Goal: Task Accomplishment & Management: Use online tool/utility

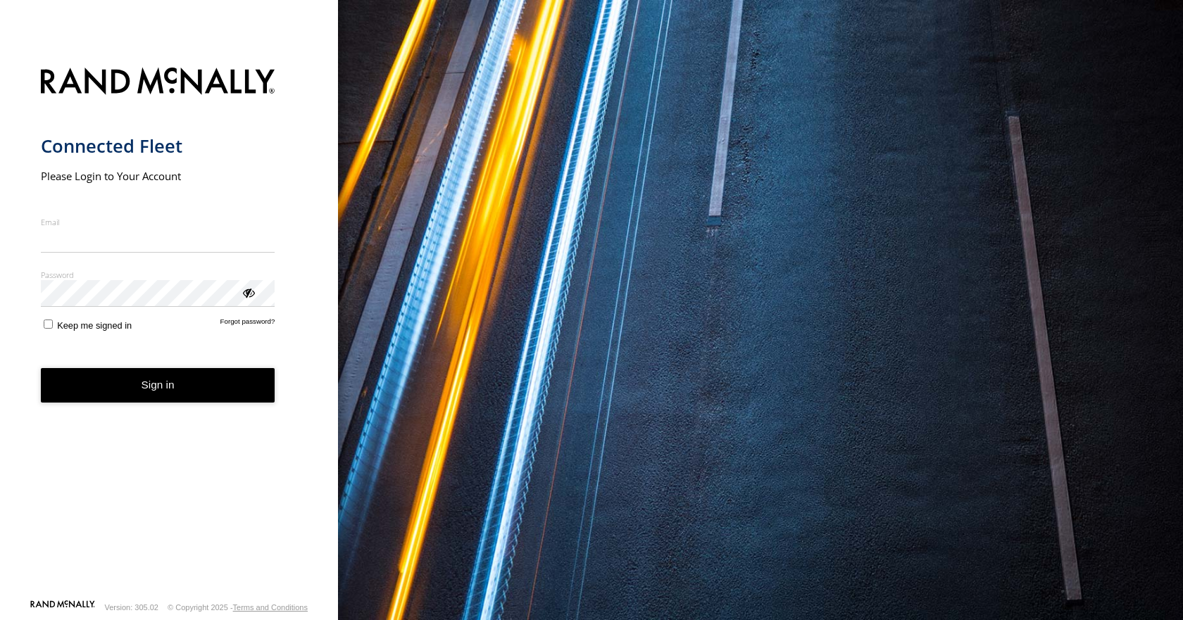
type input "**********"
click at [132, 395] on button "Sign in" at bounding box center [158, 385] width 234 height 35
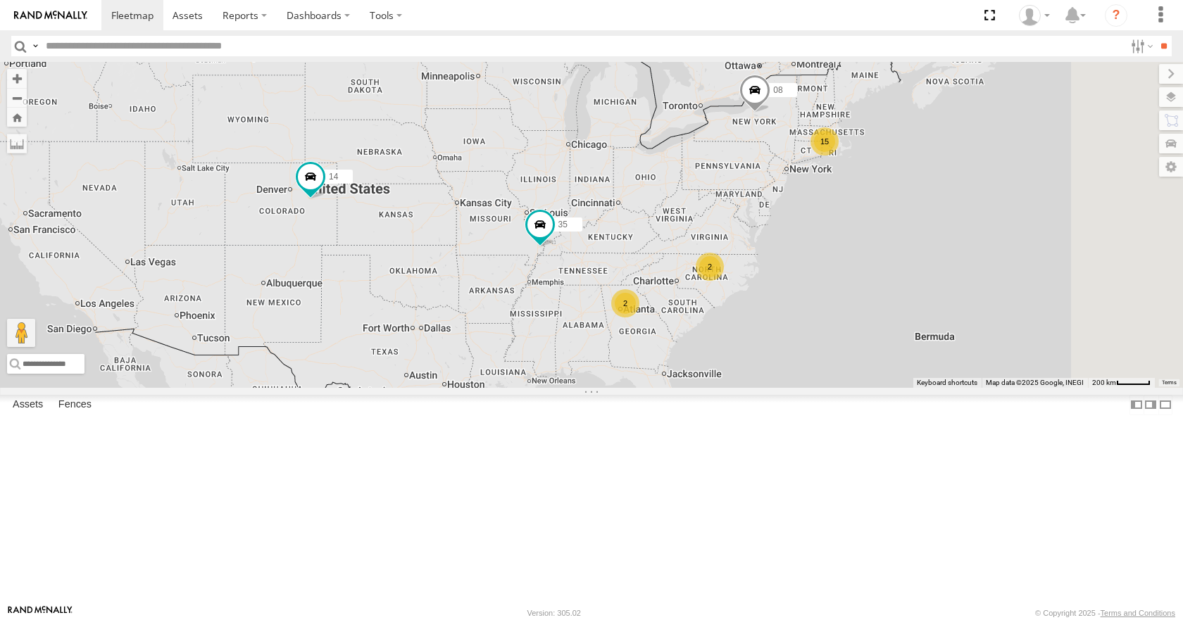
drag, startPoint x: 848, startPoint y: 331, endPoint x: 818, endPoint y: 311, distance: 36.1
click at [818, 311] on div "35 14 15 08 2 2" at bounding box center [591, 224] width 1183 height 325
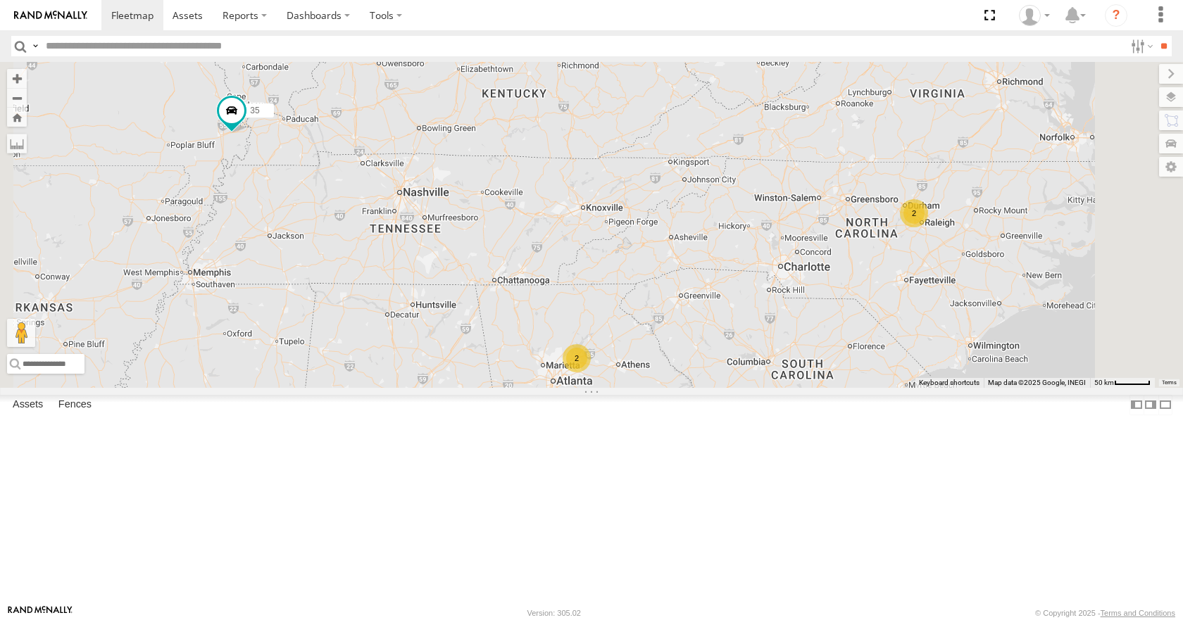
drag, startPoint x: 787, startPoint y: 360, endPoint x: 827, endPoint y: 401, distance: 56.8
click at [827, 387] on div "35 14 08 2 2" at bounding box center [591, 224] width 1183 height 325
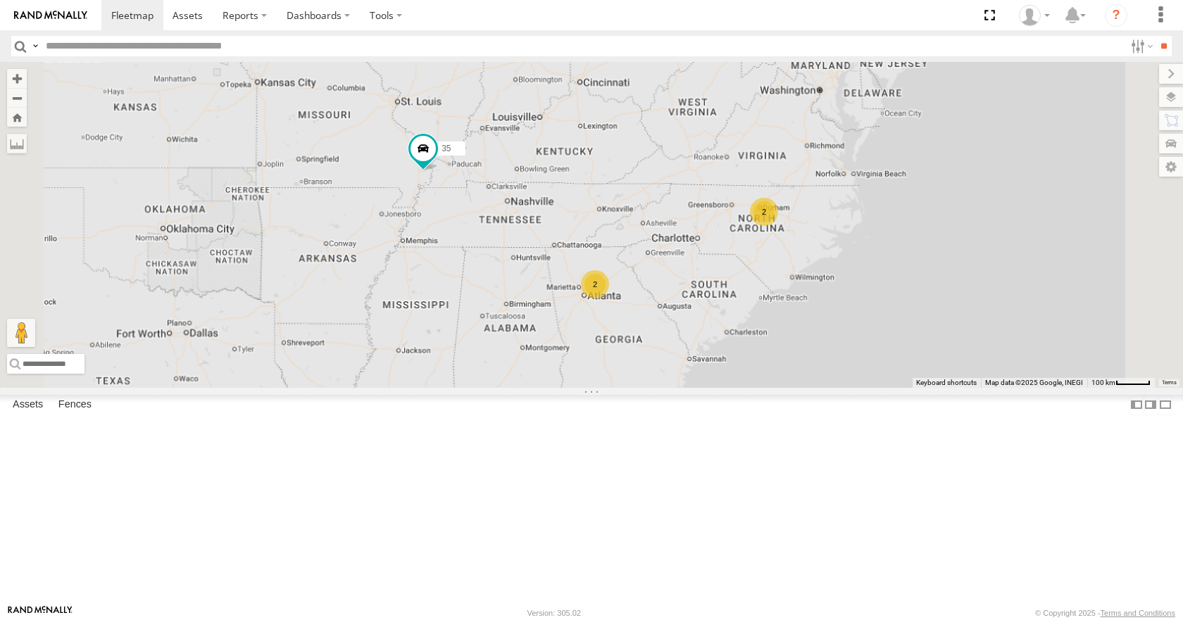
drag, startPoint x: 969, startPoint y: 163, endPoint x: 756, endPoint y: 294, distance: 249.4
click at [756, 294] on div "35 14 08 2 2" at bounding box center [591, 224] width 1183 height 325
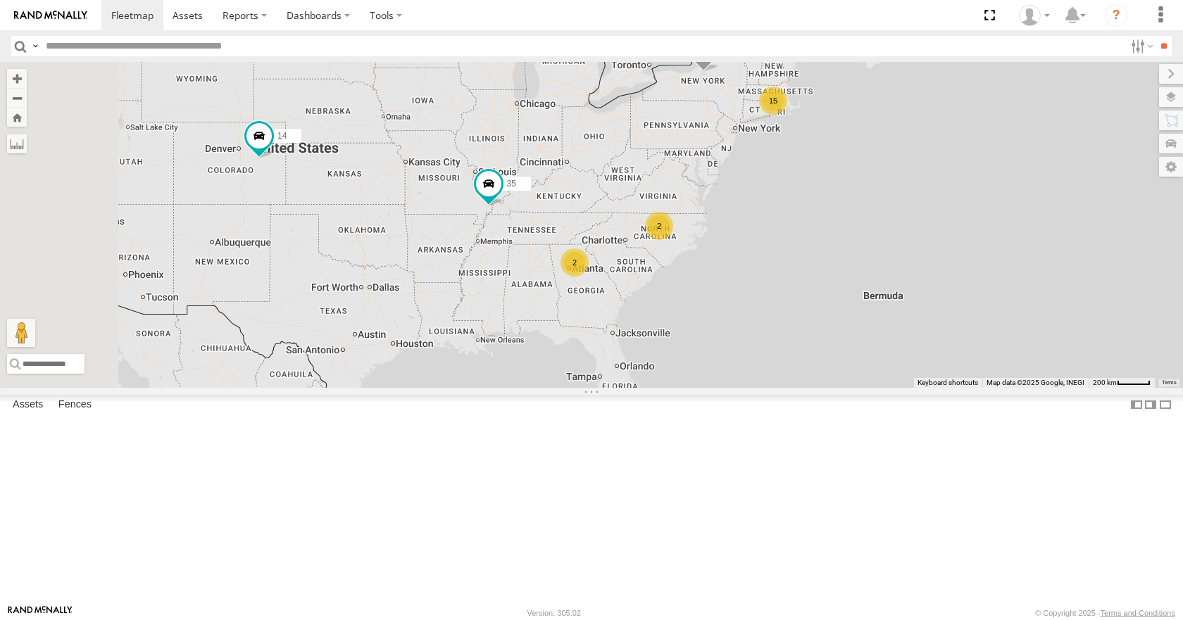
drag, startPoint x: 755, startPoint y: 294, endPoint x: 828, endPoint y: 277, distance: 75.0
click at [828, 277] on div "35 14 08 15 2 2" at bounding box center [591, 224] width 1183 height 325
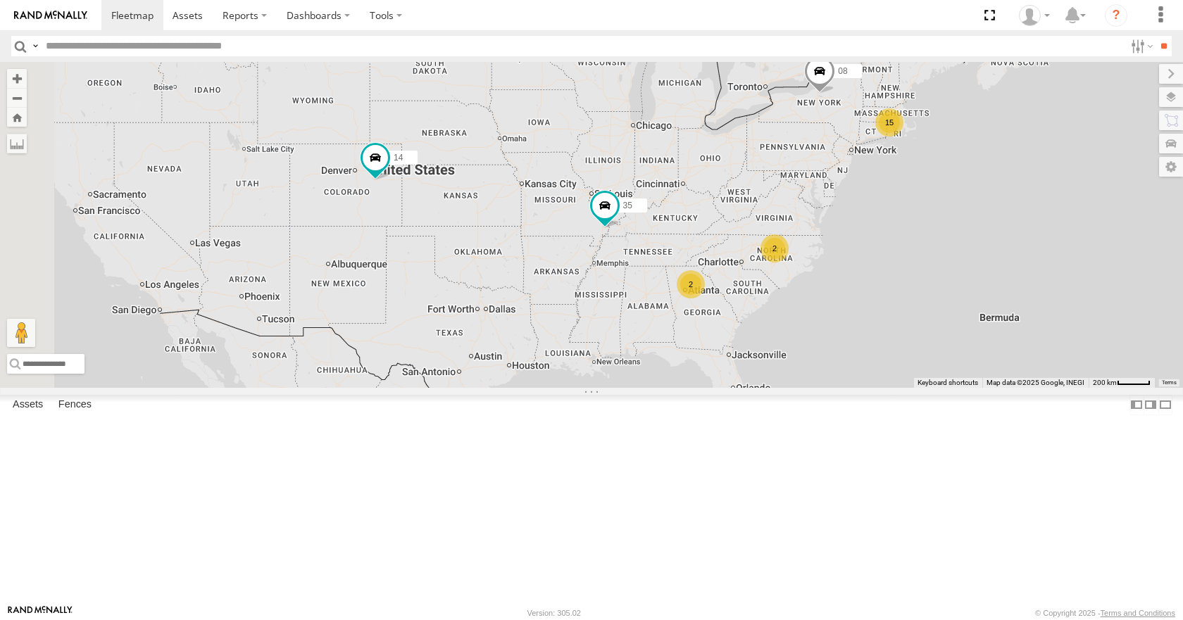
drag, startPoint x: 477, startPoint y: 280, endPoint x: 594, endPoint y: 303, distance: 119.9
click at [594, 303] on div "35 14 08 15 2 2" at bounding box center [591, 224] width 1183 height 325
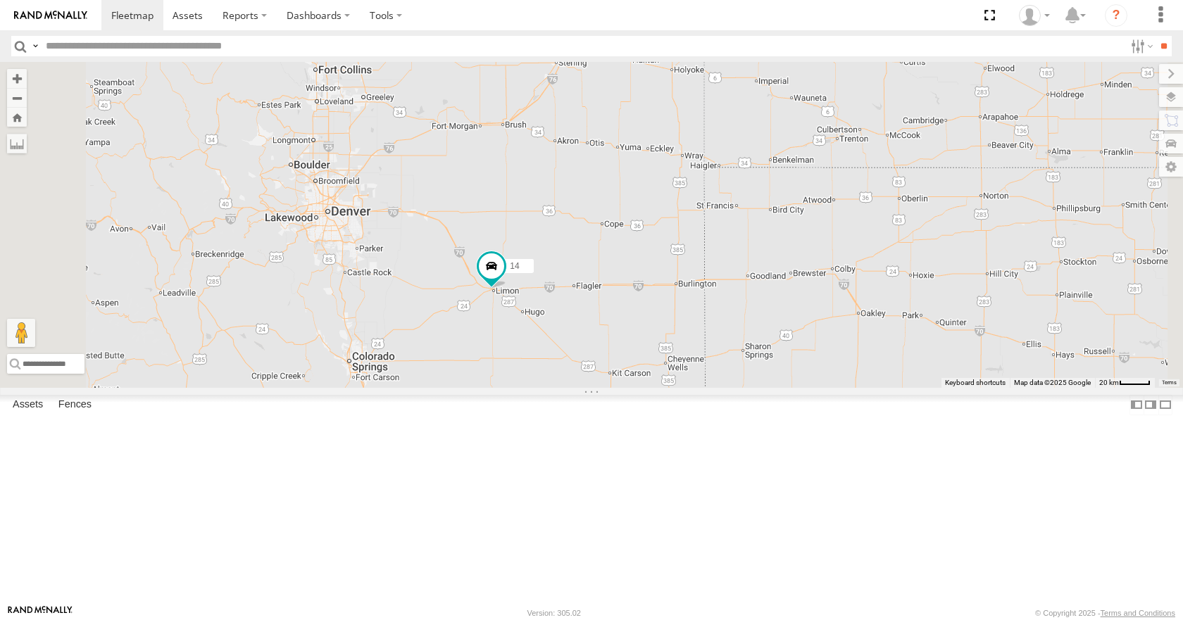
drag, startPoint x: 564, startPoint y: 255, endPoint x: 644, endPoint y: 385, distance: 152.6
click at [644, 385] on div "35 14 08" at bounding box center [591, 224] width 1183 height 325
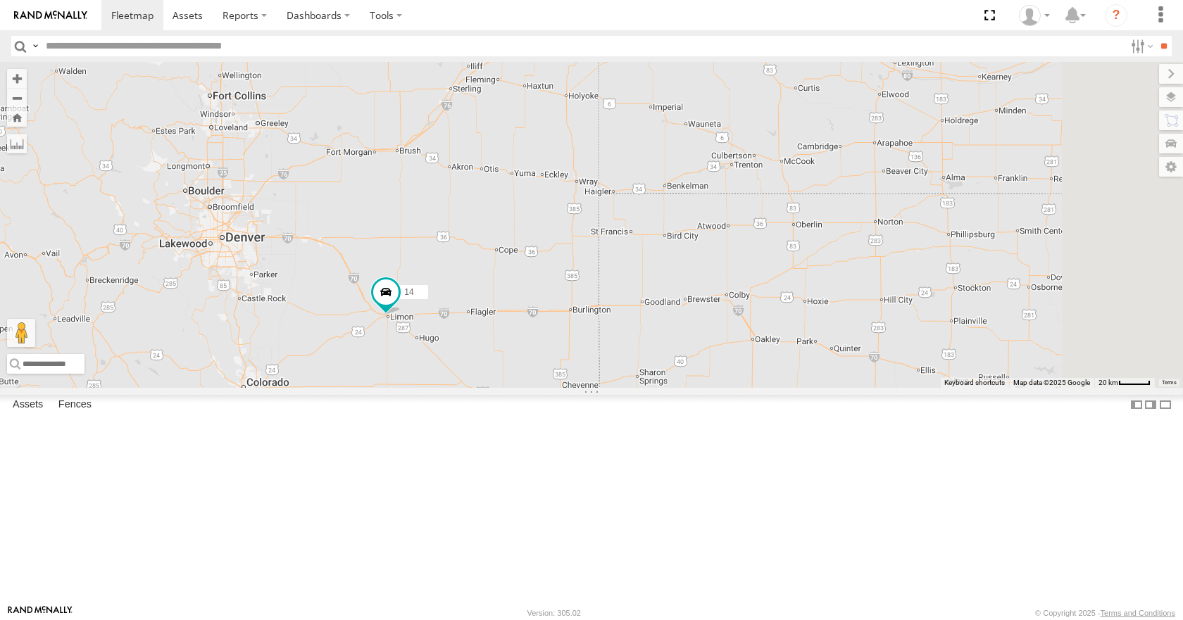
drag, startPoint x: 860, startPoint y: 297, endPoint x: 750, endPoint y: 325, distance: 114.1
click at [750, 325] on div "35 14 08" at bounding box center [591, 224] width 1183 height 325
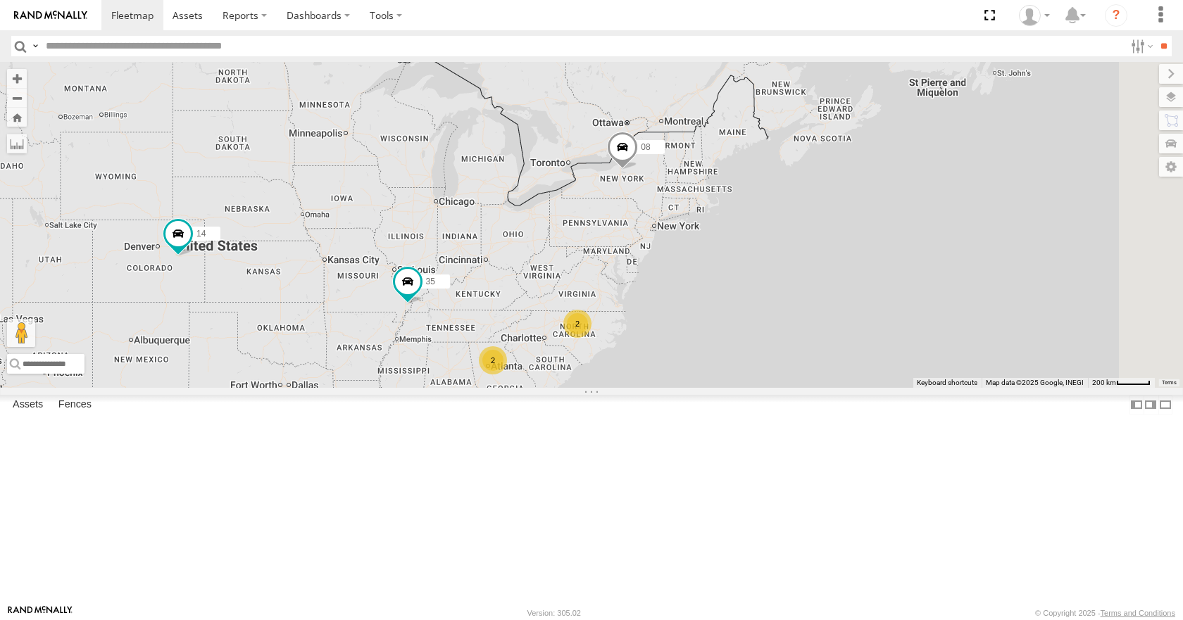
drag, startPoint x: 903, startPoint y: 270, endPoint x: 529, endPoint y: 299, distance: 375.0
click at [529, 299] on div "35 14 08 2 2" at bounding box center [591, 224] width 1183 height 325
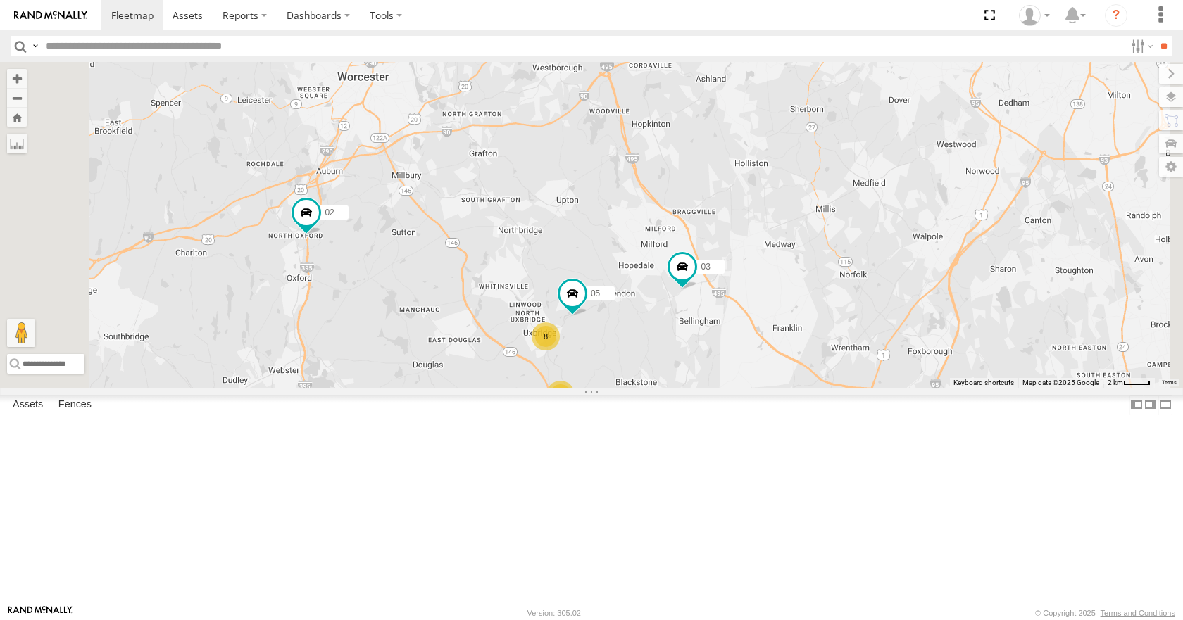
drag, startPoint x: 737, startPoint y: 339, endPoint x: 779, endPoint y: 363, distance: 48.6
click at [779, 363] on div "35 14 08 12 02 03 05 3 8" at bounding box center [591, 224] width 1183 height 325
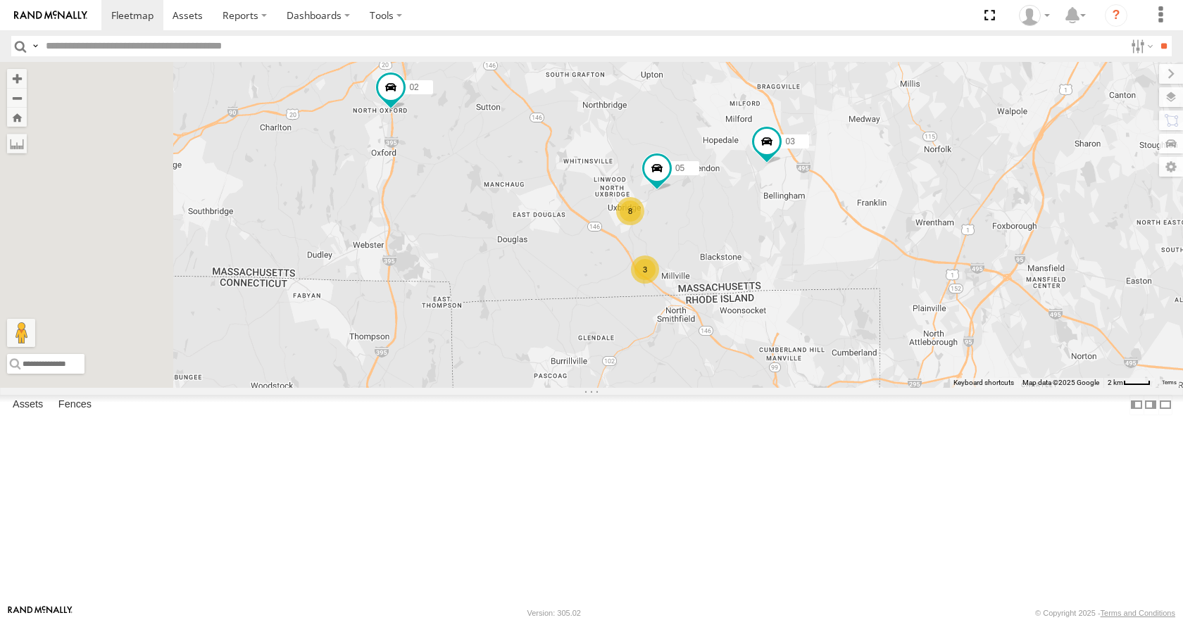
drag, startPoint x: 676, startPoint y: 386, endPoint x: 760, endPoint y: 256, distance: 155.3
click at [760, 256] on div "35 14 08 12 02 03 05 3 8" at bounding box center [591, 224] width 1183 height 325
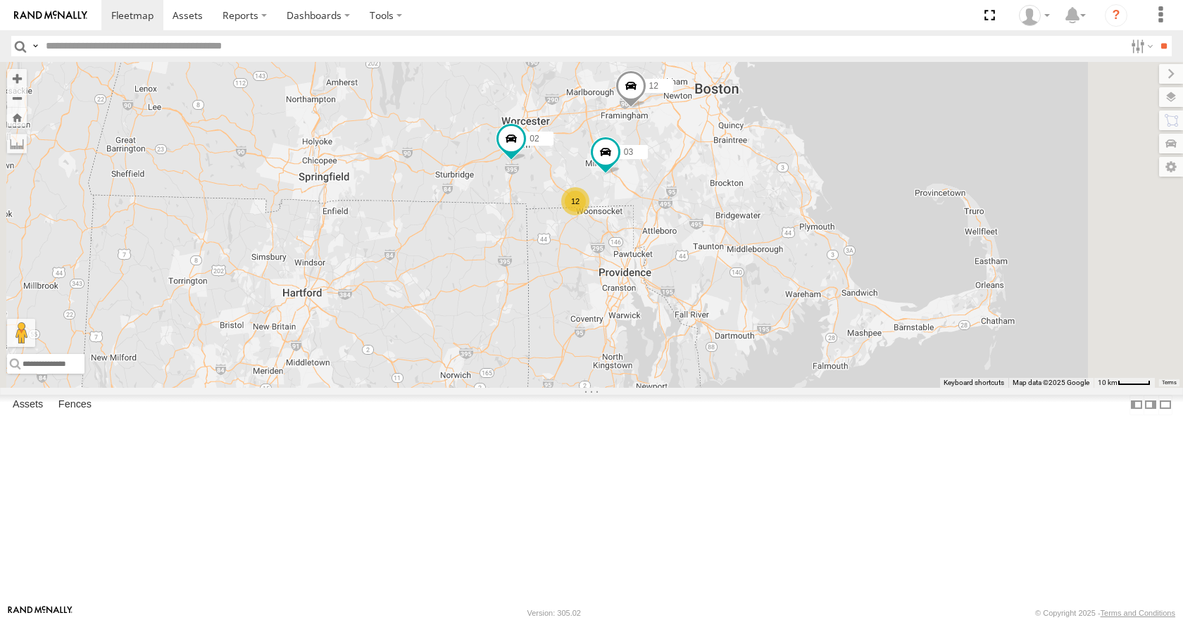
drag, startPoint x: 693, startPoint y: 318, endPoint x: 701, endPoint y: 322, distance: 8.5
click at [701, 322] on div "35 14 08 12 02 03 12" at bounding box center [591, 224] width 1183 height 325
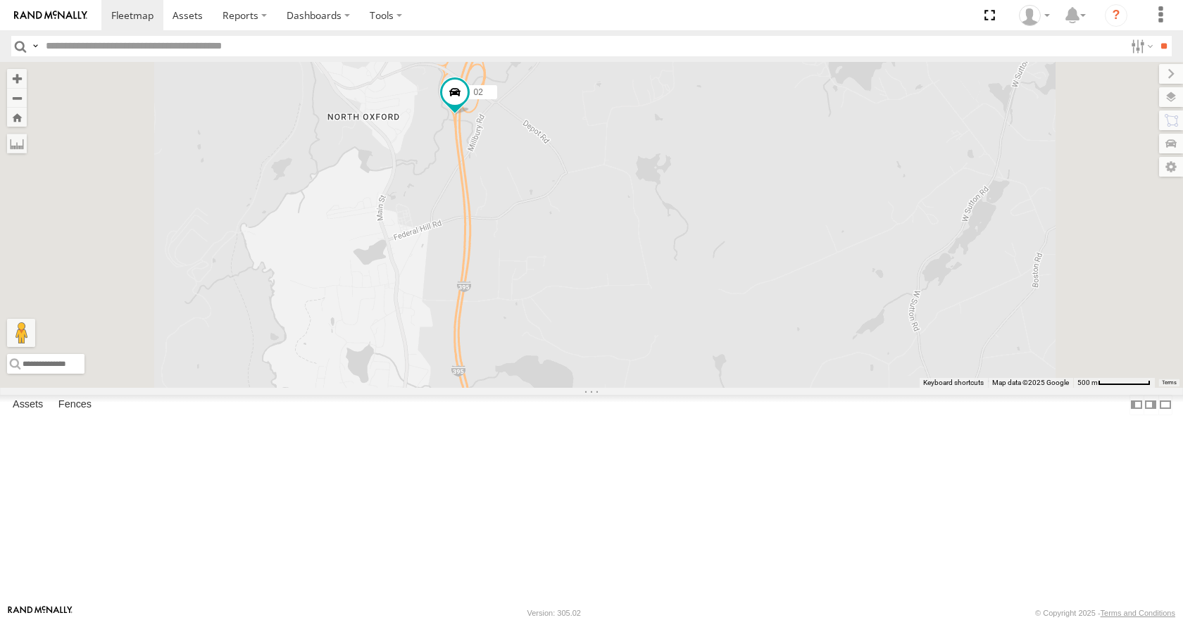
drag, startPoint x: 644, startPoint y: 142, endPoint x: 661, endPoint y: 267, distance: 126.6
click at [661, 267] on div "35 14 08 12 02 03 05" at bounding box center [591, 224] width 1183 height 325
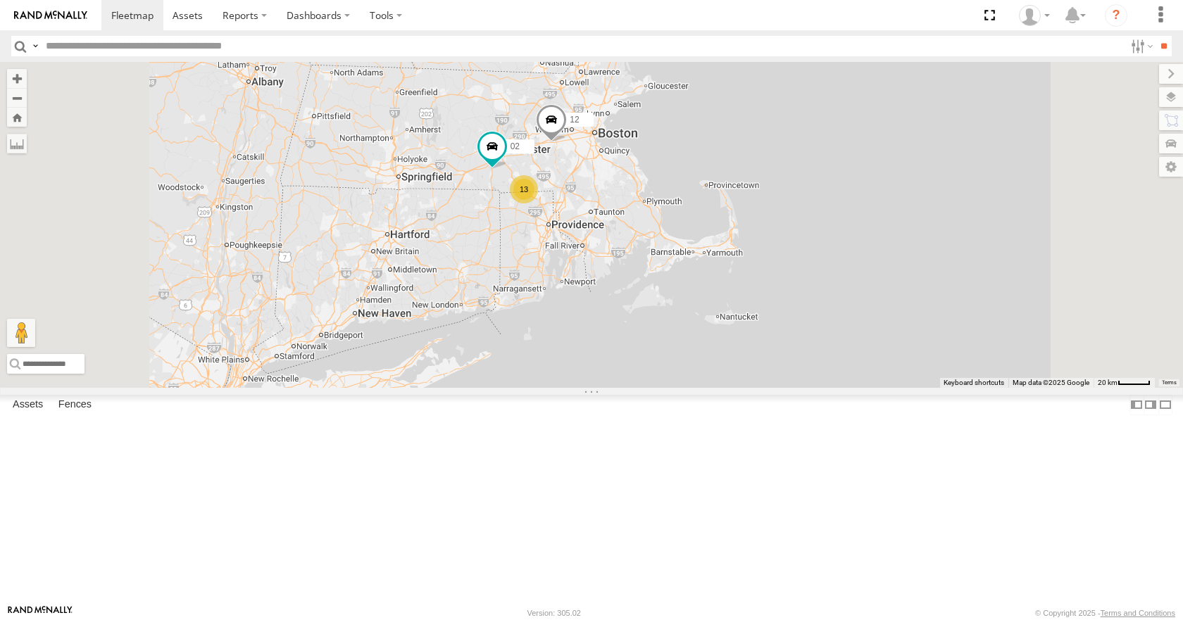
drag, startPoint x: 599, startPoint y: 286, endPoint x: 636, endPoint y: 283, distance: 36.7
click at [636, 283] on div "35 14 08 12 02 13" at bounding box center [591, 224] width 1183 height 325
drag, startPoint x: 658, startPoint y: 344, endPoint x: 651, endPoint y: 346, distance: 7.4
click at [651, 346] on div "35 14 08 12 02 13" at bounding box center [591, 224] width 1183 height 325
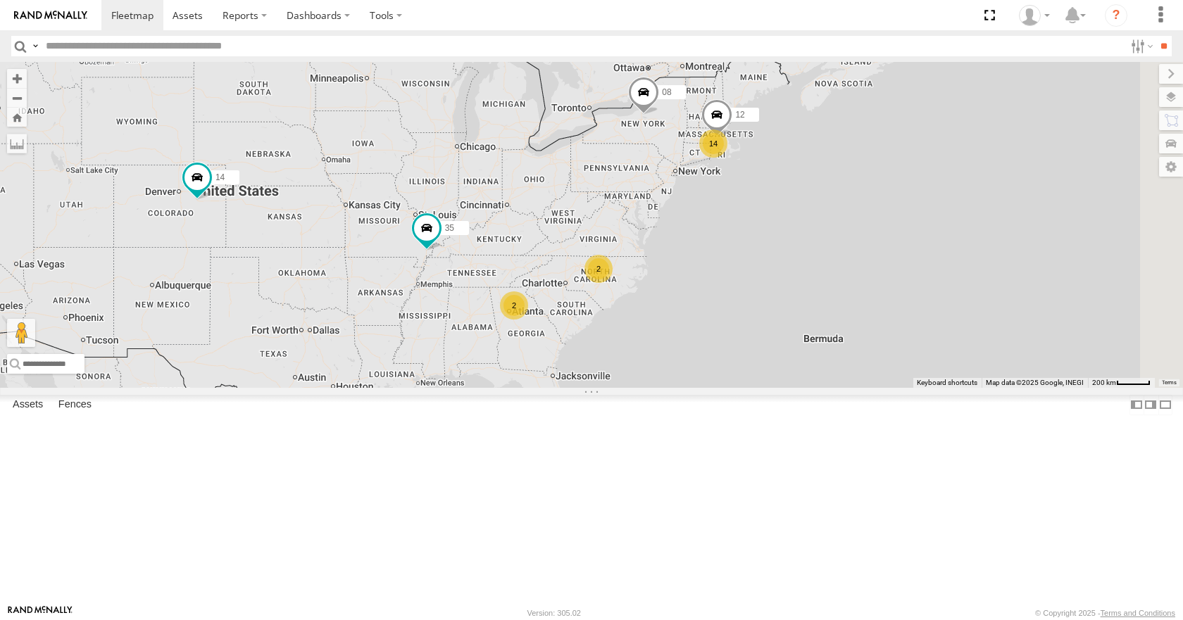
drag, startPoint x: 842, startPoint y: 283, endPoint x: 706, endPoint y: 271, distance: 136.4
click at [706, 271] on div "14 35 14 08 12 2 2" at bounding box center [591, 224] width 1183 height 325
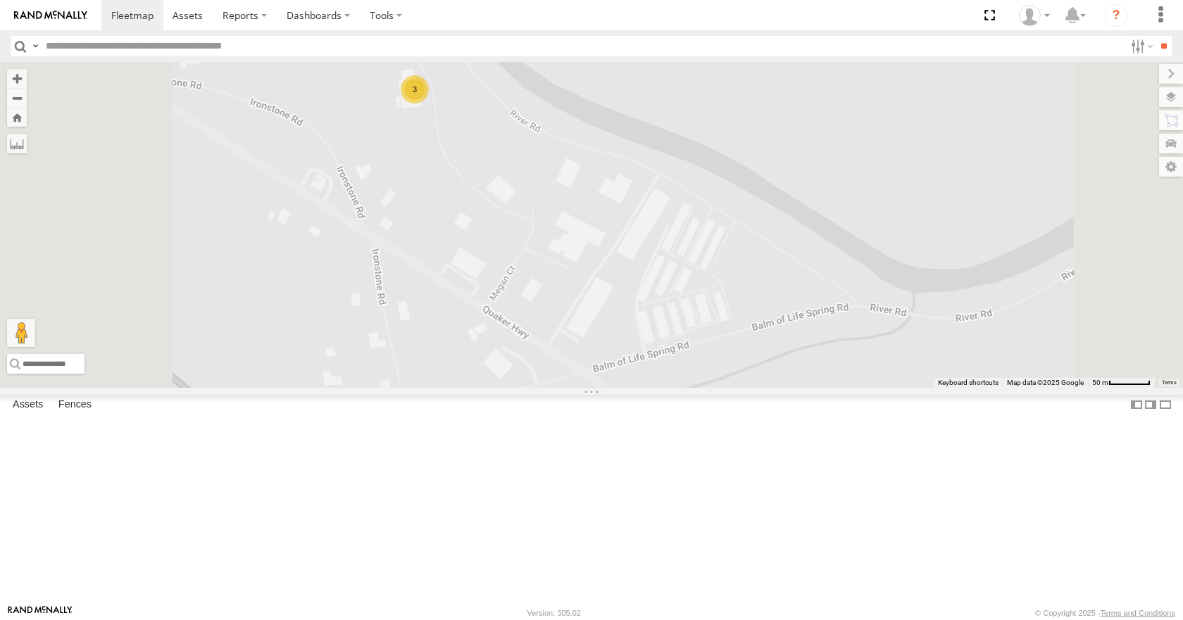
drag, startPoint x: 646, startPoint y: 137, endPoint x: 798, endPoint y: 450, distance: 348.6
click at [877, 387] on div "35 14 08 12 05 02 3" at bounding box center [591, 224] width 1183 height 325
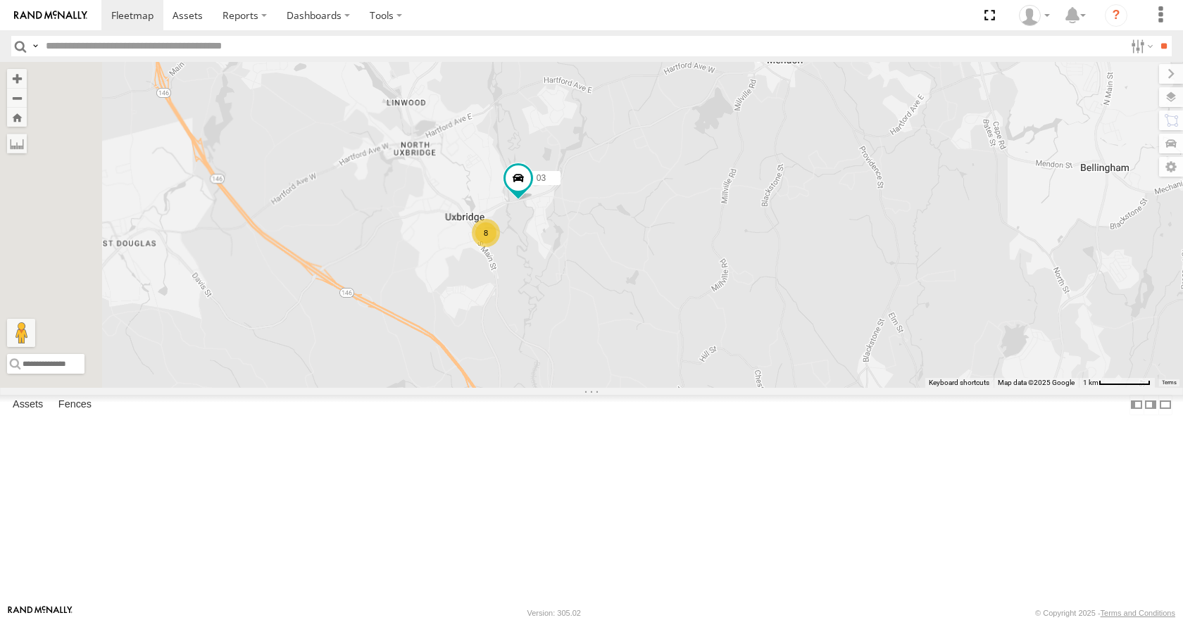
drag, startPoint x: 708, startPoint y: 240, endPoint x: 679, endPoint y: 426, distance: 188.2
click at [679, 387] on div "35 14 08 12 05 02 3 8 03" at bounding box center [591, 224] width 1183 height 325
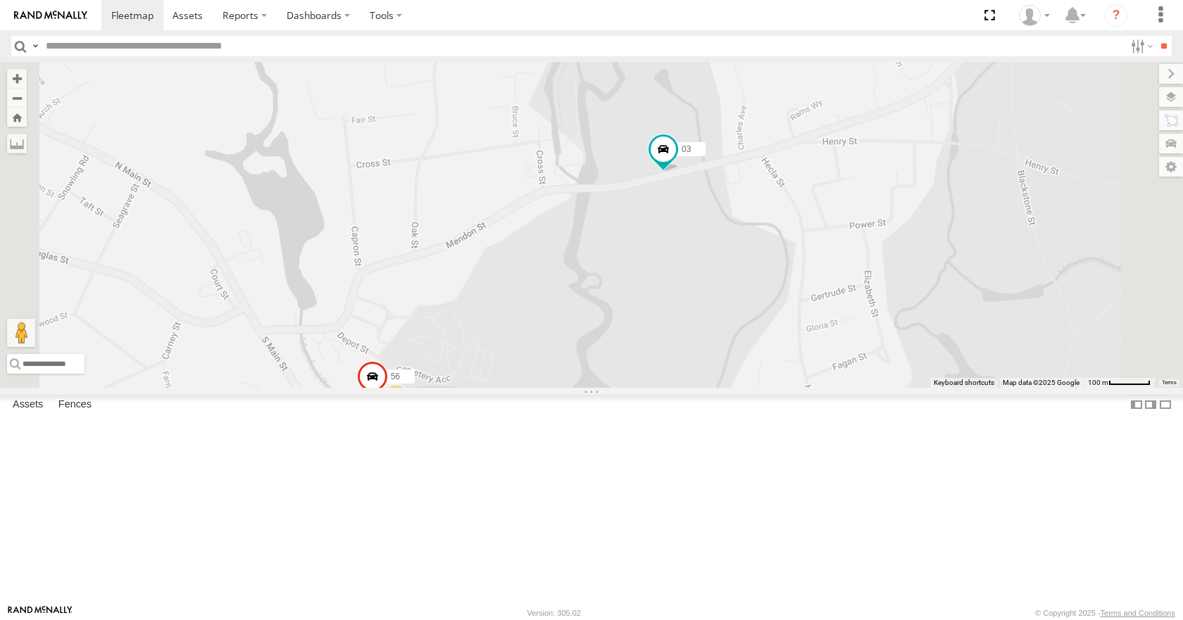
drag, startPoint x: 570, startPoint y: 339, endPoint x: 688, endPoint y: 330, distance: 117.9
click at [688, 330] on div "35 14 08 12 05 02 03 3 56 4" at bounding box center [591, 224] width 1183 height 325
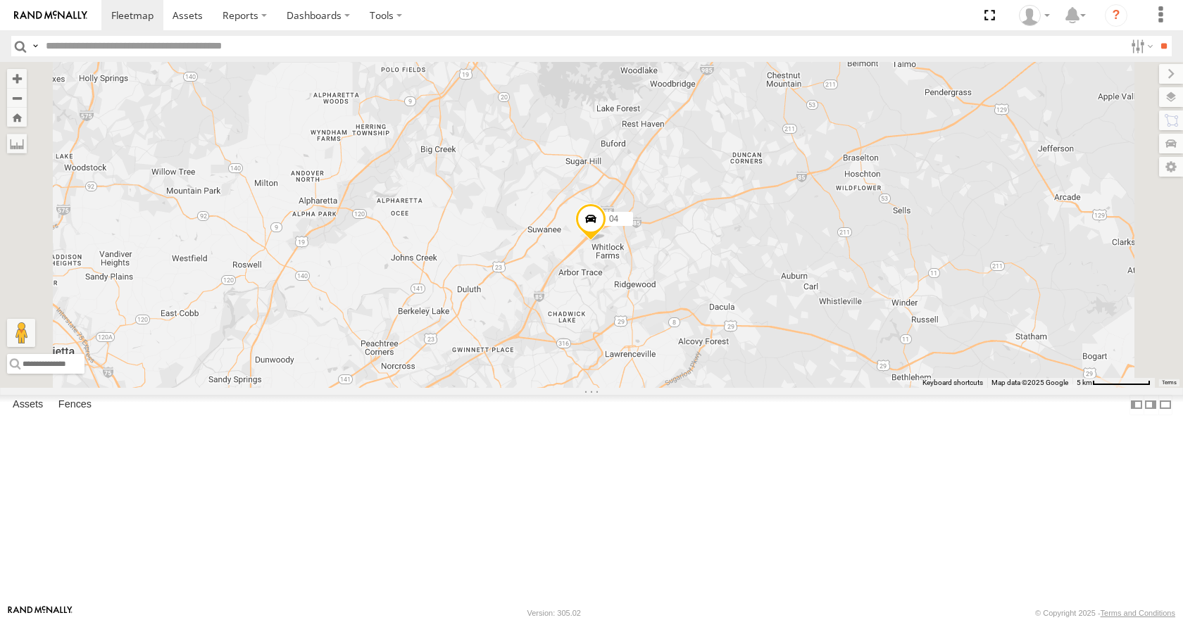
drag, startPoint x: 687, startPoint y: 133, endPoint x: 774, endPoint y: 222, distance: 124.5
click at [774, 222] on div "35 14 08 04 11" at bounding box center [591, 224] width 1183 height 325
drag, startPoint x: 725, startPoint y: 253, endPoint x: 744, endPoint y: 267, distance: 24.2
click at [744, 267] on div "35 14 08 04 11" at bounding box center [591, 224] width 1183 height 325
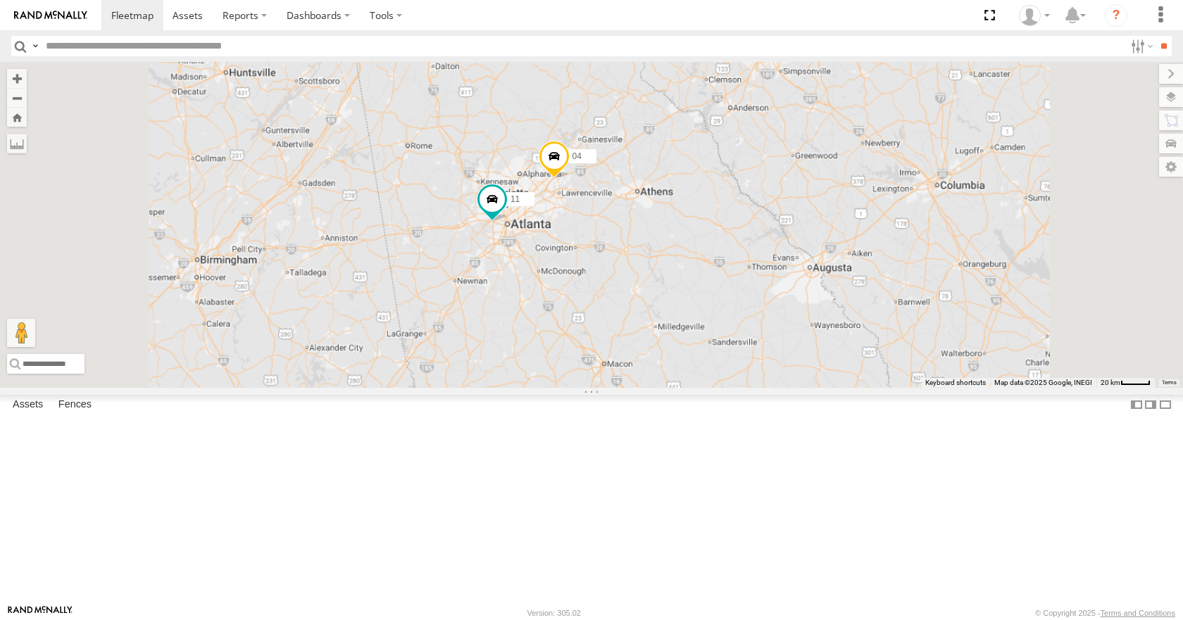
drag, startPoint x: 696, startPoint y: 251, endPoint x: 667, endPoint y: 276, distance: 38.4
click at [667, 276] on div "35 14 08 04 11" at bounding box center [591, 224] width 1183 height 325
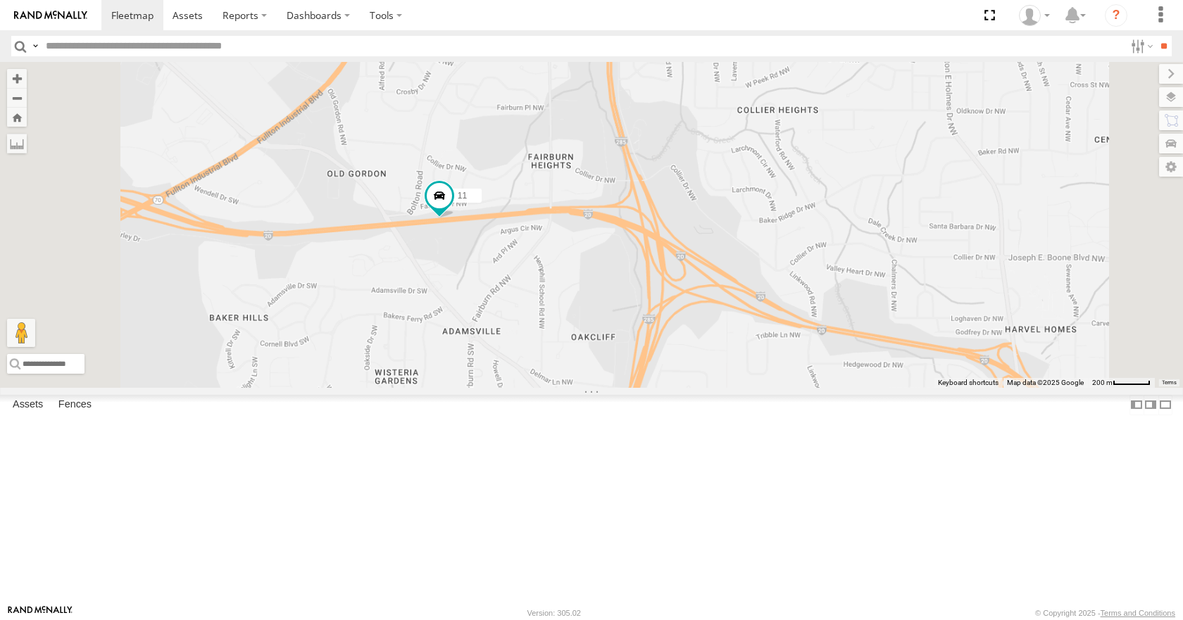
drag, startPoint x: 609, startPoint y: 127, endPoint x: 660, endPoint y: 437, distance: 313.2
click at [660, 387] on div "35 14 08 04 11" at bounding box center [591, 224] width 1183 height 325
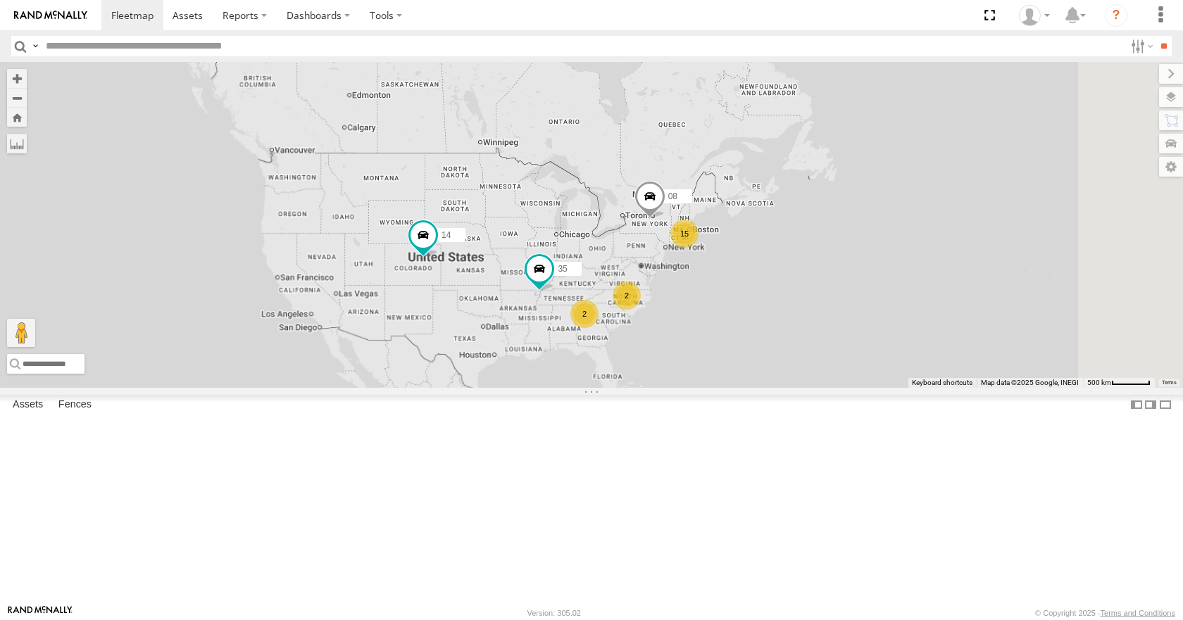
drag, startPoint x: 865, startPoint y: 336, endPoint x: 784, endPoint y: 351, distance: 82.3
click at [784, 351] on div "35 14 08 15 2 2" at bounding box center [591, 224] width 1183 height 325
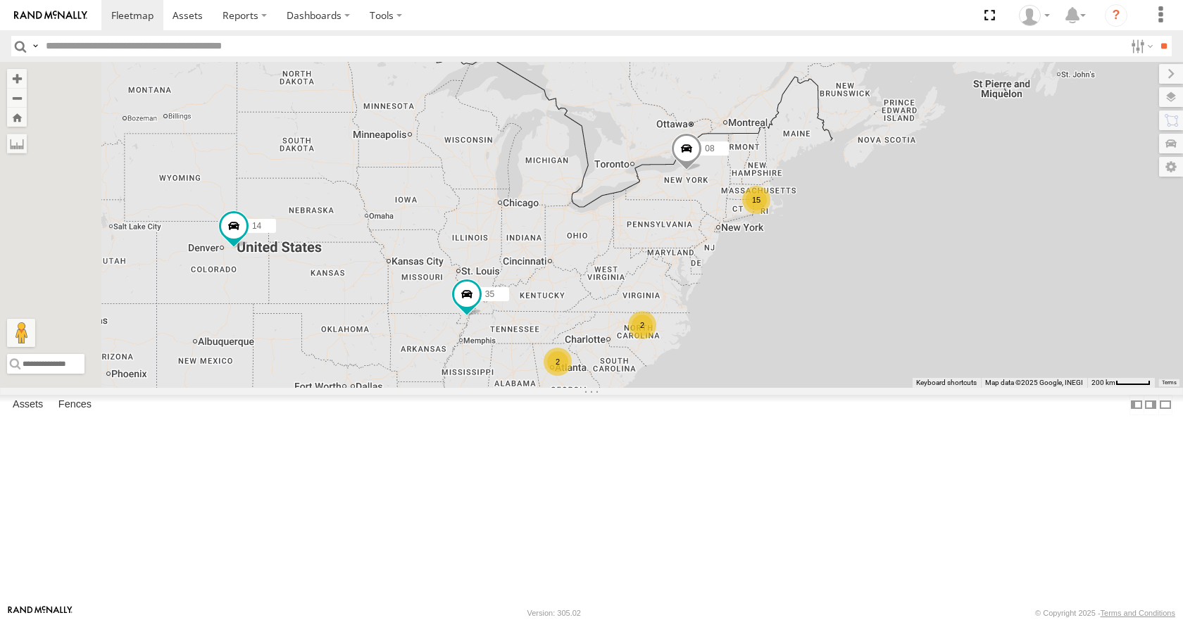
drag, startPoint x: 744, startPoint y: 366, endPoint x: 792, endPoint y: 352, distance: 50.6
click at [792, 352] on div "35 14 08 15 2 2" at bounding box center [591, 224] width 1183 height 325
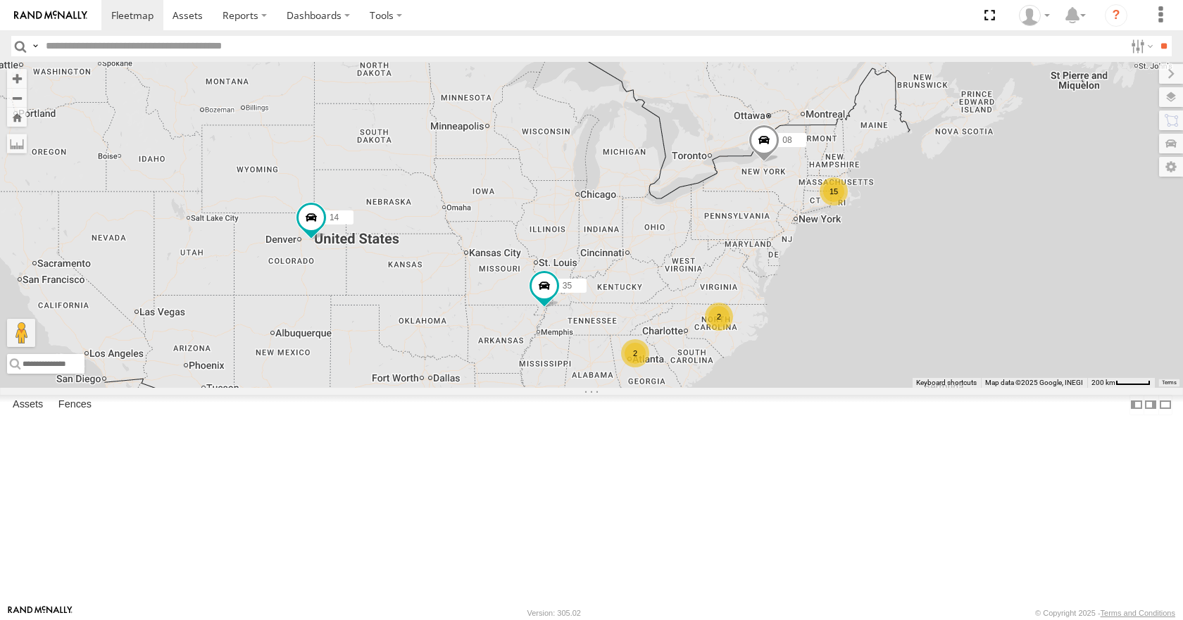
drag, startPoint x: 715, startPoint y: 351, endPoint x: 801, endPoint y: 343, distance: 86.3
click at [801, 343] on div "35 14 08 15 2 2" at bounding box center [591, 224] width 1183 height 325
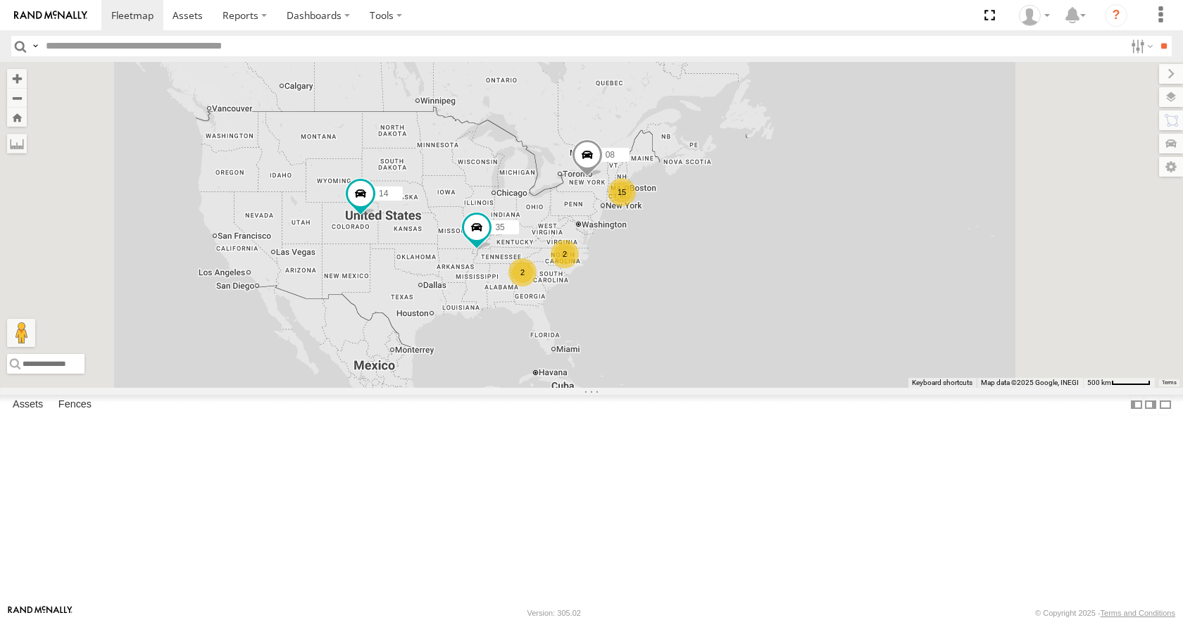
drag, startPoint x: 758, startPoint y: 313, endPoint x: 734, endPoint y: 311, distance: 24.0
click at [734, 311] on div "35 14 08 15 2 2" at bounding box center [591, 224] width 1183 height 325
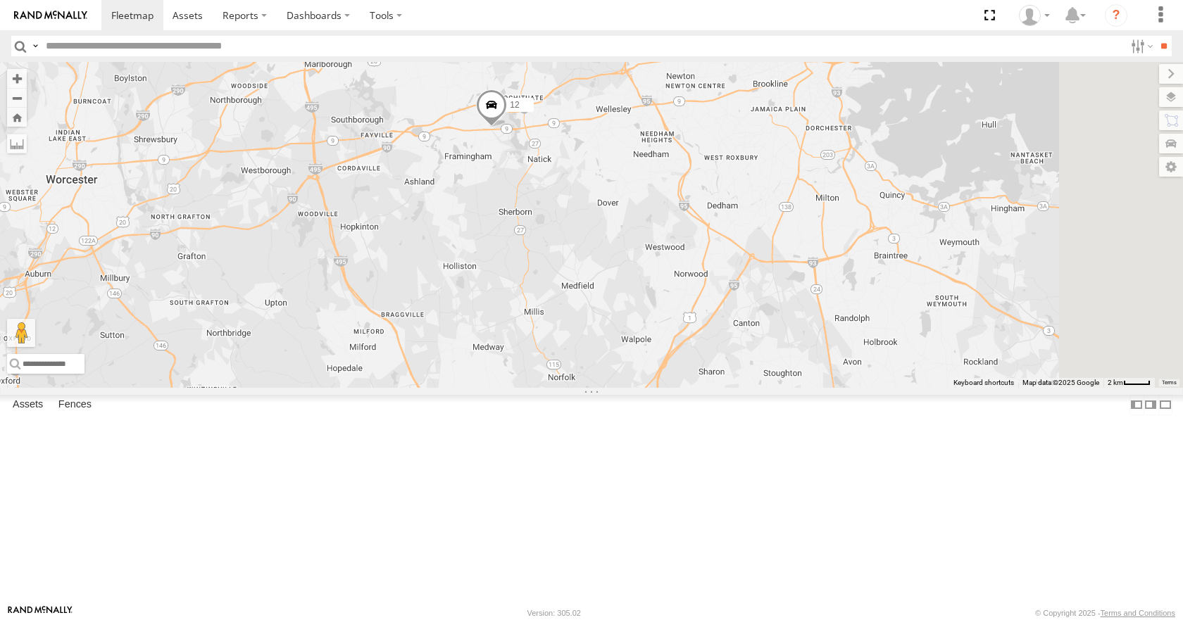
drag, startPoint x: 730, startPoint y: 335, endPoint x: 655, endPoint y: 358, distance: 78.8
click at [655, 358] on div "35 14 08 12 05 02 3 9" at bounding box center [591, 224] width 1183 height 325
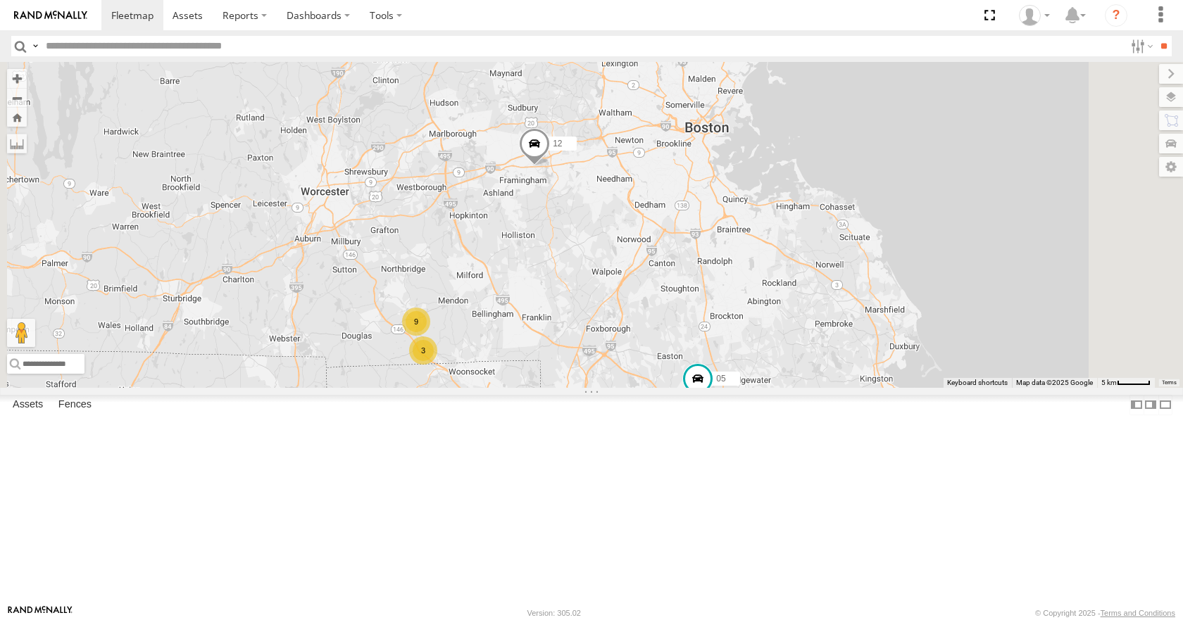
drag, startPoint x: 655, startPoint y: 358, endPoint x: 710, endPoint y: 334, distance: 60.6
click at [710, 334] on div "35 14 08 12 05 02 3 9" at bounding box center [591, 224] width 1183 height 325
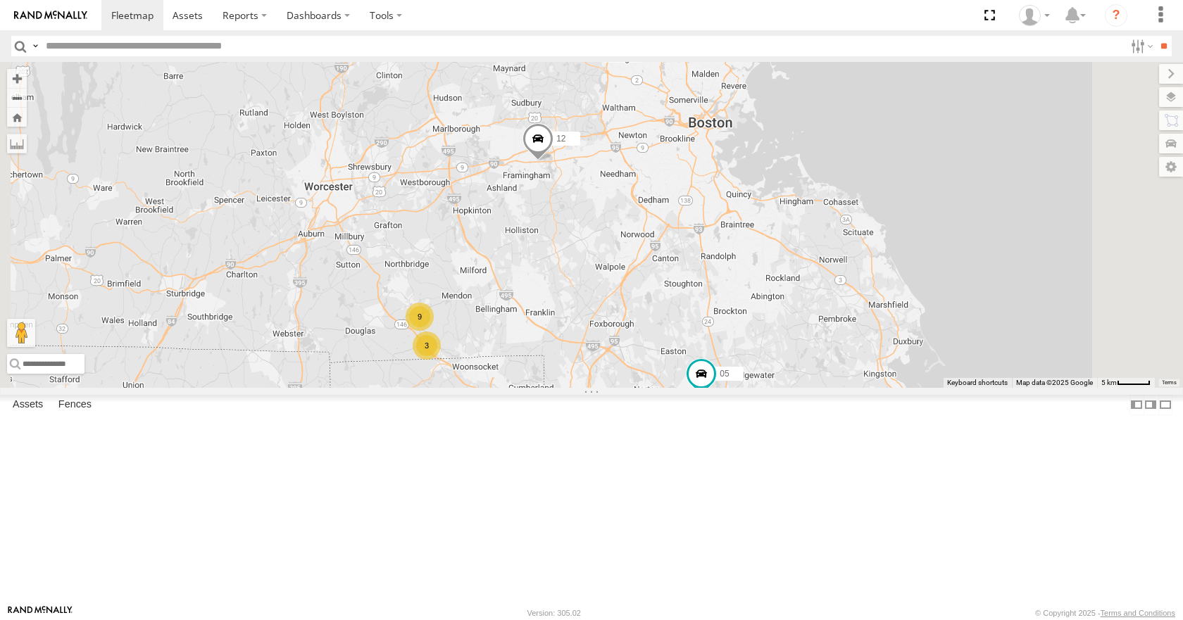
drag, startPoint x: 710, startPoint y: 334, endPoint x: 716, endPoint y: 326, distance: 10.2
click at [716, 326] on div "35 14 08 12 05 02 3 9" at bounding box center [591, 224] width 1183 height 325
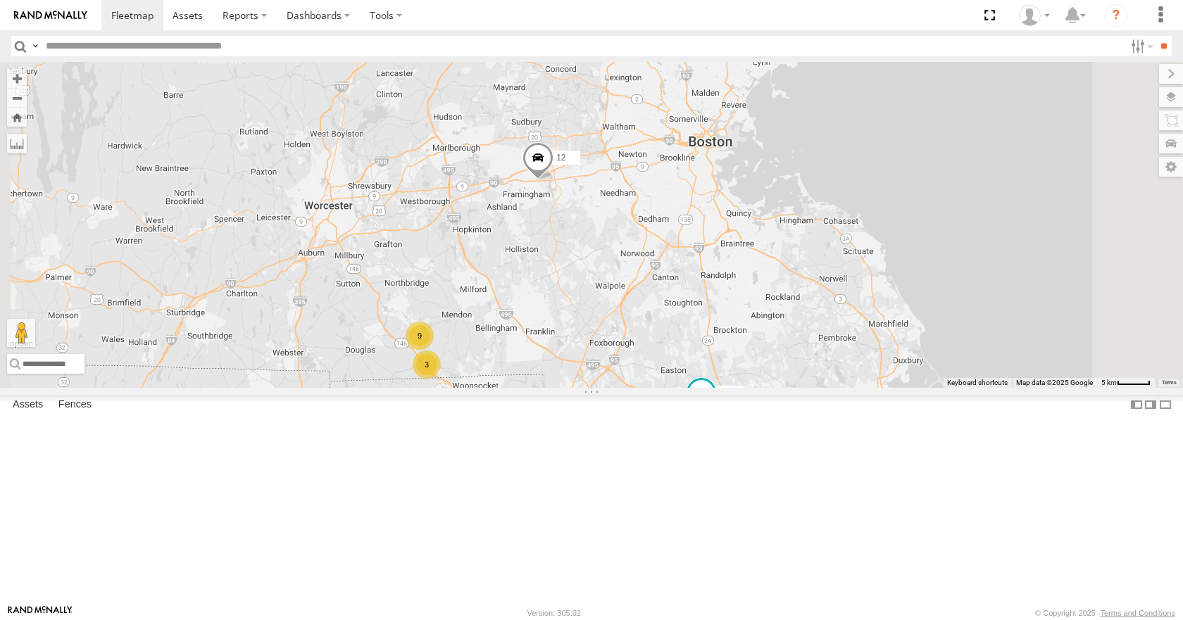
drag, startPoint x: 699, startPoint y: 320, endPoint x: 698, endPoint y: 339, distance: 19.8
click at [698, 339] on div "35 14 08 12 05 02 3 9" at bounding box center [591, 224] width 1183 height 325
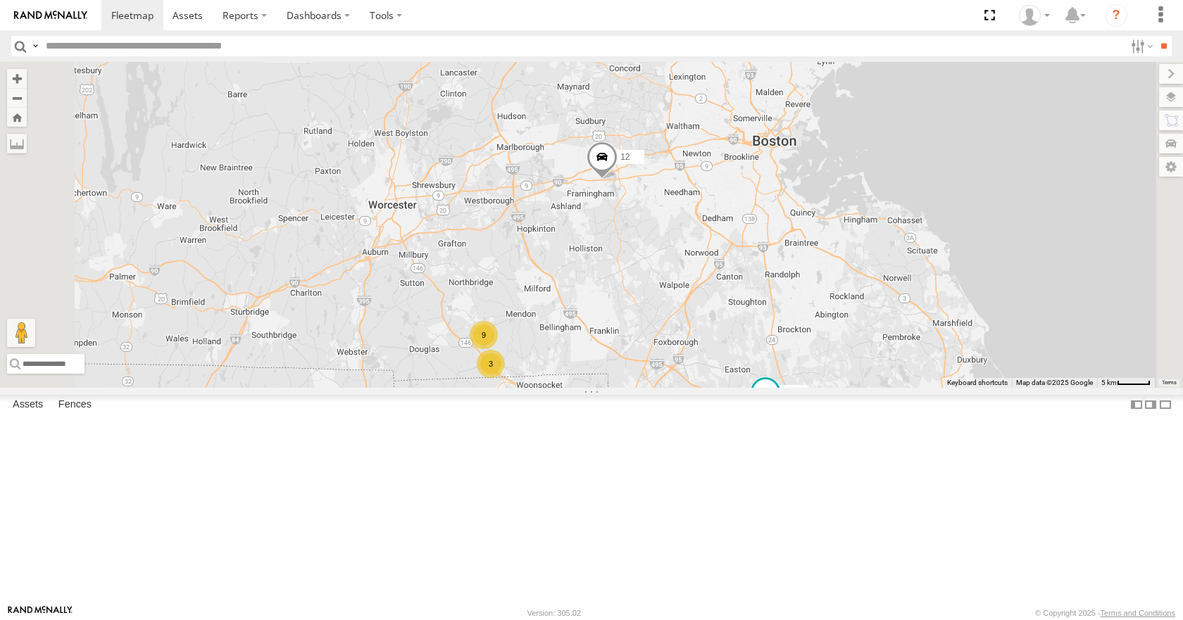
drag, startPoint x: 662, startPoint y: 373, endPoint x: 729, endPoint y: 372, distance: 67.6
click at [729, 372] on div "35 14 08 12 05 02 3 9" at bounding box center [591, 224] width 1183 height 325
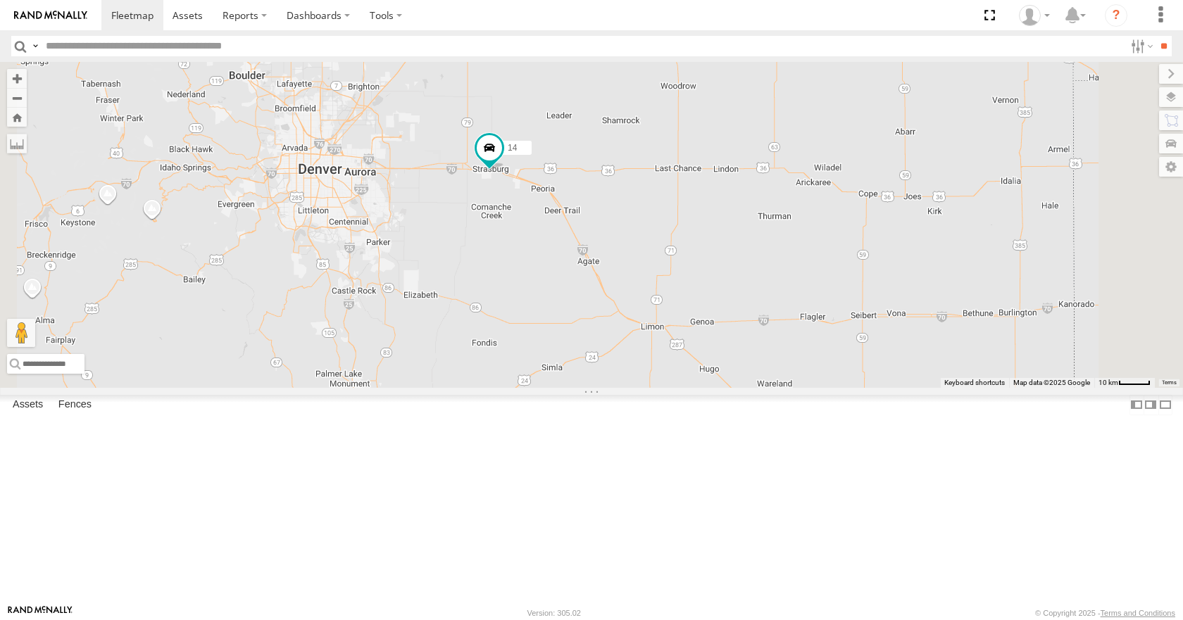
drag, startPoint x: 506, startPoint y: 205, endPoint x: 522, endPoint y: 334, distance: 129.9
click at [522, 334] on div "35 14 08" at bounding box center [591, 224] width 1183 height 325
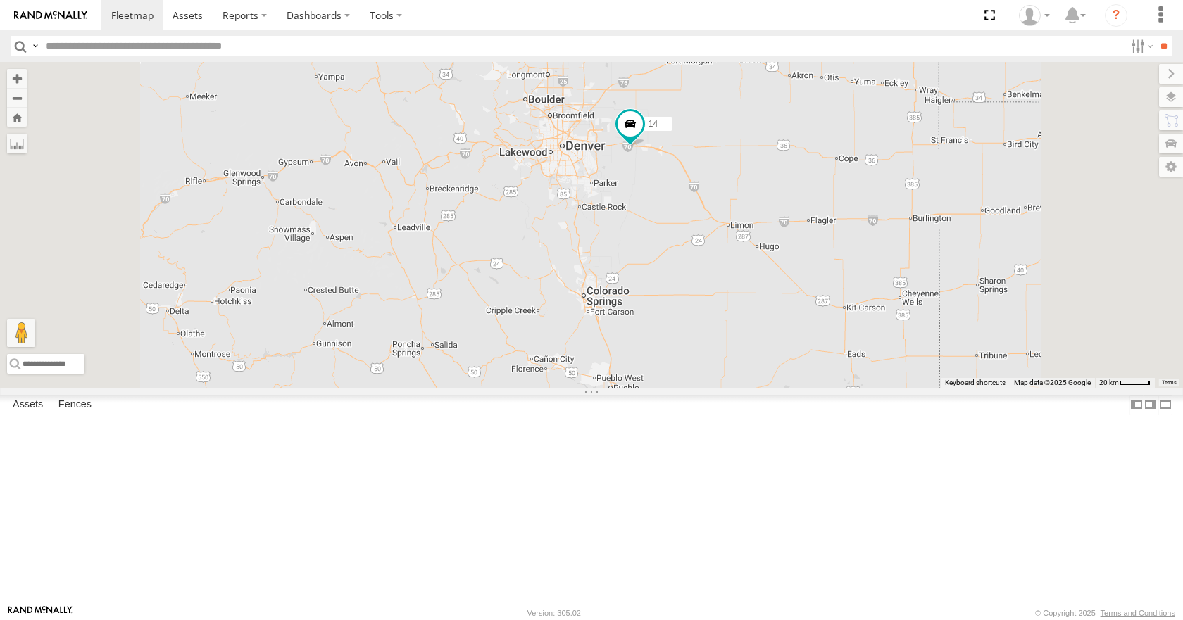
drag, startPoint x: 983, startPoint y: 207, endPoint x: 602, endPoint y: 241, distance: 382.4
click at [602, 241] on div "35 14 08" at bounding box center [591, 224] width 1183 height 325
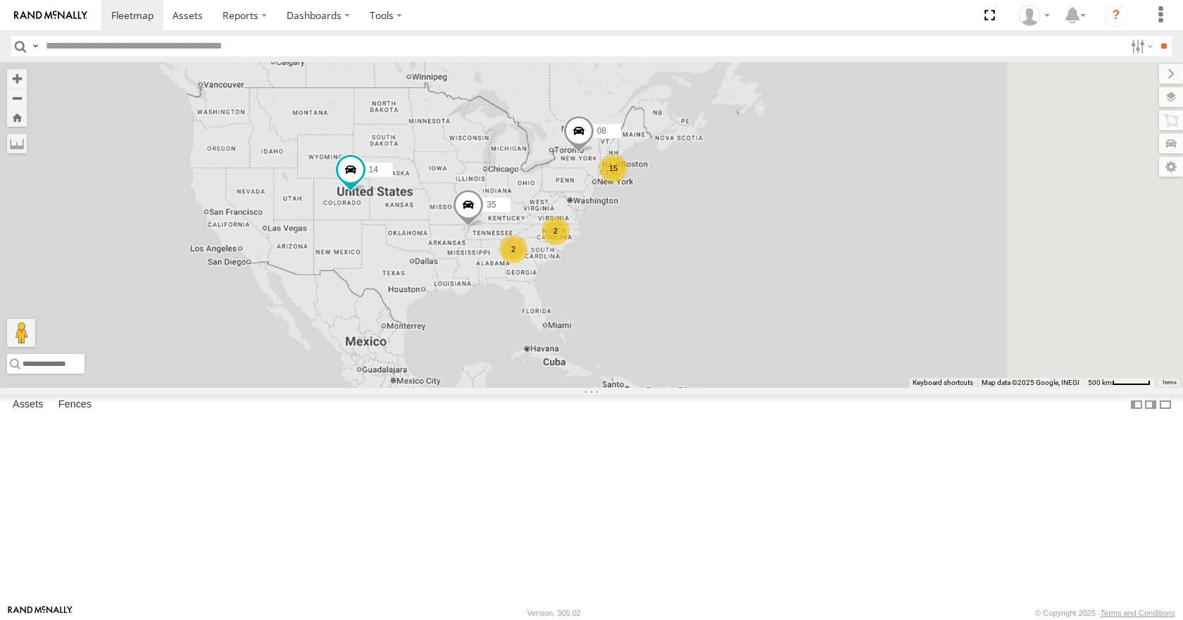
drag, startPoint x: 857, startPoint y: 261, endPoint x: 748, endPoint y: 303, distance: 116.4
click at [748, 303] on div "35 14 08 15 2 2" at bounding box center [591, 224] width 1183 height 325
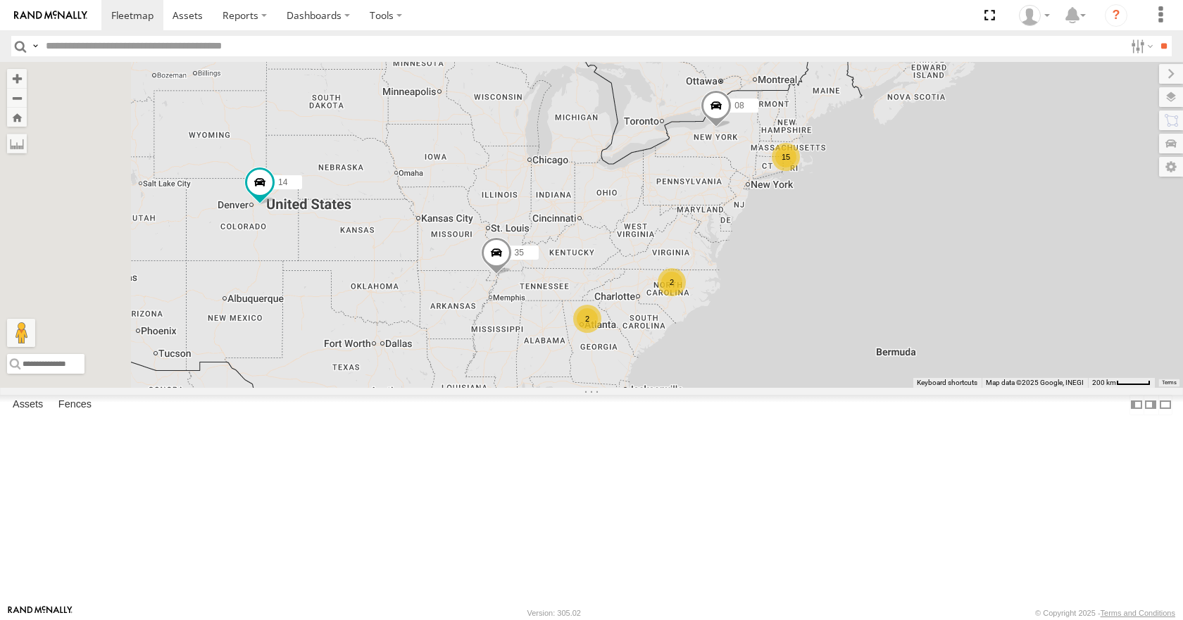
drag, startPoint x: 723, startPoint y: 288, endPoint x: 883, endPoint y: 291, distance: 159.9
click at [883, 291] on div "35 14 08 15 2 2" at bounding box center [591, 224] width 1183 height 325
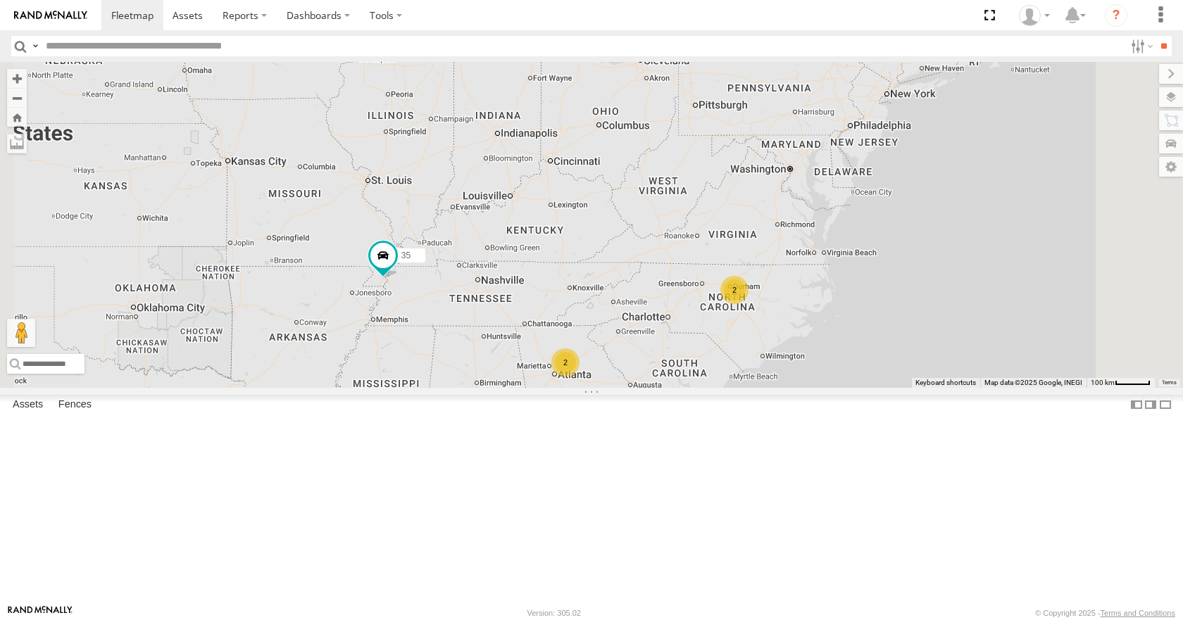
drag, startPoint x: 954, startPoint y: 348, endPoint x: 867, endPoint y: 346, distance: 86.6
click at [867, 346] on div "35 14 08 2 2" at bounding box center [591, 224] width 1183 height 325
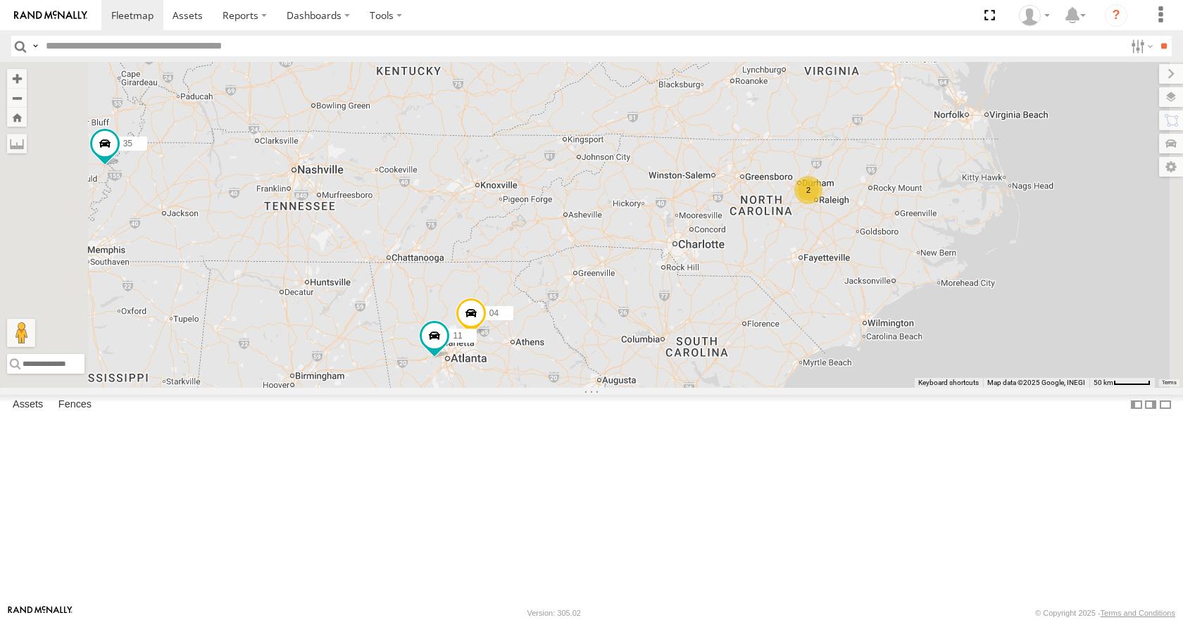
drag, startPoint x: 745, startPoint y: 422, endPoint x: 818, endPoint y: 227, distance: 207.7
click at [818, 227] on div "35 14 08 02 04 11 2" at bounding box center [591, 224] width 1183 height 325
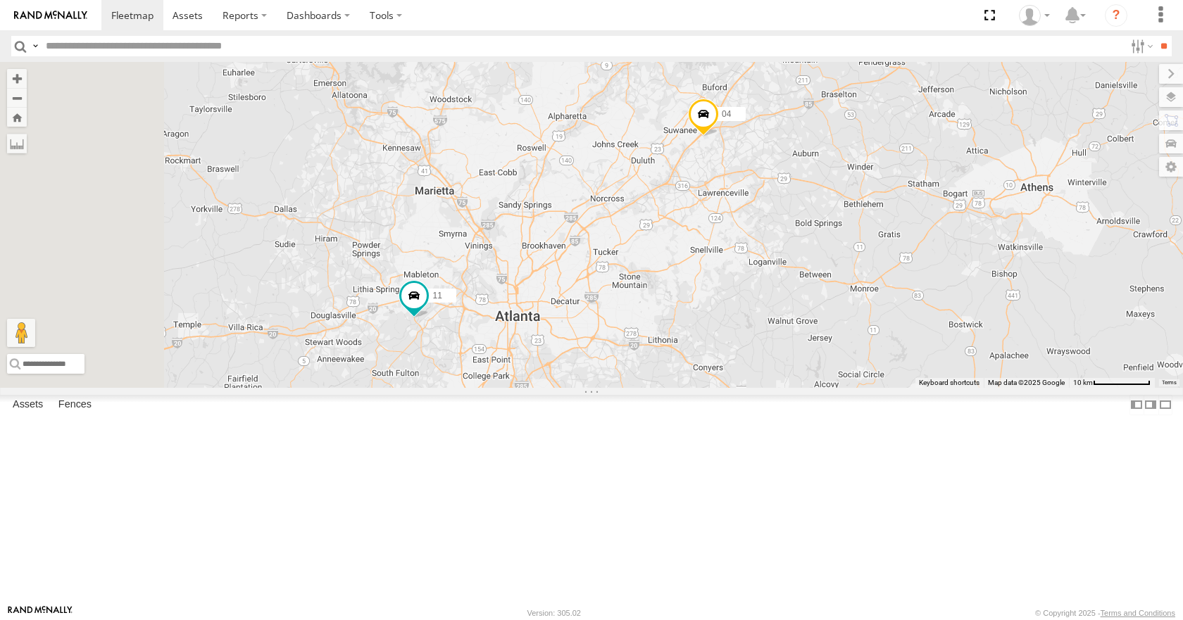
drag, startPoint x: 548, startPoint y: 413, endPoint x: 704, endPoint y: 373, distance: 161.4
click at [704, 373] on div "35 14 08 02 04 11" at bounding box center [591, 224] width 1183 height 325
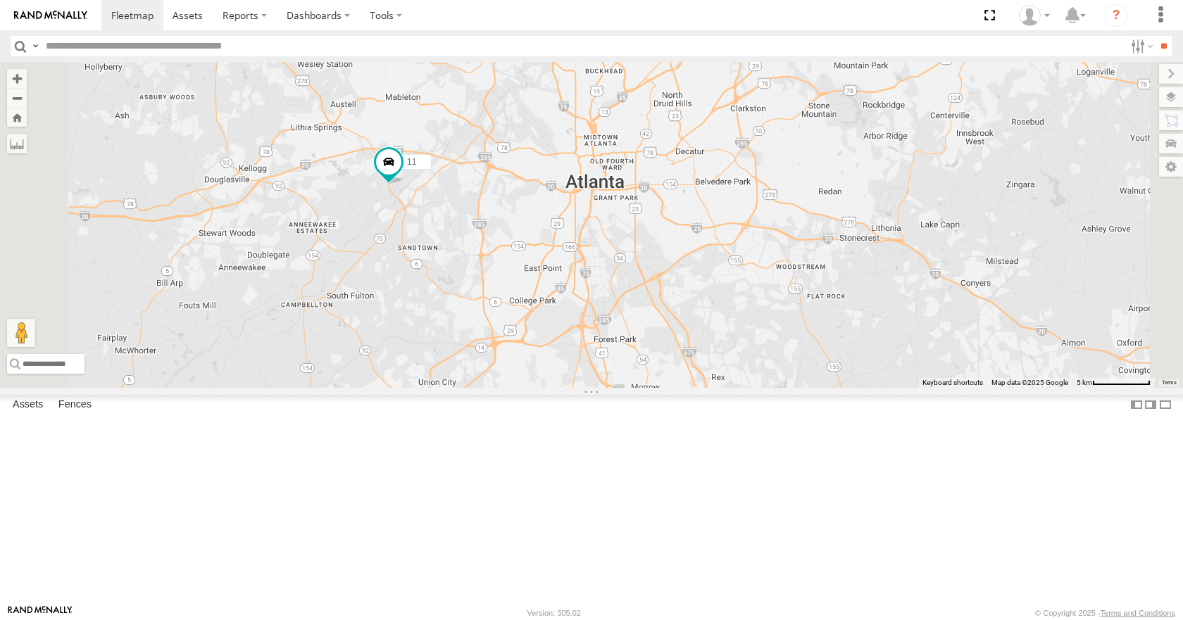
drag, startPoint x: 527, startPoint y: 447, endPoint x: 582, endPoint y: 318, distance: 139.8
click at [582, 318] on div "35 14 08 02 04 11" at bounding box center [591, 224] width 1183 height 325
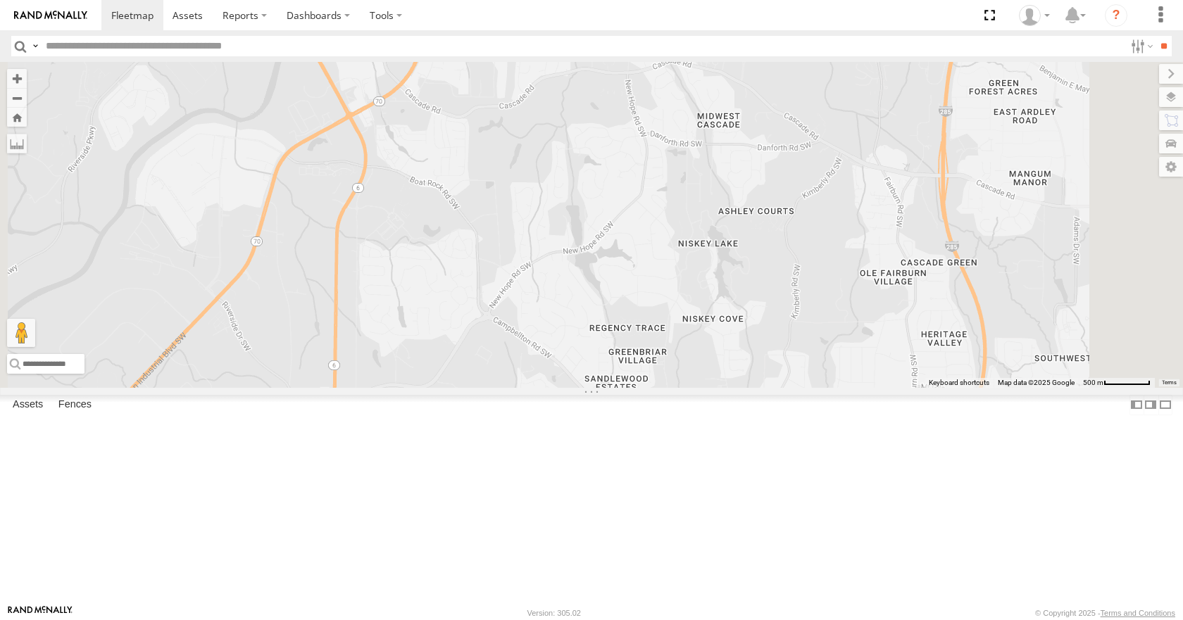
drag, startPoint x: 583, startPoint y: 242, endPoint x: 557, endPoint y: 177, distance: 69.8
click at [557, 177] on div "35 14 08 02 04 11" at bounding box center [591, 224] width 1183 height 325
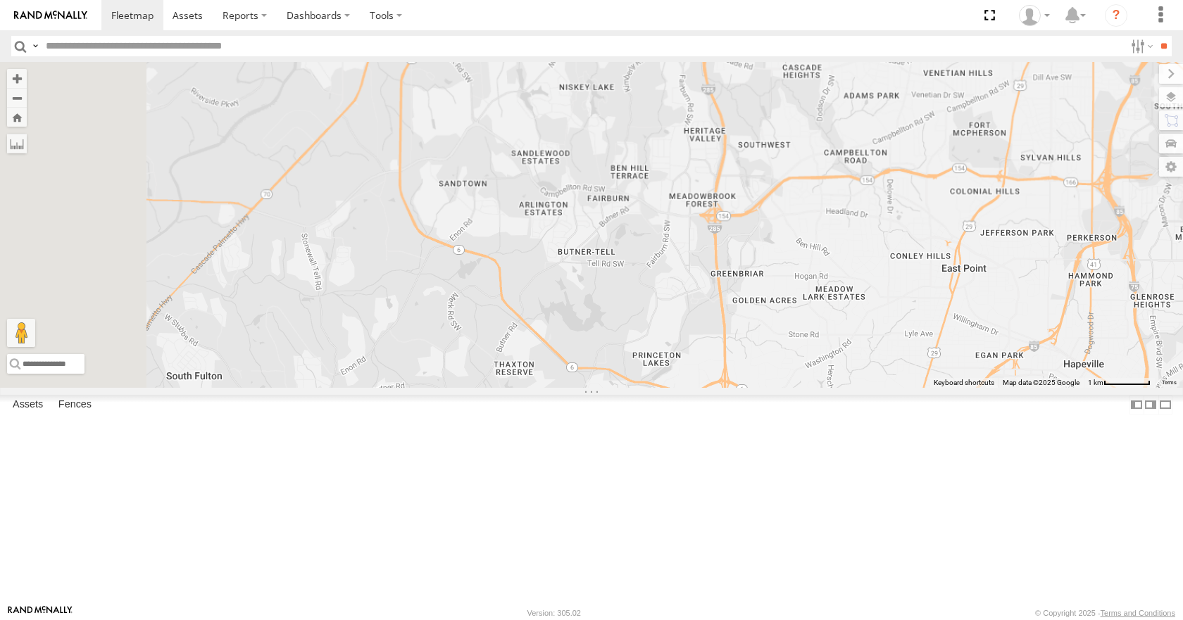
drag, startPoint x: 556, startPoint y: 308, endPoint x: 601, endPoint y: 180, distance: 136.3
click at [601, 180] on div "35 14 08 02 04 11" at bounding box center [591, 224] width 1183 height 325
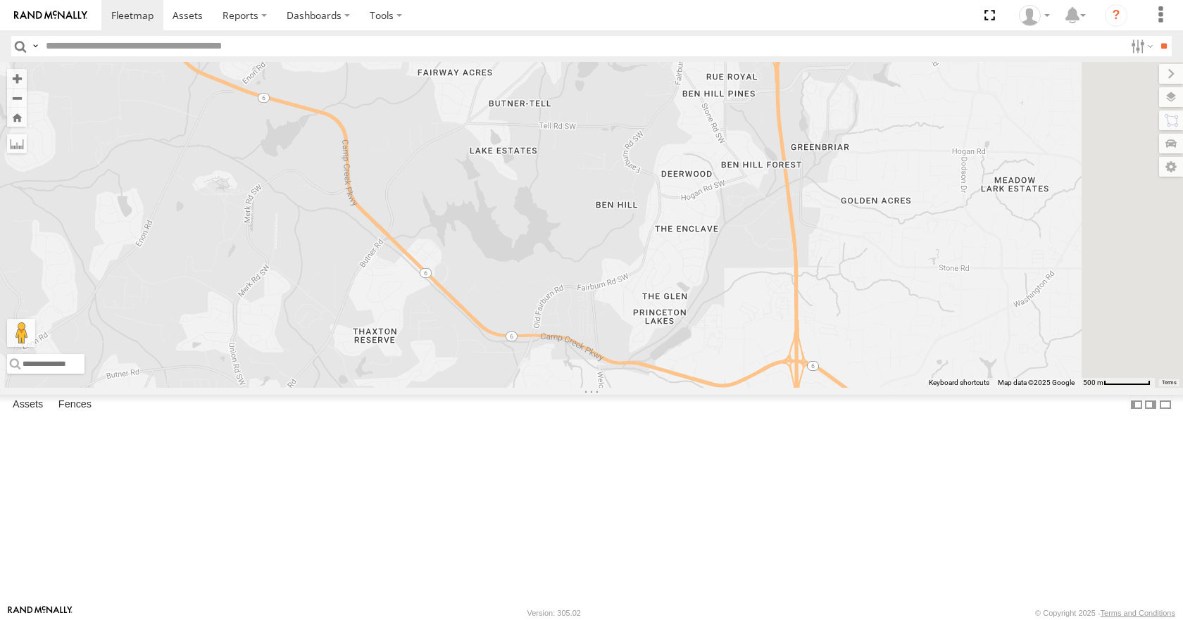
drag, startPoint x: 677, startPoint y: 256, endPoint x: 489, endPoint y: 61, distance: 271.4
click at [489, 61] on body at bounding box center [591, 310] width 1183 height 620
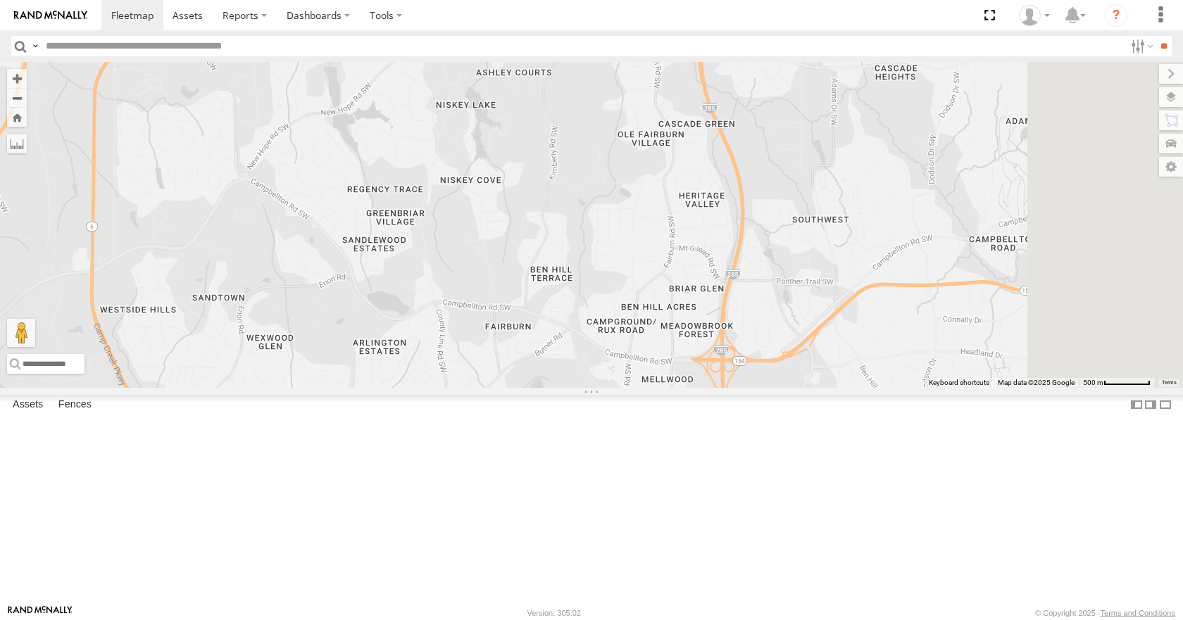
drag, startPoint x: 552, startPoint y: 177, endPoint x: 498, endPoint y: 525, distance: 352.0
click at [498, 387] on div "35 14 08 02 04 11" at bounding box center [591, 224] width 1183 height 325
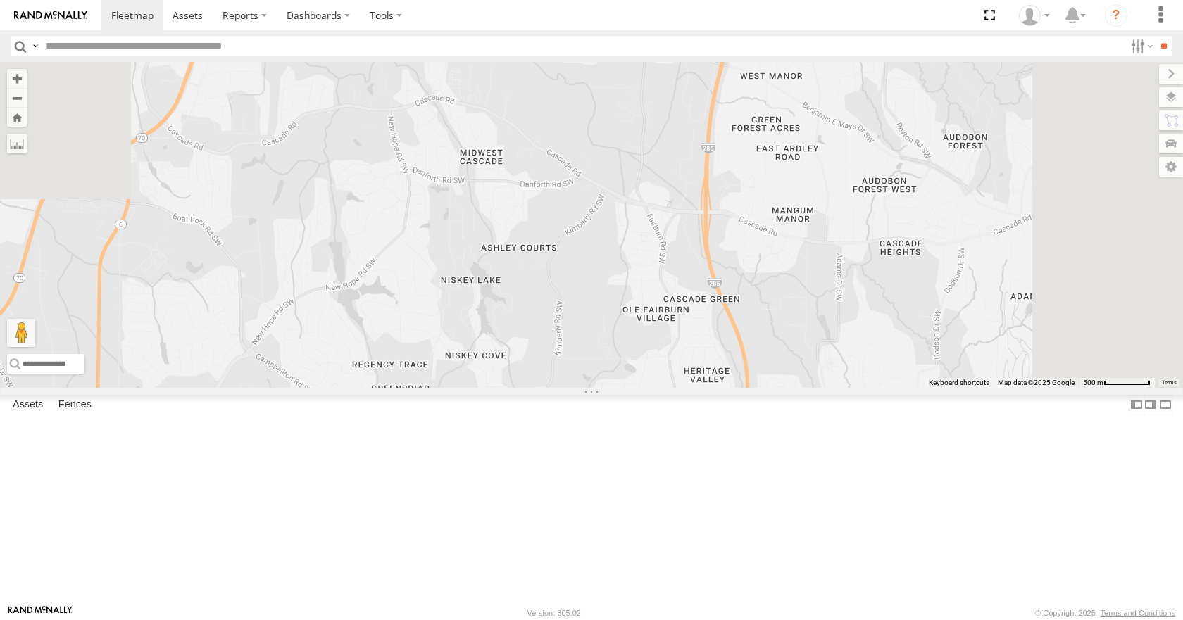
drag, startPoint x: 582, startPoint y: 288, endPoint x: 593, endPoint y: 453, distance: 165.8
click at [591, 387] on div "35 14 08 02 04 11" at bounding box center [591, 224] width 1183 height 325
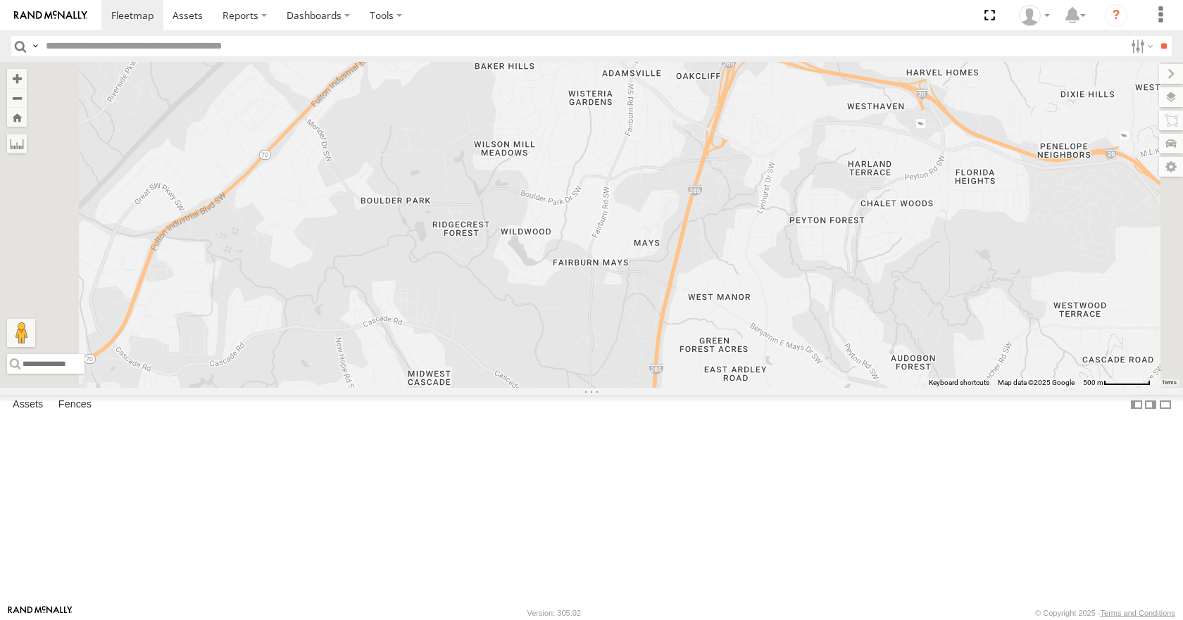
drag, startPoint x: 632, startPoint y: 276, endPoint x: 577, endPoint y: 420, distance: 154.7
click at [577, 387] on div "35 14 08 02 04 11" at bounding box center [591, 224] width 1183 height 325
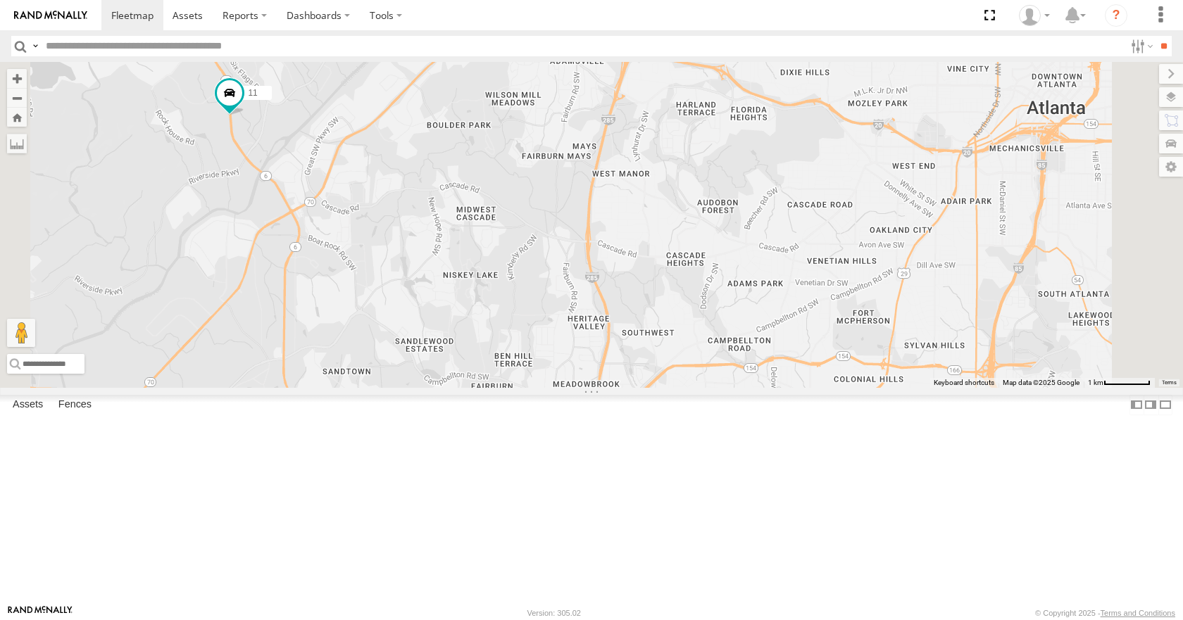
drag, startPoint x: 789, startPoint y: 313, endPoint x: 744, endPoint y: 367, distance: 70.4
click at [744, 367] on div "35 14 08 04 11" at bounding box center [591, 224] width 1183 height 325
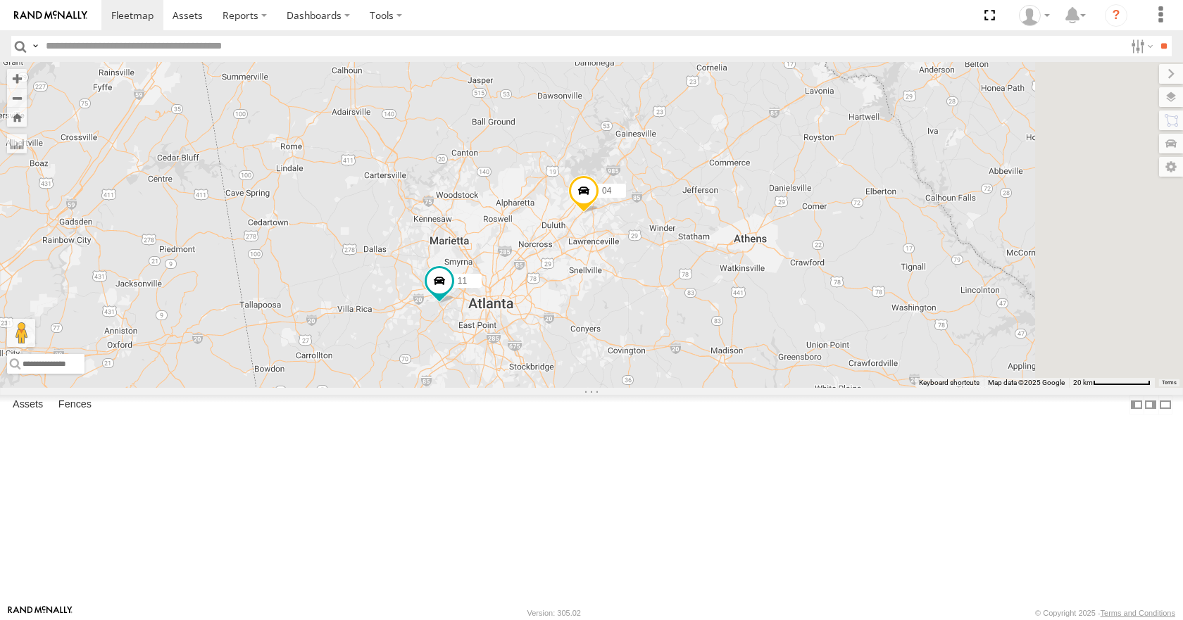
drag, startPoint x: 815, startPoint y: 349, endPoint x: 696, endPoint y: 398, distance: 129.4
click at [696, 387] on div "35 14 08 04 11" at bounding box center [591, 224] width 1183 height 325
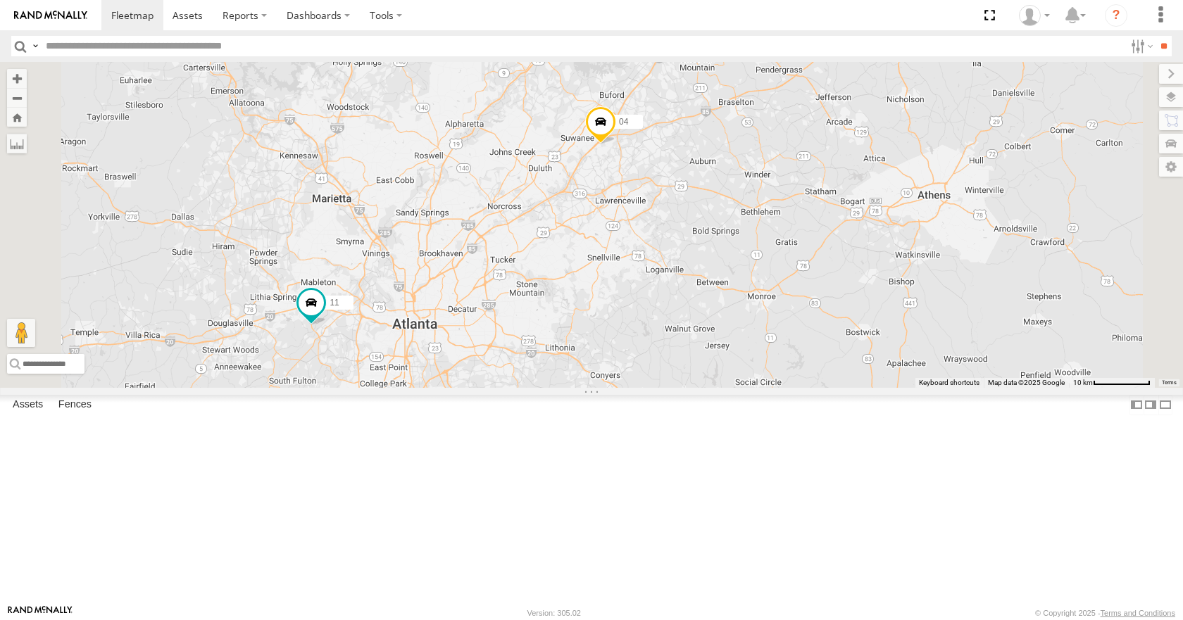
drag, startPoint x: 670, startPoint y: 305, endPoint x: 708, endPoint y: 302, distance: 38.1
click at [708, 302] on div "35 14 08 04 11" at bounding box center [591, 224] width 1183 height 325
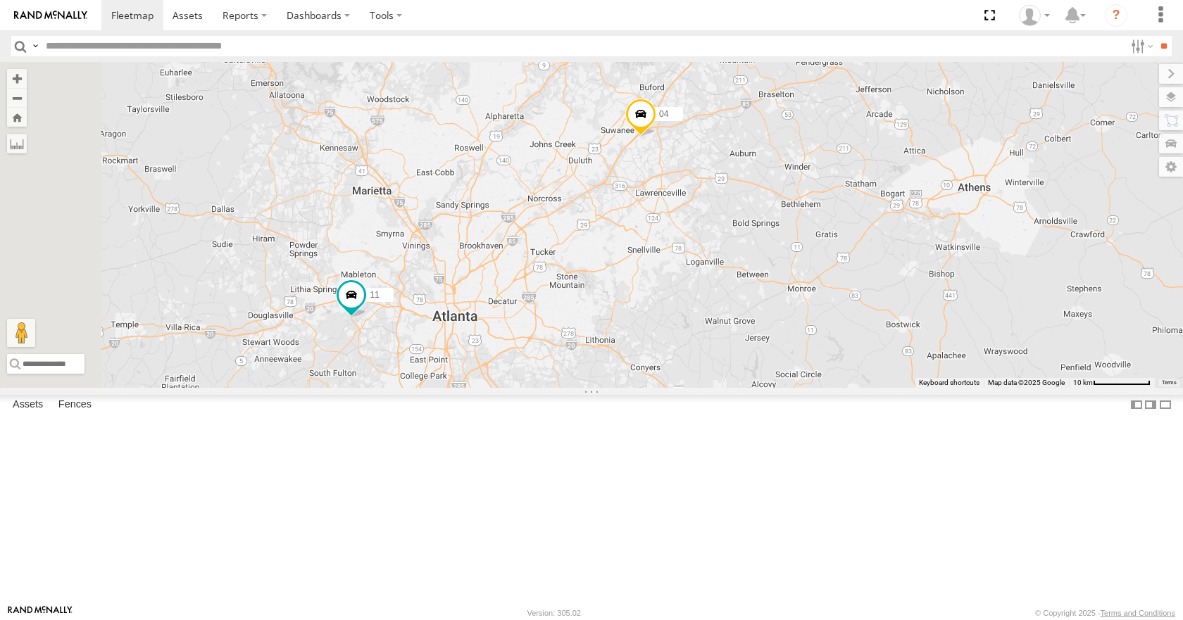
drag, startPoint x: 732, startPoint y: 213, endPoint x: 746, endPoint y: 205, distance: 16.1
click at [746, 205] on div "35 14 08 04 11" at bounding box center [591, 224] width 1183 height 325
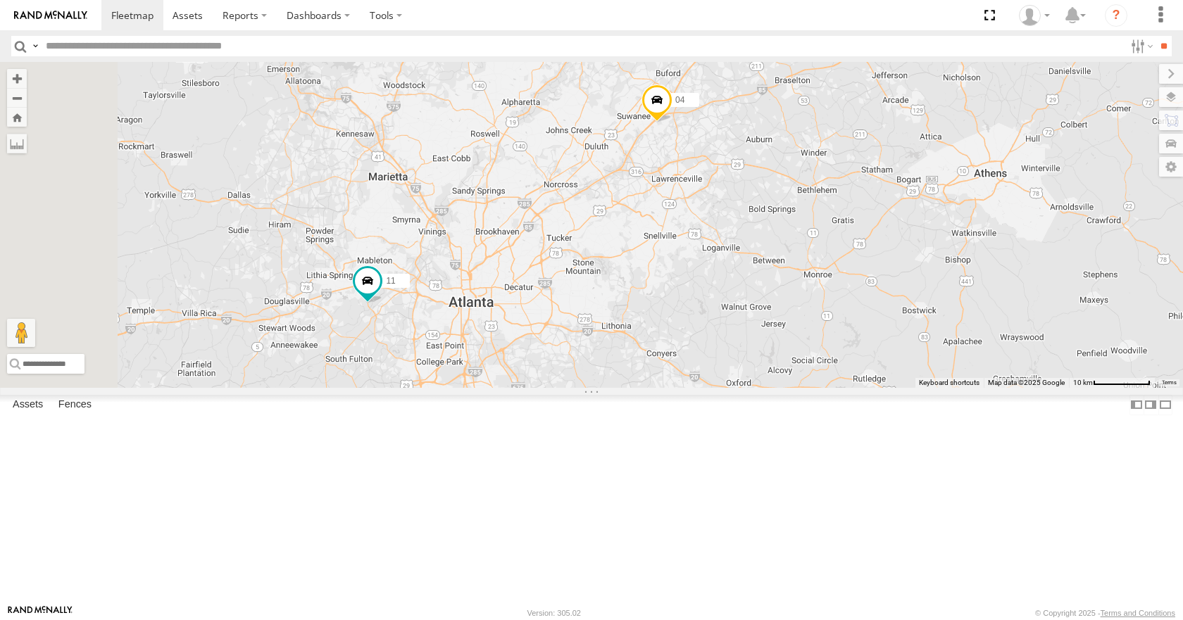
drag, startPoint x: 821, startPoint y: 160, endPoint x: 841, endPoint y: 143, distance: 26.5
click at [841, 143] on div "35 14 08 04 11" at bounding box center [591, 224] width 1183 height 325
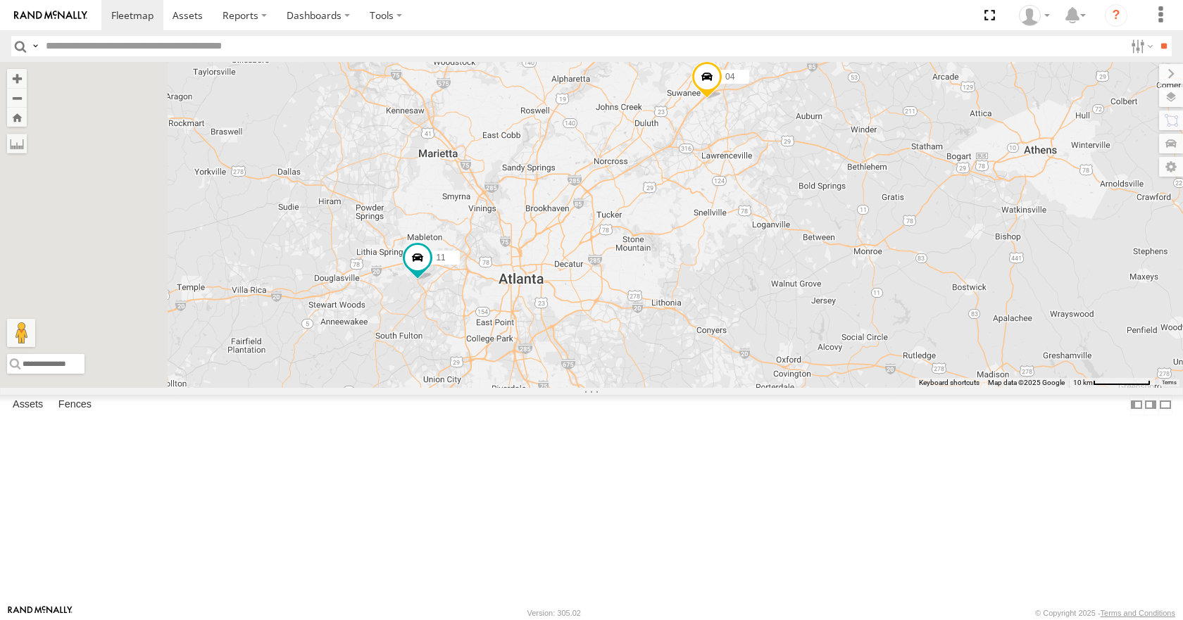
drag, startPoint x: 734, startPoint y: 279, endPoint x: 783, endPoint y: 257, distance: 53.9
click at [783, 257] on div "35 14 08 04 11" at bounding box center [591, 224] width 1183 height 325
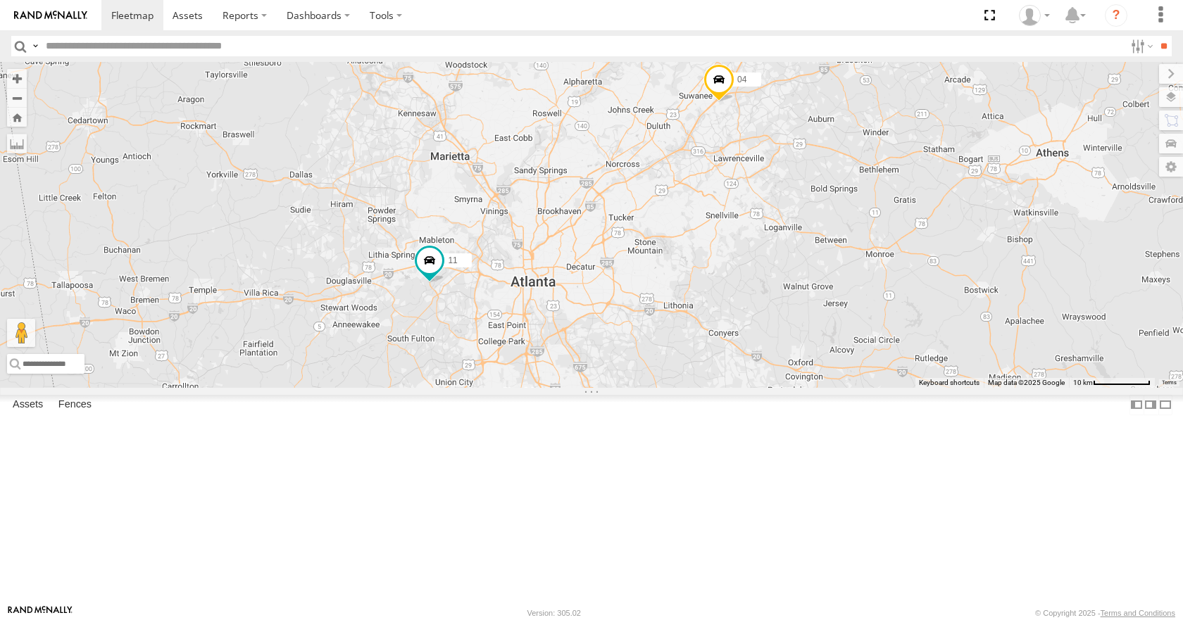
drag, startPoint x: 720, startPoint y: 300, endPoint x: 734, endPoint y: 303, distance: 14.5
click at [734, 303] on div "35 14 08 04 11" at bounding box center [591, 224] width 1183 height 325
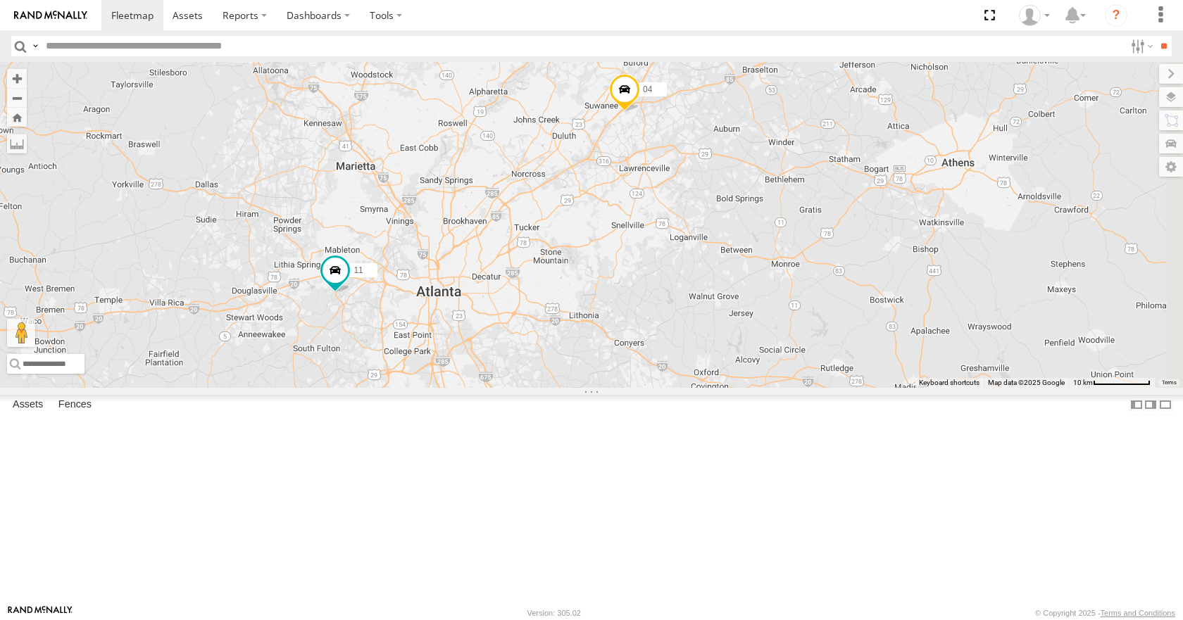
drag, startPoint x: 734, startPoint y: 303, endPoint x: 639, endPoint y: 315, distance: 95.0
click at [639, 315] on div "35 14 08 04 11" at bounding box center [591, 224] width 1183 height 325
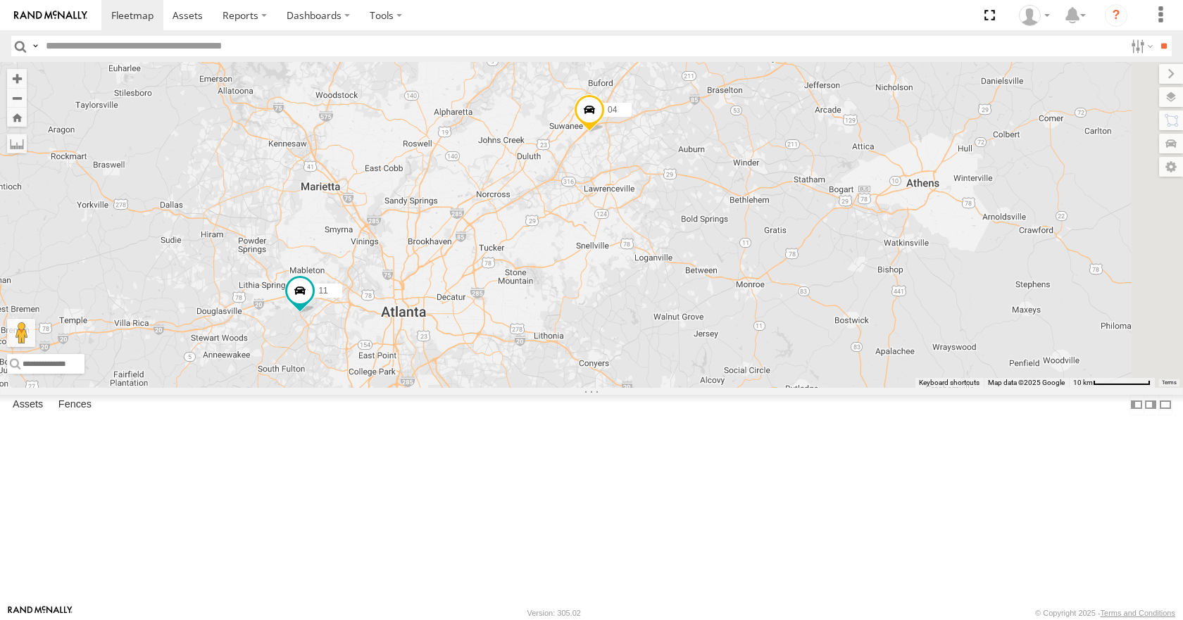
drag, startPoint x: 920, startPoint y: 213, endPoint x: 865, endPoint y: 246, distance: 63.5
click at [865, 246] on div "35 14 08 04 11" at bounding box center [591, 224] width 1183 height 325
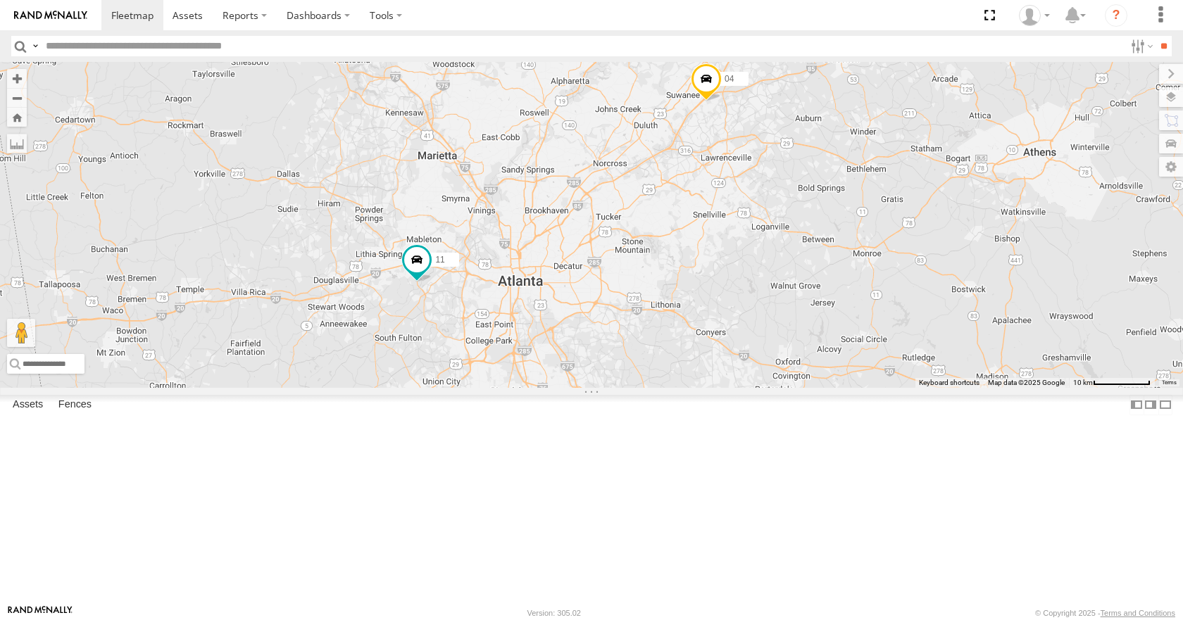
drag, startPoint x: 916, startPoint y: 233, endPoint x: 1048, endPoint y: 194, distance: 137.2
click at [1048, 194] on div "35 14 08 04 11" at bounding box center [591, 224] width 1183 height 325
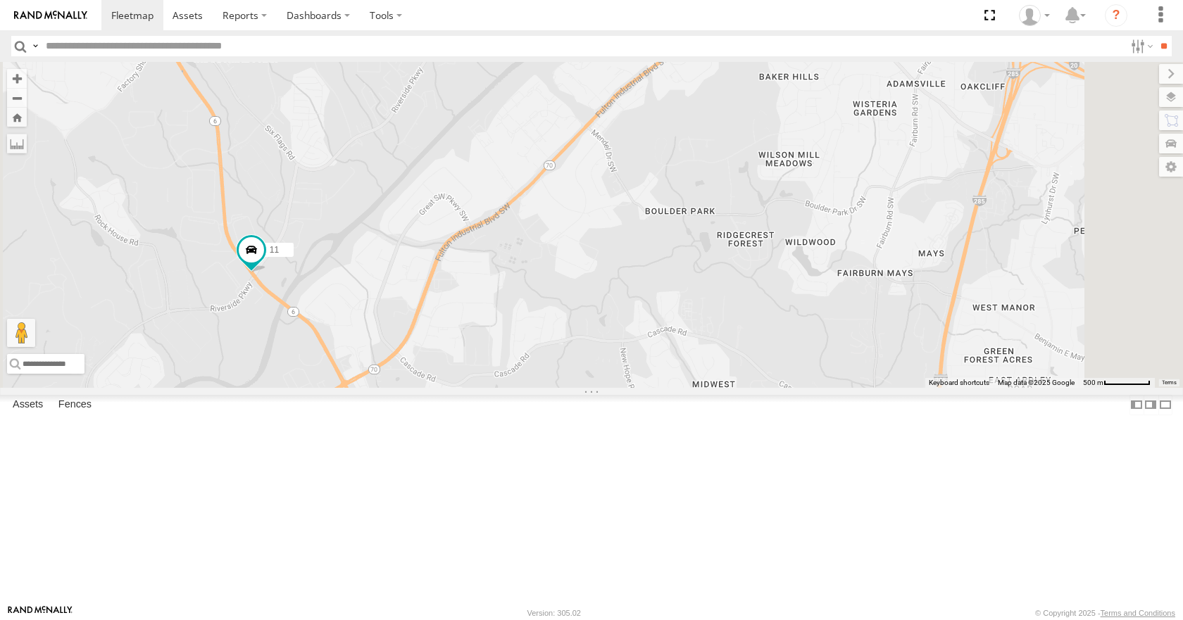
drag, startPoint x: 656, startPoint y: 192, endPoint x: 598, endPoint y: 391, distance: 206.8
click at [598, 387] on div "35 14 08 04 11" at bounding box center [591, 224] width 1183 height 325
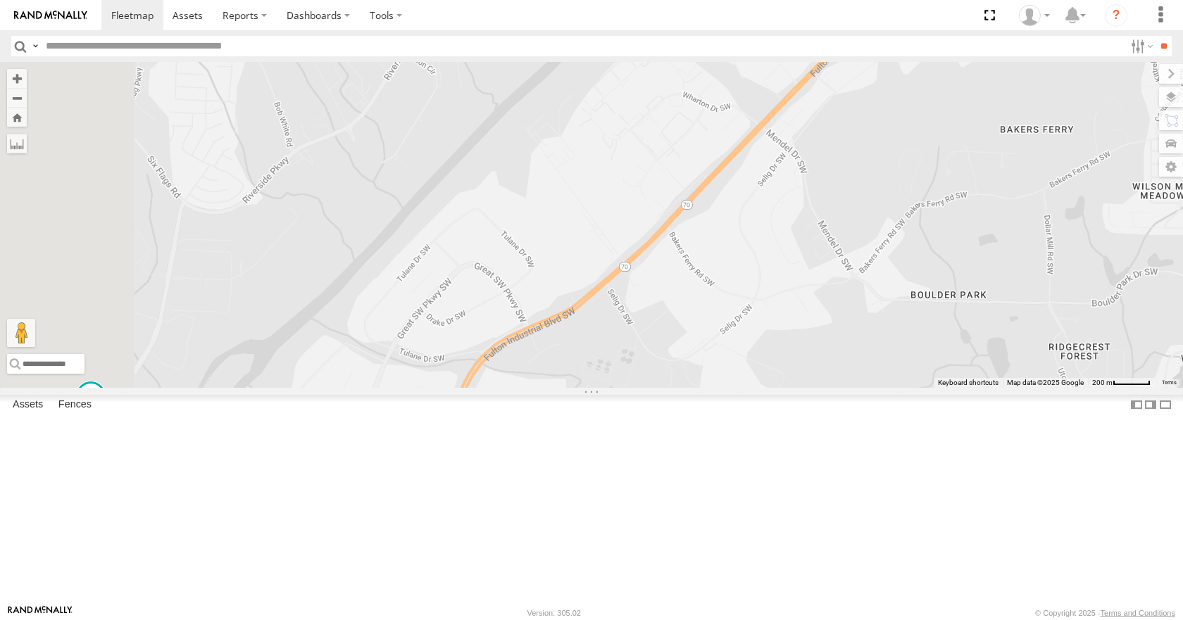
drag, startPoint x: 643, startPoint y: 401, endPoint x: 725, endPoint y: 581, distance: 197.3
click at [725, 387] on div "35 14 08 04 11" at bounding box center [591, 224] width 1183 height 325
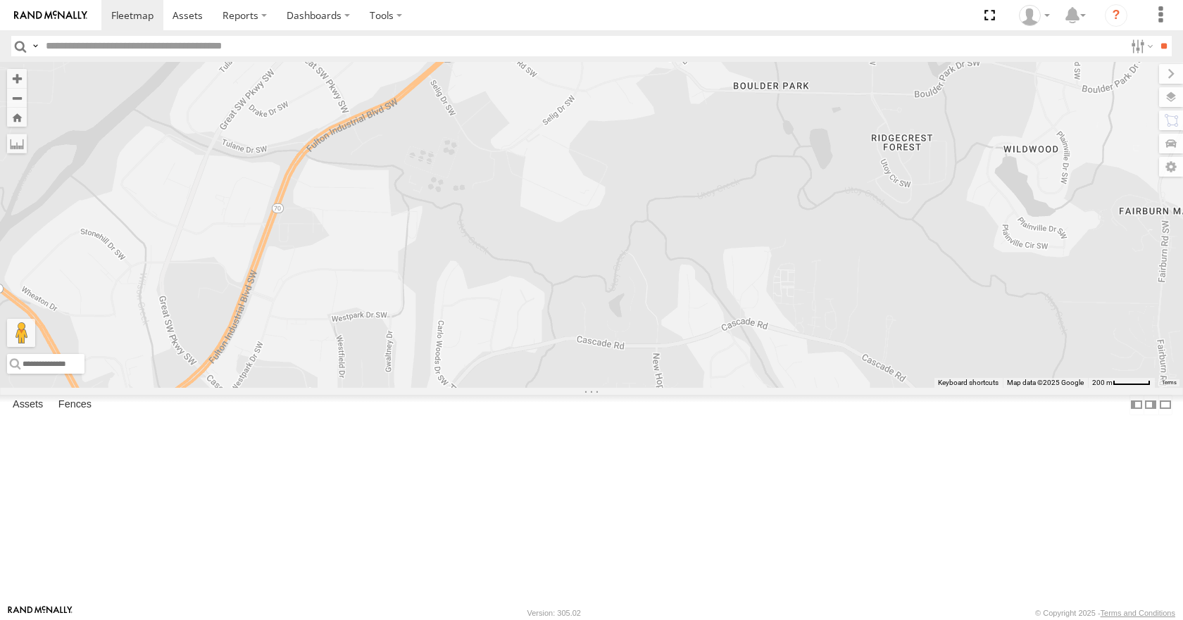
drag, startPoint x: 760, startPoint y: 311, endPoint x: 579, endPoint y: 113, distance: 267.6
click at [579, 113] on div "35 14 08 04 11" at bounding box center [591, 224] width 1183 height 325
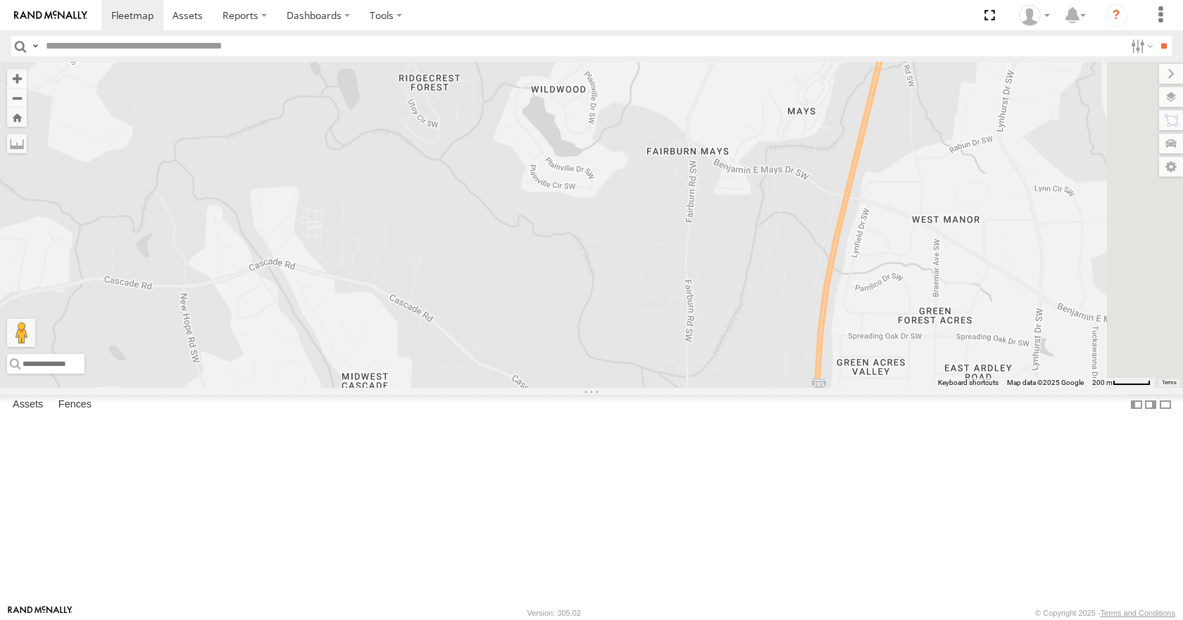
drag, startPoint x: 1029, startPoint y: 423, endPoint x: 557, endPoint y: 387, distance: 473.1
click at [557, 387] on div "35 14 08 04 11" at bounding box center [591, 224] width 1183 height 325
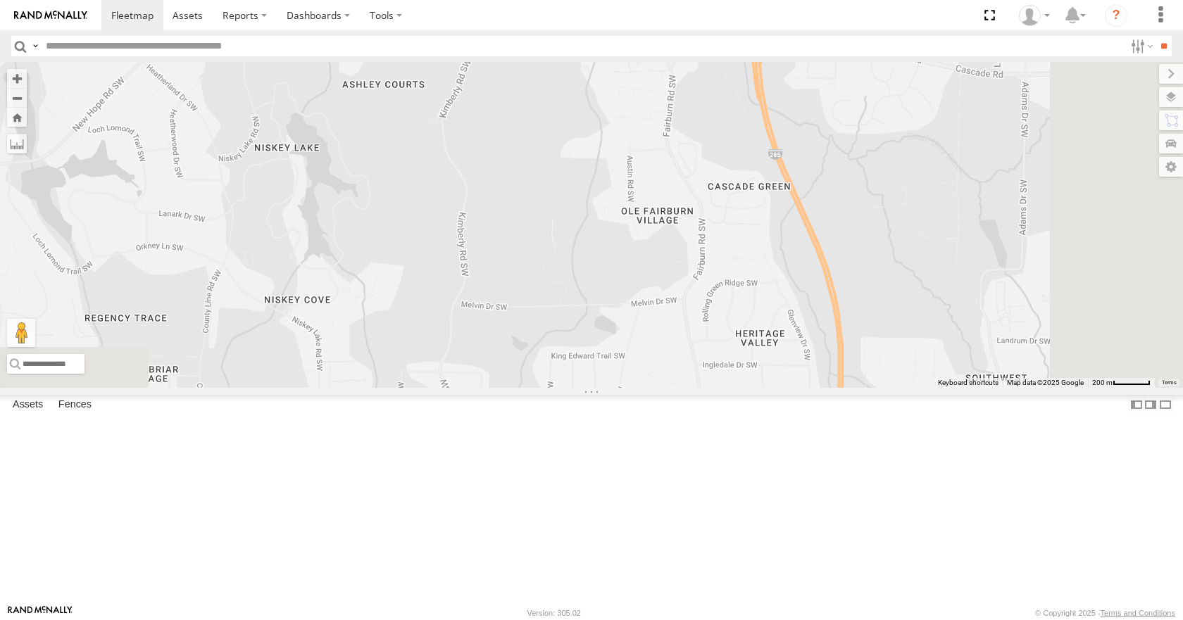
drag, startPoint x: 760, startPoint y: 506, endPoint x: 702, endPoint y: 22, distance: 487.2
click at [702, 22] on body at bounding box center [591, 310] width 1183 height 620
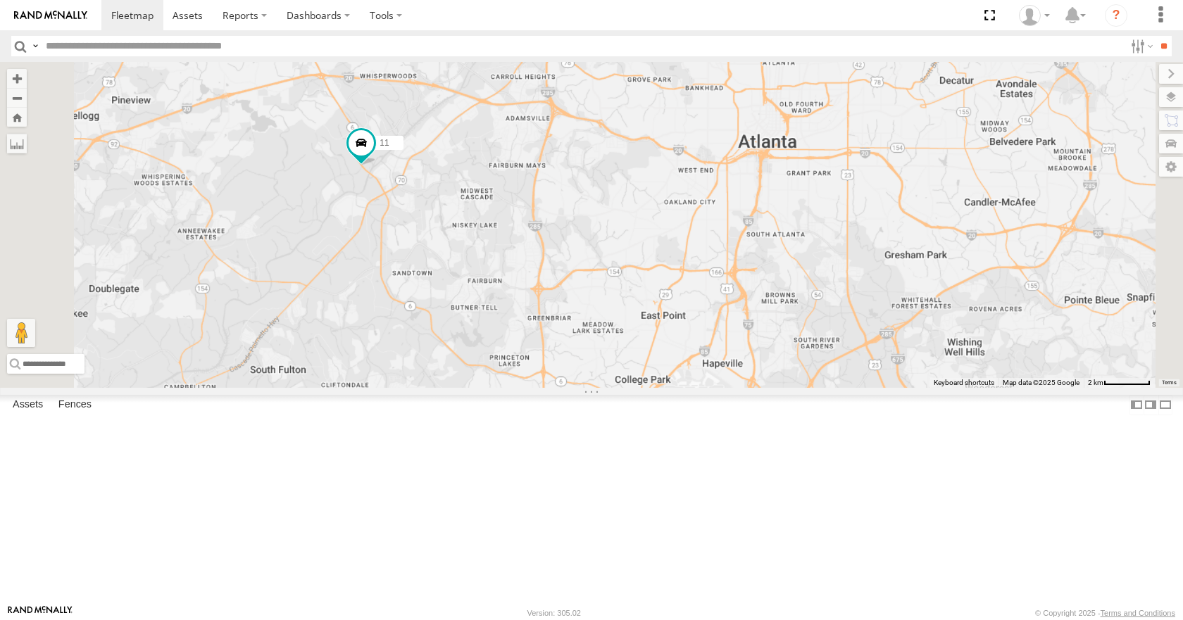
drag, startPoint x: 607, startPoint y: 260, endPoint x: 663, endPoint y: 344, distance: 101.0
click at [663, 344] on div "35 14 08 04 11" at bounding box center [591, 224] width 1183 height 325
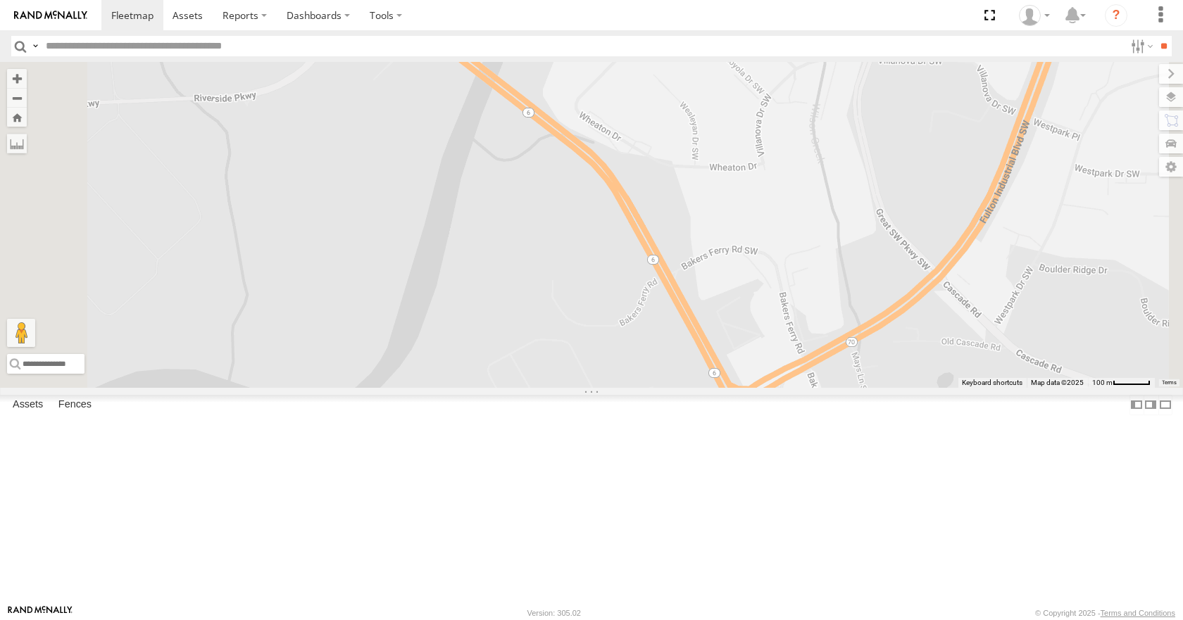
drag, startPoint x: 508, startPoint y: 275, endPoint x: 546, endPoint y: 558, distance: 286.4
click at [546, 387] on div "35 14 08 04 11" at bounding box center [591, 224] width 1183 height 325
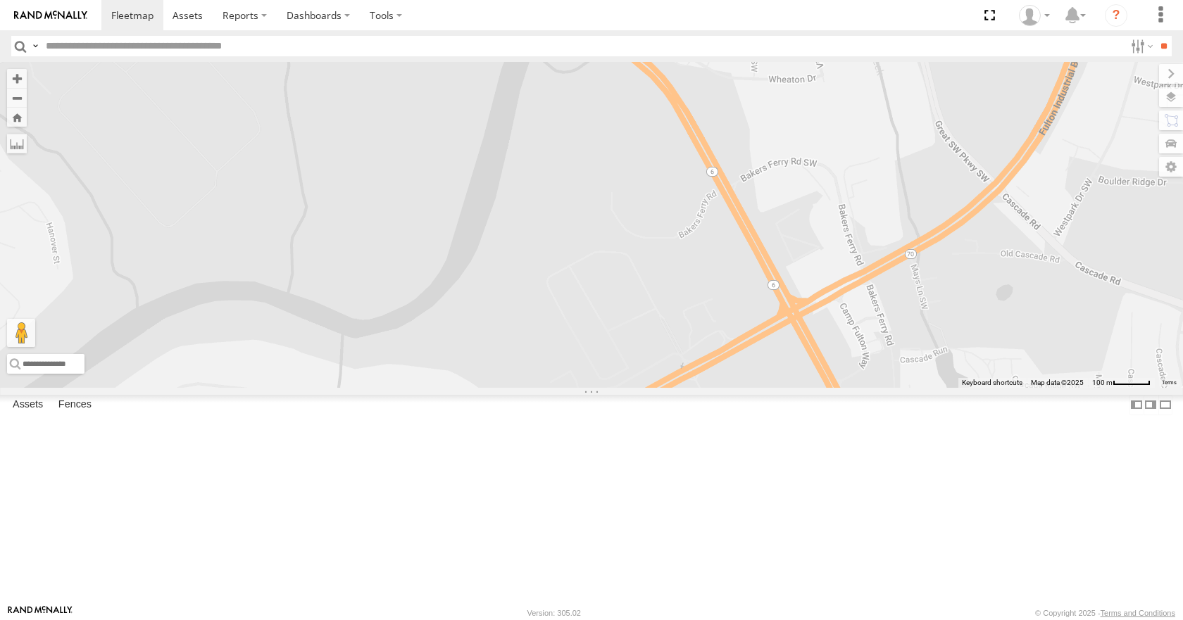
drag, startPoint x: 541, startPoint y: 303, endPoint x: 606, endPoint y: 223, distance: 103.6
click at [606, 223] on div "35 14 08 04 11" at bounding box center [591, 224] width 1183 height 325
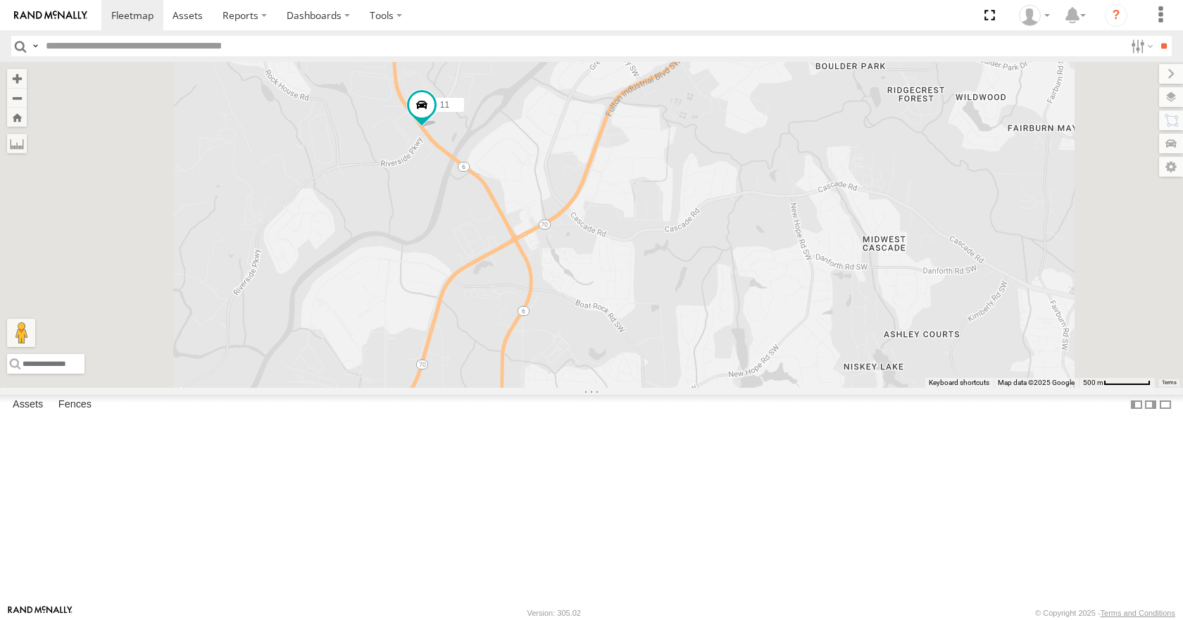
drag, startPoint x: 591, startPoint y: 344, endPoint x: 613, endPoint y: 247, distance: 98.9
click at [613, 247] on div "35 14 08 04 11" at bounding box center [591, 224] width 1183 height 325
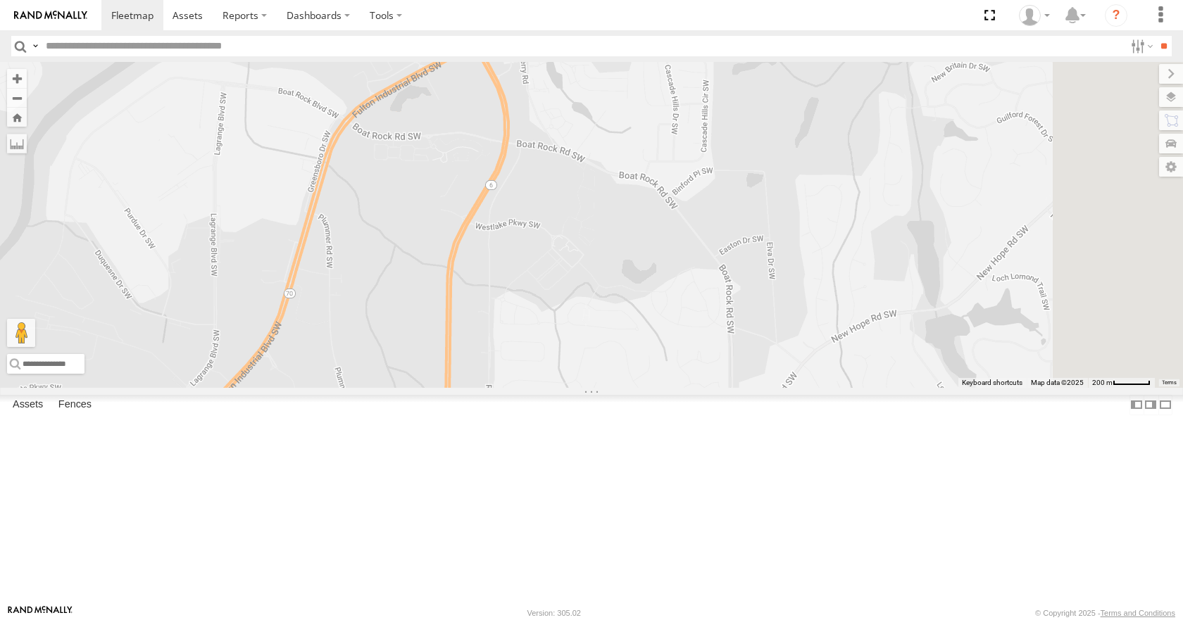
drag, startPoint x: 719, startPoint y: 222, endPoint x: 568, endPoint y: 253, distance: 153.8
click at [568, 253] on div "35 14 08 04 11" at bounding box center [591, 224] width 1183 height 325
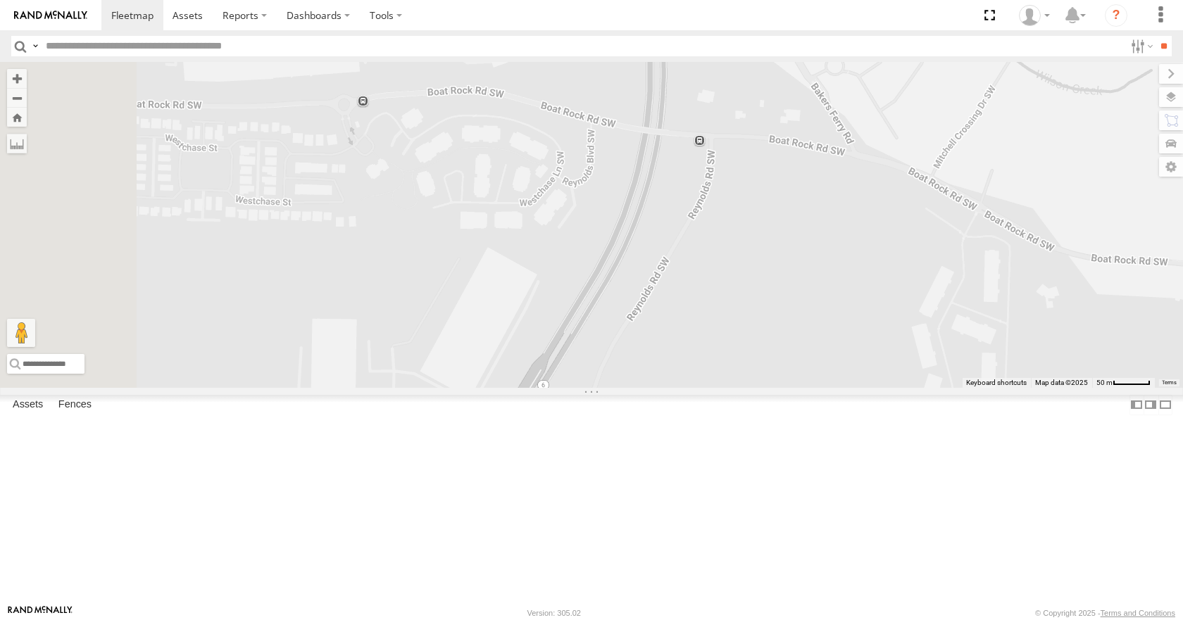
drag, startPoint x: 531, startPoint y: 232, endPoint x: 608, endPoint y: 480, distance: 260.3
click at [608, 387] on div "35 14 08 04 11" at bounding box center [591, 224] width 1183 height 325
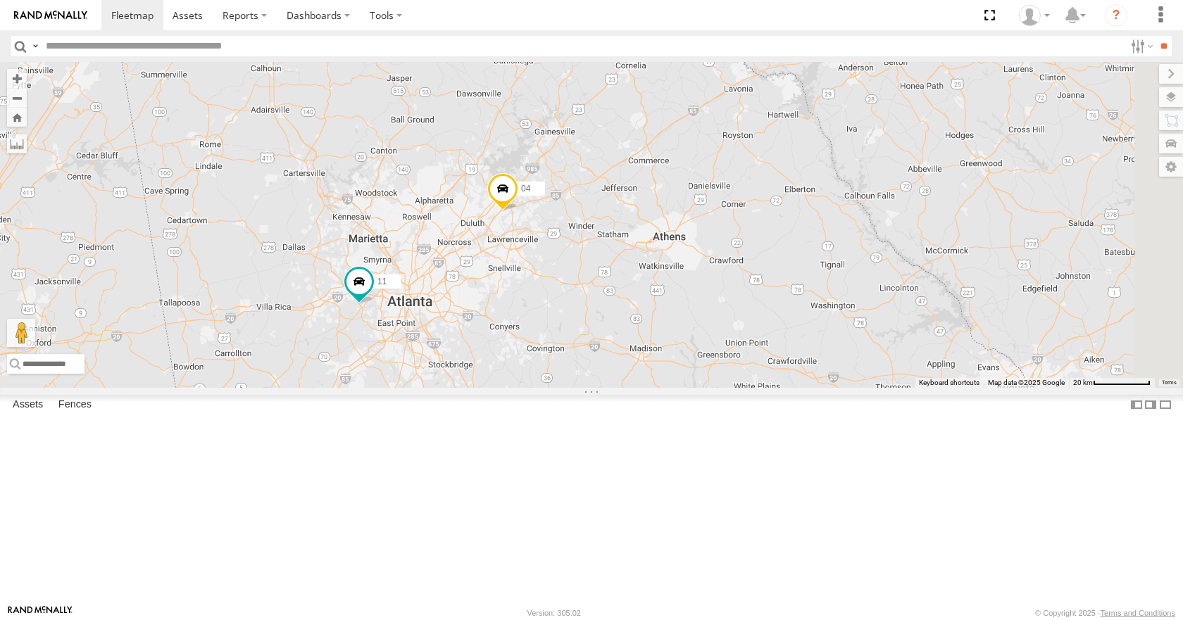
drag, startPoint x: 915, startPoint y: 270, endPoint x: 777, endPoint y: 234, distance: 142.8
click at [777, 234] on div "35 14 08 04 11" at bounding box center [591, 224] width 1183 height 325
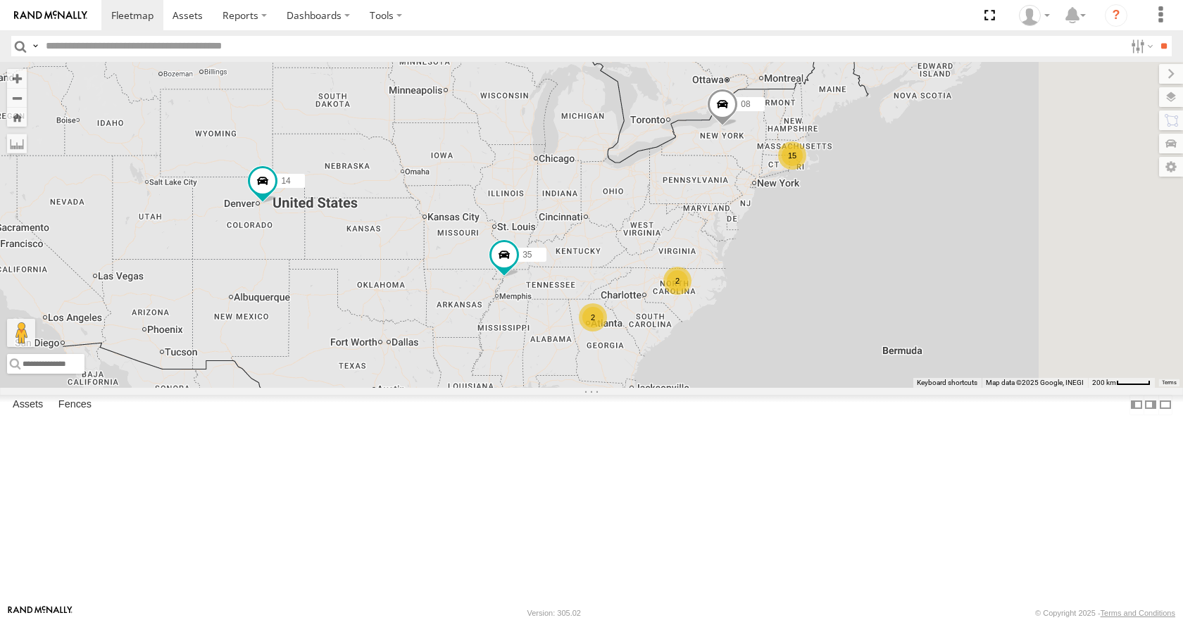
drag, startPoint x: 984, startPoint y: 335, endPoint x: 906, endPoint y: 336, distance: 78.2
click at [906, 336] on div "15 35 14 08 2 2" at bounding box center [591, 224] width 1183 height 325
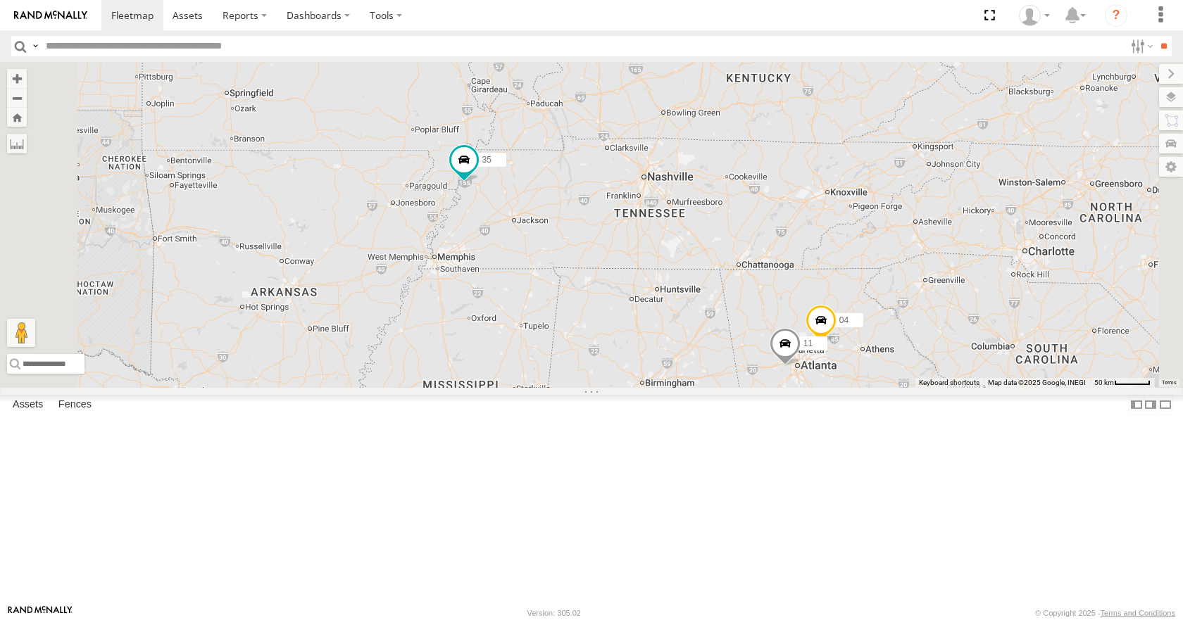
drag, startPoint x: 800, startPoint y: 359, endPoint x: 767, endPoint y: 350, distance: 33.7
click at [767, 350] on div "35 14 08 04 11" at bounding box center [591, 224] width 1183 height 325
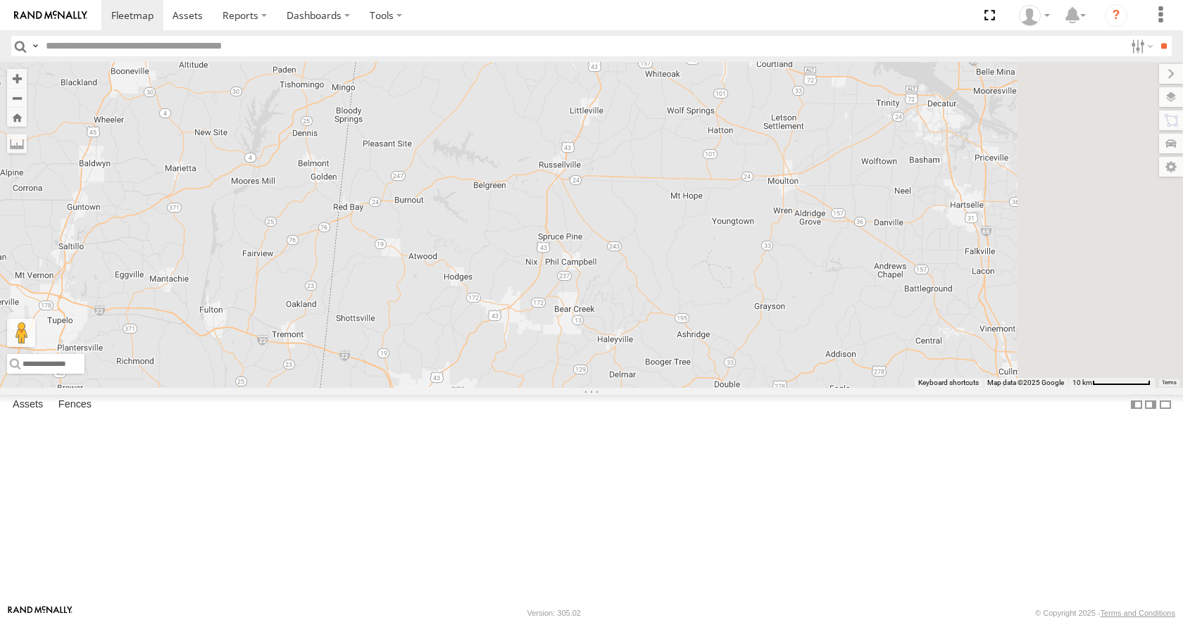
drag, startPoint x: 719, startPoint y: 418, endPoint x: 657, endPoint y: 258, distance: 170.8
click at [657, 258] on div "35 14 08 04 11" at bounding box center [591, 224] width 1183 height 325
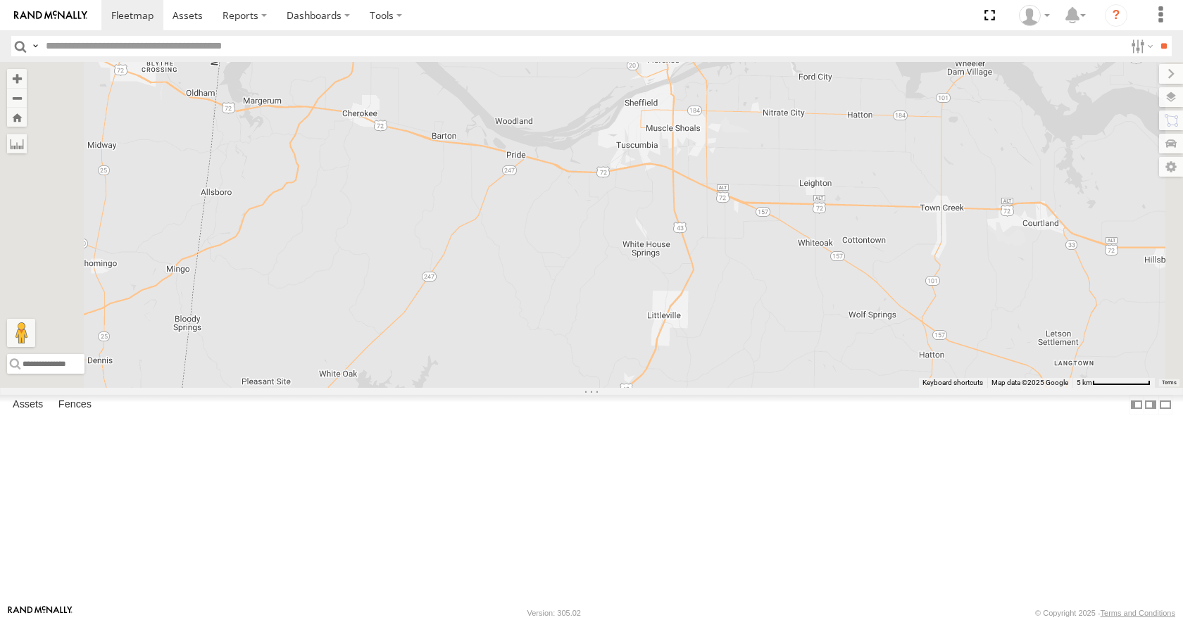
drag, startPoint x: 657, startPoint y: 258, endPoint x: 627, endPoint y: 561, distance: 305.0
click at [627, 387] on div "35 14 08 04 11" at bounding box center [591, 224] width 1183 height 325
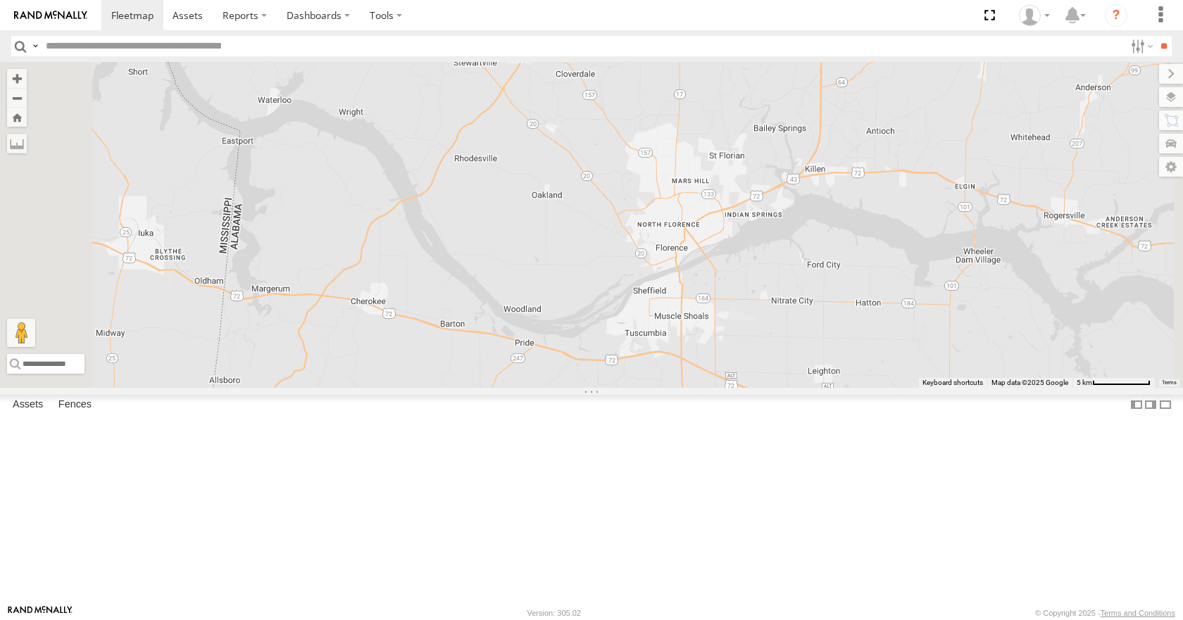
drag, startPoint x: 621, startPoint y: 275, endPoint x: 631, endPoint y: 402, distance: 127.8
click at [631, 387] on div "35 14 08 04 11" at bounding box center [591, 224] width 1183 height 325
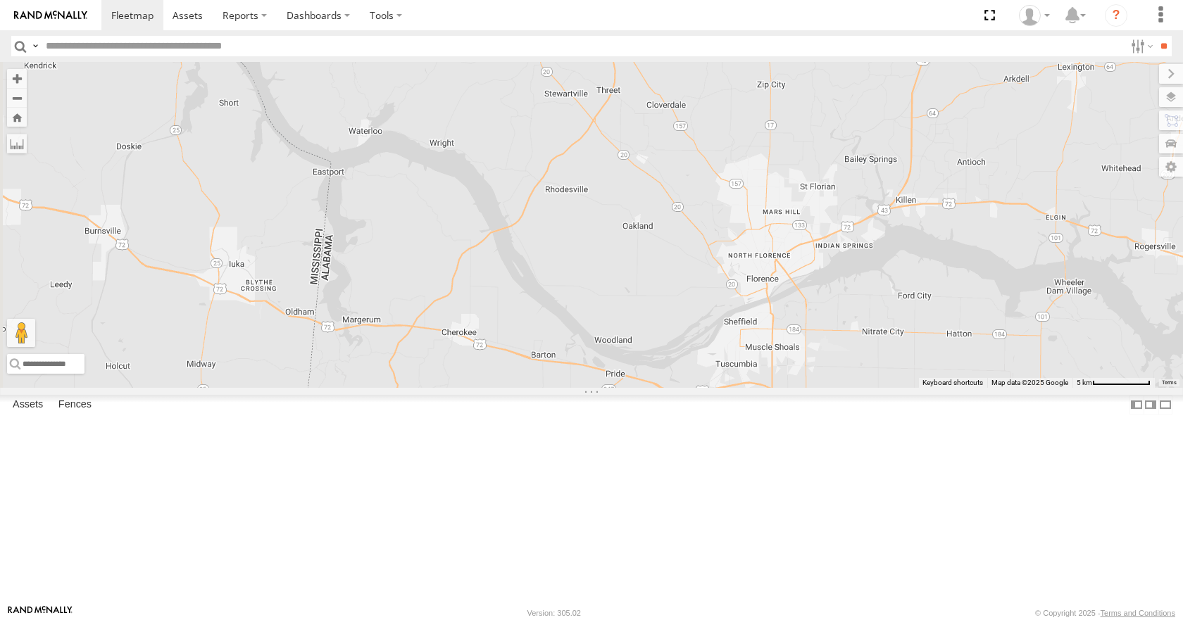
drag, startPoint x: 608, startPoint y: 390, endPoint x: 702, endPoint y: 421, distance: 98.6
click at [702, 387] on div "35 14 08 04 11" at bounding box center [591, 224] width 1183 height 325
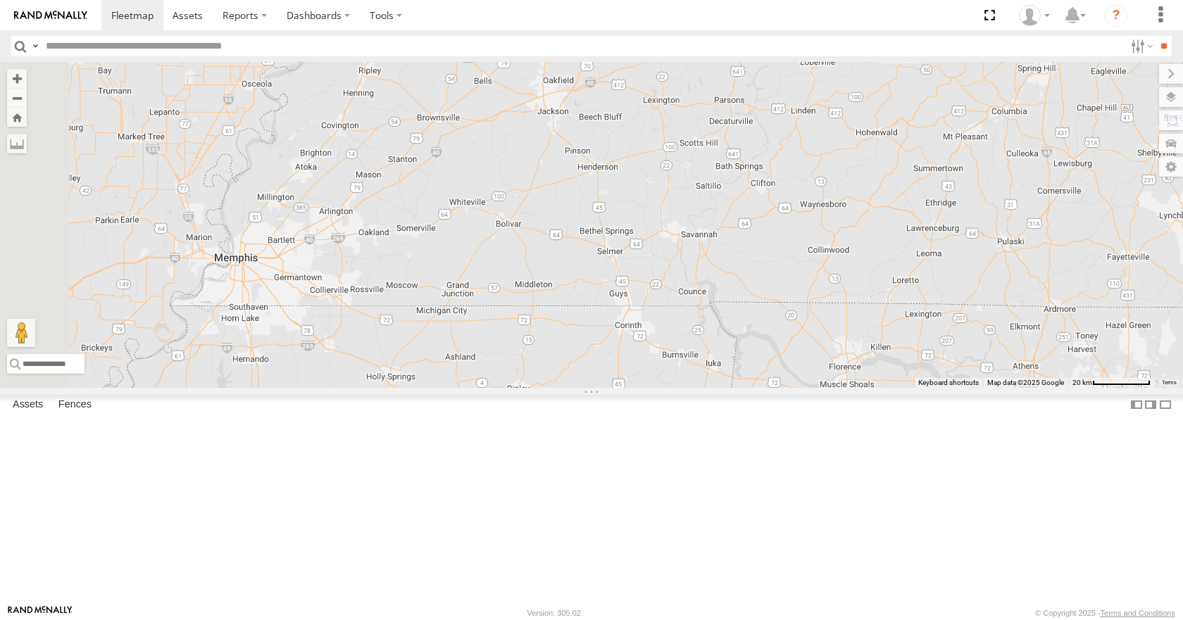
drag, startPoint x: 627, startPoint y: 337, endPoint x: 912, endPoint y: 408, distance: 294.1
click at [912, 387] on div "35 14 08 04 11" at bounding box center [591, 224] width 1183 height 325
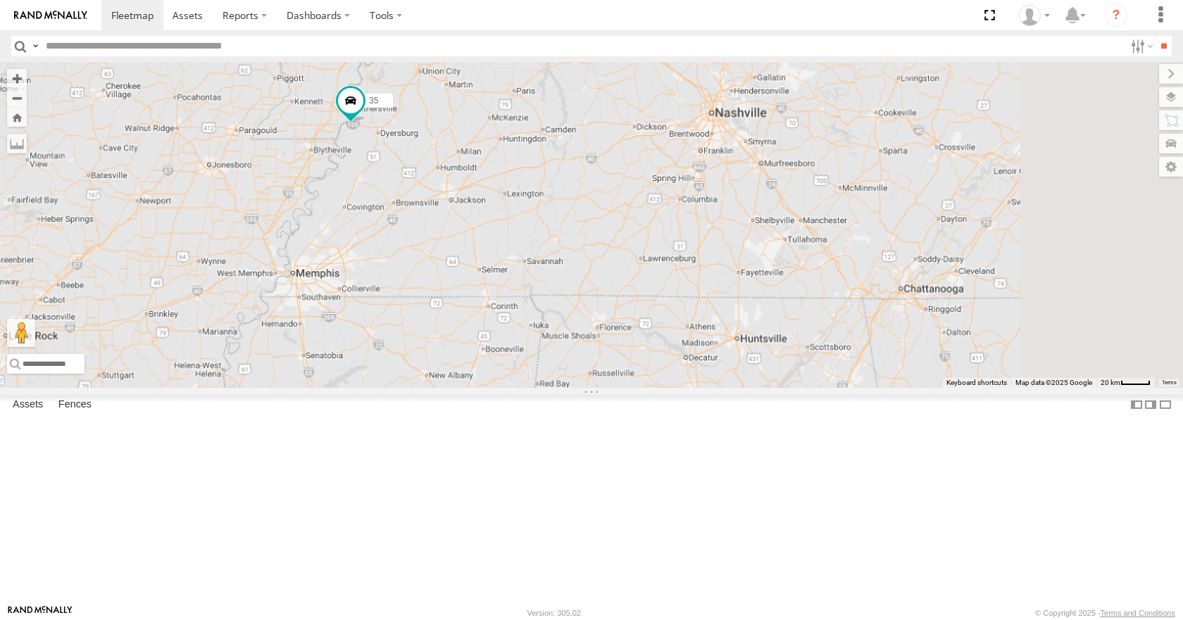
drag, startPoint x: 843, startPoint y: 362, endPoint x: 684, endPoint y: 366, distance: 158.5
click at [684, 366] on div "35 14 08 04 11" at bounding box center [591, 224] width 1183 height 325
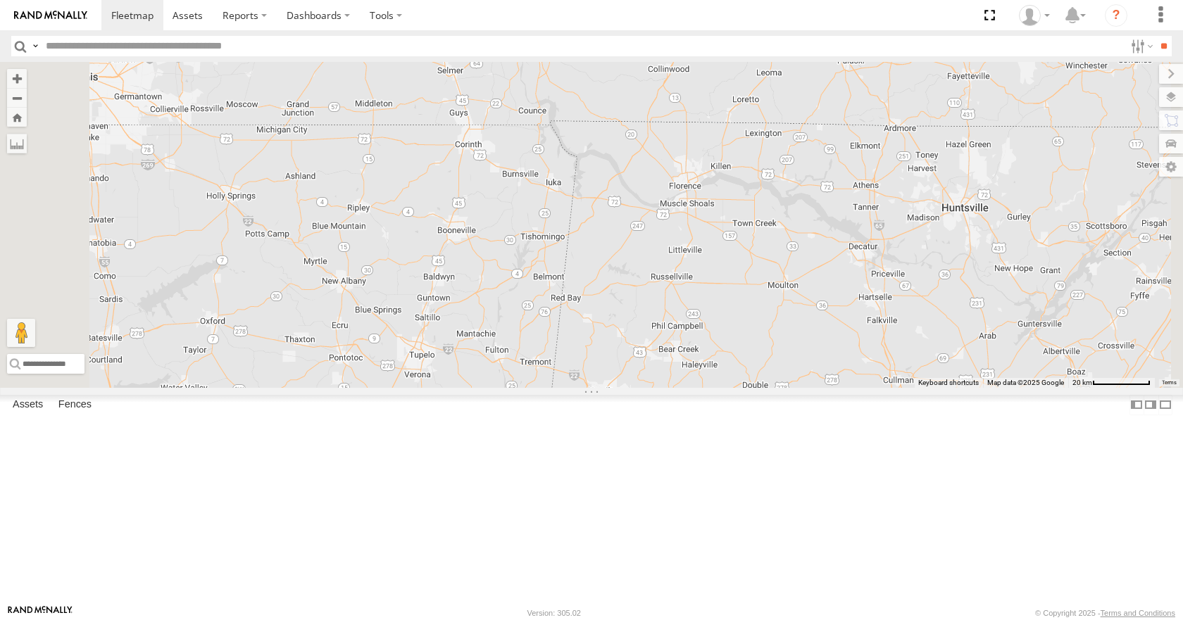
drag, startPoint x: 810, startPoint y: 498, endPoint x: 817, endPoint y: 271, distance: 226.8
click at [817, 271] on div "35 14 08 04 11" at bounding box center [591, 224] width 1183 height 325
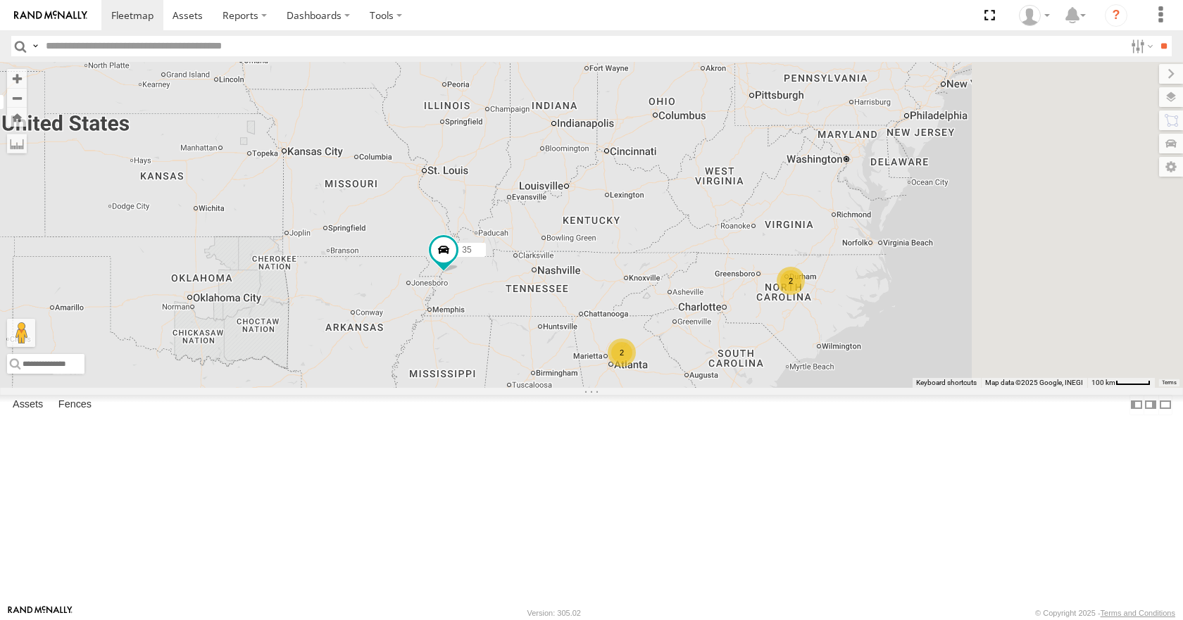
drag, startPoint x: 857, startPoint y: 284, endPoint x: 688, endPoint y: 399, distance: 203.9
click at [688, 387] on div "35 14 08 2 2" at bounding box center [591, 224] width 1183 height 325
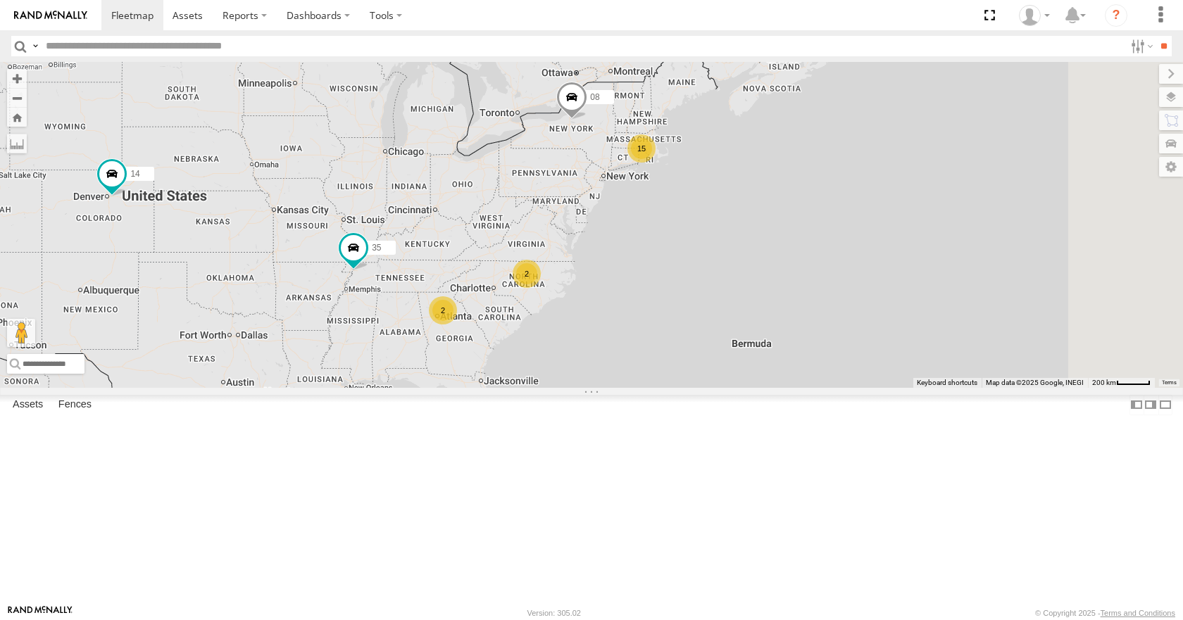
drag, startPoint x: 808, startPoint y: 340, endPoint x: 698, endPoint y: 302, distance: 115.6
click at [698, 302] on div "35 14 08 15 2 2" at bounding box center [591, 224] width 1183 height 325
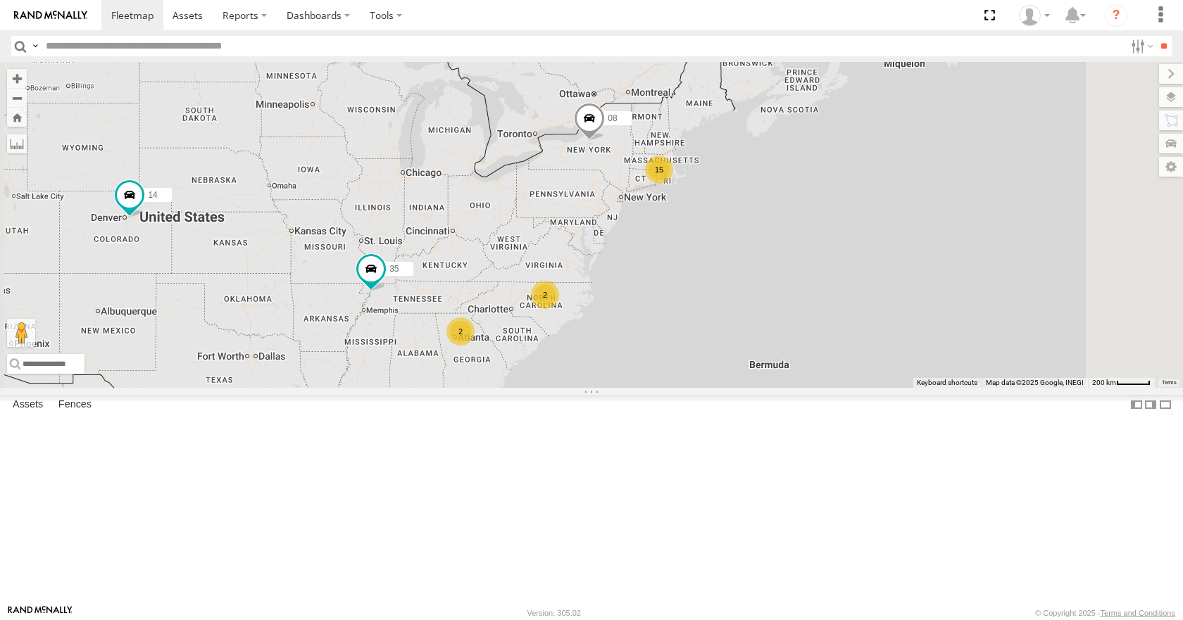
drag, startPoint x: 694, startPoint y: 319, endPoint x: 711, endPoint y: 339, distance: 26.4
click at [711, 339] on div "35 14 08 15 2 2" at bounding box center [591, 224] width 1183 height 325
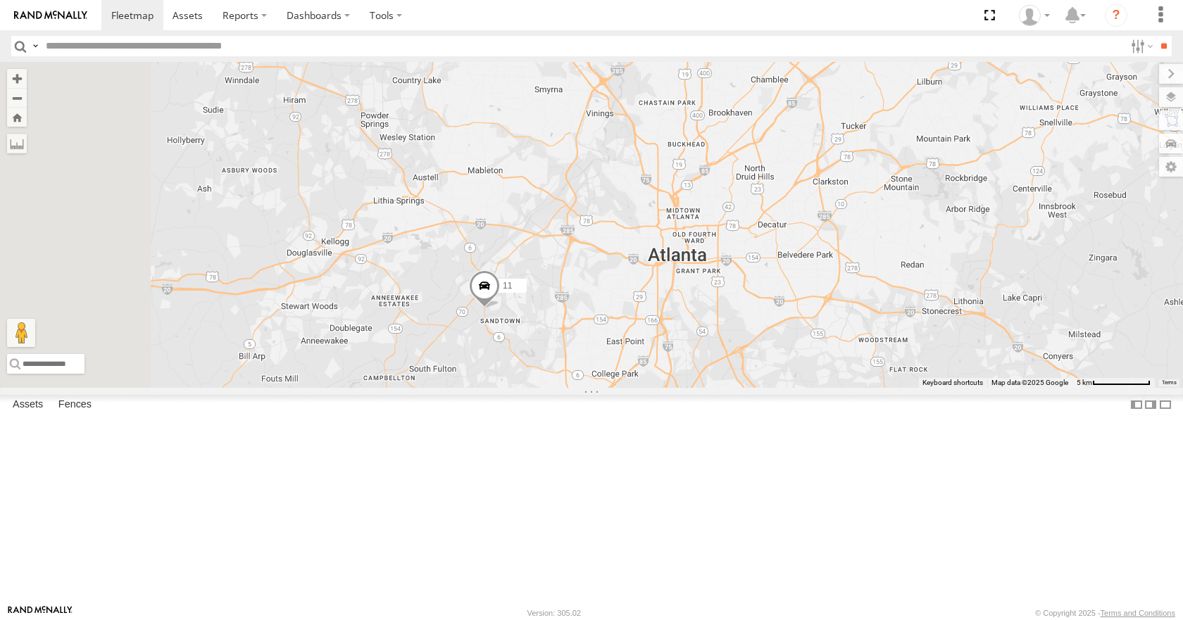
drag, startPoint x: 532, startPoint y: 418, endPoint x: 814, endPoint y: 330, distance: 295.1
click at [814, 330] on div "35 14 08 04 11" at bounding box center [591, 224] width 1183 height 325
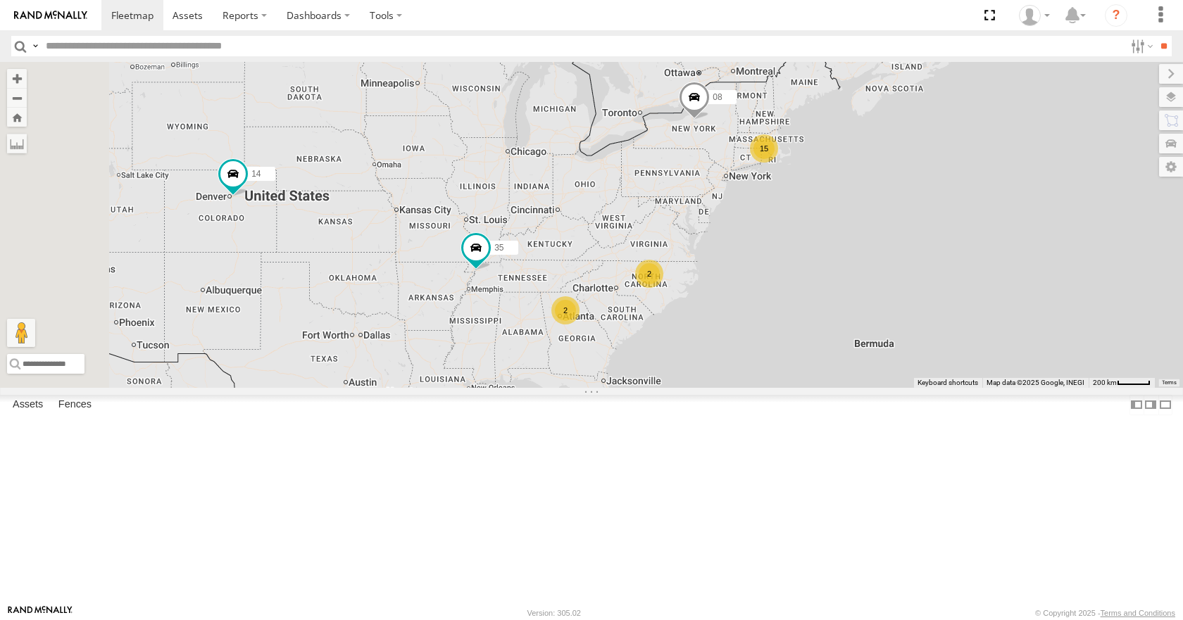
drag, startPoint x: 813, startPoint y: 312, endPoint x: 836, endPoint y: 339, distance: 36.0
click at [836, 339] on div "35 14 08 15 2 2" at bounding box center [591, 224] width 1183 height 325
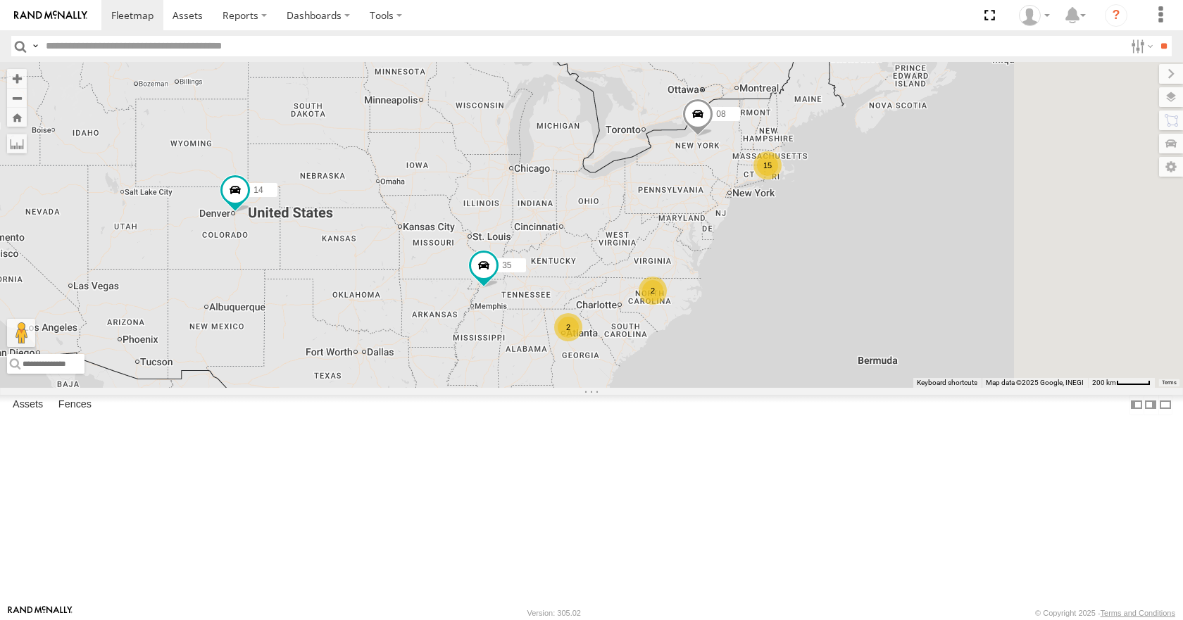
drag, startPoint x: 957, startPoint y: 283, endPoint x: 865, endPoint y: 296, distance: 92.5
click at [865, 296] on div "15 35 14 08 2 2" at bounding box center [591, 224] width 1183 height 325
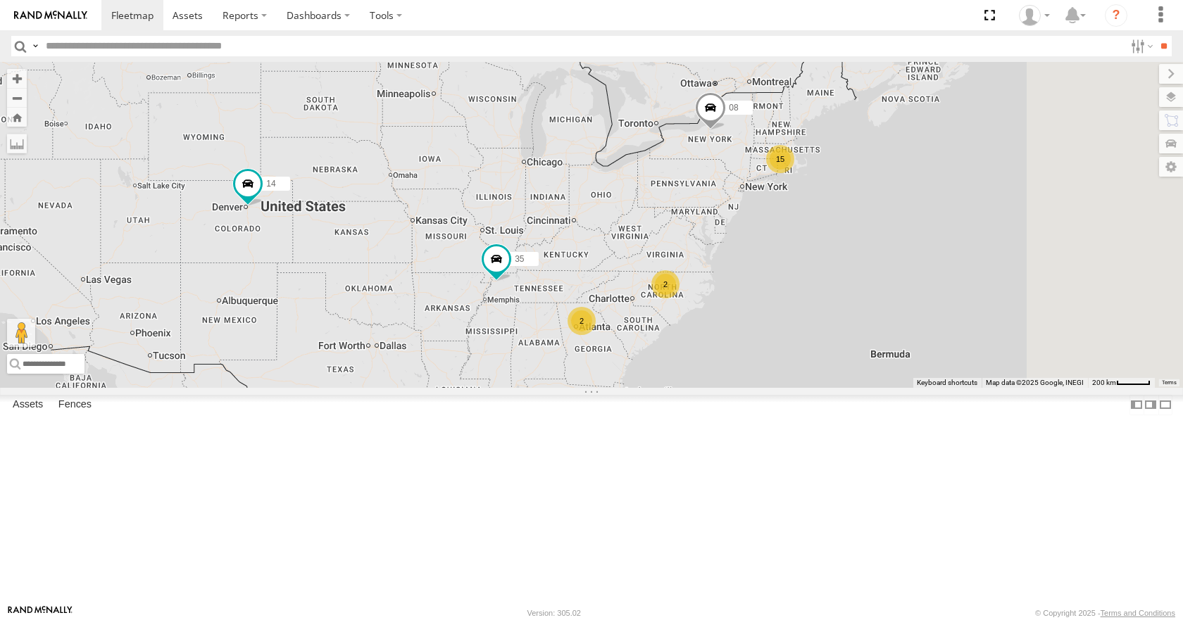
drag, startPoint x: 877, startPoint y: 296, endPoint x: 894, endPoint y: 285, distance: 20.5
click at [894, 285] on div "15 35 14 08 2 2" at bounding box center [591, 224] width 1183 height 325
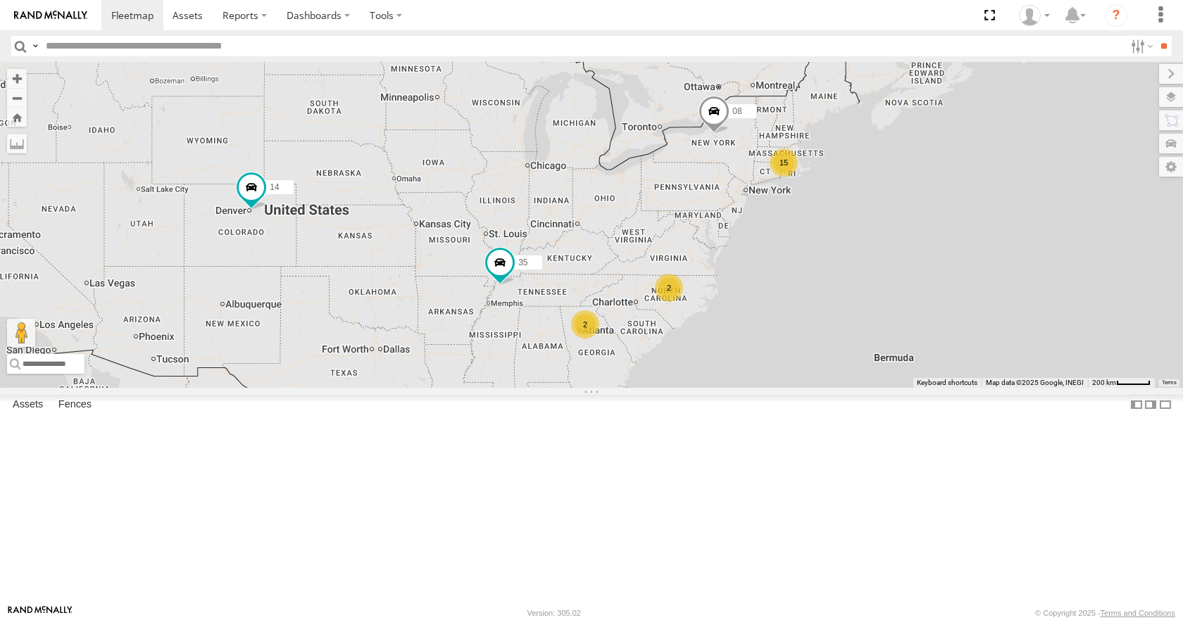
click at [882, 318] on div "15 35 14 08 2 2" at bounding box center [591, 224] width 1183 height 325
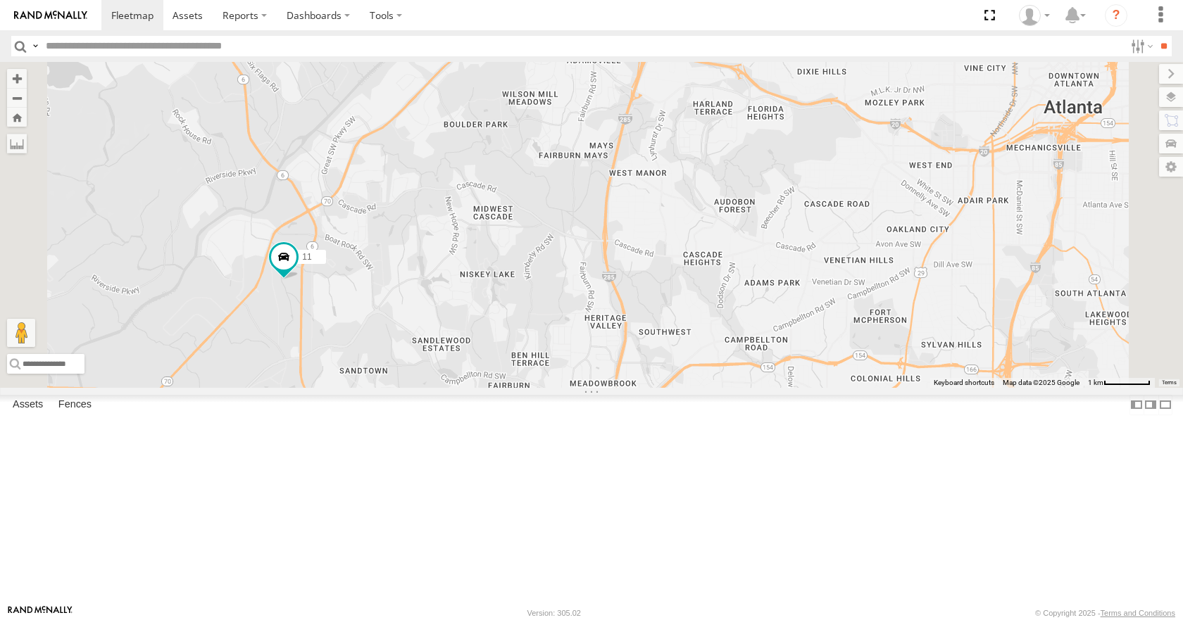
drag, startPoint x: 414, startPoint y: 472, endPoint x: 528, endPoint y: 445, distance: 117.2
click at [528, 387] on div "35 14 08 02 04 11" at bounding box center [591, 224] width 1183 height 325
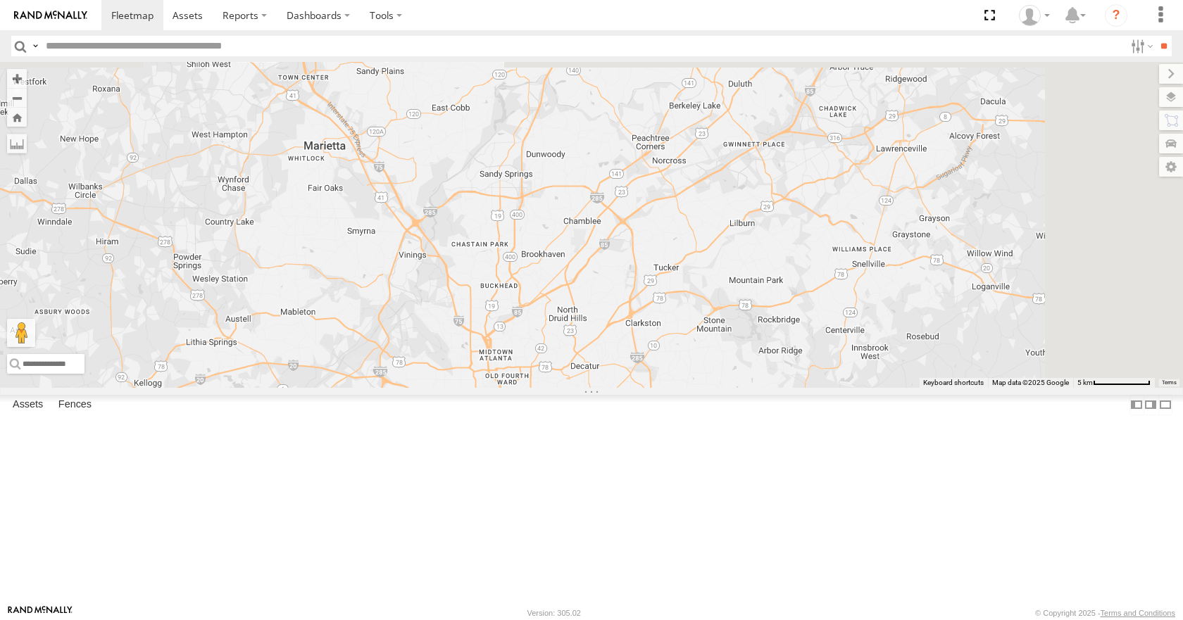
drag, startPoint x: 676, startPoint y: 246, endPoint x: 575, endPoint y: 482, distance: 256.7
click at [575, 387] on div "35 14 08 02 04 11" at bounding box center [591, 224] width 1183 height 325
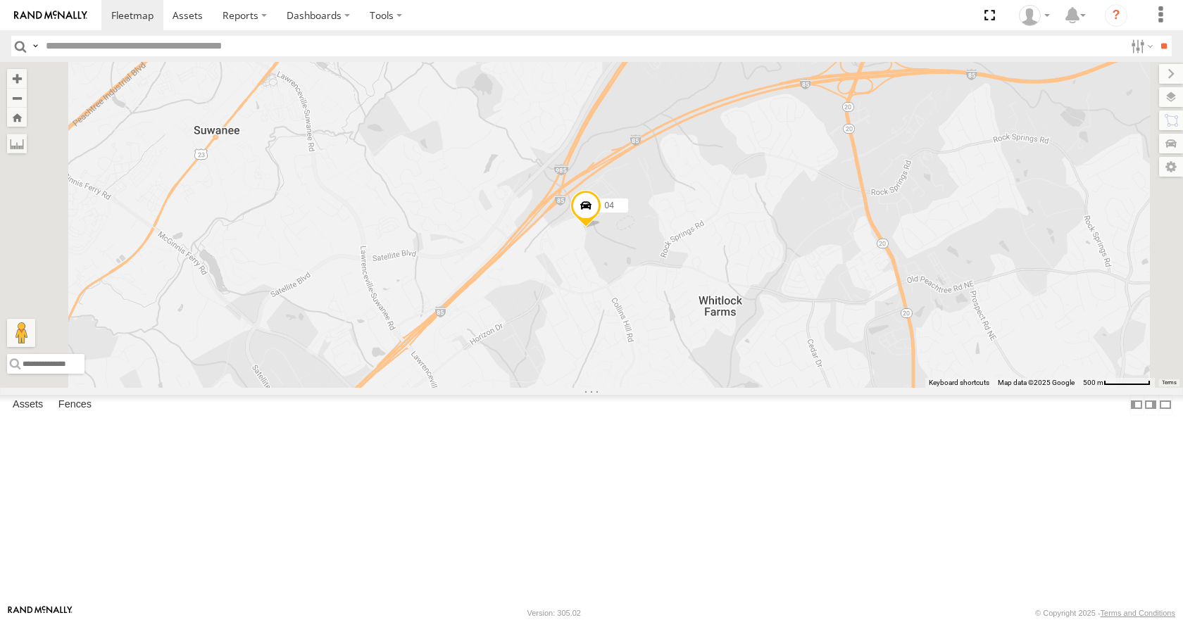
drag, startPoint x: 690, startPoint y: 236, endPoint x: 688, endPoint y: 264, distance: 28.2
click at [688, 264] on div "35 14 08 02 04 11" at bounding box center [591, 224] width 1183 height 325
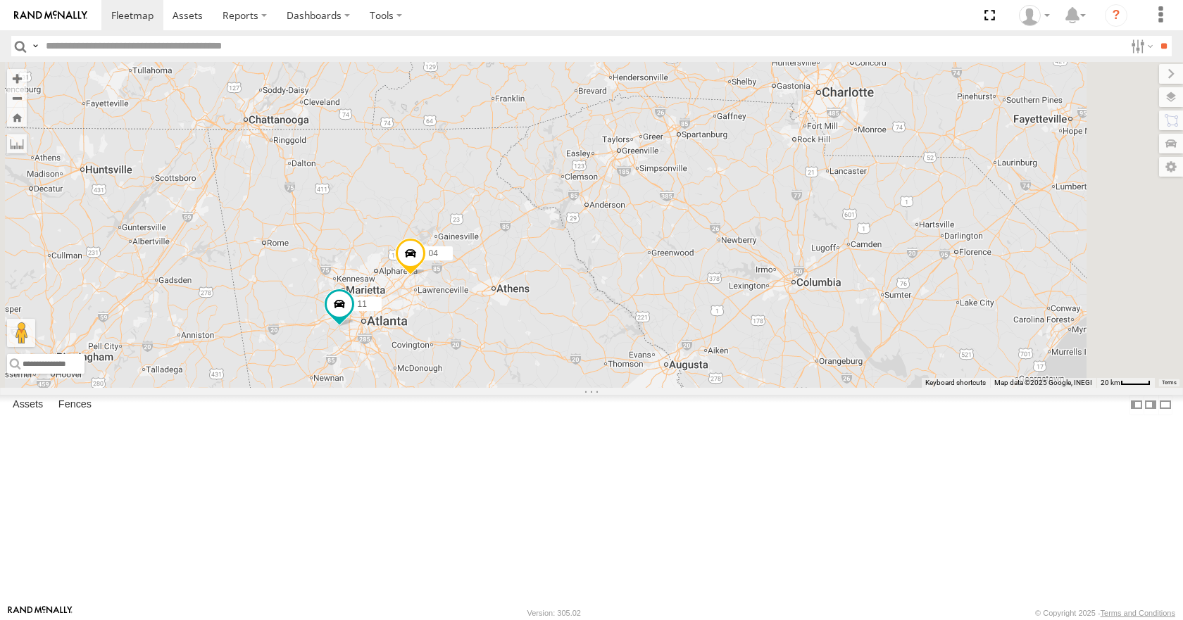
drag, startPoint x: 655, startPoint y: 269, endPoint x: 728, endPoint y: 230, distance: 82.8
click at [728, 230] on div "35 14 08 02 04 11" at bounding box center [591, 224] width 1183 height 325
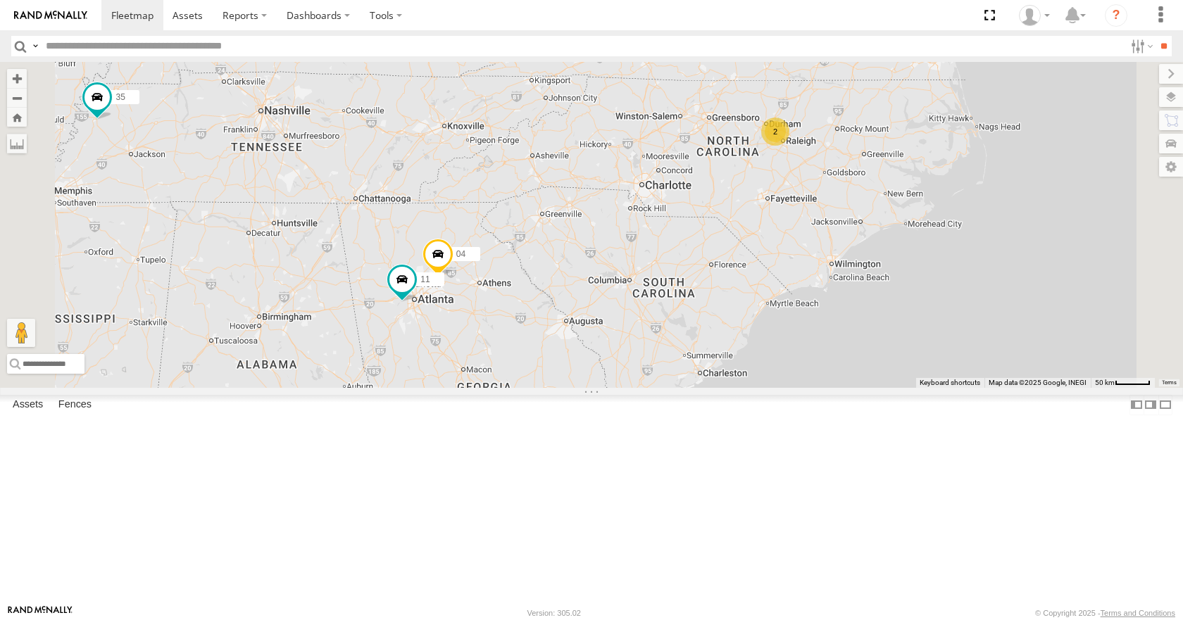
drag, startPoint x: 730, startPoint y: 201, endPoint x: 648, endPoint y: 301, distance: 130.1
click at [648, 301] on div "35 14 08 02 04 11 2" at bounding box center [591, 224] width 1183 height 325
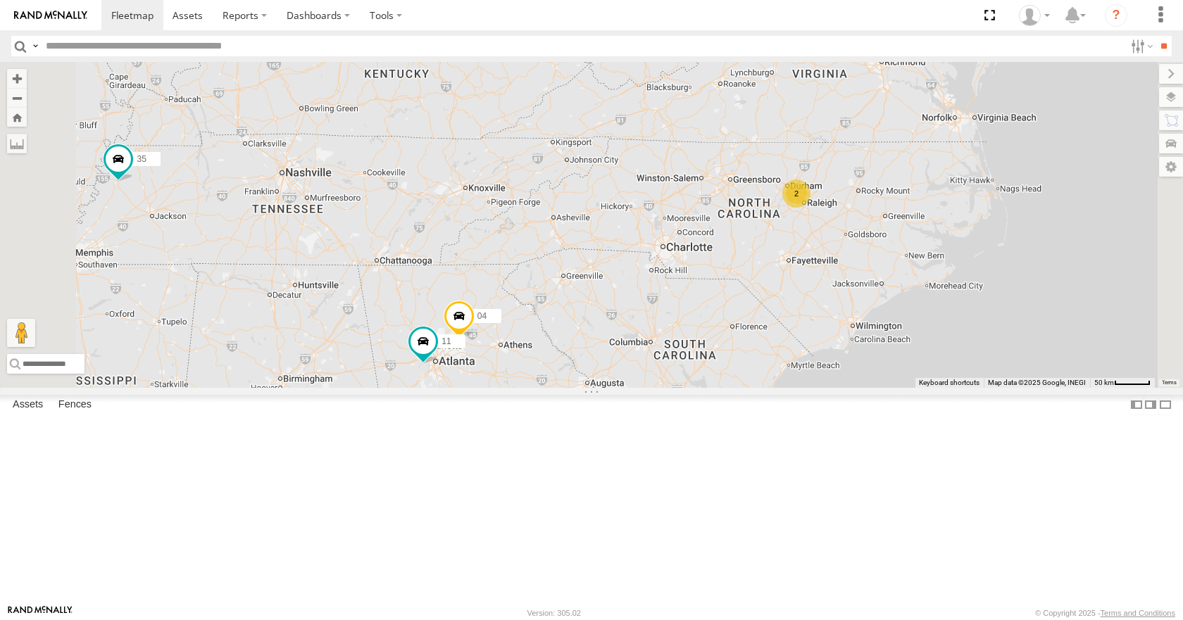
drag, startPoint x: 707, startPoint y: 249, endPoint x: 729, endPoint y: 320, distance: 74.4
click at [729, 320] on div "35 14 08 04 11 2" at bounding box center [591, 224] width 1183 height 325
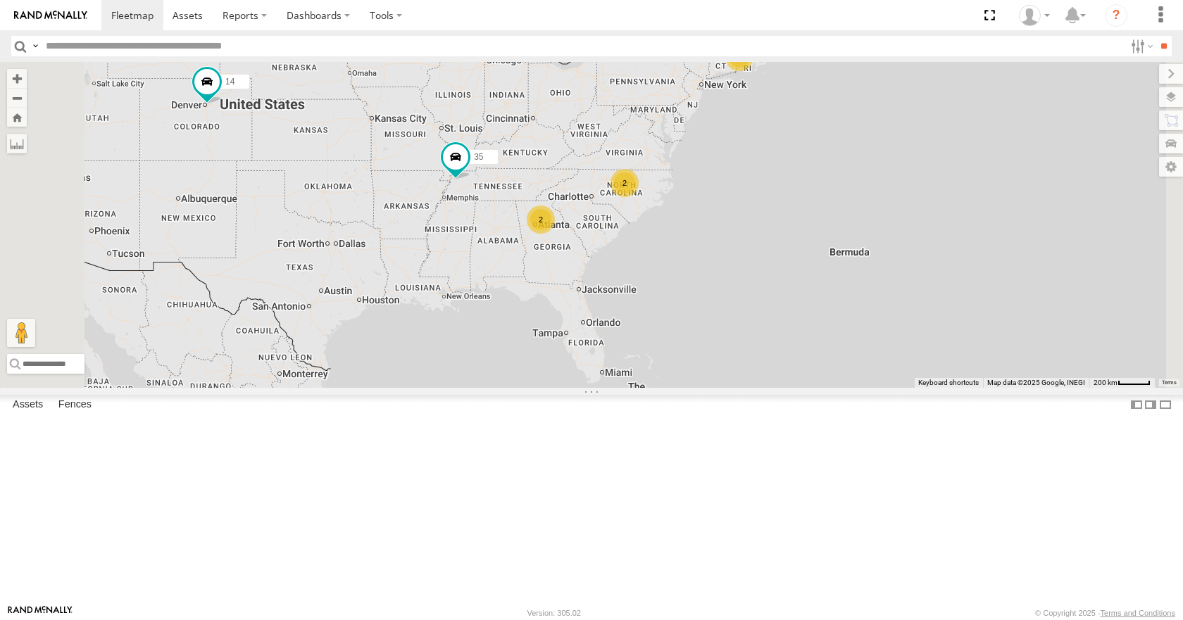
drag, startPoint x: 801, startPoint y: 207, endPoint x: 783, endPoint y: 270, distance: 65.3
click at [783, 270] on div "35 14 08 15 2 2" at bounding box center [591, 224] width 1183 height 325
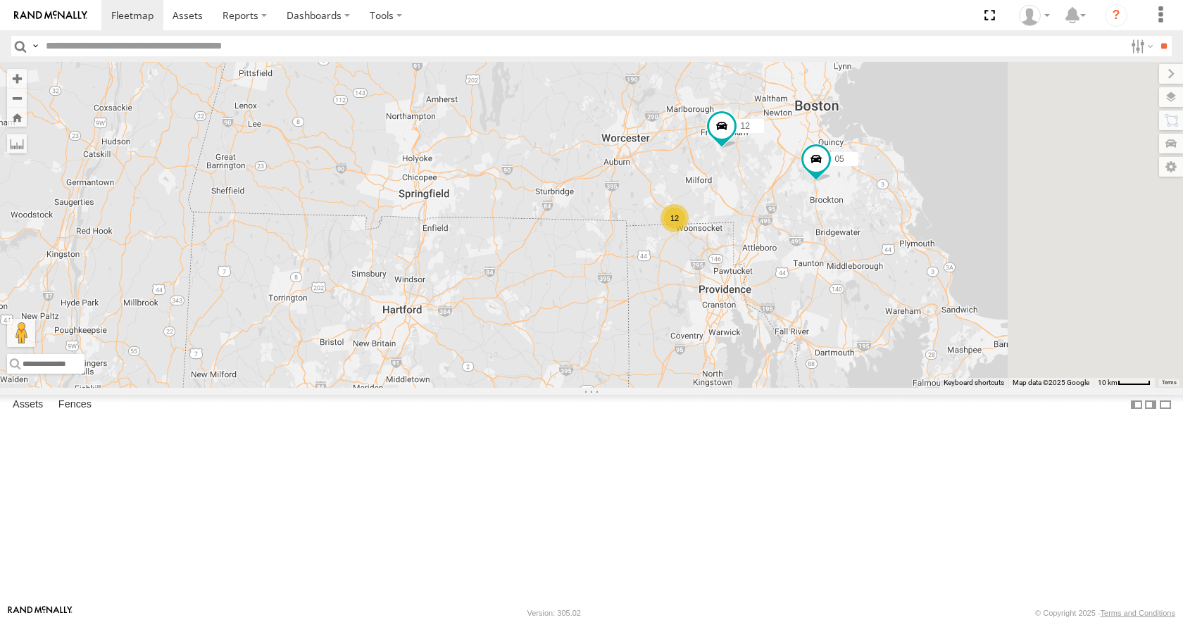
drag, startPoint x: 891, startPoint y: 188, endPoint x: 800, endPoint y: 400, distance: 230.9
click at [800, 387] on div "35 14 08 12 05 02 12" at bounding box center [591, 224] width 1183 height 325
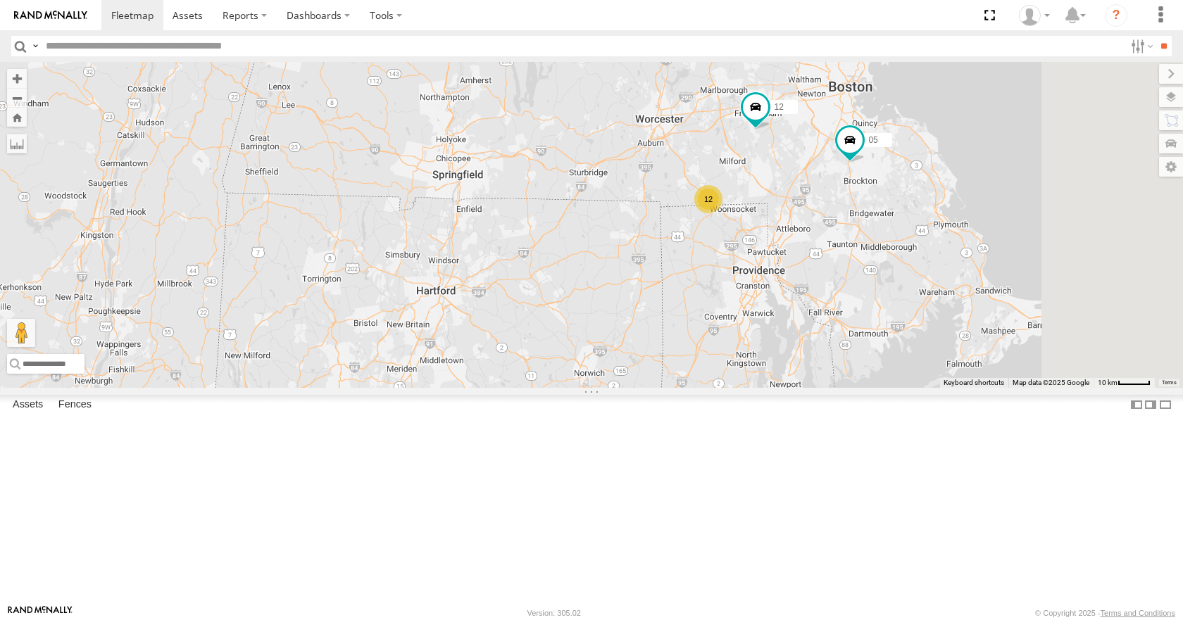
drag, startPoint x: 778, startPoint y: 419, endPoint x: 849, endPoint y: 357, distance: 94.3
click at [849, 357] on div "35 14 08 12 05 02 12" at bounding box center [591, 224] width 1183 height 325
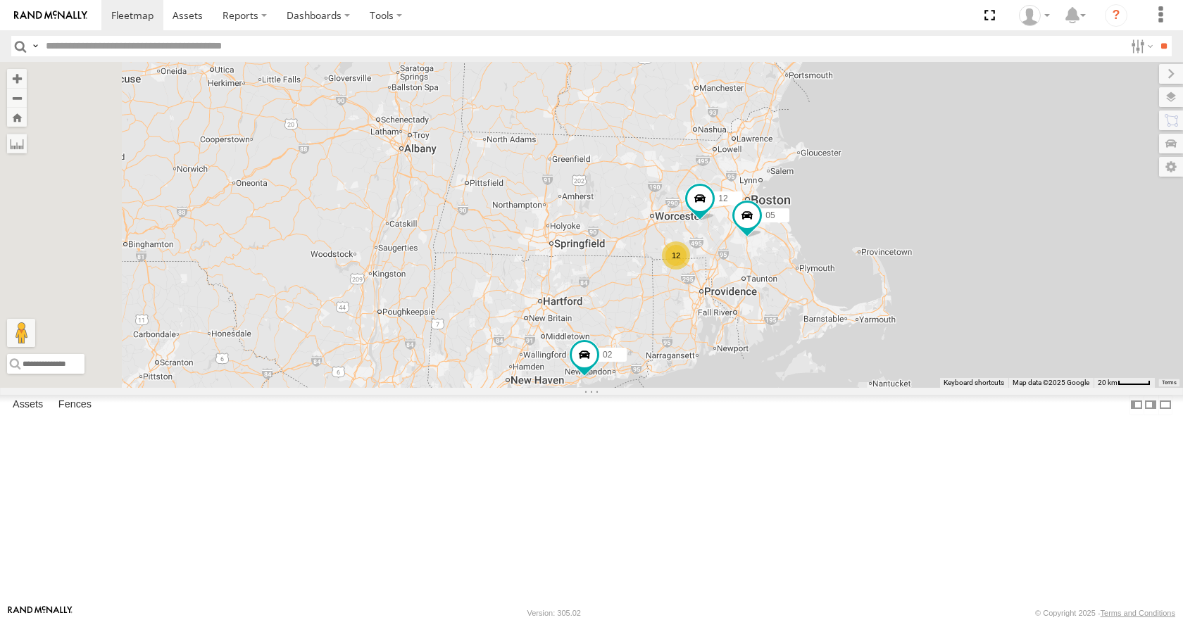
drag, startPoint x: 718, startPoint y: 451, endPoint x: 763, endPoint y: 377, distance: 86.2
click at [763, 377] on div "35 14 08 12 05 02 12" at bounding box center [591, 224] width 1183 height 325
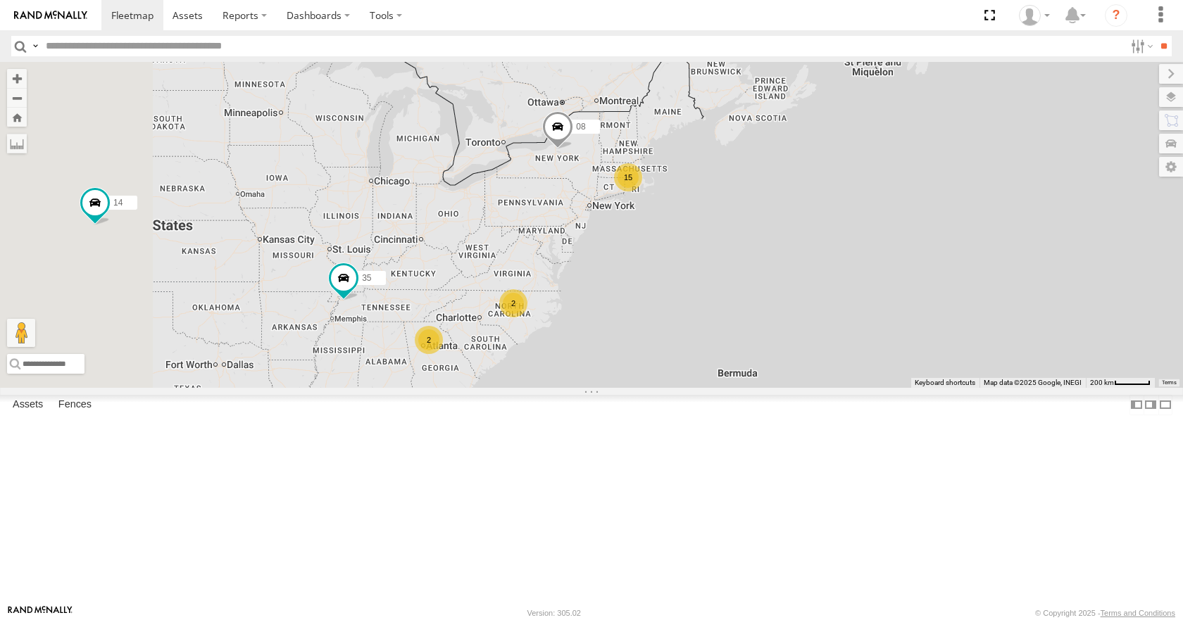
drag, startPoint x: 631, startPoint y: 400, endPoint x: 754, endPoint y: 285, distance: 168.4
click at [754, 285] on div "35 14 08 15 2 2" at bounding box center [591, 224] width 1183 height 325
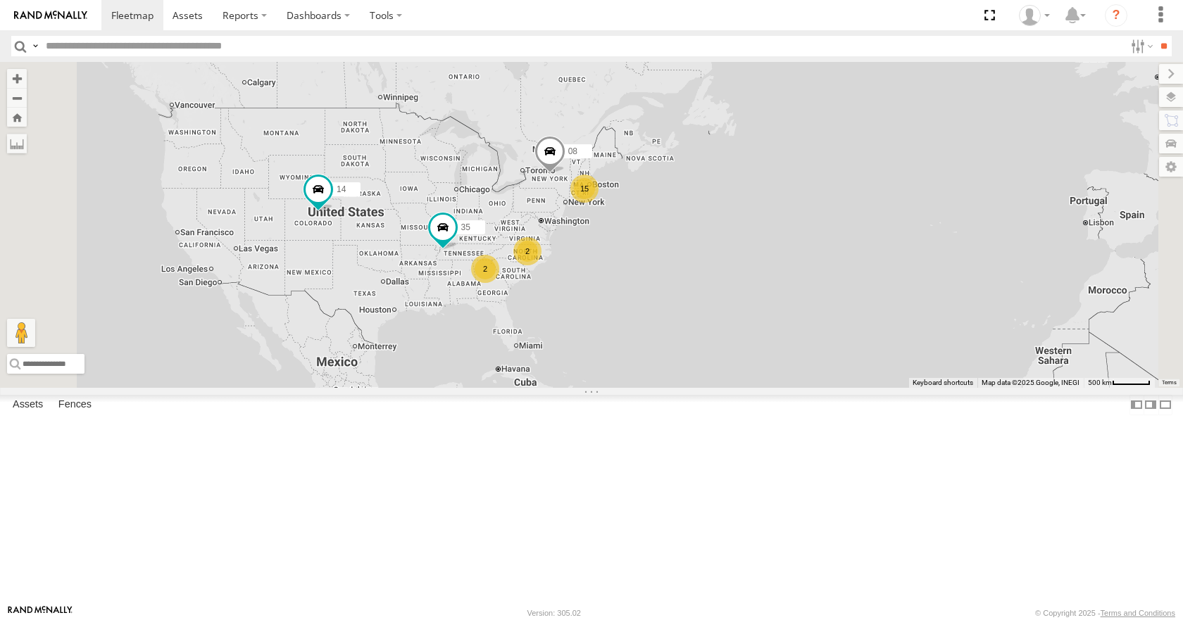
drag, startPoint x: 739, startPoint y: 295, endPoint x: 713, endPoint y: 313, distance: 32.4
click at [713, 313] on div "35 14 08 15 2 2" at bounding box center [591, 224] width 1183 height 325
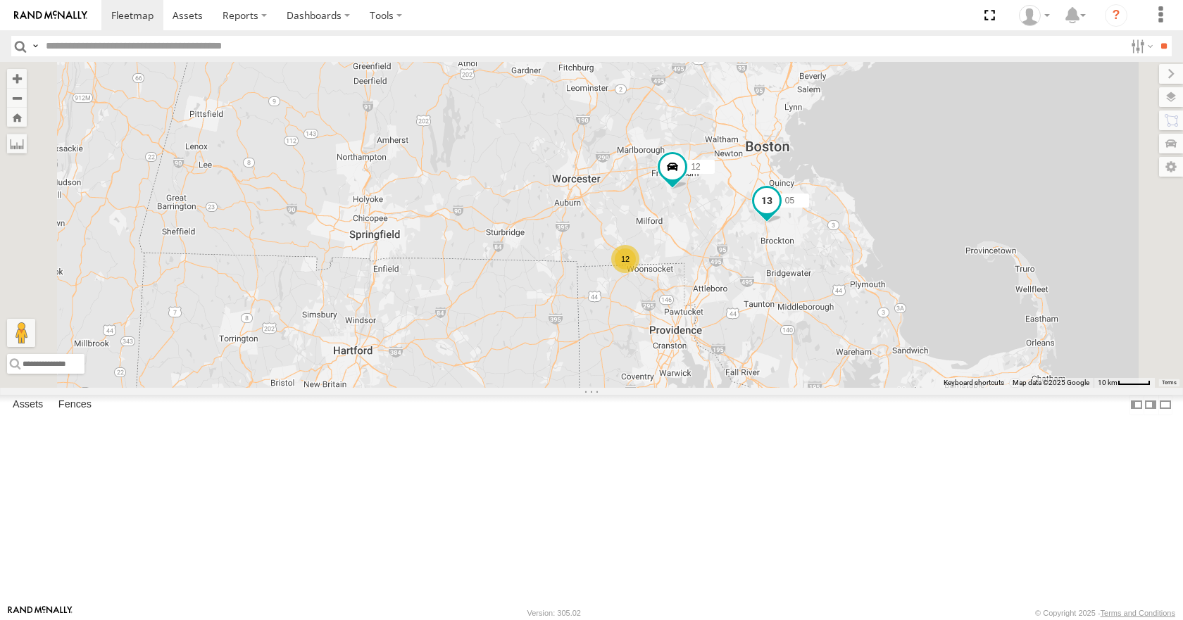
click at [794, 206] on span "05" at bounding box center [789, 201] width 9 height 10
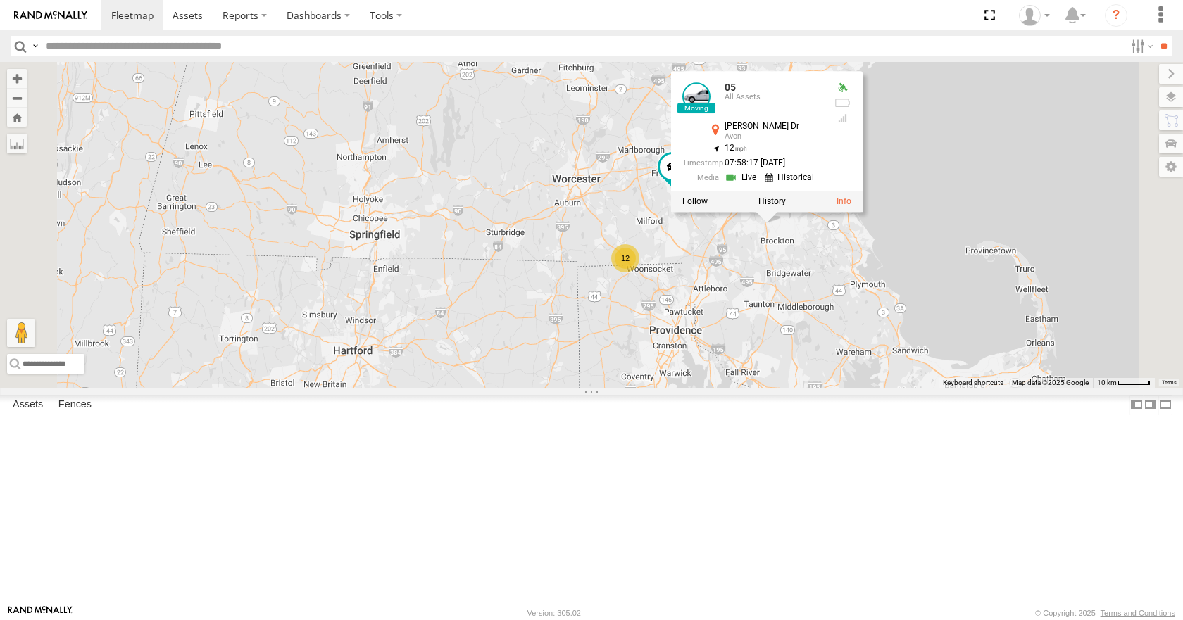
click at [738, 230] on div "35 14 08 12 12 05 02 05 All Assets Parker Dr Avon 42.13586 , -71.06013 12 07:58…" at bounding box center [591, 224] width 1183 height 325
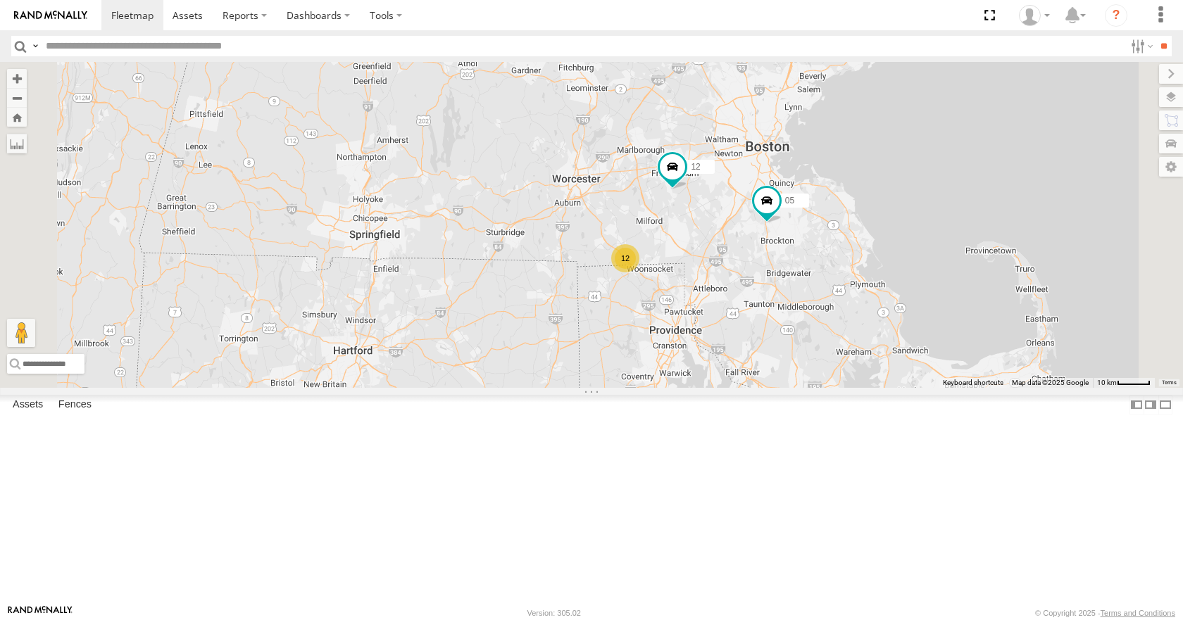
drag, startPoint x: 798, startPoint y: 217, endPoint x: 791, endPoint y: 235, distance: 19.6
click at [791, 235] on div "35 14 08 12 12 05 02" at bounding box center [591, 224] width 1183 height 325
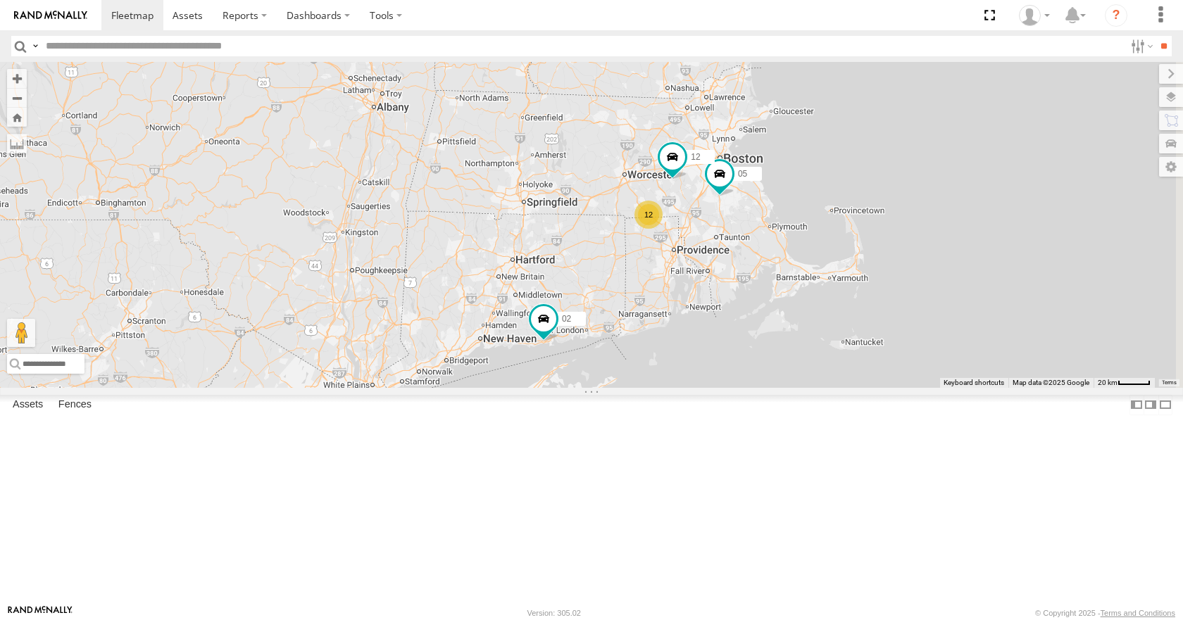
drag, startPoint x: 835, startPoint y: 305, endPoint x: 730, endPoint y: 349, distance: 113.6
click at [730, 349] on div "35 14 08 02 05 12 12" at bounding box center [591, 224] width 1183 height 325
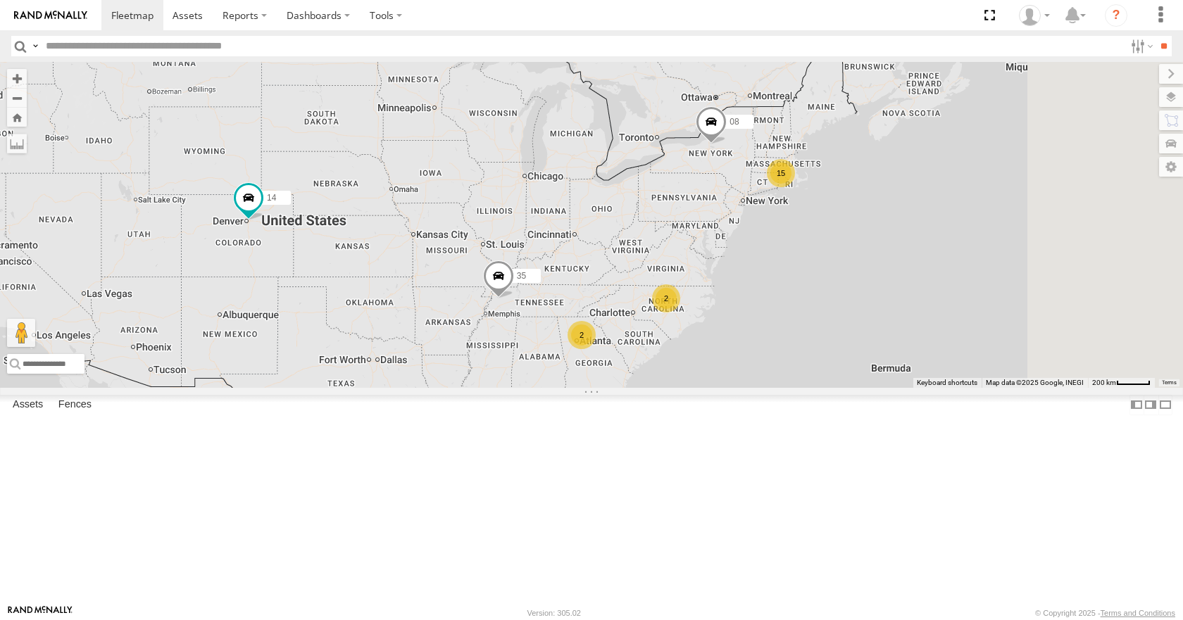
drag, startPoint x: 968, startPoint y: 270, endPoint x: 832, endPoint y: 306, distance: 140.6
click at [832, 306] on div "15 35 14 08 2 2" at bounding box center [591, 224] width 1183 height 325
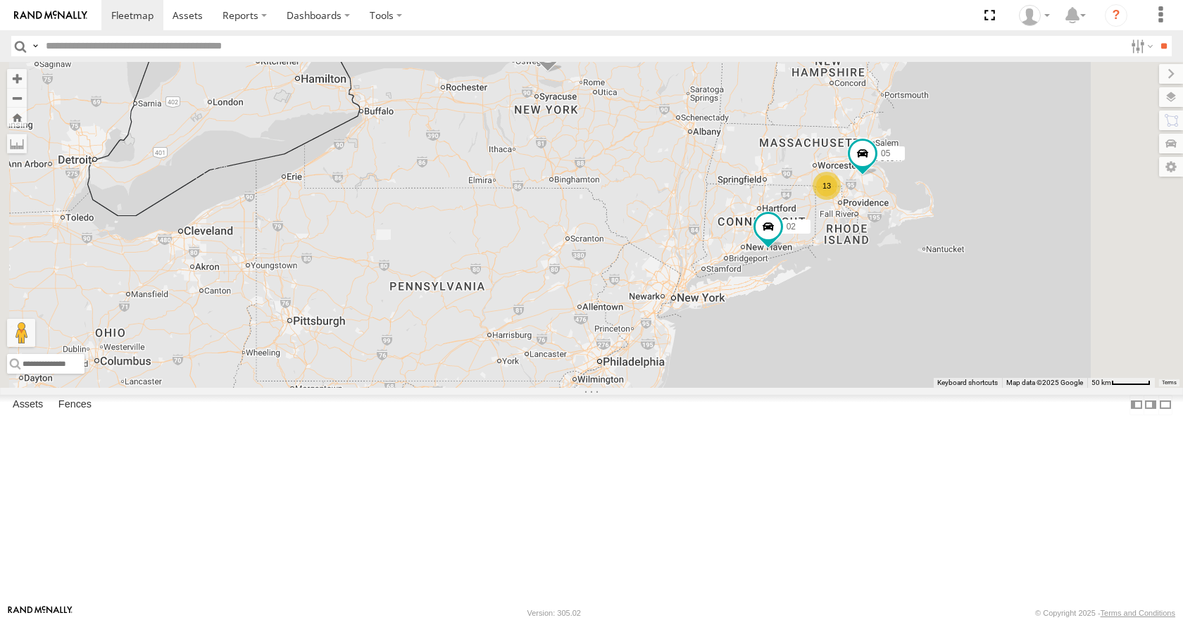
drag, startPoint x: 927, startPoint y: 296, endPoint x: 860, endPoint y: 318, distance: 70.4
click at [860, 318] on div "35 14 08 13 05 02" at bounding box center [591, 224] width 1183 height 325
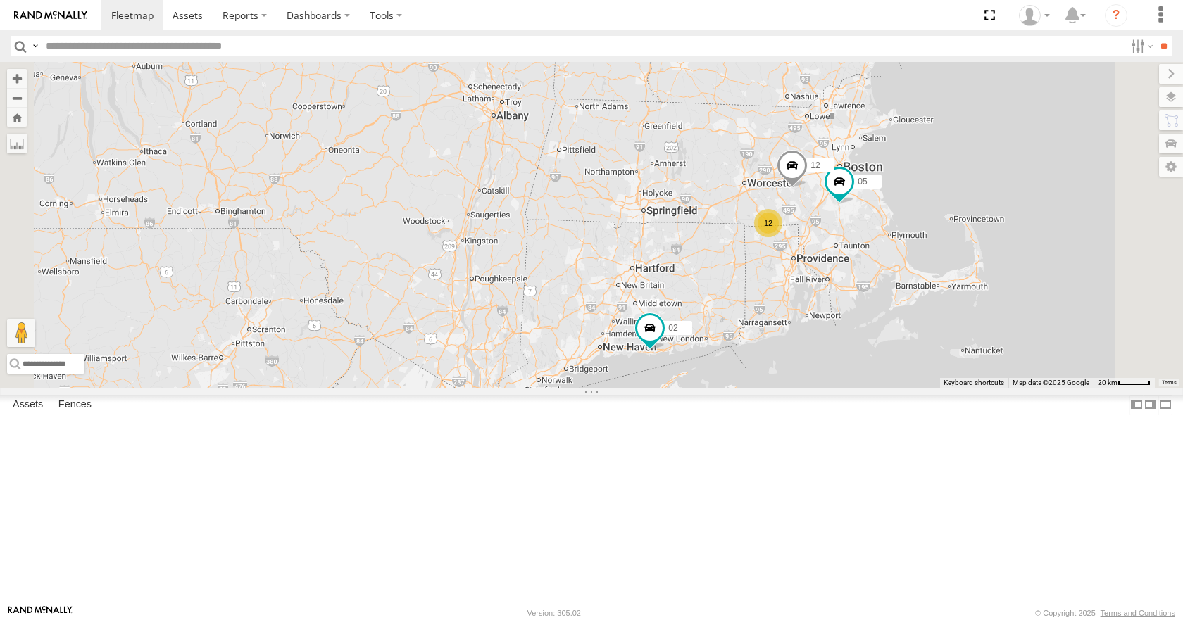
drag, startPoint x: 928, startPoint y: 308, endPoint x: 834, endPoint y: 330, distance: 96.2
click at [834, 330] on div "35 14 08 05 02 12 12" at bounding box center [591, 224] width 1183 height 325
drag, startPoint x: 927, startPoint y: 297, endPoint x: 879, endPoint y: 311, distance: 49.7
click at [879, 311] on div "35 14 08 05 02 12 12" at bounding box center [591, 224] width 1183 height 325
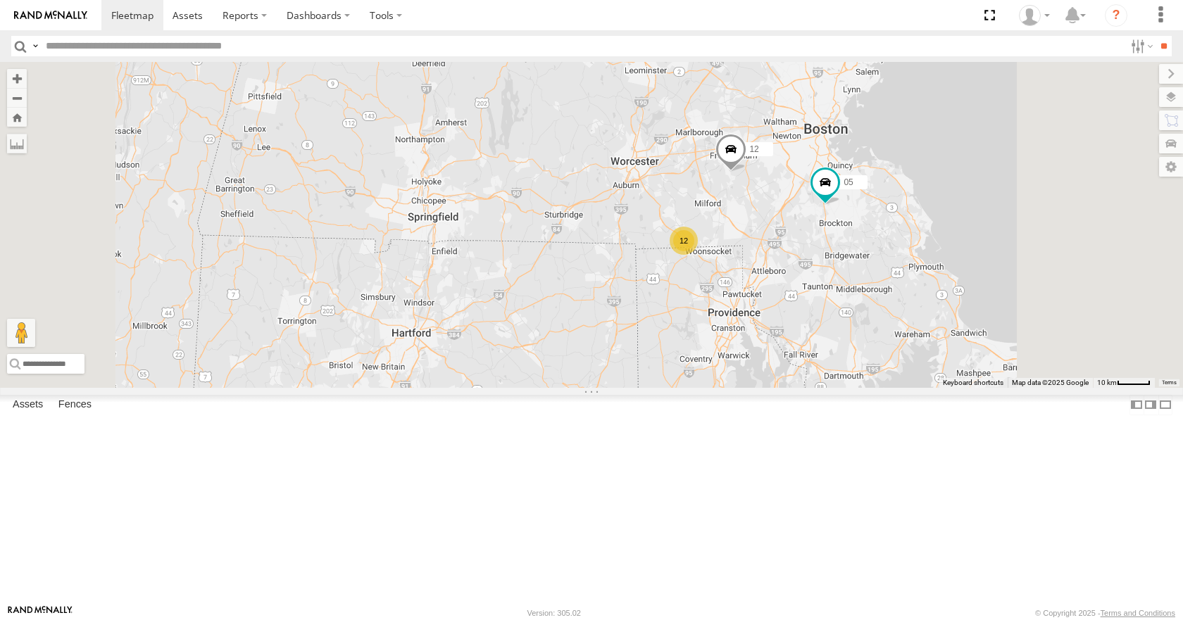
drag, startPoint x: 879, startPoint y: 311, endPoint x: 822, endPoint y: 280, distance: 64.6
click at [822, 280] on div "35 14 08 05 02 12 12" at bounding box center [591, 224] width 1183 height 325
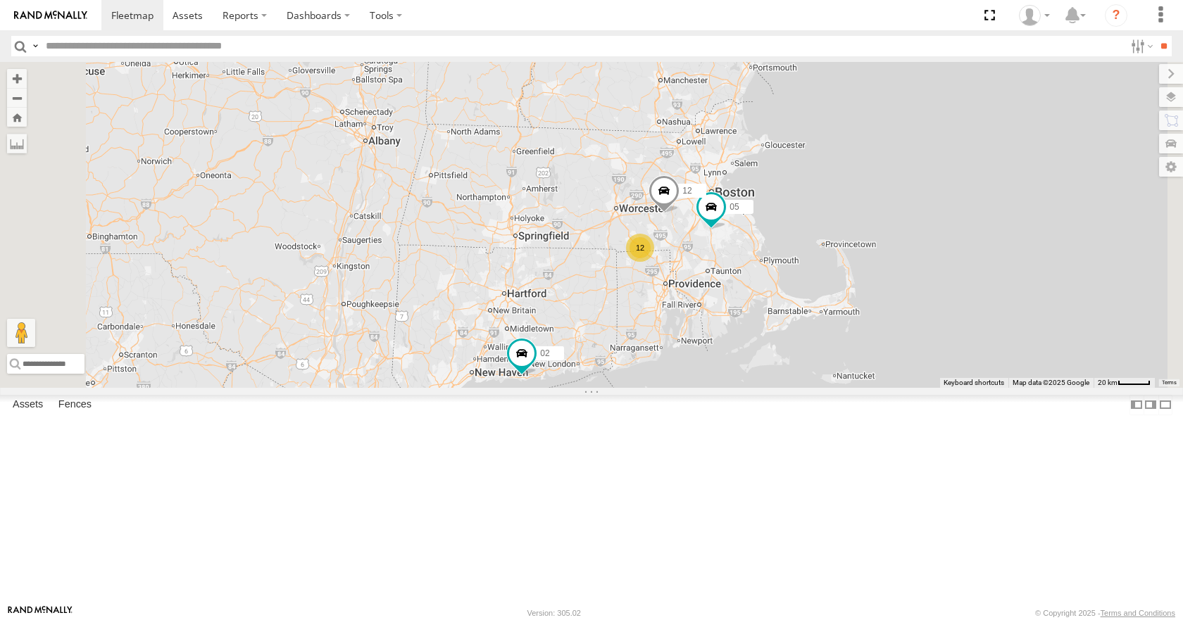
drag, startPoint x: 745, startPoint y: 363, endPoint x: 789, endPoint y: 340, distance: 49.5
click at [789, 340] on div "35 14 08 05 02 12 12" at bounding box center [591, 224] width 1183 height 325
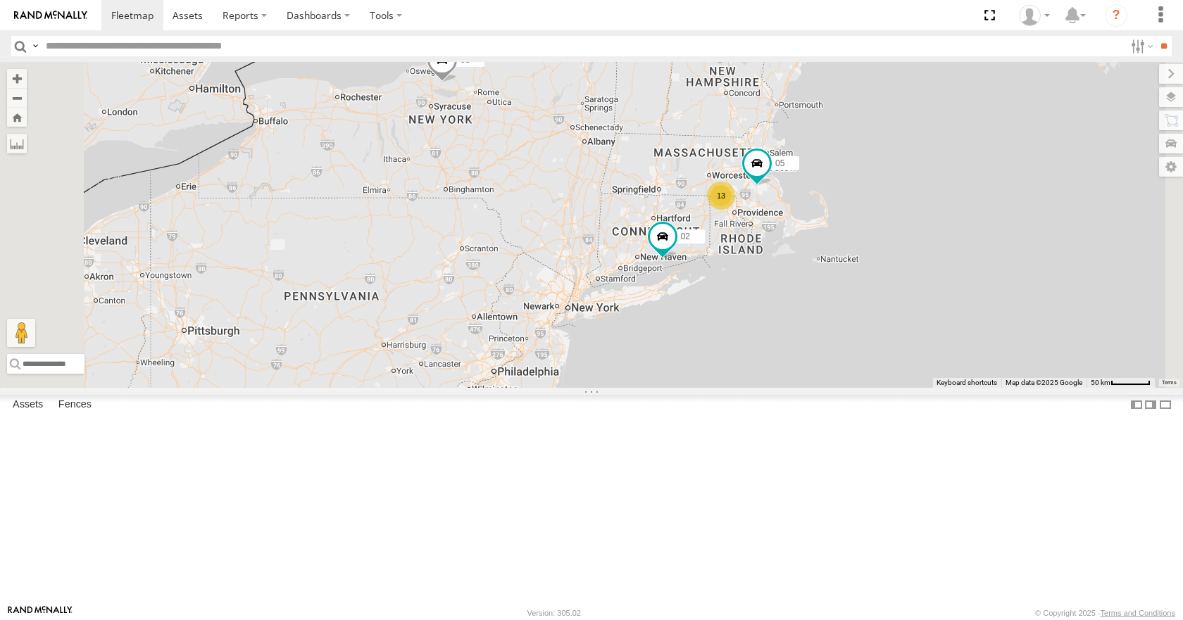
drag, startPoint x: 782, startPoint y: 339, endPoint x: 871, endPoint y: 297, distance: 98.9
click at [871, 297] on div "35 14 08 02 05 13" at bounding box center [591, 224] width 1183 height 325
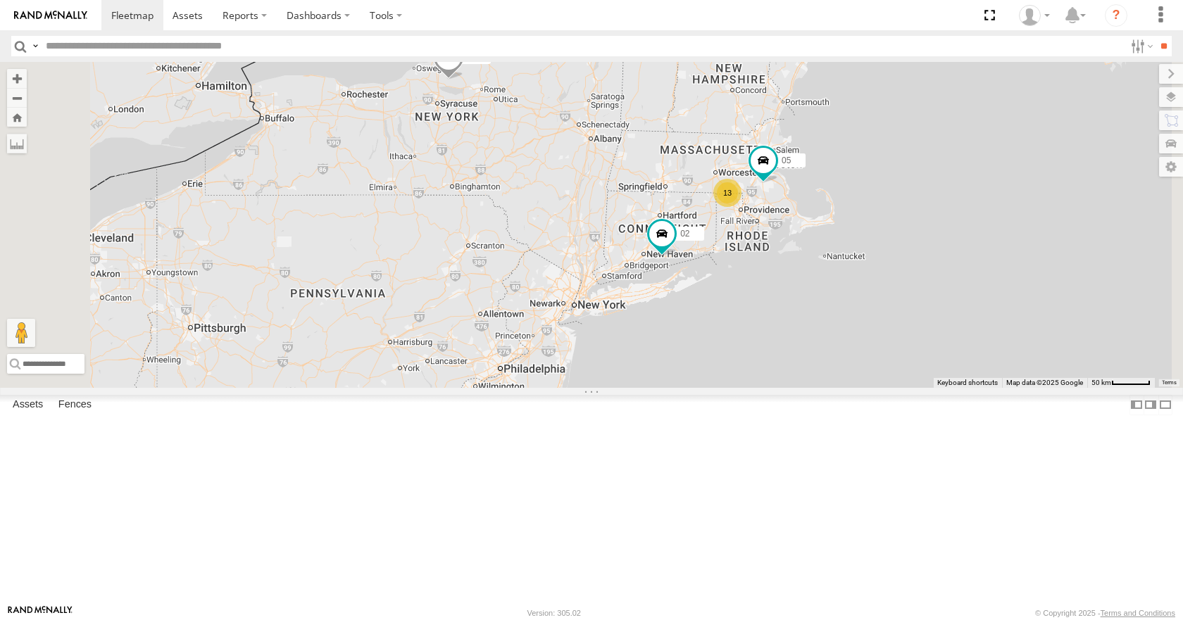
drag, startPoint x: 822, startPoint y: 299, endPoint x: 860, endPoint y: 284, distance: 40.8
click at [860, 284] on div "35 14 08 02 05 13" at bounding box center [591, 224] width 1183 height 325
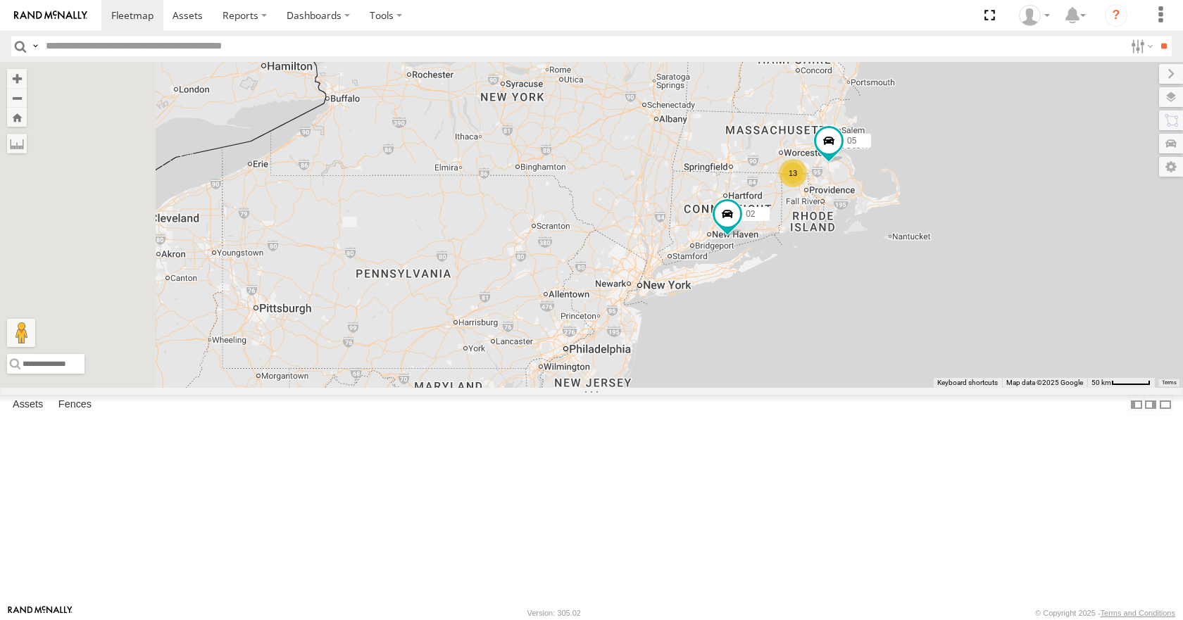
drag, startPoint x: 835, startPoint y: 286, endPoint x: 864, endPoint y: 277, distance: 30.3
click at [864, 277] on div "35 14 08 02 05 13" at bounding box center [591, 224] width 1183 height 325
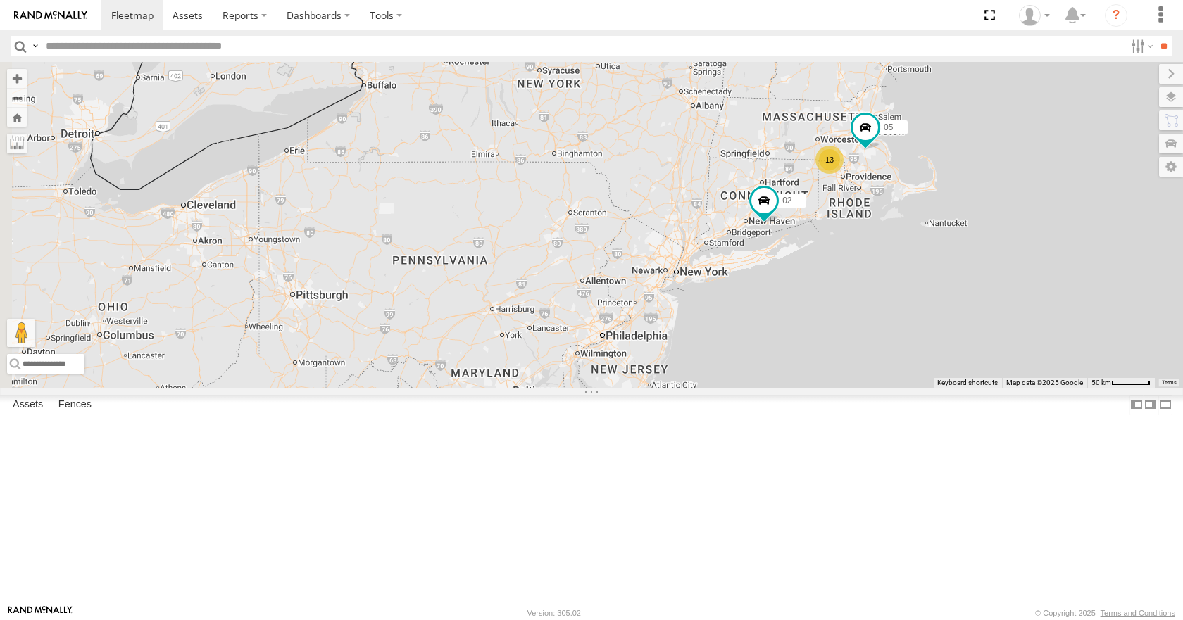
drag, startPoint x: 893, startPoint y: 265, endPoint x: 911, endPoint y: 257, distance: 19.9
click at [911, 257] on div "35 14 08 02 05 13" at bounding box center [591, 224] width 1183 height 325
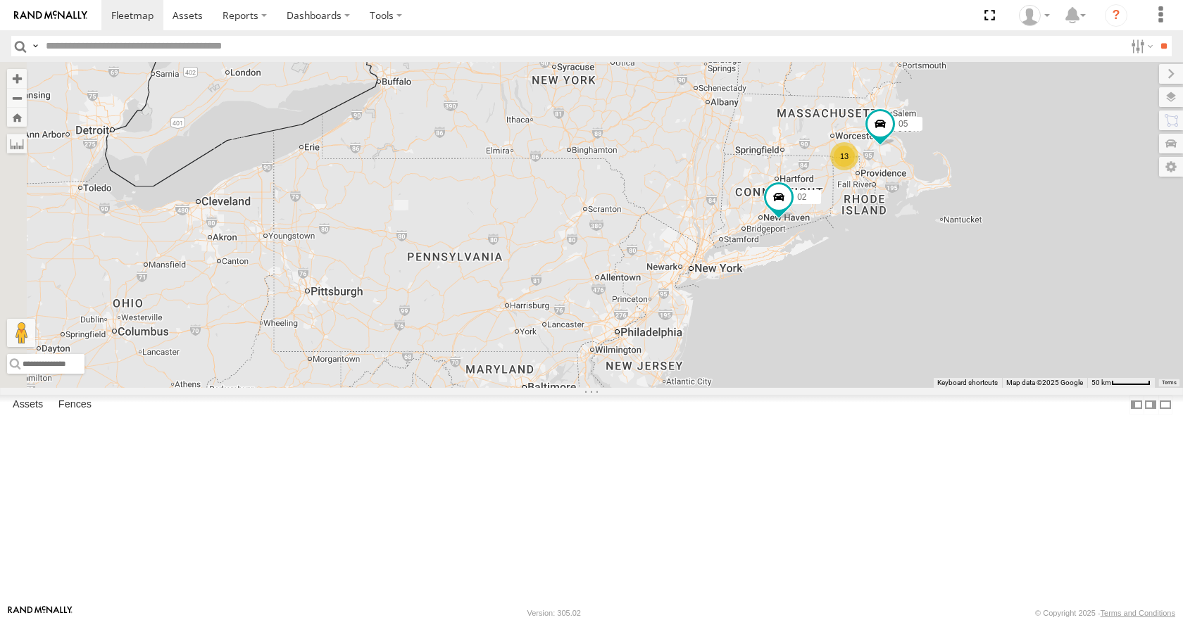
drag, startPoint x: 917, startPoint y: 261, endPoint x: 928, endPoint y: 259, distance: 11.5
click at [928, 259] on div "35 14 08 02 05 13" at bounding box center [591, 224] width 1183 height 325
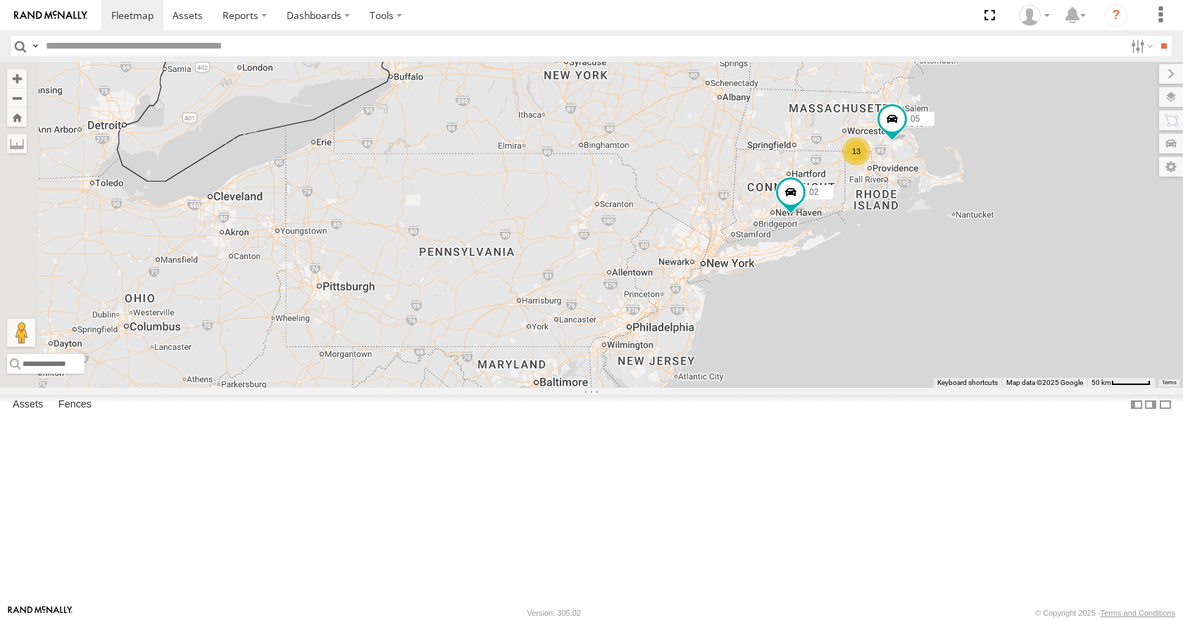
drag, startPoint x: 936, startPoint y: 253, endPoint x: 952, endPoint y: 246, distance: 16.7
click at [952, 246] on div "35 14 08 02 05 13" at bounding box center [591, 224] width 1183 height 325
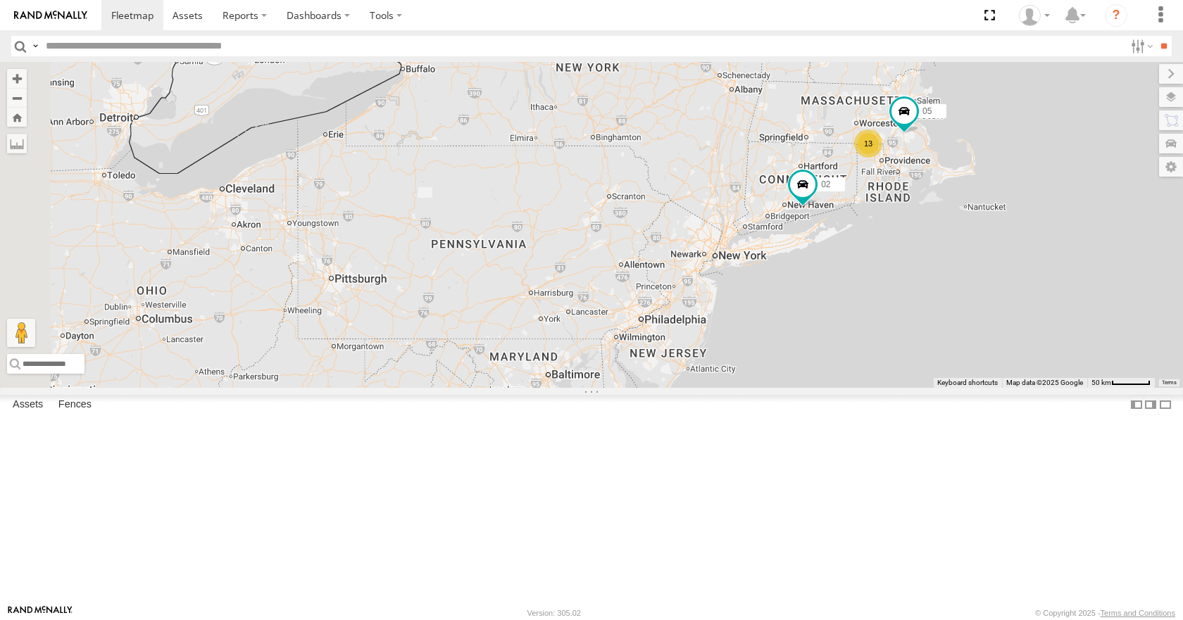
click at [958, 253] on div "35 14 08 02 05 13" at bounding box center [591, 224] width 1183 height 325
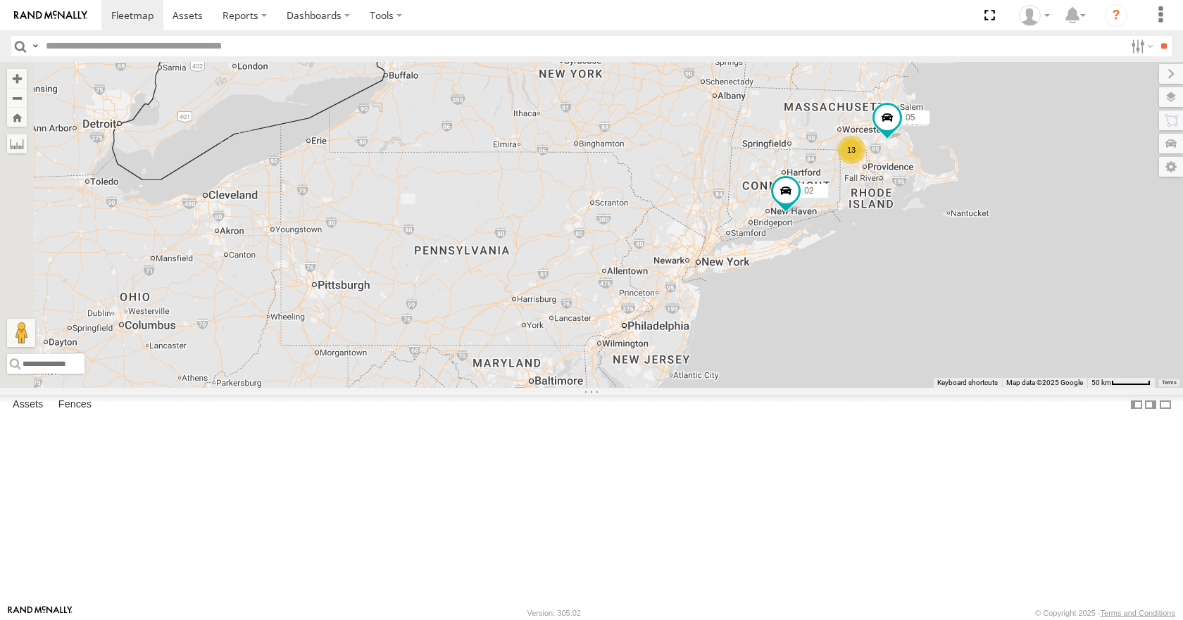
drag, startPoint x: 966, startPoint y: 242, endPoint x: 944, endPoint y: 250, distance: 23.4
click at [944, 250] on div "35 14 08 02 05 13" at bounding box center [591, 224] width 1183 height 325
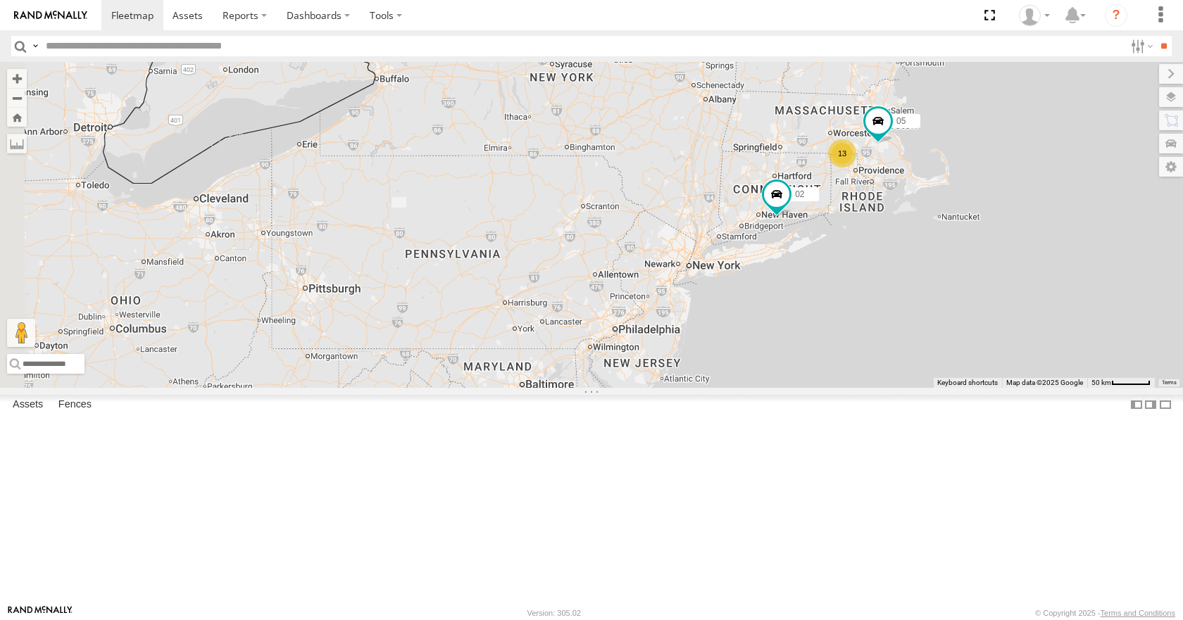
drag, startPoint x: 943, startPoint y: 253, endPoint x: 933, endPoint y: 259, distance: 12.0
click at [933, 259] on div "35 14 08 02 05 13" at bounding box center [591, 224] width 1183 height 325
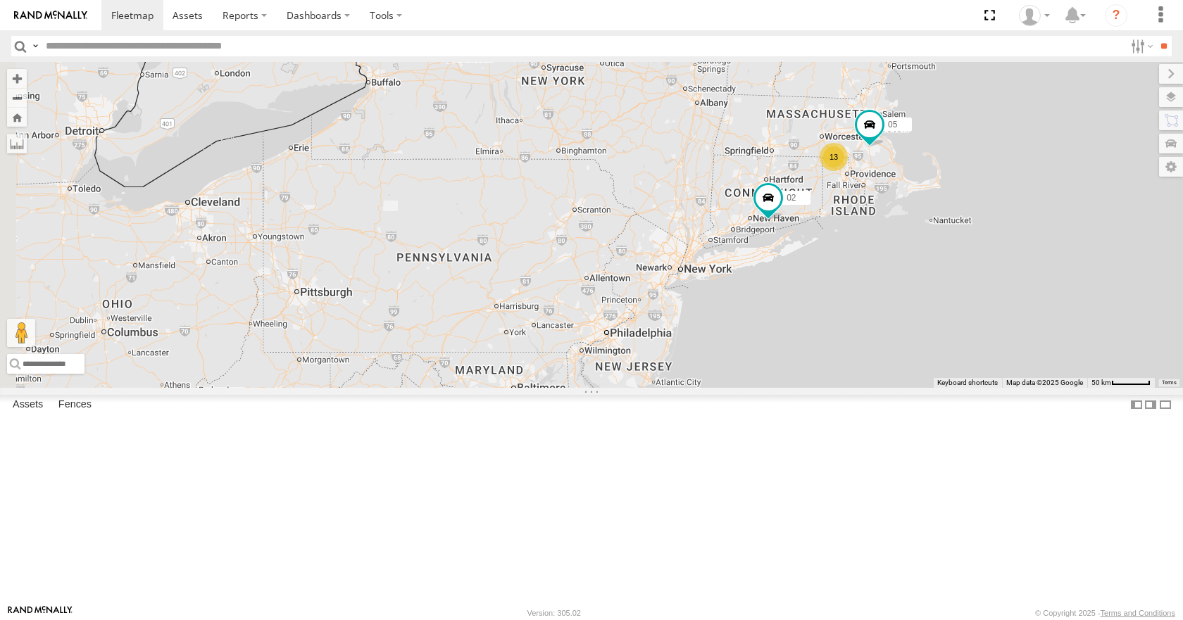
drag, startPoint x: 924, startPoint y: 261, endPoint x: 934, endPoint y: 244, distance: 19.0
click at [934, 244] on div "35 14 08 02 05 13" at bounding box center [591, 224] width 1183 height 325
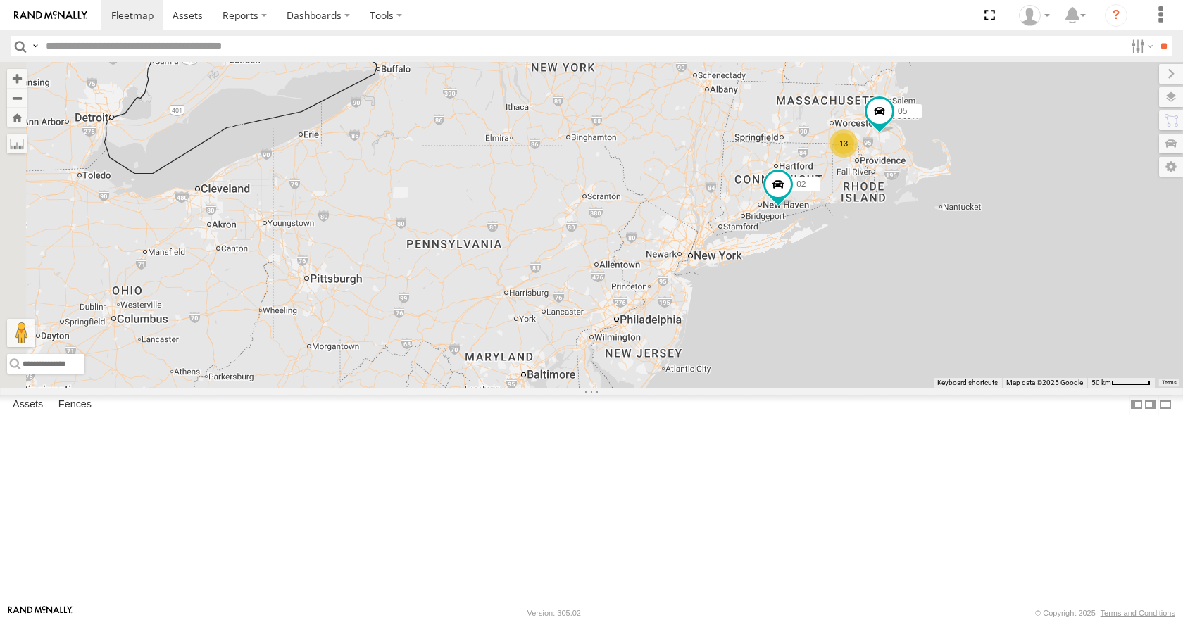
drag, startPoint x: 798, startPoint y: 377, endPoint x: 809, endPoint y: 339, distance: 40.1
click at [809, 339] on div "35 14 08 02 05 13" at bounding box center [591, 224] width 1183 height 325
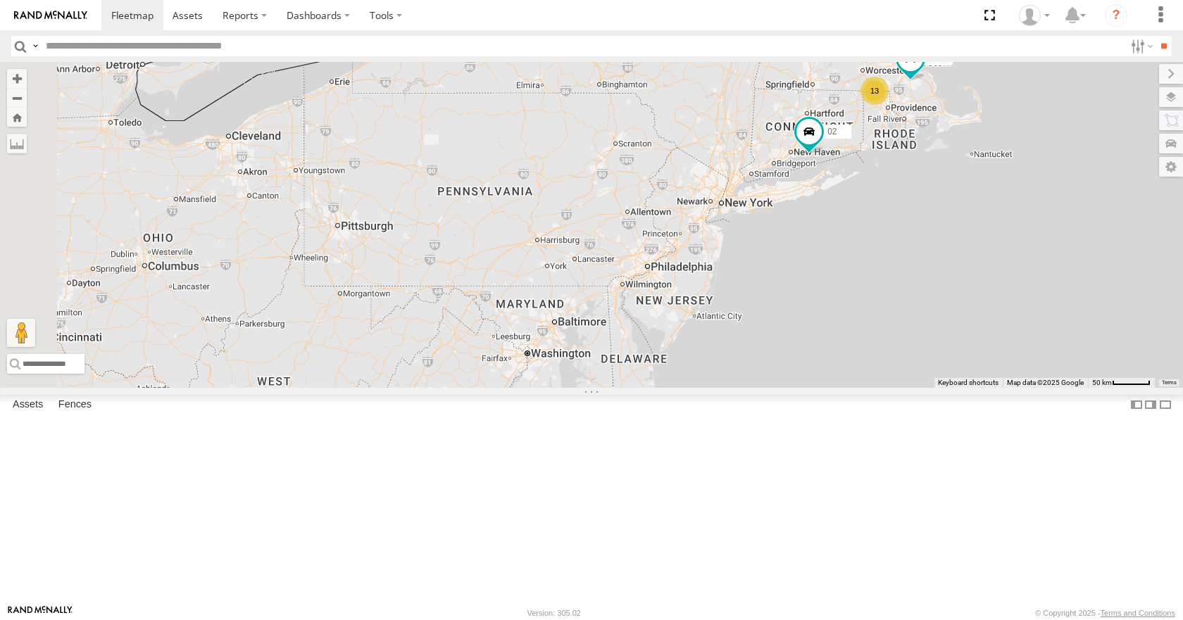
drag, startPoint x: 818, startPoint y: 349, endPoint x: 843, endPoint y: 337, distance: 27.1
click at [843, 337] on div "35 14 08 02 05 13" at bounding box center [591, 224] width 1183 height 325
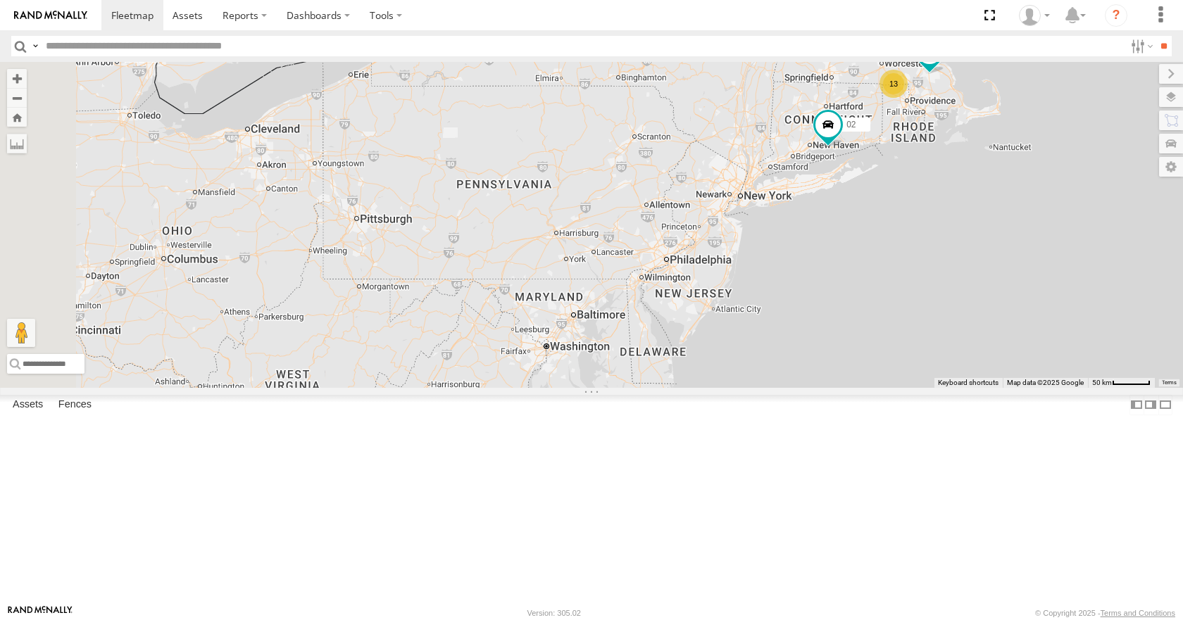
drag, startPoint x: 877, startPoint y: 370, endPoint x: 894, endPoint y: 370, distance: 17.6
click at [894, 370] on div "35 14 08 02 05 13" at bounding box center [591, 224] width 1183 height 325
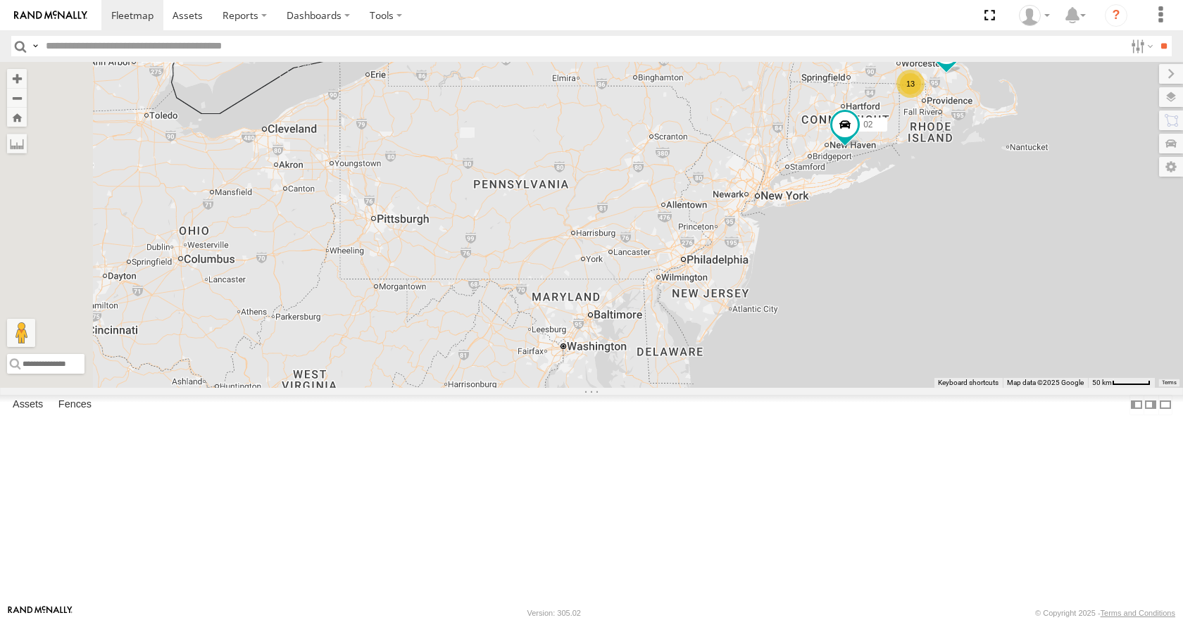
drag, startPoint x: 862, startPoint y: 384, endPoint x: 850, endPoint y: 388, distance: 12.7
click at [850, 387] on div "35 14 08 02 05 13" at bounding box center [591, 224] width 1183 height 325
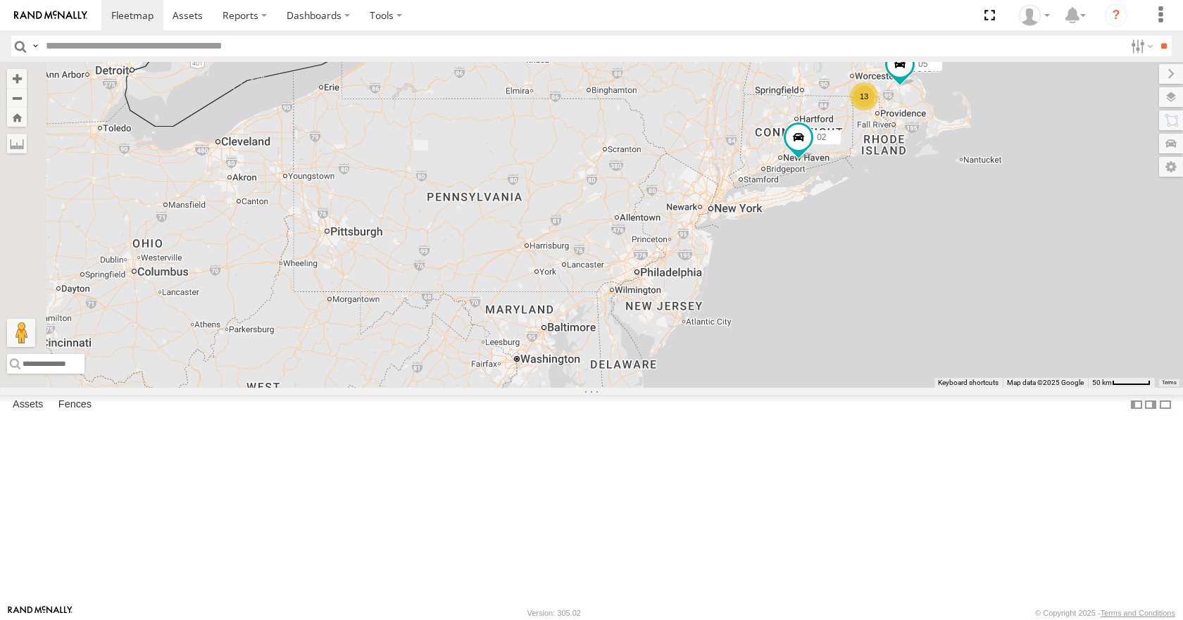
drag, startPoint x: 875, startPoint y: 405, endPoint x: 842, endPoint y: 415, distance: 34.7
click at [842, 387] on div "35 14 08 02 05 13" at bounding box center [591, 224] width 1183 height 325
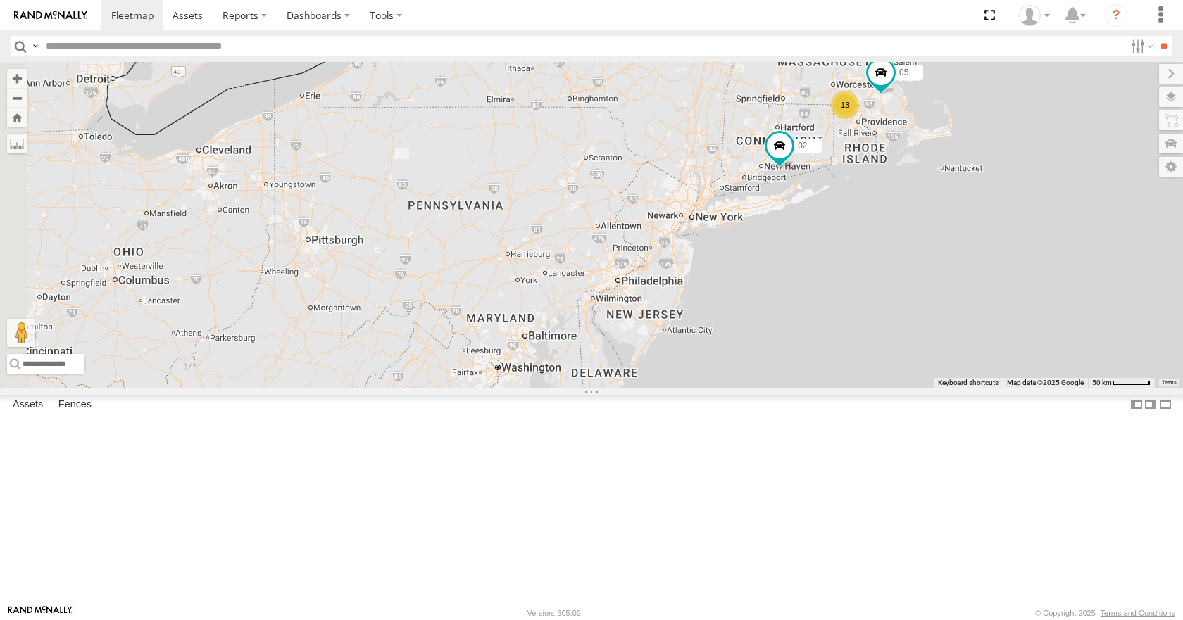
drag, startPoint x: 871, startPoint y: 434, endPoint x: 858, endPoint y: 440, distance: 14.2
click at [858, 387] on div "35 14 08 02 05 13" at bounding box center [591, 224] width 1183 height 325
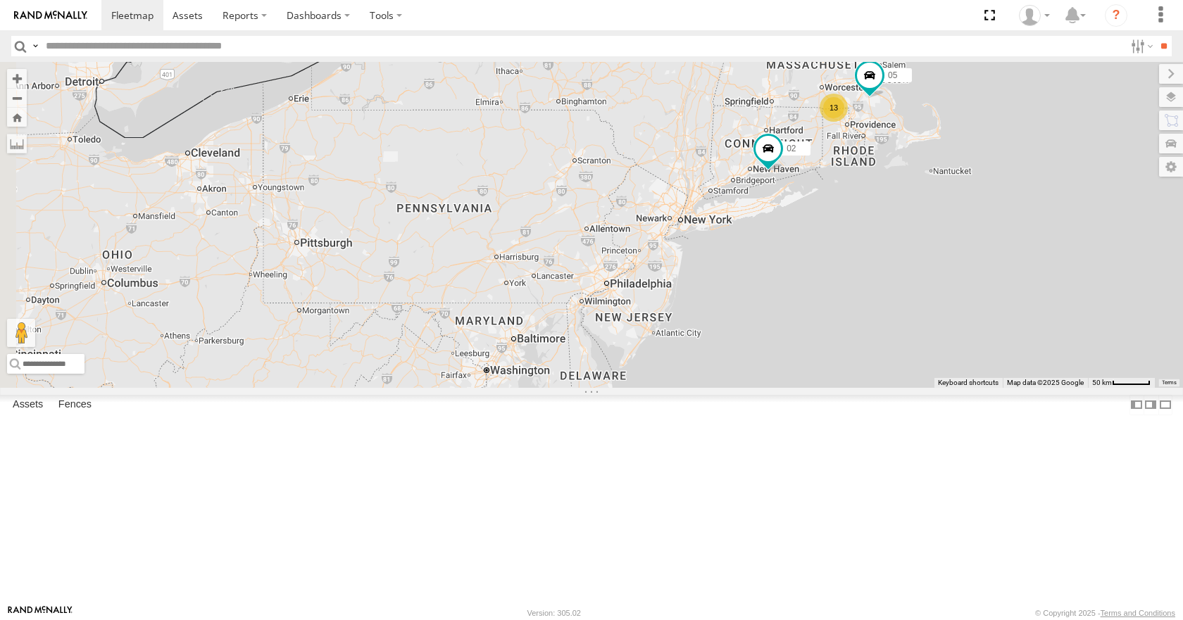
drag, startPoint x: 729, startPoint y: 451, endPoint x: 720, endPoint y: 454, distance: 9.8
click at [720, 387] on div "35 14 08 02 05 13" at bounding box center [591, 224] width 1183 height 325
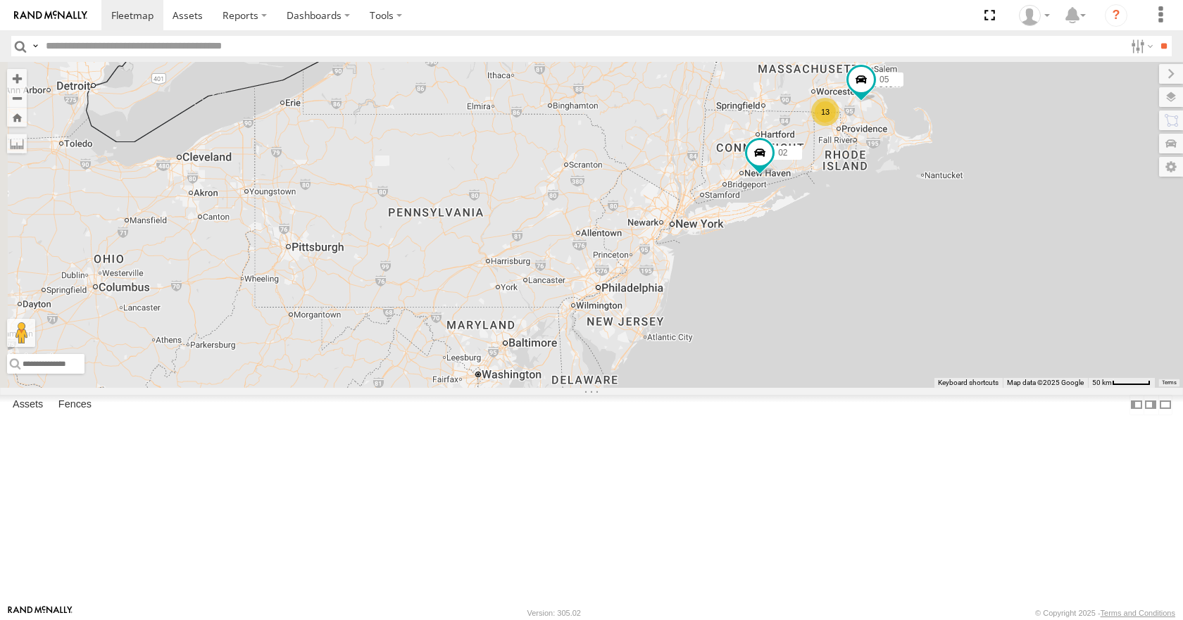
drag, startPoint x: 657, startPoint y: 432, endPoint x: 657, endPoint y: 444, distance: 12.0
click at [657, 387] on div "35 14 08 02 05 13" at bounding box center [591, 224] width 1183 height 325
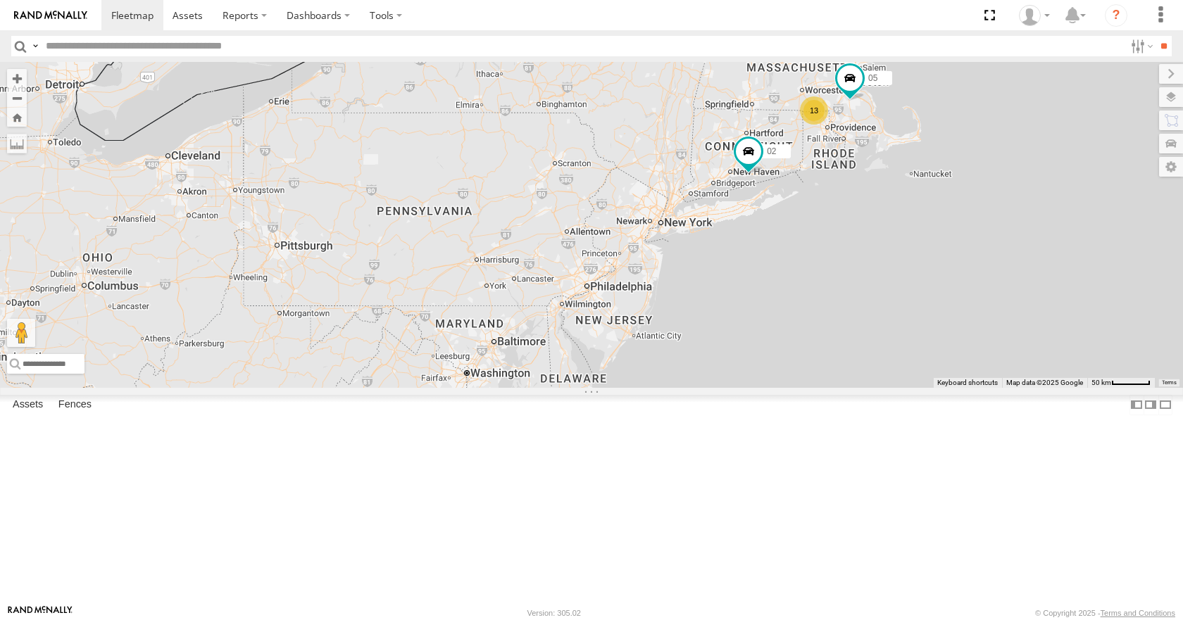
drag, startPoint x: 646, startPoint y: 478, endPoint x: 633, endPoint y: 467, distance: 17.0
click at [633, 387] on div "35 14 08 02 05 13" at bounding box center [591, 224] width 1183 height 325
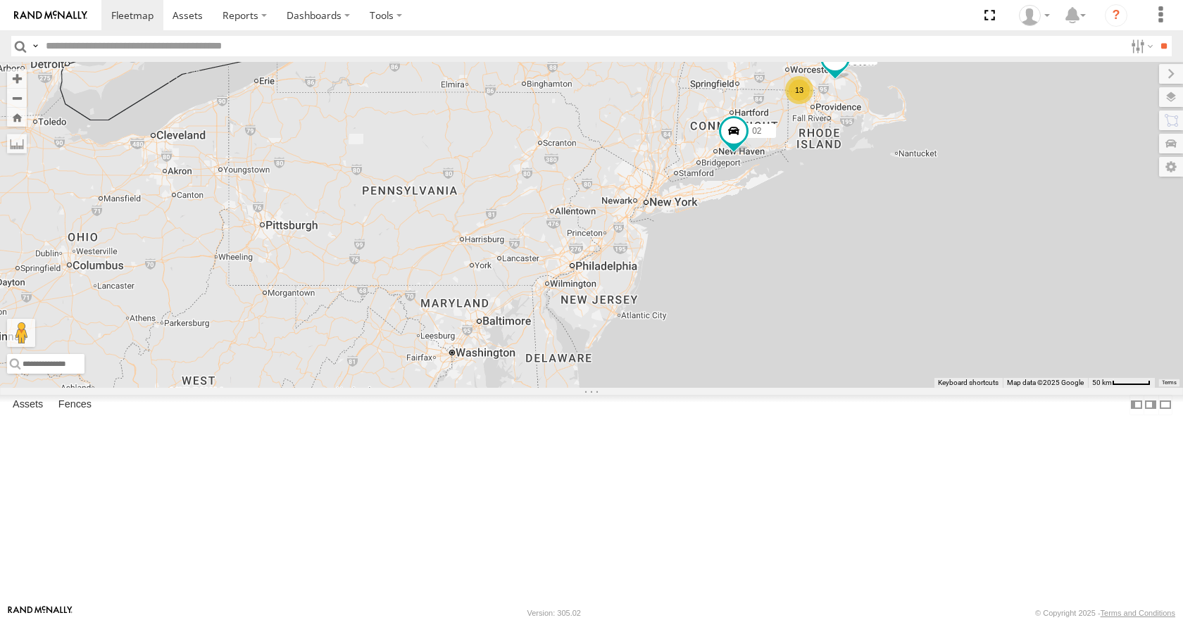
drag, startPoint x: 598, startPoint y: 469, endPoint x: 598, endPoint y: 462, distance: 7.1
click at [598, 387] on div "35 14 08 02 05 13" at bounding box center [591, 224] width 1183 height 325
drag, startPoint x: 656, startPoint y: 456, endPoint x: 667, endPoint y: 472, distance: 19.6
click at [667, 387] on div "35 14 08 02 05 13" at bounding box center [591, 224] width 1183 height 325
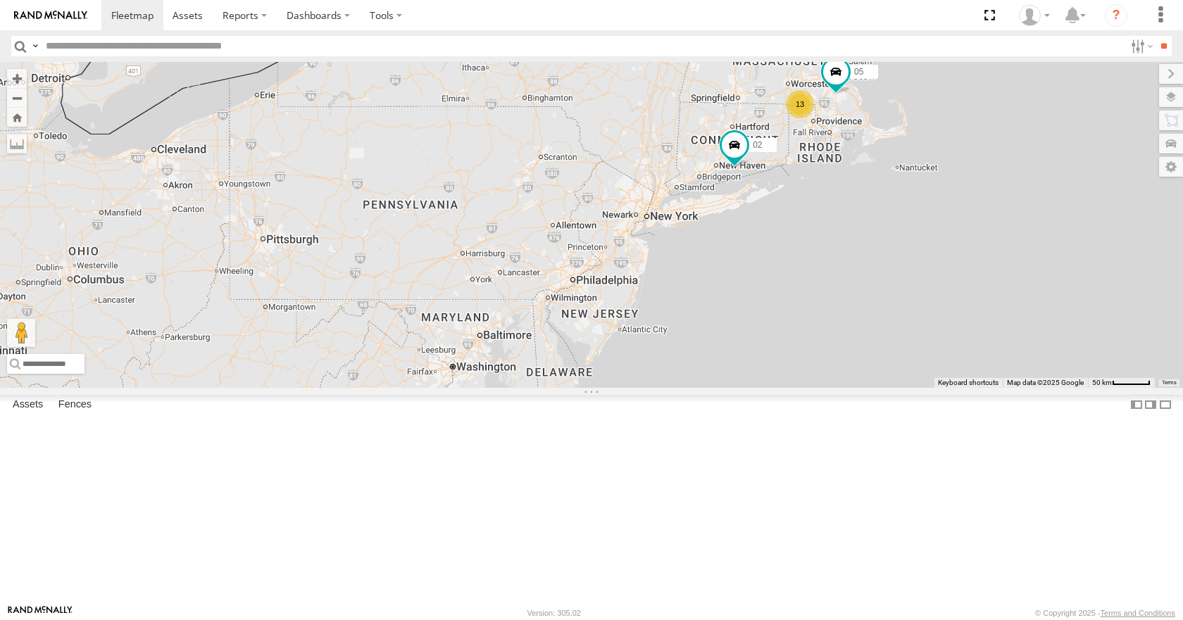
drag, startPoint x: 741, startPoint y: 473, endPoint x: 734, endPoint y: 479, distance: 10.0
click at [734, 387] on div "35 14 08 02 05 13" at bounding box center [591, 224] width 1183 height 325
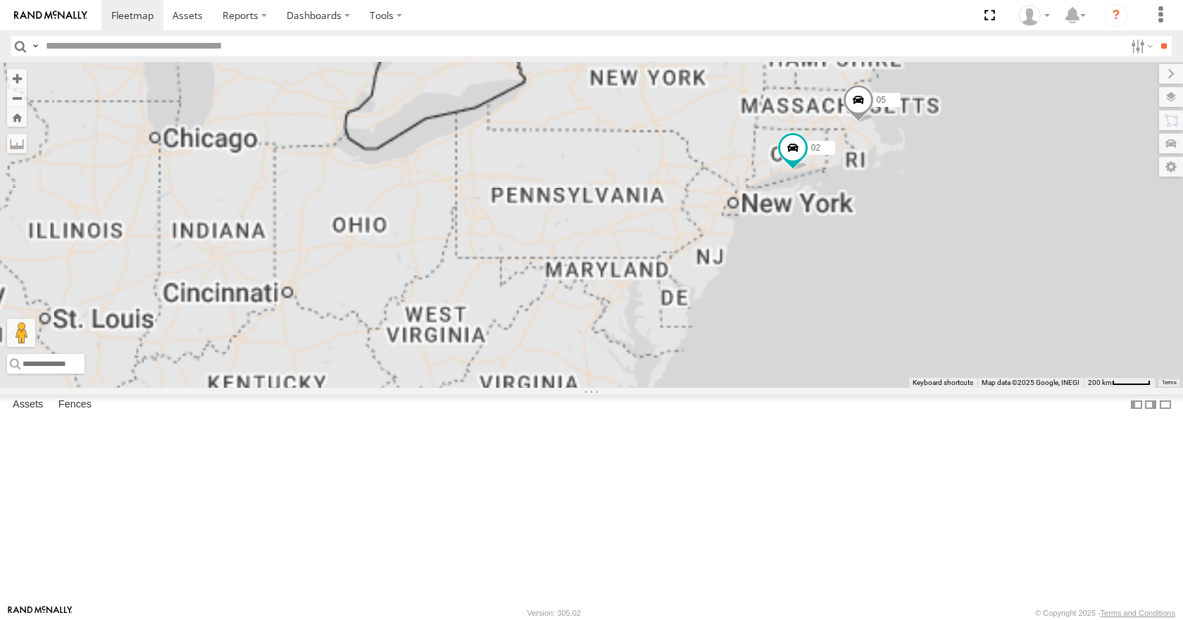
drag, startPoint x: 777, startPoint y: 525, endPoint x: 632, endPoint y: 576, distance: 153.6
click at [632, 387] on div "08 05 02" at bounding box center [591, 224] width 1183 height 325
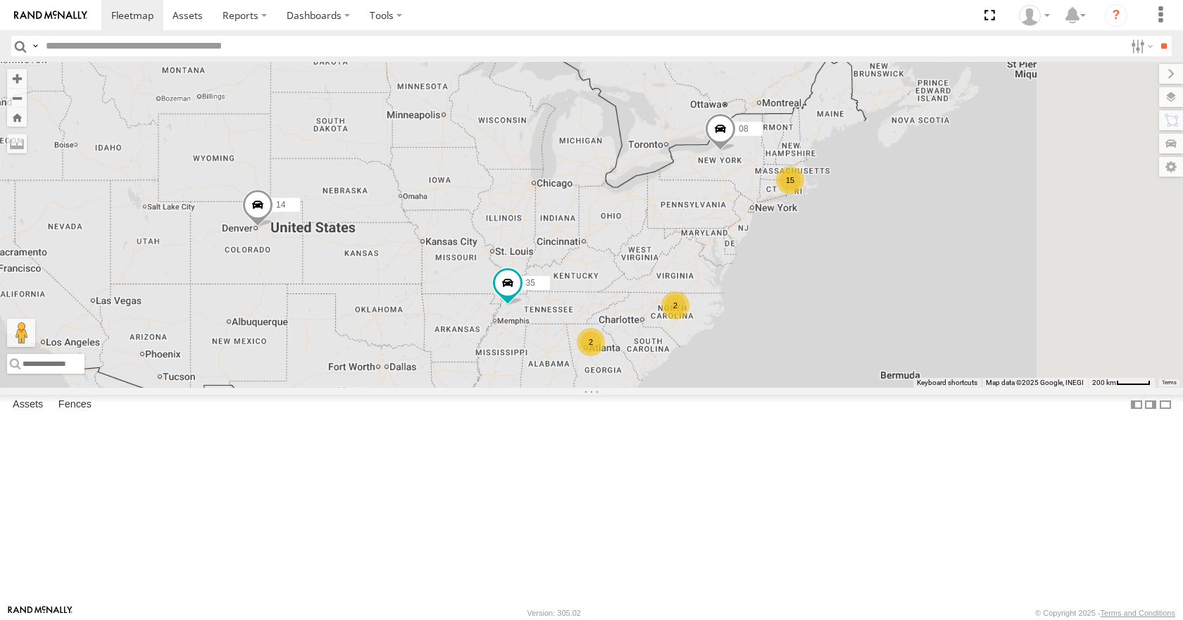
drag, startPoint x: 989, startPoint y: 361, endPoint x: 775, endPoint y: 454, distance: 234.3
click at [775, 387] on div "08 15 35 14 2 2" at bounding box center [591, 224] width 1183 height 325
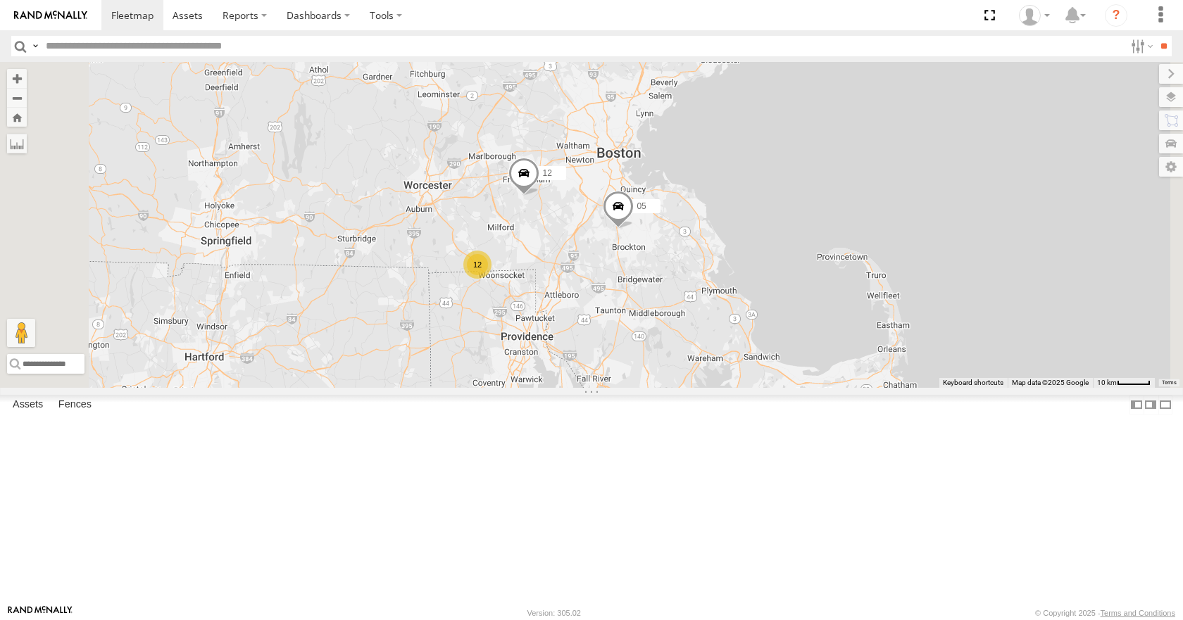
drag, startPoint x: 660, startPoint y: 204, endPoint x: 713, endPoint y: 212, distance: 52.7
click at [713, 212] on div "08 35 14 12 05 02 12" at bounding box center [591, 224] width 1183 height 325
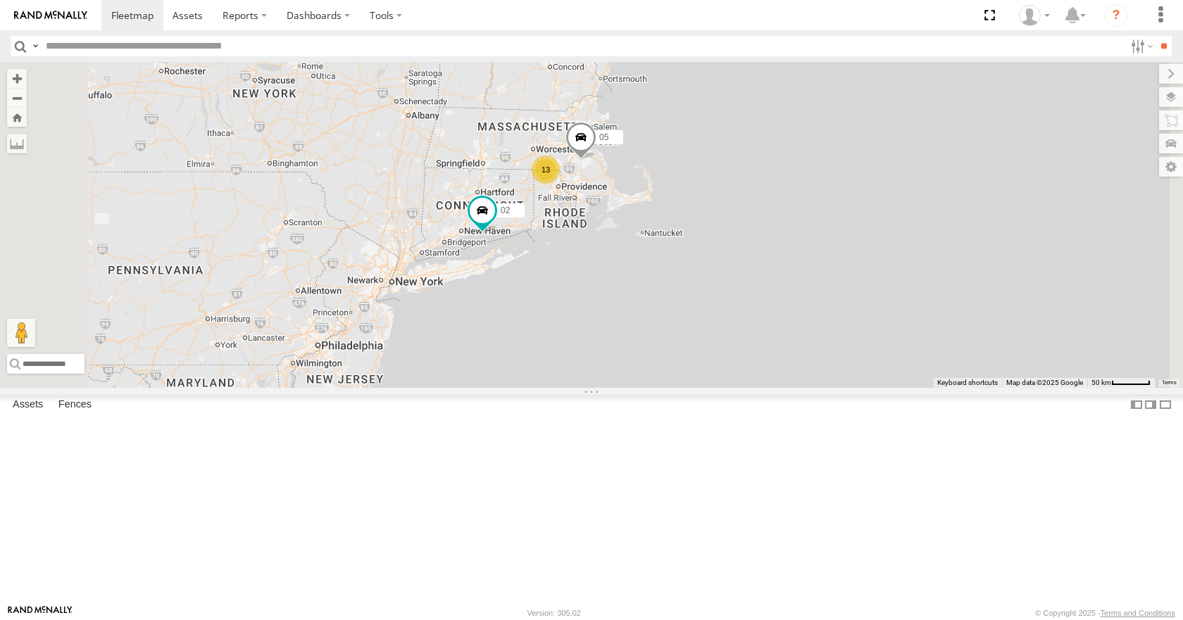
drag
click at [710, 246] on div "08 35 14 05 02 13" at bounding box center [591, 224] width 1183 height 325
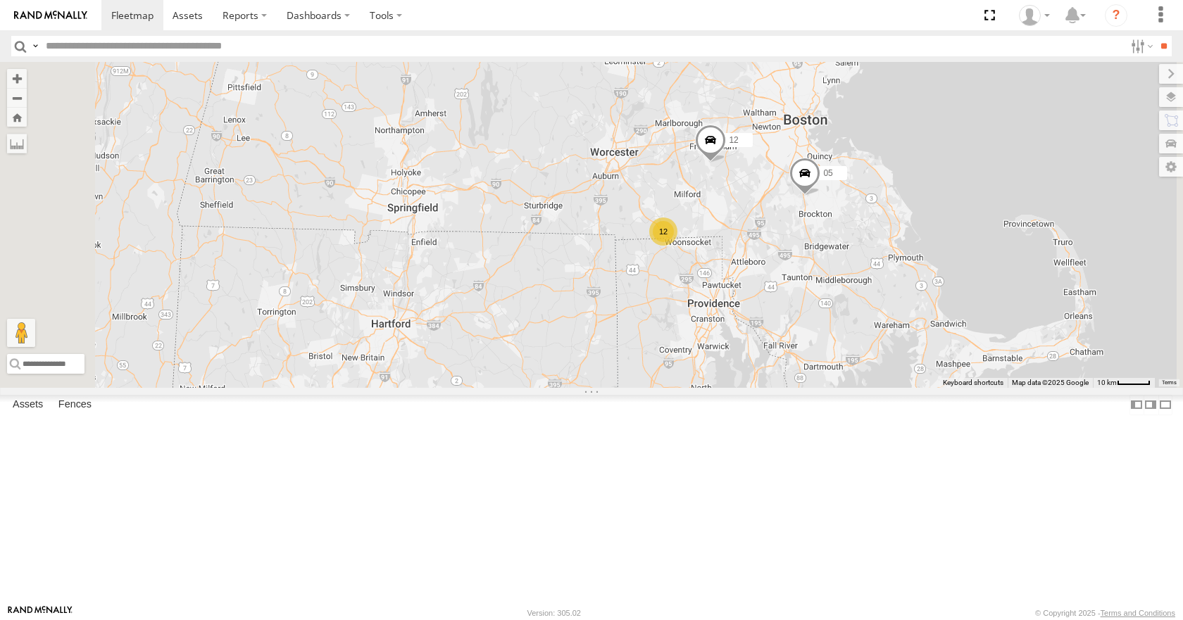
click at [810, 235] on div "08 35 14 05 02 12 12" at bounding box center [591, 224] width 1183 height 325
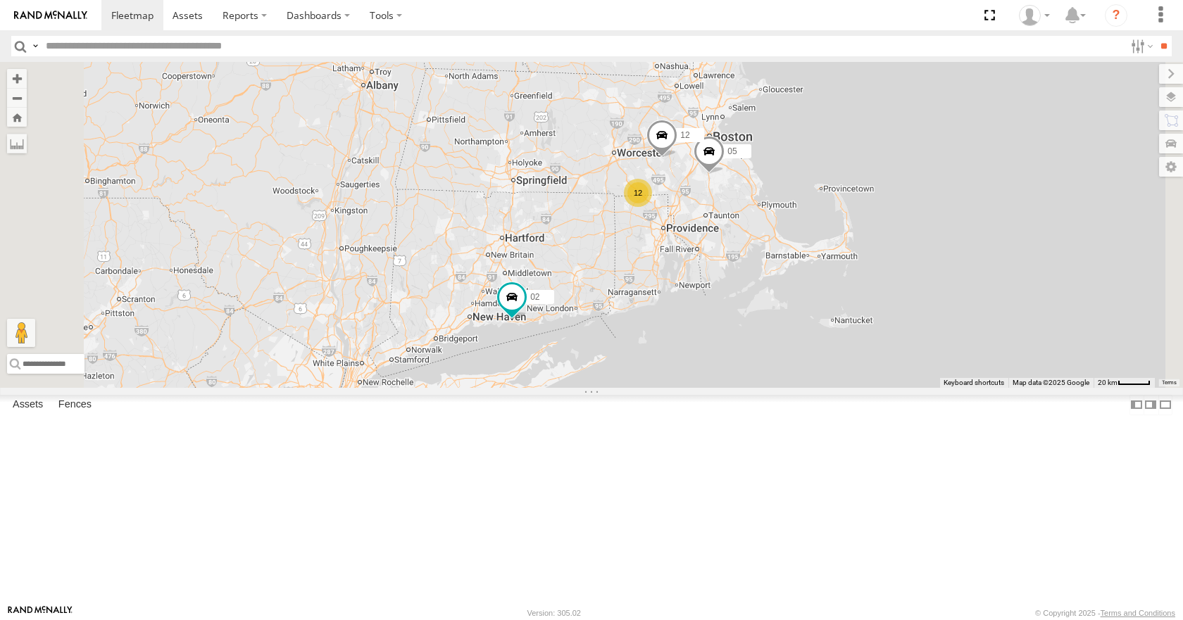
click at [763, 227] on div "08 35 14 05 02 12 12" at bounding box center [591, 224] width 1183 height 325
click at [803, 208] on div "08 35 14 05 02 12 12" at bounding box center [591, 224] width 1183 height 325
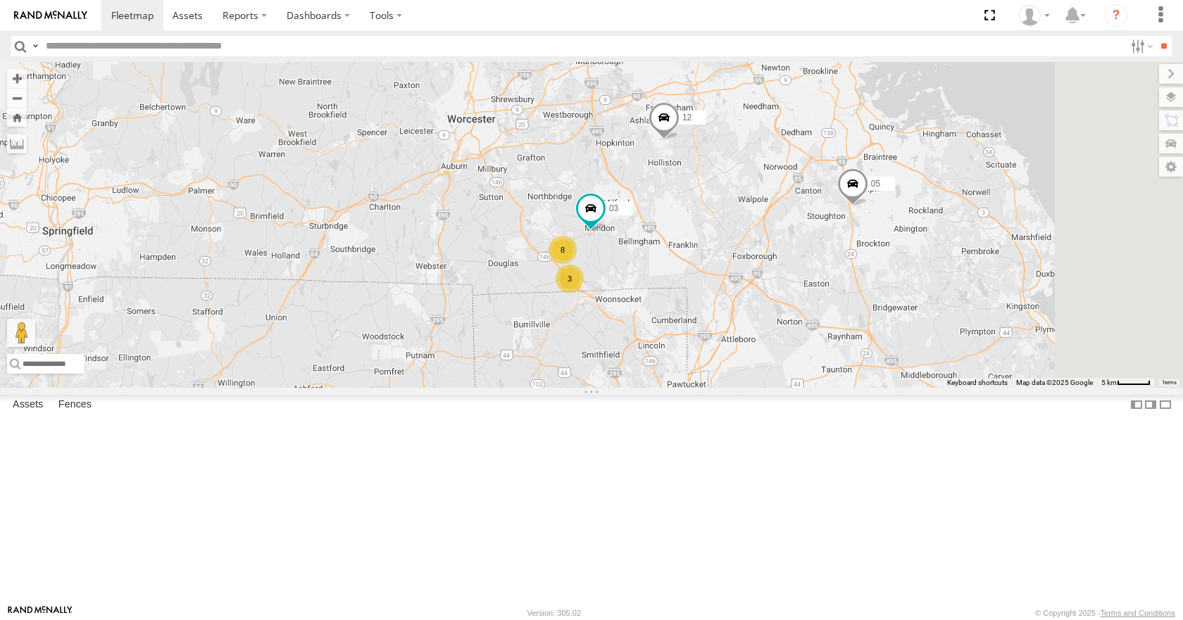
click at [883, 341] on div "08 35 14 05 02 12 3 8 03" at bounding box center [591, 224] width 1183 height 325
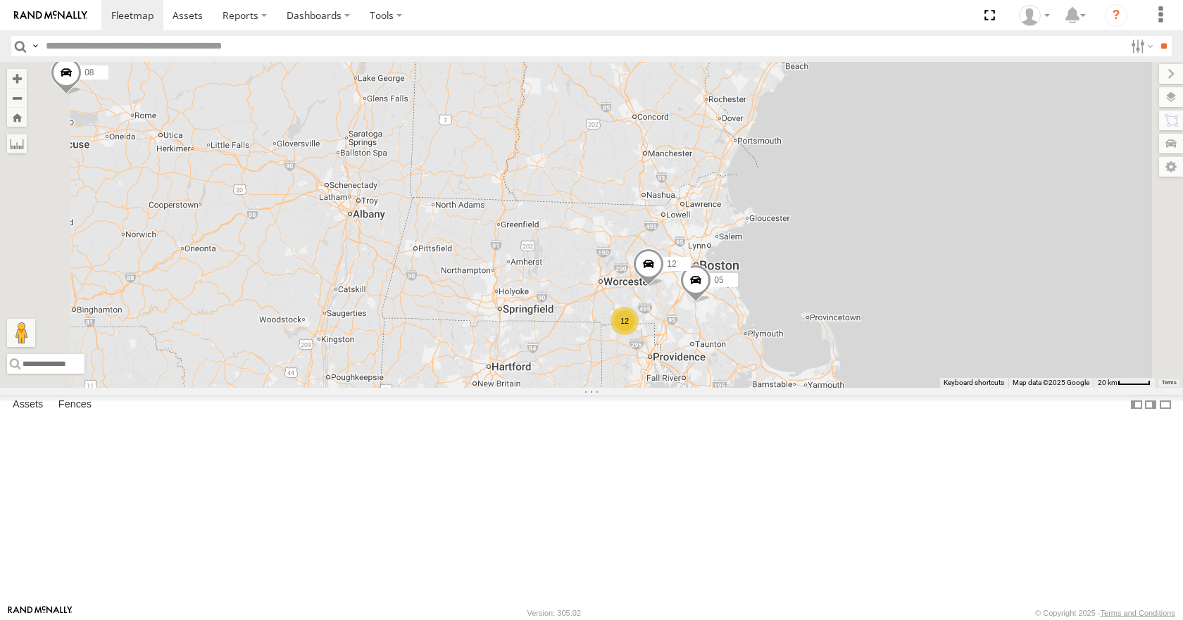
drag, startPoint x: 789, startPoint y: 322, endPoint x: 743, endPoint y: 331, distance: 47.2
click at [743, 331] on div "08 35 14 05 02 12 12" at bounding box center [591, 224] width 1183 height 325
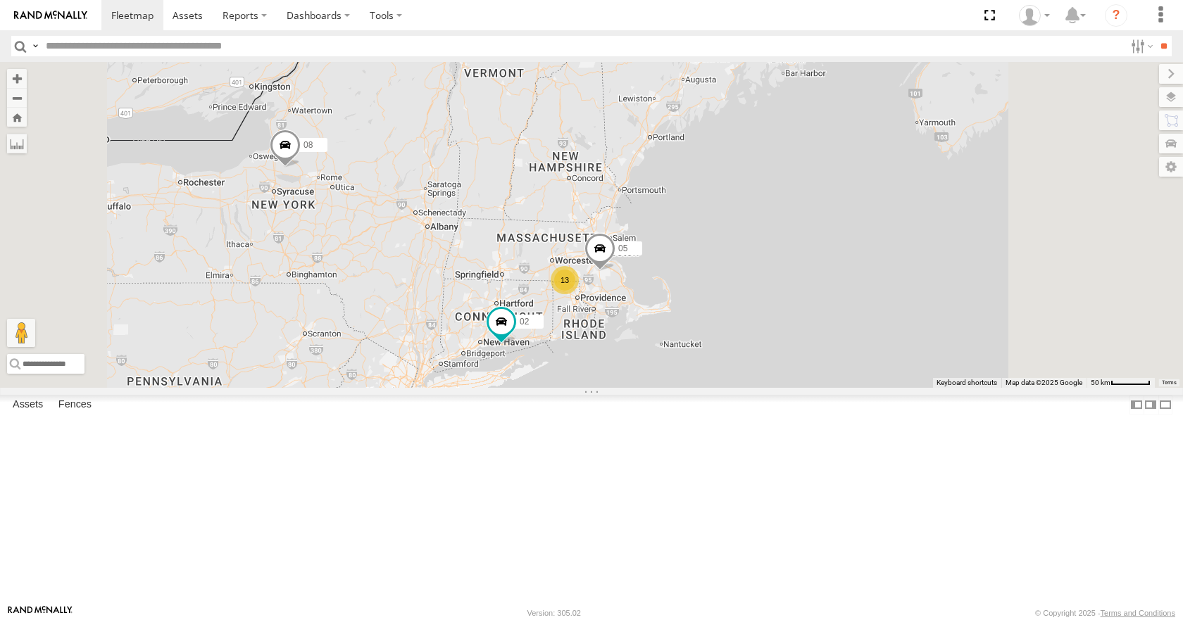
drag, startPoint x: 747, startPoint y: 291, endPoint x: 712, endPoint y: 300, distance: 36.2
click at [712, 300] on div "08 35 14 05 02 13" at bounding box center [591, 224] width 1183 height 325
click at [737, 228] on div "08 35 14 05 02 13" at bounding box center [591, 224] width 1183 height 325
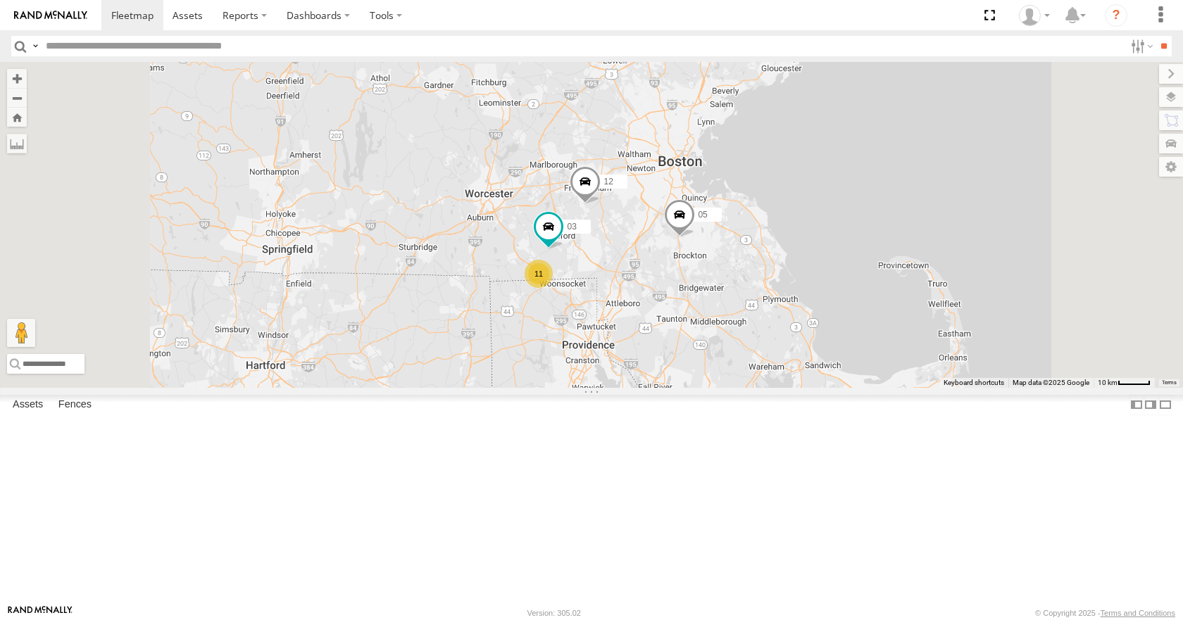
drag, startPoint x: 641, startPoint y: 233, endPoint x: 658, endPoint y: 446, distance: 213.3
click at [658, 387] on div "08 35 14 05 02 12 11 03" at bounding box center [591, 224] width 1183 height 325
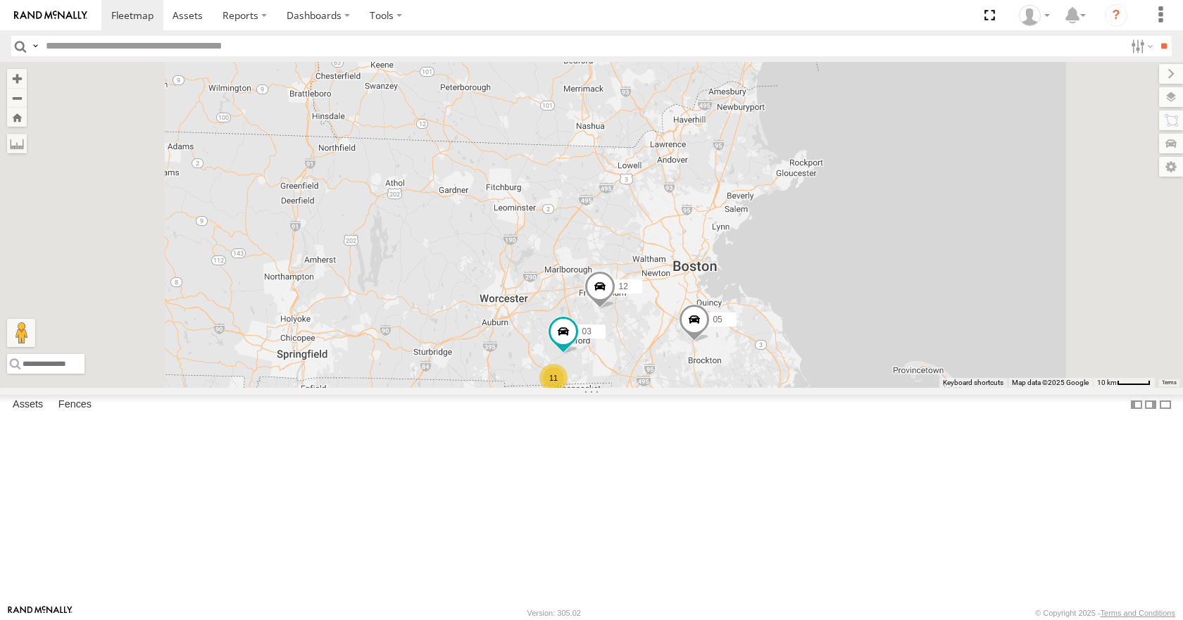
drag, startPoint x: 658, startPoint y: 275, endPoint x: 668, endPoint y: 356, distance: 81.7
click at [668, 356] on div "08 35 14 05 02 12 11 03" at bounding box center [591, 224] width 1183 height 325
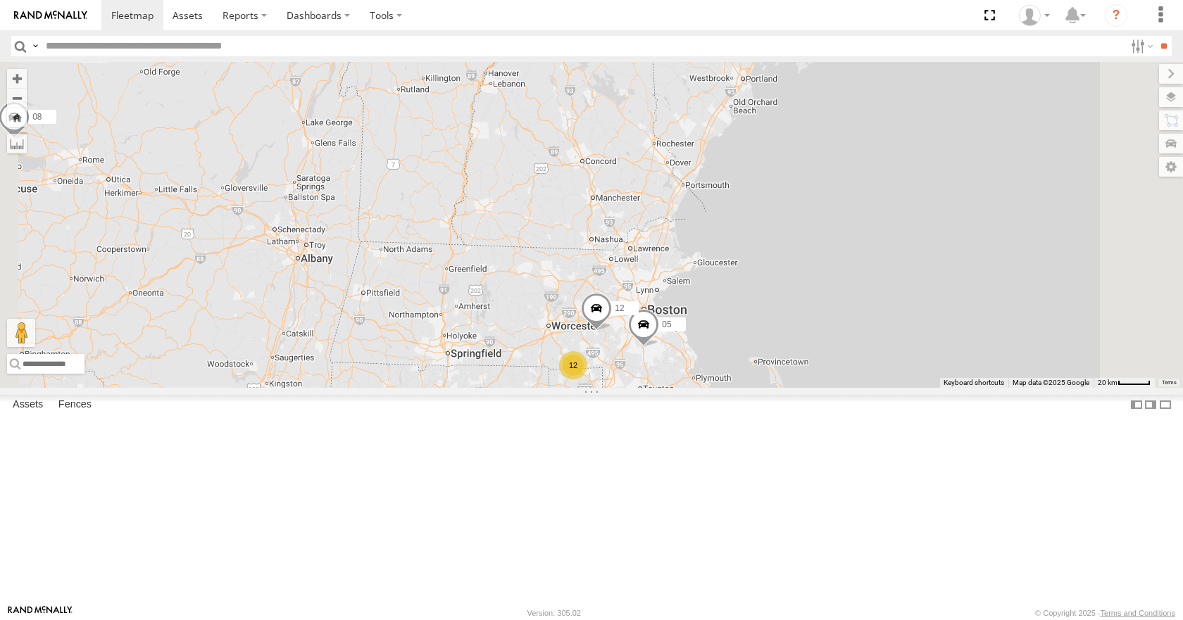
drag, startPoint x: 663, startPoint y: 323, endPoint x: 713, endPoint y: 375, distance: 72.2
click at [713, 375] on div "08 35 14 05 02 12 12" at bounding box center [591, 224] width 1183 height 325
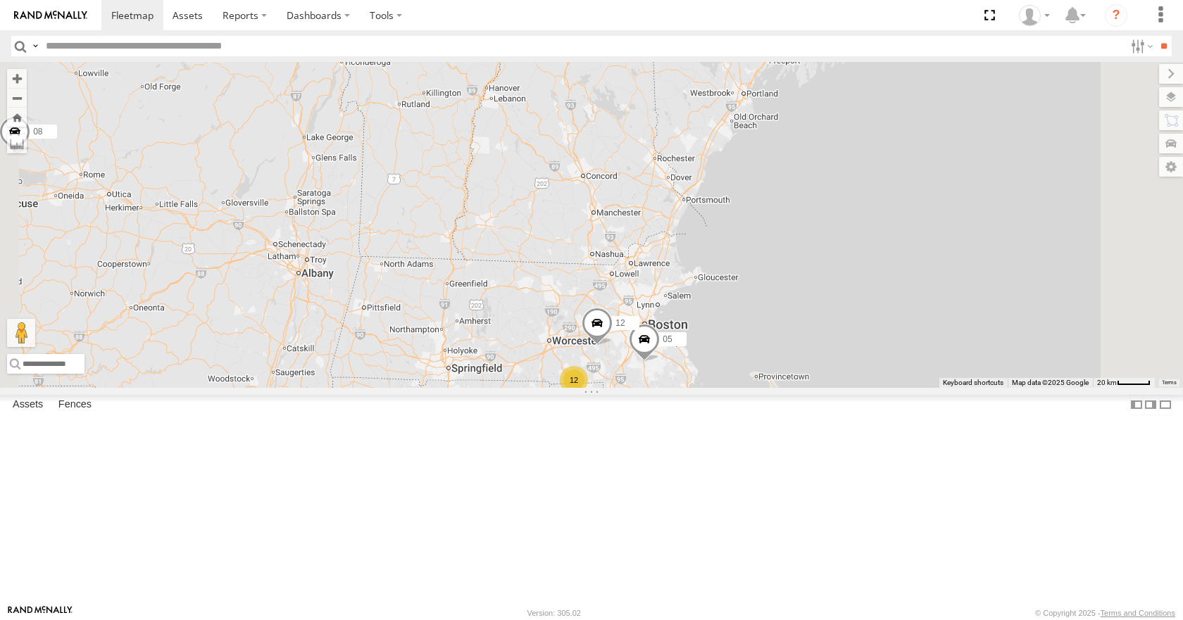
drag, startPoint x: 728, startPoint y: 335, endPoint x: 728, endPoint y: 399, distance: 64.1
click at [728, 387] on div "08 35 14 05 02 12 12" at bounding box center [591, 224] width 1183 height 325
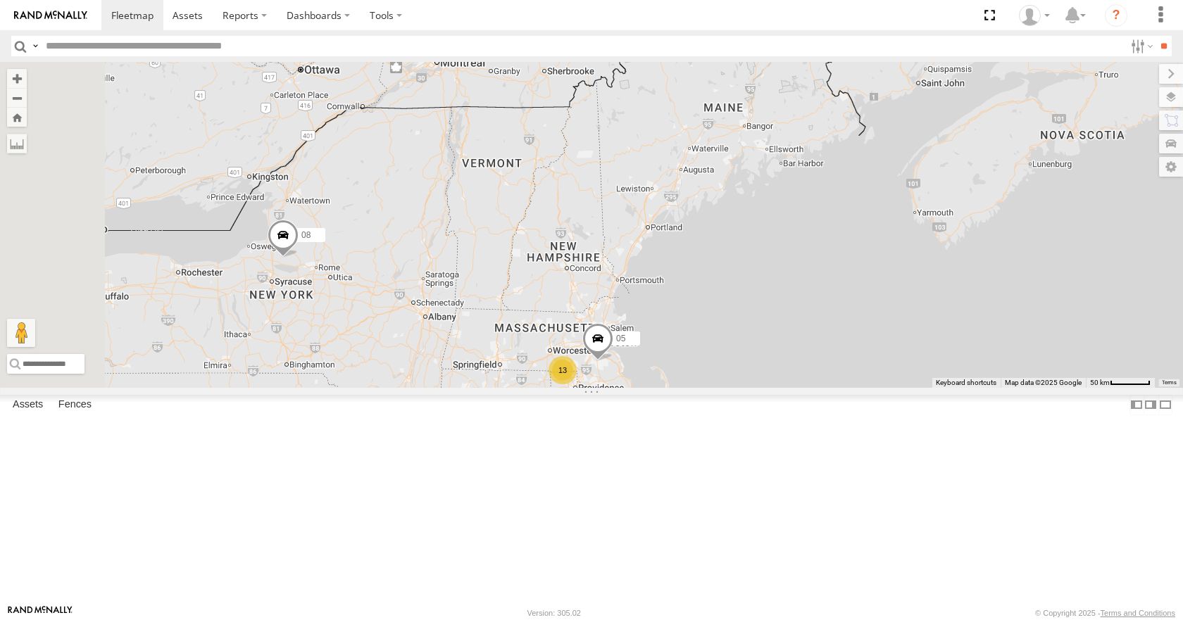
drag, startPoint x: 735, startPoint y: 378, endPoint x: 727, endPoint y: 363, distance: 17.3
click at [727, 363] on div "08 35 14 05 02 13" at bounding box center [591, 224] width 1183 height 325
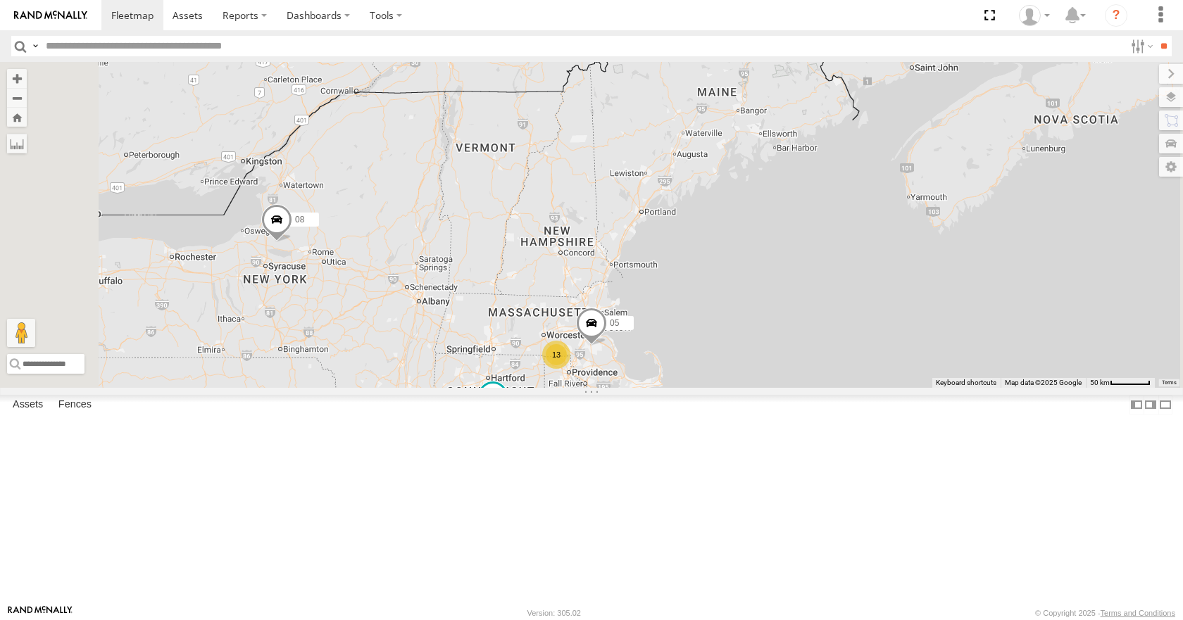
drag, startPoint x: 832, startPoint y: 294, endPoint x: 832, endPoint y: 285, distance: 9.2
click at [832, 285] on div "08 35 14 05 02 13" at bounding box center [591, 224] width 1183 height 325
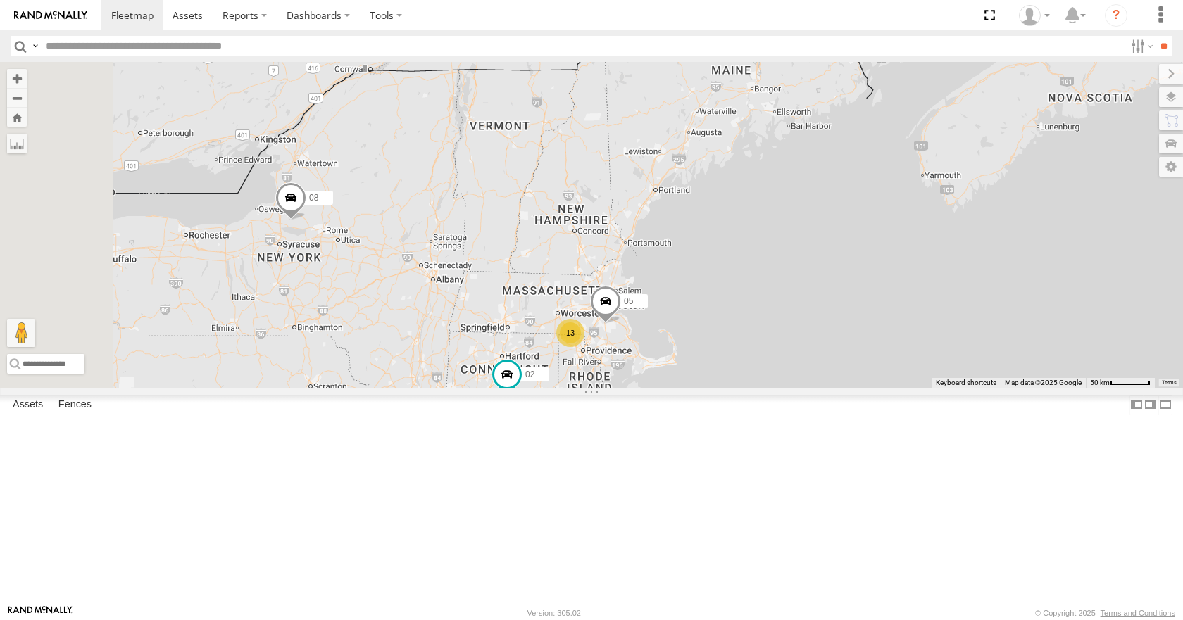
drag, startPoint x: 740, startPoint y: 352, endPoint x: 758, endPoint y: 326, distance: 31.4
click at [758, 326] on div "08 35 14 05 02 13" at bounding box center [591, 224] width 1183 height 325
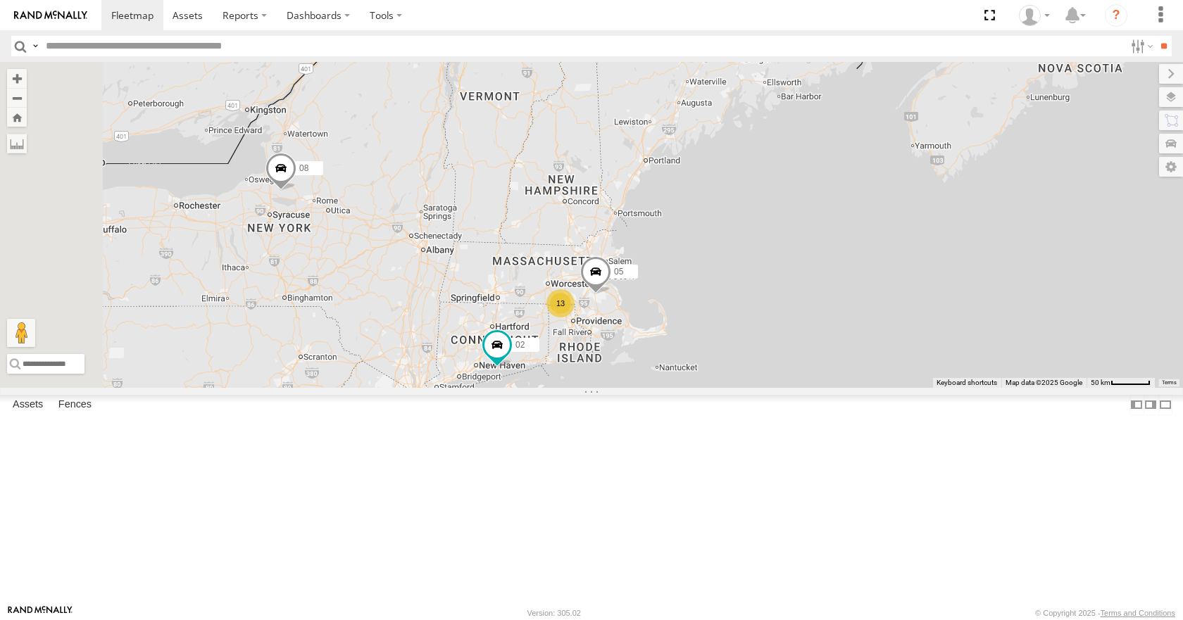
drag, startPoint x: 684, startPoint y: 366, endPoint x: 698, endPoint y: 334, distance: 35.0
click at [698, 334] on div "08 35 14 05 02 13" at bounding box center [591, 224] width 1183 height 325
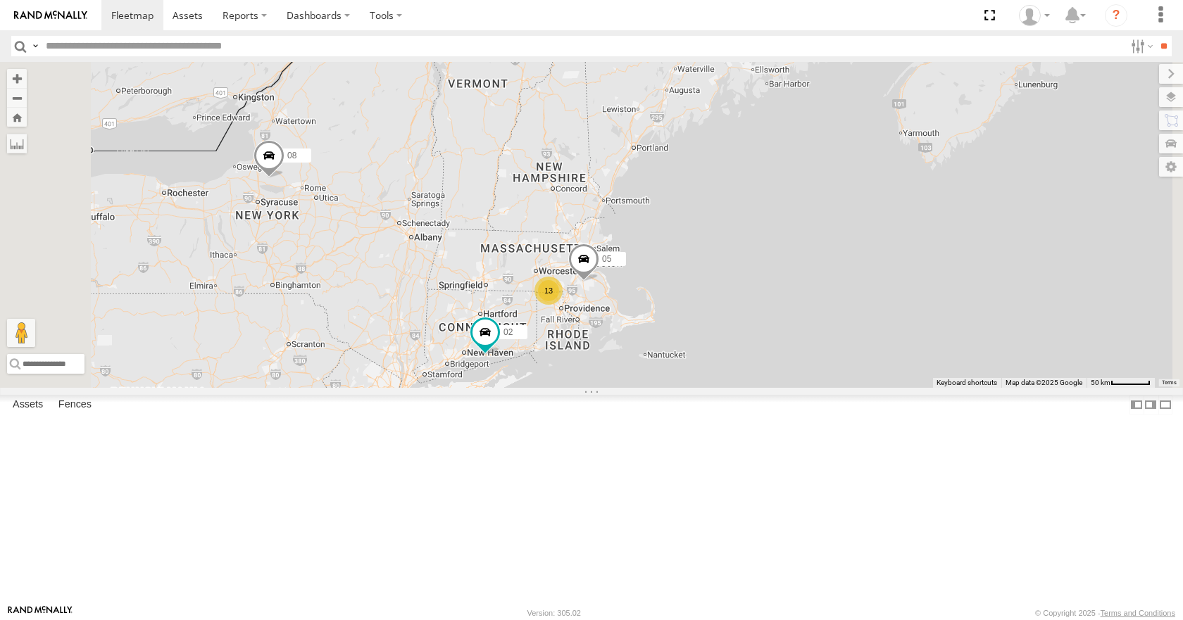
drag, startPoint x: 714, startPoint y: 314, endPoint x: 702, endPoint y: 300, distance: 18.5
click at [702, 300] on div "08 35 14 05 02 13" at bounding box center [591, 224] width 1183 height 325
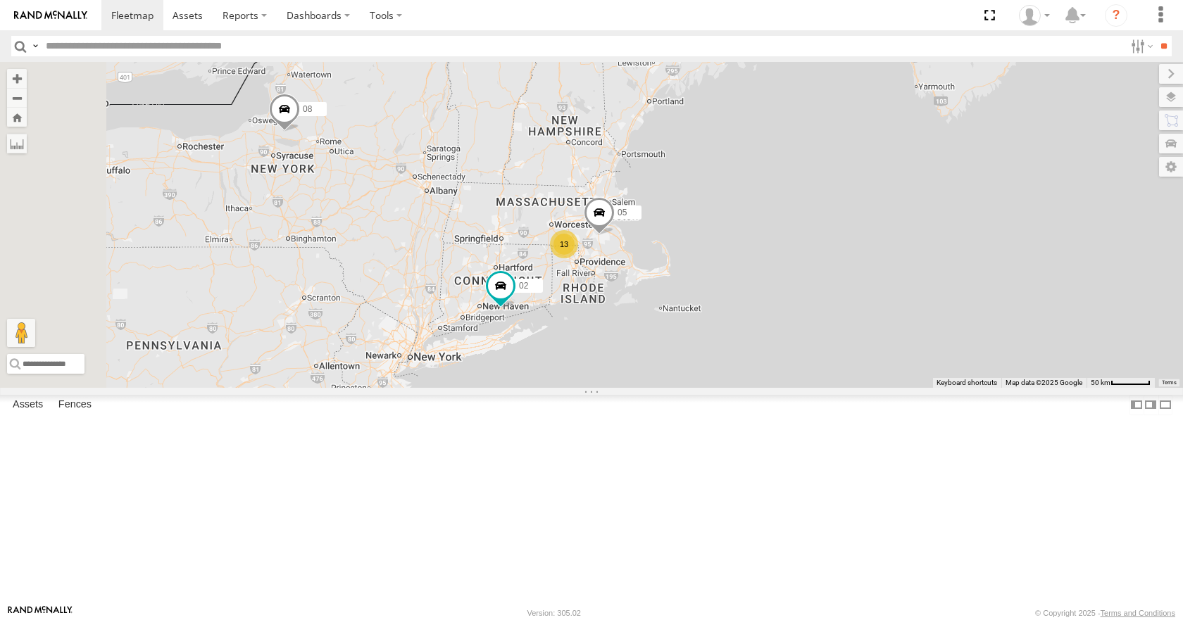
drag, startPoint x: 717, startPoint y: 282, endPoint x: 736, endPoint y: 234, distance: 51.3
click at [736, 234] on div "08 35 14 05 02 13" at bounding box center [591, 224] width 1183 height 325
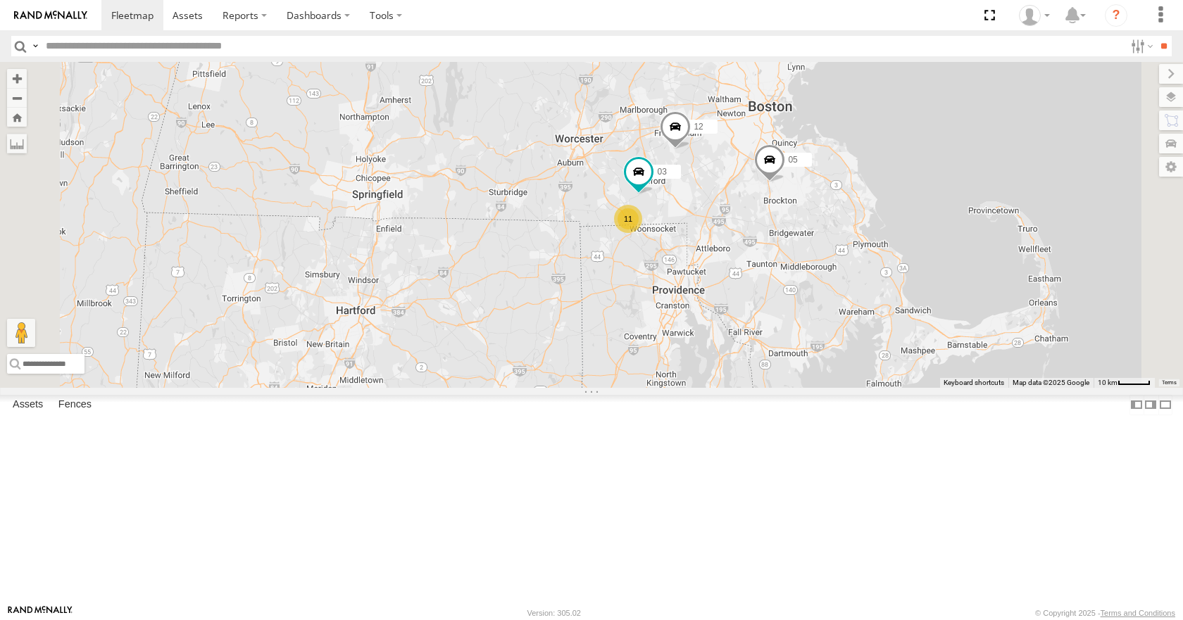
drag, startPoint x: 760, startPoint y: 303, endPoint x: 733, endPoint y: 466, distance: 165.5
click at [733, 387] on div "08 35 14 05 02 12 11 03" at bounding box center [591, 224] width 1183 height 325
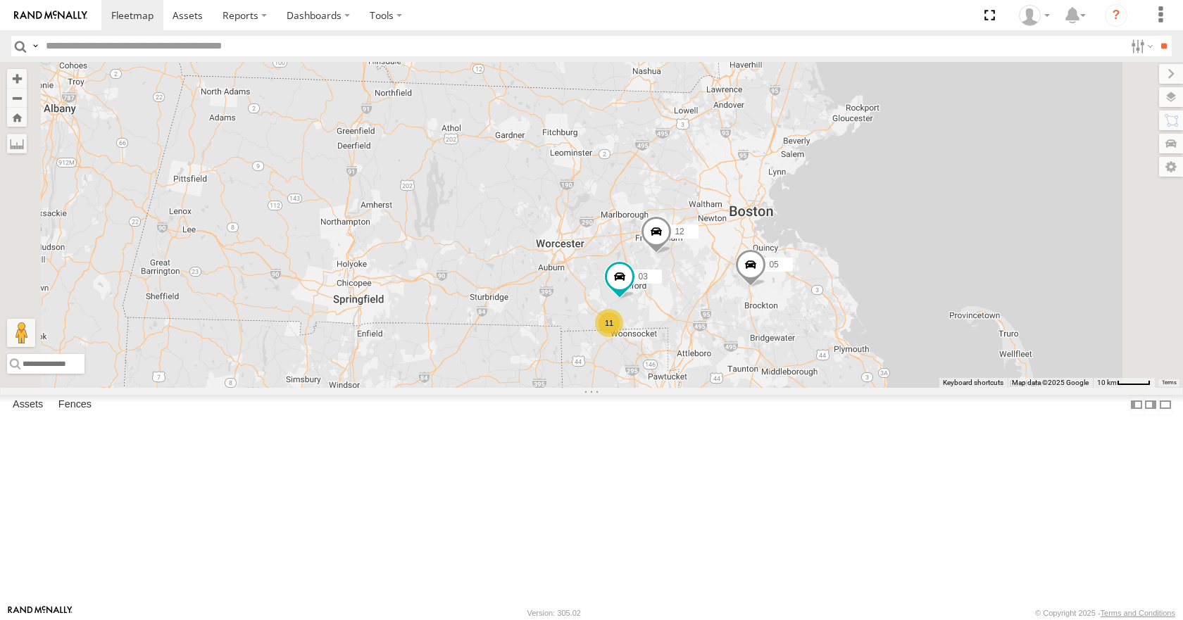
drag, startPoint x: 717, startPoint y: 328, endPoint x: 708, endPoint y: 416, distance: 88.5
click at [708, 387] on div "08 35 14 05 02 12 11 03" at bounding box center [591, 224] width 1183 height 325
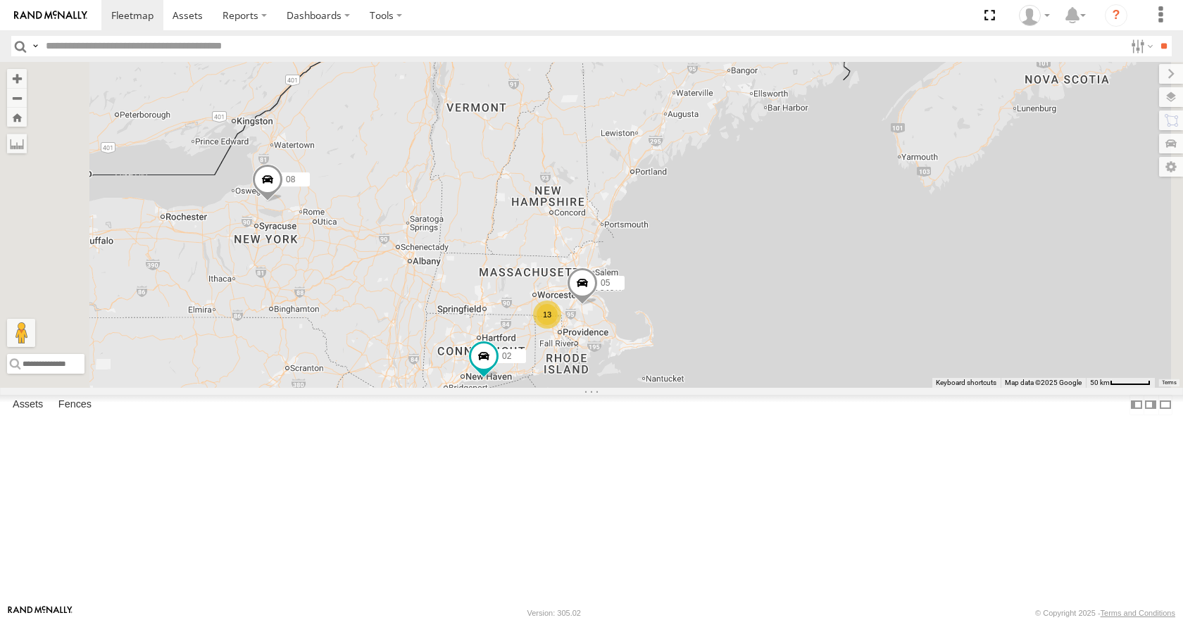
drag, startPoint x: 689, startPoint y: 406, endPoint x: 687, endPoint y: 372, distance: 34.6
click at [687, 372] on div "08 35 14 05 02 13" at bounding box center [591, 224] width 1183 height 325
drag, startPoint x: 731, startPoint y: 320, endPoint x: 737, endPoint y: 315, distance: 7.6
click at [737, 315] on div "08 35 14 05 02 13" at bounding box center [591, 224] width 1183 height 325
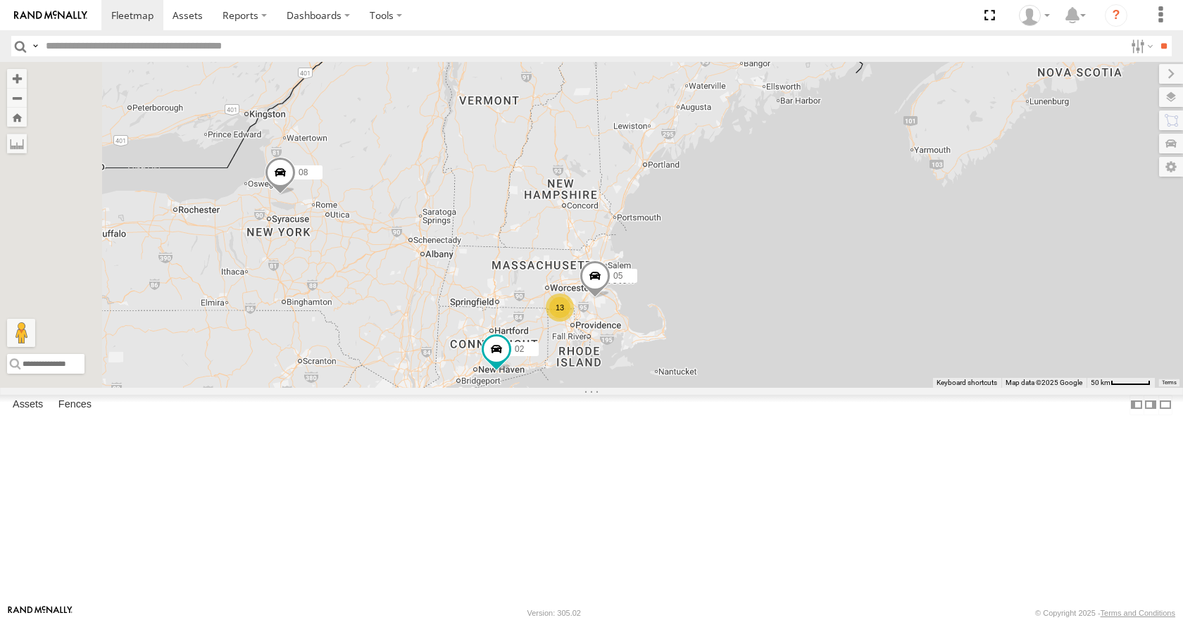
drag, startPoint x: 737, startPoint y: 311, endPoint x: 746, endPoint y: 304, distance: 10.6
click at [746, 304] on div "08 35 14 05 02 13" at bounding box center [591, 224] width 1183 height 325
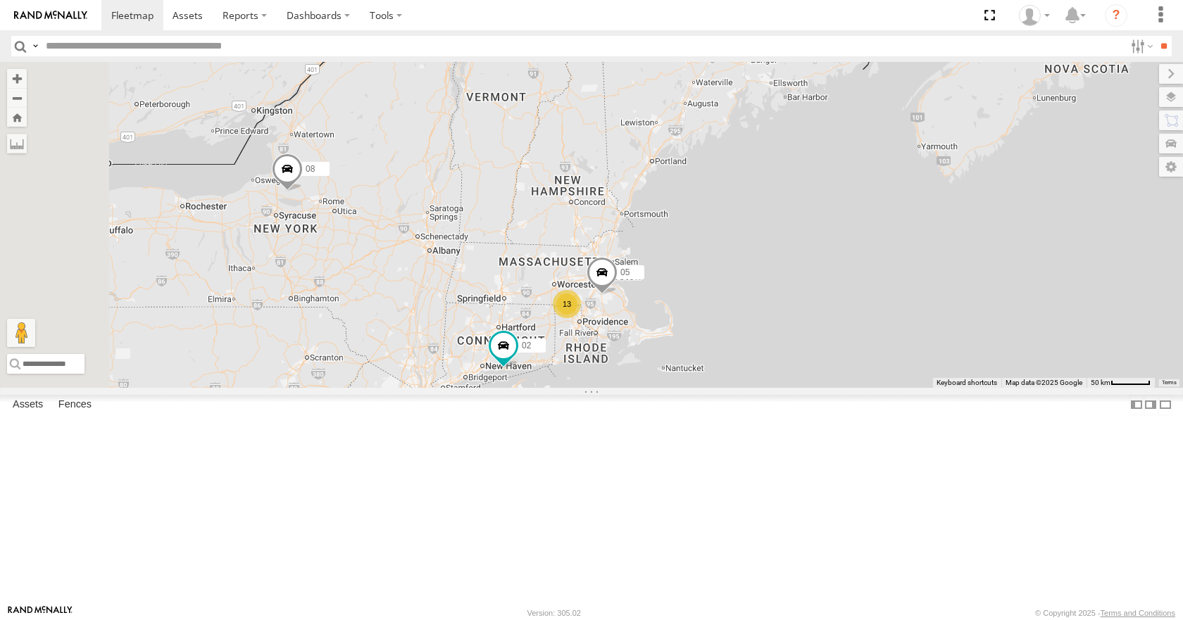
drag, startPoint x: 736, startPoint y: 297, endPoint x: 754, endPoint y: 289, distance: 19.5
click at [754, 289] on div "08 35 14 05 02 13" at bounding box center [591, 224] width 1183 height 325
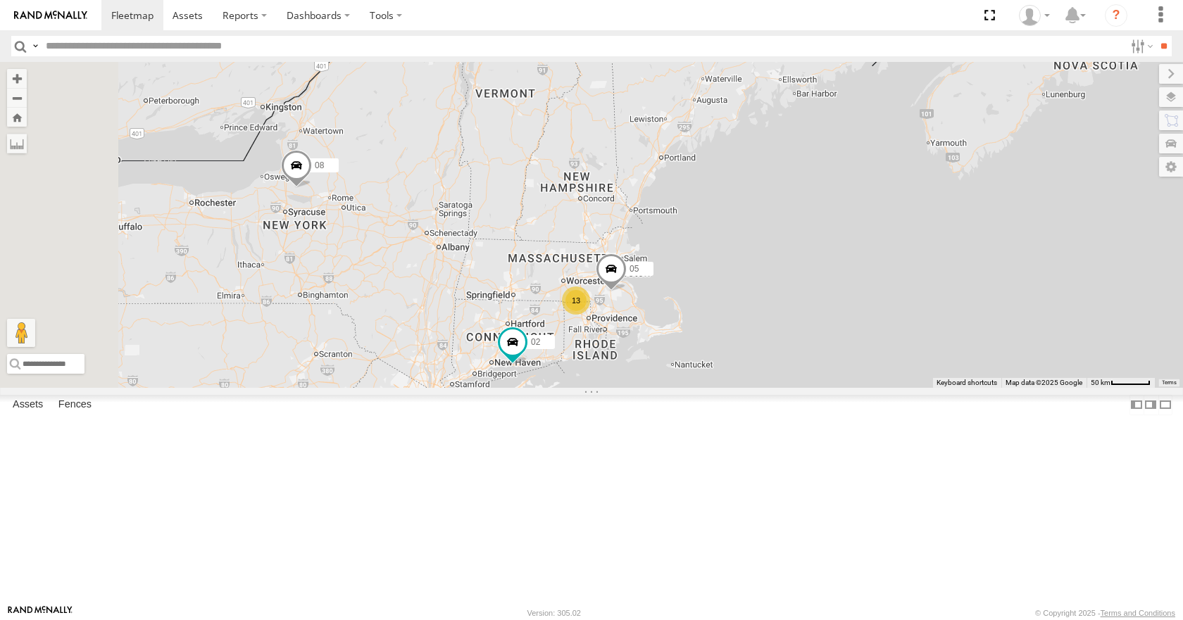
drag, startPoint x: 765, startPoint y: 251, endPoint x: 783, endPoint y: 239, distance: 21.5
click at [783, 239] on div "08 35 14 05 02 13" at bounding box center [591, 224] width 1183 height 325
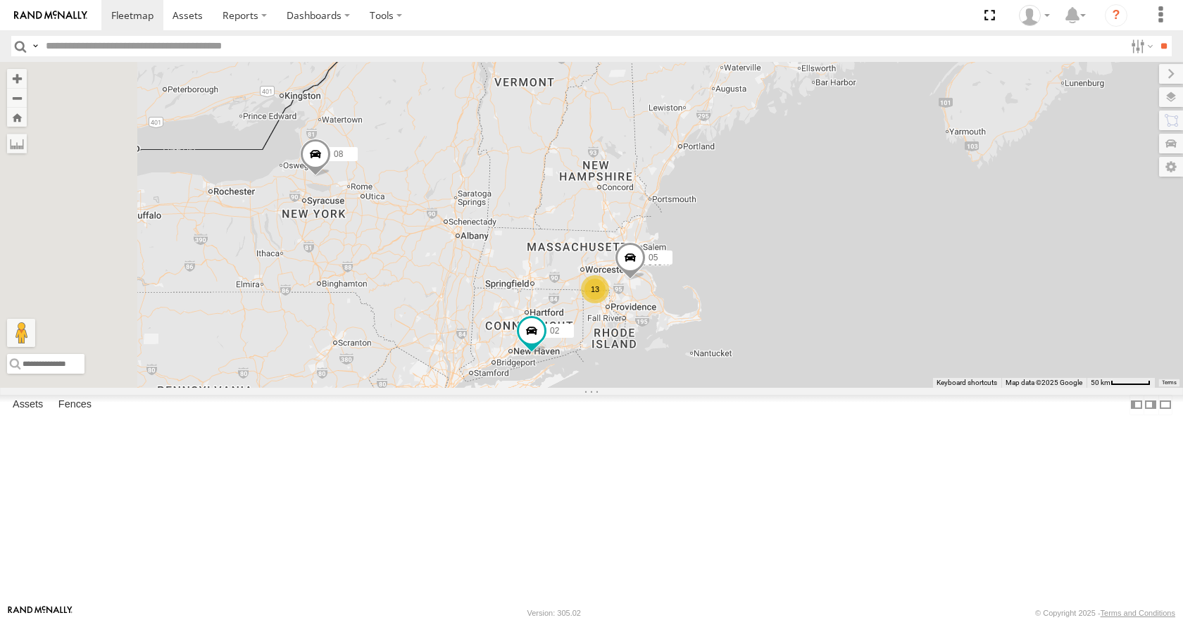
drag, startPoint x: 848, startPoint y: 199, endPoint x: 874, endPoint y: 185, distance: 29.9
click at [874, 185] on div "08 35 14 05 02 13" at bounding box center [591, 224] width 1183 height 325
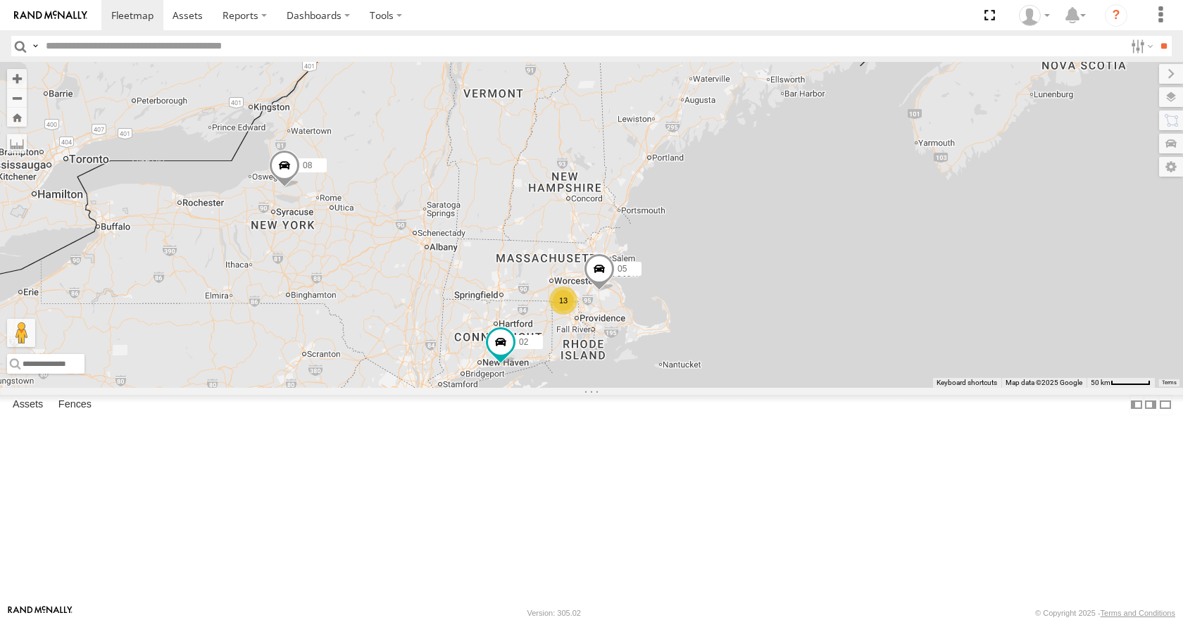
drag, startPoint x: 980, startPoint y: 128, endPoint x: 900, endPoint y: 169, distance: 90.1
click at [900, 169] on div "08 35 14 05 02 13" at bounding box center [591, 224] width 1183 height 325
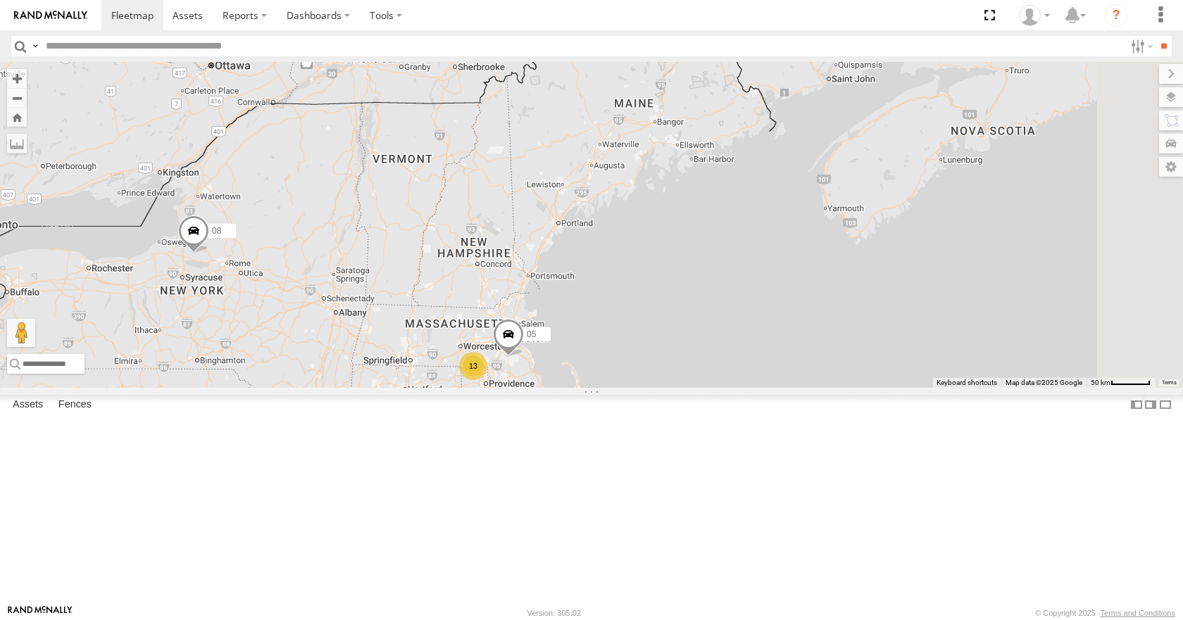
drag, startPoint x: 903, startPoint y: 153, endPoint x: 850, endPoint y: 199, distance: 69.9
click at [850, 199] on div "08 35 14 05 02 13" at bounding box center [591, 224] width 1183 height 325
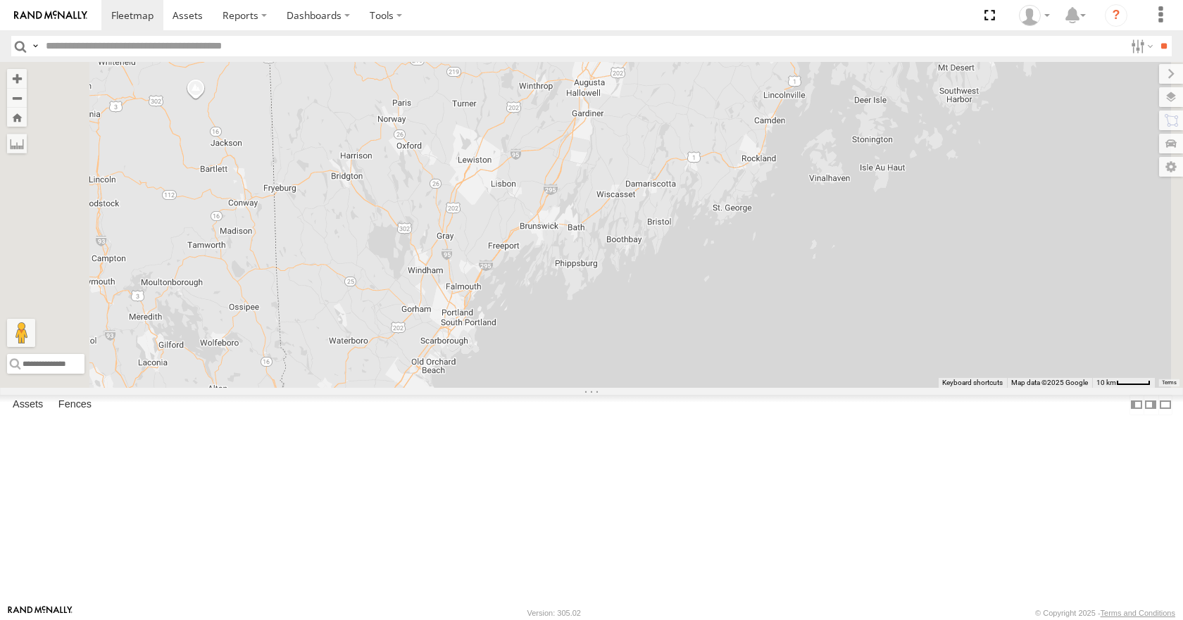
drag, startPoint x: 757, startPoint y: 332, endPoint x: 834, endPoint y: 368, distance: 85.4
click at [834, 368] on div "08 35 14 05 02" at bounding box center [591, 224] width 1183 height 325
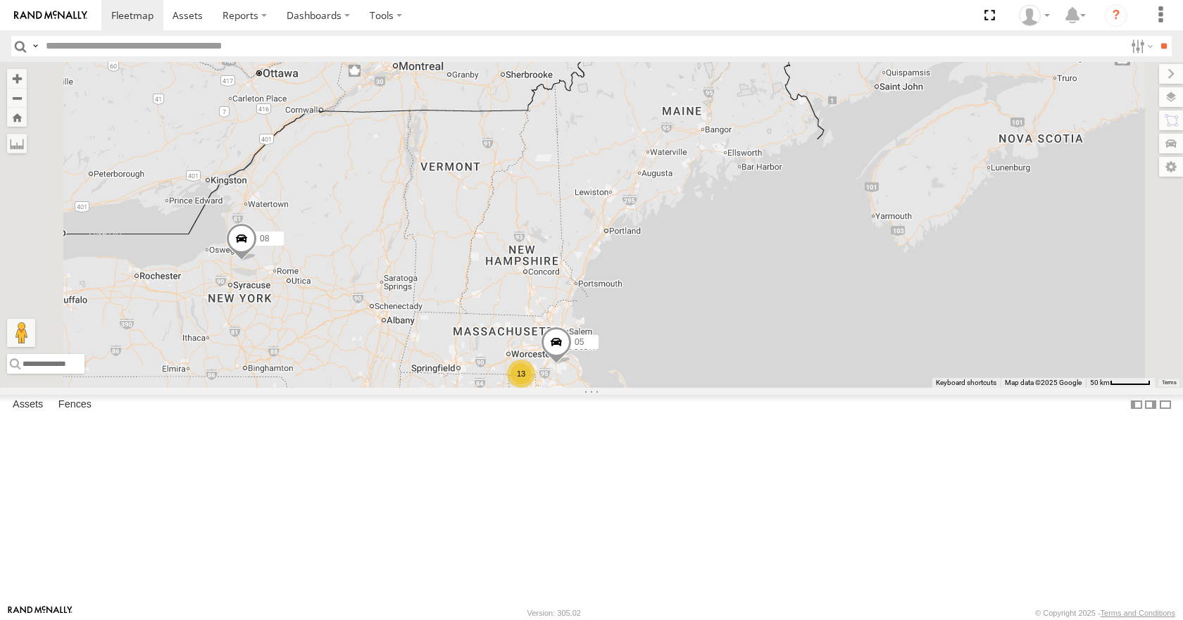
drag, startPoint x: 832, startPoint y: 432, endPoint x: 843, endPoint y: 350, distance: 82.4
click at [843, 350] on div "08 35 14 05 02 13" at bounding box center [591, 224] width 1183 height 325
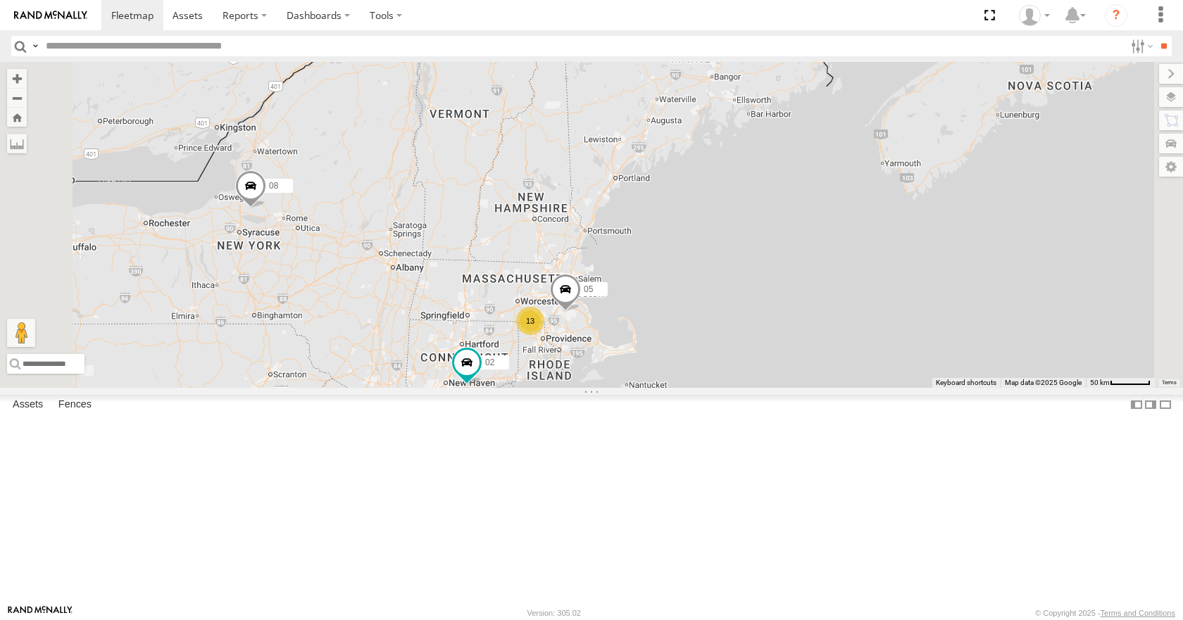
drag, startPoint x: 843, startPoint y: 363, endPoint x: 851, endPoint y: 309, distance: 54.9
click at [851, 309] on div "08 35 14 05 02 13" at bounding box center [591, 224] width 1183 height 325
drag, startPoint x: 817, startPoint y: 308, endPoint x: 819, endPoint y: 322, distance: 14.2
click at [819, 322] on div "08 35 14 05 02 13" at bounding box center [591, 224] width 1183 height 325
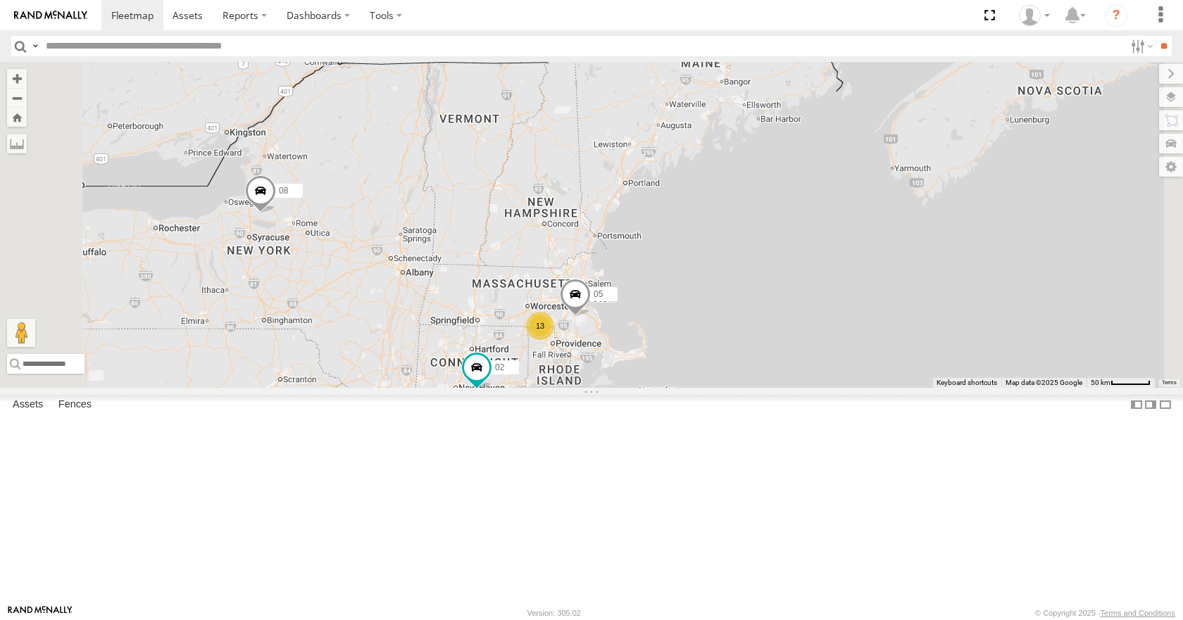
drag, startPoint x: 813, startPoint y: 289, endPoint x: 820, endPoint y: 280, distance: 12.0
click at [820, 280] on div "08 35 14 05 02 13" at bounding box center [591, 224] width 1183 height 325
drag, startPoint x: 820, startPoint y: 299, endPoint x: 820, endPoint y: 316, distance: 16.9
click at [820, 316] on div "08 35 14 05 02 13" at bounding box center [591, 224] width 1183 height 325
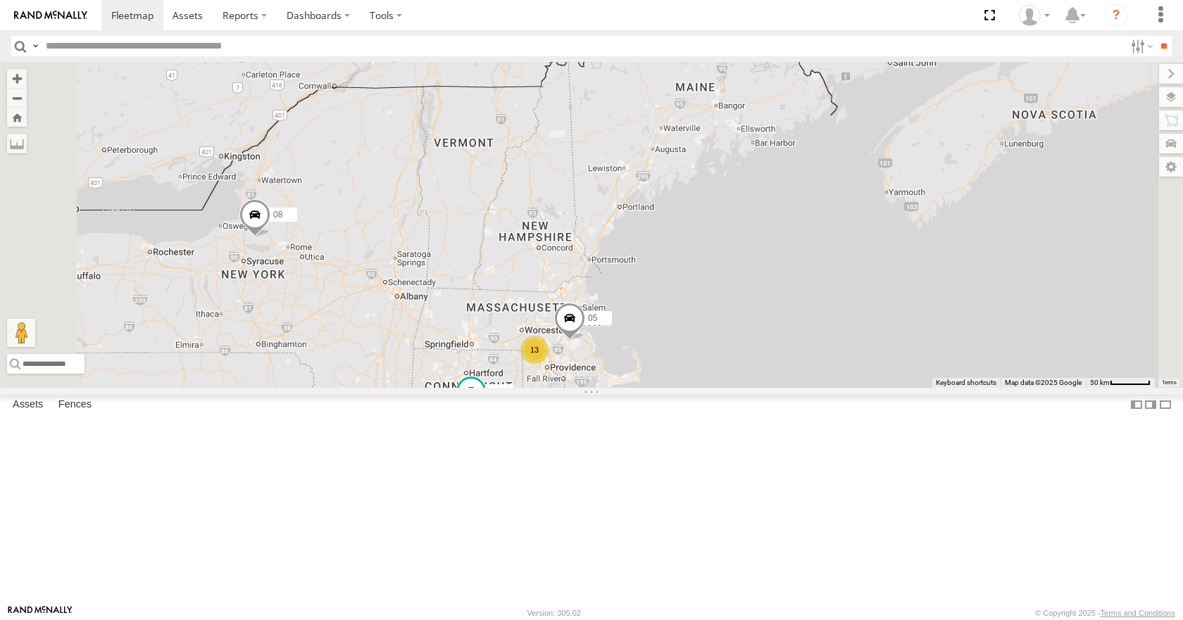
drag, startPoint x: 819, startPoint y: 295, endPoint x: 808, endPoint y: 308, distance: 17.0
click at [808, 308] on div "08 35 14 05 02 13" at bounding box center [591, 224] width 1183 height 325
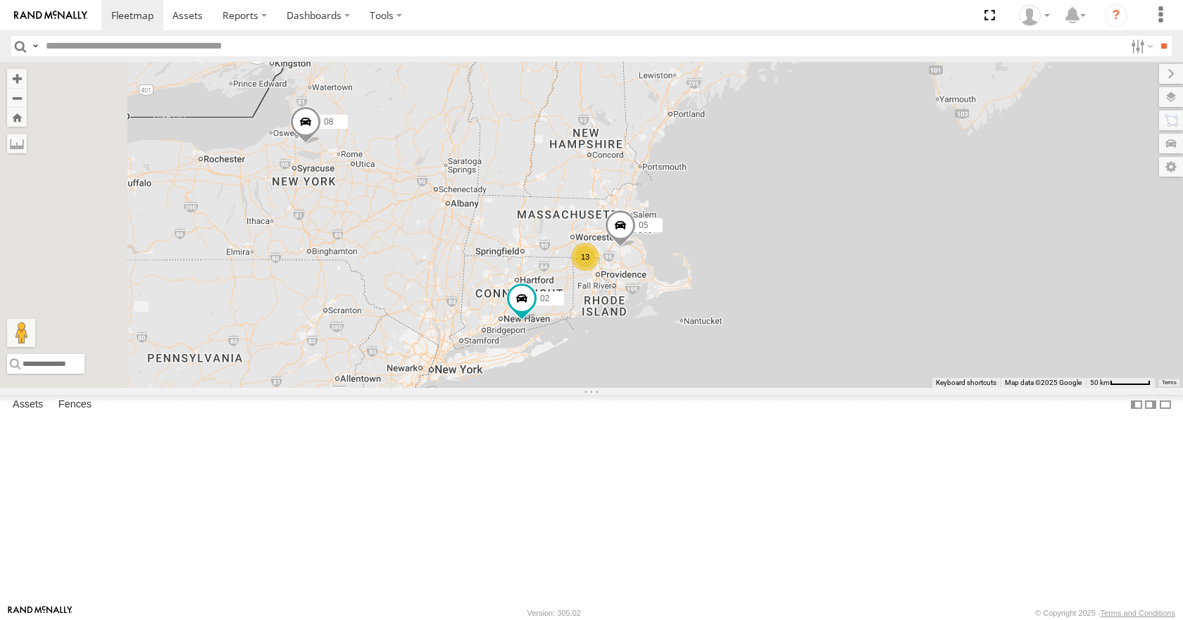
drag, startPoint x: 844, startPoint y: 338, endPoint x: 910, endPoint y: 230, distance: 127.4
click at [910, 230] on div "08 35 14 05 02 13" at bounding box center [591, 224] width 1183 height 325
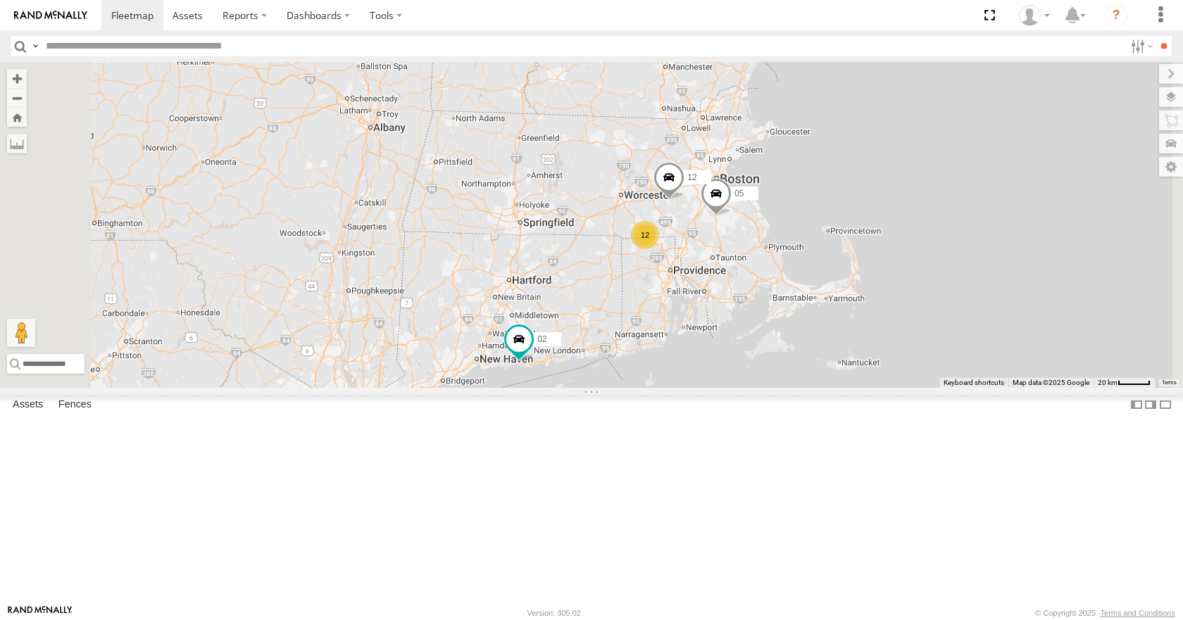
drag, startPoint x: 798, startPoint y: 201, endPoint x: 739, endPoint y: 313, distance: 126.0
click at [739, 313] on div "08 35 14 02 05 12 12" at bounding box center [591, 224] width 1183 height 325
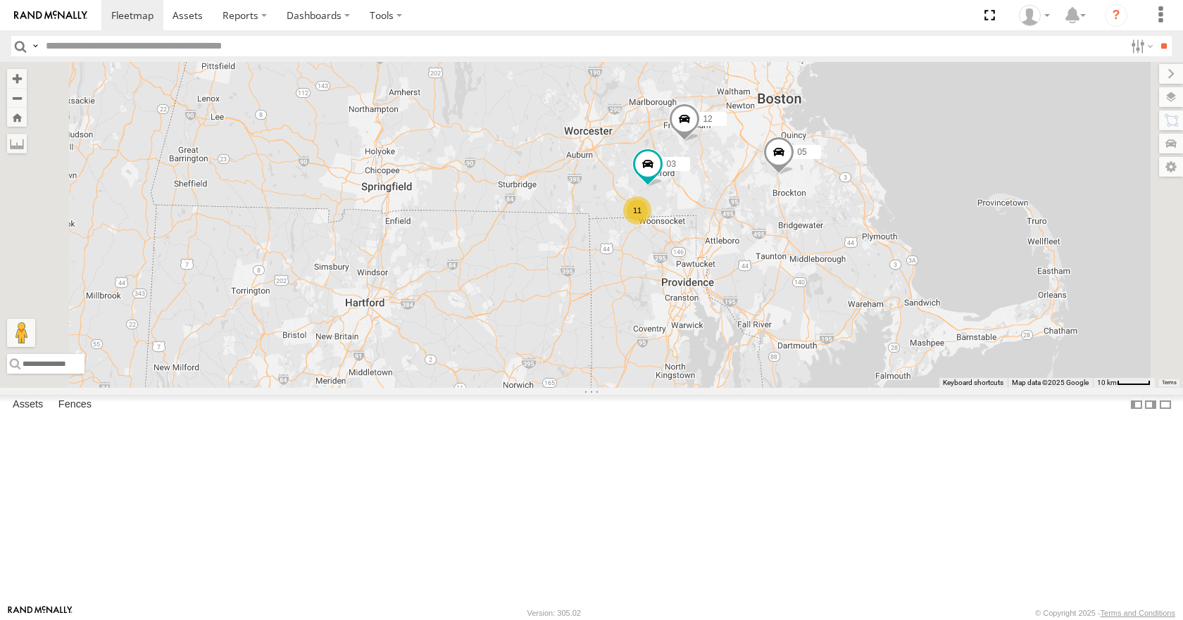
drag, startPoint x: 791, startPoint y: 324, endPoint x: 737, endPoint y: 249, distance: 92.4
click at [737, 249] on div "08 35 14 02 05 12 11 03" at bounding box center [591, 224] width 1183 height 325
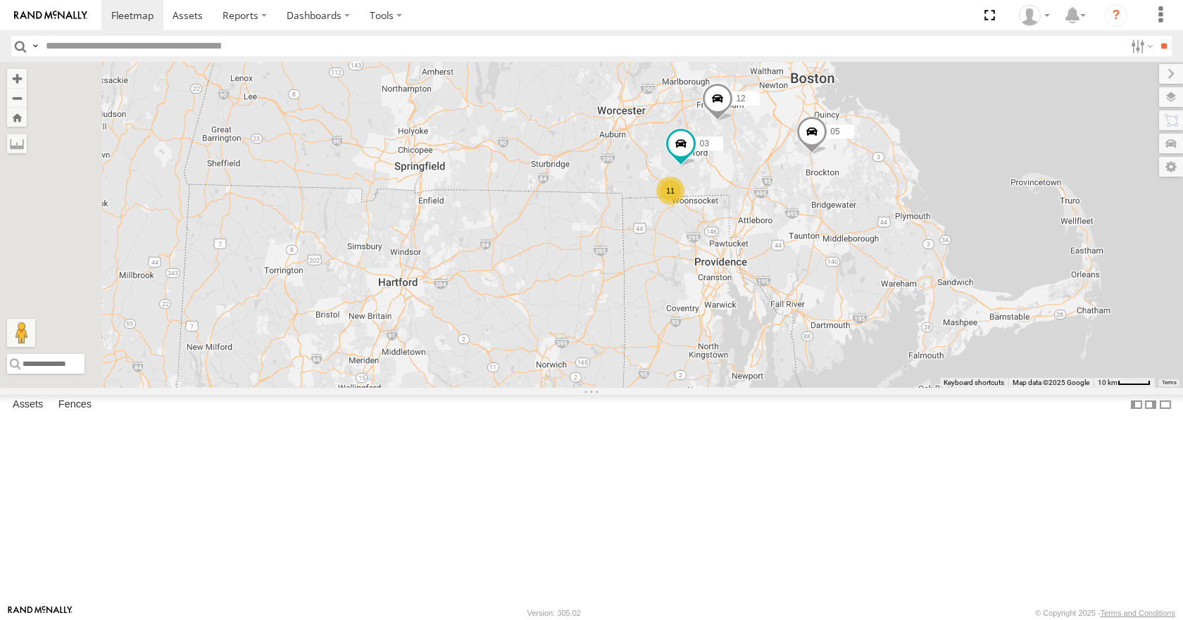
drag, startPoint x: 741, startPoint y: 311, endPoint x: 789, endPoint y: 322, distance: 48.3
click at [789, 322] on div "08 35 14 02 05 12 11 03" at bounding box center [591, 224] width 1183 height 325
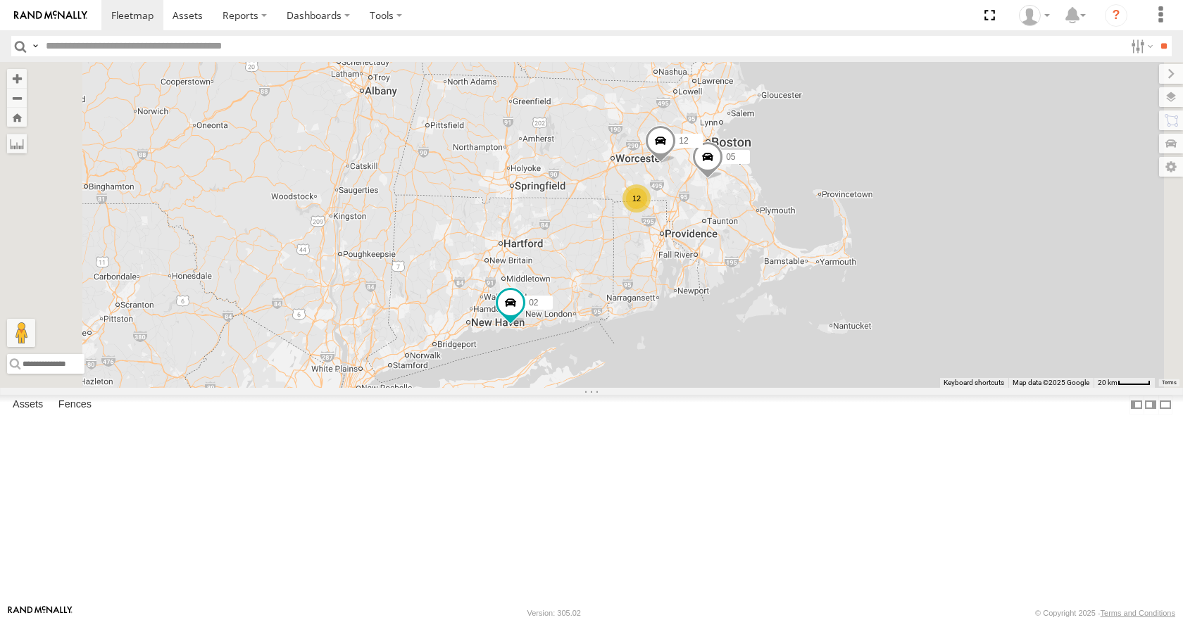
drag, startPoint x: 759, startPoint y: 284, endPoint x: 744, endPoint y: 287, distance: 15.2
click at [744, 287] on div "08 35 14 02 05 12 12" at bounding box center [591, 224] width 1183 height 325
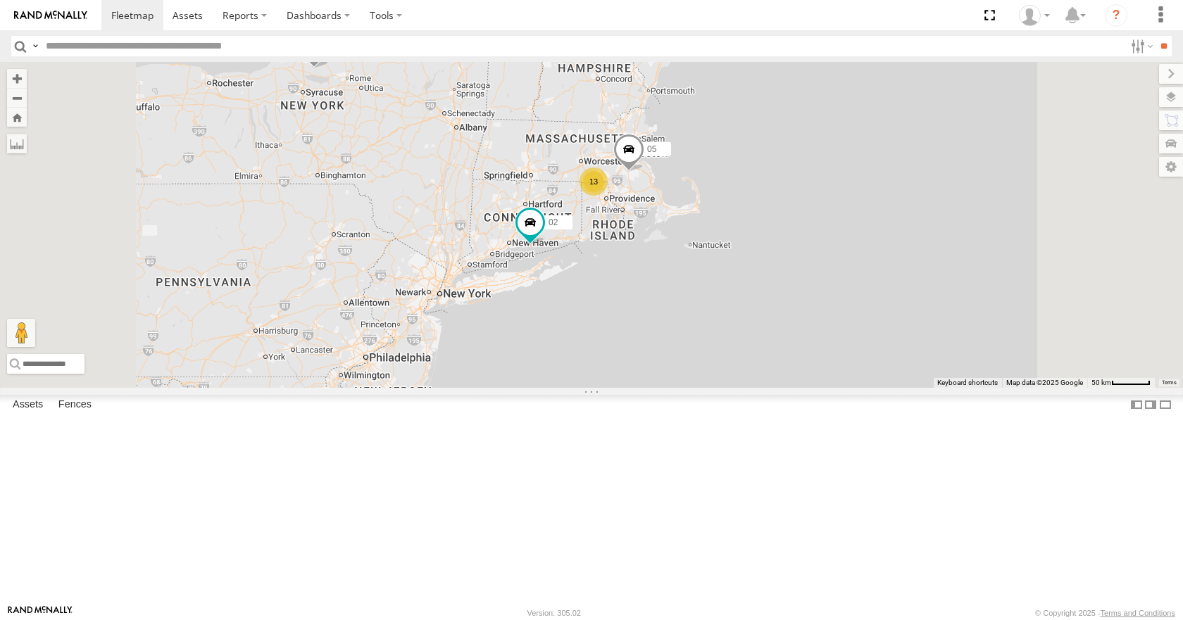
drag, startPoint x: 729, startPoint y: 253, endPoint x: 725, endPoint y: 243, distance: 11.1
click at [725, 243] on div "08 35 14 02 05 13" at bounding box center [591, 224] width 1183 height 325
click at [756, 213] on div "08 35 14 02 05 13" at bounding box center [591, 224] width 1183 height 325
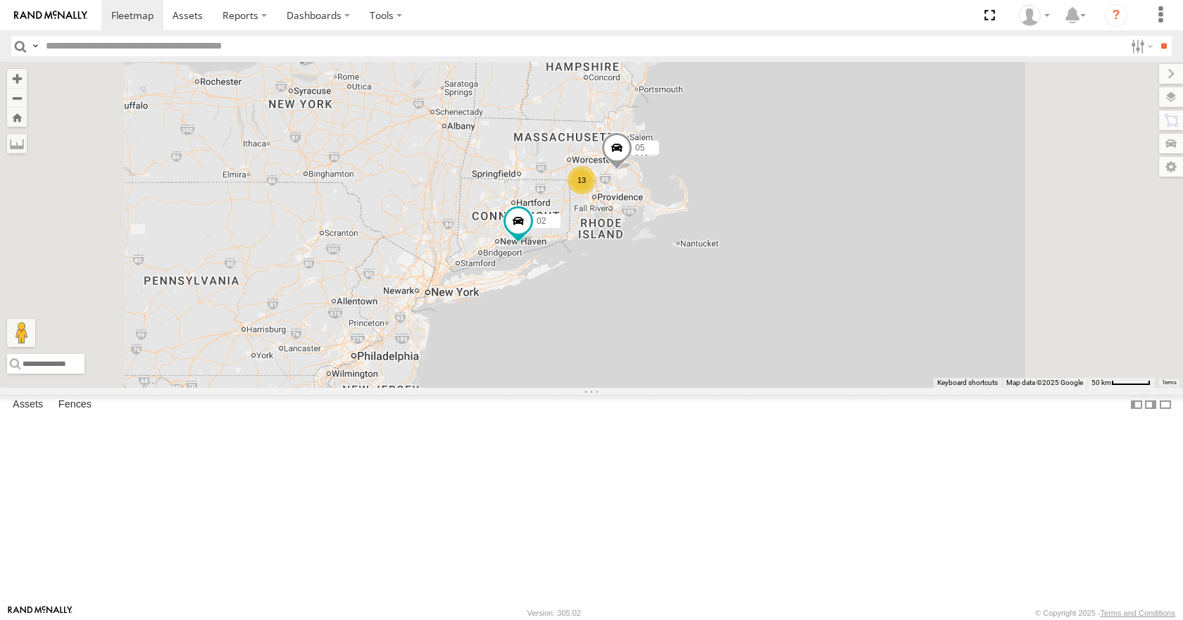
drag, startPoint x: 779, startPoint y: 130, endPoint x: 768, endPoint y: 130, distance: 10.6
click at [768, 130] on div "08 35 14 02 05 13" at bounding box center [591, 224] width 1183 height 325
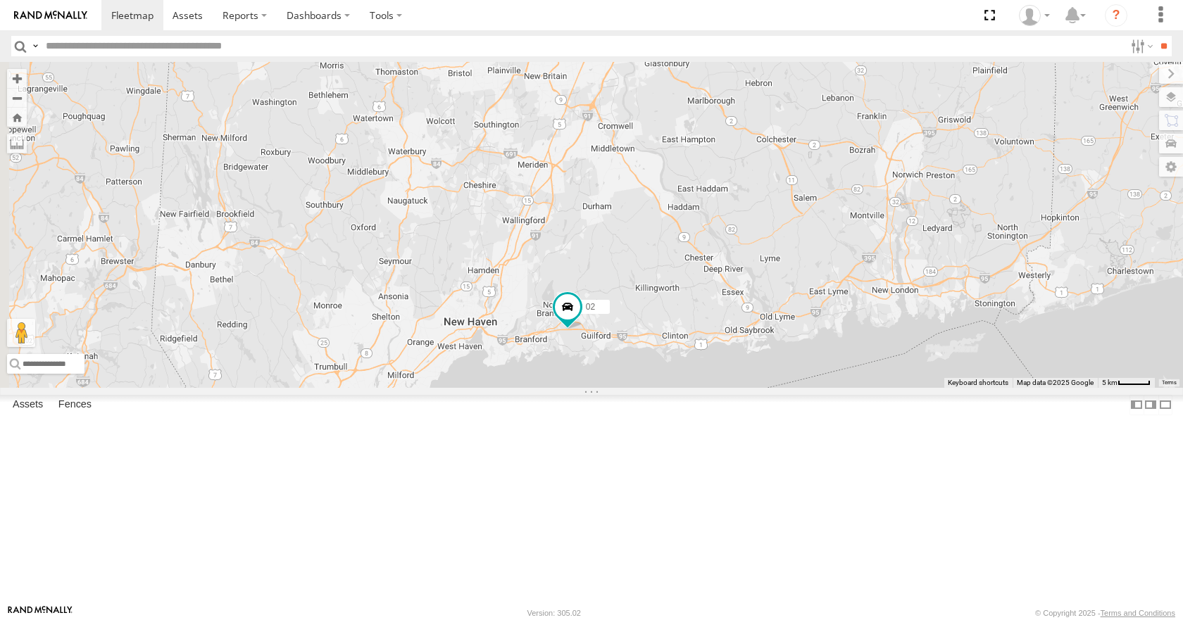
drag, startPoint x: 677, startPoint y: 270, endPoint x: 687, endPoint y: 415, distance: 145.4
click at [687, 387] on div "08 35 14 02 05 12" at bounding box center [591, 224] width 1183 height 325
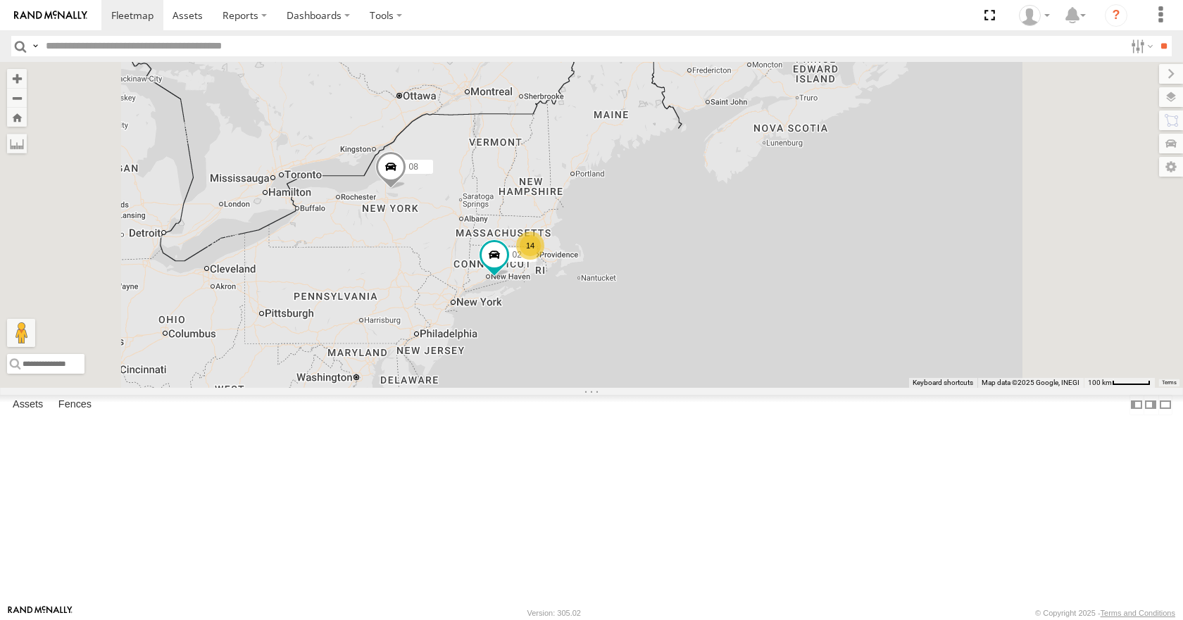
drag, startPoint x: 700, startPoint y: 345, endPoint x: 700, endPoint y: 302, distance: 43.0
click at [700, 302] on div "08 35 14 02 14" at bounding box center [591, 224] width 1183 height 325
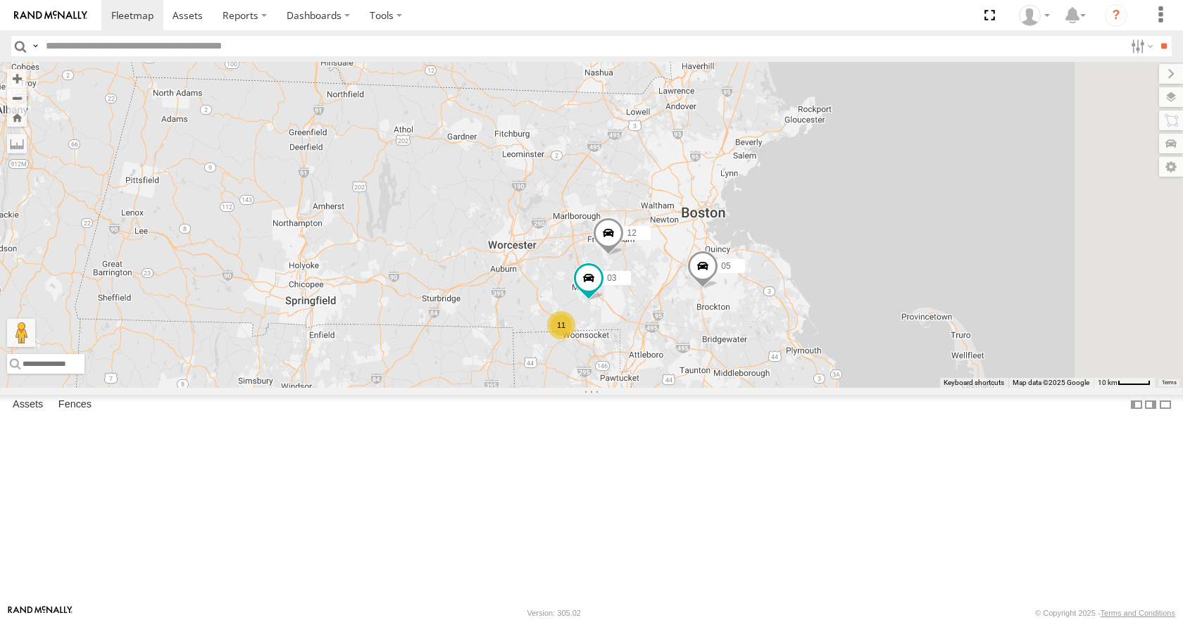
drag, startPoint x: 1065, startPoint y: 192, endPoint x: 855, endPoint y: 315, distance: 243.7
click at [855, 315] on div "35 14 08 02 11 12 05 03" at bounding box center [591, 224] width 1183 height 325
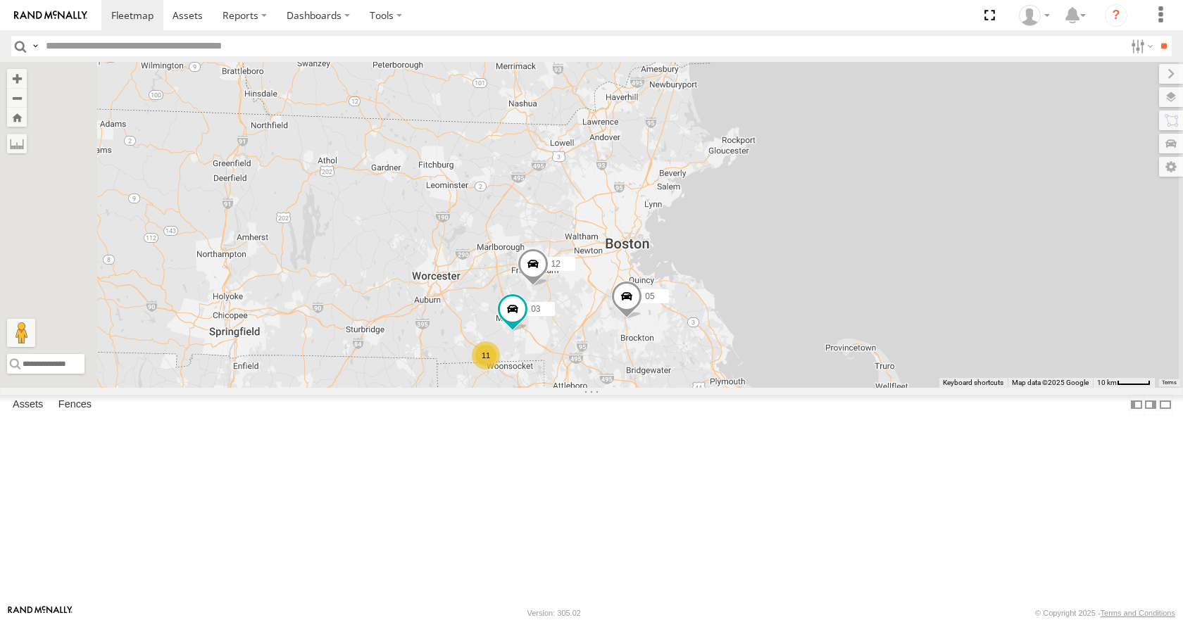
drag, startPoint x: 727, startPoint y: 453, endPoint x: 796, endPoint y: 354, distance: 119.9
click at [796, 354] on div "35 14 08 02 12 05 03 11" at bounding box center [591, 224] width 1183 height 325
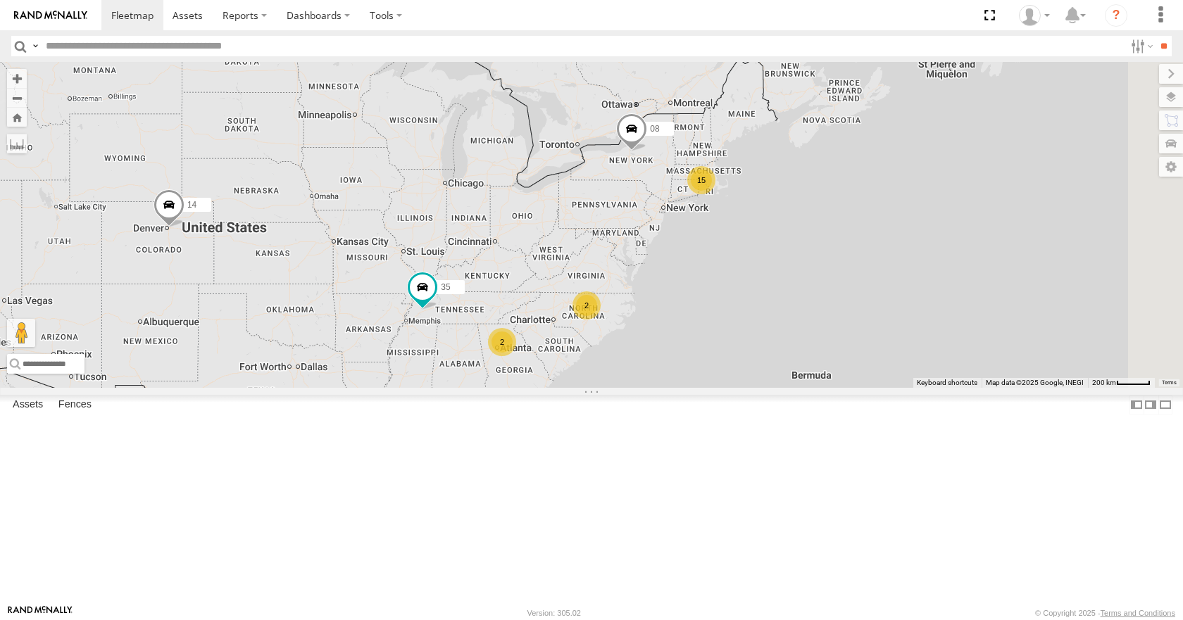
drag, startPoint x: 878, startPoint y: 301, endPoint x: 713, endPoint y: 330, distance: 167.3
click at [713, 330] on div "15 35 14 08 2 2" at bounding box center [591, 224] width 1183 height 325
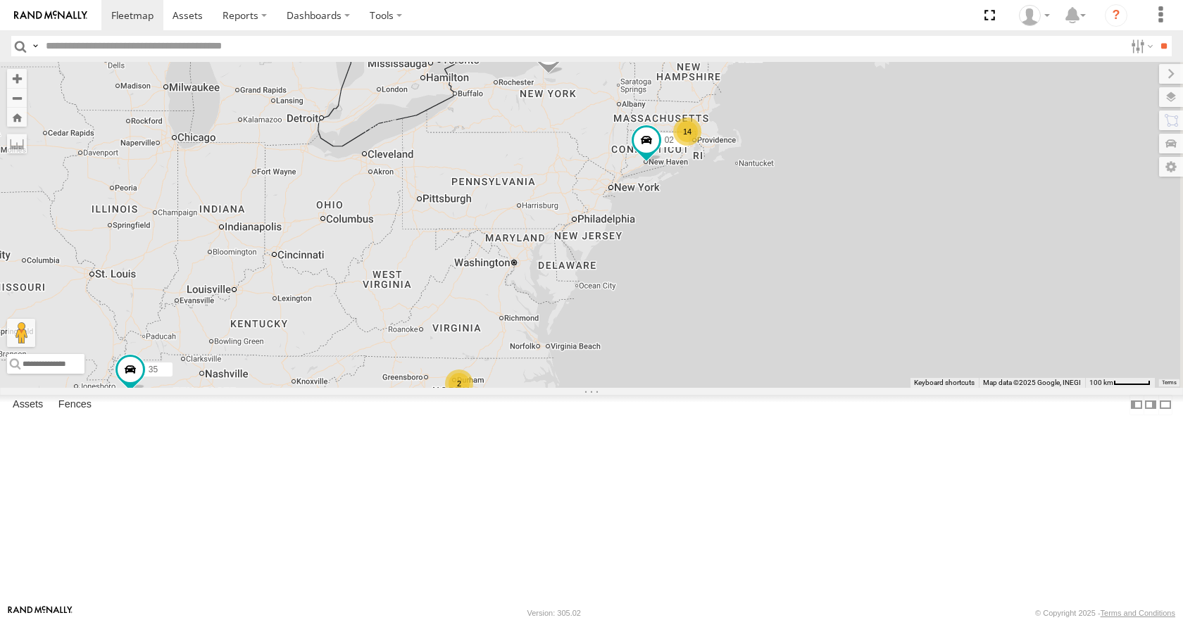
drag, startPoint x: 818, startPoint y: 367, endPoint x: 689, endPoint y: 379, distance: 129.4
click at [689, 379] on div "35 14 08 02 14 2 2" at bounding box center [591, 224] width 1183 height 325
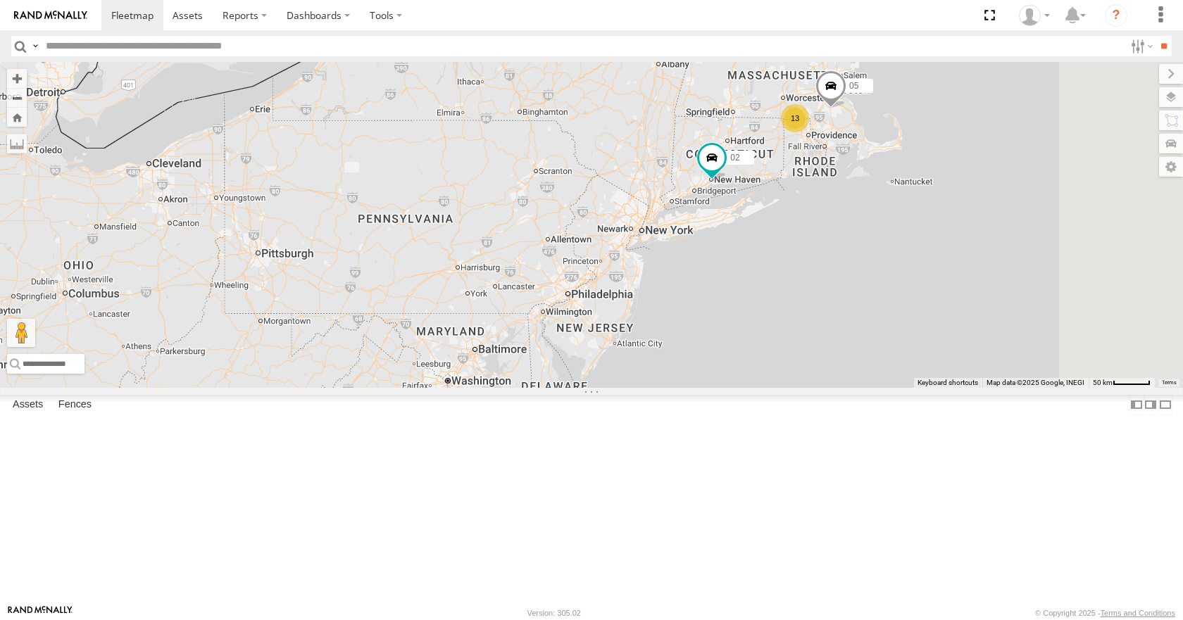
drag, startPoint x: 713, startPoint y: 315, endPoint x: 644, endPoint y: 446, distance: 149.0
click at [644, 387] on div "35 14 08 02 13 05 2" at bounding box center [591, 224] width 1183 height 325
drag, startPoint x: 713, startPoint y: 242, endPoint x: 729, endPoint y: 265, distance: 28.5
click at [729, 265] on div "35 14 08 02 13 05 2" at bounding box center [591, 224] width 1183 height 325
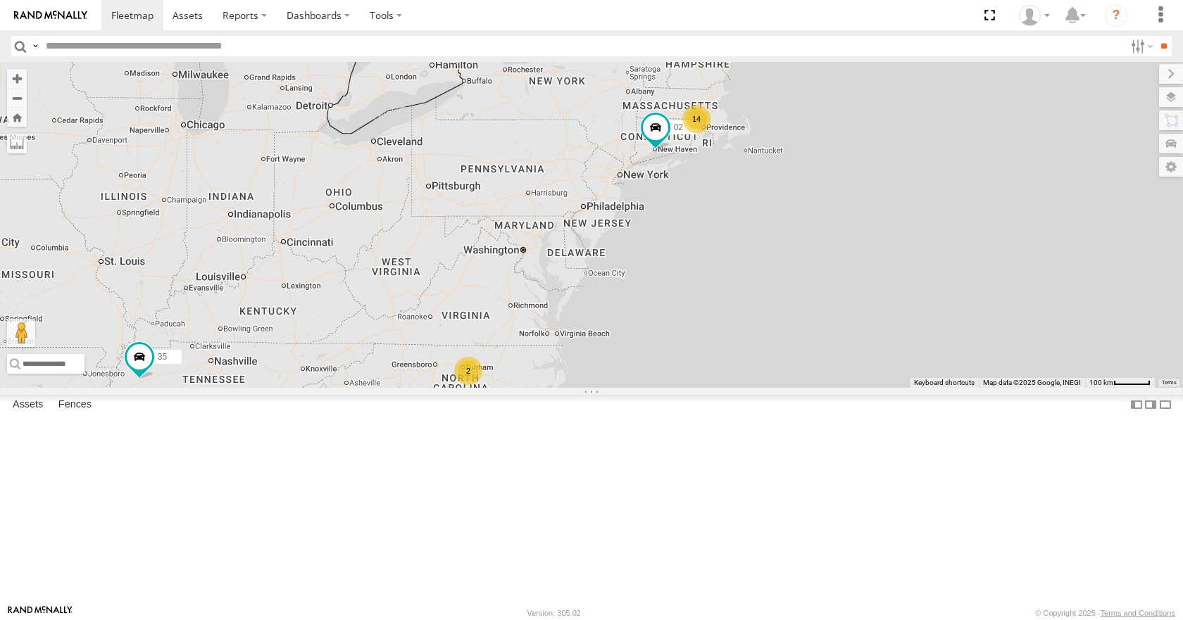
drag, startPoint x: 729, startPoint y: 265, endPoint x: 748, endPoint y: 239, distance: 32.3
click at [748, 239] on div "35 14 08 14 02 2 2" at bounding box center [591, 224] width 1183 height 325
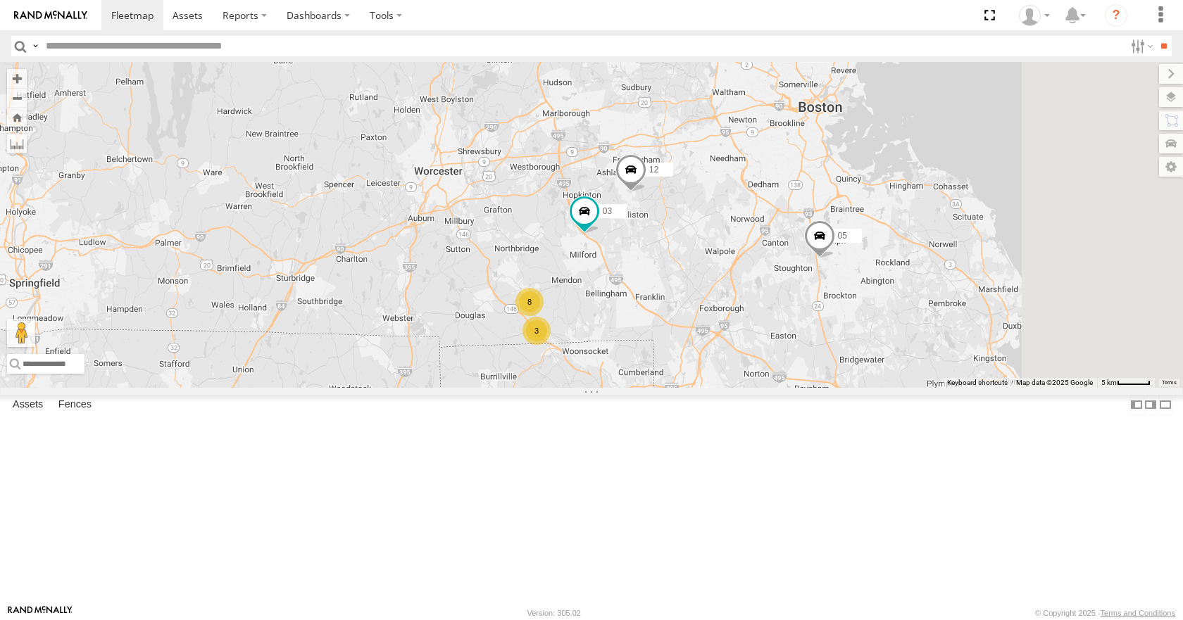
drag, startPoint x: 825, startPoint y: 135, endPoint x: 828, endPoint y: 335, distance: 200.0
click at [828, 335] on div "08 35 14 12 05 02 03 3 8" at bounding box center [591, 224] width 1183 height 325
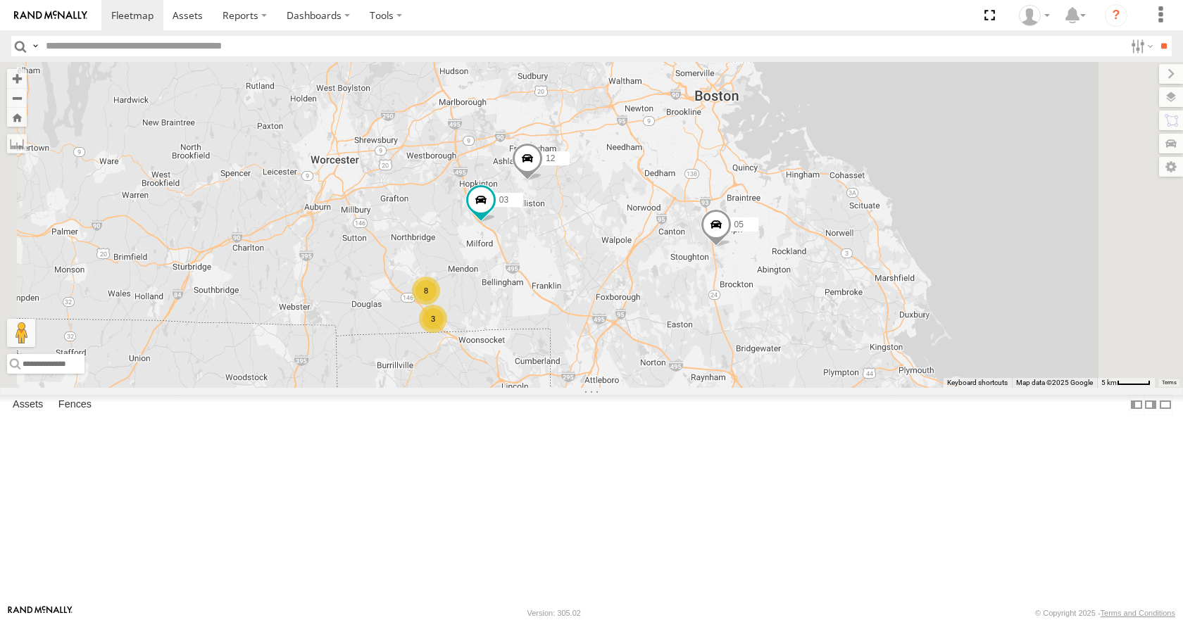
drag, startPoint x: 779, startPoint y: 250, endPoint x: 742, endPoint y: 319, distance: 78.4
click at [742, 319] on div "08 35 14 12 05 02 03 3 8" at bounding box center [591, 224] width 1183 height 325
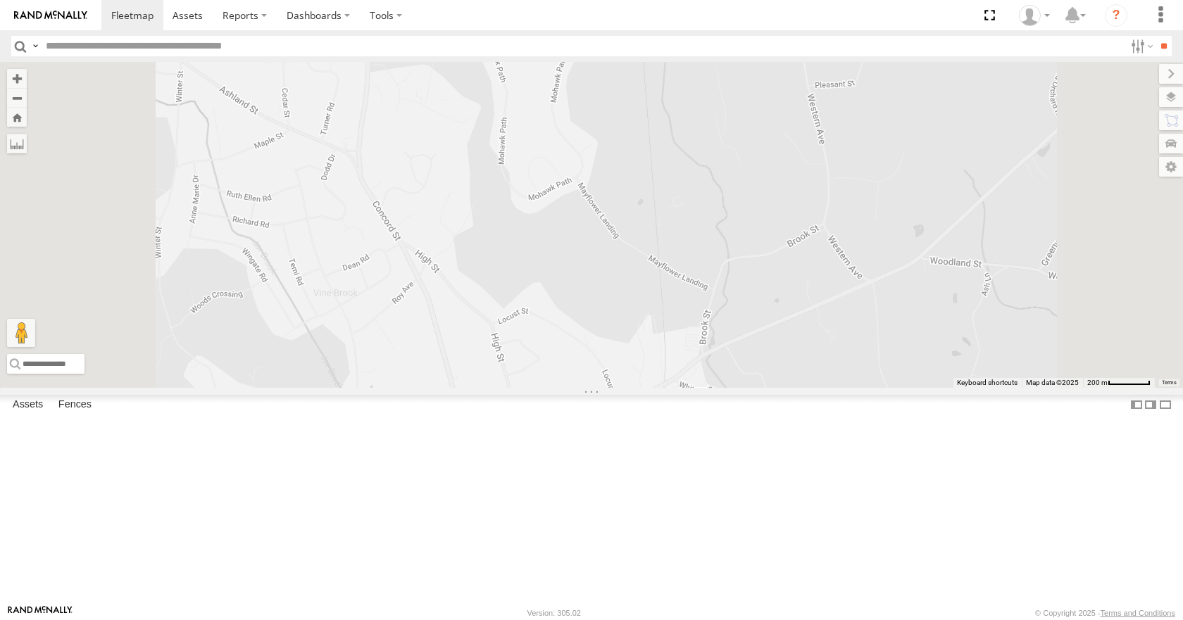
drag, startPoint x: 646, startPoint y: 190, endPoint x: 663, endPoint y: 327, distance: 137.6
click at [663, 327] on div "08 35 14 12 05 02 03" at bounding box center [591, 224] width 1183 height 325
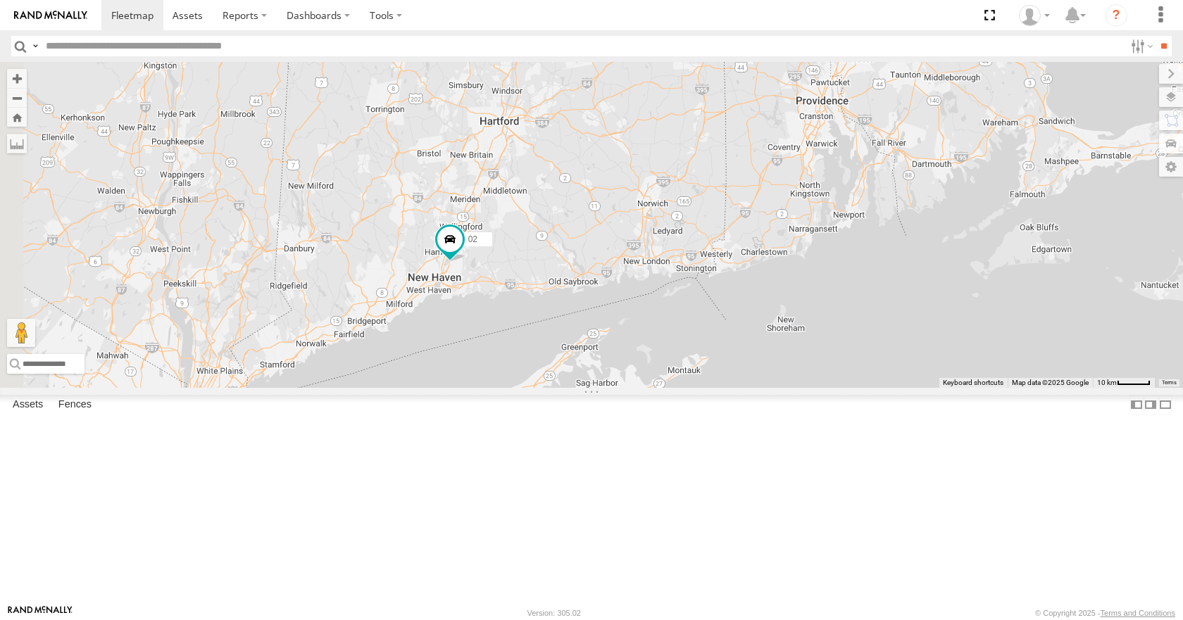
drag, startPoint x: 542, startPoint y: 412, endPoint x: 892, endPoint y: 203, distance: 407.7
click at [892, 203] on div "08 35 14 12 05 02 03 11" at bounding box center [591, 224] width 1183 height 325
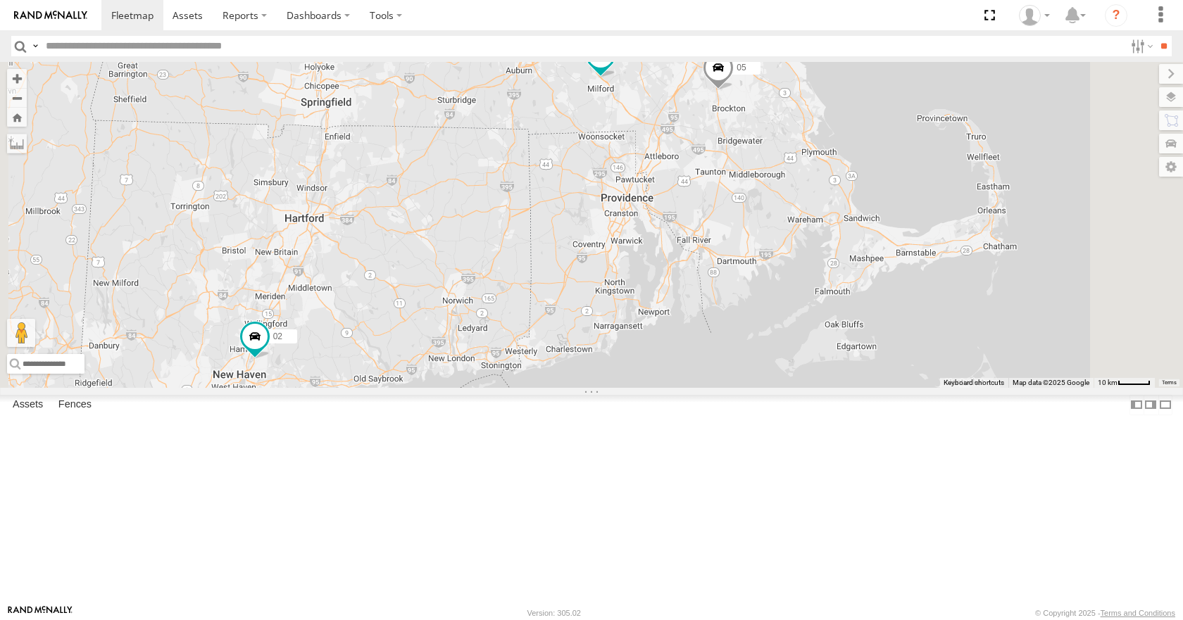
drag, startPoint x: 665, startPoint y: 201, endPoint x: 541, endPoint y: 454, distance: 281.5
click at [541, 387] on div "08 35 14 12 05 02 03" at bounding box center [591, 224] width 1183 height 325
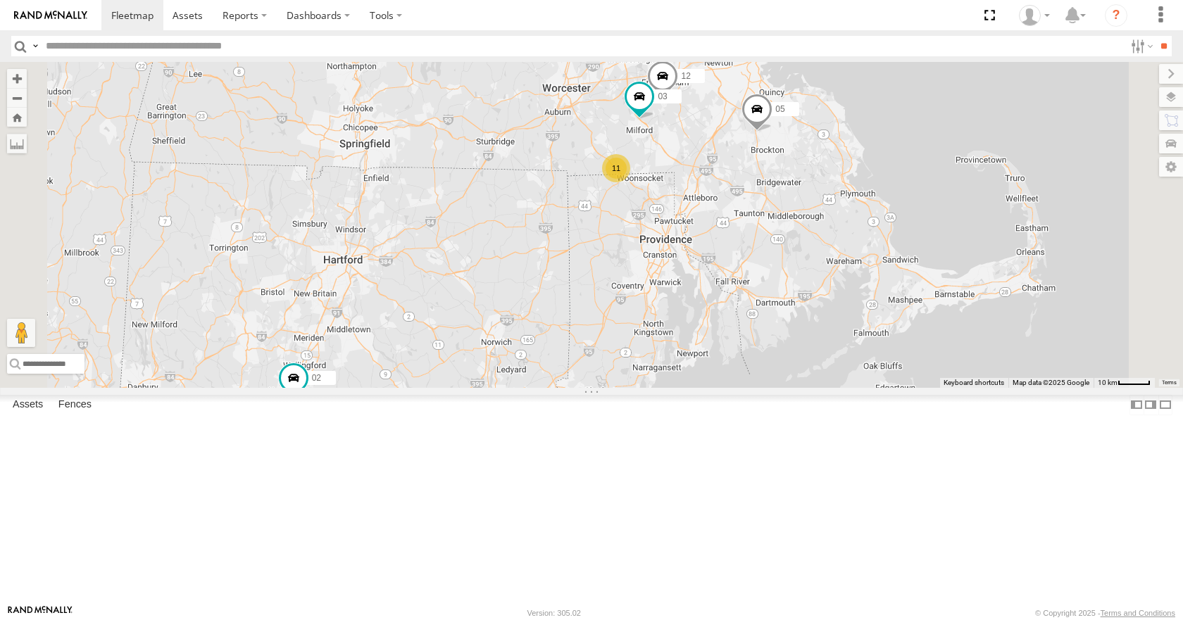
drag, startPoint x: 541, startPoint y: 454, endPoint x: 583, endPoint y: 496, distance: 59.7
click at [584, 387] on div "08 35 14 12 05 02 03 11" at bounding box center [591, 224] width 1183 height 325
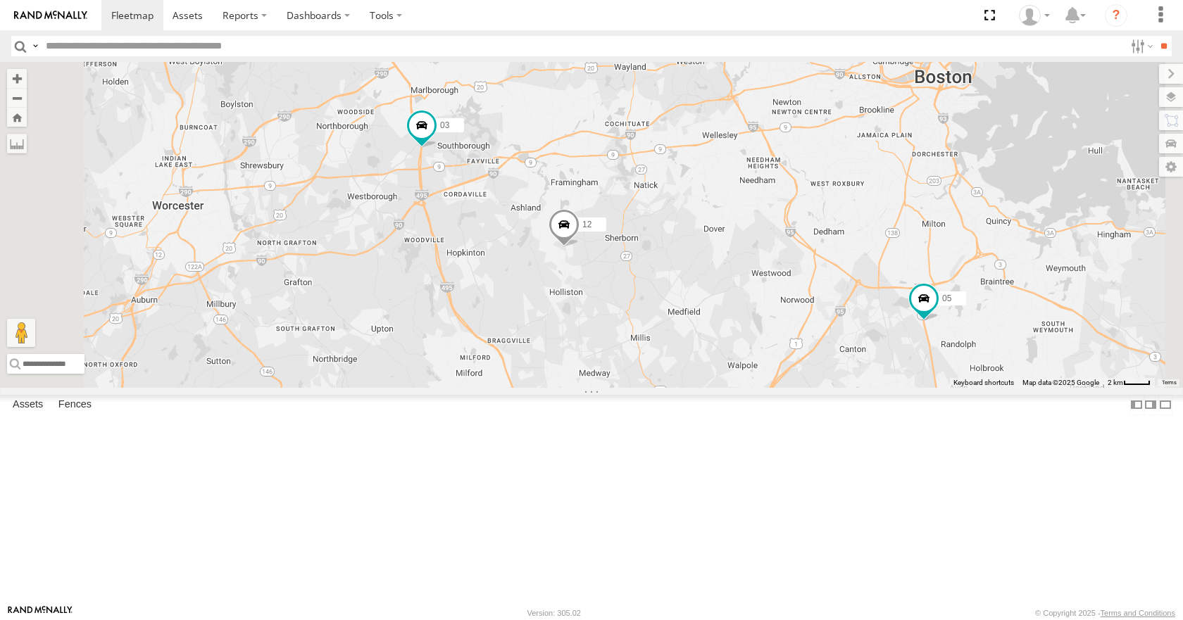
drag, startPoint x: 711, startPoint y: 343, endPoint x: 730, endPoint y: 353, distance: 21.4
click at [730, 353] on div "35 14 08 05 02 04 11 26 50 03 12 3 8" at bounding box center [591, 224] width 1183 height 325
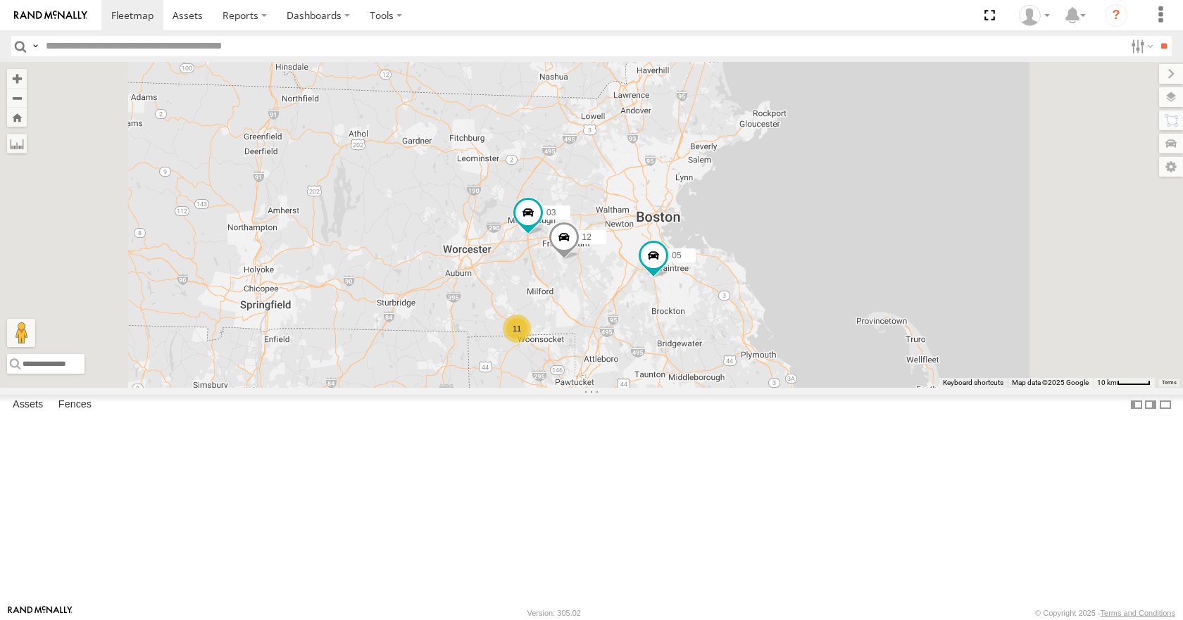
drag, startPoint x: 836, startPoint y: 270, endPoint x: 809, endPoint y: 270, distance: 27.5
click at [809, 270] on div "35 14 08 05 02 04 11 26 50 03 12 11" at bounding box center [591, 224] width 1183 height 325
drag, startPoint x: 901, startPoint y: 239, endPoint x: 879, endPoint y: 225, distance: 26.6
click at [879, 225] on div "35 14 08 05 02 04 11 26 50 03 12 11" at bounding box center [591, 224] width 1183 height 325
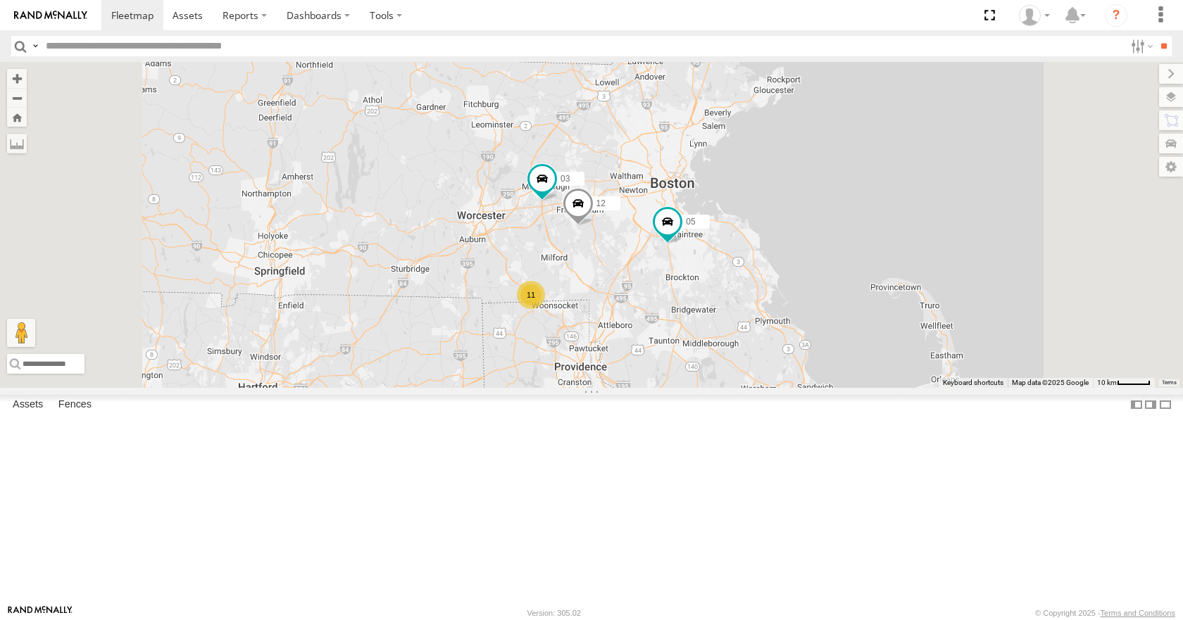
drag, startPoint x: 855, startPoint y: 224, endPoint x: 890, endPoint y: 201, distance: 41.8
click at [890, 201] on div "35 14 08 05 02 04 11 26 50 03 12 11" at bounding box center [591, 224] width 1183 height 325
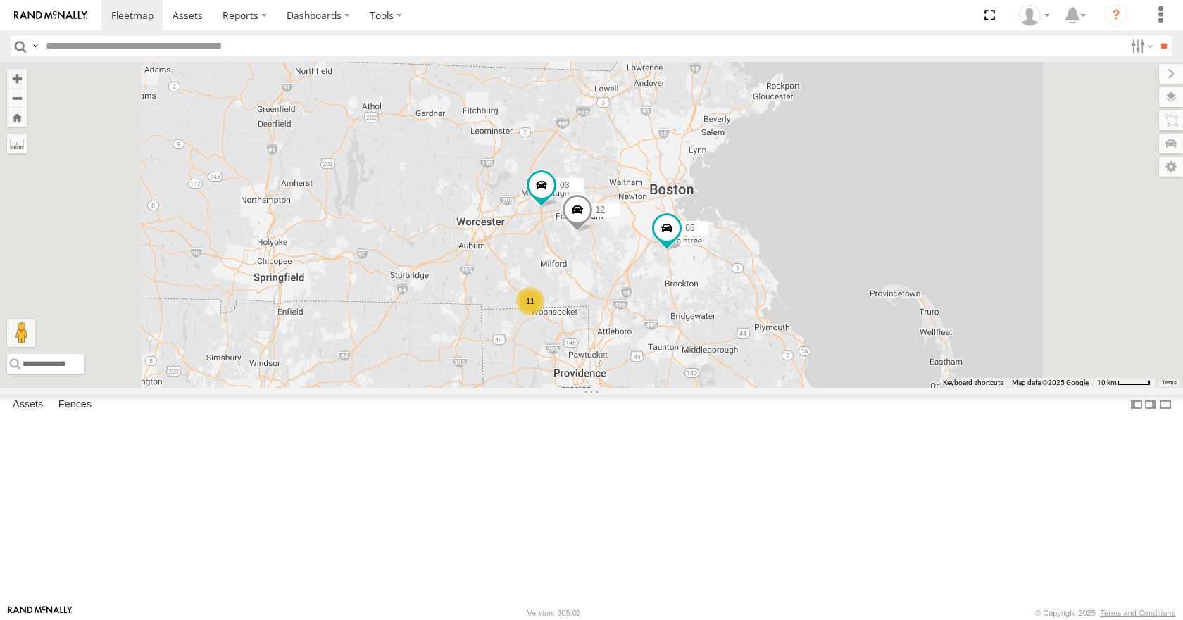
drag, startPoint x: 957, startPoint y: 163, endPoint x: 955, endPoint y: 173, distance: 10.1
click at [955, 173] on div "35 14 08 05 02 04 11 26 50 03 12 11" at bounding box center [591, 224] width 1183 height 325
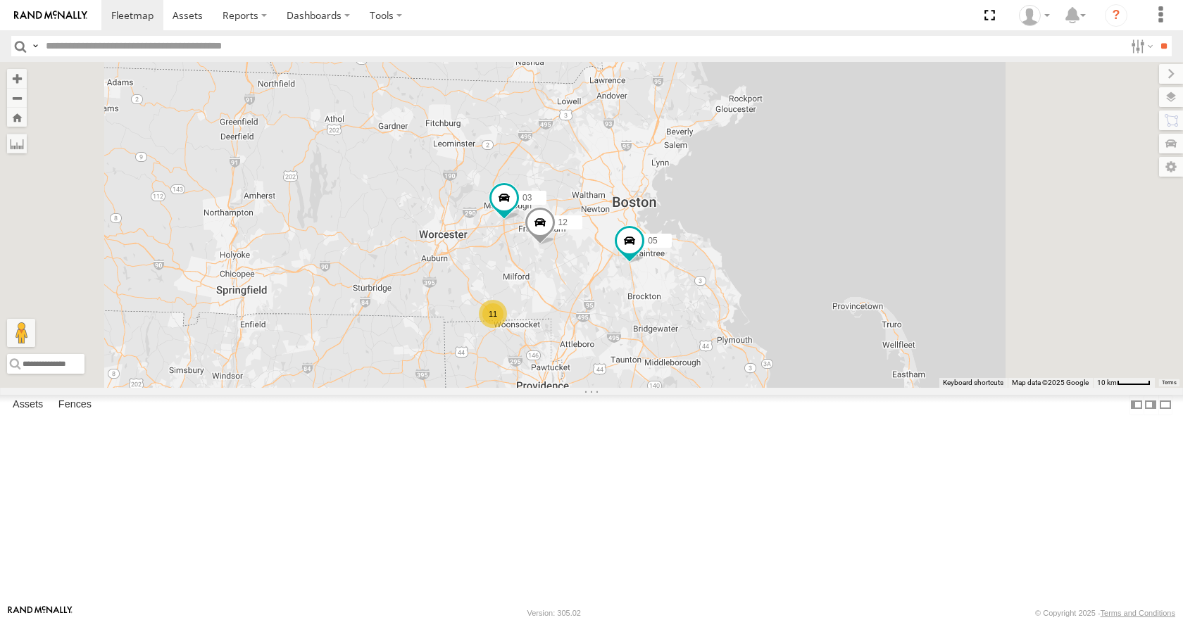
drag, startPoint x: 955, startPoint y: 173, endPoint x: 877, endPoint y: 170, distance: 78.2
click at [900, 192] on div "35 14 08 05 02 04 11 26 50 03 12 11" at bounding box center [591, 224] width 1183 height 325
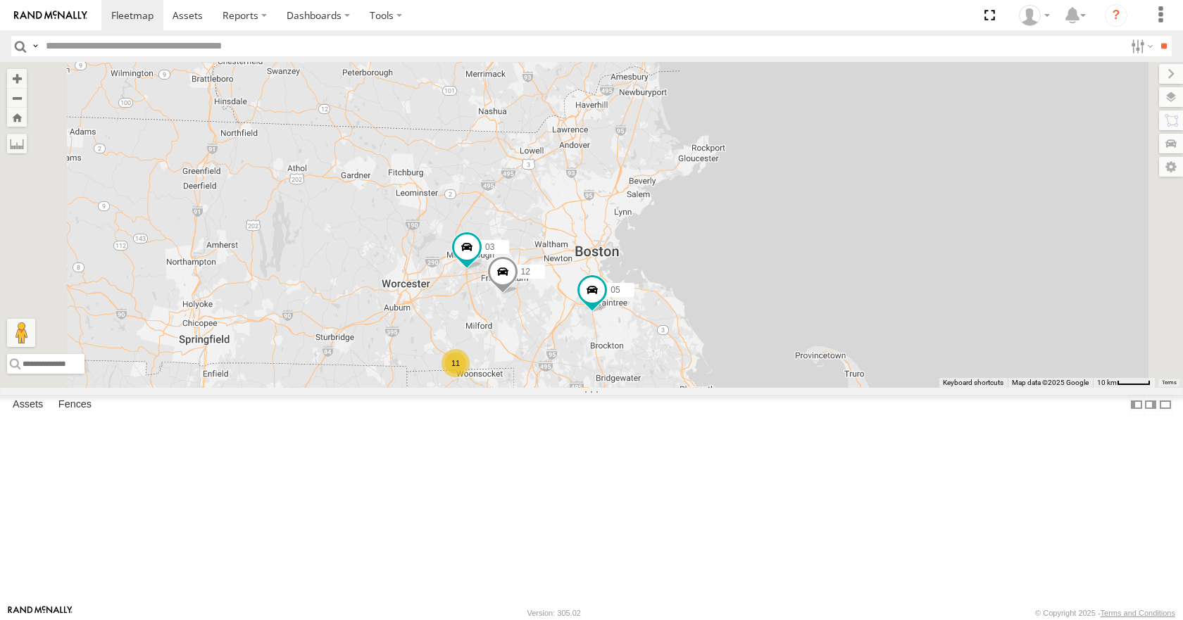
drag, startPoint x: 844, startPoint y: 101, endPoint x: 817, endPoint y: 151, distance: 56.7
click at [817, 151] on div "35 14 08 05 02 04 11 26 50 03 12 11" at bounding box center [591, 224] width 1183 height 325
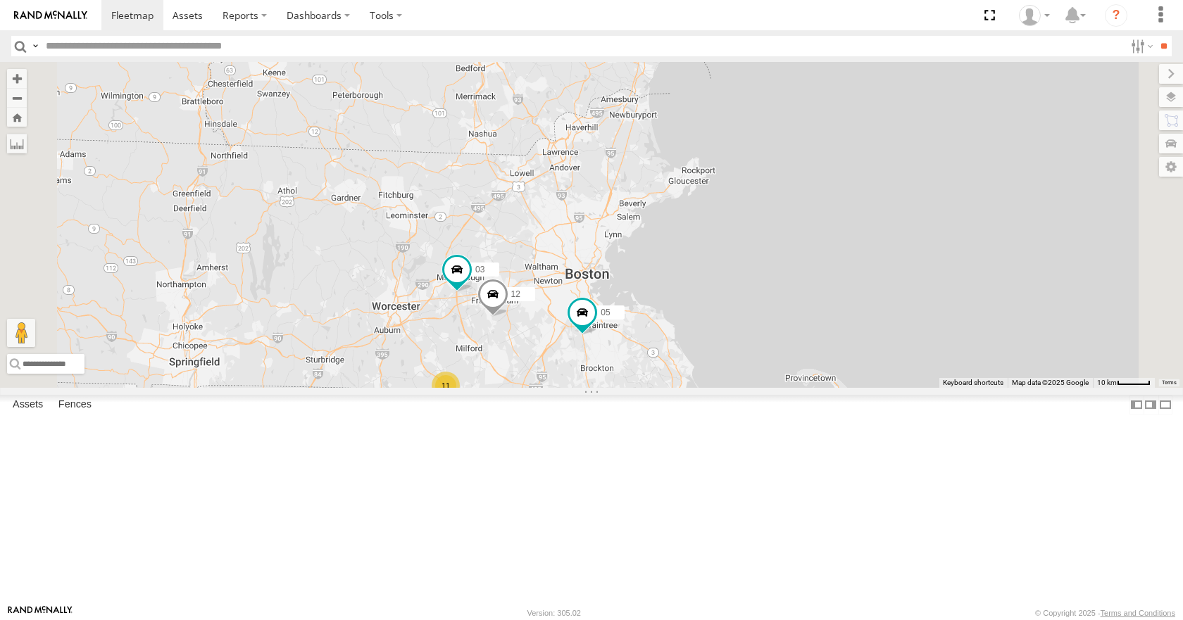
drag, startPoint x: 806, startPoint y: 126, endPoint x: 793, endPoint y: 157, distance: 33.7
click at [793, 157] on div "35 14 08 05 02 04 11 26 50 03 12 11" at bounding box center [591, 224] width 1183 height 325
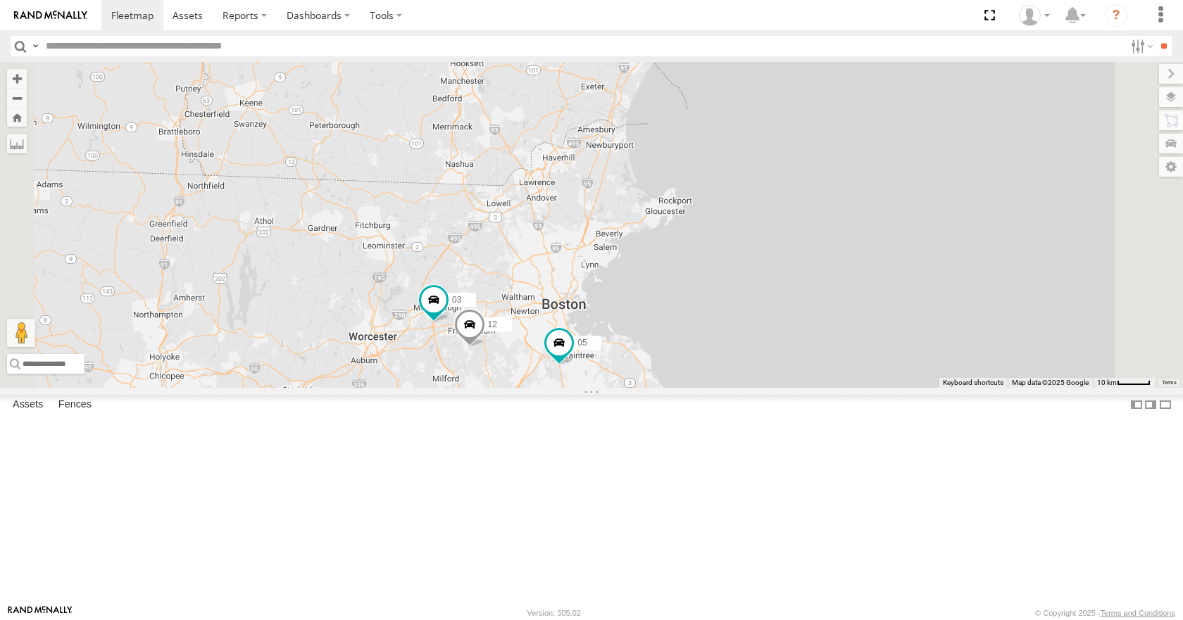
click at [857, 140] on div "35 14 08 05 02 04 11 26 50 03 12 11" at bounding box center [591, 224] width 1183 height 325
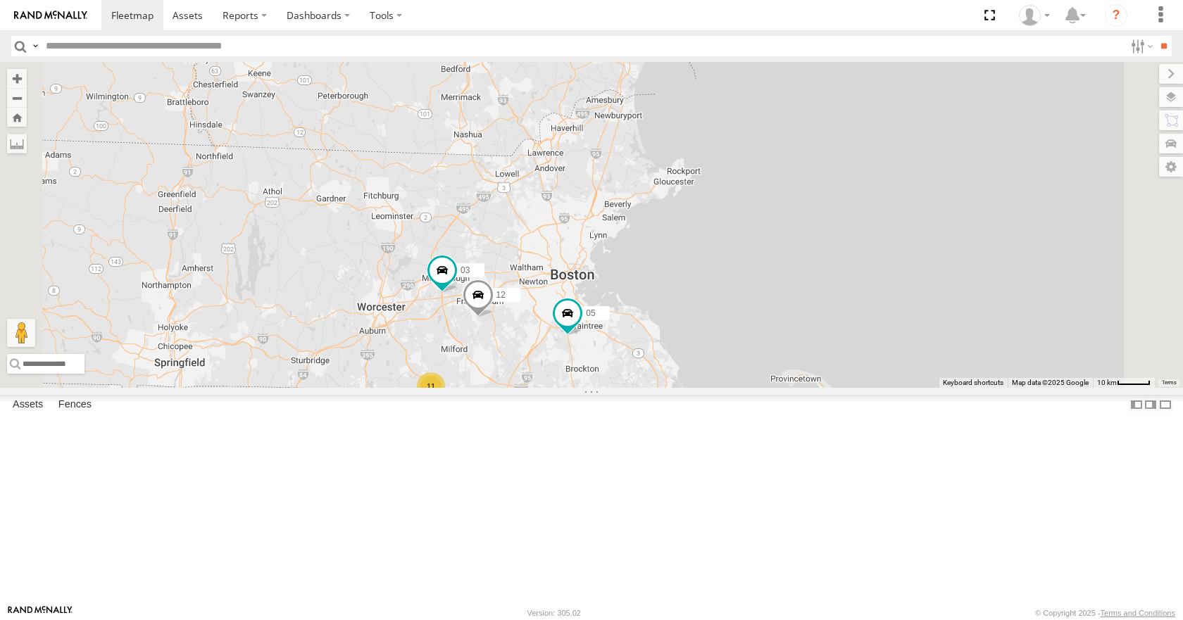
drag, startPoint x: 857, startPoint y: 140, endPoint x: 870, endPoint y: 109, distance: 33.5
click at [870, 109] on div "35 14 08 05 02 04 11 26 50 03 12 11" at bounding box center [591, 224] width 1183 height 325
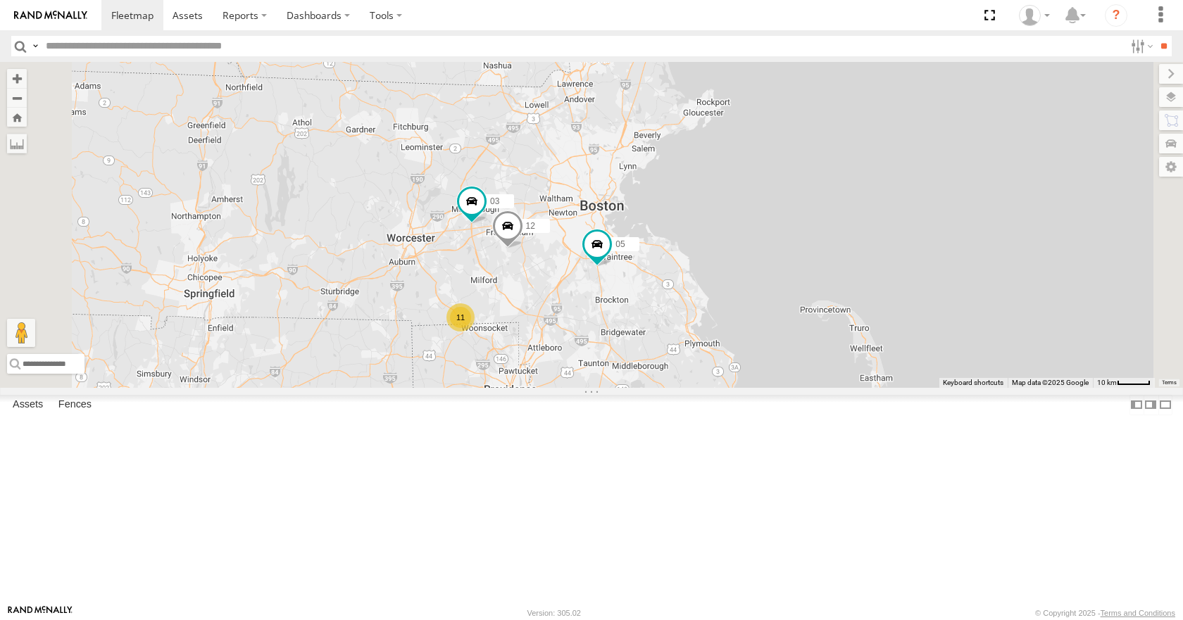
drag, startPoint x: 794, startPoint y: 283, endPoint x: 824, endPoint y: 211, distance: 77.7
click at [824, 211] on div "35 14 08 05 02 04 11 26 50 03 12 11" at bounding box center [591, 224] width 1183 height 325
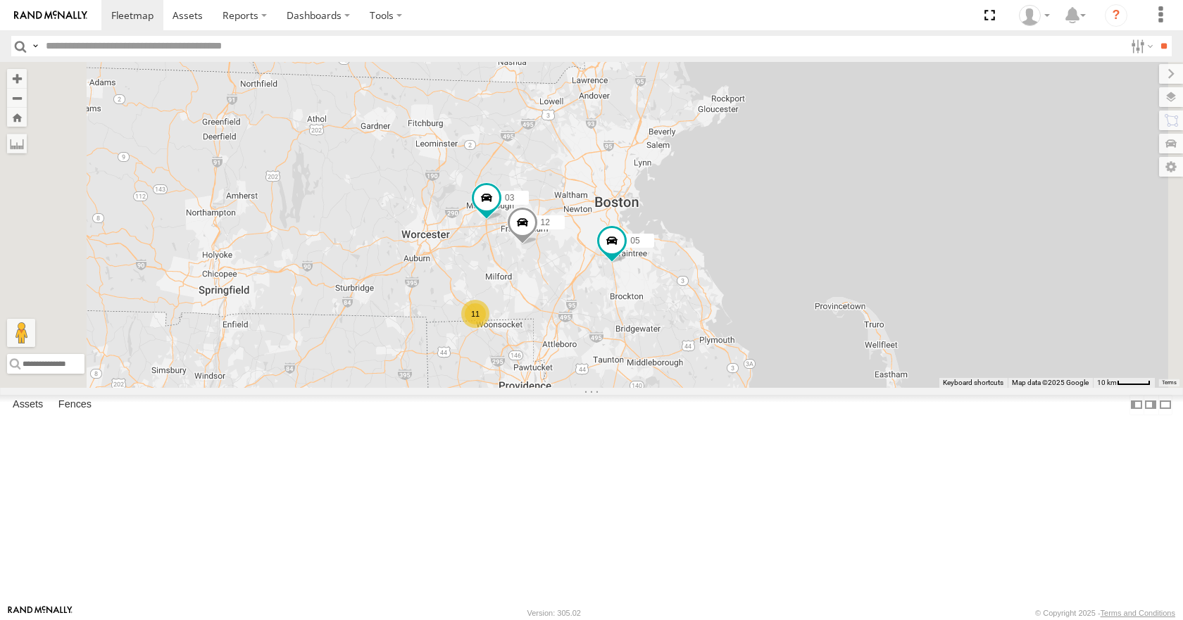
drag, startPoint x: 731, startPoint y: 282, endPoint x: 752, endPoint y: 280, distance: 21.3
click at [752, 280] on div "35 14 08 05 02 04 11 26 50 03 12 11" at bounding box center [591, 224] width 1183 height 325
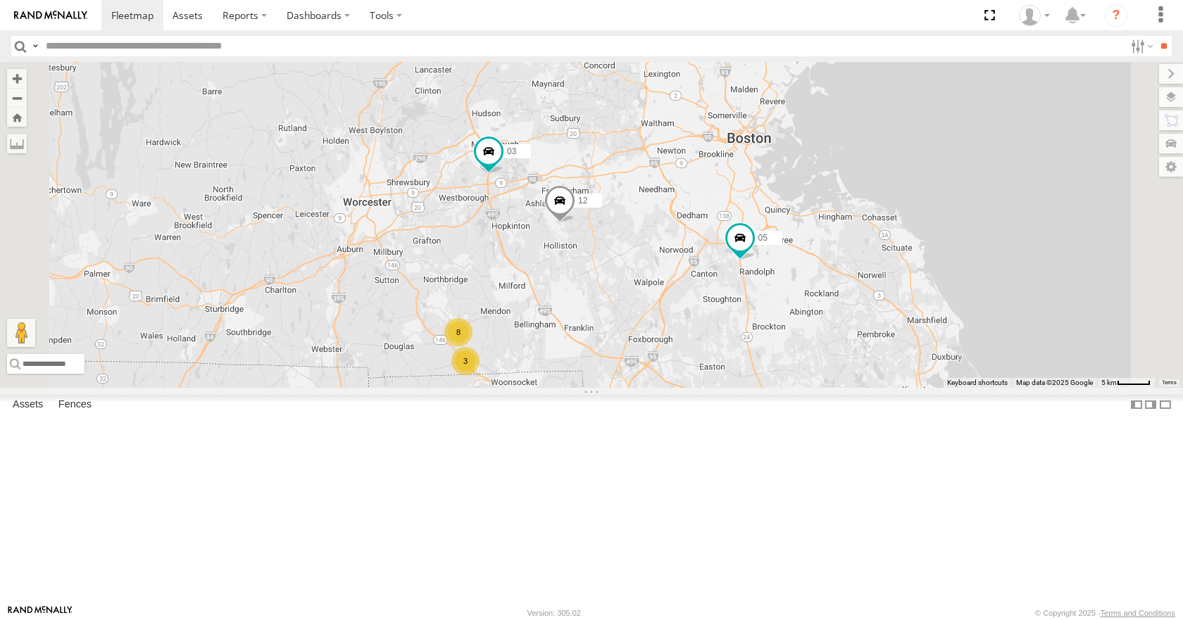
drag, startPoint x: 756, startPoint y: 281, endPoint x: 803, endPoint y: 279, distance: 47.2
click at [803, 279] on div "35 14 08 05 02 04 11 26 50 03 12 3 8" at bounding box center [591, 224] width 1183 height 325
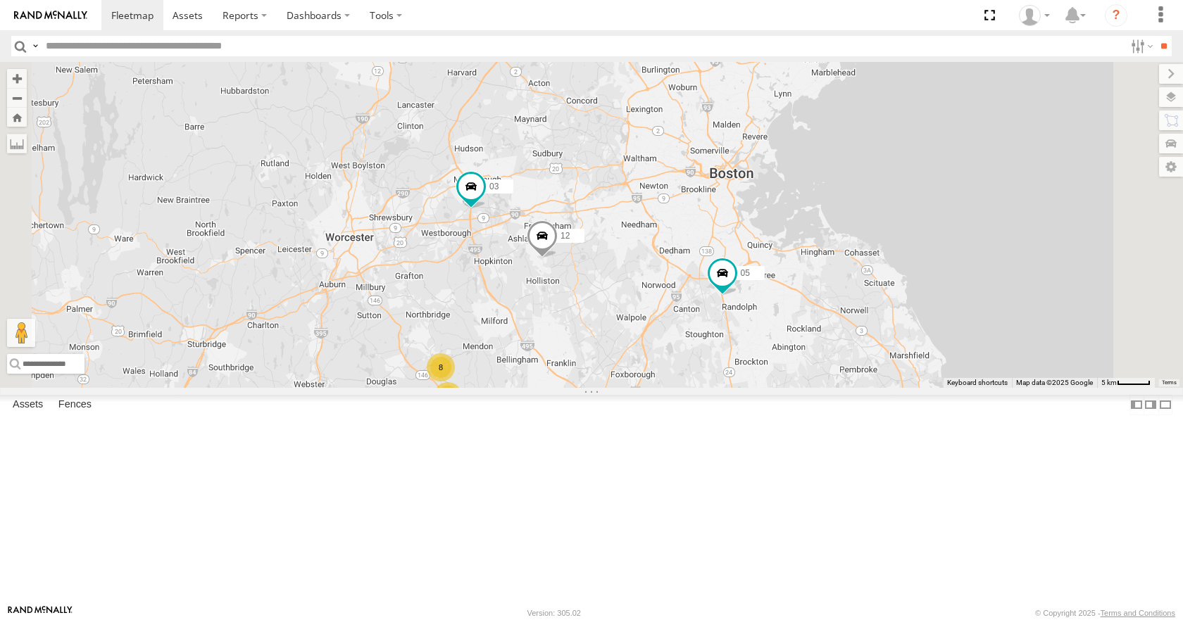
drag, startPoint x: 800, startPoint y: 387, endPoint x: 803, endPoint y: 320, distance: 66.9
click at [803, 320] on div "35 14 08 05 02 04 11 26 50 03 12 3 8" at bounding box center [591, 224] width 1183 height 325
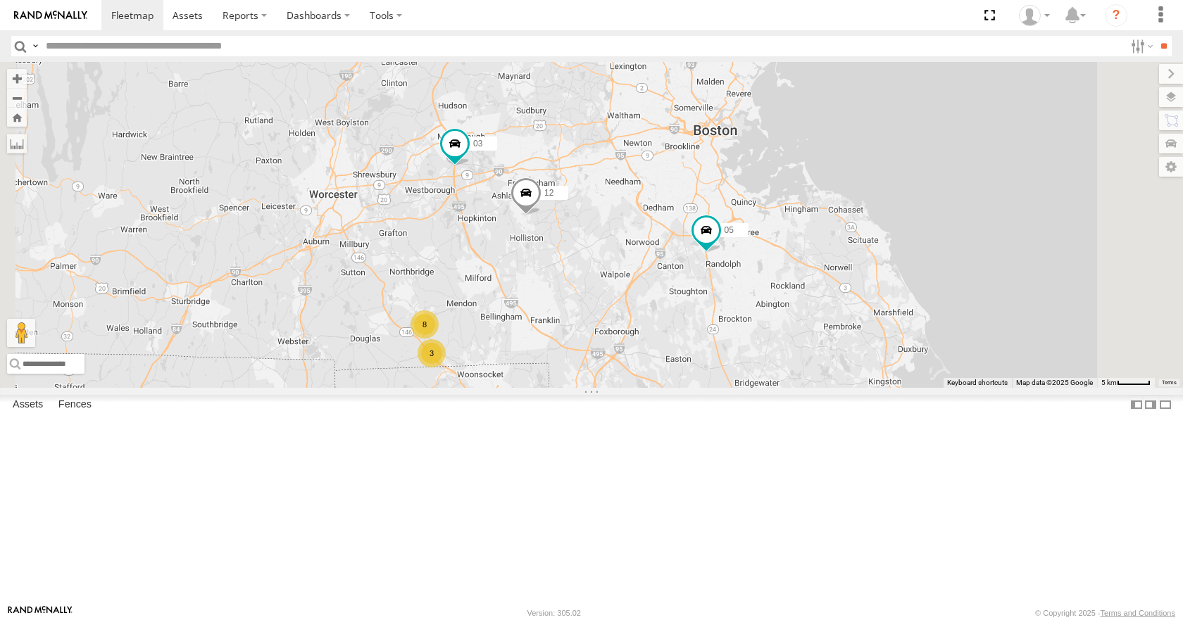
drag, startPoint x: 781, startPoint y: 392, endPoint x: 760, endPoint y: 341, distance: 54.7
click at [760, 341] on div "35 14 08 05 02 04 11 26 50 03 12 3 8" at bounding box center [591, 224] width 1183 height 325
drag, startPoint x: 756, startPoint y: 341, endPoint x: 740, endPoint y: 340, distance: 16.3
click at [740, 340] on div "35 14 08 05 02 04 11 26 50 03 12 3 8" at bounding box center [591, 224] width 1183 height 325
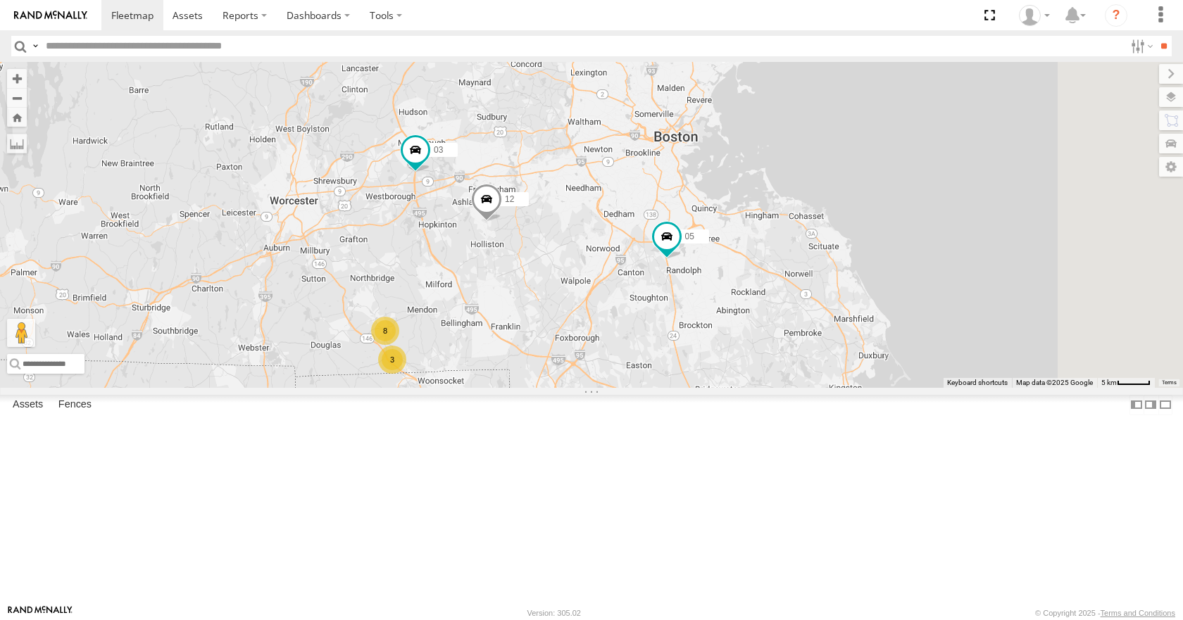
drag, startPoint x: 740, startPoint y: 340, endPoint x: 716, endPoint y: 348, distance: 25.2
click at [716, 348] on div "35 14 08 05 02 04 11 26 50 03 12 3 8" at bounding box center [591, 224] width 1183 height 325
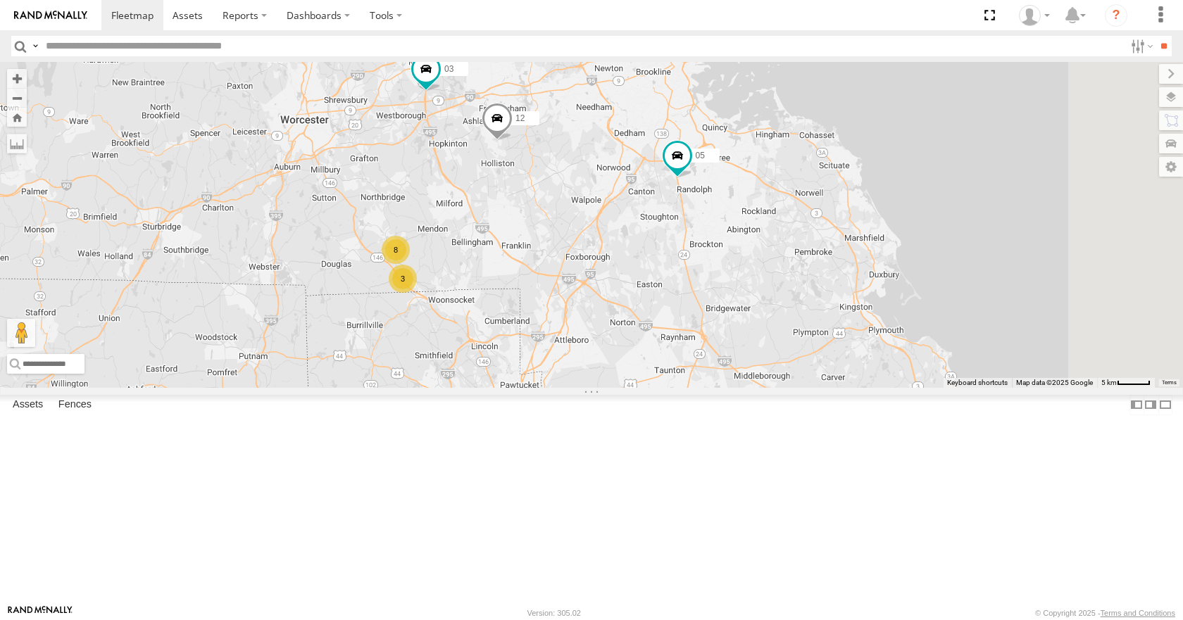
drag, startPoint x: 716, startPoint y: 348, endPoint x: 729, endPoint y: 261, distance: 88.2
click at [729, 261] on div "35 14 08 05 02 04 11 26 50 03 12 3 8" at bounding box center [591, 224] width 1183 height 325
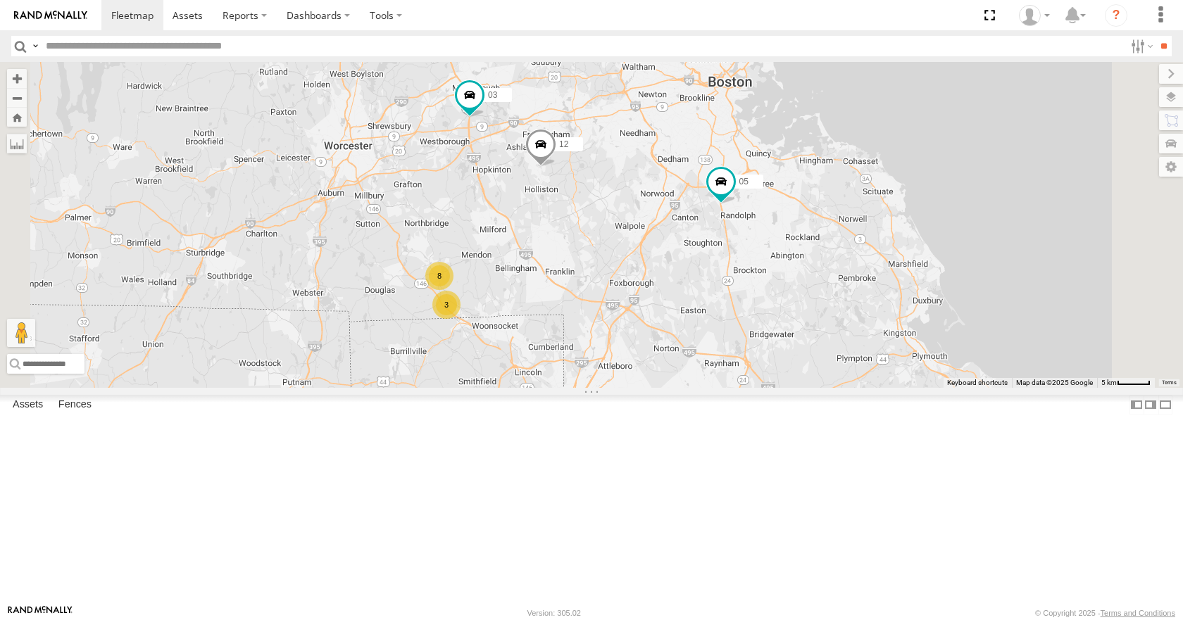
drag, startPoint x: 621, startPoint y: 284, endPoint x: 665, endPoint y: 311, distance: 51.4
click at [665, 311] on div "35 14 08 05 02 04 11 26 50 03 12 3 8" at bounding box center [591, 224] width 1183 height 325
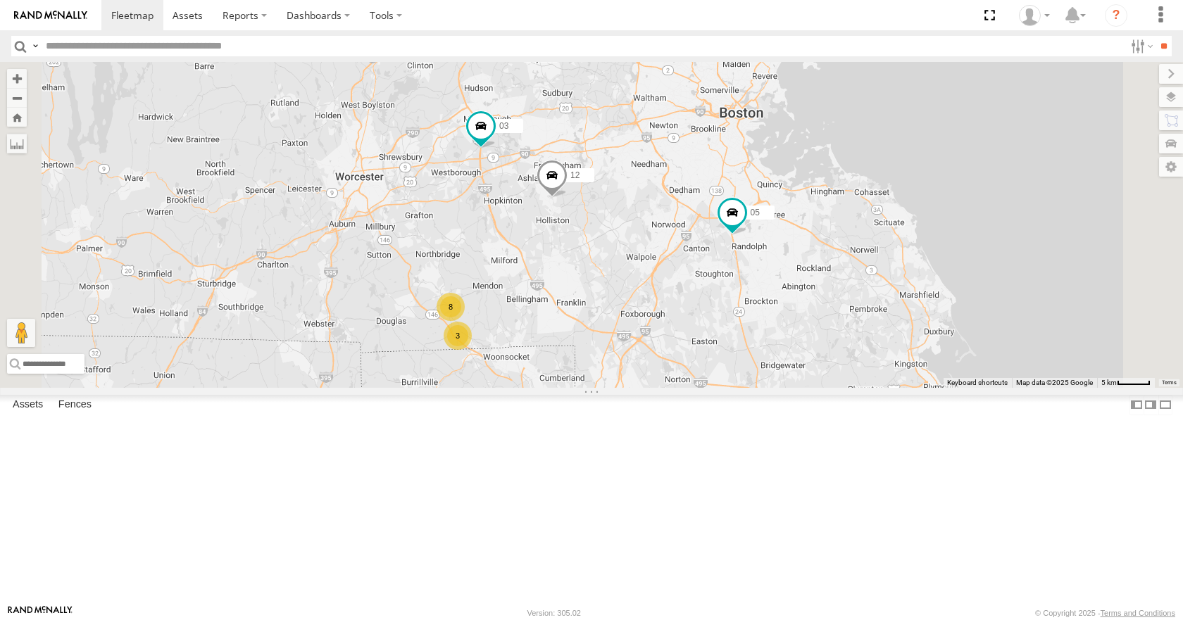
drag, startPoint x: 666, startPoint y: 311, endPoint x: 678, endPoint y: 354, distance: 45.3
click at [678, 354] on div "← Move left → Move right ↑ Move up ↓ Move down + Zoom in - Zoom out Home Jump l…" at bounding box center [591, 224] width 1183 height 325
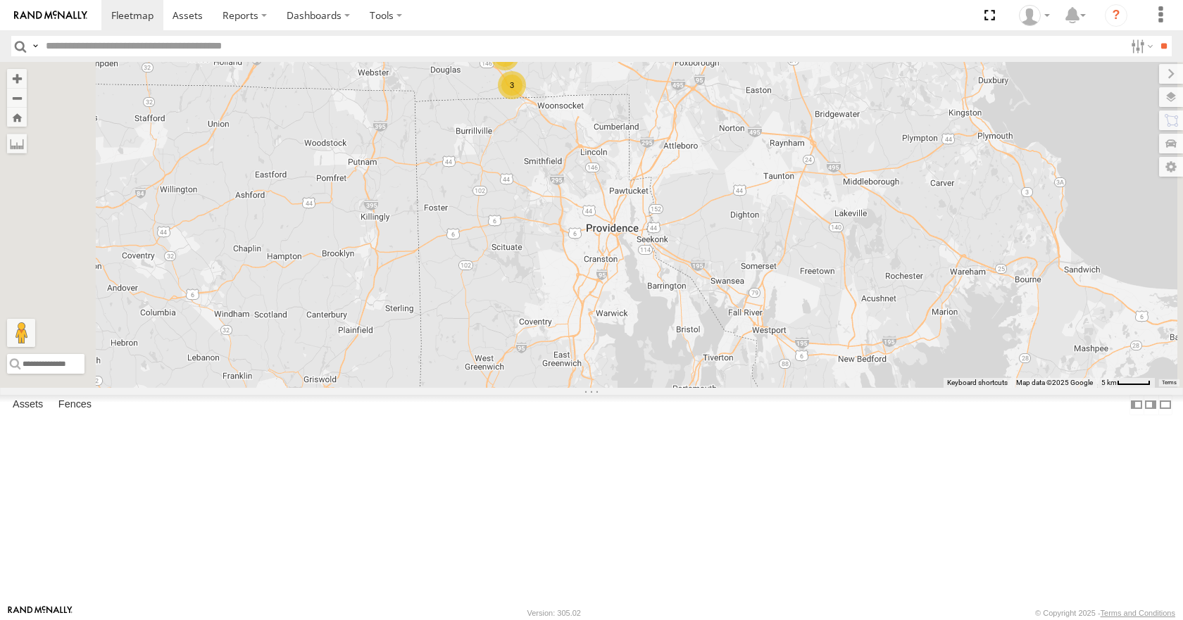
drag, startPoint x: 809, startPoint y: 157, endPoint x: 801, endPoint y: 258, distance: 101.0
click at [801, 258] on div "35 14 08 05 02 03 12 3 8" at bounding box center [591, 224] width 1183 height 325
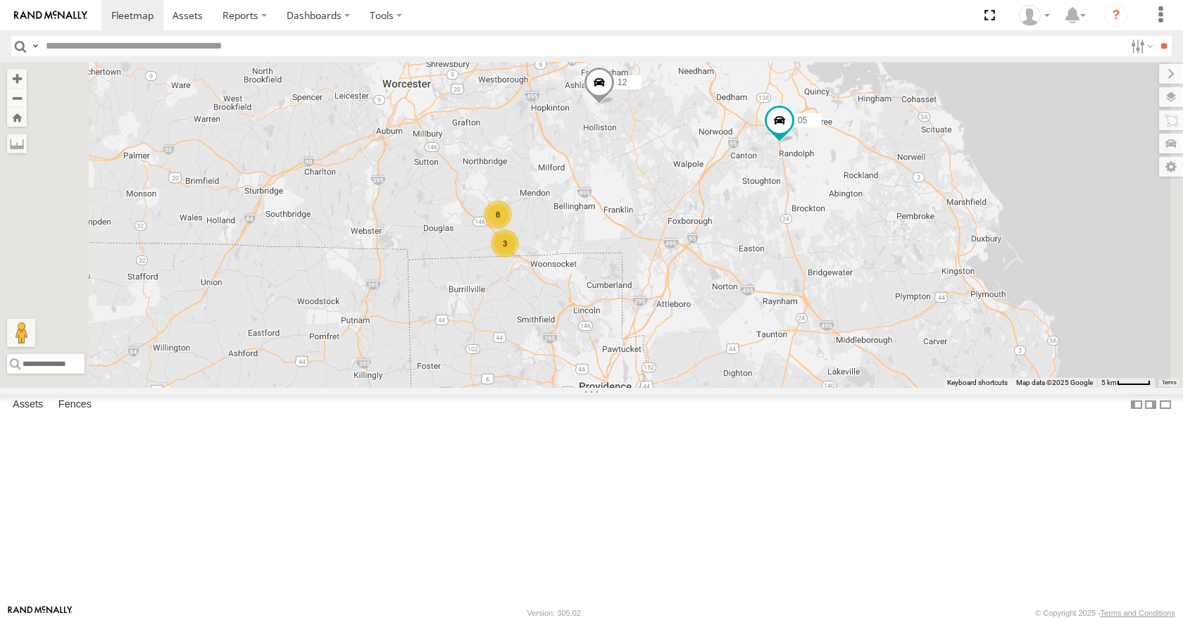
drag, startPoint x: 789, startPoint y: 219, endPoint x: 788, endPoint y: 282, distance: 63.4
click at [788, 282] on div "35 14 08 05 02 03 12 3 8" at bounding box center [591, 224] width 1183 height 325
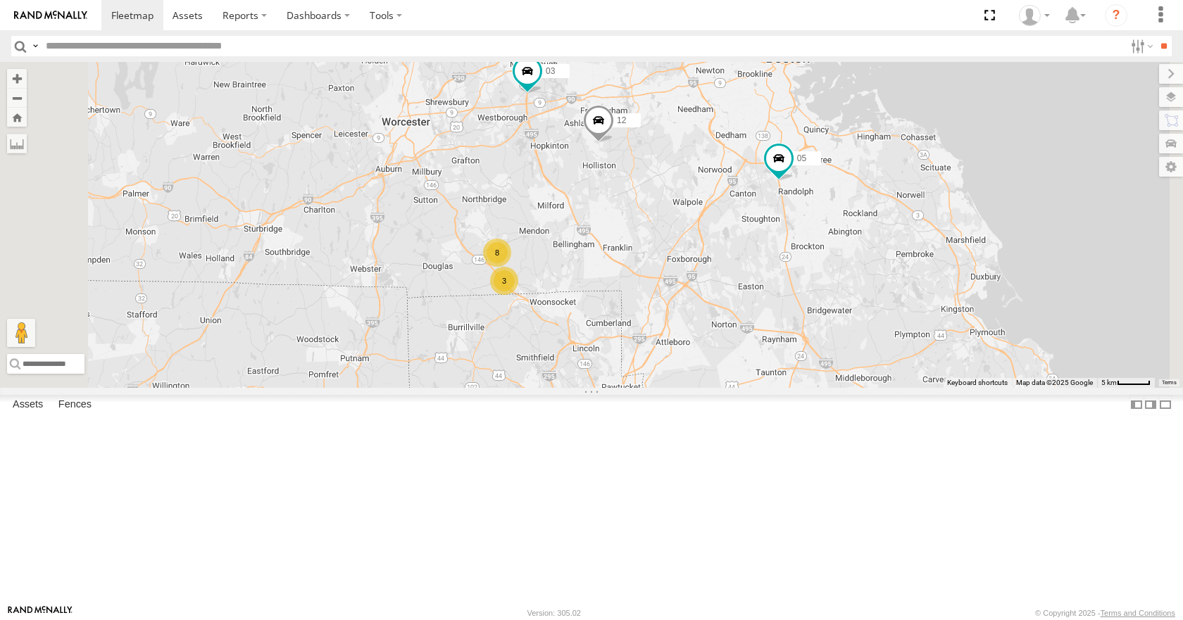
drag, startPoint x: 789, startPoint y: 243, endPoint x: 788, endPoint y: 288, distance: 45.1
click at [788, 288] on div "35 14 08 05 02 03 12 3 8" at bounding box center [591, 224] width 1183 height 325
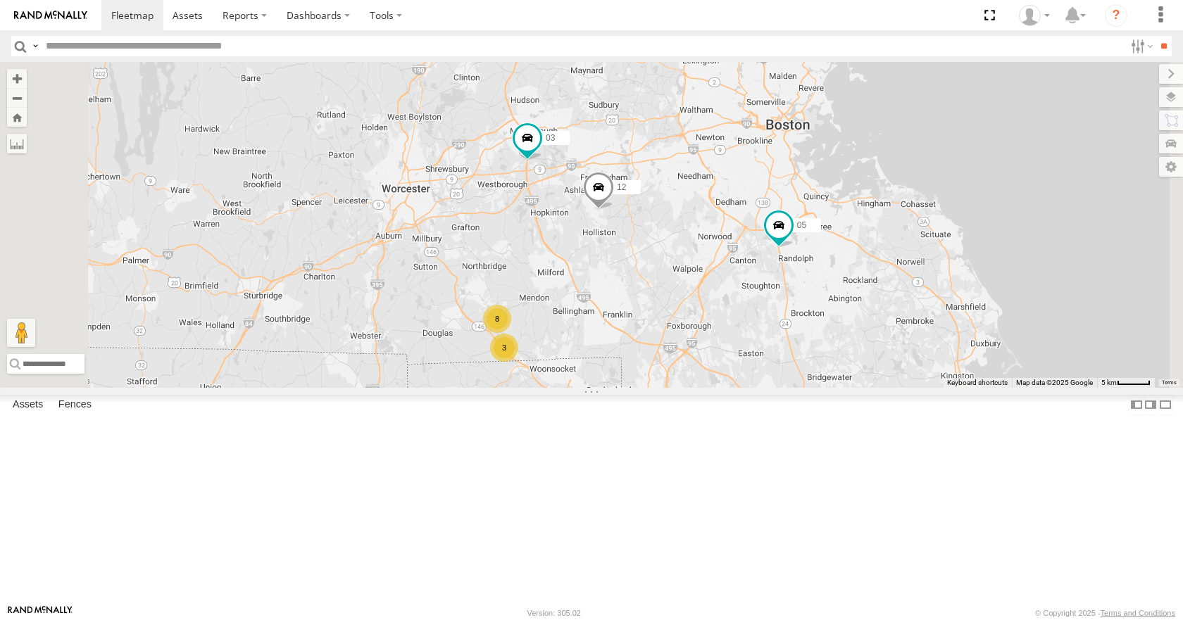
drag, startPoint x: 775, startPoint y: 208, endPoint x: 775, endPoint y: 256, distance: 48.6
click at [775, 256] on div "35 14 08 05 02 03 12 3 8" at bounding box center [591, 224] width 1183 height 325
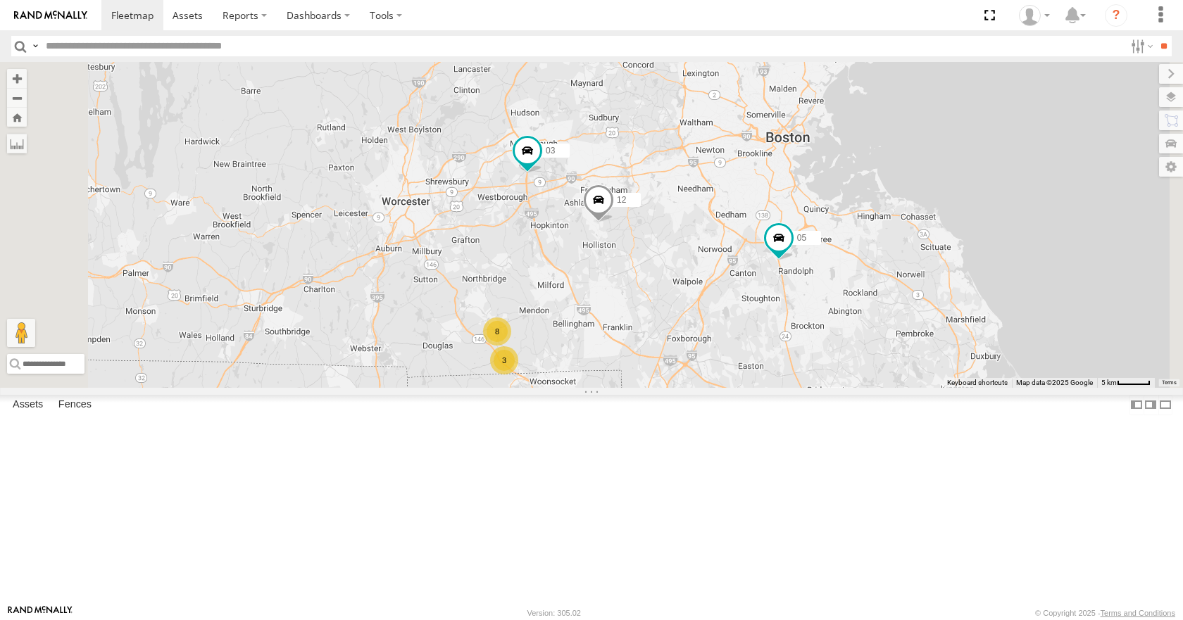
drag, startPoint x: 786, startPoint y: 208, endPoint x: 786, endPoint y: 241, distance: 33.1
click at [786, 241] on div "35 14 08 05 02 03 12 3 8" at bounding box center [591, 224] width 1183 height 325
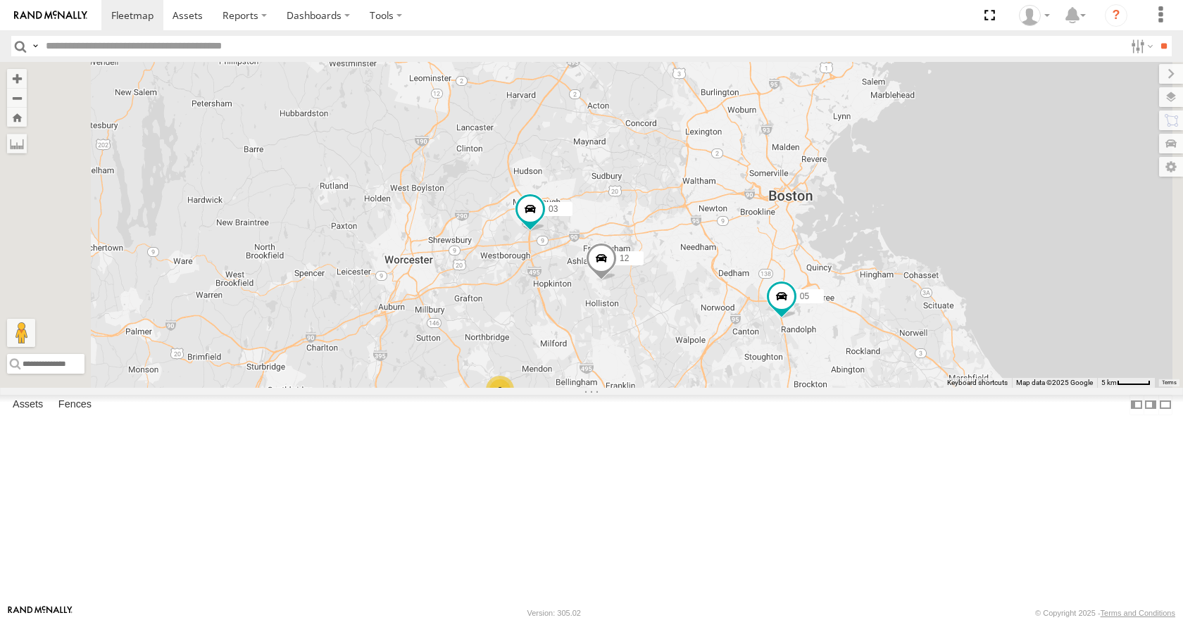
drag, startPoint x: 809, startPoint y: 184, endPoint x: 812, endPoint y: 208, distance: 24.1
click at [812, 208] on div "35 14 08 05 02 03 12 3 8" at bounding box center [591, 224] width 1183 height 325
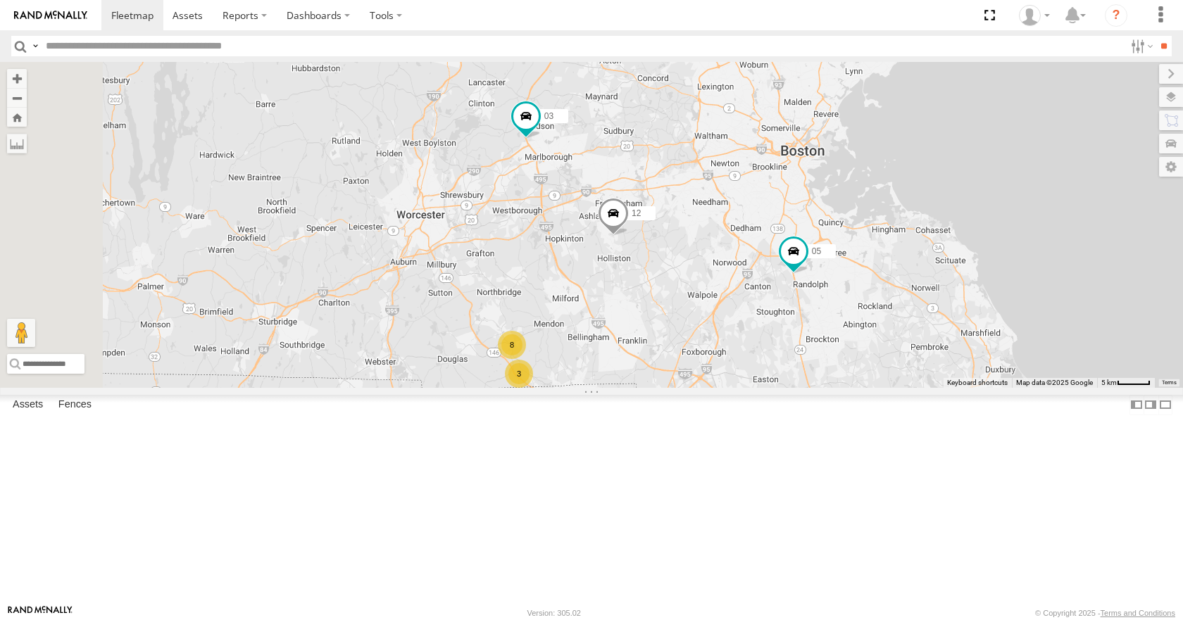
drag, startPoint x: 822, startPoint y: 225, endPoint x: 836, endPoint y: 176, distance: 50.4
click at [836, 176] on div "35 14 08 05 02 03 12 3 8" at bounding box center [591, 224] width 1183 height 325
drag, startPoint x: 828, startPoint y: 199, endPoint x: 838, endPoint y: 173, distance: 27.2
click at [838, 173] on div "35 14 08 05 02 03 12 3 8" at bounding box center [591, 224] width 1183 height 325
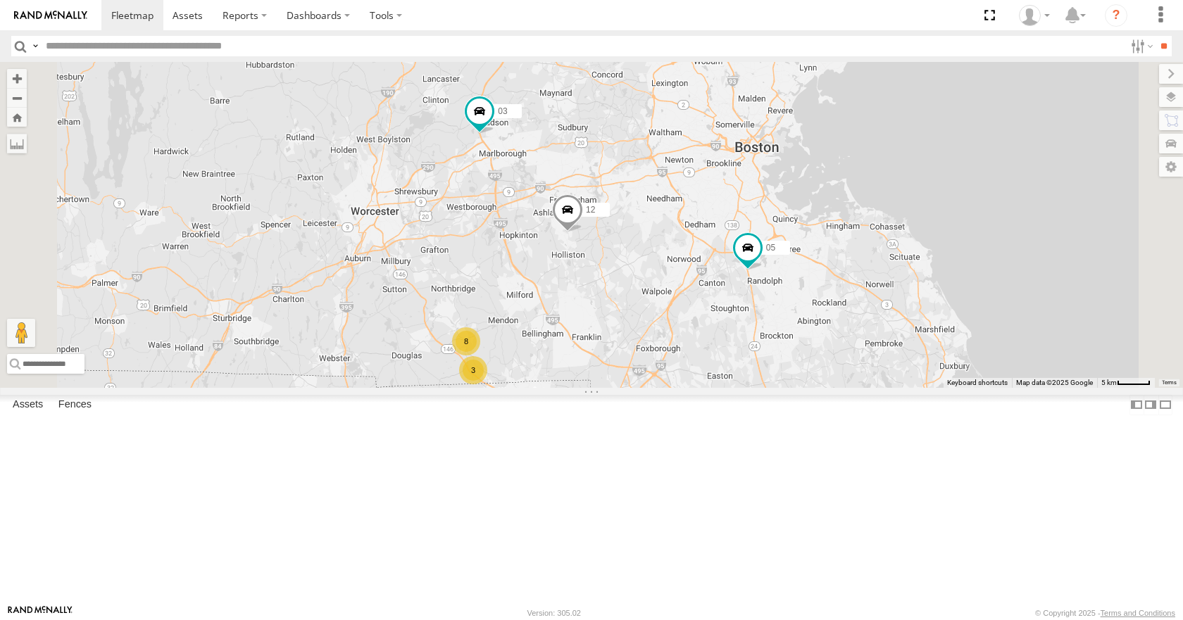
drag, startPoint x: 889, startPoint y: 271, endPoint x: 832, endPoint y: 289, distance: 59.7
click at [832, 289] on div "35 14 08 05 02 03 12 3 8" at bounding box center [591, 224] width 1183 height 325
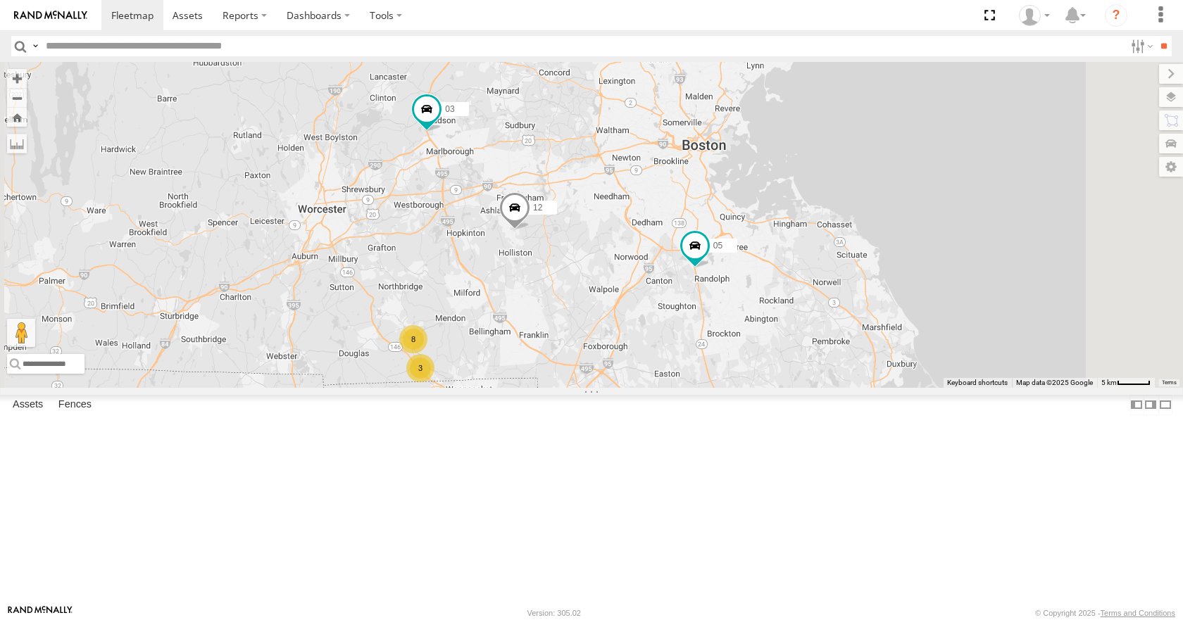
drag, startPoint x: 729, startPoint y: 335, endPoint x: 672, endPoint y: 334, distance: 56.3
click at [530, 230] on span at bounding box center [514, 211] width 31 height 38
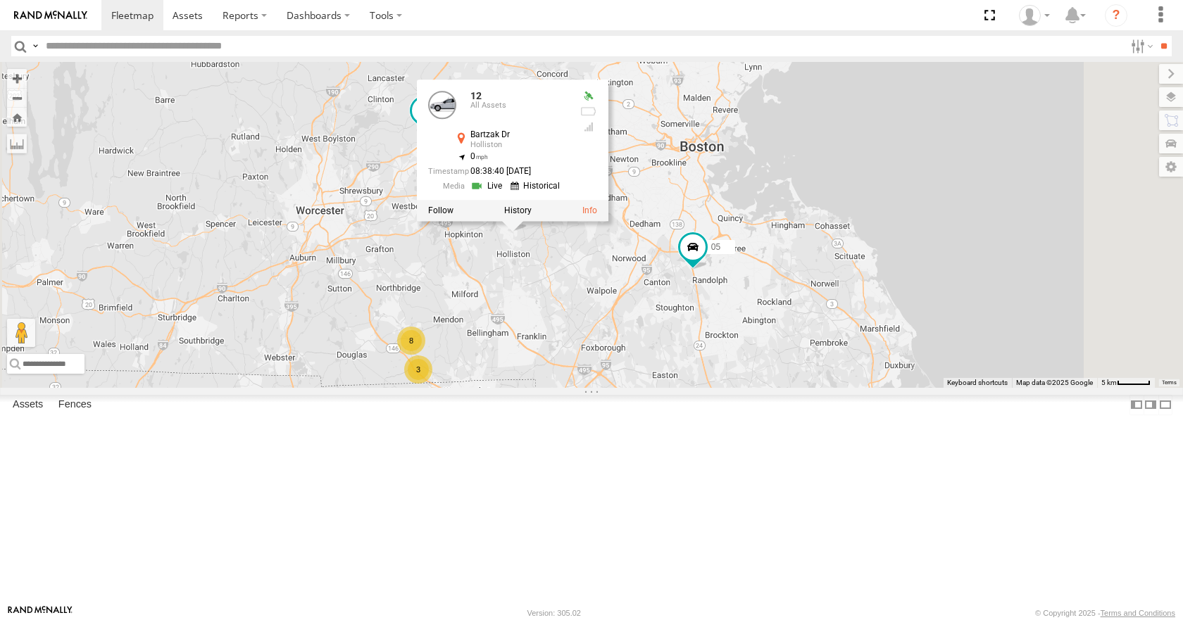
click at [854, 146] on div "35 14 08 05 02 03 12 3 8 12 All Assets Bartzak Dr Holliston 42.2327 , -71.42628…" at bounding box center [591, 224] width 1183 height 325
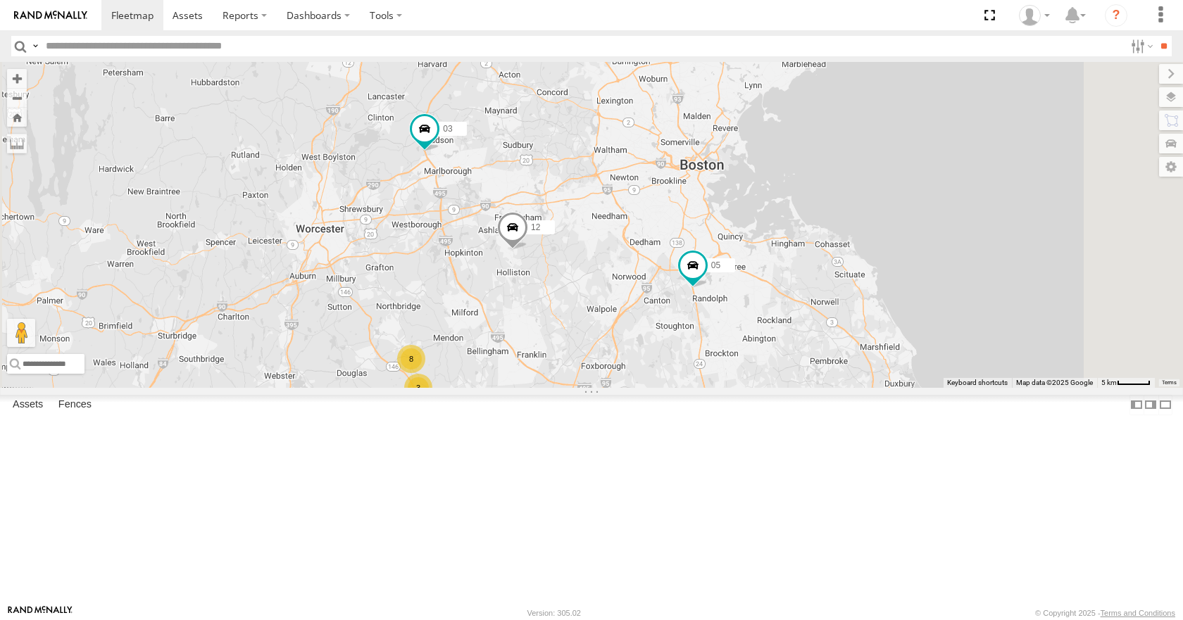
drag, startPoint x: 772, startPoint y: 251, endPoint x: 772, endPoint y: 272, distance: 20.4
click at [772, 272] on div "35 14 08 05 02 03 12 3 8" at bounding box center [591, 224] width 1183 height 325
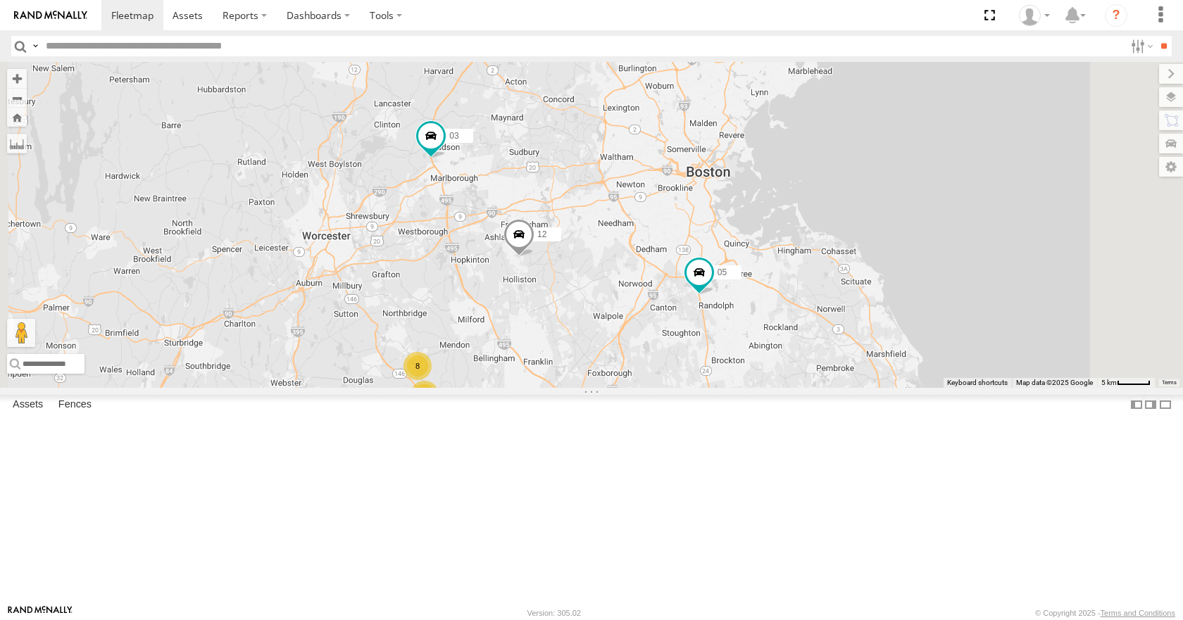
drag, startPoint x: 760, startPoint y: 274, endPoint x: 765, endPoint y: 284, distance: 11.4
click at [765, 284] on div "35 14 08 05 02 03 12 3 8" at bounding box center [591, 224] width 1183 height 325
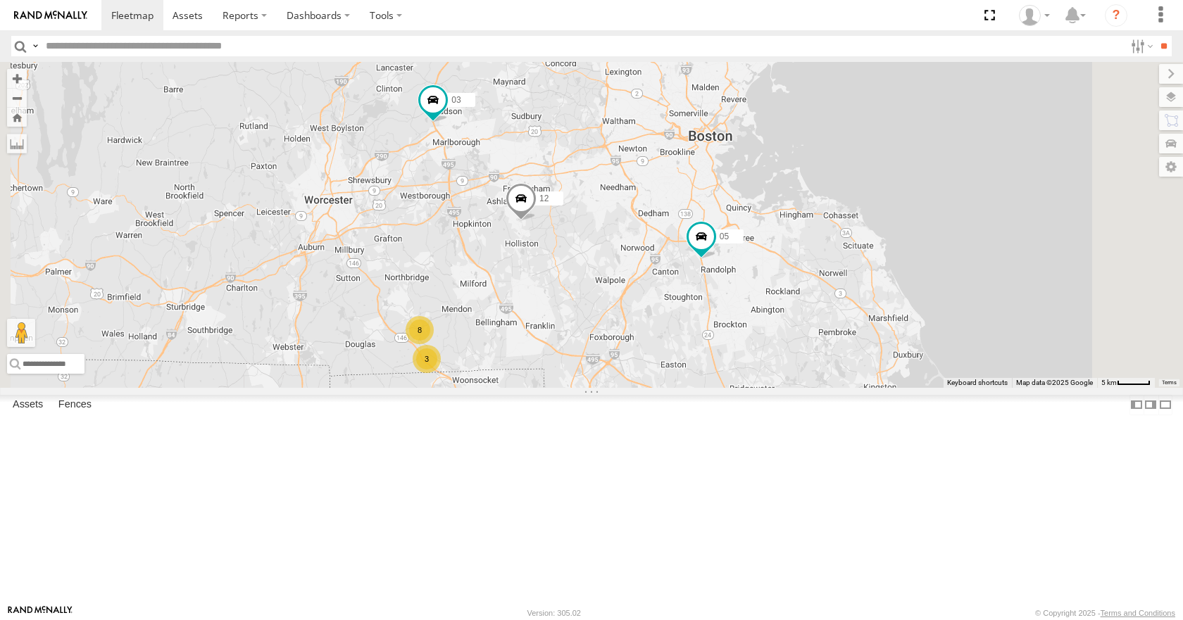
drag, startPoint x: 765, startPoint y: 284, endPoint x: 769, endPoint y: 246, distance: 38.2
click at [769, 246] on div "35 14 08 05 02 03 12 3 8" at bounding box center [591, 224] width 1183 height 325
drag, startPoint x: 786, startPoint y: 218, endPoint x: 777, endPoint y: 213, distance: 10.7
click at [777, 213] on div "35 14 08 05 02 03 12 3 8" at bounding box center [591, 224] width 1183 height 325
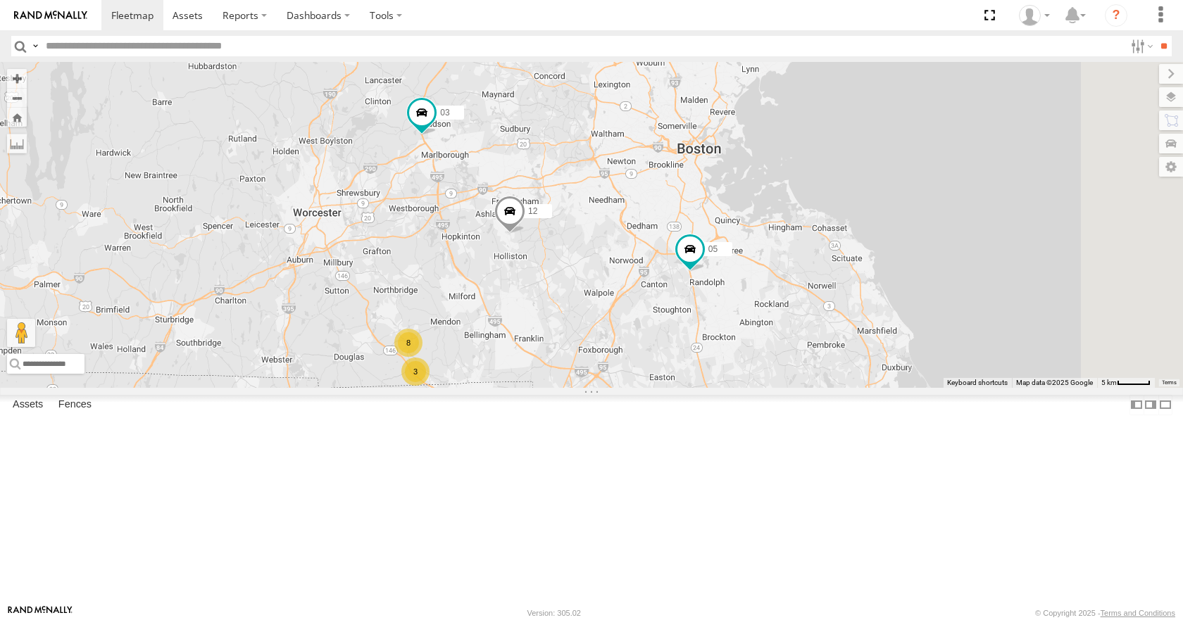
drag, startPoint x: 793, startPoint y: 156, endPoint x: 791, endPoint y: 174, distance: 18.4
click at [791, 174] on div "35 14 08 05 02 03 12 3 8" at bounding box center [591, 224] width 1183 height 325
click at [803, 144] on div "35 14 08 05 02 03 12 3 8" at bounding box center [591, 224] width 1183 height 325
drag, startPoint x: 827, startPoint y: 164, endPoint x: 828, endPoint y: 153, distance: 10.7
click at [828, 153] on div "35 14 08 05 02 03 12 3 8" at bounding box center [591, 224] width 1183 height 325
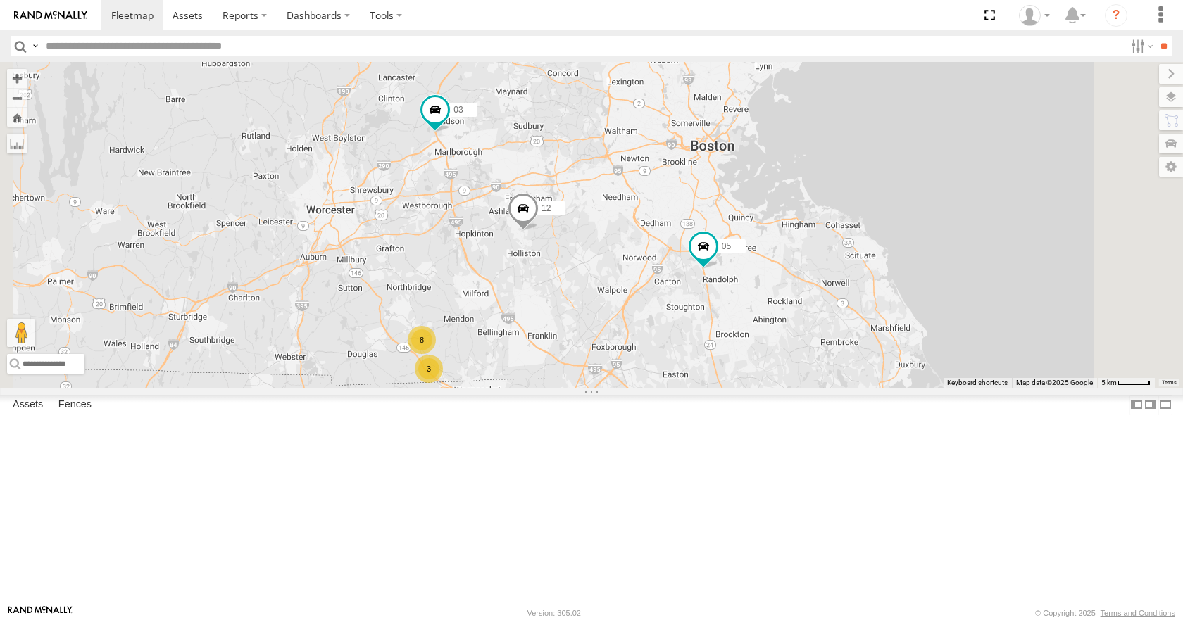
drag, startPoint x: 825, startPoint y: 179, endPoint x: 839, endPoint y: 175, distance: 14.5
click at [839, 175] on div "35 14 08 05 02 03 12 3 8" at bounding box center [591, 224] width 1183 height 325
click at [844, 163] on div "35 14 08 05 02 03 12 3 8" at bounding box center [591, 224] width 1183 height 325
drag, startPoint x: 828, startPoint y: 137, endPoint x: 814, endPoint y: 142, distance: 14.9
click at [814, 142] on div "35 14 08 05 02 03 12 3 8" at bounding box center [591, 224] width 1183 height 325
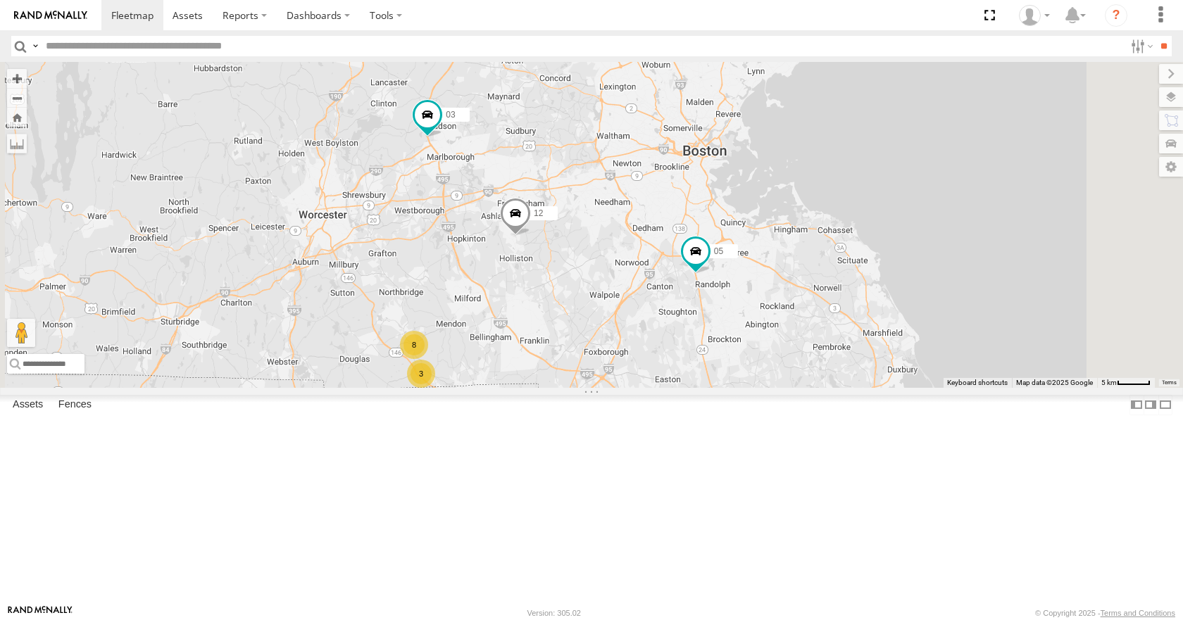
drag, startPoint x: 774, startPoint y: 95, endPoint x: 762, endPoint y: 112, distance: 20.7
click at [762, 112] on div "35 14 08 05 02 03 12 3 8" at bounding box center [591, 224] width 1183 height 325
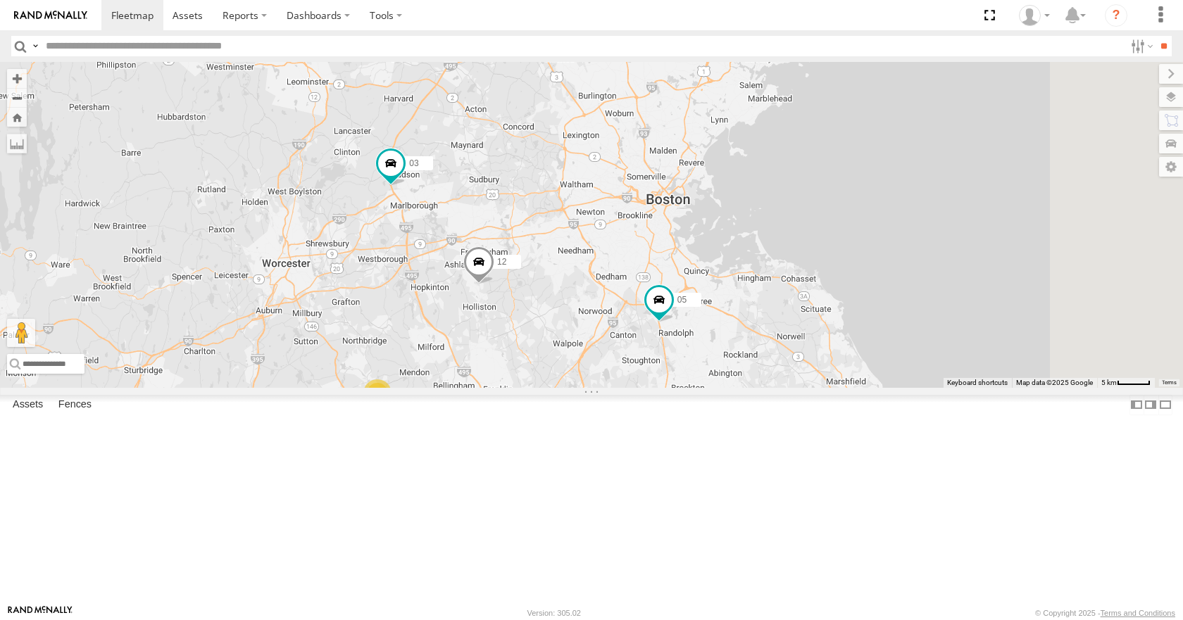
drag, startPoint x: 790, startPoint y: 78, endPoint x: 763, endPoint y: 112, distance: 43.5
click at [763, 112] on div "35 14 08 05 02 03 12 3 8" at bounding box center [591, 224] width 1183 height 325
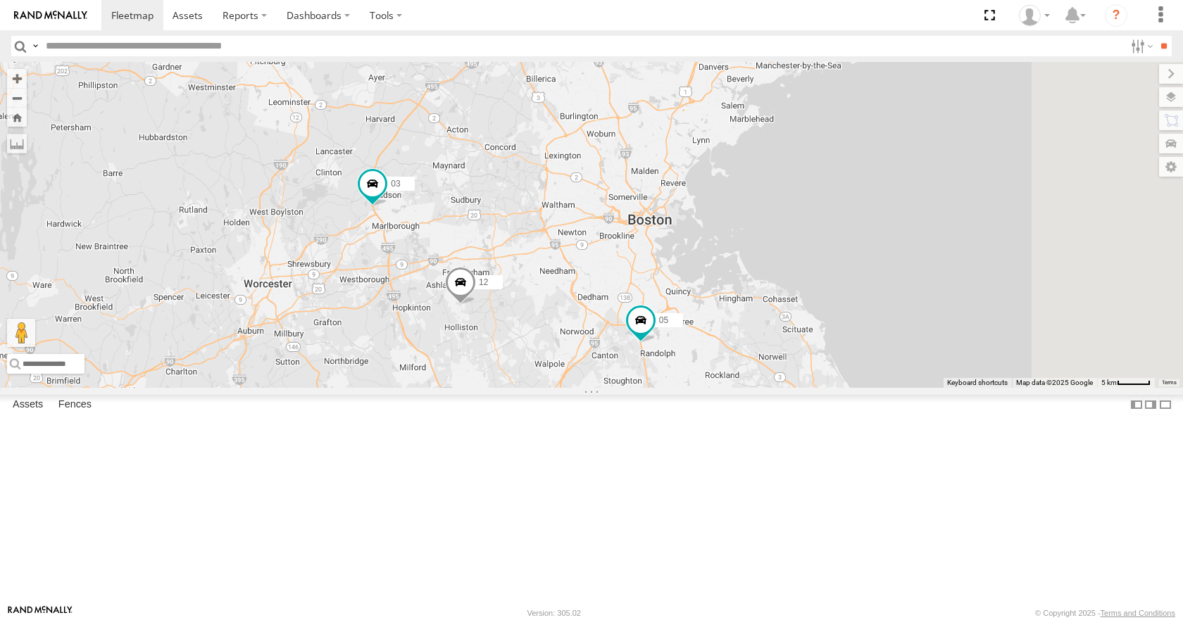
drag, startPoint x: 795, startPoint y: 82, endPoint x: 754, endPoint y: 121, distance: 56.8
click at [754, 121] on div "35 14 08 05 02 03 12 3 8" at bounding box center [591, 224] width 1183 height 325
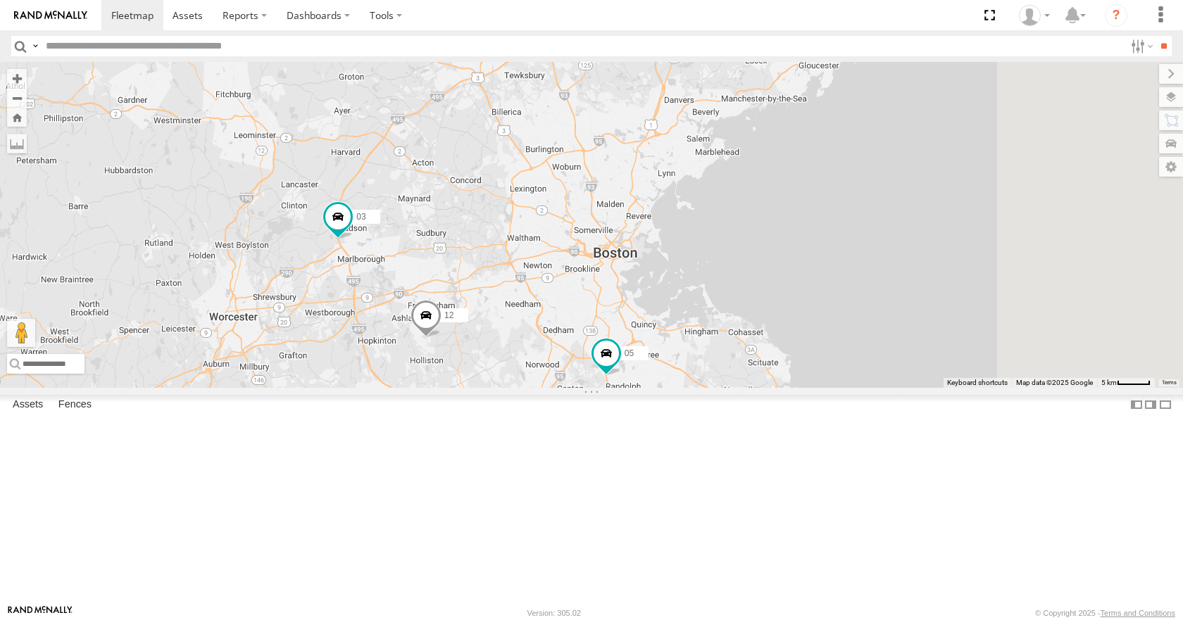
drag, startPoint x: 748, startPoint y: 90, endPoint x: 733, endPoint y: 109, distance: 24.5
click at [733, 109] on div "35 14 08 05 02 03 12 3 8" at bounding box center [591, 224] width 1183 height 325
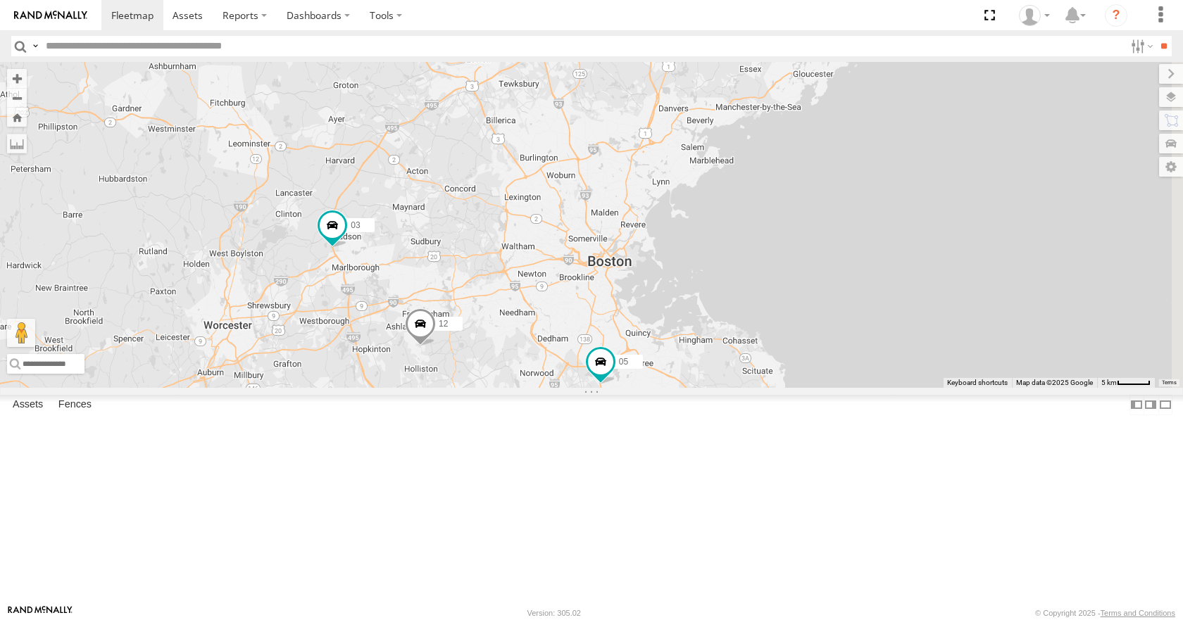
drag, startPoint x: 721, startPoint y: 88, endPoint x: 715, endPoint y: 98, distance: 11.4
click at [715, 98] on div "35 14 08 05 02 03 12 3 8" at bounding box center [591, 224] width 1183 height 325
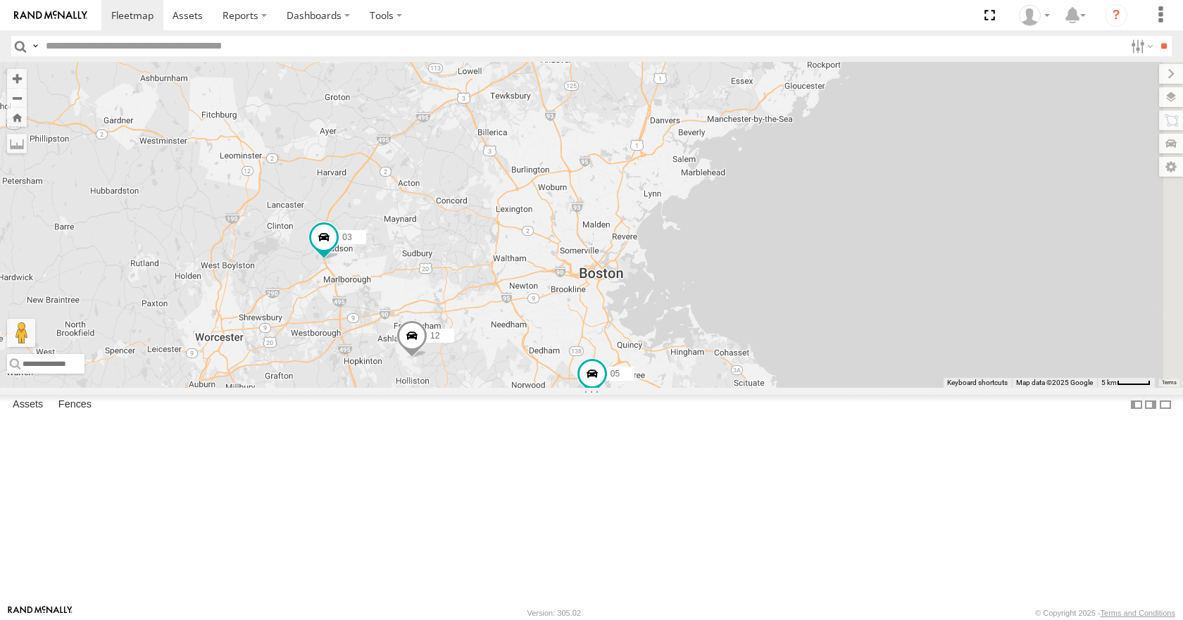
drag, startPoint x: 772, startPoint y: 72, endPoint x: 763, endPoint y: 81, distance: 13.5
click at [763, 81] on div "35 14 08 05 02 03 12 3 8" at bounding box center [591, 224] width 1183 height 325
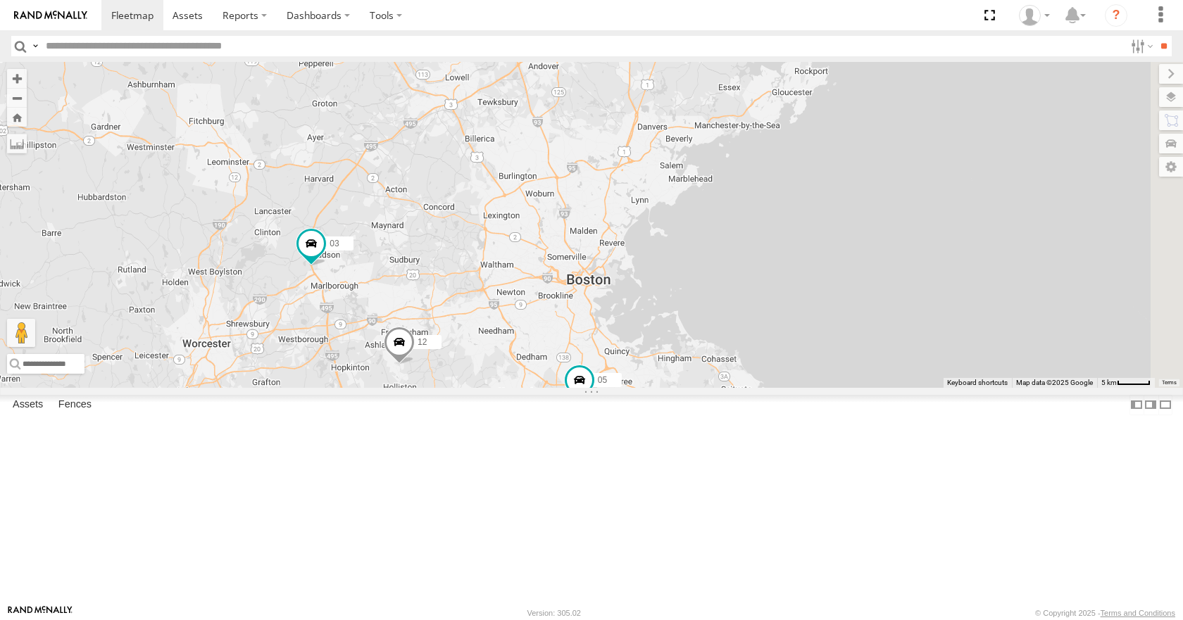
drag, startPoint x: 810, startPoint y: 120, endPoint x: 796, endPoint y: 123, distance: 14.4
click at [796, 123] on div "35 14 08 05 02 03 12 3 8" at bounding box center [591, 224] width 1183 height 325
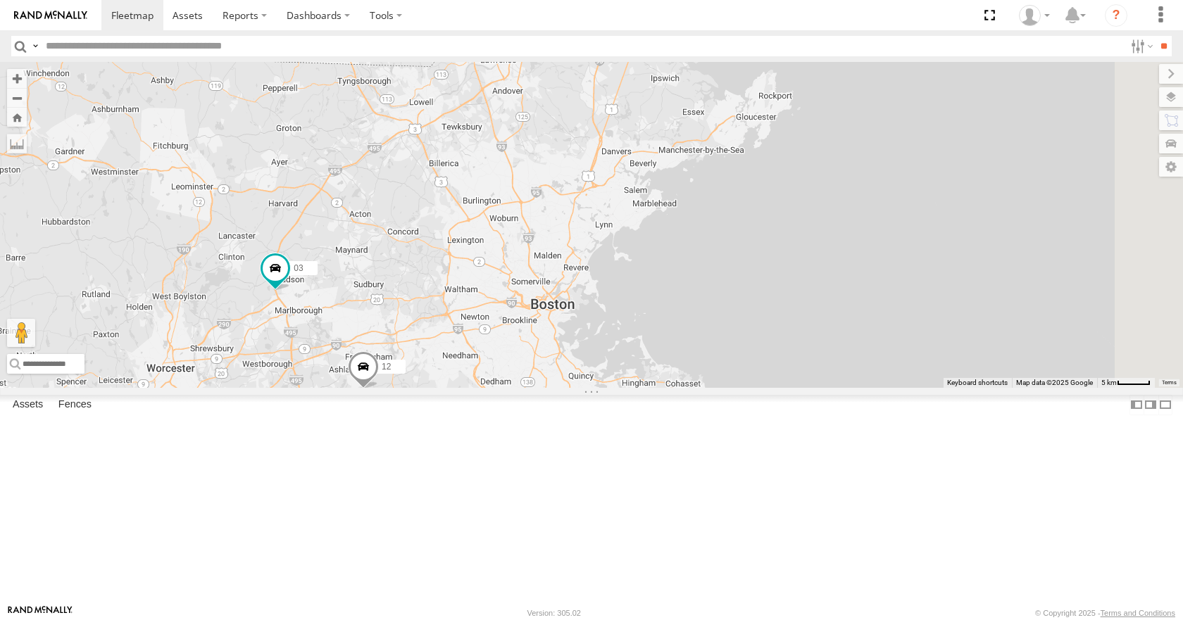
drag, startPoint x: 846, startPoint y: 130, endPoint x: 817, endPoint y: 153, distance: 37.6
click at [817, 153] on div "35 14 08 05 02 03 12 3 8" at bounding box center [591, 224] width 1183 height 325
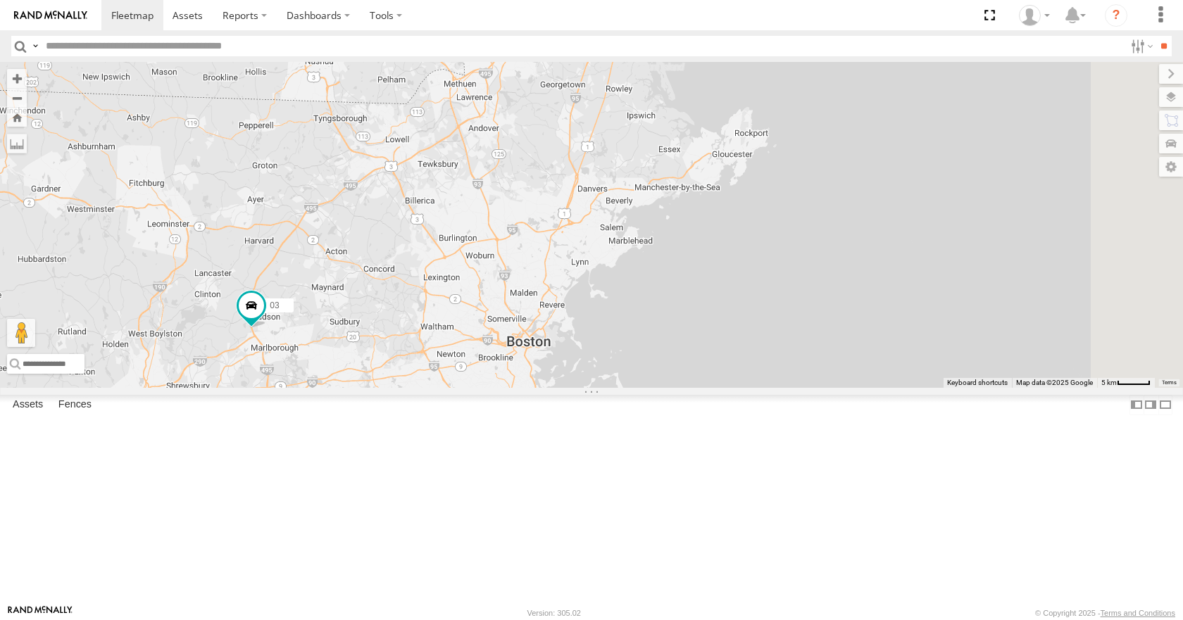
drag, startPoint x: 815, startPoint y: 126, endPoint x: 806, endPoint y: 163, distance: 38.3
click at [806, 163] on div "35 14 08 05 02 03 12 3 8" at bounding box center [591, 224] width 1183 height 325
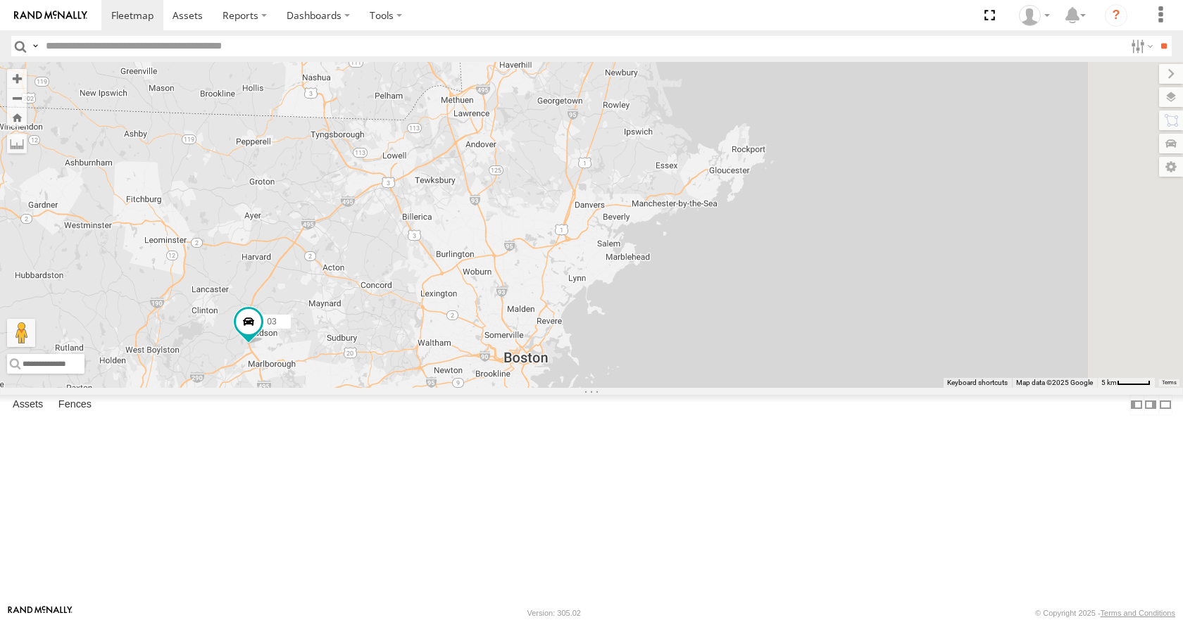
drag, startPoint x: 796, startPoint y: 136, endPoint x: 800, endPoint y: 120, distance: 16.7
click at [798, 144] on div "35 14 08 05 02 03 12 3 8" at bounding box center [591, 224] width 1183 height 325
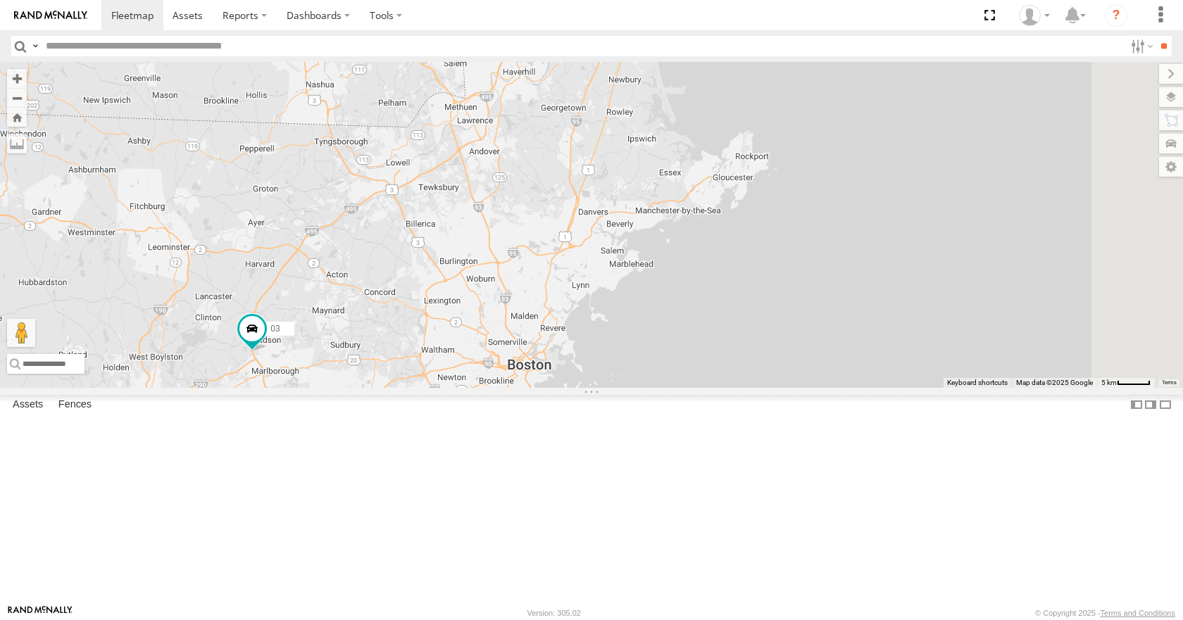
drag, startPoint x: 800, startPoint y: 120, endPoint x: 804, endPoint y: 126, distance: 7.6
click at [804, 126] on div "35 14 08 05 02 03 12 3 8" at bounding box center [591, 224] width 1183 height 325
click at [805, 94] on div "35 14 08 05 02 03 12 3 8" at bounding box center [591, 224] width 1183 height 325
drag, startPoint x: 785, startPoint y: 111, endPoint x: 794, endPoint y: 106, distance: 10.2
click at [794, 106] on div "35 14 08 05 02 03 12 3 8" at bounding box center [591, 224] width 1183 height 325
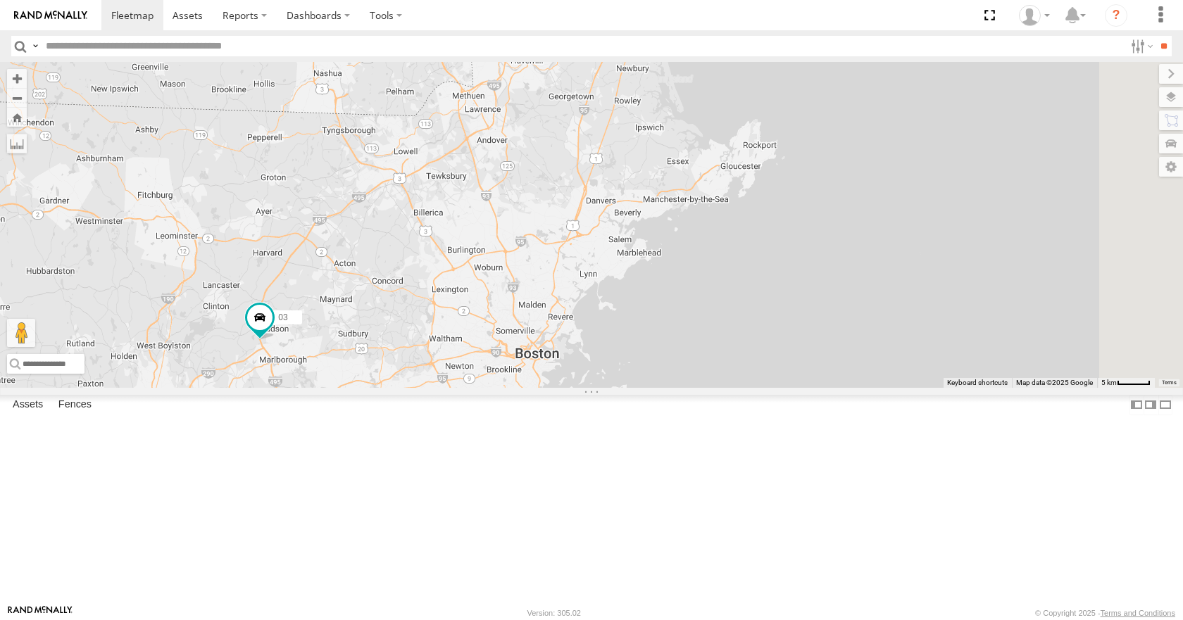
drag, startPoint x: 789, startPoint y: 127, endPoint x: 789, endPoint y: 120, distance: 7.8
click at [789, 120] on div "35 14 08 05 02 03 12 3 8" at bounding box center [591, 224] width 1183 height 325
drag, startPoint x: 818, startPoint y: 116, endPoint x: 822, endPoint y: 105, distance: 11.8
click at [822, 105] on div "35 14 08 05 02 03 12 3 8" at bounding box center [591, 224] width 1183 height 325
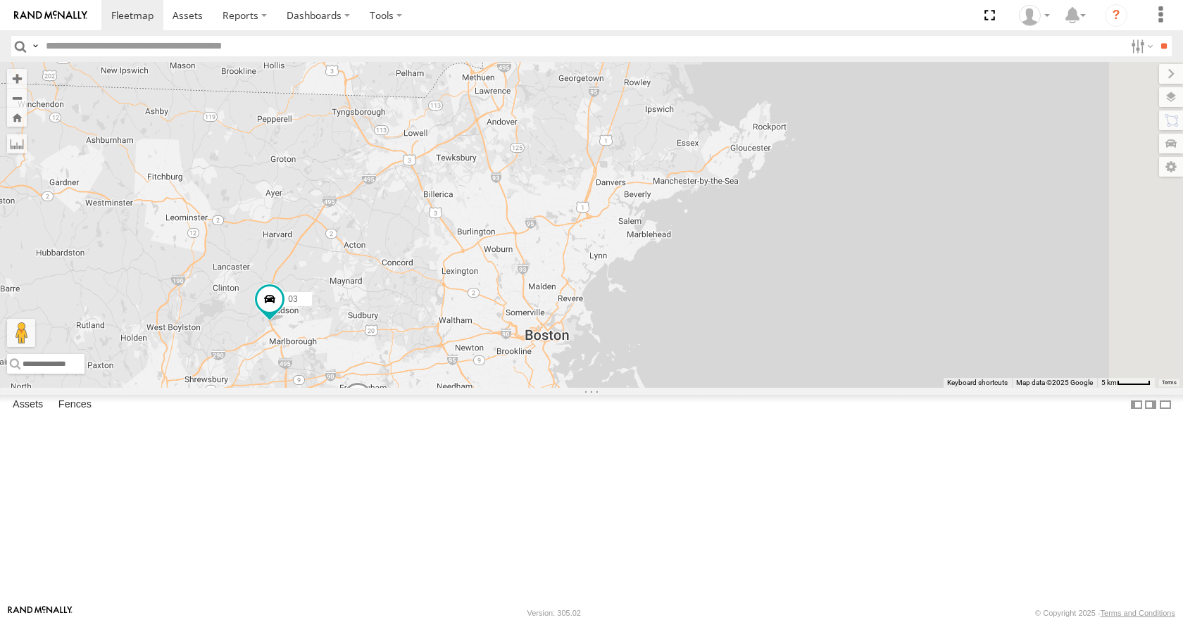
drag, startPoint x: 820, startPoint y: 125, endPoint x: 830, endPoint y: 116, distance: 13.5
click at [830, 116] on div "35 14 08 05 02 03 12 3 8" at bounding box center [591, 224] width 1183 height 325
click at [829, 137] on div "35 14 08 05 02 03 12 3 8" at bounding box center [591, 224] width 1183 height 325
click at [830, 176] on div "35 14 08 05 02 03 12 3 8" at bounding box center [591, 224] width 1183 height 325
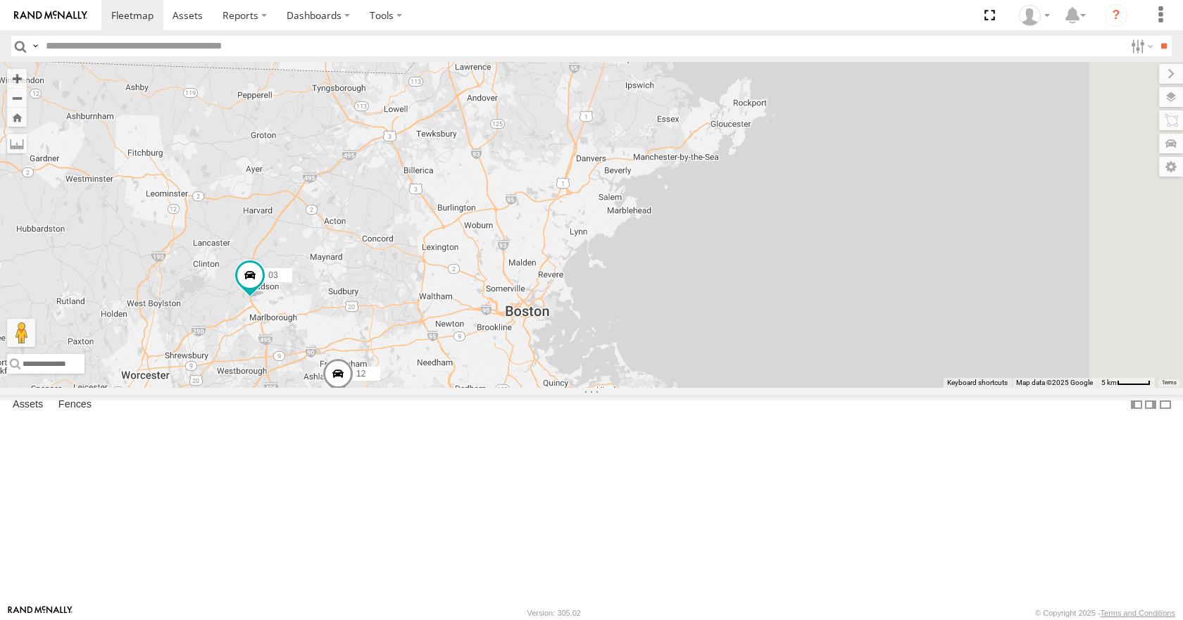
drag, startPoint x: 825, startPoint y: 205, endPoint x: 805, endPoint y: 181, distance: 31.0
click at [805, 181] on div "35 14 08 05 02 03 12 3 8" at bounding box center [591, 224] width 1183 height 325
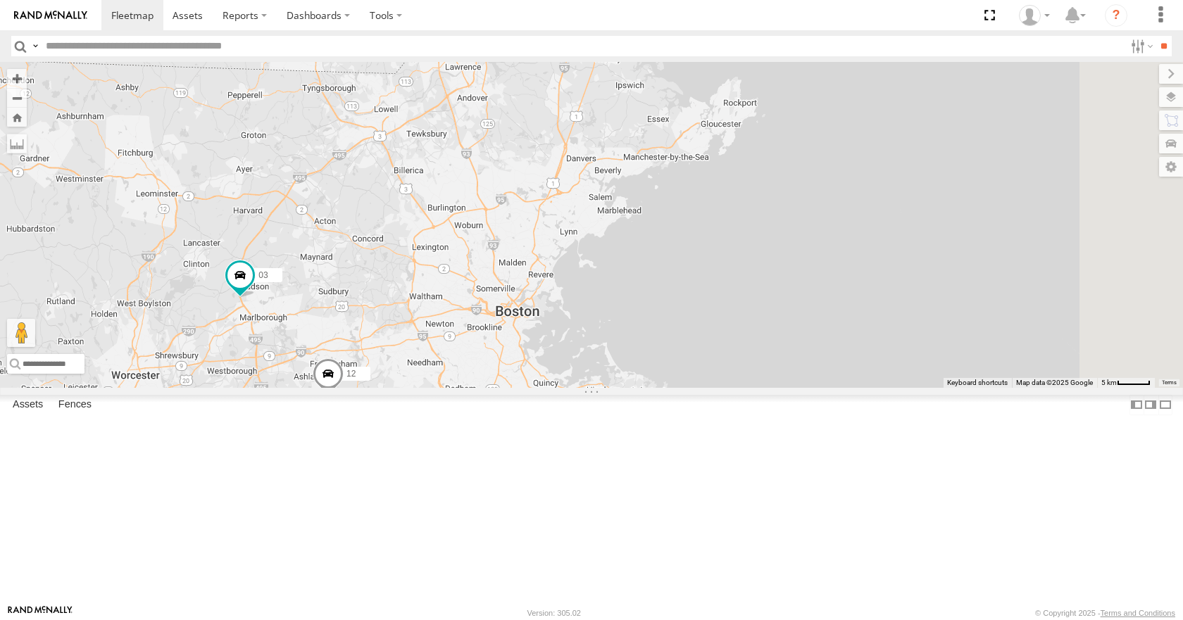
drag, startPoint x: 834, startPoint y: 211, endPoint x: 817, endPoint y: 211, distance: 16.2
click at [817, 211] on div "35 14 08 05 02 03 12 3 8" at bounding box center [591, 224] width 1183 height 325
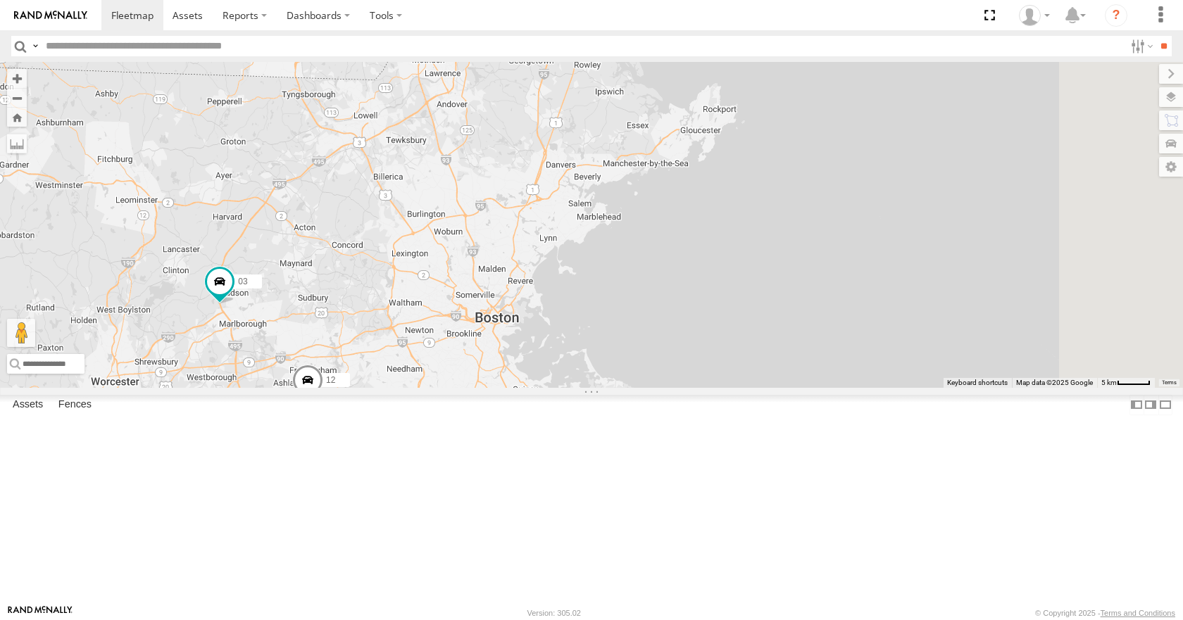
drag, startPoint x: 883, startPoint y: 217, endPoint x: 862, endPoint y: 224, distance: 22.3
click at [862, 224] on div "35 14 08 05 02 03 12 3 8" at bounding box center [591, 224] width 1183 height 325
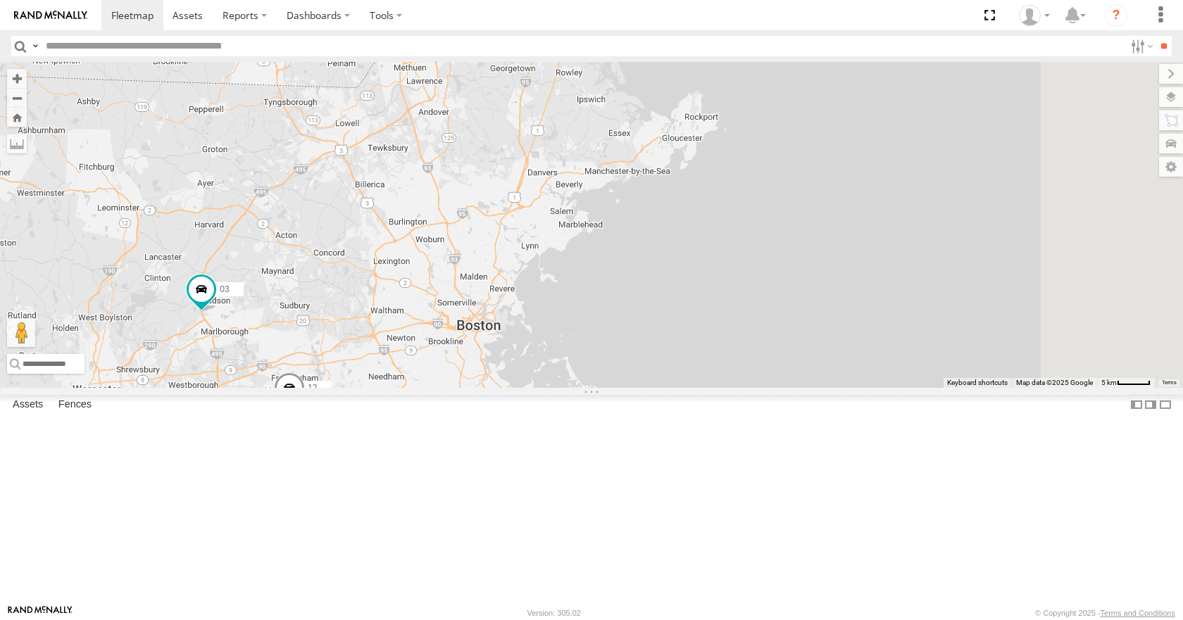
drag, startPoint x: 903, startPoint y: 208, endPoint x: 883, endPoint y: 215, distance: 21.6
click at [883, 215] on div "35 14 08 05 02 03 12 3 8" at bounding box center [591, 224] width 1183 height 325
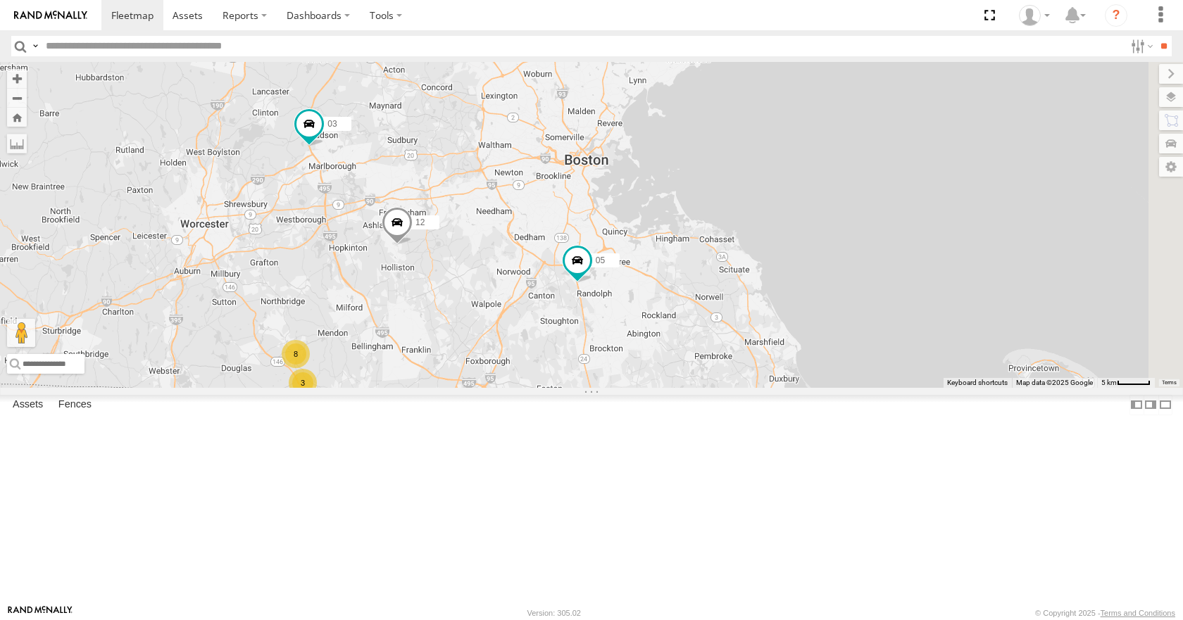
drag, startPoint x: 745, startPoint y: 370, endPoint x: 890, endPoint y: 177, distance: 241.9
click at [890, 177] on div "35 14 08 05 02 03 12 3 8" at bounding box center [591, 224] width 1183 height 325
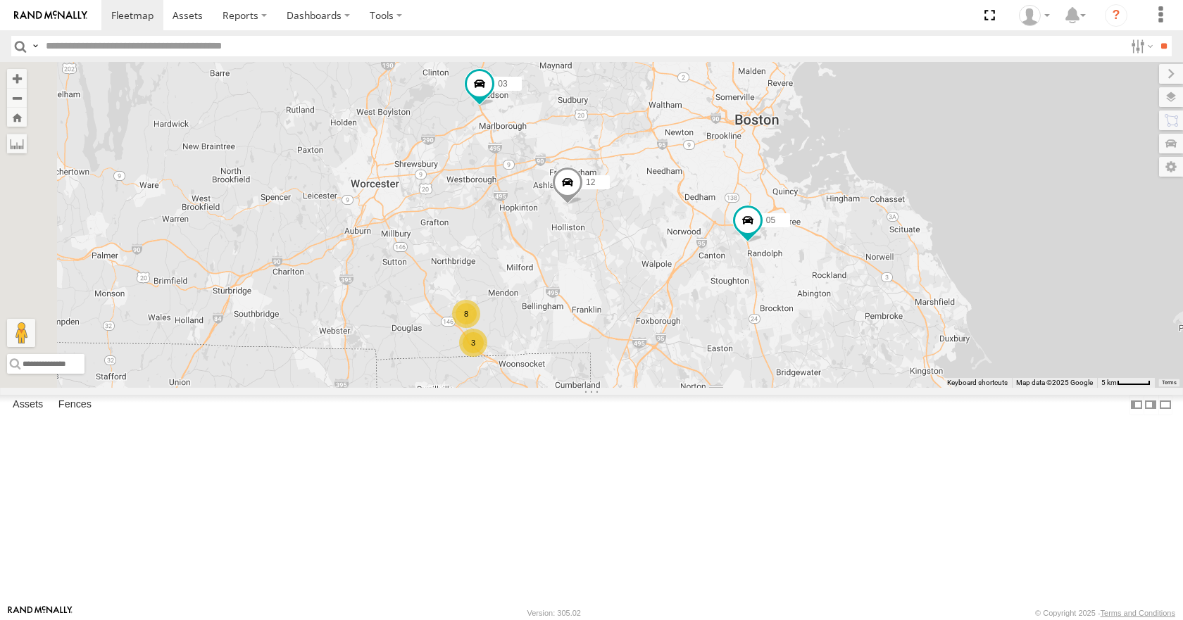
drag
click at [1000, 185] on div "35 14 08 05 02 03 12 3 8" at bounding box center [591, 224] width 1183 height 325
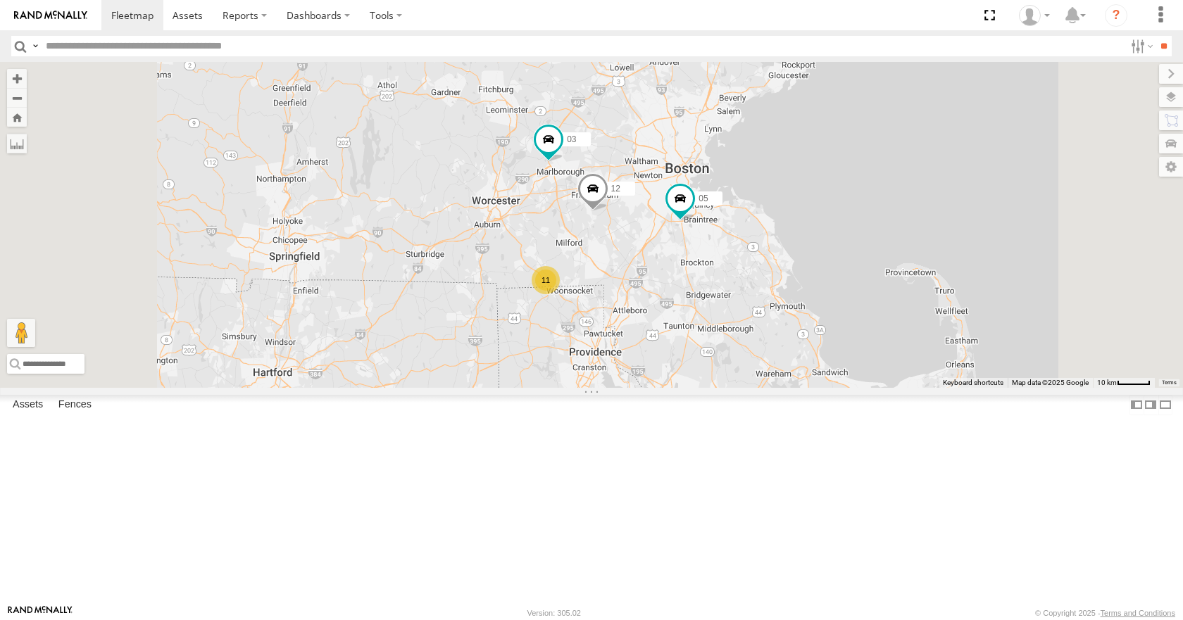
click at [795, 340] on div "35 14 08 05 02 03 12 11" at bounding box center [591, 224] width 1183 height 325
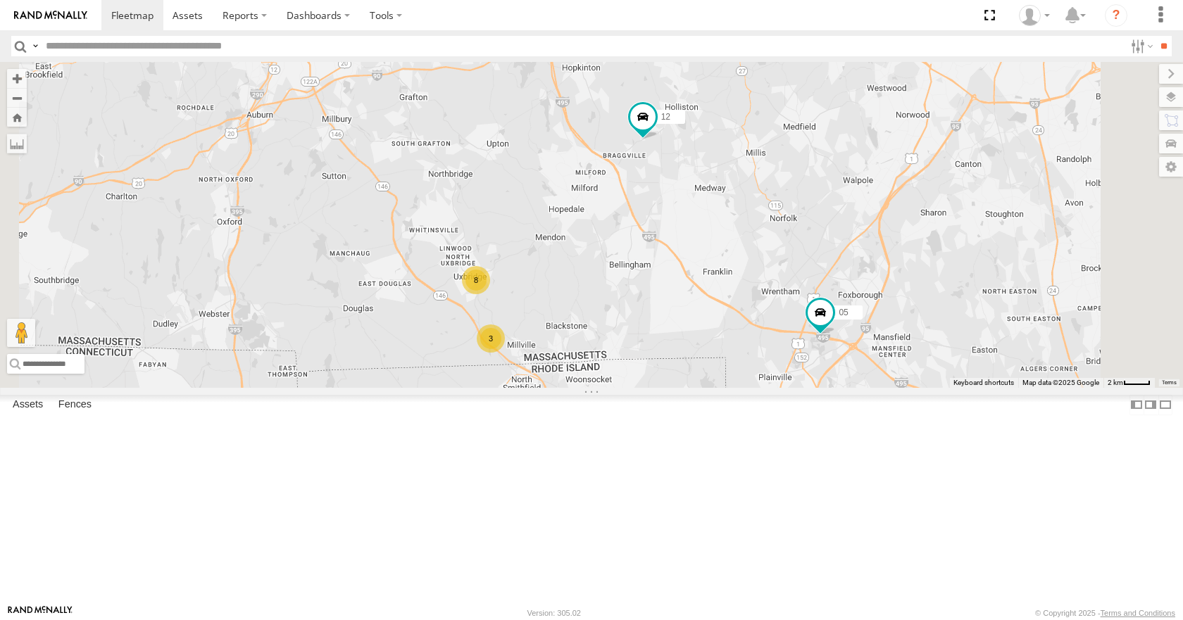
drag, startPoint x: 735, startPoint y: 244, endPoint x: 681, endPoint y: 382, distance: 148.9
click at [681, 382] on div "35 14 08 12 05 02 03 3 8" at bounding box center [591, 224] width 1183 height 325
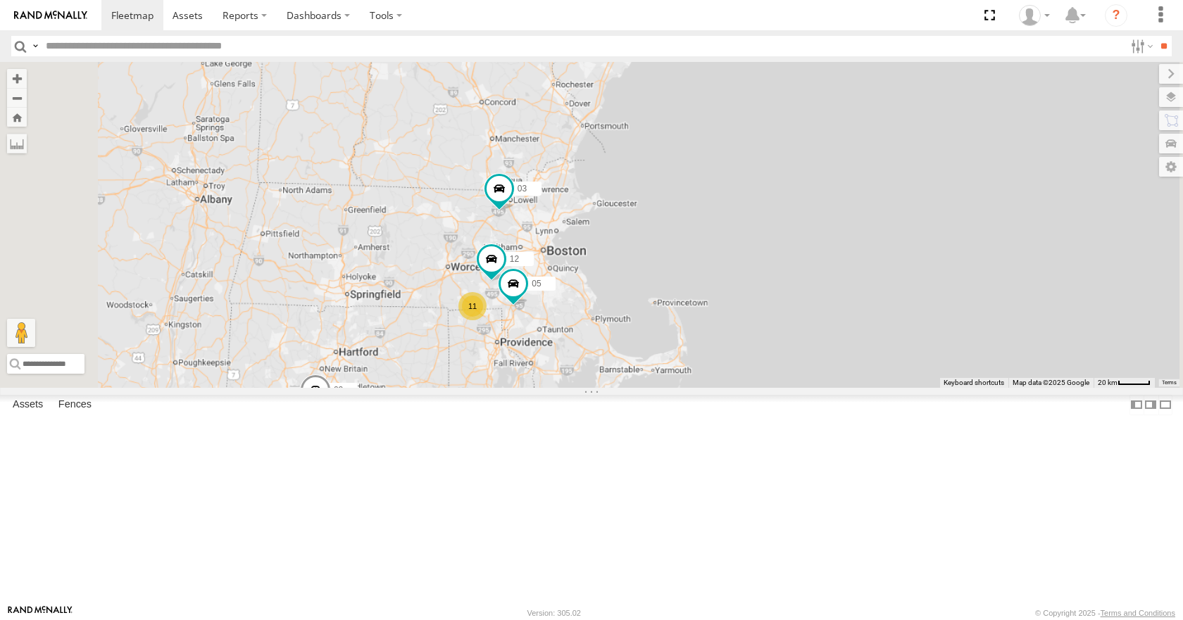
drag, startPoint x: 640, startPoint y: 342, endPoint x: 667, endPoint y: 344, distance: 26.8
click at [667, 344] on div "35 14 08 12 05 02 03 11" at bounding box center [591, 224] width 1183 height 325
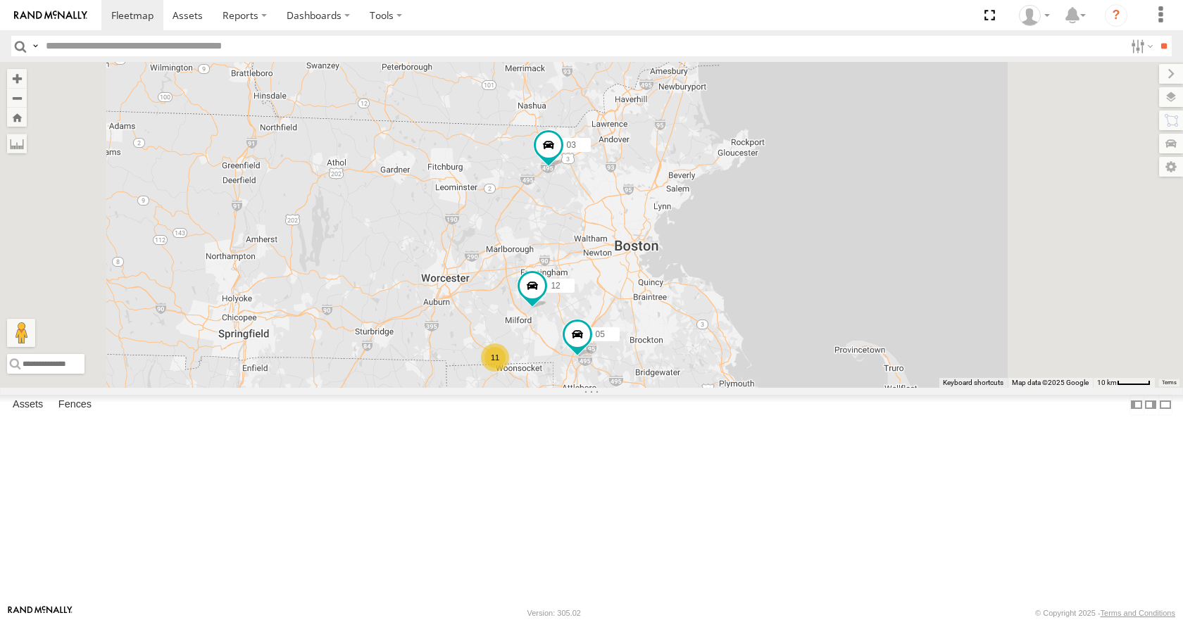
drag, startPoint x: 717, startPoint y: 356, endPoint x: 710, endPoint y: 332, distance: 25.0
click at [710, 332] on div "35 14 08 12 05 02 03 11" at bounding box center [591, 224] width 1183 height 325
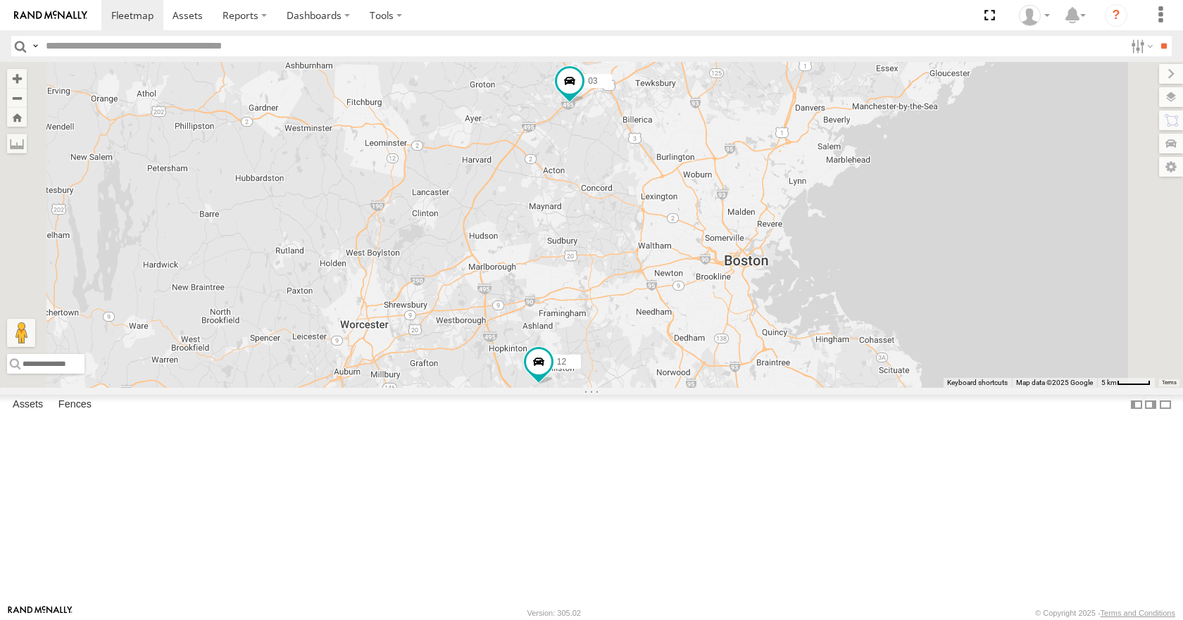
drag, startPoint x: 703, startPoint y: 340, endPoint x: 699, endPoint y: 273, distance: 67.0
click at [699, 273] on div "35 14 08 12 05 02 03 3 8" at bounding box center [591, 224] width 1183 height 325
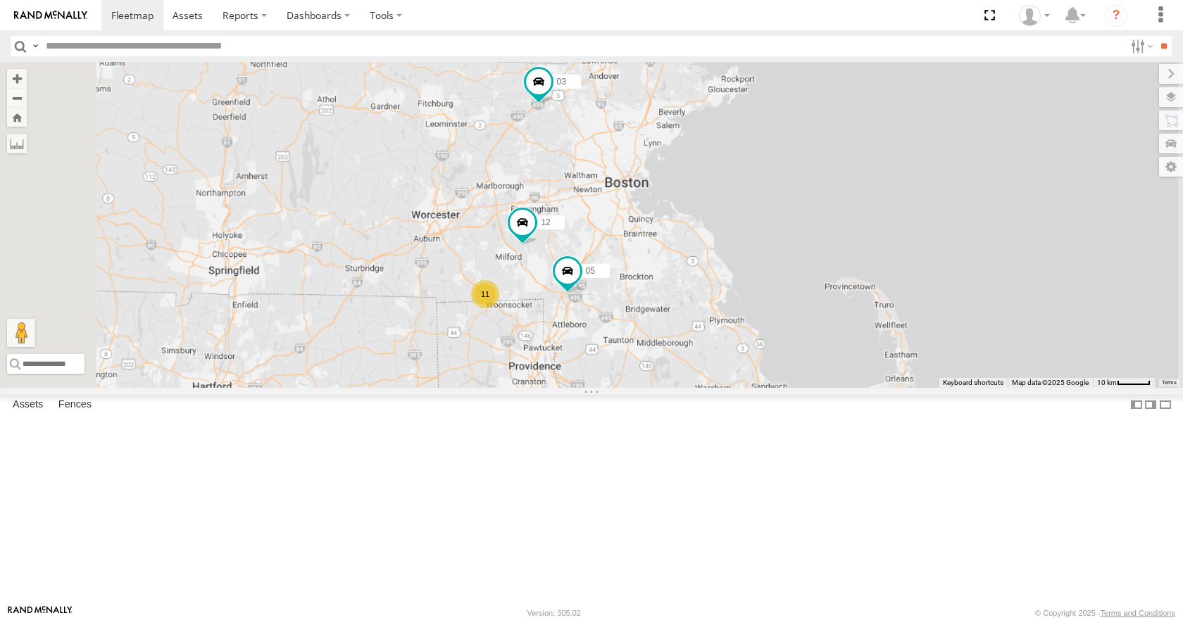
drag, startPoint x: 698, startPoint y: 273, endPoint x: 689, endPoint y: 275, distance: 9.4
click at [689, 275] on div "35 14 08 12 05 02 03 11" at bounding box center [591, 224] width 1183 height 325
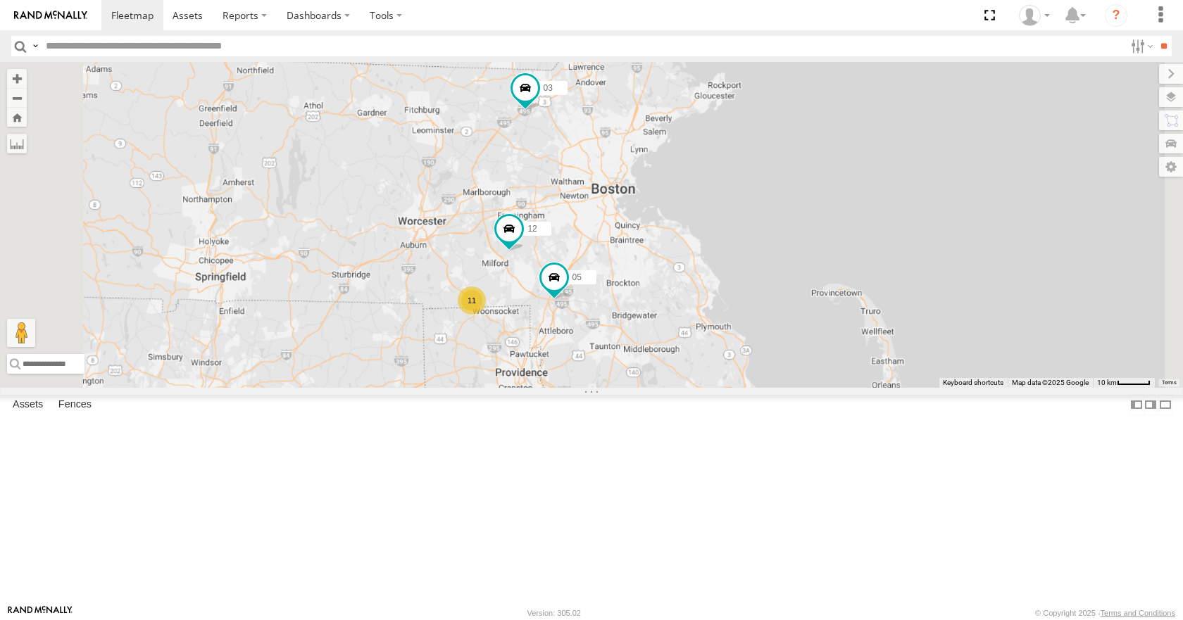
drag, startPoint x: 689, startPoint y: 275, endPoint x: 670, endPoint y: 284, distance: 20.8
click at [670, 284] on div "35 14 08 12 05 02 03 11" at bounding box center [591, 224] width 1183 height 325
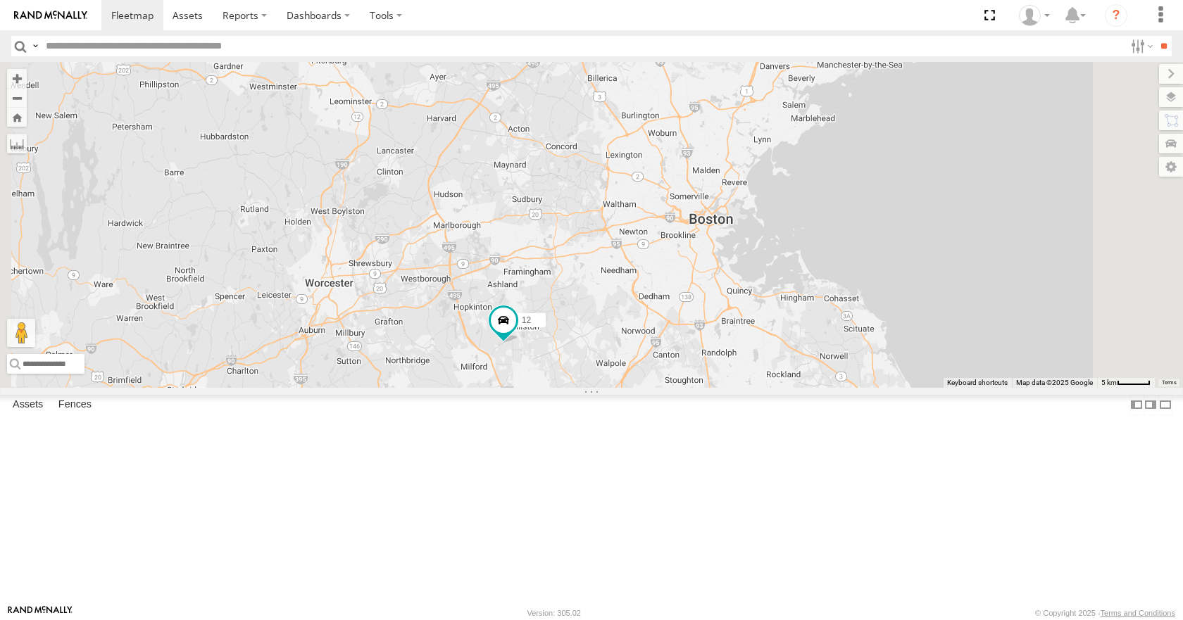
click at [664, 287] on div "35 14 08 12 05 02 03 3 8" at bounding box center [591, 224] width 1183 height 325
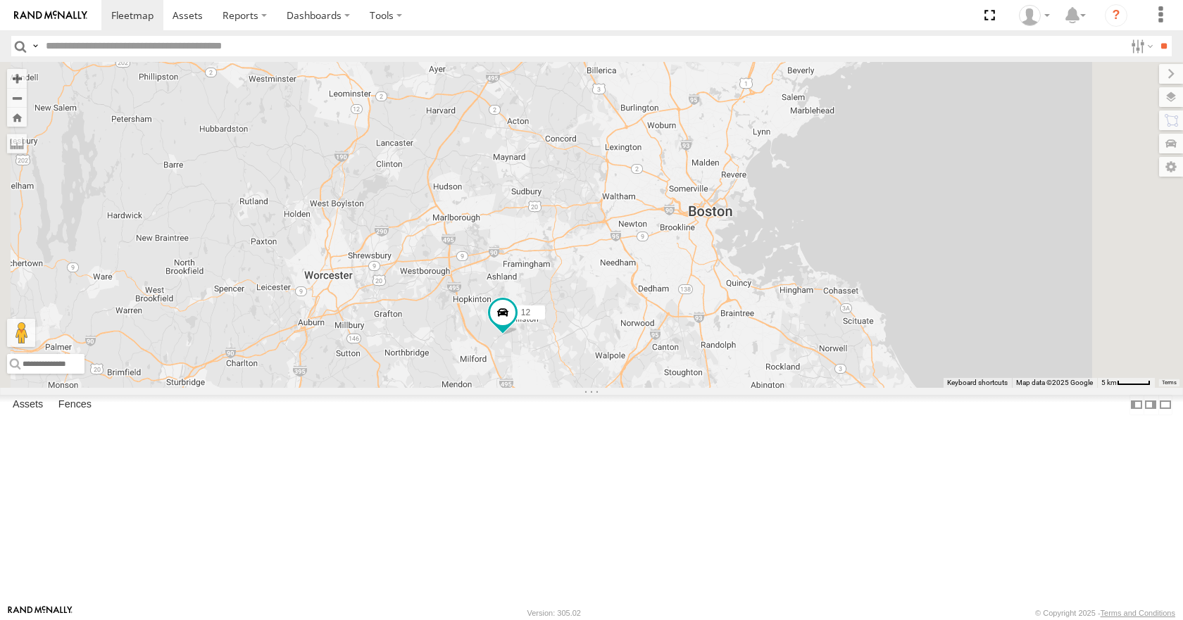
click at [691, 211] on div "35 14 08 12 05 02 03 3 8" at bounding box center [591, 224] width 1183 height 325
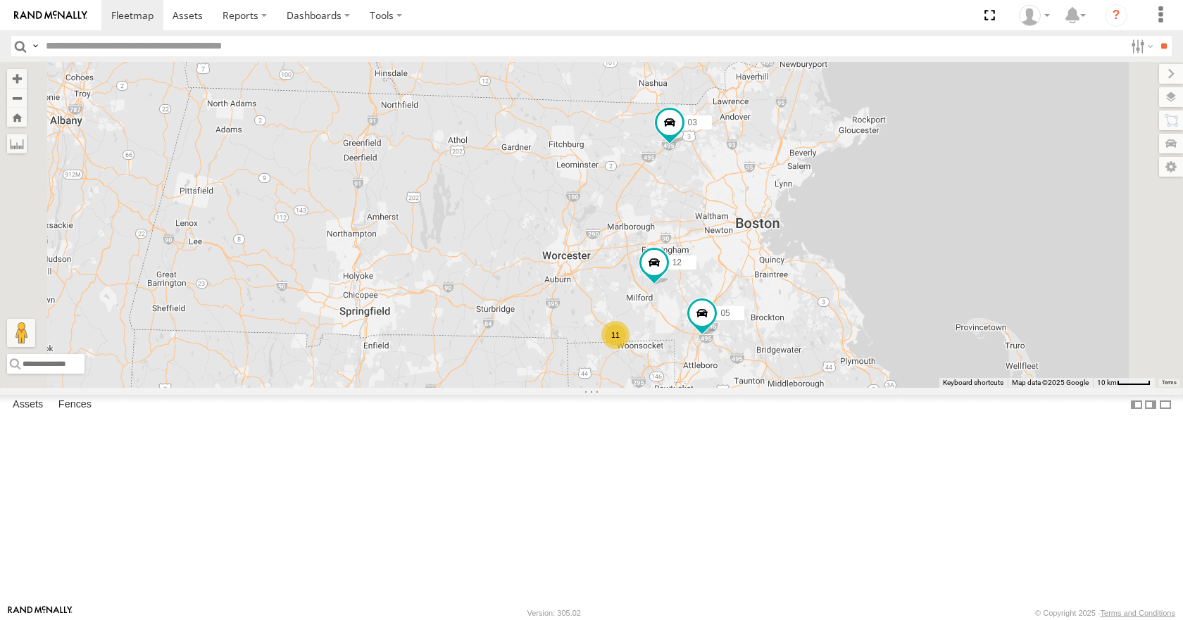
drag, startPoint x: 913, startPoint y: 178, endPoint x: 917, endPoint y: 226, distance: 48.1
click at [917, 226] on div "35 14 08 11 12 05 03" at bounding box center [591, 224] width 1183 height 325
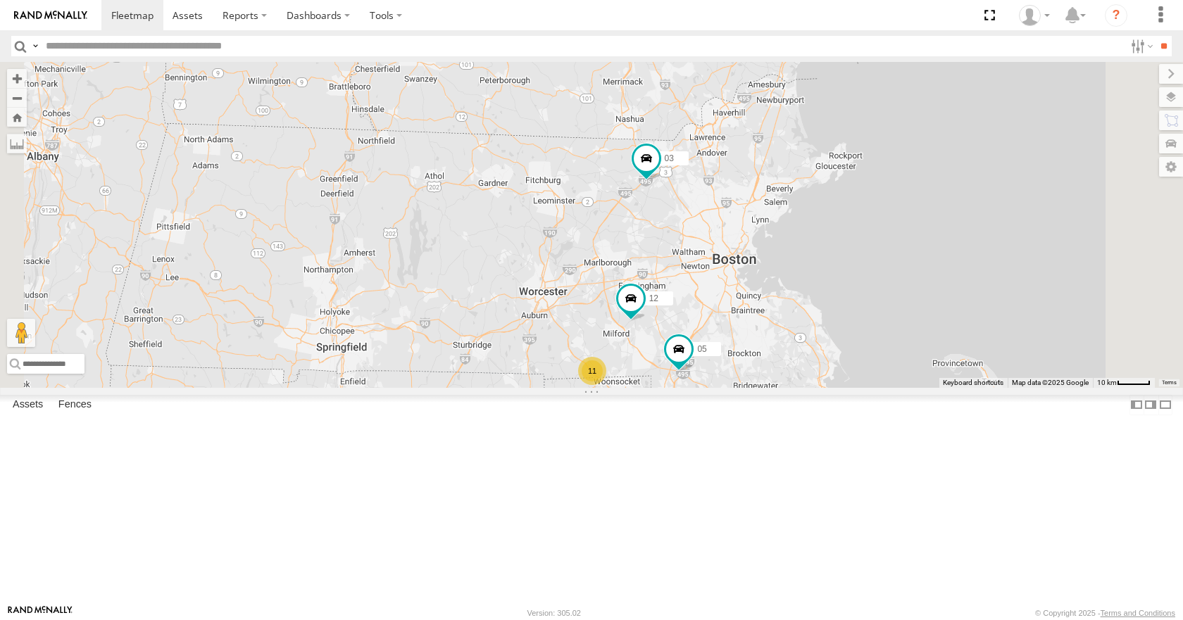
drag, startPoint x: 771, startPoint y: 220, endPoint x: 737, endPoint y: 270, distance: 60.9
click at [737, 270] on div "35 14 08 11 12 05 03" at bounding box center [591, 224] width 1183 height 325
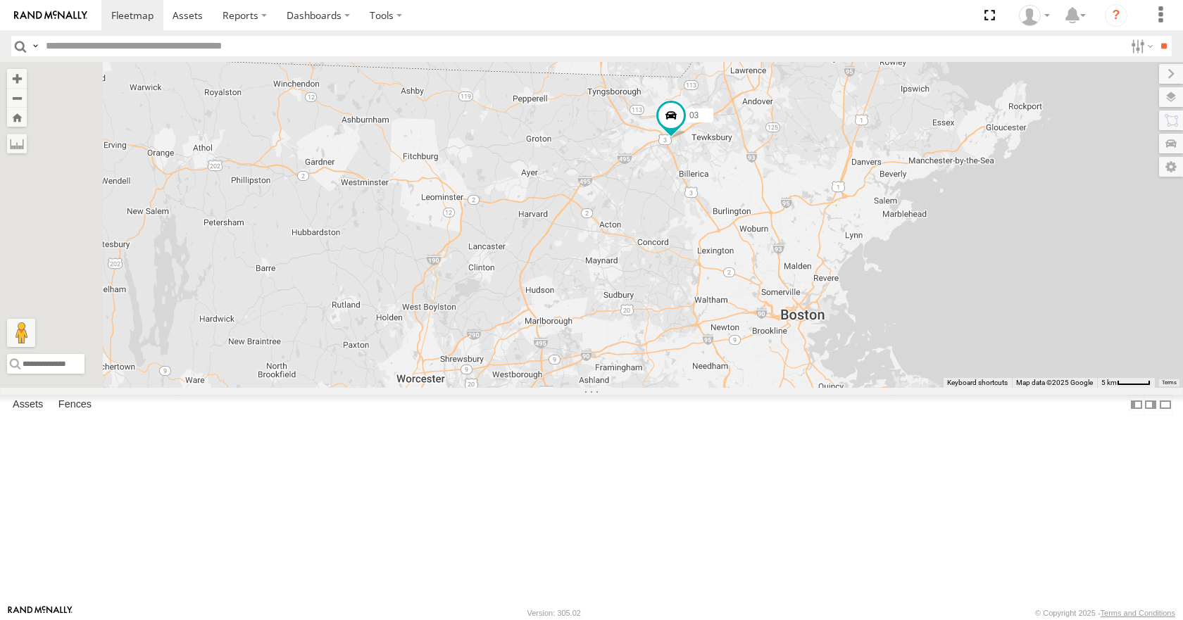
drag, startPoint x: 827, startPoint y: 319, endPoint x: 810, endPoint y: 328, distance: 19.8
click at [810, 328] on div "35 14 08 12 05 02 03 8" at bounding box center [591, 224] width 1183 height 325
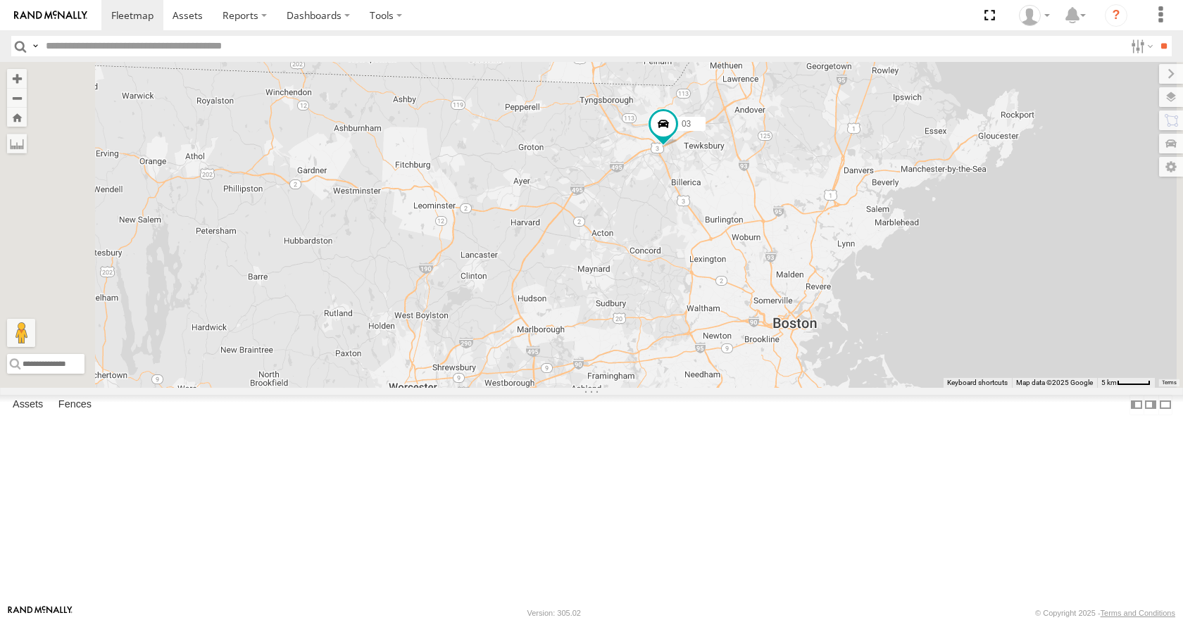
drag, startPoint x: 825, startPoint y: 310, endPoint x: 804, endPoint y: 337, distance: 34.6
click at [804, 337] on div "35 14 08 12 05 02 03 8" at bounding box center [591, 224] width 1183 height 325
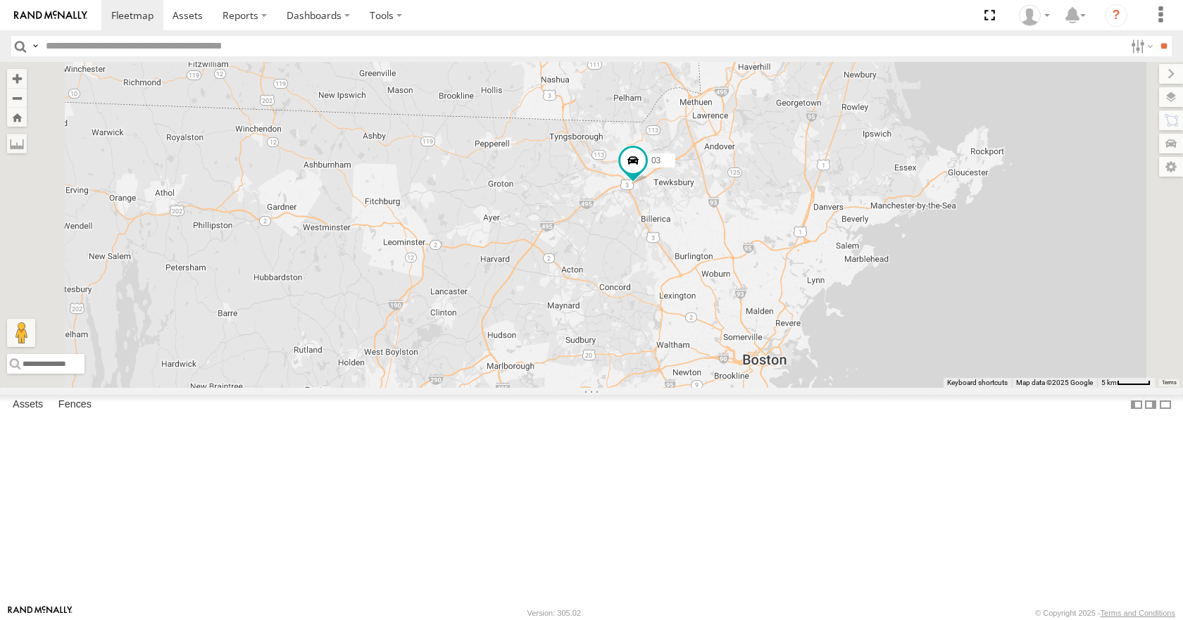
drag, startPoint x: 846, startPoint y: 299, endPoint x: 827, endPoint y: 321, distance: 29.0
click at [827, 321] on div "35 14 08 12 05 02 03 8" at bounding box center [591, 224] width 1183 height 325
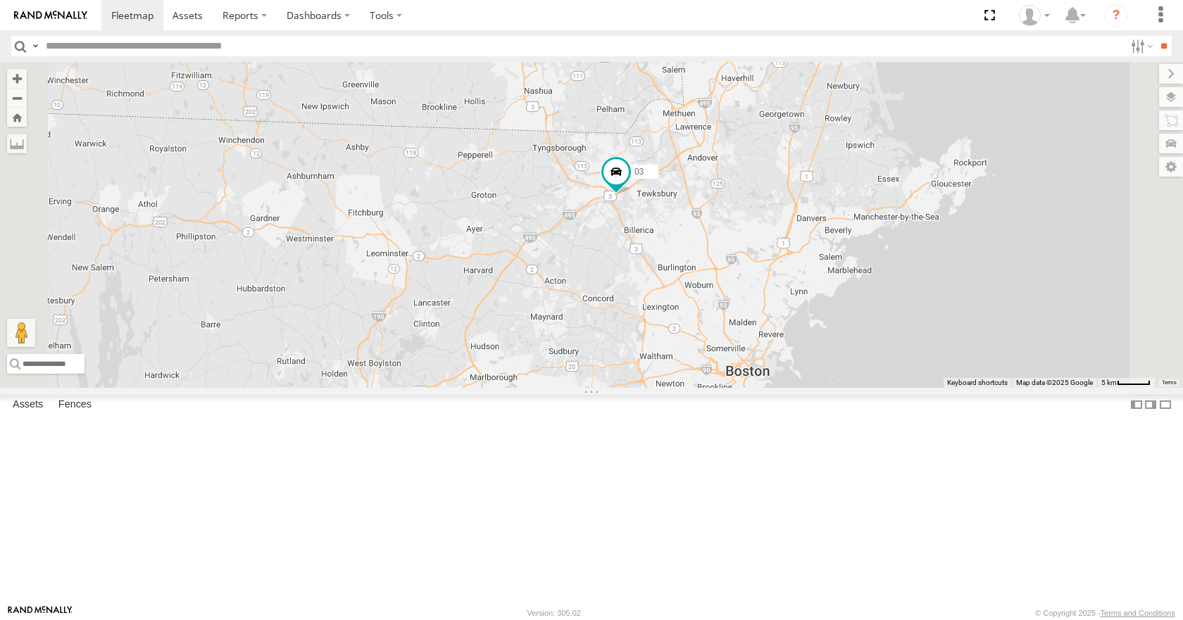
drag, startPoint x: 889, startPoint y: 256, endPoint x: 871, endPoint y: 274, distance: 25.9
click at [871, 274] on div "35 14 08 12 05 02 03 8" at bounding box center [591, 224] width 1183 height 325
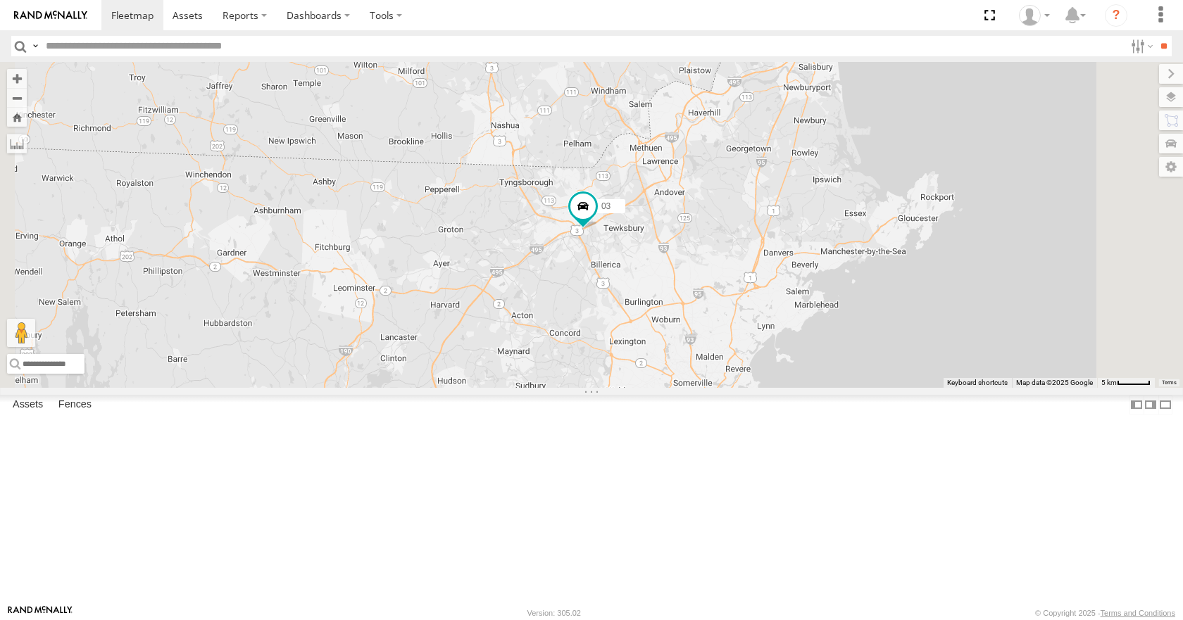
drag, startPoint x: 901, startPoint y: 196, endPoint x: 880, endPoint y: 216, distance: 28.4
click at [880, 216] on div "35 14 08 12 05 02 03 8" at bounding box center [591, 224] width 1183 height 325
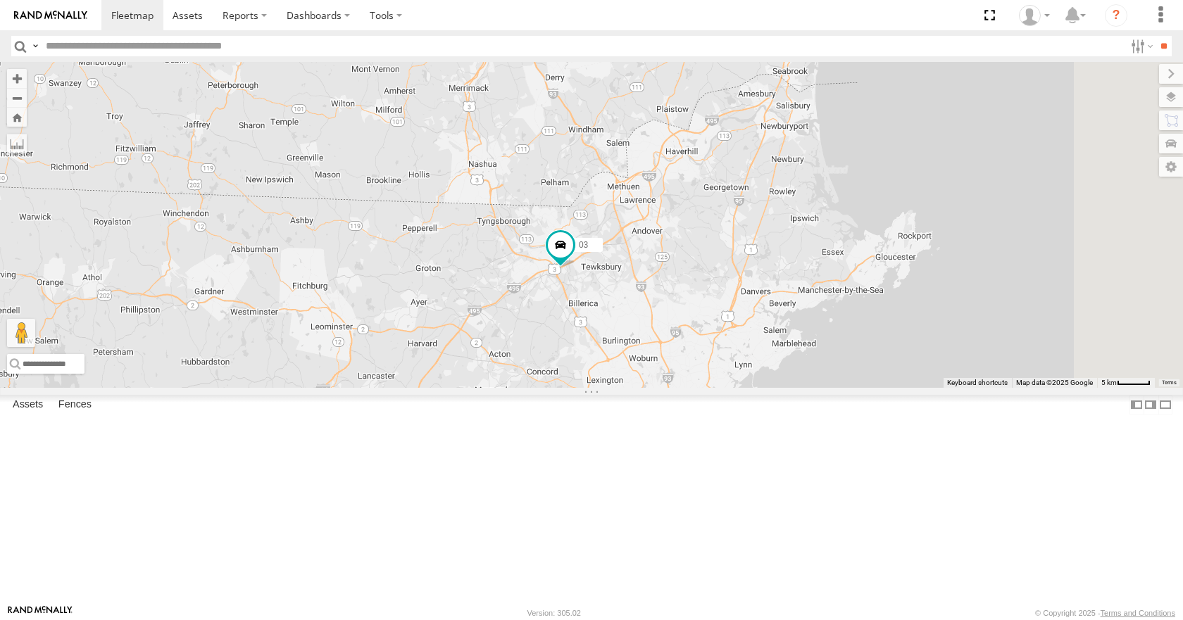
click at [853, 201] on div "35 14 08 12 05 02 03 8" at bounding box center [591, 224] width 1183 height 325
drag, startPoint x: 868, startPoint y: 135, endPoint x: 863, endPoint y: 168, distance: 33.6
click at [863, 168] on div "35 14 08 12 05 02 03 8" at bounding box center [591, 224] width 1183 height 325
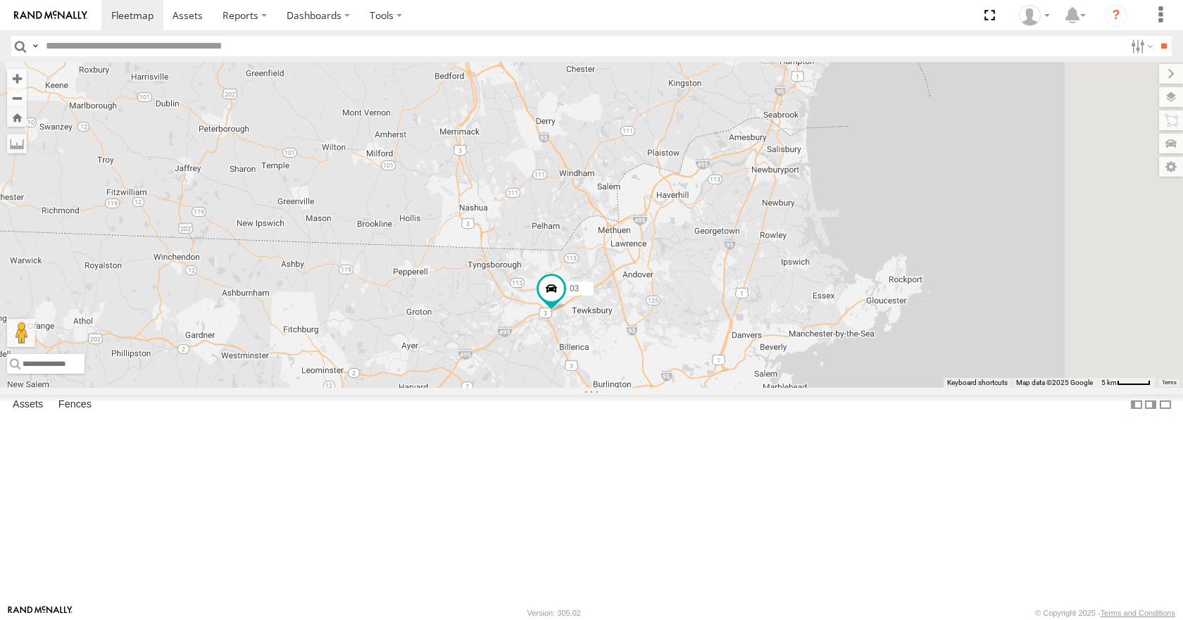
drag, startPoint x: 858, startPoint y: 138, endPoint x: 845, endPoint y: 162, distance: 27.4
click at [845, 162] on div "35 14 08 12 05 02 03 8" at bounding box center [591, 224] width 1183 height 325
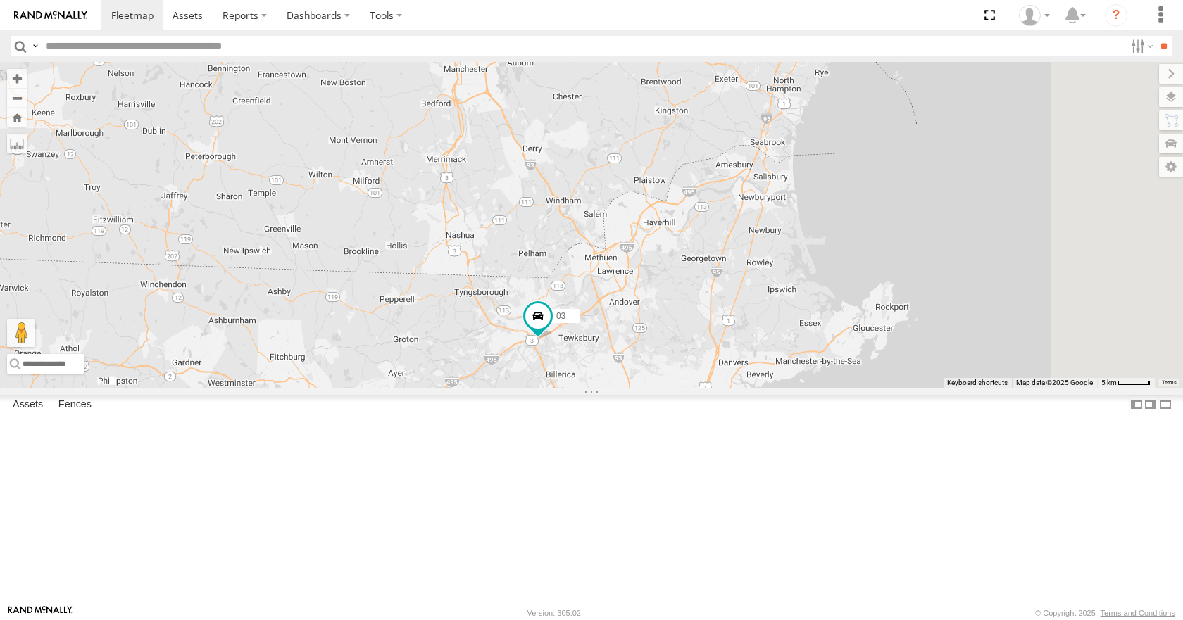
drag, startPoint x: 839, startPoint y: 123, endPoint x: 827, endPoint y: 137, distance: 18.5
click at [827, 137] on div "35 14 08 12 05 02 03 8" at bounding box center [591, 224] width 1183 height 325
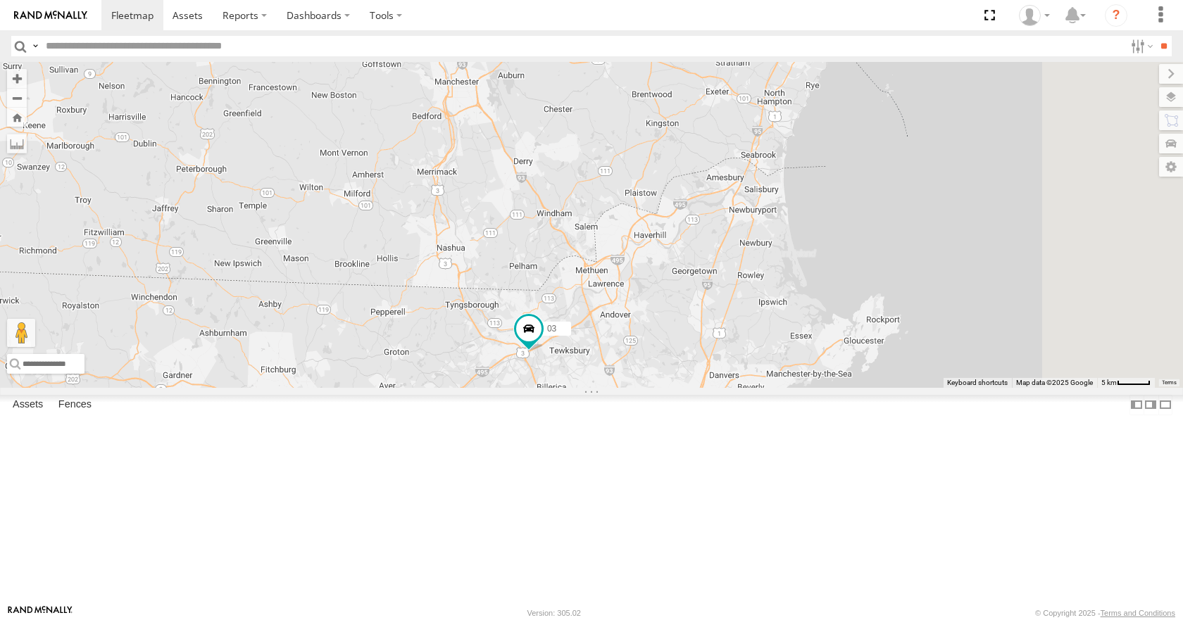
drag, startPoint x: 818, startPoint y: 87, endPoint x: 809, endPoint y: 105, distance: 20.5
click at [809, 105] on div "35 14 08 12 05 02 03 8" at bounding box center [591, 224] width 1183 height 325
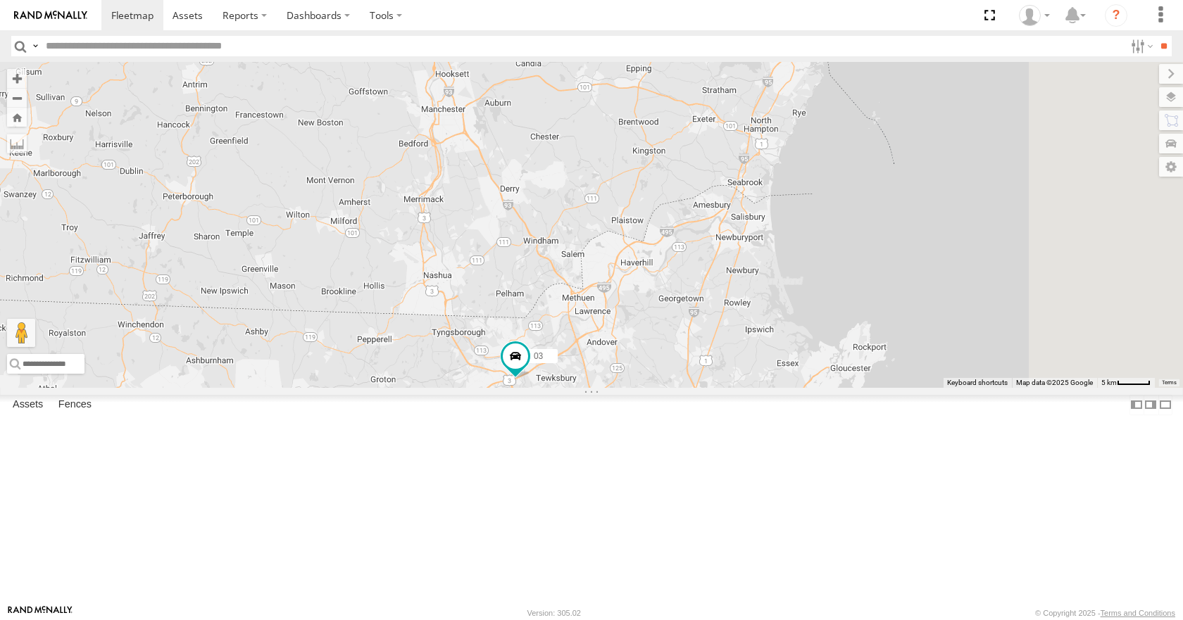
drag, startPoint x: 857, startPoint y: 111, endPoint x: 841, endPoint y: 120, distance: 18.4
click at [841, 120] on div "35 14 08 12 05 02 03 8" at bounding box center [591, 224] width 1183 height 325
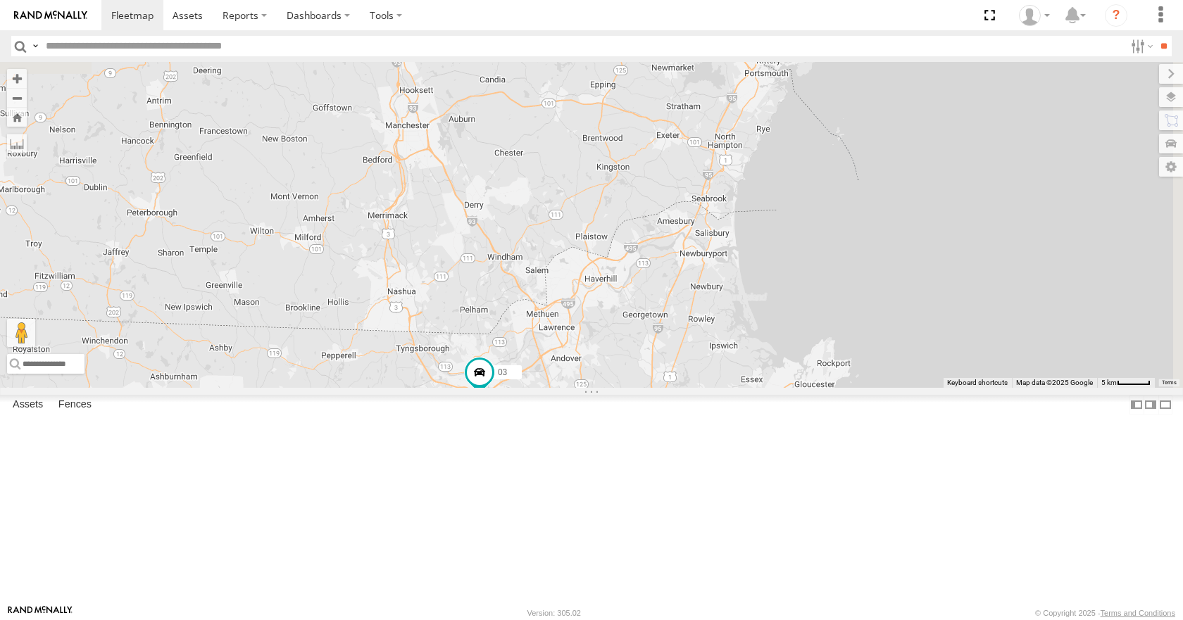
drag, startPoint x: 869, startPoint y: 118, endPoint x: 853, endPoint y: 127, distance: 19.0
click at [853, 127] on div "35 14 08 12 05 02 03 8" at bounding box center [591, 224] width 1183 height 325
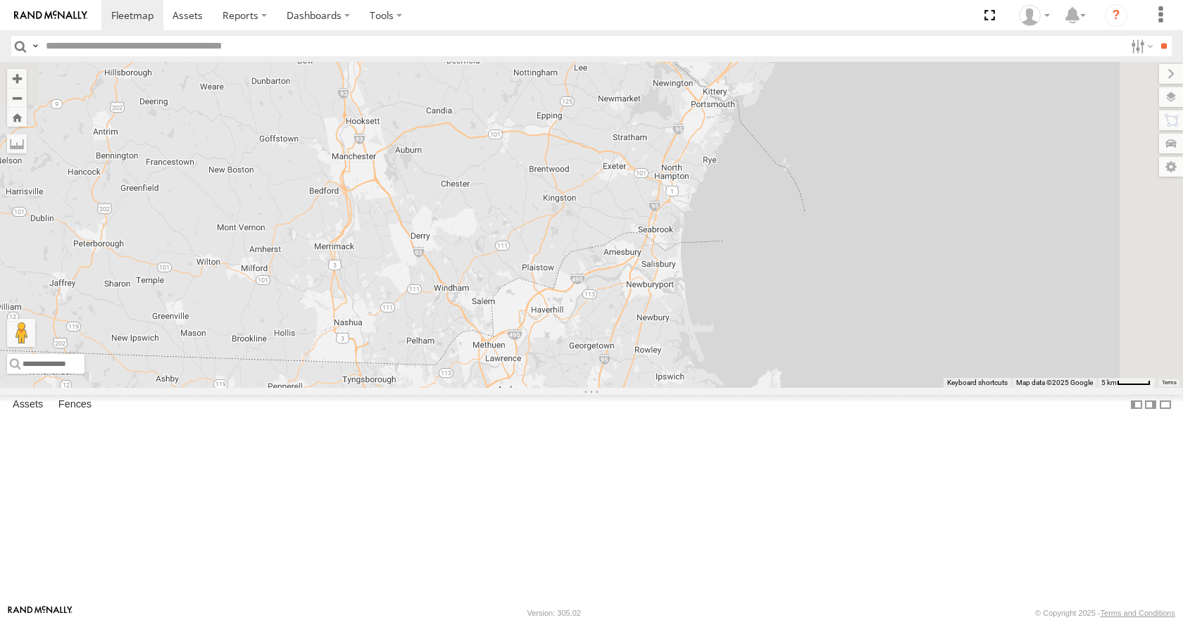
drag, startPoint x: 868, startPoint y: 94, endPoint x: 830, endPoint y: 123, distance: 47.3
click at [830, 123] on div "35 14 08 12 05 02 03 8" at bounding box center [591, 224] width 1183 height 325
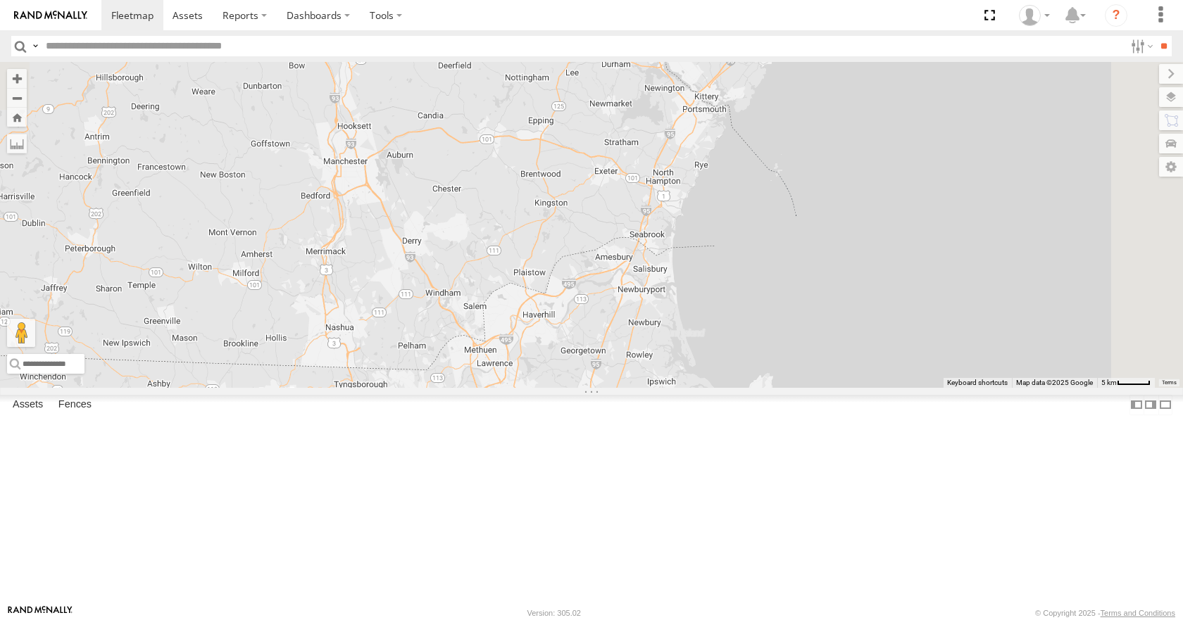
drag, startPoint x: 846, startPoint y: 93, endPoint x: 836, endPoint y: 103, distance: 13.5
click at [836, 103] on div "35 14 08 12 05 02 03 8" at bounding box center [591, 224] width 1183 height 325
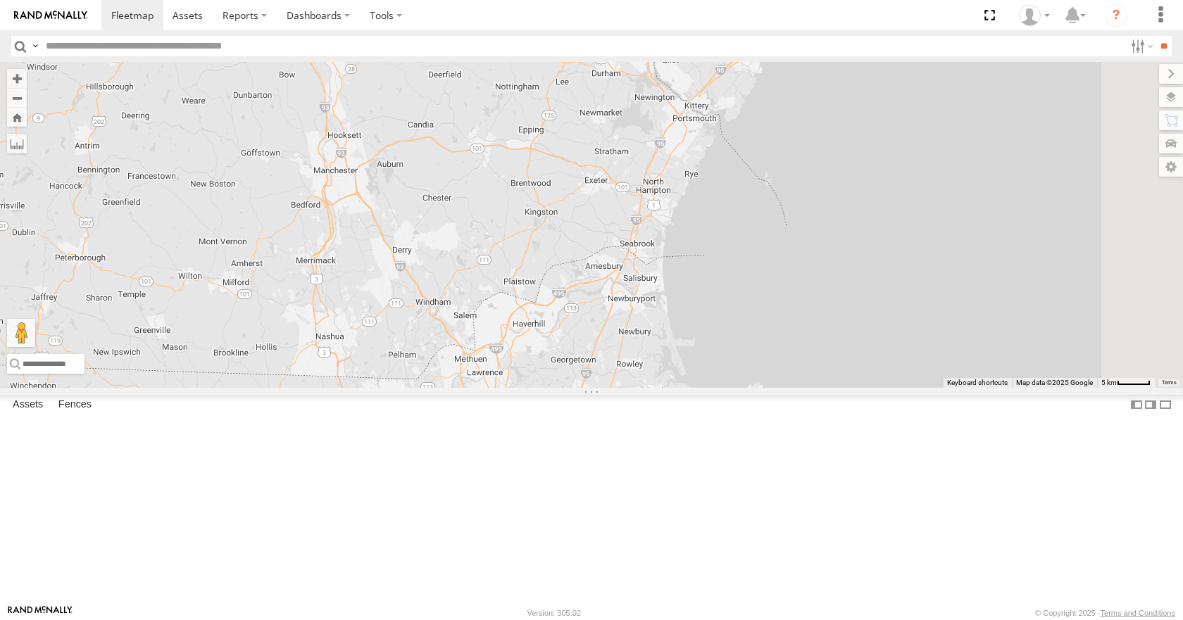
drag, startPoint x: 828, startPoint y: 80, endPoint x: 818, endPoint y: 86, distance: 11.4
click at [818, 86] on div "35 14 08 12 05 02 03 8" at bounding box center [591, 224] width 1183 height 325
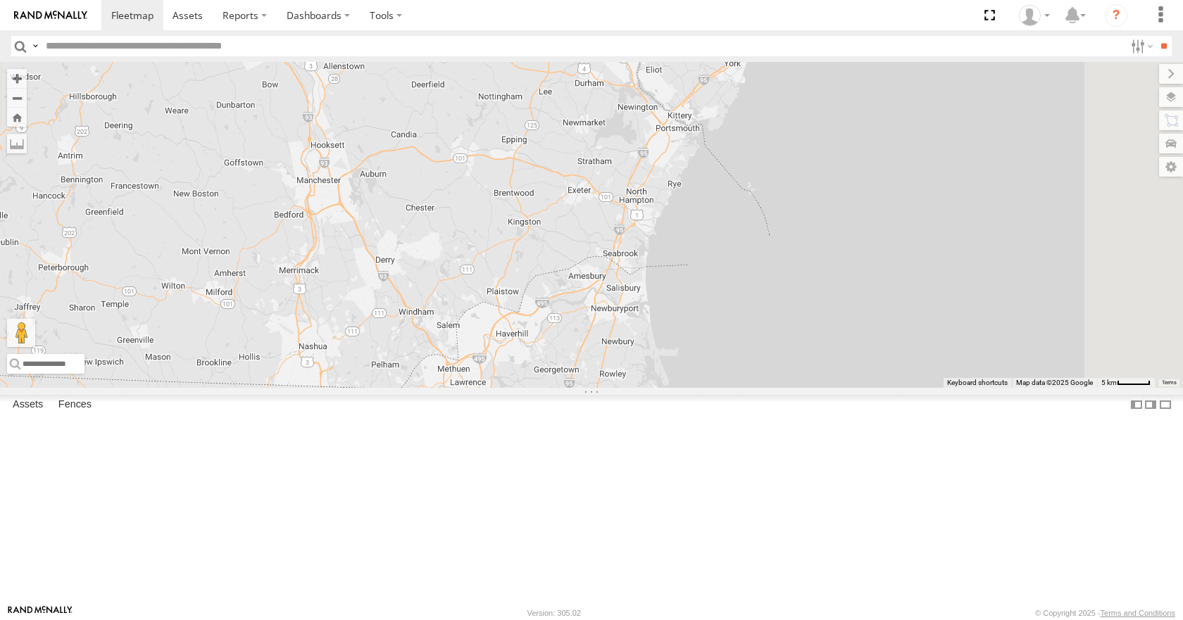
drag, startPoint x: 827, startPoint y: 170, endPoint x: 834, endPoint y: 156, distance: 16.1
click at [834, 156] on div "35 14 08 12 05 02 03 8" at bounding box center [591, 224] width 1183 height 325
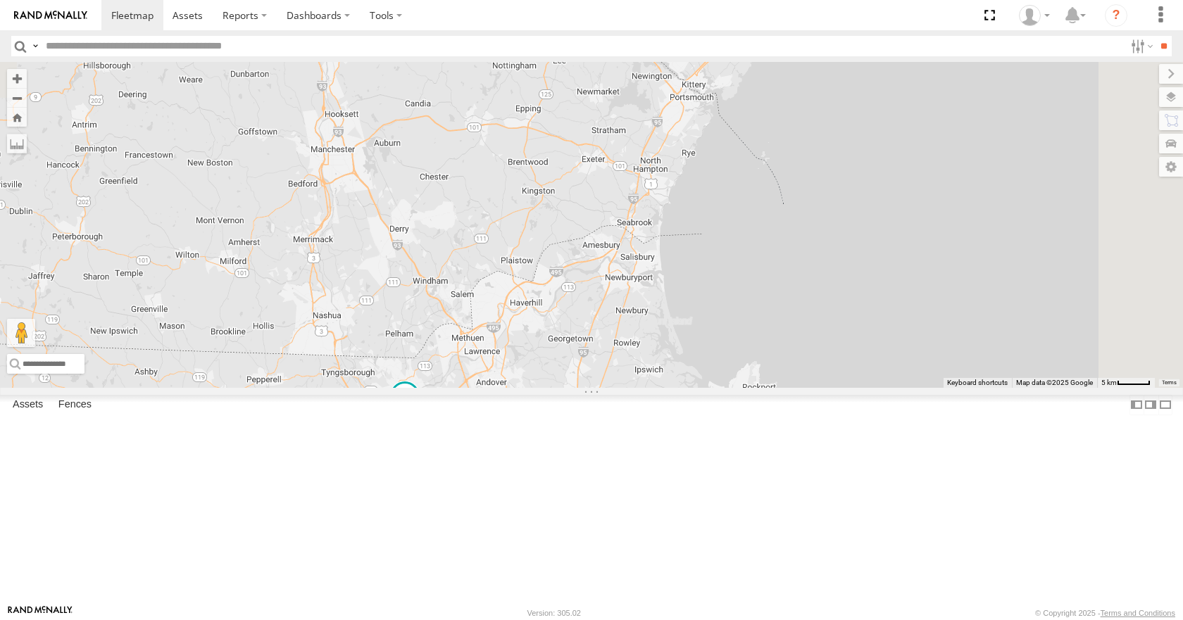
drag, startPoint x: 833, startPoint y: 176, endPoint x: 844, endPoint y: 158, distance: 21.5
click at [844, 158] on div "35 14 08 12 05 02 03 8" at bounding box center [591, 224] width 1183 height 325
click at [834, 193] on div "35 14 08 12 05 02 03 8" at bounding box center [591, 224] width 1183 height 325
drag, startPoint x: 862, startPoint y: 183, endPoint x: 872, endPoint y: 170, distance: 16.1
click at [872, 170] on div "35 14 08 12 05 02 03 8" at bounding box center [591, 224] width 1183 height 325
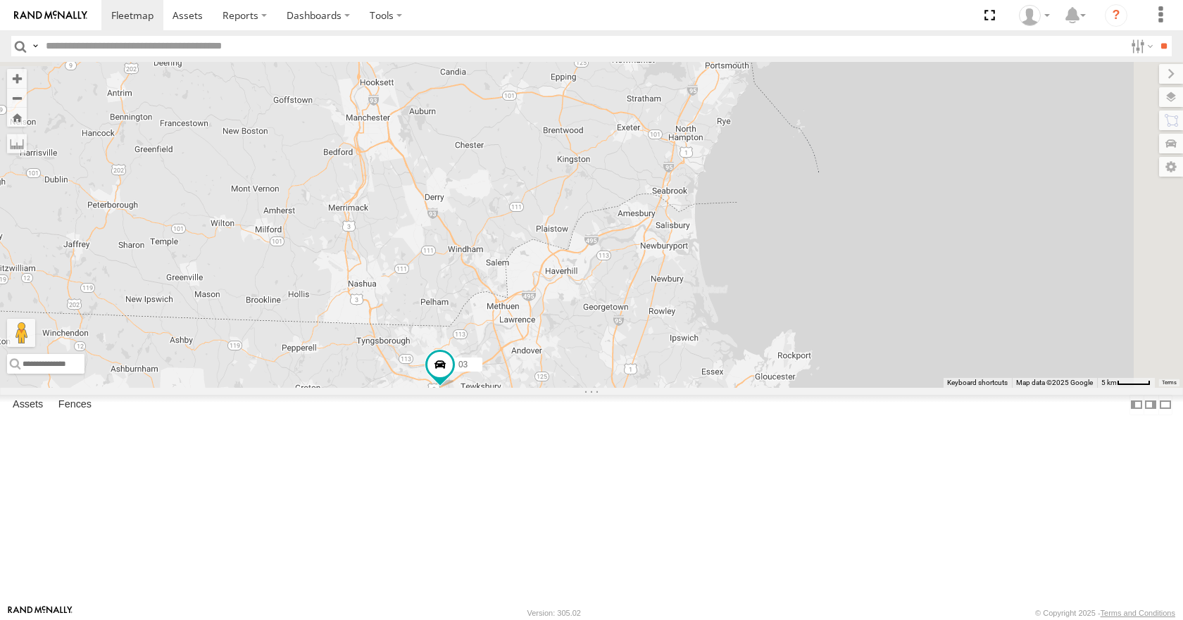
drag, startPoint x: 877, startPoint y: 207, endPoint x: 904, endPoint y: 186, distance: 34.1
click at [904, 186] on div "35 14 08 12 05 02 03 8" at bounding box center [591, 224] width 1183 height 325
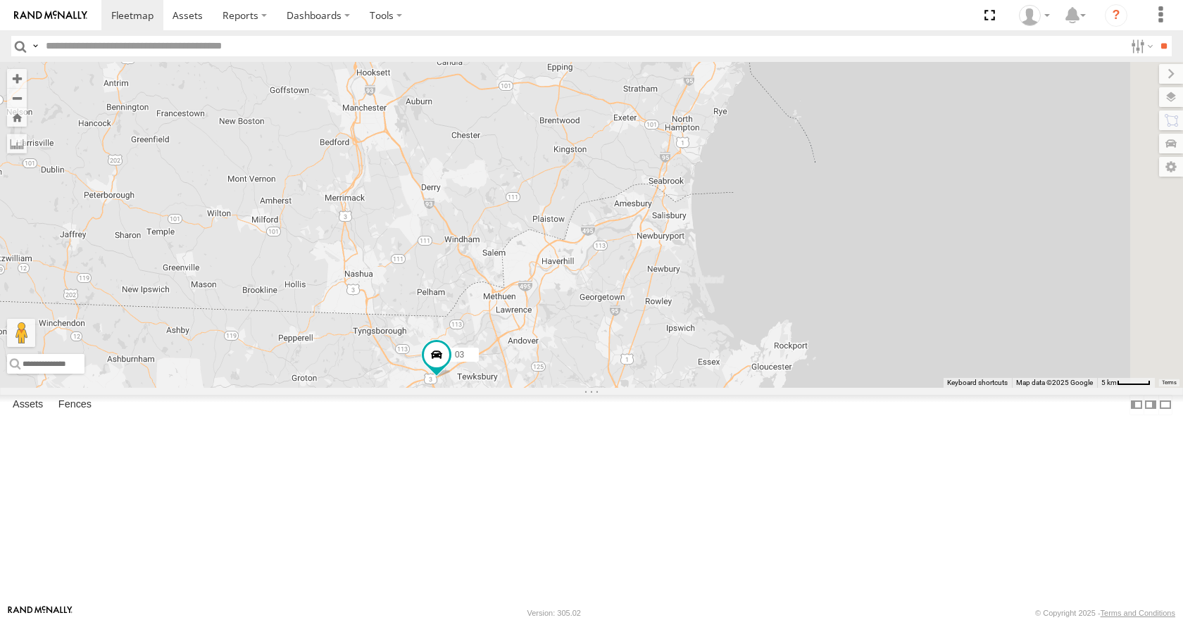
drag, startPoint x: 827, startPoint y: 199, endPoint x: 800, endPoint y: 137, distance: 67.5
click at [821, 184] on div "35 14 08 12 05 02 03 8" at bounding box center [591, 224] width 1183 height 325
drag, startPoint x: 798, startPoint y: 131, endPoint x: 813, endPoint y: 138, distance: 17.0
click at [813, 138] on div "35 14 08 12 05 02 03 8" at bounding box center [591, 224] width 1183 height 325
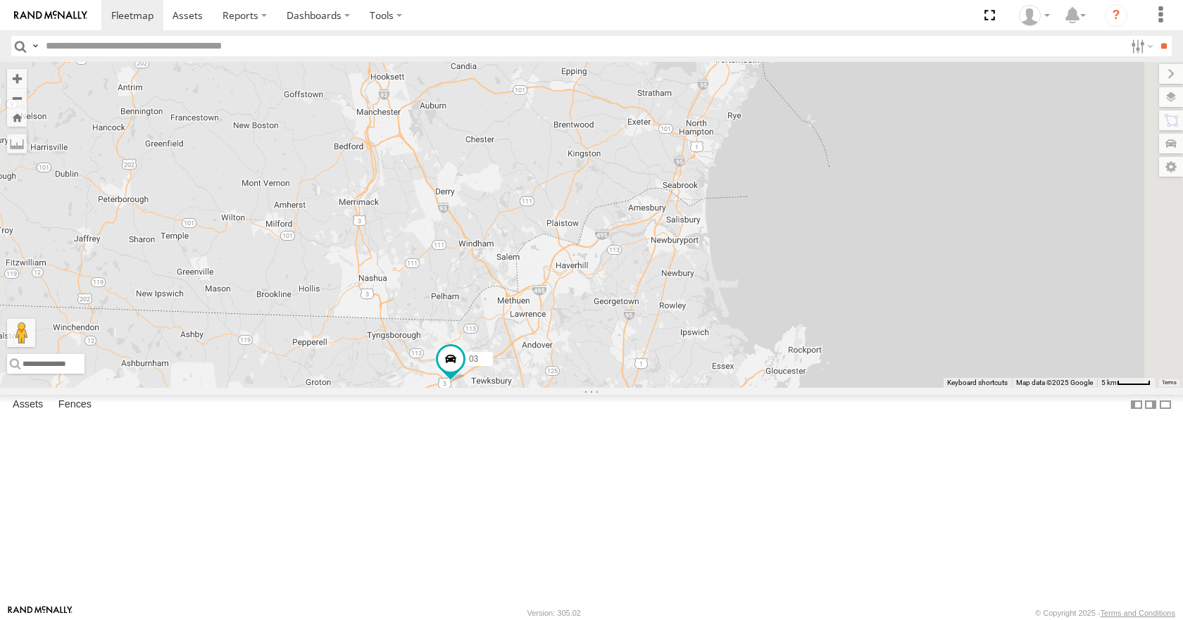
click at [822, 96] on div "35 14 08 12 05 02 03 8" at bounding box center [591, 224] width 1183 height 325
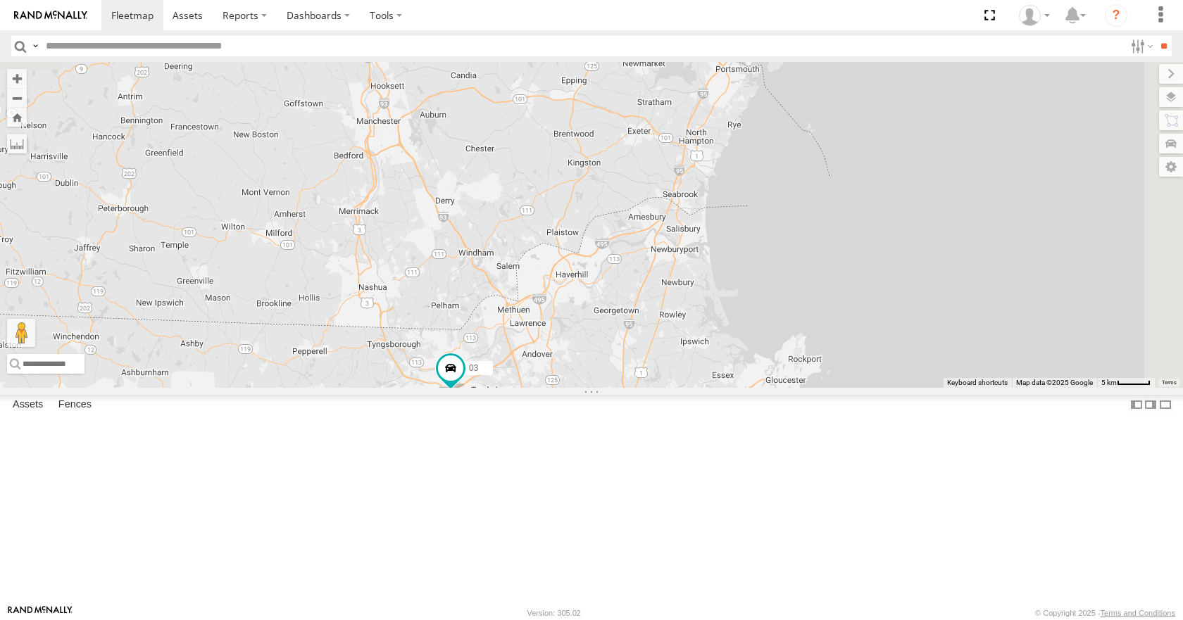
click at [855, 77] on div "35 14 08 12 05 02 03 8" at bounding box center [591, 224] width 1183 height 325
click at [886, 110] on div "35 14 08 12 05 02 03 8" at bounding box center [591, 224] width 1183 height 325
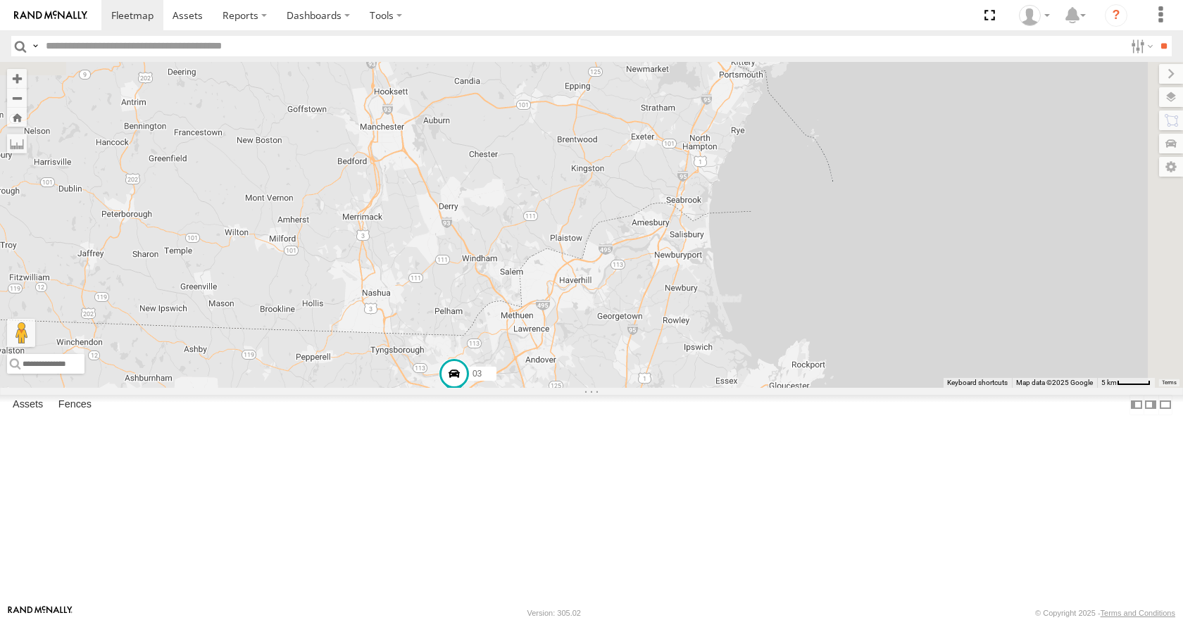
drag, startPoint x: 859, startPoint y: 177, endPoint x: 859, endPoint y: 192, distance: 14.8
click at [859, 192] on div "35 14 08 12 05 02 03 8" at bounding box center [591, 224] width 1183 height 325
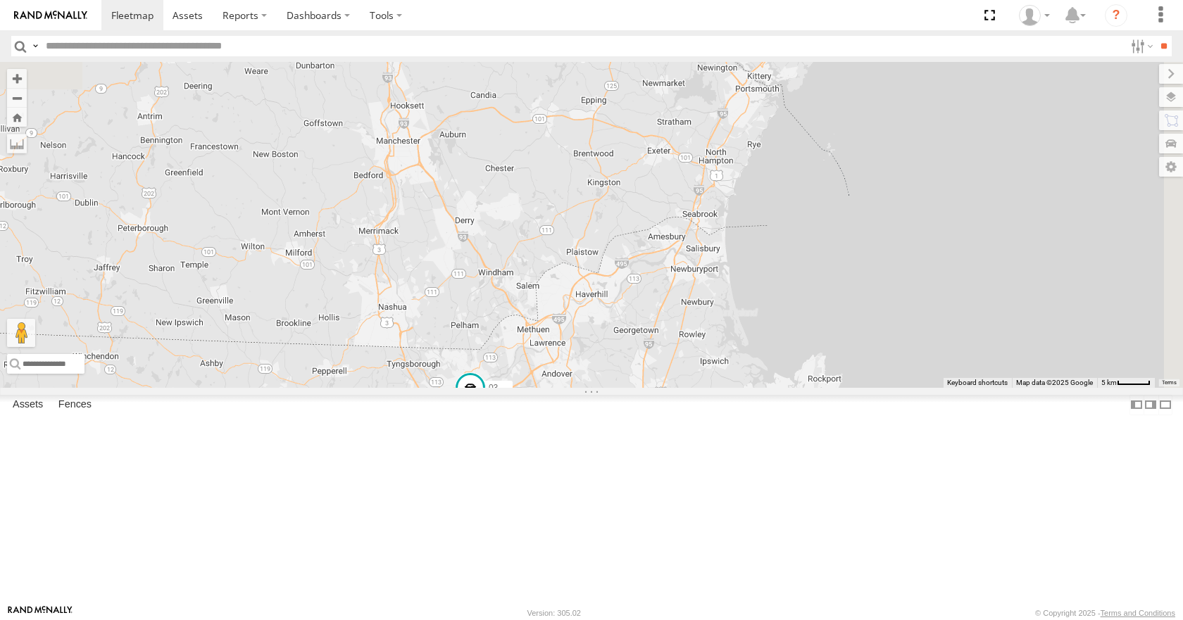
drag, startPoint x: 884, startPoint y: 137, endPoint x: 903, endPoint y: 151, distance: 23.7
click at [903, 151] on div "35 14 08 12 05 02 03 8" at bounding box center [591, 224] width 1183 height 325
drag, startPoint x: 910, startPoint y: 101, endPoint x: 904, endPoint y: 117, distance: 17.4
click at [904, 117] on div "35 14 08 12 05 02 03 8" at bounding box center [591, 224] width 1183 height 325
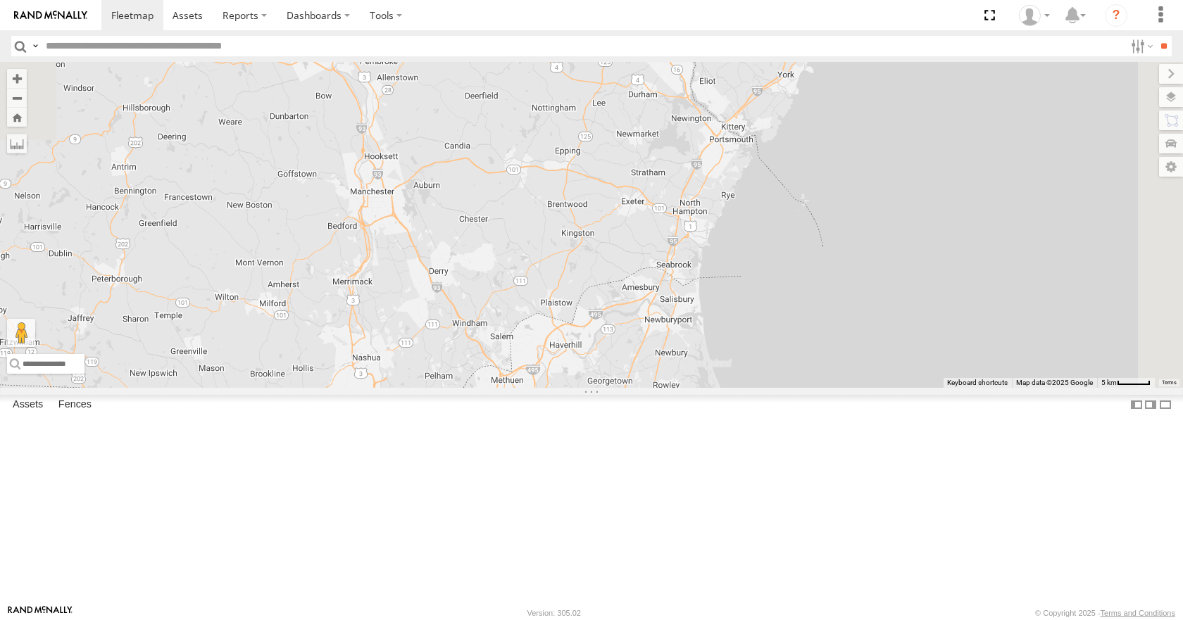
drag, startPoint x: 900, startPoint y: 80, endPoint x: 879, endPoint y: 118, distance: 43.5
click at [879, 118] on div "35 14 08 12 05 02 03 8" at bounding box center [591, 224] width 1183 height 325
click at [856, 104] on div "35 14 08 12 05 02 03 8" at bounding box center [591, 224] width 1183 height 325
click at [913, 75] on div "35 14 08 12 05 02 03 8" at bounding box center [591, 224] width 1183 height 325
drag, startPoint x: 855, startPoint y: 177, endPoint x: 855, endPoint y: 126, distance: 50.7
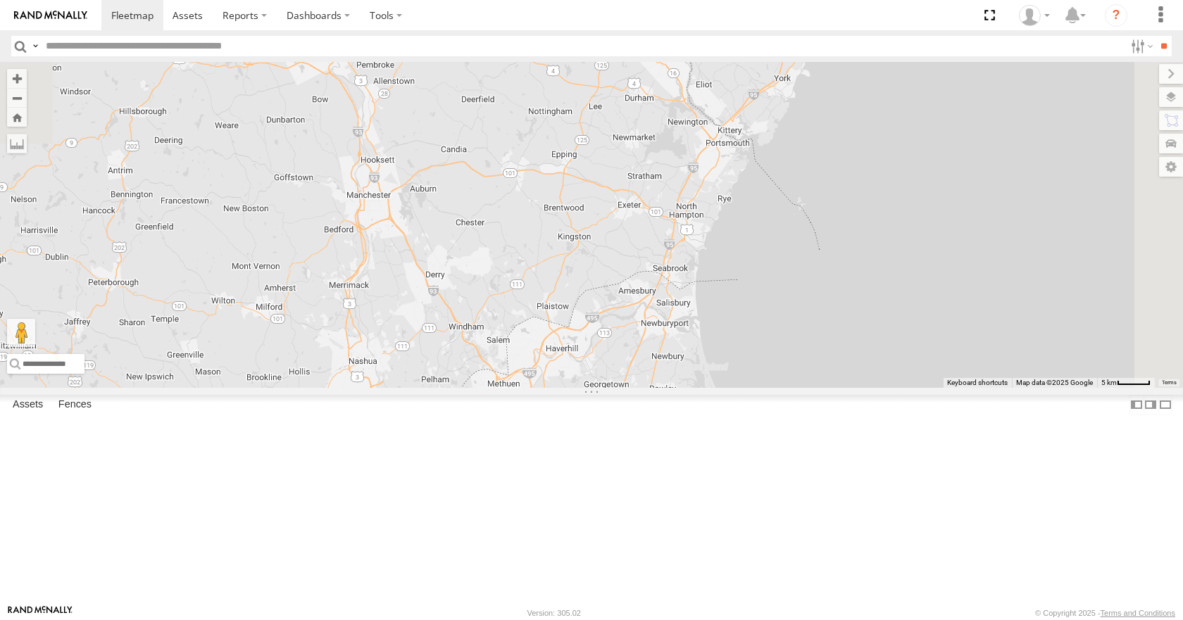
click at [855, 126] on div "35 14 08 12 05 02 03 8" at bounding box center [591, 224] width 1183 height 325
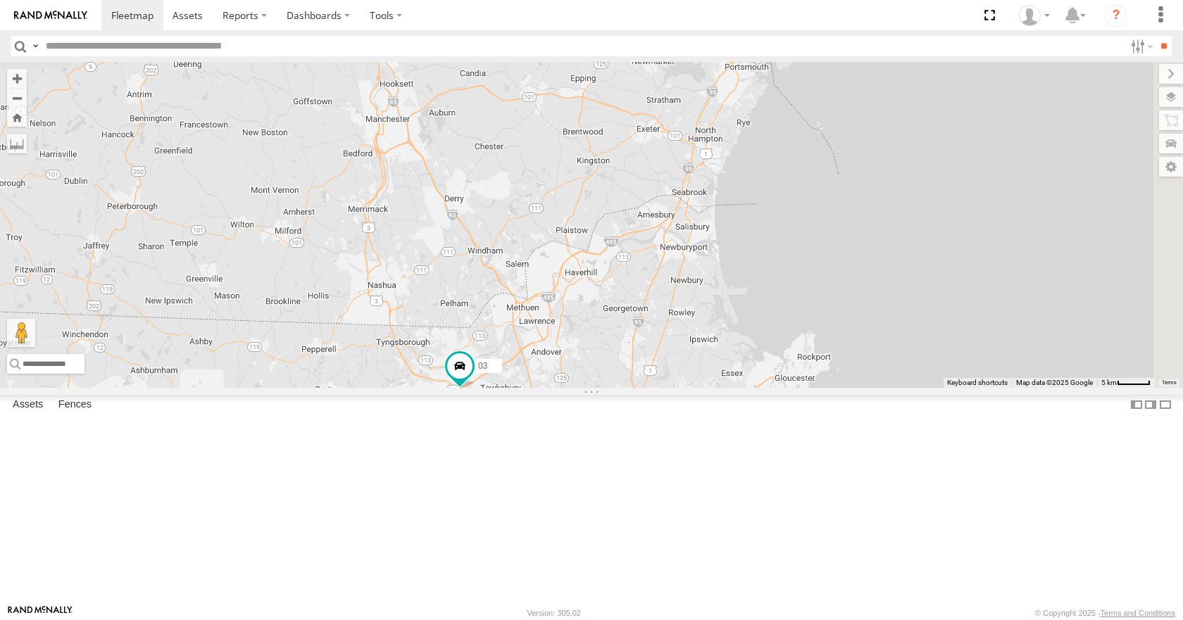
drag, startPoint x: 822, startPoint y: 188, endPoint x: 845, endPoint y: 146, distance: 48.2
click at [845, 146] on div "35 14 08 12 05 02 03 8" at bounding box center [591, 224] width 1183 height 325
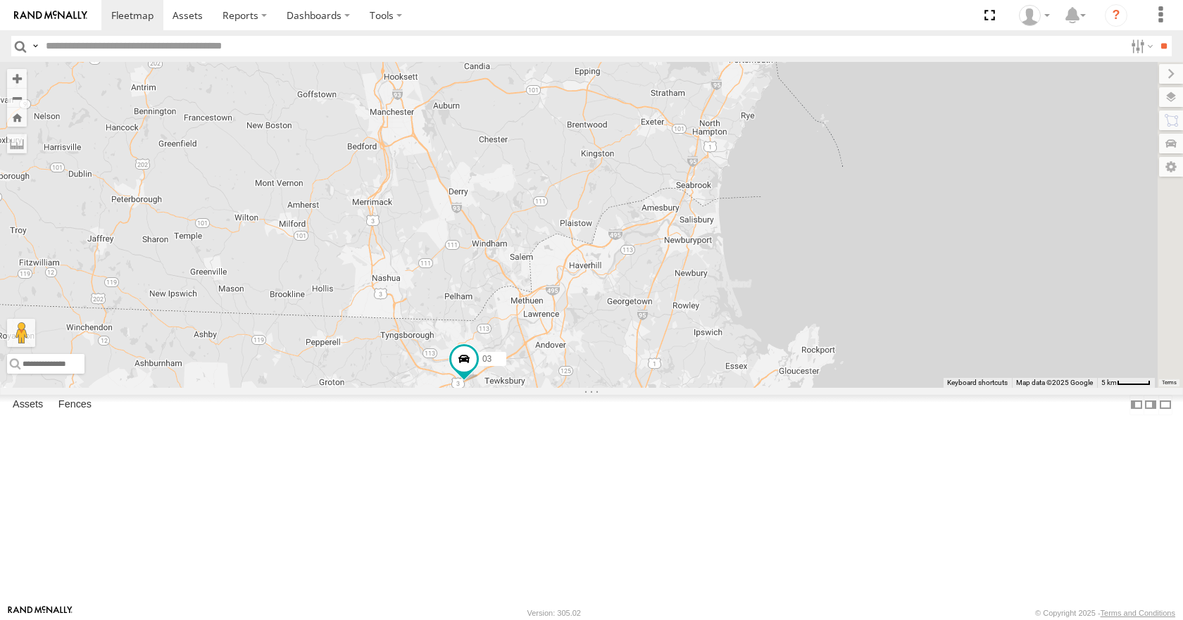
drag, startPoint x: 853, startPoint y: 185, endPoint x: 856, endPoint y: 149, distance: 36.7
click at [856, 149] on div "35 14 08 12 05 02 03 8" at bounding box center [591, 224] width 1183 height 325
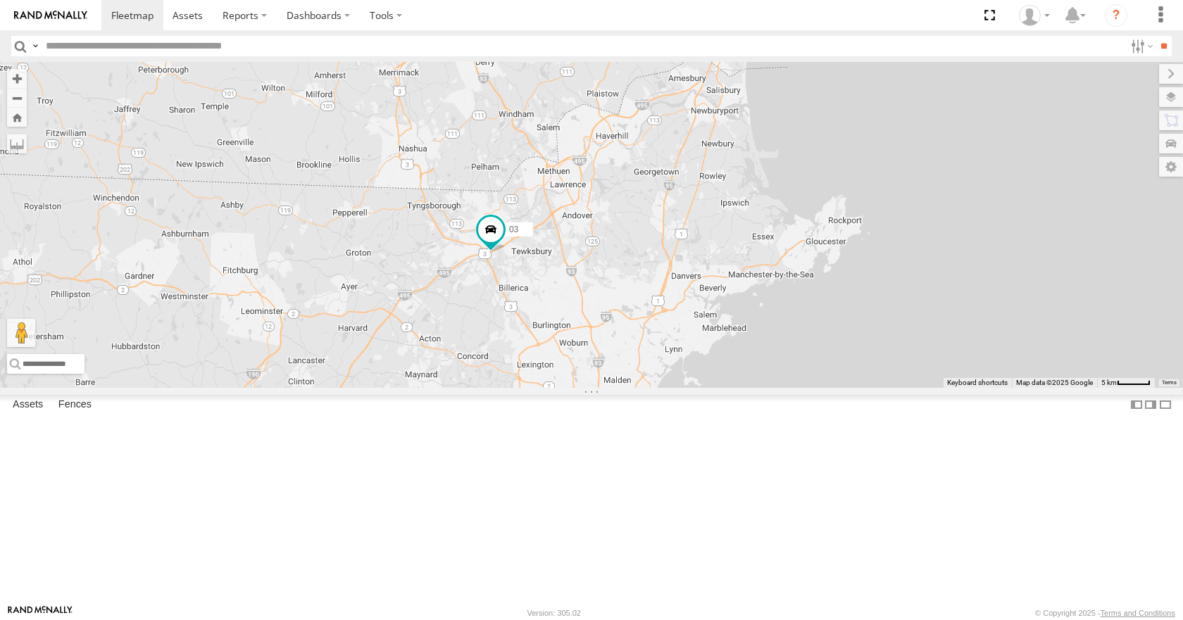
drag, startPoint x: 844, startPoint y: 202, endPoint x: 867, endPoint y: 89, distance: 115.2
click at [867, 89] on div "35 14 08 12 05 02 03 8" at bounding box center [591, 224] width 1183 height 325
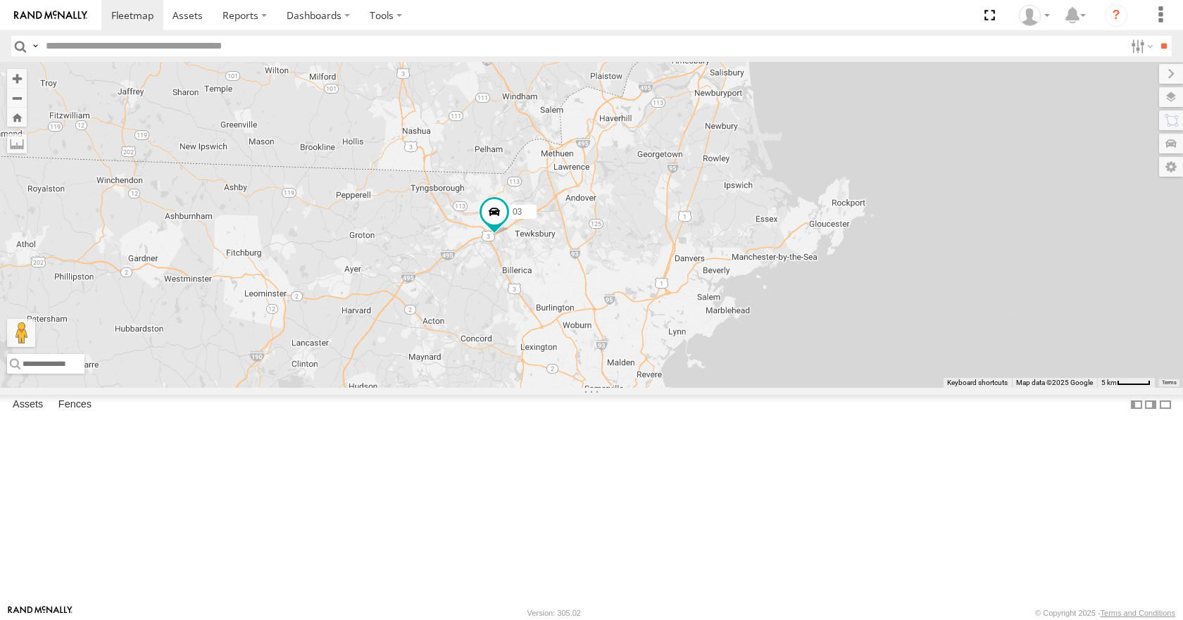
click at [841, 249] on div "35 14 08 12 05 02 03 8" at bounding box center [591, 224] width 1183 height 325
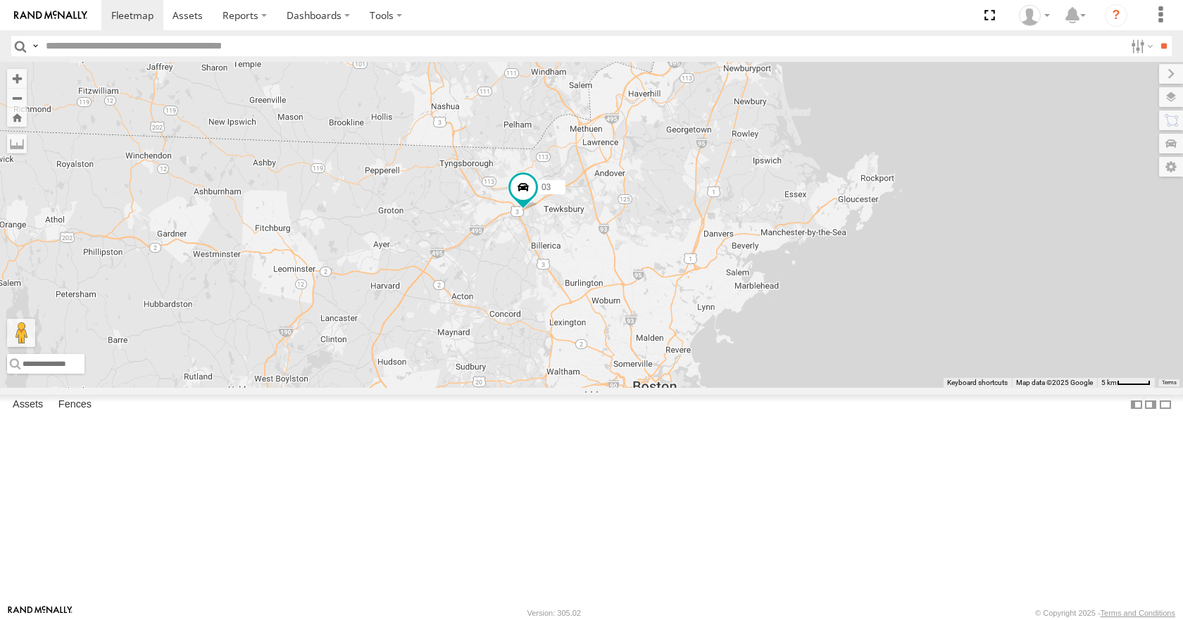
click at [889, 199] on div "35 14 08 12 05 02 03 8" at bounding box center [591, 224] width 1183 height 325
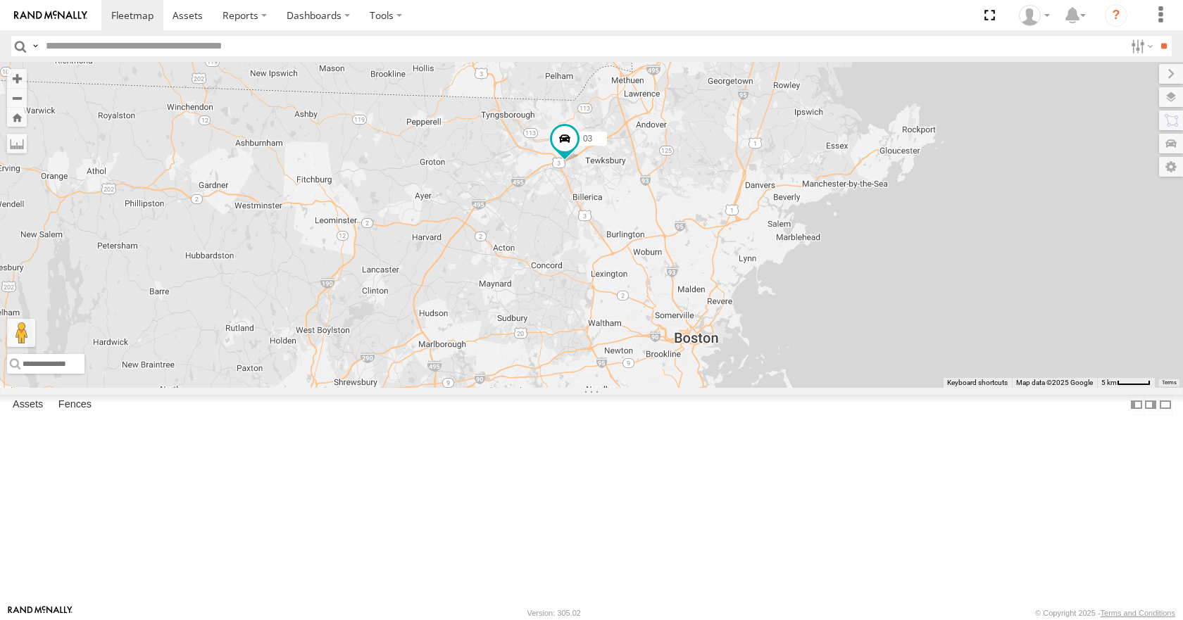
click at [904, 218] on div "35 14 08 12 05 02 03 8" at bounding box center [591, 224] width 1183 height 325
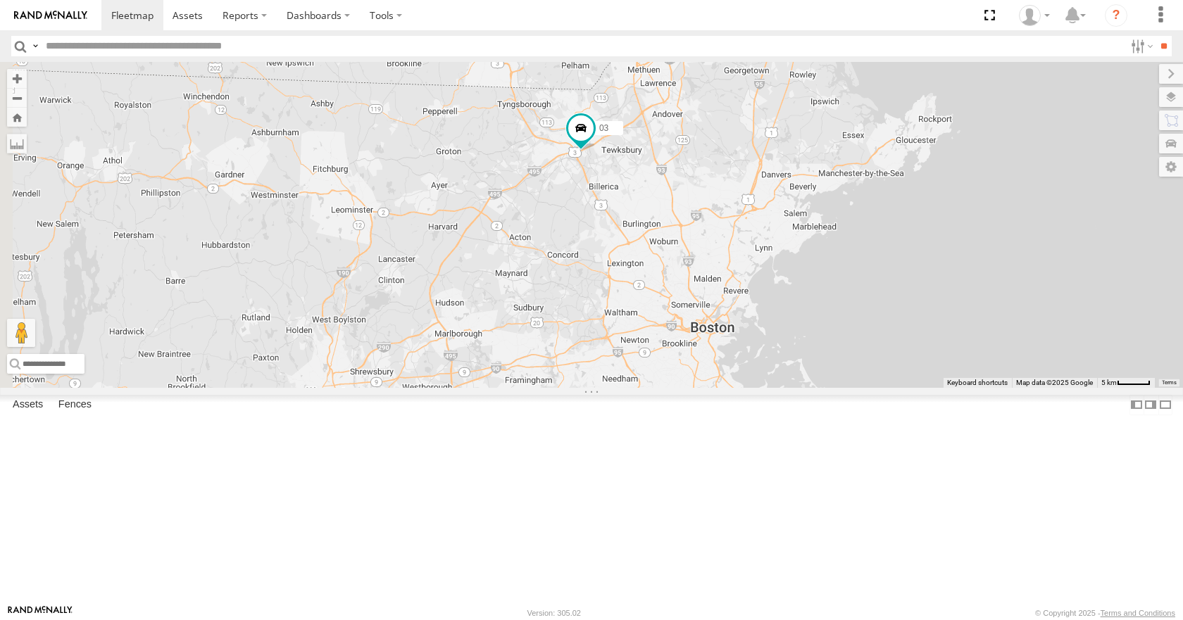
click at [828, 213] on div "35 14 08 12 05 02 03 8" at bounding box center [591, 224] width 1183 height 325
click at [796, 280] on div "35 14 08 12 05 02 03 8" at bounding box center [591, 224] width 1183 height 325
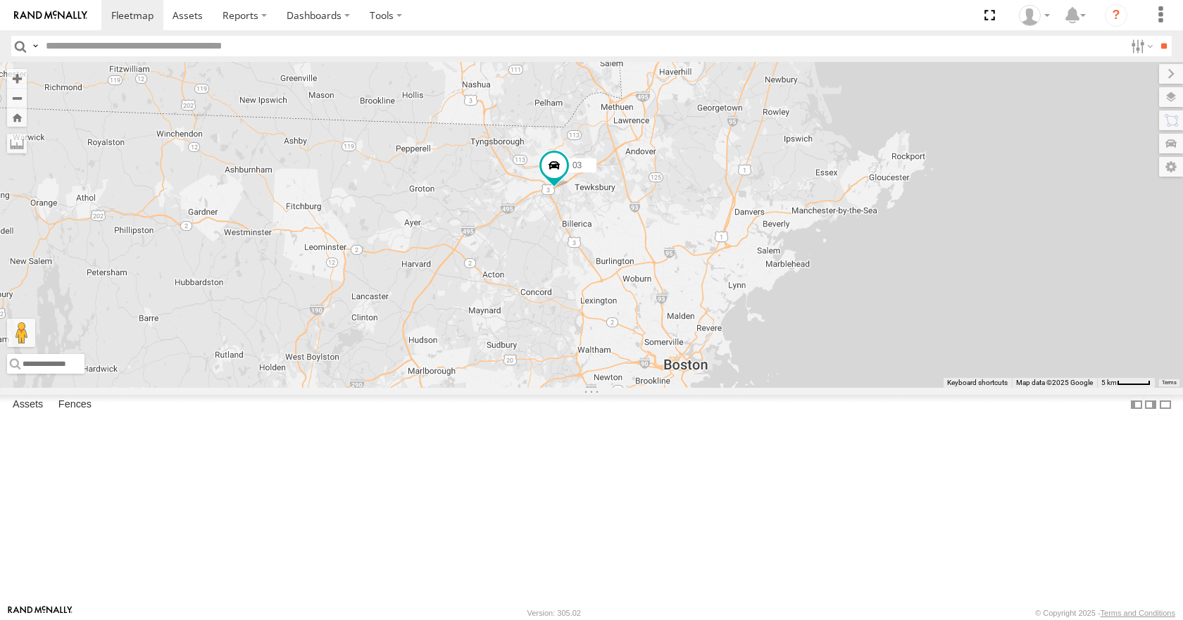
click at [816, 275] on div "35 14 08 12 05 02 03 8" at bounding box center [591, 224] width 1183 height 325
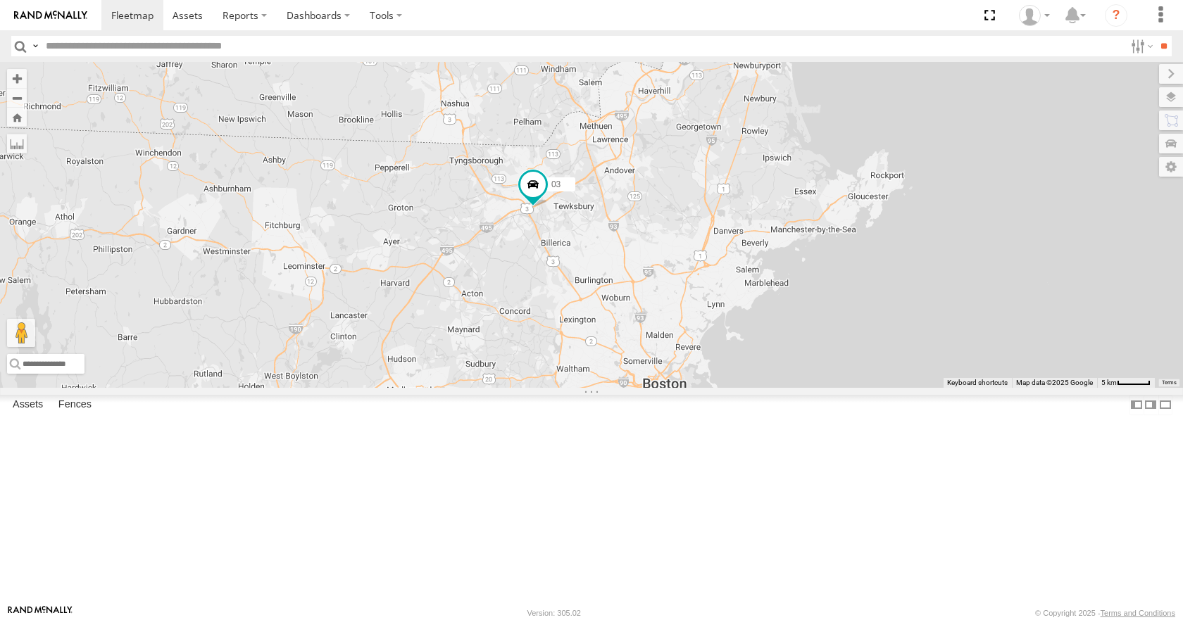
click at [785, 262] on div "35 14 08 12 05 02 03 8" at bounding box center [591, 224] width 1183 height 325
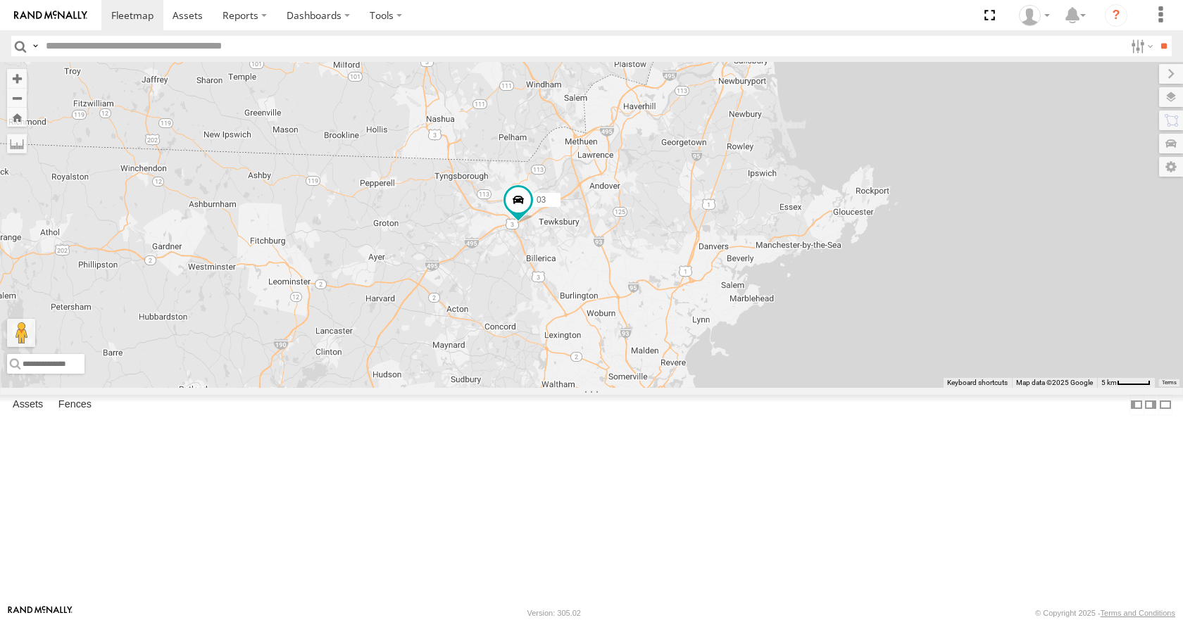
click at [755, 265] on div "35 14 08 12 05 02 03 8" at bounding box center [591, 224] width 1183 height 325
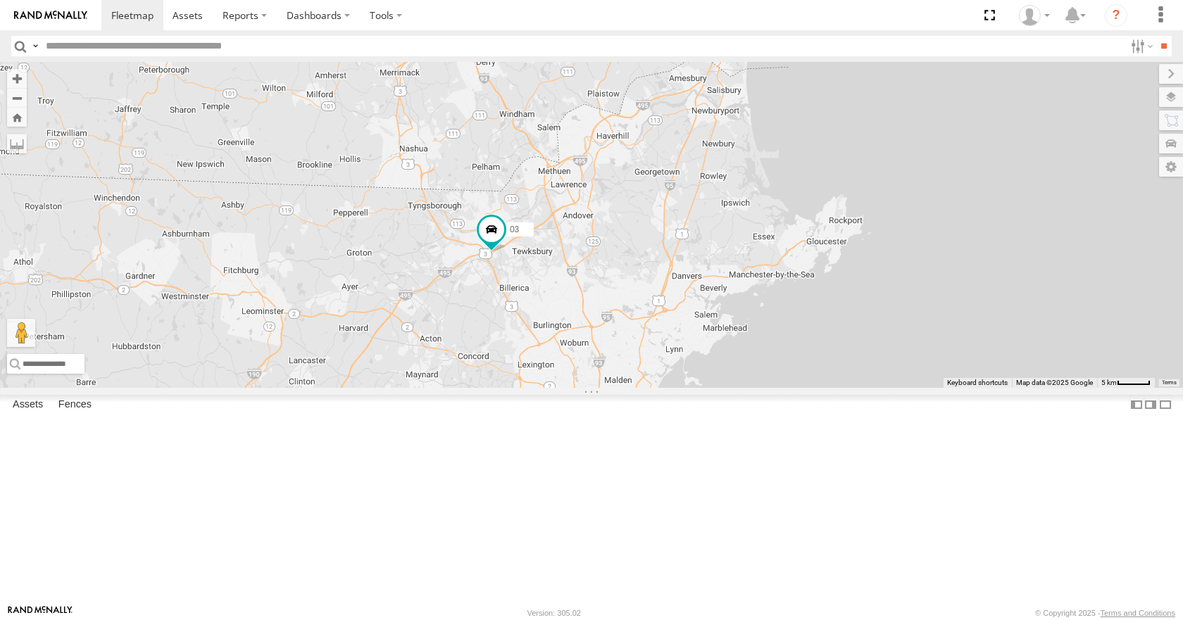
click at [740, 261] on div "35 14 08 12 05 02 03 8" at bounding box center [591, 224] width 1183 height 325
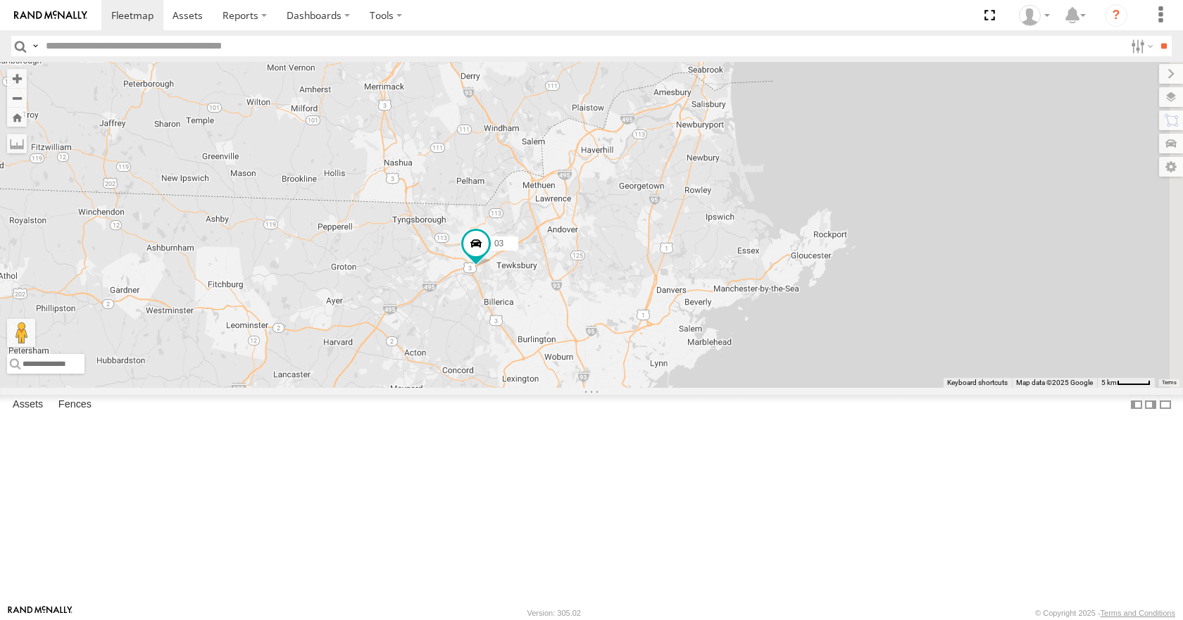
click at [758, 261] on div "35 14 08 12 05 02 03 8" at bounding box center [591, 224] width 1183 height 325
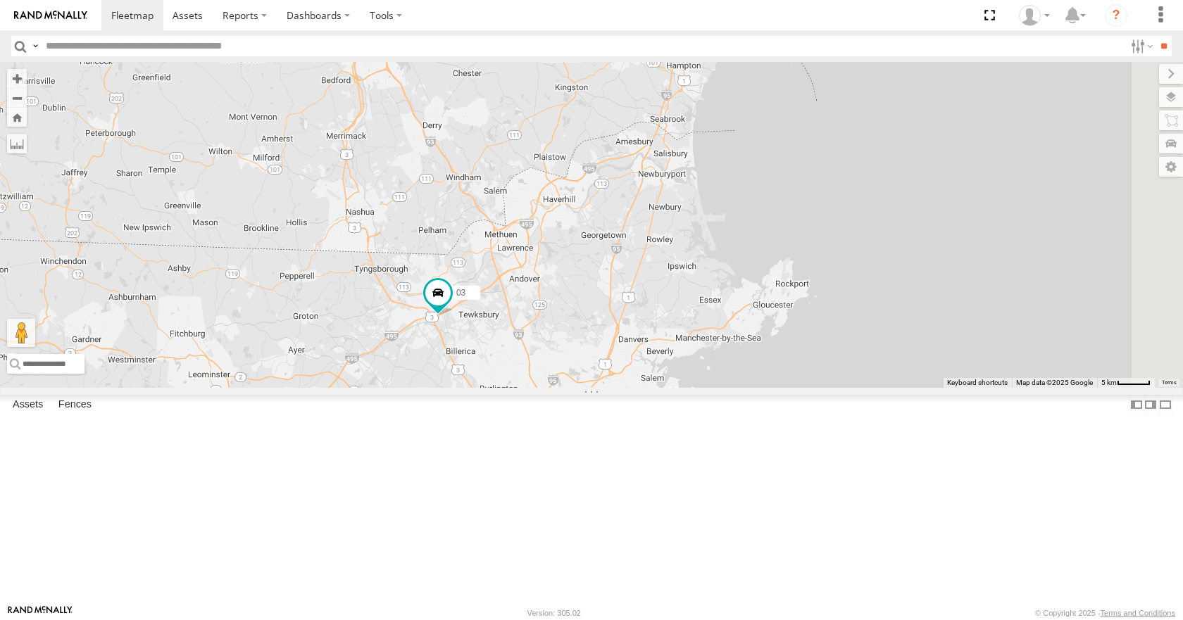
click at [719, 251] on div "35 14 08 12 05 02 03 8" at bounding box center [591, 224] width 1183 height 325
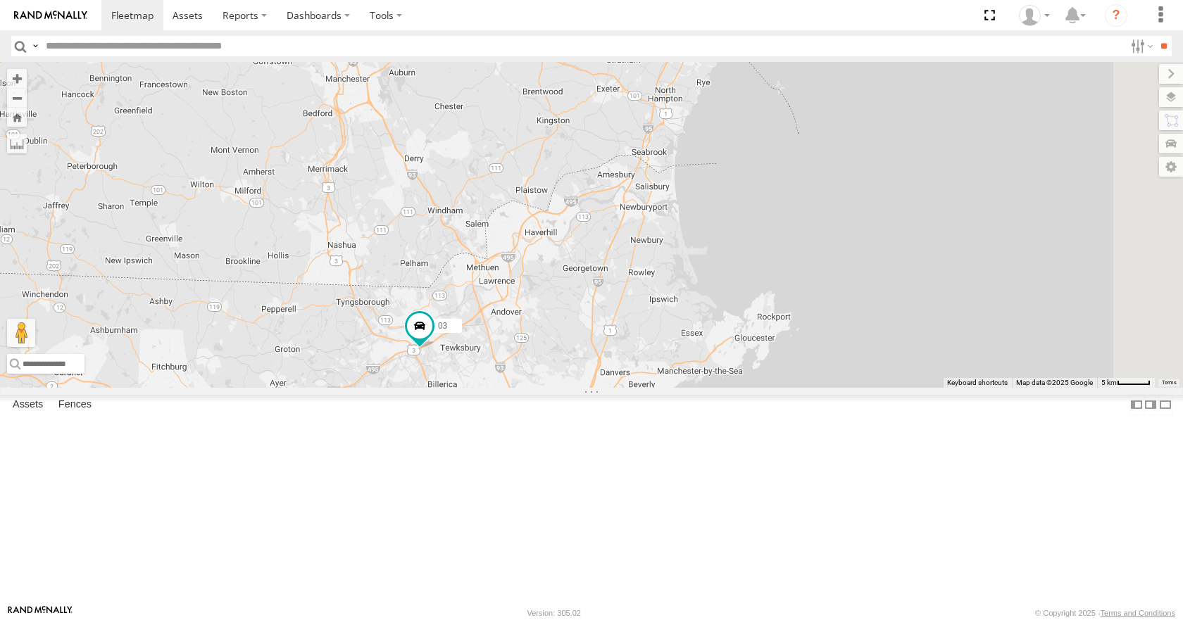
click at [714, 258] on div "35 14 08 12 05 02 03 8" at bounding box center [591, 224] width 1183 height 325
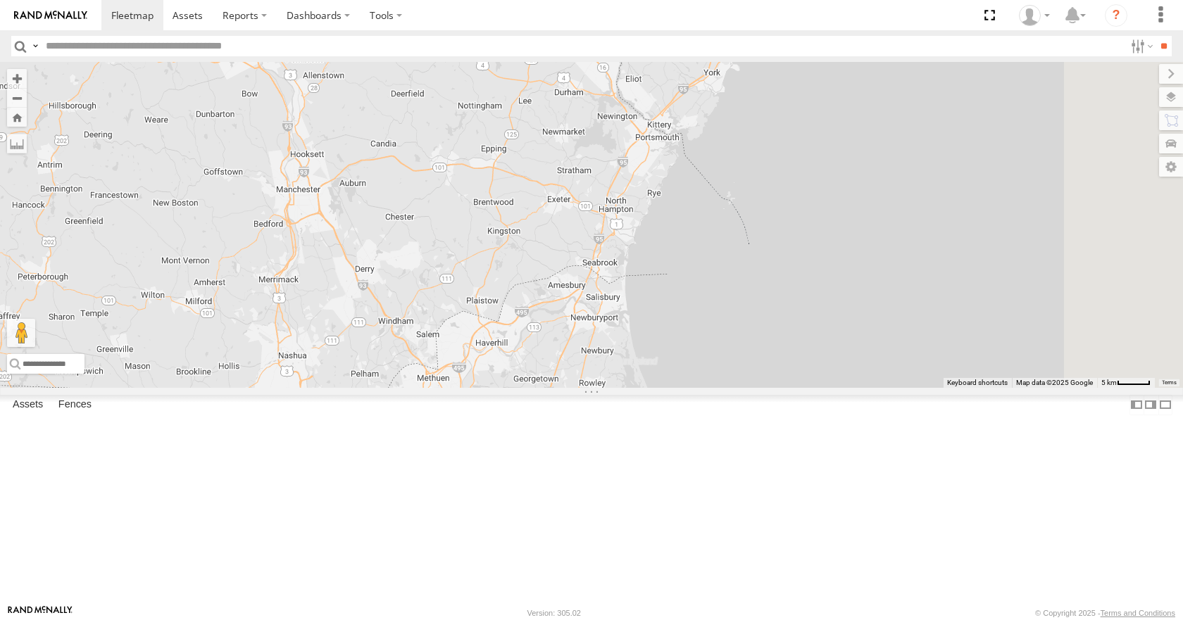
click at [677, 294] on div "35 14 08 12 05 02 03 8" at bounding box center [591, 224] width 1183 height 325
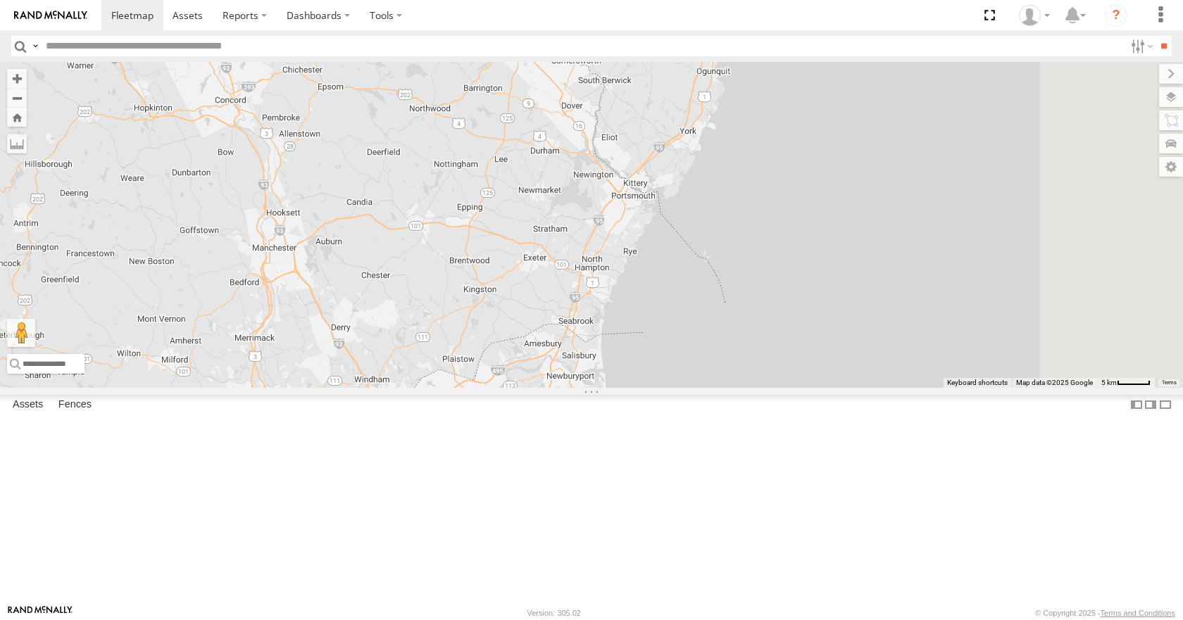
click at [658, 307] on div "35 14 08 12 05 02 03 8" at bounding box center [591, 224] width 1183 height 325
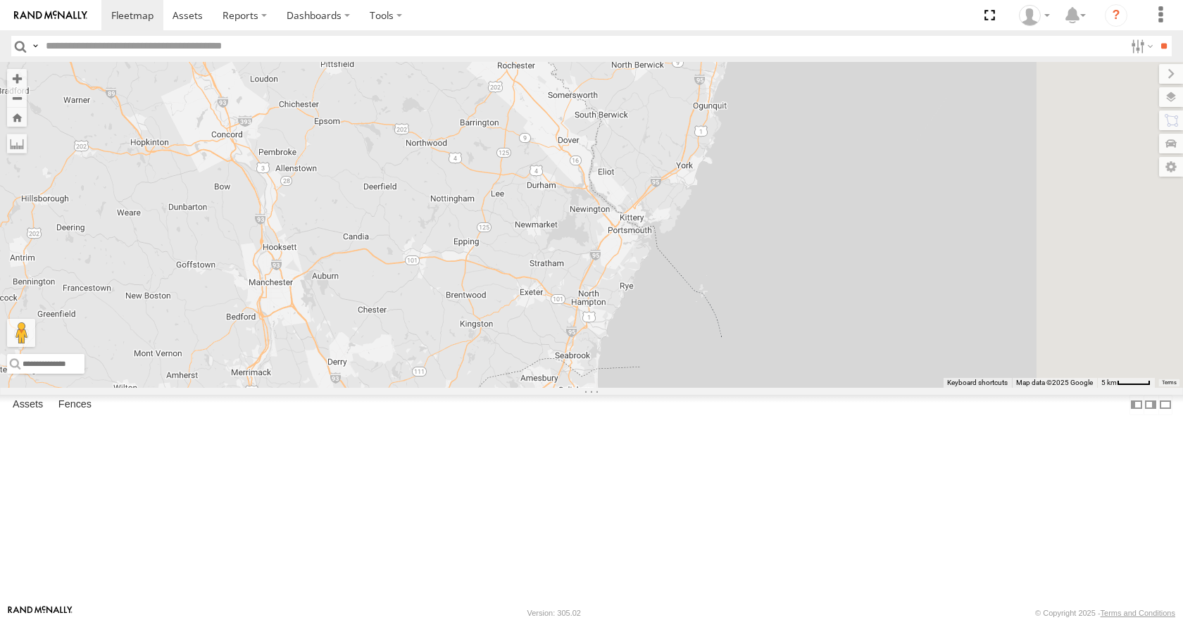
click at [743, 246] on div "35 14 08 12 05 02 03 8" at bounding box center [591, 224] width 1183 height 325
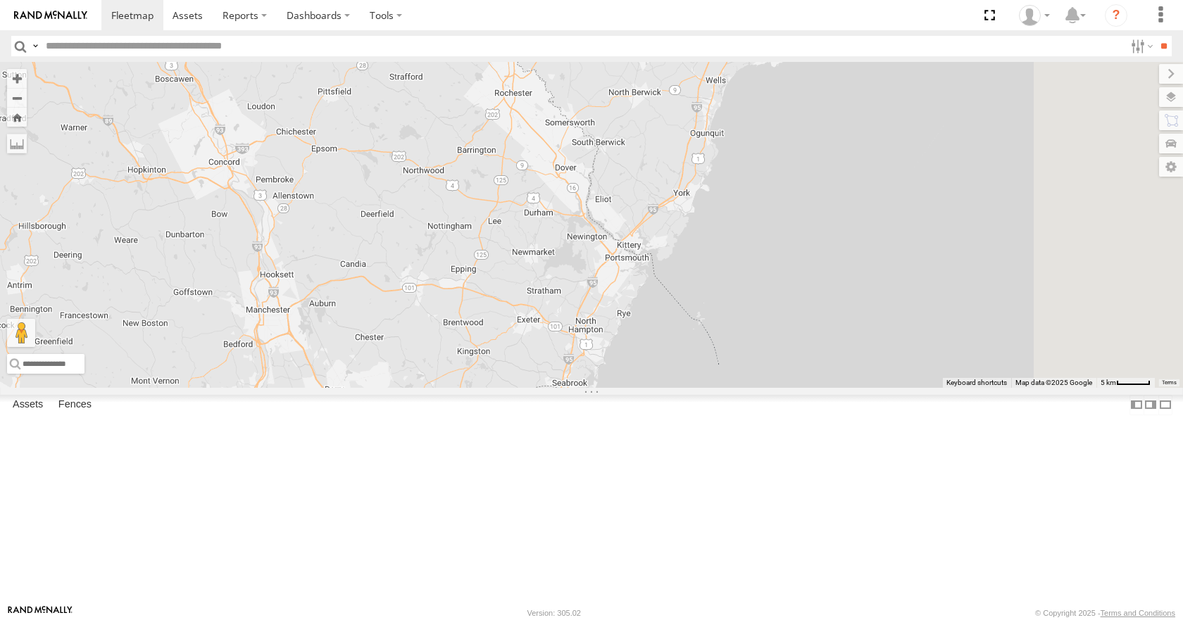
click at [760, 248] on div "35 14 08 12 05 02 03 8" at bounding box center [591, 224] width 1183 height 325
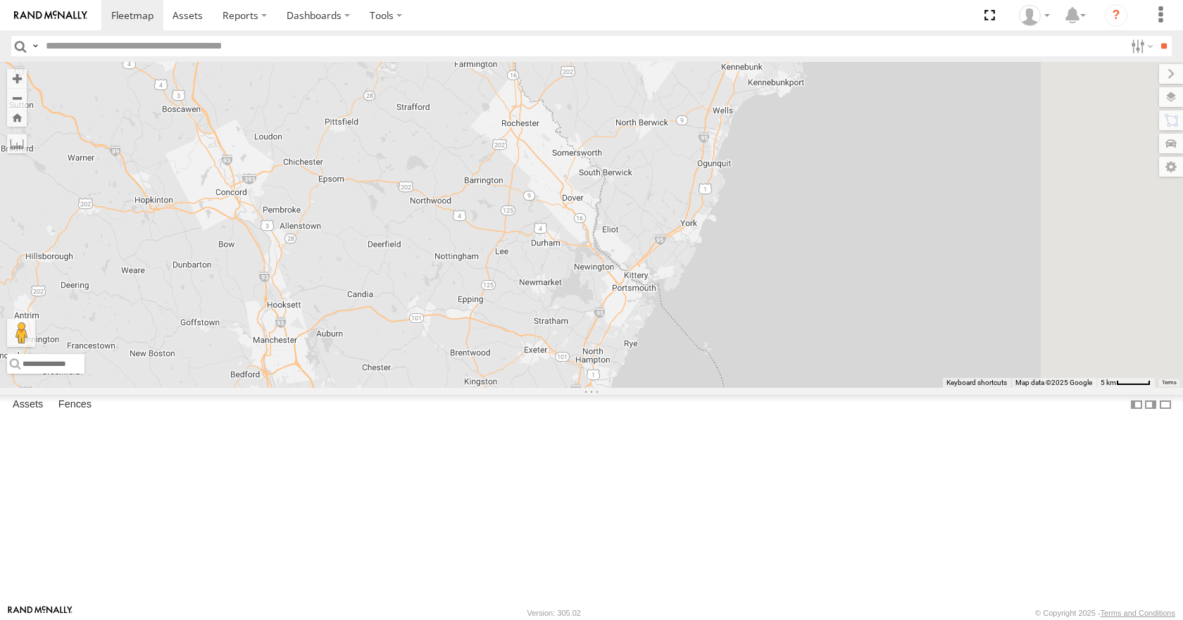
click at [758, 247] on div "35 14 08 12 05 02 03 8" at bounding box center [591, 224] width 1183 height 325
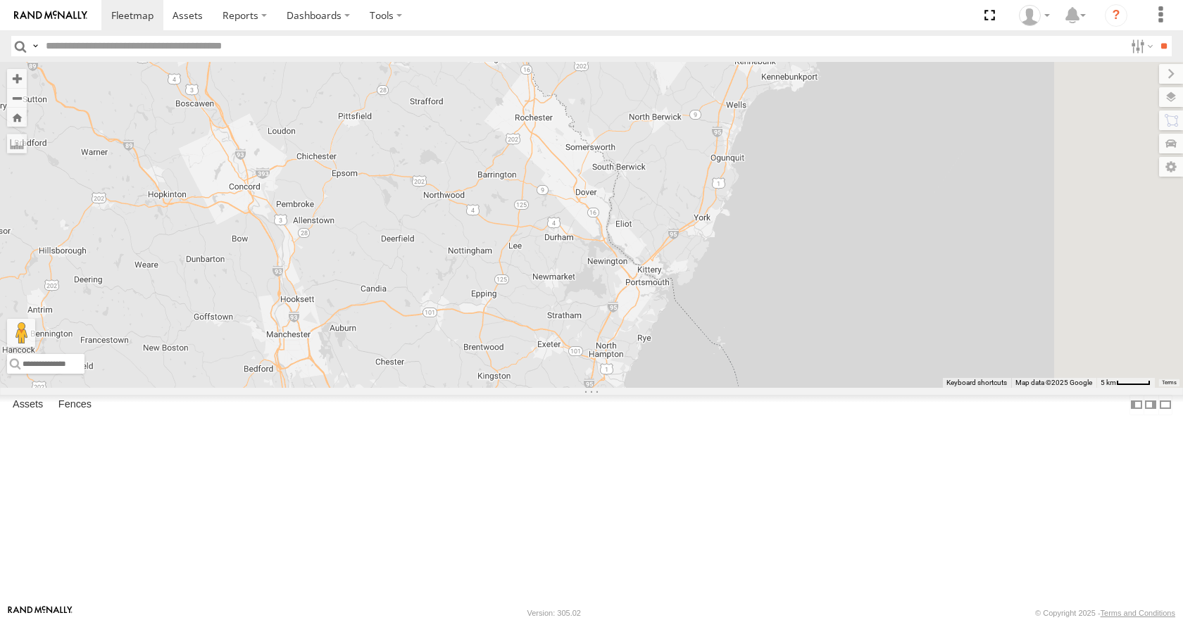
click at [855, 113] on div "35 14 08 12 05 02 03 8" at bounding box center [591, 224] width 1183 height 325
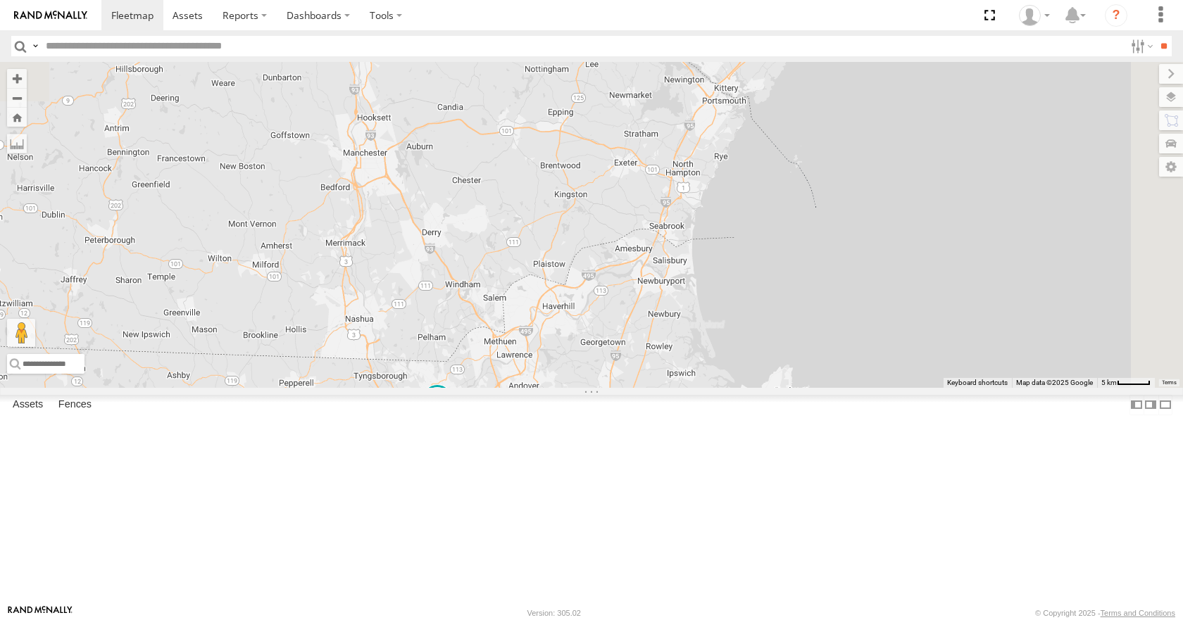
click at [798, 248] on div "35 14 08 12 05 02 03 8" at bounding box center [591, 224] width 1183 height 325
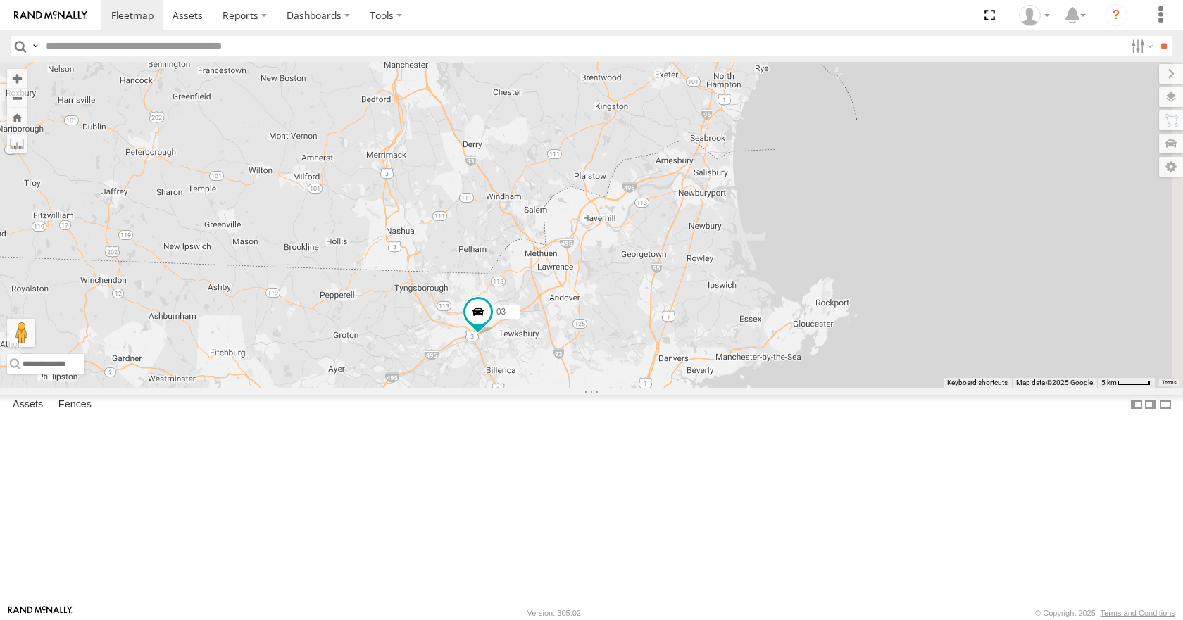
click at [884, 232] on div "35 14 08 12 05 02 03 8" at bounding box center [591, 224] width 1183 height 325
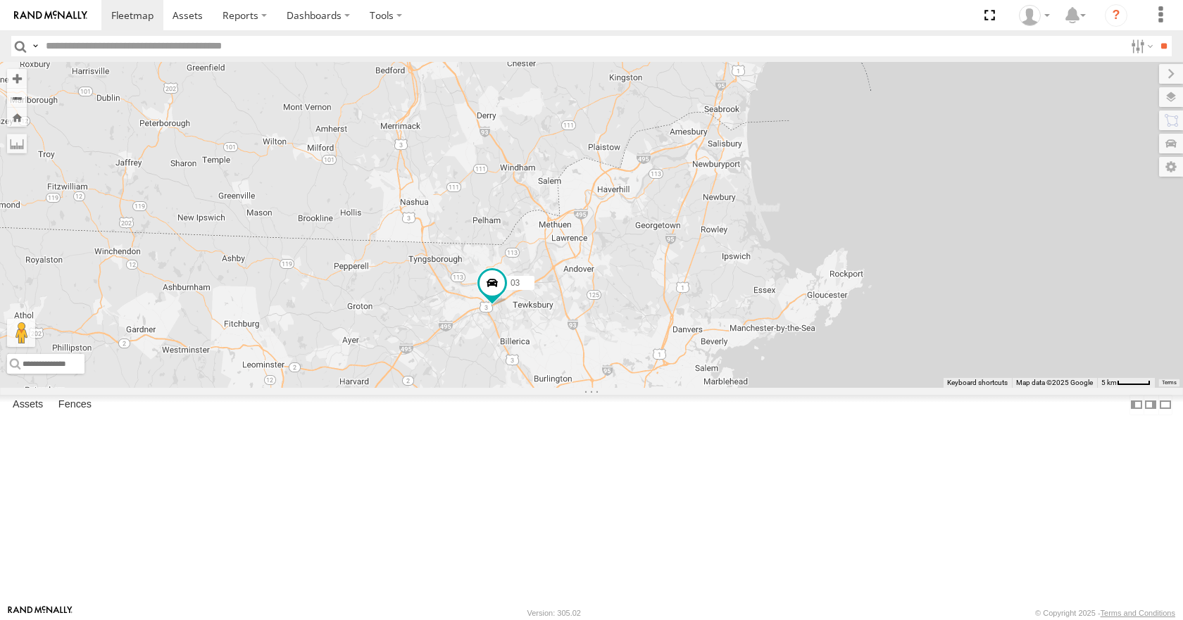
click at [874, 231] on div "35 14 08 12 05 02 03 8" at bounding box center [591, 224] width 1183 height 325
click at [901, 234] on div "35 14 08 12 05 02 03 8" at bounding box center [591, 224] width 1183 height 325
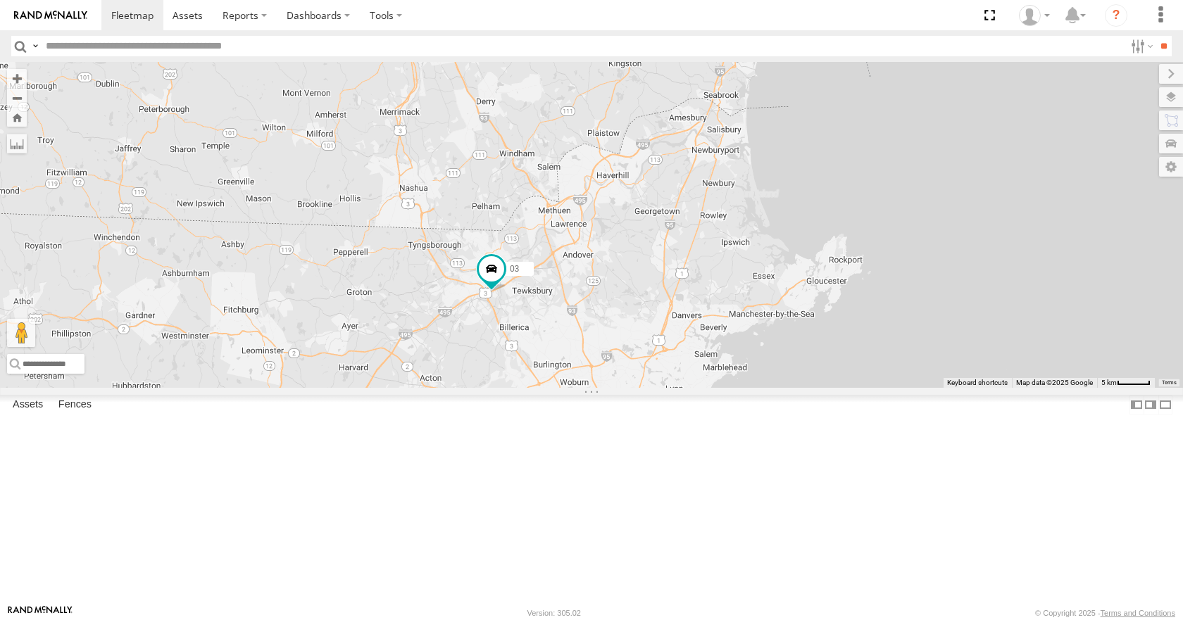
click at [911, 217] on div "35 14 08 12 05 02 03 8" at bounding box center [591, 224] width 1183 height 325
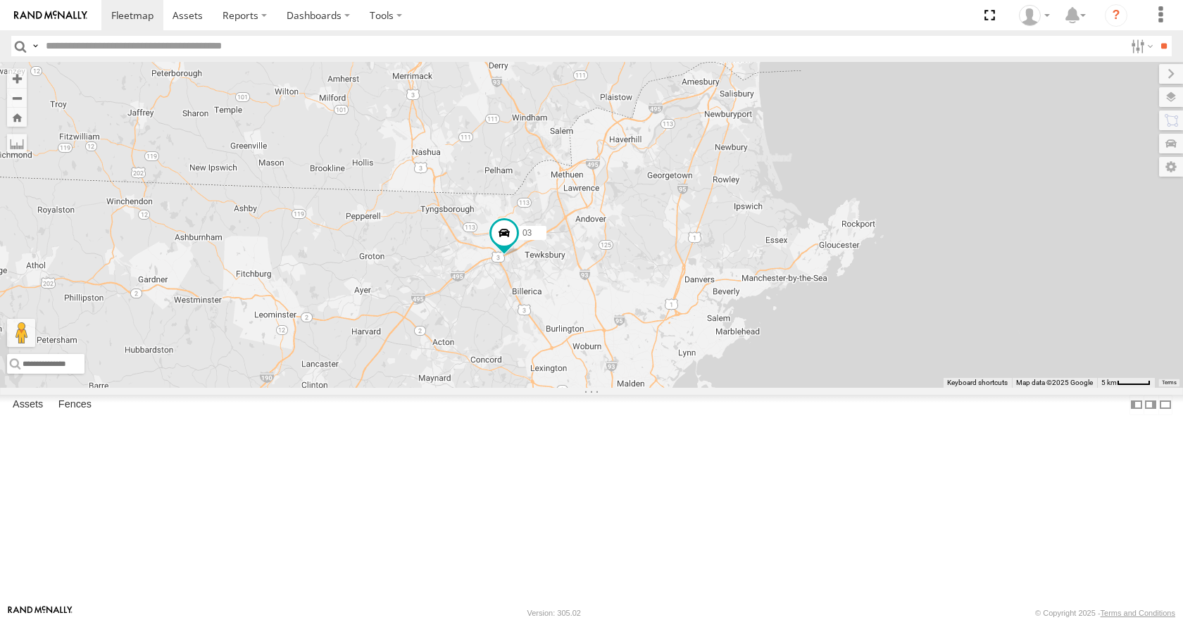
click at [916, 199] on div "35 14 08 12 05 02 03 8" at bounding box center [591, 224] width 1183 height 325
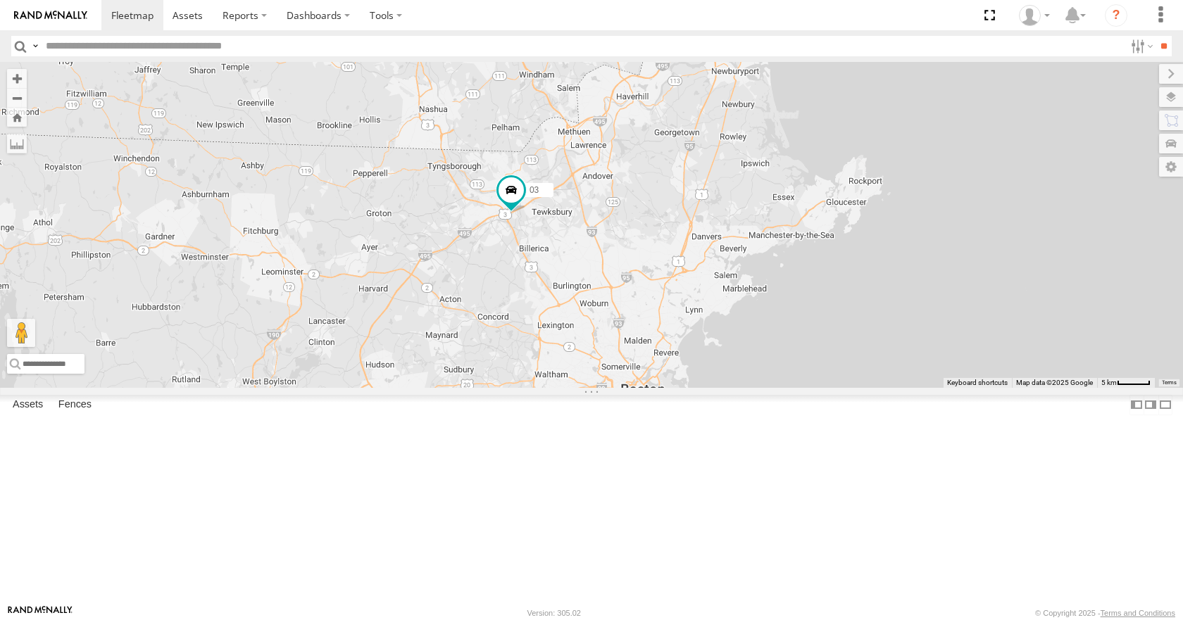
click at [934, 169] on div "35 14 08 12 05 02 03 8" at bounding box center [591, 224] width 1183 height 325
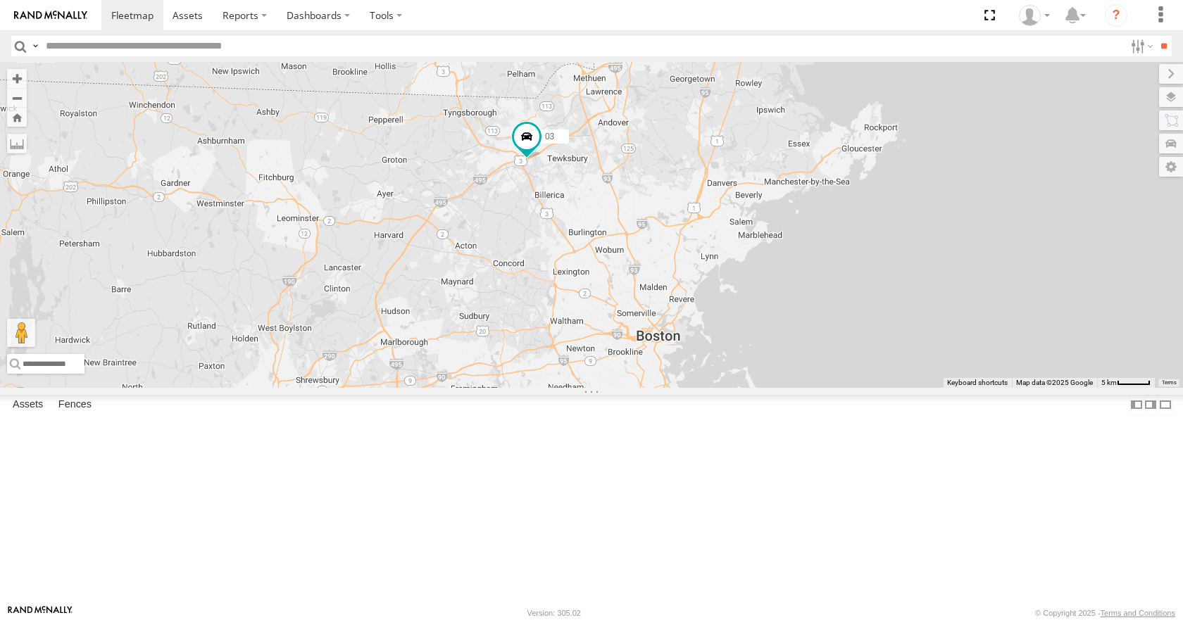
click at [929, 168] on div "35 14 08 12 05 02 03 8" at bounding box center [591, 224] width 1183 height 325
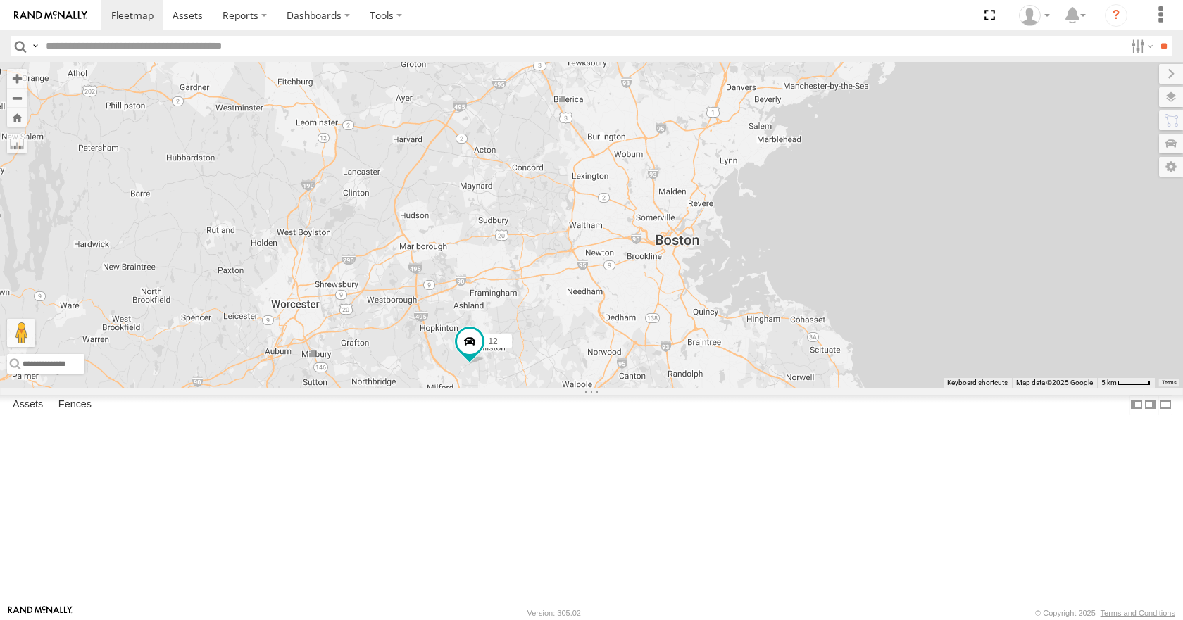
click at [968, 147] on div "35 14 08 12 05 02 03 8 3" at bounding box center [591, 224] width 1183 height 325
click at [1085, 101] on div "35 14 08 12 05 02 03 8 3" at bounding box center [591, 224] width 1183 height 325
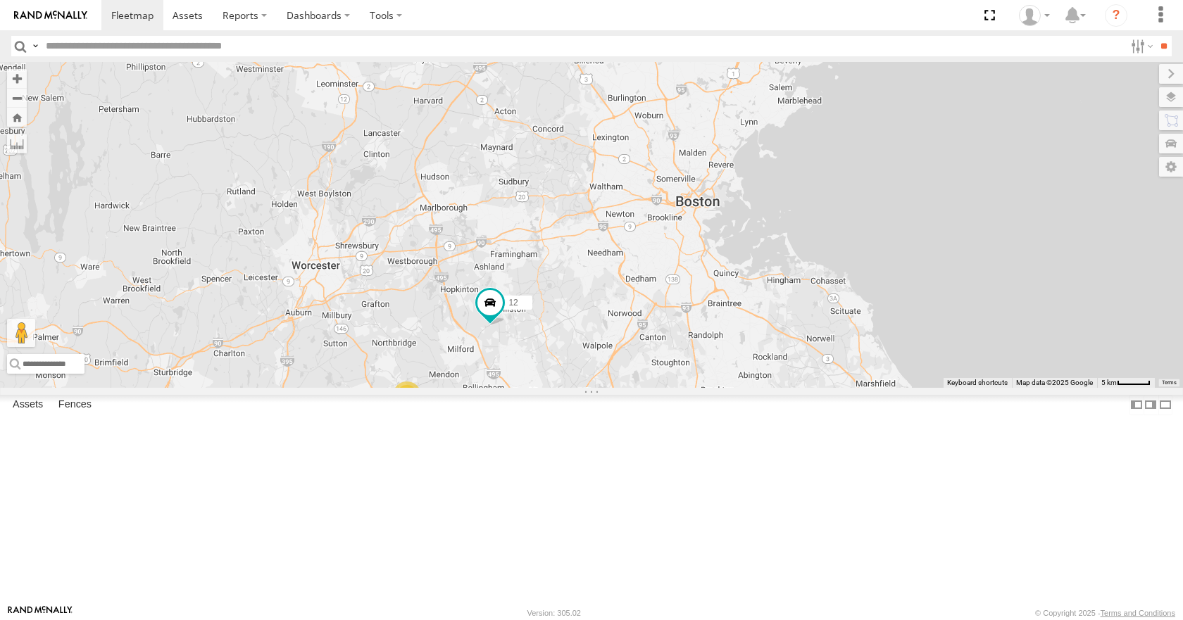
click at [1089, 113] on div "35 14 08 12 05 02 03 8 3" at bounding box center [591, 224] width 1183 height 325
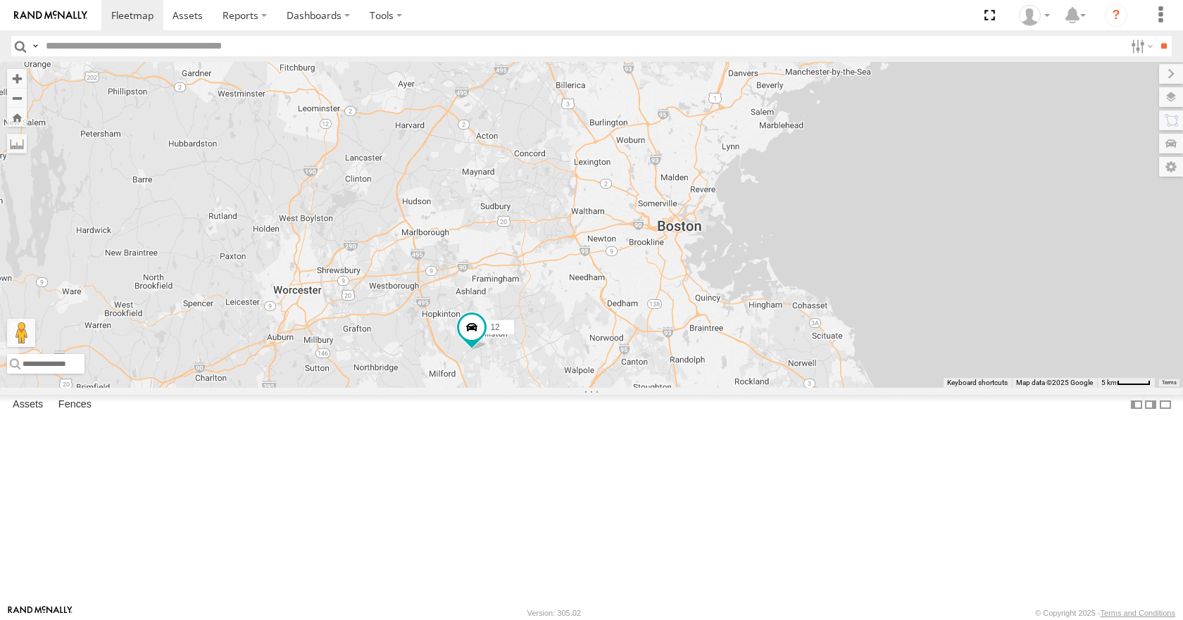
click at [1063, 156] on div "35 14 08 12 05 02 03 8 3" at bounding box center [591, 224] width 1183 height 325
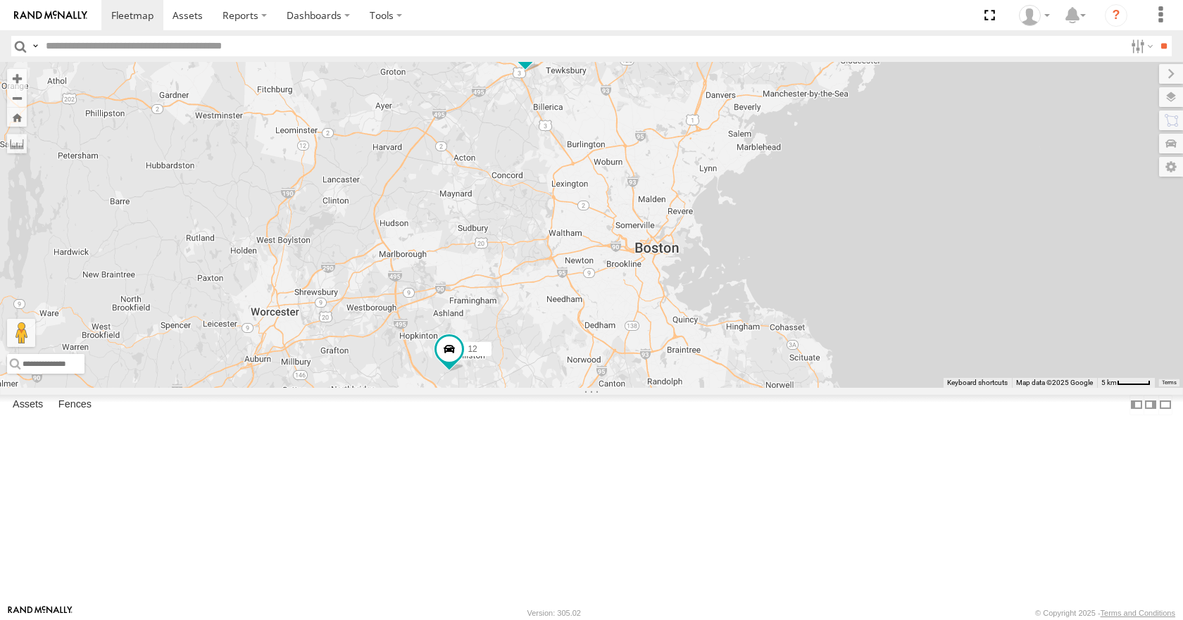
click at [1048, 158] on div "35 14 08 12 05 02 03 8 3" at bounding box center [591, 224] width 1183 height 325
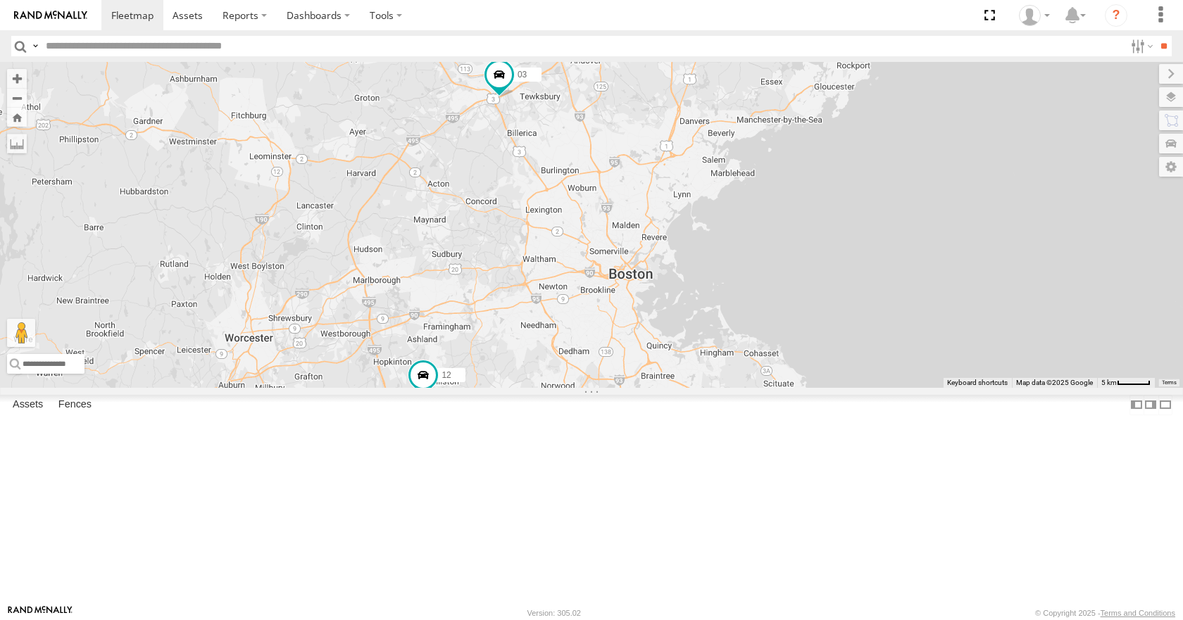
click at [1020, 161] on div "35 14 08 12 05 02 03 8 3" at bounding box center [591, 224] width 1183 height 325
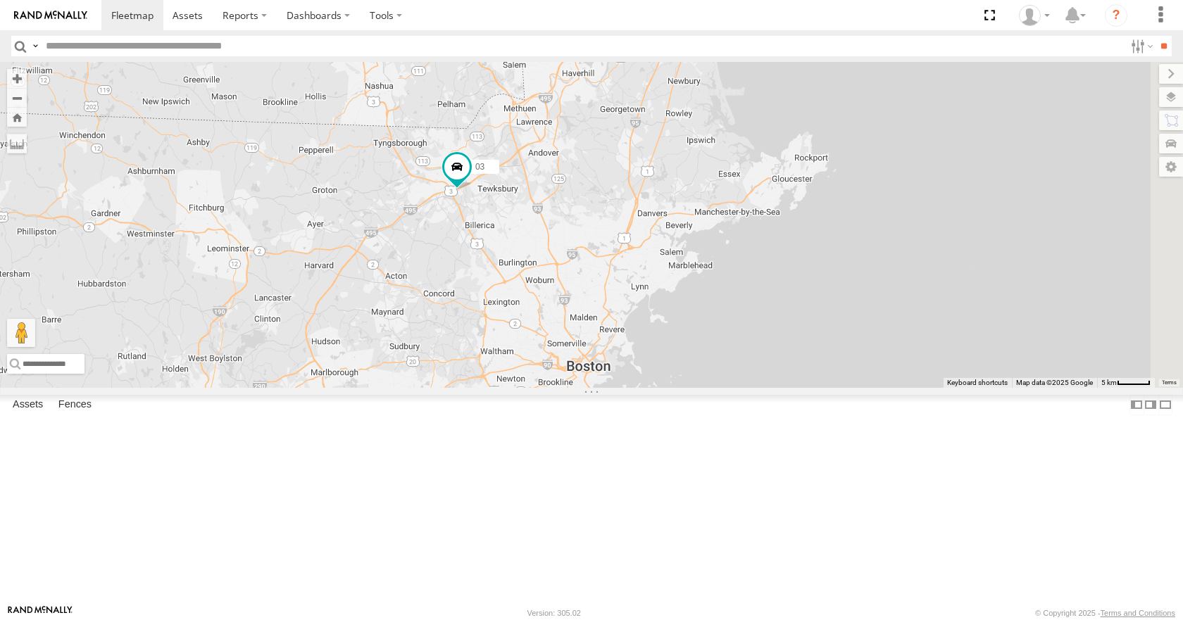
click at [743, 282] on div "35 14 08 12 05 02 03 8 3" at bounding box center [591, 224] width 1183 height 325
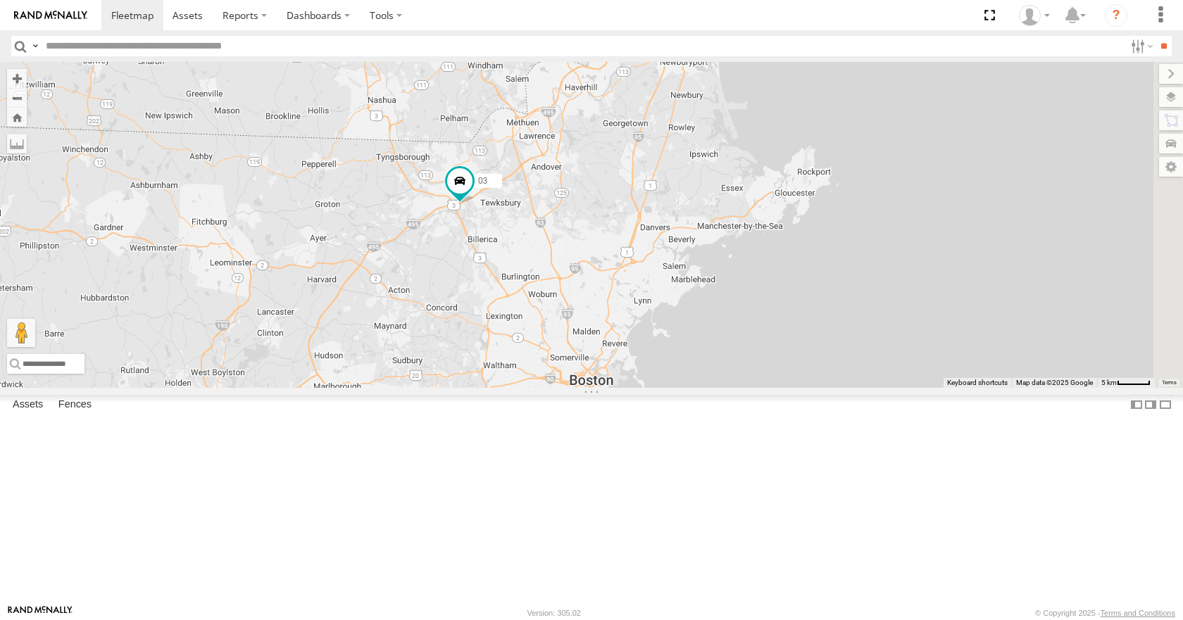
click at [726, 274] on div "35 14 08 12 05 02 03 8 3" at bounding box center [591, 224] width 1183 height 325
click at [710, 247] on div "35 14 08 12 05 02 03 8 3" at bounding box center [591, 224] width 1183 height 325
click at [707, 237] on div "35 14 08 12 05 02 03 8 3" at bounding box center [591, 224] width 1183 height 325
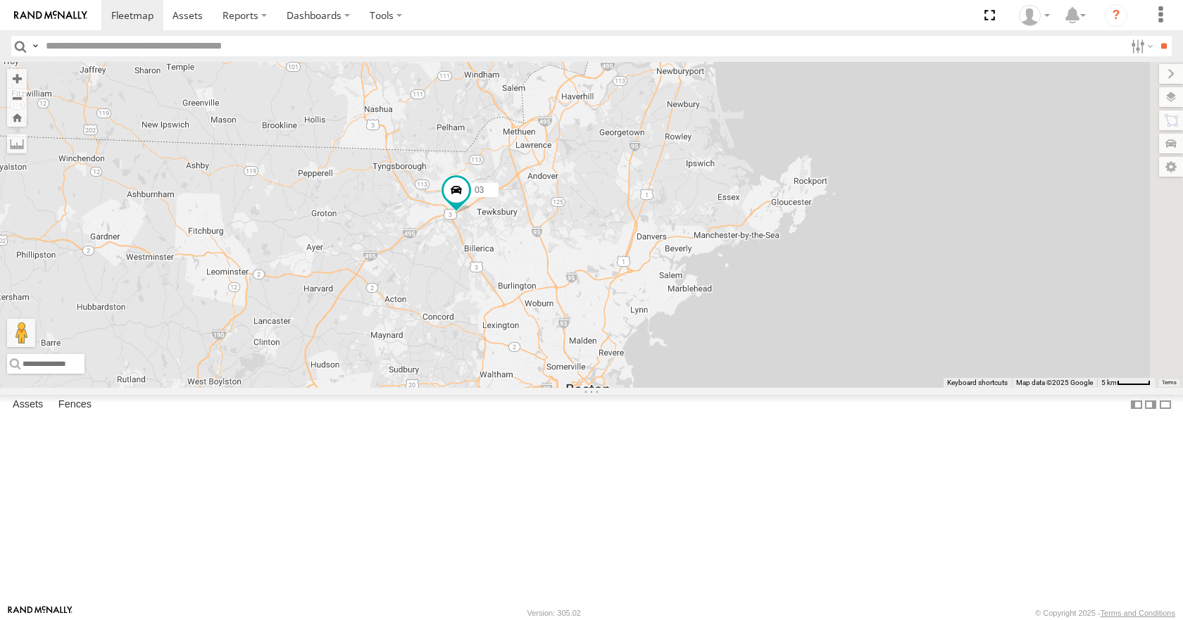
click at [691, 191] on div "35 14 08 12 05 02 03 8 3" at bounding box center [591, 224] width 1183 height 325
click at [640, 186] on div "35 14 08 12 05 02 03 8 3" at bounding box center [591, 224] width 1183 height 325
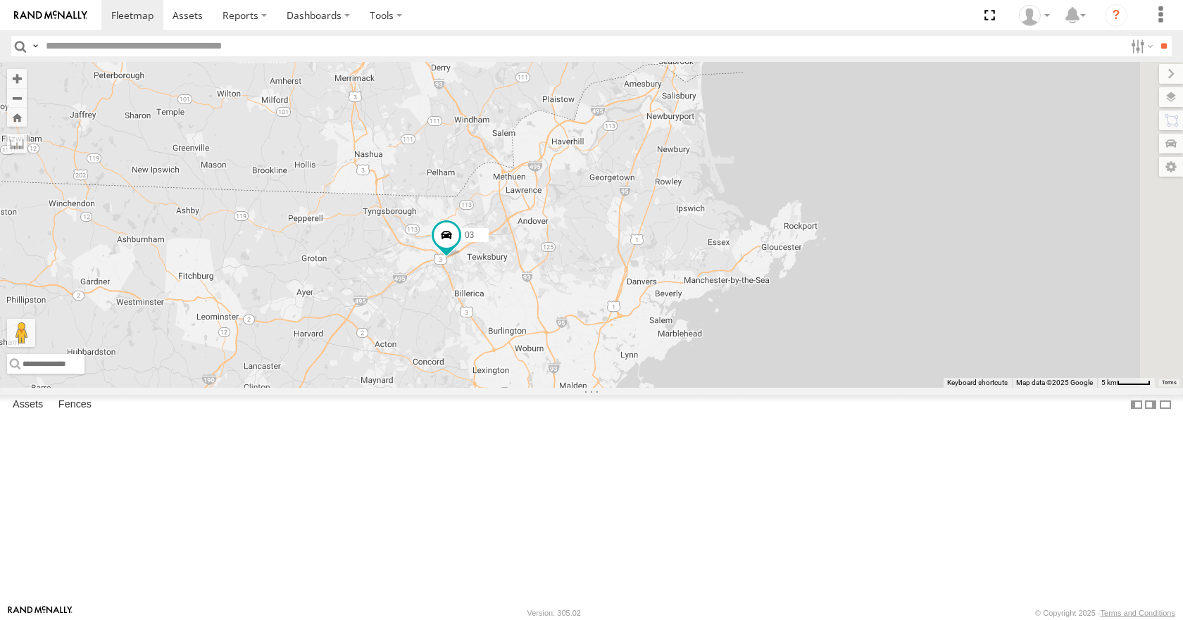
click at [643, 171] on div "35 14 08 12 05 02 03 8 3" at bounding box center [591, 224] width 1183 height 325
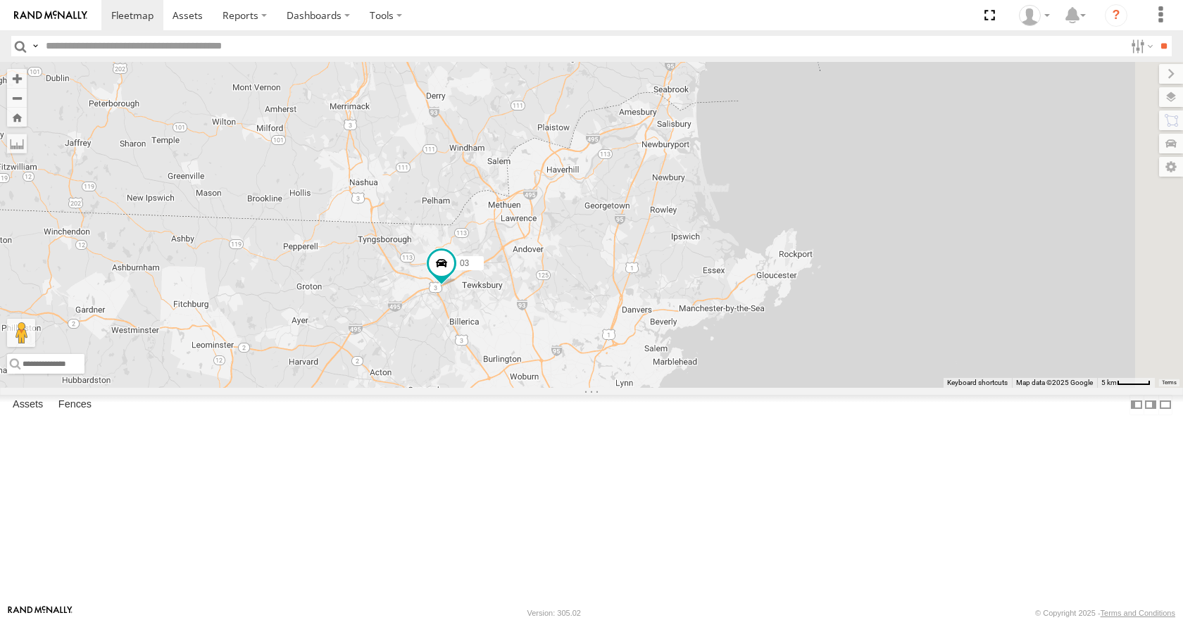
click at [644, 132] on div "35 14 08 12 05 02 03 8 3" at bounding box center [591, 224] width 1183 height 325
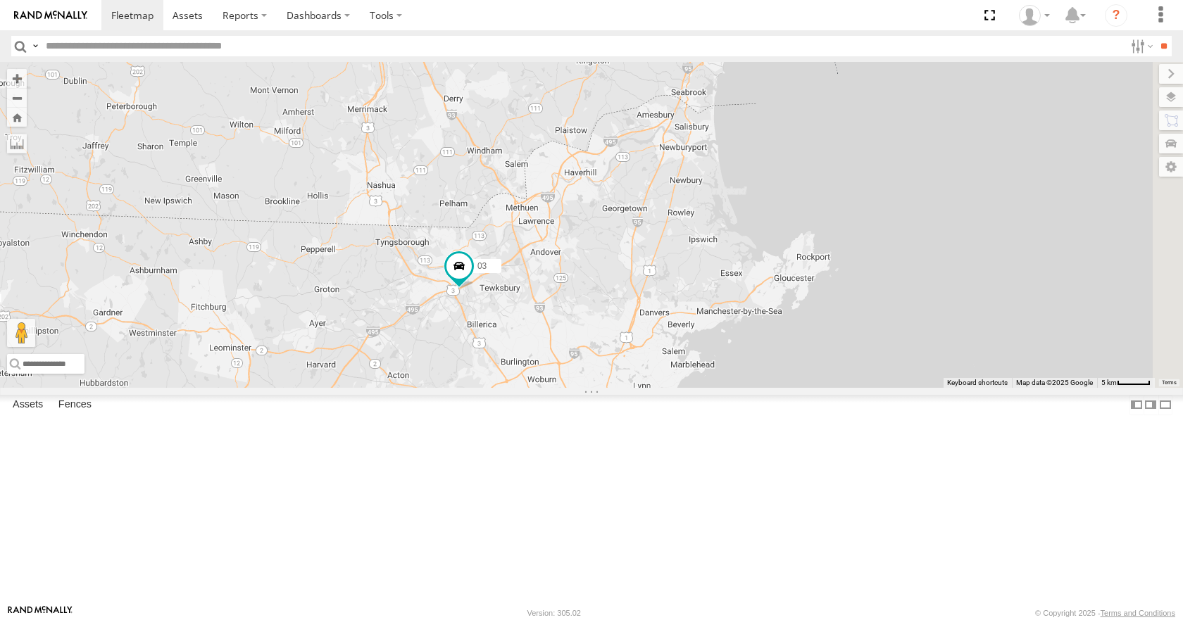
click at [664, 192] on div "35 14 08 12 05 02 03 8 3" at bounding box center [591, 224] width 1183 height 325
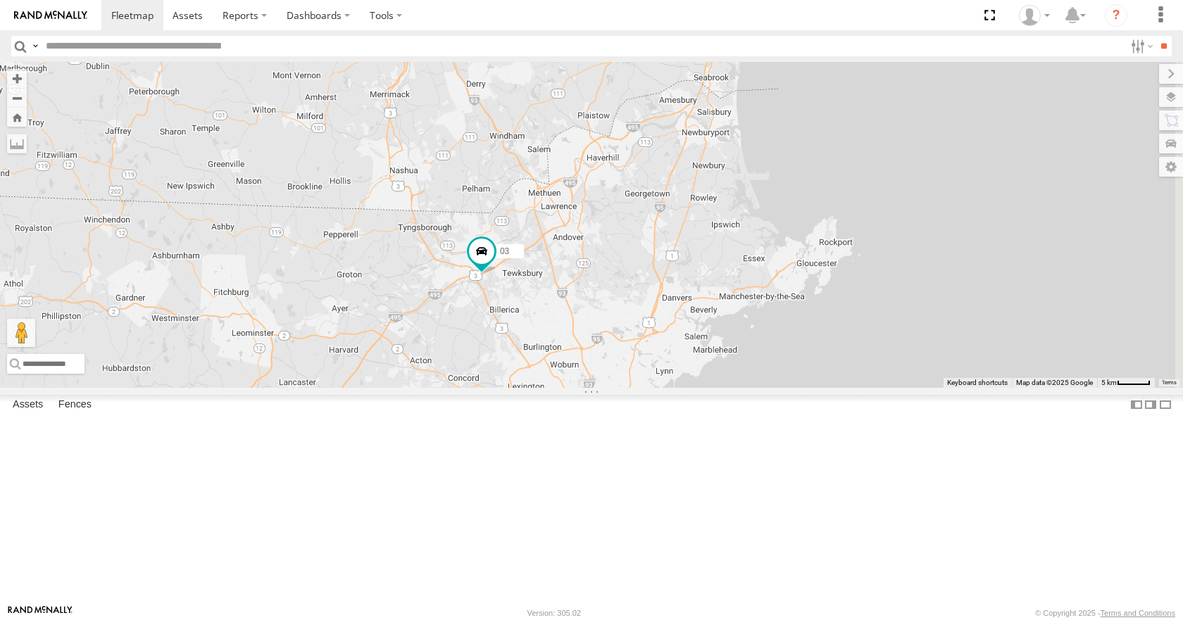
click at [693, 199] on div "35 14 08 12 05 02 03 8 3" at bounding box center [591, 224] width 1183 height 325
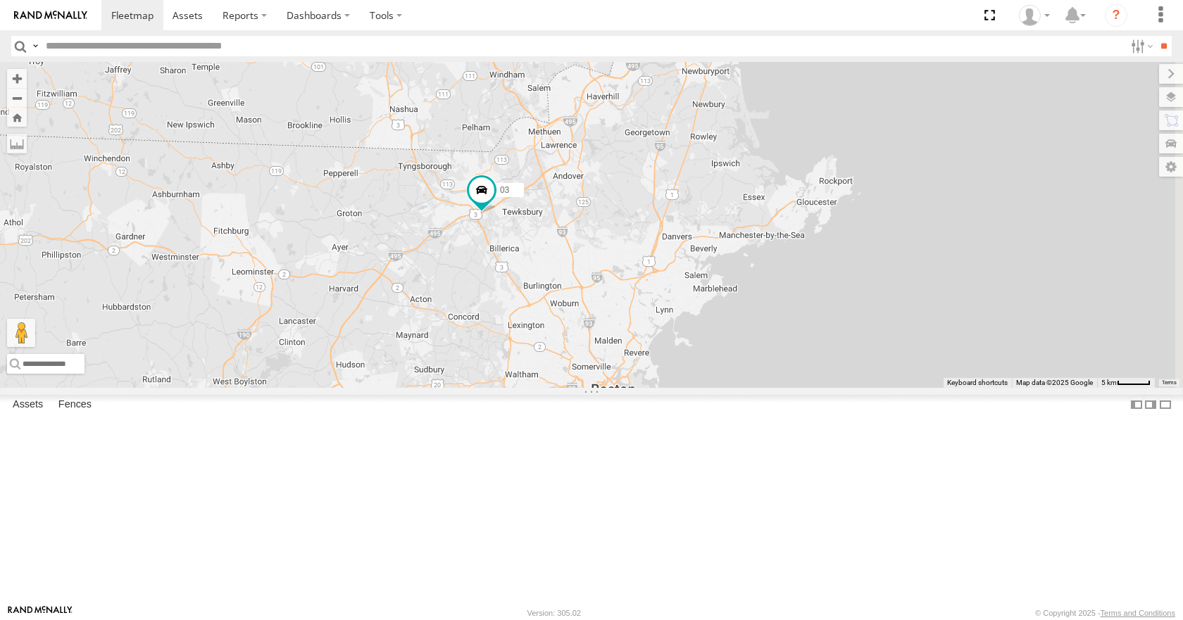
click at [694, 210] on div "35 14 08 12 05 02 03 8 3" at bounding box center [591, 224] width 1183 height 325
click at [689, 196] on div "35 14 08 12 05 02 03 8 3" at bounding box center [591, 224] width 1183 height 325
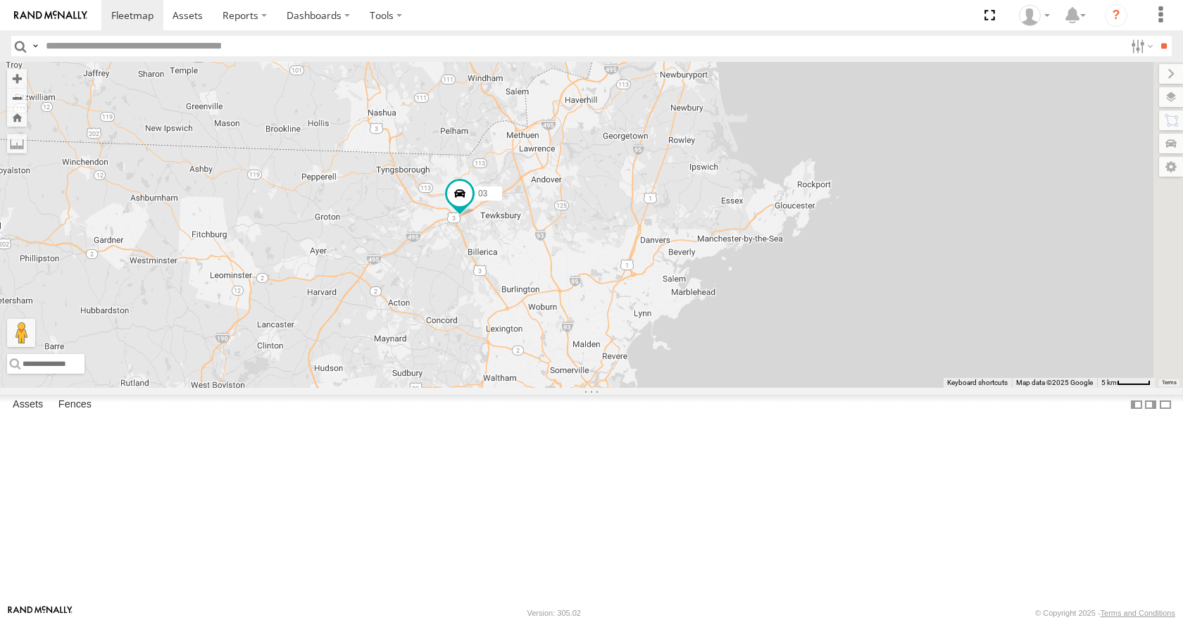
click at [654, 186] on div "35 14 08 12 05 02 03 8 3" at bounding box center [591, 224] width 1183 height 325
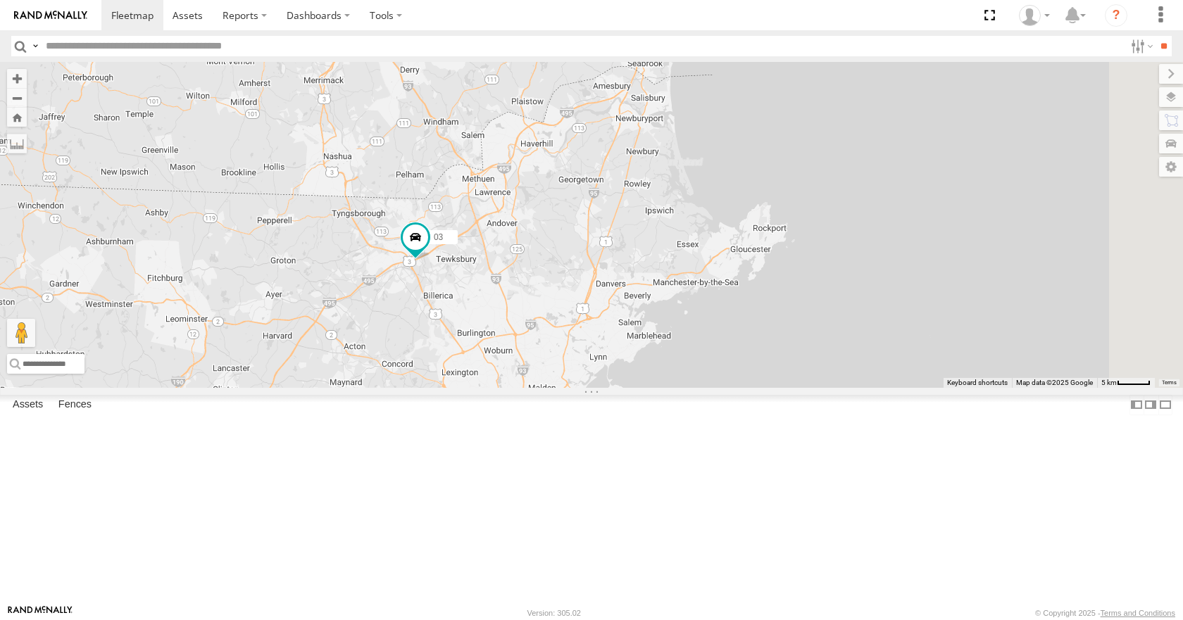
click at [623, 113] on div "35 14 08 12 05 02 03 8 3" at bounding box center [591, 224] width 1183 height 325
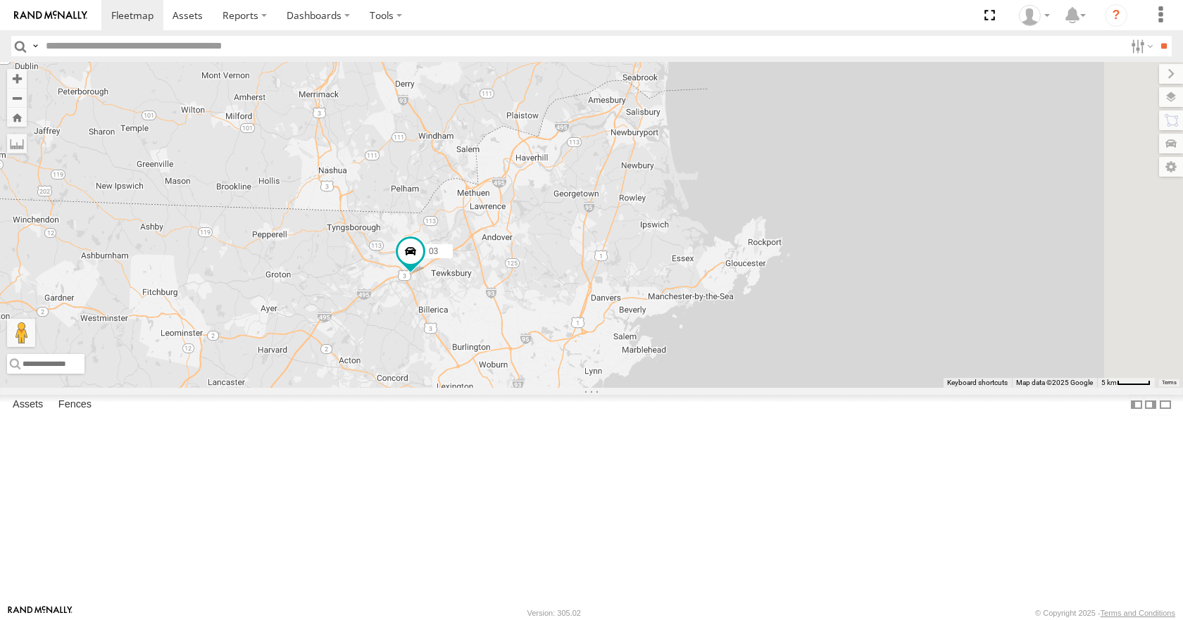
click at [713, 108] on div "35 14 08 12 05 02 03 8 3" at bounding box center [591, 224] width 1183 height 325
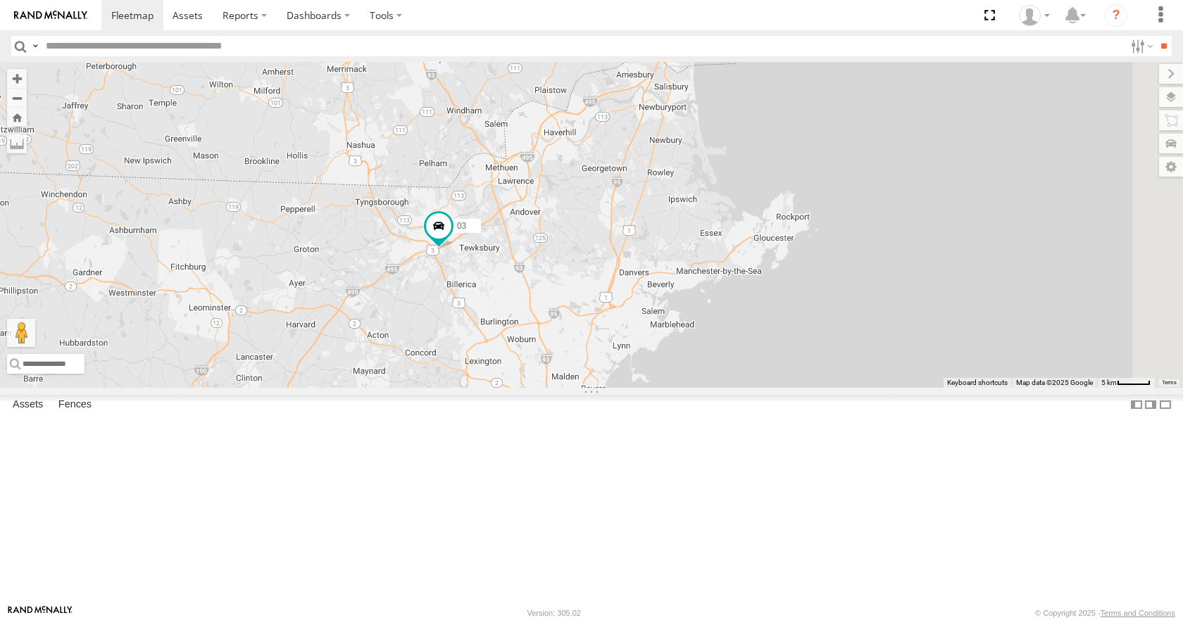
click at [752, 118] on div "35 14 08 12 05 02 03 8 3" at bounding box center [591, 224] width 1183 height 325
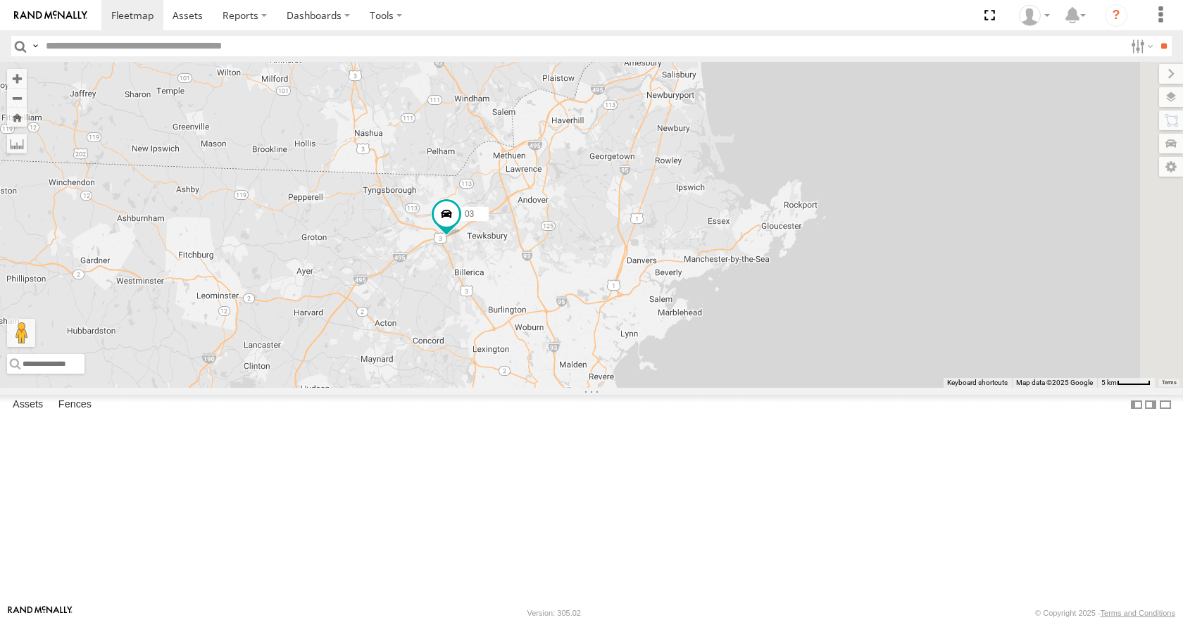
click at [765, 124] on div "35 14 08 12 05 02 03 8 3" at bounding box center [591, 224] width 1183 height 325
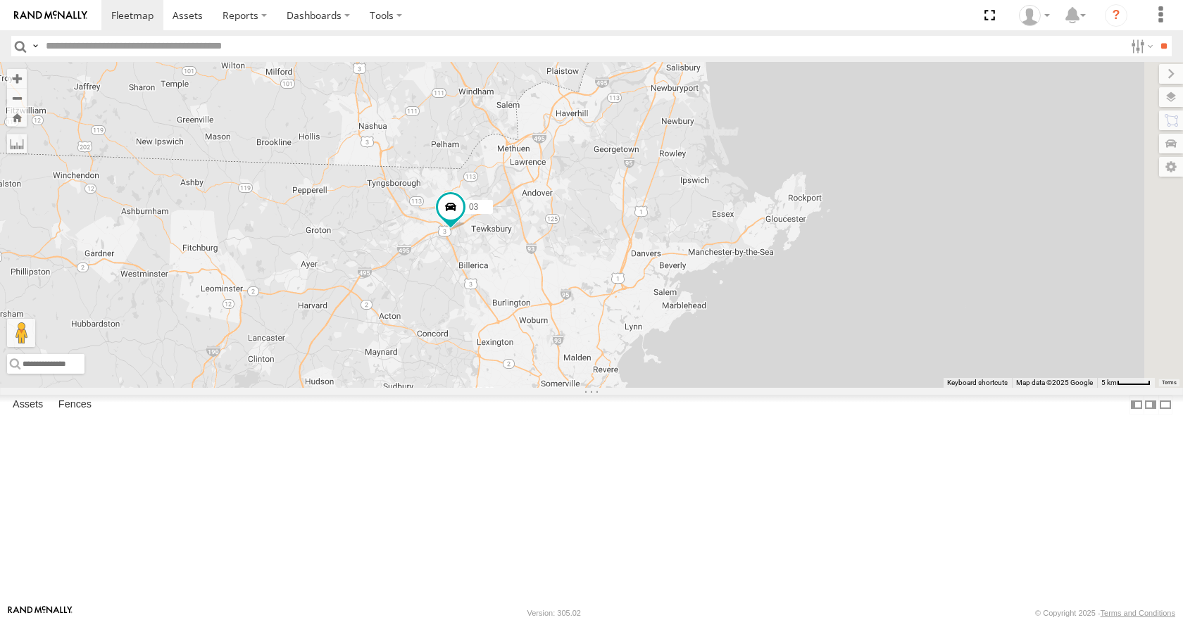
click at [754, 151] on div "35 14 08 12 05 02 03 8 3" at bounding box center [591, 224] width 1183 height 325
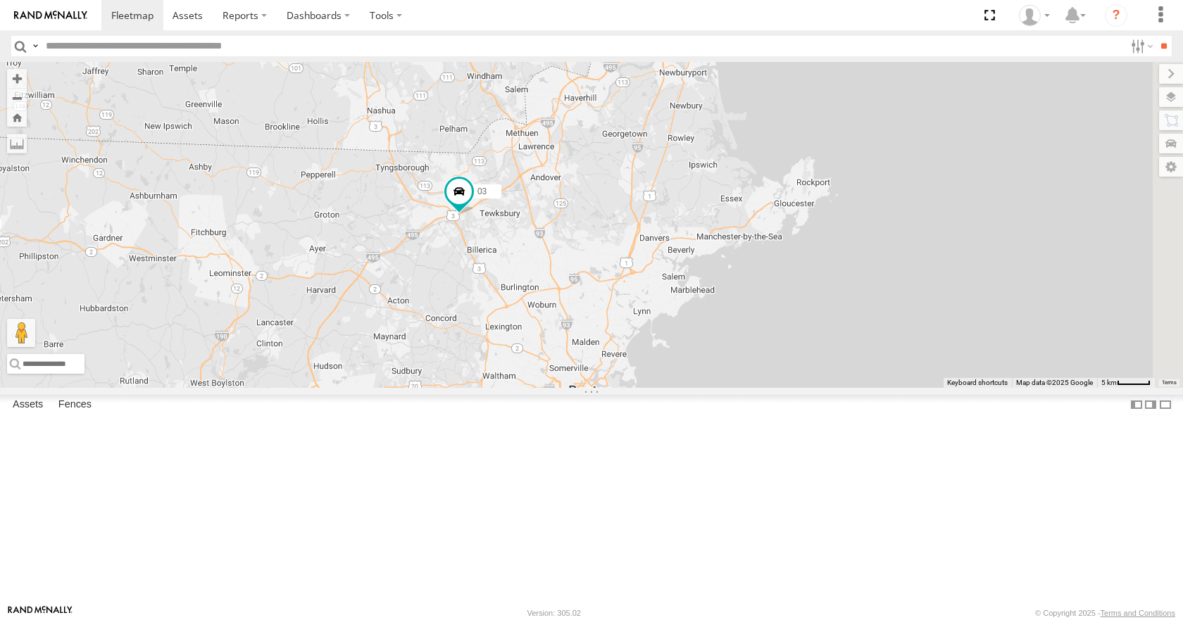
click at [757, 152] on div "35 14 08 12 05 02 03 8 3" at bounding box center [591, 224] width 1183 height 325
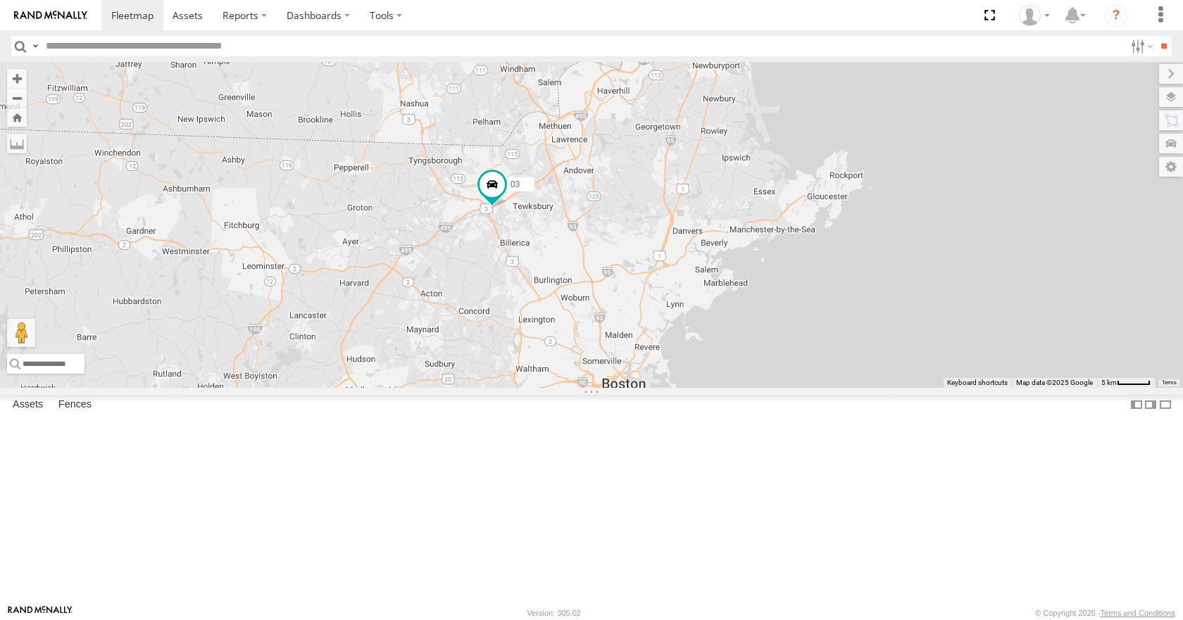
click at [814, 249] on div "35 14 08 12 05 02 03 8 3" at bounding box center [591, 224] width 1183 height 325
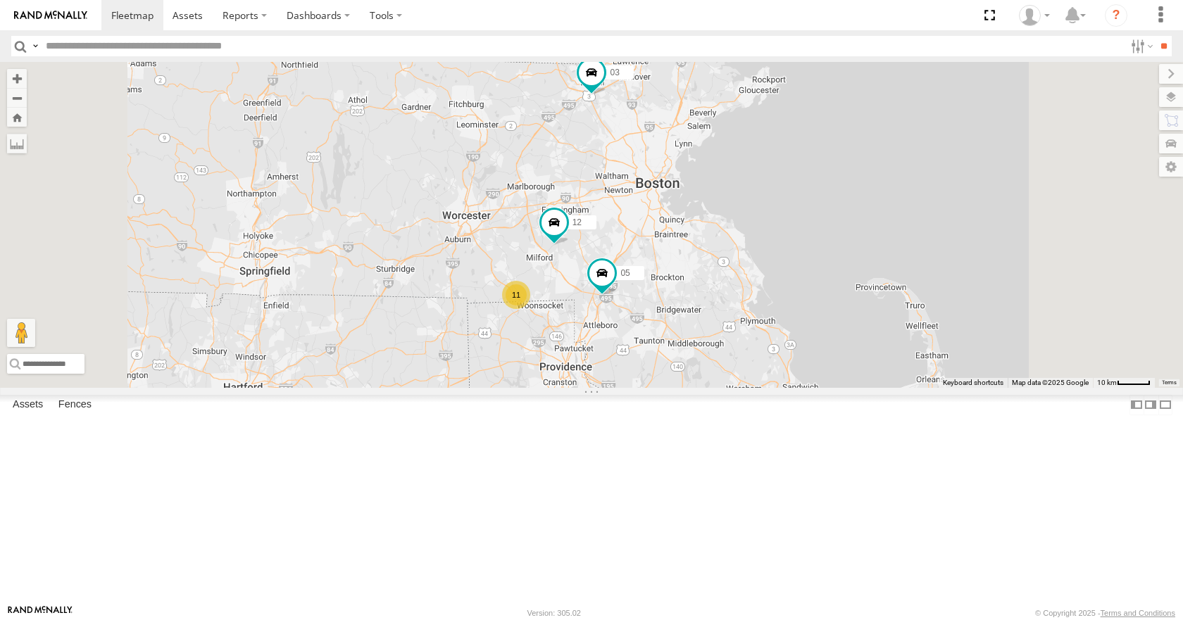
click at [803, 231] on div "35 14 08 12 05 02 03 11" at bounding box center [591, 224] width 1183 height 325
click at [836, 213] on div "35 14 08 12 05 02 03 11" at bounding box center [591, 224] width 1183 height 325
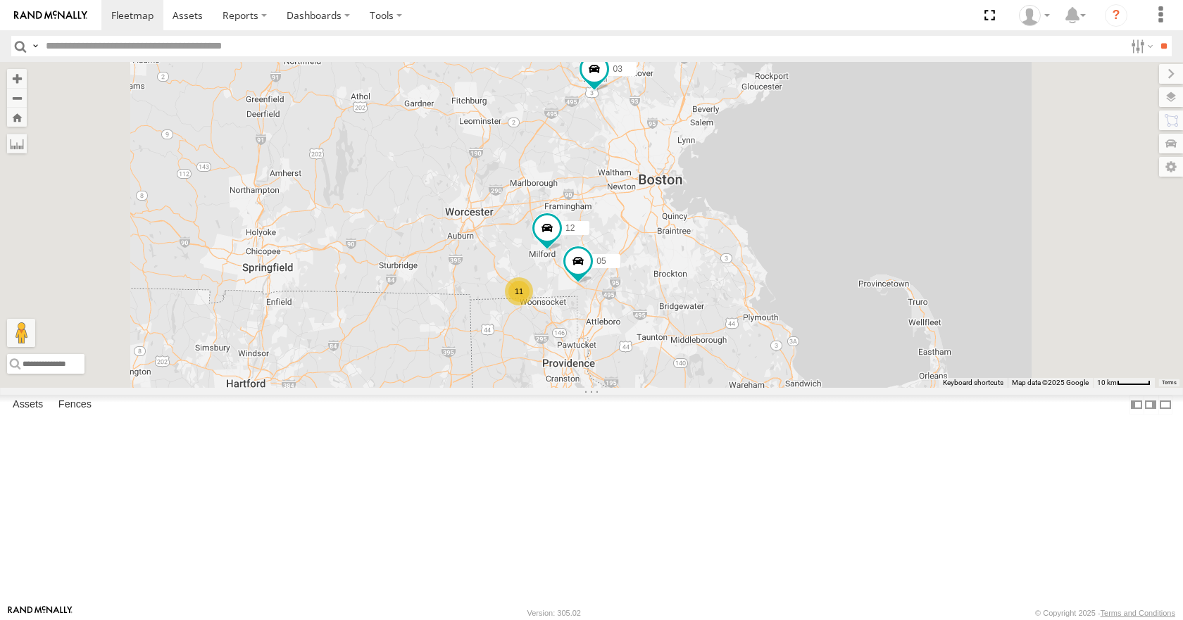
click at [705, 269] on div "35 14 08 12 05 02 03 11" at bounding box center [591, 224] width 1183 height 325
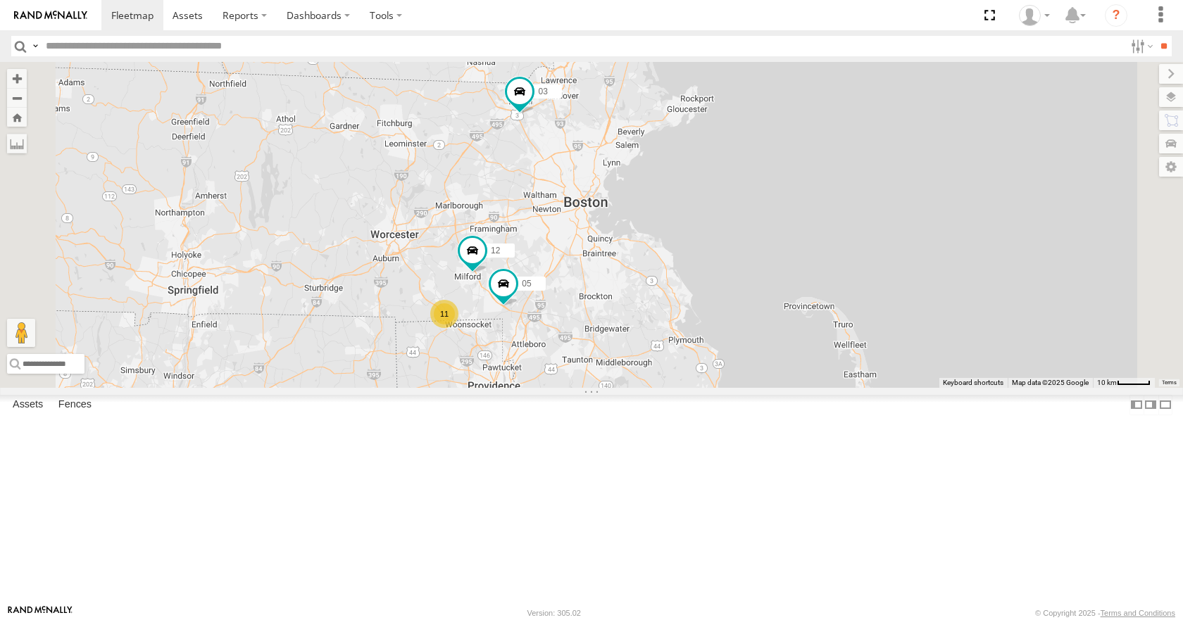
click at [716, 257] on div "35 14 08 12 05 02 03 11" at bounding box center [591, 224] width 1183 height 325
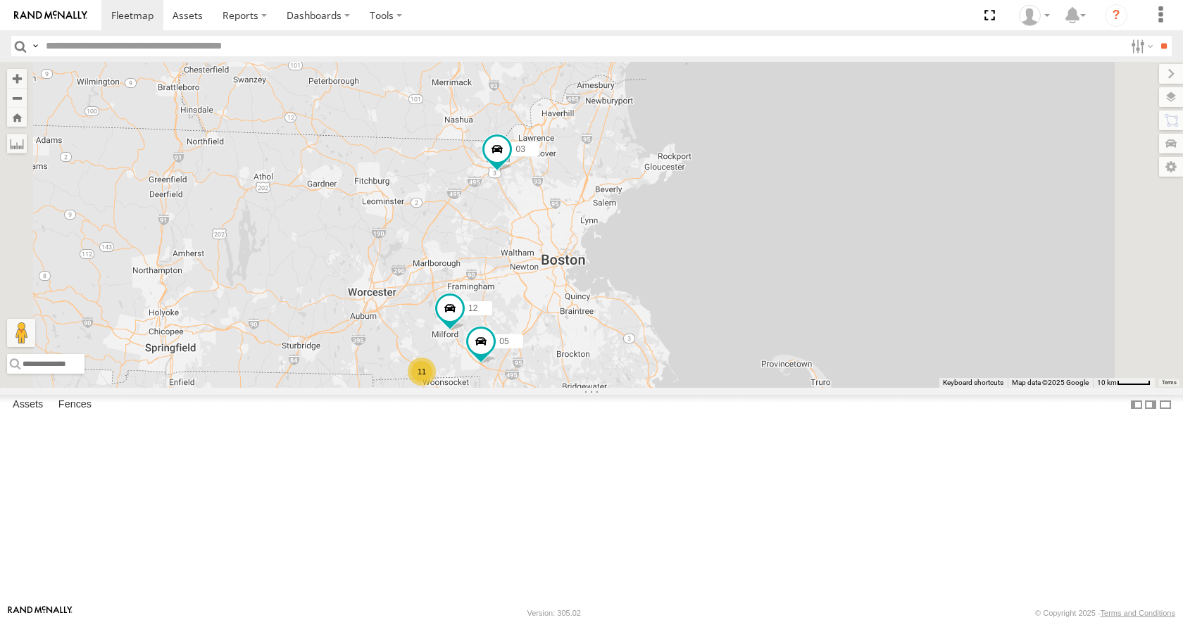
click at [741, 261] on div "35 14 08 12 05 02 03 11" at bounding box center [591, 224] width 1183 height 325
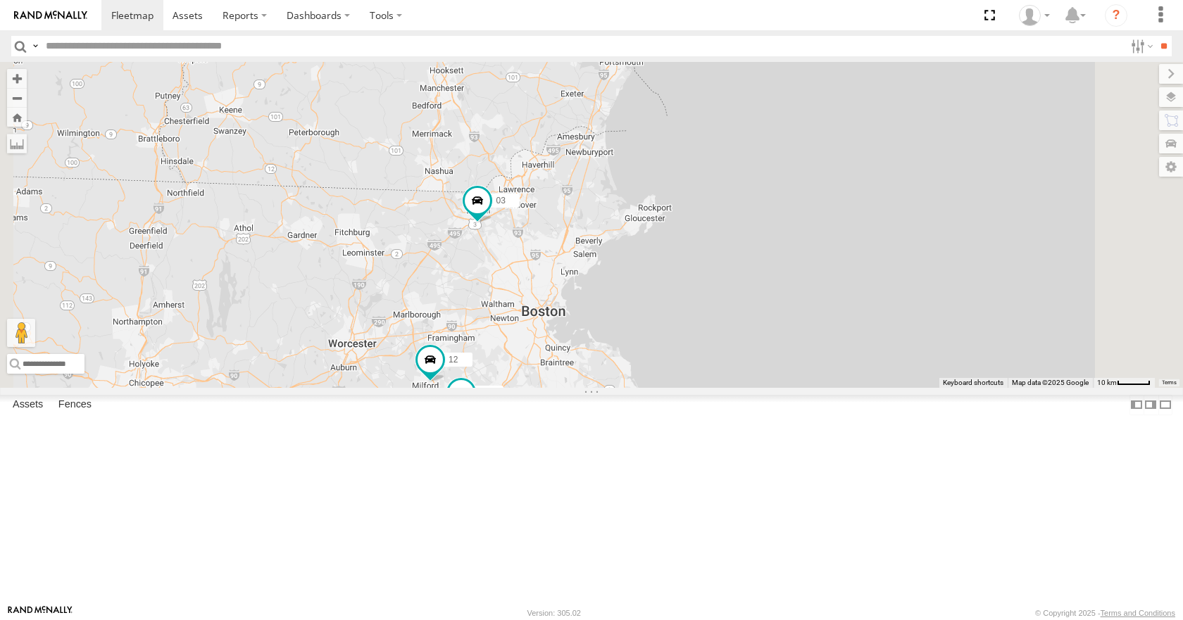
click at [734, 266] on div "35 14 08 12 05 02 03 11" at bounding box center [591, 224] width 1183 height 325
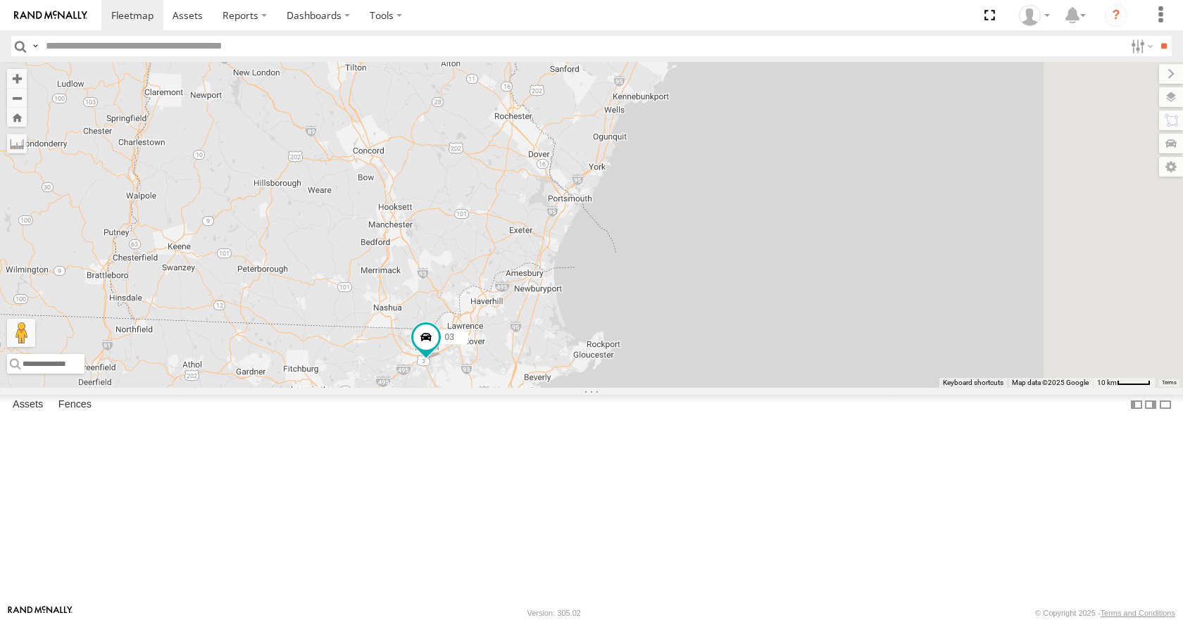
click at [703, 338] on div "35 14 08 12 05 02 03 11" at bounding box center [591, 224] width 1183 height 325
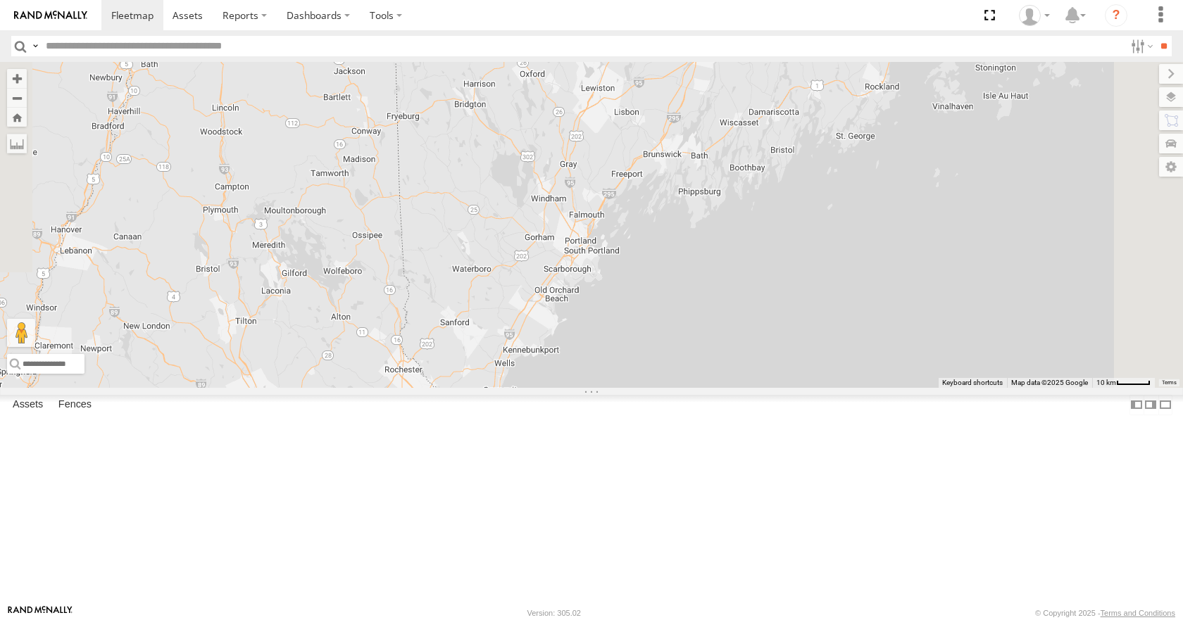
click at [731, 313] on div "35 14 08 12 05 02 03 11" at bounding box center [591, 224] width 1183 height 325
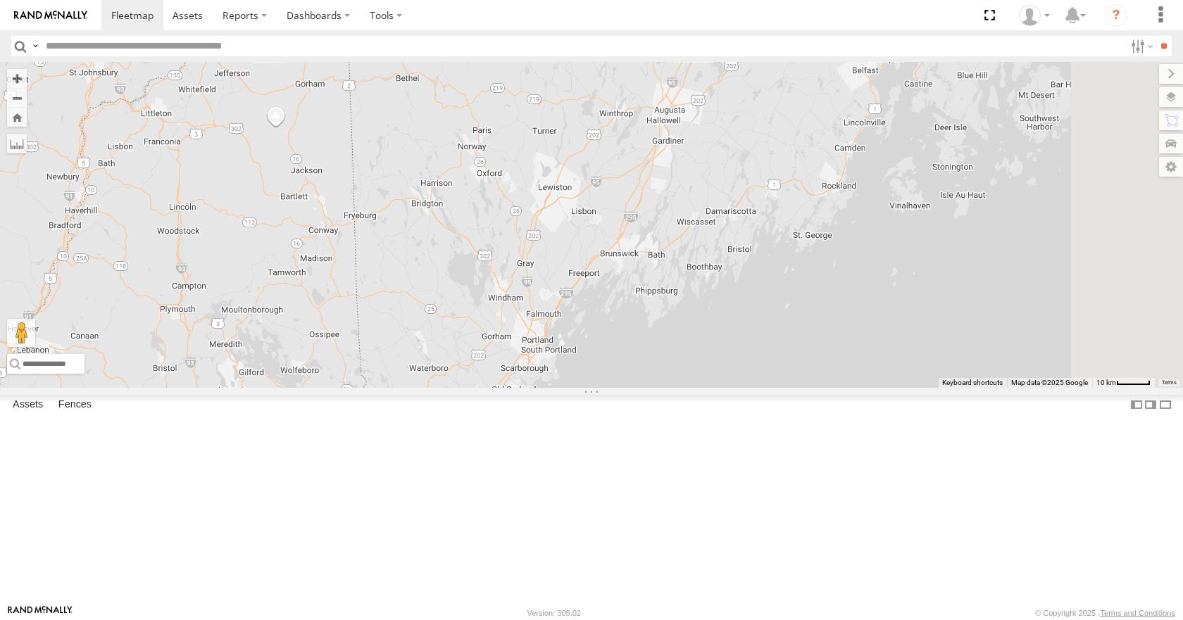
click at [724, 294] on div "35 14 08 12 05 02 03 11" at bounding box center [591, 224] width 1183 height 325
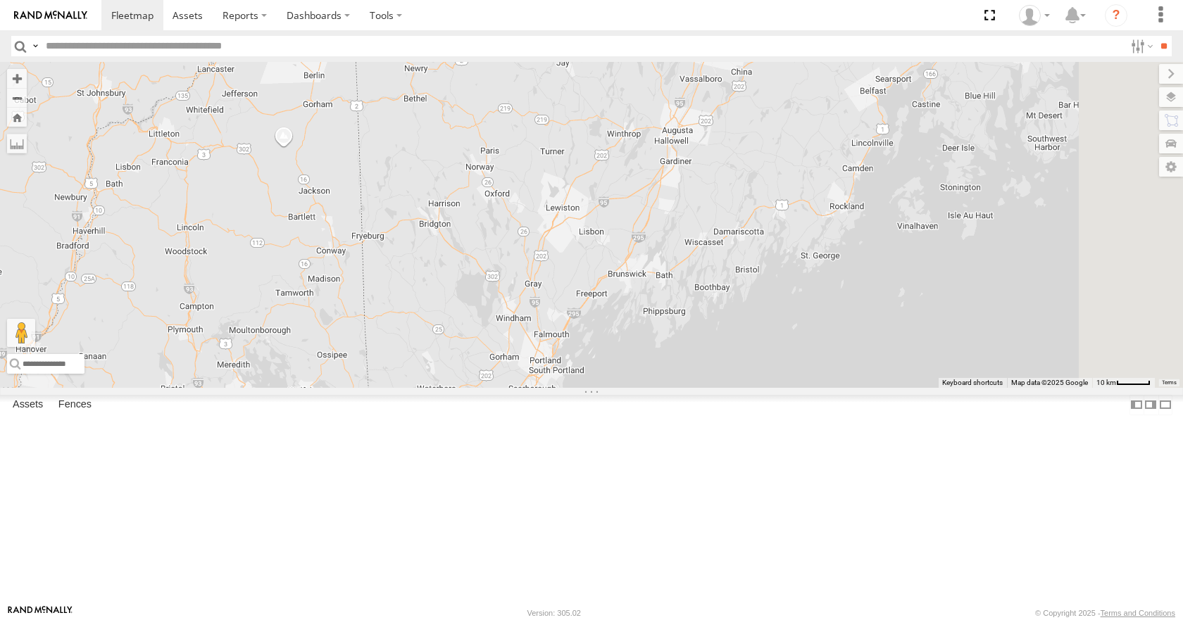
click at [770, 315] on div "35 14 08 12 05 02 03 11" at bounding box center [591, 224] width 1183 height 325
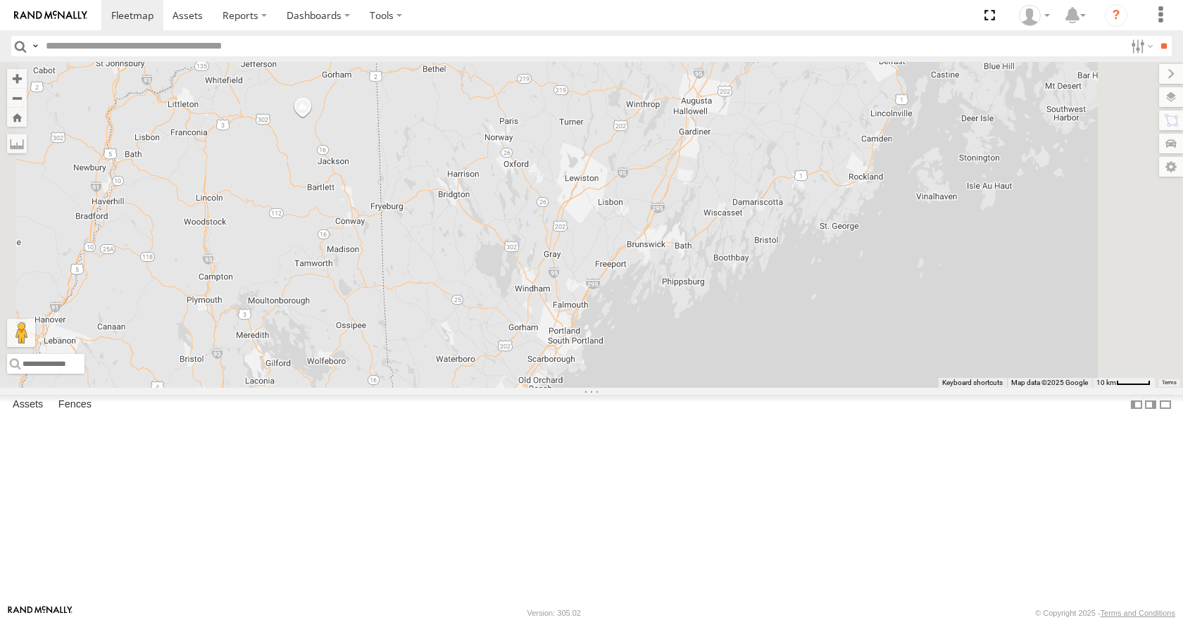
click at [822, 200] on div "35 14 08 12 05 02 03 11" at bounding box center [591, 224] width 1183 height 325
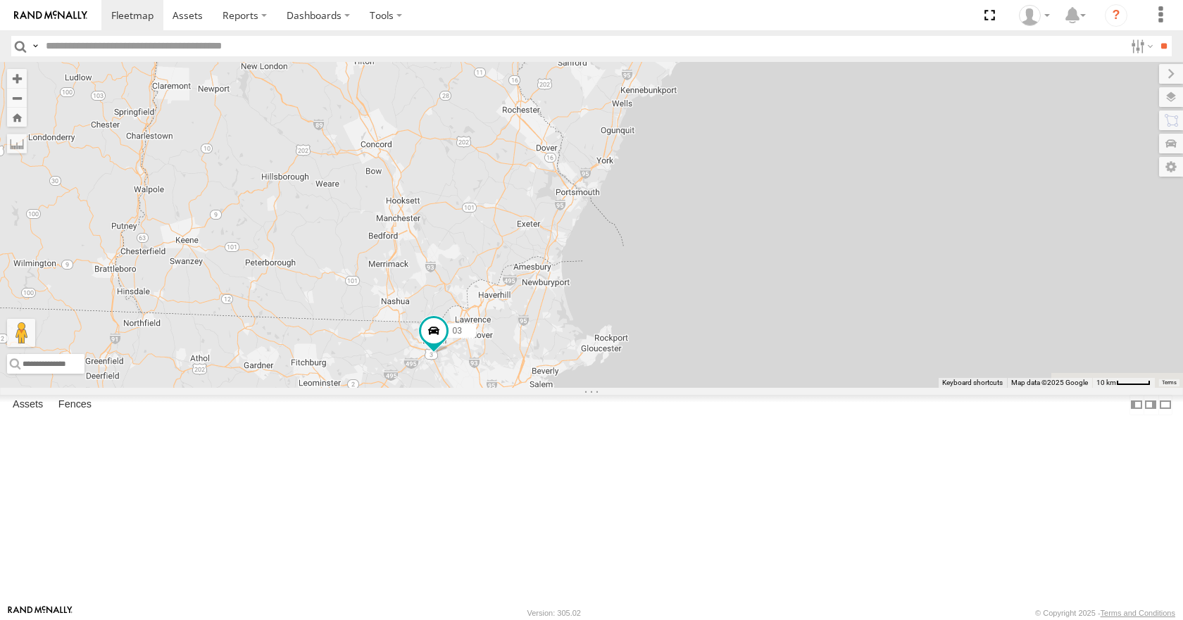
click at [907, 80] on div "35 14 08 12 05 02 03 11" at bounding box center [591, 224] width 1183 height 325
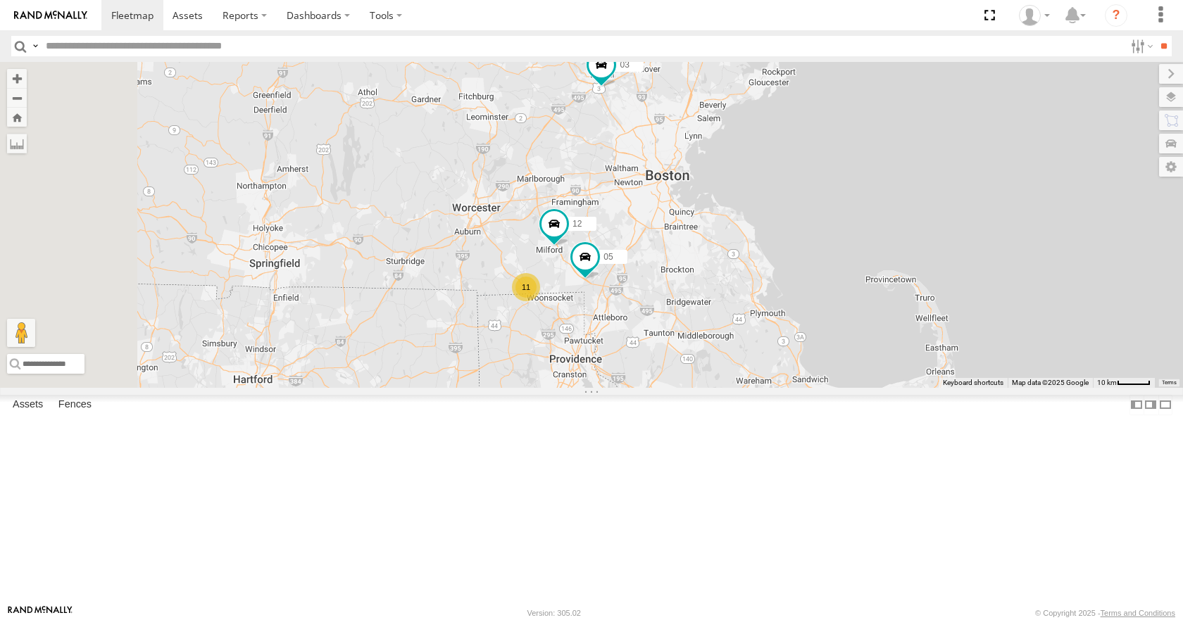
click at [952, 139] on div "35 14 08 12 05 02 03 11" at bounding box center [591, 224] width 1183 height 325
click at [853, 319] on div "35 14 08 12 05 02 03 11" at bounding box center [591, 224] width 1183 height 325
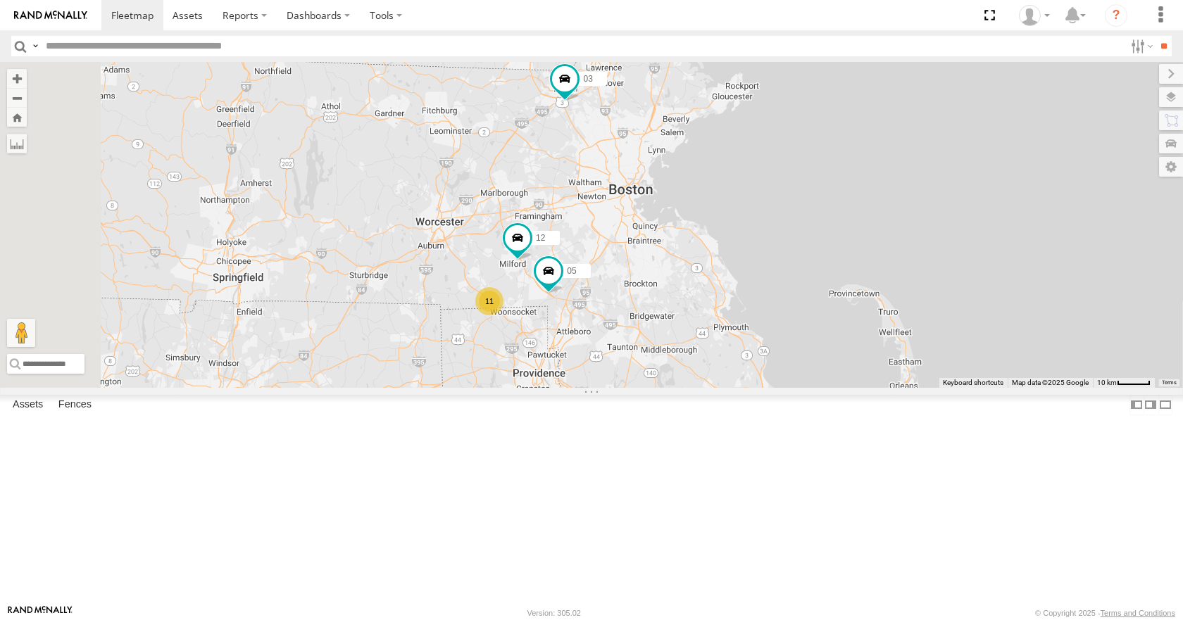
click at [888, 187] on div "35 14 08 12 05 02 03 11" at bounding box center [591, 224] width 1183 height 325
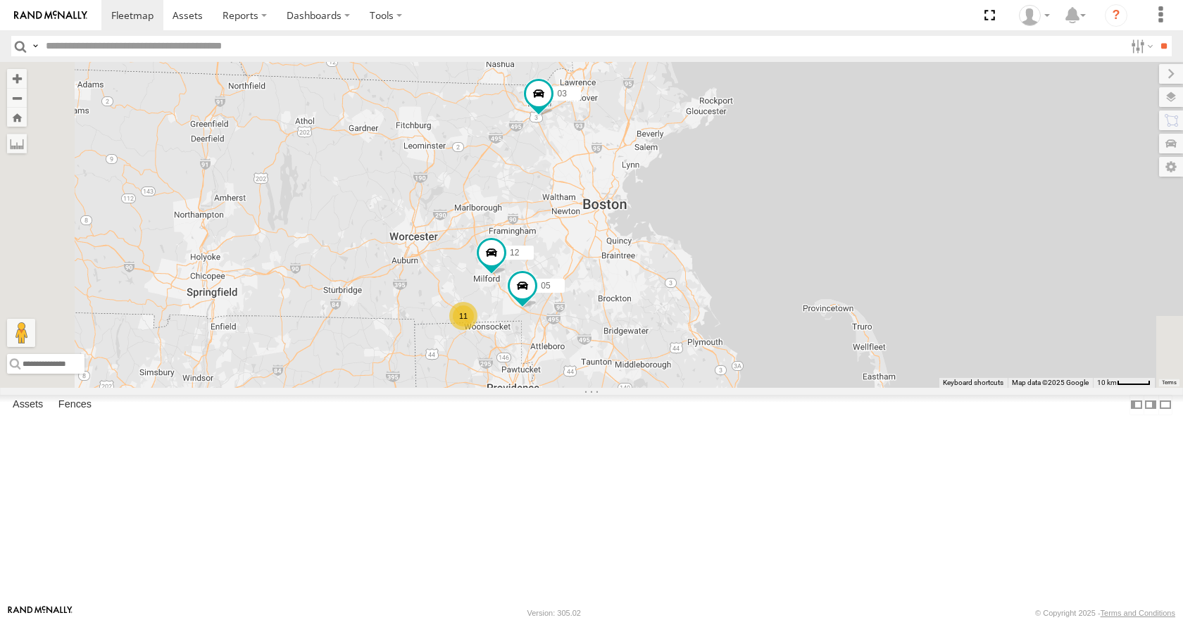
click at [884, 186] on div "35 14 08 12 05 02 03 11" at bounding box center [591, 224] width 1183 height 325
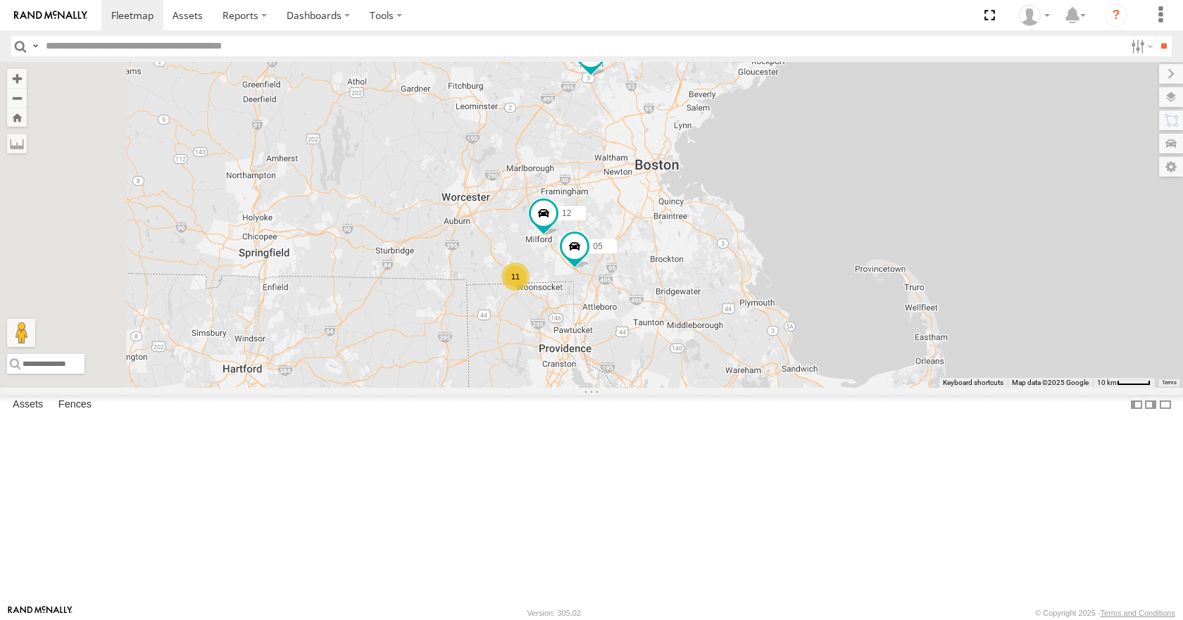
drag, startPoint x: 638, startPoint y: 353, endPoint x: 698, endPoint y: 308, distance: 75.5
click at [698, 308] on div "35 14 08 12 05 02 03 11" at bounding box center [591, 224] width 1183 height 325
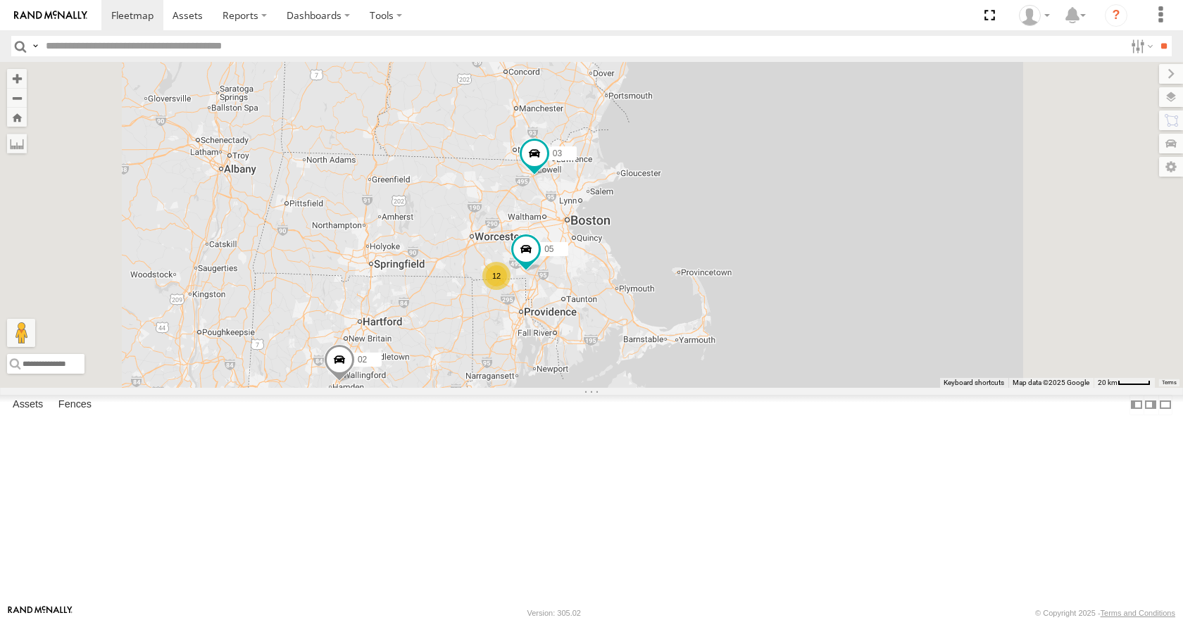
click at [659, 318] on div "35 14 08 05 02 03 12" at bounding box center [591, 224] width 1183 height 325
click at [661, 319] on div "35 14 08 05 02 03 12" at bounding box center [591, 224] width 1183 height 325
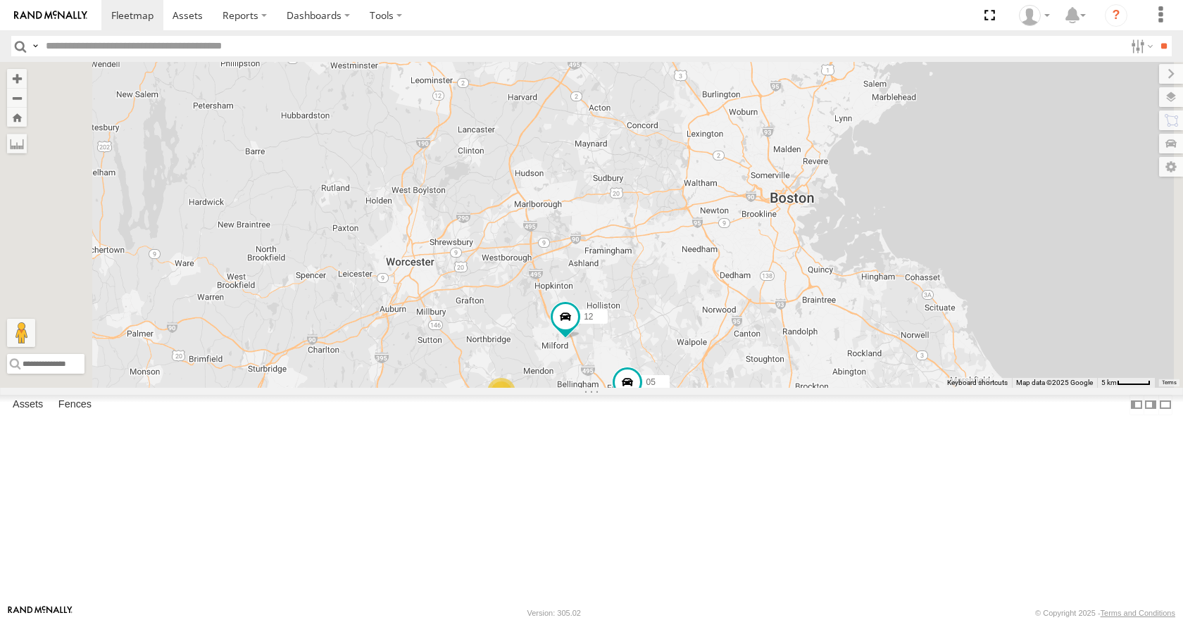
drag, startPoint x: 700, startPoint y: 284, endPoint x: 701, endPoint y: 372, distance: 88.7
click at [701, 372] on div "35 14 08 05 02 03 12 3 8" at bounding box center [591, 224] width 1183 height 325
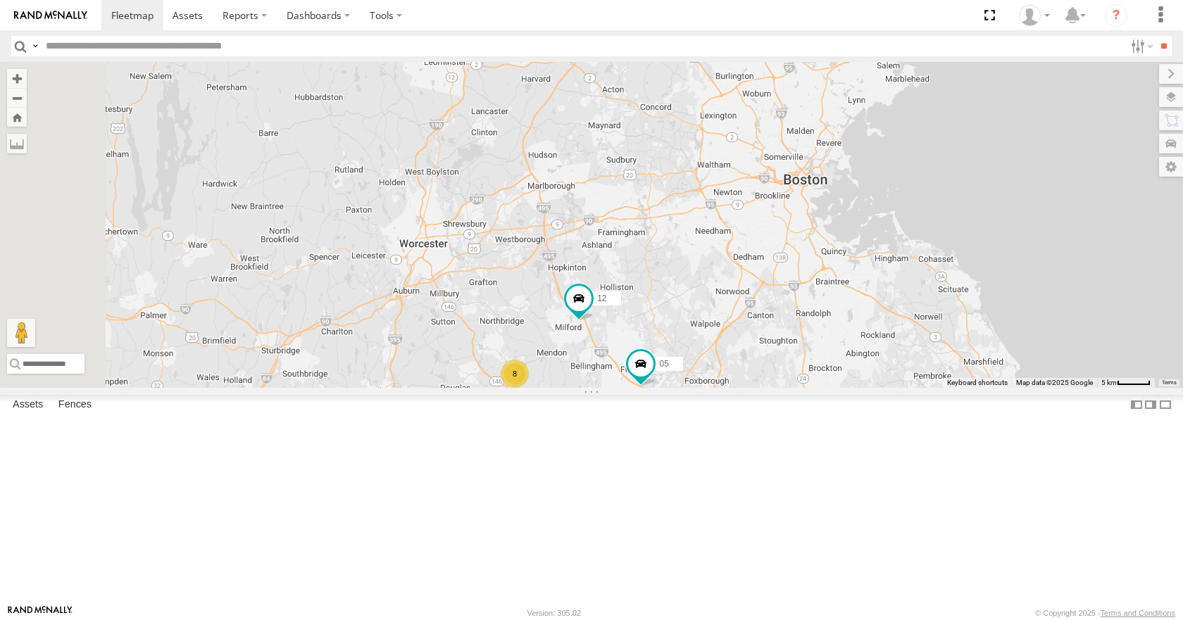
drag, startPoint x: 698, startPoint y: 368, endPoint x: 717, endPoint y: 313, distance: 58.1
click at [717, 313] on div "35 14 08 05 02 03 12 3 8" at bounding box center [591, 224] width 1183 height 325
drag, startPoint x: 787, startPoint y: 215, endPoint x: 789, endPoint y: 208, distance: 8.0
click at [789, 208] on div "35 14 08 05 02 03 12 3 8" at bounding box center [591, 224] width 1183 height 325
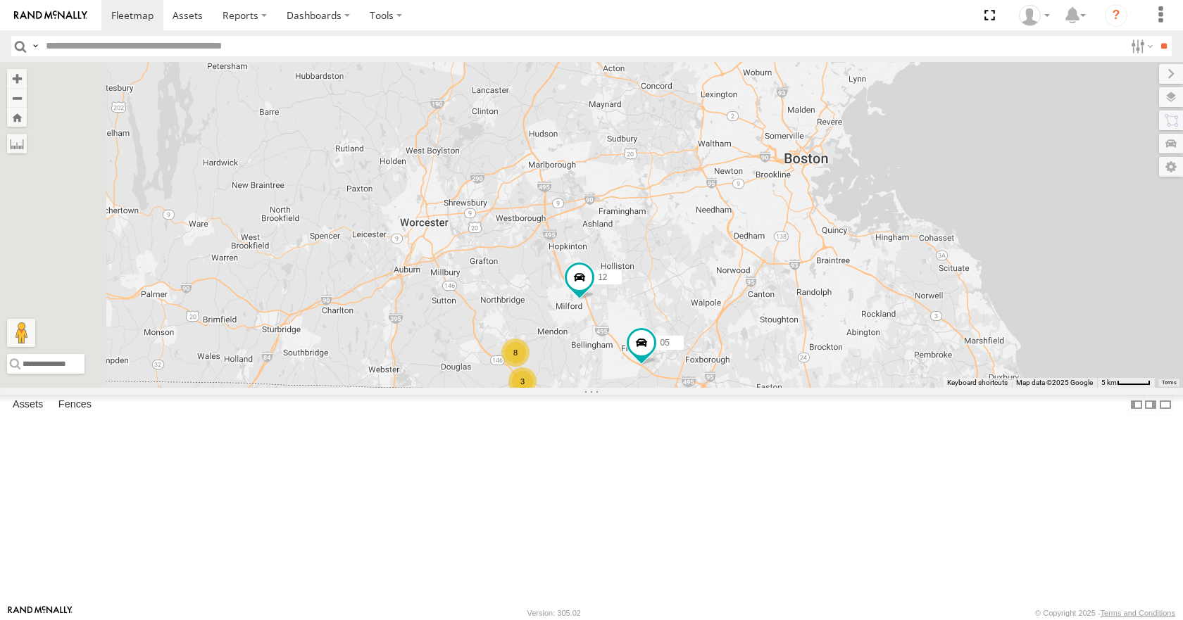
drag, startPoint x: 800, startPoint y: 166, endPoint x: 800, endPoint y: 156, distance: 10.6
click at [800, 156] on div "35 14 08 05 02 03 12 3 8" at bounding box center [591, 224] width 1183 height 325
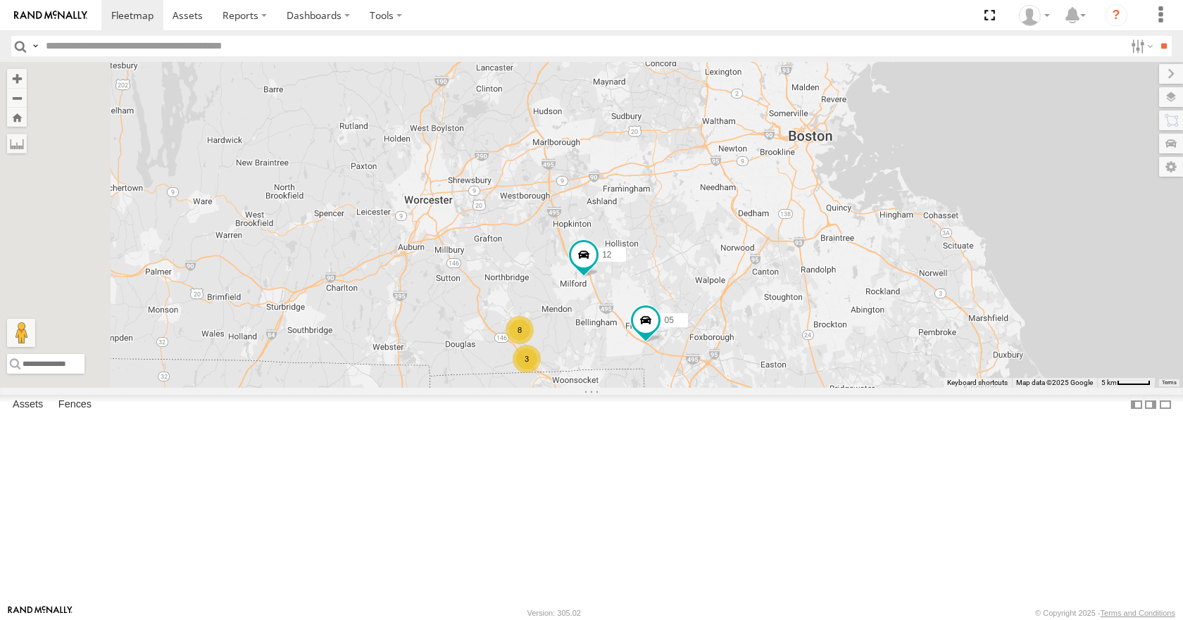
drag, startPoint x: 810, startPoint y: 161, endPoint x: 817, endPoint y: 137, distance: 24.1
click at [817, 137] on div "35 14 08 05 02 03 12 3 8" at bounding box center [591, 224] width 1183 height 325
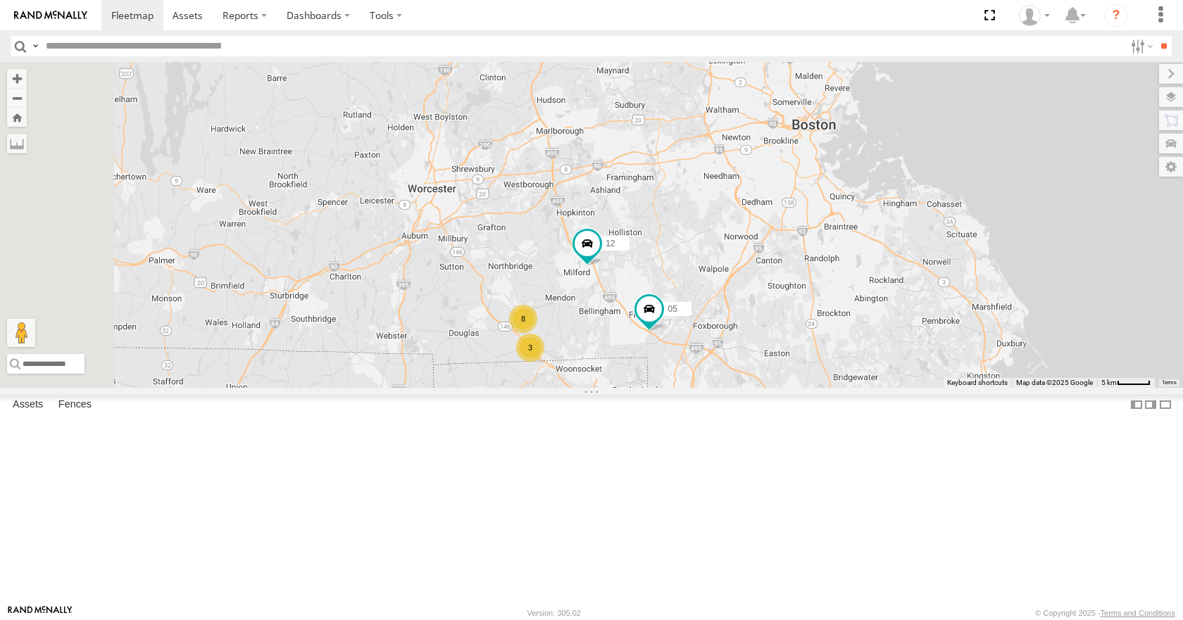
drag, startPoint x: 844, startPoint y: 156, endPoint x: 836, endPoint y: 179, distance: 24.5
click at [836, 179] on div "35 14 08 05 02 03 12 3 8" at bounding box center [591, 224] width 1183 height 325
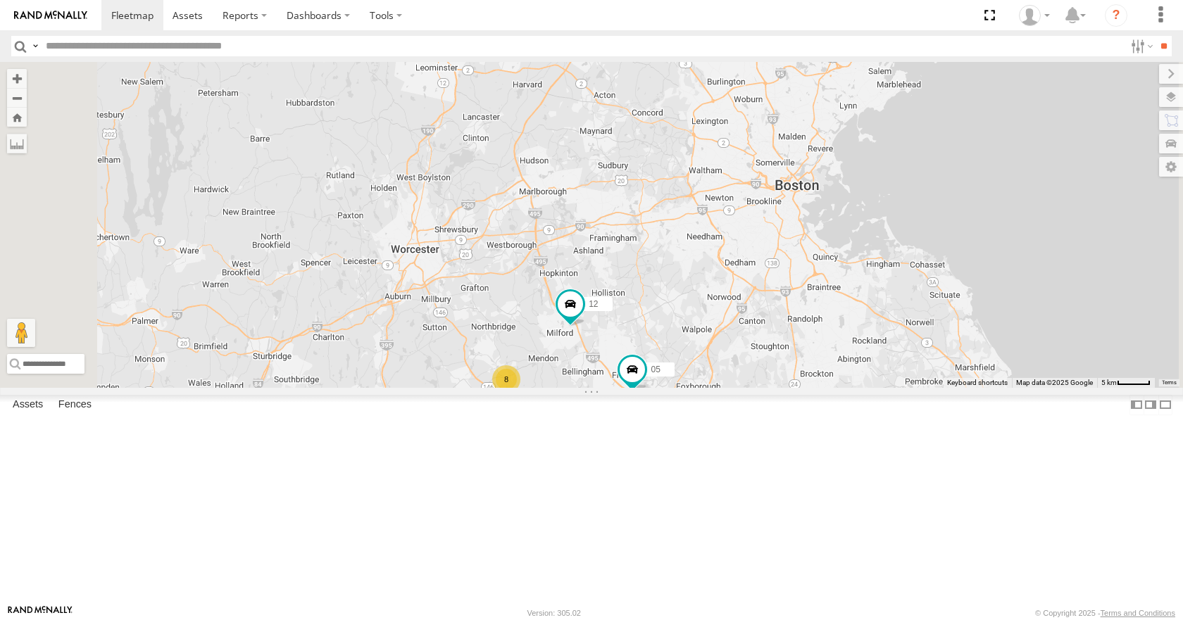
drag, startPoint x: 822, startPoint y: 222, endPoint x: 818, endPoint y: 239, distance: 17.3
click at [818, 239] on div "35 14 08 05 02 03 12 3 8" at bounding box center [591, 224] width 1183 height 325
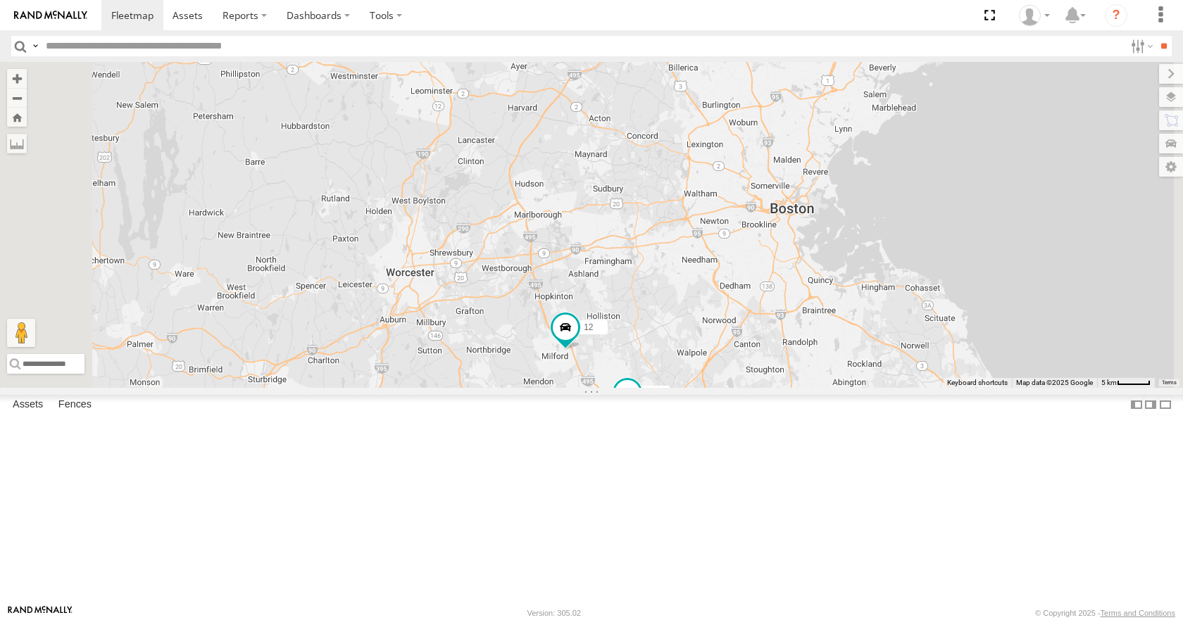
drag, startPoint x: 826, startPoint y: 215, endPoint x: 816, endPoint y: 241, distance: 27.9
click at [816, 241] on div "35 14 08 05 02 03 12 3 8" at bounding box center [591, 224] width 1183 height 325
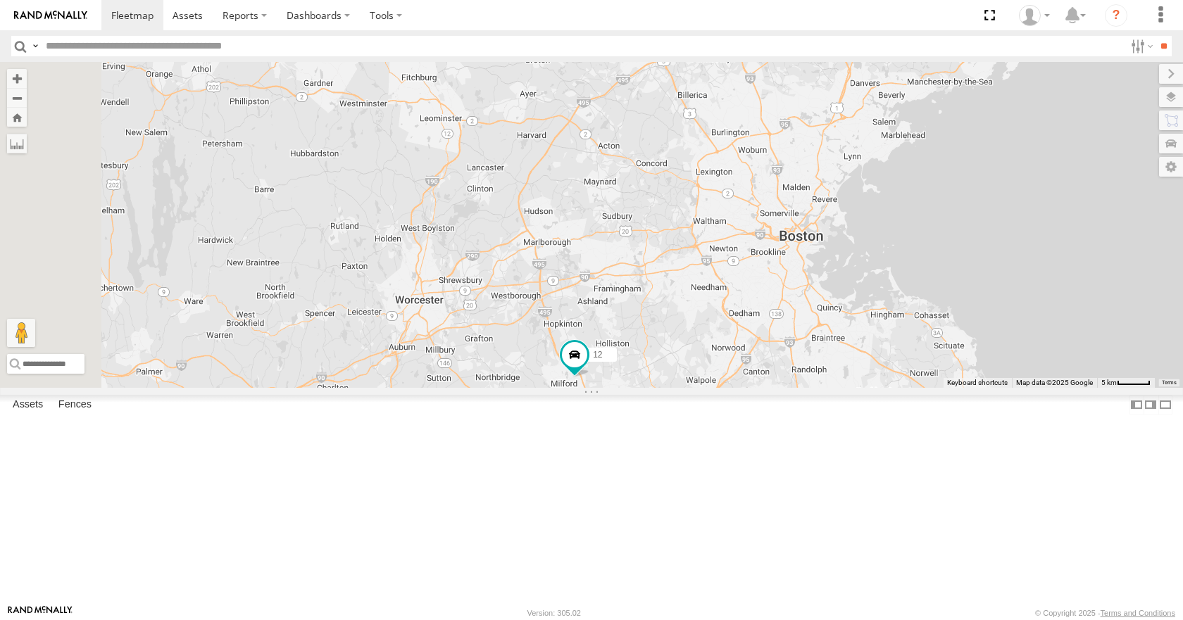
drag, startPoint x: 834, startPoint y: 204, endPoint x: 861, endPoint y: 189, distance: 31.5
click at [861, 189] on div "35 14 08 05 02 03 12 3 8" at bounding box center [591, 224] width 1183 height 325
click at [903, 151] on div "35 14 08 05 02 03 12 3 8" at bounding box center [591, 224] width 1183 height 325
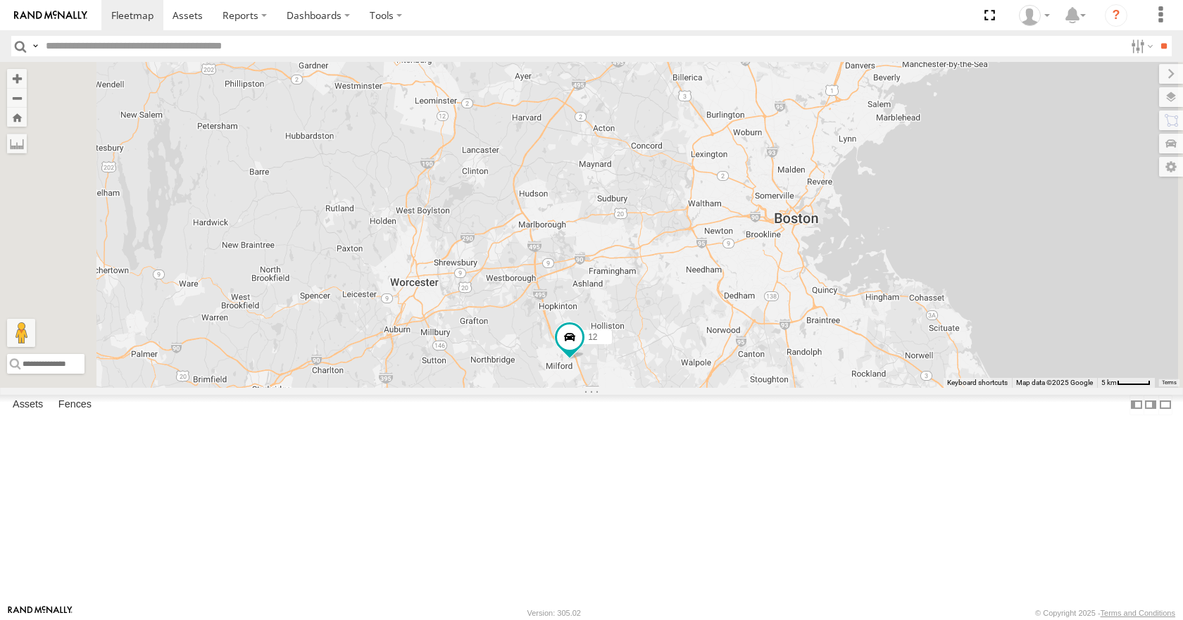
drag, startPoint x: 953, startPoint y: 115, endPoint x: 941, endPoint y: 100, distance: 19.0
click at [941, 100] on div "35 14 08 05 02 03 12 3 8" at bounding box center [591, 224] width 1183 height 325
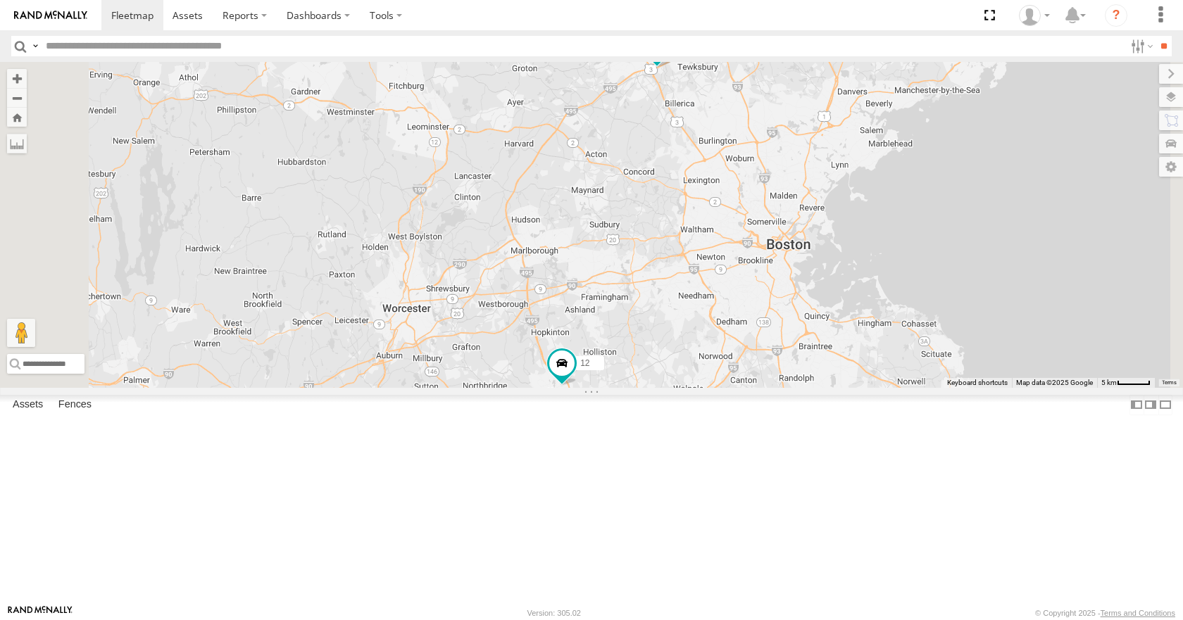
drag, startPoint x: 928, startPoint y: 89, endPoint x: 920, endPoint y: 118, distance: 30.1
click at [920, 118] on div "35 14 08 05 02 03 12 3 8" at bounding box center [591, 224] width 1183 height 325
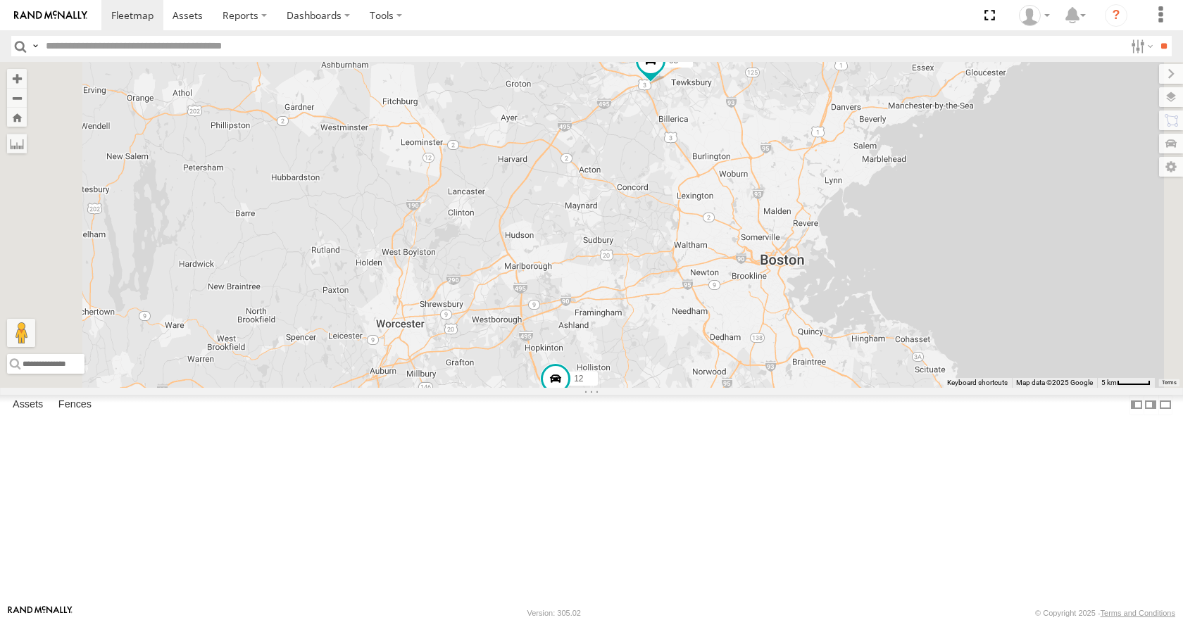
drag, startPoint x: 904, startPoint y: 110, endPoint x: 898, endPoint y: 118, distance: 9.6
click at [898, 118] on div "35 14 08 05 02 03 12 3 8" at bounding box center [591, 224] width 1183 height 325
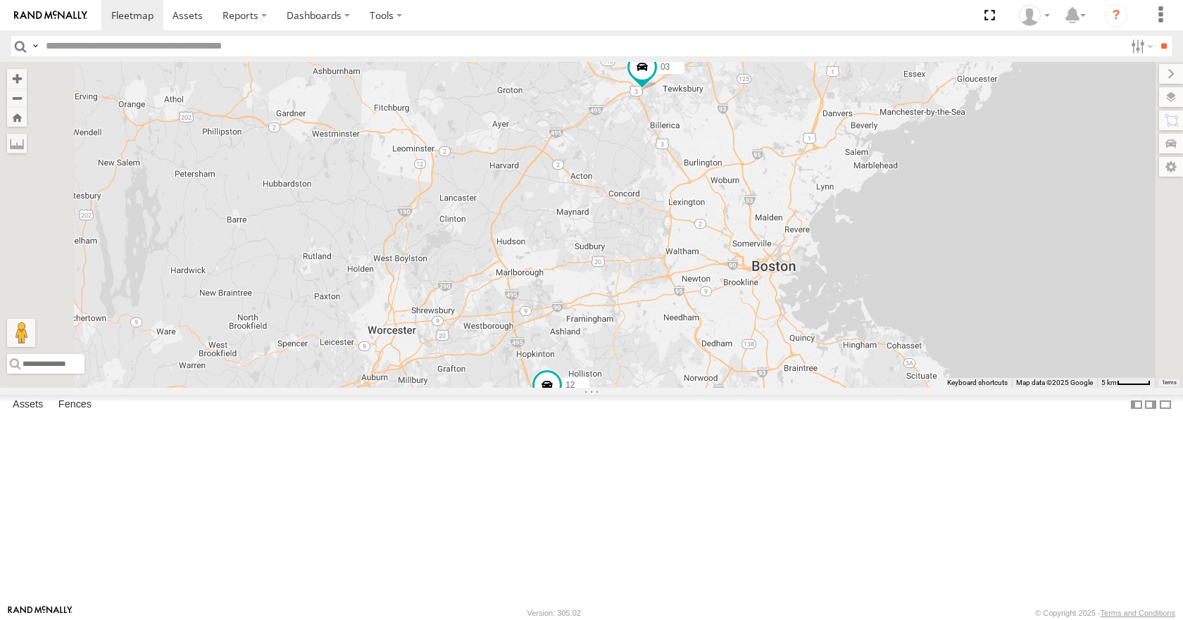
click at [879, 108] on div "35 14 08 05 02 03 12 3 8" at bounding box center [591, 224] width 1183 height 325
click at [936, 70] on div "35 14 08 05 02 03 12 3 8" at bounding box center [591, 224] width 1183 height 325
drag, startPoint x: 984, startPoint y: 99, endPoint x: 984, endPoint y: 80, distance: 19.0
click at [984, 80] on div "35 14 08 05 02 03 12 3 8" at bounding box center [591, 224] width 1183 height 325
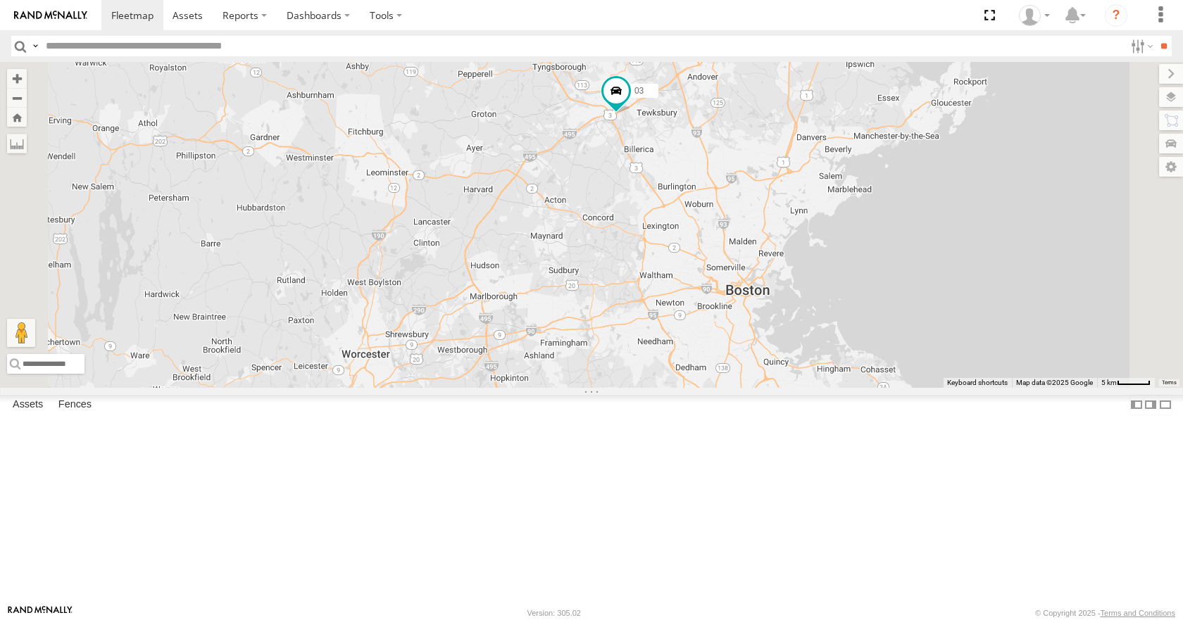
drag, startPoint x: 994, startPoint y: 119, endPoint x: 966, endPoint y: 158, distance: 48.5
click at [966, 158] on div "35 14 08 05 02 03 12 3 8" at bounding box center [591, 224] width 1183 height 325
drag, startPoint x: 1018, startPoint y: 96, endPoint x: 987, endPoint y: 110, distance: 33.7
click at [987, 110] on div "35 14 08 05 02 03 12 3 8" at bounding box center [591, 224] width 1183 height 325
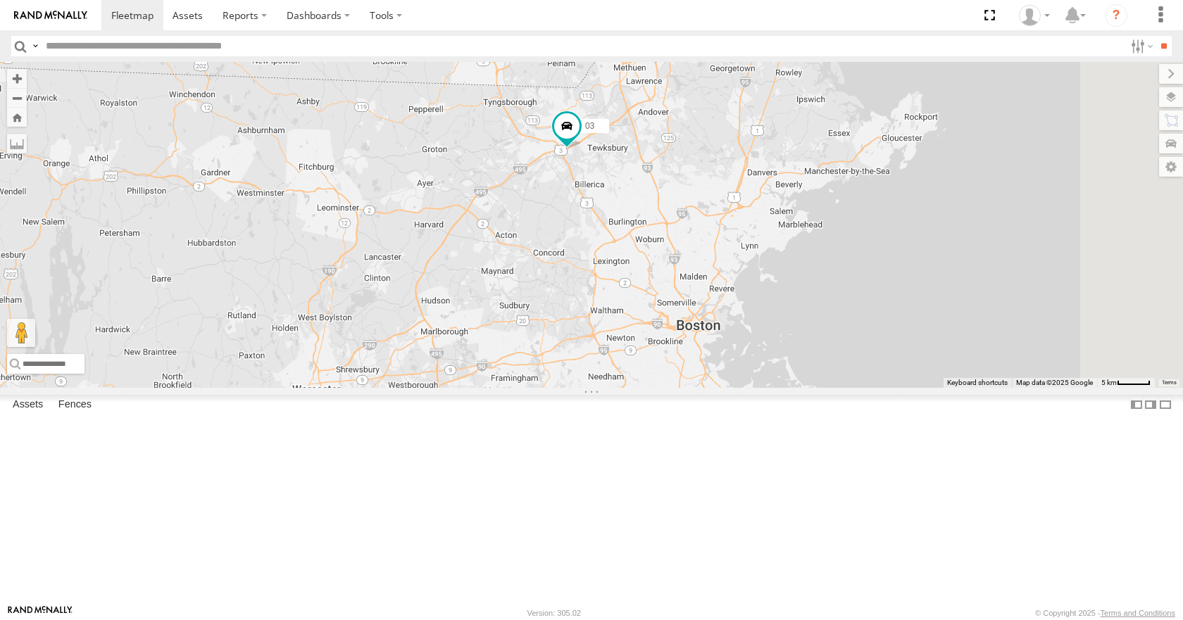
click at [965, 104] on div "35 14 08 05 02 03 12 3 8" at bounding box center [591, 224] width 1183 height 325
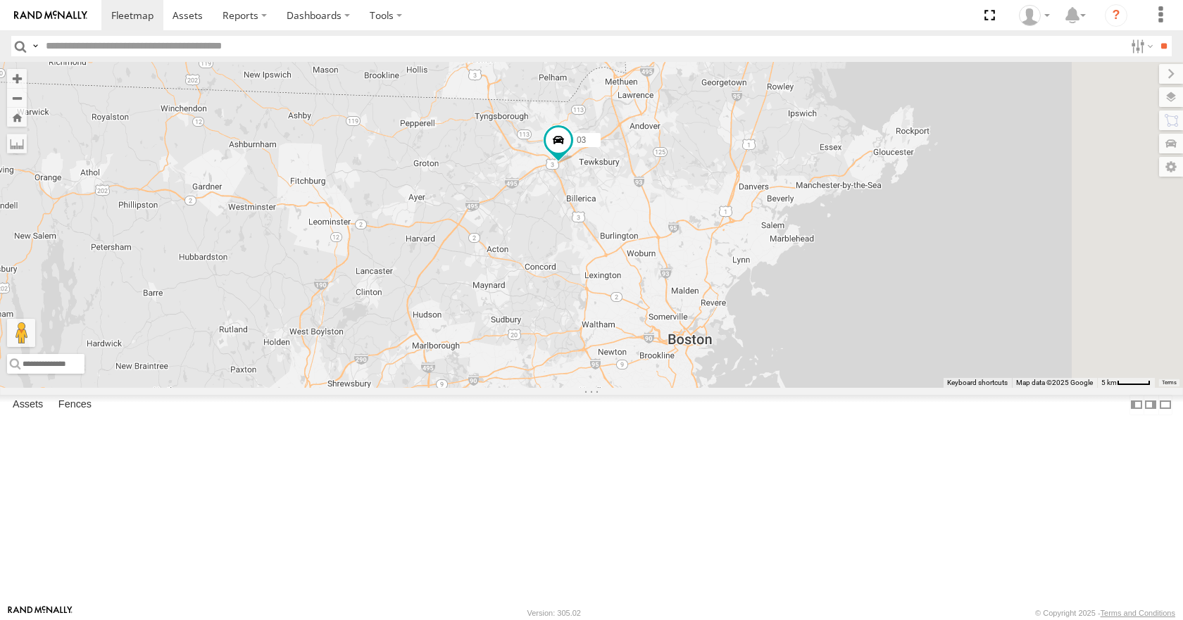
click at [945, 124] on div "35 14 08 05 02 03 12 3 8" at bounding box center [591, 224] width 1183 height 325
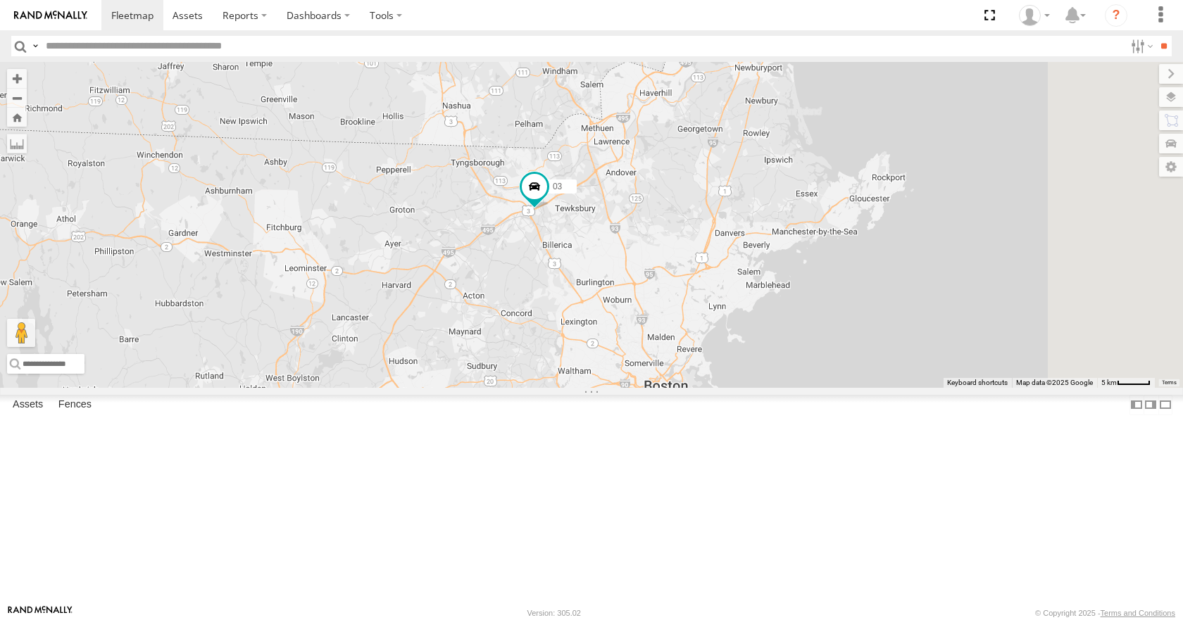
click at [937, 113] on div "35 14 08 05 02 03 12 3 8" at bounding box center [591, 224] width 1183 height 325
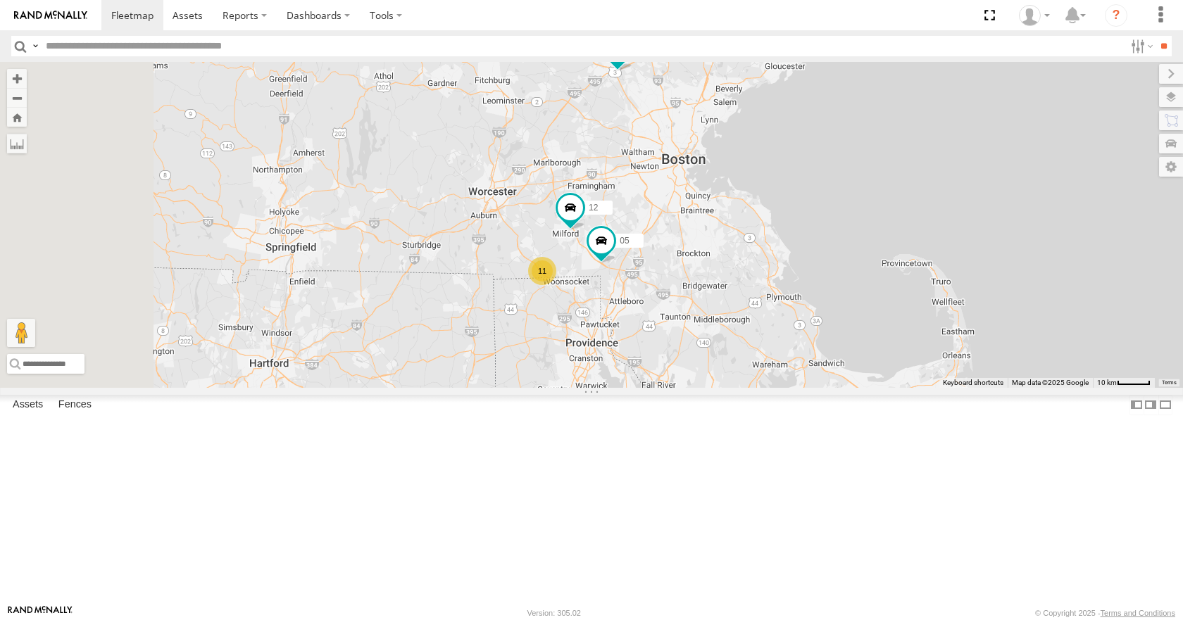
click at [852, 232] on div "35 14 08 05 02 03 12 11" at bounding box center [591, 224] width 1183 height 325
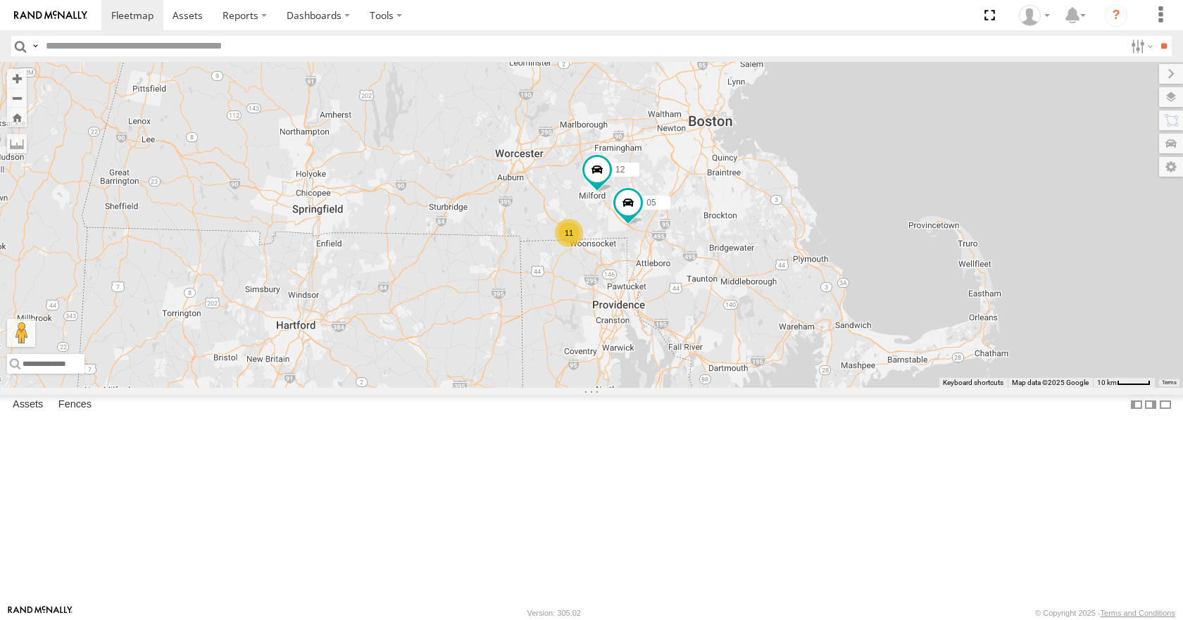
click at [886, 203] on div "35 14 08 05 02 03 12 11" at bounding box center [591, 224] width 1183 height 325
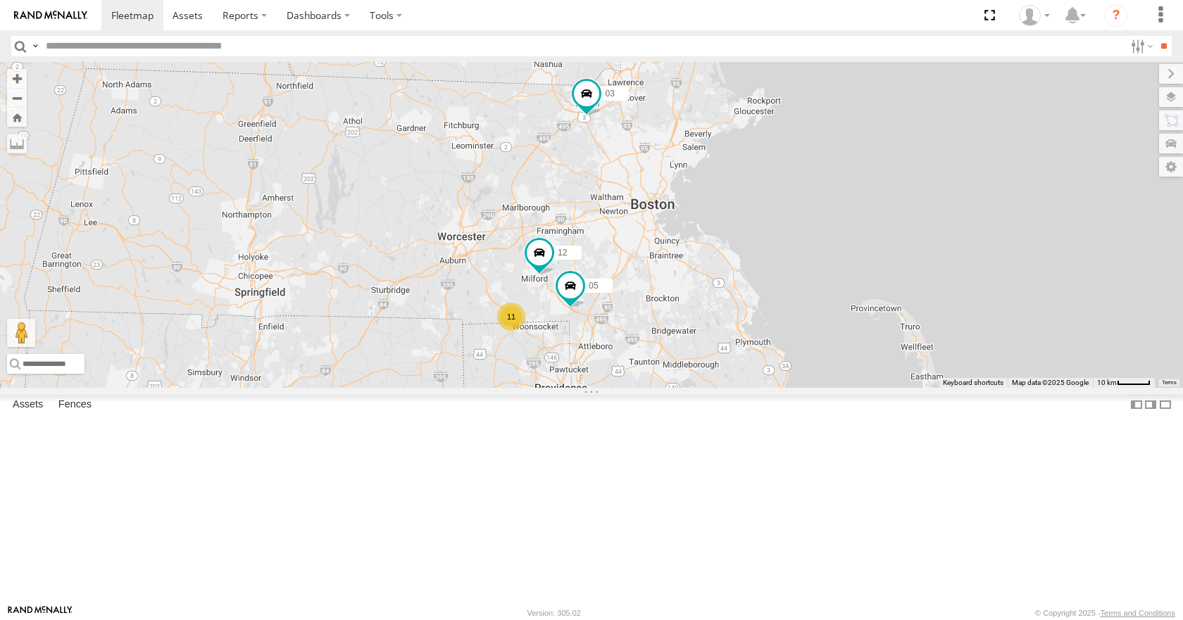
click at [828, 289] on div "35 14 08 05 02 03 12 11" at bounding box center [591, 224] width 1183 height 325
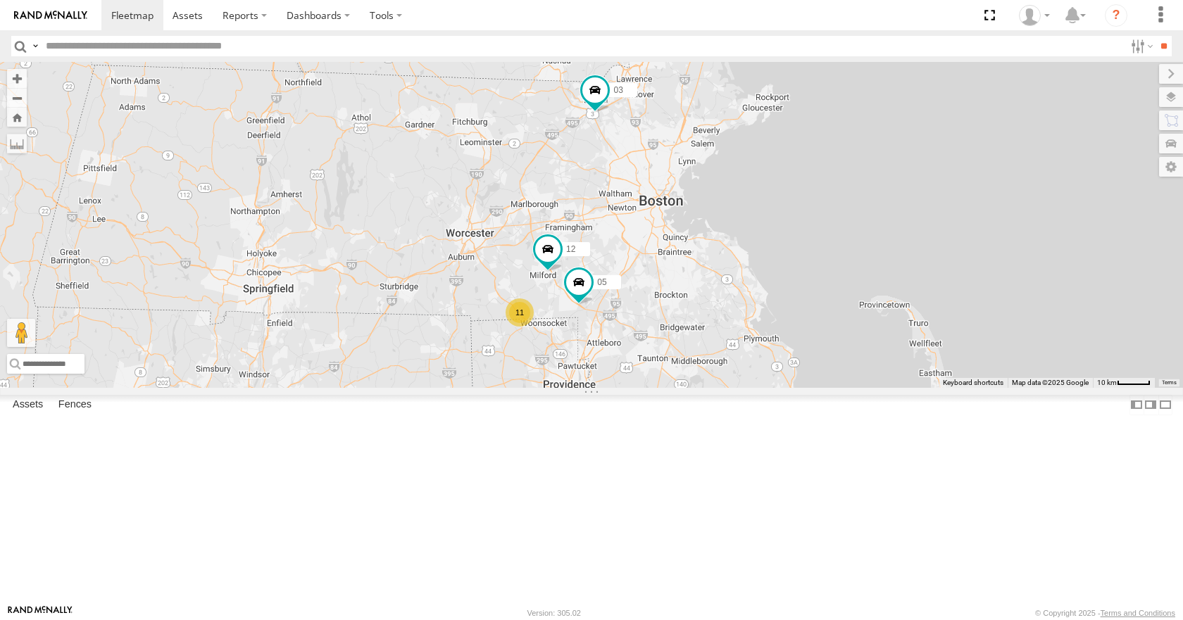
drag, startPoint x: 598, startPoint y: 462, endPoint x: 680, endPoint y: 430, distance: 88.5
click at [680, 387] on div "35 14 08 05 02 03 12 11" at bounding box center [591, 224] width 1183 height 325
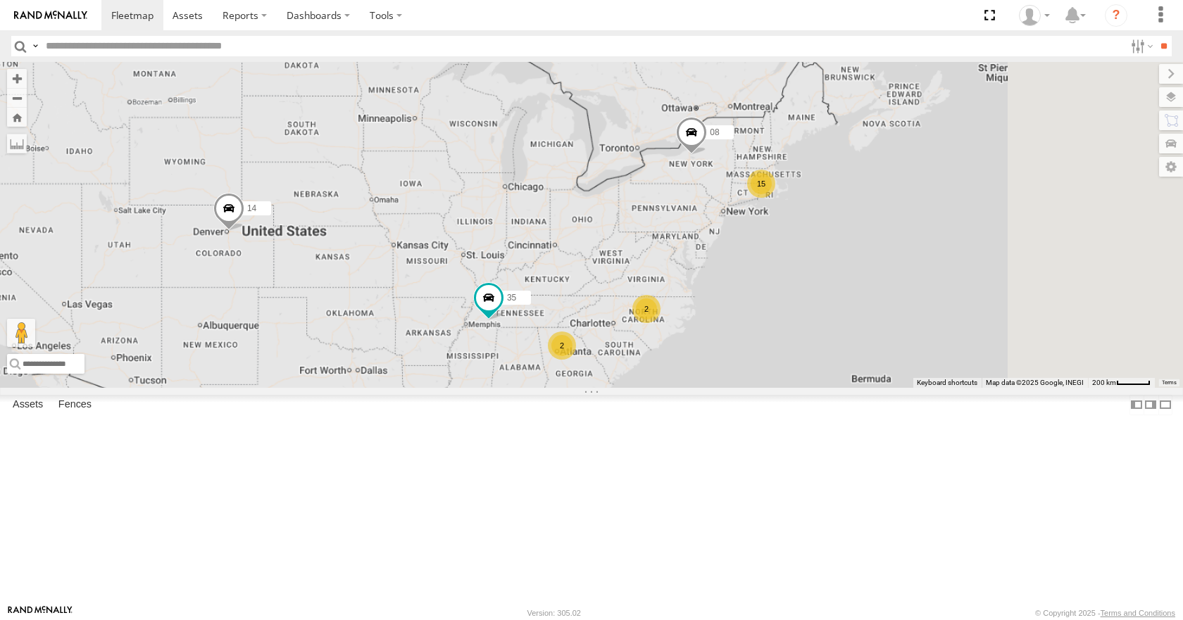
drag, startPoint x: 958, startPoint y: 265, endPoint x: 813, endPoint y: 307, distance: 151.7
click at [813, 307] on div "15 35 14 08 2 2" at bounding box center [591, 224] width 1183 height 325
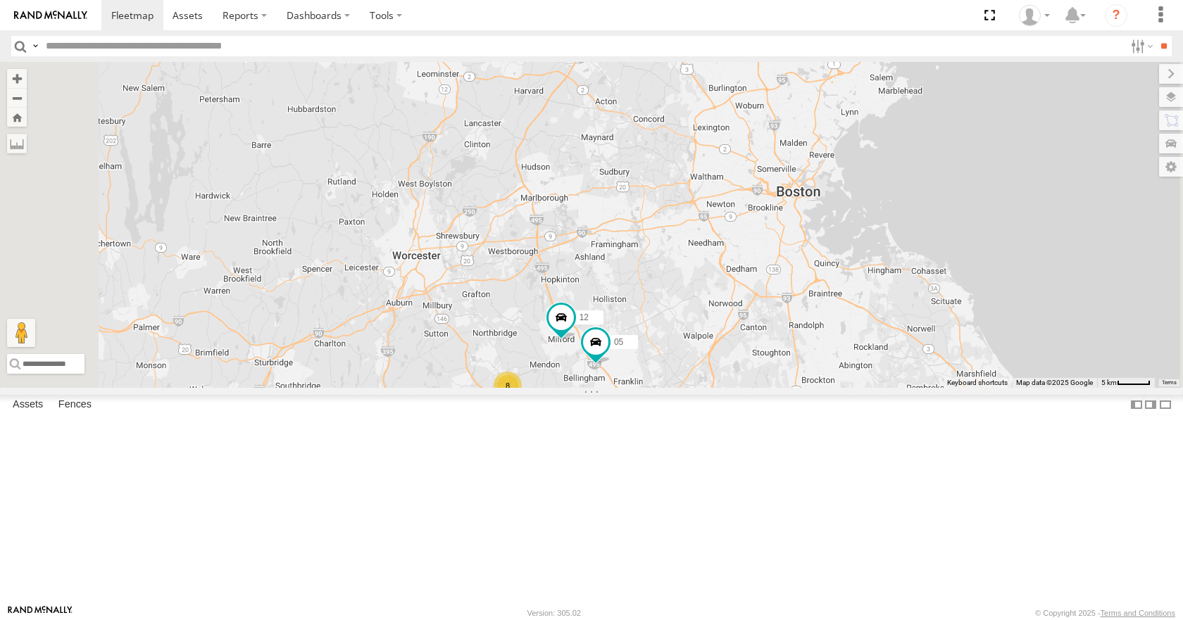
drag, startPoint x: 797, startPoint y: 371, endPoint x: 771, endPoint y: 375, distance: 26.3
click at [771, 375] on div "35 14 08 03 3 8 12 05" at bounding box center [591, 224] width 1183 height 325
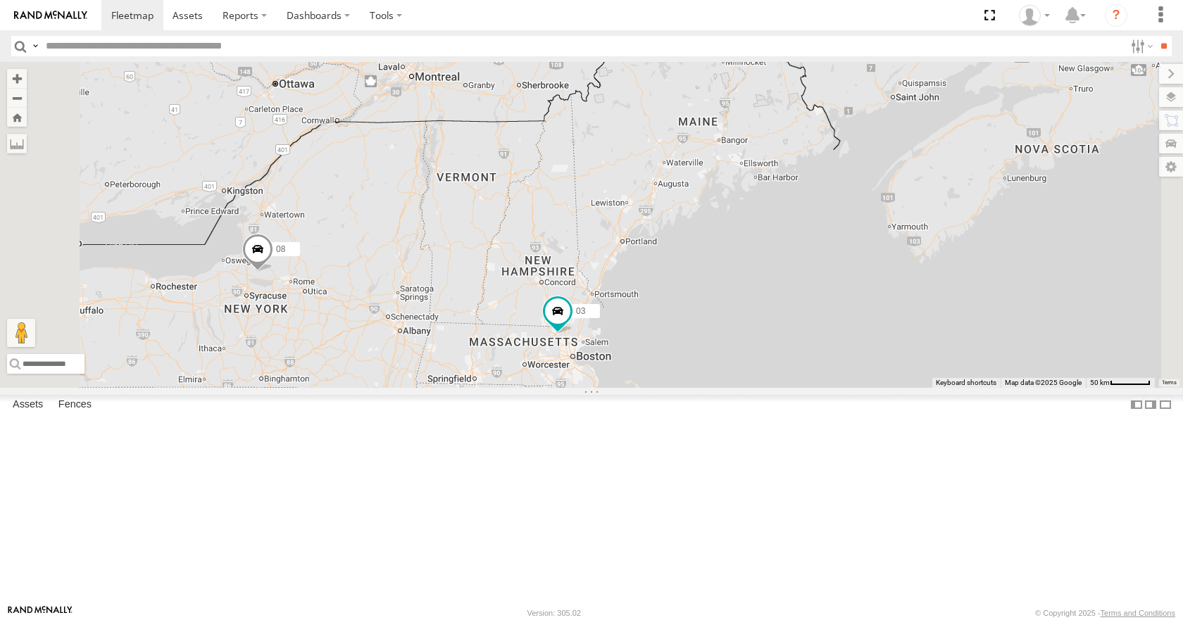
drag, startPoint x: 607, startPoint y: 546, endPoint x: 817, endPoint y: 165, distance: 435.2
click at [817, 165] on div "35 14 08 03" at bounding box center [591, 224] width 1183 height 325
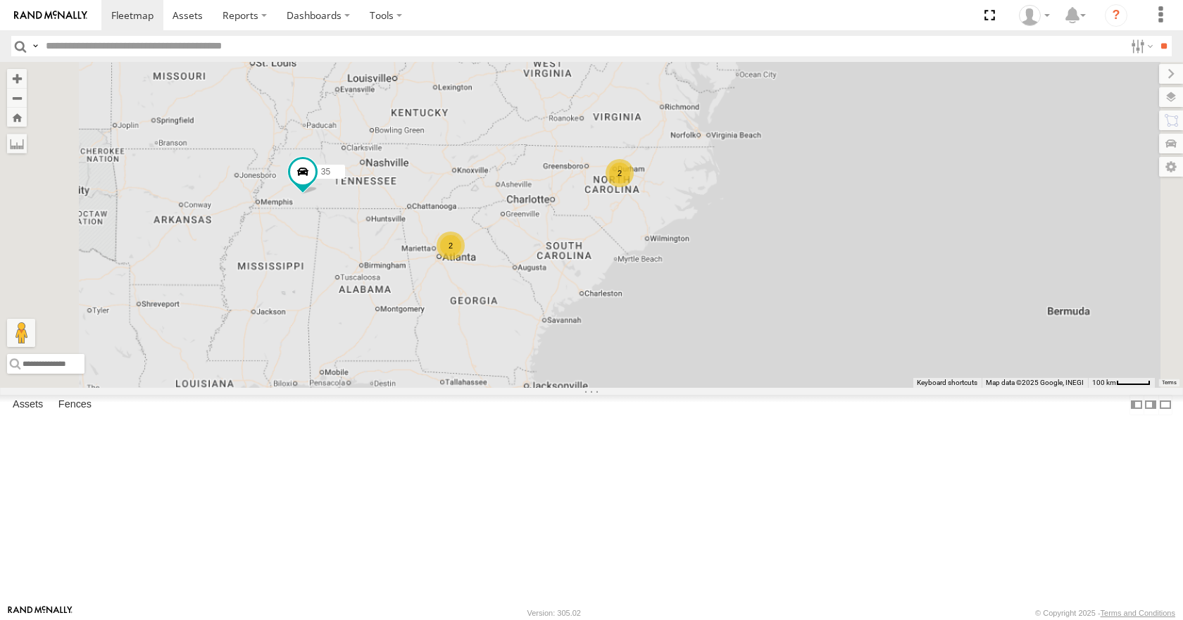
drag, startPoint x: 716, startPoint y: 318, endPoint x: 780, endPoint y: 407, distance: 109.4
click at [780, 387] on div "35 14 08 03 02 2 2" at bounding box center [591, 224] width 1183 height 325
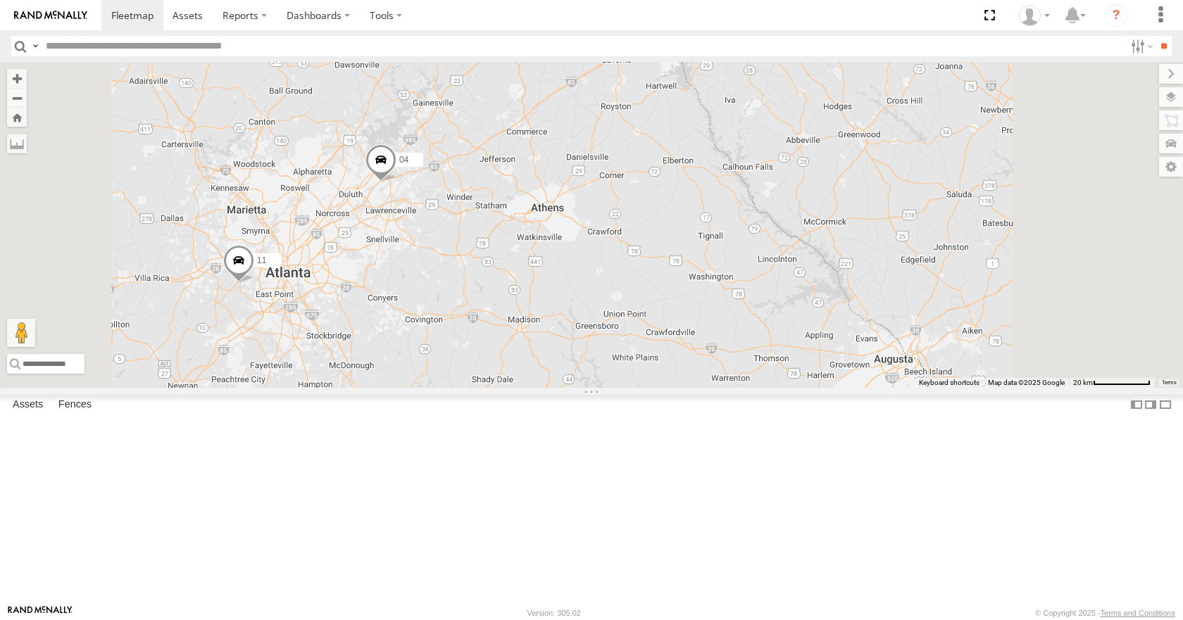
drag, startPoint x: 532, startPoint y: 306, endPoint x: 614, endPoint y: 324, distance: 83.6
click at [614, 324] on div "35 14 08 03 02 04 11" at bounding box center [591, 224] width 1183 height 325
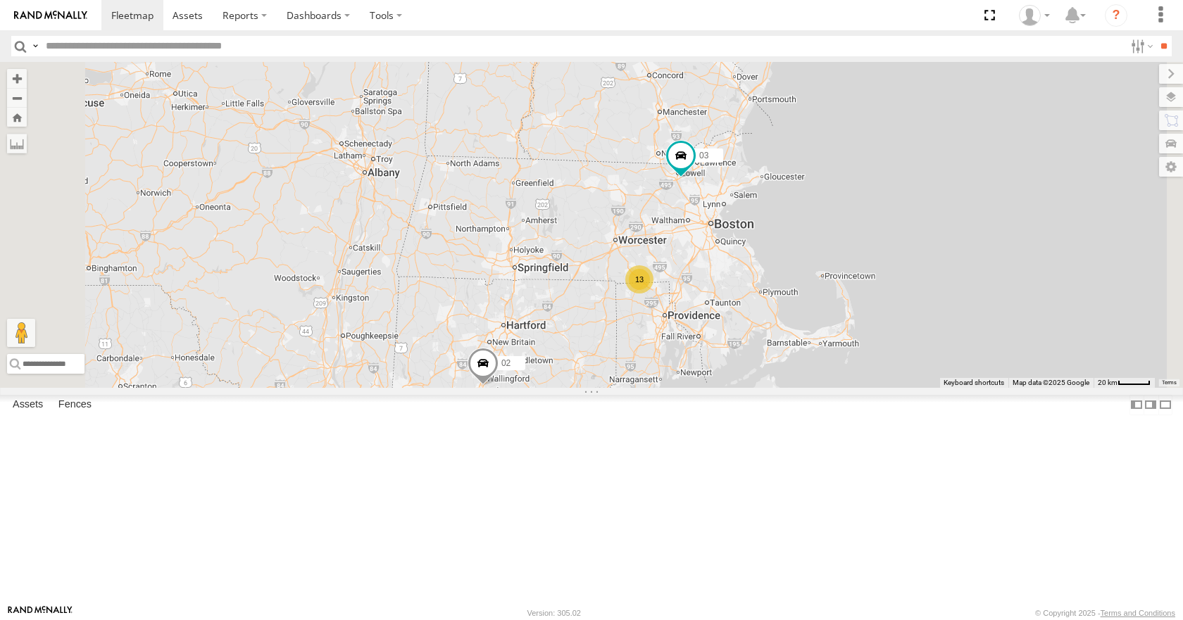
drag, startPoint x: 682, startPoint y: 269, endPoint x: 813, endPoint y: 337, distance: 147.1
click at [813, 337] on div "35 14 08 02 03 13" at bounding box center [591, 224] width 1183 height 325
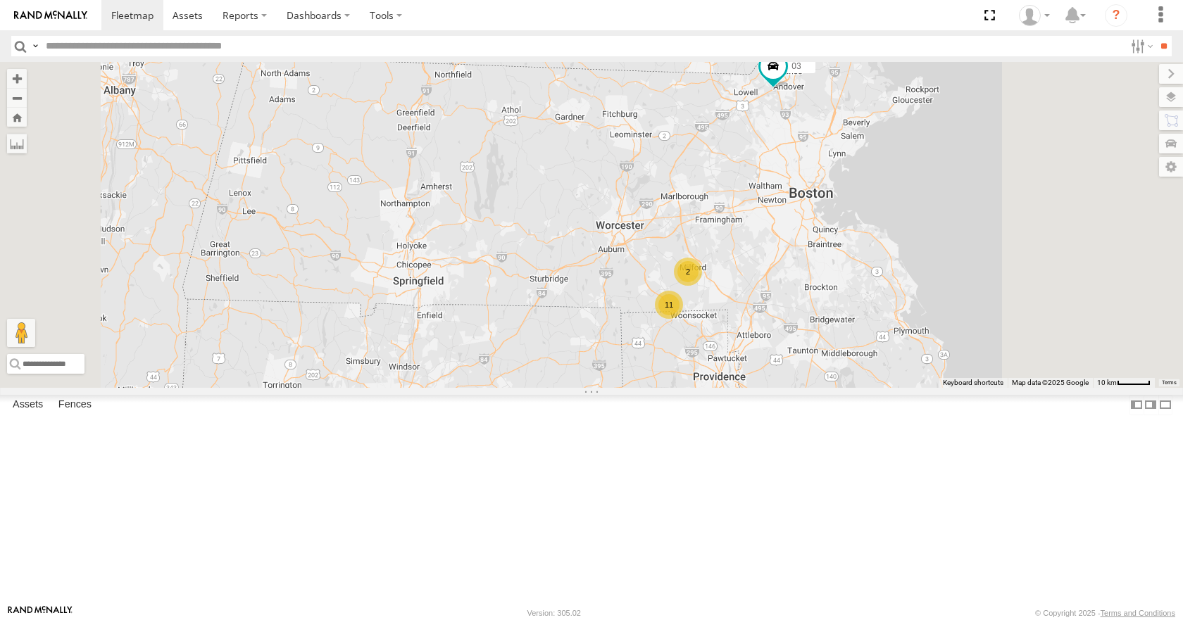
drag, startPoint x: 940, startPoint y: 191, endPoint x: 884, endPoint y: 213, distance: 59.8
click at [884, 213] on div "08 35 14 02 03 11 2" at bounding box center [591, 224] width 1183 height 325
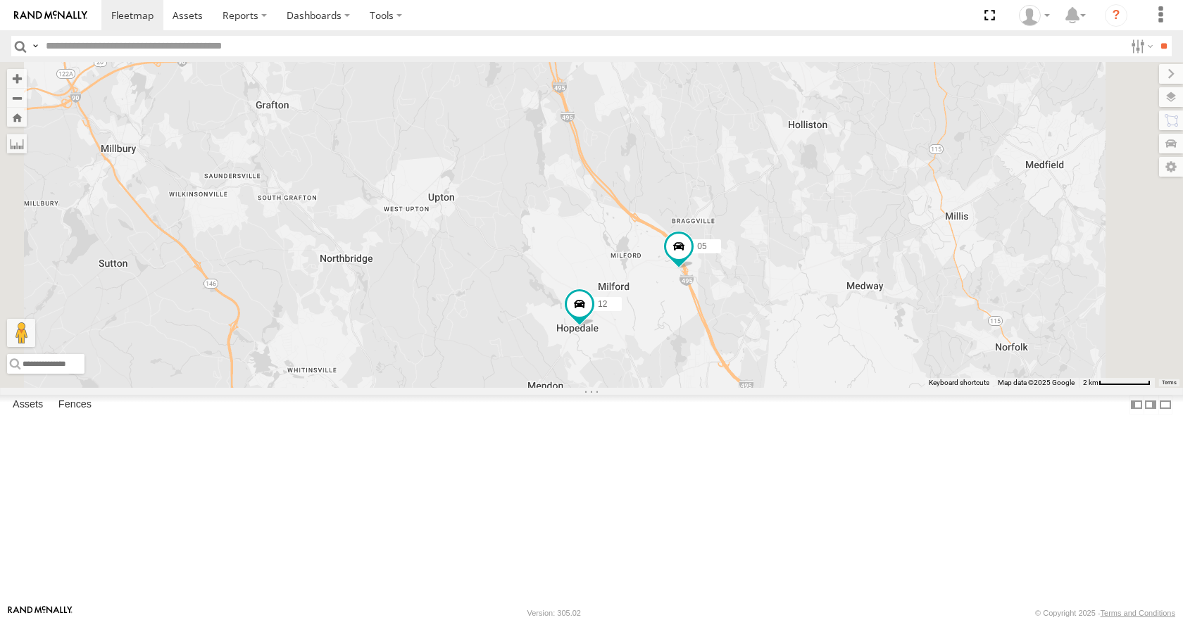
drag, startPoint x: 776, startPoint y: 181, endPoint x: 689, endPoint y: 344, distance: 184.6
click at [689, 344] on div "08 35 14 02 03 12 05 3 8" at bounding box center [591, 224] width 1183 height 325
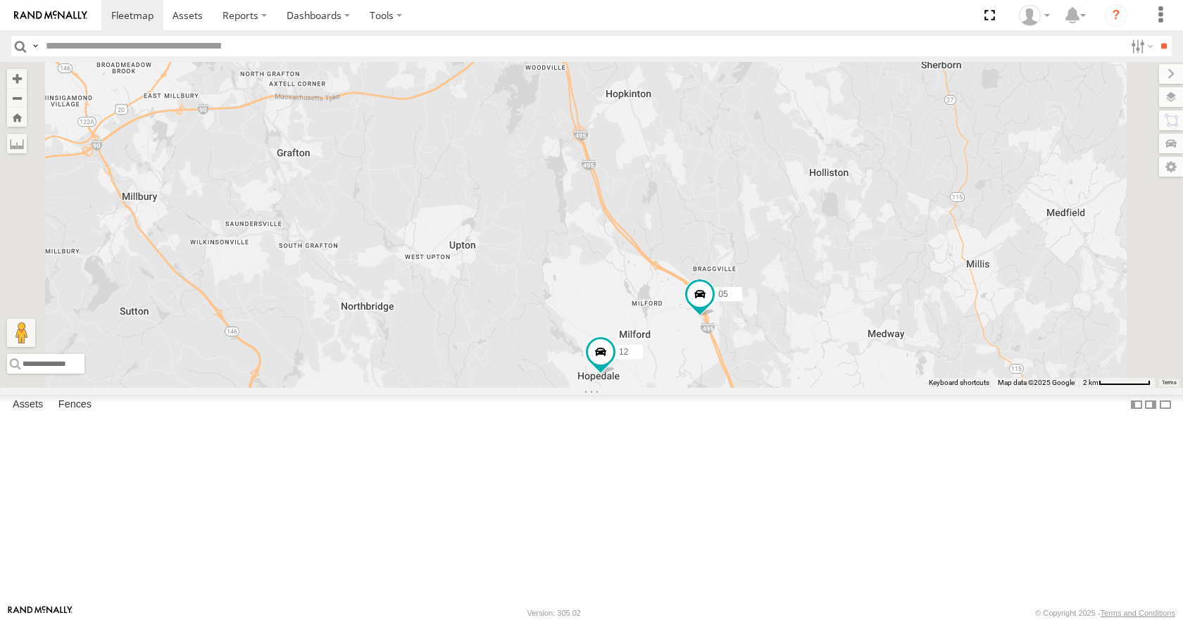
drag, startPoint x: 760, startPoint y: 329, endPoint x: 782, endPoint y: 383, distance: 58.4
click at [782, 383] on div "08 35 14 02 03 12 05 3 8" at bounding box center [591, 224] width 1183 height 325
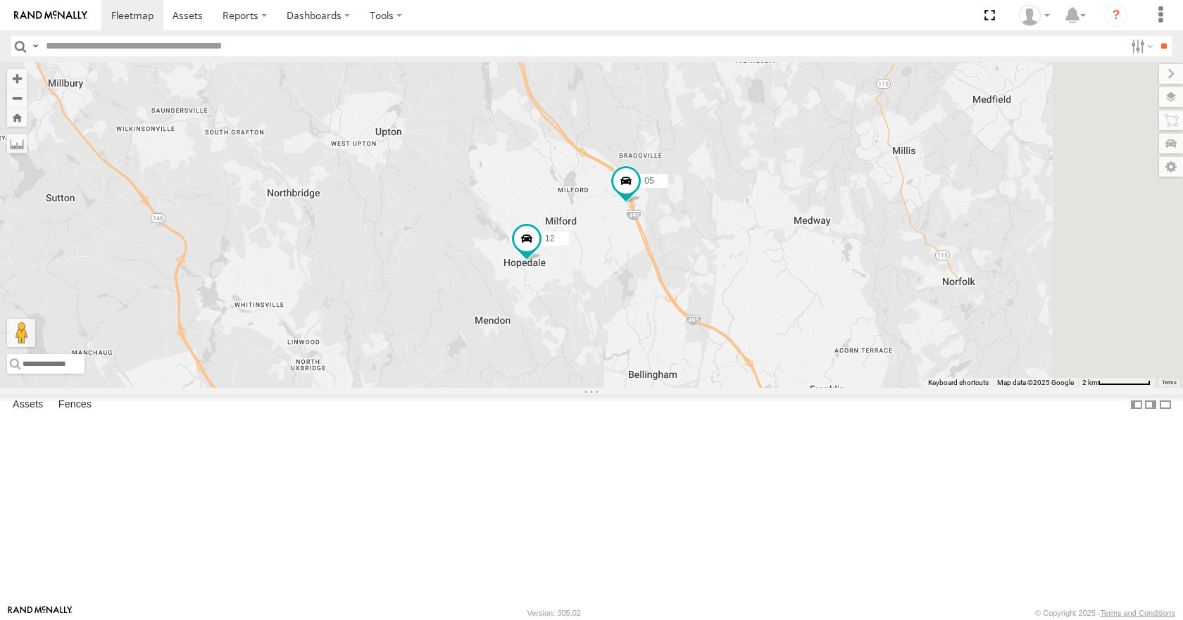
drag, startPoint x: 782, startPoint y: 383, endPoint x: 706, endPoint y: 263, distance: 142.4
click at [706, 263] on div "08 35 14 02 03 12 05" at bounding box center [591, 224] width 1183 height 325
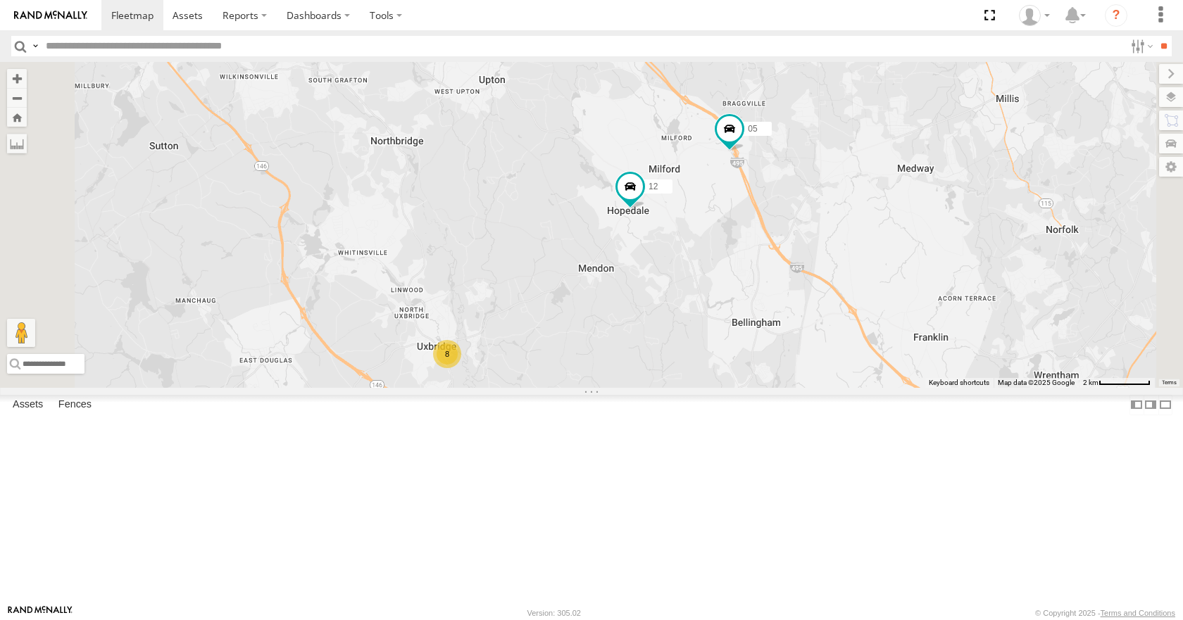
drag, startPoint x: 695, startPoint y: 396, endPoint x: 801, endPoint y: 344, distance: 117.8
click at [801, 344] on div "08 35 14 02 03 12 05 8" at bounding box center [591, 224] width 1183 height 325
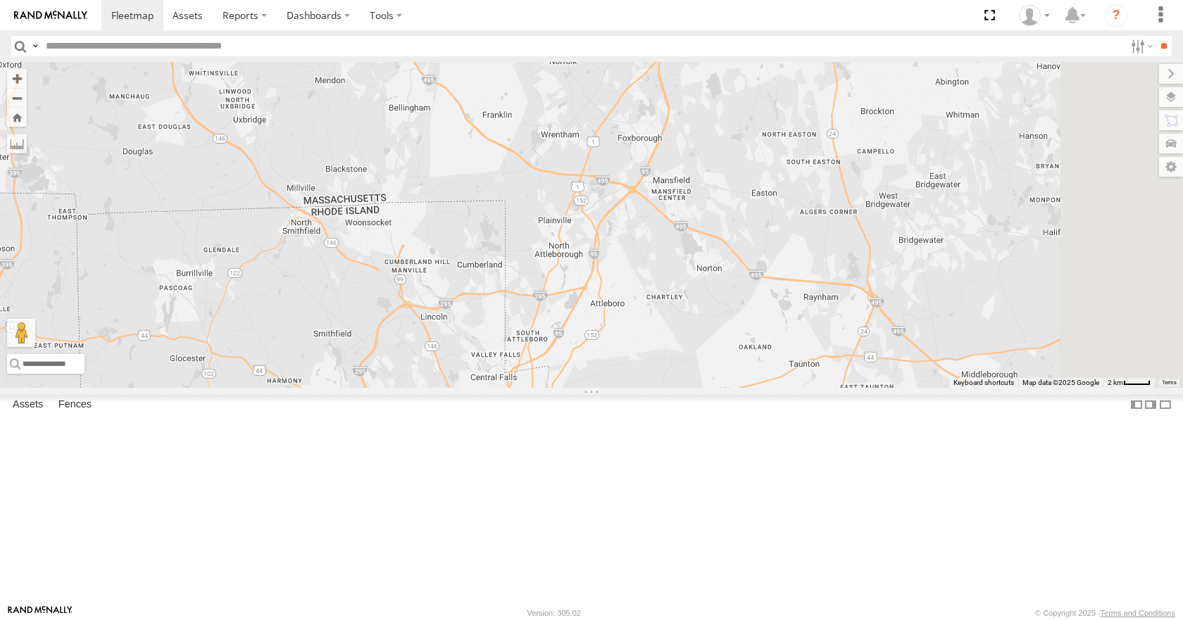
drag, startPoint x: 948, startPoint y: 177, endPoint x: 609, endPoint y: 538, distance: 495.1
click at [609, 387] on div "35 14 08 02 03" at bounding box center [591, 224] width 1183 height 325
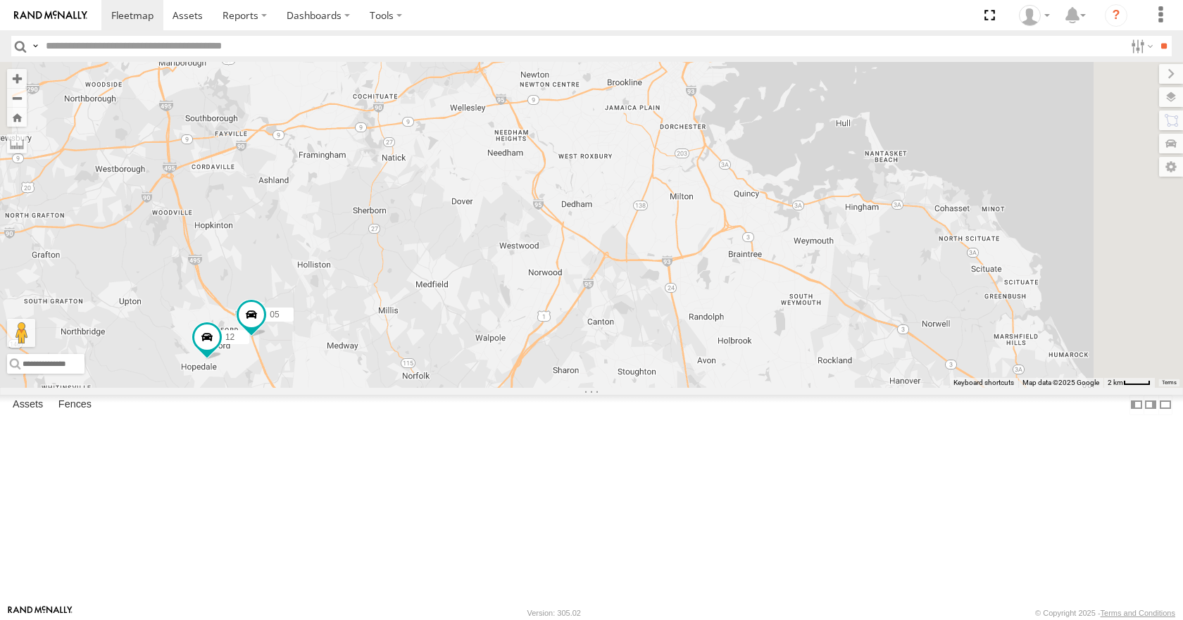
drag, startPoint x: 718, startPoint y: 313, endPoint x: 634, endPoint y: 600, distance: 299.4
click at [634, 387] on div "35 14 08 02 03 3 8 12 05" at bounding box center [591, 224] width 1183 height 325
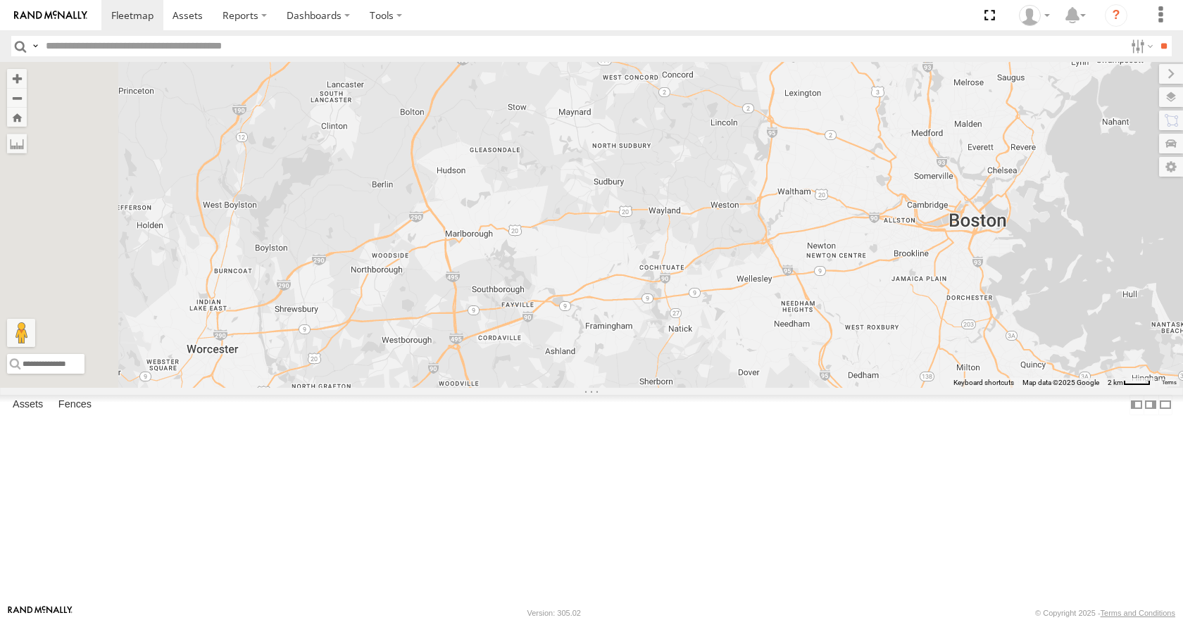
drag, startPoint x: 685, startPoint y: 388, endPoint x: 1067, endPoint y: 206, distance: 423.3
click at [1096, 157] on div "35 14 08 02 03 3 8 12 05" at bounding box center [591, 224] width 1183 height 325
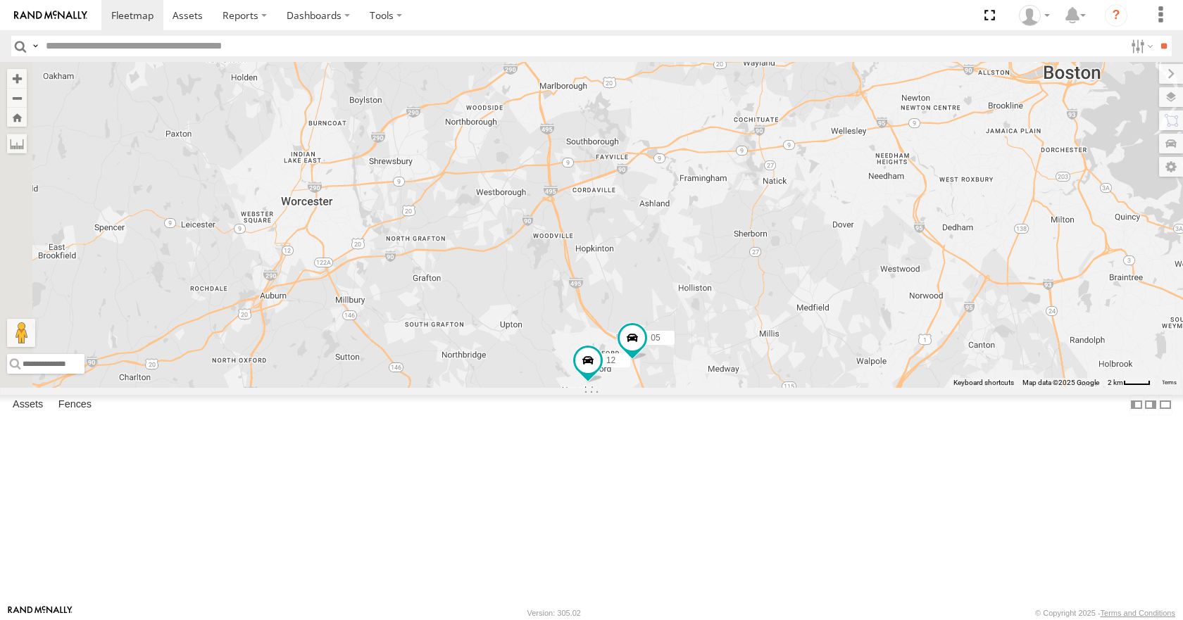
drag, startPoint x: 941, startPoint y: 460, endPoint x: 979, endPoint y: 211, distance: 251.3
click at [979, 211] on div "35 14 08 02 03 3 8 12 05" at bounding box center [591, 224] width 1183 height 325
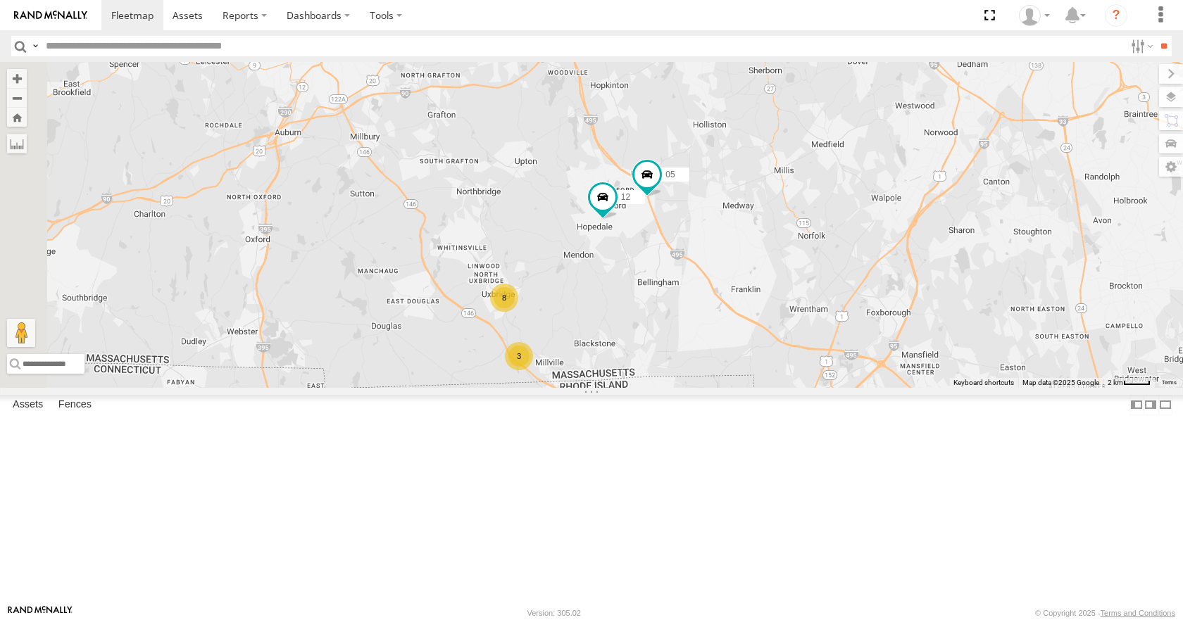
drag, startPoint x: 879, startPoint y: 268, endPoint x: 865, endPoint y: 319, distance: 53.3
click at [865, 319] on div "35 14 08 02 03 3 8 12 05" at bounding box center [591, 224] width 1183 height 325
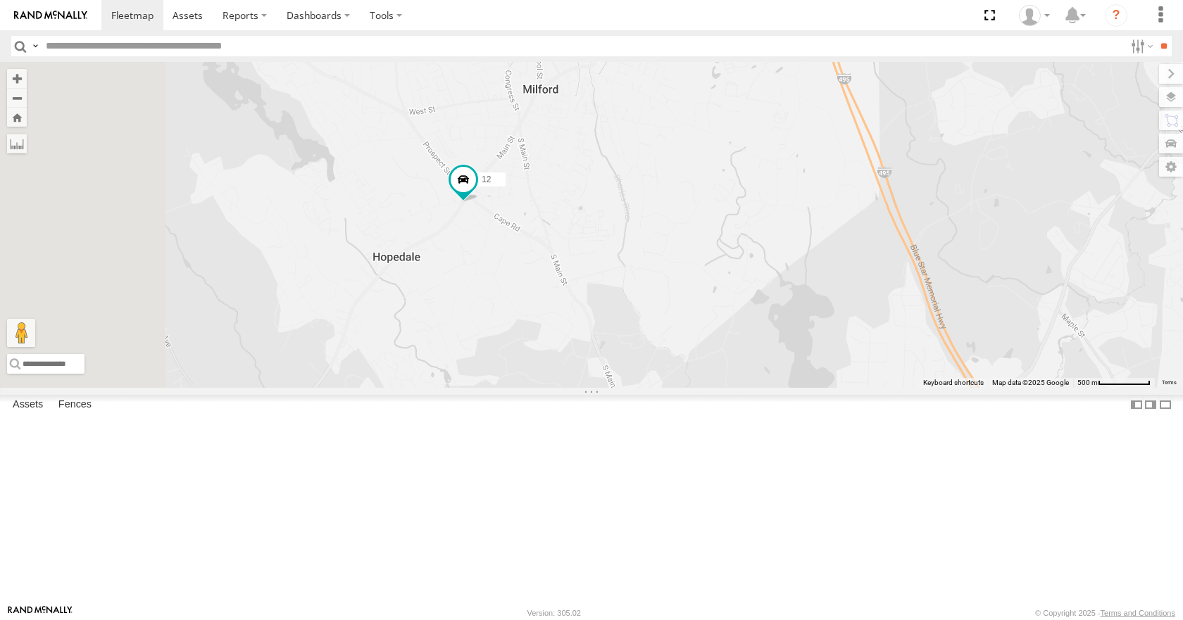
drag, startPoint x: 759, startPoint y: 258, endPoint x: 886, endPoint y: 206, distance: 137.0
click at [886, 206] on div "35 14 08 02 03 12 05" at bounding box center [591, 224] width 1183 height 325
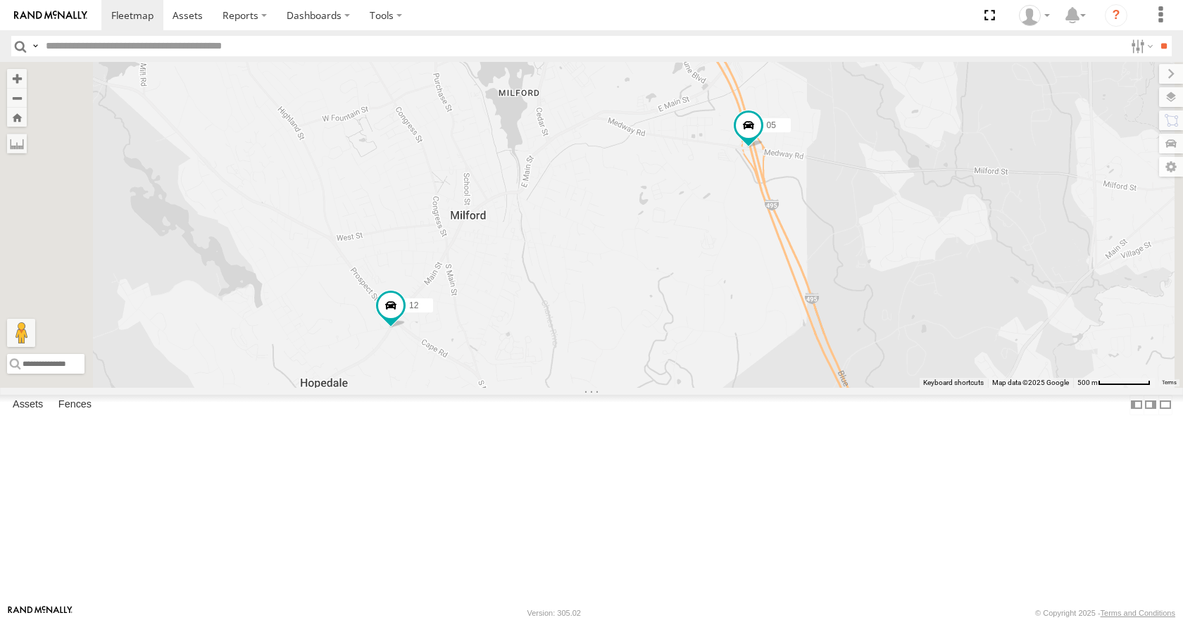
drag, startPoint x: 910, startPoint y: 196, endPoint x: 830, endPoint y: 332, distance: 157.5
click at [830, 332] on div "35 14 08 02 03 12 05" at bounding box center [591, 224] width 1183 height 325
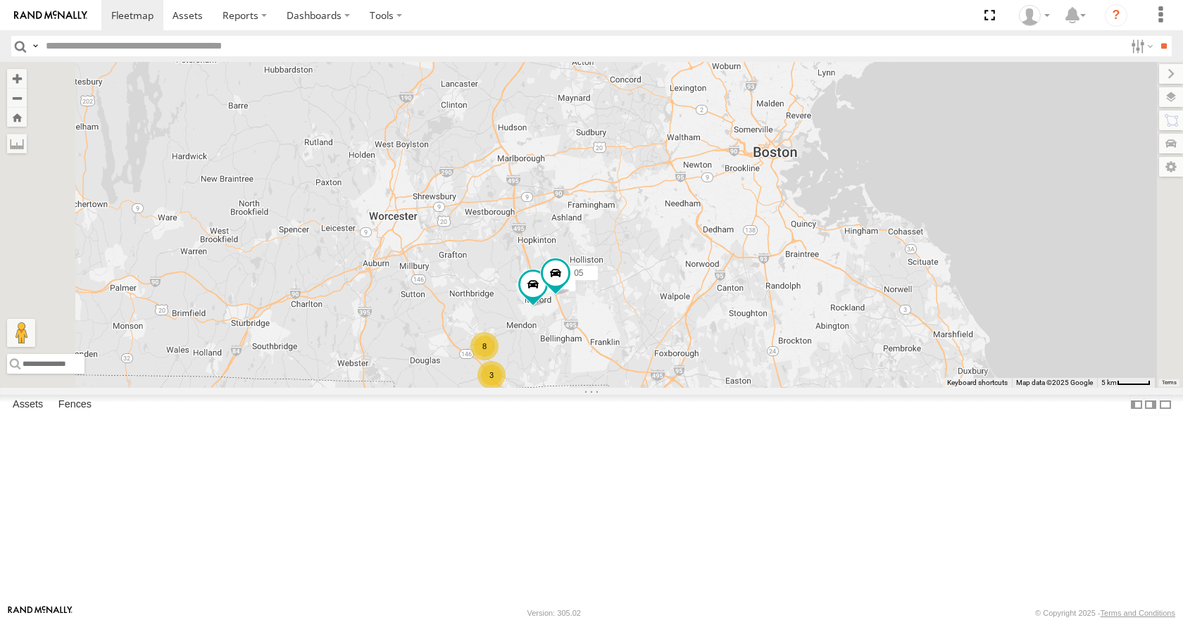
drag, startPoint x: 841, startPoint y: 297, endPoint x: 808, endPoint y: 361, distance: 71.8
click at [808, 361] on div "35 14 08 02 03 12 05 3 8" at bounding box center [591, 224] width 1183 height 325
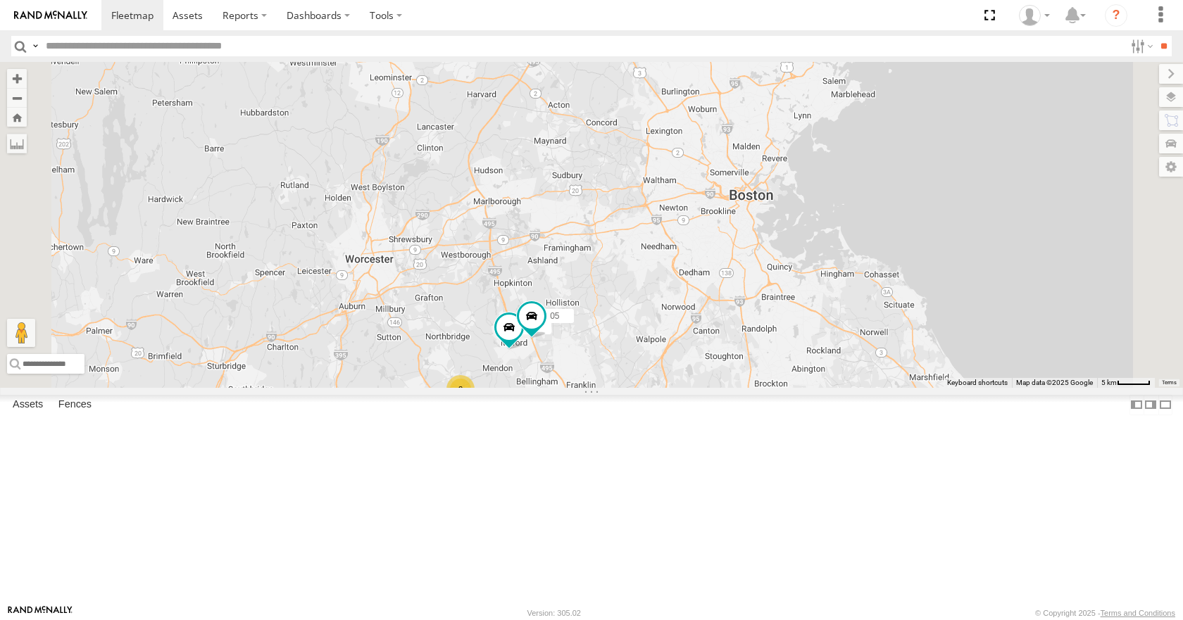
drag, startPoint x: 827, startPoint y: 296, endPoint x: 849, endPoint y: 225, distance: 73.9
click at [849, 225] on div "35 14 08 02 03 3 8 12 05" at bounding box center [591, 224] width 1183 height 325
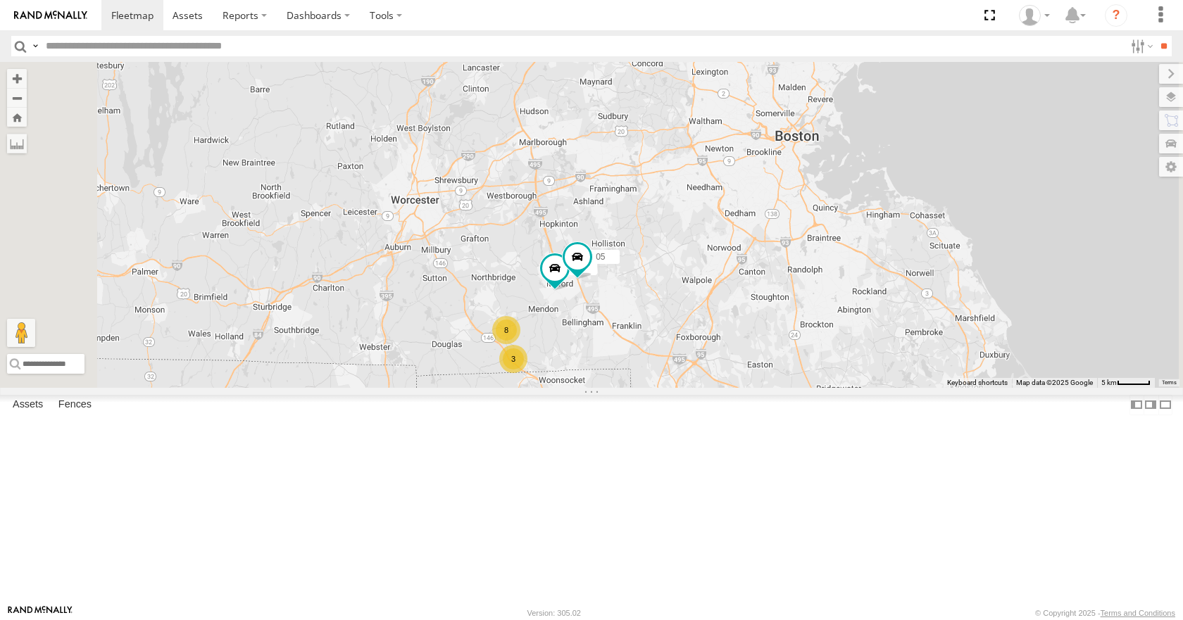
drag, startPoint x: 756, startPoint y: 381, endPoint x: 808, endPoint y: 315, distance: 84.7
click at [808, 315] on div "35 14 08 02 03 3 8 12 05" at bounding box center [591, 224] width 1183 height 325
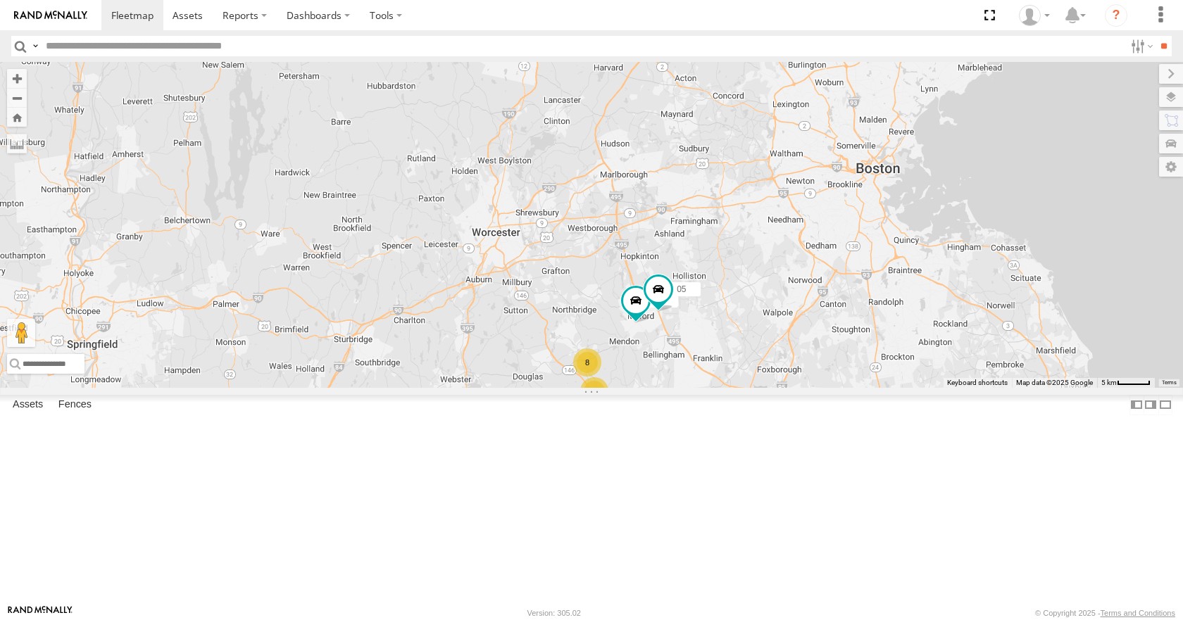
drag, startPoint x: 653, startPoint y: 346, endPoint x: 743, endPoint y: 383, distance: 96.6
click at [743, 383] on div "35 14 08 02 03 3 8 12 05" at bounding box center [591, 224] width 1183 height 325
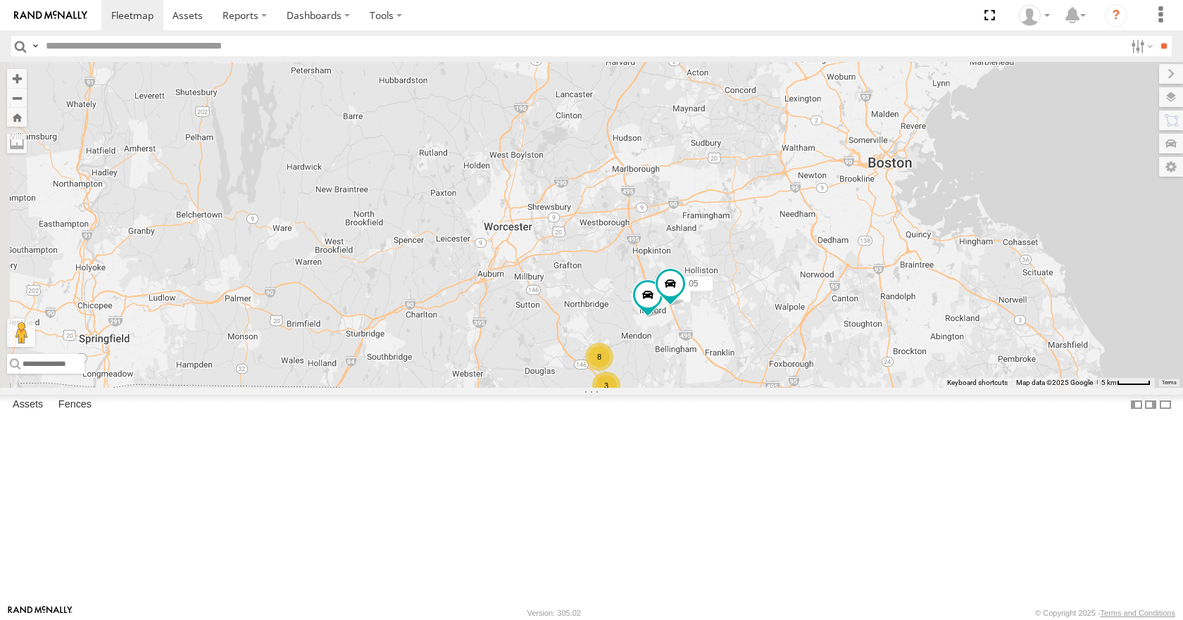
drag, startPoint x: 774, startPoint y: 341, endPoint x: 832, endPoint y: 309, distance: 65.9
click at [832, 309] on div "35 14 08 02 03 3 8 12 05" at bounding box center [591, 224] width 1183 height 325
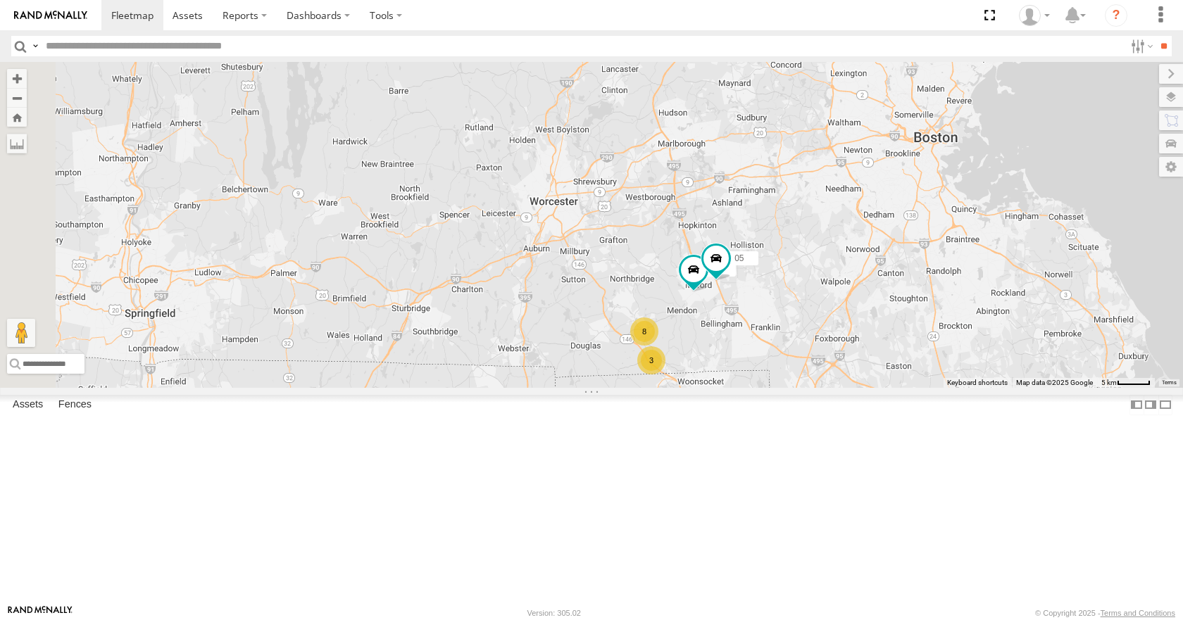
drag, startPoint x: 851, startPoint y: 255, endPoint x: 898, endPoint y: 233, distance: 51.3
click at [898, 233] on div "35 14 08 02 03 3 8 12 05" at bounding box center [591, 224] width 1183 height 325
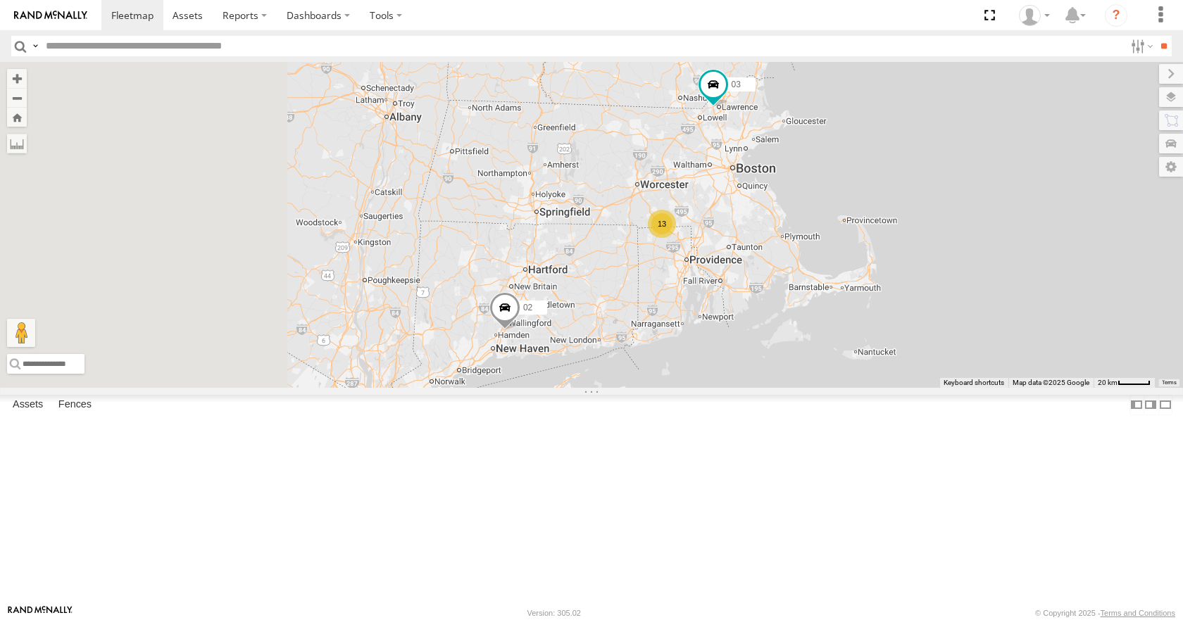
drag, startPoint x: 550, startPoint y: 304, endPoint x: 974, endPoint y: 282, distance: 424.5
click at [974, 282] on div "35 14 08 02 03 13" at bounding box center [591, 224] width 1183 height 325
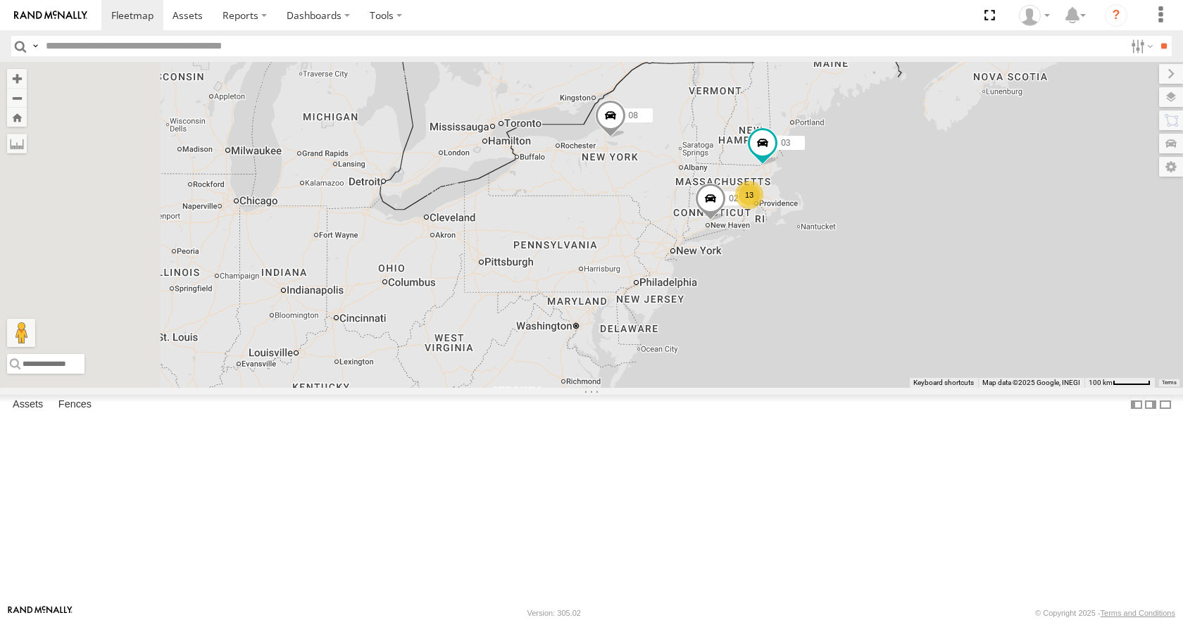
drag, startPoint x: 676, startPoint y: 287, endPoint x: 838, endPoint y: 299, distance: 162.4
click at [838, 299] on div "35 14 08 02 03 13 2" at bounding box center [591, 224] width 1183 height 325
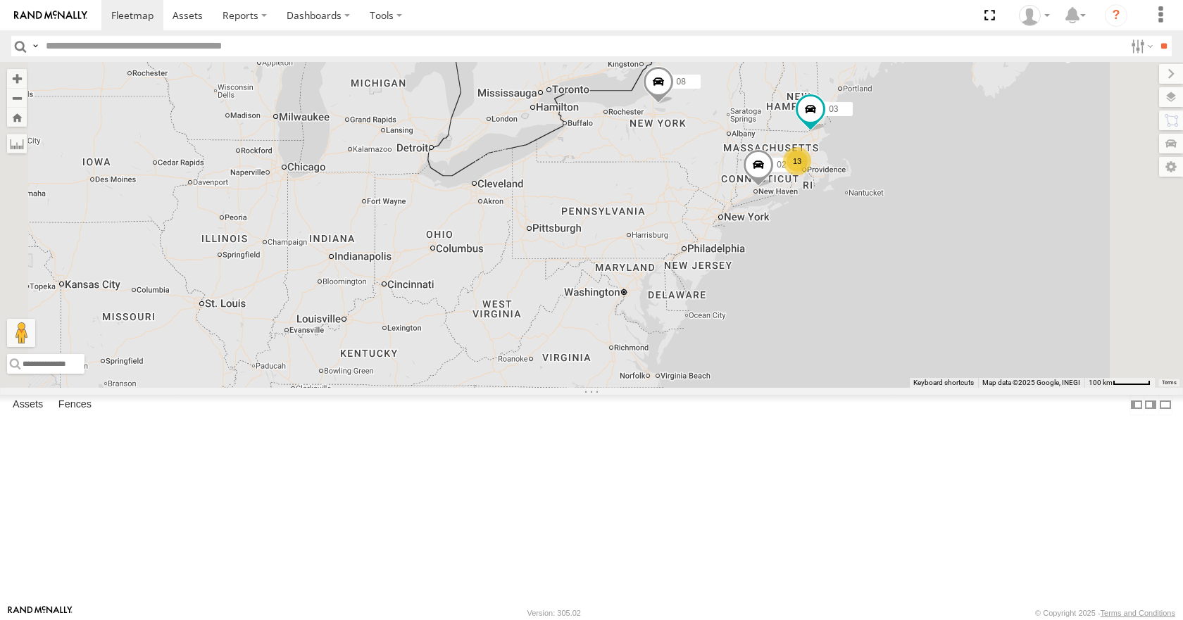
drag, startPoint x: 815, startPoint y: 291, endPoint x: 786, endPoint y: 256, distance: 44.5
click at [786, 256] on div "35 14 08 13 02 2 03" at bounding box center [591, 224] width 1183 height 325
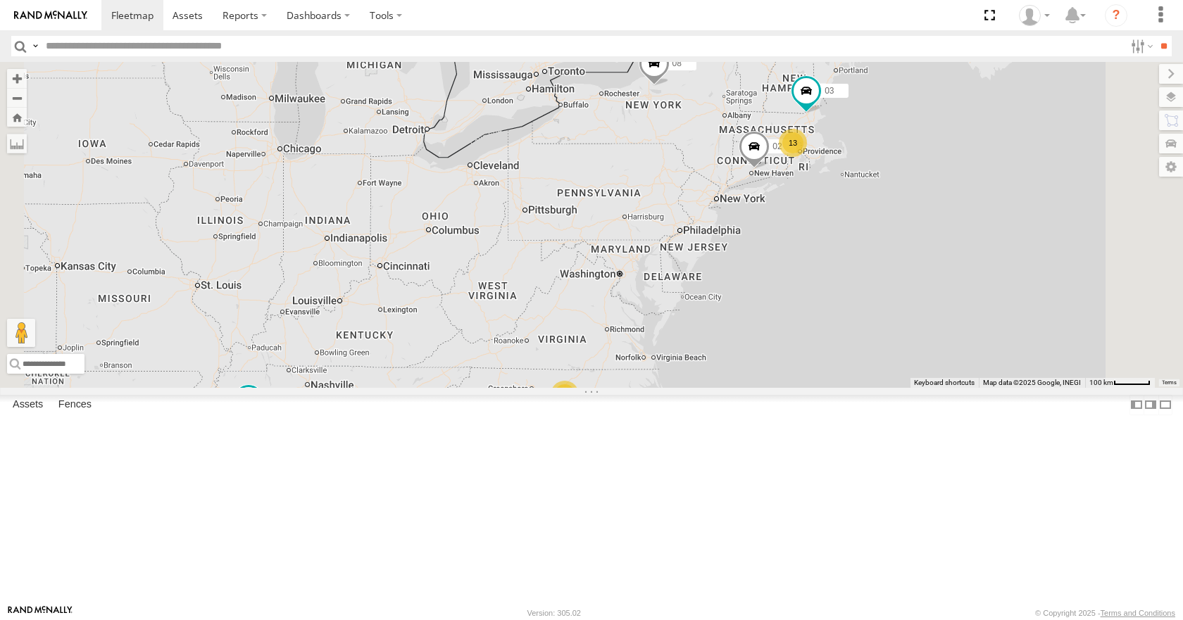
drag, startPoint x: 778, startPoint y: 267, endPoint x: 775, endPoint y: 241, distance: 26.3
click at [775, 241] on div "35 14 08 13 02 2 03 2" at bounding box center [591, 224] width 1183 height 325
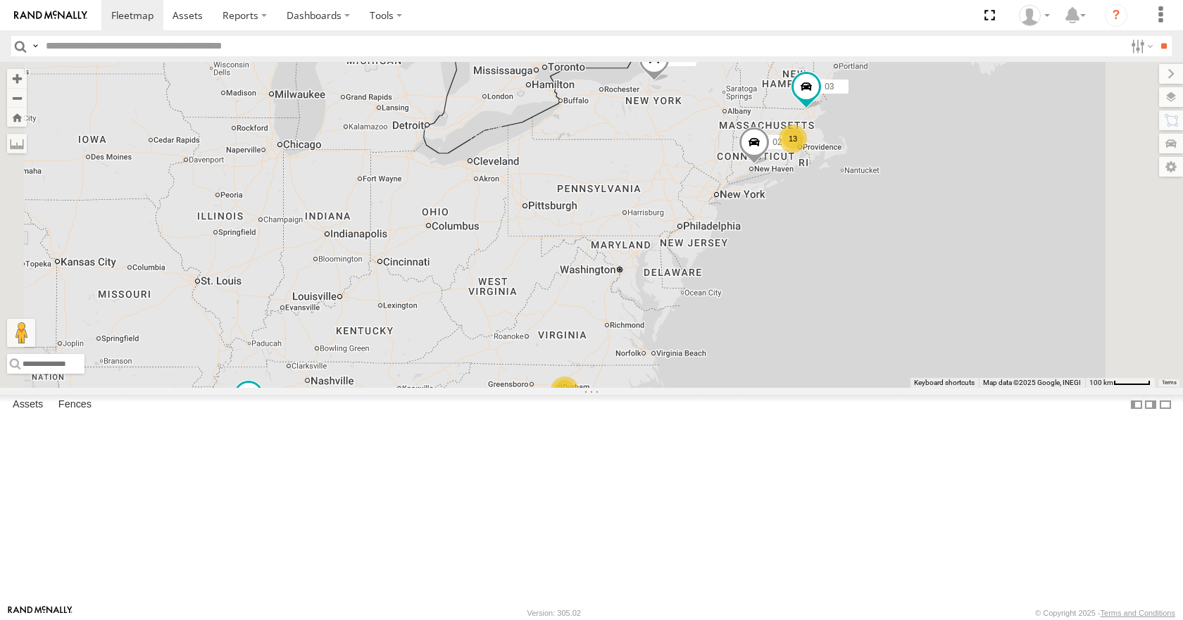
drag, startPoint x: 789, startPoint y: 183, endPoint x: 782, endPoint y: 192, distance: 11.0
click at [782, 192] on div "35 14 08 13 02 2 03 2" at bounding box center [591, 224] width 1183 height 325
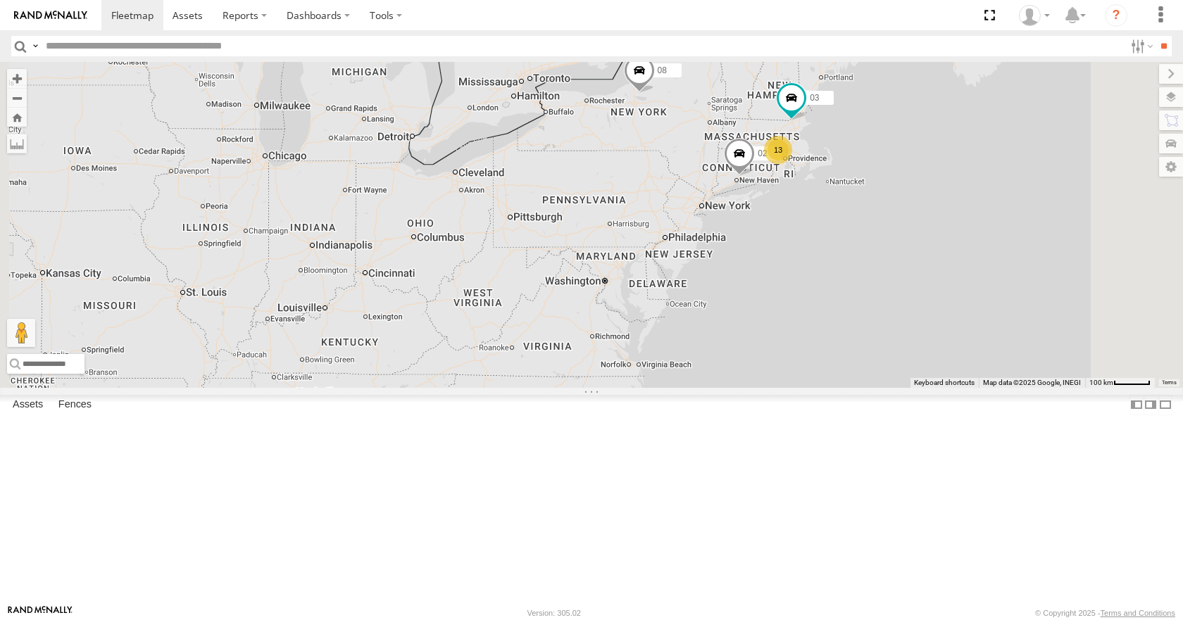
drag, startPoint x: 786, startPoint y: 146, endPoint x: 776, endPoint y: 153, distance: 13.1
click at [776, 153] on div "35 14 08 13 02 2 03 2" at bounding box center [591, 224] width 1183 height 325
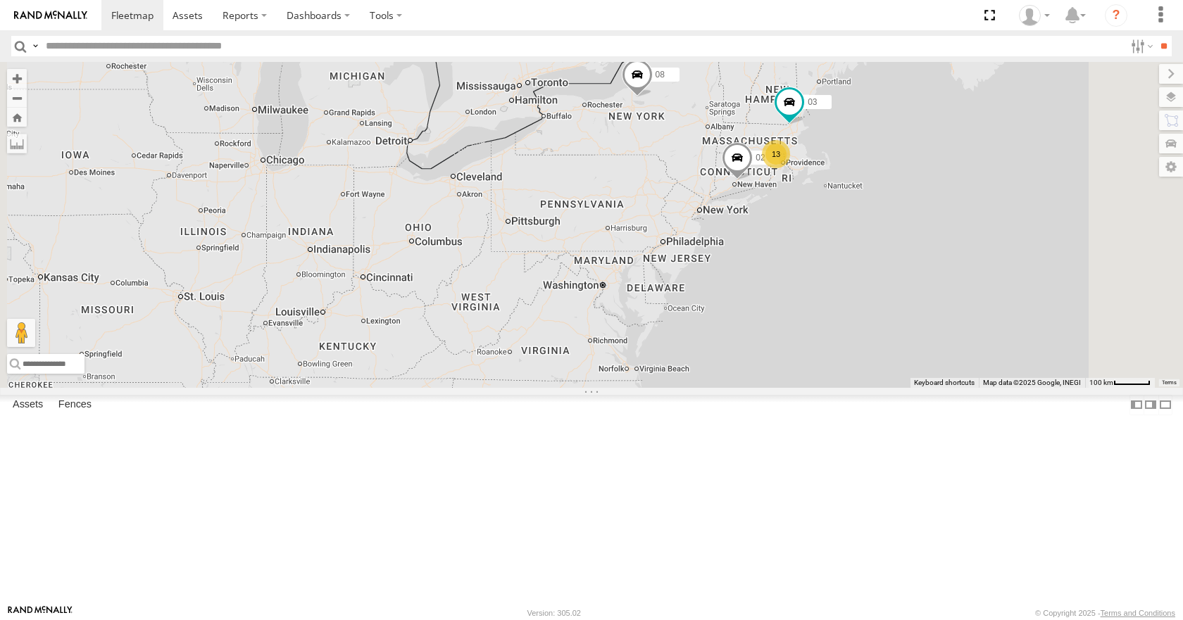
drag, startPoint x: 836, startPoint y: 90, endPoint x: 833, endPoint y: 96, distance: 7.2
click at [833, 96] on div "35 14 08 13 02 2 03 2" at bounding box center [591, 224] width 1183 height 325
click at [906, 99] on div "35 14 08 13 02 2 03 2" at bounding box center [591, 224] width 1183 height 325
drag, startPoint x: 952, startPoint y: 104, endPoint x: 955, endPoint y: 113, distance: 10.5
click at [955, 113] on div "35 14 08 13 02 2 03 2" at bounding box center [591, 224] width 1183 height 325
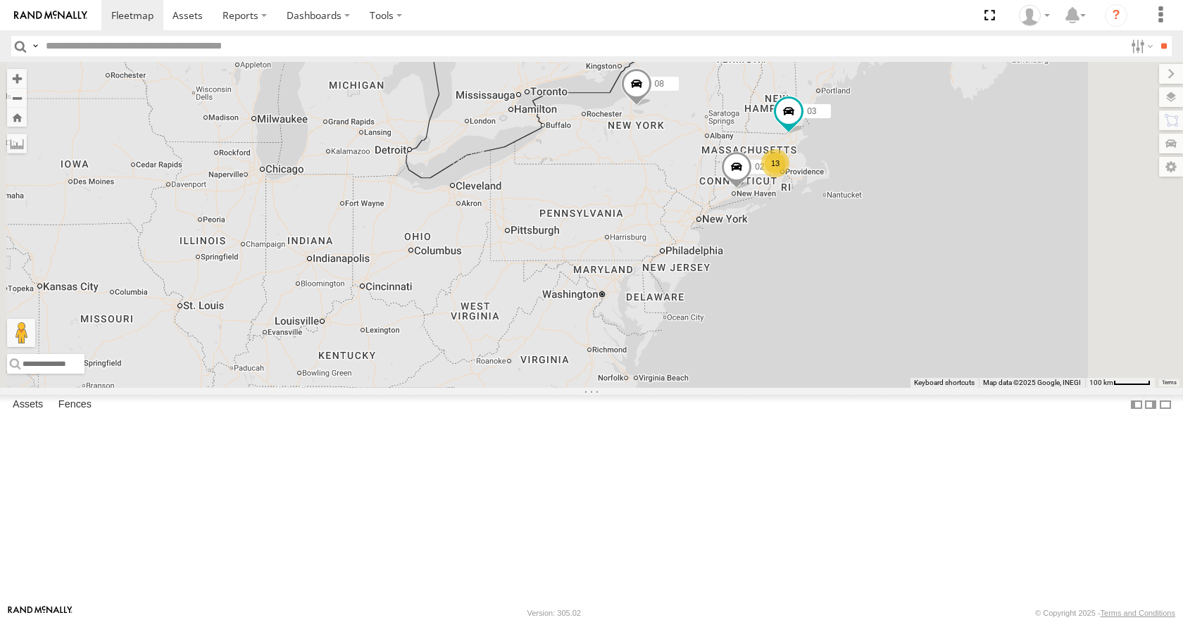
drag, startPoint x: 949, startPoint y: 75, endPoint x: 943, endPoint y: 90, distance: 15.8
click at [943, 90] on div "35 14 08 13 02 2 03 2" at bounding box center [591, 224] width 1183 height 325
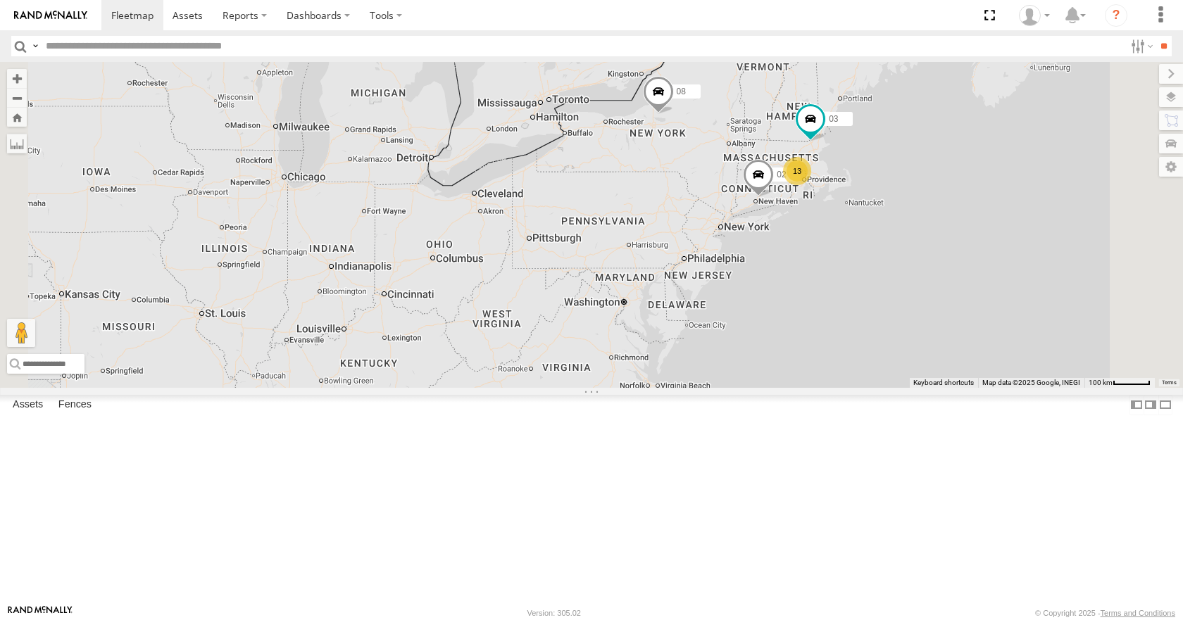
drag, startPoint x: 863, startPoint y: 199, endPoint x: 903, endPoint y: 178, distance: 45.7
click at [903, 178] on div "35 14 08 13 02 2 03 2" at bounding box center [591, 224] width 1183 height 325
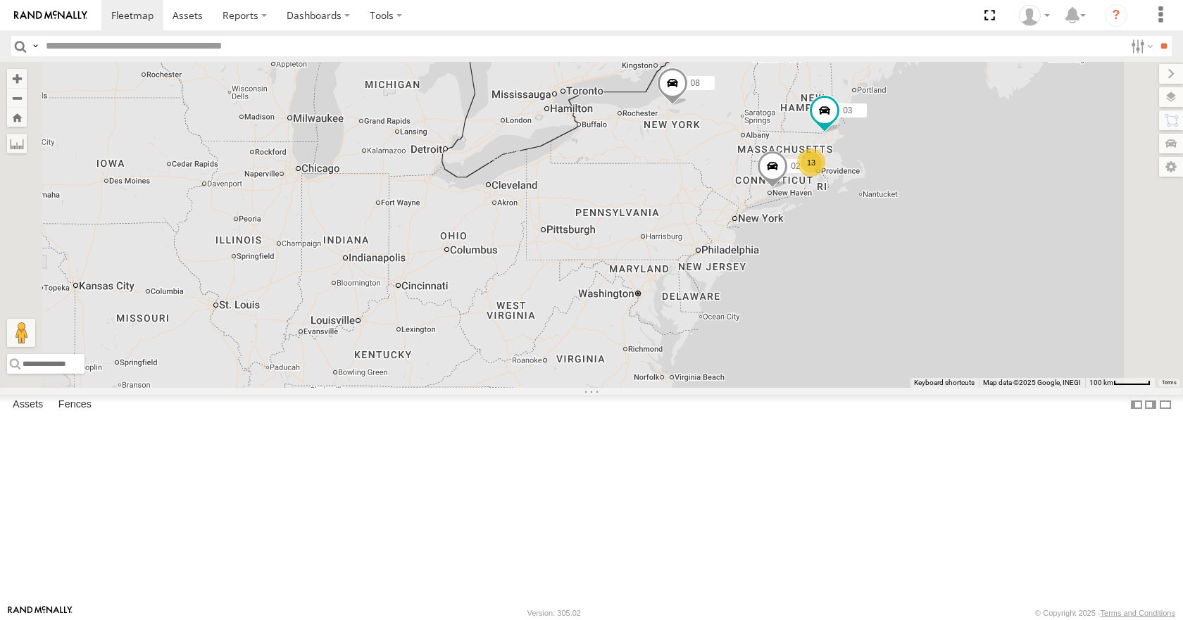
drag, startPoint x: 932, startPoint y: 160, endPoint x: 948, endPoint y: 150, distance: 18.4
click at [948, 150] on div "35 14 08 13 02 2 03 2" at bounding box center [591, 224] width 1183 height 325
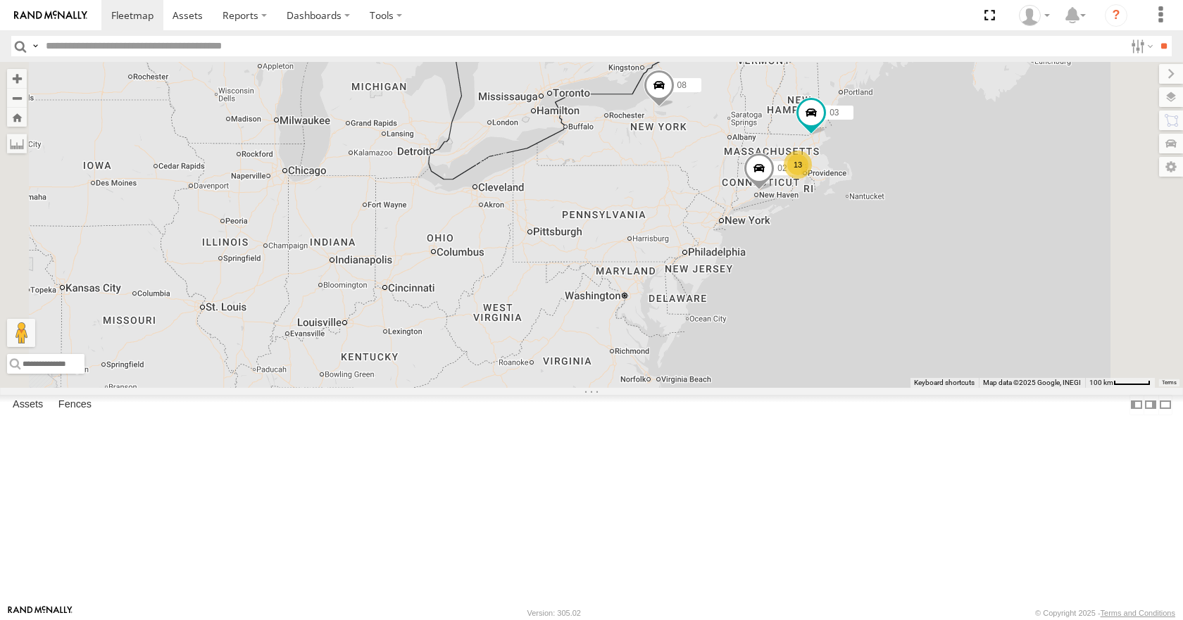
drag, startPoint x: 945, startPoint y: 184, endPoint x: 920, endPoint y: 196, distance: 28.0
click at [920, 196] on div "35 14 08 13 02 2 03 2" at bounding box center [591, 224] width 1183 height 325
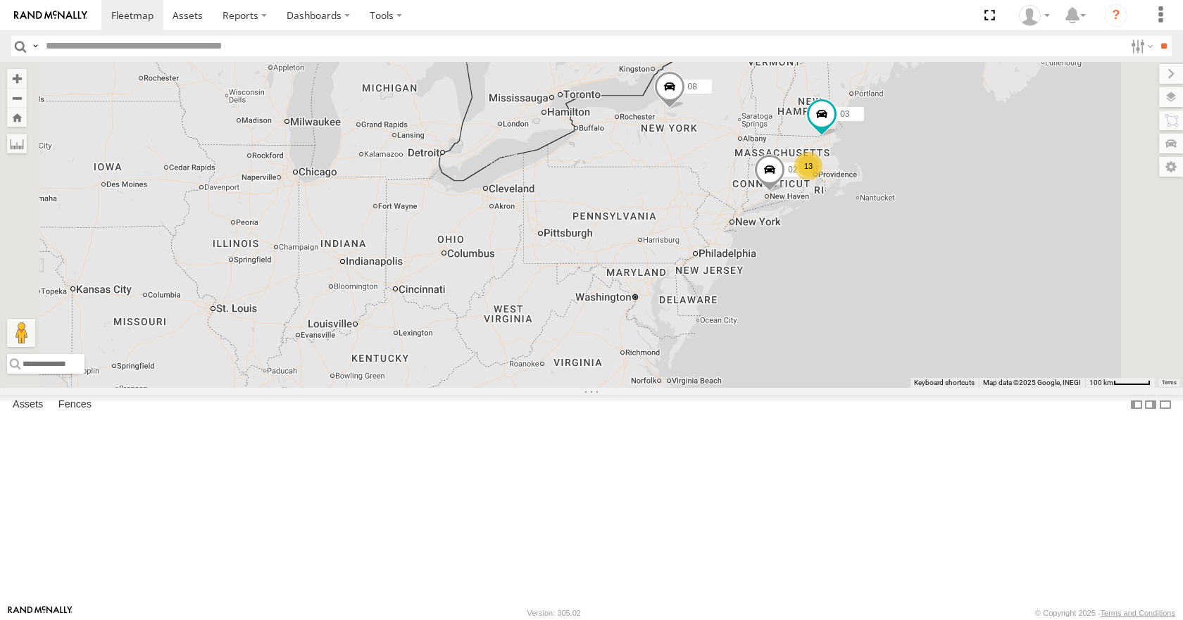
click at [947, 157] on div "35 14 08 13 02 2 03 2" at bounding box center [591, 224] width 1183 height 325
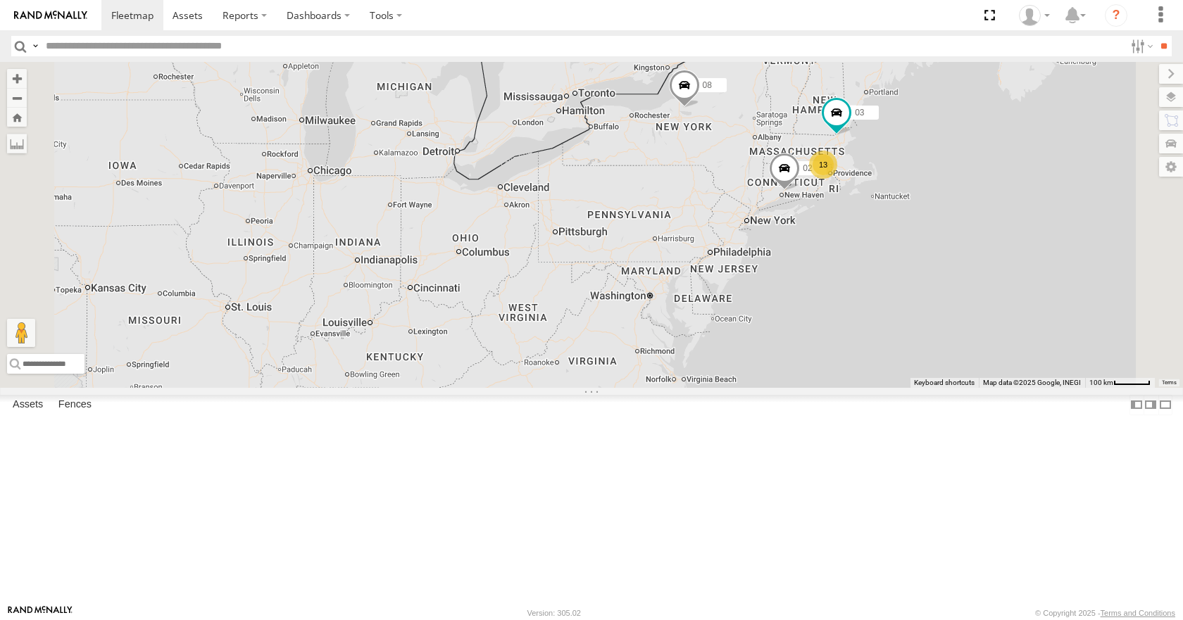
drag, startPoint x: 846, startPoint y: 256, endPoint x: 849, endPoint y: 247, distance: 9.8
click at [859, 255] on div "35 14 08 13 02 2 03 2" at bounding box center [591, 224] width 1183 height 325
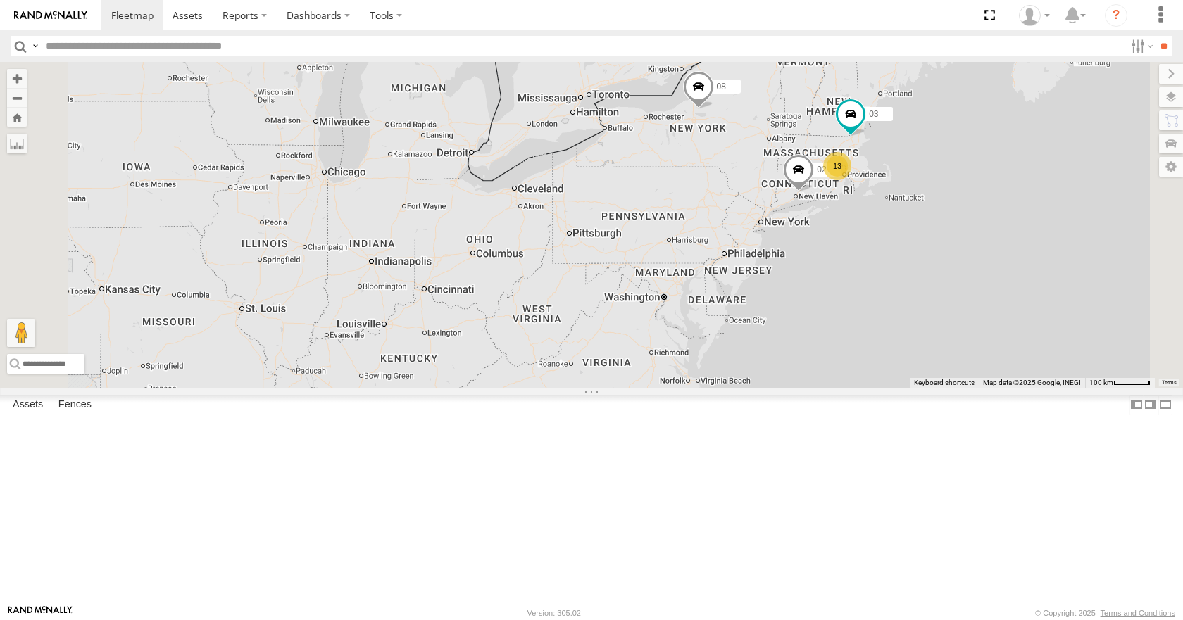
drag, startPoint x: 826, startPoint y: 219, endPoint x: 840, endPoint y: 220, distance: 14.2
click at [840, 220] on div "35 14 08 13 02 2 03 2" at bounding box center [591, 224] width 1183 height 325
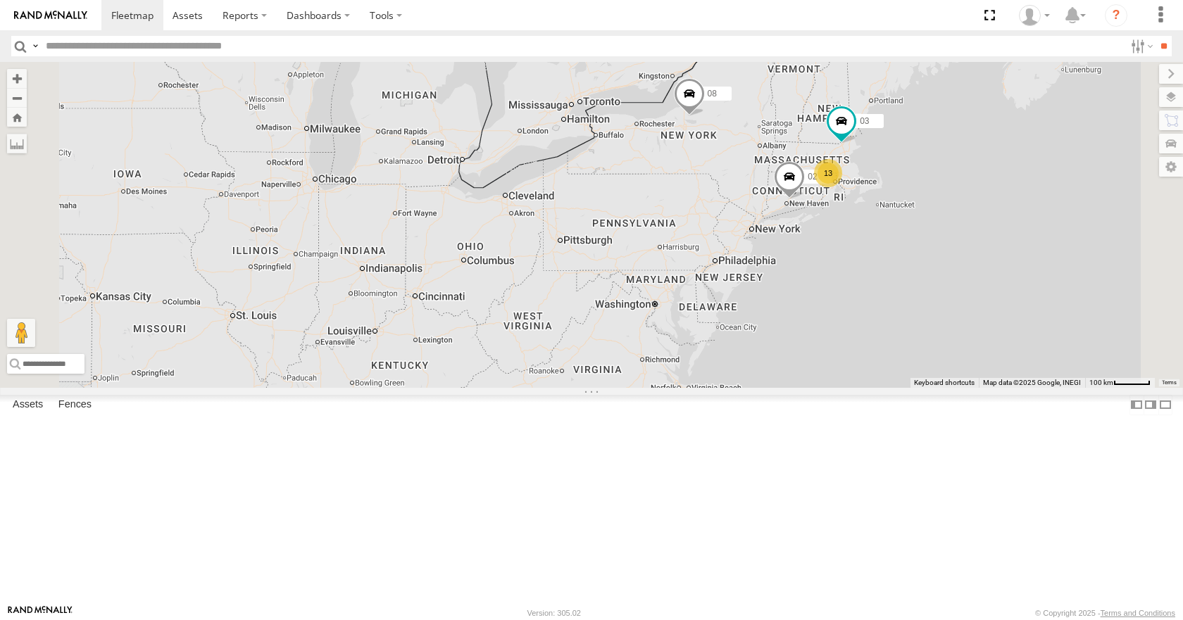
drag, startPoint x: 832, startPoint y: 240, endPoint x: 819, endPoint y: 248, distance: 14.9
click at [819, 248] on div "35 14 08 13 02 2 03 2" at bounding box center [591, 224] width 1183 height 325
click at [826, 215] on div "35 14 08 13 02 2 03 2" at bounding box center [591, 224] width 1183 height 325
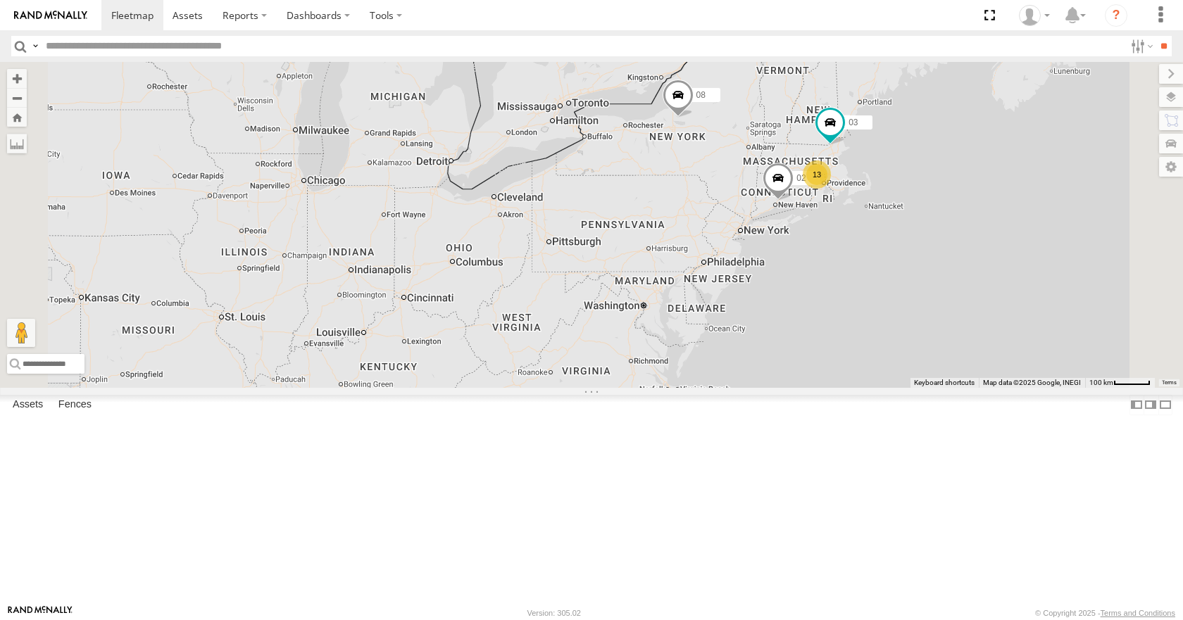
drag, startPoint x: 831, startPoint y: 170, endPoint x: 867, endPoint y: 133, distance: 52.3
click at [818, 172] on div "35 14 08 13 02 2 03 2" at bounding box center [591, 224] width 1183 height 325
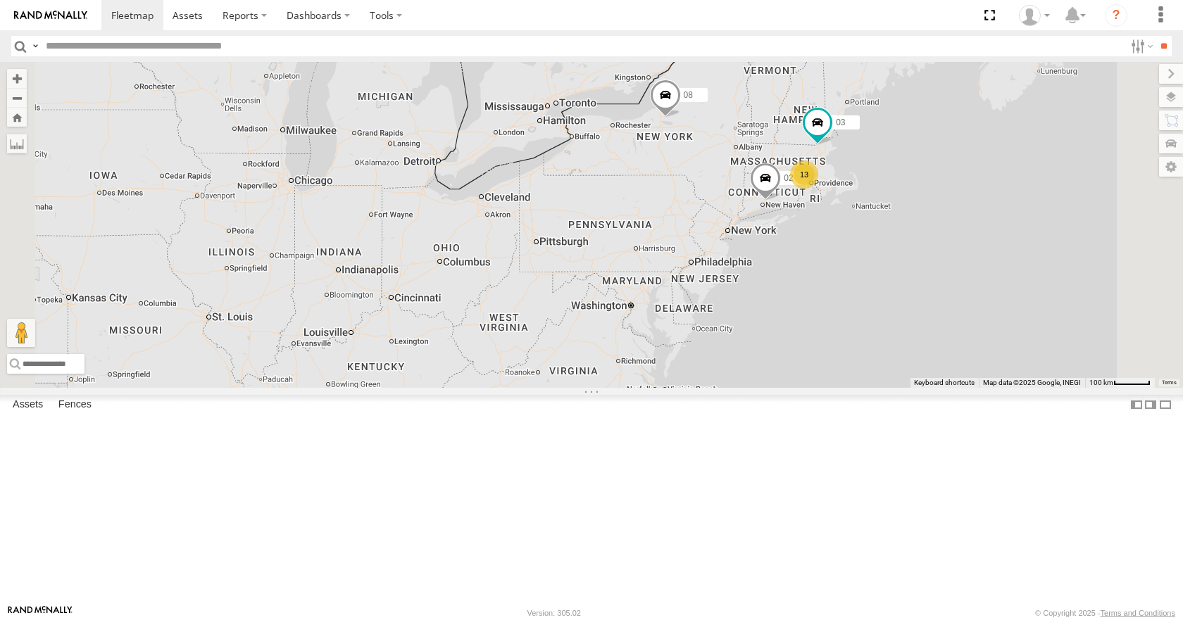
drag, startPoint x: 874, startPoint y: 125, endPoint x: 853, endPoint y: 125, distance: 21.1
click at [853, 125] on div "35 14 08 13 02 2 03 2" at bounding box center [591, 224] width 1183 height 325
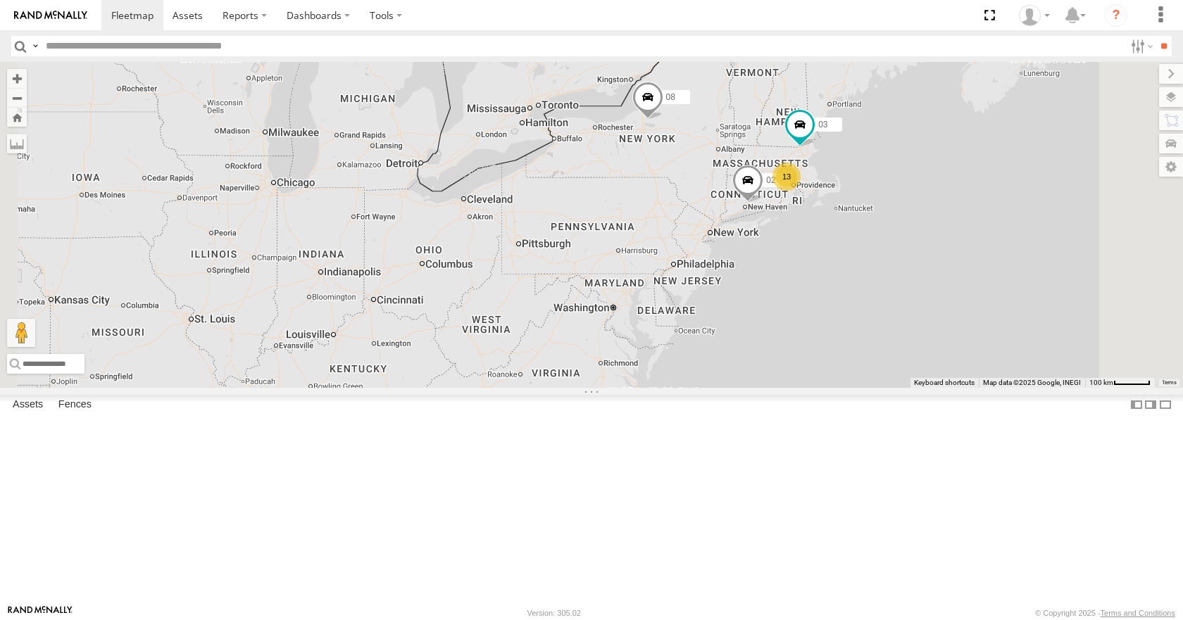
click at [941, 118] on div "35 14 08 13 02 2 03 2" at bounding box center [591, 224] width 1183 height 325
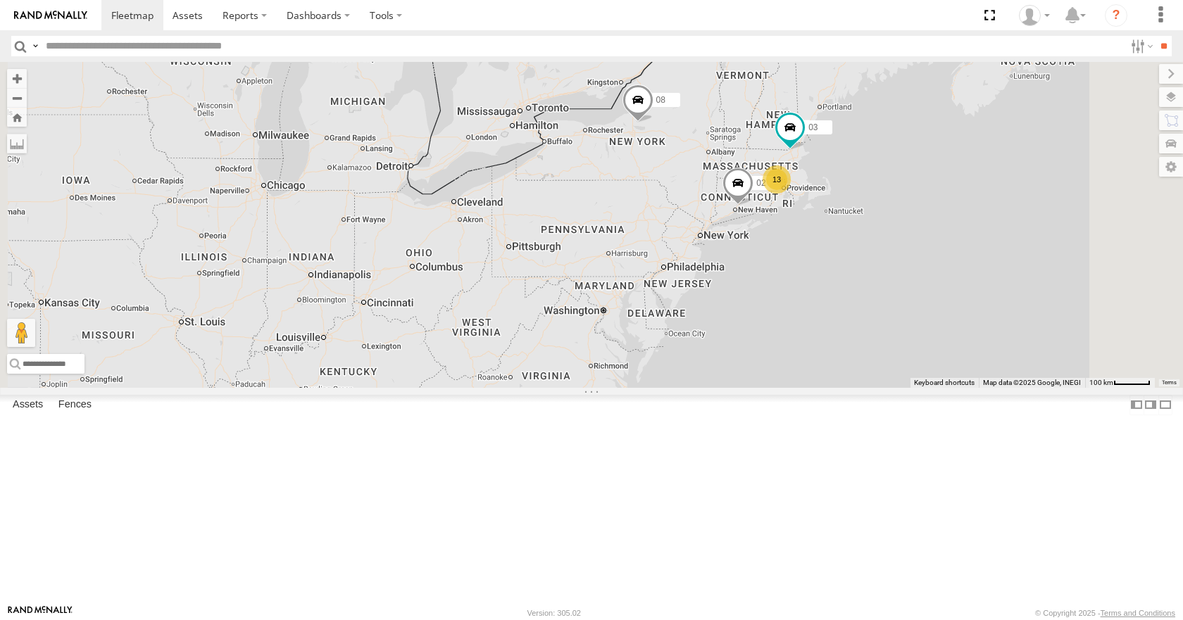
drag, startPoint x: 949, startPoint y: 82, endPoint x: 942, endPoint y: 91, distance: 11.0
click at [942, 91] on div "35 14 08 13 02 2 03 2" at bounding box center [591, 224] width 1183 height 325
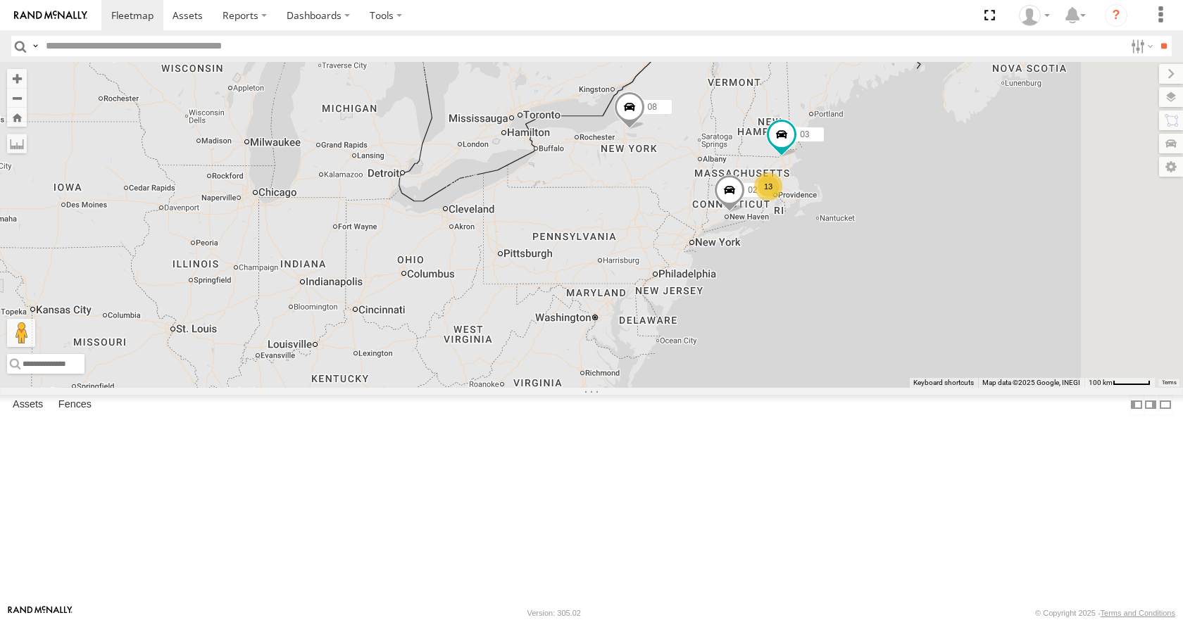
drag, startPoint x: 982, startPoint y: 67, endPoint x: 961, endPoint y: 76, distance: 22.4
click at [963, 75] on div "35 14 08 13 02 2 03 2" at bounding box center [591, 224] width 1183 height 325
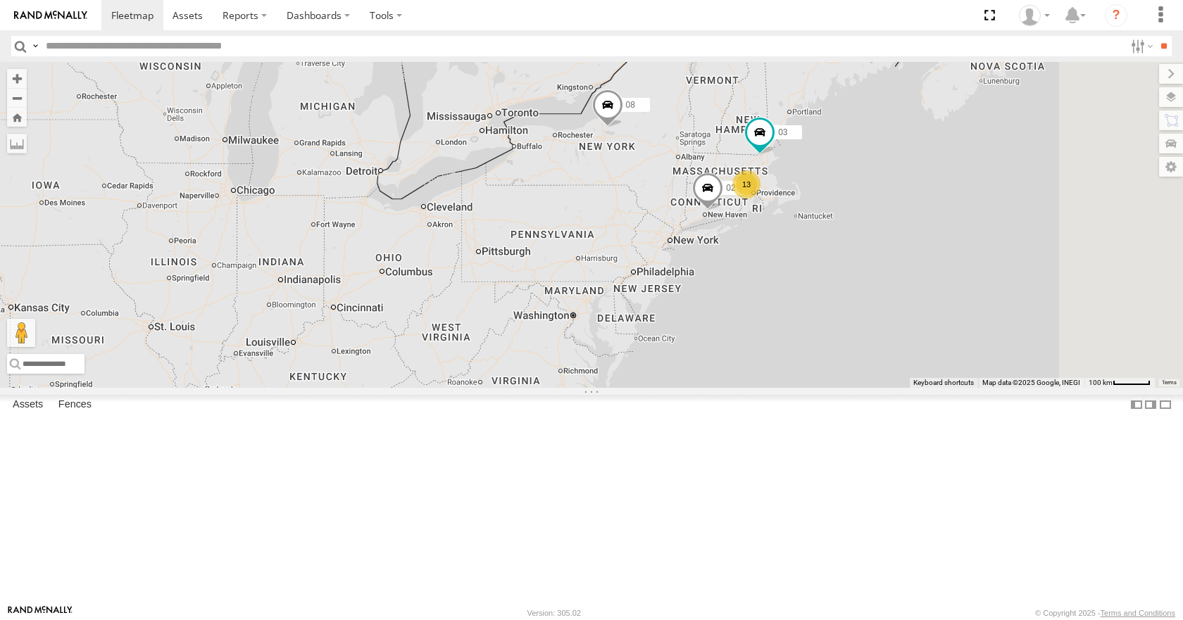
drag, startPoint x: 957, startPoint y: 110, endPoint x: 960, endPoint y: 93, distance: 17.3
click at [960, 93] on div "35 14 08 13 02 2 03 2" at bounding box center [591, 224] width 1183 height 325
drag, startPoint x: 927, startPoint y: 94, endPoint x: 928, endPoint y: 80, distance: 13.4
click at [928, 80] on div "35 14 08 13 02 2 03 2" at bounding box center [591, 224] width 1183 height 325
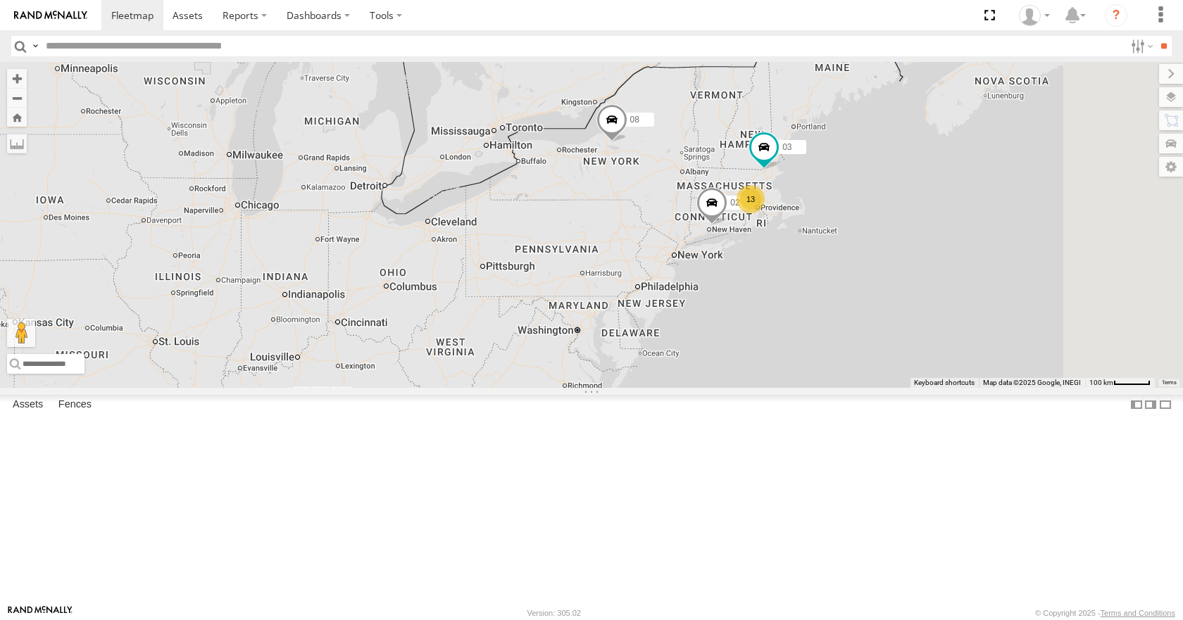
drag, startPoint x: 925, startPoint y: 109, endPoint x: 926, endPoint y: 141, distance: 31.7
click at [926, 141] on div "35 14 08 13 02 2 03 2" at bounding box center [591, 224] width 1183 height 325
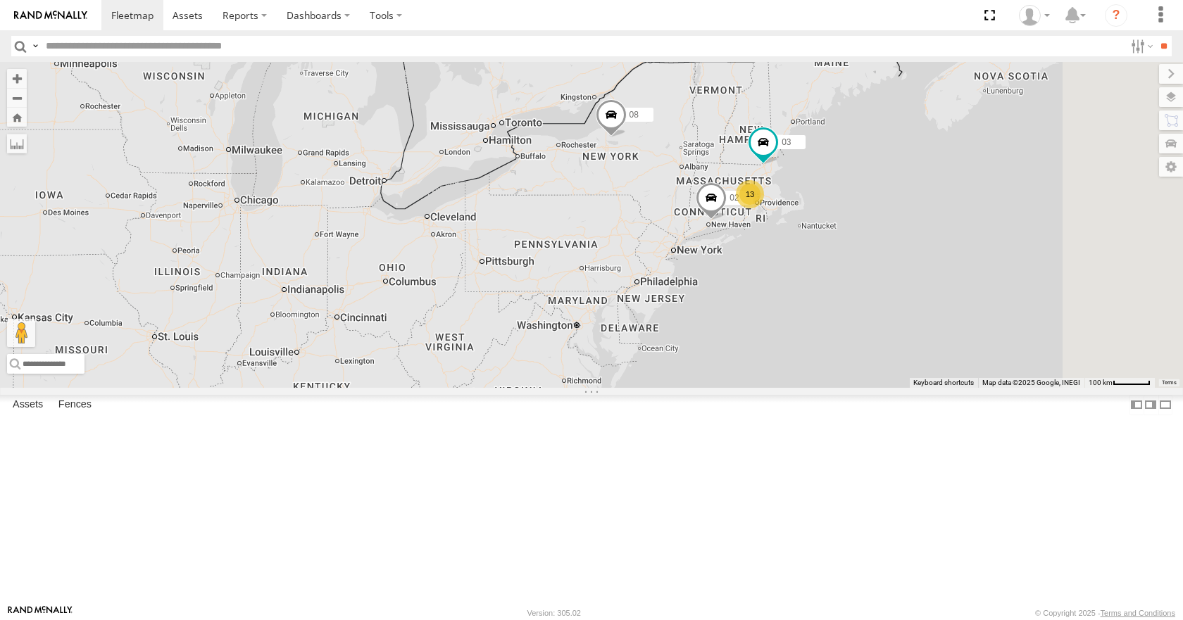
drag, startPoint x: 1003, startPoint y: 163, endPoint x: 1003, endPoint y: 156, distance: 7.1
click at [1003, 156] on div "35 14 08 13 02 2 03 2" at bounding box center [591, 224] width 1183 height 325
drag, startPoint x: 998, startPoint y: 179, endPoint x: 1007, endPoint y: 176, distance: 9.6
click at [1007, 176] on div "35 14 08 13 02 2 03 2" at bounding box center [591, 224] width 1183 height 325
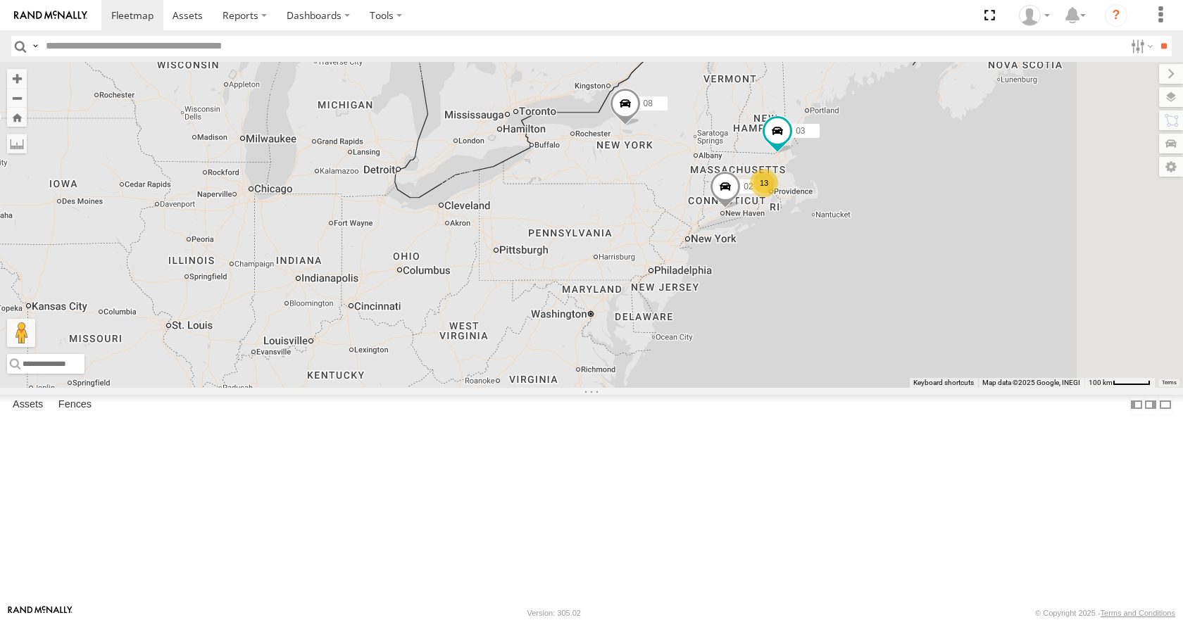
drag, startPoint x: 1013, startPoint y: 158, endPoint x: 1024, endPoint y: 146, distance: 16.4
click at [1024, 146] on div "35 14 08 13 02 2 03 2" at bounding box center [591, 224] width 1183 height 325
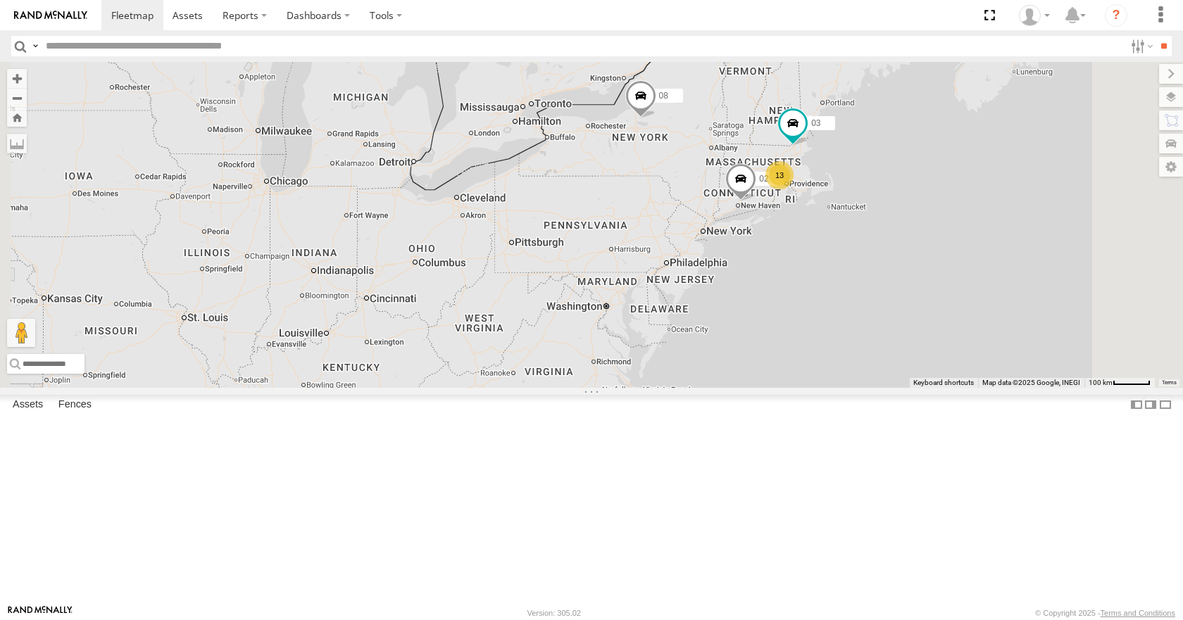
drag, startPoint x: 917, startPoint y: 168, endPoint x: 934, endPoint y: 161, distance: 18.6
click at [934, 161] on div "35 14 08 13 02 2 03 2" at bounding box center [591, 224] width 1183 height 325
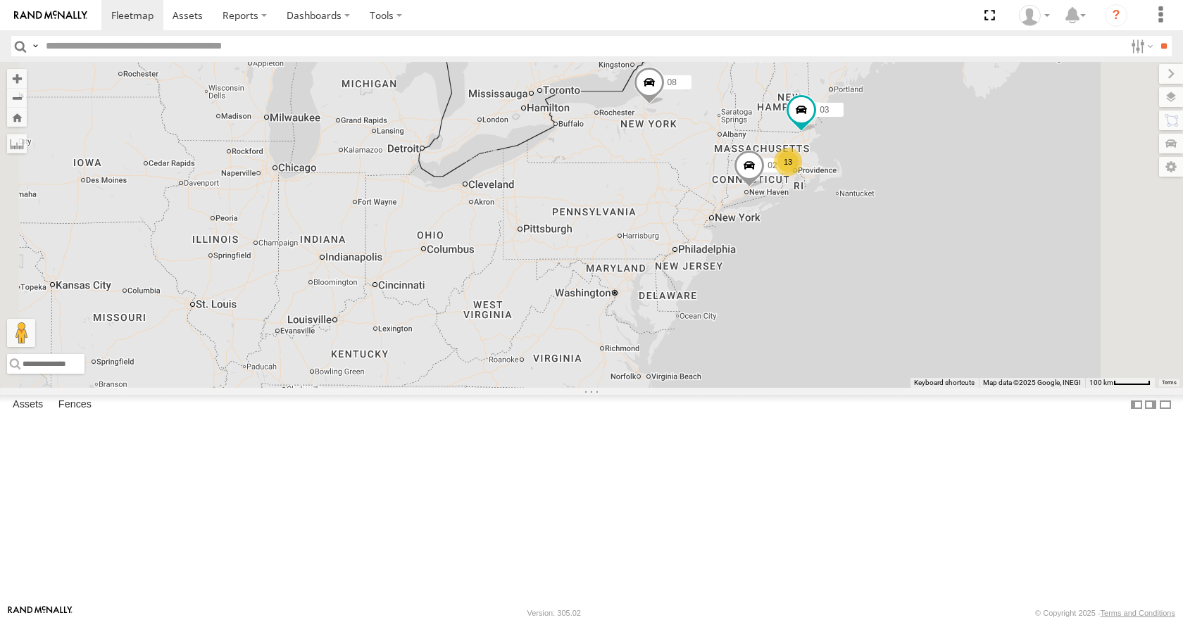
click at [929, 178] on div "35 14 08 13 02 2 03 2" at bounding box center [591, 224] width 1183 height 325
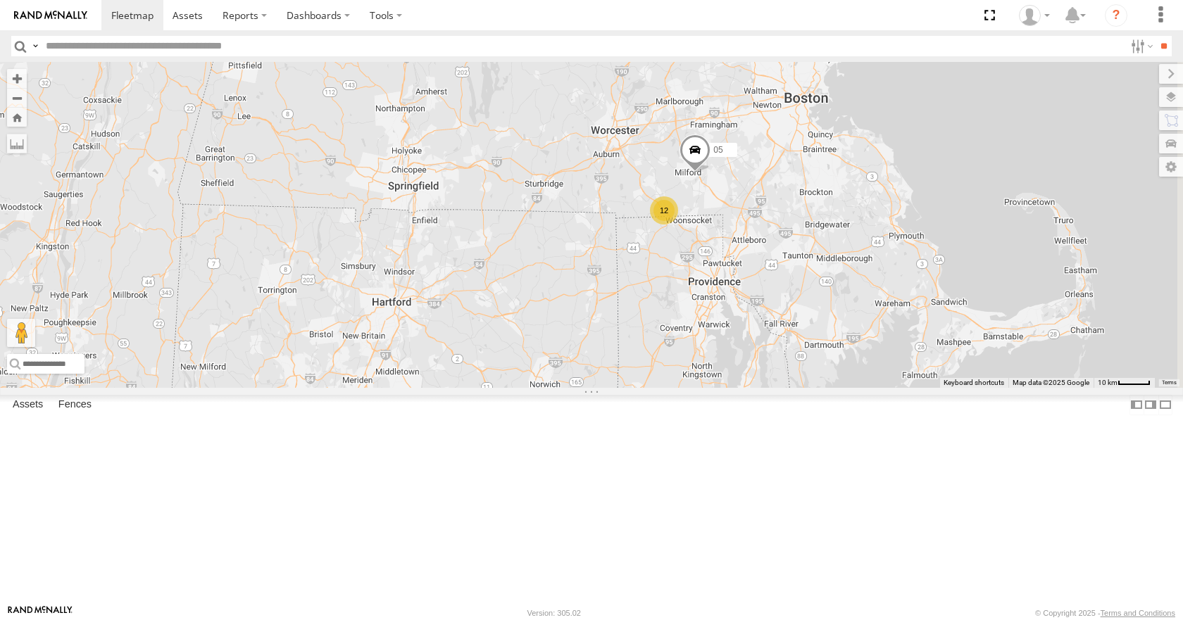
drag, startPoint x: 978, startPoint y: 171, endPoint x: 879, endPoint y: 320, distance: 178.7
click at [879, 320] on div "35 14 08 02 03 12 05" at bounding box center [591, 224] width 1183 height 325
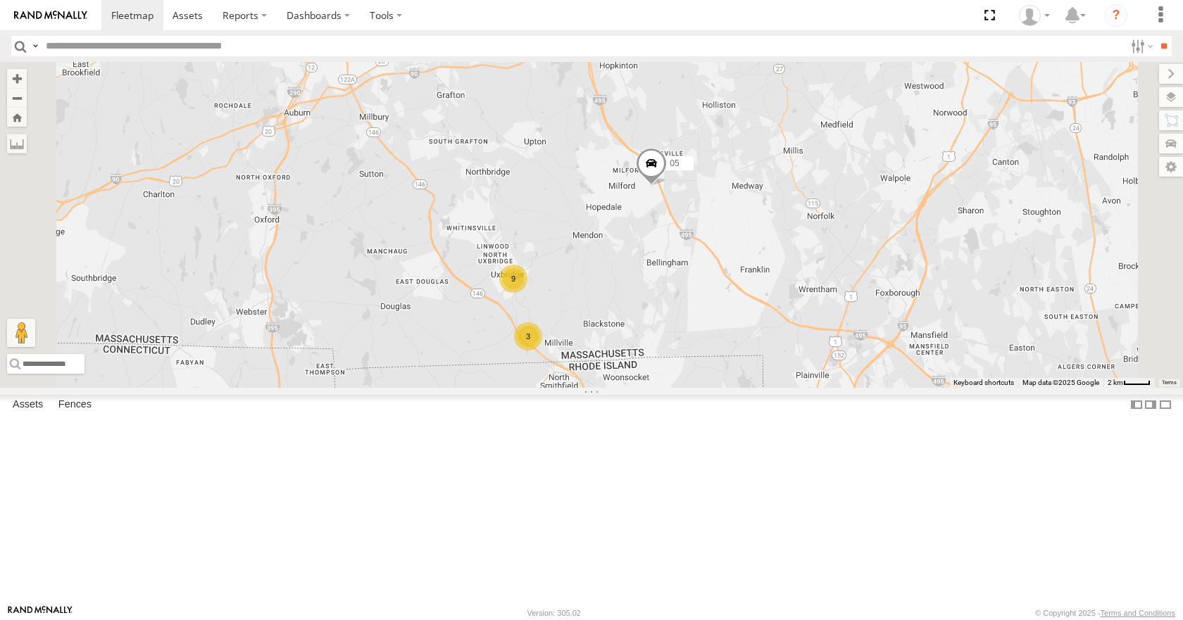
drag, startPoint x: 827, startPoint y: 152, endPoint x: 772, endPoint y: 248, distance: 110.0
click at [772, 248] on div "35 14 08 02 03 05 3 9" at bounding box center [591, 224] width 1183 height 325
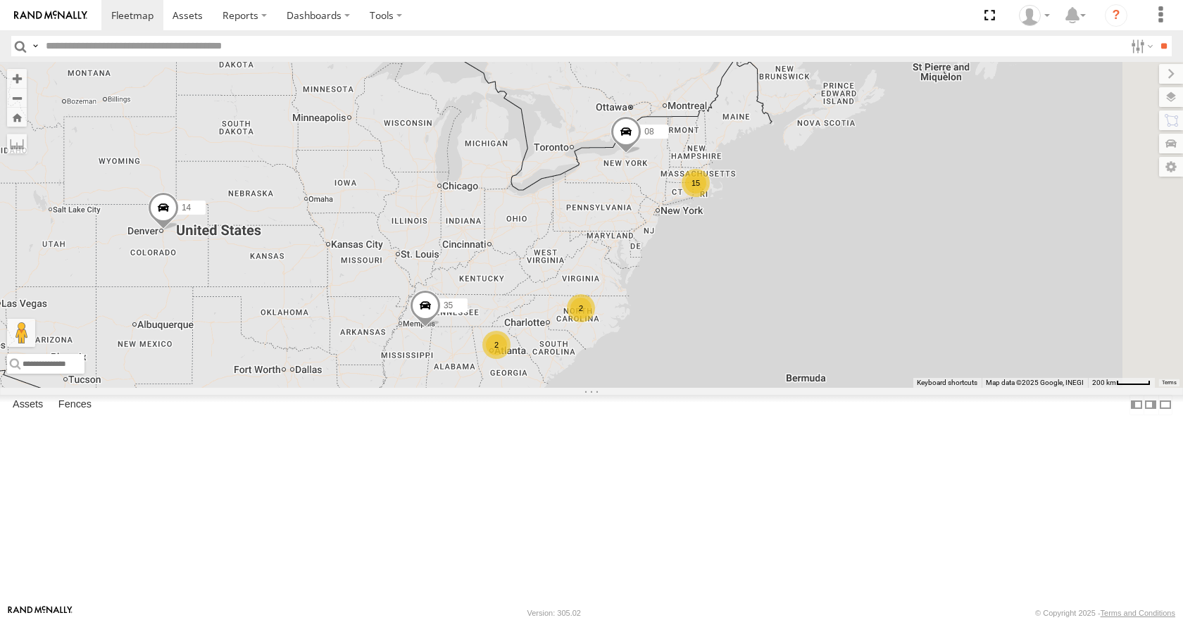
drag, startPoint x: 958, startPoint y: 272, endPoint x: 791, endPoint y: 301, distance: 170.2
click at [791, 301] on div "15 35 14 08 2 2" at bounding box center [591, 224] width 1183 height 325
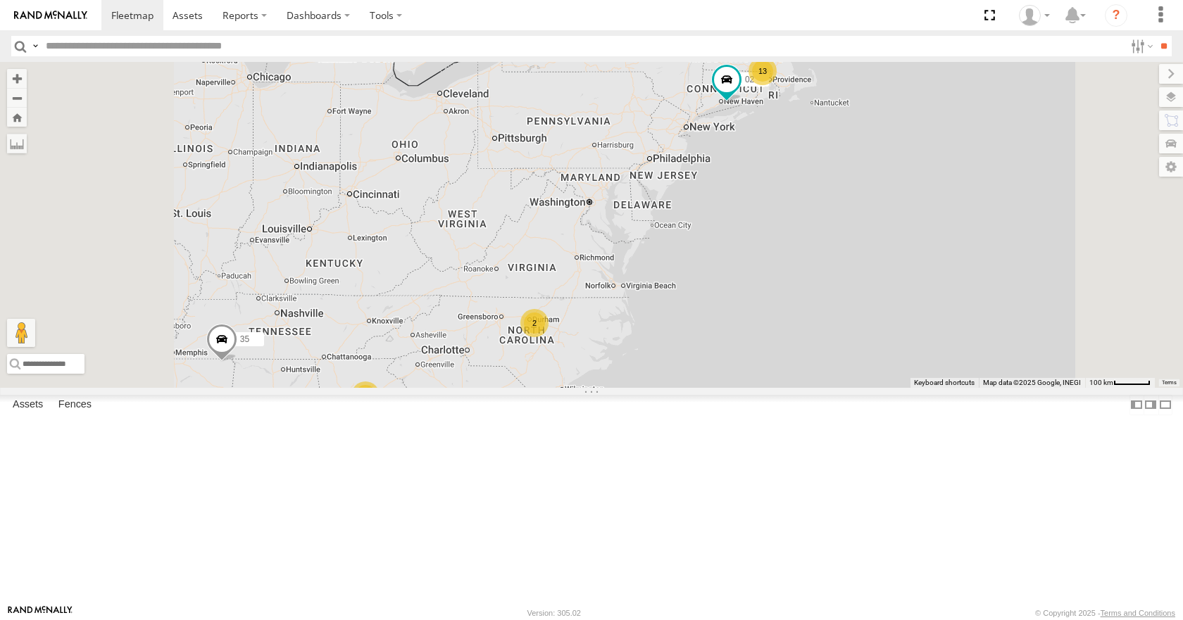
drag, startPoint x: 836, startPoint y: 319, endPoint x: 879, endPoint y: 234, distance: 95.4
click at [879, 234] on div "35 14 08 02 03 13 2 2" at bounding box center [591, 224] width 1183 height 325
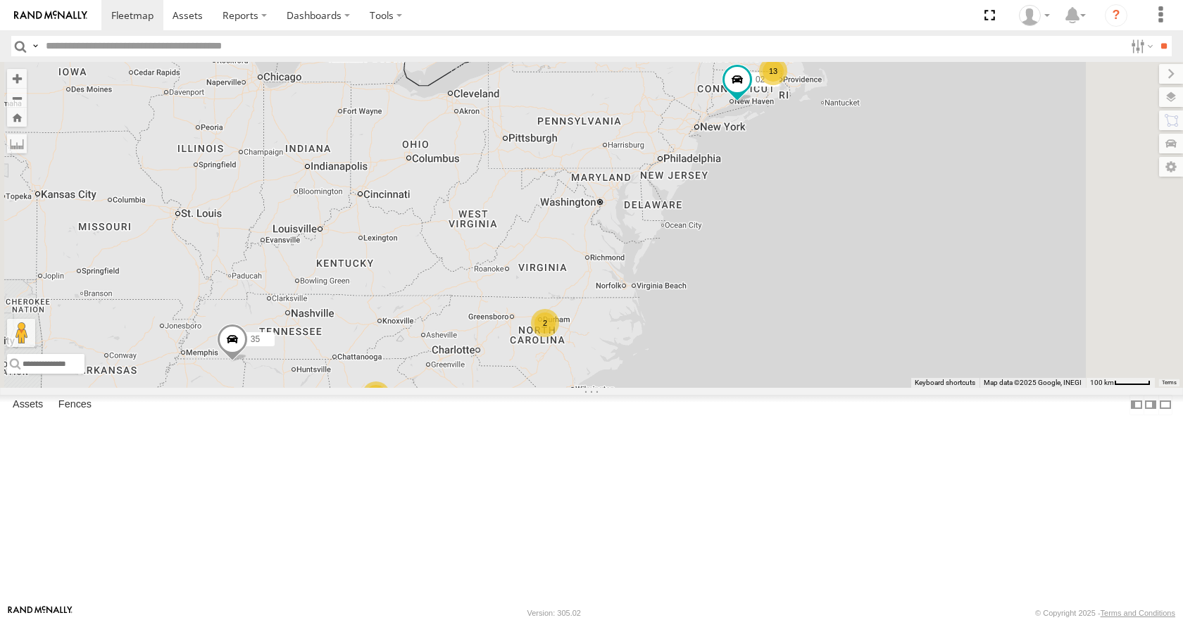
drag, startPoint x: 896, startPoint y: 239, endPoint x: 905, endPoint y: 240, distance: 10.0
click at [905, 240] on div "35 14 08 02 03 13 2 2" at bounding box center [591, 224] width 1183 height 325
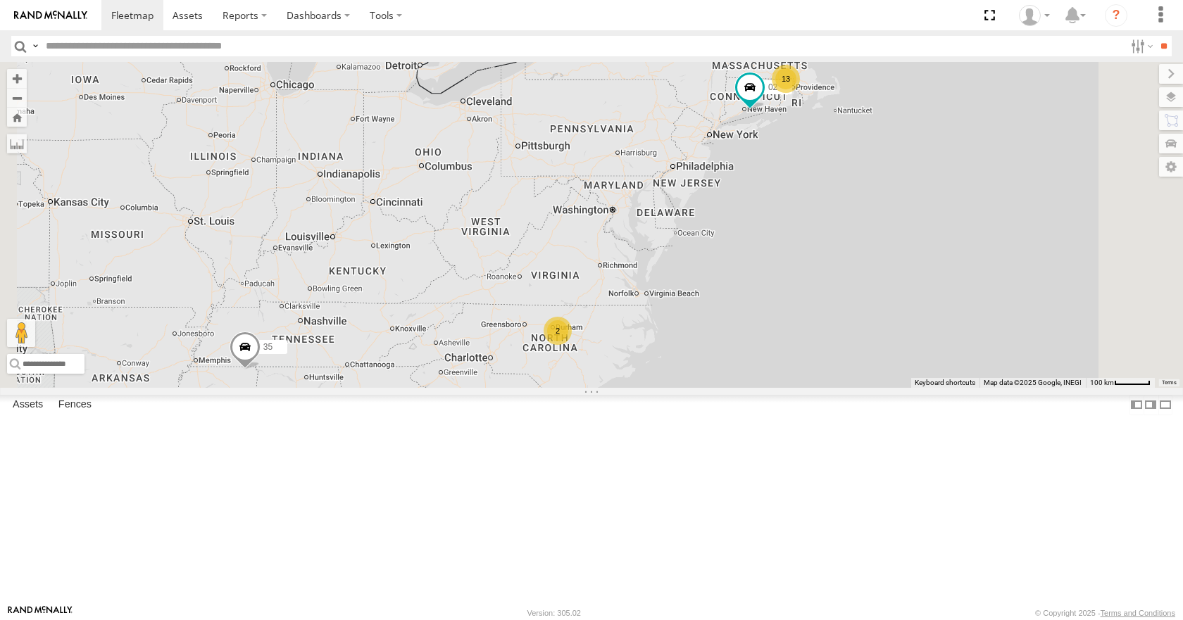
drag, startPoint x: 963, startPoint y: 88, endPoint x: 975, endPoint y: 97, distance: 15.1
click at [975, 97] on div "35 14 08 02 03 13 2 2" at bounding box center [591, 224] width 1183 height 325
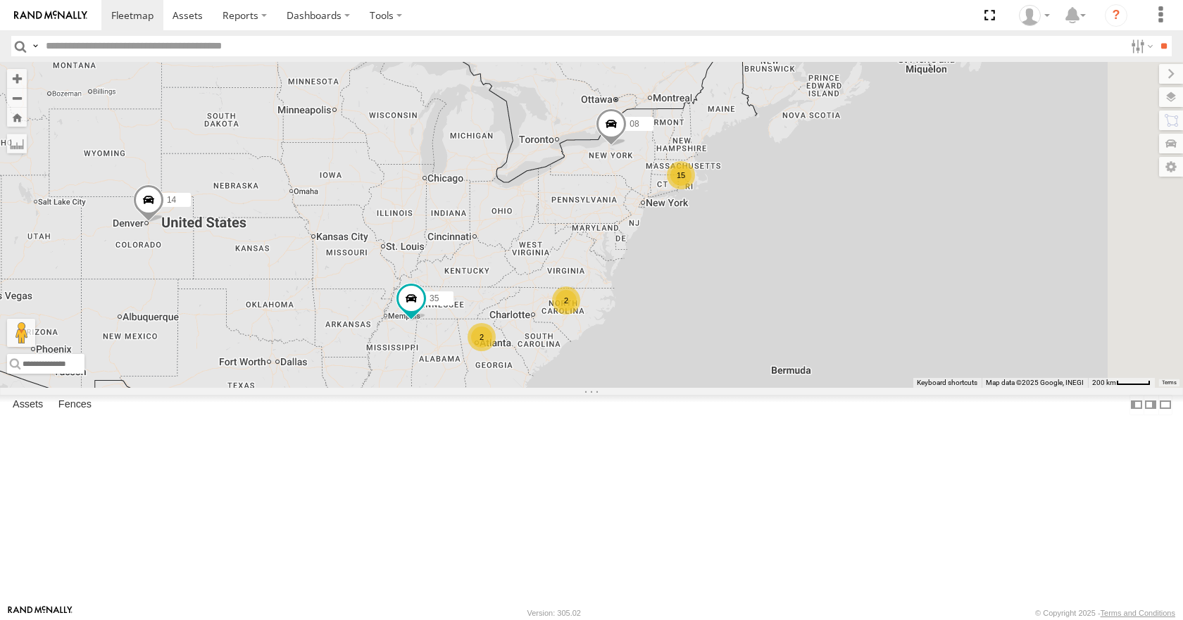
drag, startPoint x: 917, startPoint y: 318, endPoint x: 734, endPoint y: 341, distance: 184.5
click at [734, 341] on div "35 08 15 14 2 2" at bounding box center [591, 224] width 1183 height 325
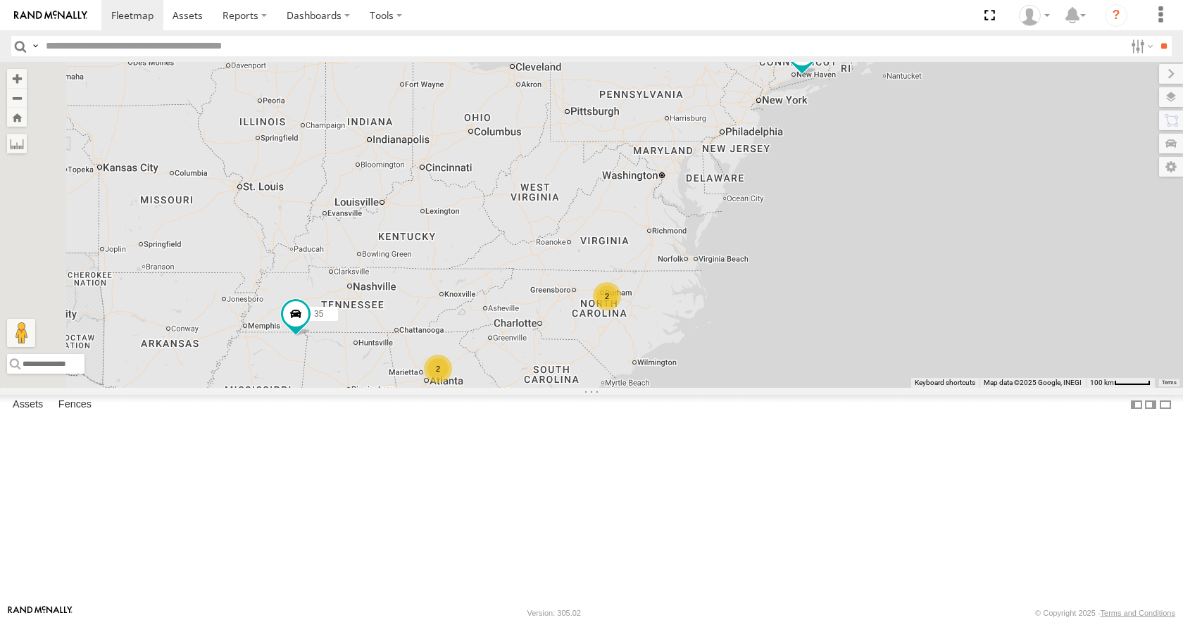
drag, startPoint x: 729, startPoint y: 388, endPoint x: 778, endPoint y: 346, distance: 64.9
click at [778, 346] on div "35 08 14 13 02 2 2 03" at bounding box center [591, 224] width 1183 height 325
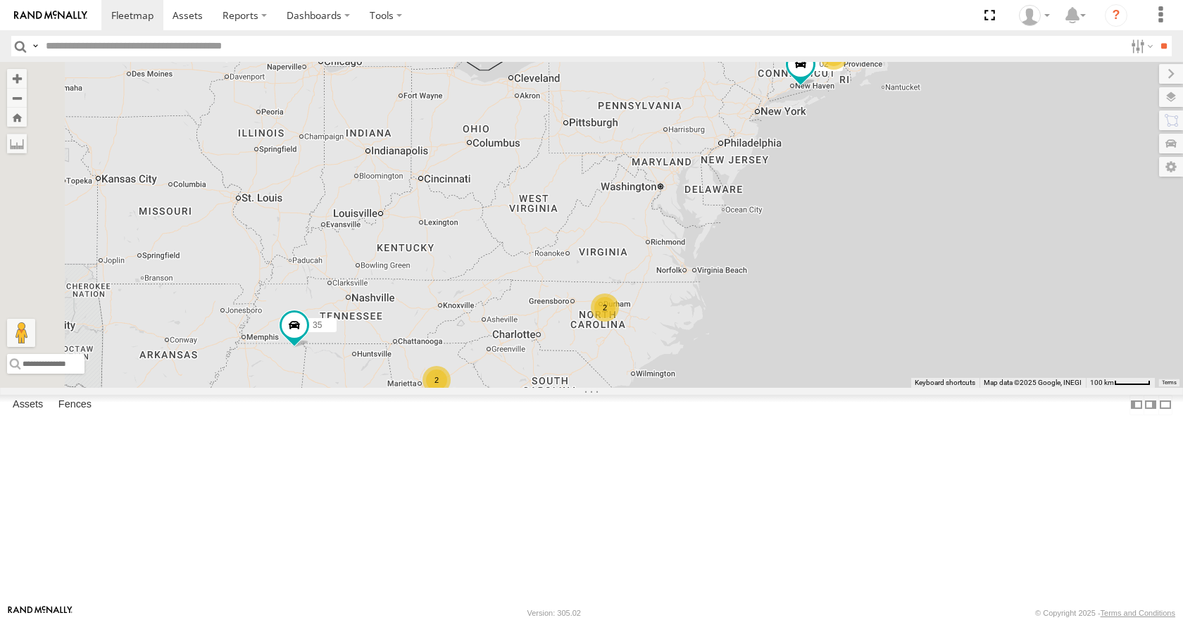
drag, startPoint x: 786, startPoint y: 336, endPoint x: 785, endPoint y: 350, distance: 14.2
click at [785, 350] on div "35 08 14 13 02 2 2 03" at bounding box center [591, 224] width 1183 height 325
click at [777, 348] on div "35 08 14 13 02 2 2 03" at bounding box center [591, 224] width 1183 height 325
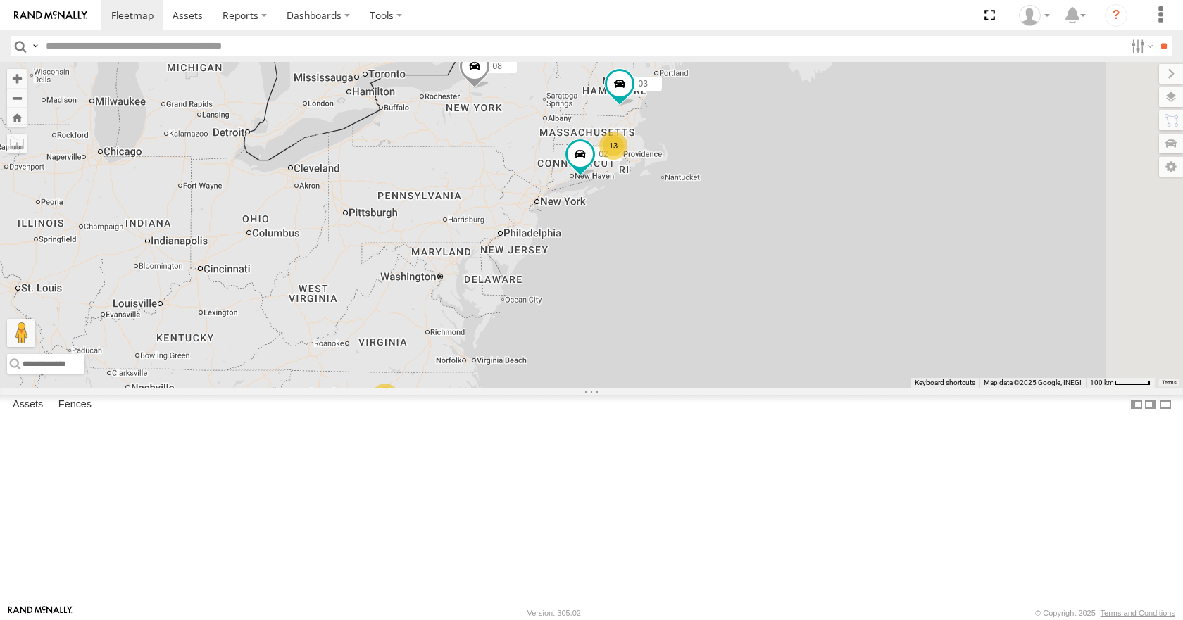
drag, startPoint x: 1023, startPoint y: 258, endPoint x: 805, endPoint y: 346, distance: 235.3
click at [805, 346] on div "35 08 14 13 02 2 2 03" at bounding box center [591, 224] width 1183 height 325
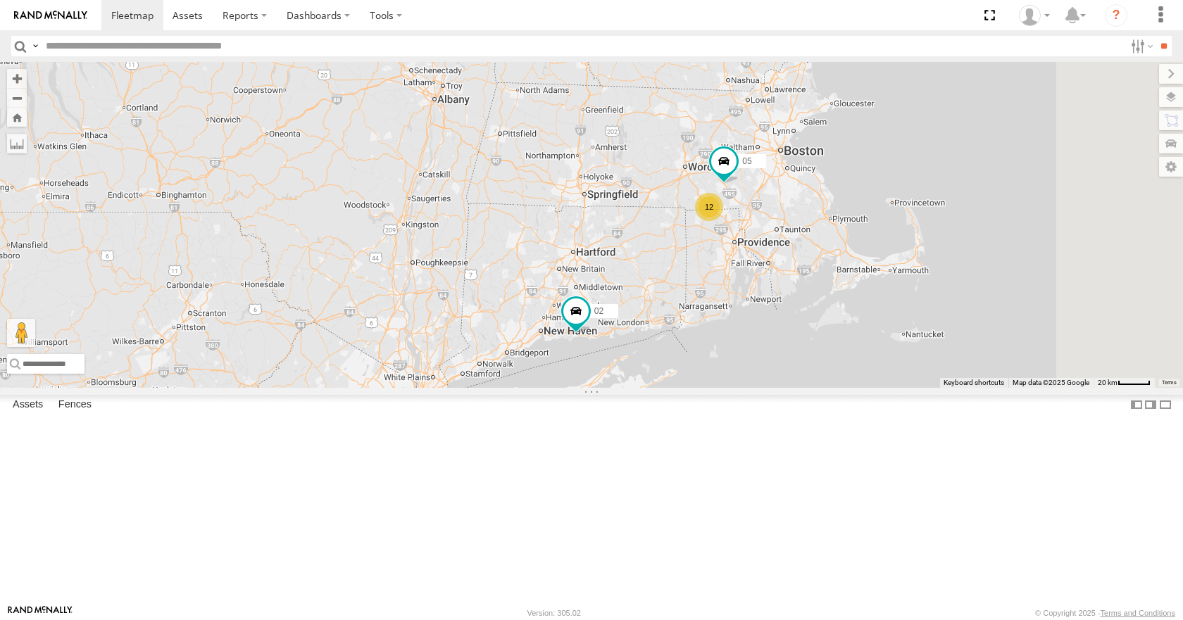
drag, startPoint x: 799, startPoint y: 225, endPoint x: 775, endPoint y: 285, distance: 65.1
click at [775, 285] on div "35 08 14 02 03 12 05" at bounding box center [591, 224] width 1183 height 325
drag, startPoint x: 798, startPoint y: 230, endPoint x: 783, endPoint y: 260, distance: 33.1
click at [783, 260] on div "35 08 14 02 03 12 05" at bounding box center [591, 224] width 1183 height 325
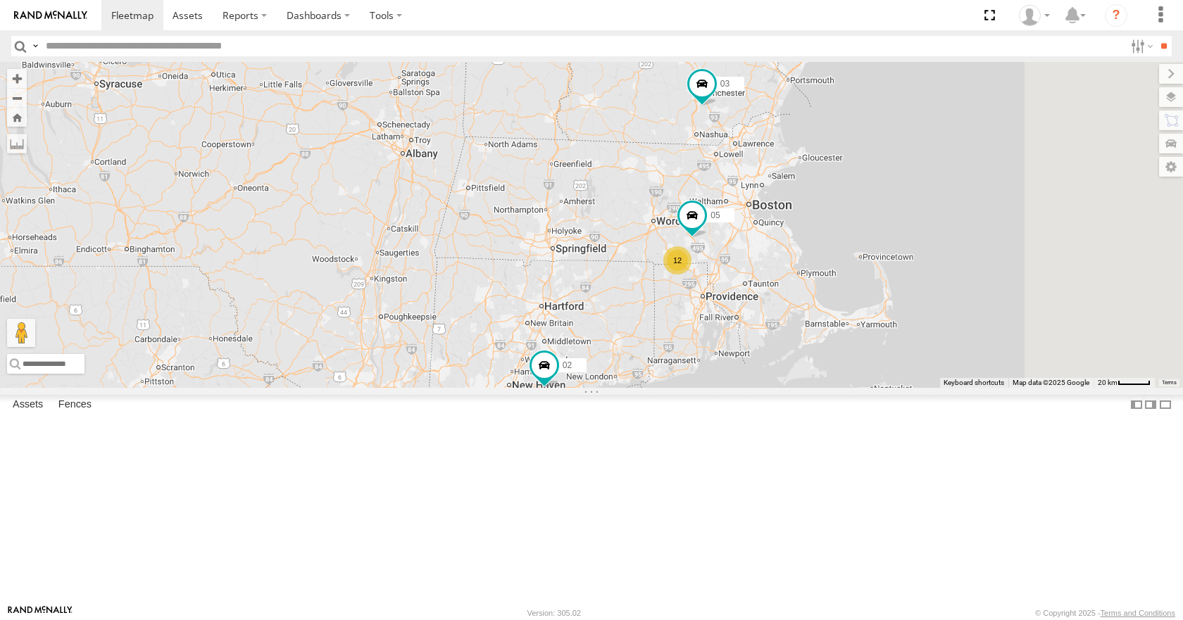
drag, startPoint x: 789, startPoint y: 218, endPoint x: 762, endPoint y: 246, distance: 38.8
click at [762, 246] on div "35 08 14 02 03 12 05" at bounding box center [591, 224] width 1183 height 325
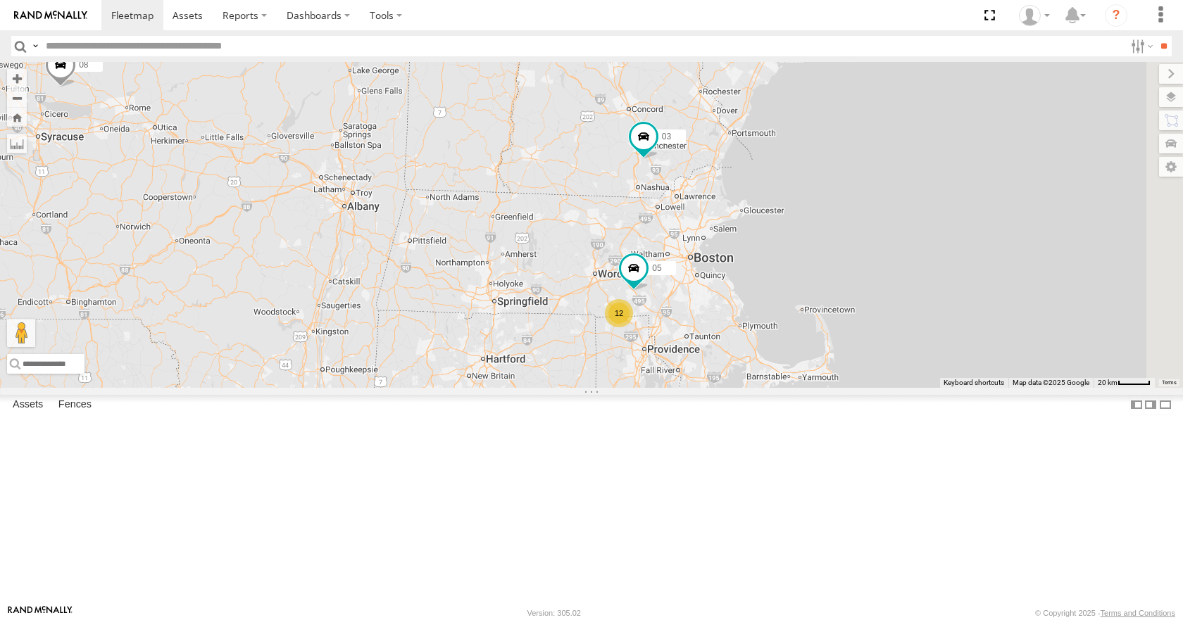
drag, startPoint x: 839, startPoint y: 165, endPoint x: 810, endPoint y: 189, distance: 37.4
click at [810, 189] on div "35 08 14 02 03 12 05" at bounding box center [591, 224] width 1183 height 325
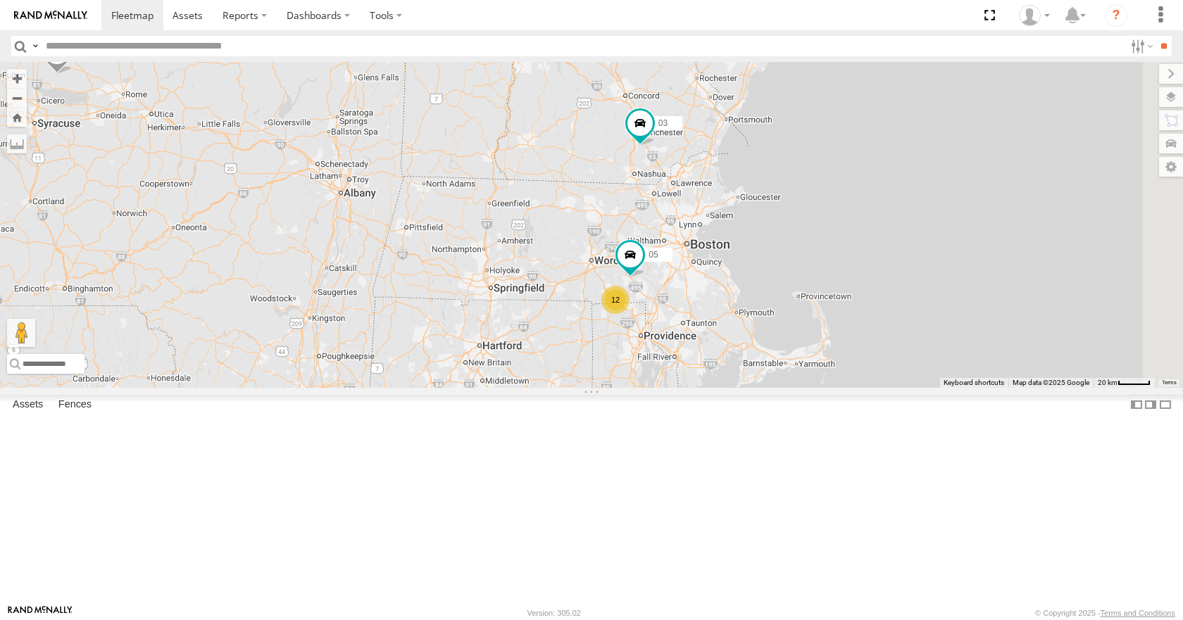
drag, startPoint x: 761, startPoint y: 267, endPoint x: 830, endPoint y: 154, distance: 132.1
click at [830, 154] on div "35 08 14 02 03 12 05" at bounding box center [591, 224] width 1183 height 325
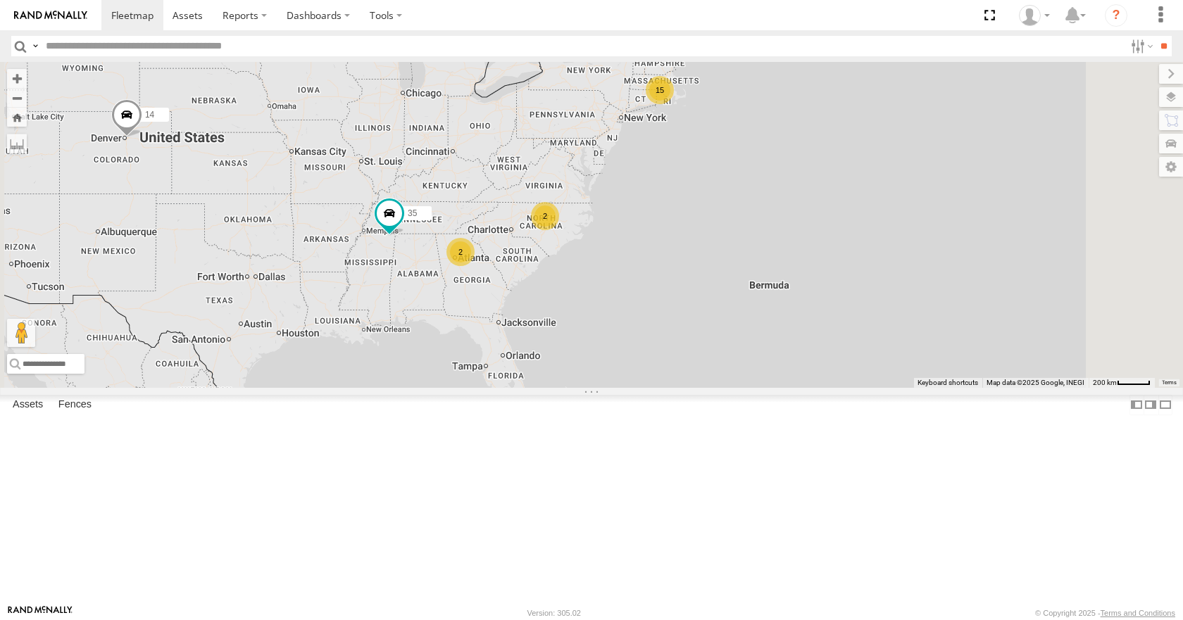
drag, startPoint x: 691, startPoint y: 230, endPoint x: 784, endPoint y: 206, distance: 96.7
click at [784, 206] on div "35 08 14 15 2 2" at bounding box center [591, 224] width 1183 height 325
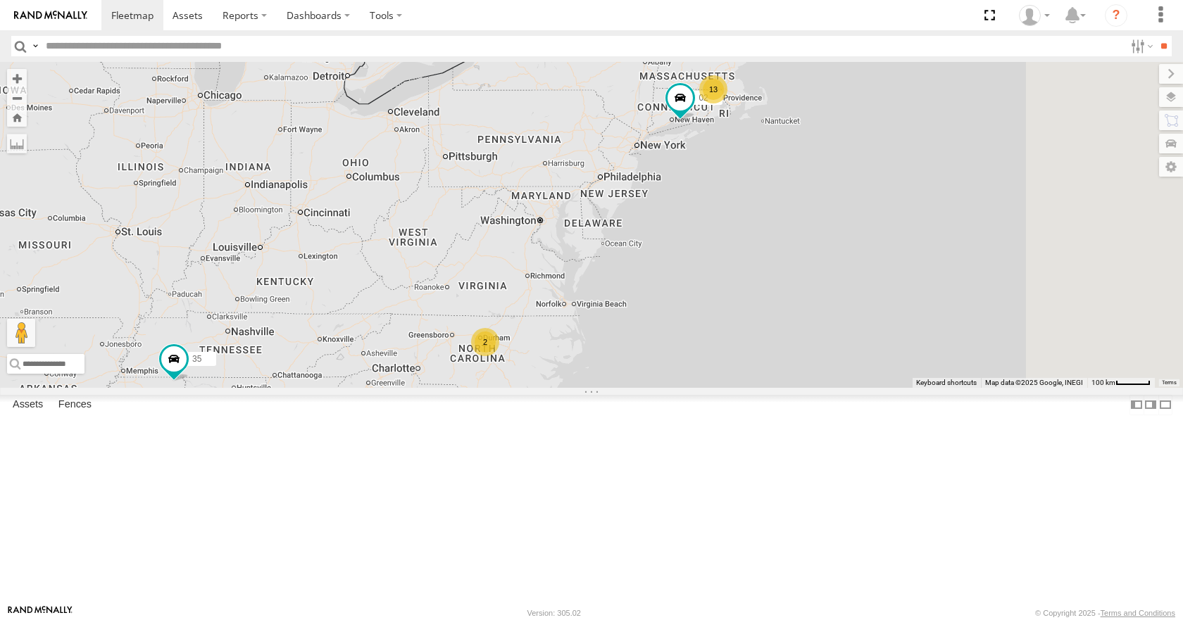
drag, startPoint x: 791, startPoint y: 243, endPoint x: 672, endPoint y: 375, distance: 178.0
click at [672, 375] on div "35 08 14 02 13 2 2" at bounding box center [591, 224] width 1183 height 325
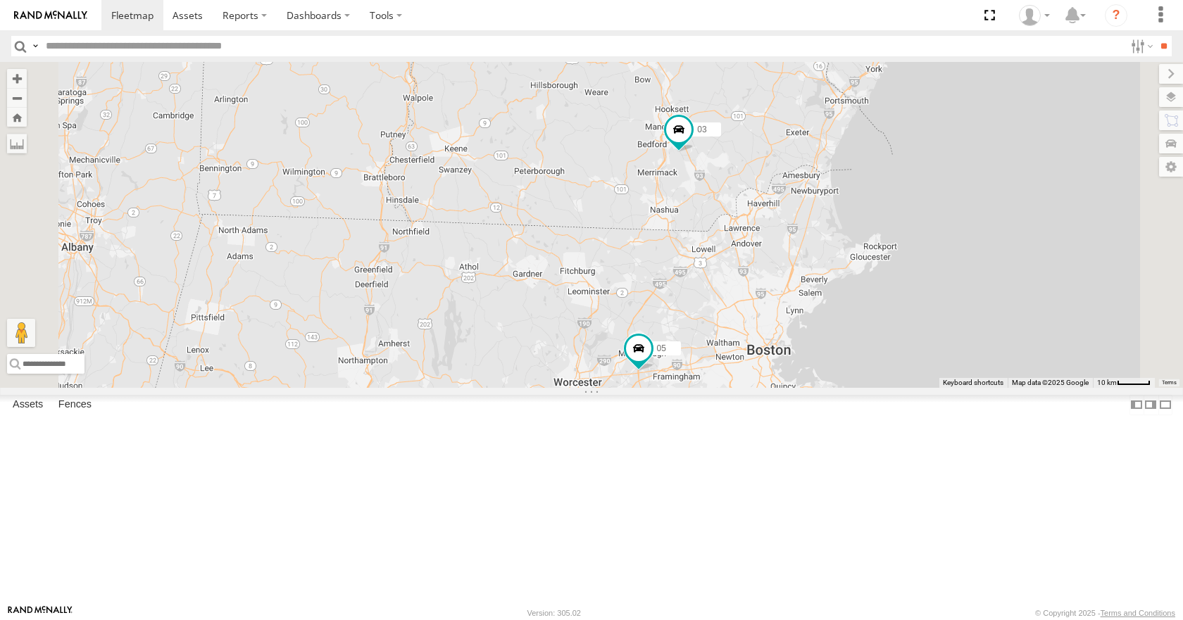
drag, startPoint x: 877, startPoint y: 351, endPoint x: 849, endPoint y: 350, distance: 27.5
click at [849, 350] on div "35 14 08 02 03 05 11 12" at bounding box center [591, 224] width 1183 height 325
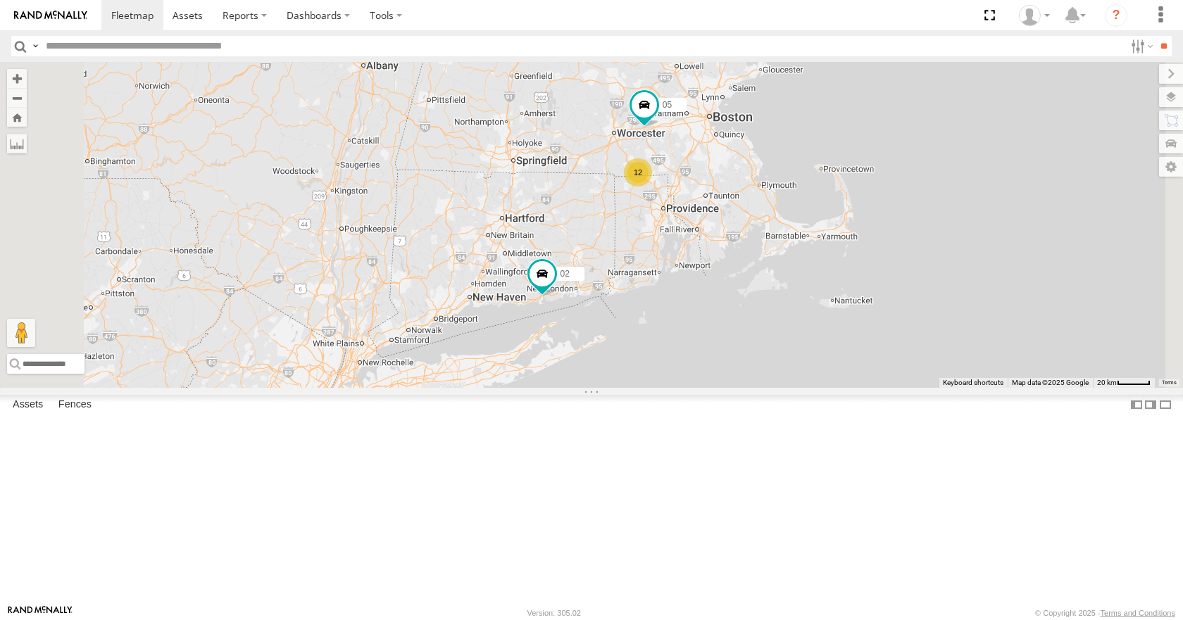
drag, startPoint x: 708, startPoint y: 388, endPoint x: 740, endPoint y: 173, distance: 217.8
click at [740, 173] on div "35 14 08 02 03 05 12" at bounding box center [591, 224] width 1183 height 325
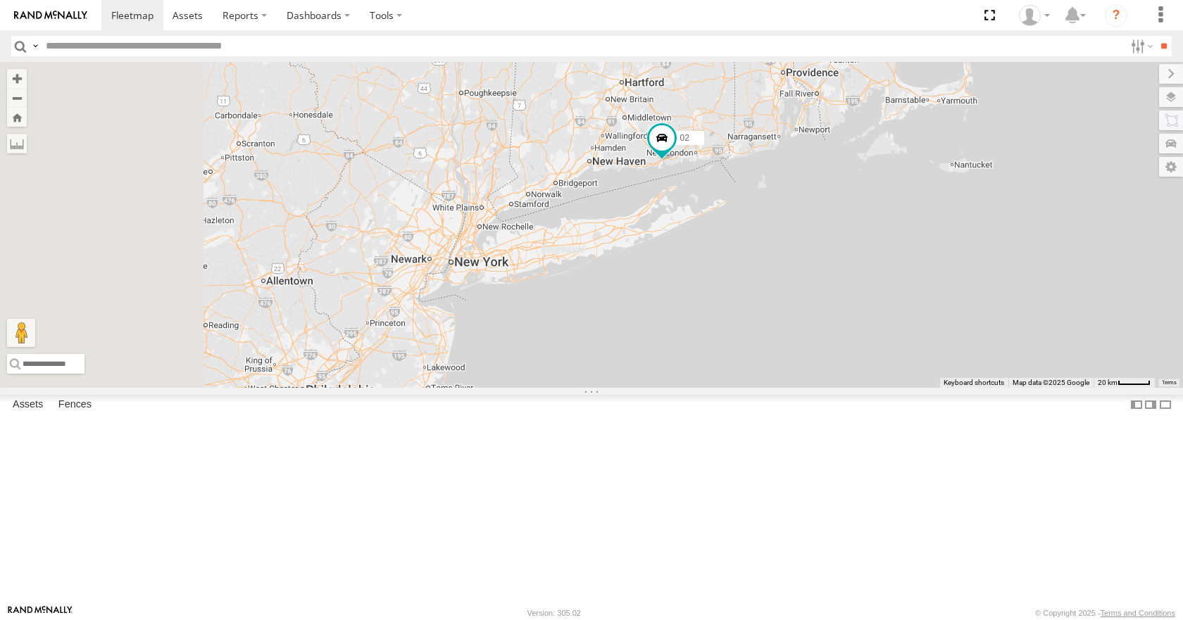
drag, startPoint x: 675, startPoint y: 322, endPoint x: 800, endPoint y: 182, distance: 188.5
click at [800, 182] on div "35 14 08 02 03 05 12" at bounding box center [591, 224] width 1183 height 325
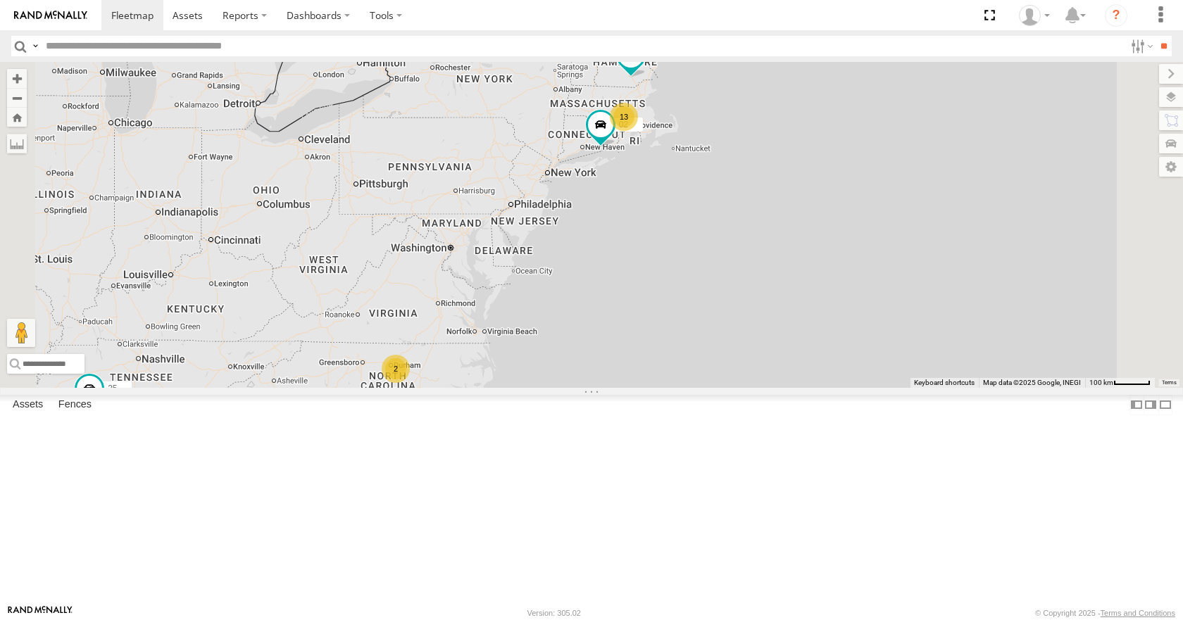
drag, startPoint x: 727, startPoint y: 261, endPoint x: 763, endPoint y: 249, distance: 37.6
click at [763, 249] on div "35 14 08 02 03 13 2 2" at bounding box center [591, 224] width 1183 height 325
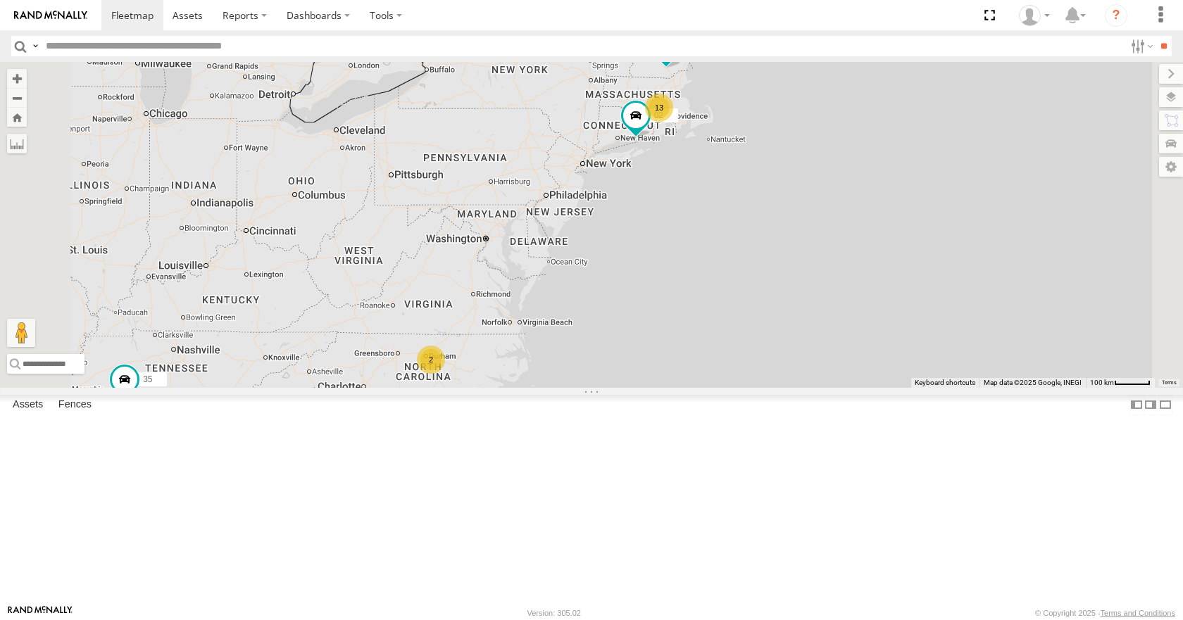
drag, startPoint x: 774, startPoint y: 221, endPoint x: 789, endPoint y: 229, distance: 16.7
click at [789, 229] on div "35 14 08 02 03 13 2 2" at bounding box center [591, 224] width 1183 height 325
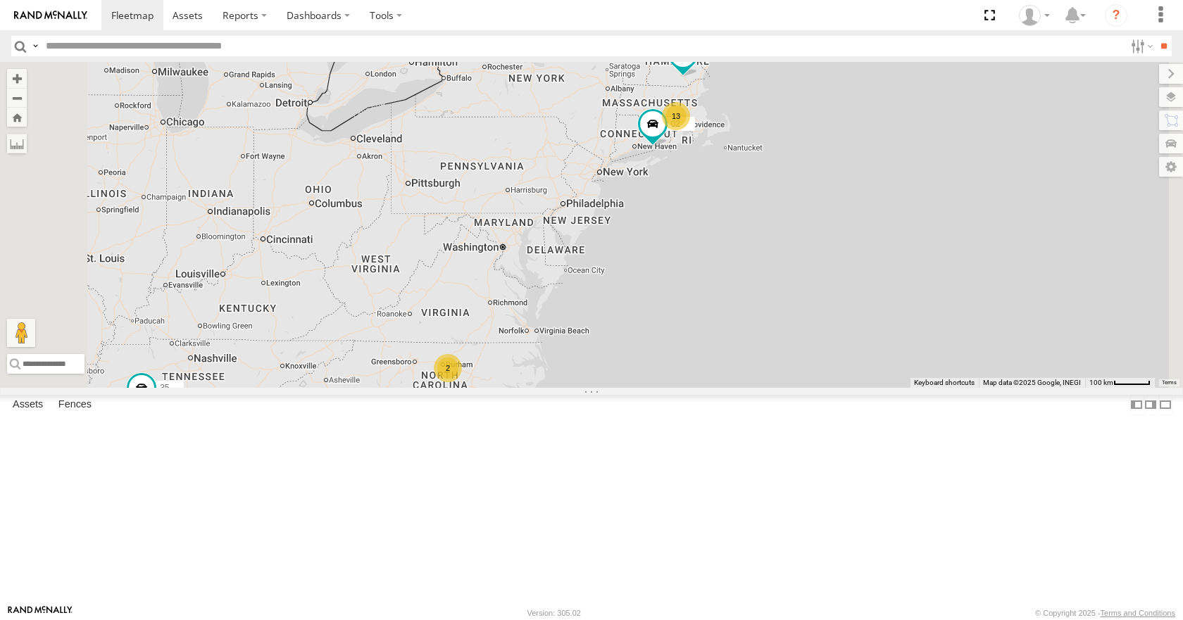
drag, startPoint x: 820, startPoint y: 198, endPoint x: 823, endPoint y: 177, distance: 21.3
click at [821, 198] on div "35 14 08 02 03 13 2 2" at bounding box center [591, 224] width 1183 height 325
click at [829, 156] on div "35 14 08 02 03 13 2 2" at bounding box center [591, 224] width 1183 height 325
drag, startPoint x: 843, startPoint y: 137, endPoint x: 850, endPoint y: 136, distance: 7.2
click at [850, 136] on div "35 14 08 02 03 13 2 2" at bounding box center [591, 224] width 1183 height 325
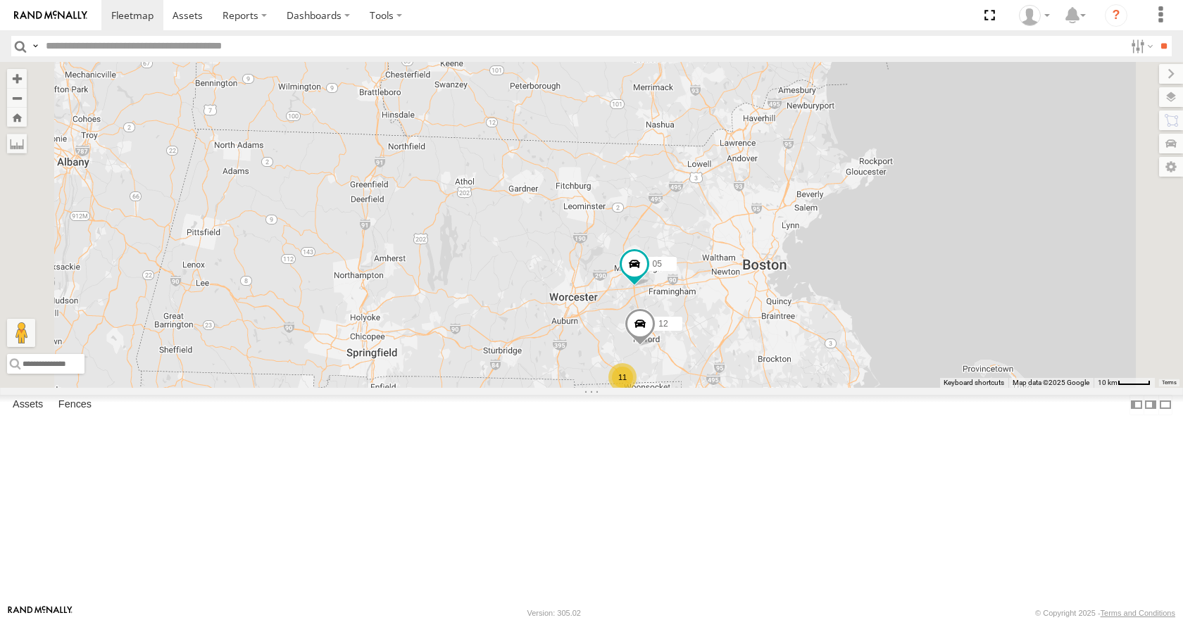
drag, startPoint x: 989, startPoint y: 168, endPoint x: 895, endPoint y: 342, distance: 198.5
click at [895, 342] on div "08 35 14 11 12 05 02" at bounding box center [591, 224] width 1183 height 325
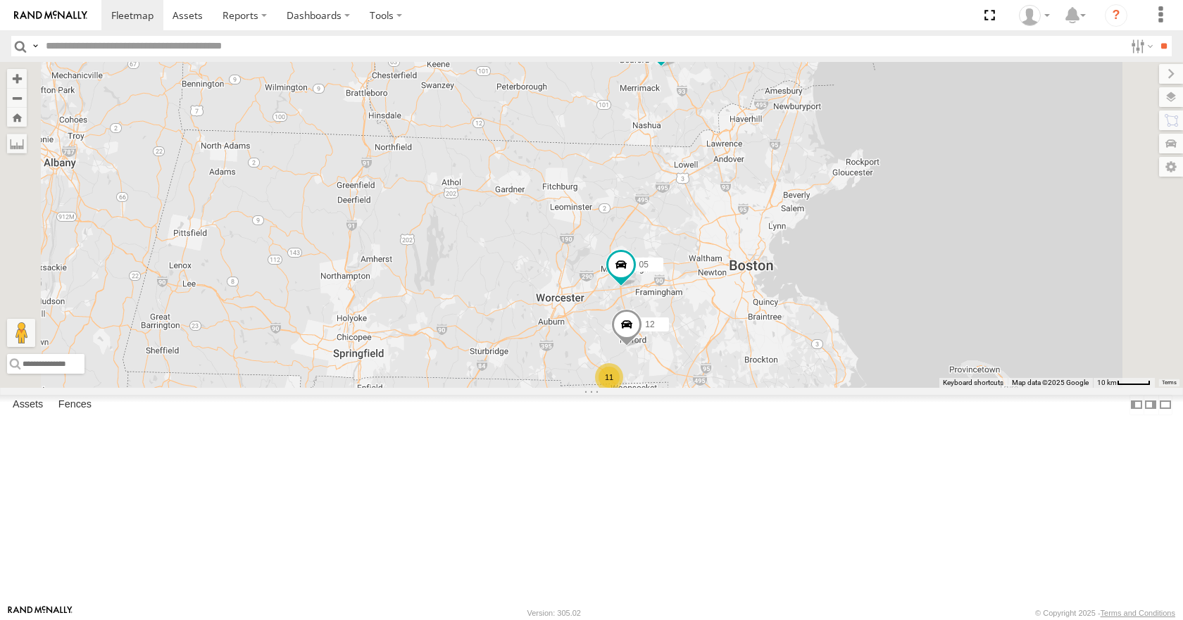
drag, startPoint x: 893, startPoint y: 327, endPoint x: 877, endPoint y: 327, distance: 15.5
click at [877, 327] on div "08 35 14 11 12 05 02 03" at bounding box center [591, 224] width 1183 height 325
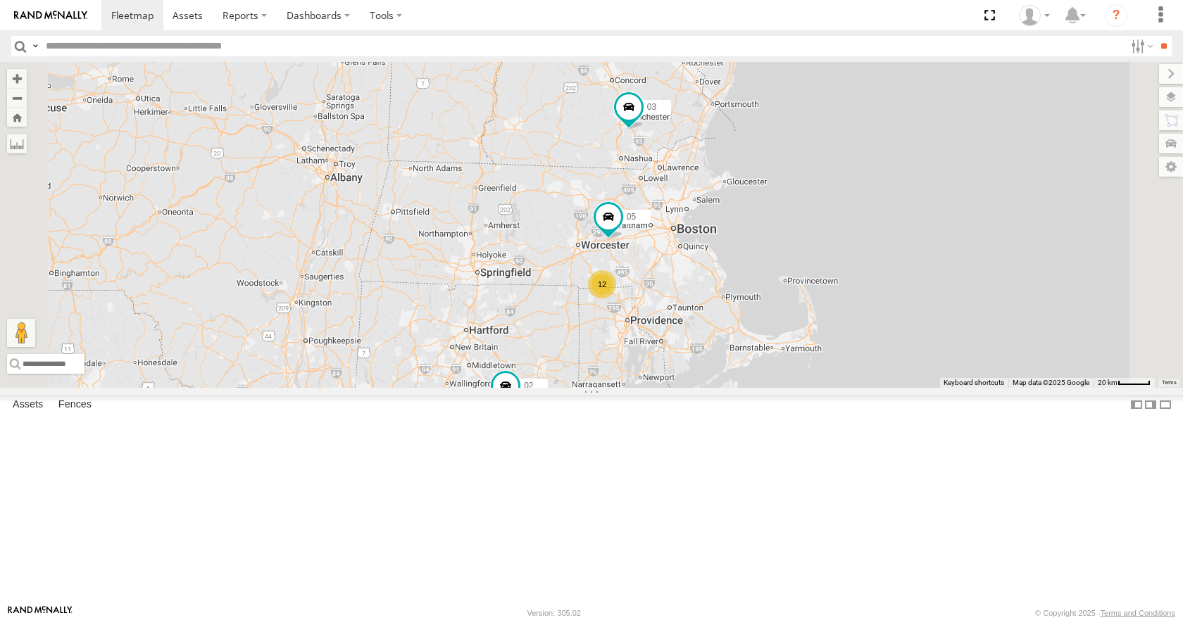
drag, startPoint x: 924, startPoint y: 280, endPoint x: 869, endPoint y: 278, distance: 55.0
click at [869, 278] on div "08 35 14 05 02 03 12" at bounding box center [591, 224] width 1183 height 325
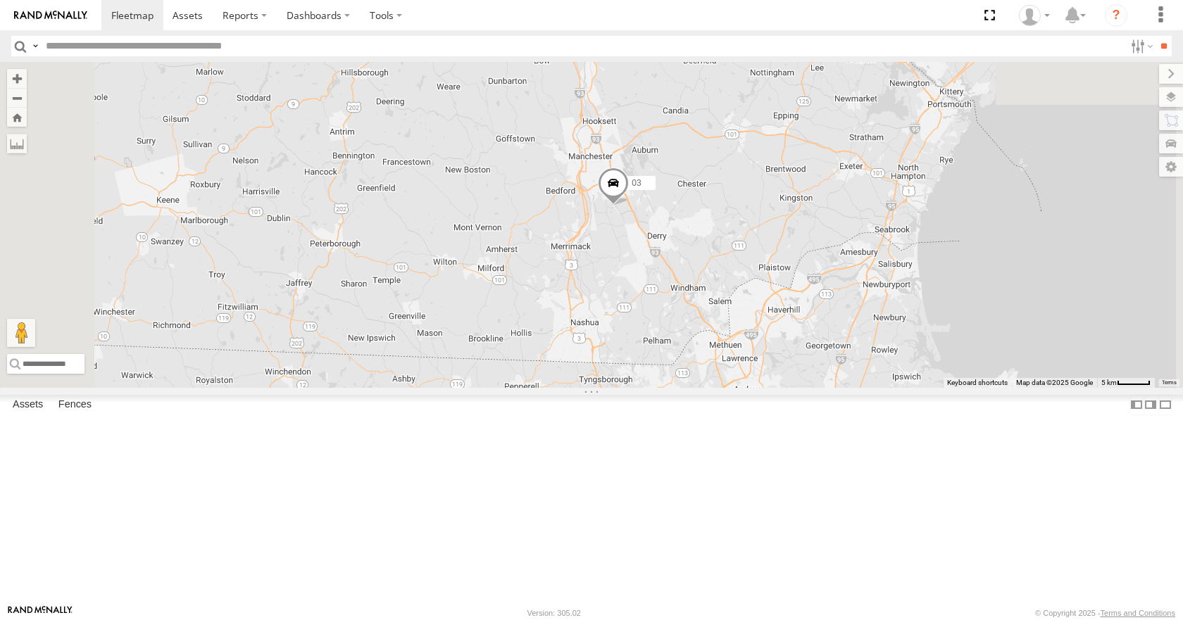
drag, startPoint x: 876, startPoint y: 365, endPoint x: 827, endPoint y: 398, distance: 59.4
click at [827, 387] on div "05 02 03" at bounding box center [591, 224] width 1183 height 325
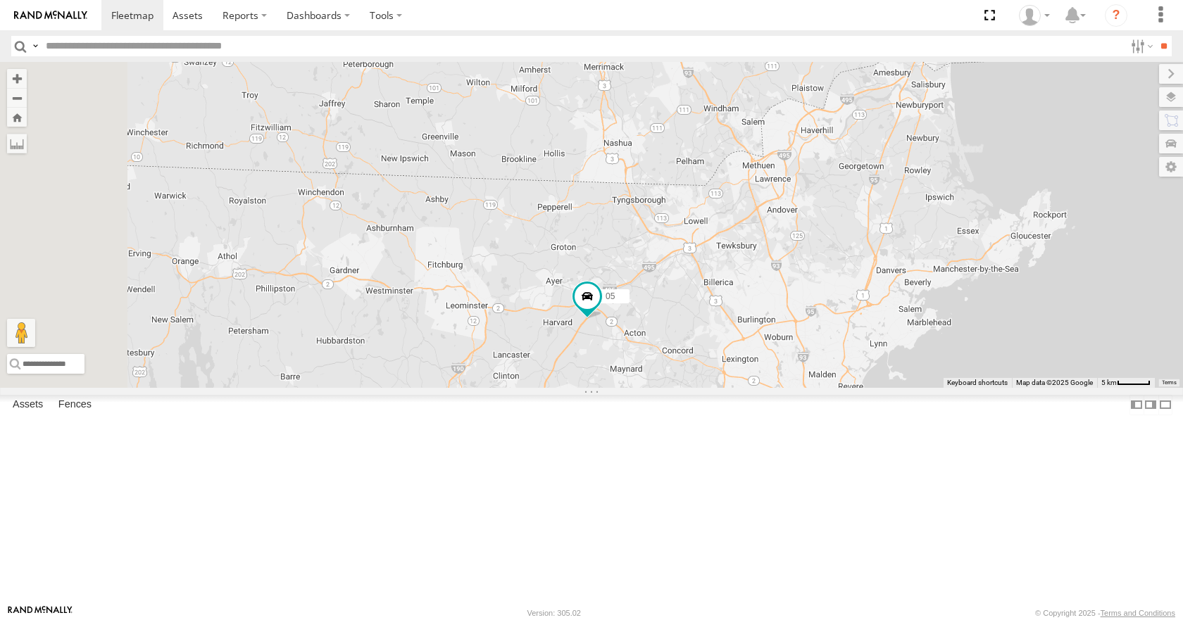
drag, startPoint x: 790, startPoint y: 413, endPoint x: 825, endPoint y: 230, distance: 187.0
click at [825, 230] on div "05 02 03" at bounding box center [591, 224] width 1183 height 325
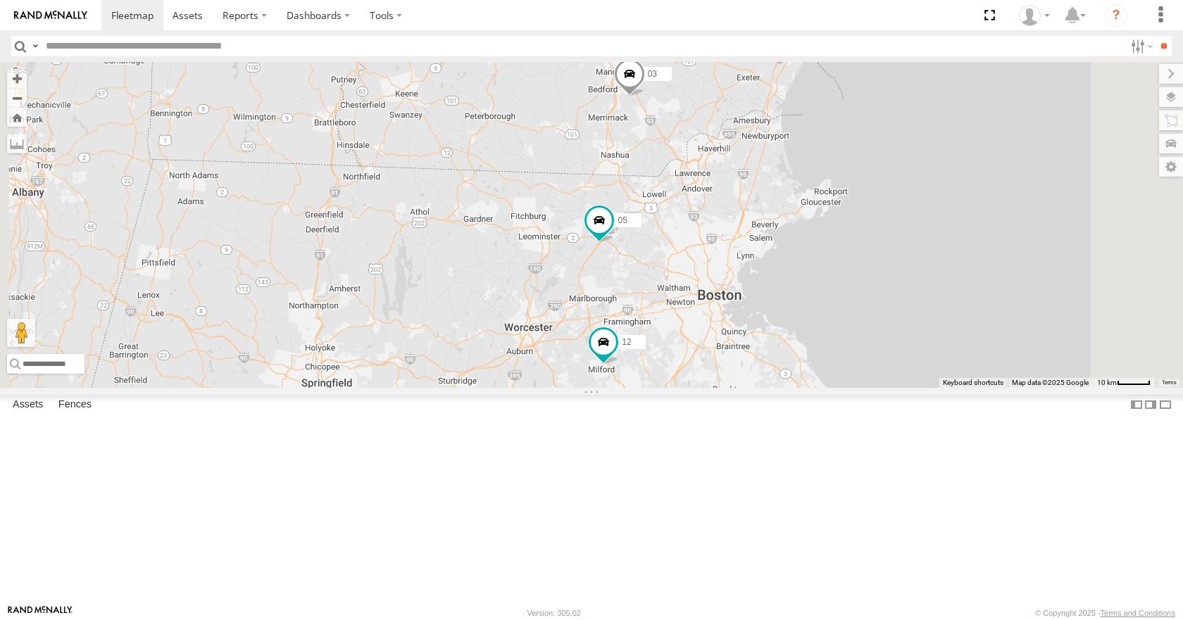
drag, startPoint x: 883, startPoint y: 262, endPoint x: 860, endPoint y: 286, distance: 33.4
click at [860, 286] on div "05 02 03 12 11" at bounding box center [591, 224] width 1183 height 325
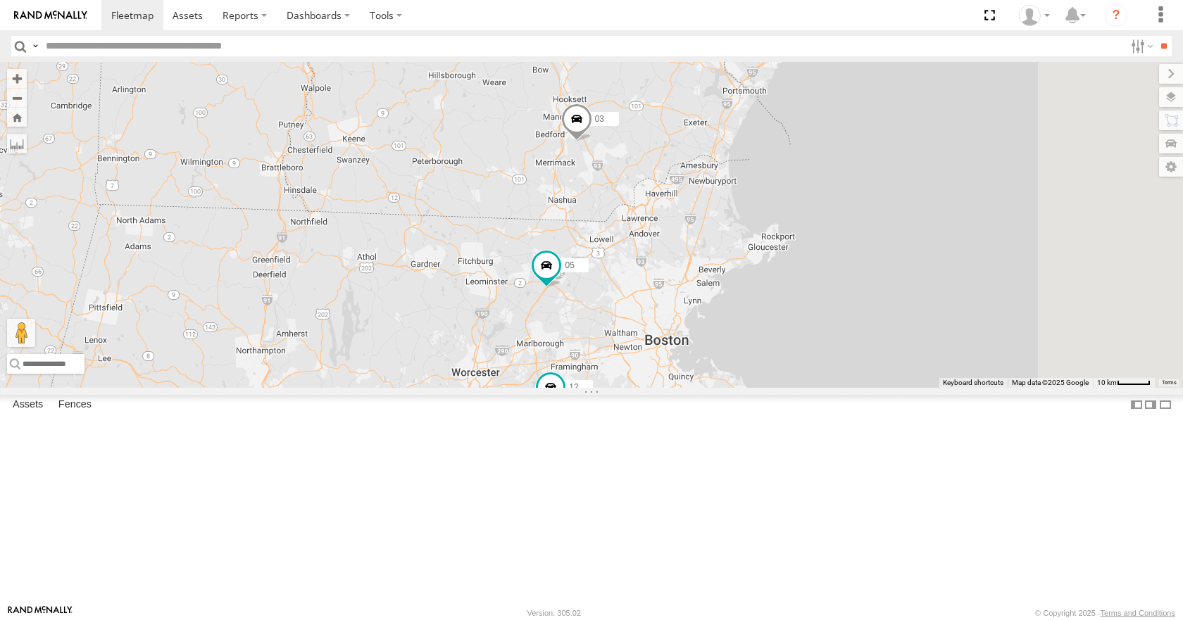
drag, startPoint x: 906, startPoint y: 328, endPoint x: 860, endPoint y: 367, distance: 60.0
click at [860, 367] on div "05 02 03 12 11" at bounding box center [591, 224] width 1183 height 325
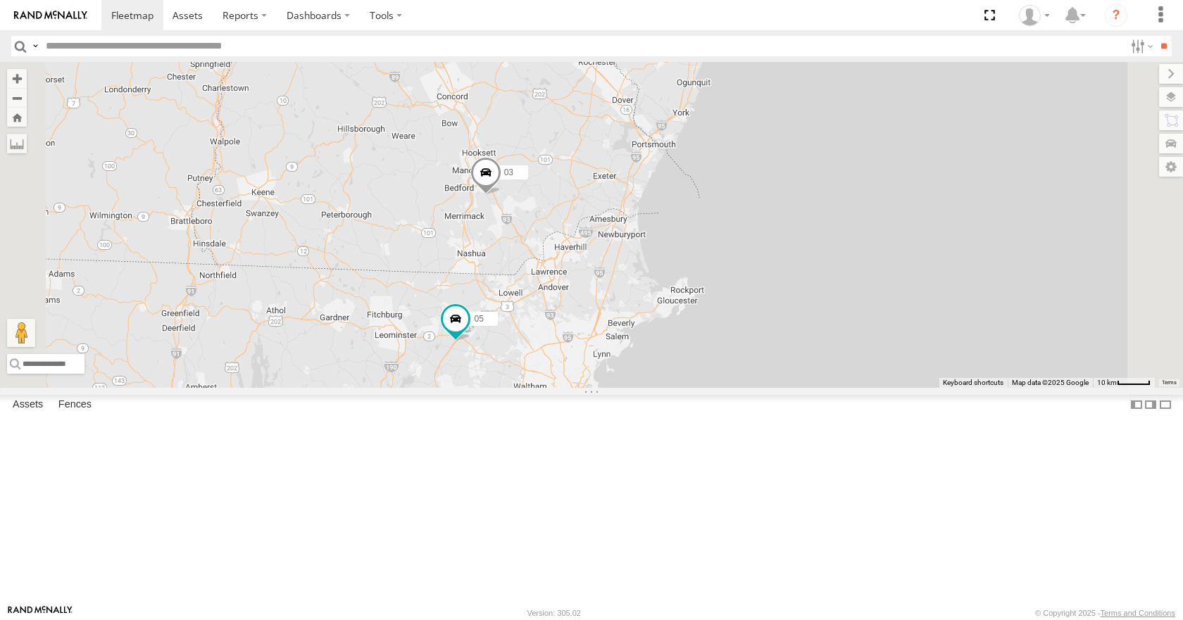
drag, startPoint x: 689, startPoint y: 311, endPoint x: 679, endPoint y: 325, distance: 17.2
click at [679, 325] on div "05 02 03 12 11" at bounding box center [591, 224] width 1183 height 325
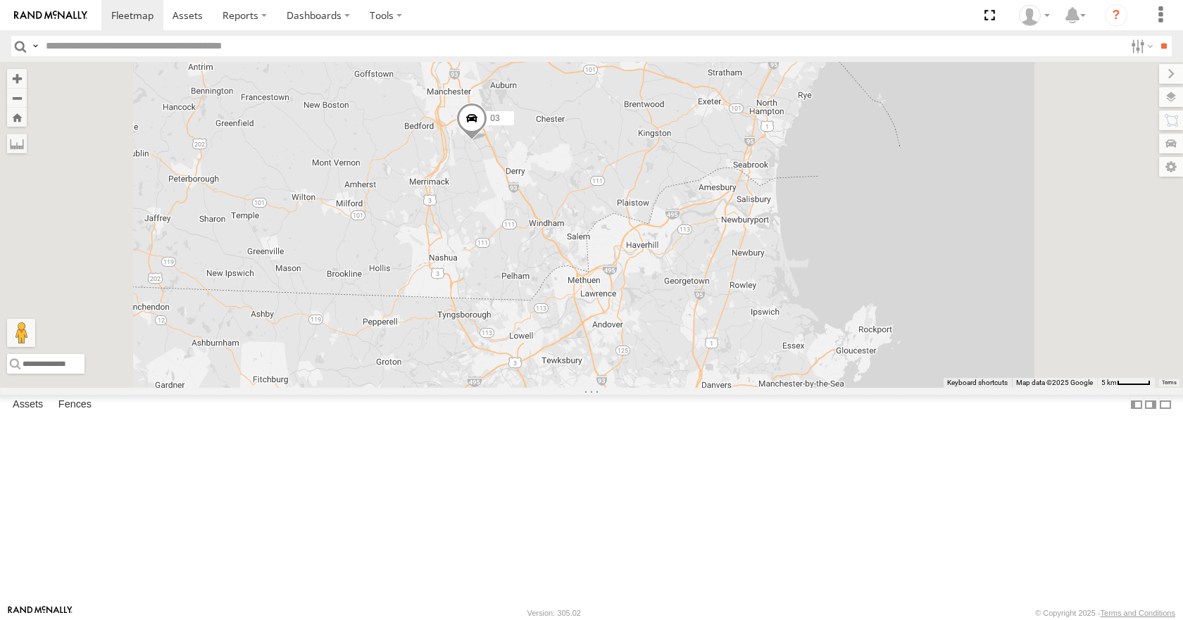
drag, startPoint x: 672, startPoint y: 330, endPoint x: 713, endPoint y: 237, distance: 101.5
click at [713, 237] on div "05 02 03 12" at bounding box center [591, 224] width 1183 height 325
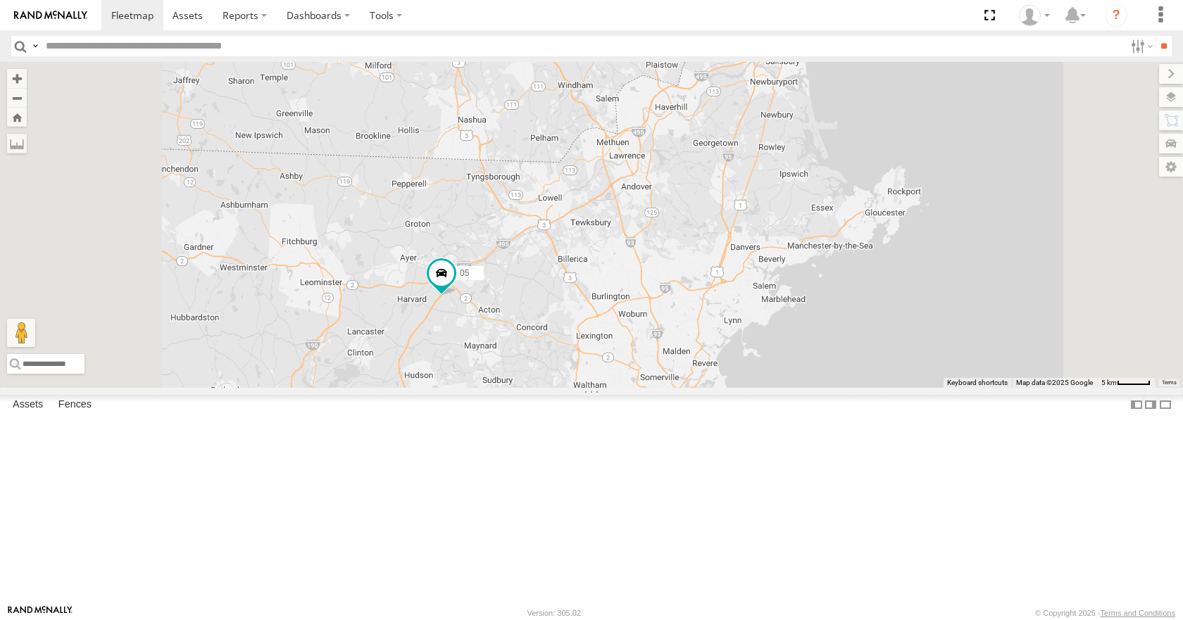
drag, startPoint x: 714, startPoint y: 237, endPoint x: 726, endPoint y: 148, distance: 89.5
click at [726, 148] on div "05 02 03 12" at bounding box center [591, 224] width 1183 height 325
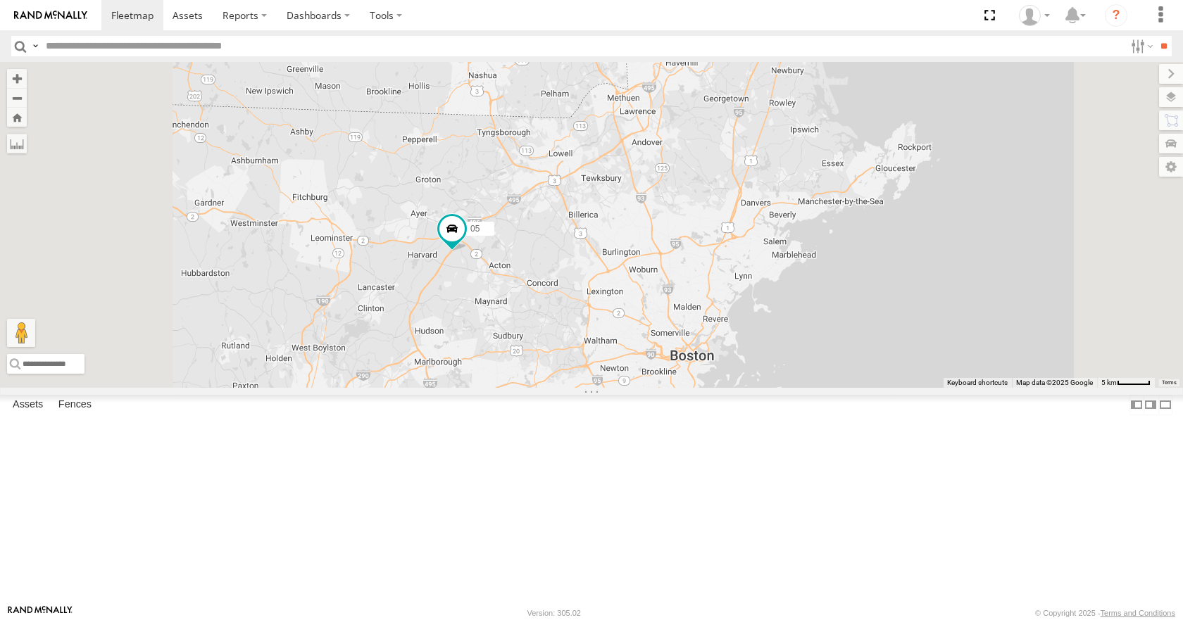
drag, startPoint x: 727, startPoint y: 139, endPoint x: 743, endPoint y: 61, distance: 79.8
click at [743, 61] on body at bounding box center [591, 310] width 1183 height 620
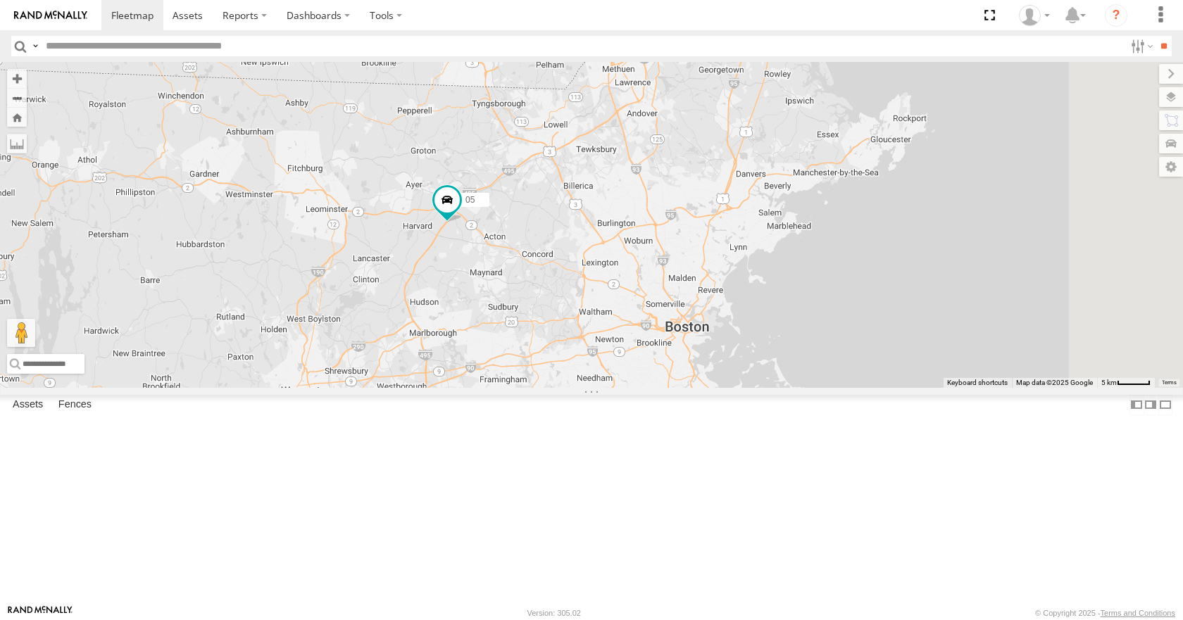
drag, startPoint x: 737, startPoint y: 186, endPoint x: 721, endPoint y: 225, distance: 42.6
click at [721, 225] on div "05 02 03 12 3 8" at bounding box center [591, 224] width 1183 height 325
drag, startPoint x: 742, startPoint y: 179, endPoint x: 702, endPoint y: 305, distance: 132.3
click at [702, 305] on div "05 02 03 12 3 8" at bounding box center [591, 224] width 1183 height 325
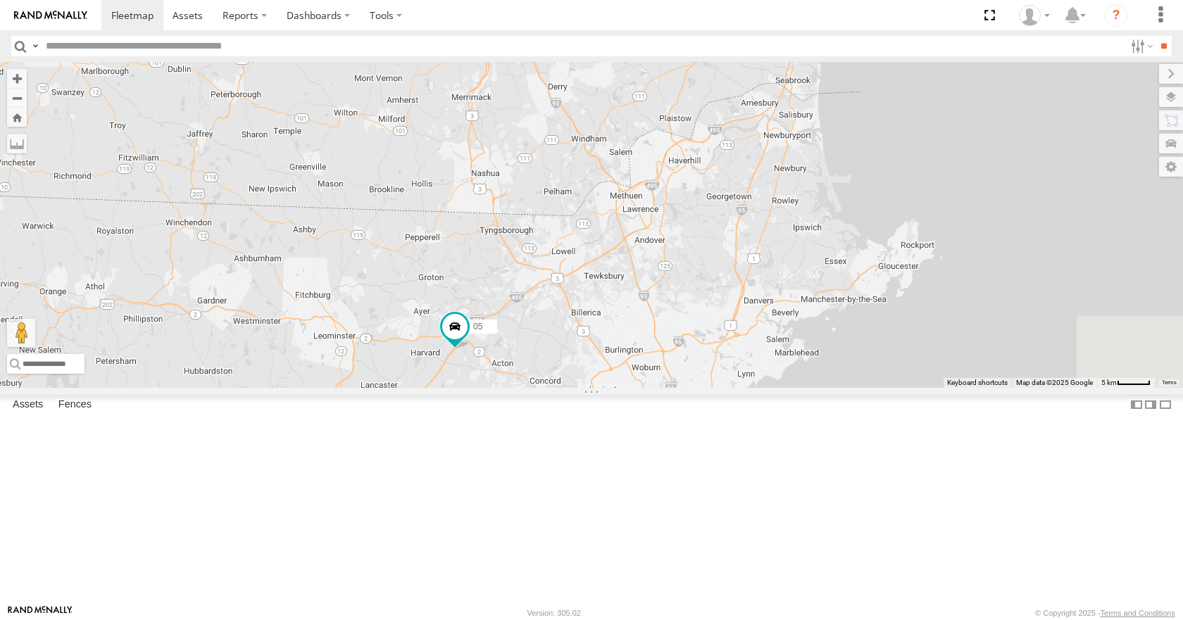
drag, startPoint x: 709, startPoint y: 257, endPoint x: 824, endPoint y: 76, distance: 214.3
click at [824, 76] on div "05 02 03 12 3 8" at bounding box center [591, 224] width 1183 height 325
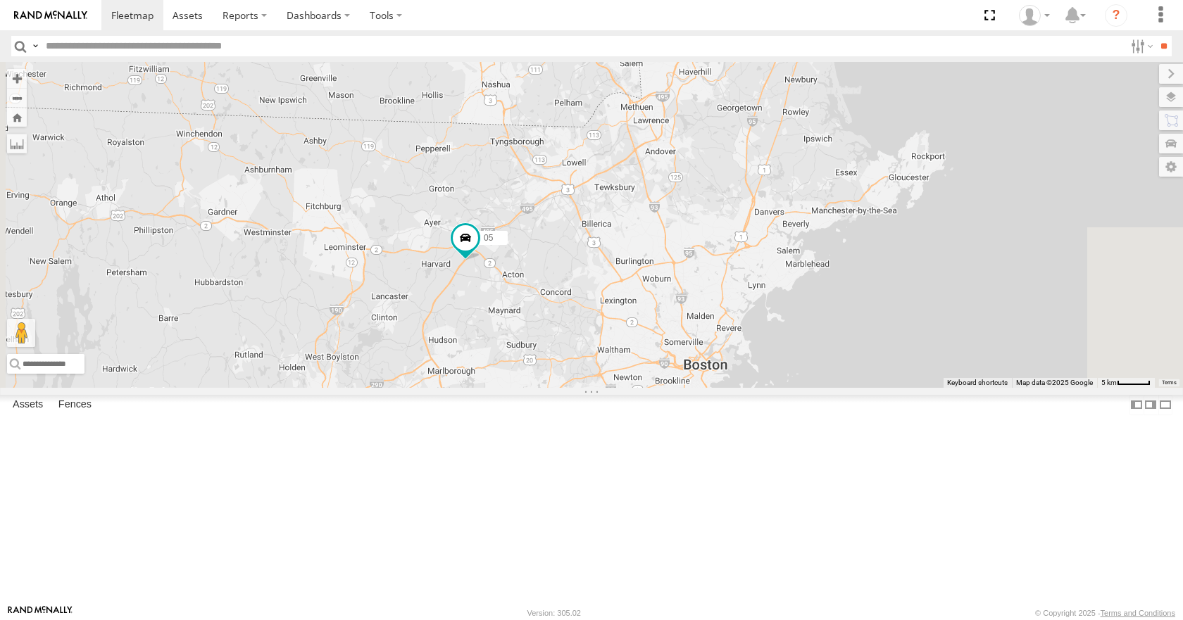
drag, startPoint x: 751, startPoint y: 358, endPoint x: 762, endPoint y: 268, distance: 90.7
click at [762, 268] on div "05 02 03 12 3 8" at bounding box center [591, 224] width 1183 height 325
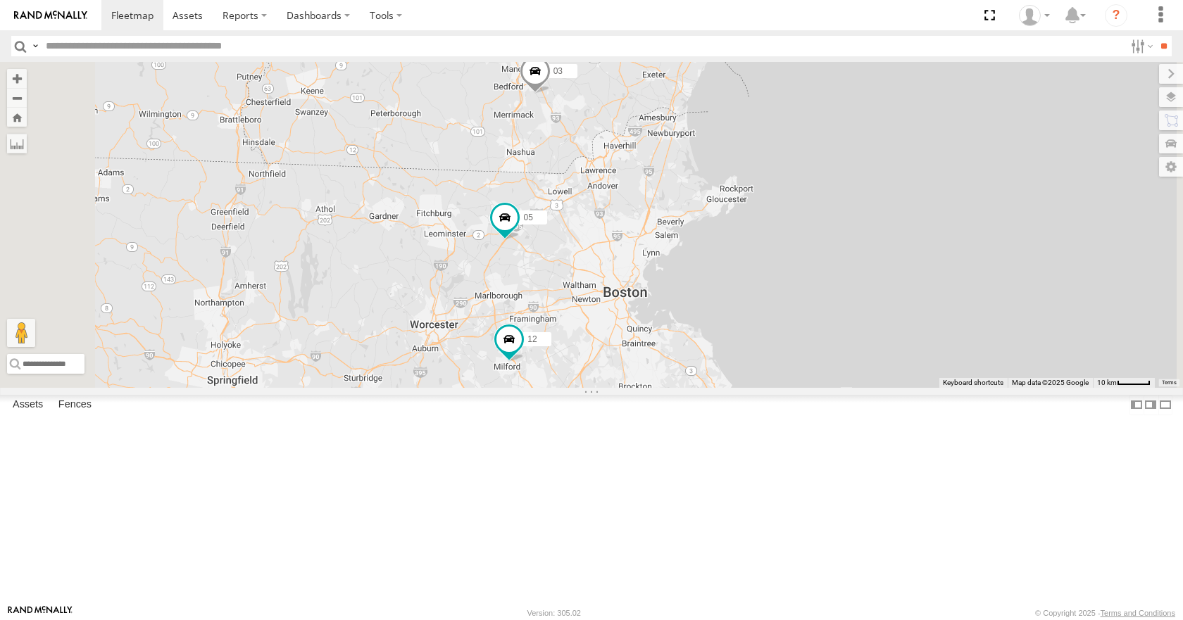
drag, startPoint x: 759, startPoint y: 217, endPoint x: 737, endPoint y: 253, distance: 42.0
click at [737, 253] on div "05 02 03 12 11" at bounding box center [591, 224] width 1183 height 325
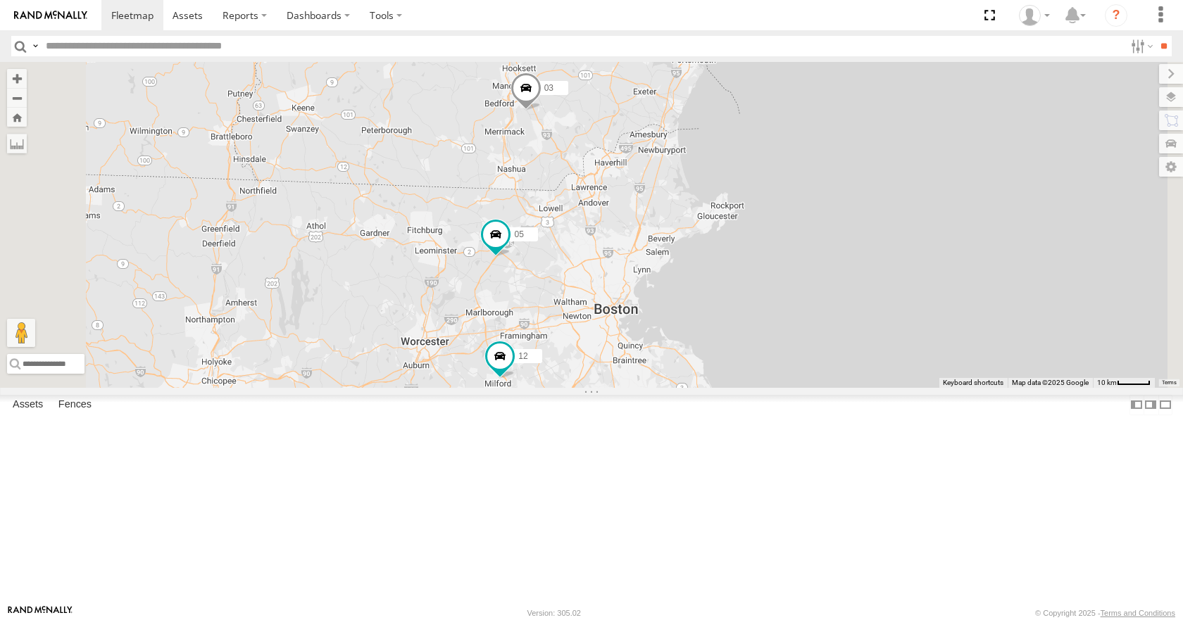
drag, startPoint x: 753, startPoint y: 220, endPoint x: 744, endPoint y: 233, distance: 15.2
click at [744, 233] on div "05 02 03 12 11" at bounding box center [591, 224] width 1183 height 325
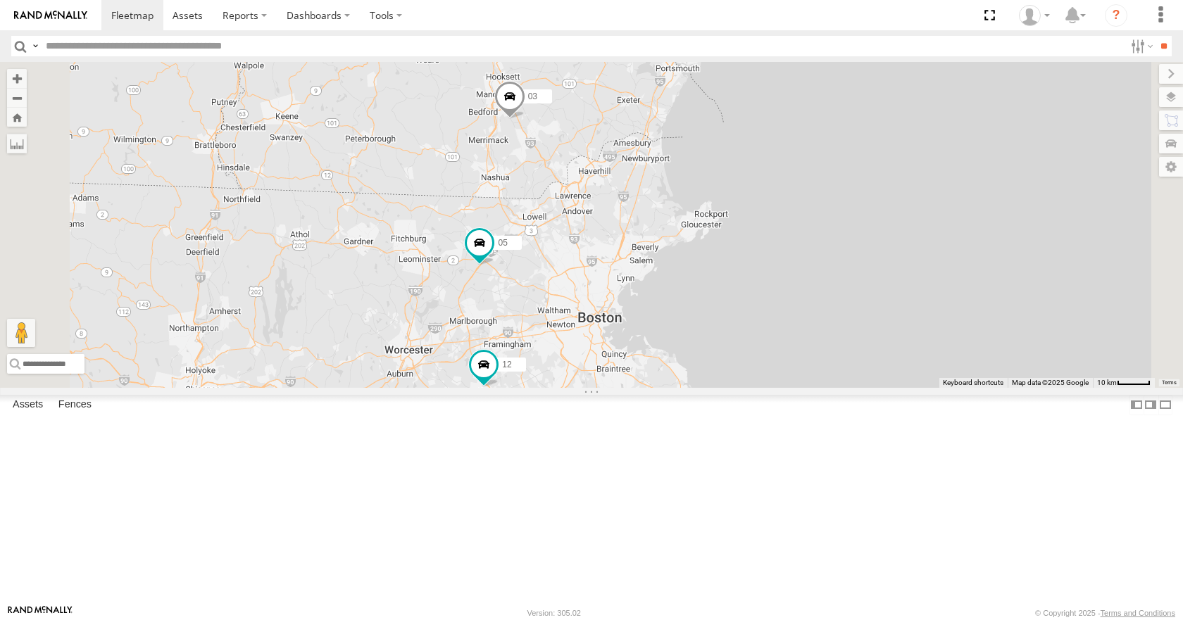
drag, startPoint x: 777, startPoint y: 167, endPoint x: 758, endPoint y: 175, distance: 19.9
click at [758, 175] on div "05 02 03 12 11" at bounding box center [591, 224] width 1183 height 325
drag, startPoint x: 808, startPoint y: 84, endPoint x: 781, endPoint y: 94, distance: 28.3
click at [781, 94] on div "05 02 03 12 11" at bounding box center [591, 224] width 1183 height 325
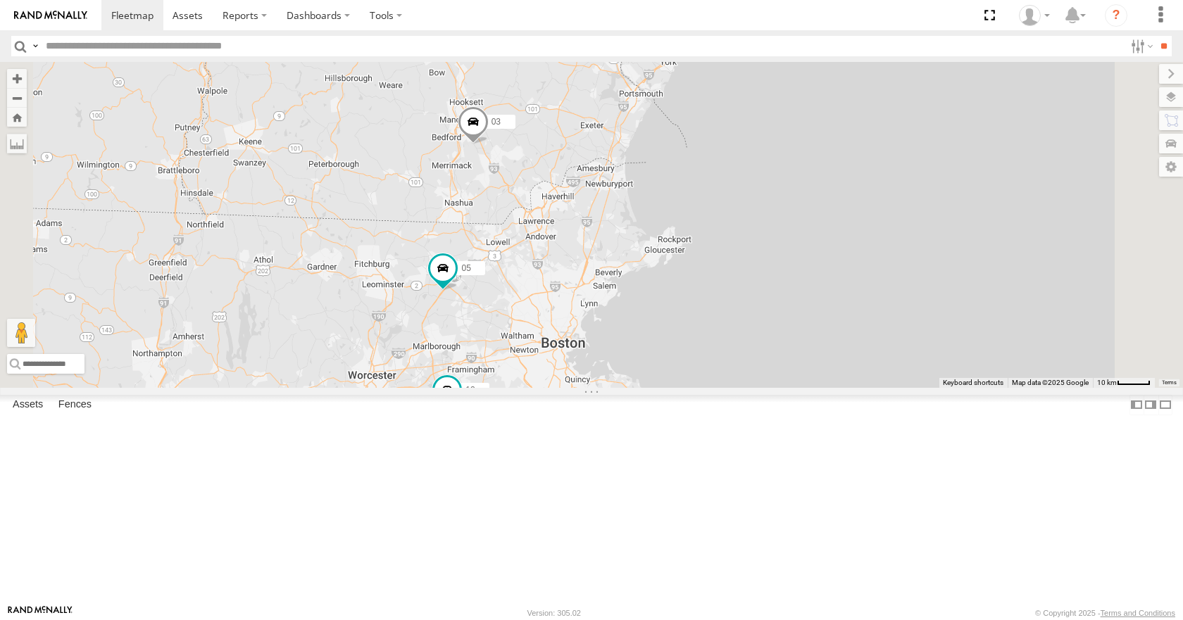
drag, startPoint x: 785, startPoint y: 138, endPoint x: 779, endPoint y: 151, distance: 14.2
click at [779, 151] on div "05 02 03 12 11" at bounding box center [591, 224] width 1183 height 325
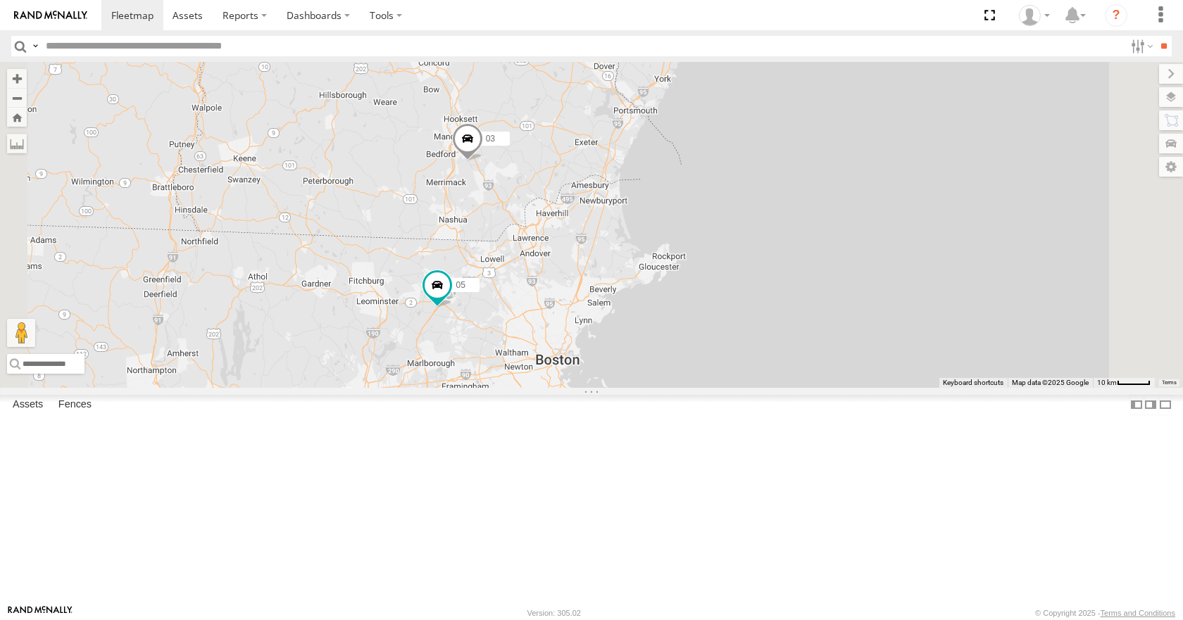
drag, startPoint x: 812, startPoint y: 194, endPoint x: 805, endPoint y: 218, distance: 24.8
click at [805, 218] on div "05 02 03 12 11" at bounding box center [591, 224] width 1183 height 325
drag, startPoint x: 848, startPoint y: 185, endPoint x: 833, endPoint y: 189, distance: 15.2
click at [833, 189] on div "05 02 03 12 11" at bounding box center [591, 224] width 1183 height 325
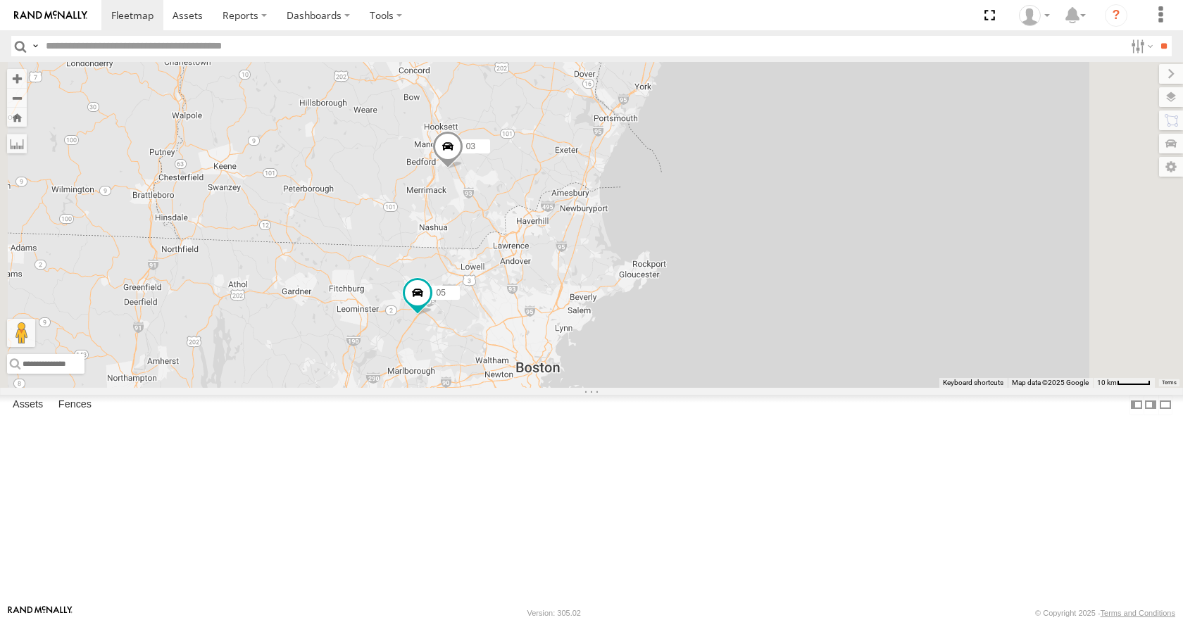
drag, startPoint x: 837, startPoint y: 163, endPoint x: 827, endPoint y: 179, distance: 18.4
click at [827, 179] on div "05 02 03 12 11" at bounding box center [591, 224] width 1183 height 325
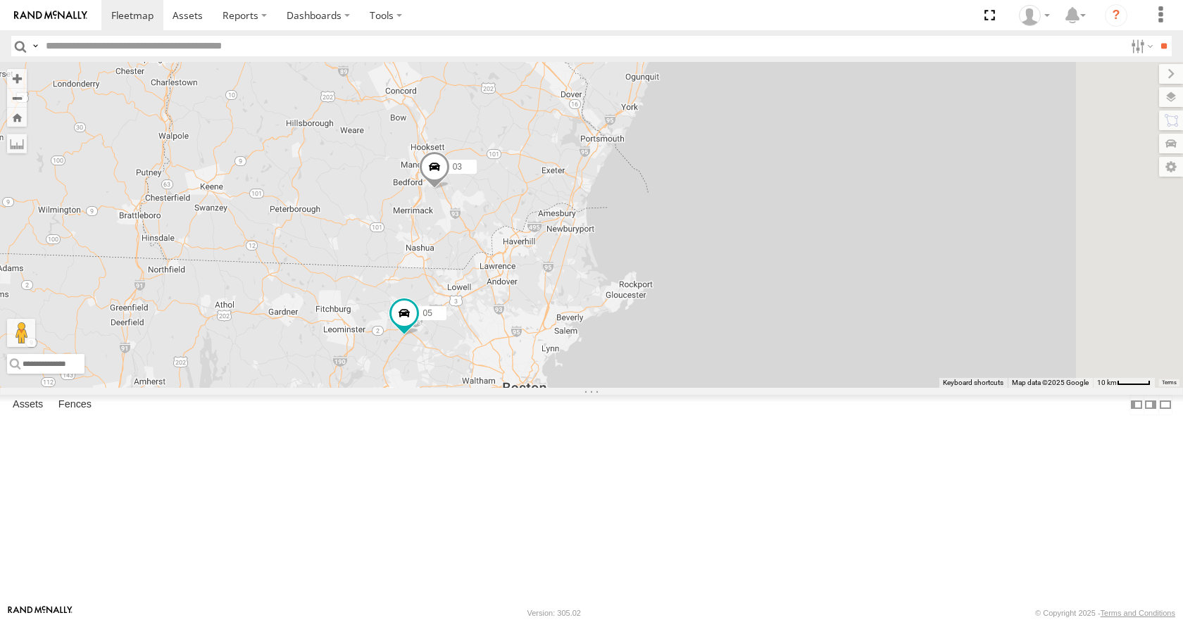
click at [823, 163] on div "05 02 03 12 11" at bounding box center [591, 224] width 1183 height 325
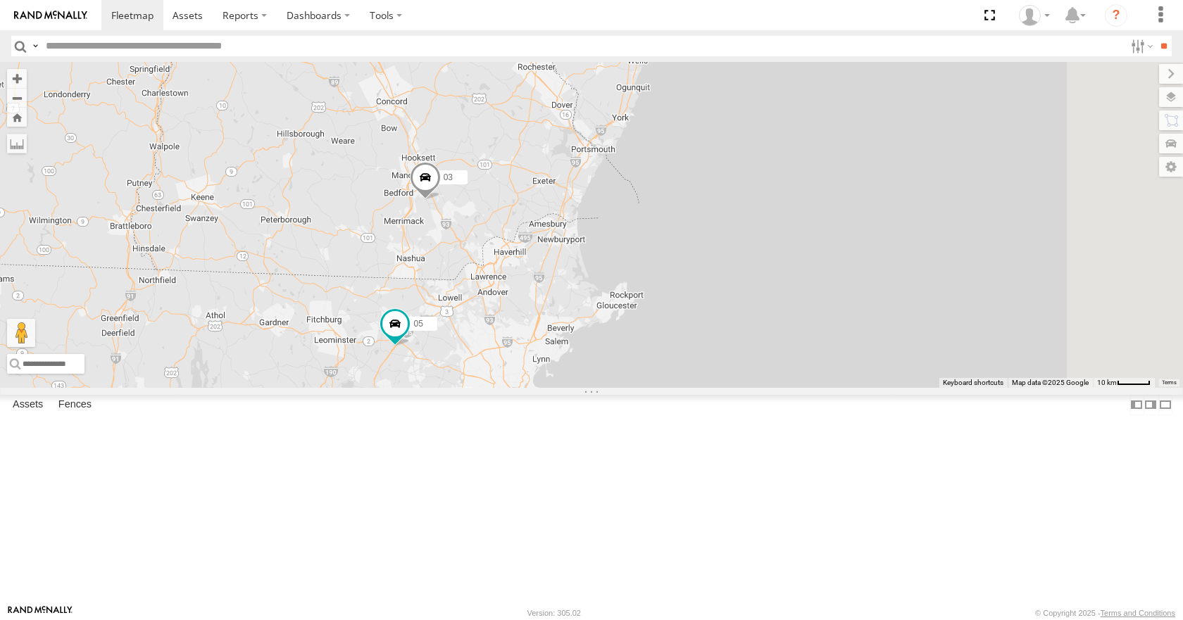
drag, startPoint x: 830, startPoint y: 152, endPoint x: 832, endPoint y: 161, distance: 8.6
click at [832, 161] on div "05 02 03 12 11" at bounding box center [591, 224] width 1183 height 325
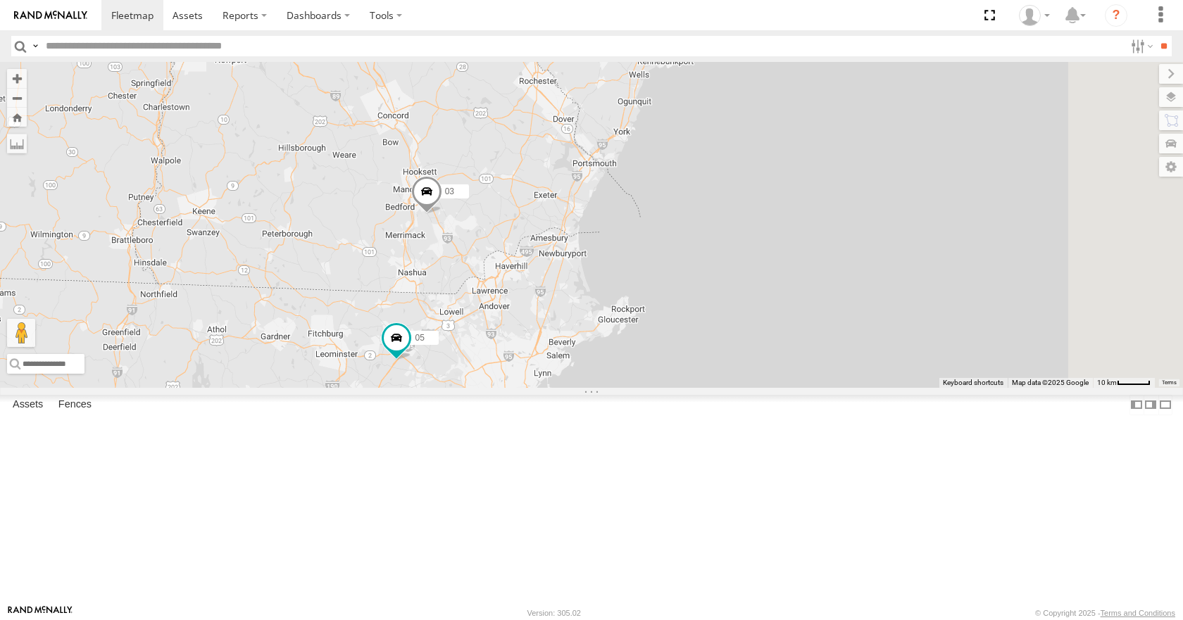
click at [872, 115] on div "05 02 03 12 11" at bounding box center [591, 224] width 1183 height 325
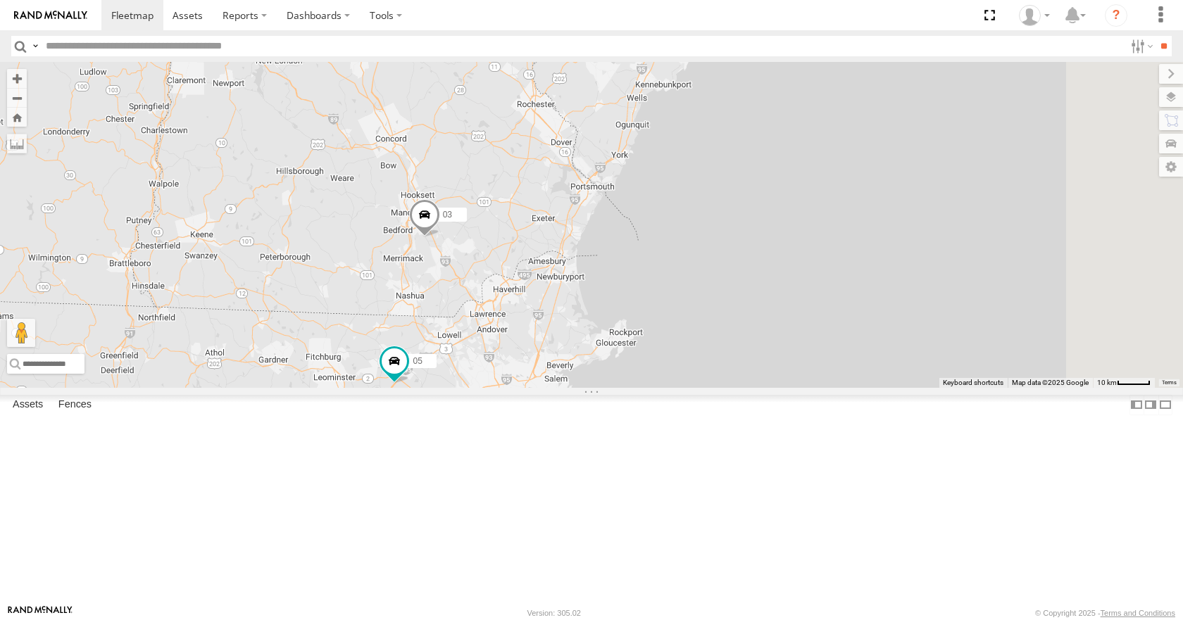
drag, startPoint x: 881, startPoint y: 93, endPoint x: 876, endPoint y: 141, distance: 48.1
click at [876, 141] on div "05 02 03 12 11" at bounding box center [591, 224] width 1183 height 325
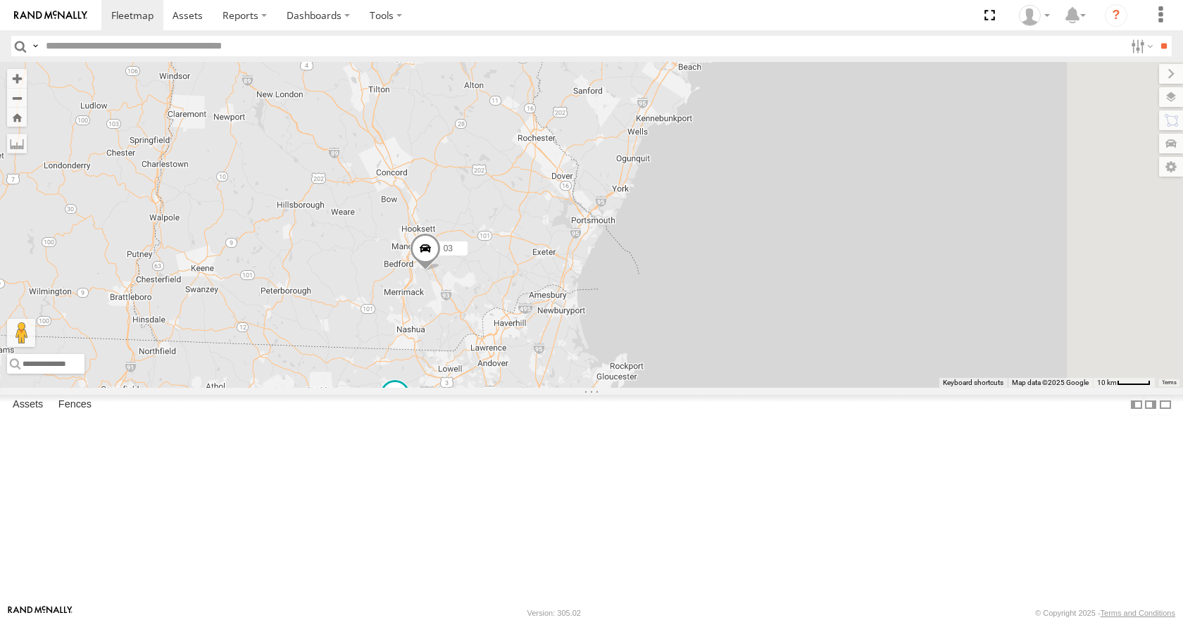
drag, startPoint x: 884, startPoint y: 113, endPoint x: 889, endPoint y: 127, distance: 14.7
click at [889, 127] on div "05 02 03 12 11" at bounding box center [591, 224] width 1183 height 325
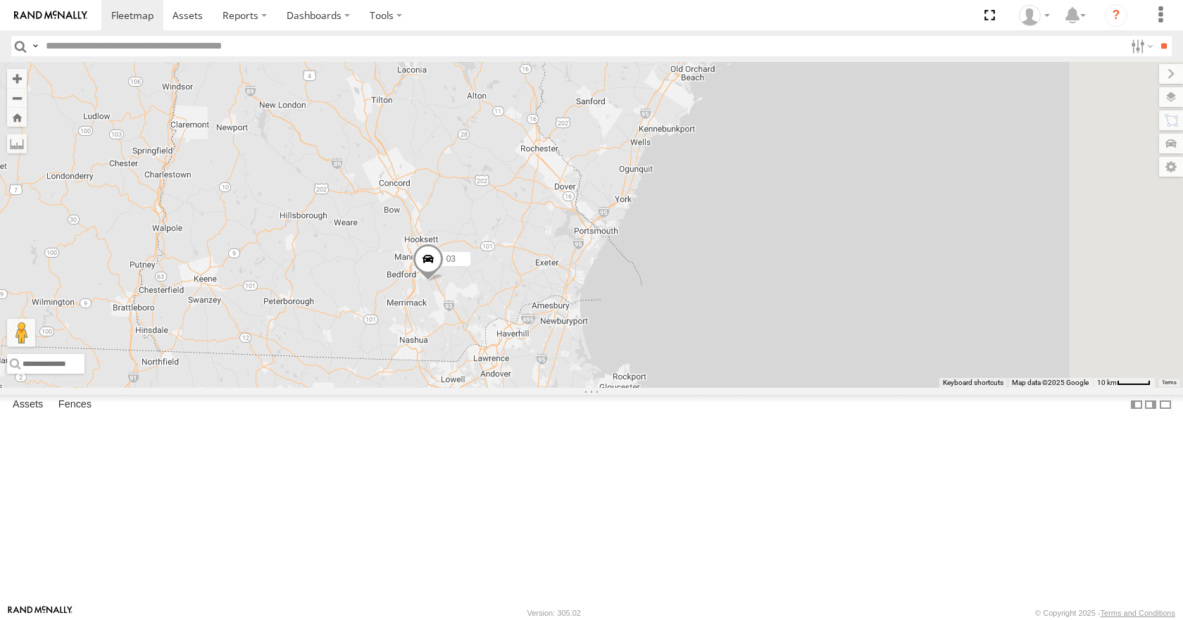
drag, startPoint x: 892, startPoint y: 92, endPoint x: 894, endPoint y: 102, distance: 10.8
click at [894, 102] on div "05 02 03 12 11" at bounding box center [591, 224] width 1183 height 325
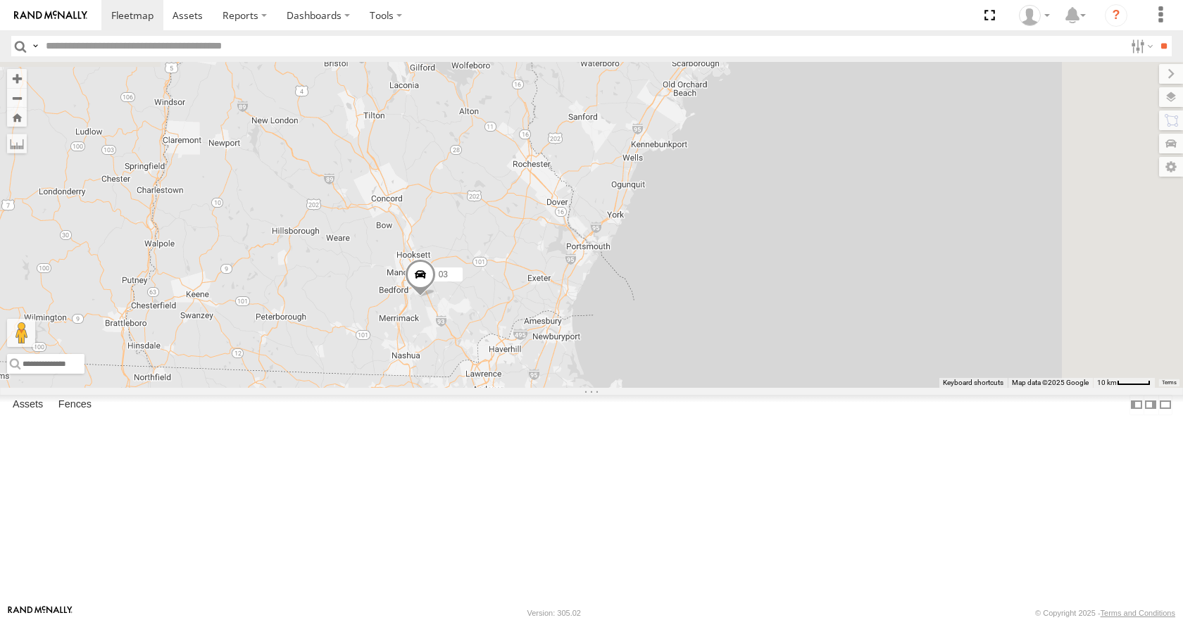
drag, startPoint x: 877, startPoint y: 87, endPoint x: 867, endPoint y: 99, distance: 15.5
click at [867, 99] on div "05 02 03 12 11" at bounding box center [591, 224] width 1183 height 325
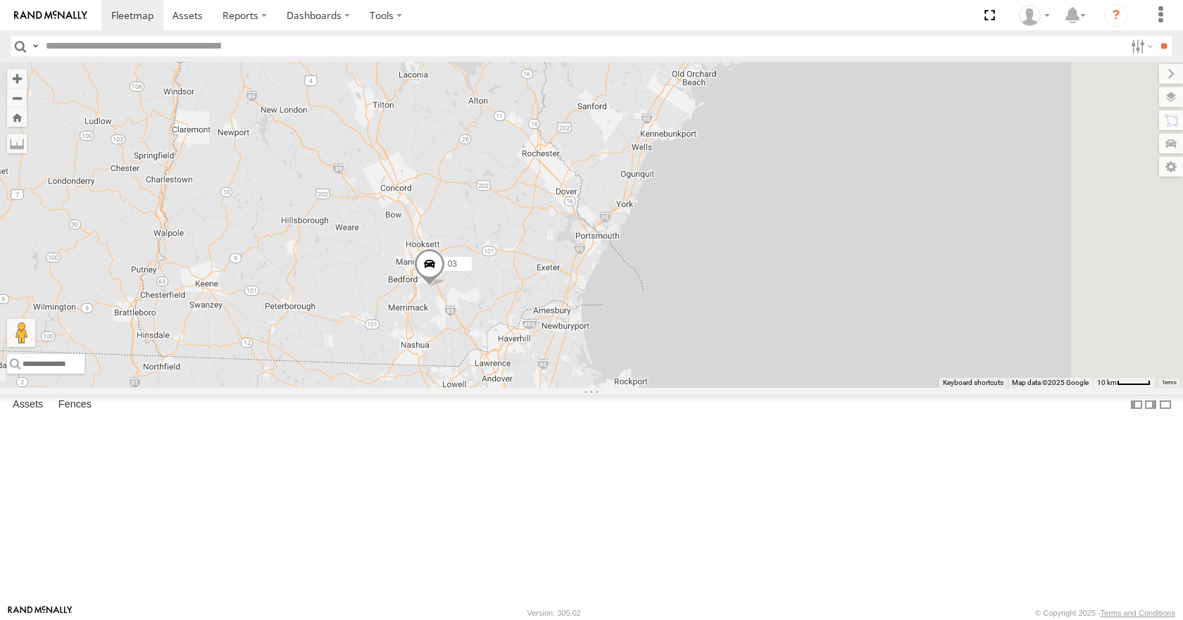
drag, startPoint x: 847, startPoint y: 152, endPoint x: 861, endPoint y: 132, distance: 24.8
click at [861, 132] on div "05 02 03 12 11" at bounding box center [591, 224] width 1183 height 325
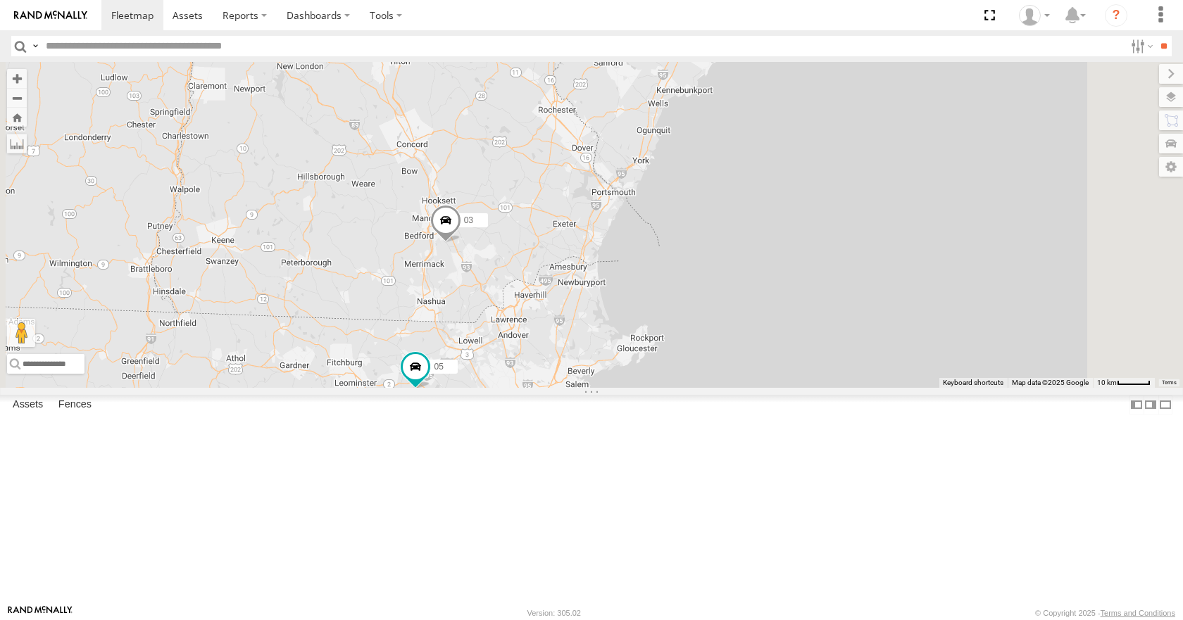
drag, startPoint x: 793, startPoint y: 161, endPoint x: 810, endPoint y: 123, distance: 41.9
click at [810, 123] on div "05 02 03 12 11" at bounding box center [591, 224] width 1183 height 325
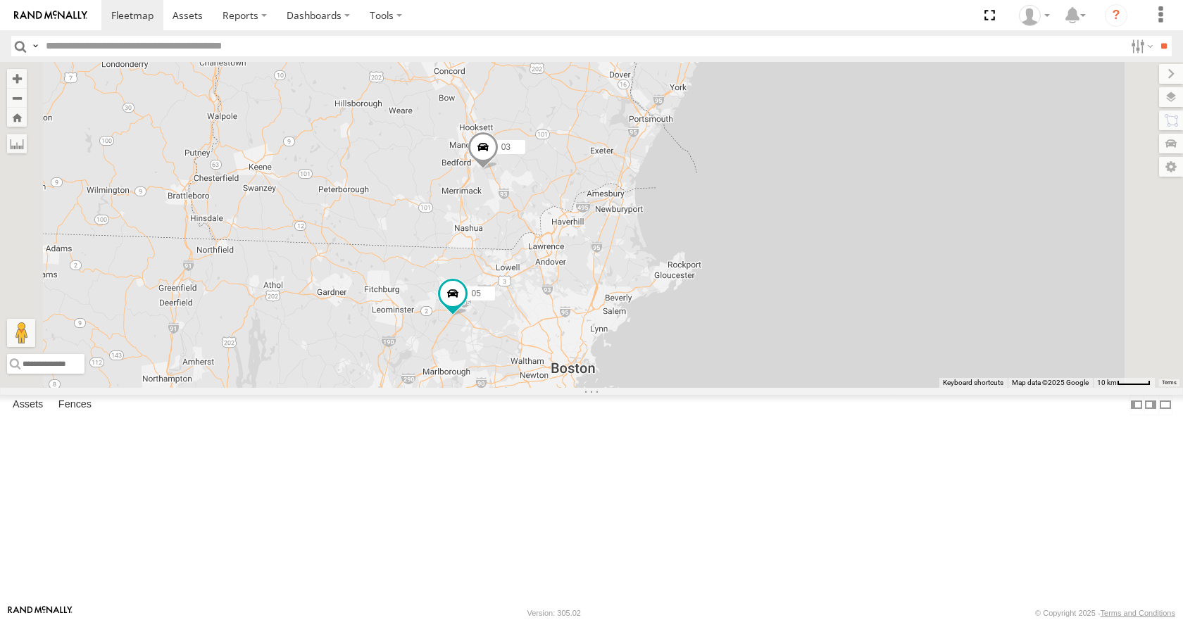
drag, startPoint x: 801, startPoint y: 163, endPoint x: 836, endPoint y: 94, distance: 78.1
click at [836, 94] on div "05 02 03 12 11" at bounding box center [591, 224] width 1183 height 325
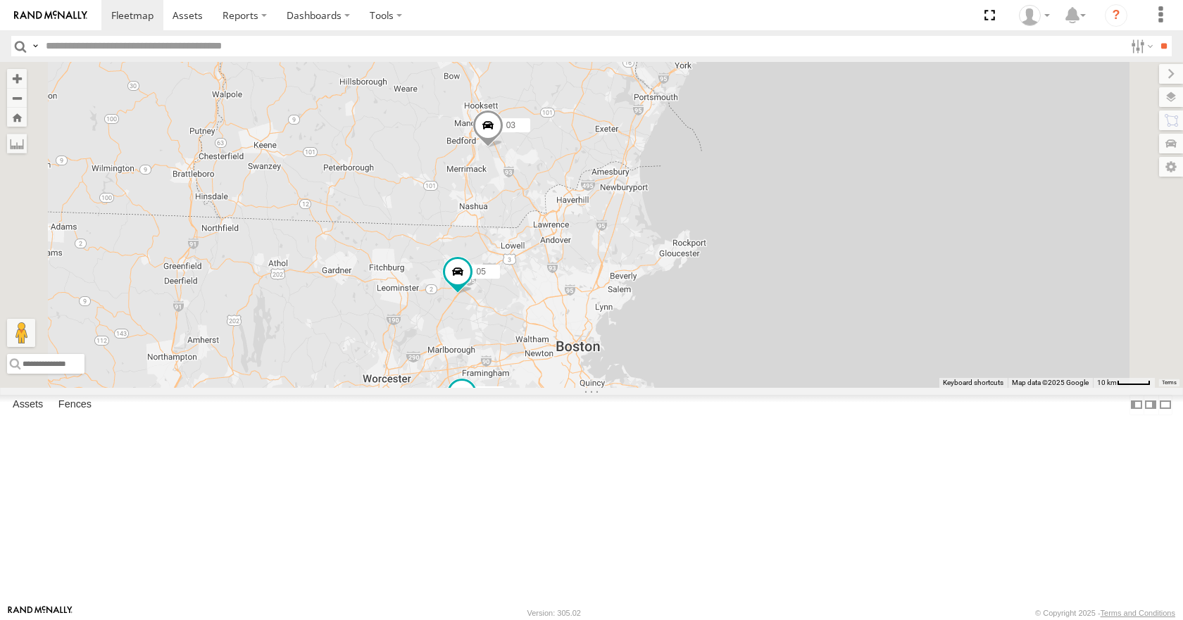
drag, startPoint x: 780, startPoint y: 143, endPoint x: 786, endPoint y: 111, distance: 32.3
click at [786, 111] on div "05 02 03 12 11" at bounding box center [591, 224] width 1183 height 325
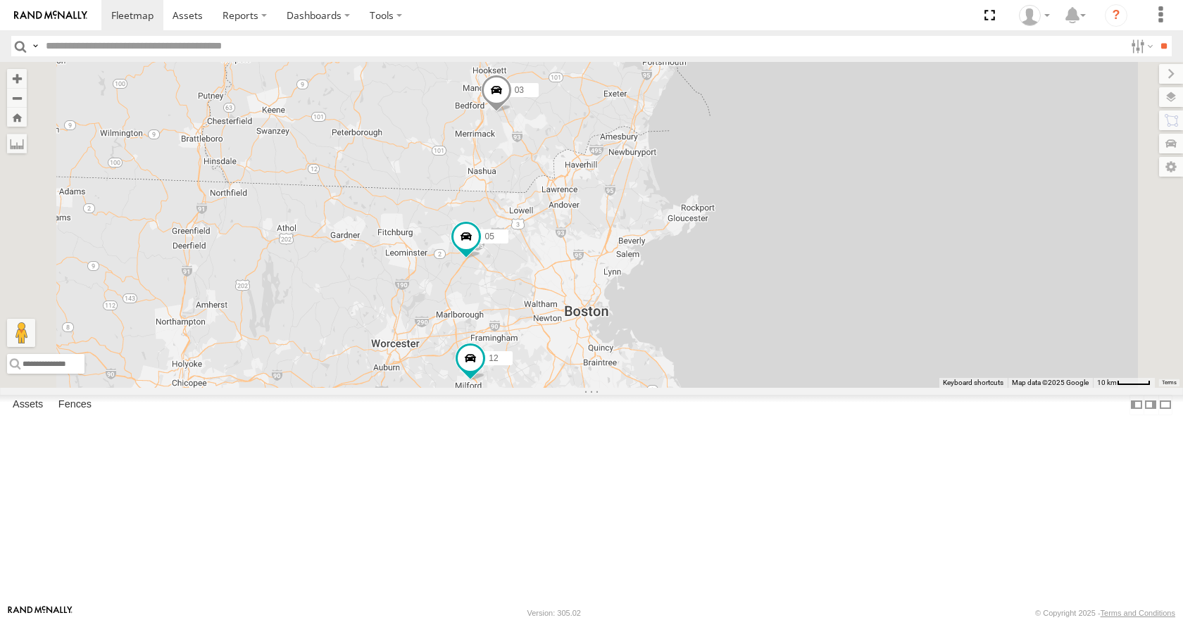
drag, startPoint x: 804, startPoint y: 159, endPoint x: 811, endPoint y: 130, distance: 29.7
click at [811, 130] on div "05 02 03 12 11" at bounding box center [591, 224] width 1183 height 325
drag, startPoint x: 845, startPoint y: 176, endPoint x: 860, endPoint y: 123, distance: 54.8
click at [860, 123] on div "05 02 03 12 11" at bounding box center [591, 224] width 1183 height 325
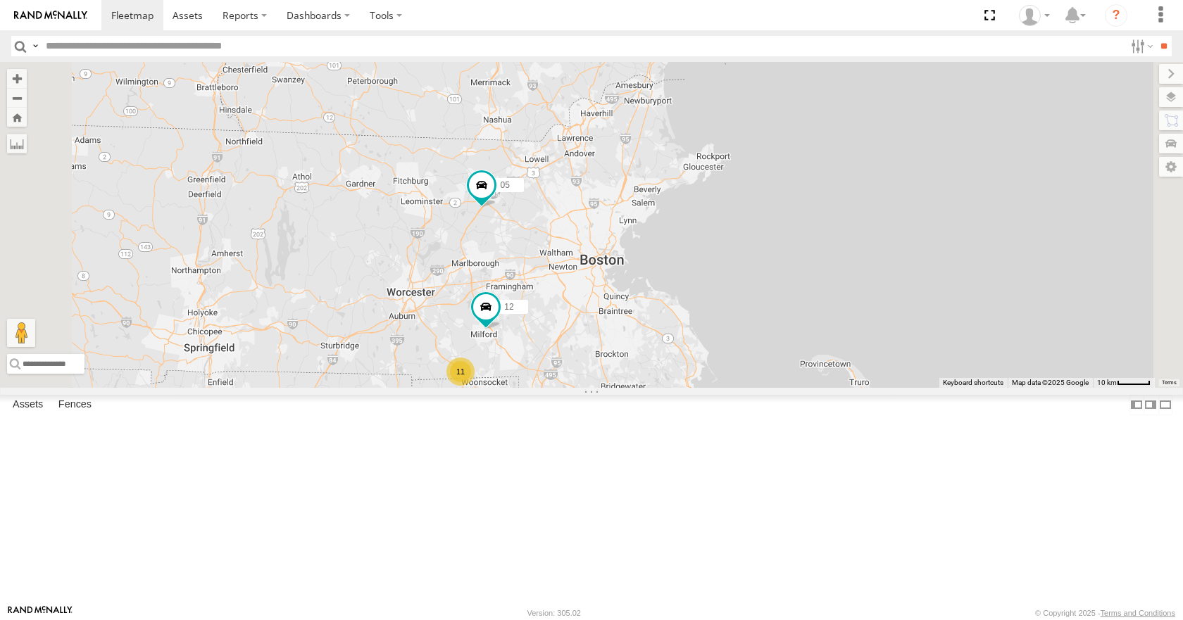
drag, startPoint x: 808, startPoint y: 152, endPoint x: 825, endPoint y: 127, distance: 29.5
click at [825, 127] on div "05 02 03 12 11" at bounding box center [591, 224] width 1183 height 325
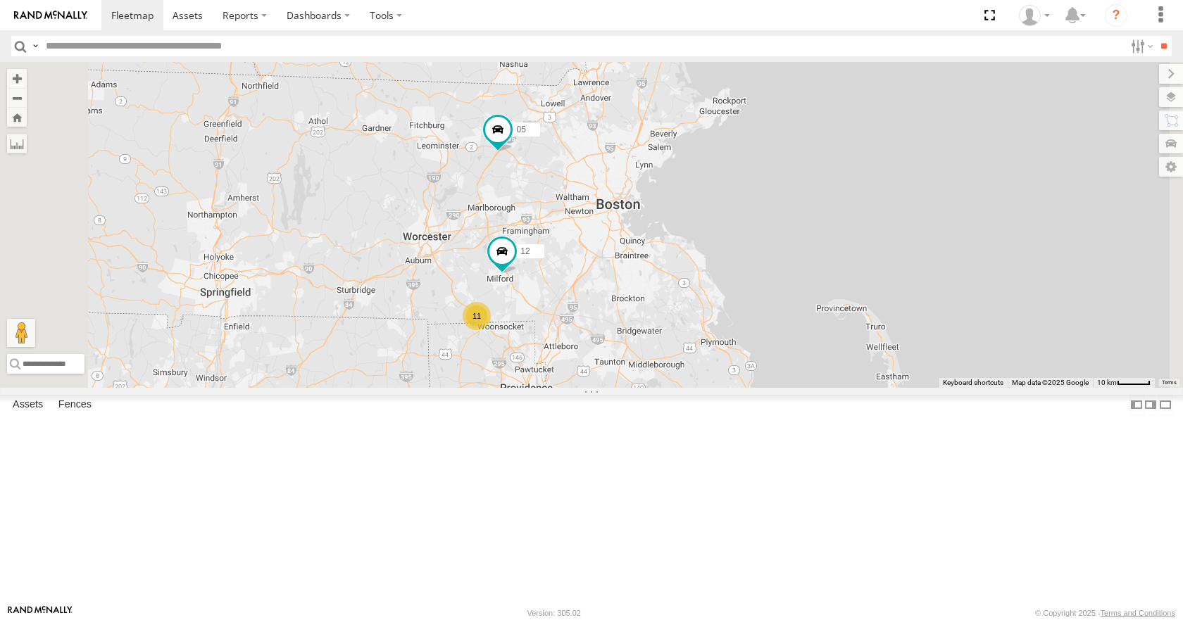
drag, startPoint x: 832, startPoint y: 168, endPoint x: 830, endPoint y: 138, distance: 29.6
click at [830, 138] on div "05 02 03 12 11" at bounding box center [591, 224] width 1183 height 325
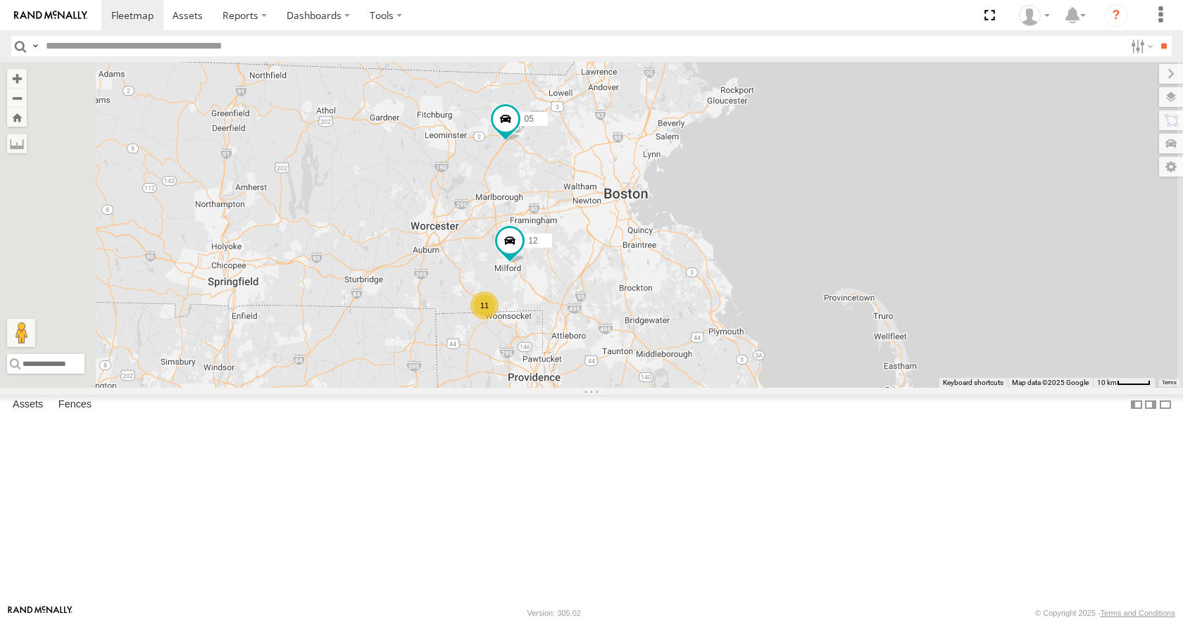
drag, startPoint x: 834, startPoint y: 158, endPoint x: 844, endPoint y: 148, distance: 14.4
click at [844, 148] on div "05 02 03 12 11" at bounding box center [591, 224] width 1183 height 325
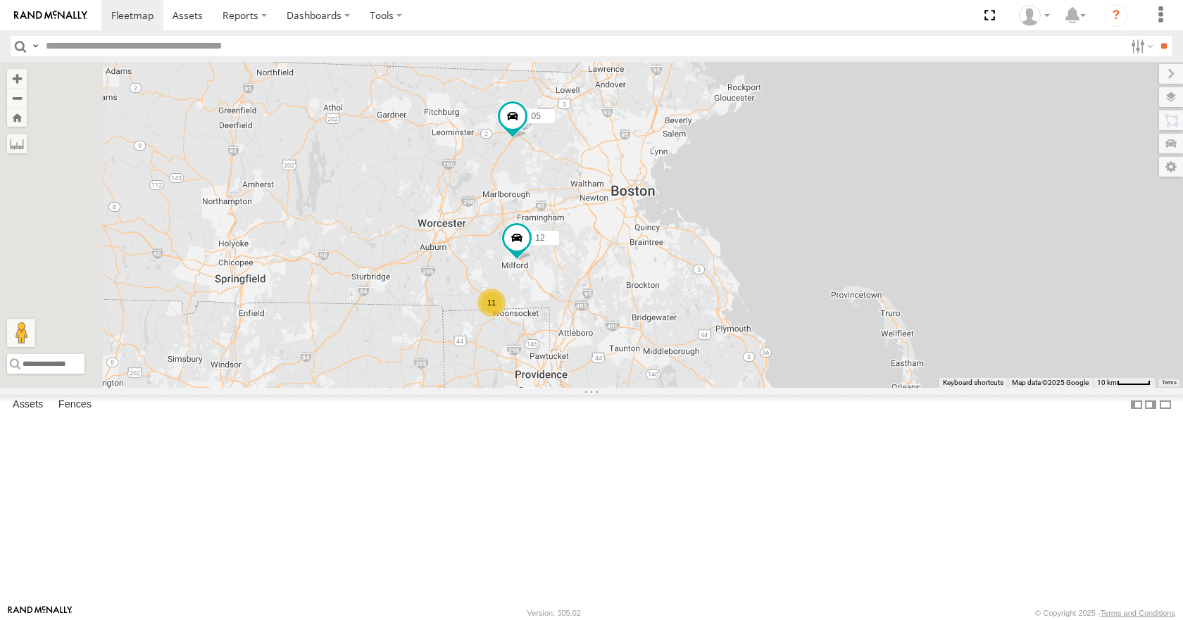
drag
click at [803, 151] on div "05 02 03 12 11" at bounding box center [591, 224] width 1183 height 325
click at [786, 173] on div "05 02 03 12 11" at bounding box center [591, 224] width 1183 height 325
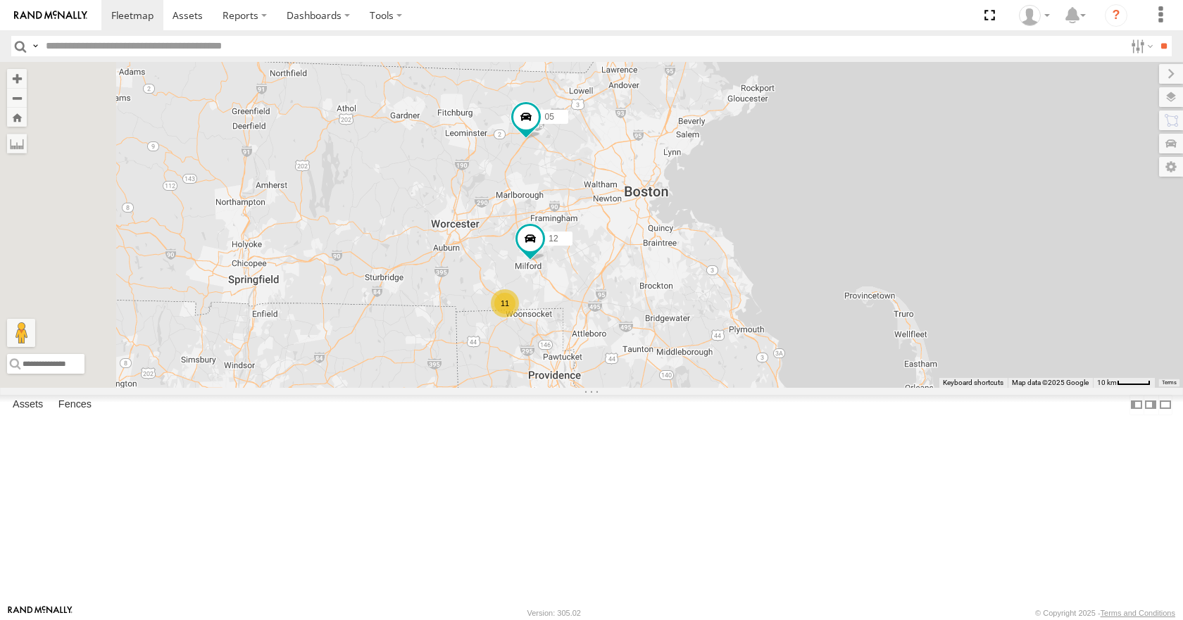
click at [803, 193] on div "05 02 03 12 11" at bounding box center [591, 224] width 1183 height 325
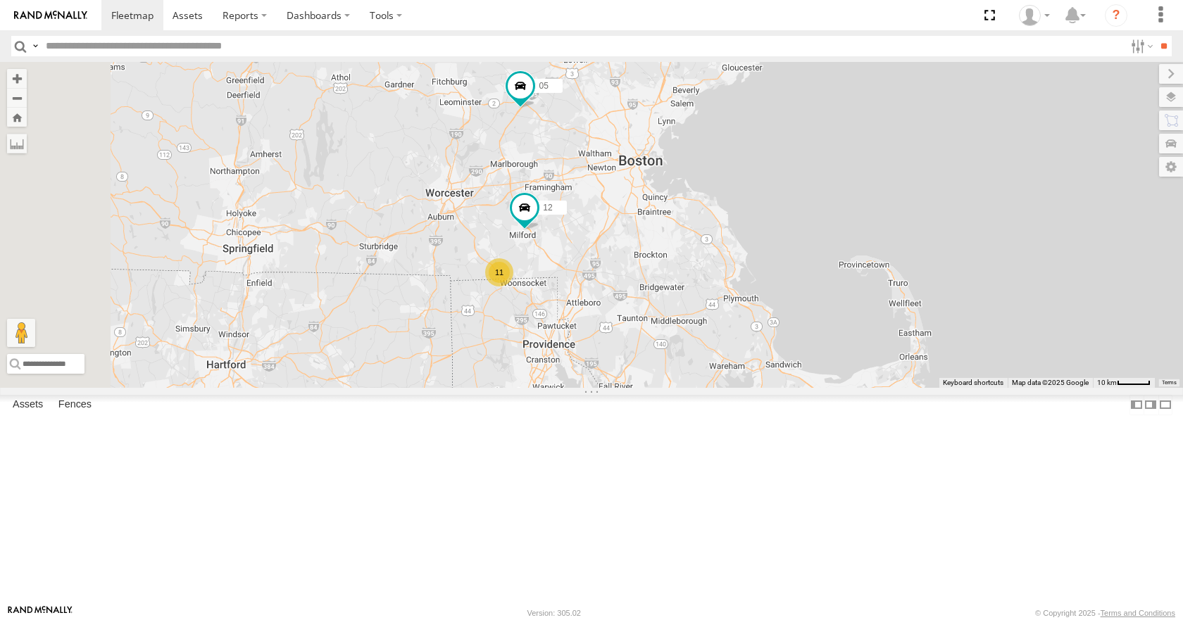
click at [759, 167] on div "05 02 03 12 11" at bounding box center [591, 224] width 1183 height 325
click at [823, 277] on div "05 02 03 12 11" at bounding box center [591, 224] width 1183 height 325
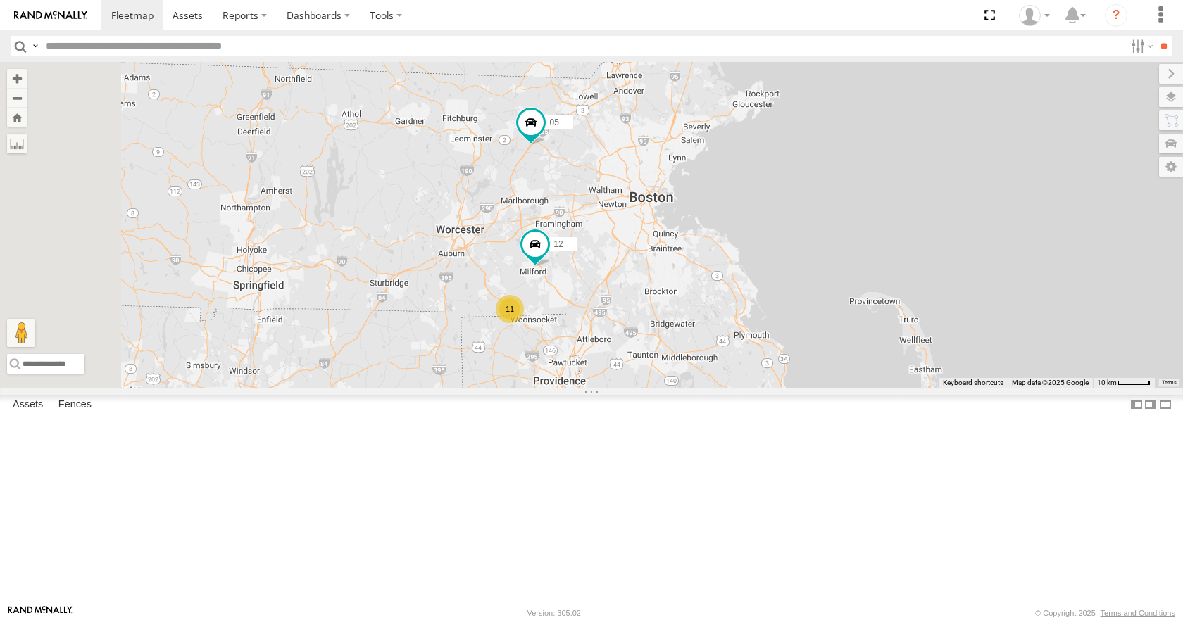
click at [801, 190] on div "05 02 03 12 11" at bounding box center [591, 224] width 1183 height 325
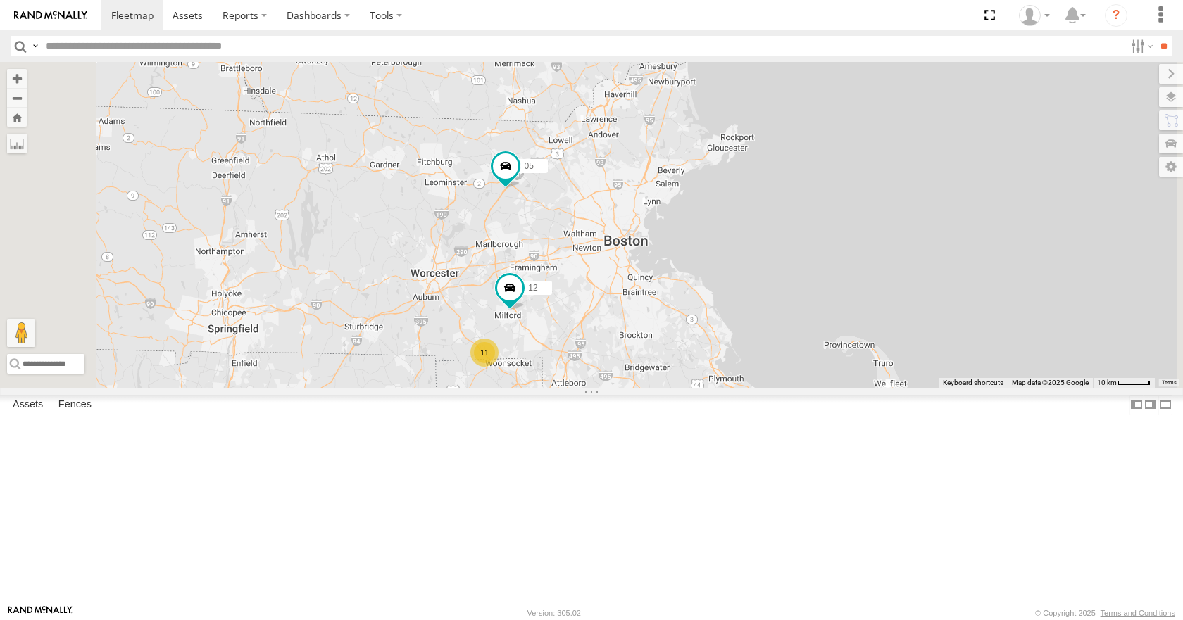
click at [791, 206] on div "05 02 03 12 11" at bounding box center [591, 224] width 1183 height 325
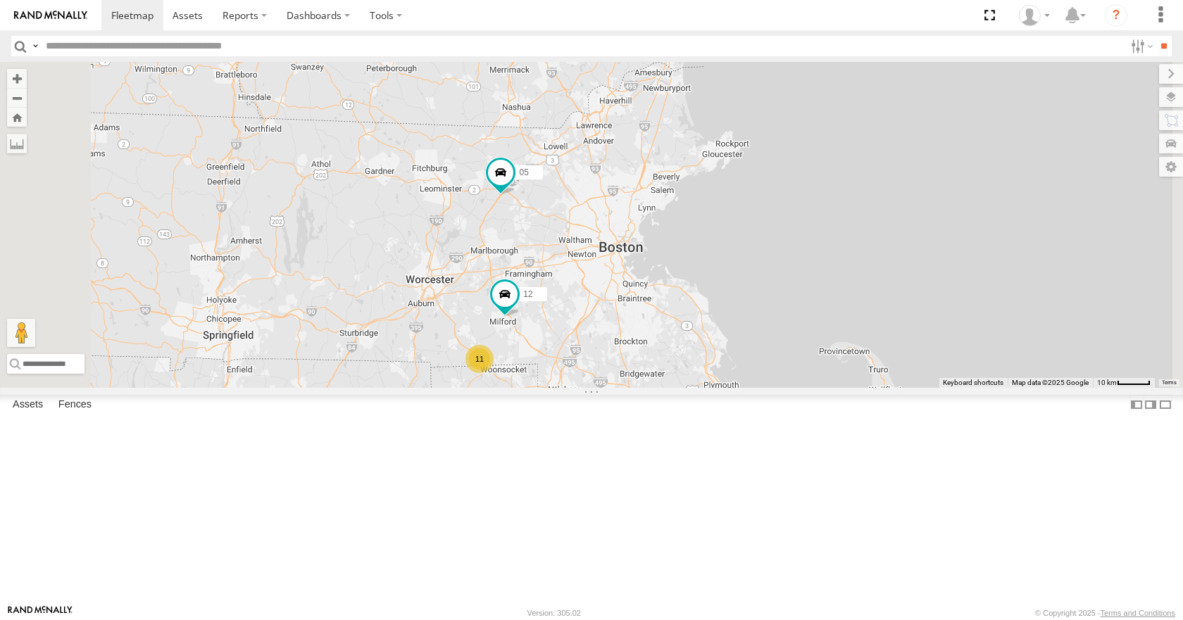
click at [816, 208] on div "05 02 03 12 11" at bounding box center [591, 224] width 1183 height 325
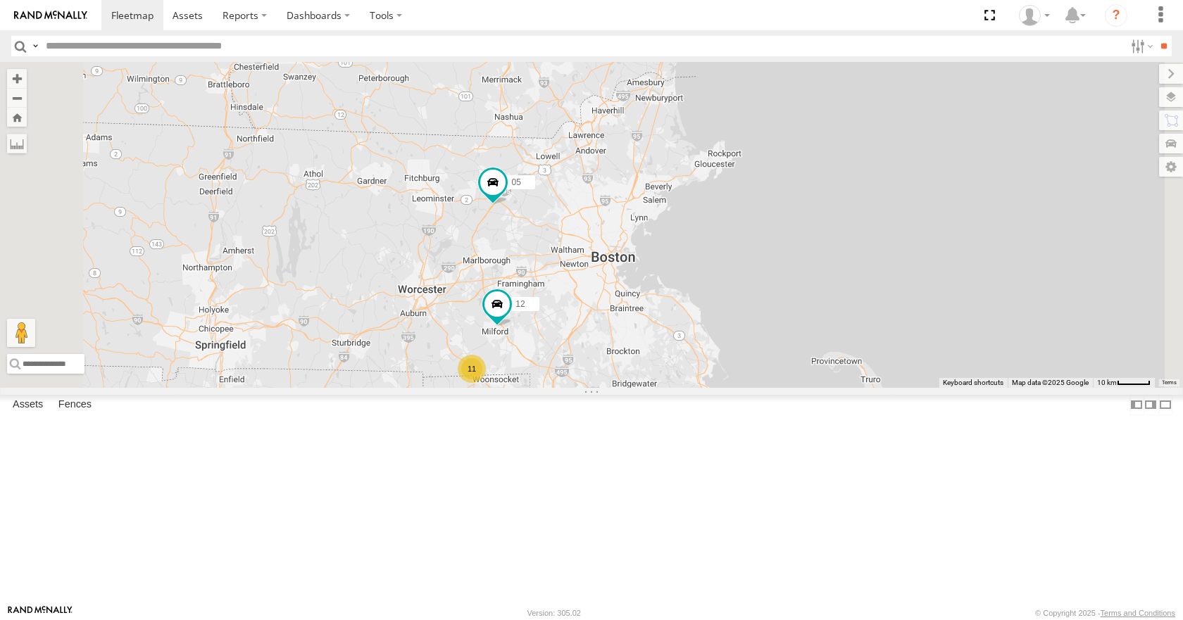
click at [814, 186] on div "05 02 03 12 11" at bounding box center [591, 224] width 1183 height 325
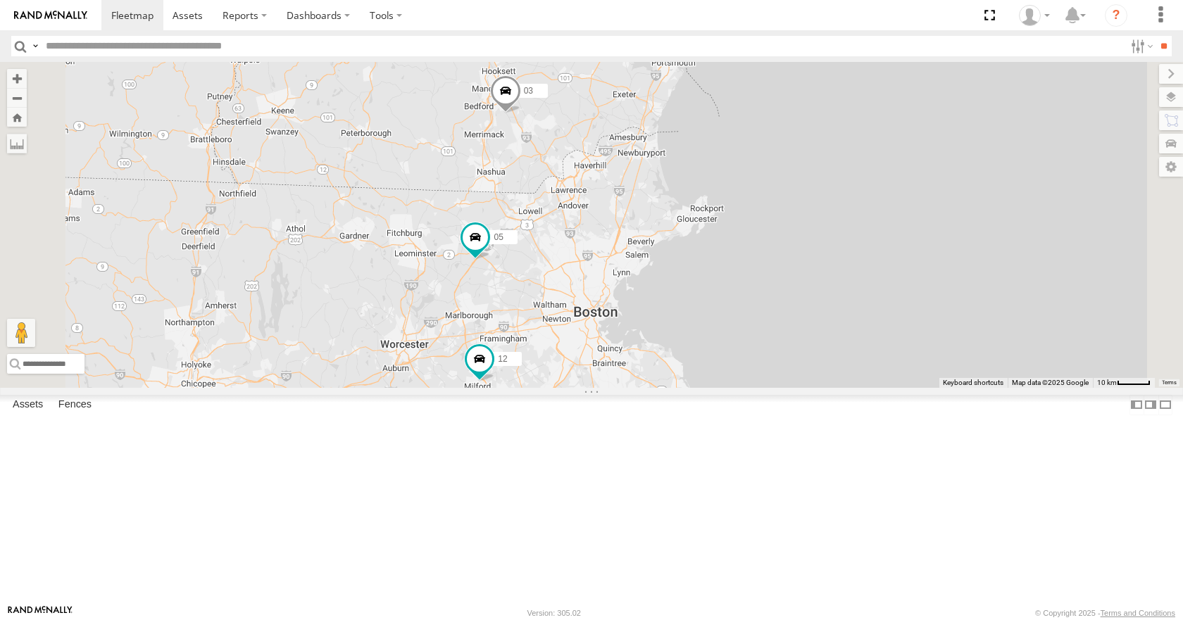
click at [833, 174] on div "05 02 03 12 11" at bounding box center [591, 224] width 1183 height 325
click at [870, 165] on div "05 02 03 12 11" at bounding box center [591, 224] width 1183 height 325
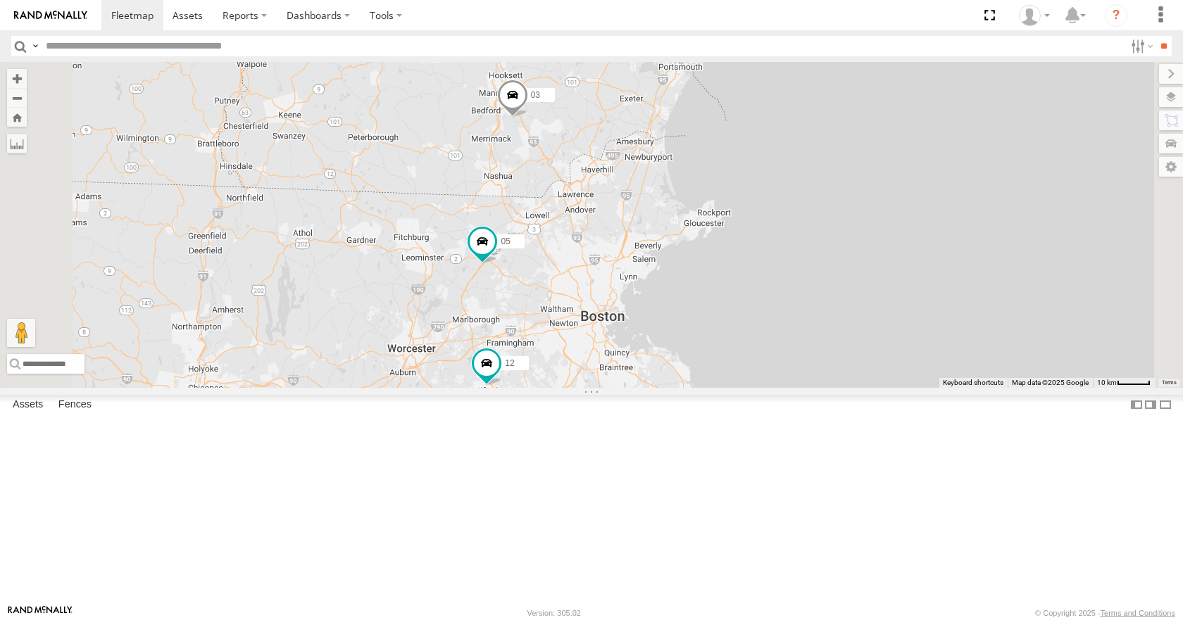
click at [905, 99] on div "05 02 03 12 11" at bounding box center [591, 224] width 1183 height 325
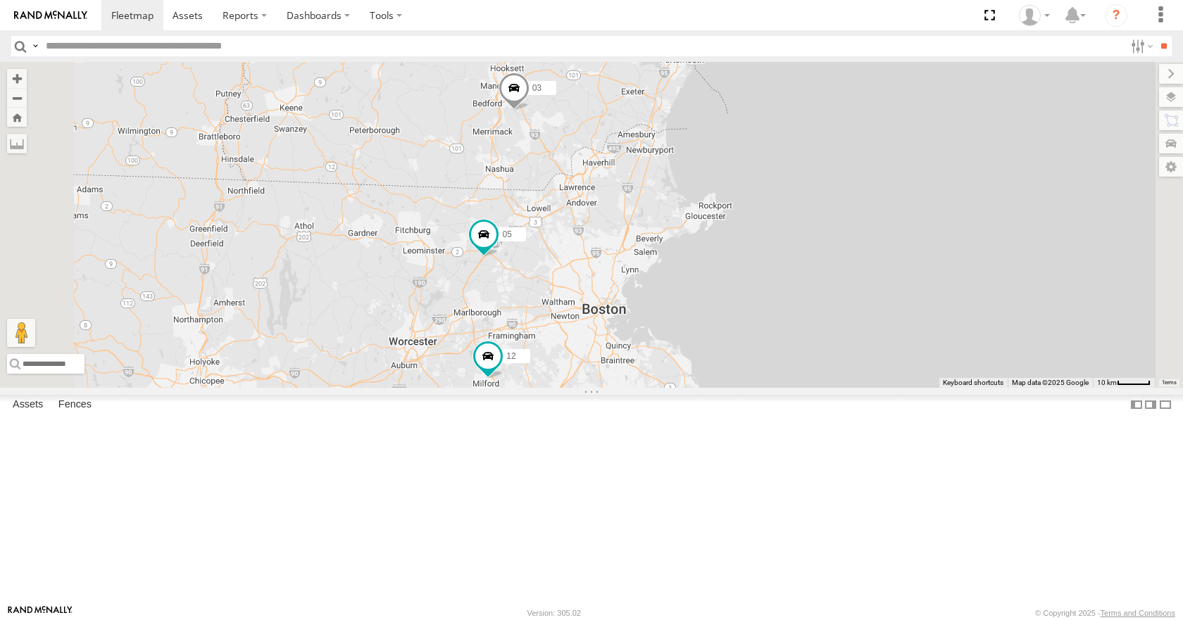
click at [866, 196] on div "05 02 03 12 11" at bounding box center [591, 224] width 1183 height 325
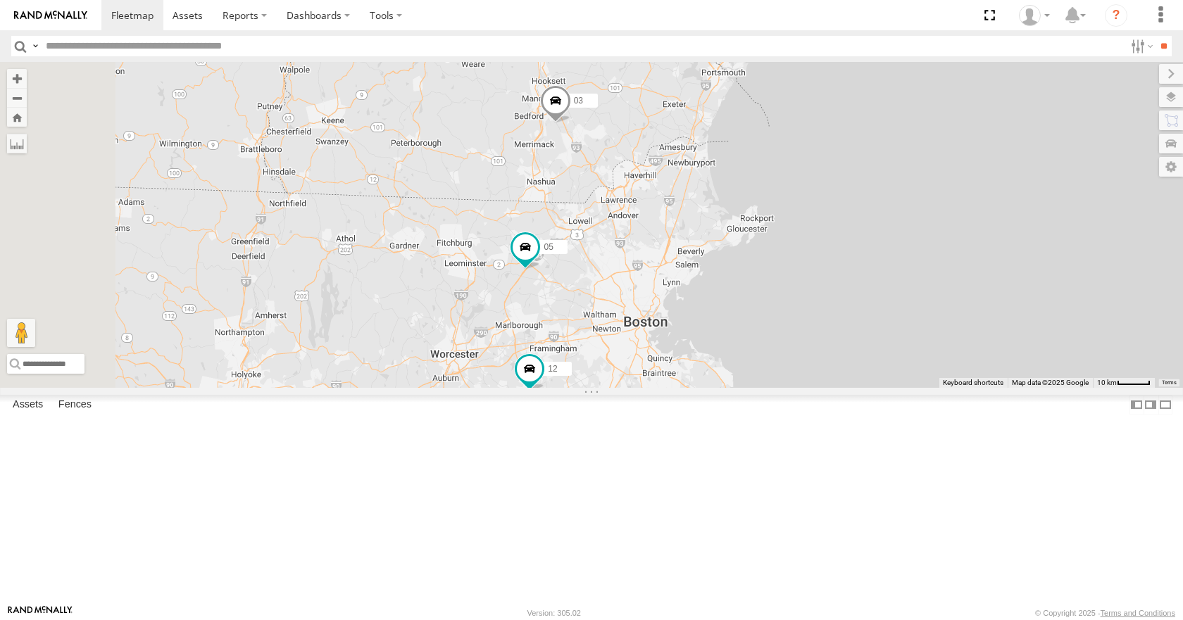
click at [806, 339] on div "05 02 03 12 11" at bounding box center [591, 224] width 1183 height 325
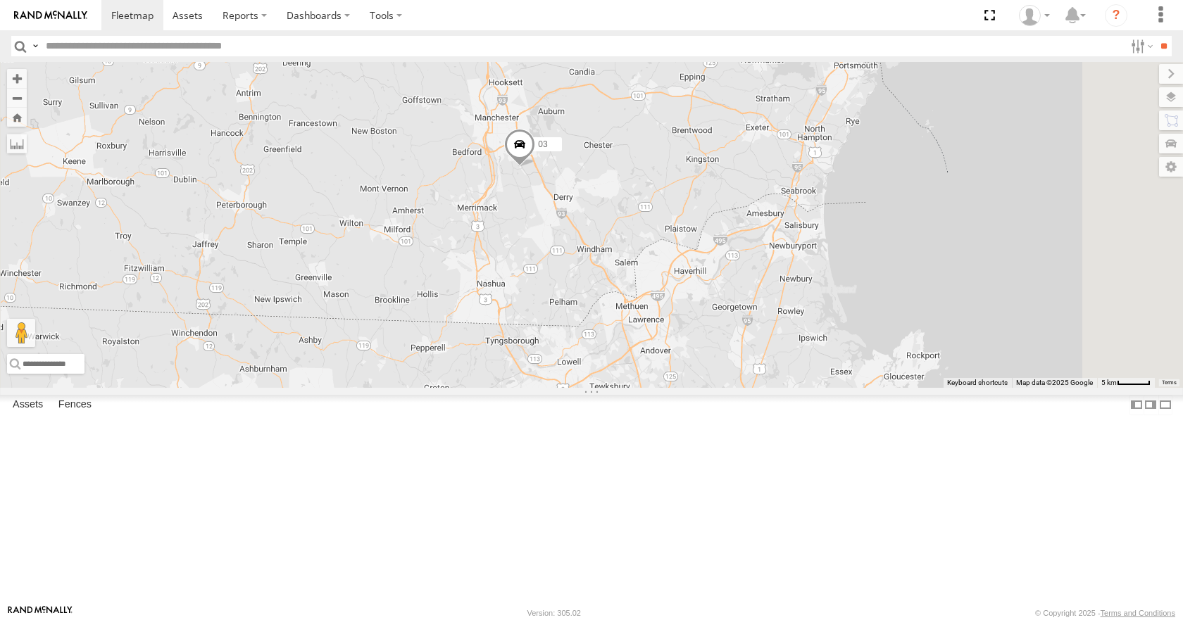
click at [741, 308] on div "05 02 03 12" at bounding box center [591, 224] width 1183 height 325
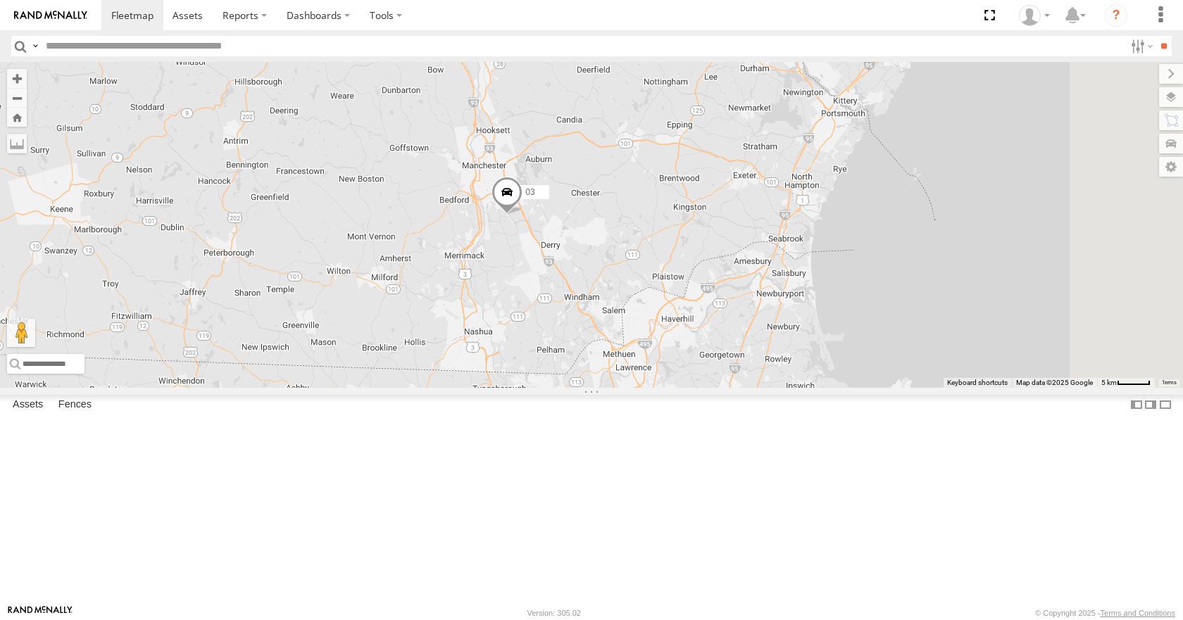
click at [746, 273] on div "05 02 03 12" at bounding box center [591, 224] width 1183 height 325
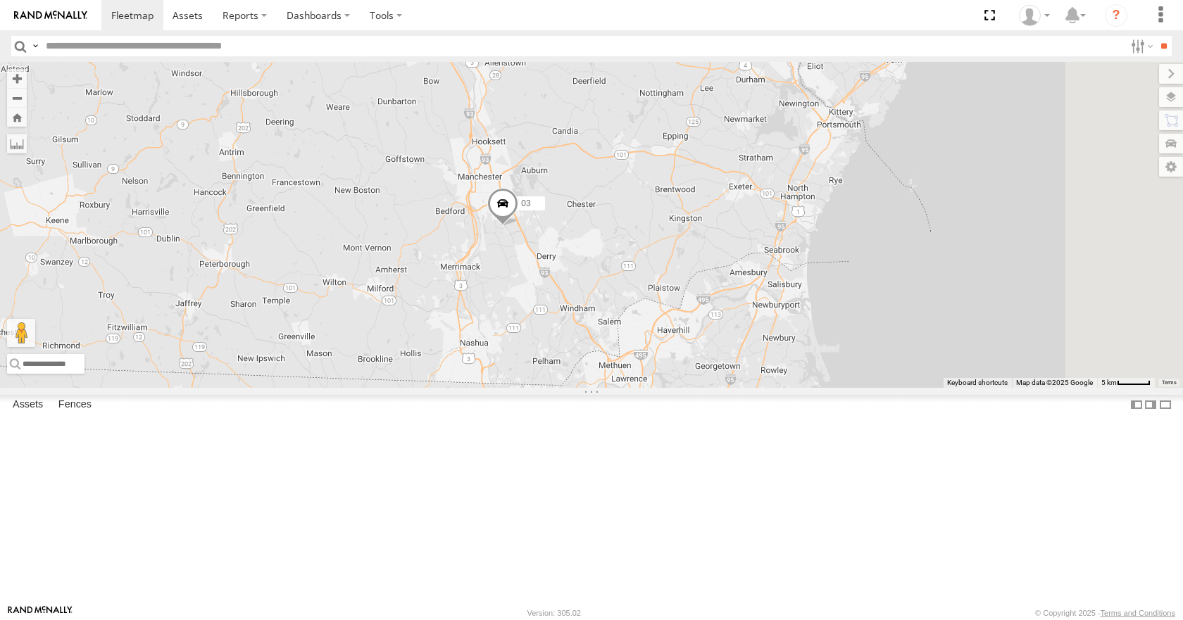
click at [741, 263] on div "05 02 03 12" at bounding box center [591, 224] width 1183 height 325
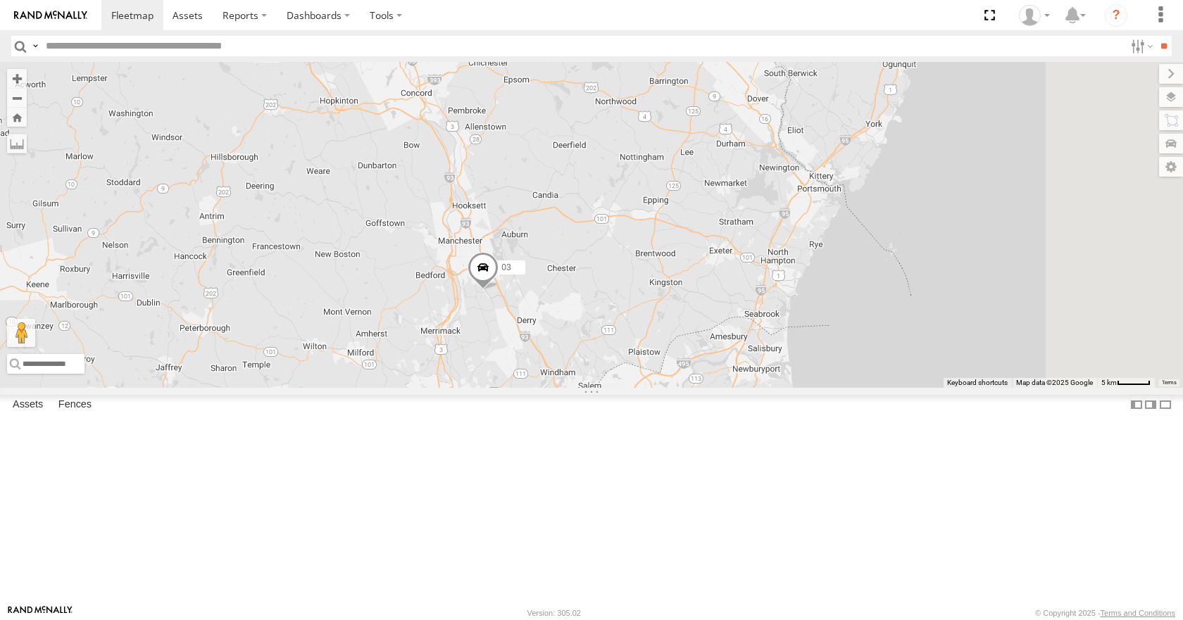
click at [746, 256] on div "05 02 03 12" at bounding box center [591, 224] width 1183 height 325
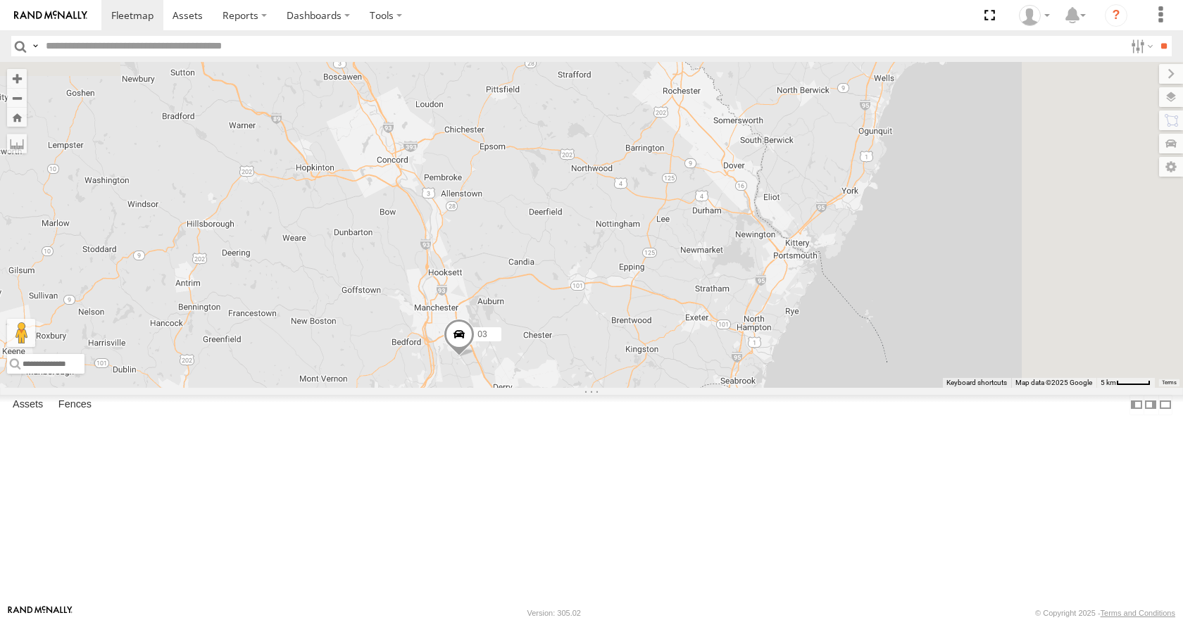
click at [770, 272] on div "05 02 03 12" at bounding box center [591, 224] width 1183 height 325
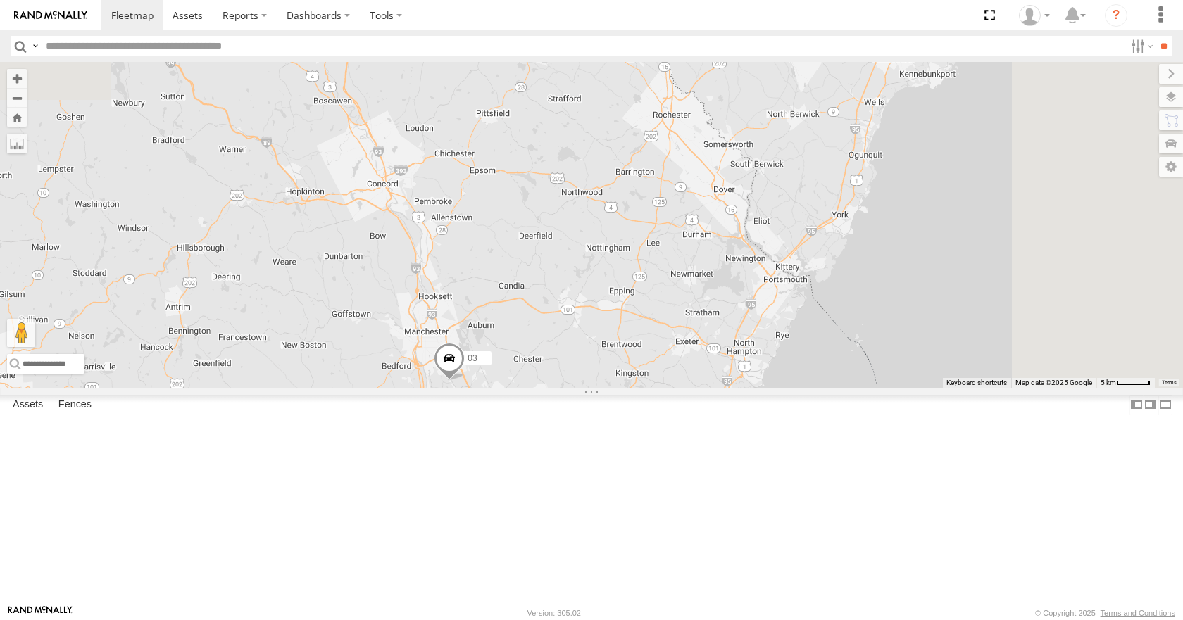
click at [784, 294] on div "05 02 03 12" at bounding box center [591, 224] width 1183 height 325
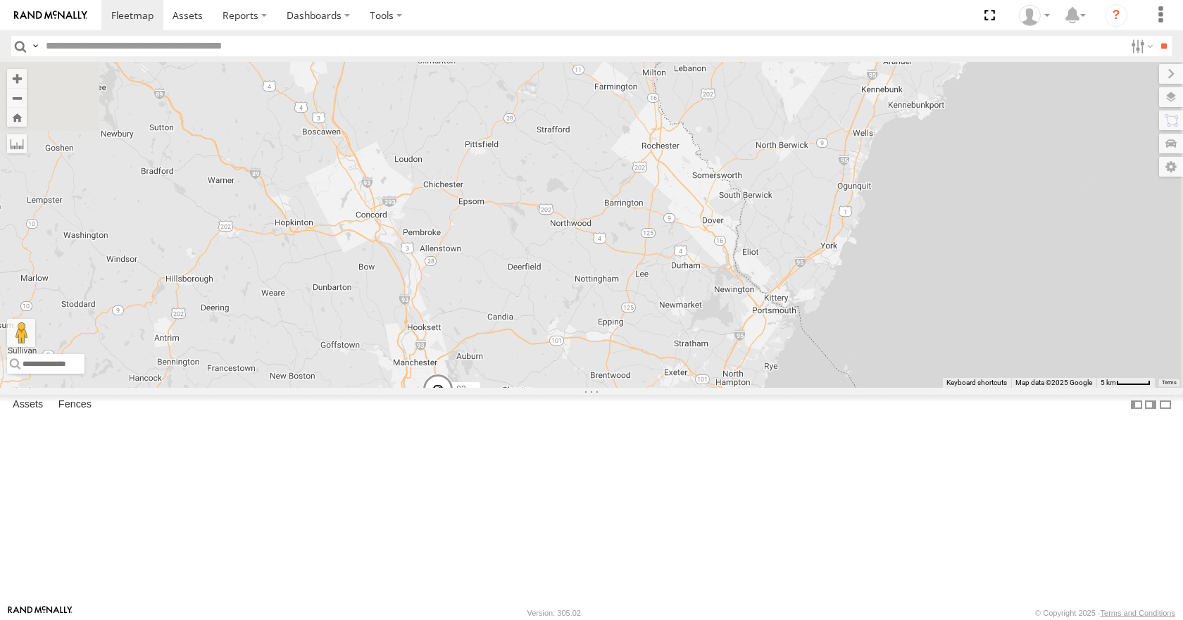
click at [808, 280] on div "05 02 03 12" at bounding box center [591, 224] width 1183 height 325
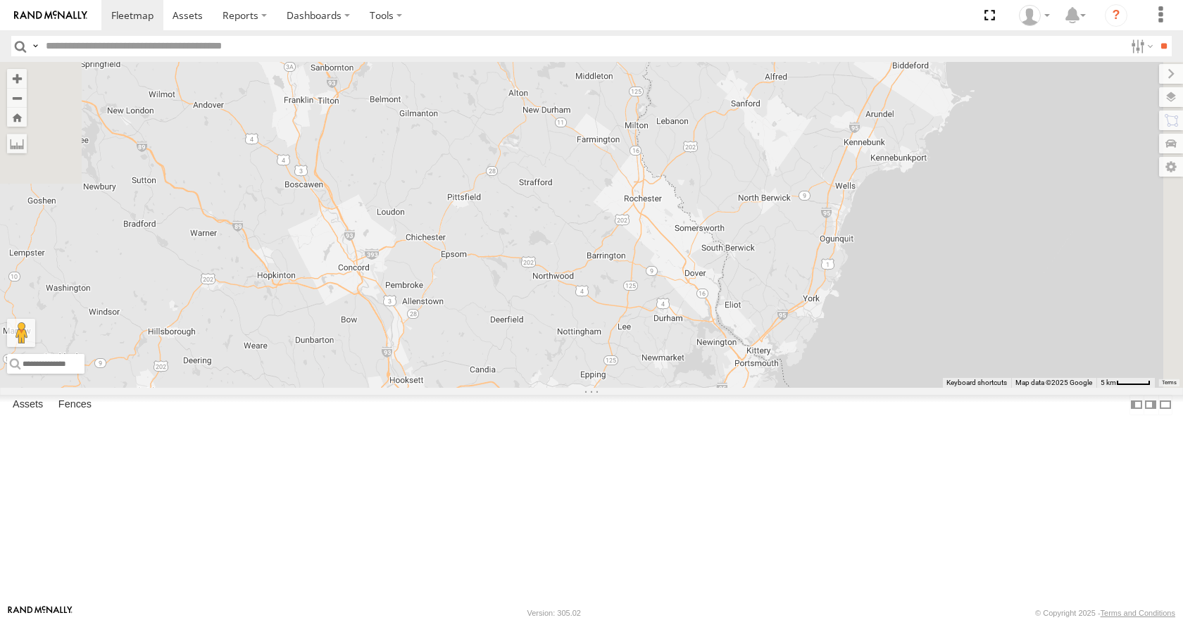
click at [806, 249] on div "05 02 03 12" at bounding box center [591, 224] width 1183 height 325
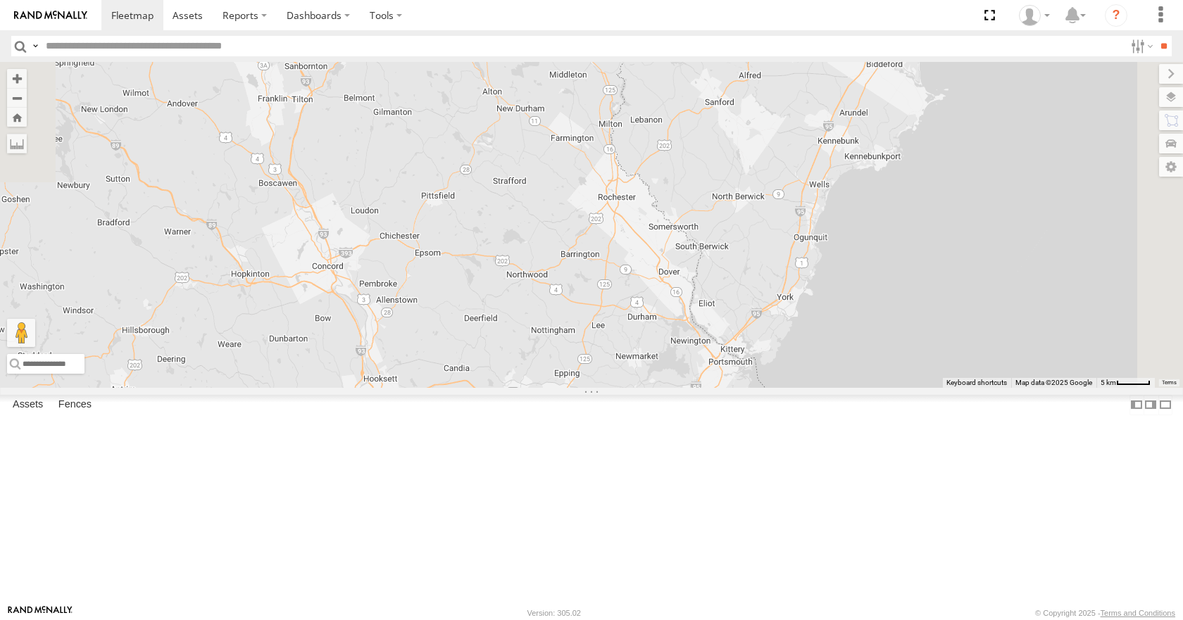
click at [813, 212] on div "05 02 03 12" at bounding box center [591, 224] width 1183 height 325
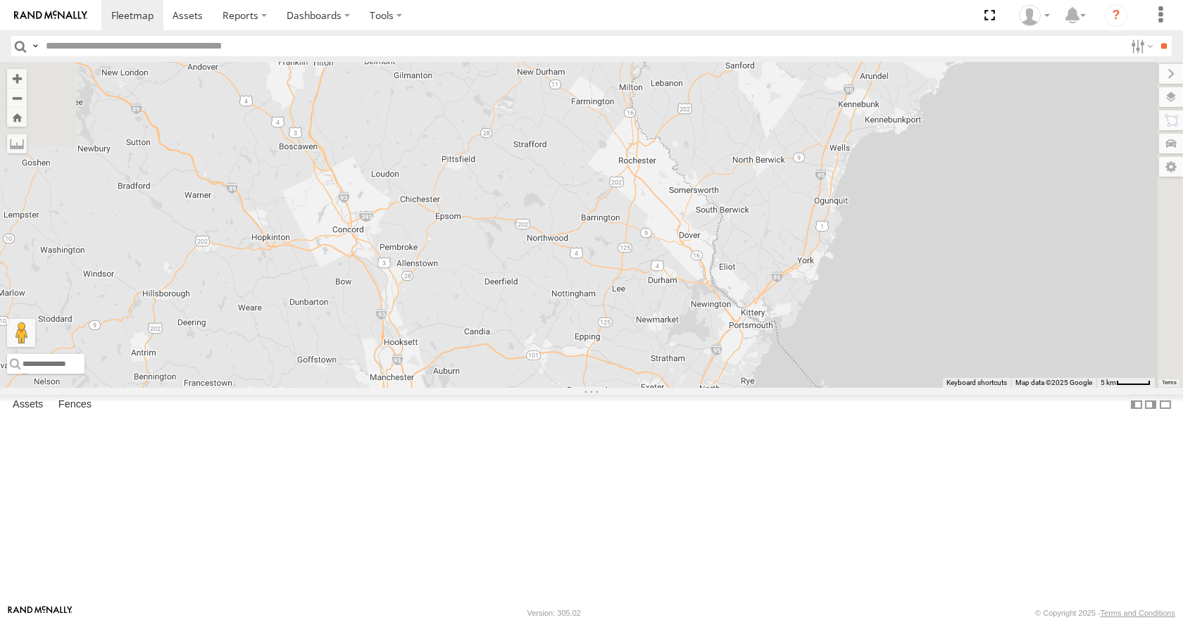
click at [838, 203] on div "05 02 03 12" at bounding box center [591, 224] width 1183 height 325
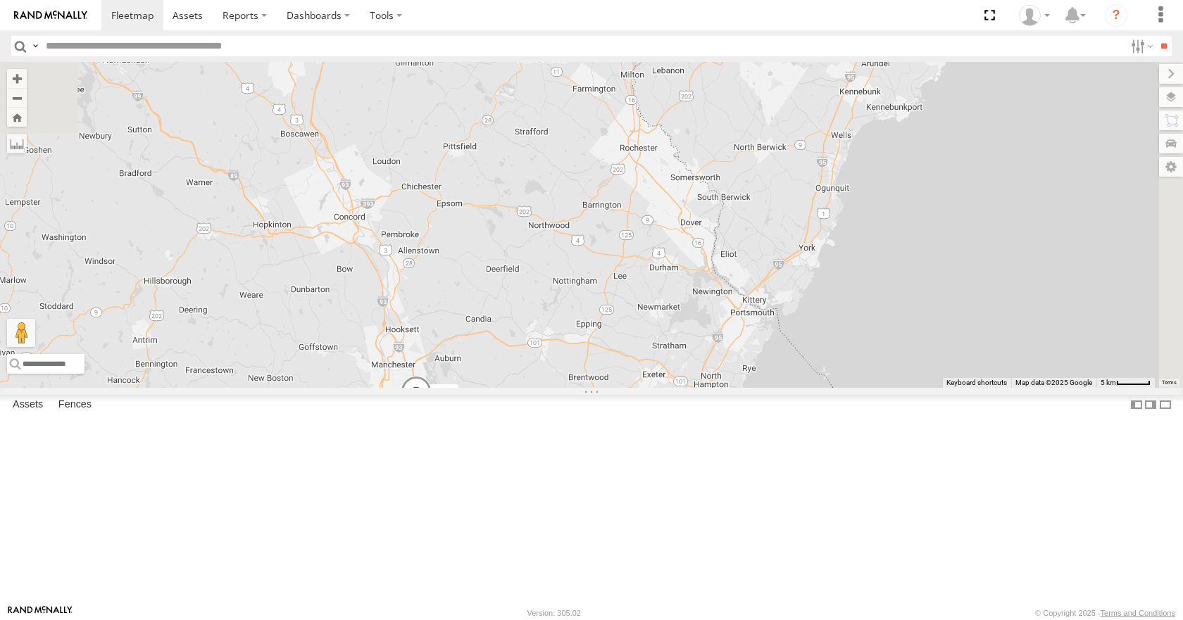
click at [845, 152] on div "05 02 03 12" at bounding box center [591, 224] width 1183 height 325
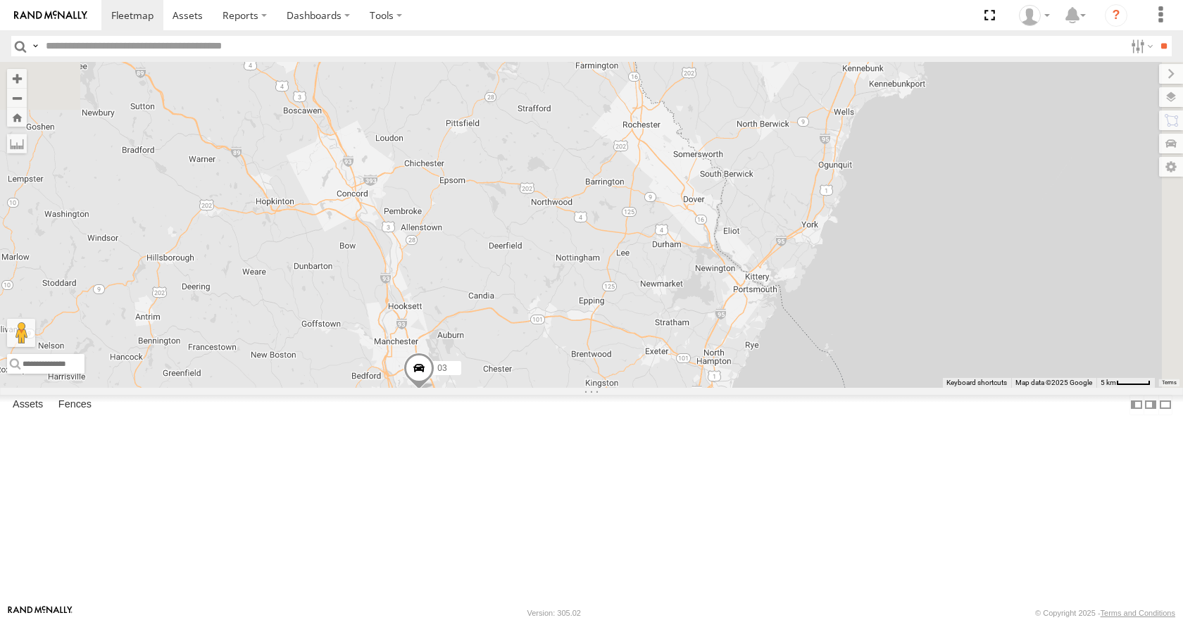
click at [849, 158] on div "05 02 03 12" at bounding box center [591, 224] width 1183 height 325
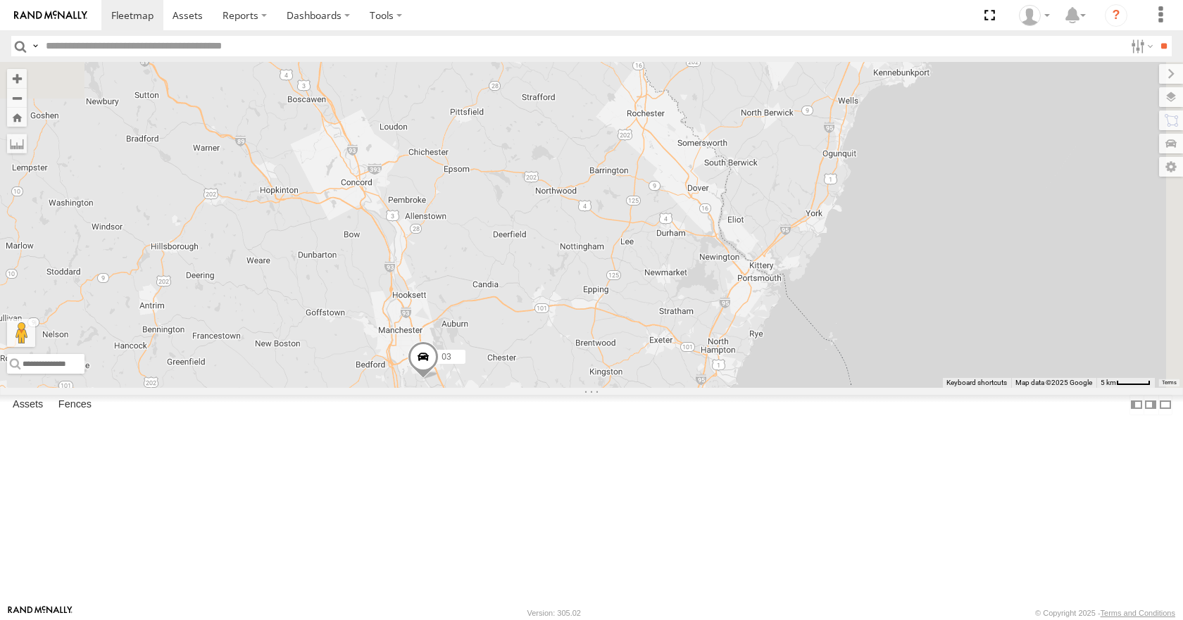
click at [858, 119] on div "05 02 03 12" at bounding box center [591, 224] width 1183 height 325
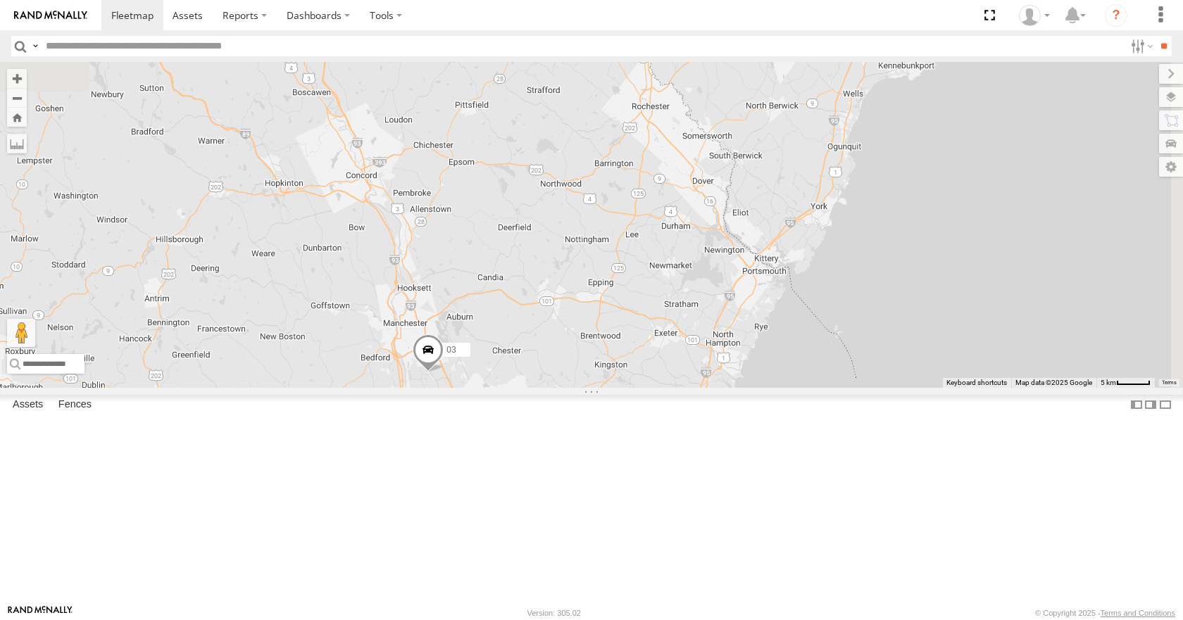
click at [862, 146] on div "05 02 03 12" at bounding box center [591, 224] width 1183 height 325
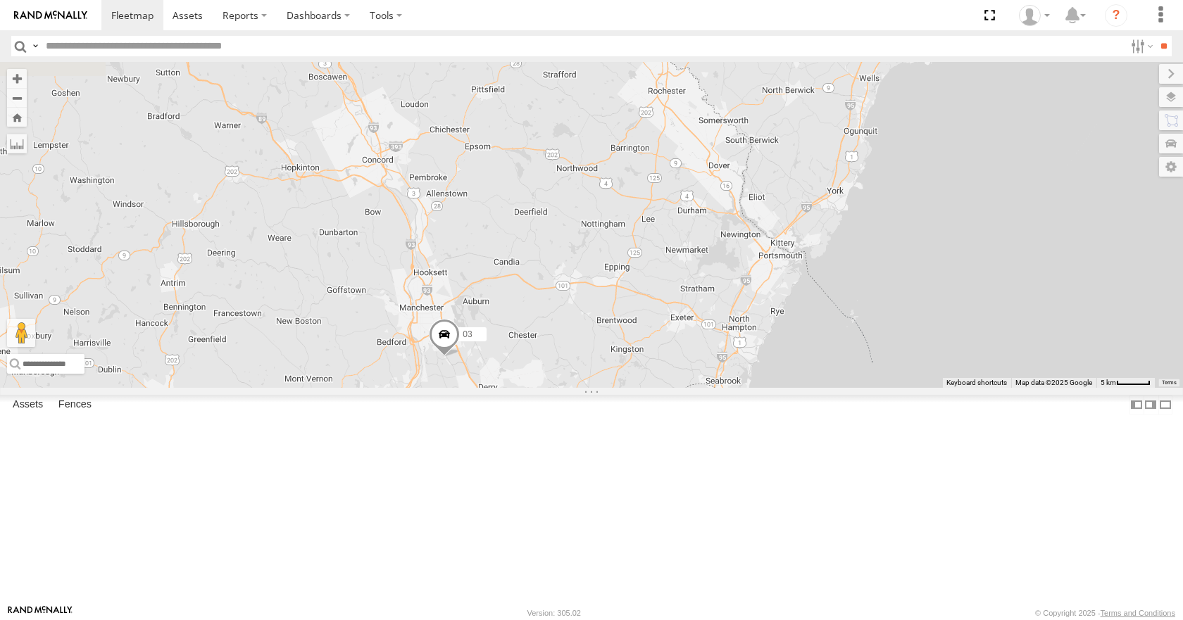
click at [884, 104] on div "05 02 03 12" at bounding box center [591, 224] width 1183 height 325
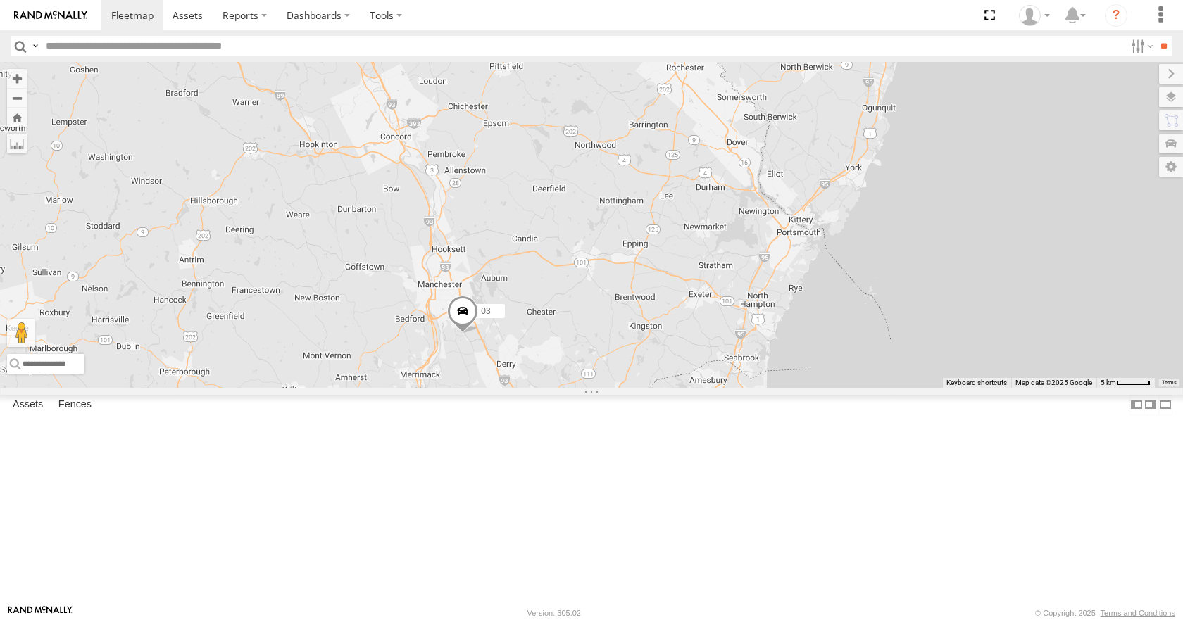
click at [894, 109] on div "05 02 03 12" at bounding box center [591, 224] width 1183 height 325
click at [868, 101] on div "05 02 03 12" at bounding box center [591, 224] width 1183 height 325
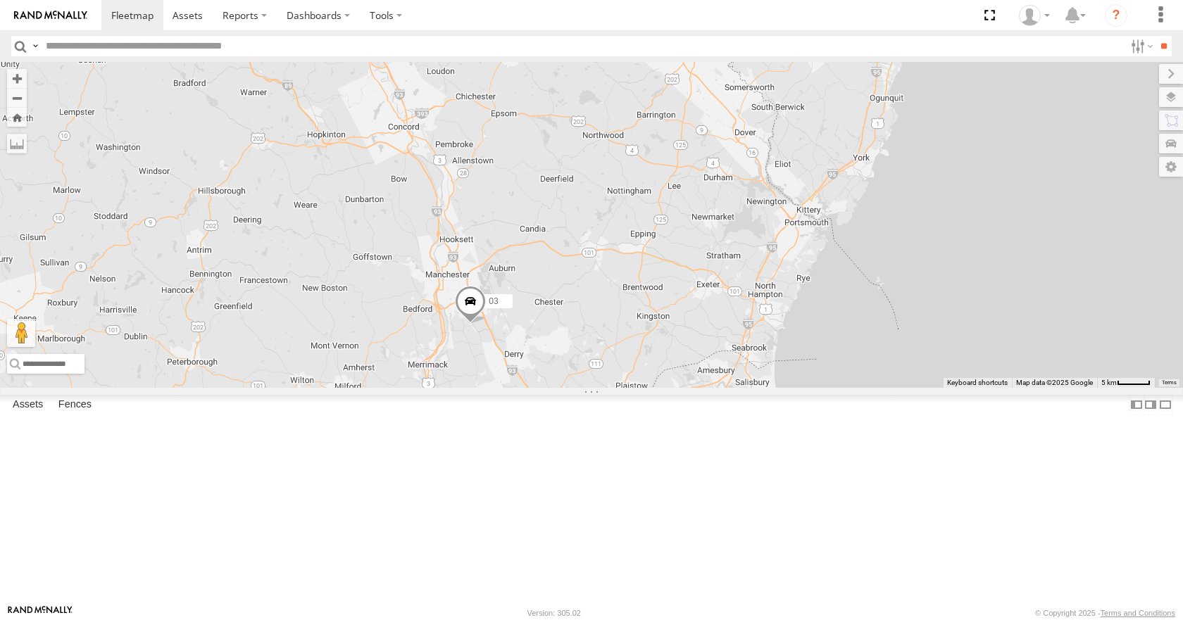
click at [861, 80] on div "05 02 03 12" at bounding box center [591, 224] width 1183 height 325
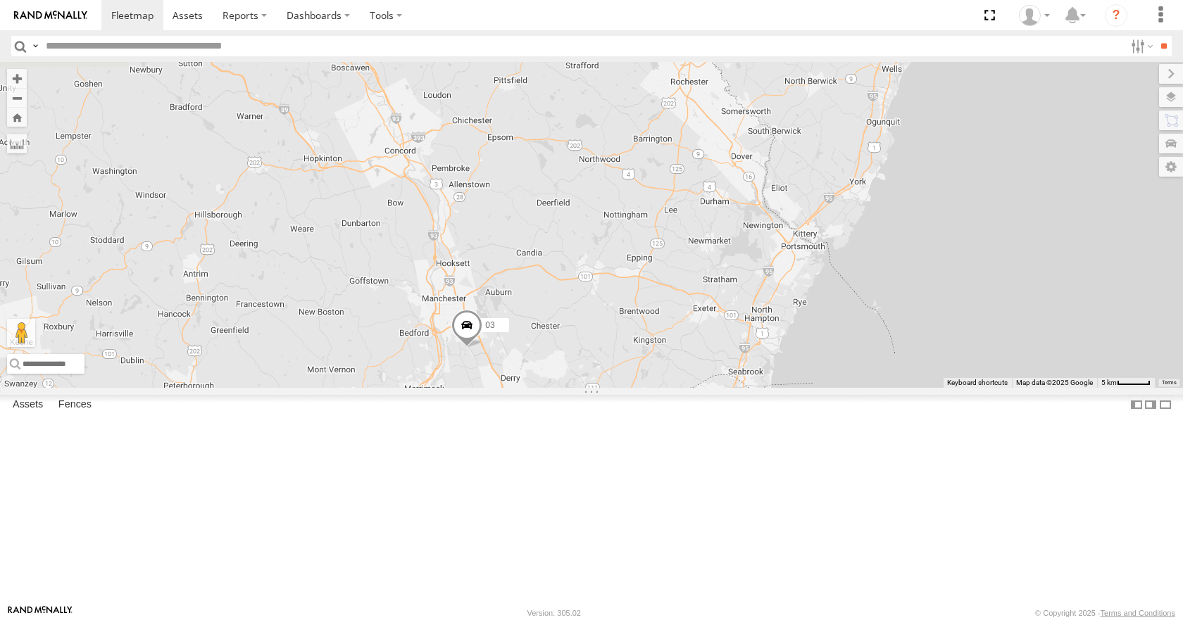
click at [859, 136] on div "05 02 03 12" at bounding box center [591, 224] width 1183 height 325
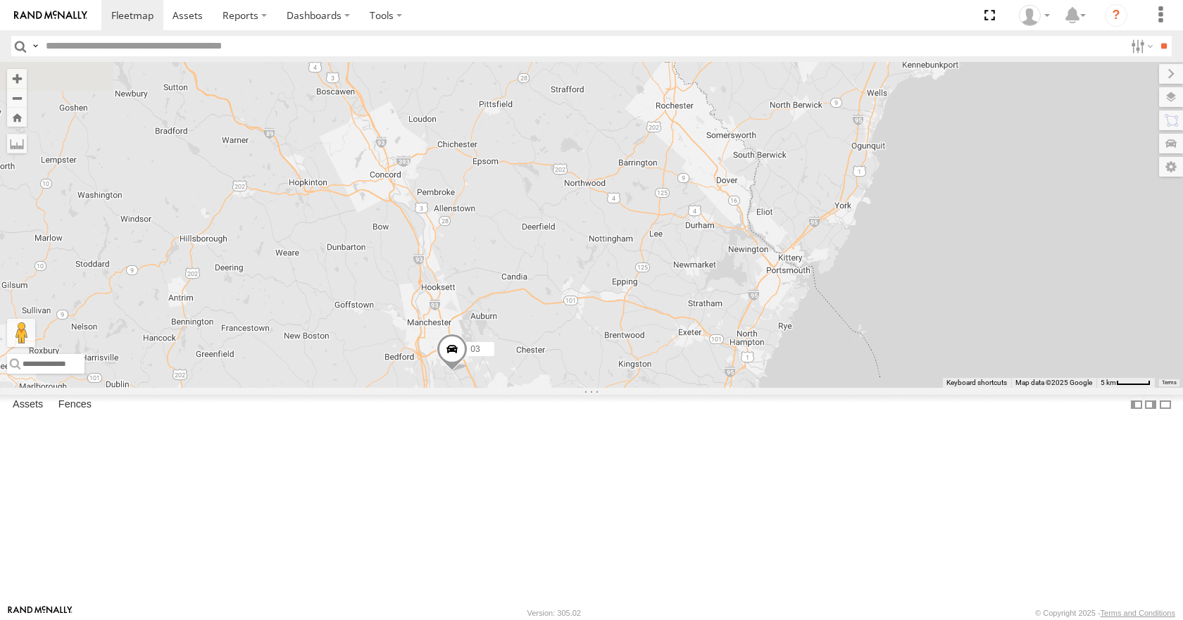
click at [844, 127] on div "05 02 03 12" at bounding box center [591, 224] width 1183 height 325
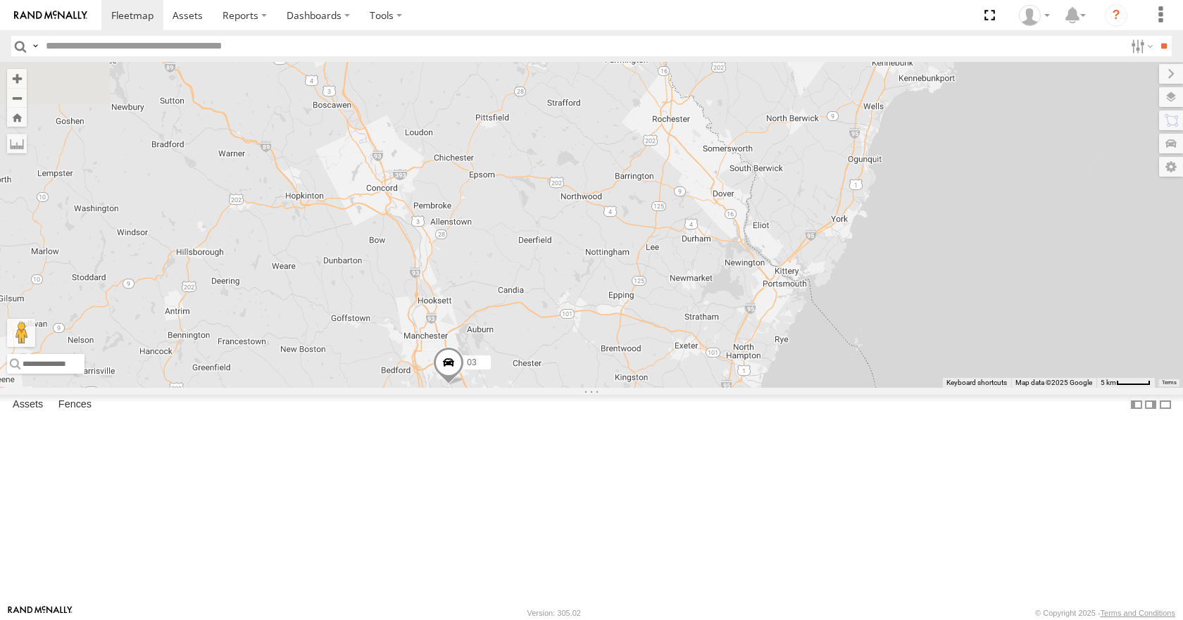
click at [876, 137] on div "05 02 03 12" at bounding box center [591, 224] width 1183 height 325
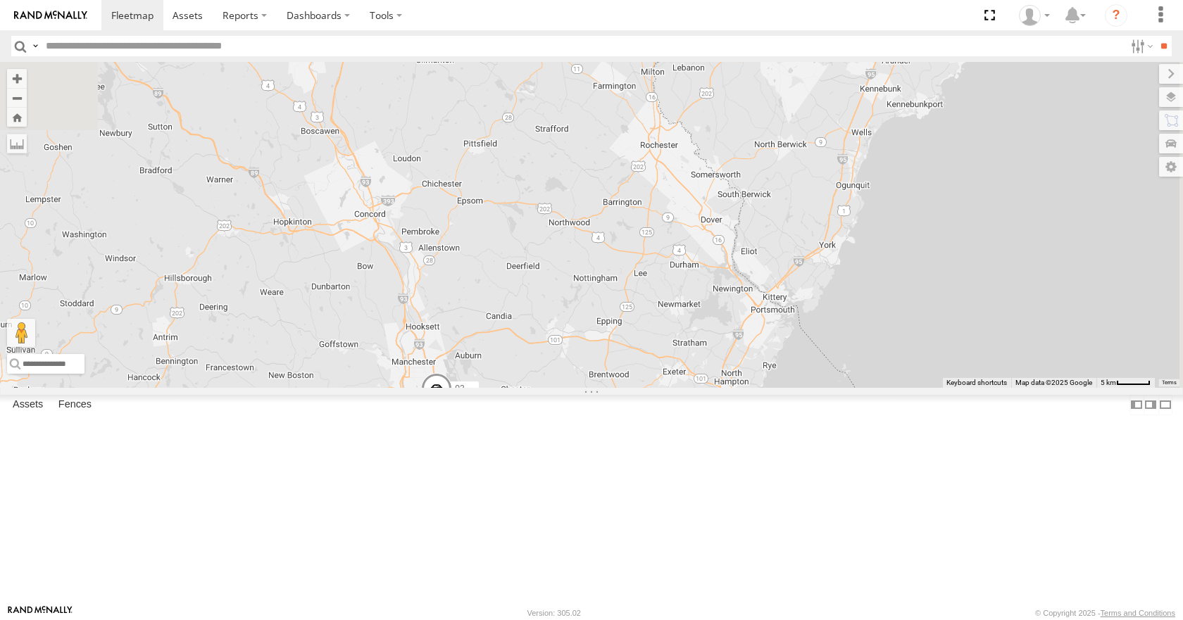
click at [860, 199] on div "05 02 03 12" at bounding box center [591, 224] width 1183 height 325
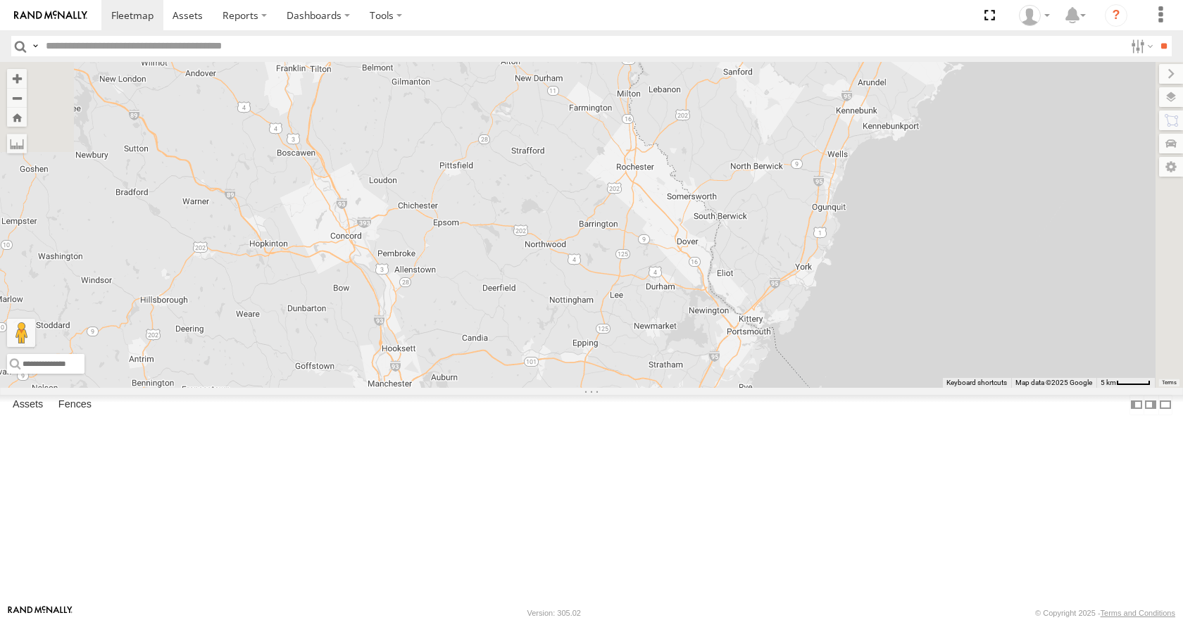
click at [846, 177] on div "05 02 03 12" at bounding box center [591, 224] width 1183 height 325
click at [823, 122] on div "05 02 03 12" at bounding box center [591, 224] width 1183 height 325
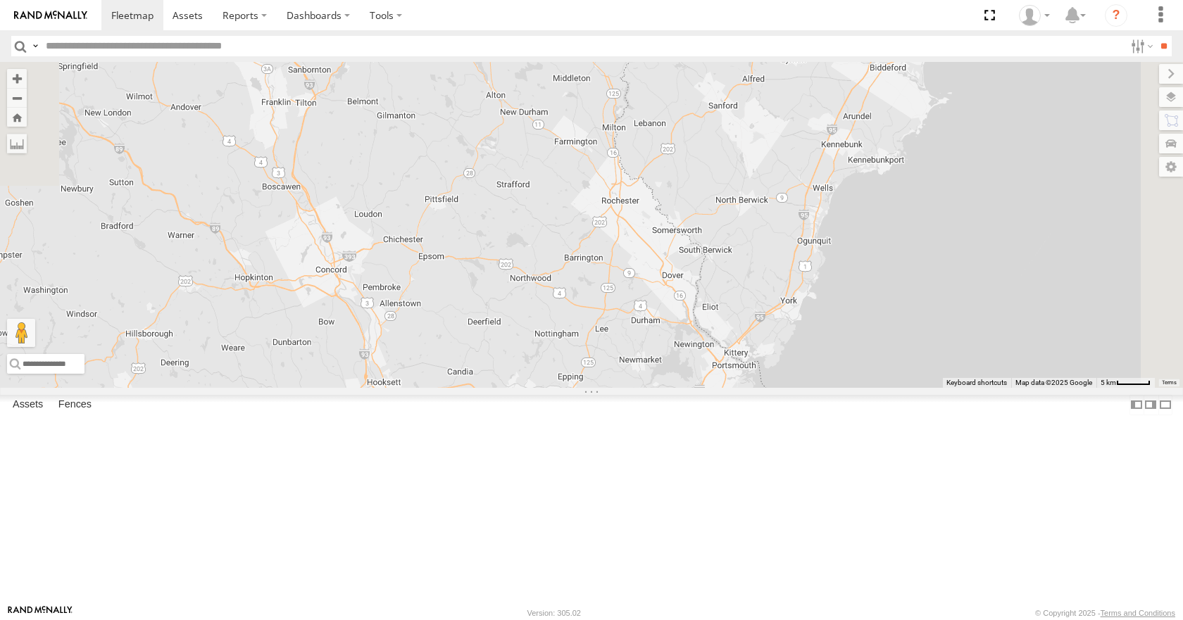
click at [846, 142] on div "05 02 03 12" at bounding box center [591, 224] width 1183 height 325
click at [875, 124] on div "05 02 03 12" at bounding box center [591, 224] width 1183 height 325
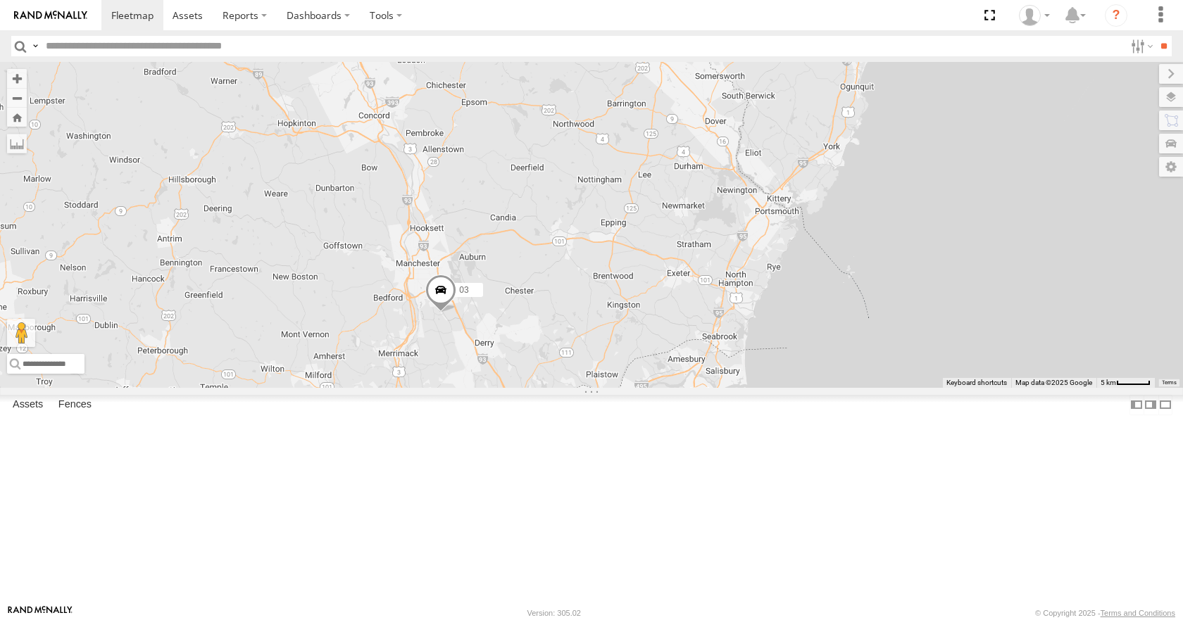
click at [840, 130] on div "05 02 03 12" at bounding box center [591, 224] width 1183 height 325
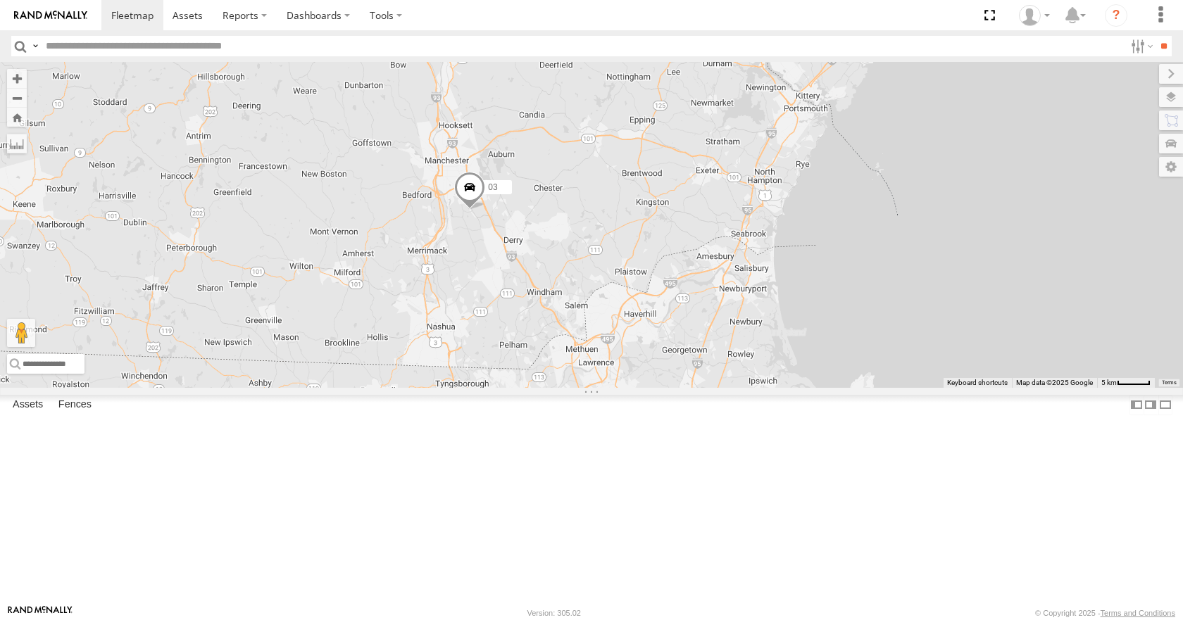
click at [827, 253] on div "05 02 03 12" at bounding box center [591, 224] width 1183 height 325
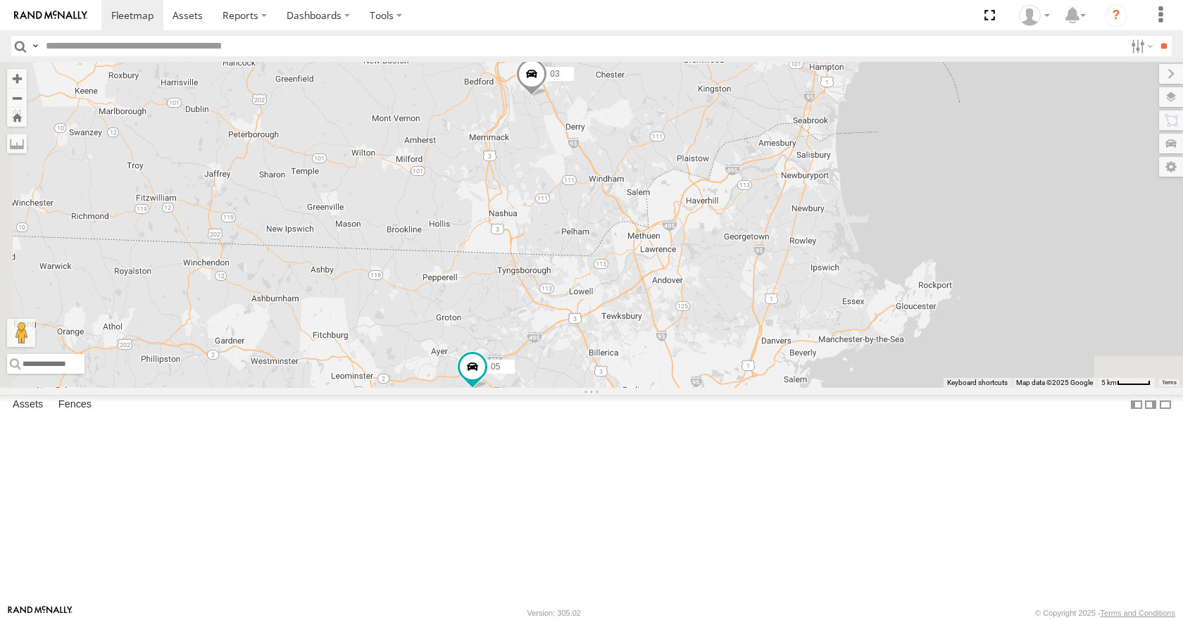
click at [791, 302] on div "05 02 03 12" at bounding box center [591, 224] width 1183 height 325
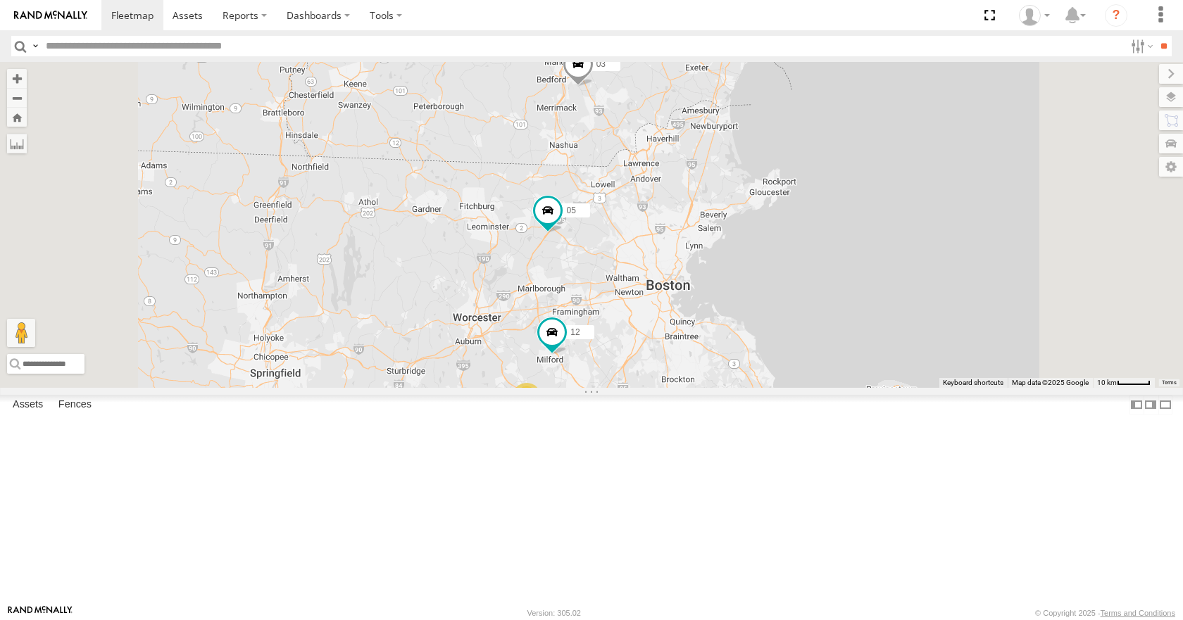
click at [782, 280] on div "05 02 03 12 11" at bounding box center [591, 224] width 1183 height 325
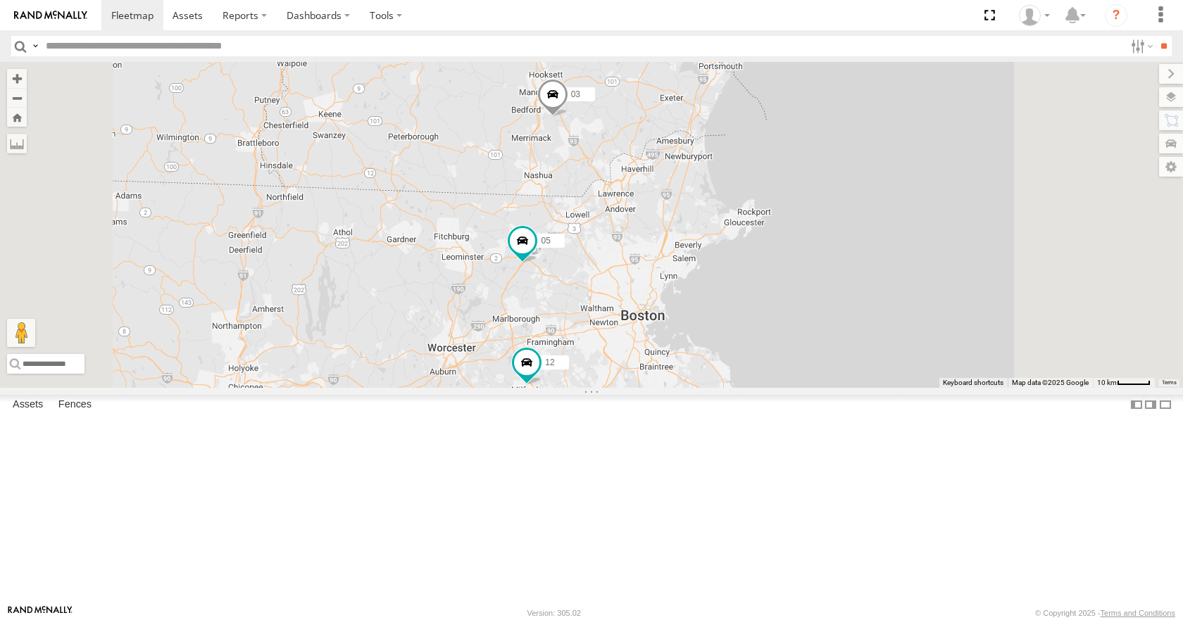
click at [765, 241] on div "05 02 03 12 11" at bounding box center [591, 224] width 1183 height 325
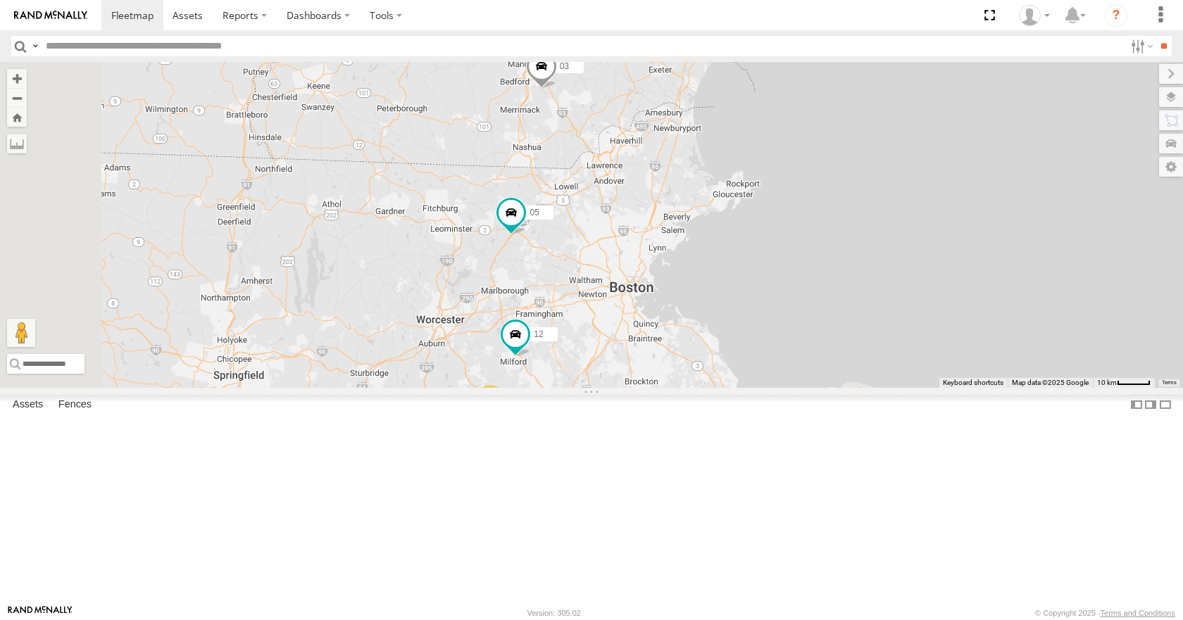
click at [782, 132] on div "05 02 03 12 11" at bounding box center [591, 224] width 1183 height 325
click at [772, 143] on div "05 02 03 12 11" at bounding box center [591, 224] width 1183 height 325
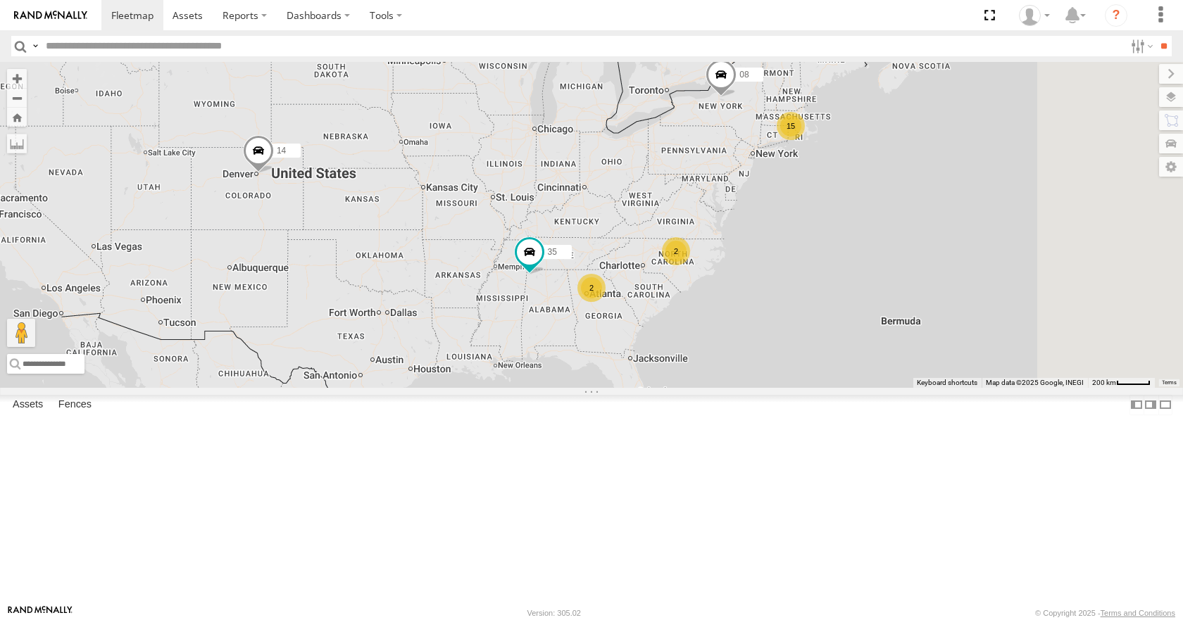
drag, startPoint x: 910, startPoint y: 365, endPoint x: 824, endPoint y: 328, distance: 94.3
click at [824, 328] on div "15 35 14 08 2 2" at bounding box center [591, 224] width 1183 height 325
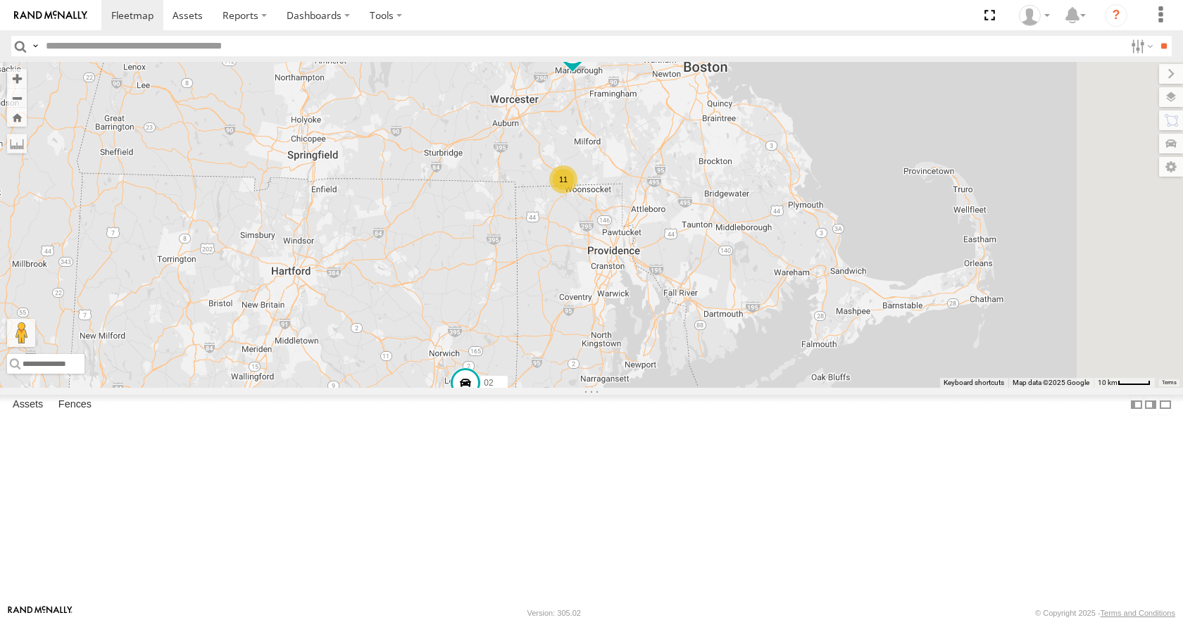
drag, startPoint x: 915, startPoint y: 306, endPoint x: 765, endPoint y: 340, distance: 154.6
click at [765, 340] on div "35 14 08 12 05 02 04 11 26 50 03 11" at bounding box center [591, 224] width 1183 height 325
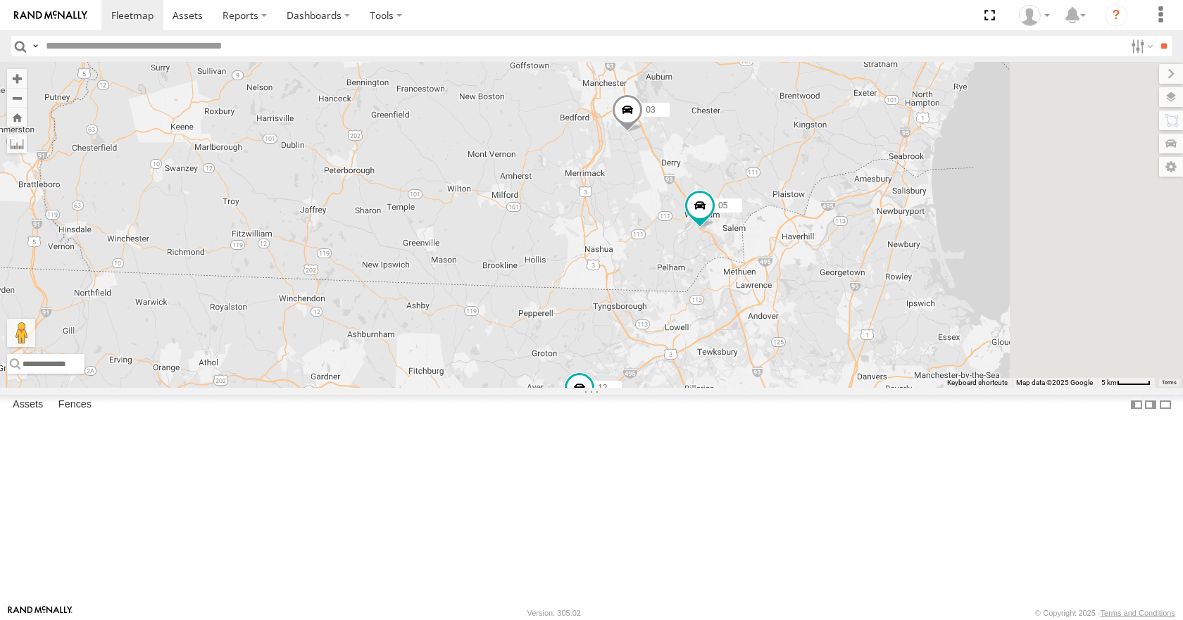
drag, startPoint x: 1082, startPoint y: 313, endPoint x: 835, endPoint y: 353, distance: 250.4
click at [835, 353] on div "35 14 08 12 02 04 11 26 50 05 03" at bounding box center [591, 224] width 1183 height 325
drag, startPoint x: 783, startPoint y: 313, endPoint x: 769, endPoint y: 340, distance: 30.2
click at [769, 340] on div "35 14 08 12 02 04 11 26 50 05 03" at bounding box center [591, 224] width 1183 height 325
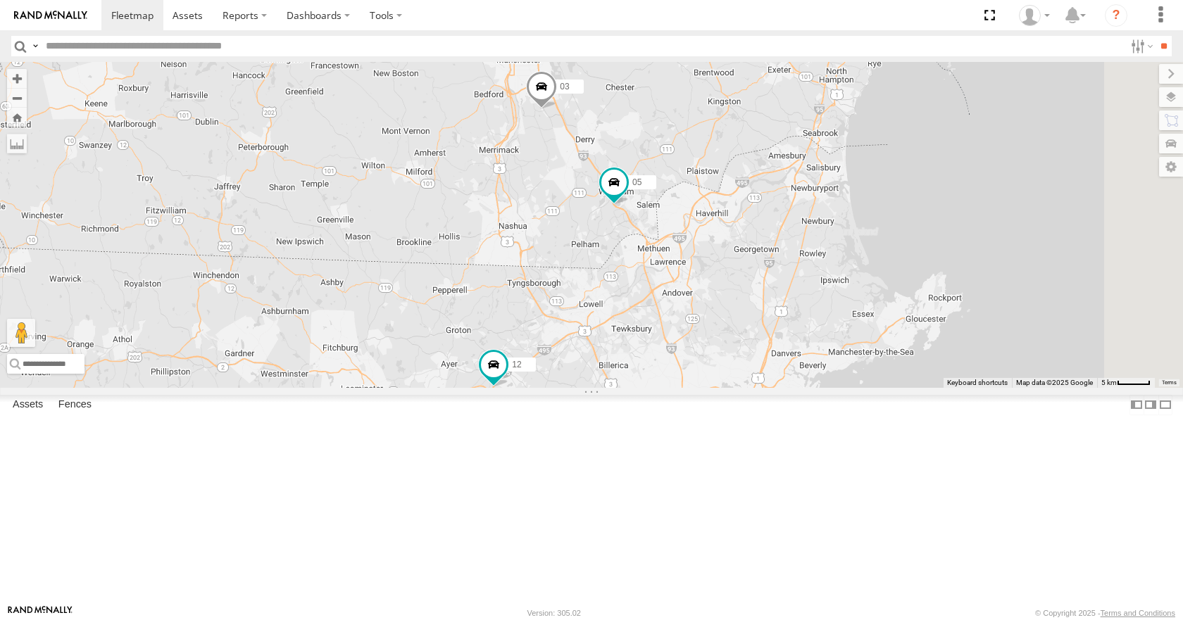
drag, startPoint x: 837, startPoint y: 418, endPoint x: 759, endPoint y: 361, distance: 96.8
click at [759, 361] on div "35 14 08 12 02 04 11 26 50 05 03" at bounding box center [591, 224] width 1183 height 325
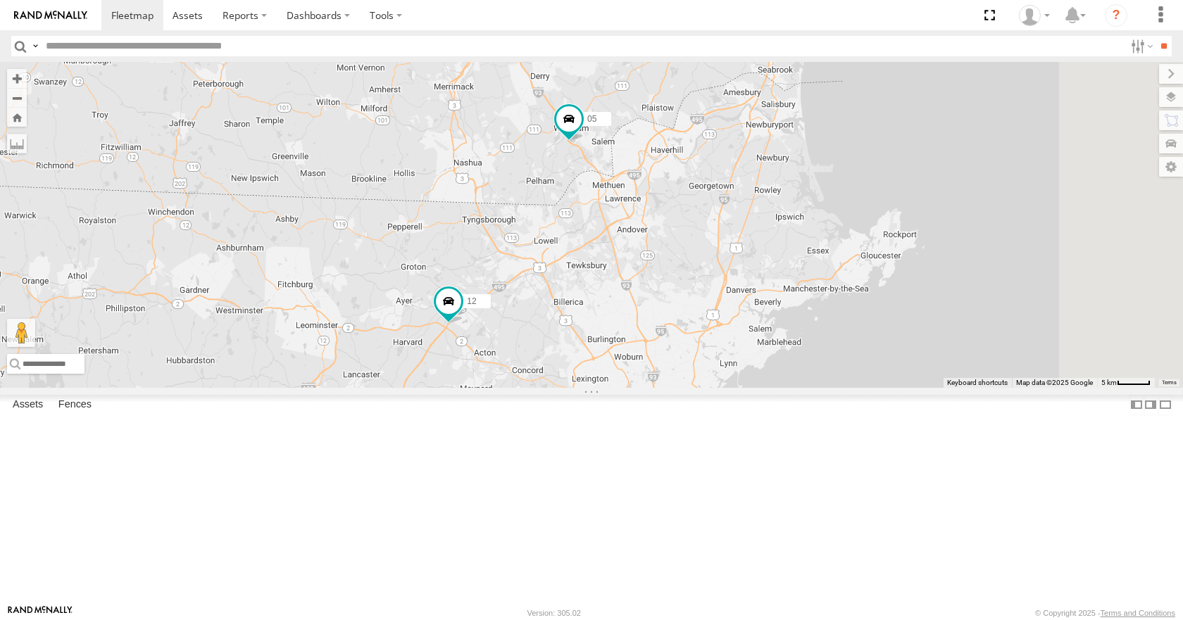
drag, startPoint x: 756, startPoint y: 359, endPoint x: 711, endPoint y: 295, distance: 77.9
click at [711, 295] on div "35 14 08 12 02 04 11 26 50 05 03" at bounding box center [591, 224] width 1183 height 325
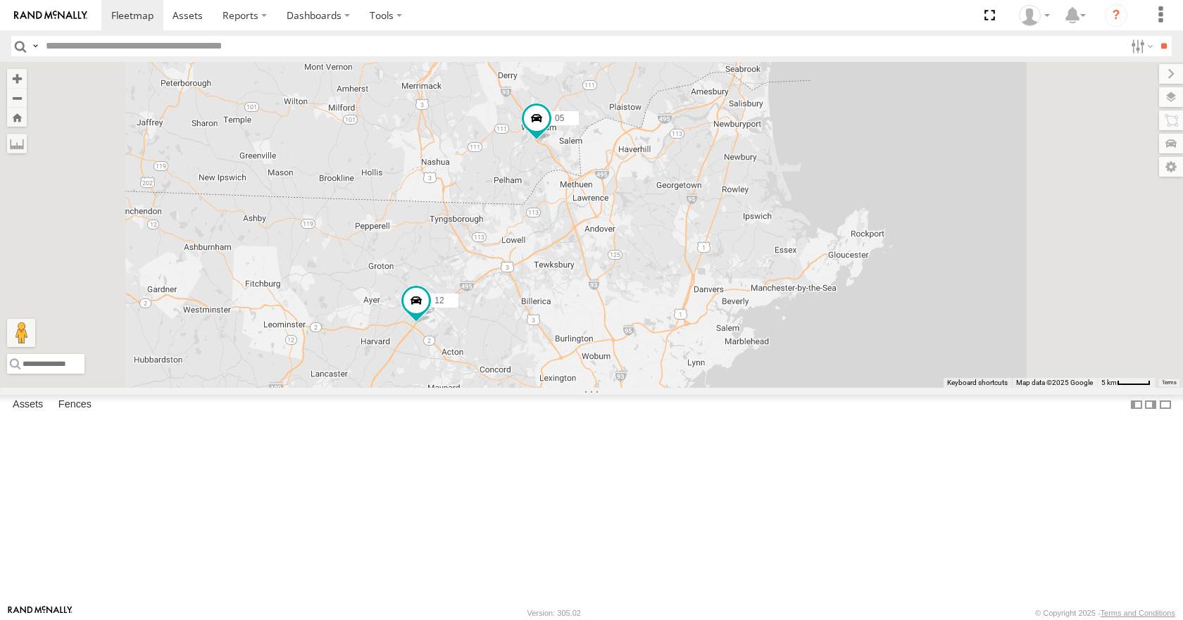
drag, startPoint x: 649, startPoint y: 218, endPoint x: 657, endPoint y: 232, distance: 16.1
click at [657, 232] on div "35 14 08 12 02 04 11 26 50 05 03" at bounding box center [591, 224] width 1183 height 325
drag, startPoint x: 674, startPoint y: 167, endPoint x: 688, endPoint y: 176, distance: 16.8
click at [688, 176] on div "35 14 08 12 02 04 11 26 50 05 03" at bounding box center [591, 224] width 1183 height 325
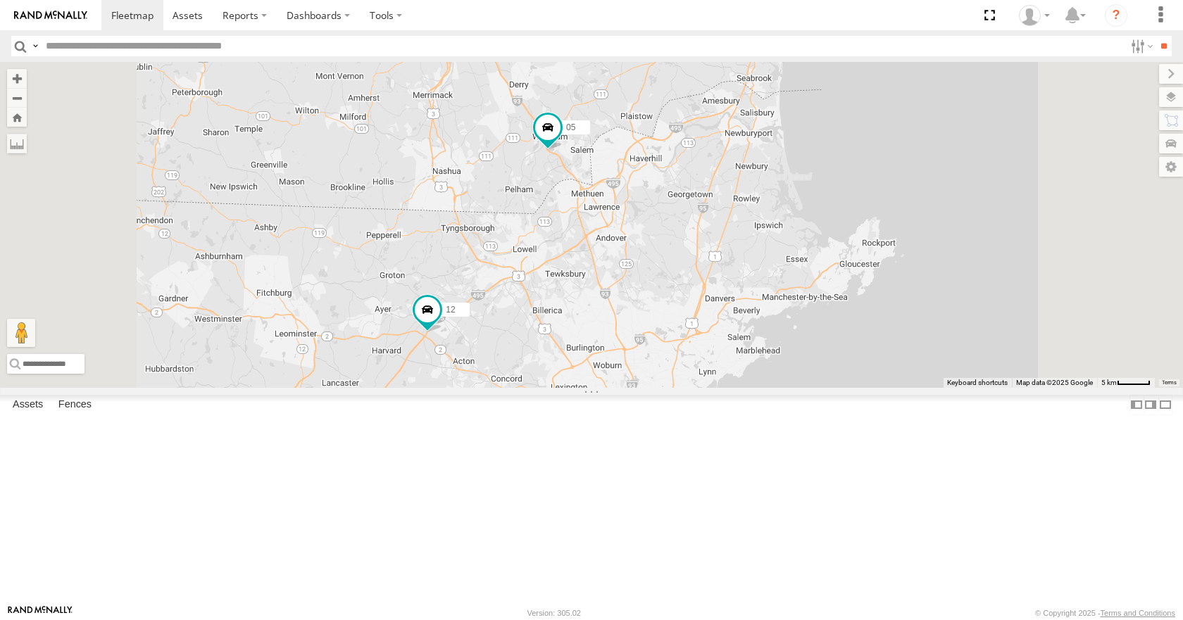
click at [725, 125] on div "35 14 08 12 02 04 11 26 50 05 03" at bounding box center [591, 224] width 1183 height 325
drag, startPoint x: 728, startPoint y: 155, endPoint x: 734, endPoint y: 187, distance: 33.0
click at [734, 187] on div "35 14 08 12 02 04 11 26 50 05 03" at bounding box center [591, 224] width 1183 height 325
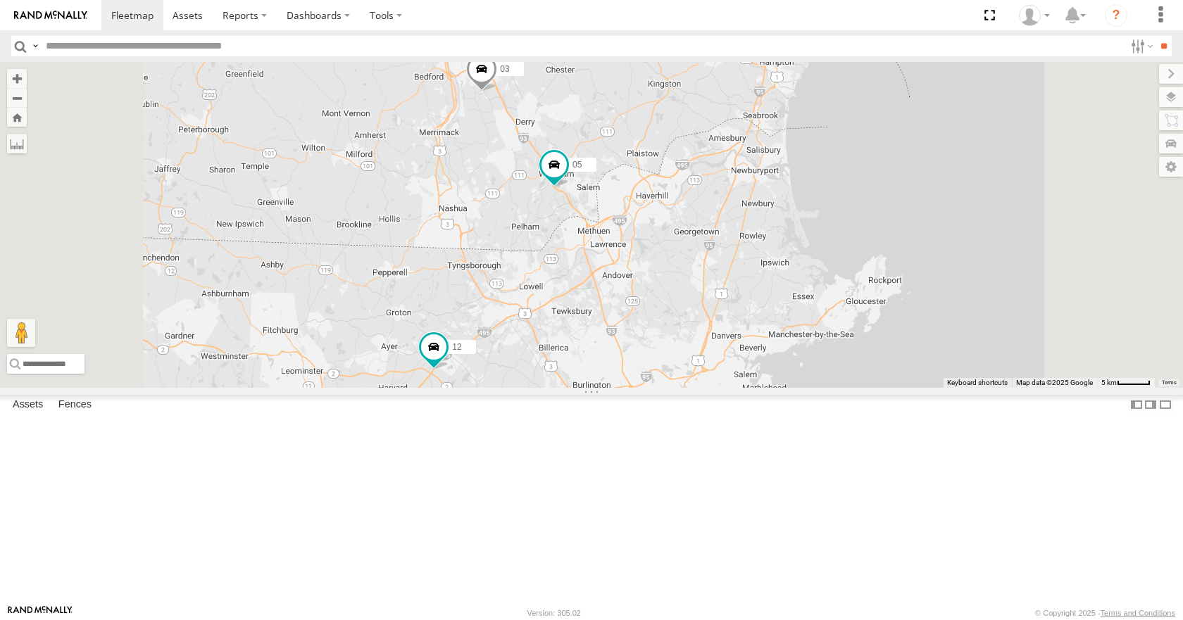
drag, startPoint x: 736, startPoint y: 153, endPoint x: 736, endPoint y: 168, distance: 15.5
click at [736, 168] on div "35 14 08 12 02 04 11 26 50 05 03" at bounding box center [591, 224] width 1183 height 325
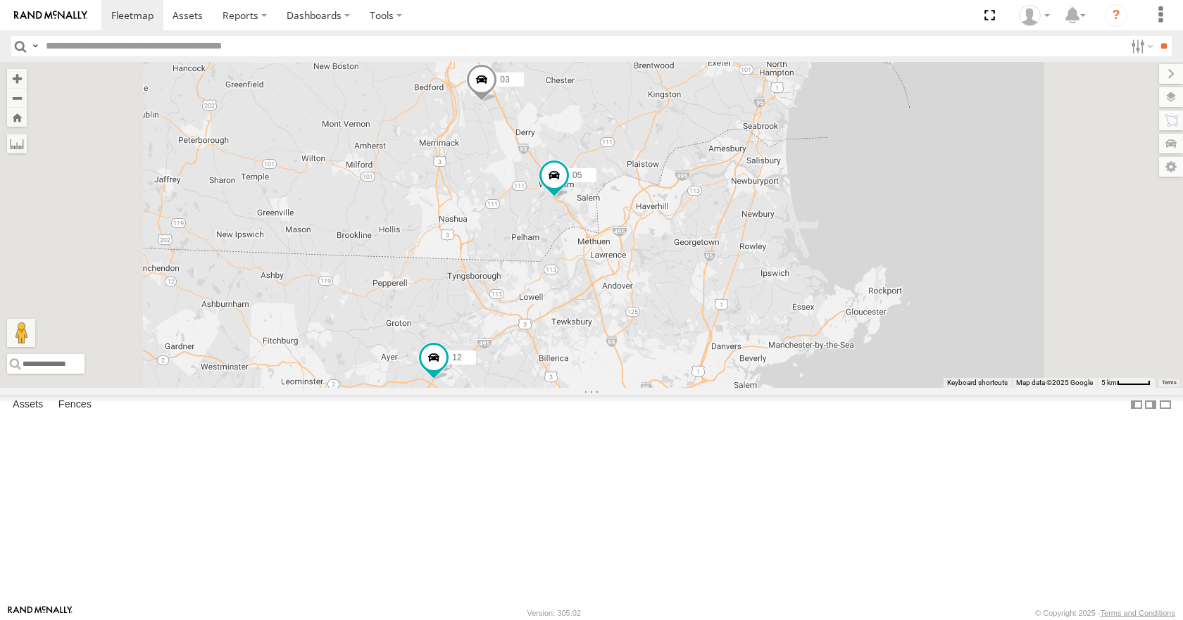
drag, startPoint x: 739, startPoint y: 231, endPoint x: 739, endPoint y: 214, distance: 16.9
click at [739, 214] on div "35 14 08 12 02 04 11 26 50 05 03" at bounding box center [591, 224] width 1183 height 325
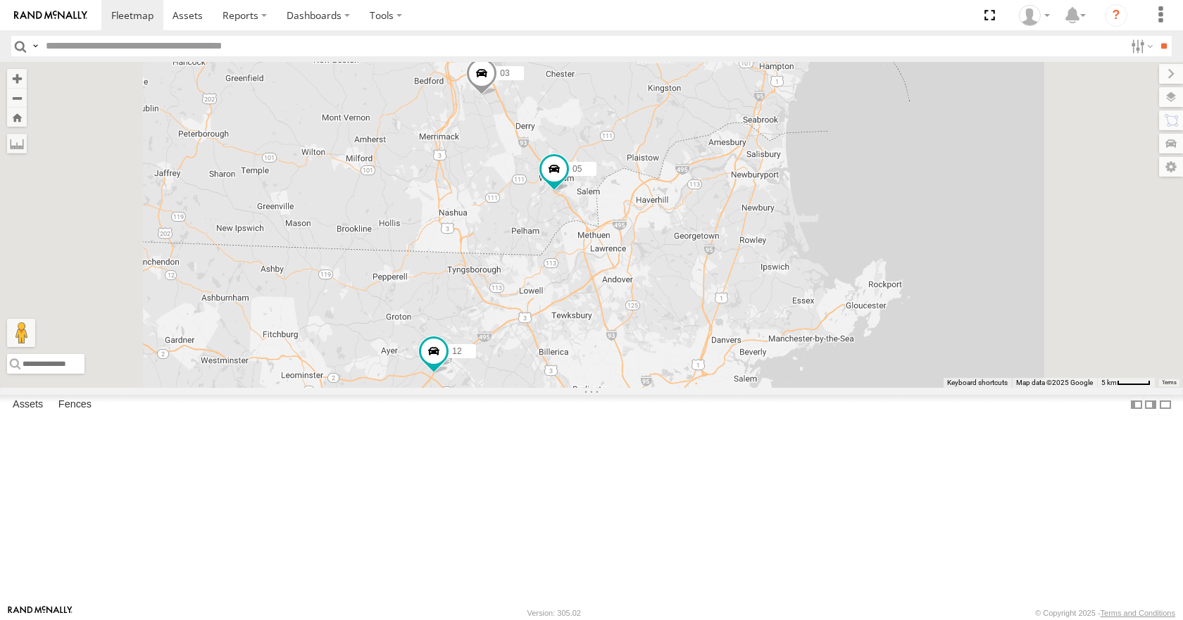
drag, startPoint x: 744, startPoint y: 176, endPoint x: 744, endPoint y: 158, distance: 17.6
click at [744, 158] on div "35 14 08 12 02 04 11 26 50 05 03" at bounding box center [591, 224] width 1183 height 325
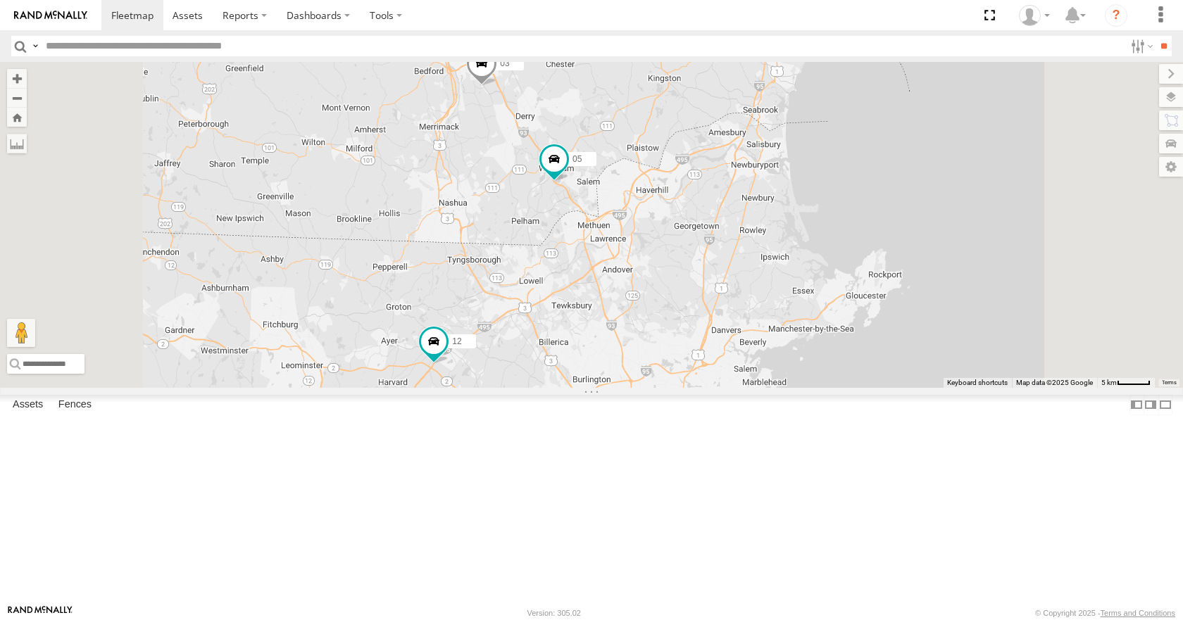
drag, startPoint x: 832, startPoint y: 82, endPoint x: 802, endPoint y: 99, distance: 34.7
click at [802, 99] on div "35 14 08 12 02 04 11 26 50 05 03" at bounding box center [591, 224] width 1183 height 325
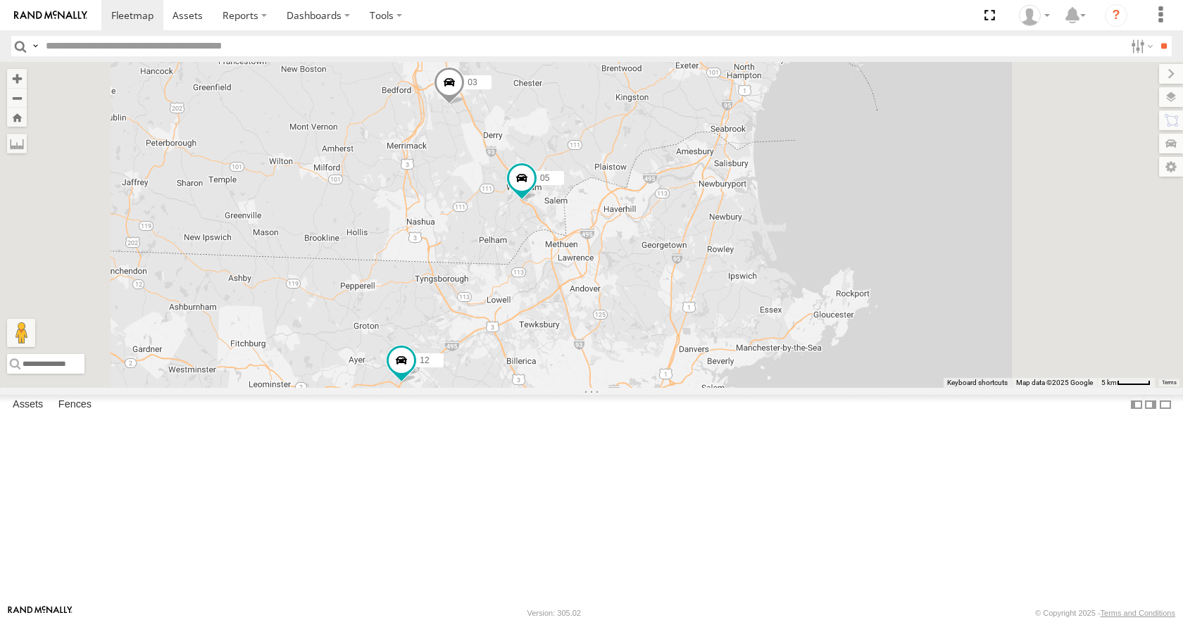
drag, startPoint x: 809, startPoint y: 143, endPoint x: 797, endPoint y: 184, distance: 43.2
click at [797, 184] on div "35 14 08 12 02 04 11 26 50 05 03" at bounding box center [591, 224] width 1183 height 325
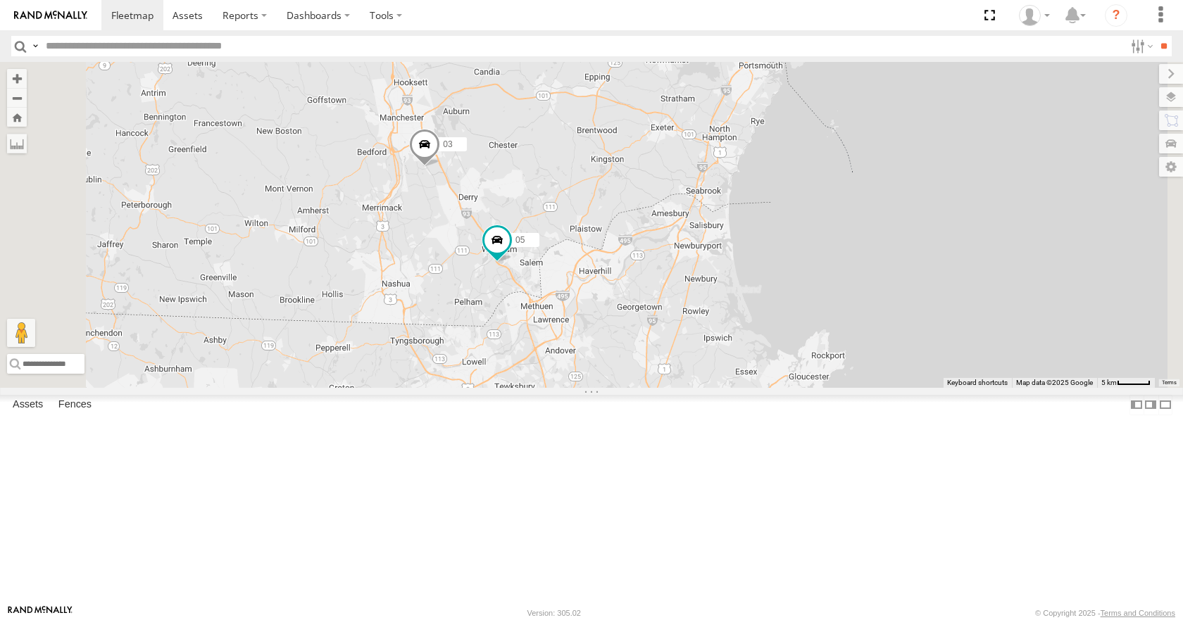
drag, startPoint x: 759, startPoint y: 120, endPoint x: 741, endPoint y: 138, distance: 25.4
click at [741, 138] on div "35 14 08 12 02 04 11 26 50 05 03" at bounding box center [591, 224] width 1183 height 325
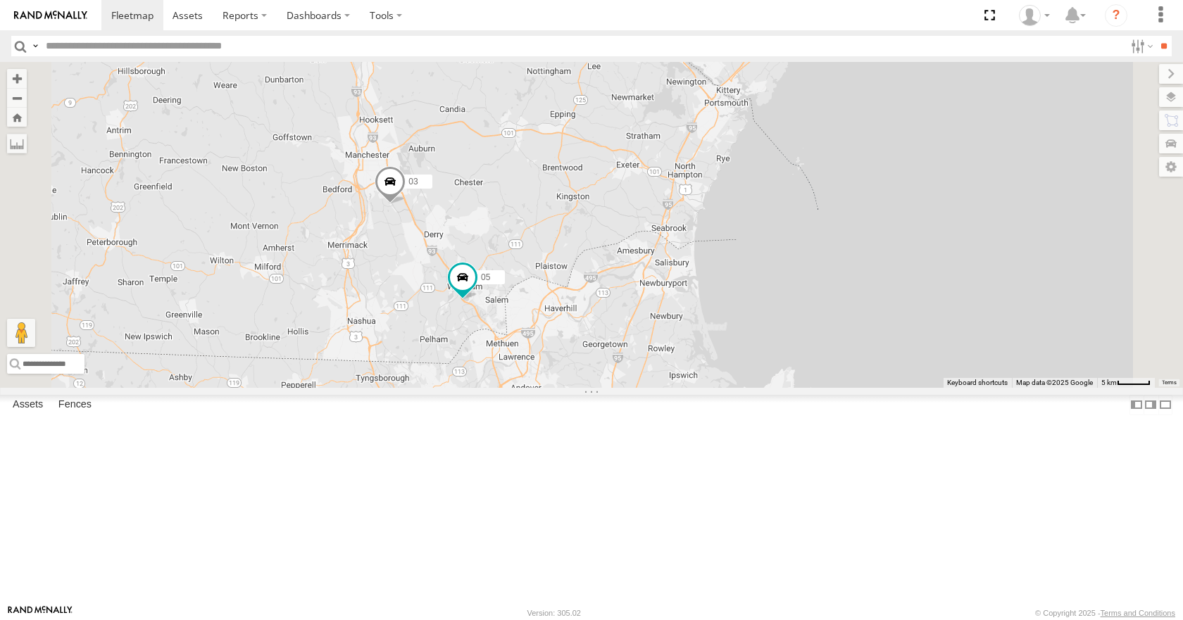
drag, startPoint x: 824, startPoint y: 142, endPoint x: 818, endPoint y: 153, distance: 12.6
click at [818, 153] on div "35 14 08 12 02 04 11 26 50 05 03" at bounding box center [591, 224] width 1183 height 325
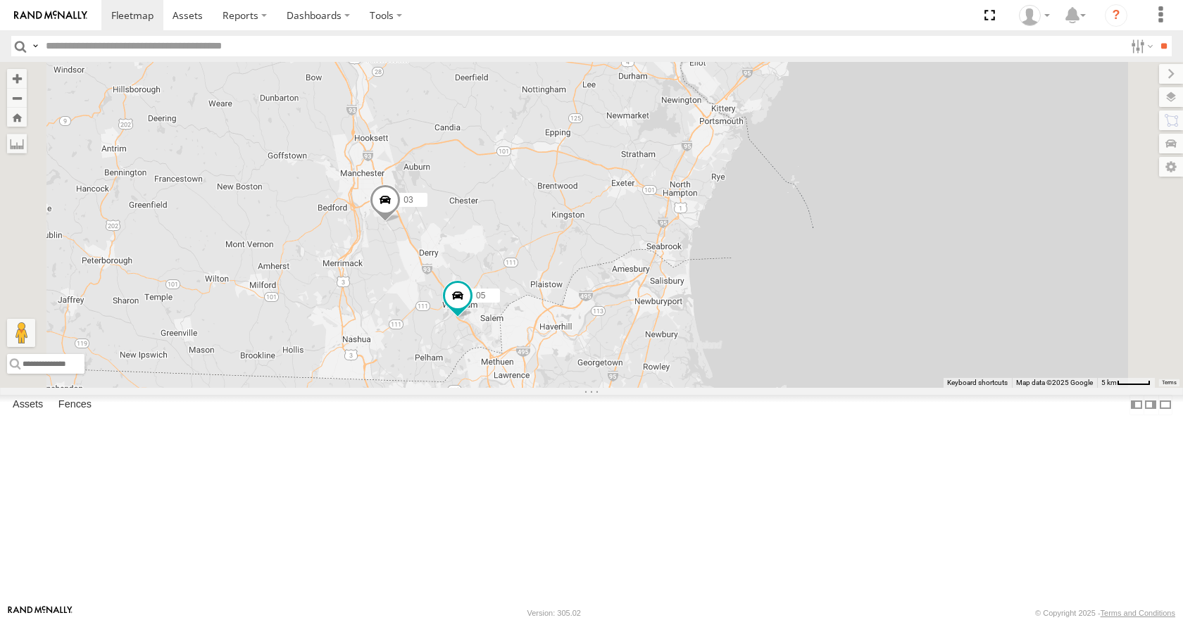
drag, startPoint x: 868, startPoint y: 94, endPoint x: 863, endPoint y: 153, distance: 59.4
click at [863, 153] on div "35 14 08 12 02 04 11 26 50 05 03" at bounding box center [591, 224] width 1183 height 325
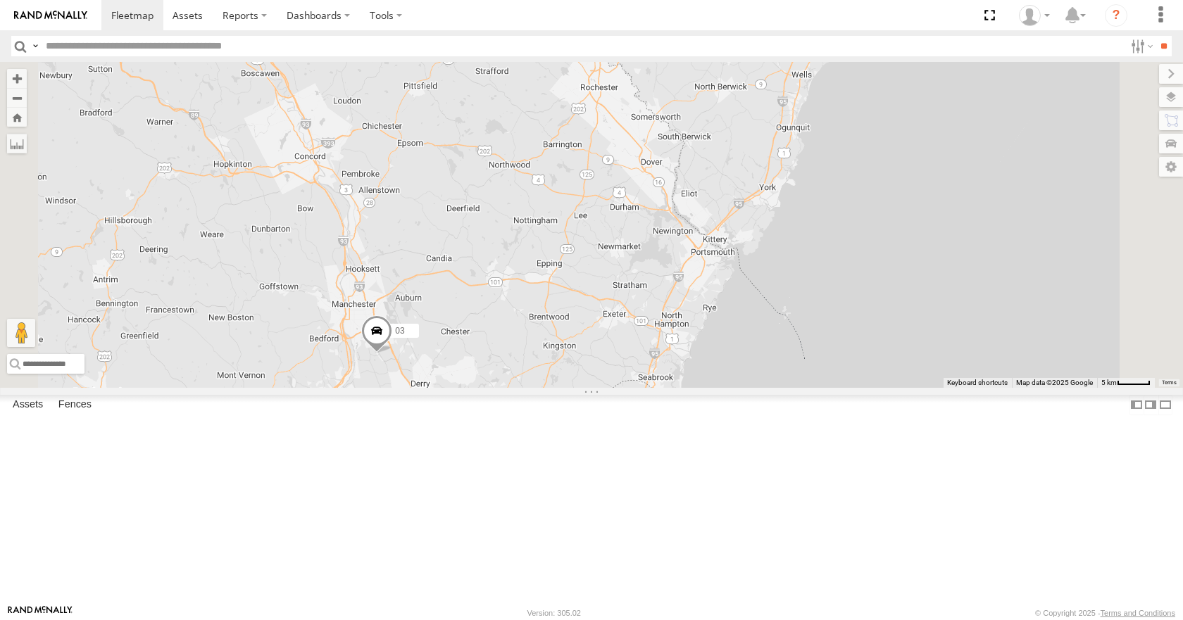
drag, startPoint x: 852, startPoint y: 140, endPoint x: 848, endPoint y: 188, distance: 48.1
click at [848, 188] on div "35 14 08 12 02 04 11 26 50 05 03" at bounding box center [591, 224] width 1183 height 325
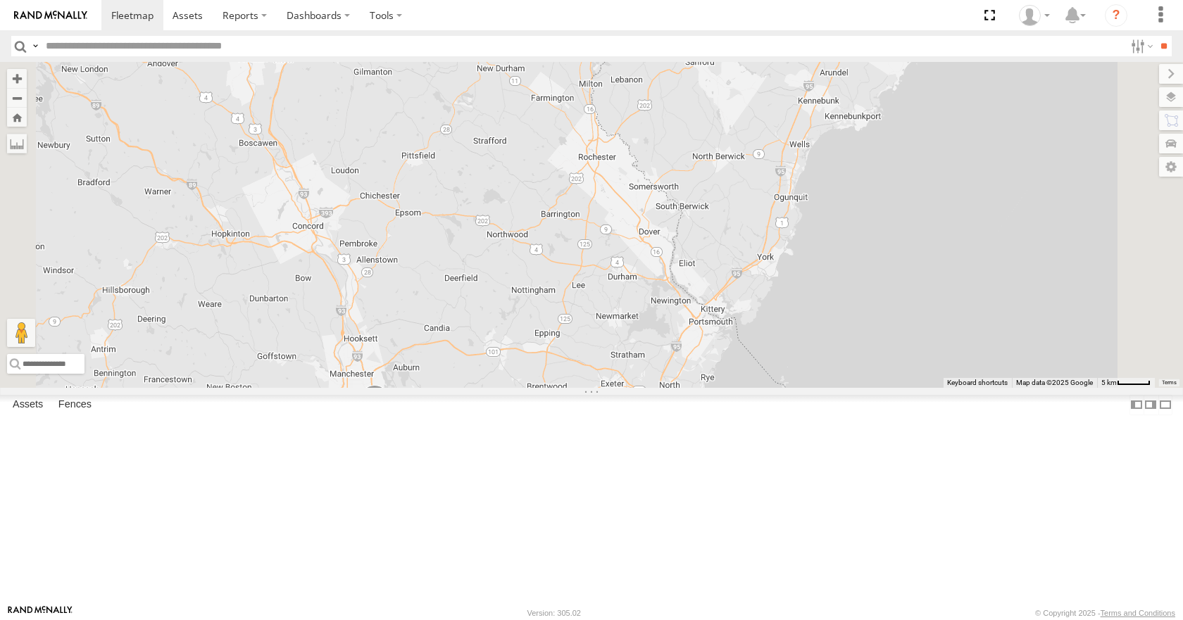
click at [892, 278] on div "35 14 08 12 02 04 11 26 50 05 03" at bounding box center [591, 224] width 1183 height 325
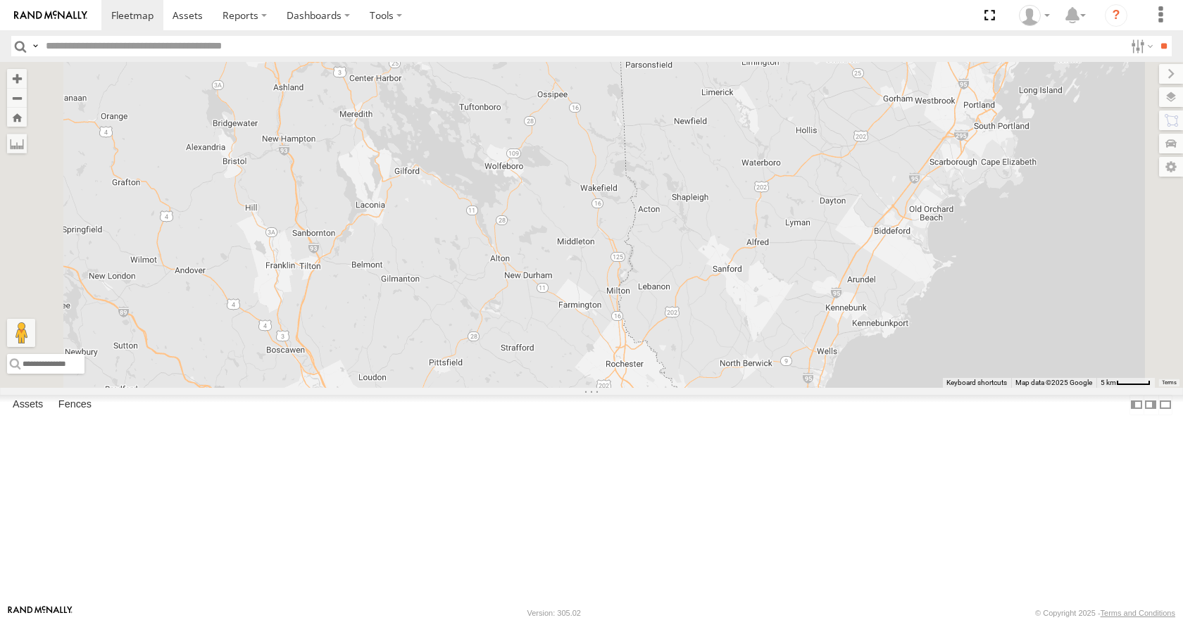
drag, startPoint x: 937, startPoint y: 441, endPoint x: 993, endPoint y: 132, distance: 314.2
click at [993, 144] on div "35 14 08 12 02 04 11 26 50 05 03" at bounding box center [591, 224] width 1183 height 325
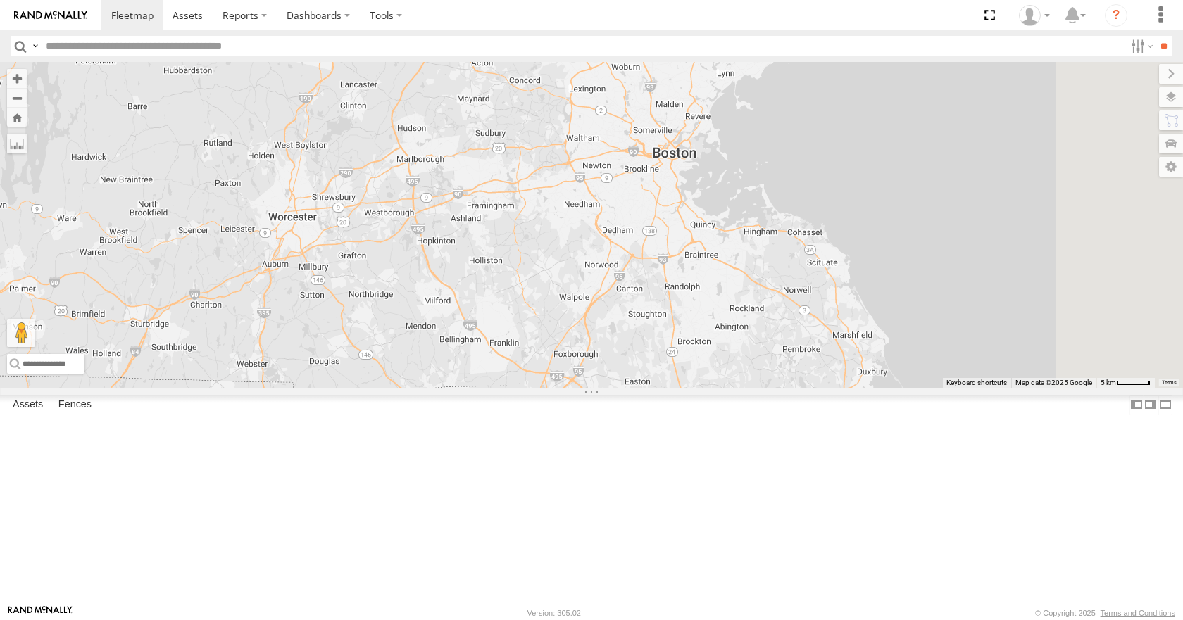
drag, startPoint x: 860, startPoint y: 376, endPoint x: 741, endPoint y: 653, distance: 301.6
click at [741, 620] on html at bounding box center [591, 310] width 1183 height 620
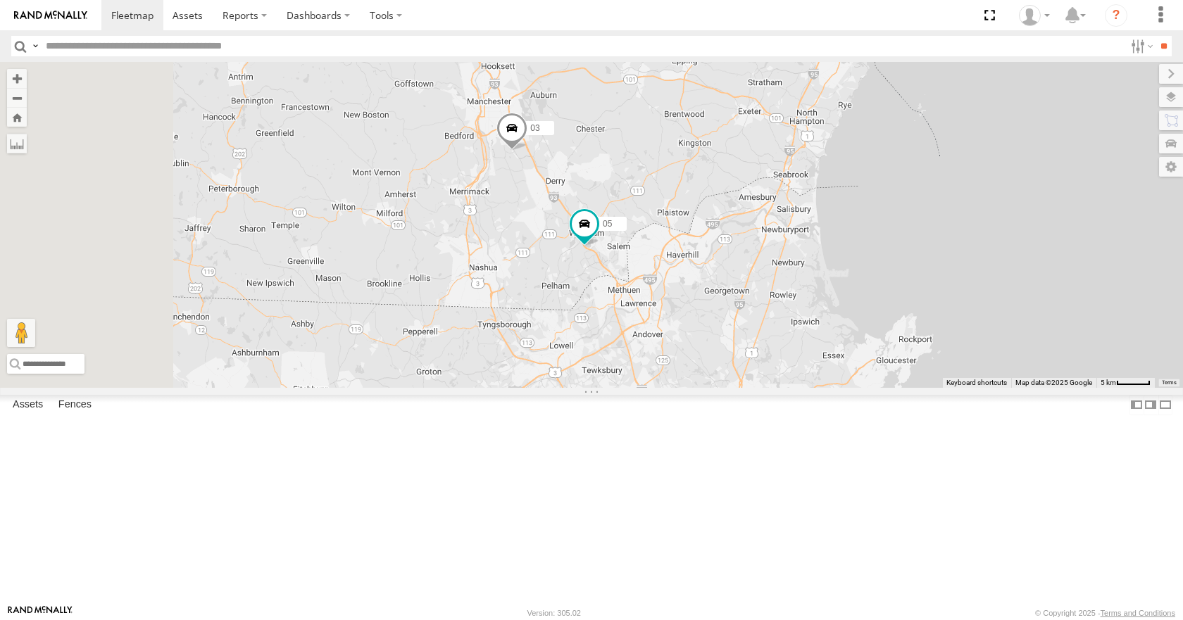
drag, startPoint x: 736, startPoint y: 463, endPoint x: 1021, endPoint y: 165, distance: 412.4
click at [1021, 165] on div "35 14 08 12 02 04 11 26 50 05 03" at bounding box center [591, 224] width 1183 height 325
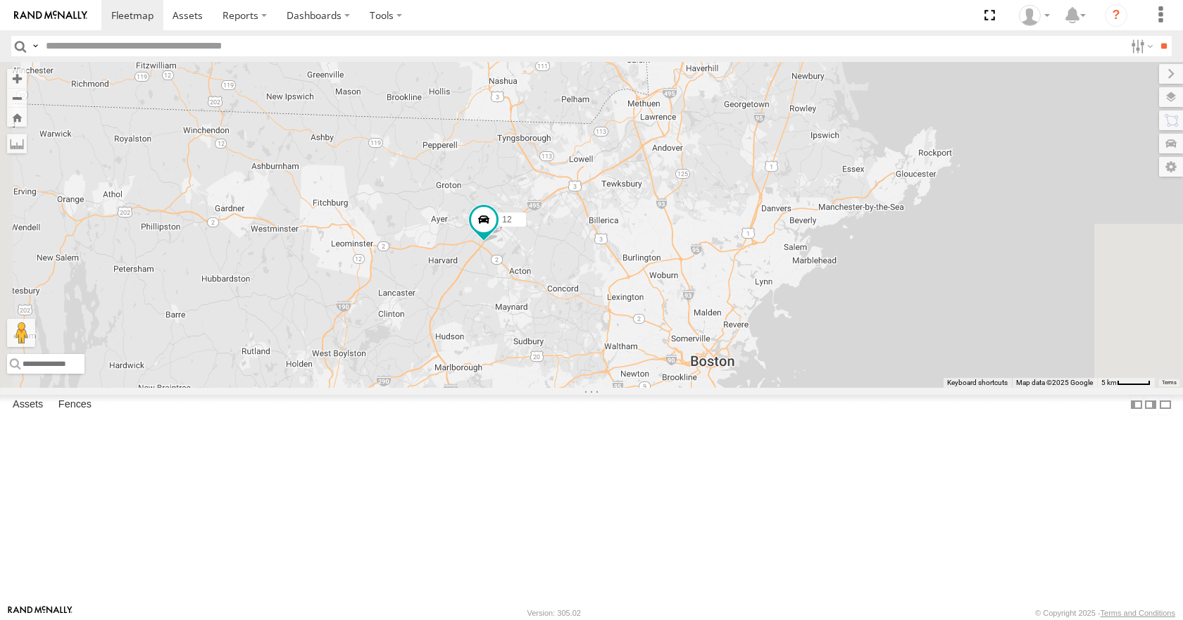
drag, startPoint x: 863, startPoint y: 446, endPoint x: 882, endPoint y: 261, distance: 186.1
click at [882, 261] on div "35 14 08 12 02 04 11 26 50 05 03" at bounding box center [591, 224] width 1183 height 325
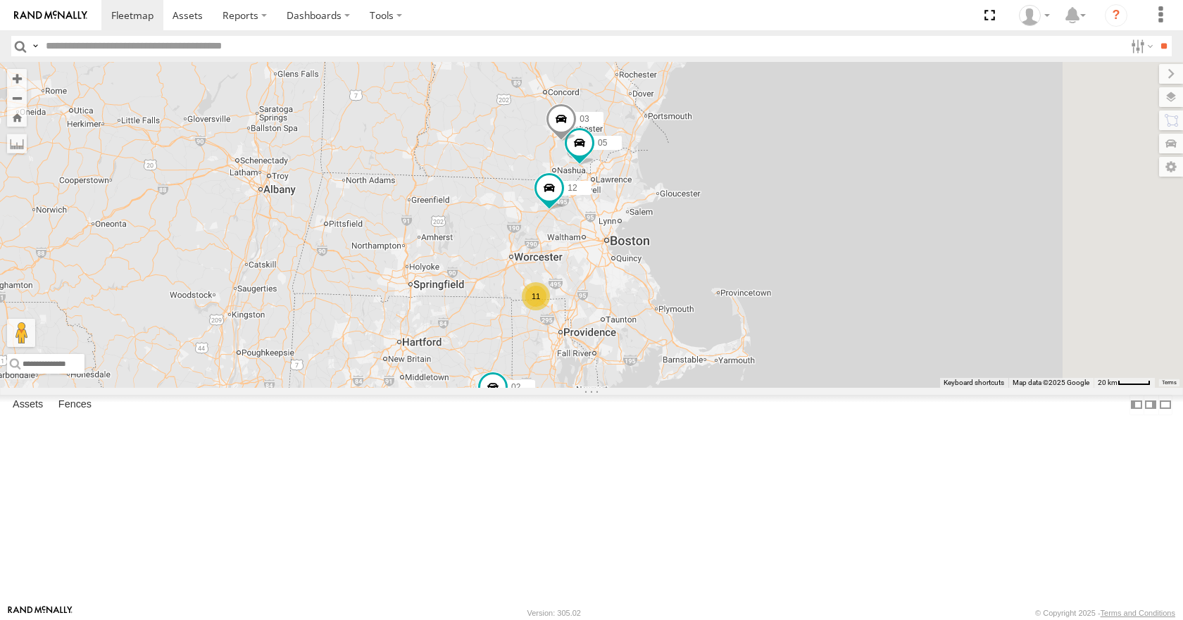
drag, startPoint x: 773, startPoint y: 325, endPoint x: 746, endPoint y: 360, distance: 43.7
click at [746, 360] on div "35 14 08 12 02 04 11 26 50 05 11 03" at bounding box center [591, 224] width 1183 height 325
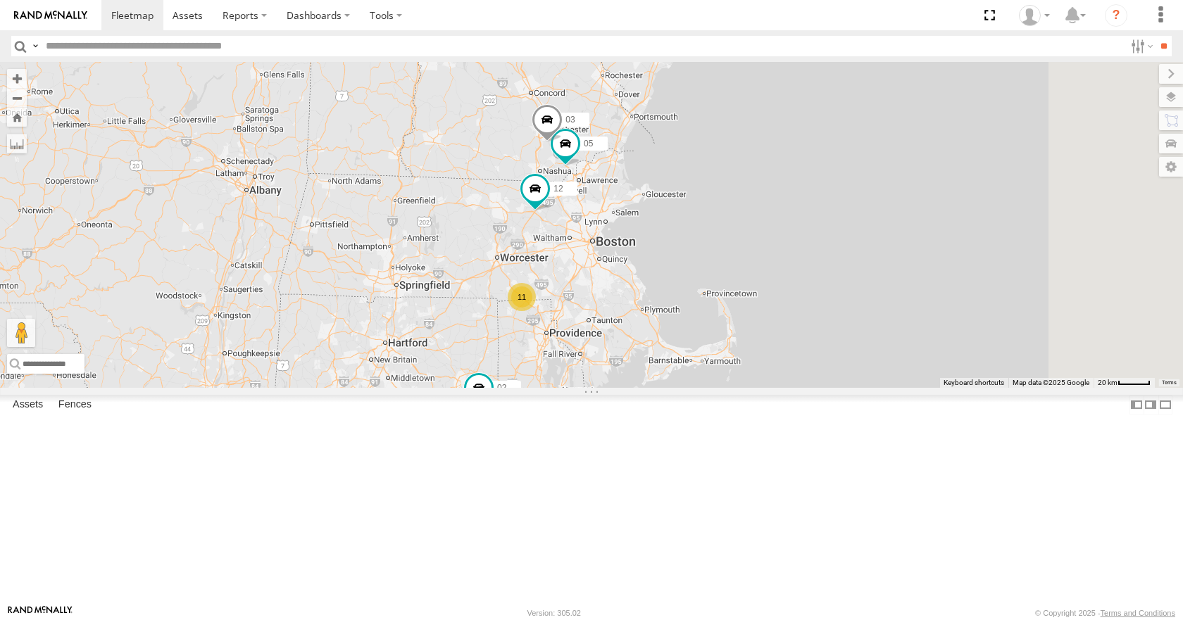
drag, startPoint x: 756, startPoint y: 337, endPoint x: 741, endPoint y: 328, distance: 17.4
click at [741, 328] on div "35 14 08 12 02 04 11 26 50 05 11 03" at bounding box center [591, 224] width 1183 height 325
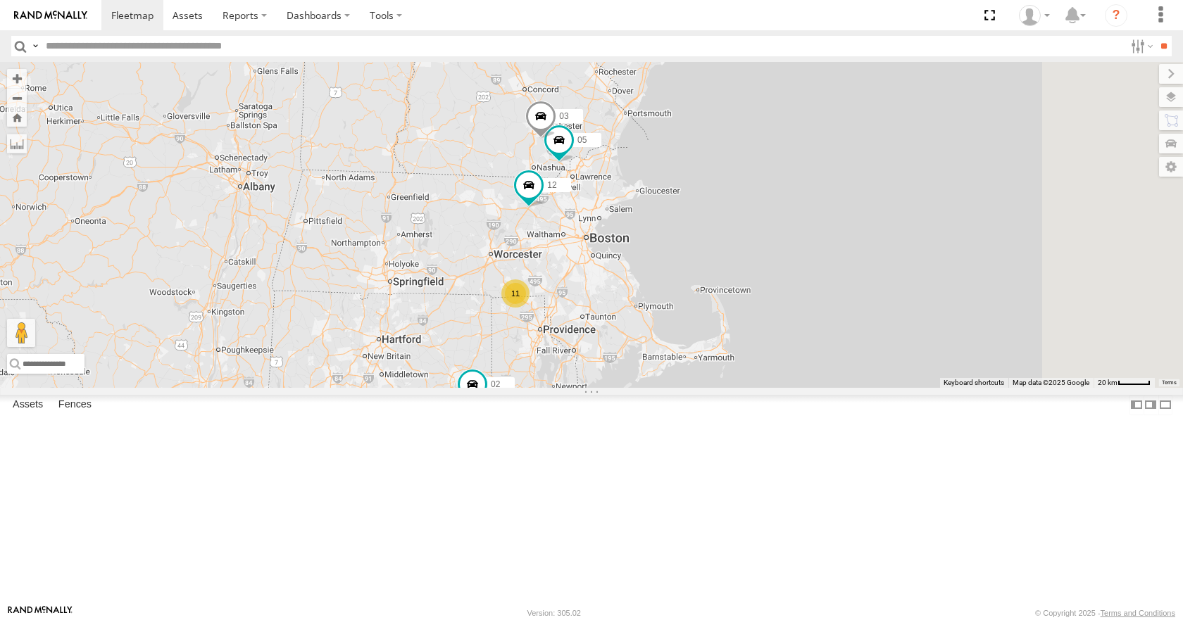
drag, startPoint x: 795, startPoint y: 304, endPoint x: 772, endPoint y: 308, distance: 22.9
click at [772, 308] on div "35 14 08 12 02 04 11 26 50 05 11 03" at bounding box center [591, 224] width 1183 height 325
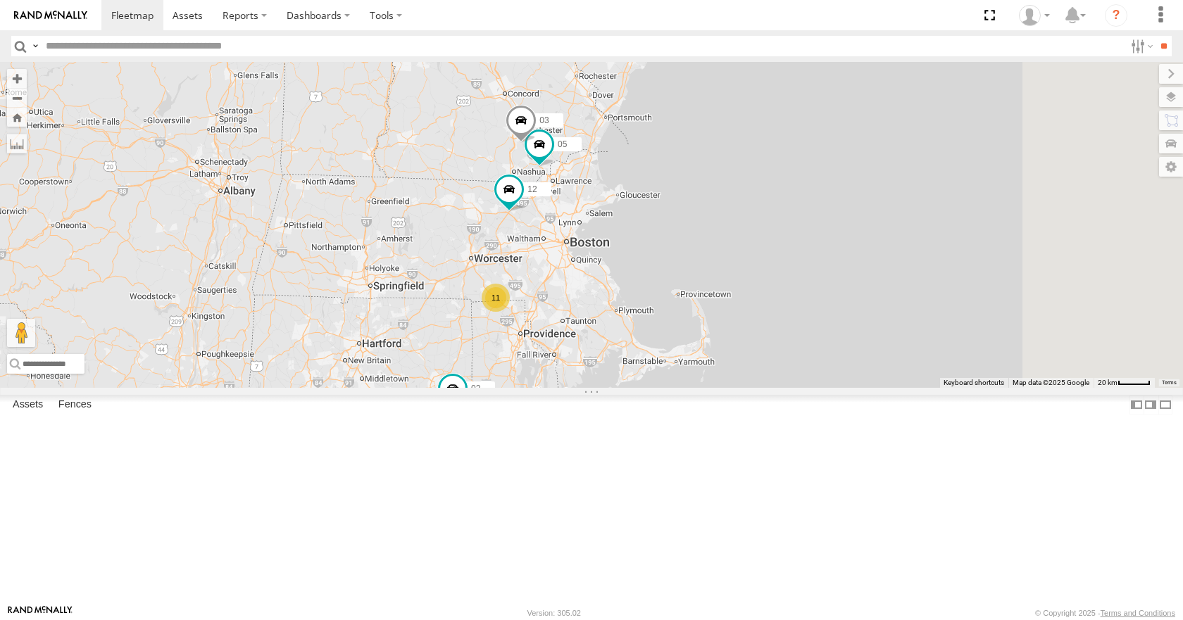
drag, startPoint x: 830, startPoint y: 296, endPoint x: 802, endPoint y: 285, distance: 30.1
click at [802, 285] on div "35 14 08 12 02 04 11 26 50 05 11 03" at bounding box center [591, 224] width 1183 height 325
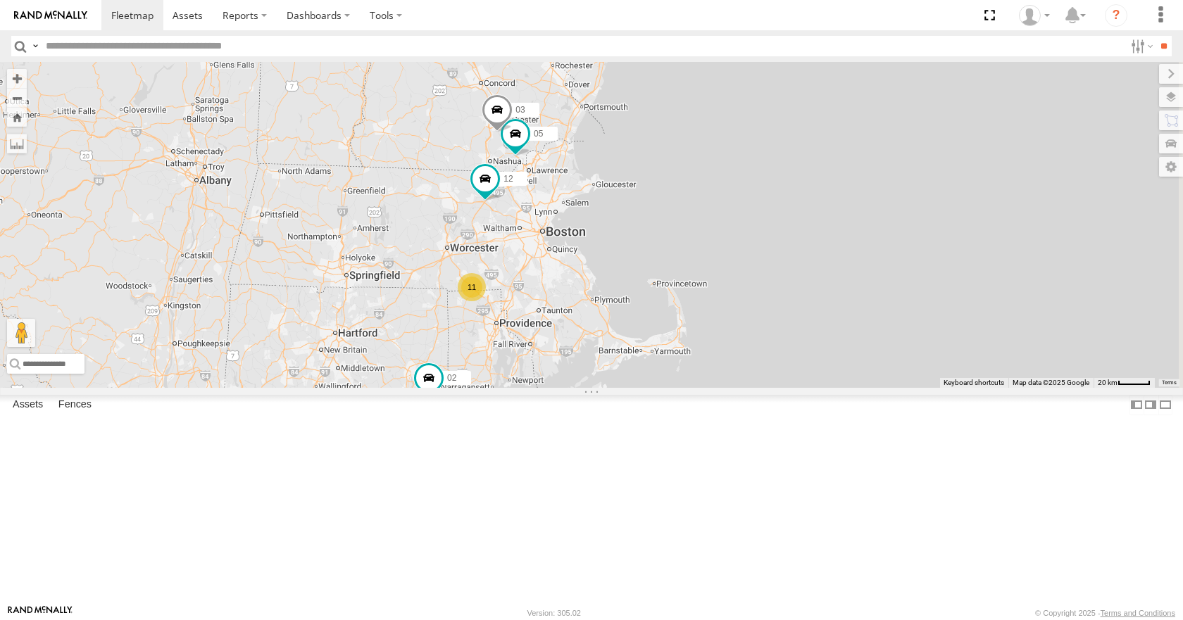
drag, startPoint x: 784, startPoint y: 329, endPoint x: 801, endPoint y: 339, distance: 20.5
click at [801, 339] on div "35 14 08 12 02 04 11 26 50 05 11 03" at bounding box center [591, 224] width 1183 height 325
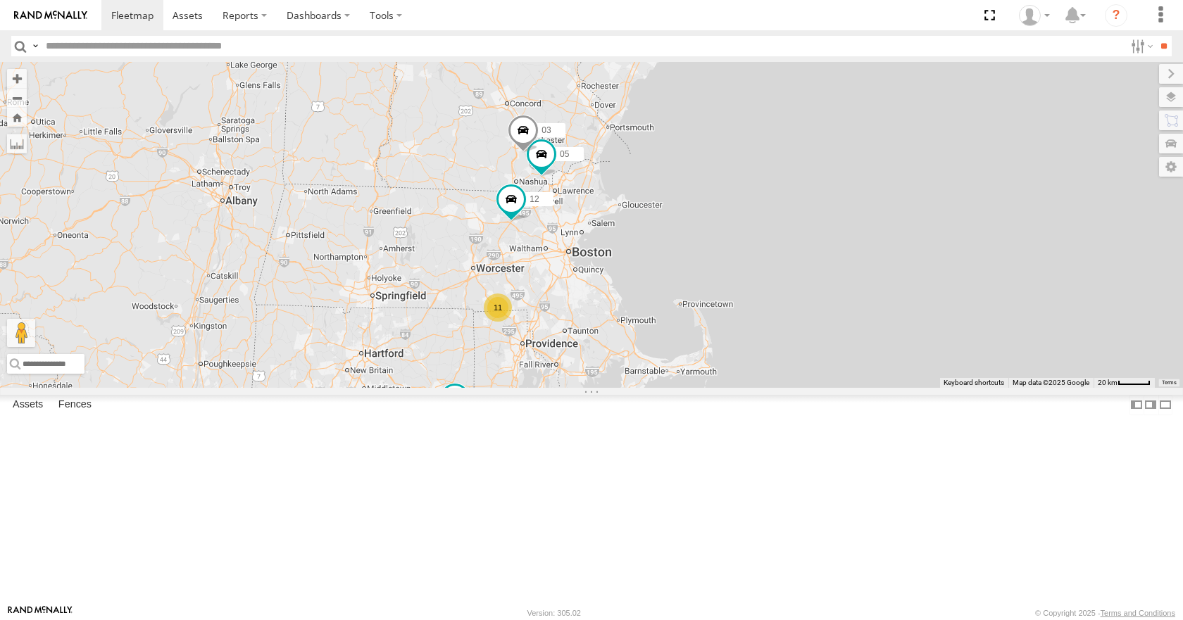
drag, startPoint x: 807, startPoint y: 289, endPoint x: 820, endPoint y: 298, distance: 15.6
click at [820, 298] on div "35 14 08 12 02 04 11 26 50 05 11 03" at bounding box center [591, 224] width 1183 height 325
drag, startPoint x: 808, startPoint y: 228, endPoint x: 824, endPoint y: 247, distance: 24.5
click at [824, 247] on div "35 14 08 12 02 04 11 26 50 05 11 03" at bounding box center [591, 224] width 1183 height 325
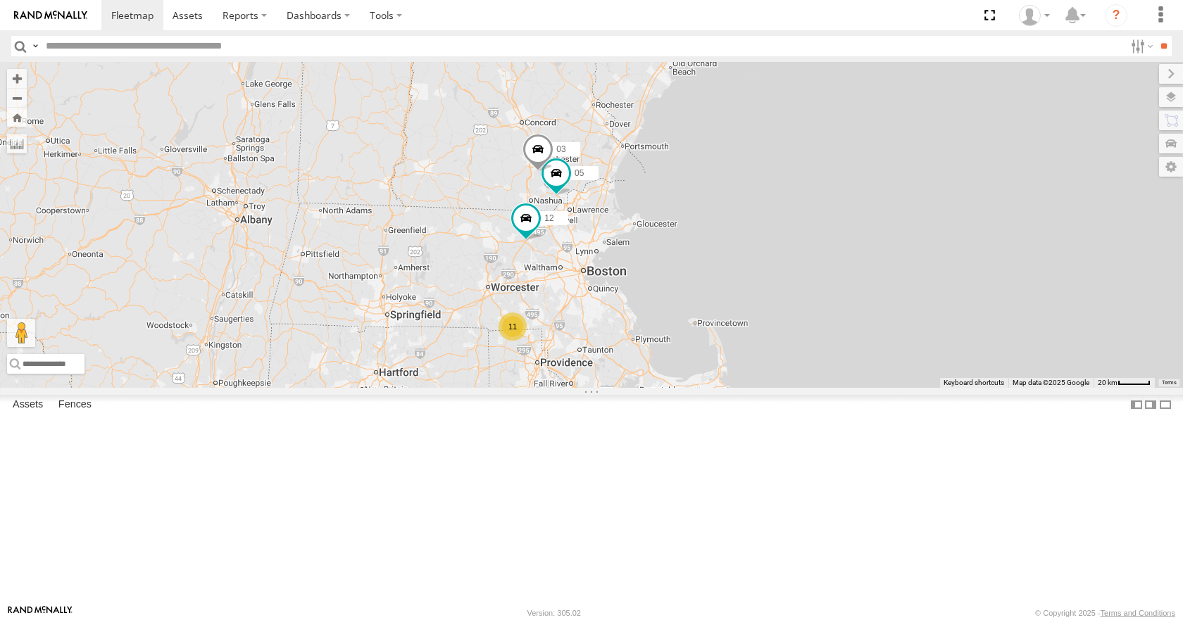
drag, startPoint x: 863, startPoint y: 151, endPoint x: 870, endPoint y: 170, distance: 20.5
click at [870, 170] on div "35 14 08 12 02 04 11 26 50 05 11 03" at bounding box center [591, 224] width 1183 height 325
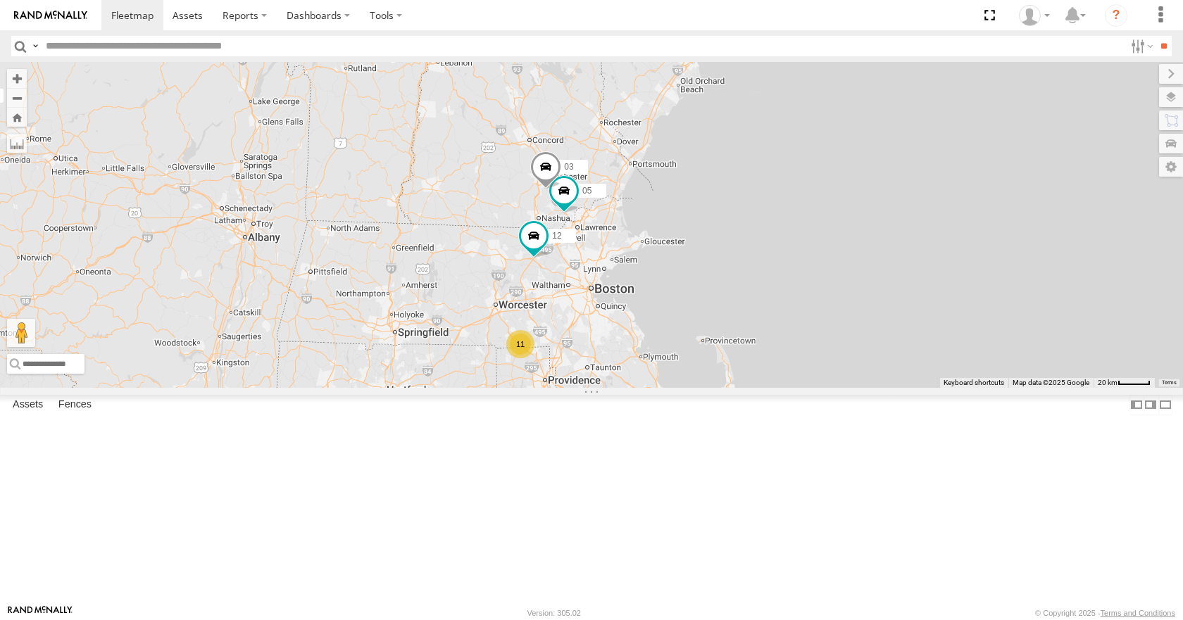
drag, startPoint x: 894, startPoint y: 144, endPoint x: 884, endPoint y: 158, distance: 17.2
click at [884, 158] on div "35 14 08 12 02 04 11 26 50 05 11 03" at bounding box center [591, 224] width 1183 height 325
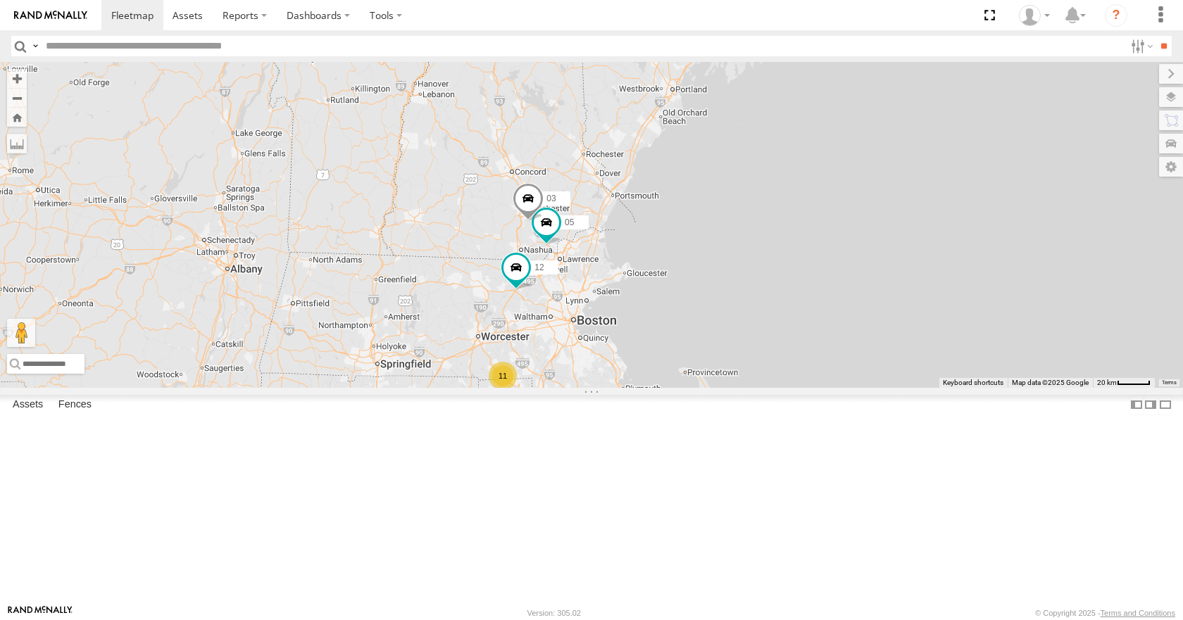
drag, startPoint x: 910, startPoint y: 130, endPoint x: 906, endPoint y: 148, distance: 18.0
click at [906, 148] on div "35 14 08 12 02 04 11 26 50 05 11 03" at bounding box center [591, 224] width 1183 height 325
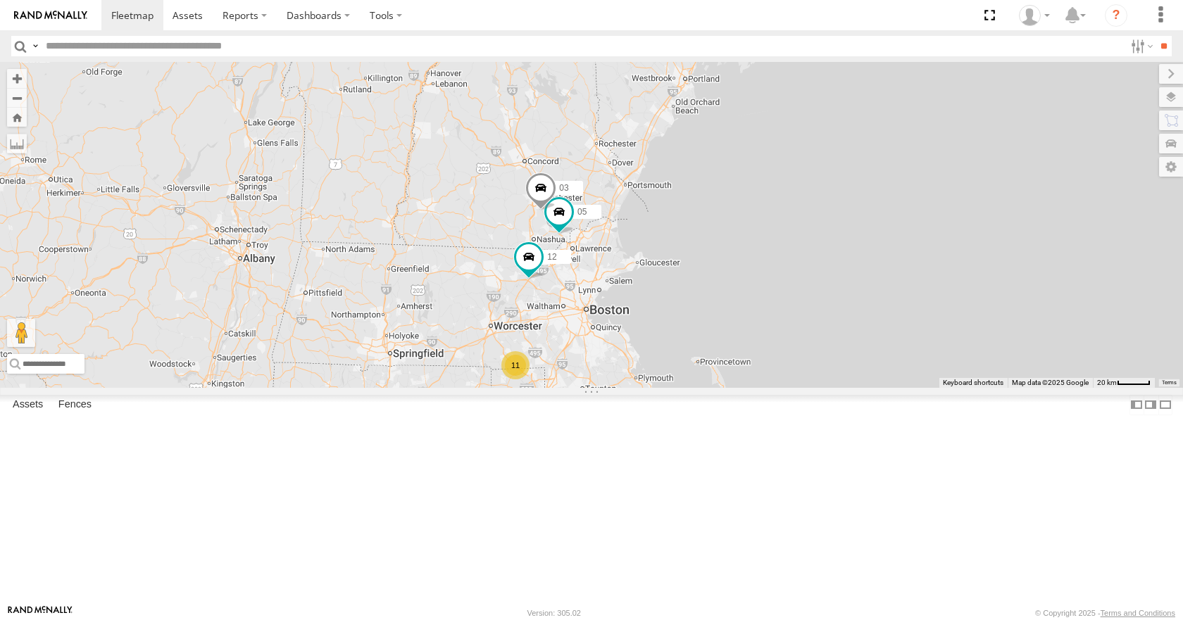
click at [913, 153] on div "35 14 08 12 02 04 11 26 50 05 11 03" at bounding box center [591, 224] width 1183 height 325
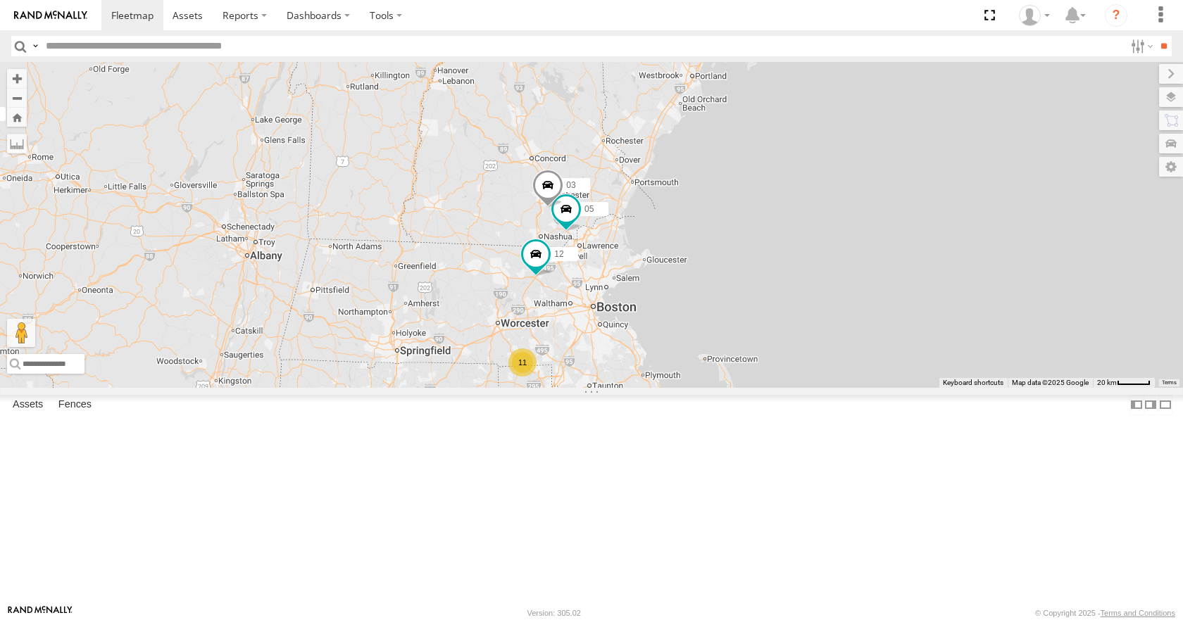
click at [907, 144] on div "35 14 08 12 02 04 11 26 50 05 11 03" at bounding box center [591, 224] width 1183 height 325
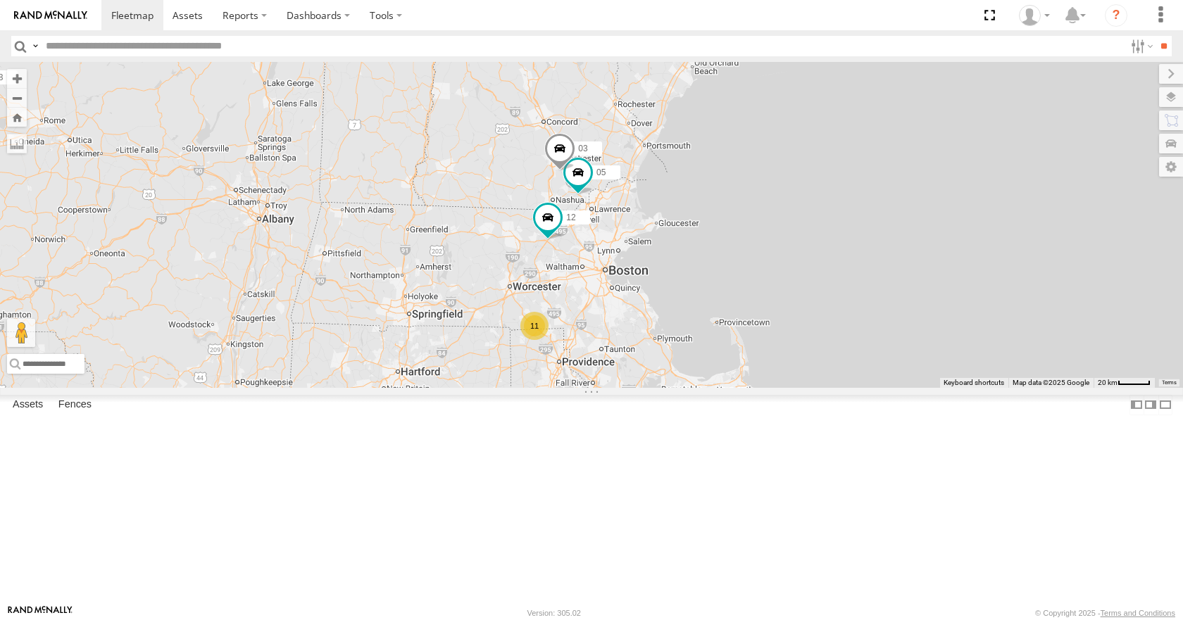
click at [920, 123] on div "35 14 08 12 02 04 11 26 50 05 11 03" at bounding box center [591, 224] width 1183 height 325
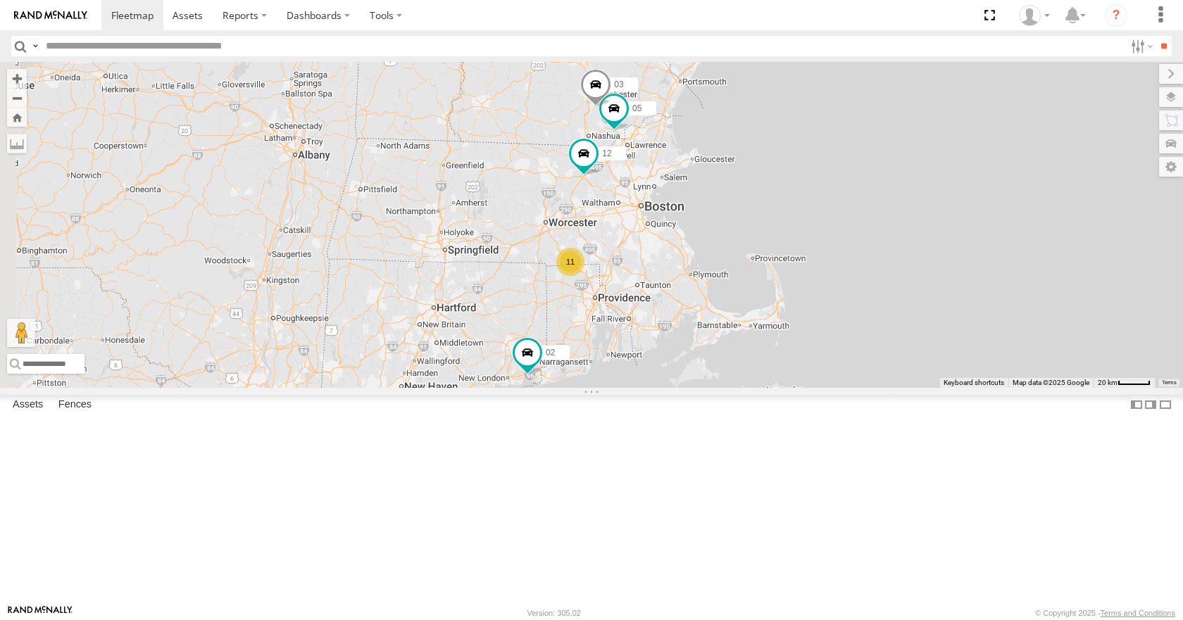
click at [916, 132] on div "35 14 08 12 02 04 11 26 50 05 11 03" at bounding box center [591, 224] width 1183 height 325
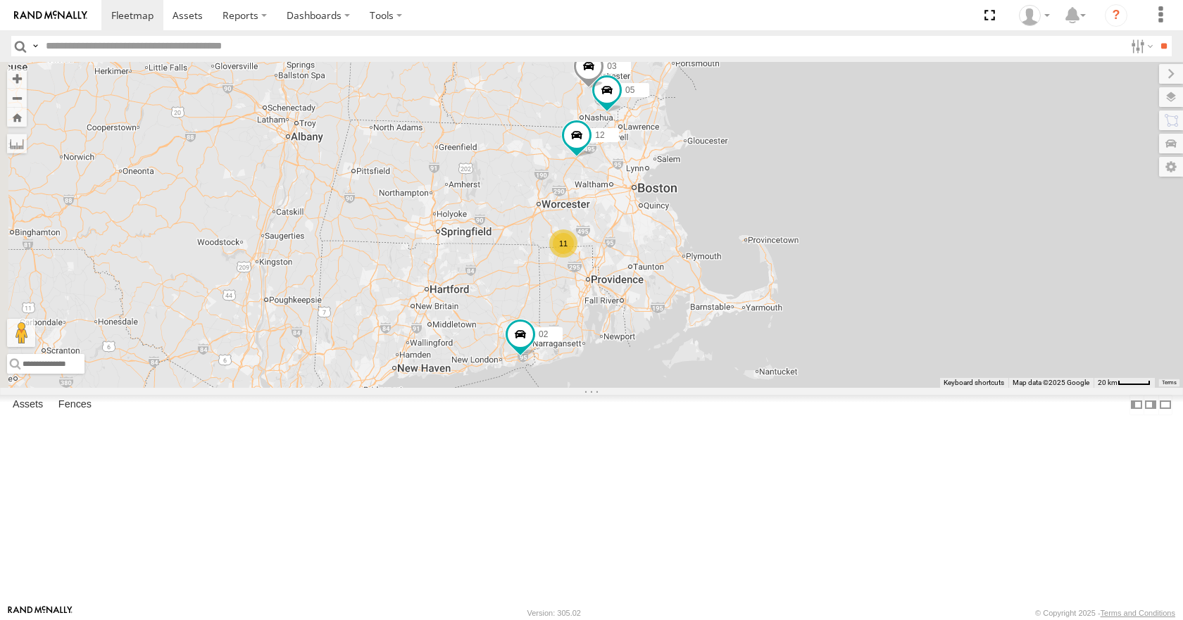
click at [885, 130] on div "35 14 08 12 02 04 11 26 50 05 11 03" at bounding box center [591, 224] width 1183 height 325
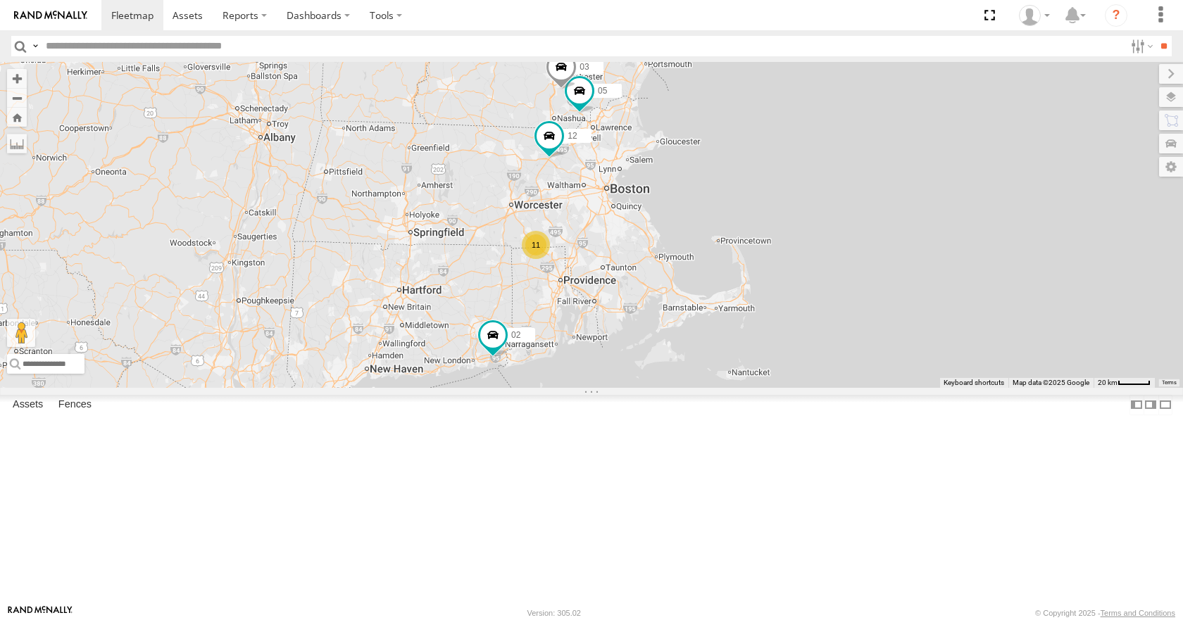
click at [853, 189] on div "35 14 08 12 02 04 11 26 50 05 11 03" at bounding box center [591, 224] width 1183 height 325
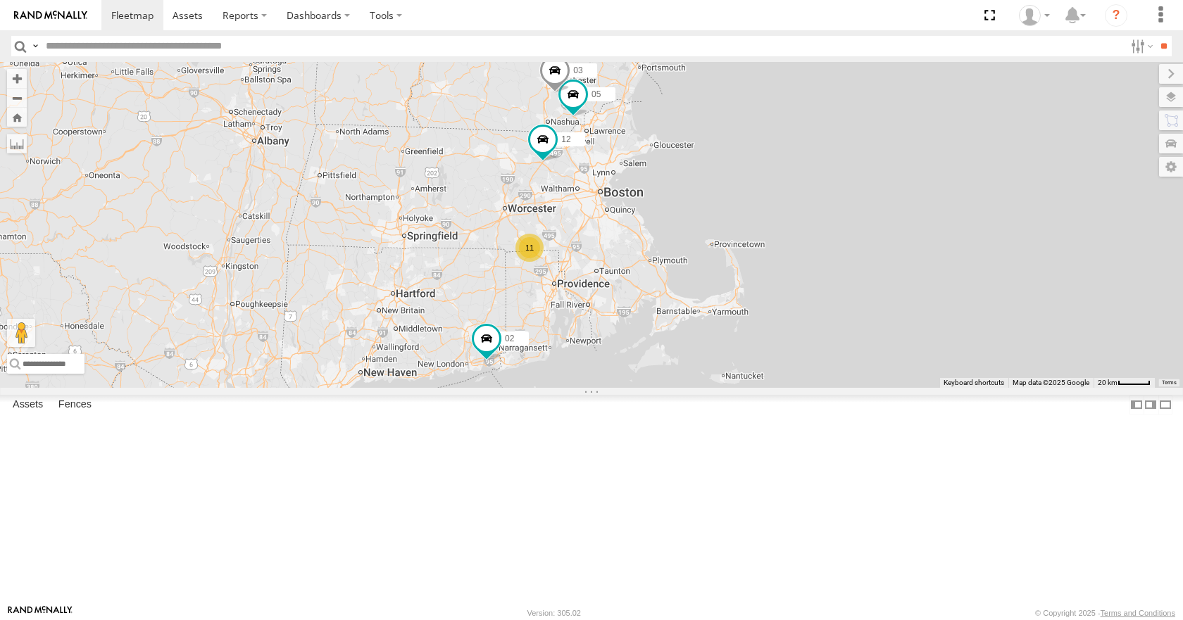
click at [844, 161] on div "35 14 08 12 02 04 11 26 50 05 11 03" at bounding box center [591, 224] width 1183 height 325
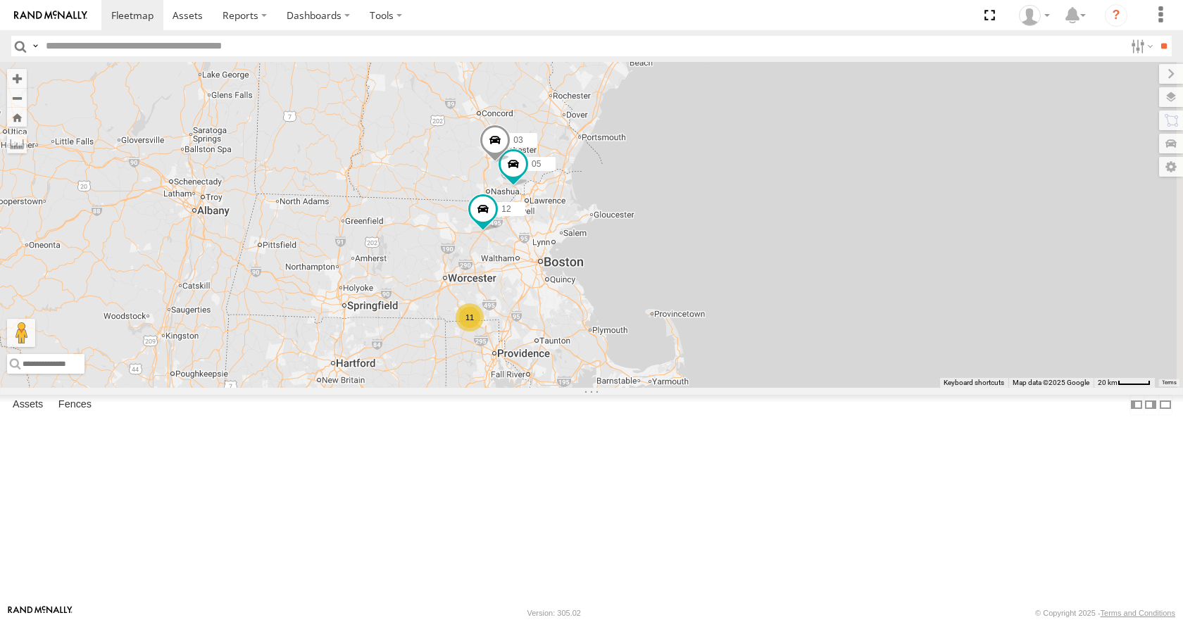
drag, startPoint x: 848, startPoint y: 227, endPoint x: 779, endPoint y: 303, distance: 102.7
click at [779, 303] on div "35 14 08 12 02 04 11 26 50 05 11 03" at bounding box center [591, 224] width 1183 height 325
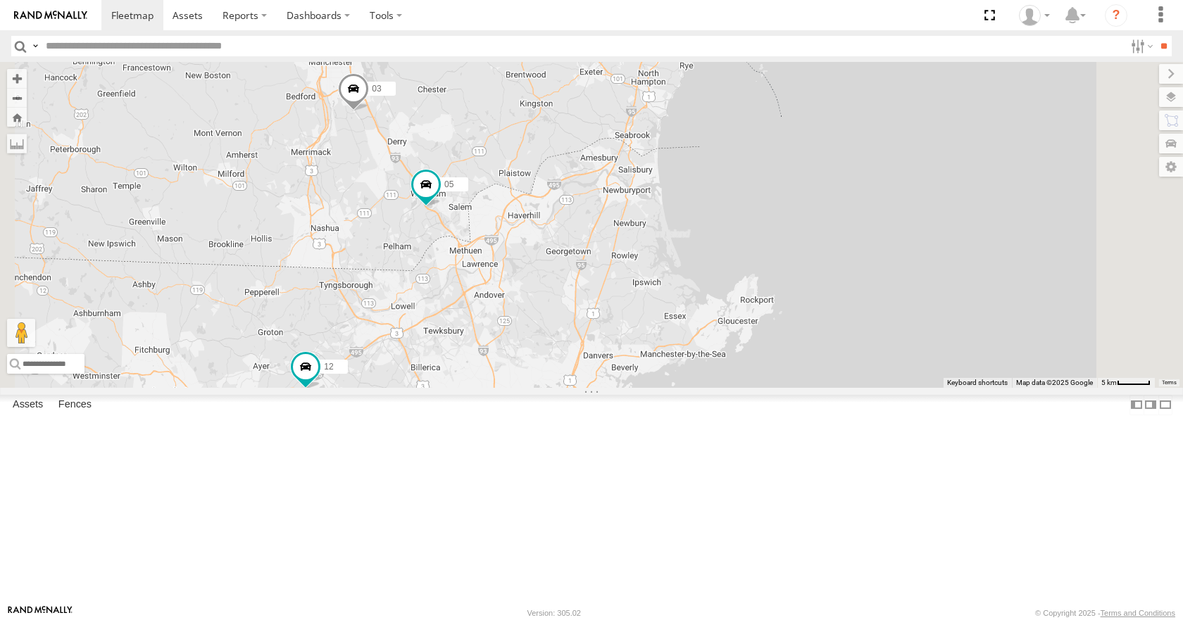
drag, startPoint x: 687, startPoint y: 255, endPoint x: 737, endPoint y: 288, distance: 60.5
click at [737, 288] on div "35 14 08 12 02 04 11 26 50 05 03" at bounding box center [591, 224] width 1183 height 325
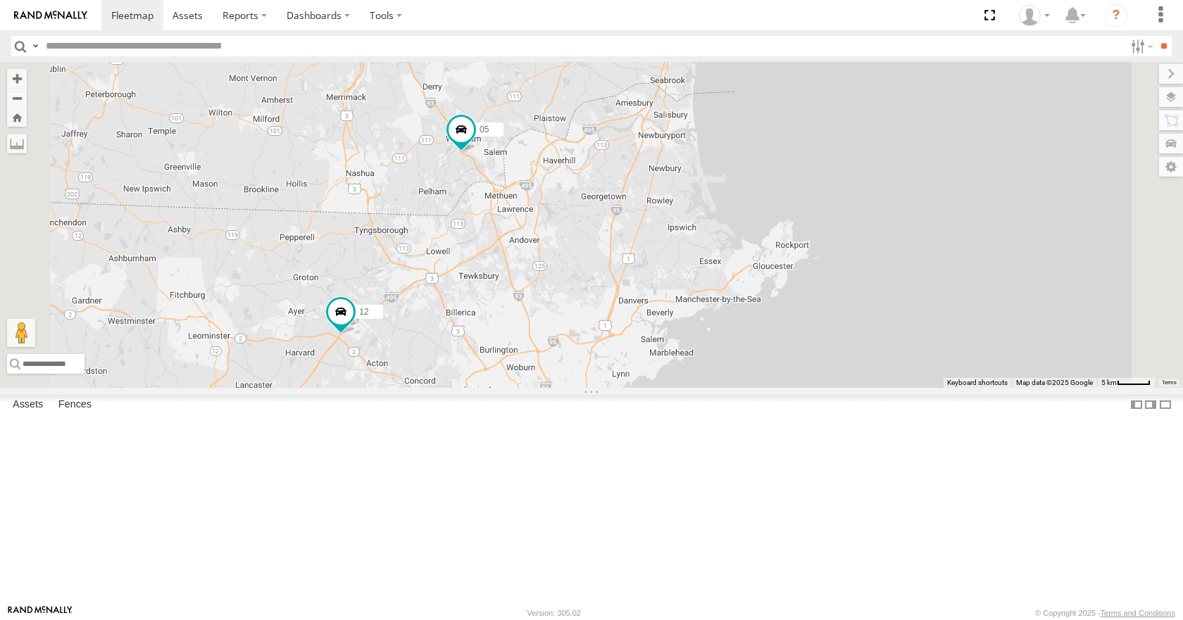
drag, startPoint x: 727, startPoint y: 372, endPoint x: 765, endPoint y: 312, distance: 71.3
click at [765, 312] on div "35 14 08 12 02 04 11 26 50 05 03" at bounding box center [591, 224] width 1183 height 325
drag, startPoint x: 774, startPoint y: 296, endPoint x: 775, endPoint y: 274, distance: 21.8
click at [775, 274] on div "35 14 08 12 02 04 11 26 50 05 03" at bounding box center [591, 224] width 1183 height 325
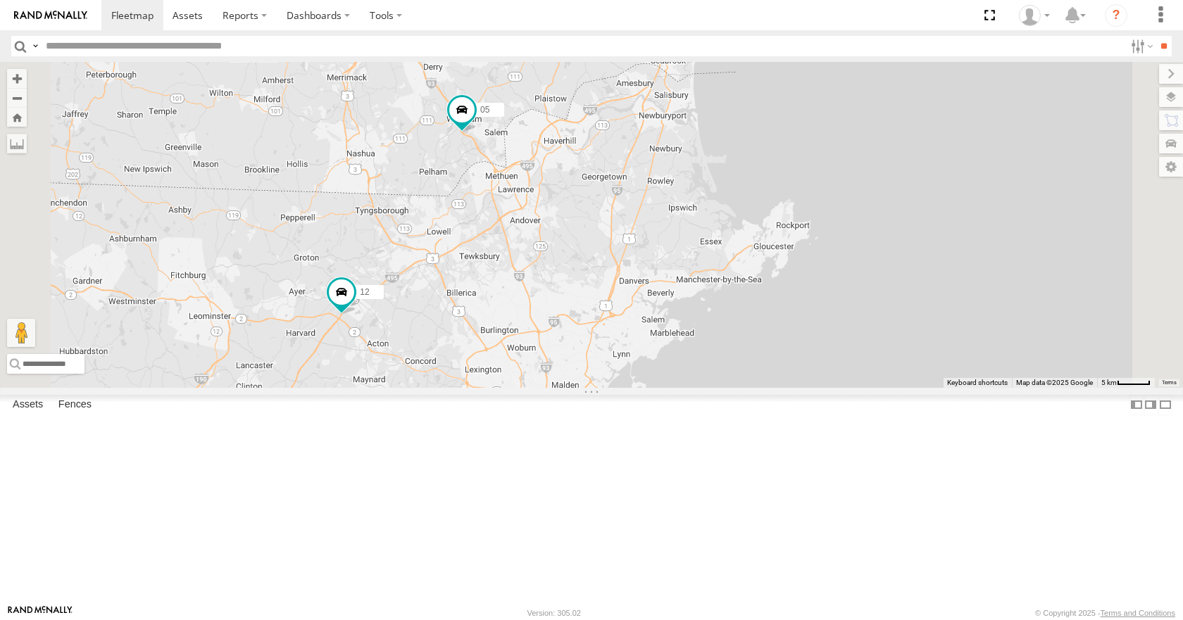
drag, startPoint x: 824, startPoint y: 201, endPoint x: 824, endPoint y: 213, distance: 12.7
click at [824, 213] on div "35 14 08 12 02 04 11 26 50 05 03" at bounding box center [591, 224] width 1183 height 325
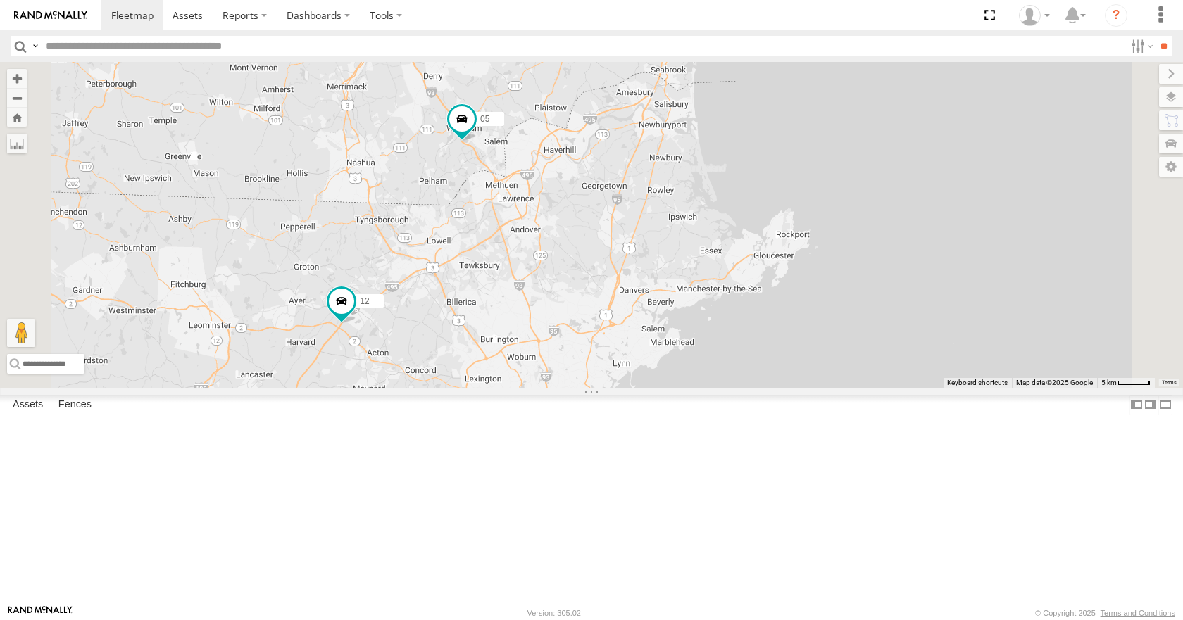
drag, startPoint x: 844, startPoint y: 154, endPoint x: 841, endPoint y: 182, distance: 27.6
click at [841, 182] on div "35 14 08 12 02 04 11 26 50 05 03" at bounding box center [591, 224] width 1183 height 325
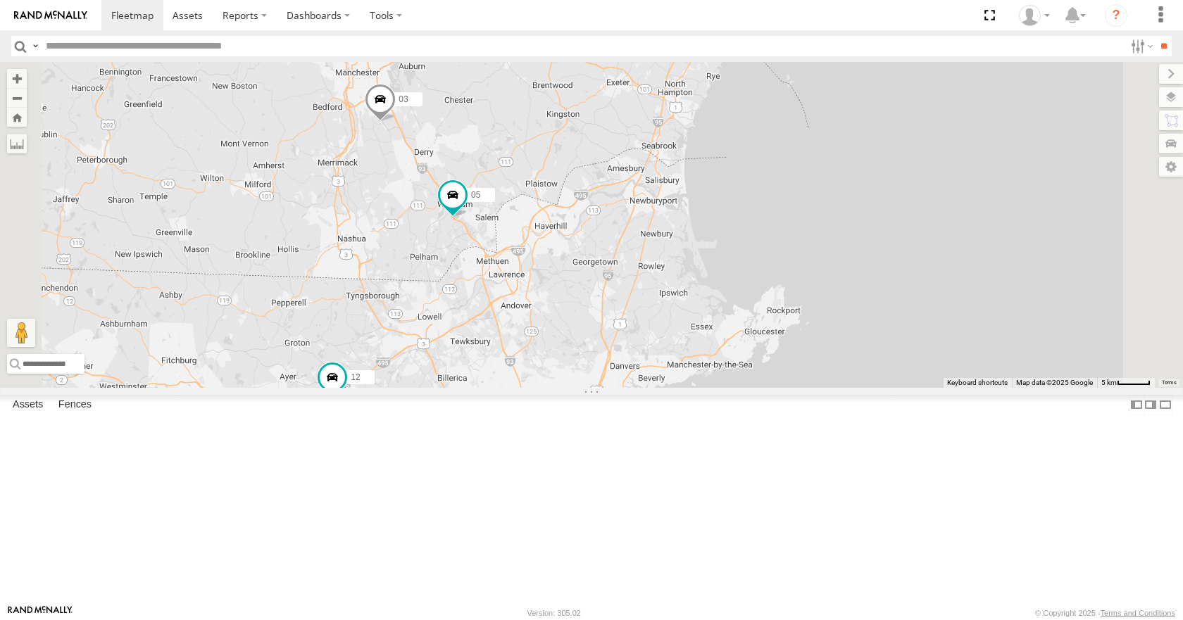
drag, startPoint x: 853, startPoint y: 135, endPoint x: 872, endPoint y: 131, distance: 19.5
click at [853, 165] on div "35 14 08 12 02 04 11 26 50 05 03" at bounding box center [591, 224] width 1183 height 325
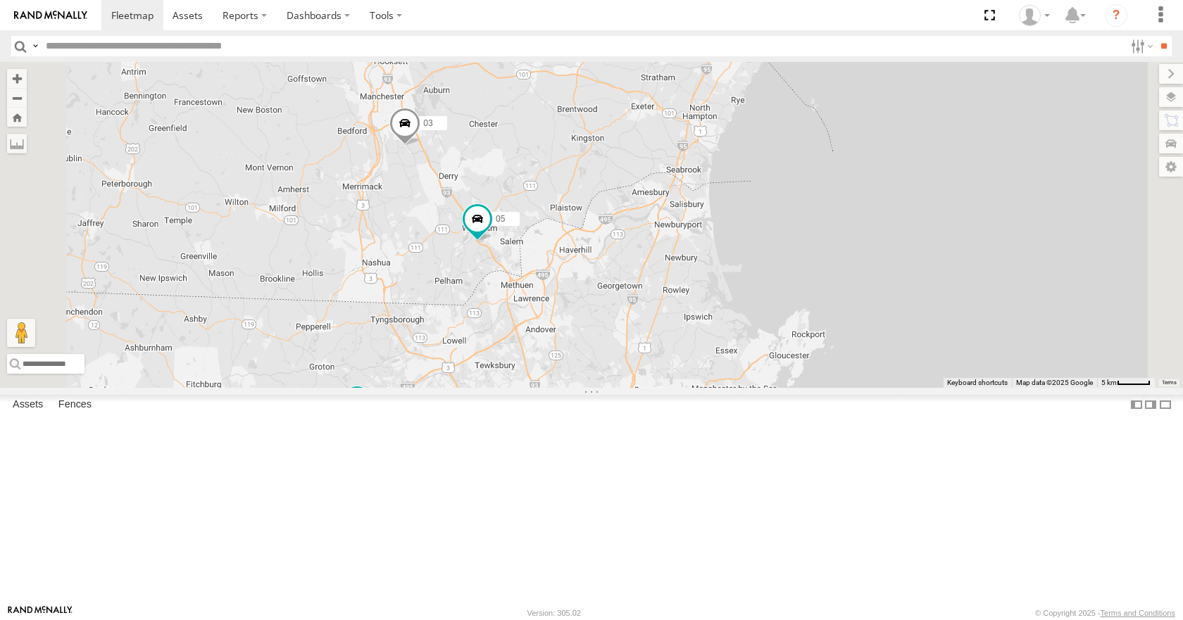
drag, startPoint x: 896, startPoint y: 99, endPoint x: 927, endPoint y: 119, distance: 36.7
click at [927, 119] on div "35 14 08 12 02 04 11 26 50 05 03" at bounding box center [591, 224] width 1183 height 325
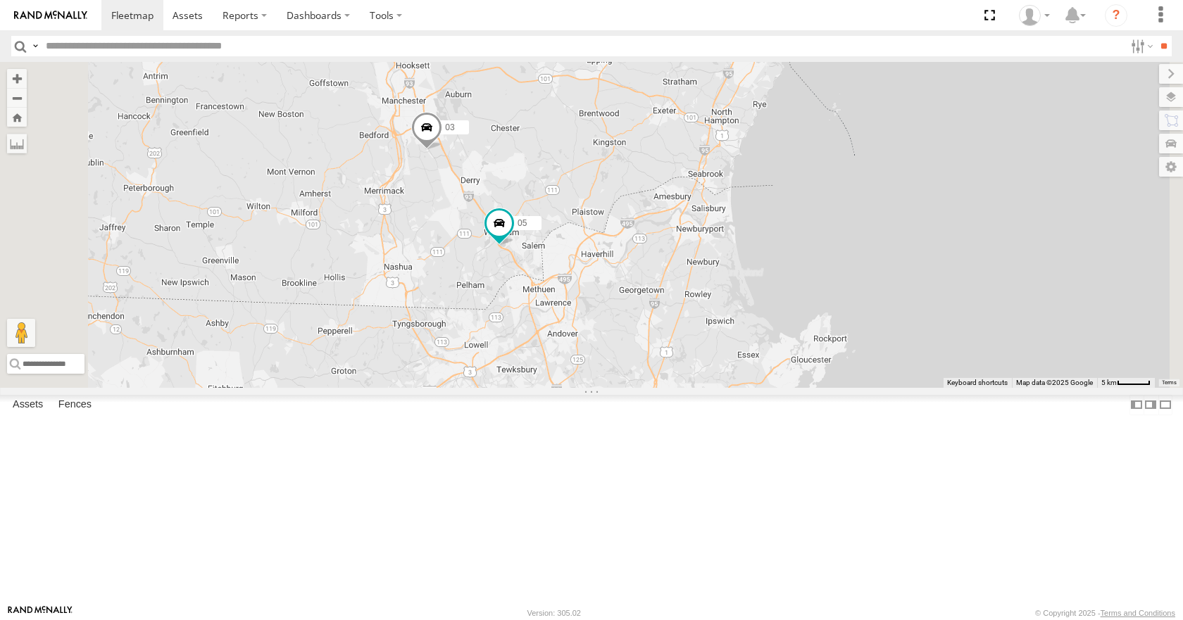
drag, startPoint x: 889, startPoint y: 120, endPoint x: 908, endPoint y: 119, distance: 19.7
click at [908, 119] on div "35 14 08 12 02 04 11 26 50 05 03" at bounding box center [591, 224] width 1183 height 325
drag, startPoint x: 908, startPoint y: 92, endPoint x: 919, endPoint y: 94, distance: 10.8
click at [919, 94] on div "35 14 08 12 02 04 11 26 50 05 03" at bounding box center [591, 224] width 1183 height 325
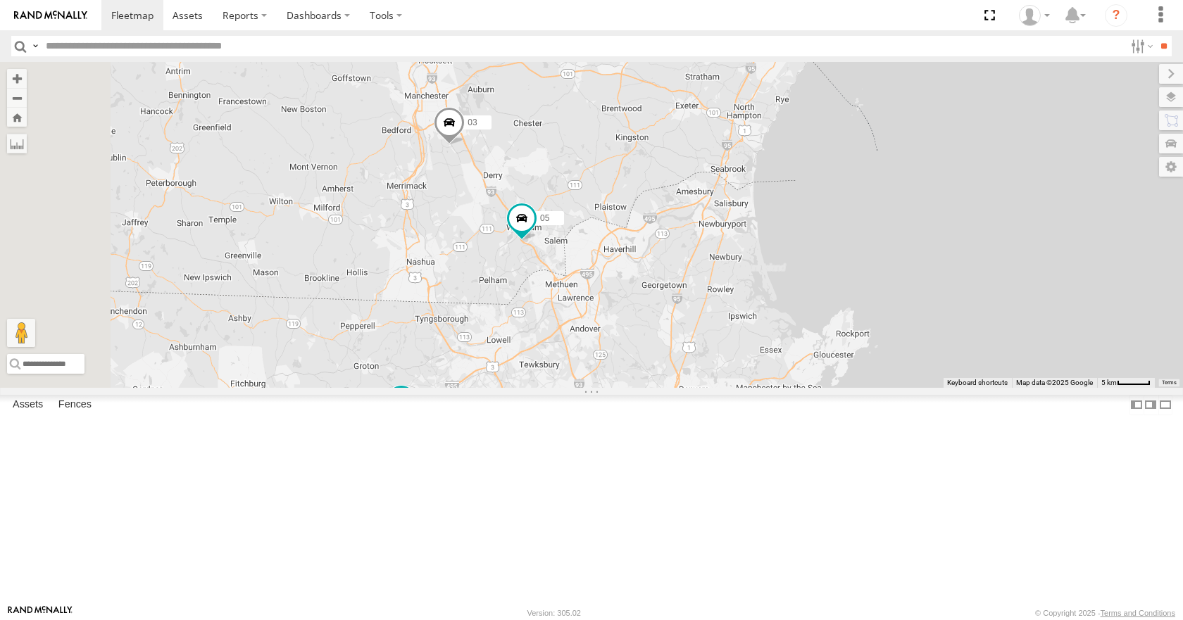
drag, startPoint x: 920, startPoint y: 128, endPoint x: 922, endPoint y: 118, distance: 10.0
click at [922, 118] on div "35 14 08 12 02 04 11 26 50 05 03" at bounding box center [591, 224] width 1183 height 325
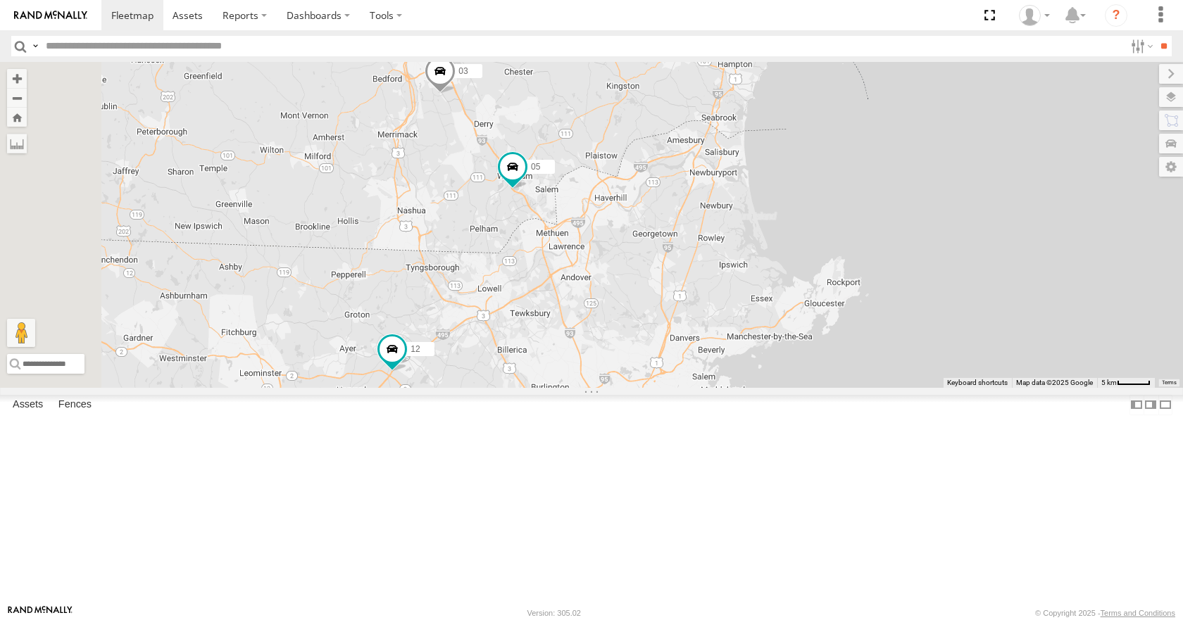
drag, startPoint x: 911, startPoint y: 182, endPoint x: 900, endPoint y: 131, distance: 52.6
click at [900, 131] on div "35 14 08 12 02 04 11 26 50 05 03" at bounding box center [591, 224] width 1183 height 325
drag, startPoint x: 939, startPoint y: 96, endPoint x: 893, endPoint y: 139, distance: 62.8
click at [893, 139] on div "35 14 08 12 02 04 11 26 50 05 03" at bounding box center [591, 224] width 1183 height 325
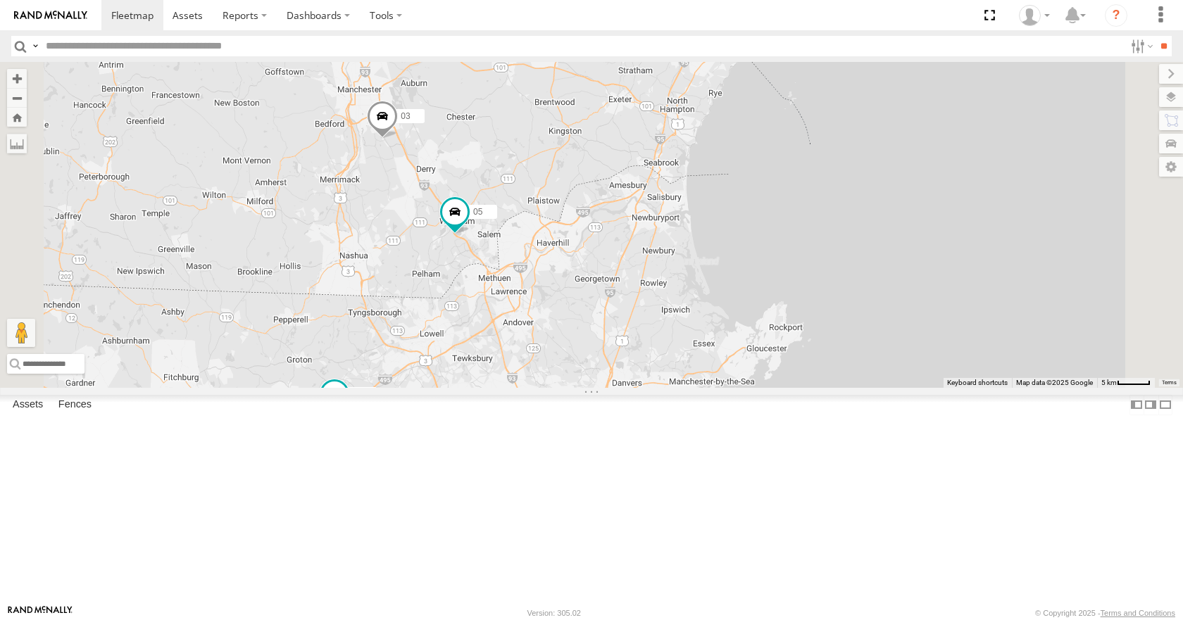
drag, startPoint x: 905, startPoint y: 115, endPoint x: 875, endPoint y: 139, distance: 38.2
click at [875, 139] on div "35 14 08 12 02 04 11 26 50 05 03" at bounding box center [591, 224] width 1183 height 325
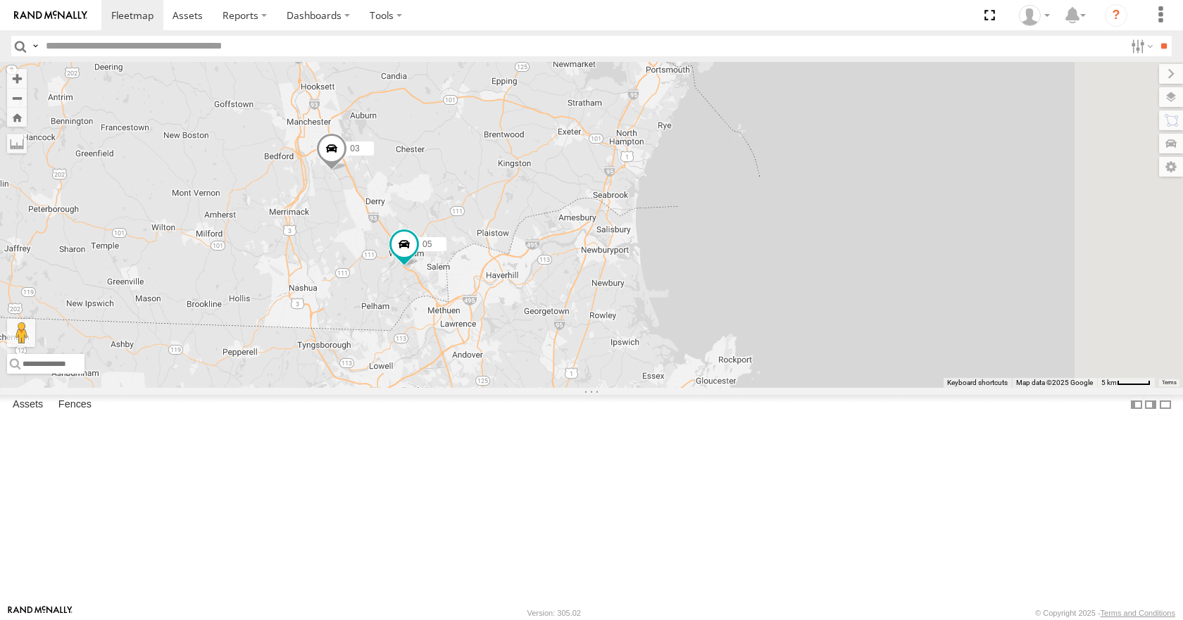
drag, startPoint x: 828, startPoint y: 217, endPoint x: 871, endPoint y: 161, distance: 70.8
click at [871, 161] on div "35 14 08 12 02 04 11 26 50 05 03" at bounding box center [591, 224] width 1183 height 325
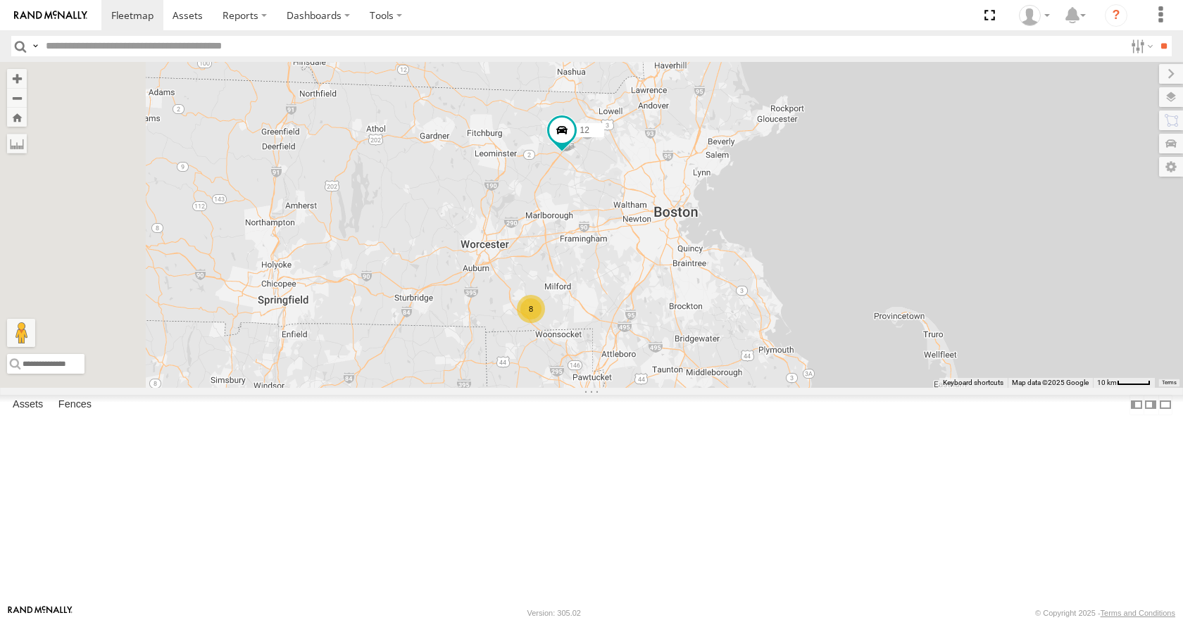
drag, startPoint x: 694, startPoint y: 444, endPoint x: 836, endPoint y: 241, distance: 248.3
click at [836, 241] on div "35 14 08 12 02 04 11 26 50 05 03 8" at bounding box center [591, 224] width 1183 height 325
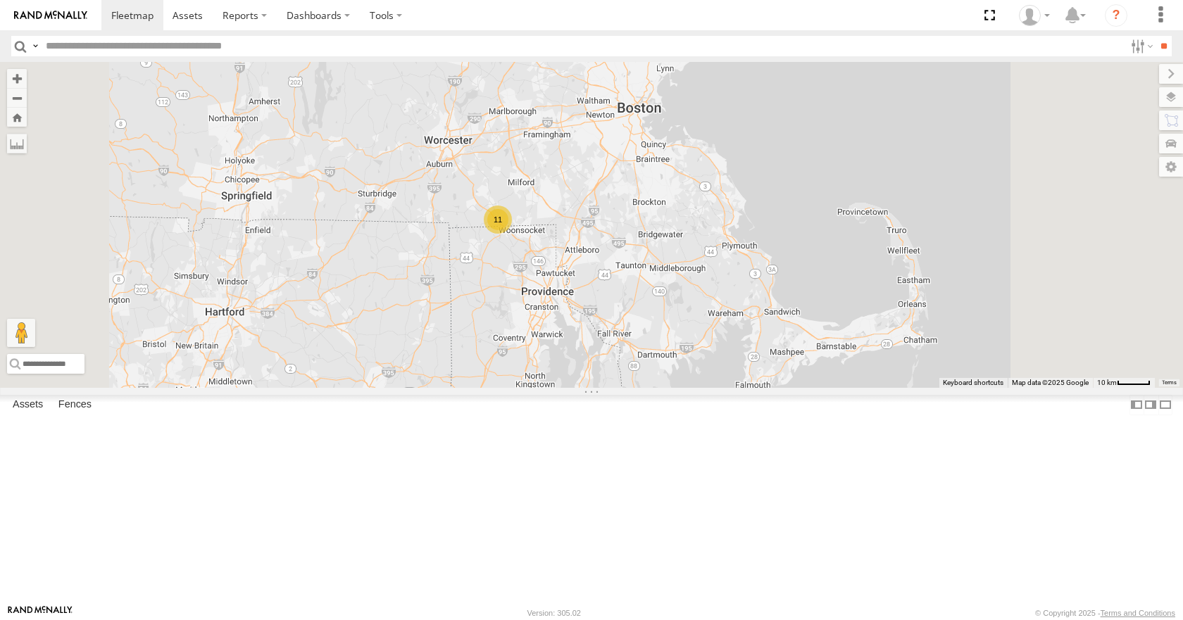
drag, startPoint x: 781, startPoint y: 396, endPoint x: 747, endPoint y: 356, distance: 51.9
click at [747, 356] on div "35 14 08 12 02 04 11 26 50 05 03 11" at bounding box center [591, 224] width 1183 height 325
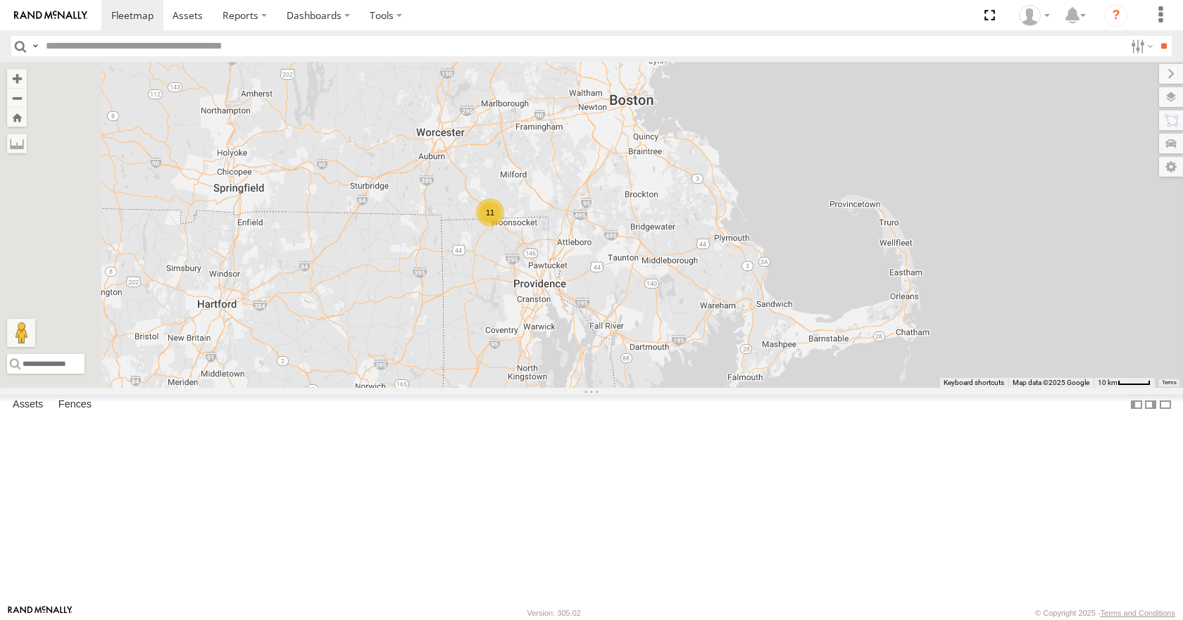
drag, startPoint x: 749, startPoint y: 342, endPoint x: 739, endPoint y: 332, distance: 14.4
click at [739, 332] on div "35 14 08 12 02 04 11 26 50 05 03 11" at bounding box center [591, 224] width 1183 height 325
click at [739, 296] on div "35 14 08 12 02 04 11 26 50 05 03 11" at bounding box center [591, 224] width 1183 height 325
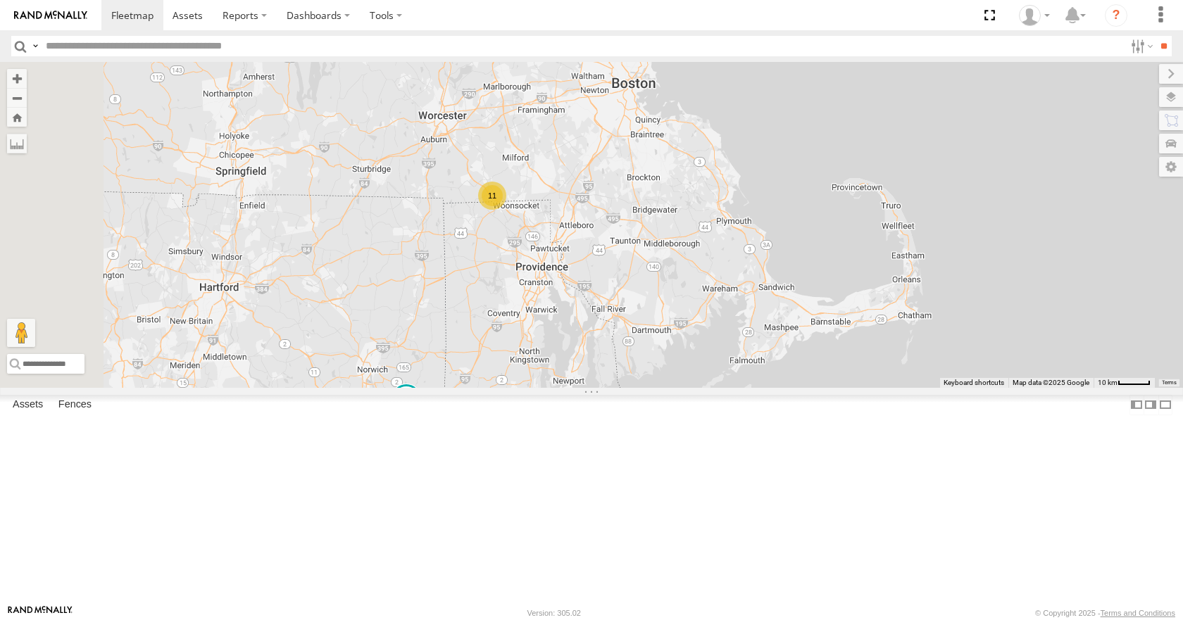
drag, startPoint x: 757, startPoint y: 287, endPoint x: 760, endPoint y: 267, distance: 20.0
click at [760, 267] on div "35 14 08 12 02 04 11 26 50 05 03 11" at bounding box center [591, 224] width 1183 height 325
drag, startPoint x: 772, startPoint y: 253, endPoint x: 779, endPoint y: 261, distance: 11.0
click at [779, 261] on div "35 14 08 12 02 04 11 26 50 05 03 11" at bounding box center [591, 224] width 1183 height 325
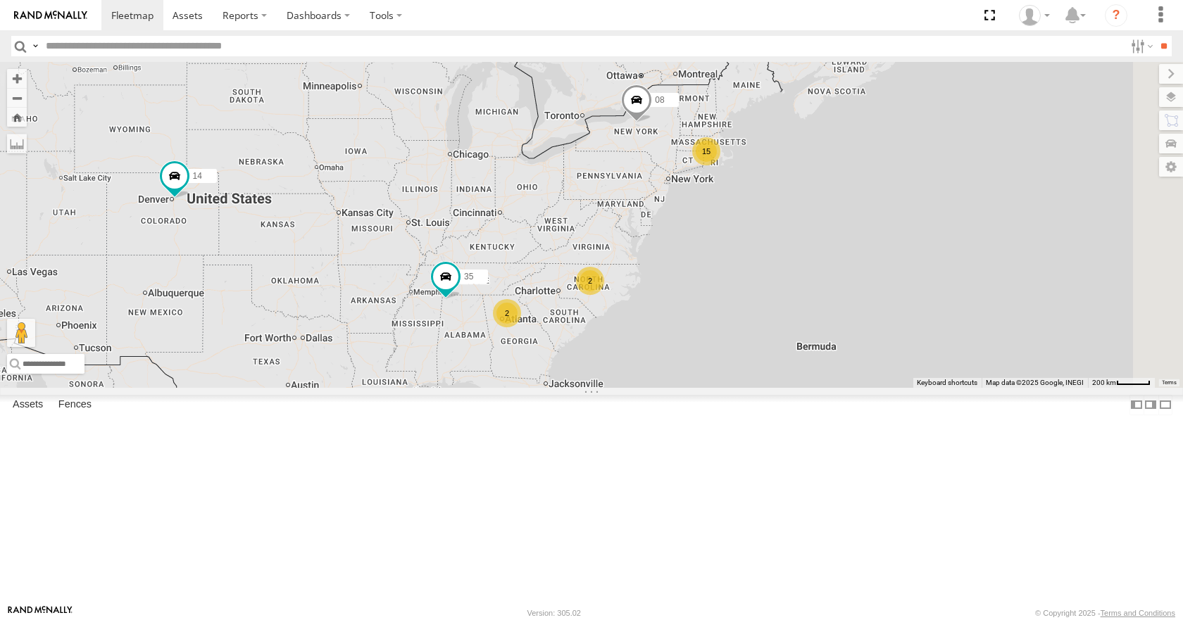
drag, startPoint x: 865, startPoint y: 267, endPoint x: 710, endPoint y: 266, distance: 154.9
click at [710, 266] on div "15 35 14 08 2 2" at bounding box center [591, 224] width 1183 height 325
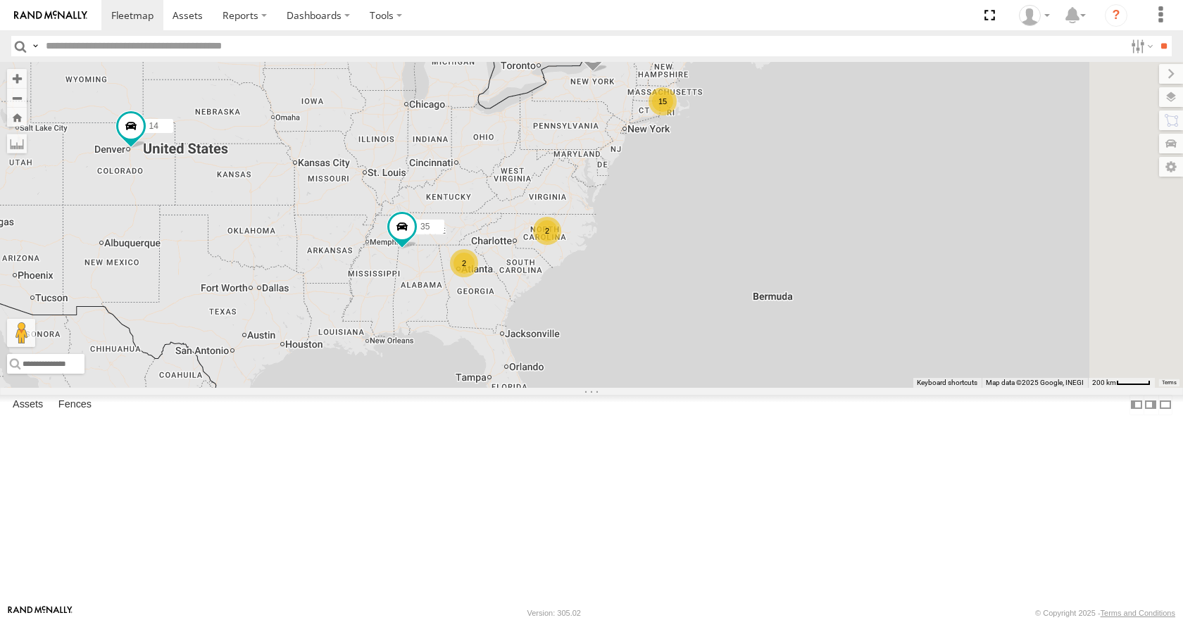
drag, startPoint x: 701, startPoint y: 278, endPoint x: 656, endPoint y: 227, distance: 67.8
click at [656, 227] on div "15 35 14 08 2 2" at bounding box center [591, 224] width 1183 height 325
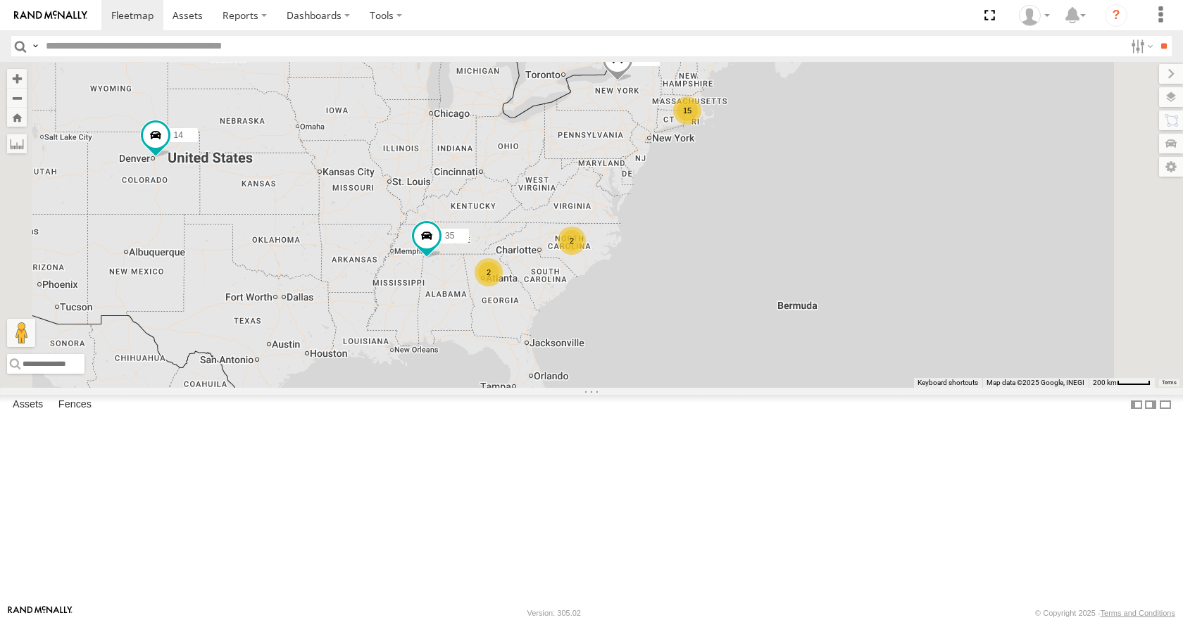
drag, startPoint x: 748, startPoint y: 219, endPoint x: 776, endPoint y: 229, distance: 29.2
click at [776, 229] on div "35 14 08 15 2 2" at bounding box center [591, 224] width 1183 height 325
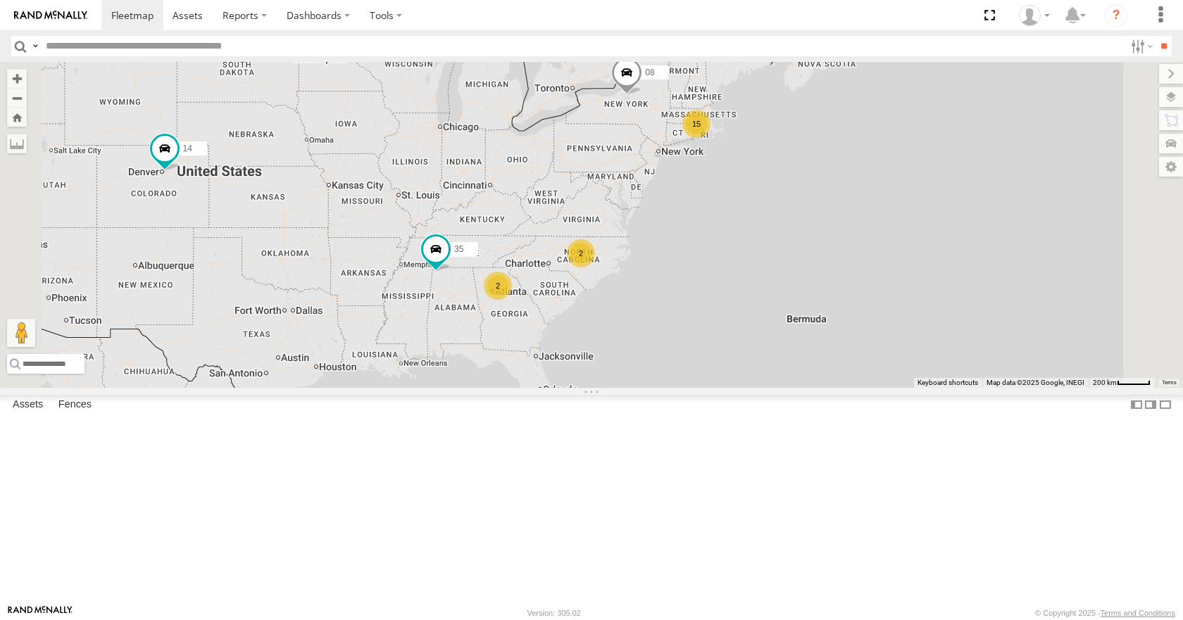
drag, startPoint x: 791, startPoint y: 201, endPoint x: 802, endPoint y: 215, distance: 18.6
click at [802, 215] on div "35 14 08 15 2 2" at bounding box center [591, 224] width 1183 height 325
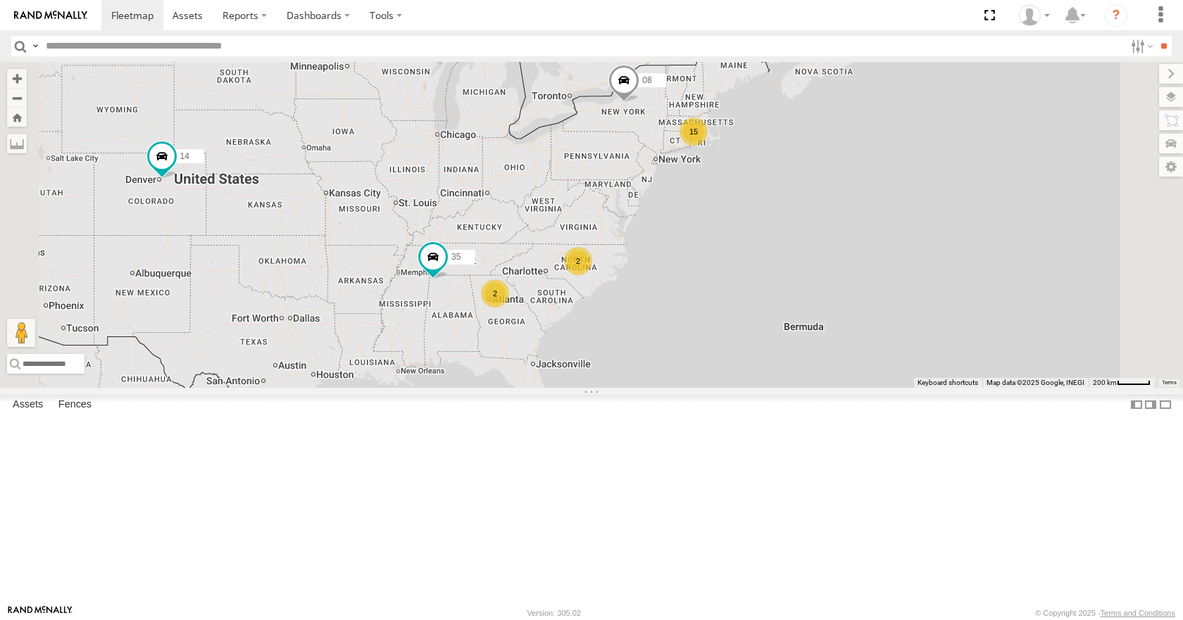
drag, startPoint x: 802, startPoint y: 211, endPoint x: 798, endPoint y: 218, distance: 8.8
click at [798, 218] on div "35 14 08 15 2 2" at bounding box center [591, 224] width 1183 height 325
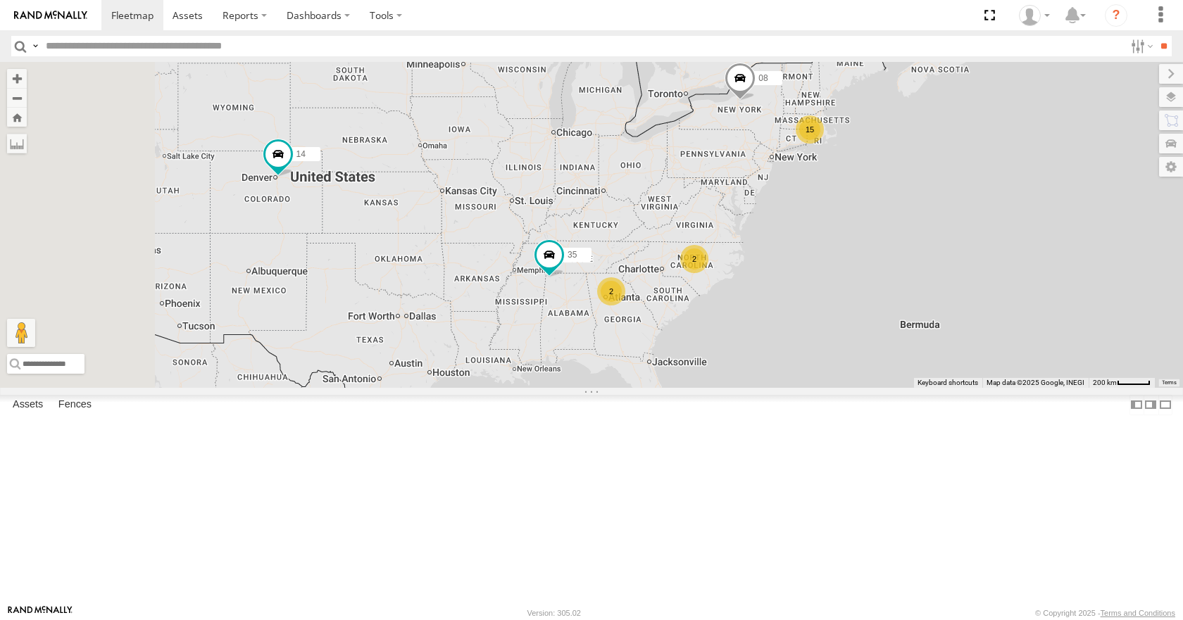
drag, startPoint x: 798, startPoint y: 220, endPoint x: 915, endPoint y: 216, distance: 116.3
click at [915, 216] on div "35 14 08 15 2 2" at bounding box center [591, 224] width 1183 height 325
click at [917, 218] on div "35 14 08 15 2 2" at bounding box center [591, 224] width 1183 height 325
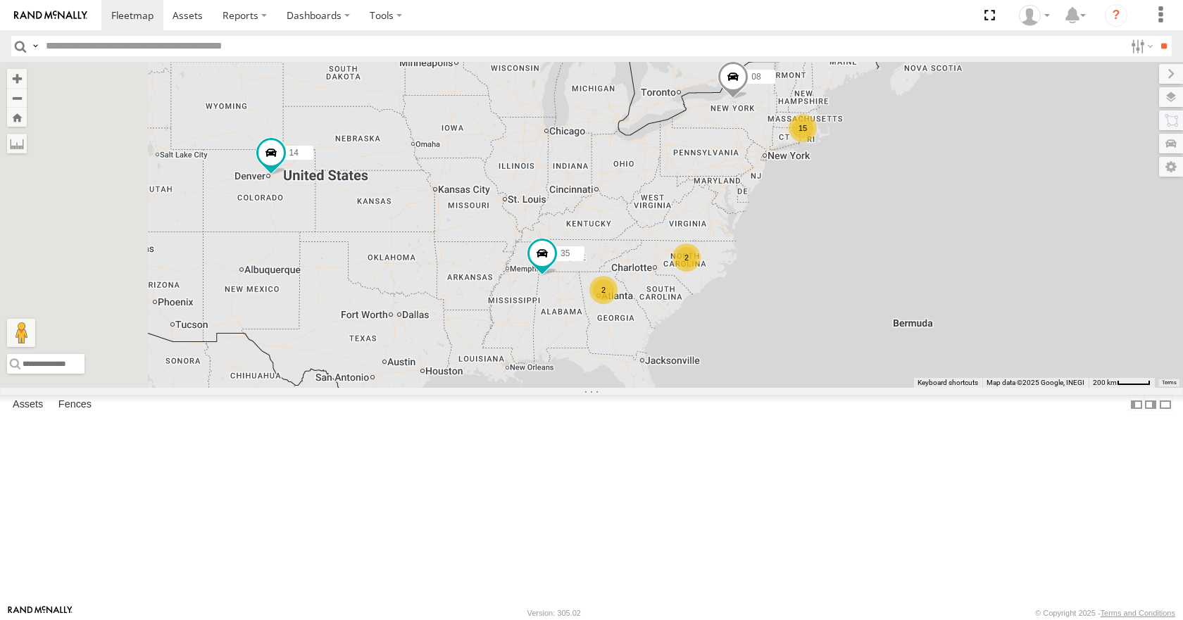
drag, startPoint x: 917, startPoint y: 218, endPoint x: 905, endPoint y: 218, distance: 12.0
click at [905, 218] on div "35 14 08 15 2 2" at bounding box center [591, 224] width 1183 height 325
click at [901, 216] on div "35 14 08 15 2 2" at bounding box center [591, 224] width 1183 height 325
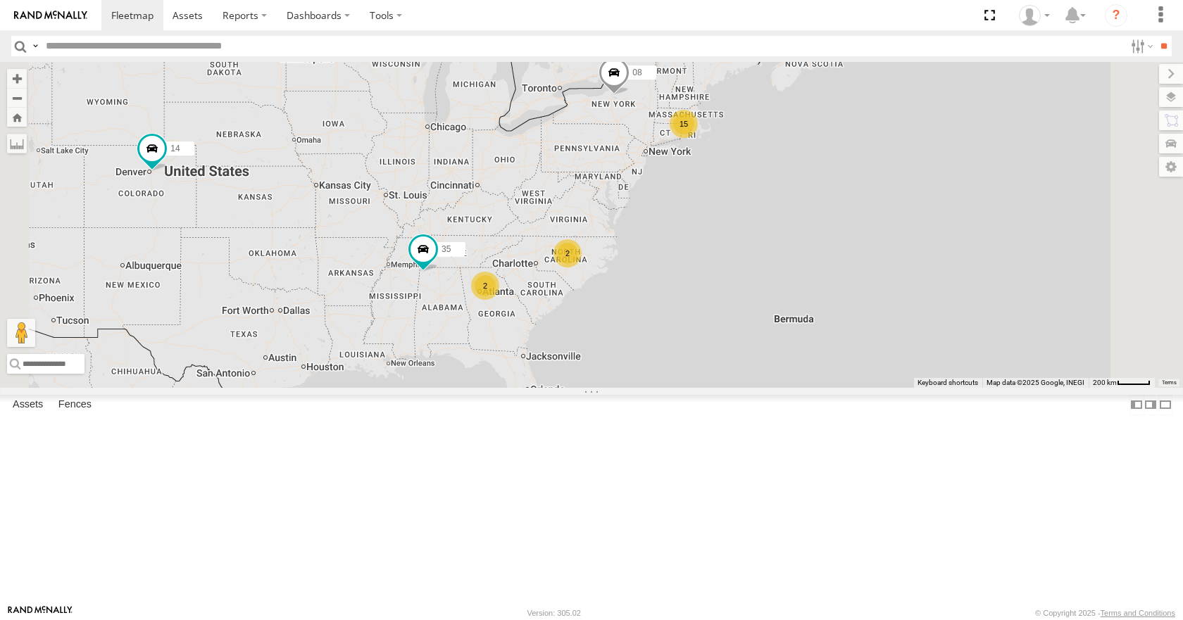
drag, startPoint x: 881, startPoint y: 235, endPoint x: 760, endPoint y: 232, distance: 121.2
click at [760, 232] on div "35 14 08 15 2 2" at bounding box center [591, 224] width 1183 height 325
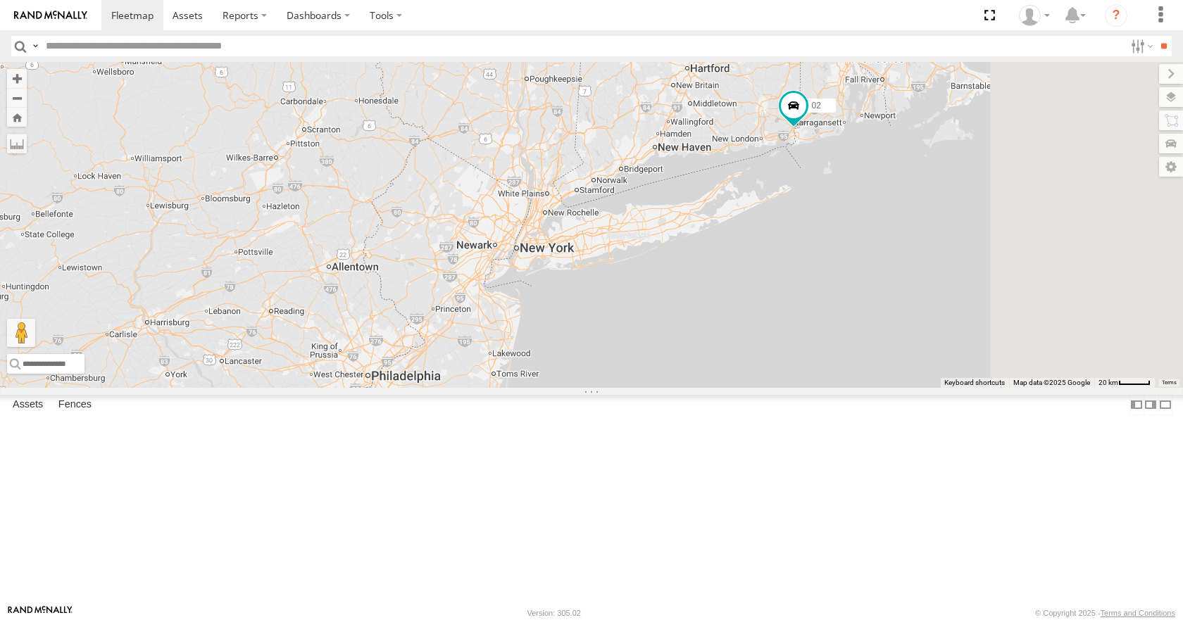
drag, startPoint x: 877, startPoint y: 218, endPoint x: 722, endPoint y: 319, distance: 184.5
click at [722, 319] on div "35 14 08 02 12" at bounding box center [591, 224] width 1183 height 325
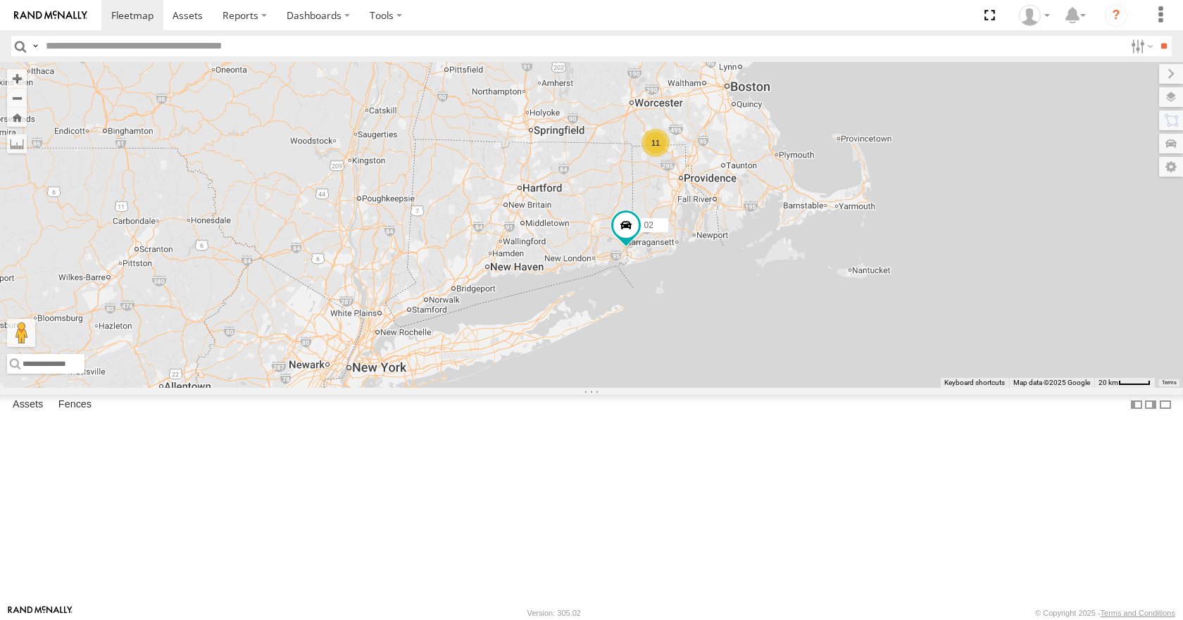
drag, startPoint x: 822, startPoint y: 247, endPoint x: 669, endPoint y: 362, distance: 191.1
click at [669, 362] on div "35 14 08 02 12 11" at bounding box center [591, 224] width 1183 height 325
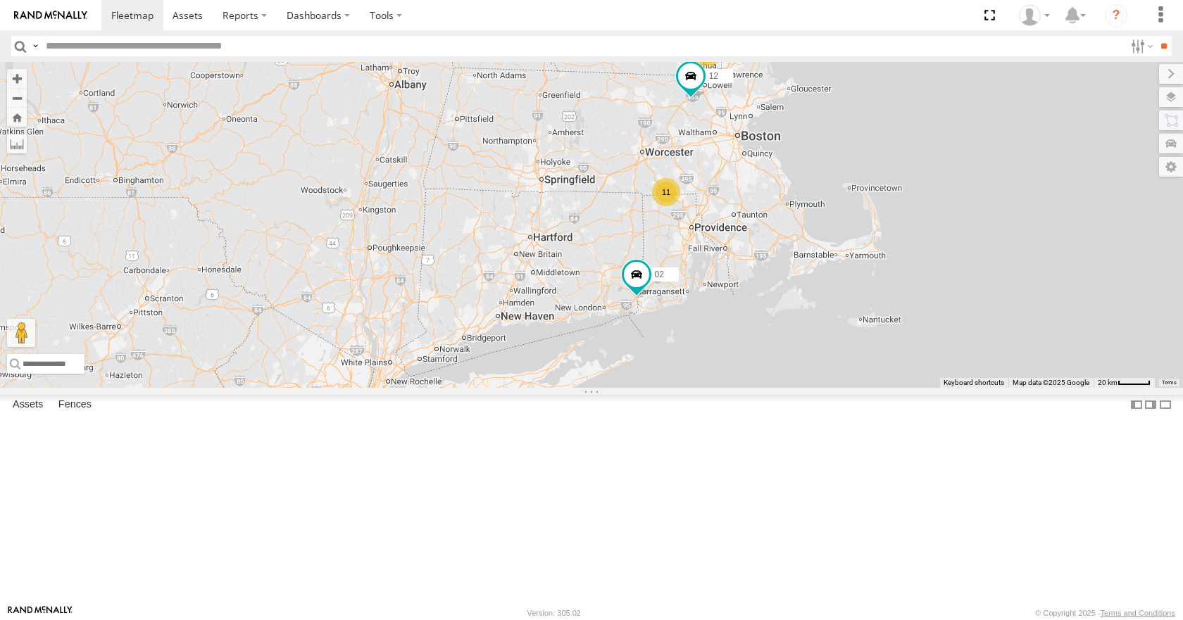
drag, startPoint x: 717, startPoint y: 309, endPoint x: 728, endPoint y: 361, distance: 52.5
click at [728, 361] on div "35 14 08 02 12 11 2" at bounding box center [591, 224] width 1183 height 325
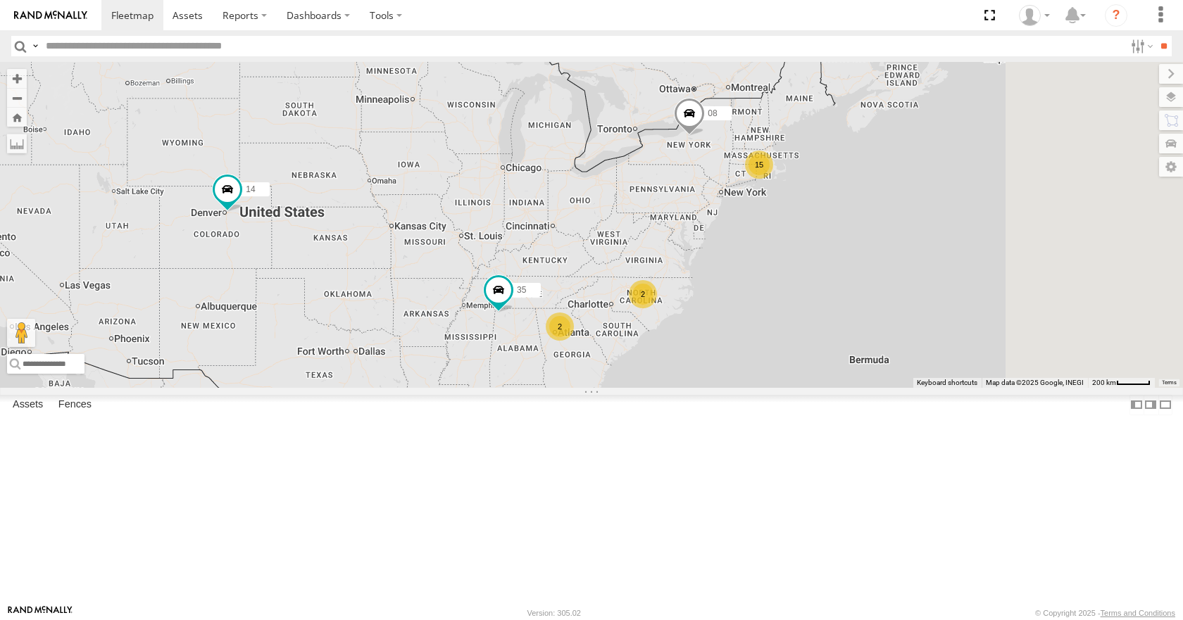
drag, startPoint x: 996, startPoint y: 320, endPoint x: 853, endPoint y: 336, distance: 143.1
click at [853, 336] on div "15 35 14 08 2 2" at bounding box center [591, 224] width 1183 height 325
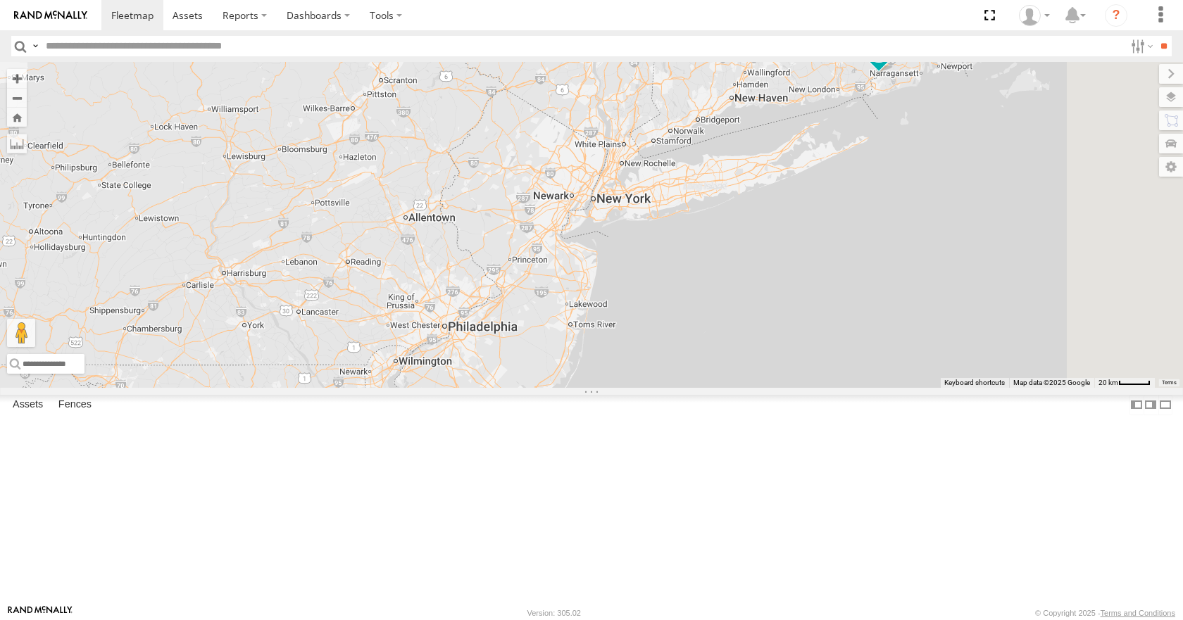
drag, startPoint x: 938, startPoint y: 330, endPoint x: 824, endPoint y: 296, distance: 118.8
click at [824, 296] on div "35 14 08 11 02" at bounding box center [591, 224] width 1183 height 325
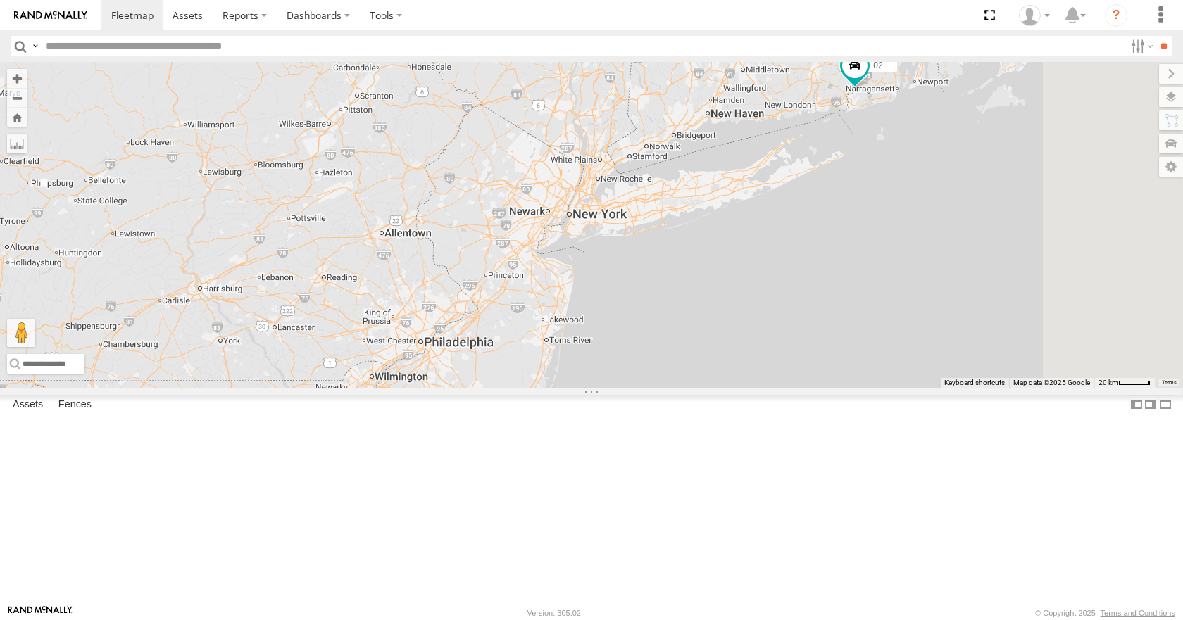
drag, startPoint x: 879, startPoint y: 200, endPoint x: 855, endPoint y: 220, distance: 30.9
click at [851, 222] on div "35 14 08 11 02" at bounding box center [591, 224] width 1183 height 325
drag, startPoint x: 917, startPoint y: 174, endPoint x: 891, endPoint y: 195, distance: 33.5
click at [891, 195] on div "35 14 08 11 02" at bounding box center [591, 224] width 1183 height 325
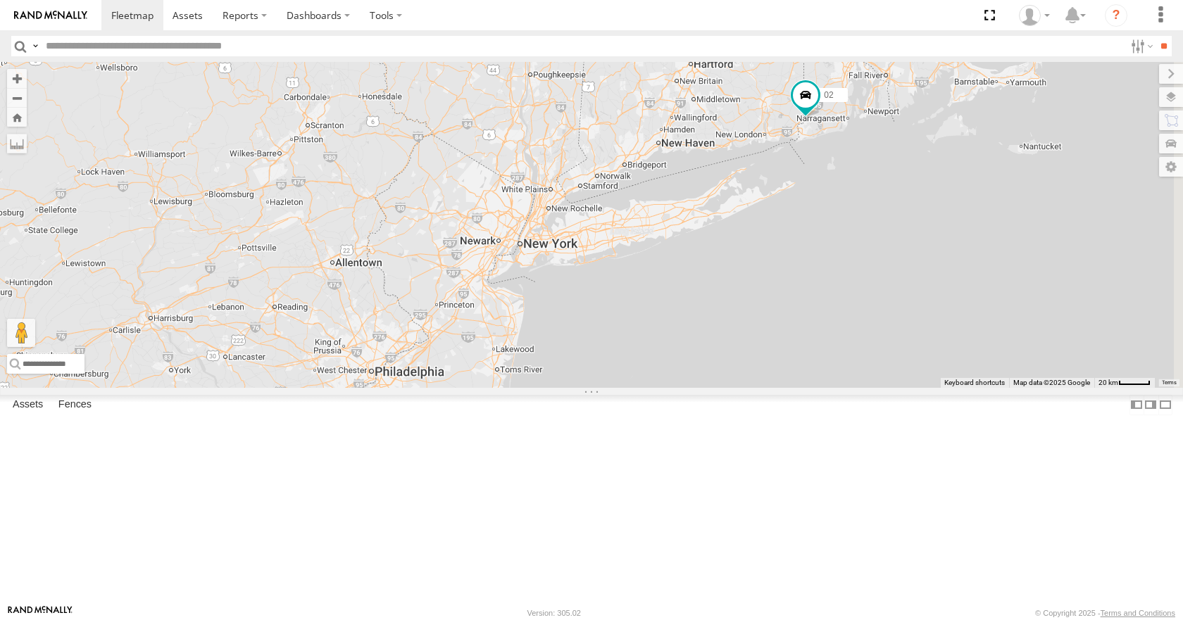
drag, startPoint x: 902, startPoint y: 150, endPoint x: 893, endPoint y: 153, distance: 9.6
click at [893, 153] on div "35 14 08 11 02" at bounding box center [591, 224] width 1183 height 325
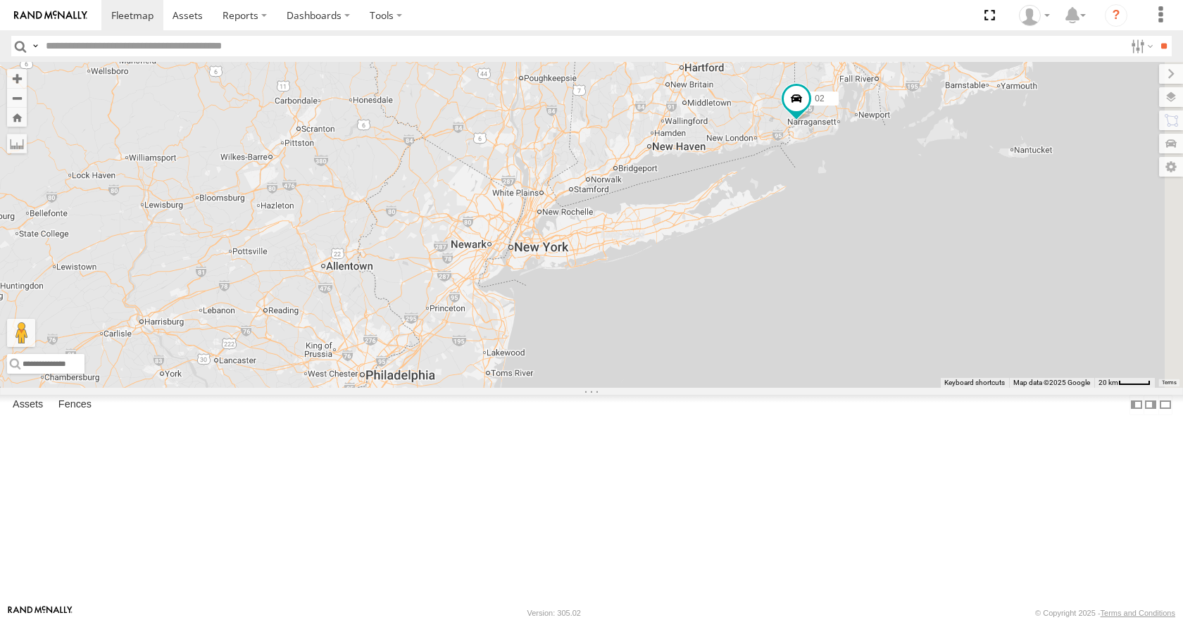
drag, startPoint x: 870, startPoint y: 90, endPoint x: 864, endPoint y: 95, distance: 8.0
click at [864, 95] on div "35 14 08 11 02" at bounding box center [591, 224] width 1183 height 325
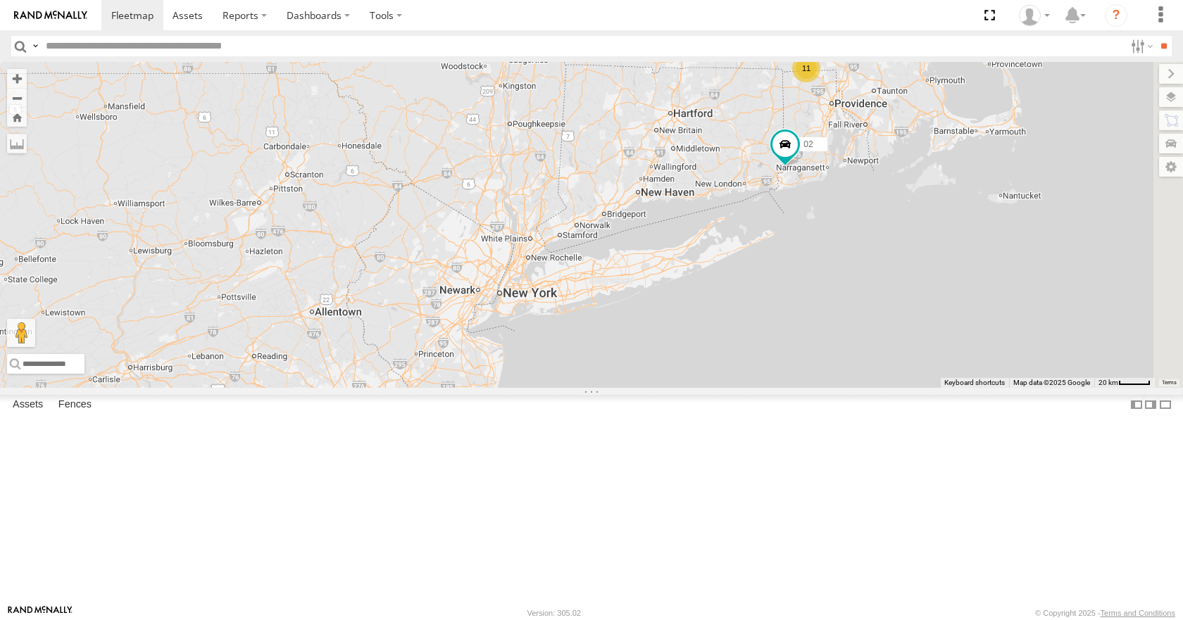
drag, startPoint x: 900, startPoint y: 96, endPoint x: 893, endPoint y: 142, distance: 47.0
click at [893, 142] on div "35 14 08 11 02 12" at bounding box center [591, 224] width 1183 height 325
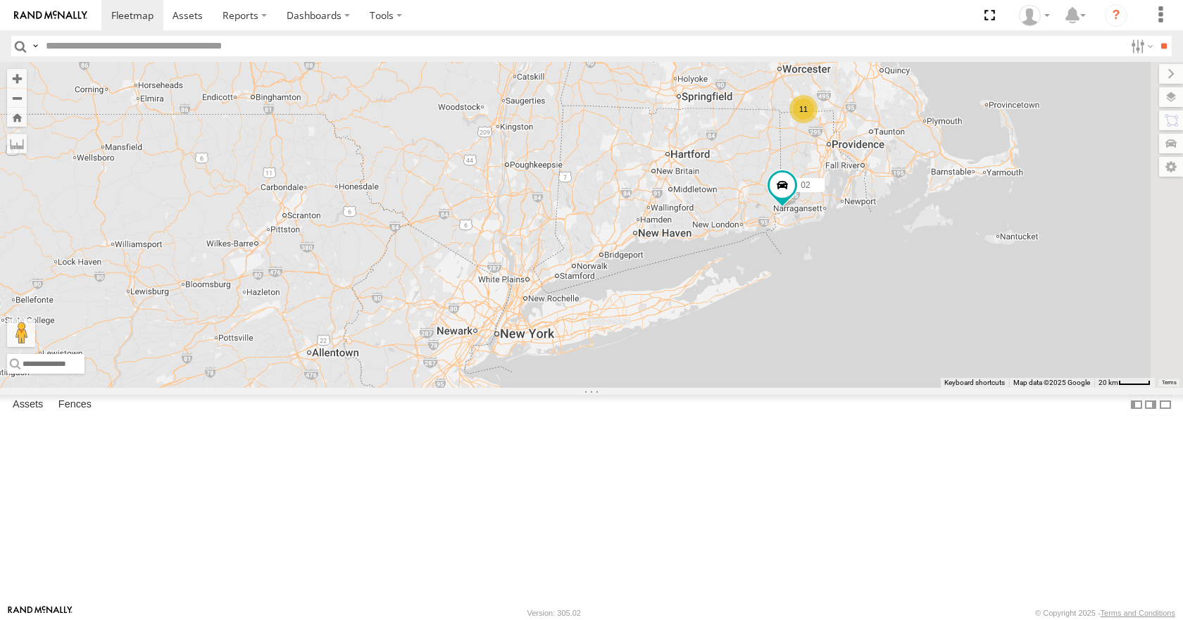
drag, startPoint x: 899, startPoint y: 66, endPoint x: 898, endPoint y: 106, distance: 40.2
click at [898, 106] on div "35 14 08 11 02 12" at bounding box center [591, 224] width 1183 height 325
drag, startPoint x: 881, startPoint y: 99, endPoint x: 867, endPoint y: 116, distance: 21.6
click at [867, 116] on div "35 14 08 11 02 12 2" at bounding box center [591, 224] width 1183 height 325
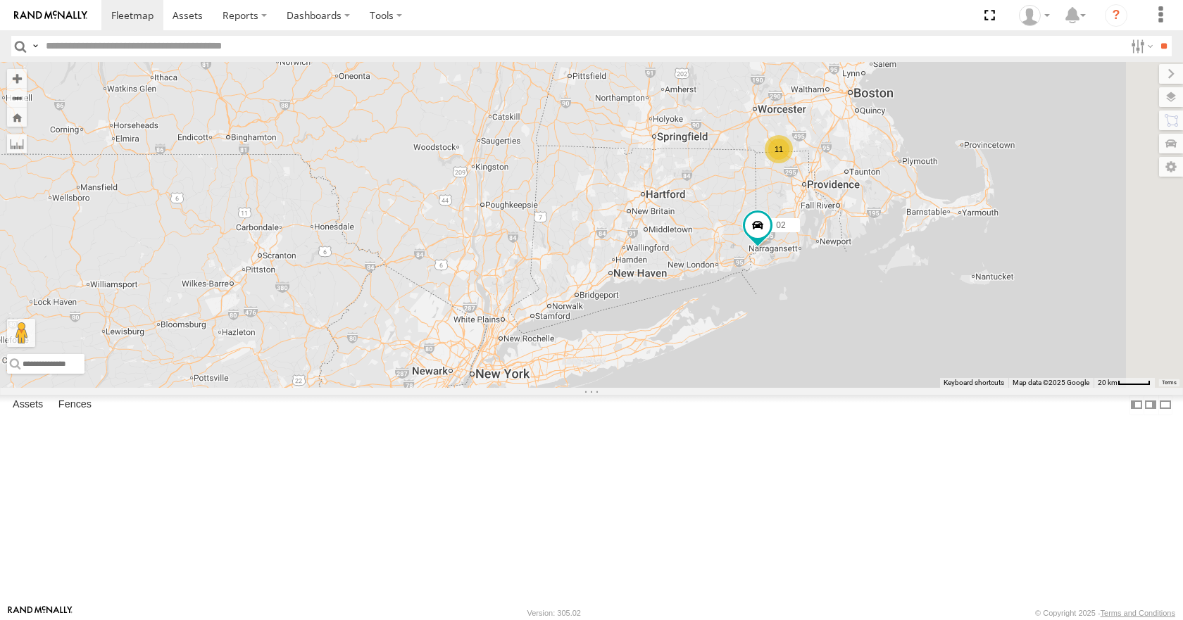
drag, startPoint x: 803, startPoint y: 93, endPoint x: 790, endPoint y: 118, distance: 28.0
click at [790, 118] on div "35 14 08 11 02 12 2" at bounding box center [591, 224] width 1183 height 325
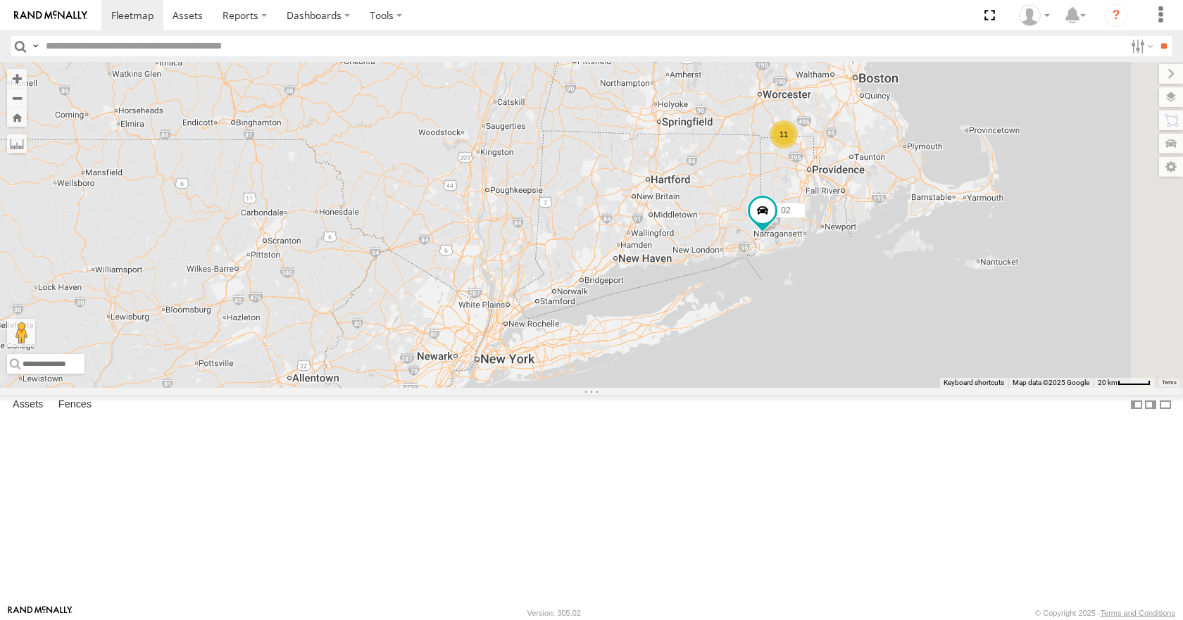
drag, startPoint x: 762, startPoint y: 173, endPoint x: 768, endPoint y: 152, distance: 21.4
click at [768, 152] on div "35 14 08 11 02 12 2" at bounding box center [591, 224] width 1183 height 325
drag, startPoint x: 802, startPoint y: 184, endPoint x: 770, endPoint y: 158, distance: 42.0
click at [770, 158] on div "35 14 08 11 02 12 2" at bounding box center [591, 224] width 1183 height 325
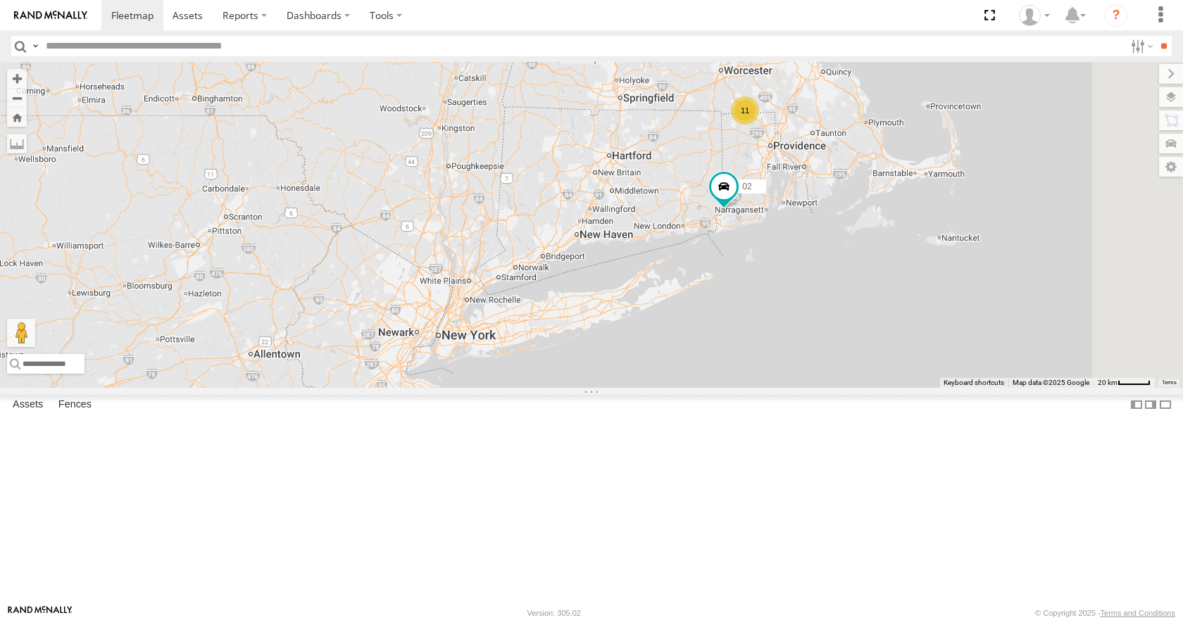
drag, startPoint x: 777, startPoint y: 184, endPoint x: 763, endPoint y: 190, distance: 15.8
click at [763, 190] on div "35 14 08 11 02 12 2" at bounding box center [591, 224] width 1183 height 325
drag, startPoint x: 806, startPoint y: 185, endPoint x: 815, endPoint y: 184, distance: 8.5
click at [815, 184] on div "35 14 08 11 02 12 2" at bounding box center [591, 224] width 1183 height 325
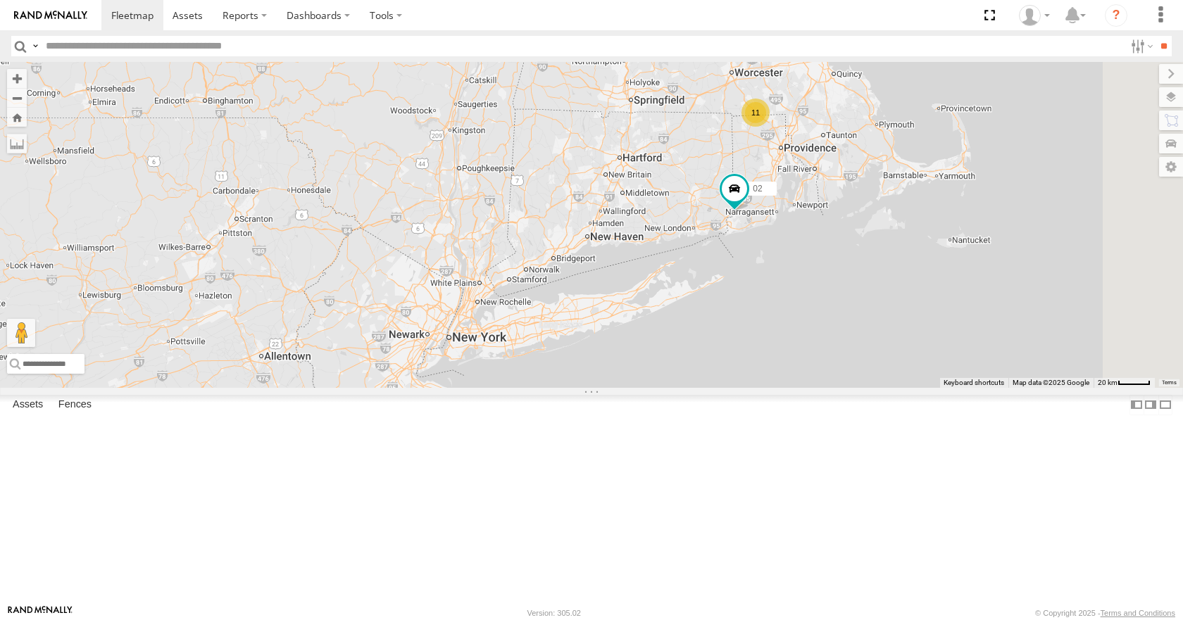
drag, startPoint x: 817, startPoint y: 190, endPoint x: 827, endPoint y: 193, distance: 10.3
click at [827, 193] on div "35 14 08 11 02 12 2" at bounding box center [591, 224] width 1183 height 325
drag, startPoint x: 834, startPoint y: 229, endPoint x: 848, endPoint y: 261, distance: 34.7
click at [848, 261] on div "35 14 08 11 02 12 2" at bounding box center [591, 224] width 1183 height 325
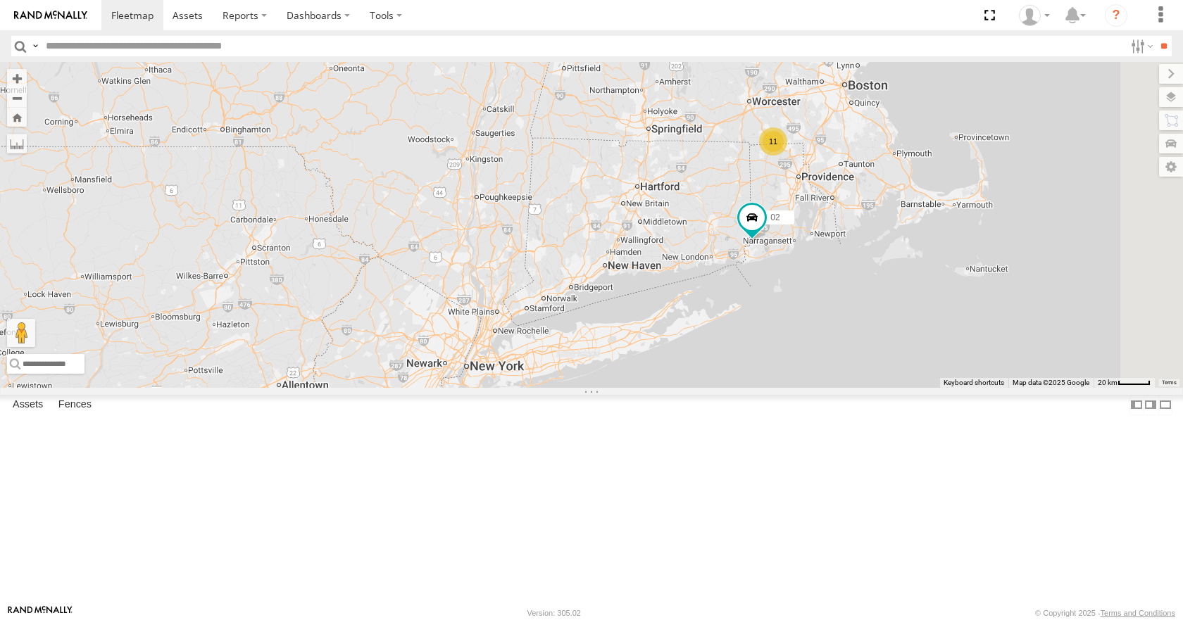
drag, startPoint x: 839, startPoint y: 302, endPoint x: 863, endPoint y: 282, distance: 31.6
click at [863, 282] on div "35 14 08 11 02 12 2" at bounding box center [591, 224] width 1183 height 325
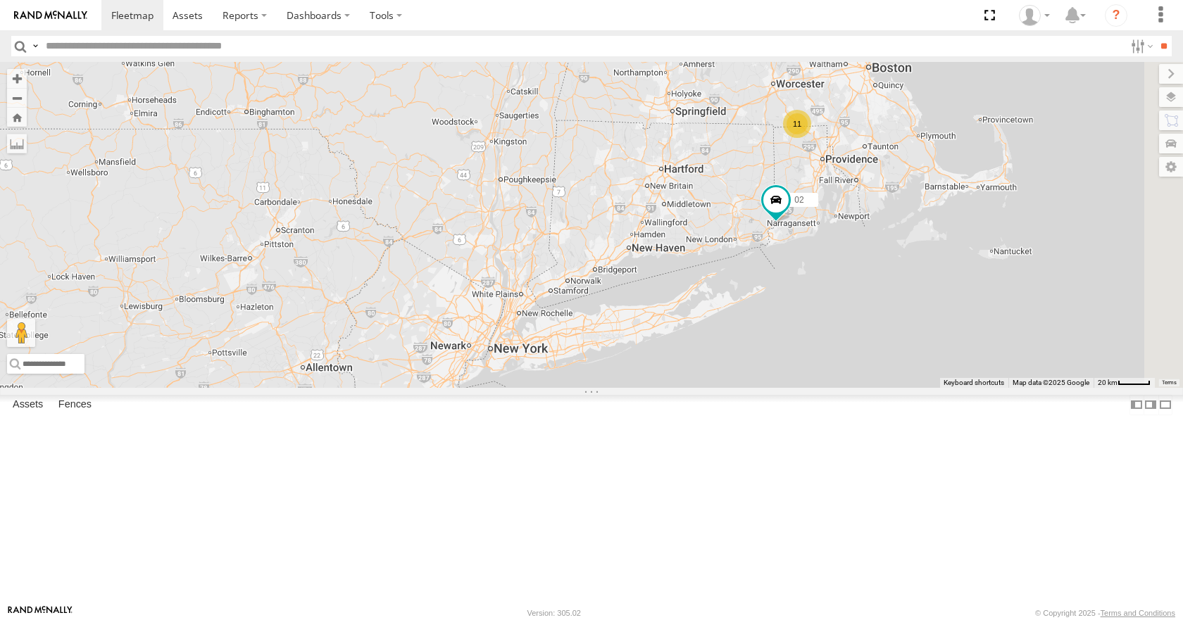
drag, startPoint x: 856, startPoint y: 303, endPoint x: 865, endPoint y: 284, distance: 20.8
click at [865, 284] on div "35 14 08 11 02 12 2" at bounding box center [591, 224] width 1183 height 325
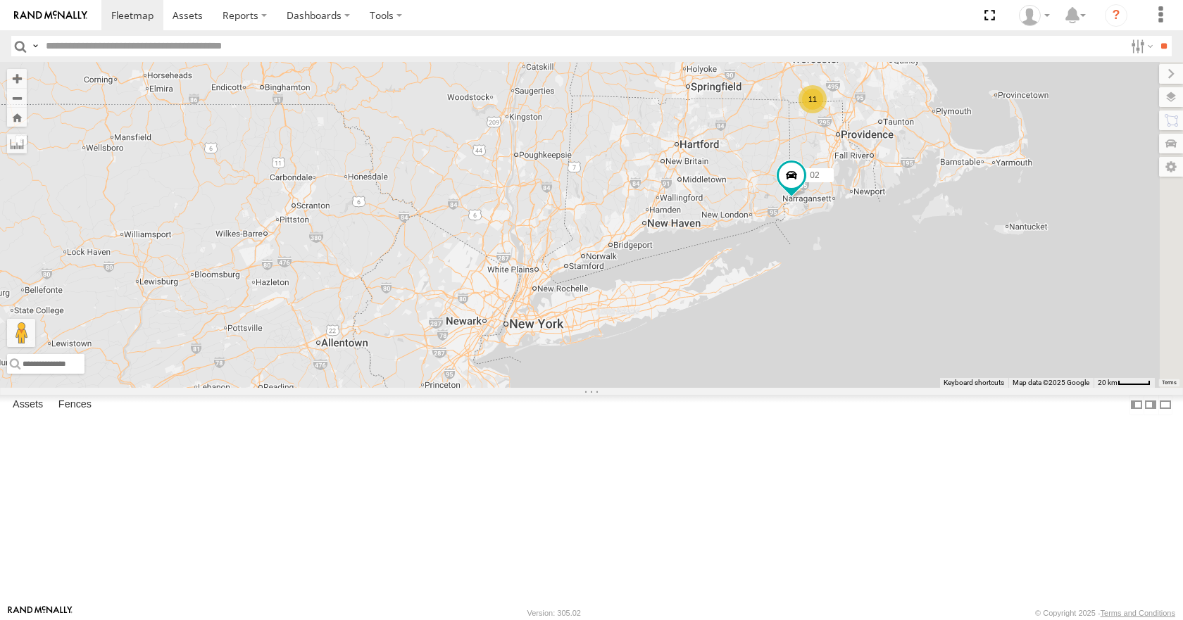
drag, startPoint x: 863, startPoint y: 308, endPoint x: 874, endPoint y: 297, distance: 15.9
click at [874, 297] on div "35 14 08 11 02 12 2" at bounding box center [591, 224] width 1183 height 325
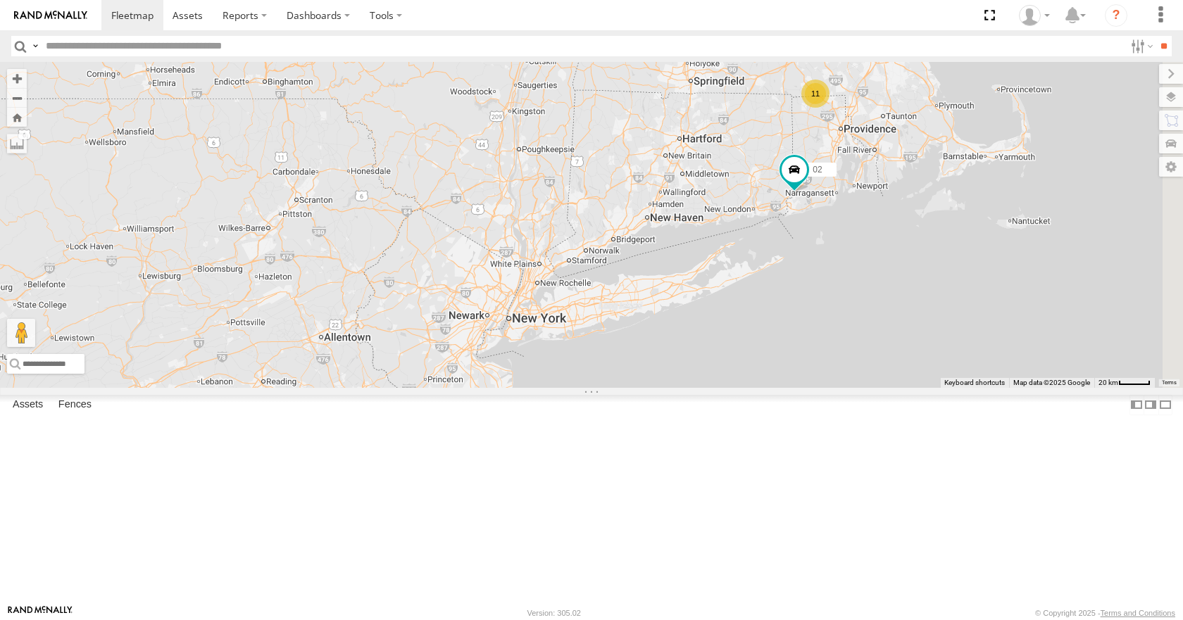
click at [855, 303] on div "35 14 08 11 02 12 2" at bounding box center [591, 224] width 1183 height 325
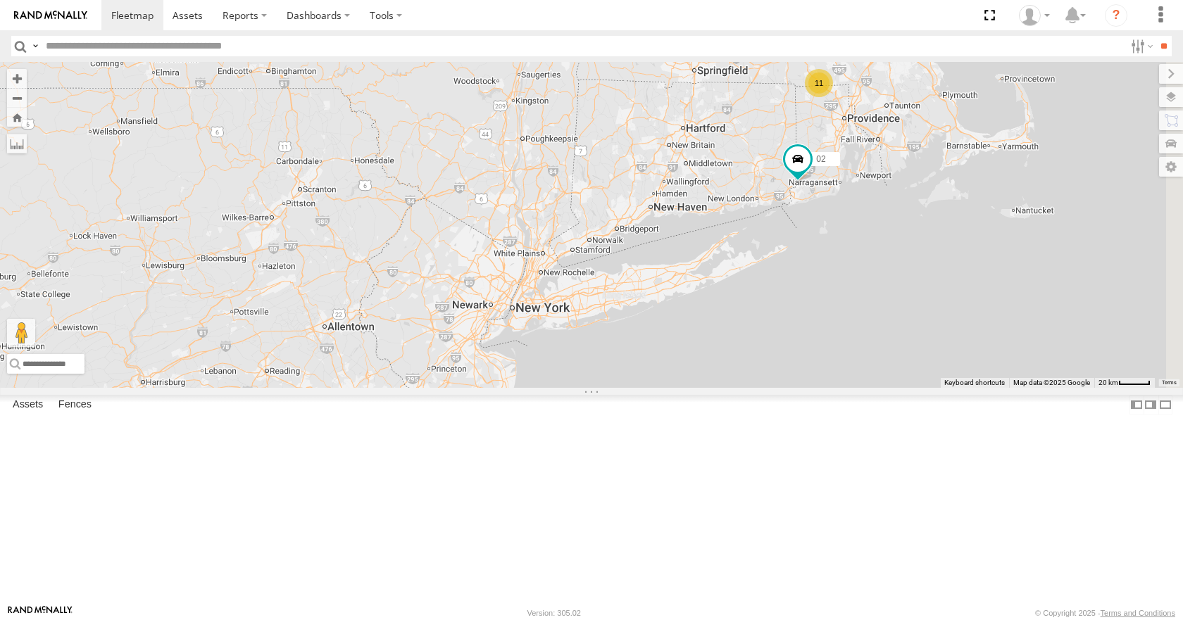
click at [863, 308] on div "35 14 08 11 02 12 2" at bounding box center [591, 224] width 1183 height 325
drag, startPoint x: 891, startPoint y: 297, endPoint x: 908, endPoint y: 280, distance: 24.4
click at [908, 280] on div "35 14 08 11 02 12 2" at bounding box center [591, 224] width 1183 height 325
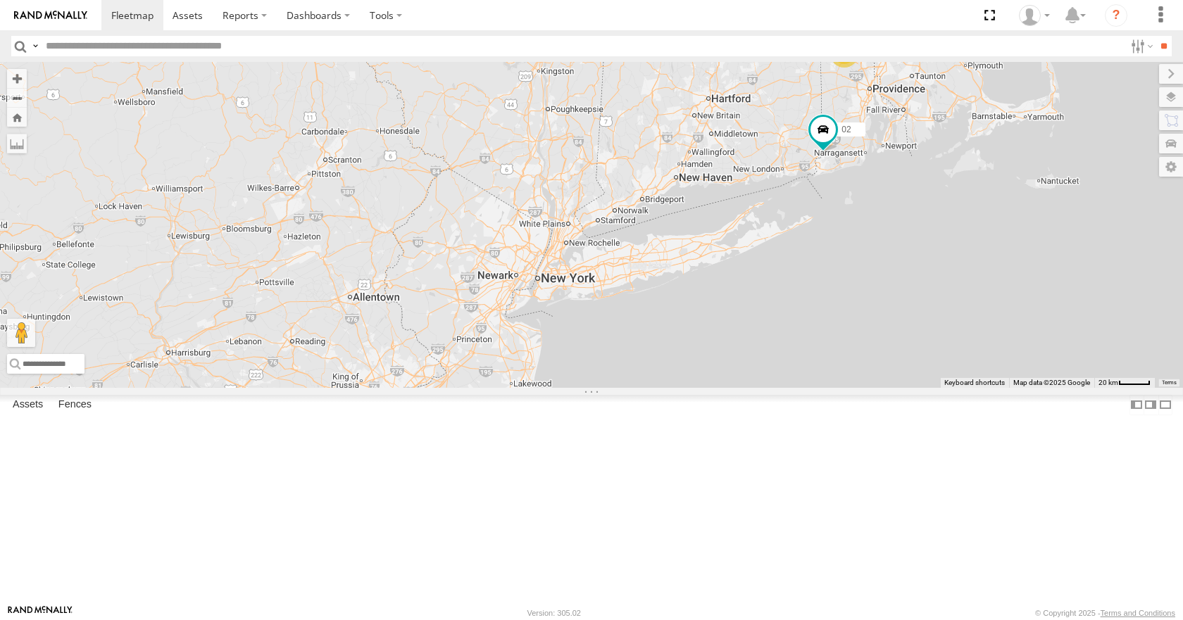
drag, startPoint x: 902, startPoint y: 300, endPoint x: 903, endPoint y: 285, distance: 14.9
click at [903, 285] on div "35 14 08 11 02 12 2" at bounding box center [591, 224] width 1183 height 325
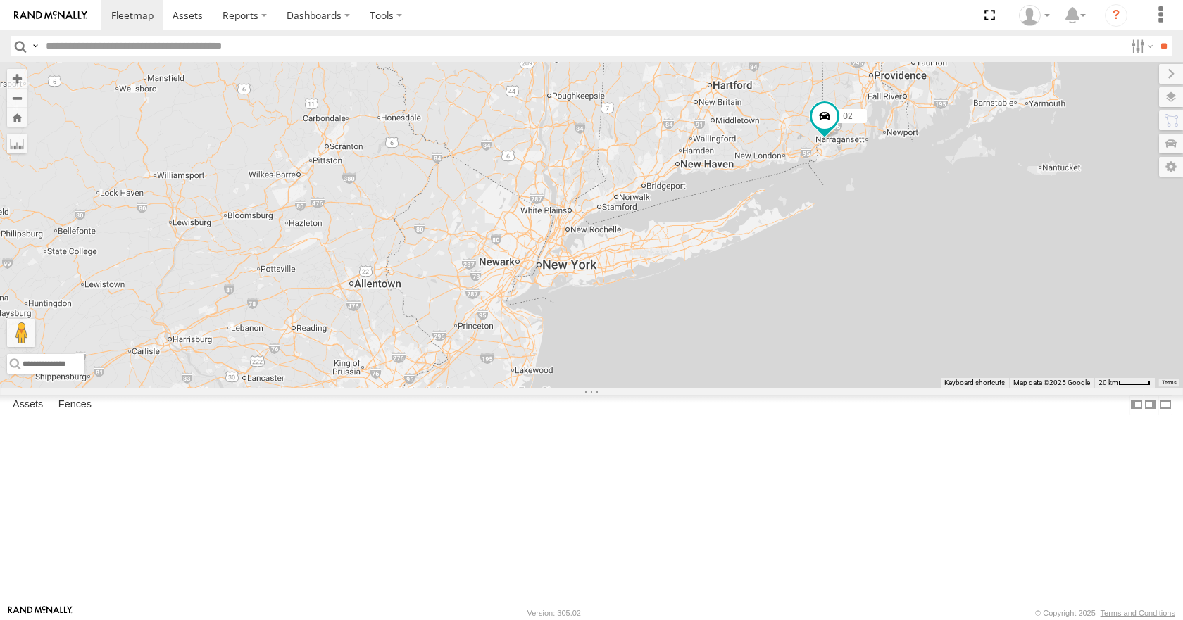
drag, startPoint x: 842, startPoint y: 291, endPoint x: 856, endPoint y: 279, distance: 18.9
click at [856, 279] on div "35 14 08 11 02 12 2" at bounding box center [591, 224] width 1183 height 325
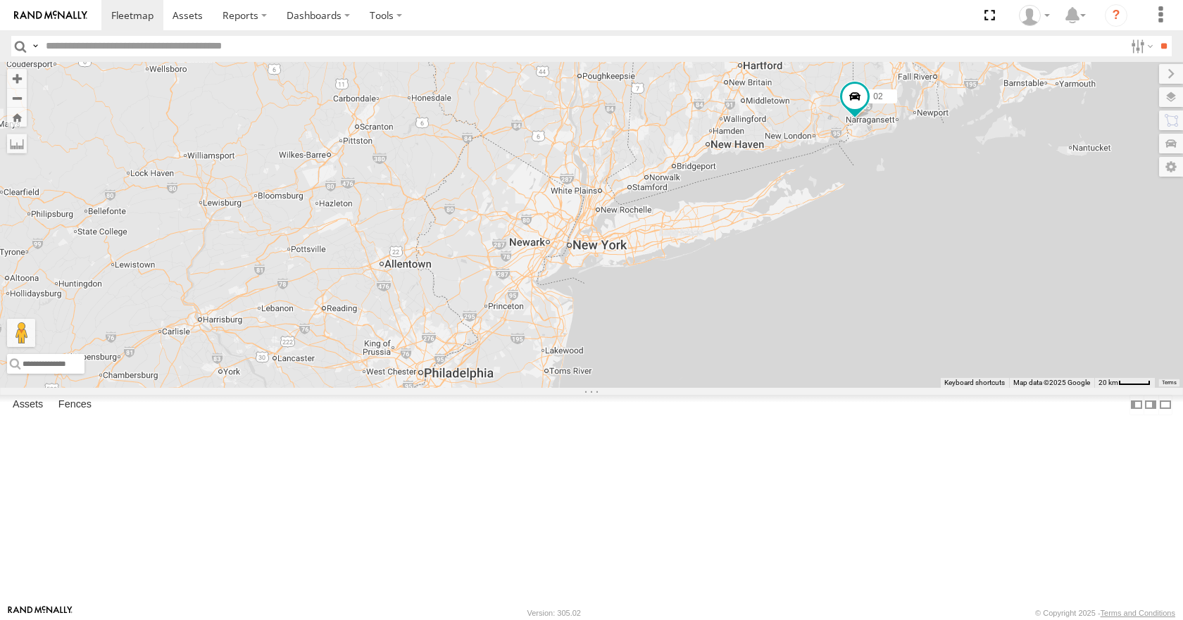
drag, startPoint x: 846, startPoint y: 300, endPoint x: 867, endPoint y: 287, distance: 24.6
click at [867, 287] on div "35 14 08 11 02 12 2" at bounding box center [591, 224] width 1183 height 325
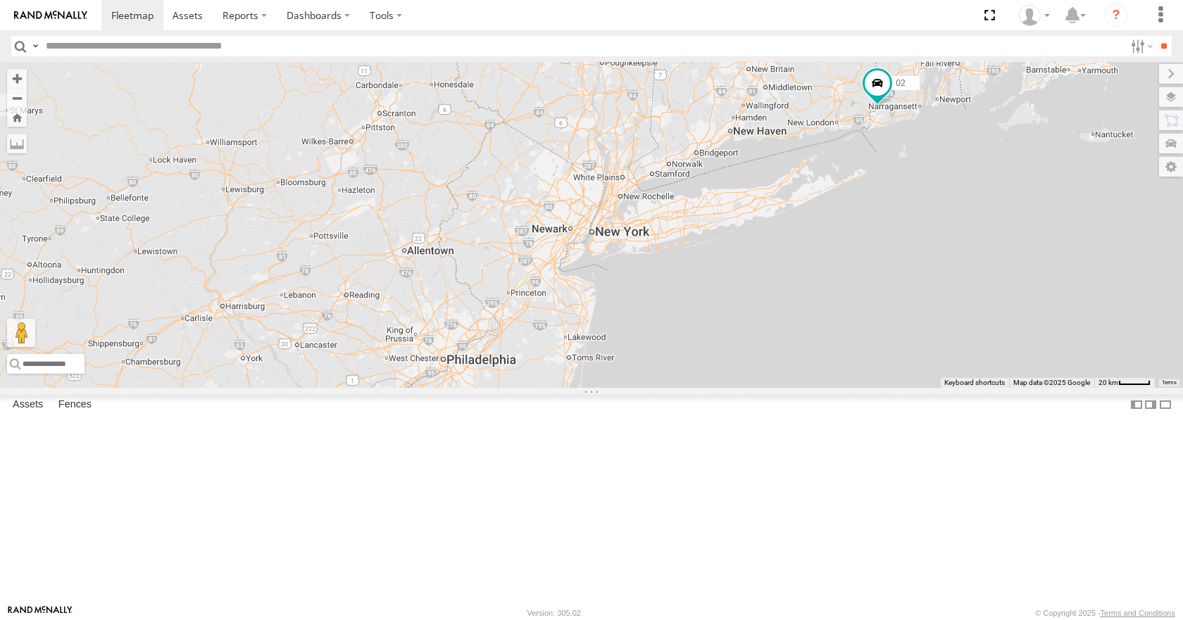
drag, startPoint x: 859, startPoint y: 268, endPoint x: 885, endPoint y: 260, distance: 27.4
click at [885, 260] on div "35 14 08 11 02 12 2" at bounding box center [591, 224] width 1183 height 325
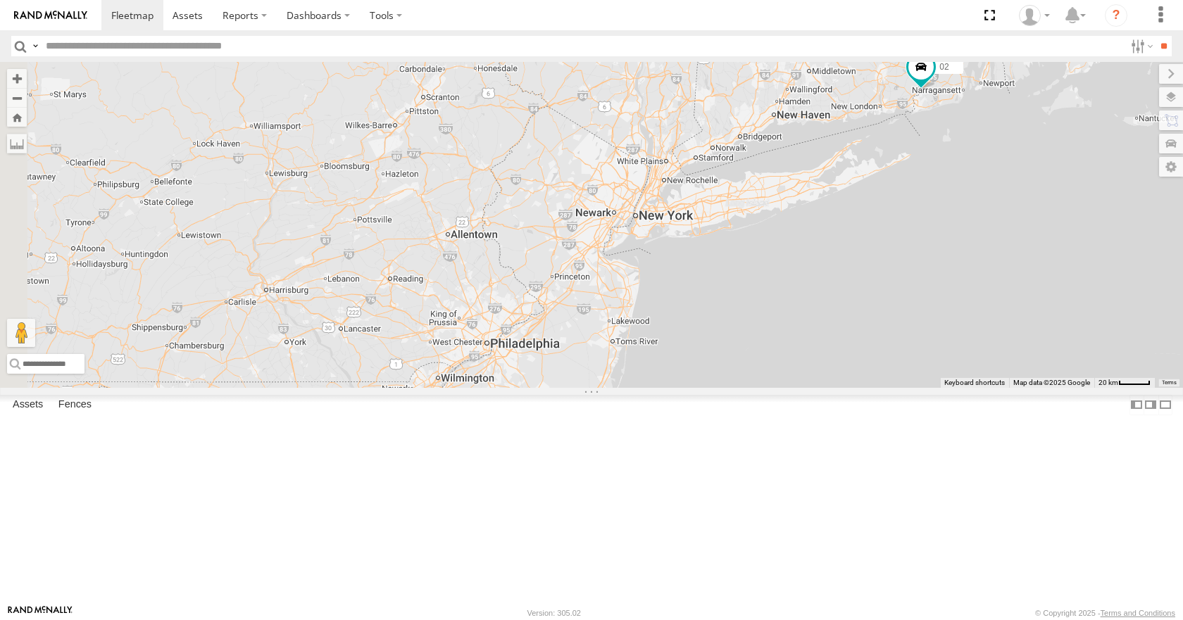
drag, startPoint x: 889, startPoint y: 264, endPoint x: 907, endPoint y: 256, distance: 19.5
click at [907, 256] on div "35 14 08 11 02 12 2" at bounding box center [591, 224] width 1183 height 325
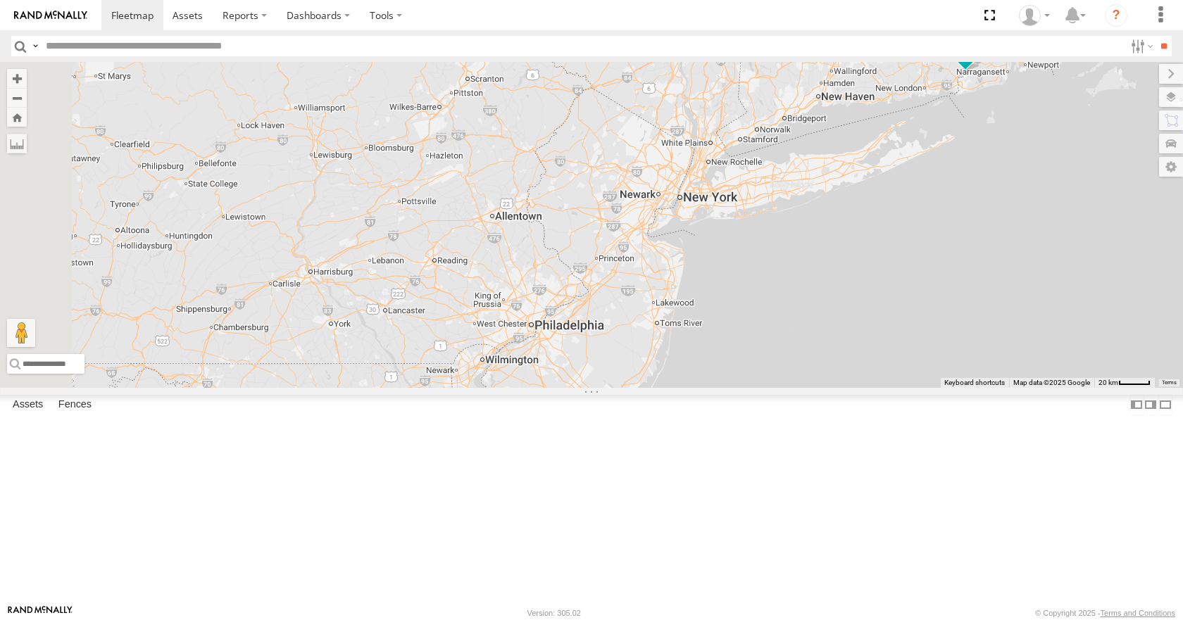
drag, startPoint x: 906, startPoint y: 258, endPoint x: 926, endPoint y: 253, distance: 20.5
click at [926, 253] on div "35 14 08 11 02 12 2" at bounding box center [591, 224] width 1183 height 325
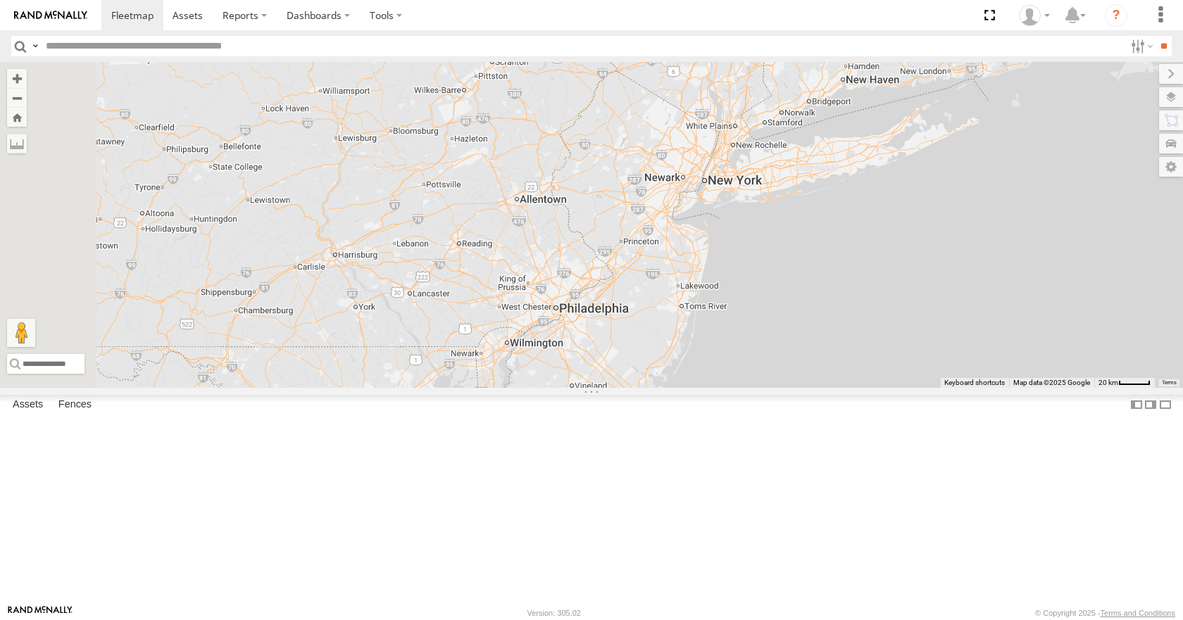
drag, startPoint x: 909, startPoint y: 266, endPoint x: 932, endPoint y: 248, distance: 29.0
click at [932, 248] on div "35 14 08 11 02 12 2" at bounding box center [591, 224] width 1183 height 325
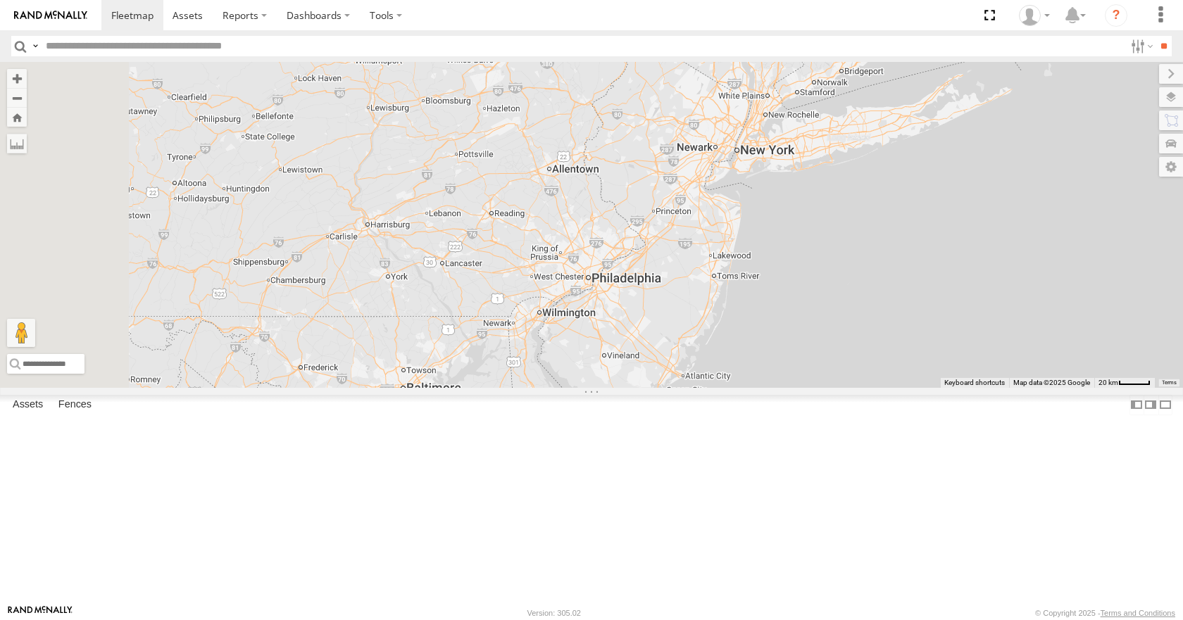
drag, startPoint x: 930, startPoint y: 256, endPoint x: 953, endPoint y: 241, distance: 27.3
click at [953, 241] on div "35 14 08 11 02 12 2" at bounding box center [591, 224] width 1183 height 325
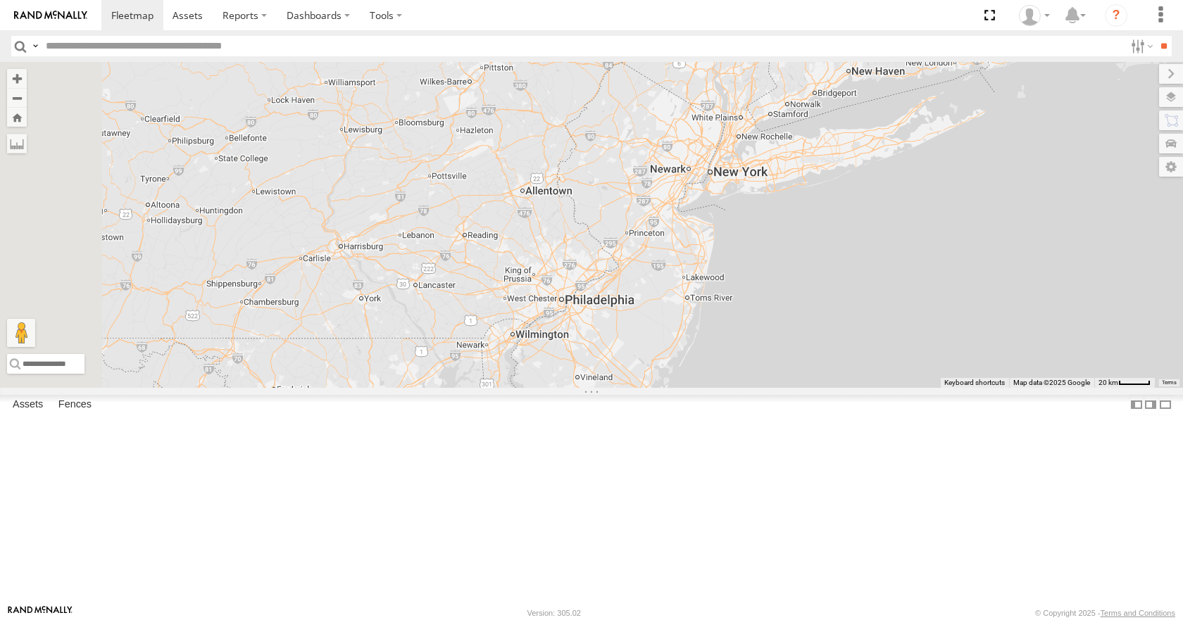
drag, startPoint x: 924, startPoint y: 205, endPoint x: 896, endPoint y: 228, distance: 37.1
click at [896, 228] on div "35 14 08 11 02 12 2" at bounding box center [591, 224] width 1183 height 325
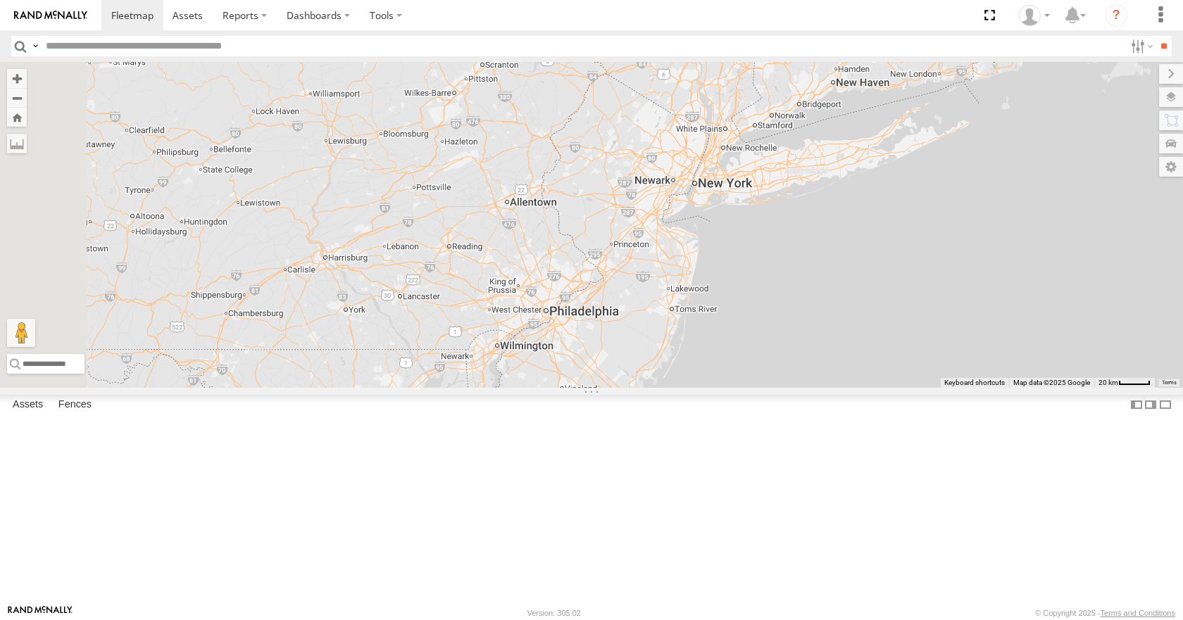
drag, startPoint x: 894, startPoint y: 216, endPoint x: 867, endPoint y: 229, distance: 30.2
click at [867, 229] on div "35 14 08 11 02 12 2" at bounding box center [591, 224] width 1183 height 325
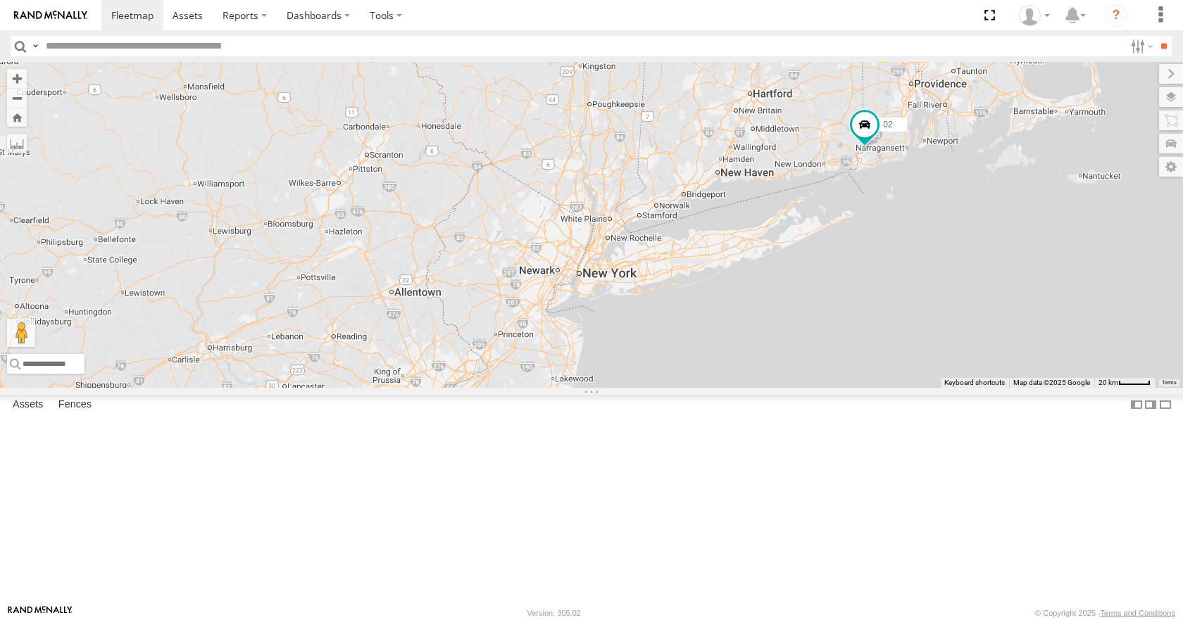
click at [760, 220] on div "35 14 08 11 02 12 2" at bounding box center [591, 224] width 1183 height 325
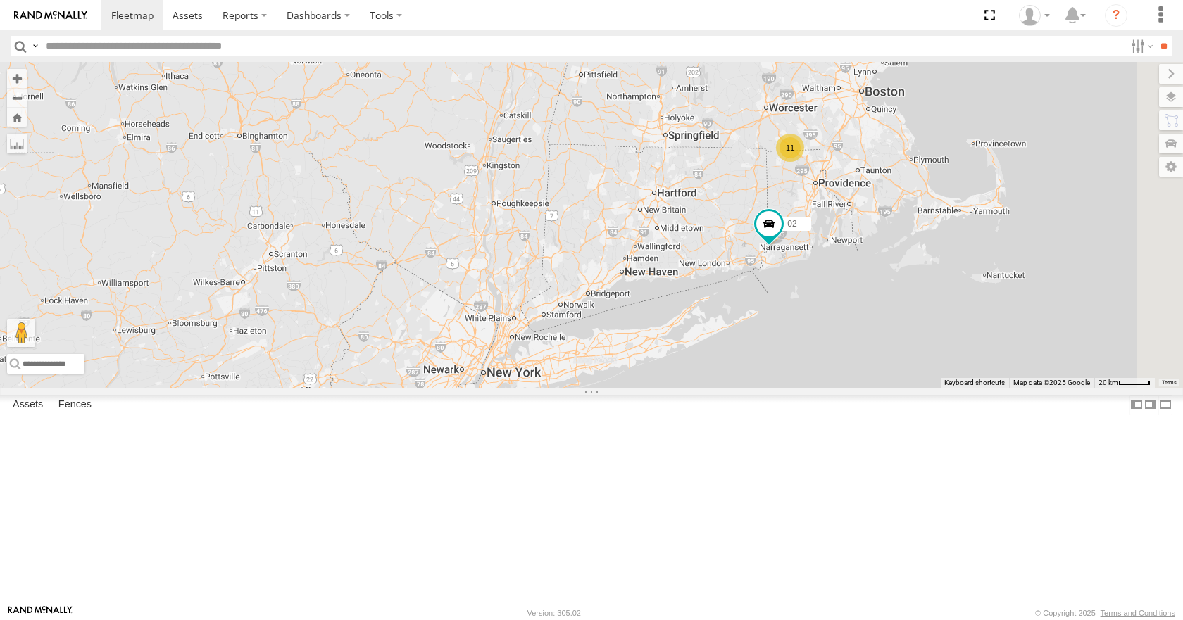
click at [698, 213] on div "35 14 08 11 02 12 2" at bounding box center [591, 224] width 1183 height 325
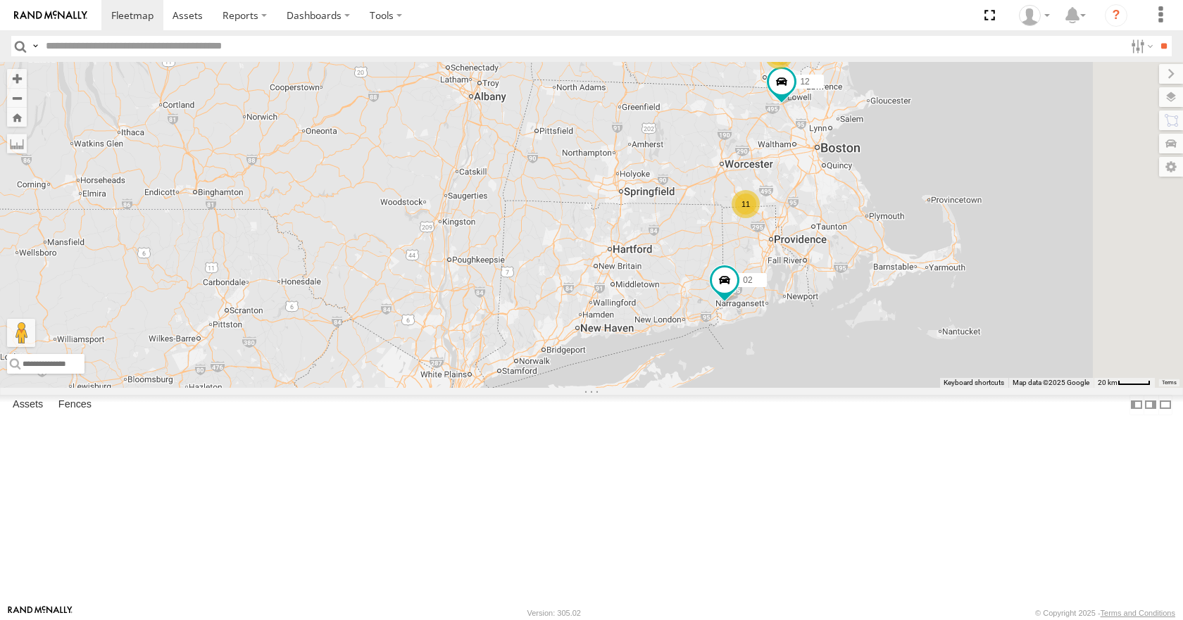
click at [675, 168] on div "35 14 08 11 02 12 2" at bounding box center [591, 224] width 1183 height 325
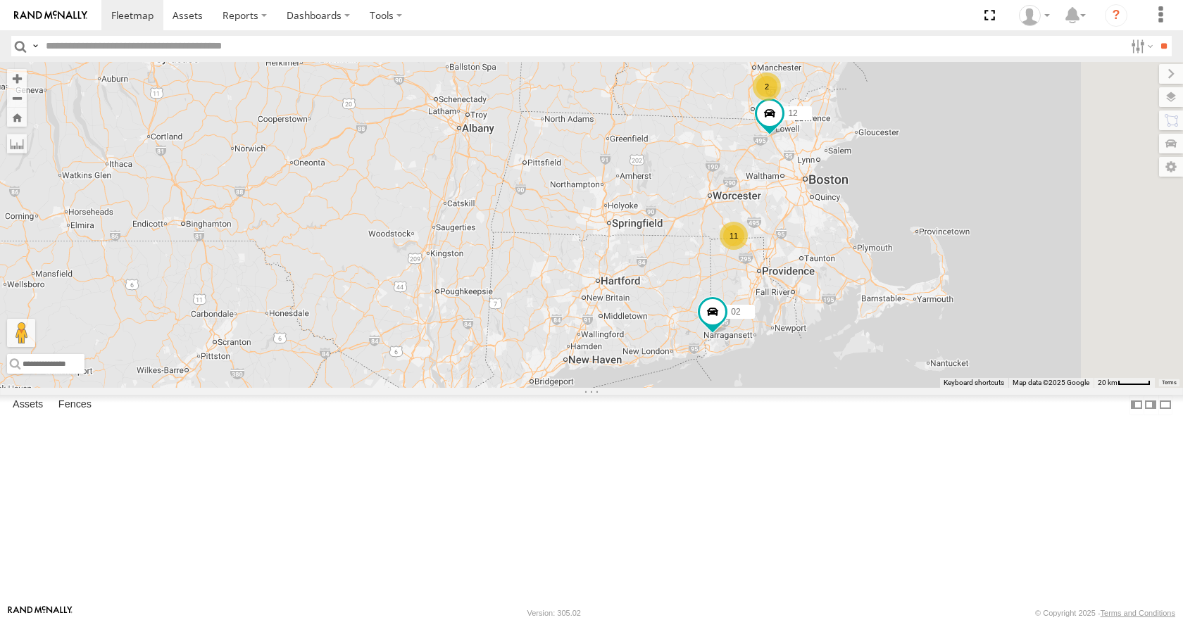
click at [660, 158] on div "35 14 08 11 02 12 2" at bounding box center [591, 224] width 1183 height 325
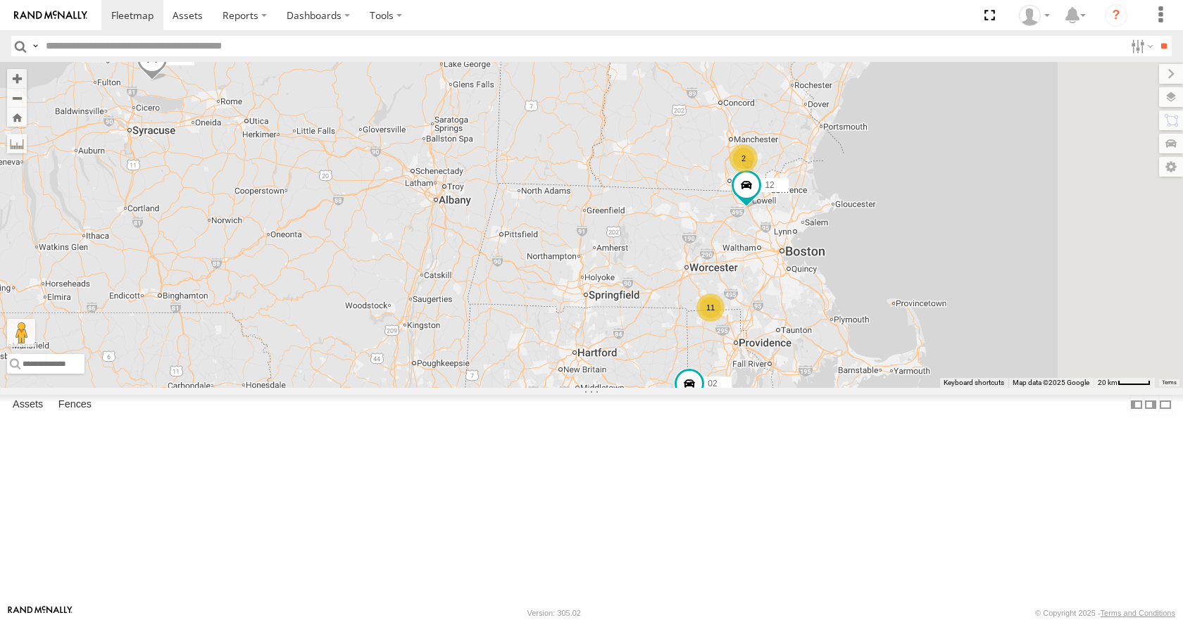
click at [659, 152] on div "35 14 08 11 02 12 2" at bounding box center [591, 224] width 1183 height 325
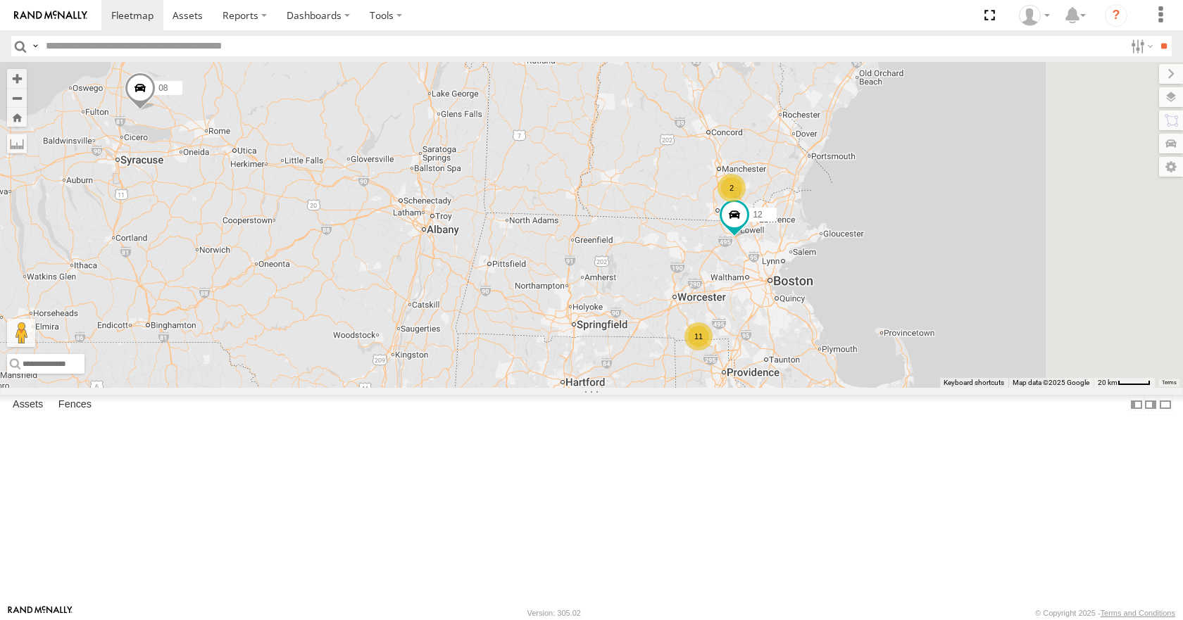
click at [661, 151] on div "35 14 08 11 02 12 2" at bounding box center [591, 224] width 1183 height 325
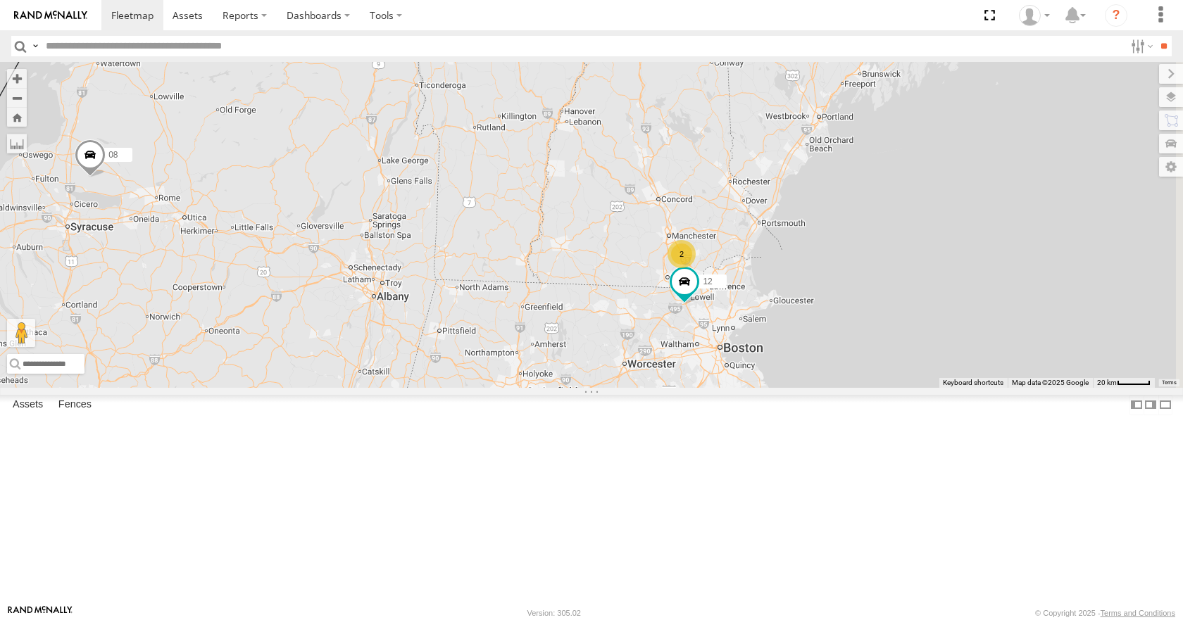
click at [646, 165] on div "35 14 08 11 02 12 2" at bounding box center [591, 224] width 1183 height 325
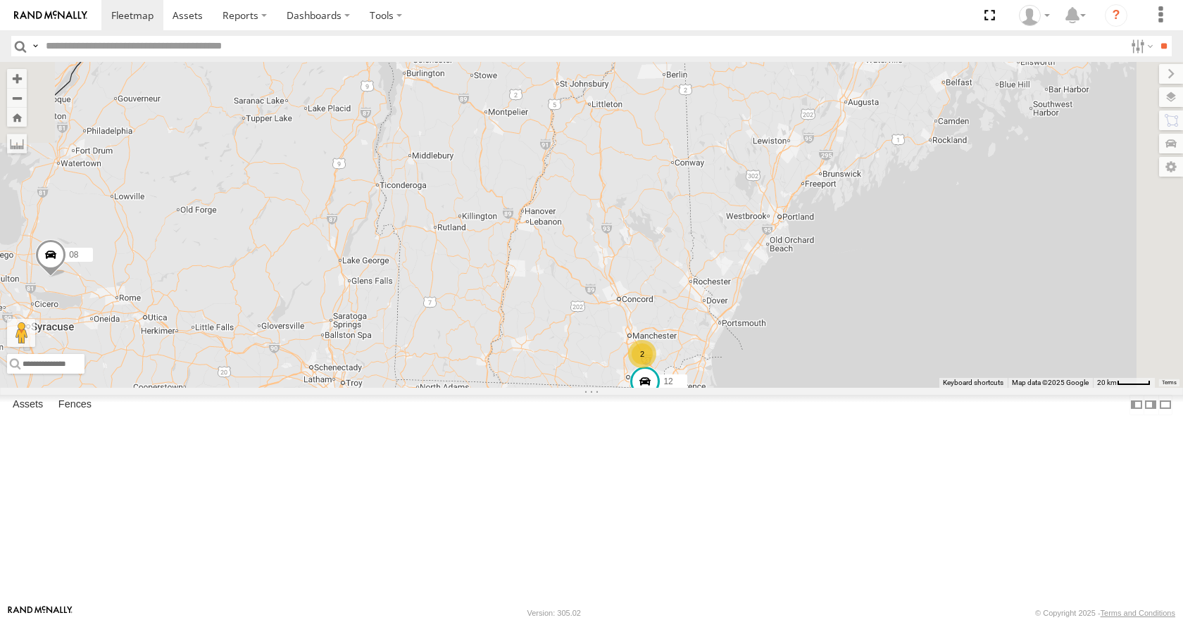
click at [665, 181] on div "35 14 08 11 02 12 2" at bounding box center [591, 224] width 1183 height 325
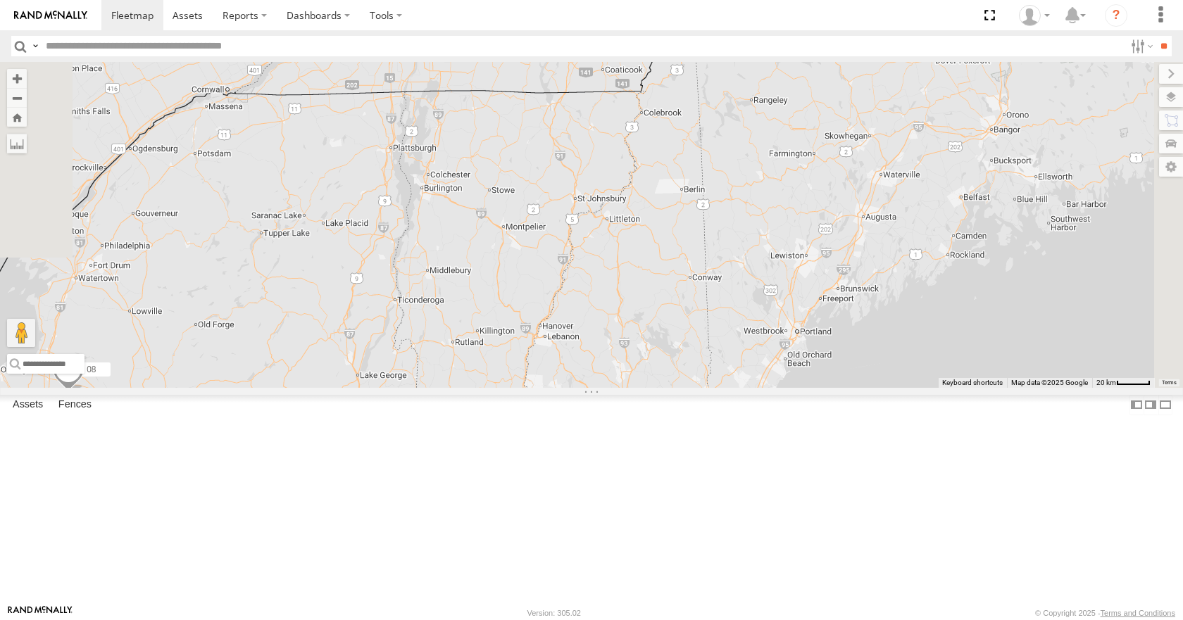
click at [803, 151] on div "35 14 08 11 02 12 2" at bounding box center [591, 224] width 1183 height 325
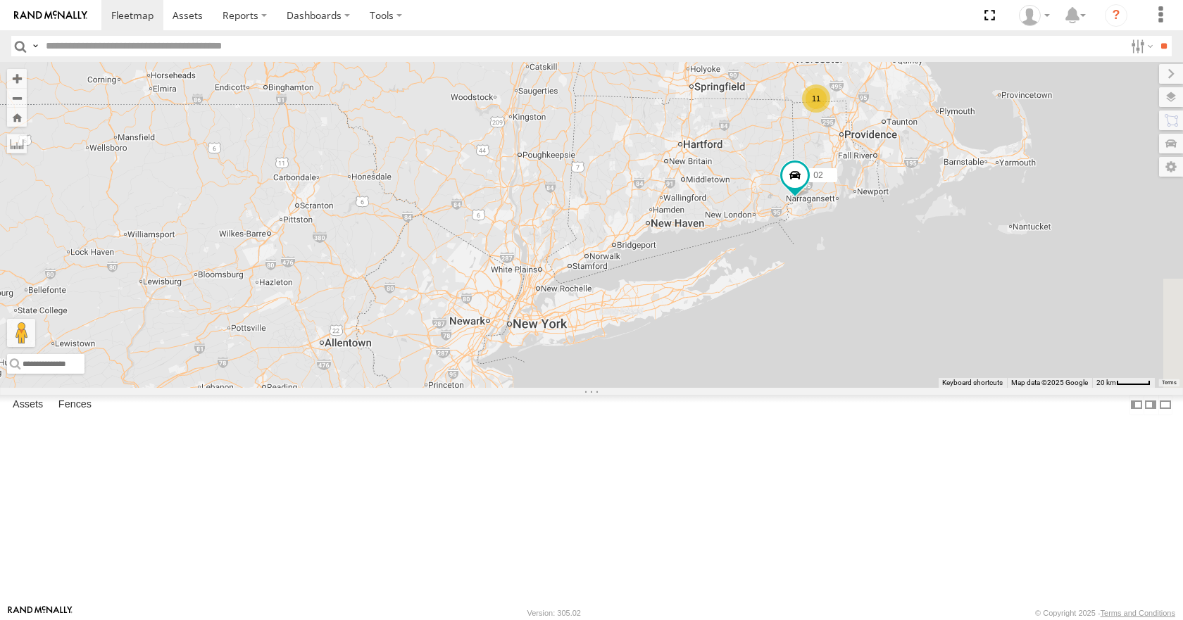
click at [727, 291] on div "35 14 08 11 02 12 2" at bounding box center [591, 224] width 1183 height 325
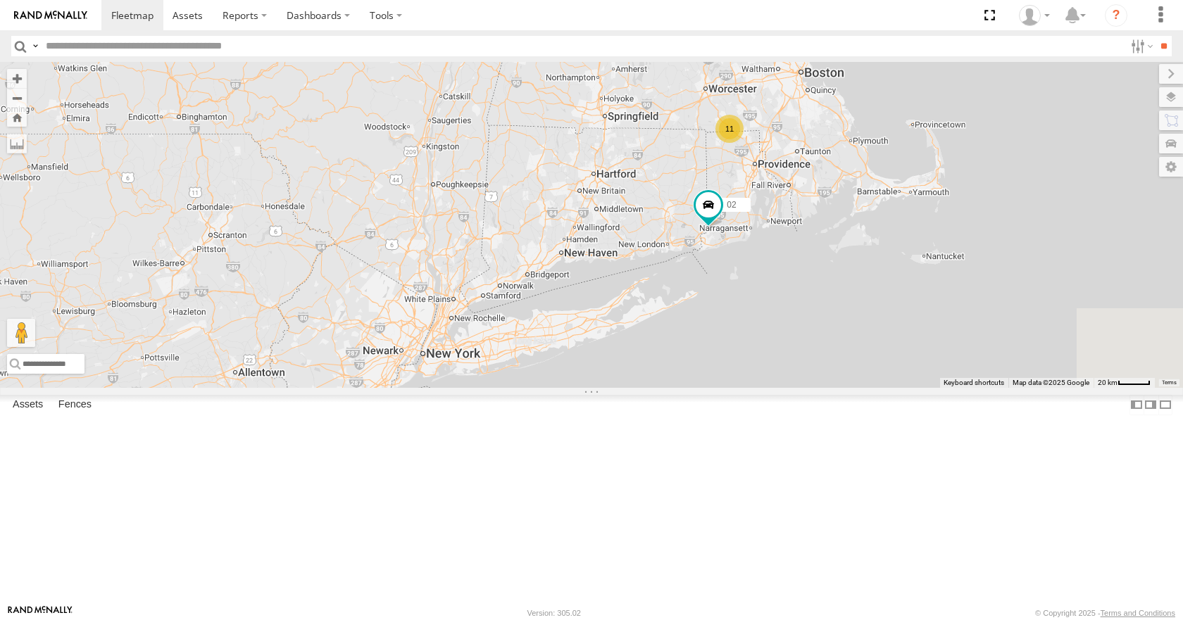
click at [756, 277] on div "35 14 08 11 02 12 2" at bounding box center [591, 224] width 1183 height 325
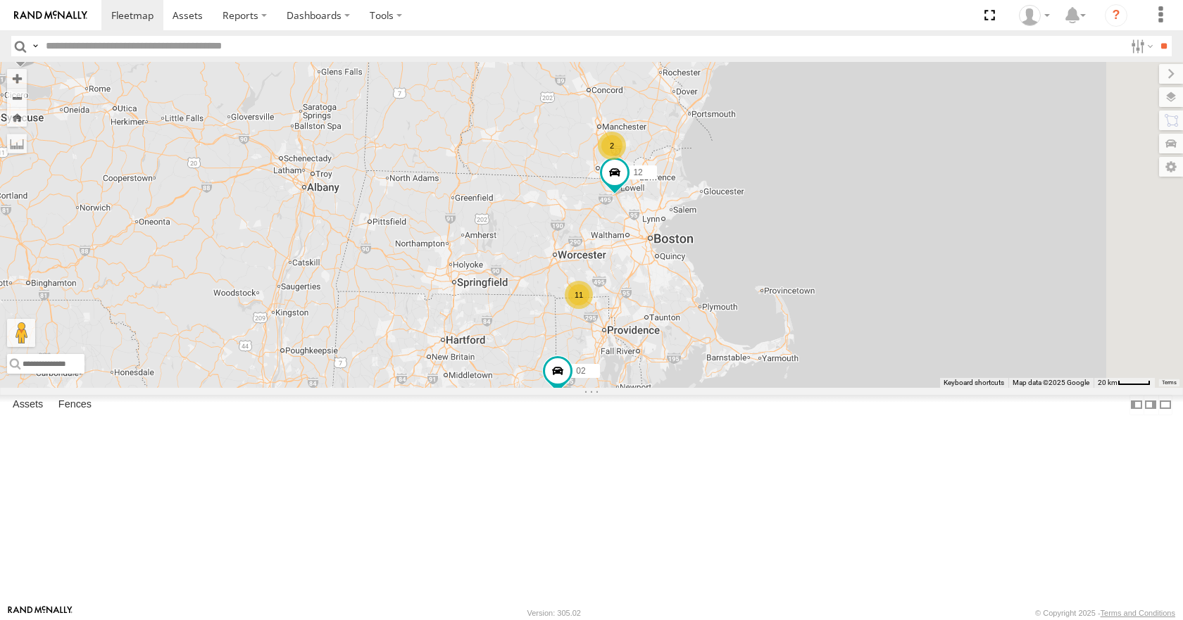
click at [733, 318] on div "35 14 08 11 02 12 2" at bounding box center [591, 224] width 1183 height 325
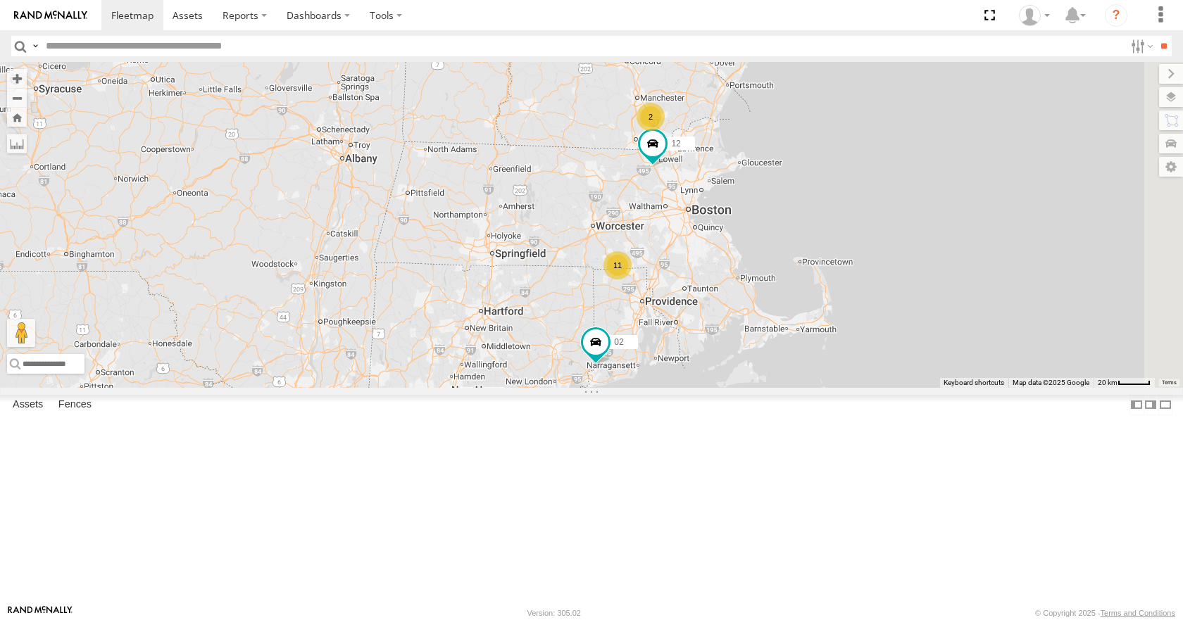
click at [803, 198] on div "35 14 08 11 02 12 2" at bounding box center [591, 224] width 1183 height 325
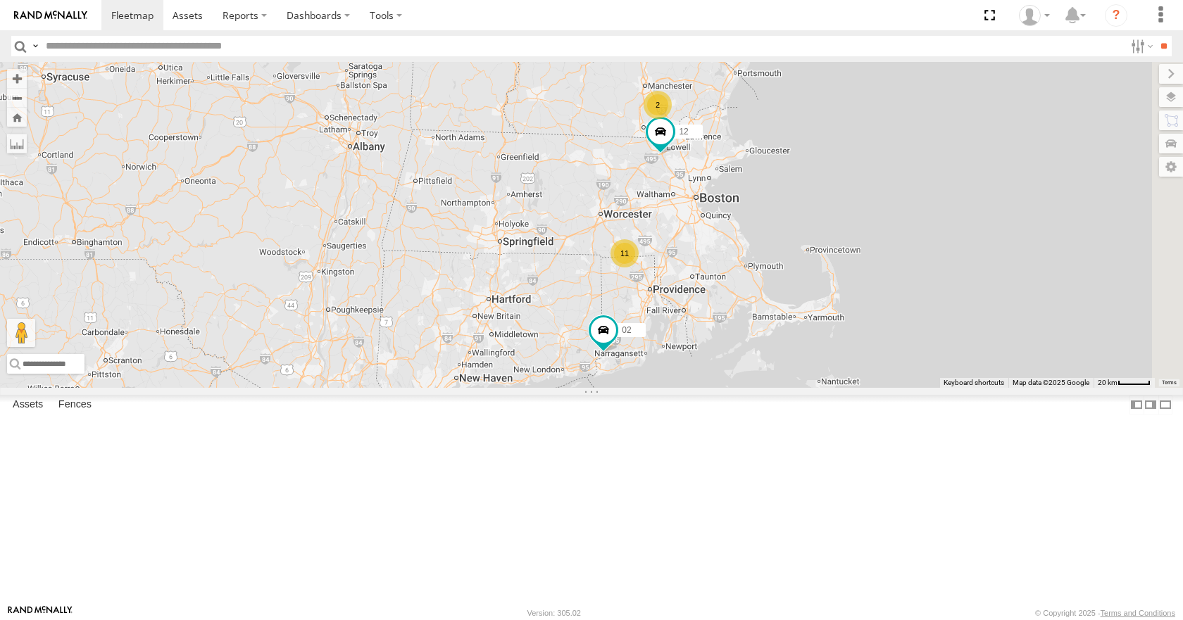
click at [784, 177] on div "35 14 08 11 02 12 2" at bounding box center [591, 224] width 1183 height 325
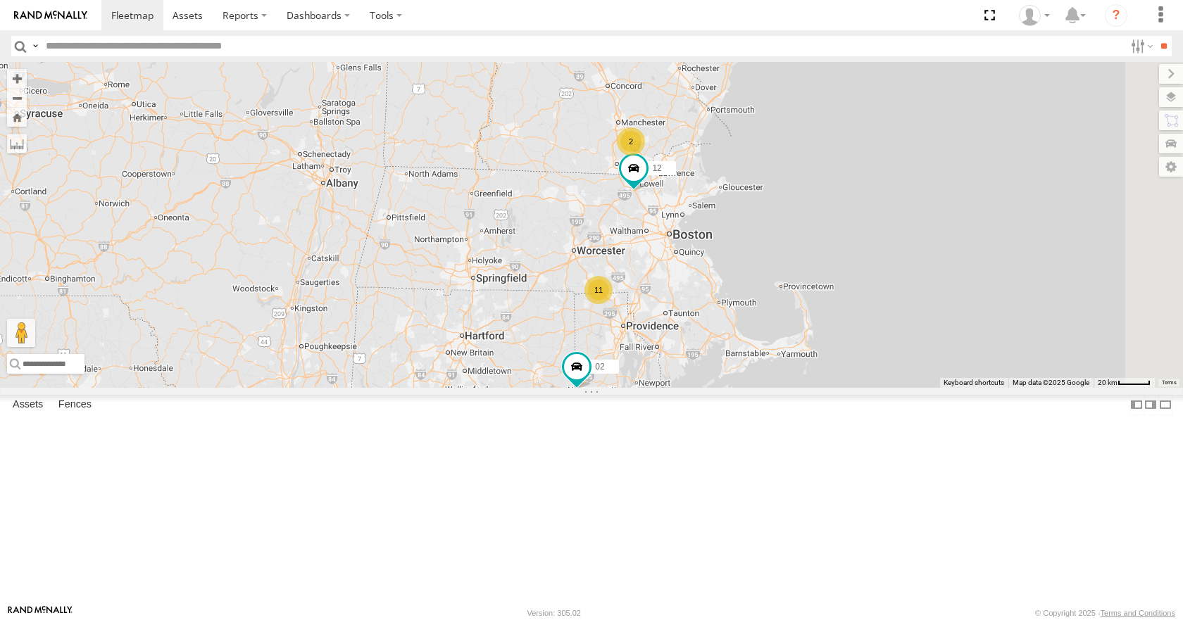
click at [773, 184] on div "35 14 08 11 02 12 2" at bounding box center [591, 224] width 1183 height 325
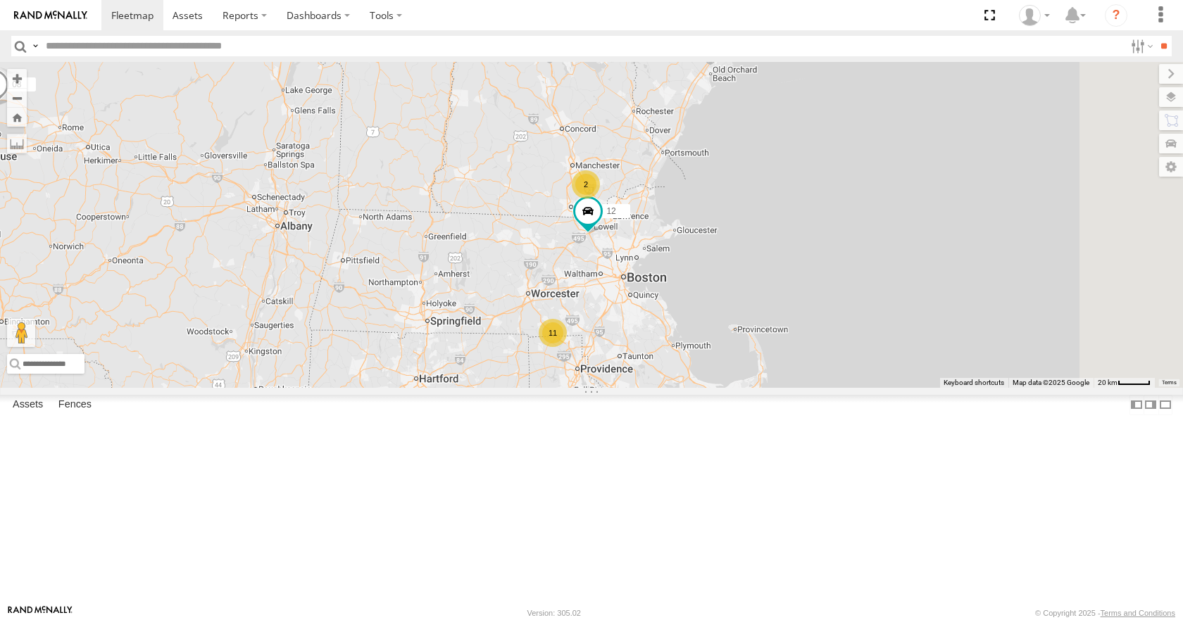
click at [837, 187] on div "35 14 08 11 02 12 2" at bounding box center [591, 224] width 1183 height 325
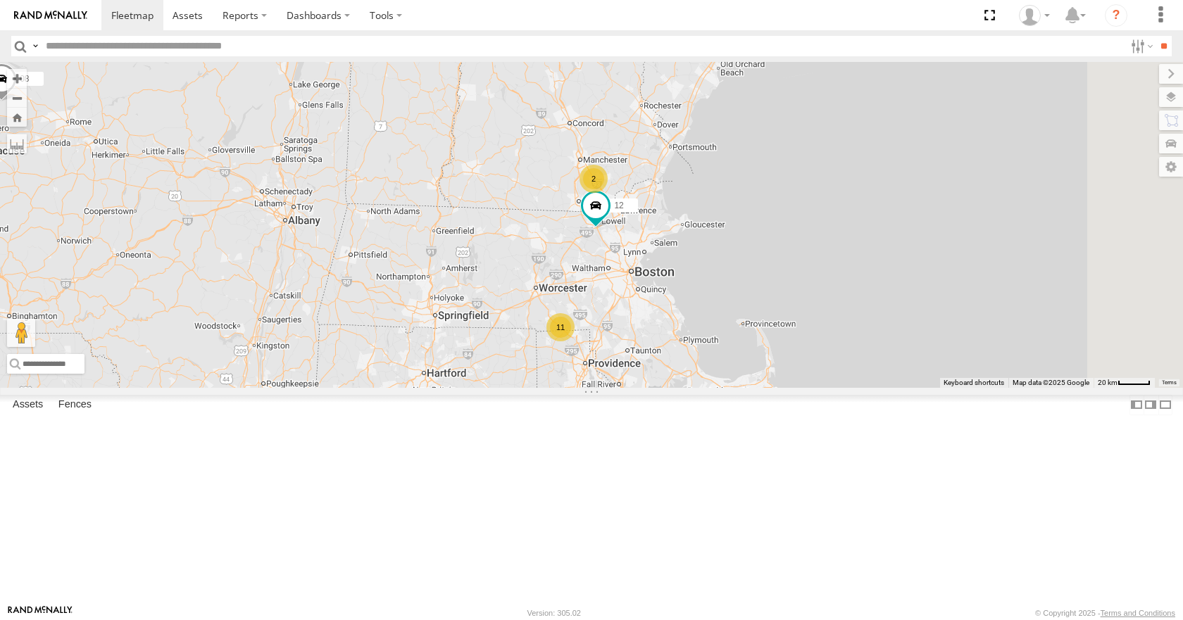
click at [858, 188] on div "35 14 08 11 02 12 2" at bounding box center [591, 224] width 1183 height 325
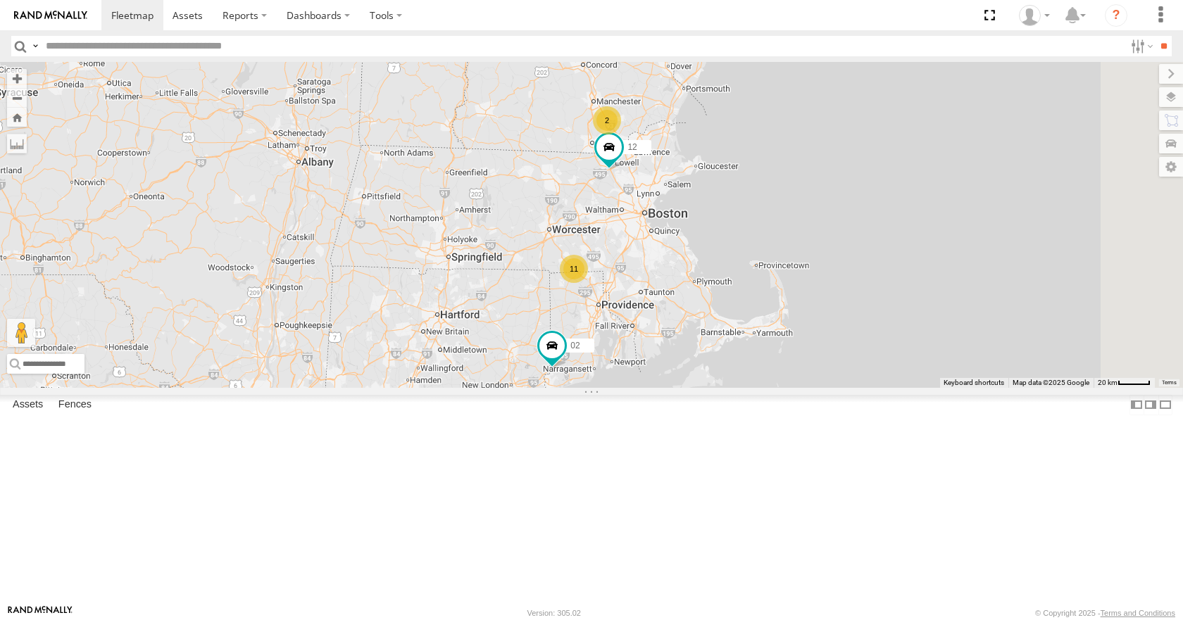
click at [872, 171] on div "35 14 08 11 02 12 2" at bounding box center [591, 224] width 1183 height 325
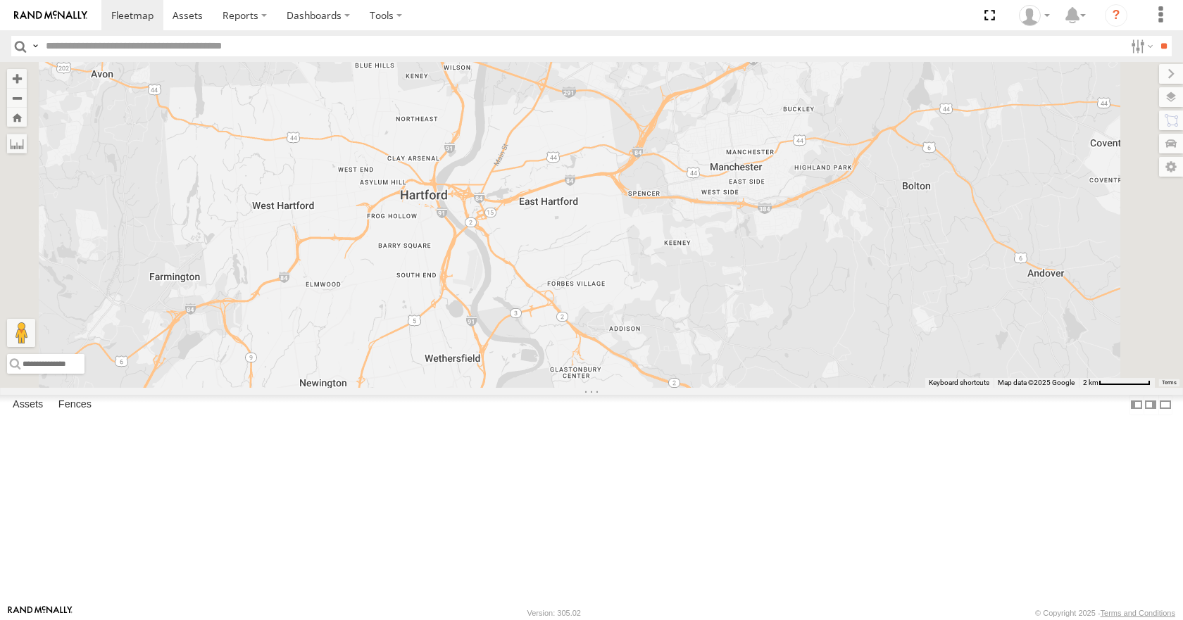
click at [580, 387] on div "35 14 08 02 12" at bounding box center [591, 224] width 1183 height 325
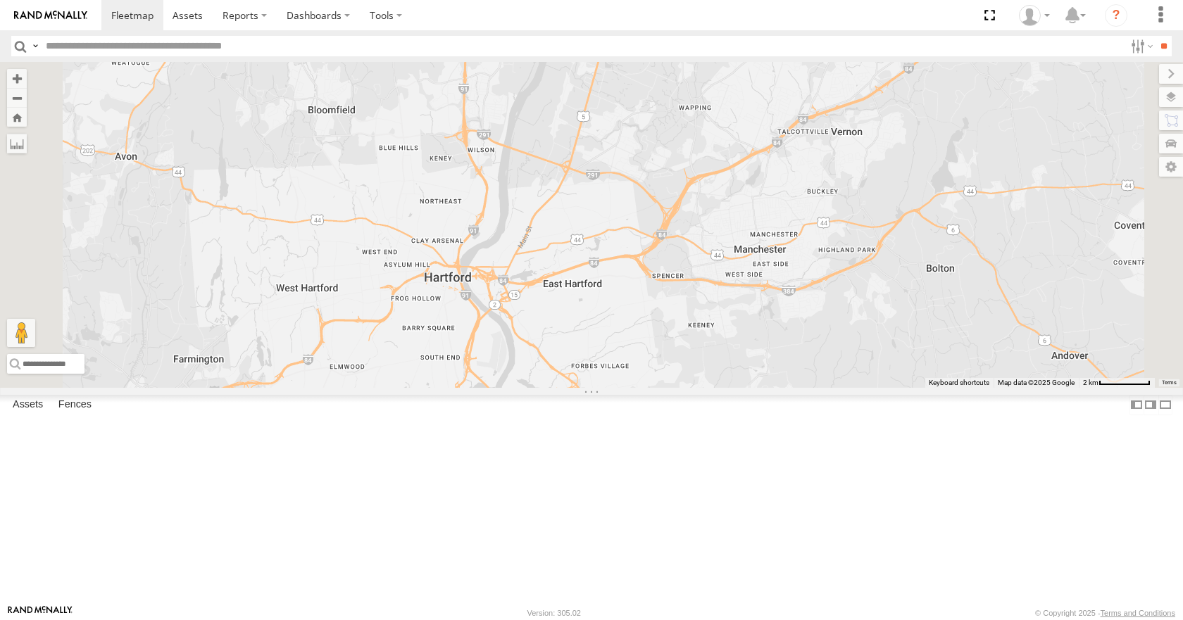
click at [642, 387] on div "35 14 08 02 12" at bounding box center [591, 224] width 1183 height 325
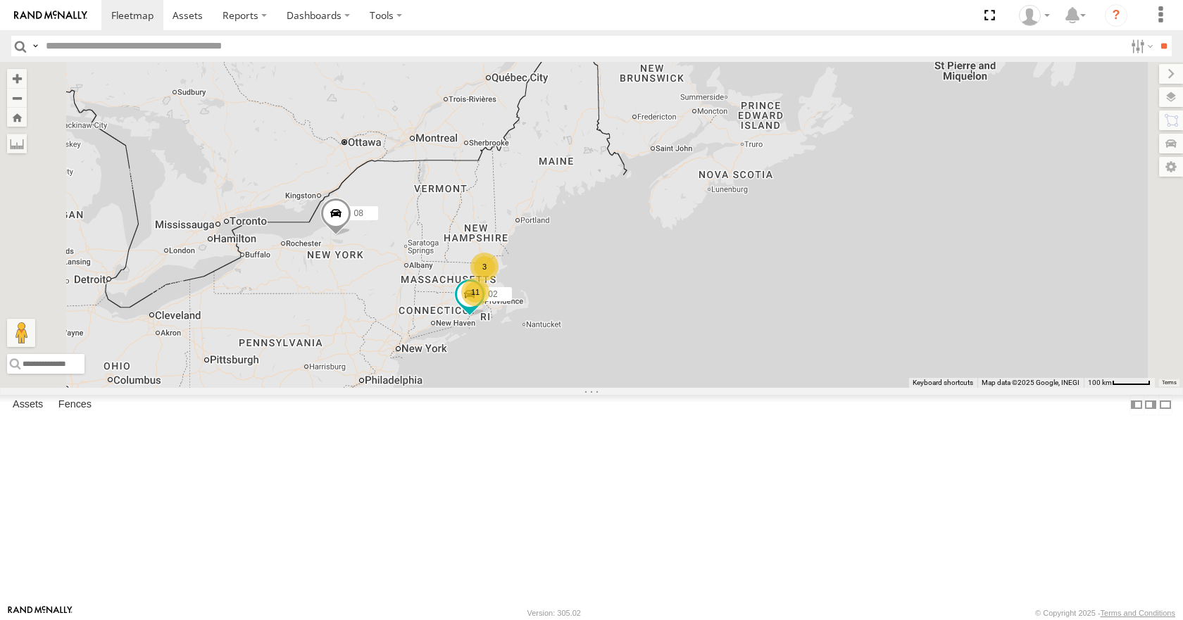
click at [704, 315] on div "35 14 08 02 11 3" at bounding box center [591, 224] width 1183 height 325
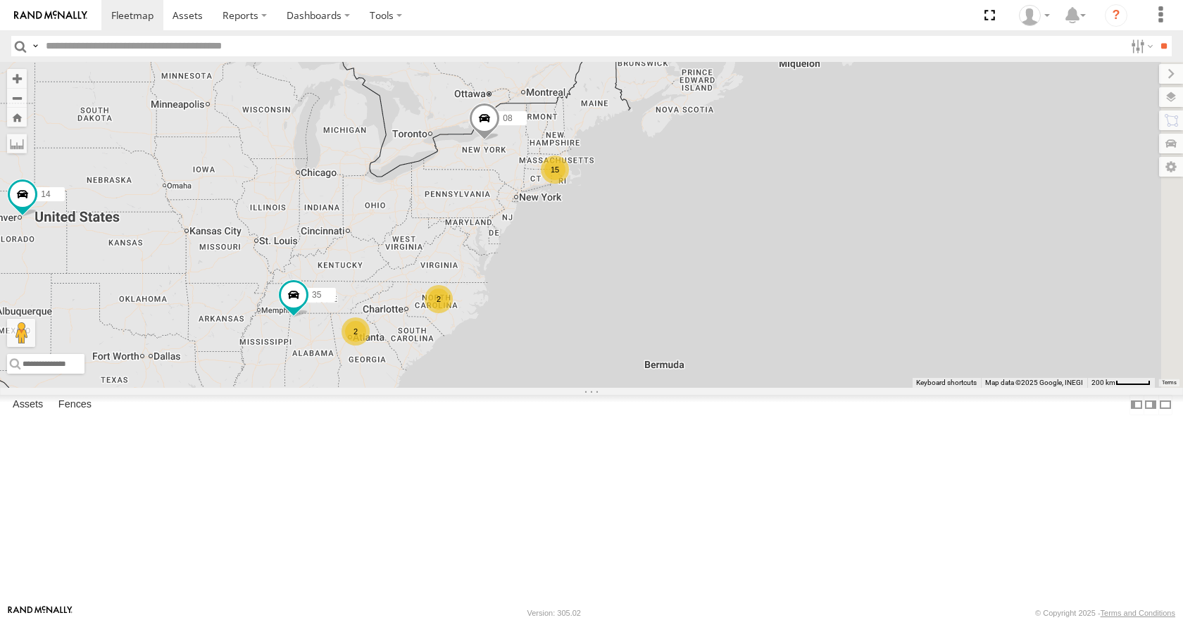
click at [684, 284] on div "35 14 08 15 2 2" at bounding box center [591, 224] width 1183 height 325
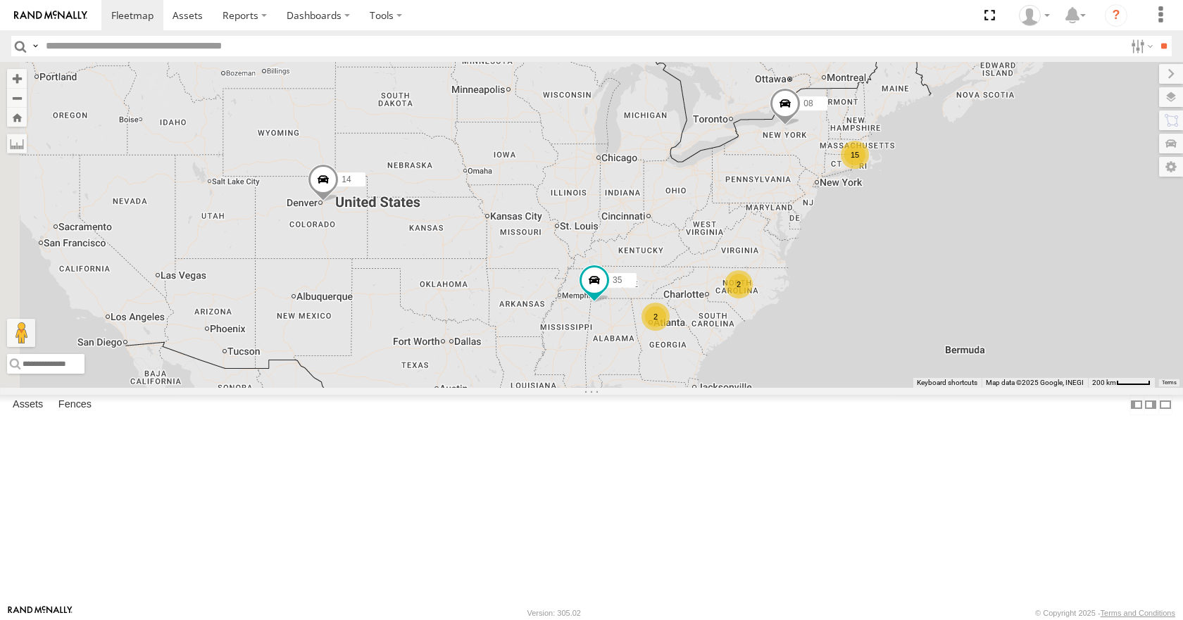
drag, startPoint x: 817, startPoint y: 240, endPoint x: 767, endPoint y: 246, distance: 49.6
click at [767, 246] on div "15 35 08 2 2 14" at bounding box center [591, 224] width 1183 height 325
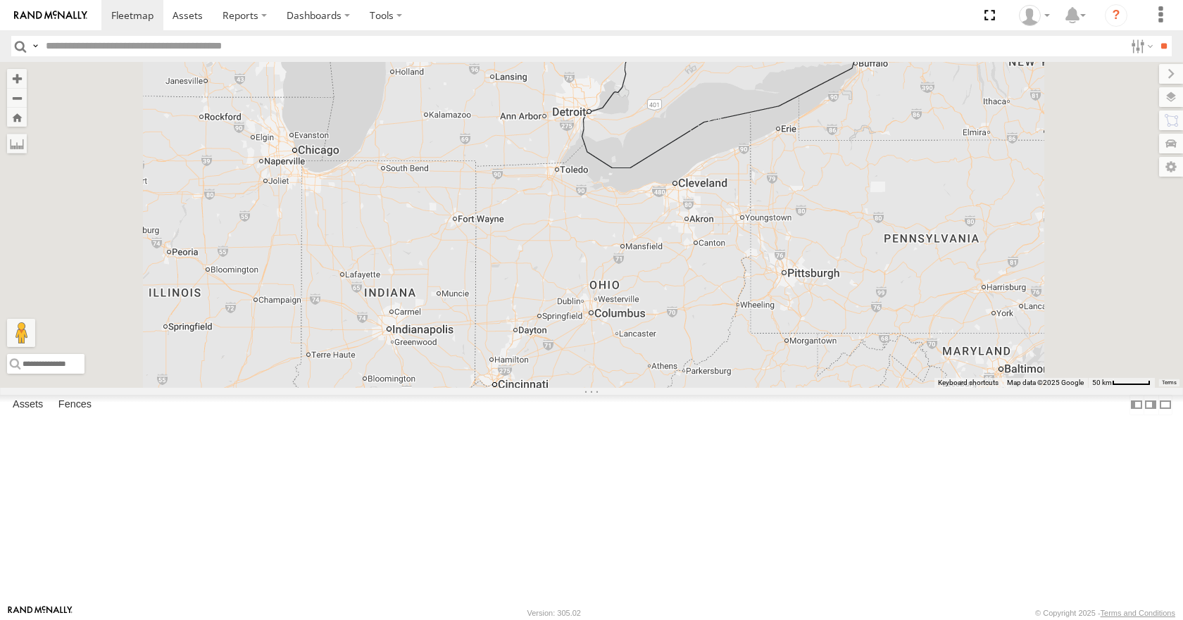
drag, startPoint x: 770, startPoint y: 224, endPoint x: 738, endPoint y: 265, distance: 52.7
click at [738, 265] on div "35 08 14 02" at bounding box center [591, 224] width 1183 height 325
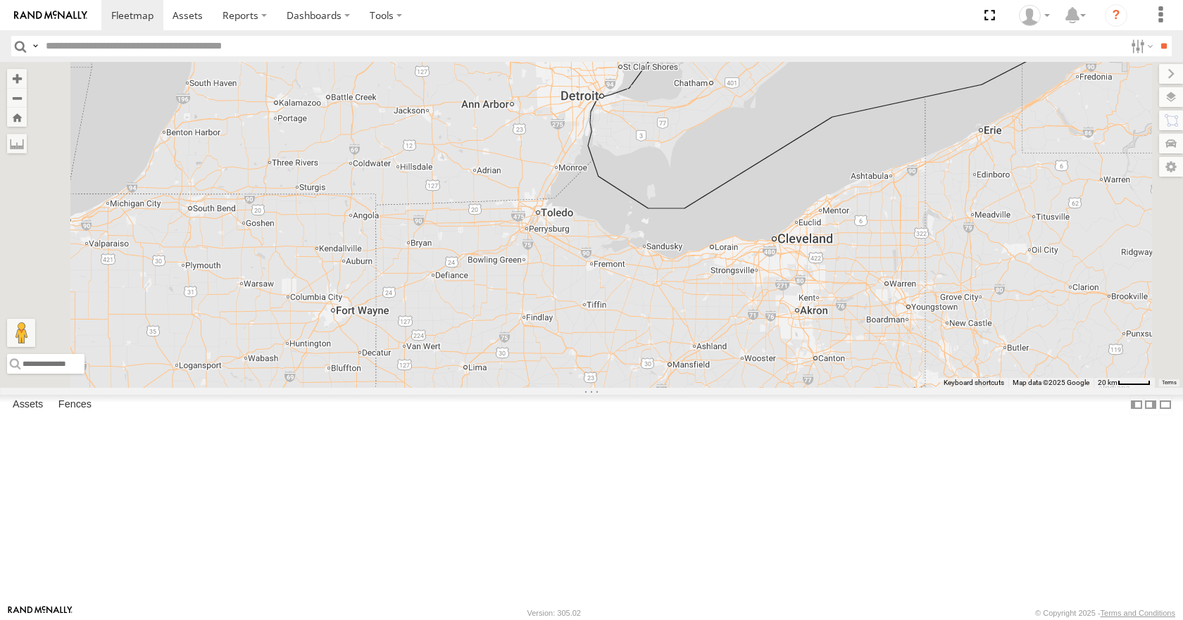
drag, startPoint x: 744, startPoint y: 241, endPoint x: 725, endPoint y: 272, distance: 36.6
click at [725, 272] on div "35 08 14 02" at bounding box center [591, 224] width 1183 height 325
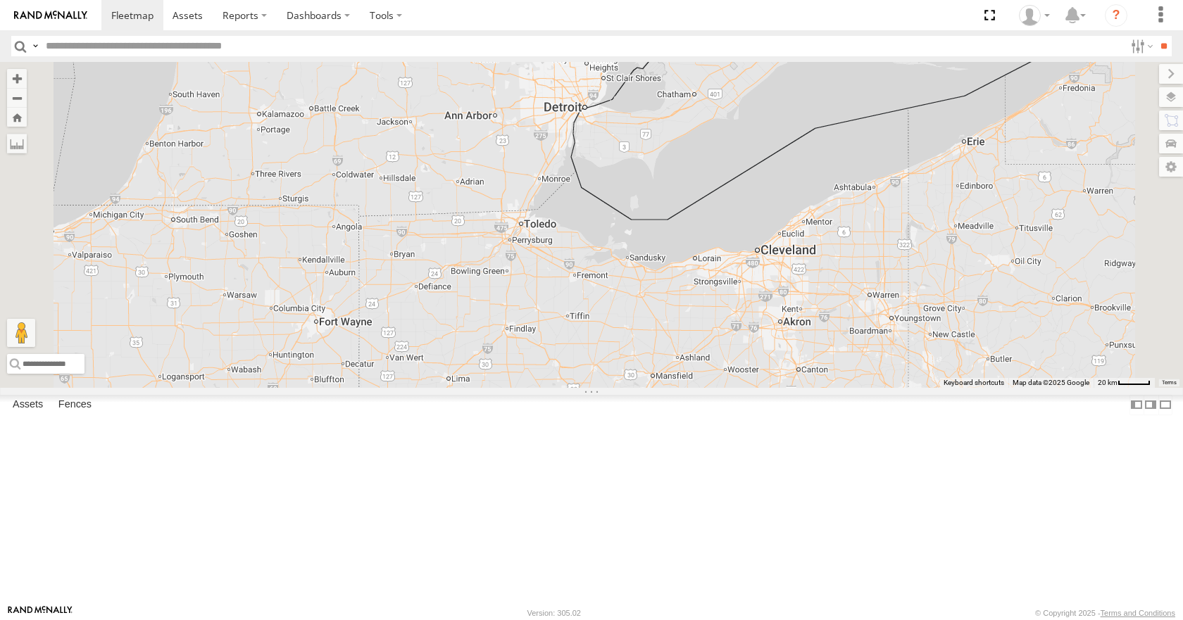
drag, startPoint x: 727, startPoint y: 253, endPoint x: 708, endPoint y: 266, distance: 23.2
click at [708, 266] on div "35 08 14 02" at bounding box center [591, 224] width 1183 height 325
drag, startPoint x: 751, startPoint y: 206, endPoint x: 739, endPoint y: 212, distance: 12.9
click at [739, 212] on div "35 08 14 02" at bounding box center [591, 224] width 1183 height 325
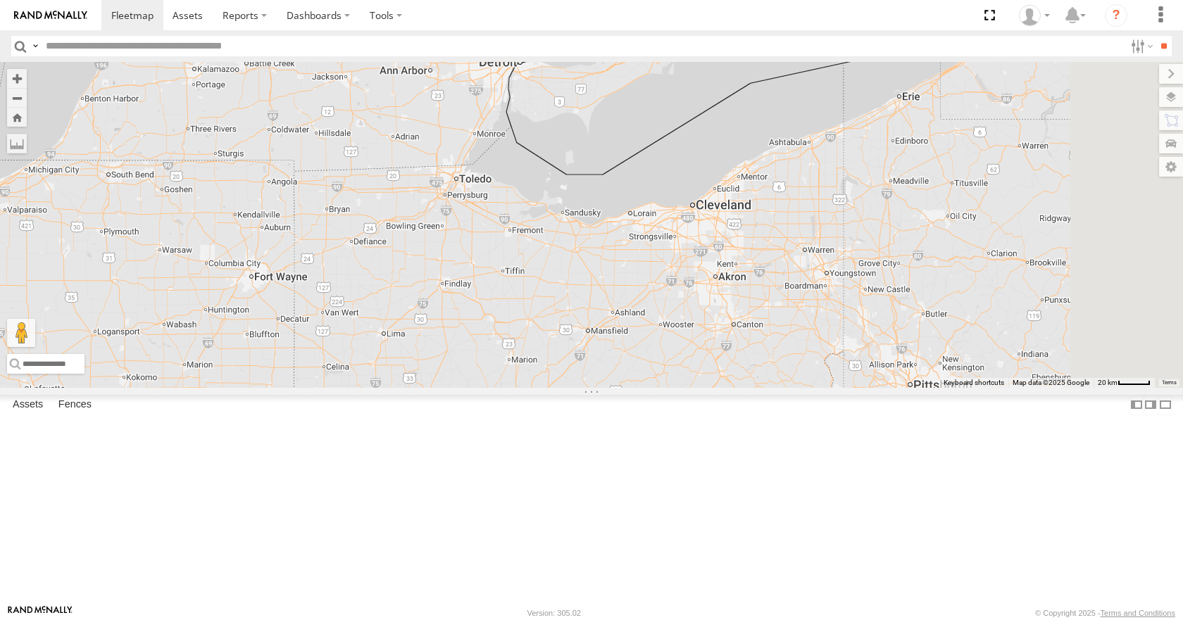
drag, startPoint x: 860, startPoint y: 490, endPoint x: 801, endPoint y: 430, distance: 84.6
click at [801, 387] on div "35 08 14 02" at bounding box center [591, 224] width 1183 height 325
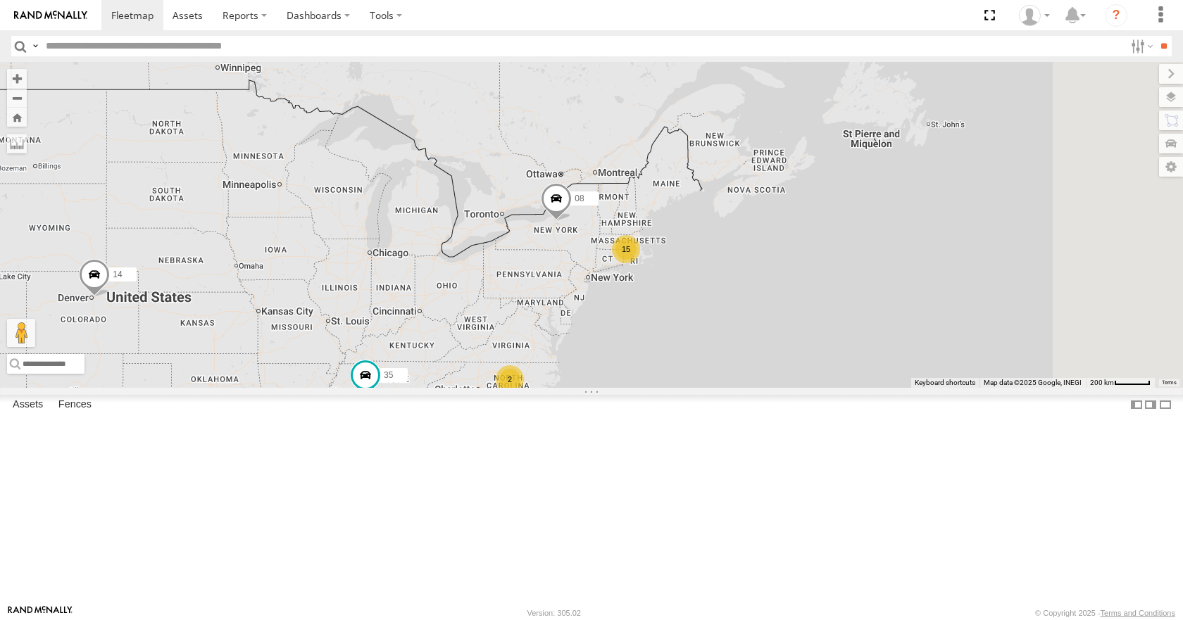
drag, startPoint x: 910, startPoint y: 428, endPoint x: 735, endPoint y: 382, distance: 180.7
click at [735, 382] on div "35 08 14 15 2 2" at bounding box center [591, 224] width 1183 height 325
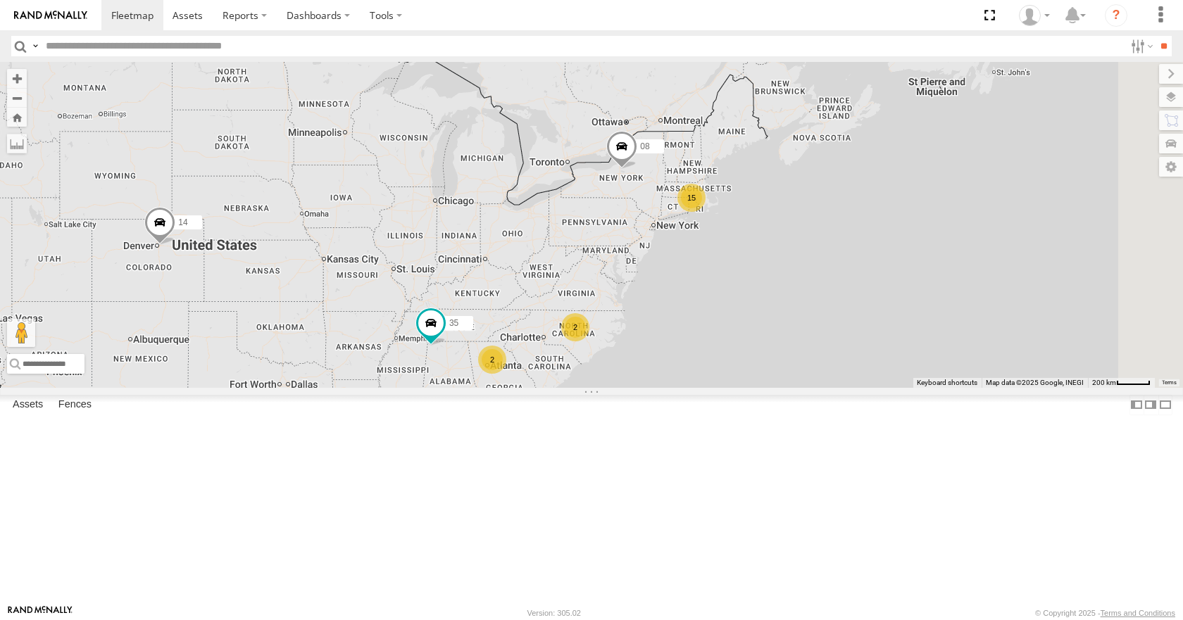
drag, startPoint x: 955, startPoint y: 279, endPoint x: 735, endPoint y: 337, distance: 227.1
click at [735, 337] on div "15 35 08 2 2 14" at bounding box center [591, 224] width 1183 height 325
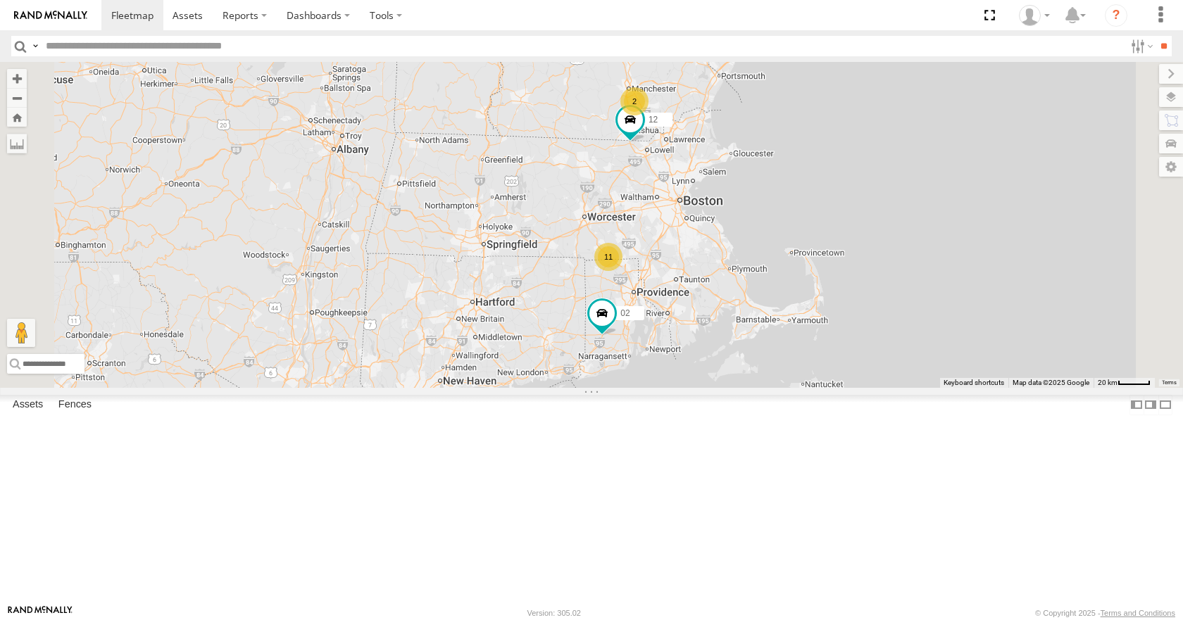
drag, startPoint x: 865, startPoint y: 258, endPoint x: 810, endPoint y: 280, distance: 59.1
click at [810, 280] on div "35 08 14 11 12 2 02" at bounding box center [591, 224] width 1183 height 325
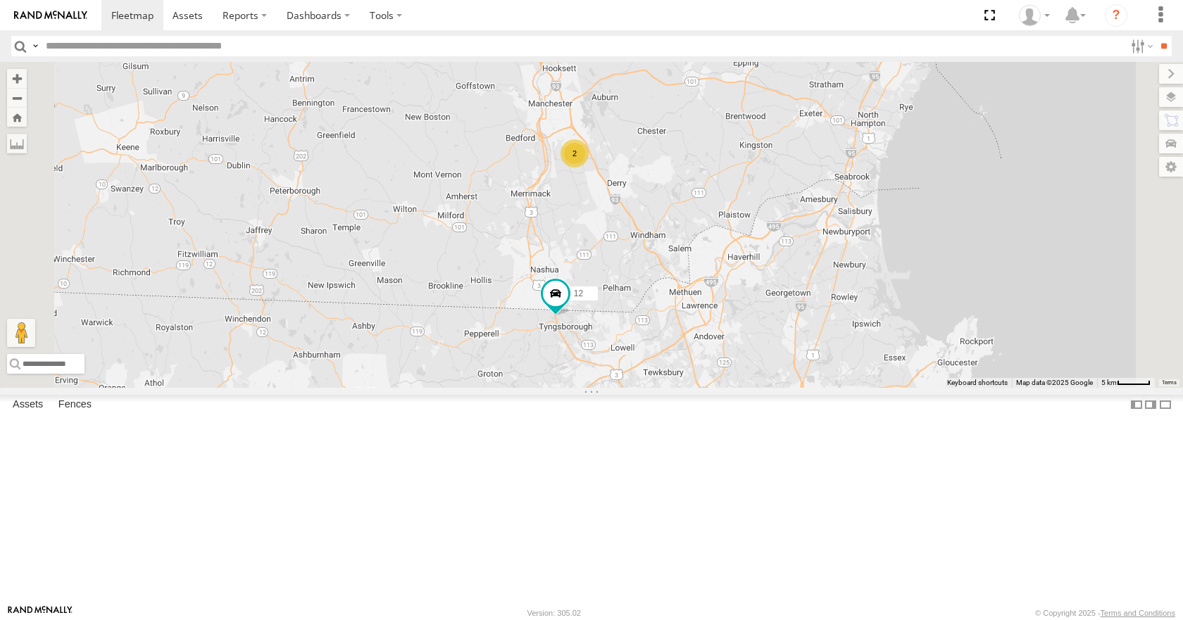
drag, startPoint x: 815, startPoint y: 228, endPoint x: 802, endPoint y: 381, distance: 153.4
click at [802, 381] on div "35 08 14 12 02 2" at bounding box center [591, 224] width 1183 height 325
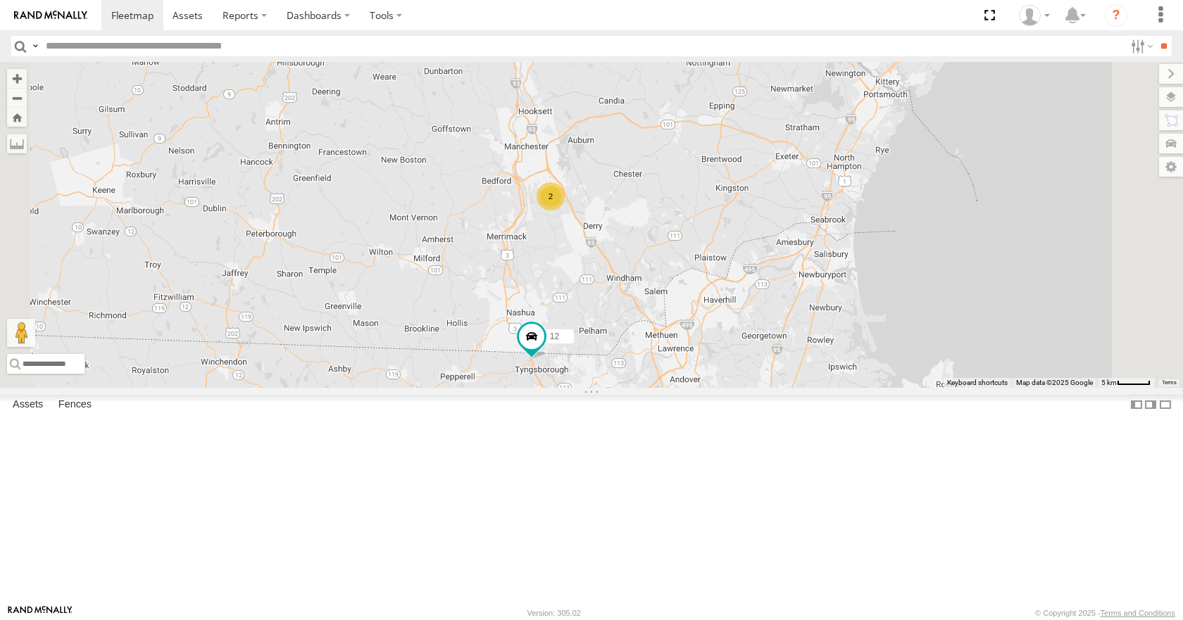
drag, startPoint x: 772, startPoint y: 318, endPoint x: 748, endPoint y: 363, distance: 51.4
click at [748, 363] on div "35 08 14 12 02 2" at bounding box center [591, 224] width 1183 height 325
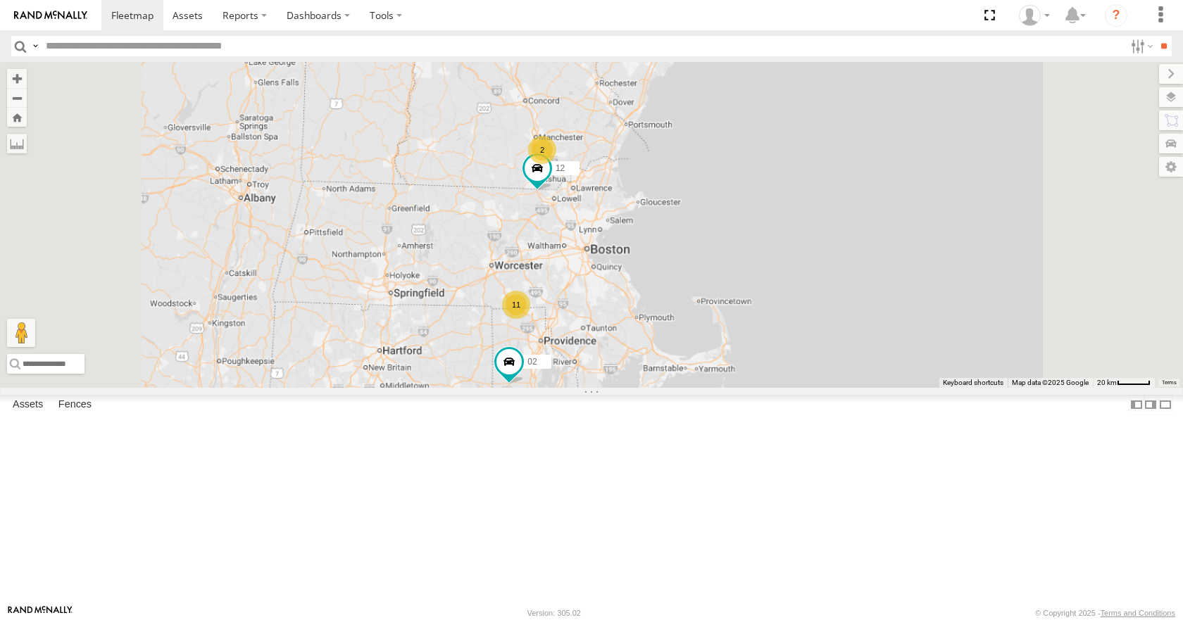
drag, startPoint x: 748, startPoint y: 465, endPoint x: 758, endPoint y: 388, distance: 77.3
click at [758, 387] on div "35 08 14 12 02 11 2" at bounding box center [591, 224] width 1183 height 325
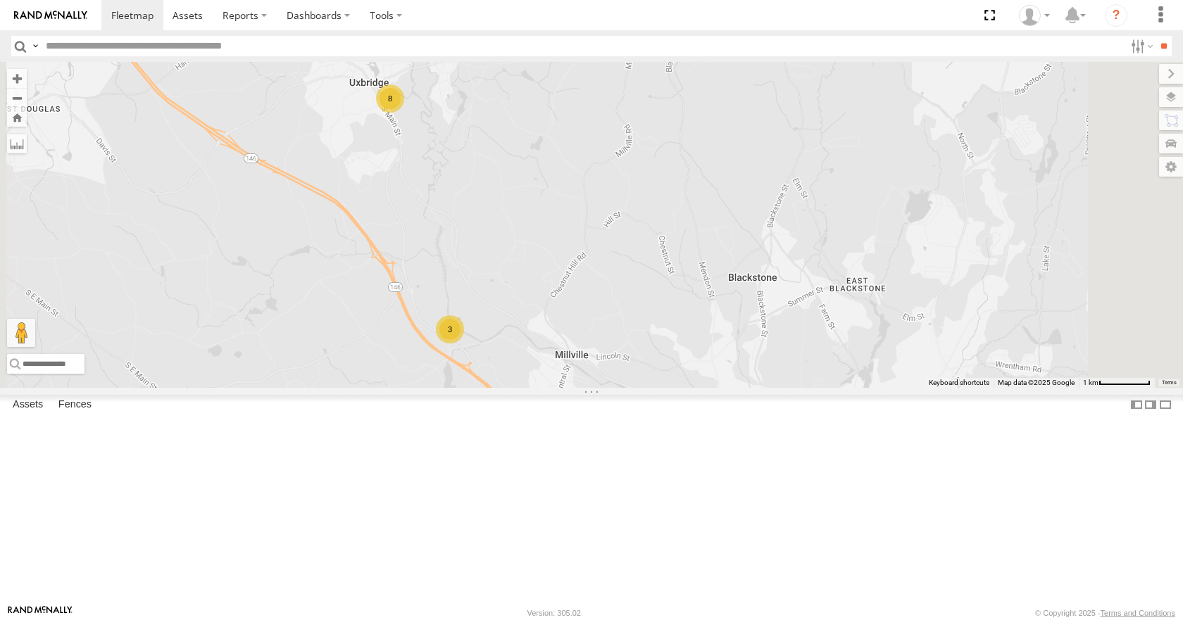
drag, startPoint x: 632, startPoint y: 288, endPoint x: 614, endPoint y: 354, distance: 68.5
click at [614, 354] on div "35 08 14 12 02 3 8" at bounding box center [591, 224] width 1183 height 325
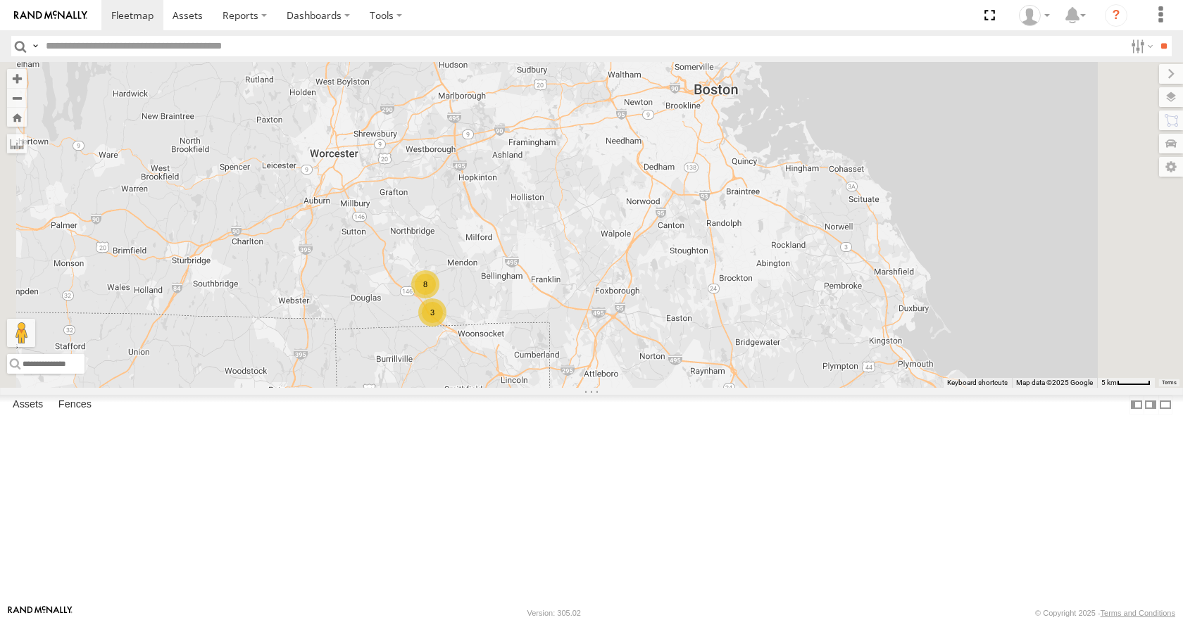
drag, startPoint x: 658, startPoint y: 272, endPoint x: 632, endPoint y: 380, distance: 111.5
click at [632, 380] on div "35 08 14 12 02 3 8" at bounding box center [591, 224] width 1183 height 325
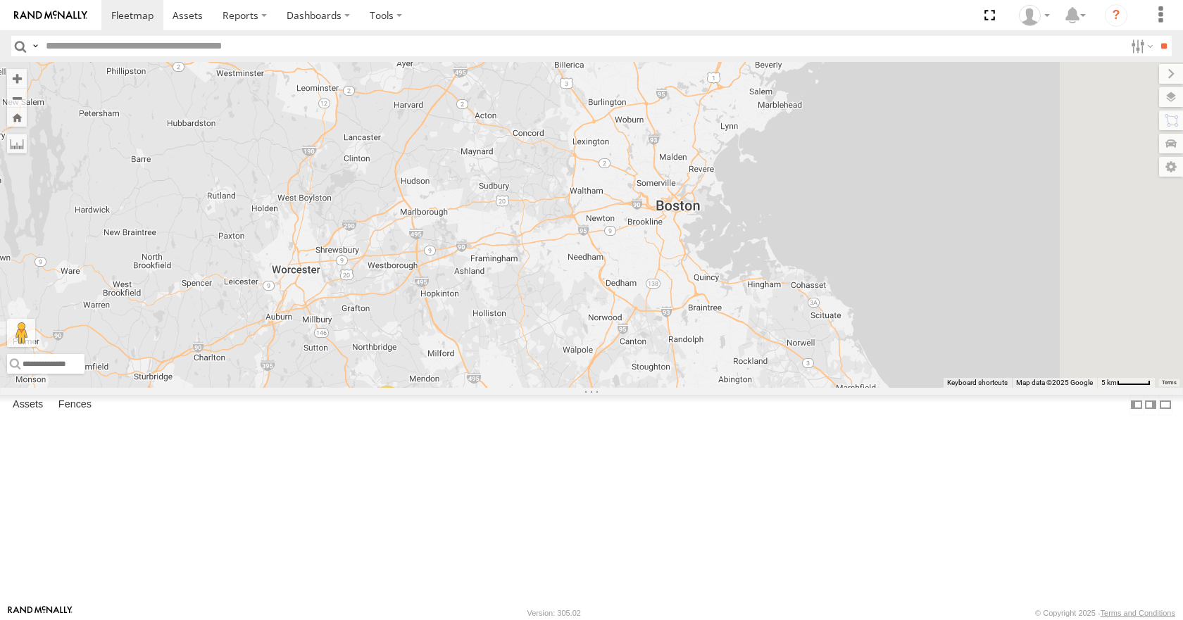
drag, startPoint x: 667, startPoint y: 311, endPoint x: 649, endPoint y: 365, distance: 57.9
click at [649, 365] on div "35 08 14 12 02 3 8" at bounding box center [591, 224] width 1183 height 325
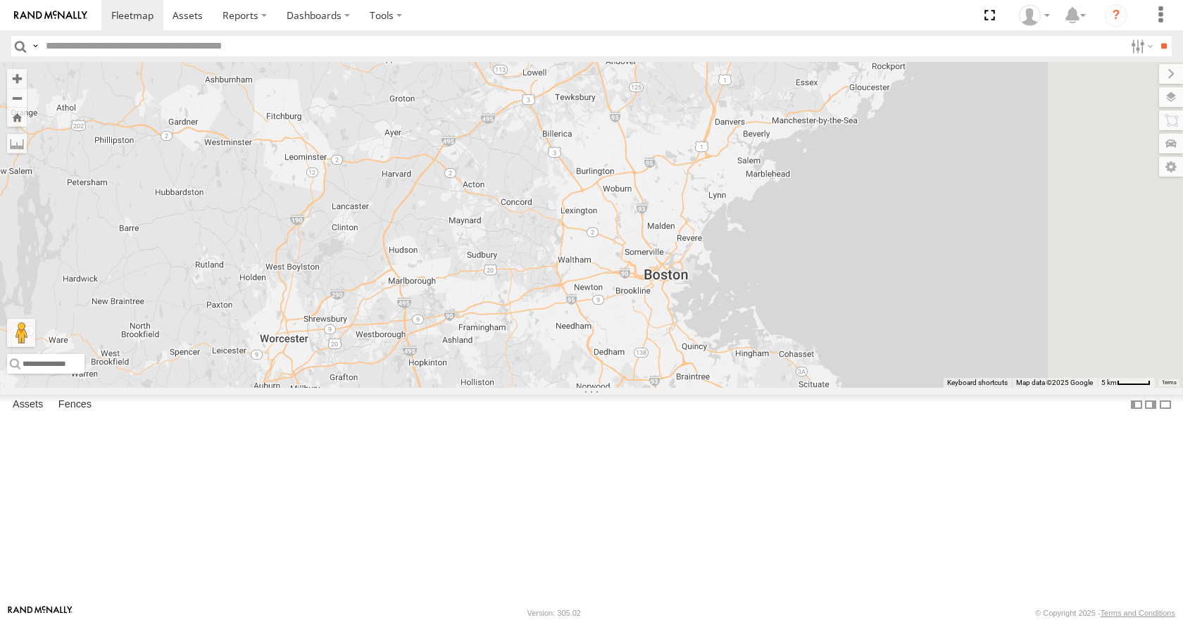
drag, startPoint x: 678, startPoint y: 294, endPoint x: 663, endPoint y: 378, distance: 85.9
click at [663, 378] on div "35 08 14 12 02 3 8" at bounding box center [591, 224] width 1183 height 325
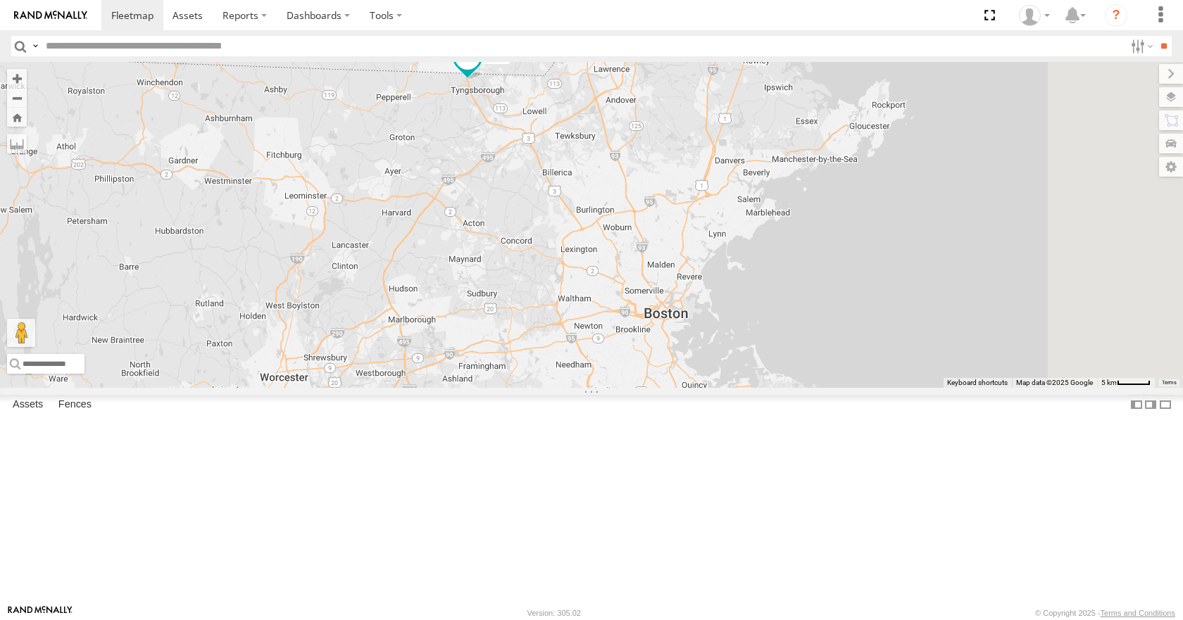
drag, startPoint x: 678, startPoint y: 304, endPoint x: 683, endPoint y: 339, distance: 34.9
click at [683, 339] on div "35 08 14 12 02 3 8" at bounding box center [591, 224] width 1183 height 325
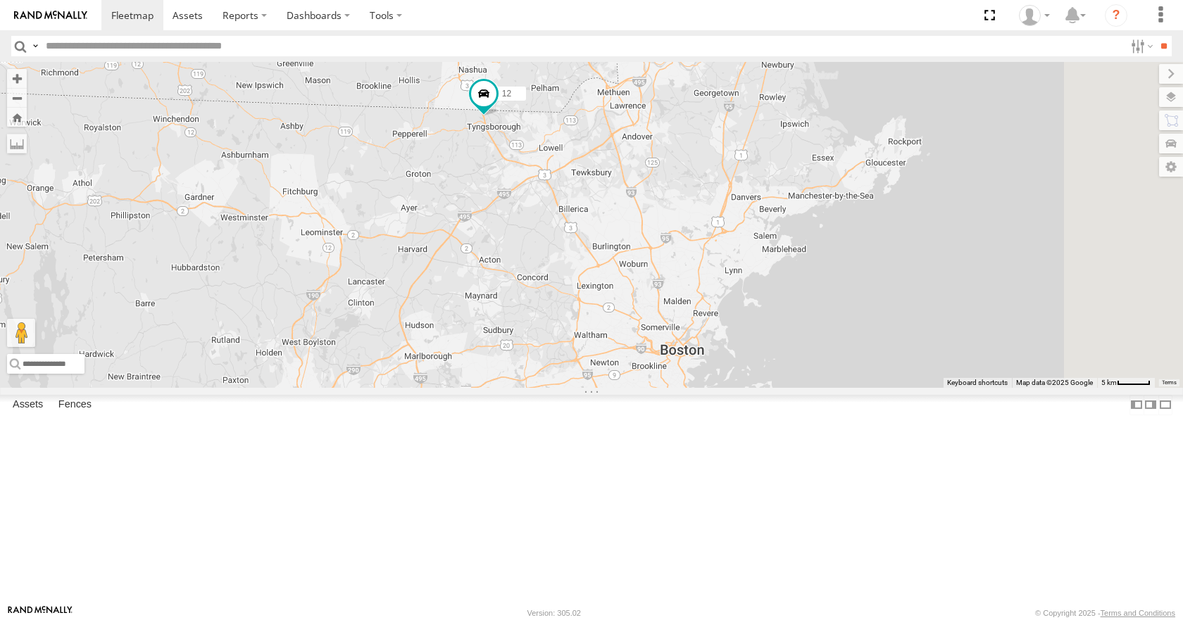
drag, startPoint x: 689, startPoint y: 311, endPoint x: 709, endPoint y: 354, distance: 48.2
click at [709, 354] on div "35 08 14 12 02 3 8" at bounding box center [591, 224] width 1183 height 325
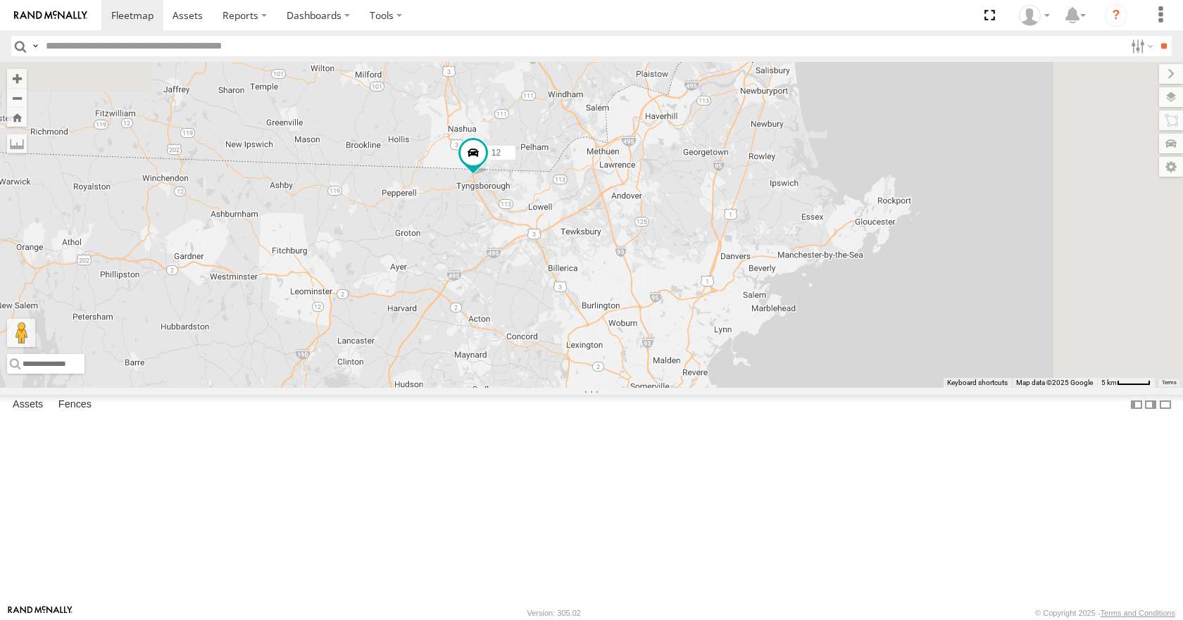
drag, startPoint x: 718, startPoint y: 265, endPoint x: 705, endPoint y: 320, distance: 57.2
click at [705, 320] on div "35 08 14 12 02 3 8 2" at bounding box center [591, 224] width 1183 height 325
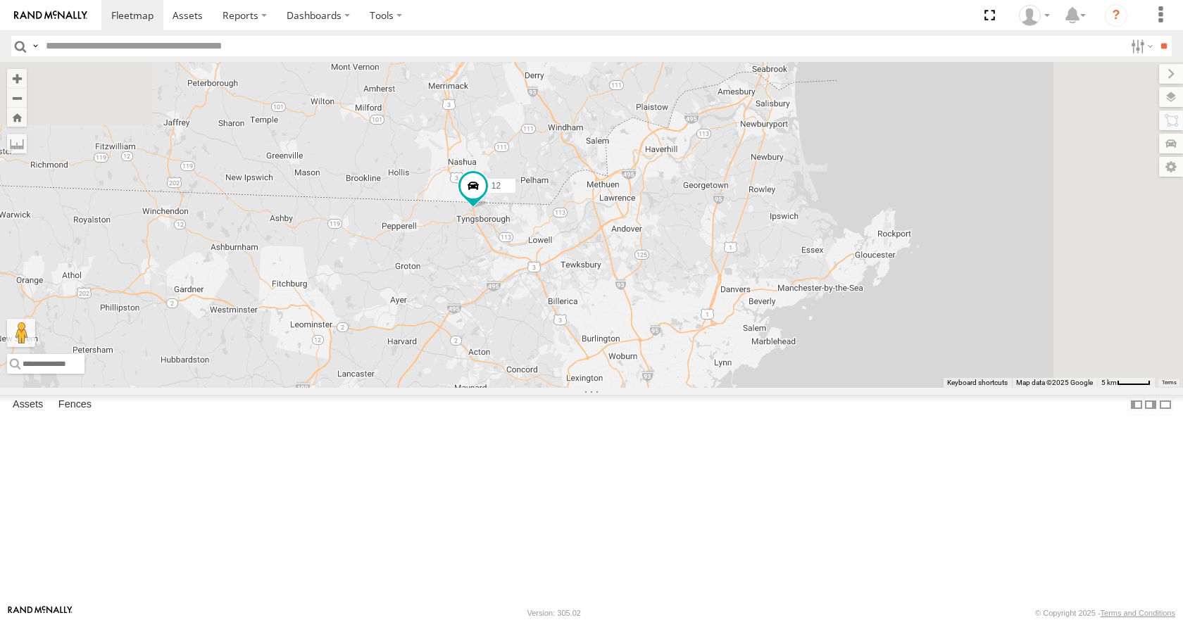
drag, startPoint x: 716, startPoint y: 285, endPoint x: 717, endPoint y: 325, distance: 40.1
click at [717, 325] on div "35 08 14 12 02 3 8 2" at bounding box center [591, 224] width 1183 height 325
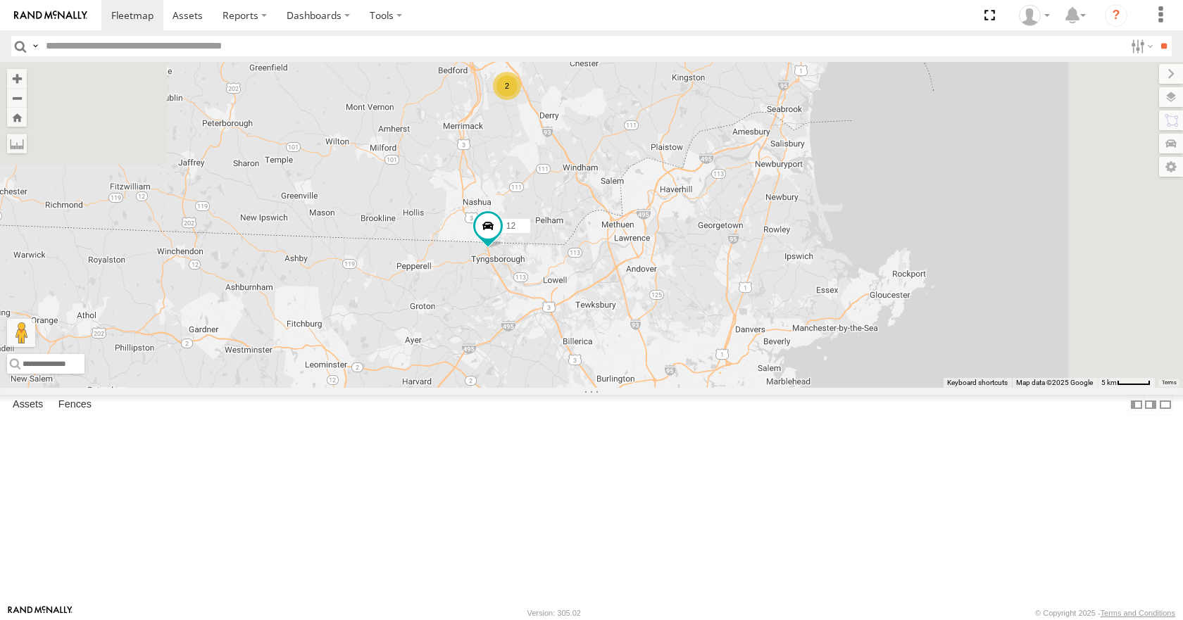
drag, startPoint x: 707, startPoint y: 224, endPoint x: 722, endPoint y: 265, distance: 44.1
click at [722, 265] on div "35 08 14 12 02 3 8 2" at bounding box center [591, 224] width 1183 height 325
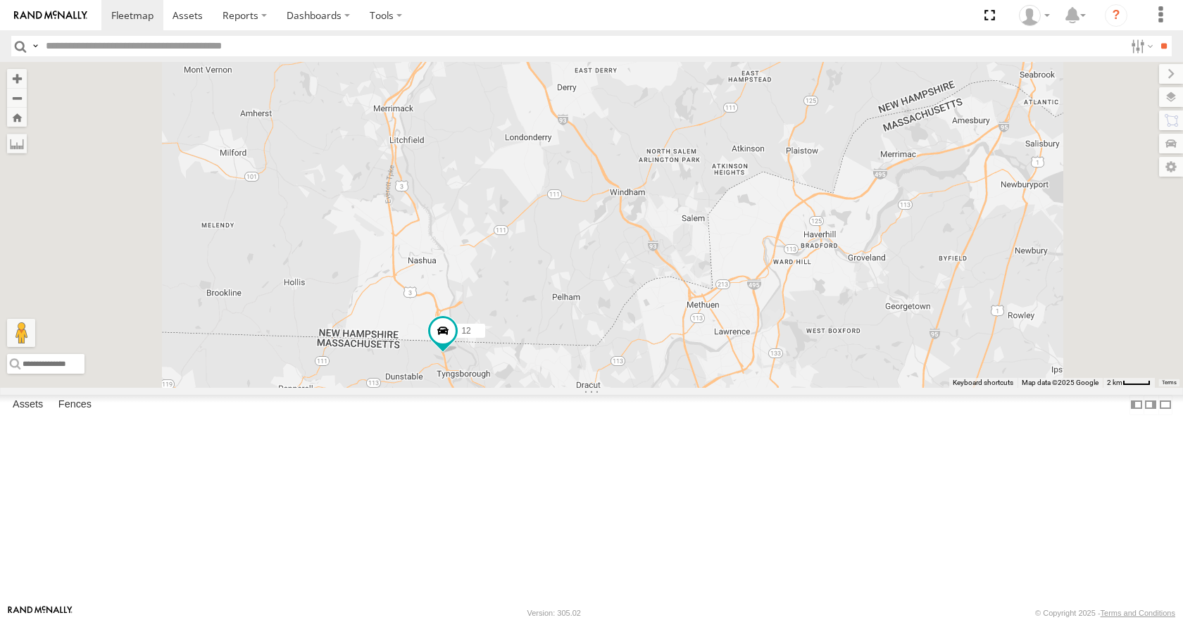
drag, startPoint x: 677, startPoint y: 275, endPoint x: 713, endPoint y: 353, distance: 86.4
click at [713, 353] on div "35 08 14 12 02 2" at bounding box center [591, 224] width 1183 height 325
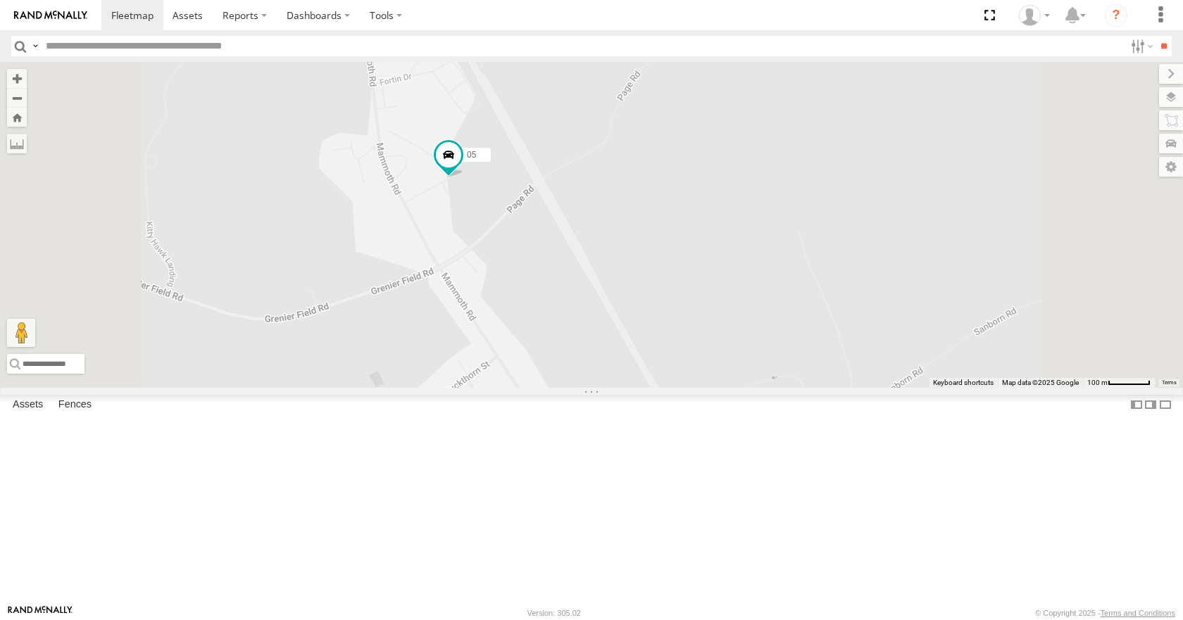
drag, startPoint x: 632, startPoint y: 142, endPoint x: 658, endPoint y: 341, distance: 201.6
click at [658, 341] on div "35 08 14 12 02 05" at bounding box center [591, 224] width 1183 height 325
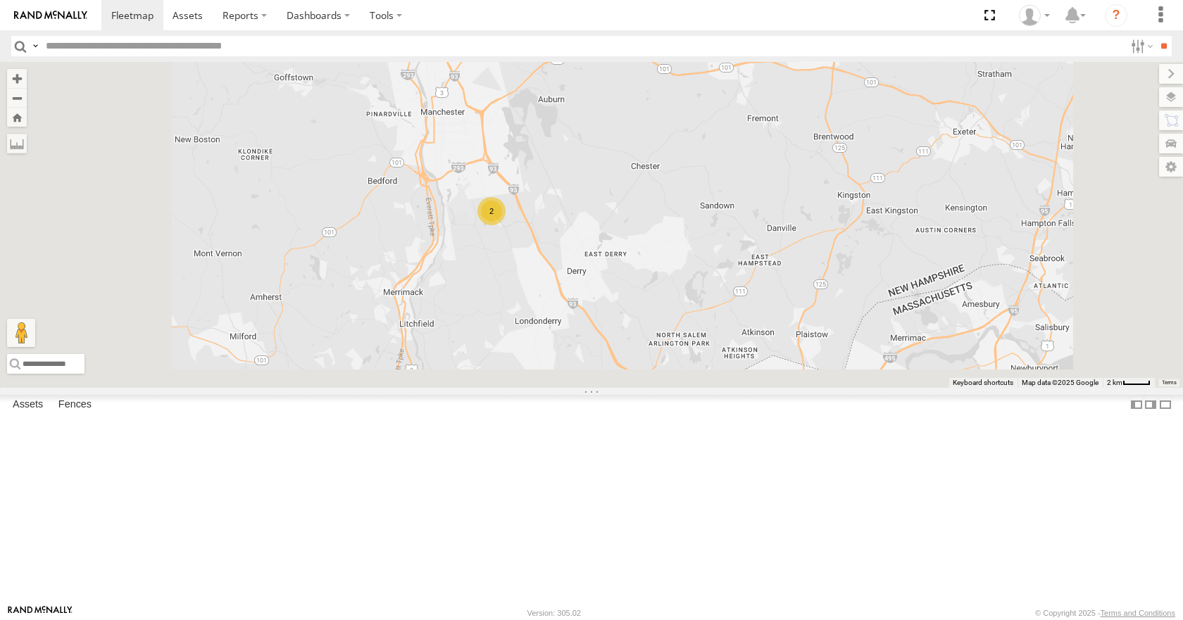
drag, startPoint x: 686, startPoint y: 525, endPoint x: 766, endPoint y: 236, distance: 299.6
click at [766, 236] on div "35 08 14 12 02 2" at bounding box center [591, 224] width 1183 height 325
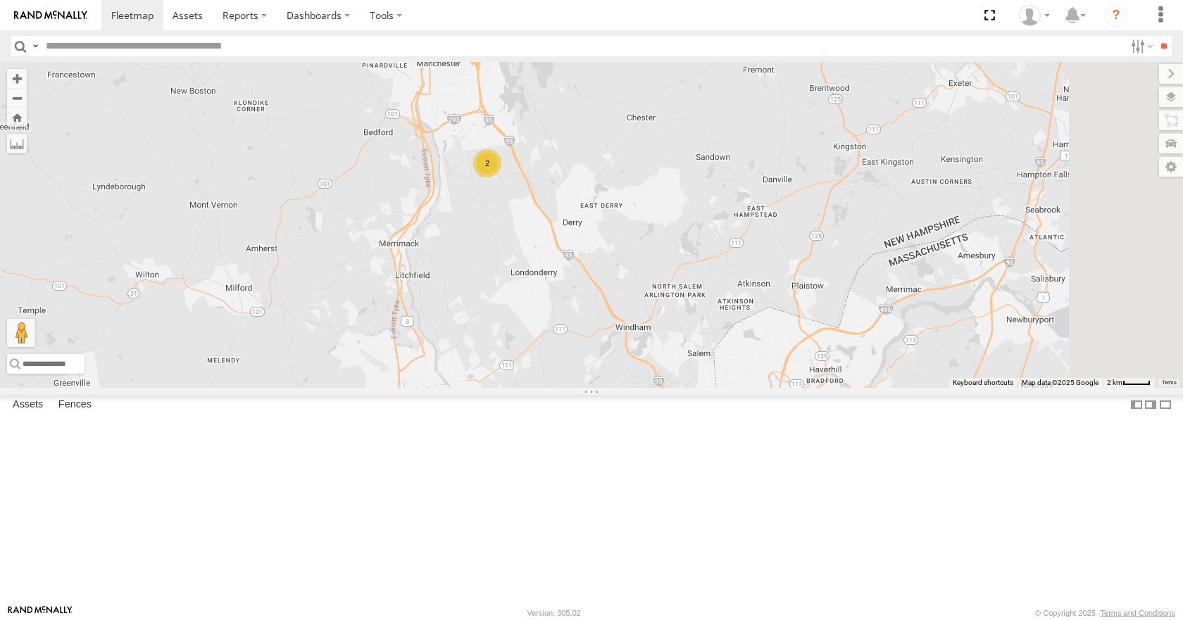
drag, startPoint x: 763, startPoint y: 252, endPoint x: 725, endPoint y: 349, distance: 104.6
click at [725, 349] on div "35 08 14 12 02 2" at bounding box center [591, 224] width 1183 height 325
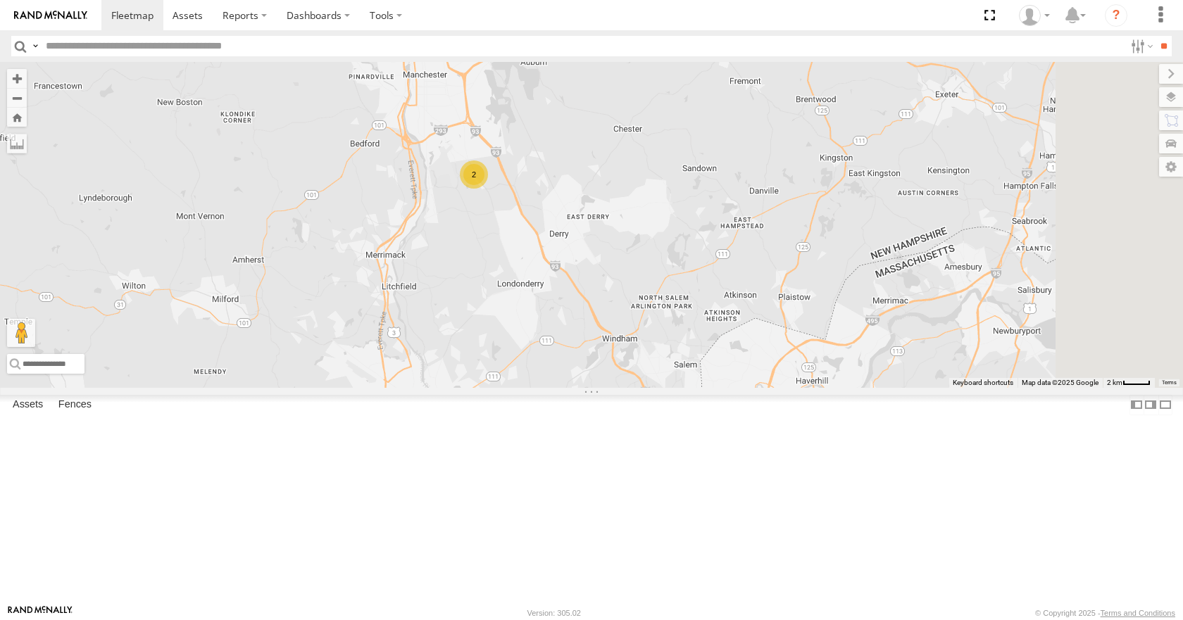
drag, startPoint x: 689, startPoint y: 407, endPoint x: 675, endPoint y: 419, distance: 19.0
click at [675, 387] on div "35 08 14 12 02 2" at bounding box center [591, 224] width 1183 height 325
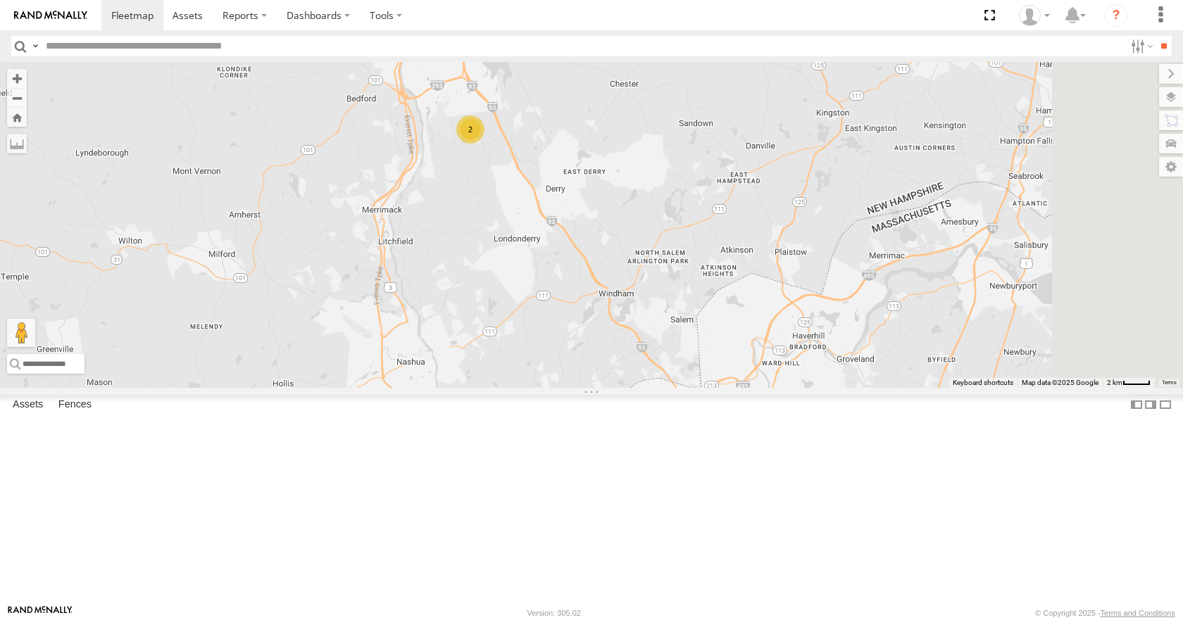
drag, startPoint x: 702, startPoint y: 382, endPoint x: 699, endPoint y: 332, distance: 50.8
click at [699, 332] on div "35 08 14 12 02 2" at bounding box center [591, 224] width 1183 height 325
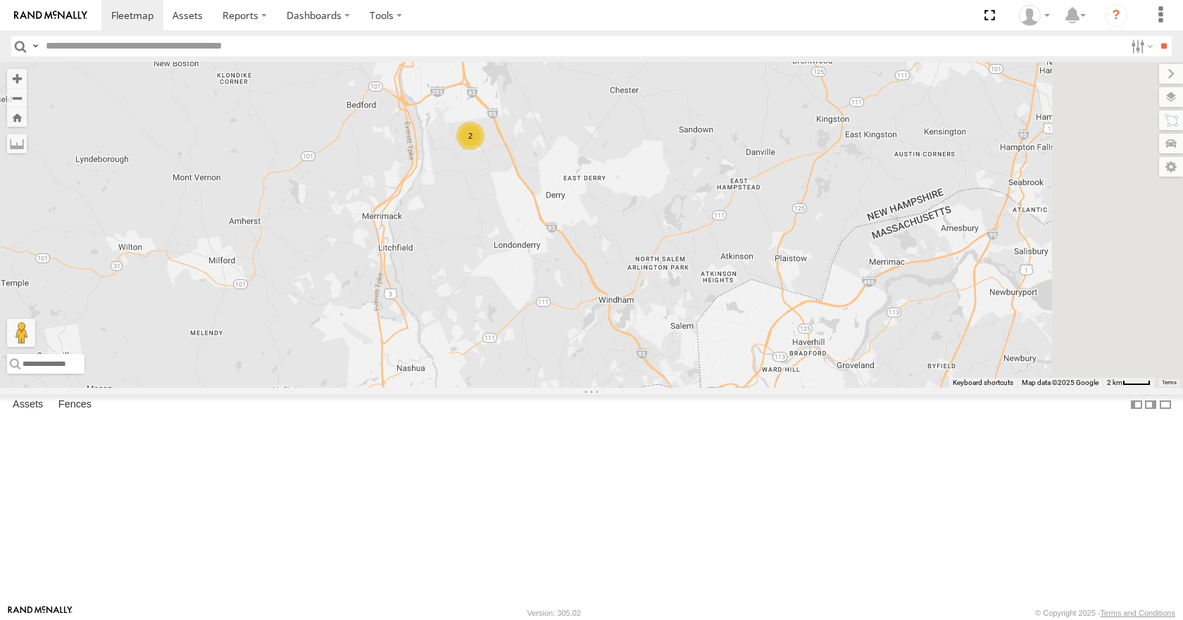
drag, startPoint x: 693, startPoint y: 364, endPoint x: 691, endPoint y: 406, distance: 42.3
click at [691, 387] on div "35 08 14 12 02 2" at bounding box center [591, 224] width 1183 height 325
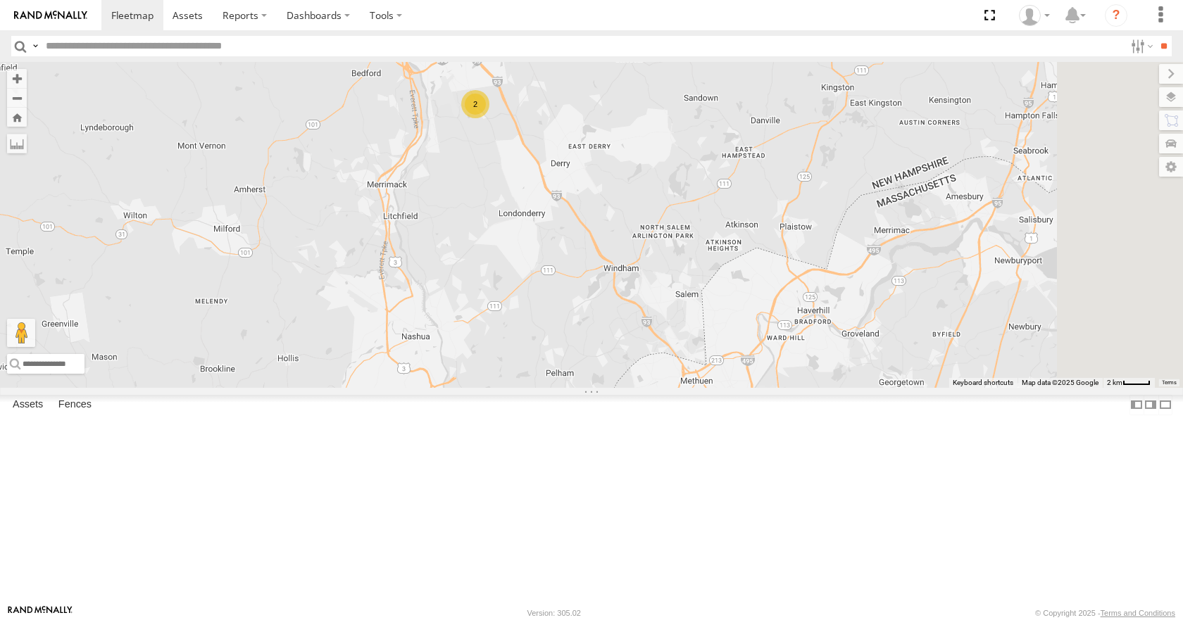
drag, startPoint x: 691, startPoint y: 377, endPoint x: 698, endPoint y: 308, distance: 69.3
click at [698, 308] on div "35 08 14 12 02 2" at bounding box center [591, 224] width 1183 height 325
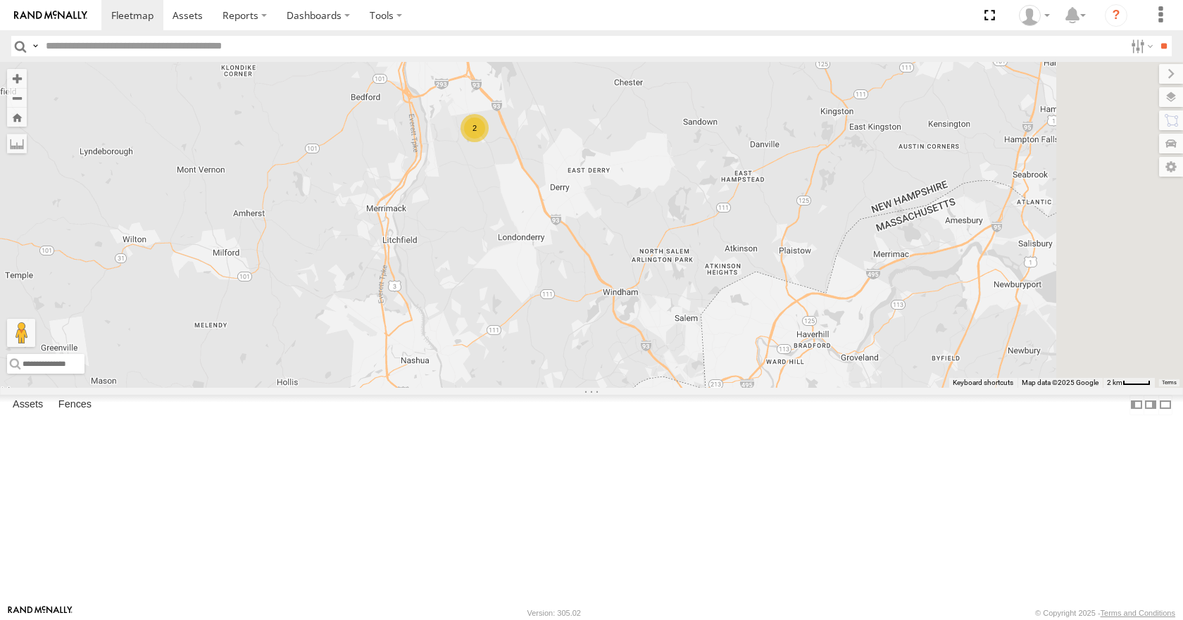
drag, startPoint x: 694, startPoint y: 336, endPoint x: 693, endPoint y: 368, distance: 32.4
click at [693, 368] on div "35 08 14 12 02 2" at bounding box center [591, 224] width 1183 height 325
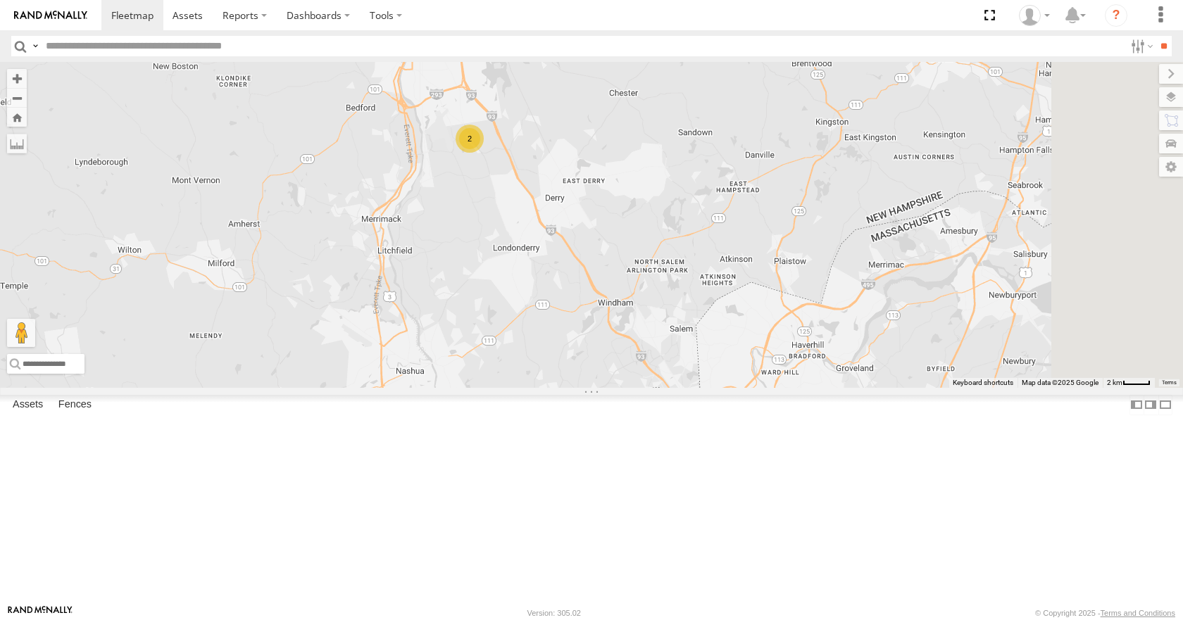
drag, startPoint x: 700, startPoint y: 331, endPoint x: 693, endPoint y: 337, distance: 9.5
click at [693, 337] on div "35 08 14 12 02 2" at bounding box center [591, 224] width 1183 height 325
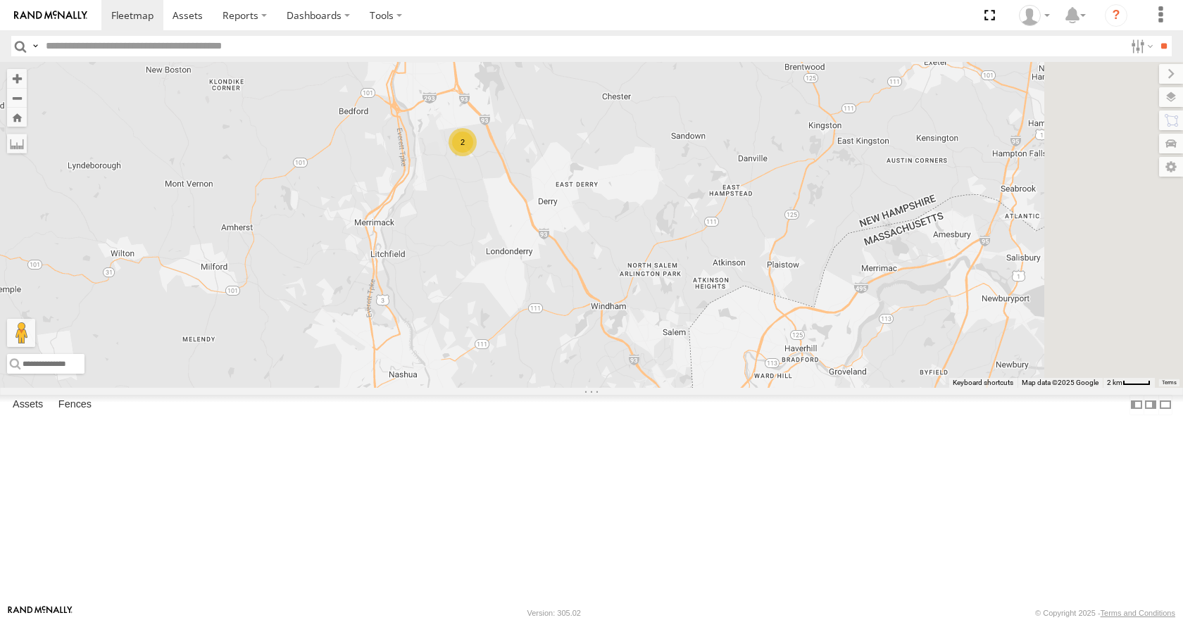
drag, startPoint x: 760, startPoint y: 280, endPoint x: 750, endPoint y: 286, distance: 12.3
click at [750, 286] on div "35 08 14 12 02 2" at bounding box center [591, 224] width 1183 height 325
drag, startPoint x: 787, startPoint y: 182, endPoint x: 784, endPoint y: 190, distance: 8.5
click at [784, 190] on div "35 08 14 12 02 2" at bounding box center [591, 224] width 1183 height 325
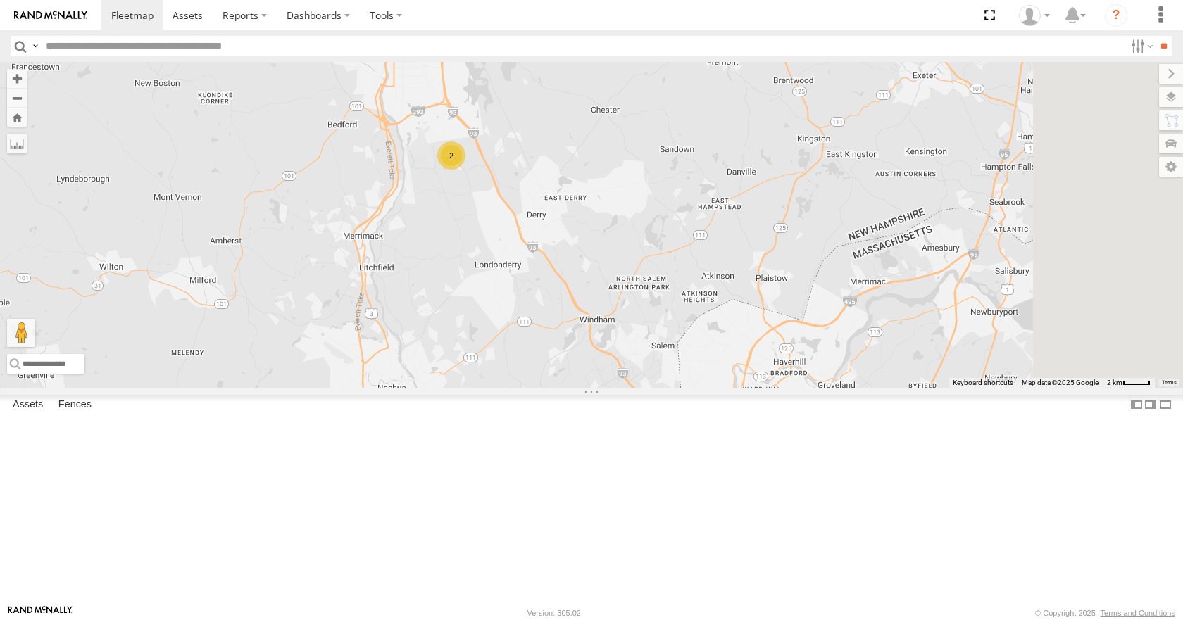
click at [847, 245] on div "35 08 14 12 02 2" at bounding box center [591, 224] width 1183 height 325
drag, startPoint x: 929, startPoint y: 261, endPoint x: 917, endPoint y: 252, distance: 14.5
click at [917, 252] on div "35 08 14 12 02 2" at bounding box center [591, 224] width 1183 height 325
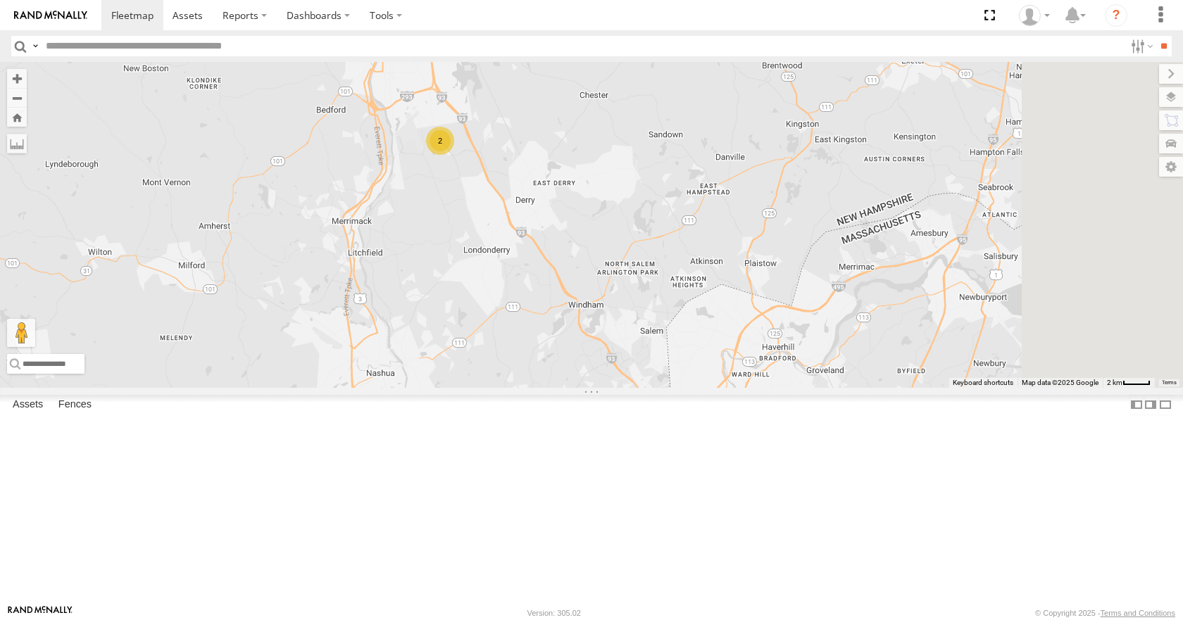
click at [879, 275] on div "35 08 14 12 02 2" at bounding box center [591, 224] width 1183 height 325
click at [887, 311] on div "35 08 14 12 02 2" at bounding box center [591, 224] width 1183 height 325
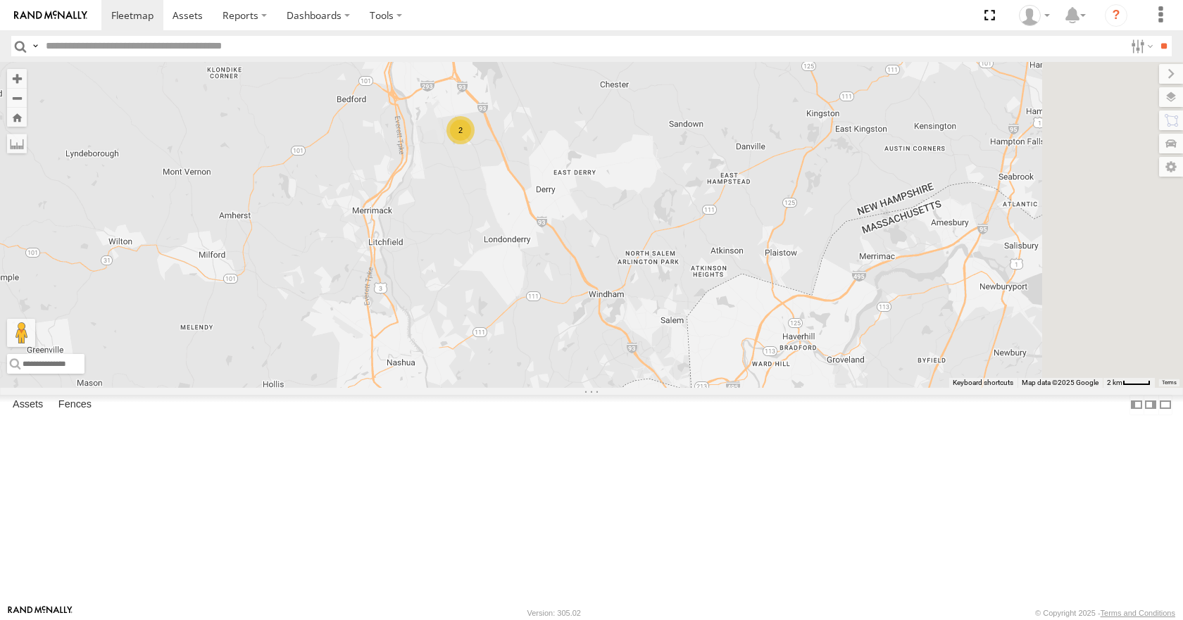
drag, startPoint x: 696, startPoint y: 294, endPoint x: 715, endPoint y: 284, distance: 21.4
click at [715, 284] on div "12 2" at bounding box center [591, 224] width 1183 height 325
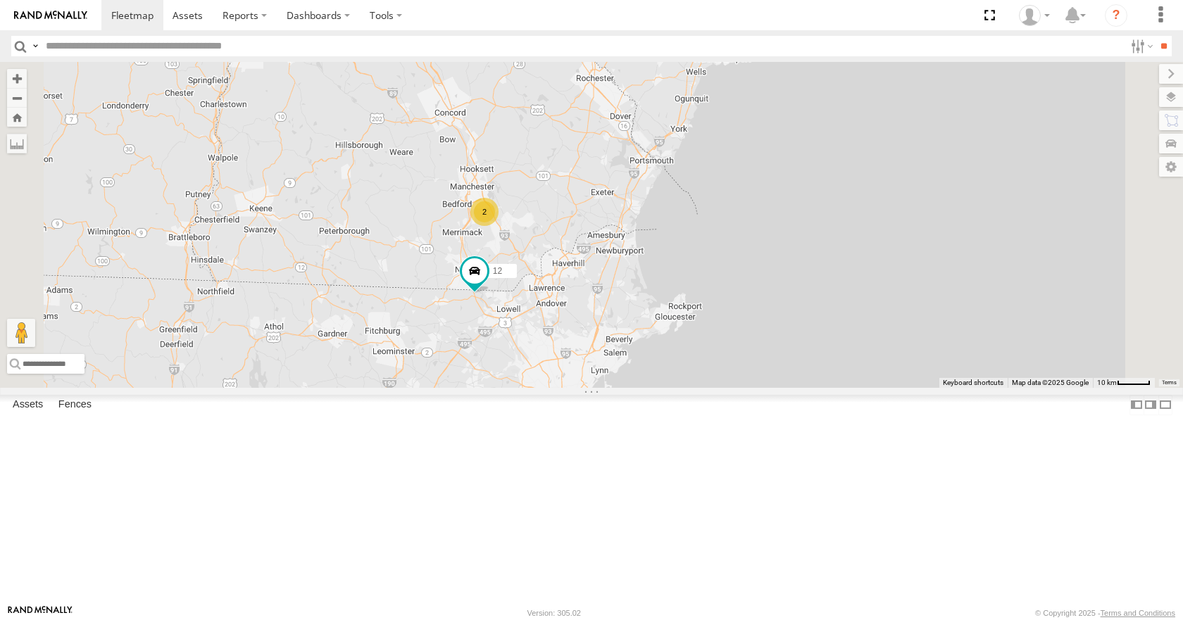
drag, startPoint x: 645, startPoint y: 376, endPoint x: 670, endPoint y: 341, distance: 43.4
click at [670, 341] on div "12 2" at bounding box center [591, 224] width 1183 height 325
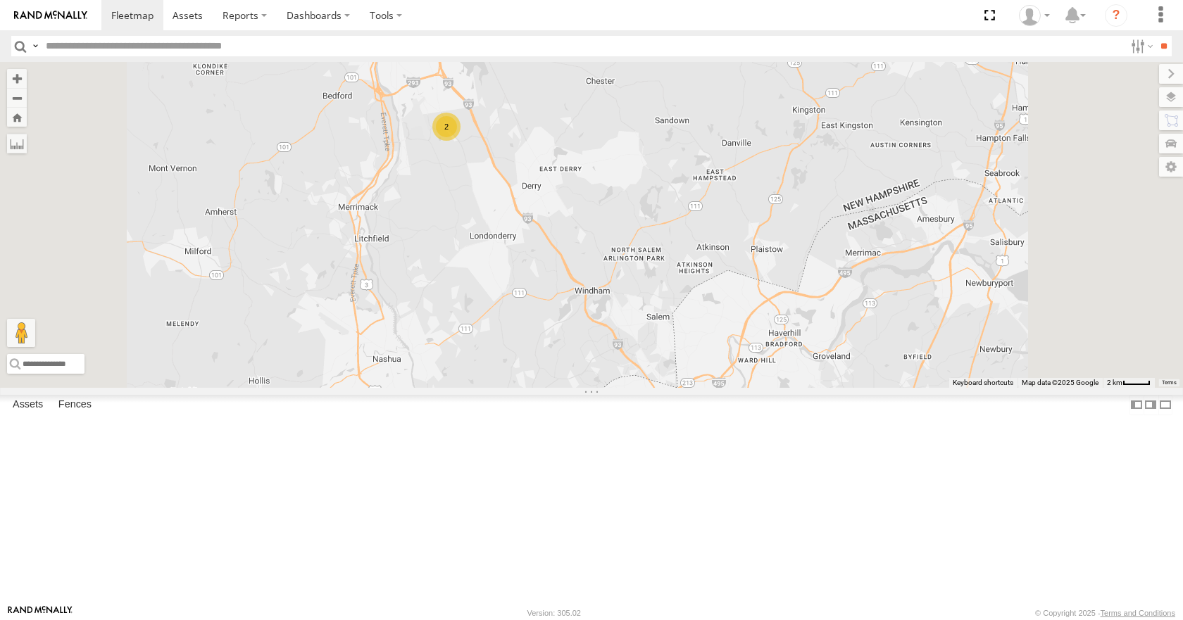
drag, startPoint x: 673, startPoint y: 298, endPoint x: 631, endPoint y: 324, distance: 49.6
click at [631, 324] on div "12 2" at bounding box center [591, 224] width 1183 height 325
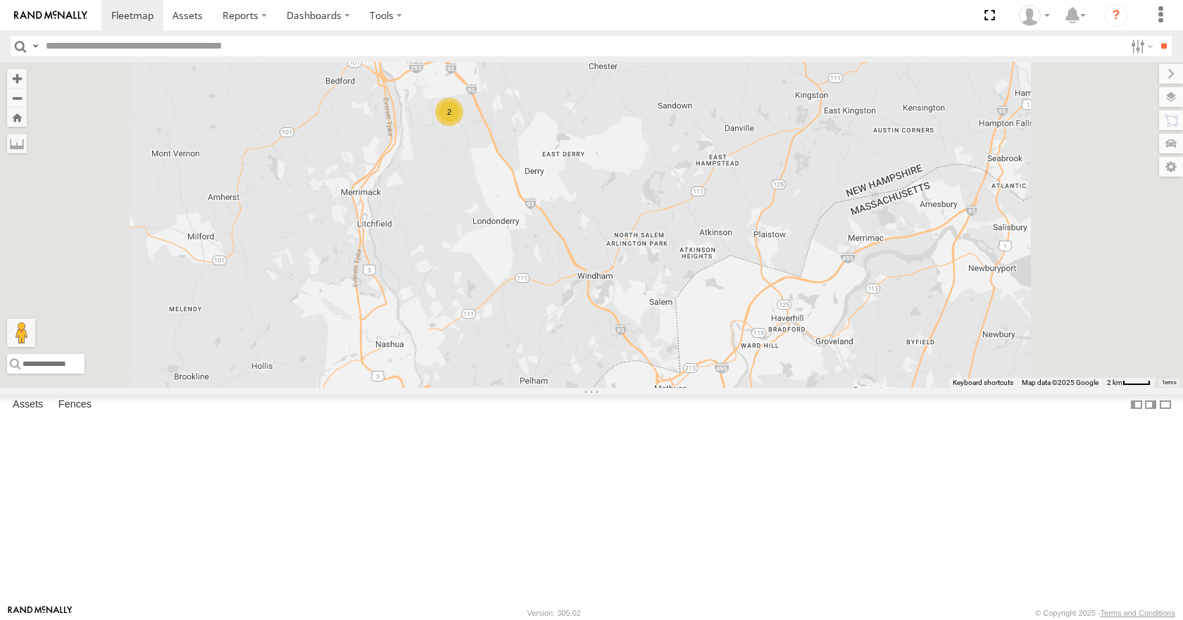
drag, startPoint x: 672, startPoint y: 301, endPoint x: 674, endPoint y: 280, distance: 21.2
click at [674, 280] on div "12 2" at bounding box center [591, 224] width 1183 height 325
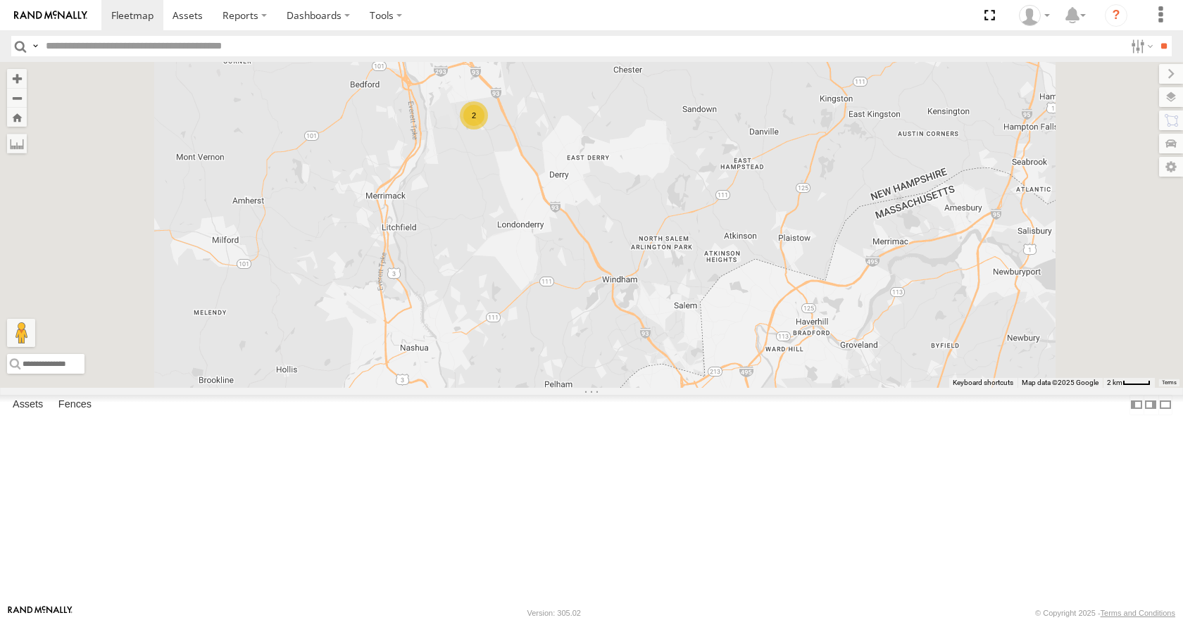
drag, startPoint x: 674, startPoint y: 274, endPoint x: 700, endPoint y: 277, distance: 26.2
click at [700, 277] on div "12 2" at bounding box center [591, 224] width 1183 height 325
drag, startPoint x: 726, startPoint y: 228, endPoint x: 739, endPoint y: 194, distance: 36.1
click at [739, 194] on div "12 2" at bounding box center [591, 224] width 1183 height 325
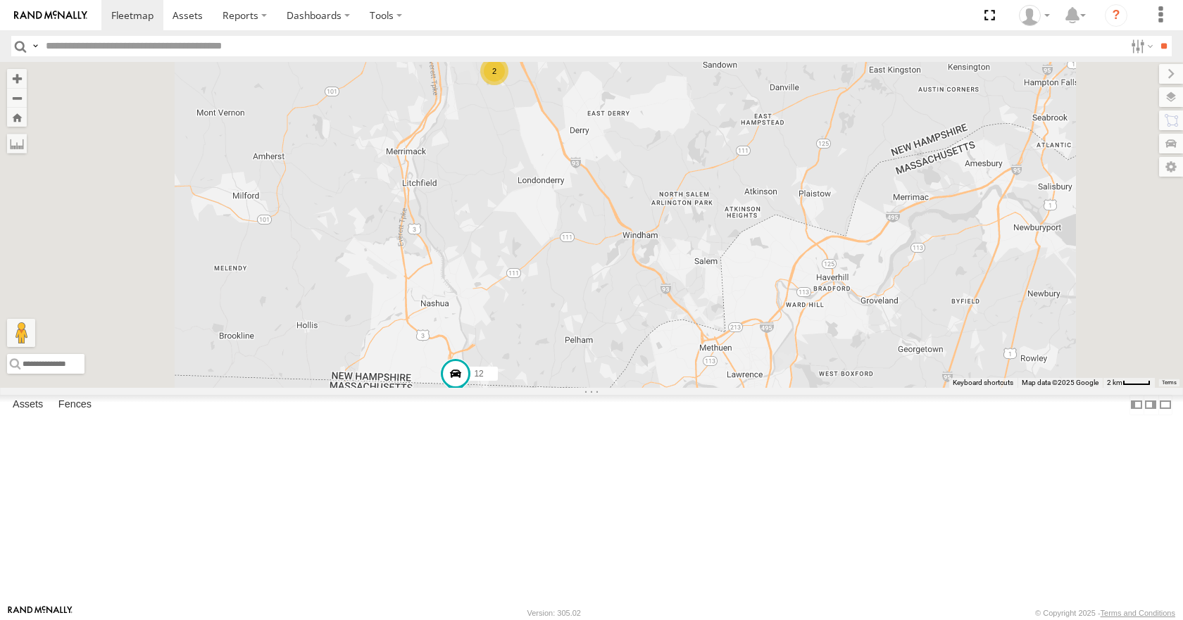
drag, startPoint x: 710, startPoint y: 158, endPoint x: 721, endPoint y: 141, distance: 20.5
click at [721, 141] on div "12 2" at bounding box center [591, 224] width 1183 height 325
drag, startPoint x: 813, startPoint y: 99, endPoint x: 795, endPoint y: 140, distance: 44.5
click at [795, 140] on div "12 2" at bounding box center [591, 224] width 1183 height 325
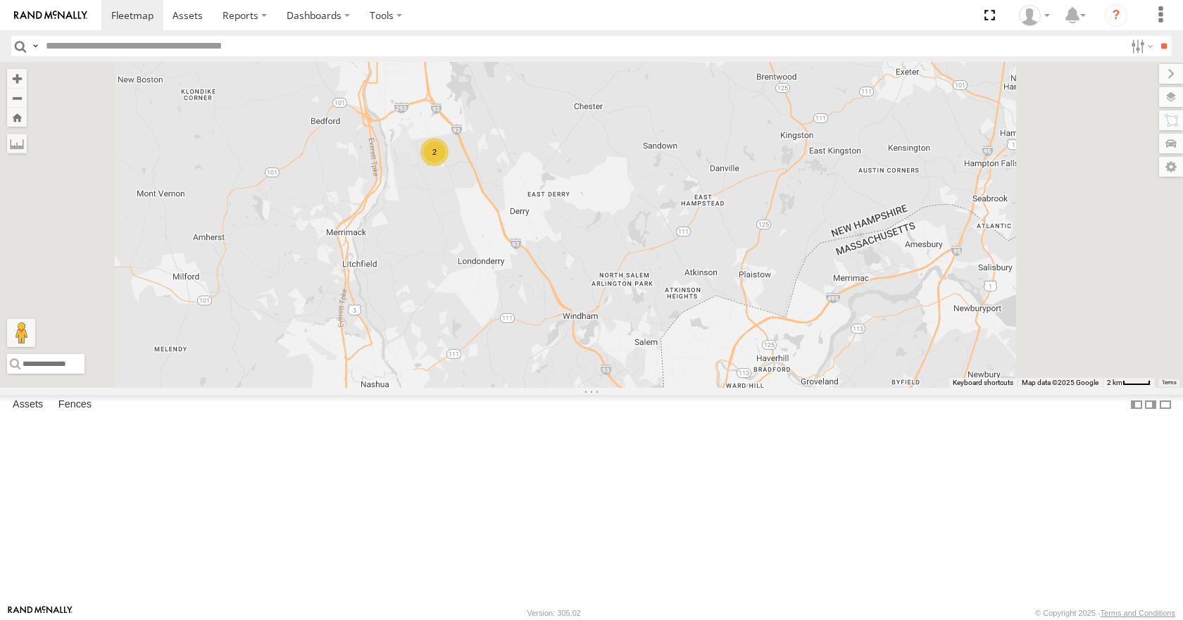
drag, startPoint x: 799, startPoint y: 222, endPoint x: 784, endPoint y: 244, distance: 25.8
click at [784, 244] on div "12 2" at bounding box center [591, 224] width 1183 height 325
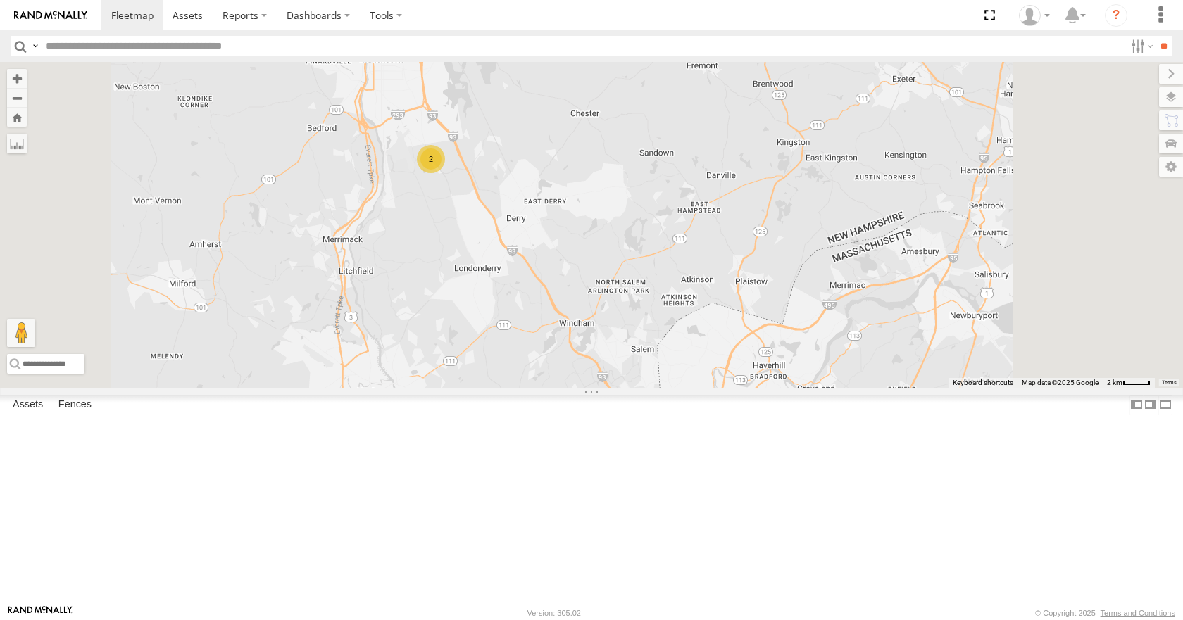
drag, startPoint x: 749, startPoint y: 202, endPoint x: 760, endPoint y: 208, distance: 12.6
click at [760, 208] on div "12 2" at bounding box center [591, 224] width 1183 height 325
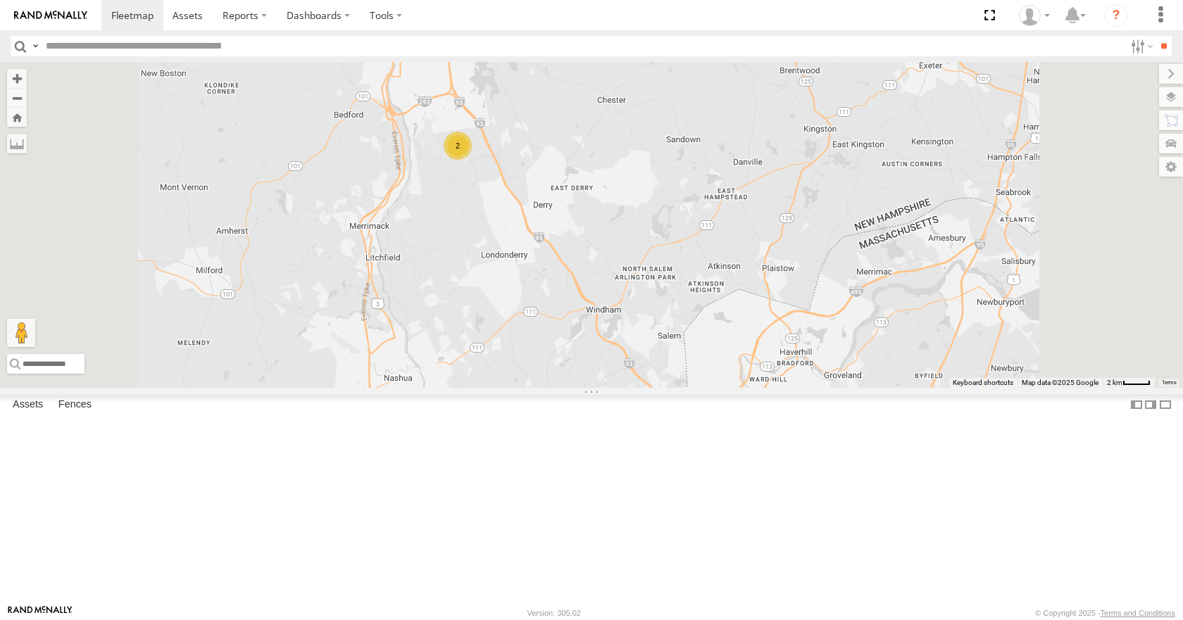
drag, startPoint x: 917, startPoint y: 153, endPoint x: 932, endPoint y: 129, distance: 28.1
click at [932, 129] on div "12 2" at bounding box center [591, 224] width 1183 height 325
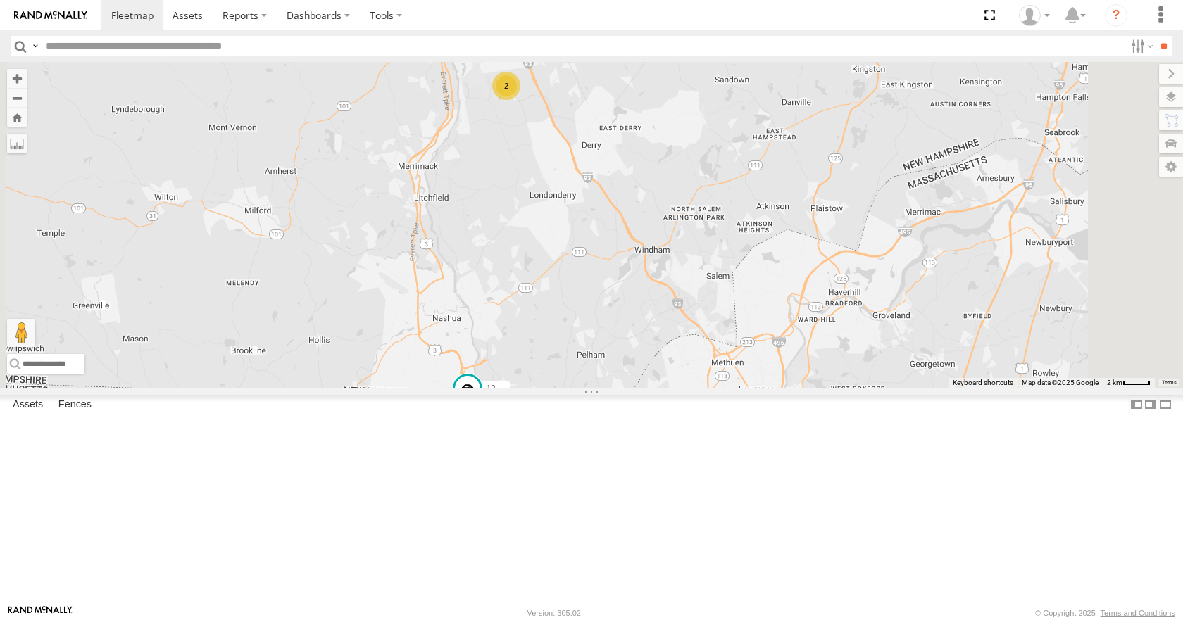
drag, startPoint x: 994, startPoint y: 123, endPoint x: 1007, endPoint y: 107, distance: 20.6
click at [1007, 107] on div "12 2" at bounding box center [591, 224] width 1183 height 325
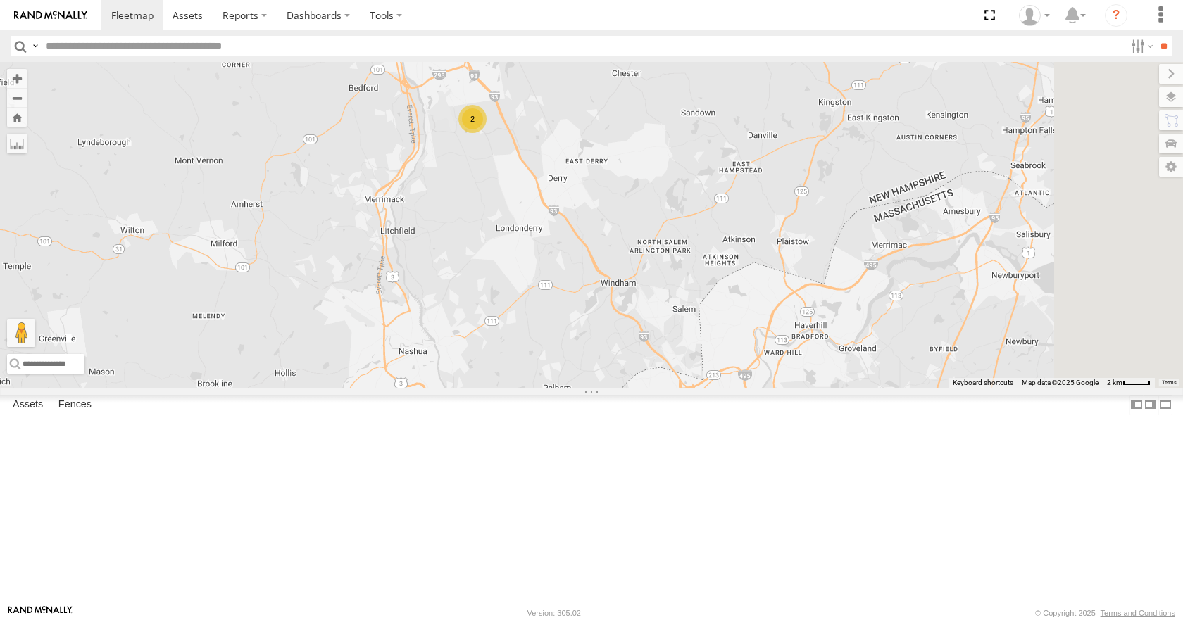
drag, startPoint x: 1004, startPoint y: 163, endPoint x: 969, endPoint y: 196, distance: 48.3
click at [969, 196] on div "12 2" at bounding box center [591, 224] width 1183 height 325
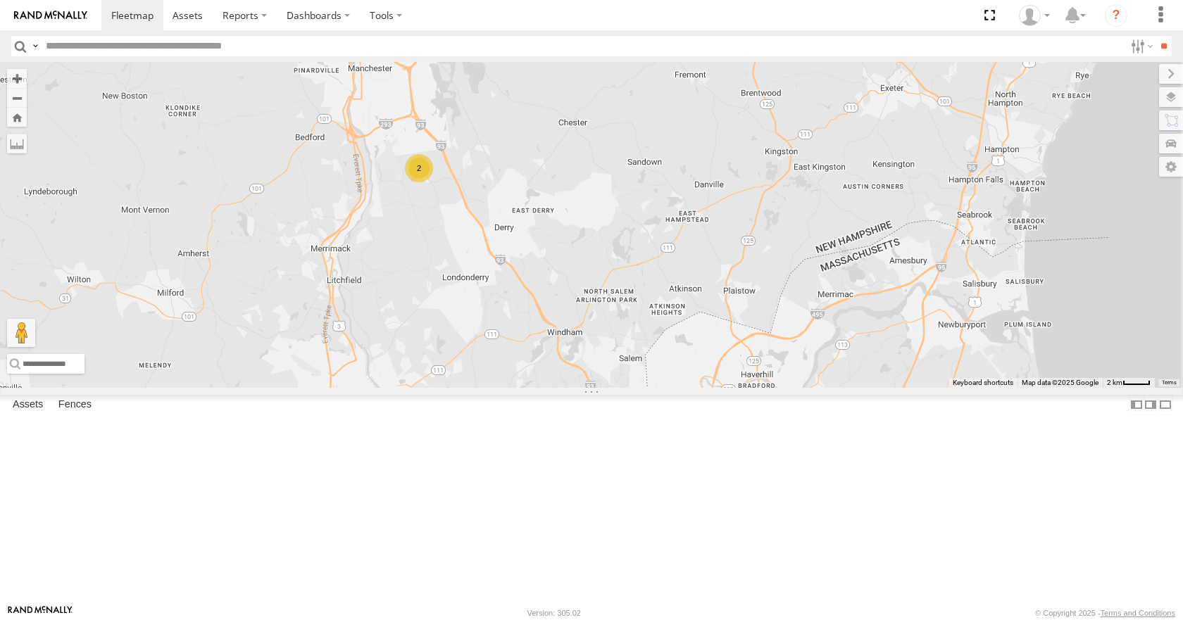
drag, startPoint x: 702, startPoint y: 450, endPoint x: 853, endPoint y: 337, distance: 188.6
click at [853, 337] on div "12 2" at bounding box center [591, 224] width 1183 height 325
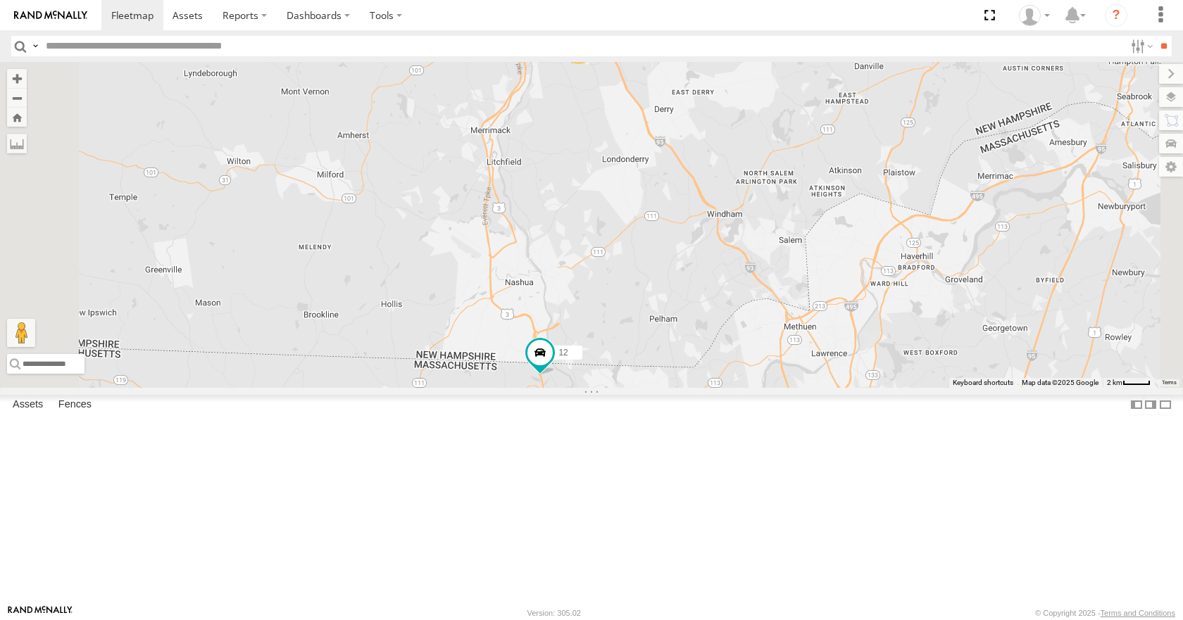
drag, startPoint x: 794, startPoint y: 224, endPoint x: 723, endPoint y: 299, distance: 103.6
click at [723, 299] on div "12 2" at bounding box center [591, 224] width 1183 height 325
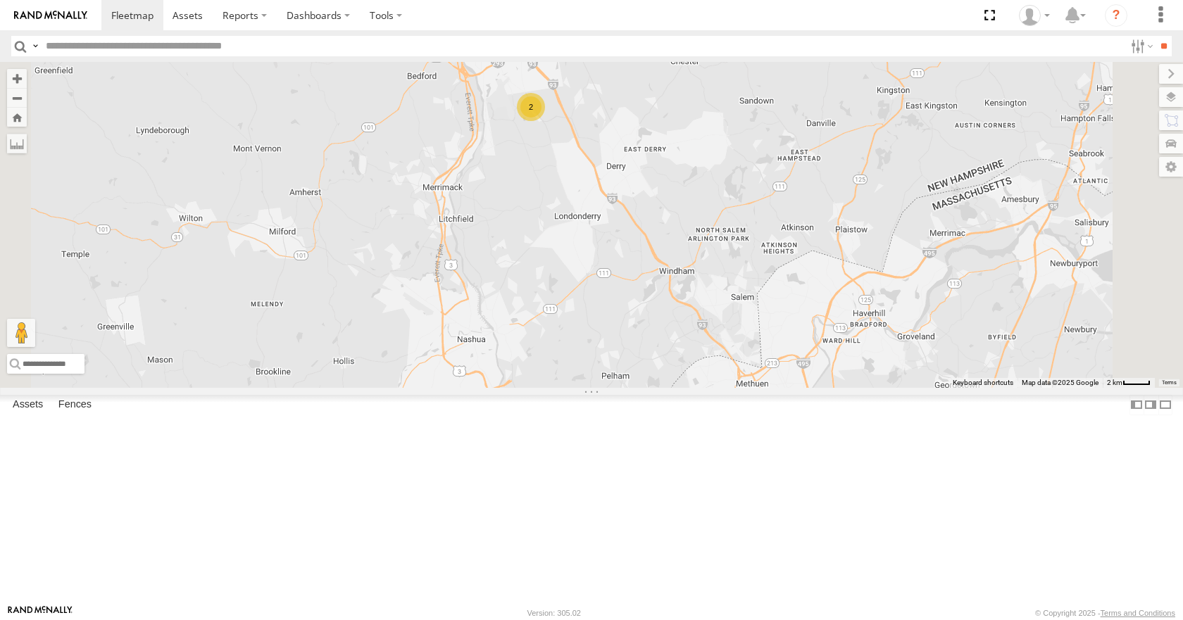
drag, startPoint x: 820, startPoint y: 238, endPoint x: 814, endPoint y: 245, distance: 9.0
click at [814, 245] on div "12 2" at bounding box center [591, 224] width 1183 height 325
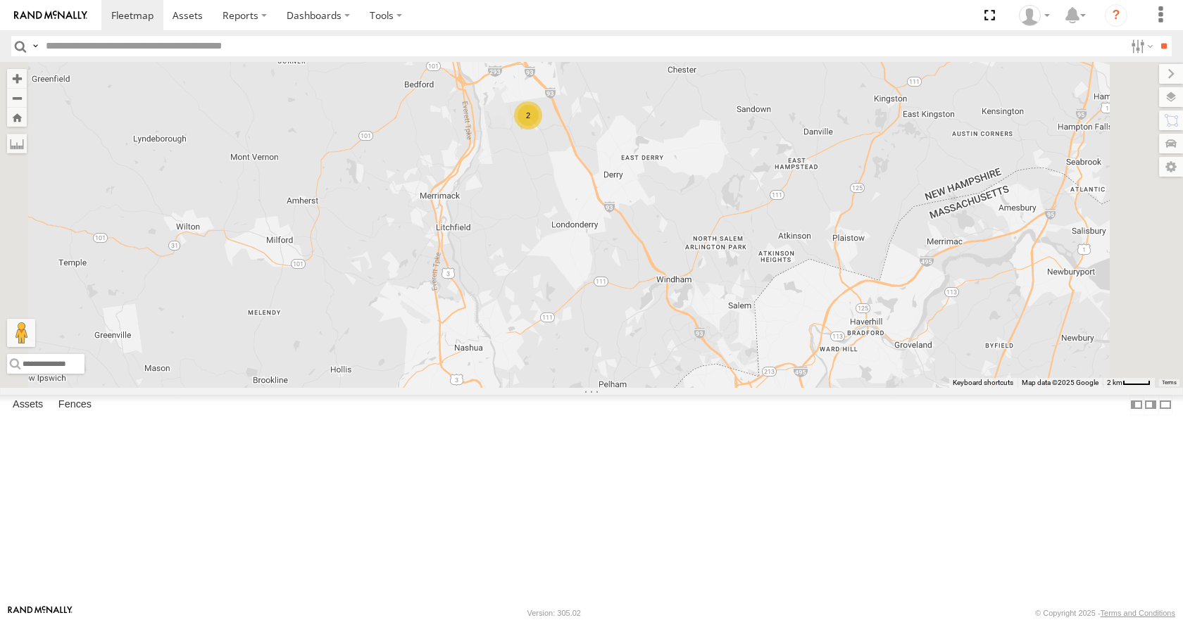
drag, startPoint x: 855, startPoint y: 157, endPoint x: 851, endPoint y: 171, distance: 14.7
click at [851, 171] on div "12 2" at bounding box center [591, 224] width 1183 height 325
click at [855, 170] on div "12 2" at bounding box center [591, 224] width 1183 height 325
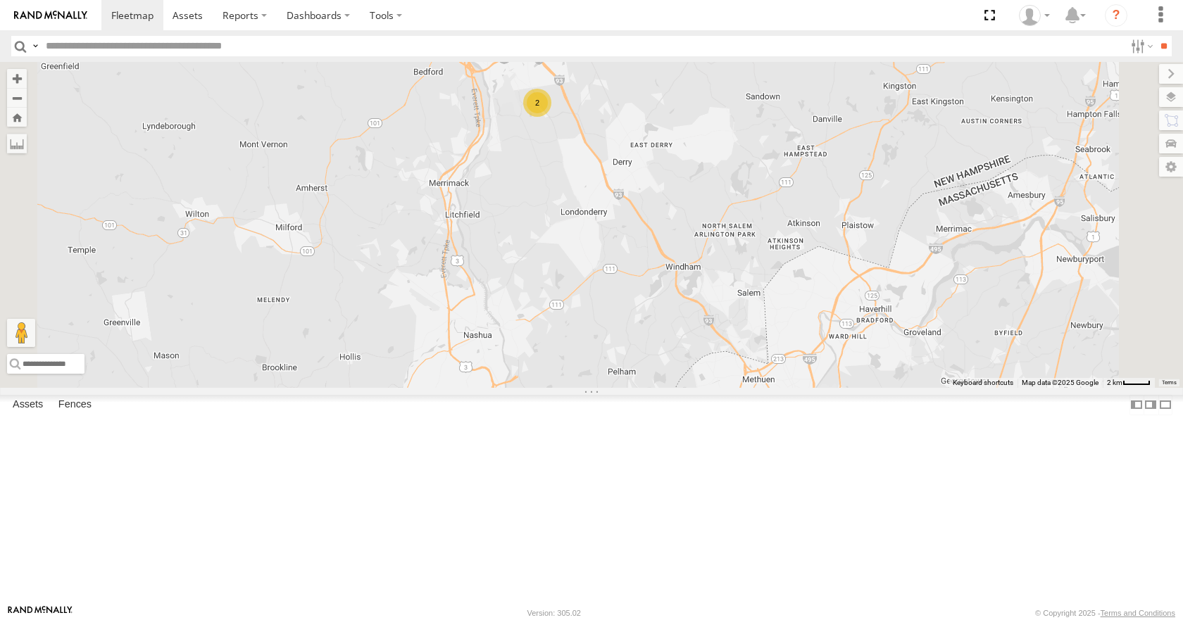
drag, startPoint x: 848, startPoint y: 209, endPoint x: 863, endPoint y: 188, distance: 25.8
click at [863, 188] on div "12 2" at bounding box center [591, 224] width 1183 height 325
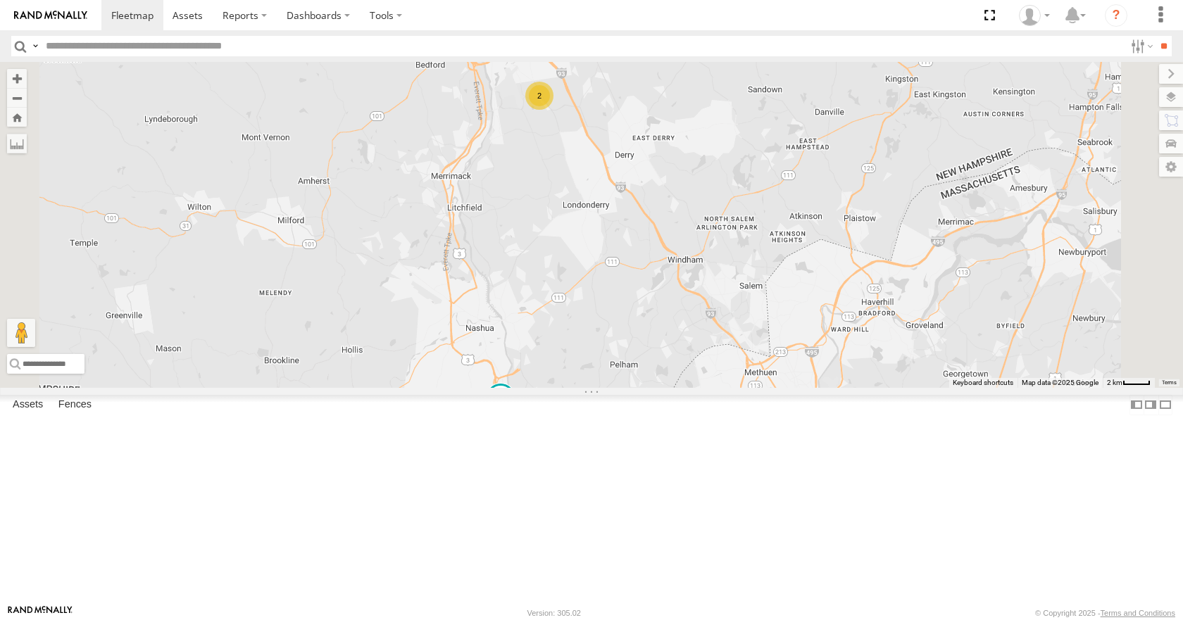
drag, startPoint x: 827, startPoint y: 231, endPoint x: 830, endPoint y: 221, distance: 10.3
click at [830, 221] on div "12 2" at bounding box center [591, 224] width 1183 height 325
click at [832, 253] on div "12 2" at bounding box center [591, 224] width 1183 height 325
click at [806, 246] on div "12 2" at bounding box center [591, 224] width 1183 height 325
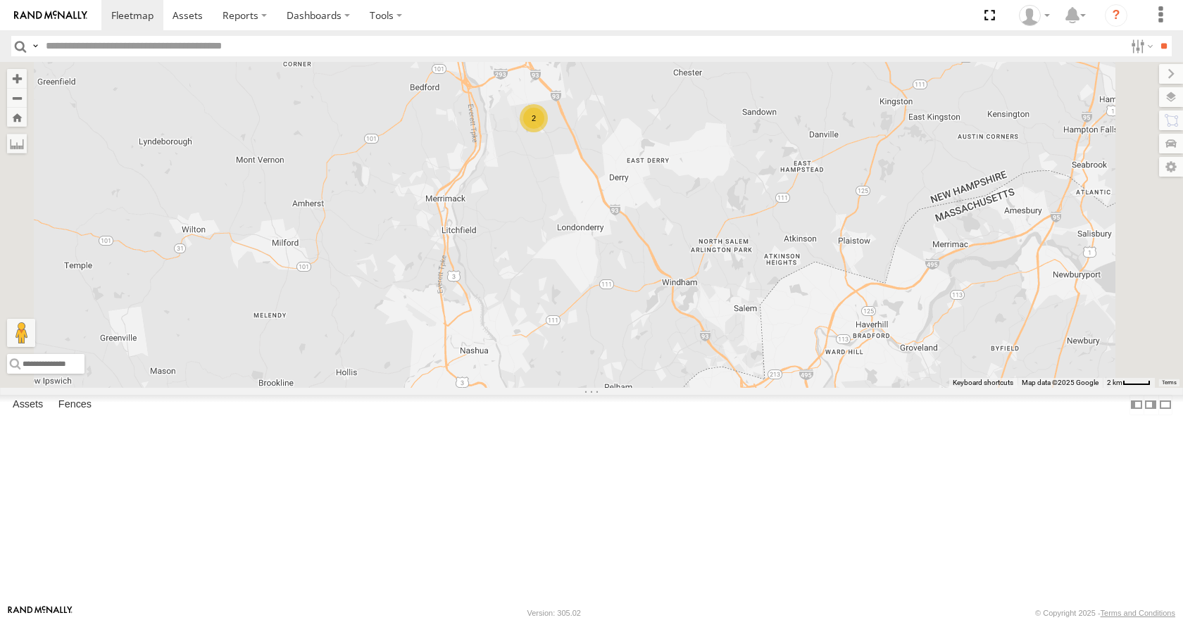
drag, startPoint x: 805, startPoint y: 276, endPoint x: 795, endPoint y: 308, distance: 33.2
click at [795, 308] on div "12 2" at bounding box center [591, 224] width 1183 height 325
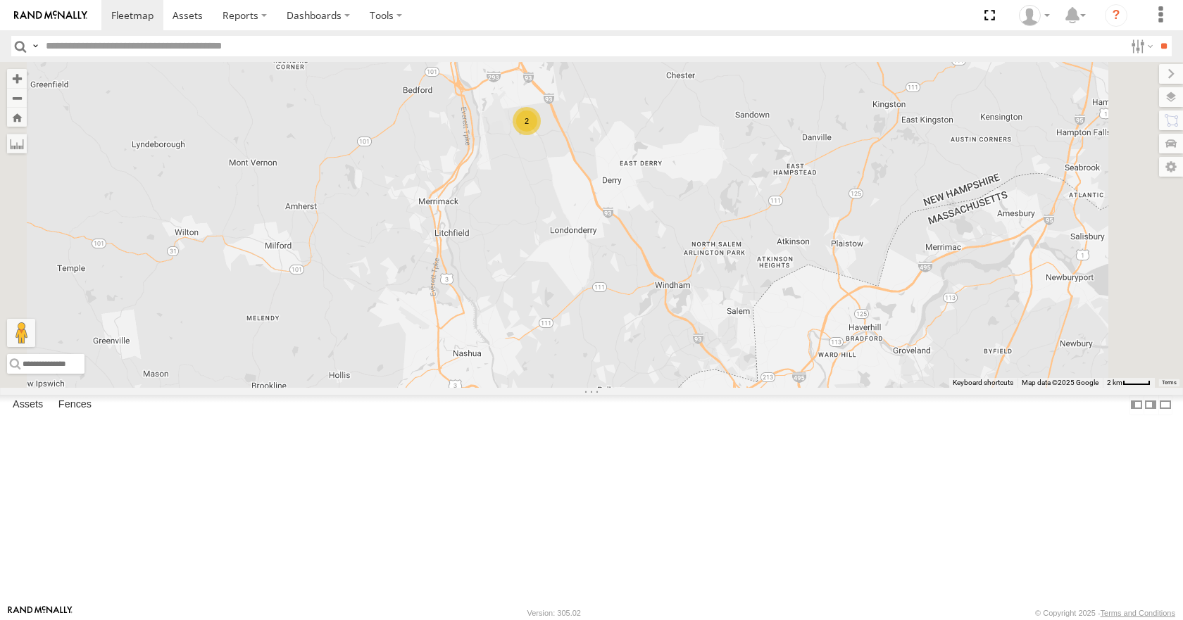
drag, startPoint x: 795, startPoint y: 278, endPoint x: 786, endPoint y: 281, distance: 9.6
click at [786, 281] on div "12 2" at bounding box center [591, 224] width 1183 height 325
drag, startPoint x: 825, startPoint y: 249, endPoint x: 816, endPoint y: 255, distance: 10.2
click at [816, 255] on div "12 2" at bounding box center [591, 224] width 1183 height 325
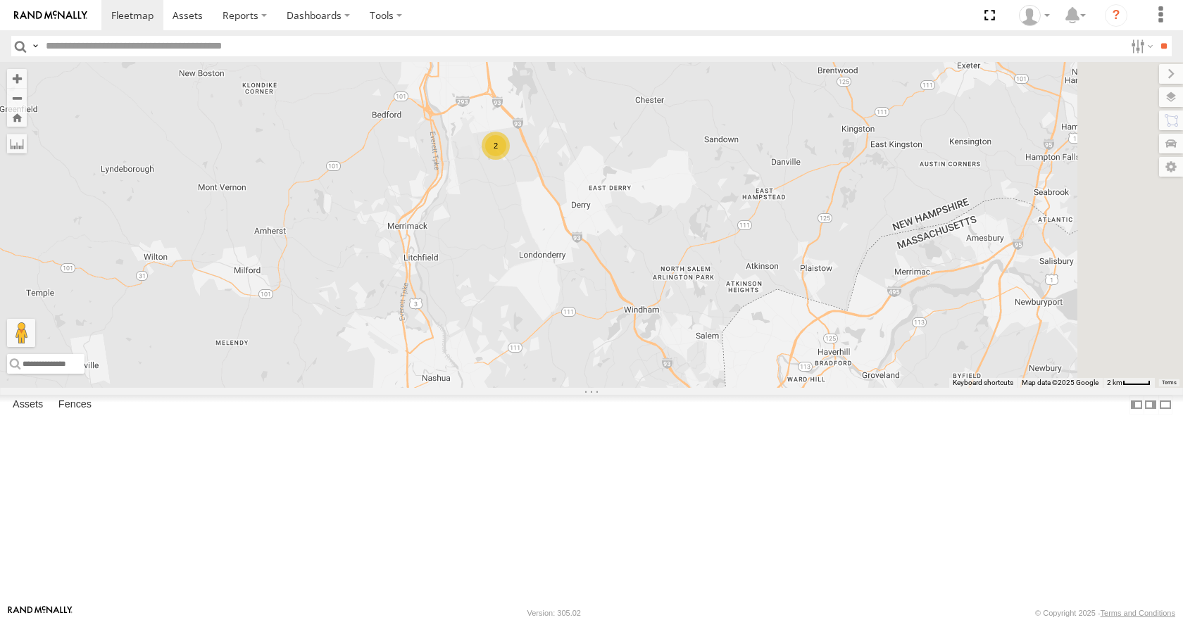
drag, startPoint x: 806, startPoint y: 288, endPoint x: 782, endPoint y: 310, distance: 32.9
click at [782, 310] on div "12 2" at bounding box center [591, 224] width 1183 height 325
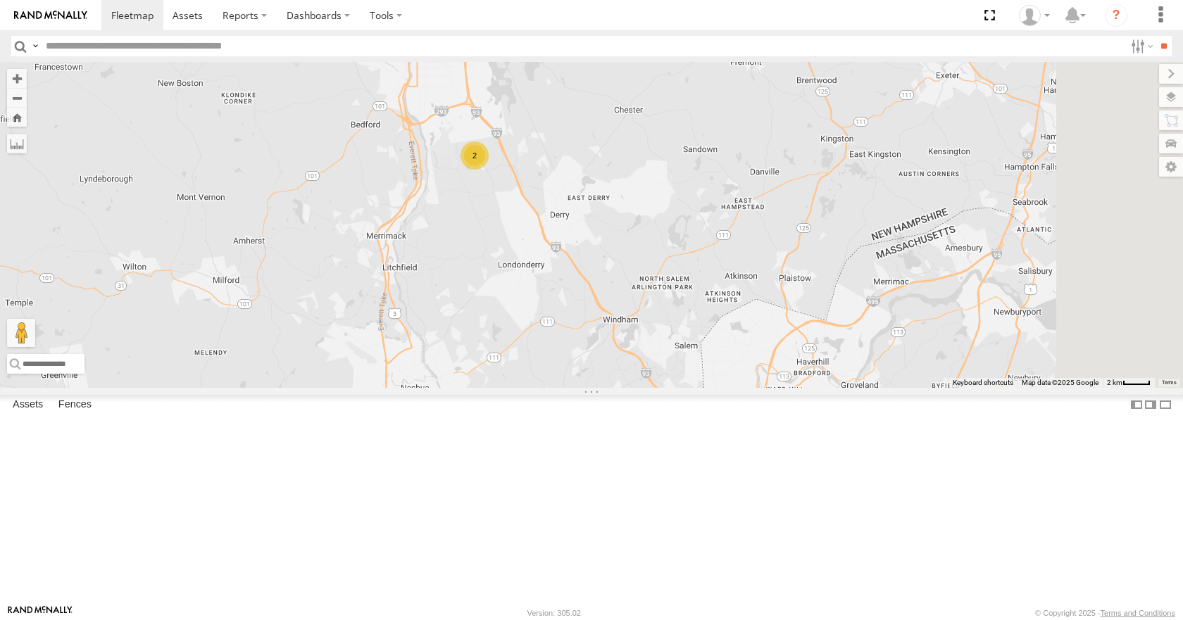
drag, startPoint x: 792, startPoint y: 287, endPoint x: 780, endPoint y: 289, distance: 12.2
click at [780, 289] on div "12 2" at bounding box center [591, 224] width 1183 height 325
drag, startPoint x: 804, startPoint y: 192, endPoint x: 815, endPoint y: 189, distance: 10.9
click at [815, 189] on div "12 2" at bounding box center [591, 224] width 1183 height 325
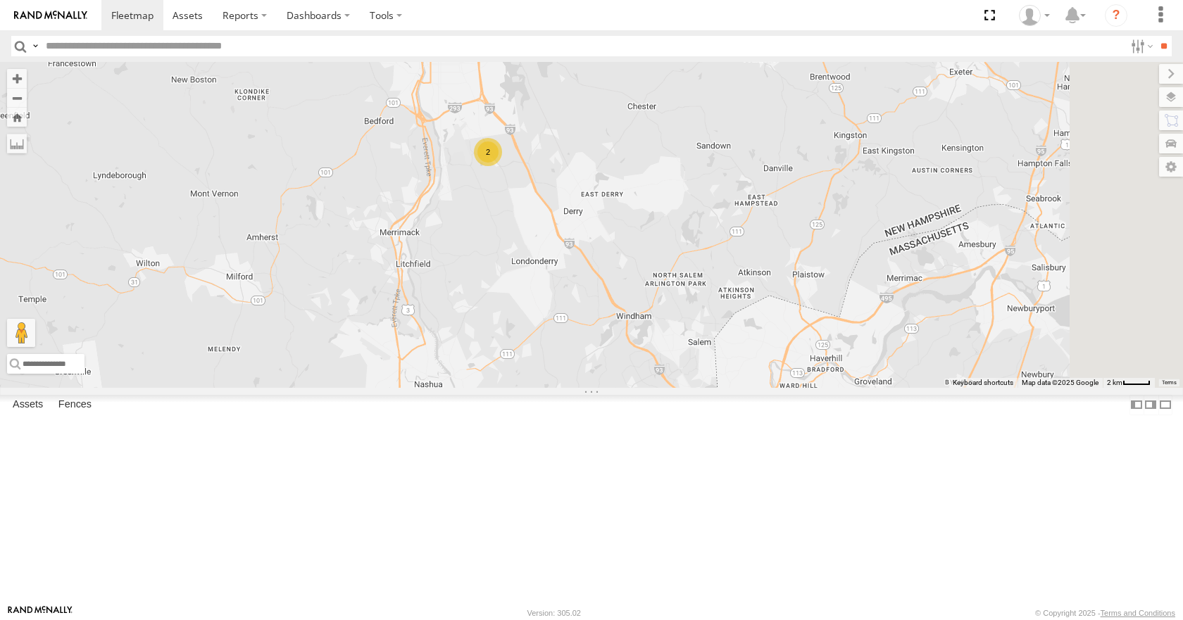
drag, startPoint x: 710, startPoint y: 132, endPoint x: 723, endPoint y: 130, distance: 13.0
click at [723, 130] on div "12 2" at bounding box center [591, 224] width 1183 height 325
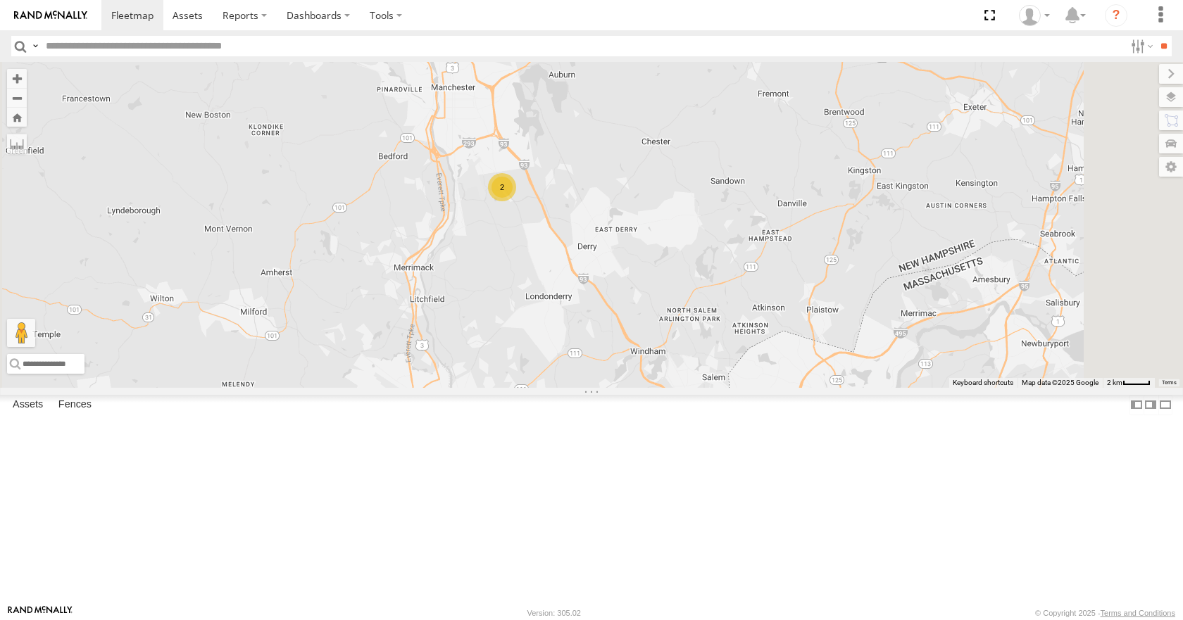
drag, startPoint x: 763, startPoint y: 117, endPoint x: 777, endPoint y: 157, distance: 42.5
click at [777, 157] on div "12 2" at bounding box center [591, 224] width 1183 height 325
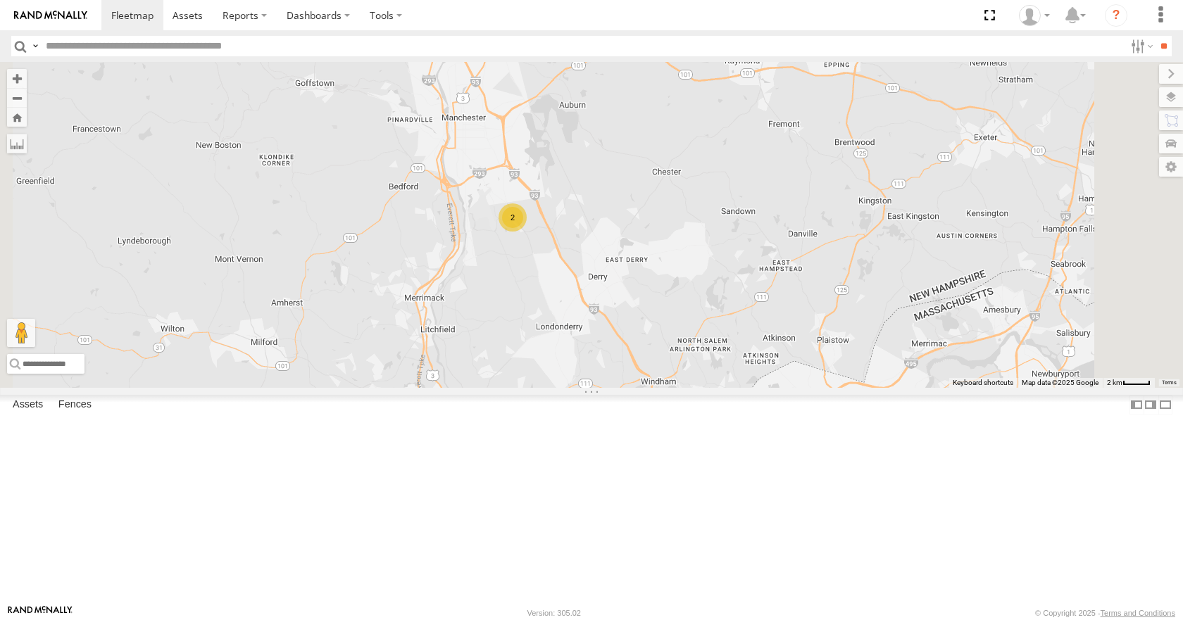
drag, startPoint x: 851, startPoint y: 132, endPoint x: 847, endPoint y: 139, distance: 8.2
click at [848, 139] on div "12 2" at bounding box center [591, 224] width 1183 height 325
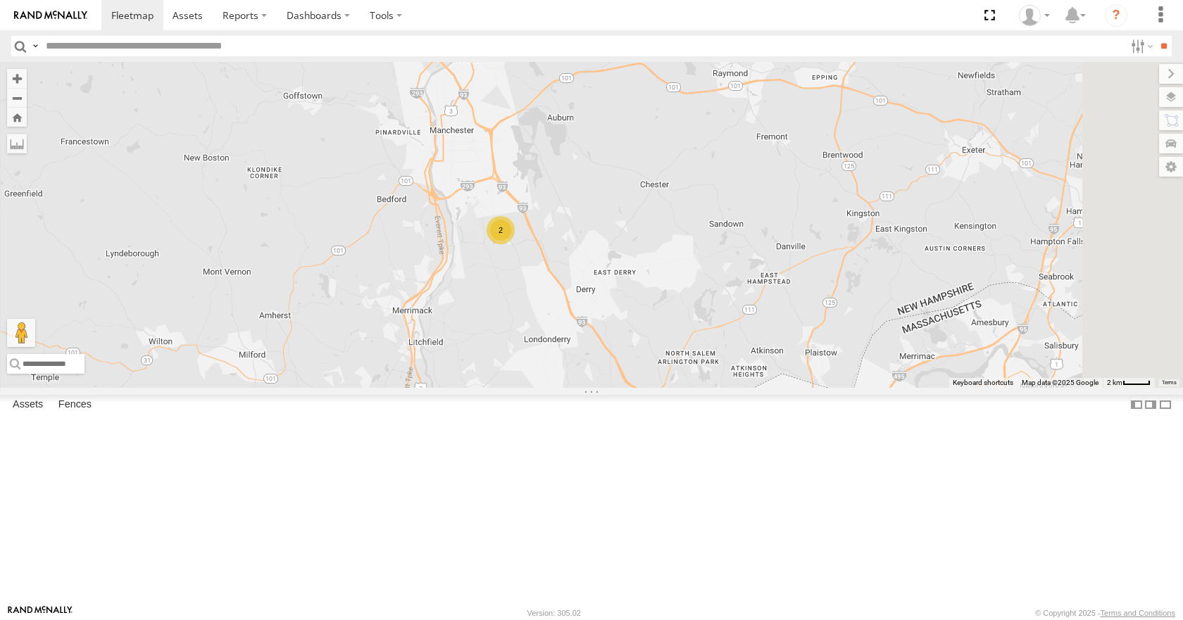
click at [802, 127] on div "12 2" at bounding box center [591, 224] width 1183 height 325
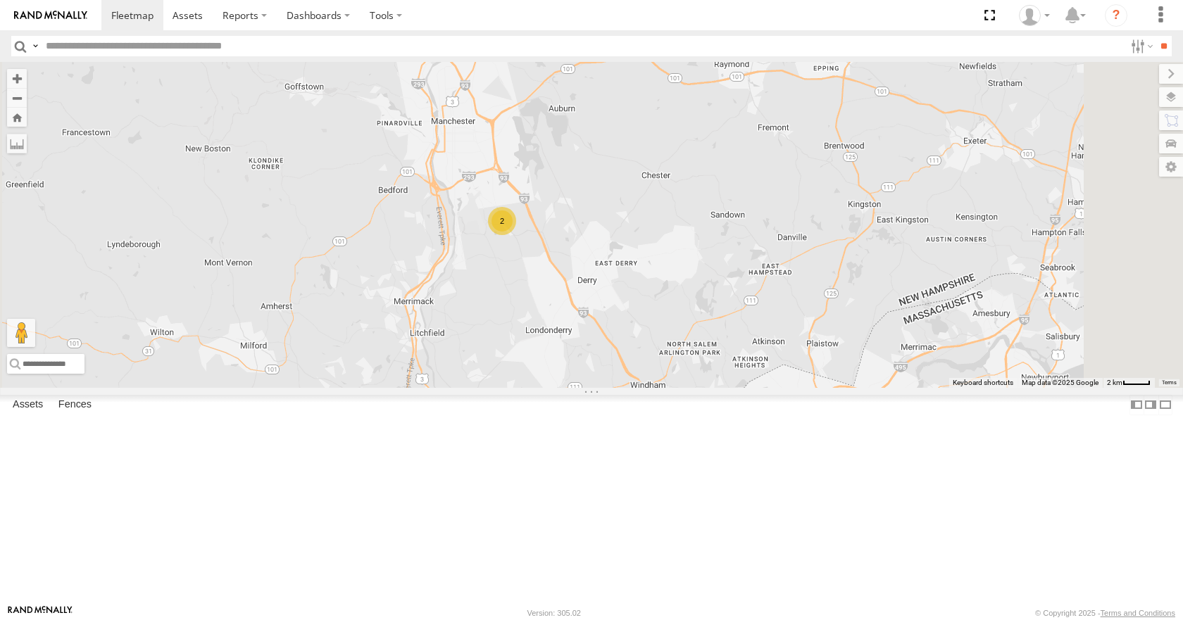
drag, startPoint x: 827, startPoint y: 149, endPoint x: 832, endPoint y: 139, distance: 11.0
click at [832, 139] on div "12 2" at bounding box center [591, 224] width 1183 height 325
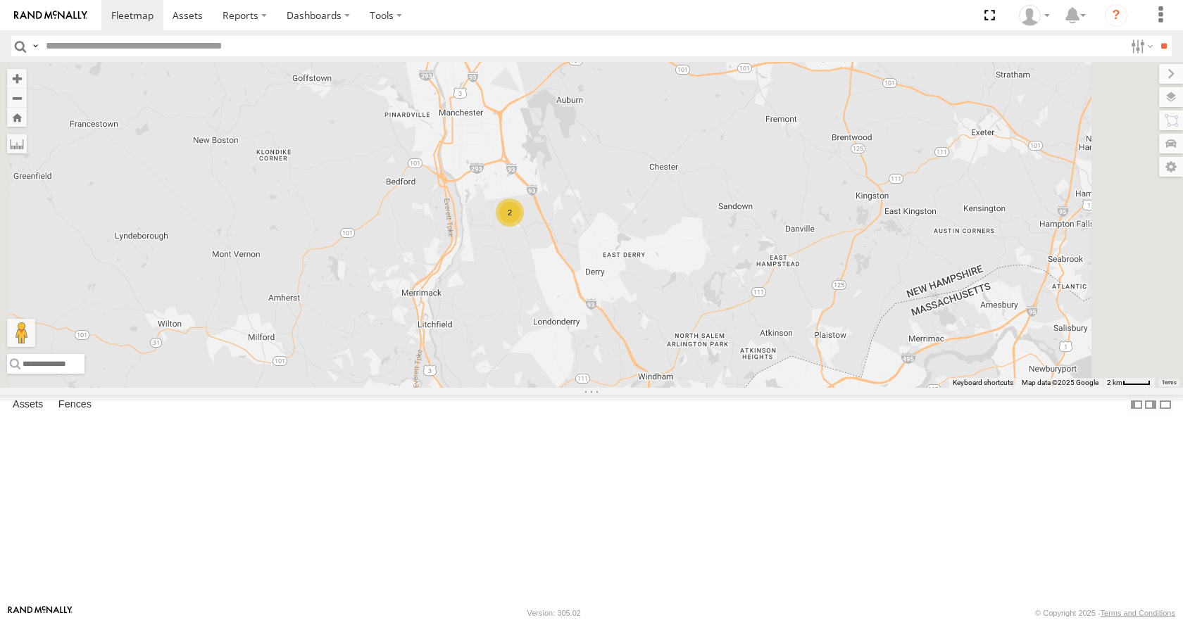
drag, startPoint x: 840, startPoint y: 170, endPoint x: 846, endPoint y: 163, distance: 8.5
click at [846, 163] on div "12 2" at bounding box center [591, 224] width 1183 height 325
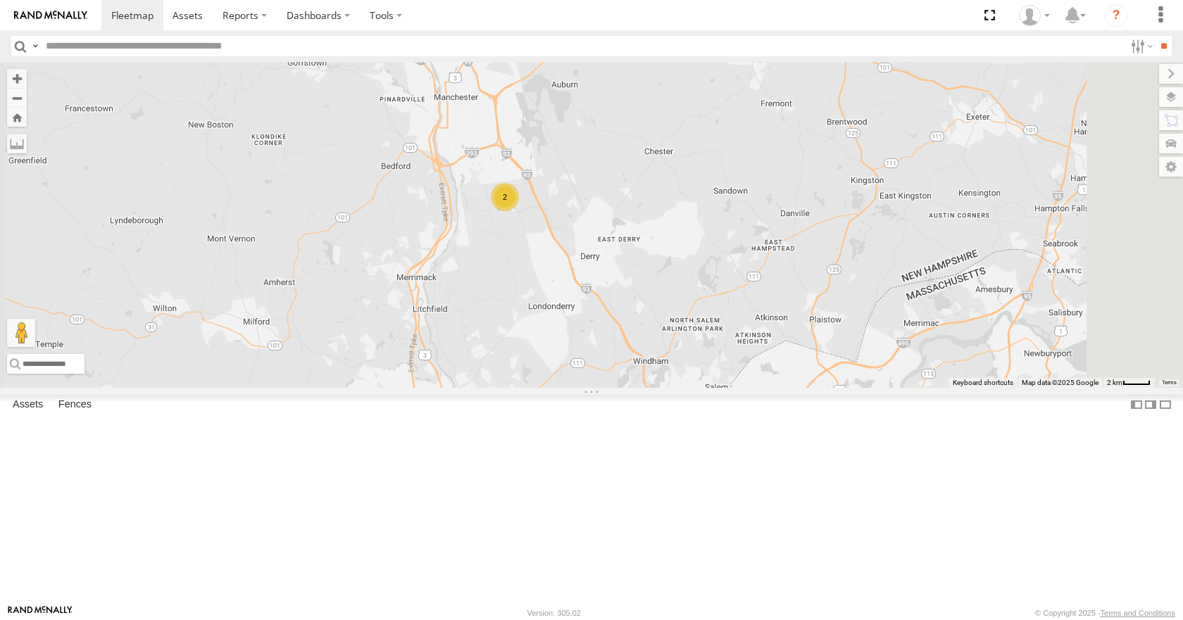
drag, startPoint x: 921, startPoint y: 150, endPoint x: 916, endPoint y: 133, distance: 17.6
click at [916, 133] on div "12 2" at bounding box center [591, 224] width 1183 height 325
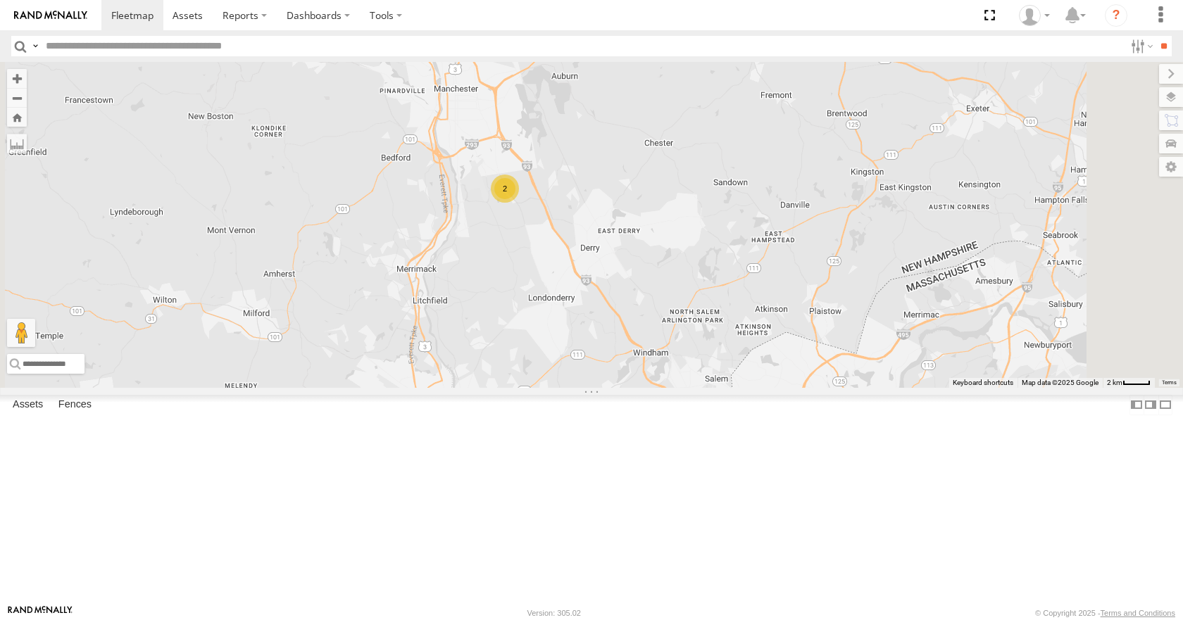
drag, startPoint x: 950, startPoint y: 189, endPoint x: 950, endPoint y: 182, distance: 7.7
click at [950, 182] on div "12 2" at bounding box center [591, 224] width 1183 height 325
drag, startPoint x: 836, startPoint y: 237, endPoint x: 848, endPoint y: 223, distance: 18.0
click at [848, 223] on div "12 2" at bounding box center [591, 224] width 1183 height 325
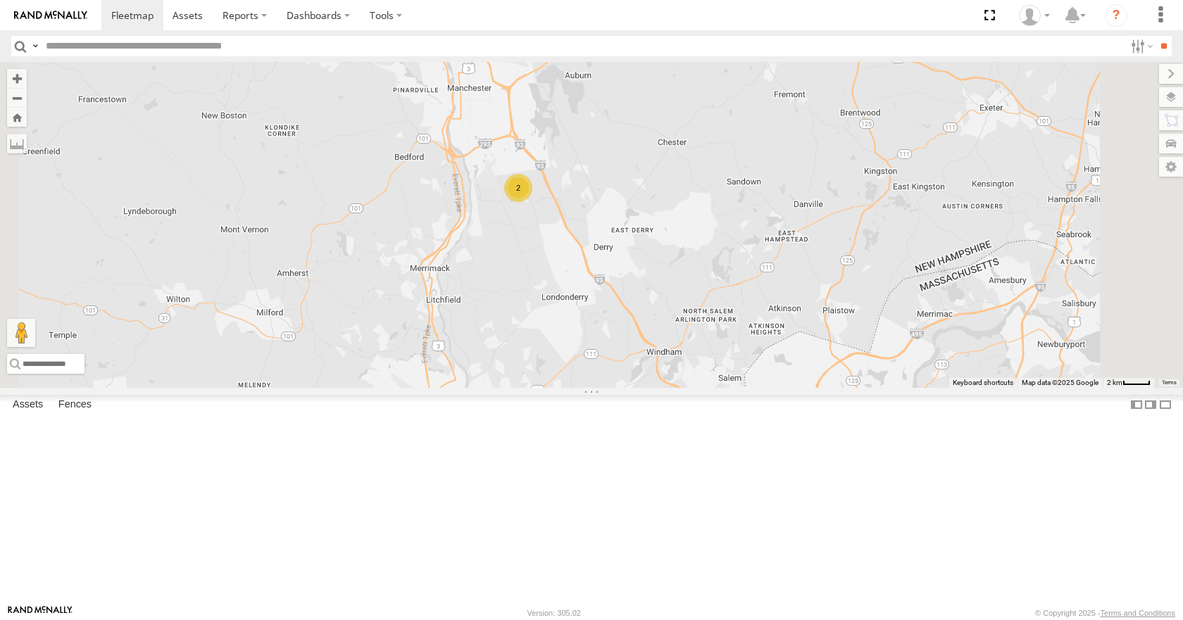
drag, startPoint x: 840, startPoint y: 248, endPoint x: 846, endPoint y: 262, distance: 15.2
click at [846, 262] on div "12 2" at bounding box center [591, 224] width 1183 height 325
click at [844, 239] on div "12 2" at bounding box center [591, 224] width 1183 height 325
click at [830, 246] on div "12 2" at bounding box center [591, 224] width 1183 height 325
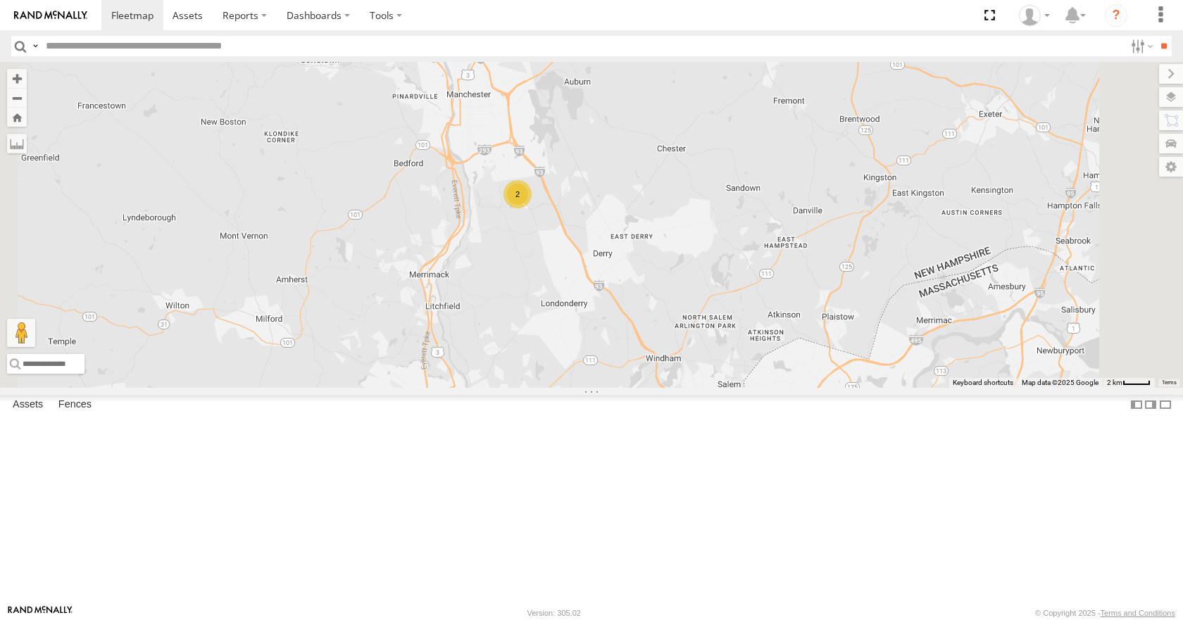
click at [846, 240] on div "12 2" at bounding box center [591, 224] width 1183 height 325
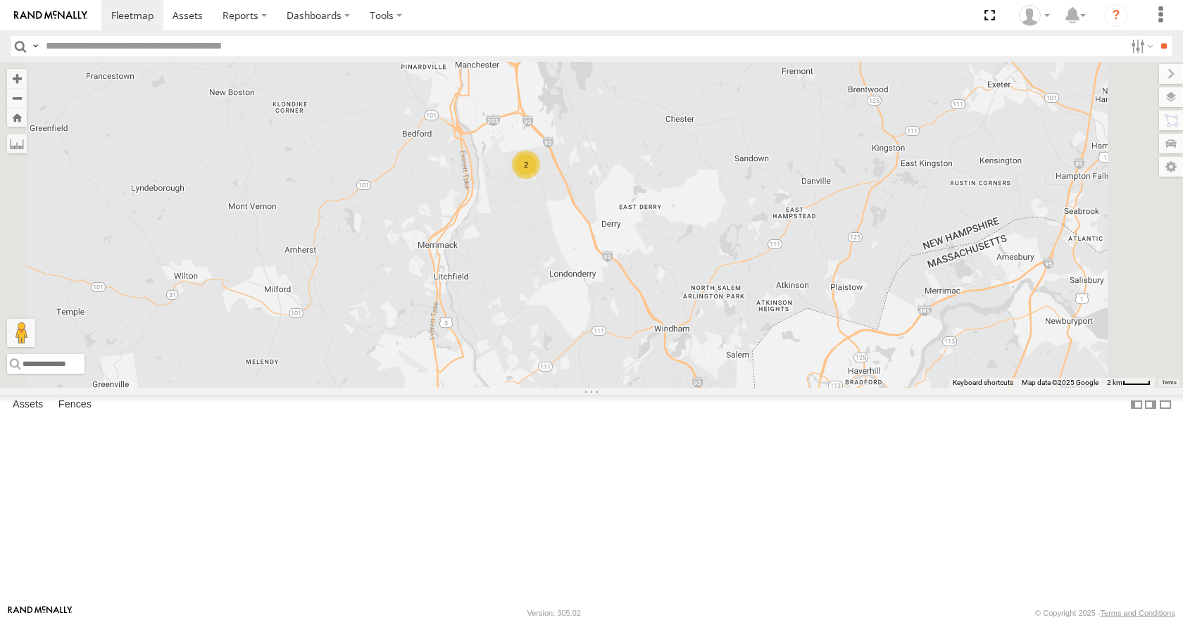
click at [858, 211] on div "12 2" at bounding box center [591, 224] width 1183 height 325
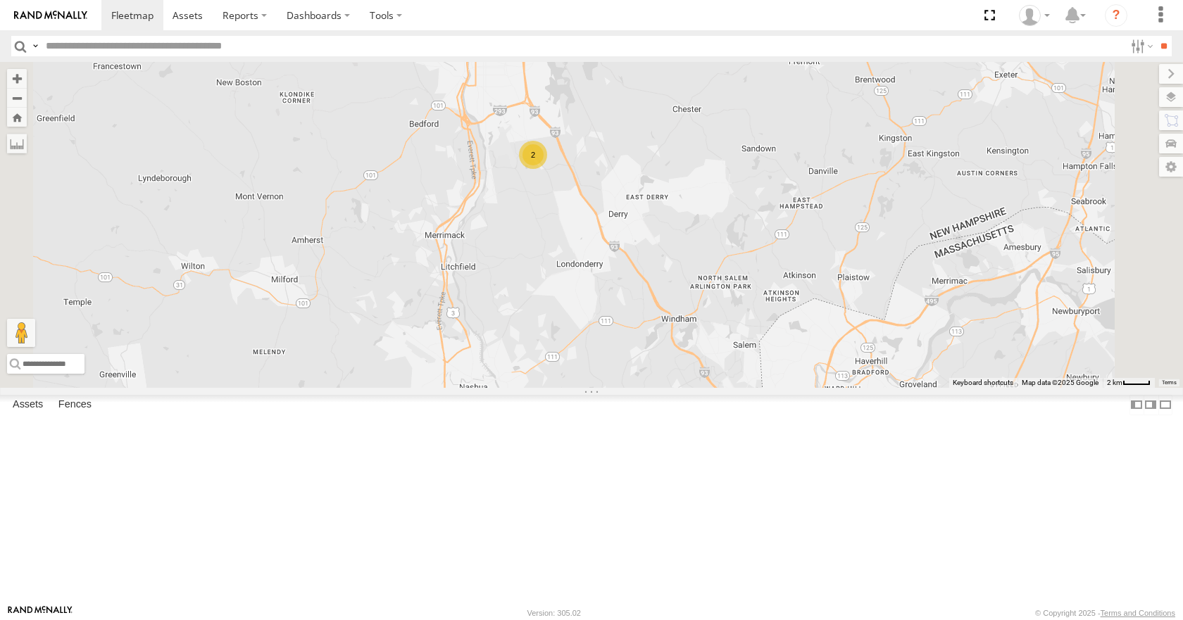
click at [863, 203] on div "12 2" at bounding box center [591, 224] width 1183 height 325
click at [772, 131] on div "12 2" at bounding box center [591, 224] width 1183 height 325
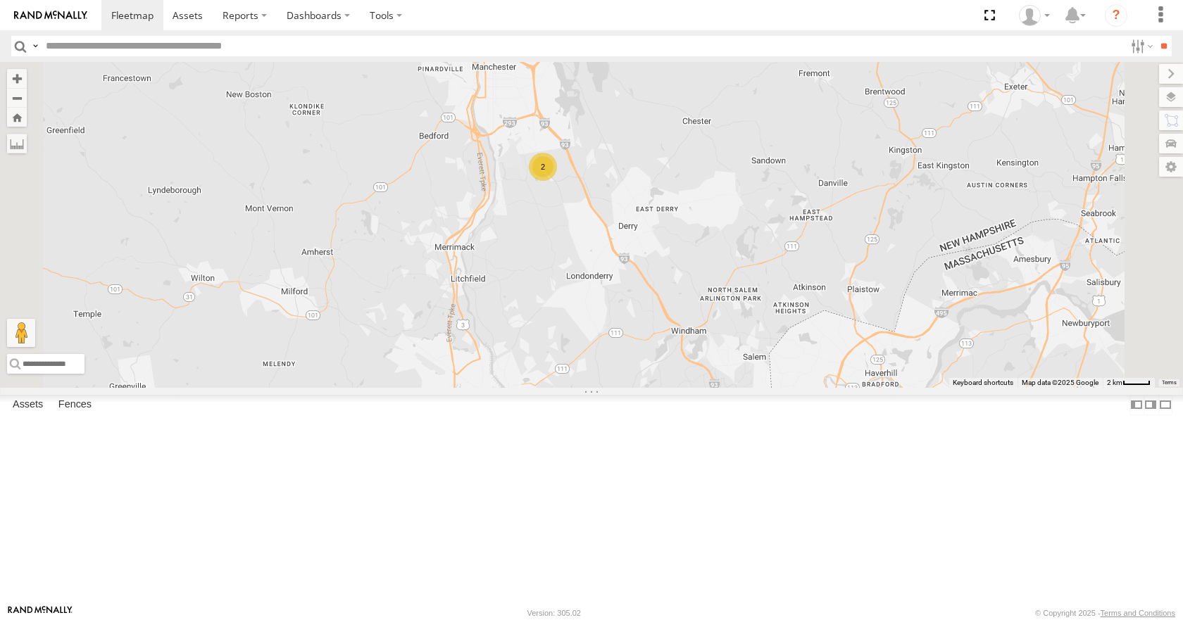
click at [779, 170] on div "12 2" at bounding box center [591, 224] width 1183 height 325
click at [779, 149] on div "12 2" at bounding box center [591, 224] width 1183 height 325
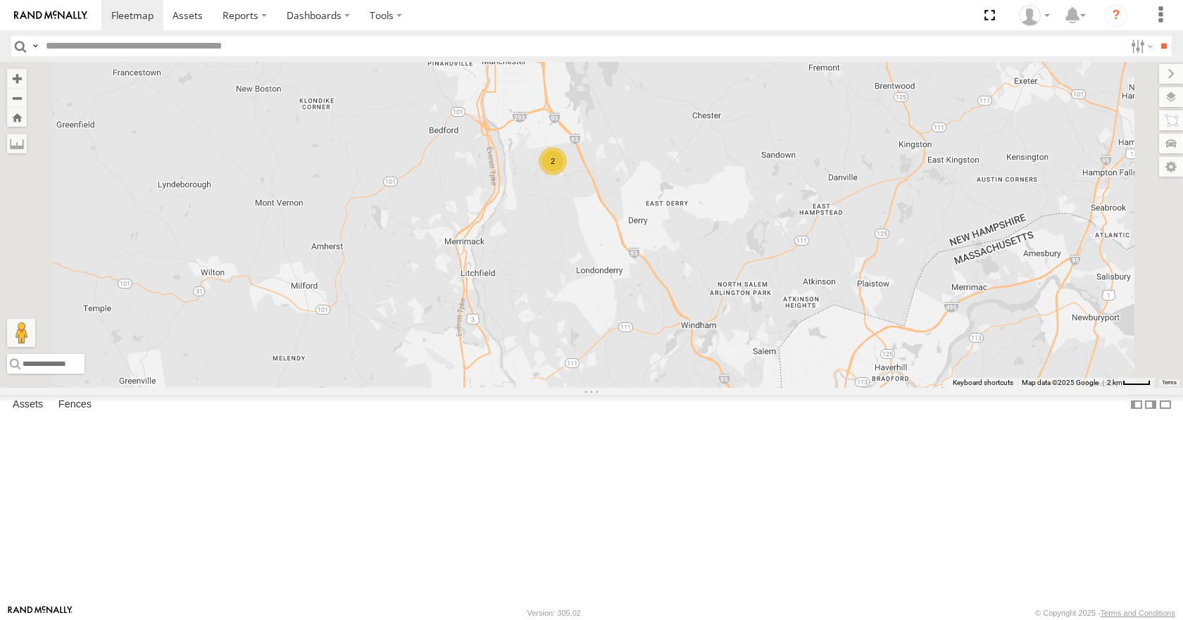
click at [782, 143] on div "12 2" at bounding box center [591, 224] width 1183 height 325
click at [777, 135] on div "12 2" at bounding box center [591, 224] width 1183 height 325
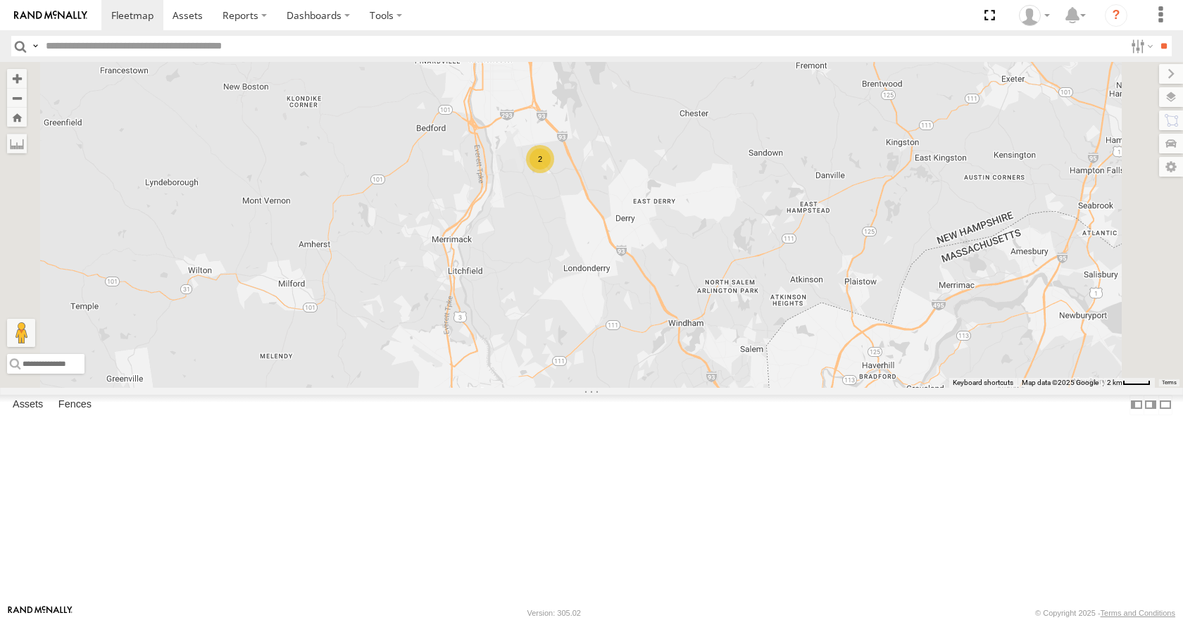
click at [782, 170] on div "12 2" at bounding box center [591, 224] width 1183 height 325
click at [775, 130] on div "12 2" at bounding box center [591, 224] width 1183 height 325
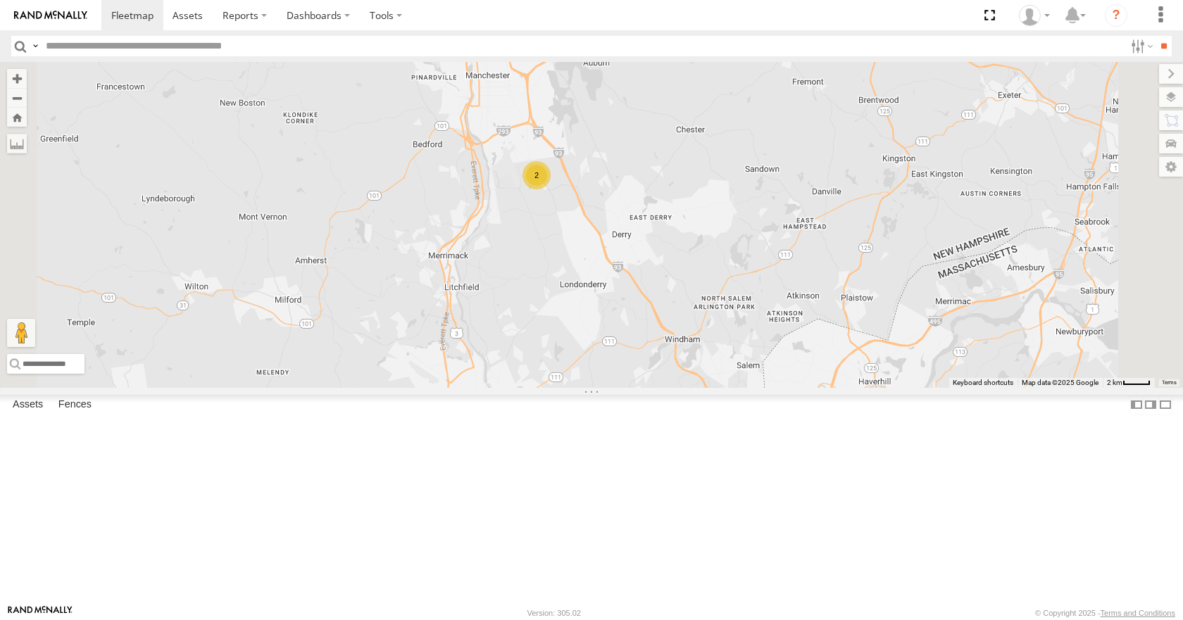
click at [779, 202] on div "12 2" at bounding box center [591, 224] width 1183 height 325
click at [772, 158] on div "12 2" at bounding box center [591, 224] width 1183 height 325
click at [831, 76] on div "12 2" at bounding box center [591, 224] width 1183 height 325
click at [864, 94] on div "12 2" at bounding box center [591, 224] width 1183 height 325
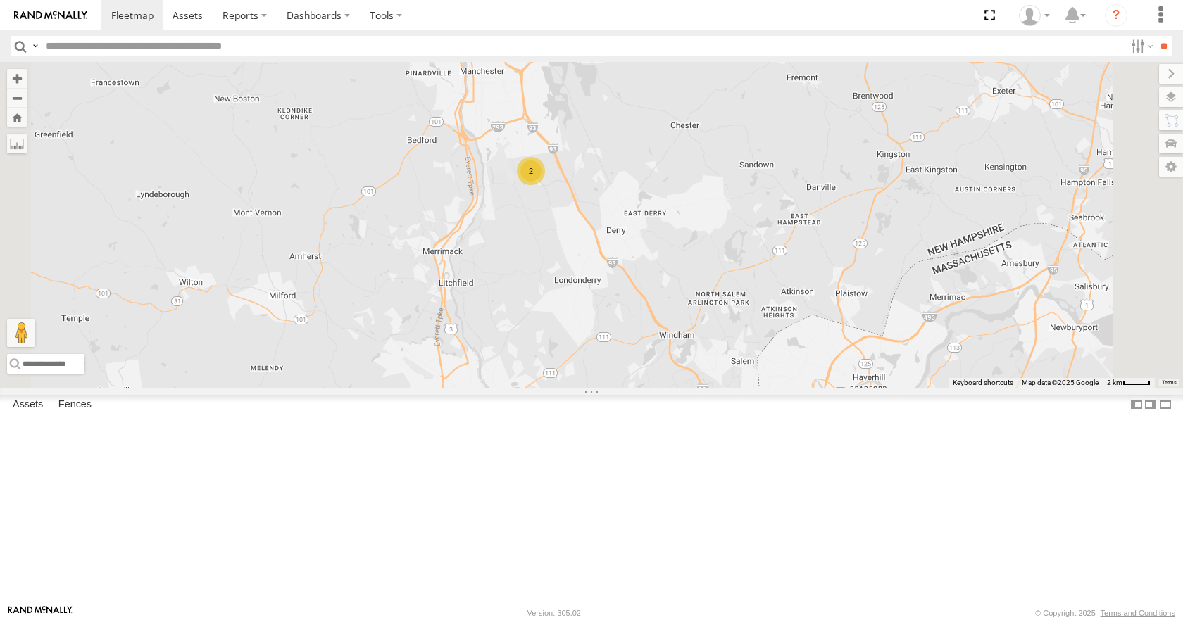
click at [862, 130] on div "12 2" at bounding box center [591, 224] width 1183 height 325
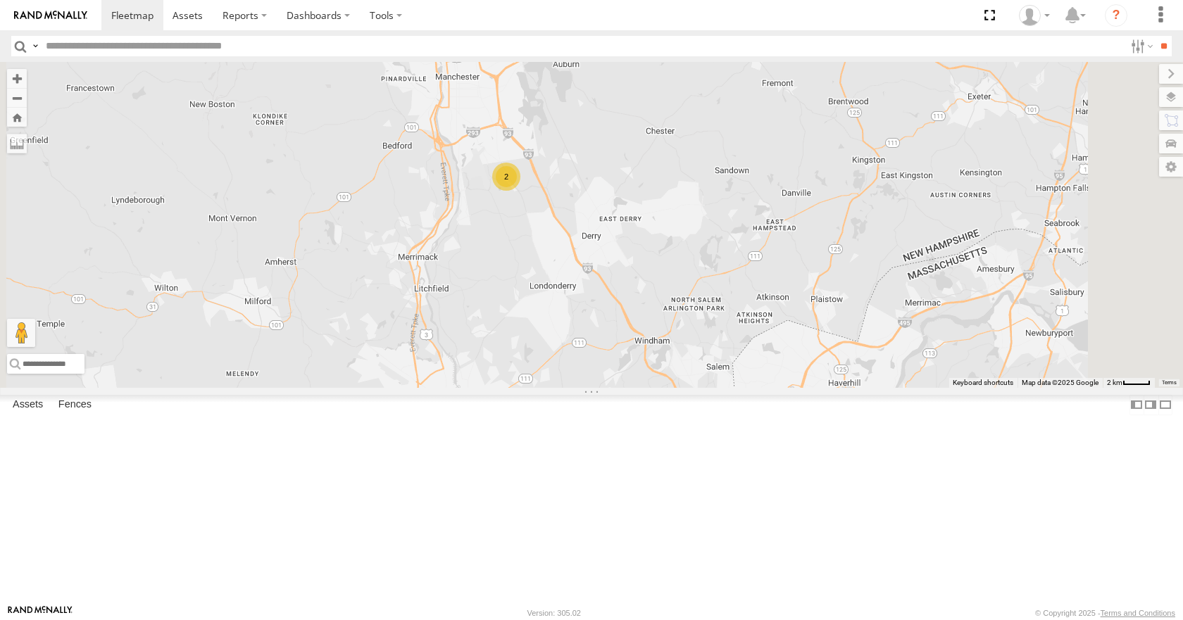
click at [912, 111] on div "12 2" at bounding box center [591, 224] width 1183 height 325
click at [905, 148] on div "12 2" at bounding box center [591, 224] width 1183 height 325
click at [1008, 92] on div "12 2" at bounding box center [591, 224] width 1183 height 325
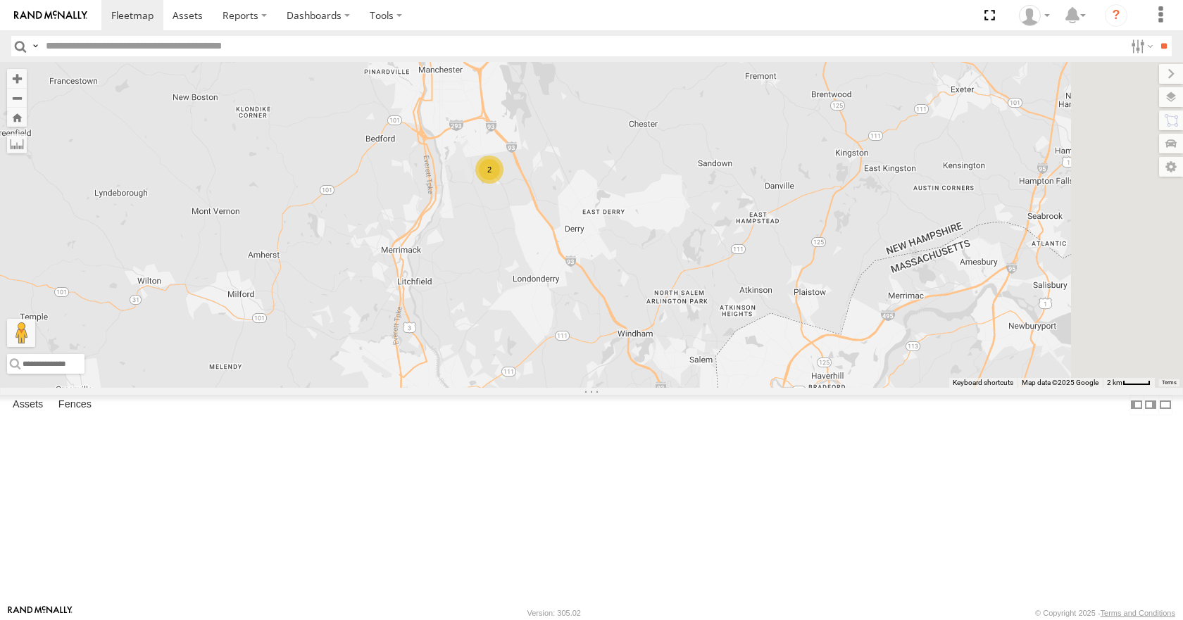
click at [996, 103] on div "12 2" at bounding box center [591, 224] width 1183 height 325
click at [985, 145] on div "12 2" at bounding box center [591, 224] width 1183 height 325
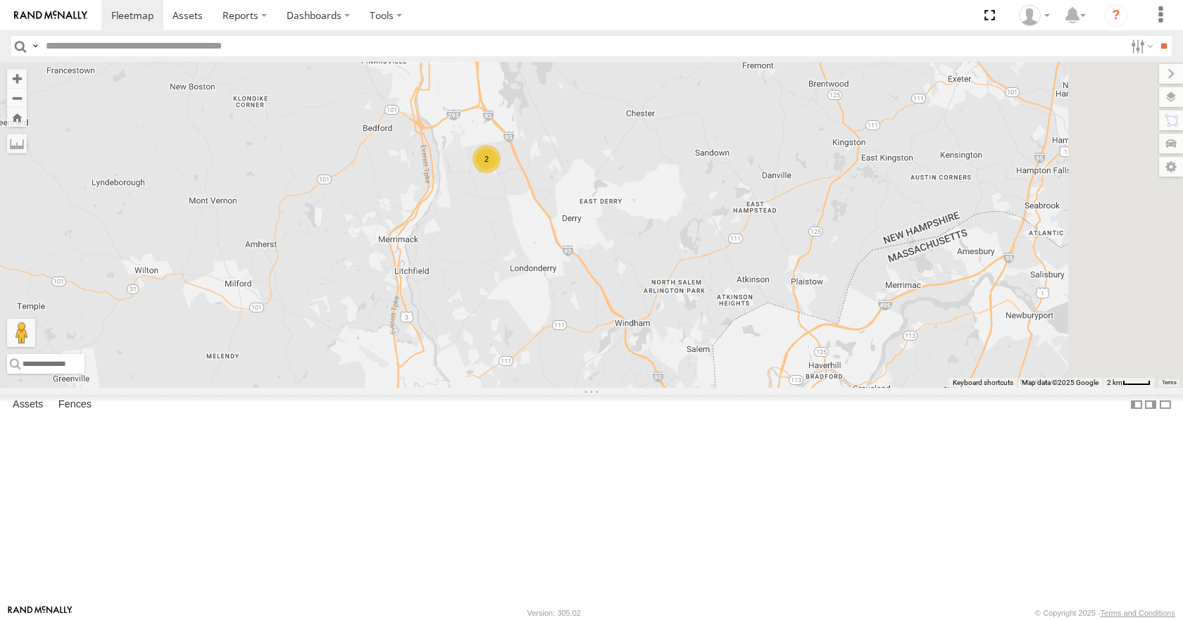
click at [1001, 175] on div "12 2" at bounding box center [591, 224] width 1183 height 325
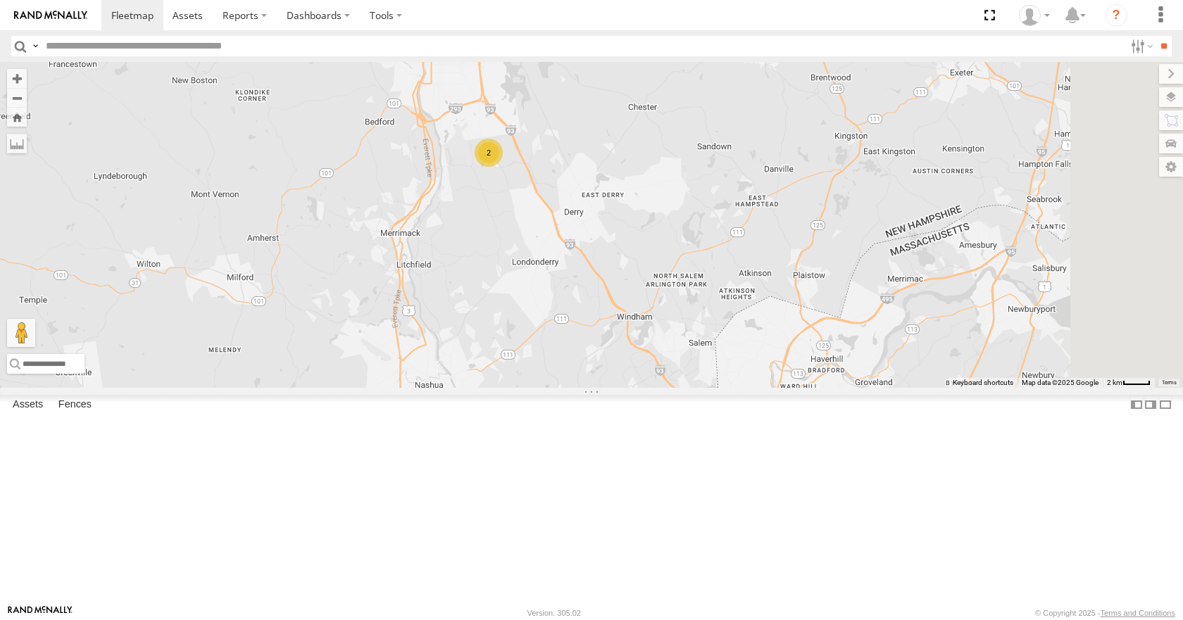
click at [932, 156] on div "12 2" at bounding box center [591, 224] width 1183 height 325
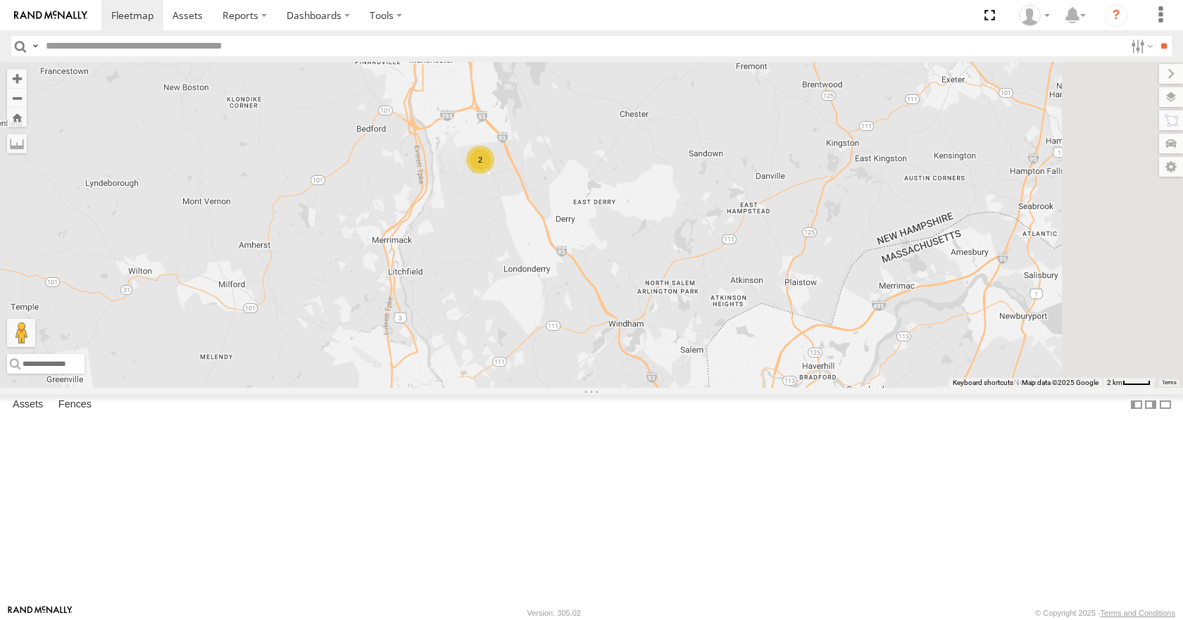
click at [932, 196] on div "12 2" at bounding box center [591, 224] width 1183 height 325
click at [928, 159] on div "12 2" at bounding box center [591, 224] width 1183 height 325
click at [882, 249] on div "12 2" at bounding box center [591, 224] width 1183 height 325
click at [812, 208] on div "12 2" at bounding box center [591, 224] width 1183 height 325
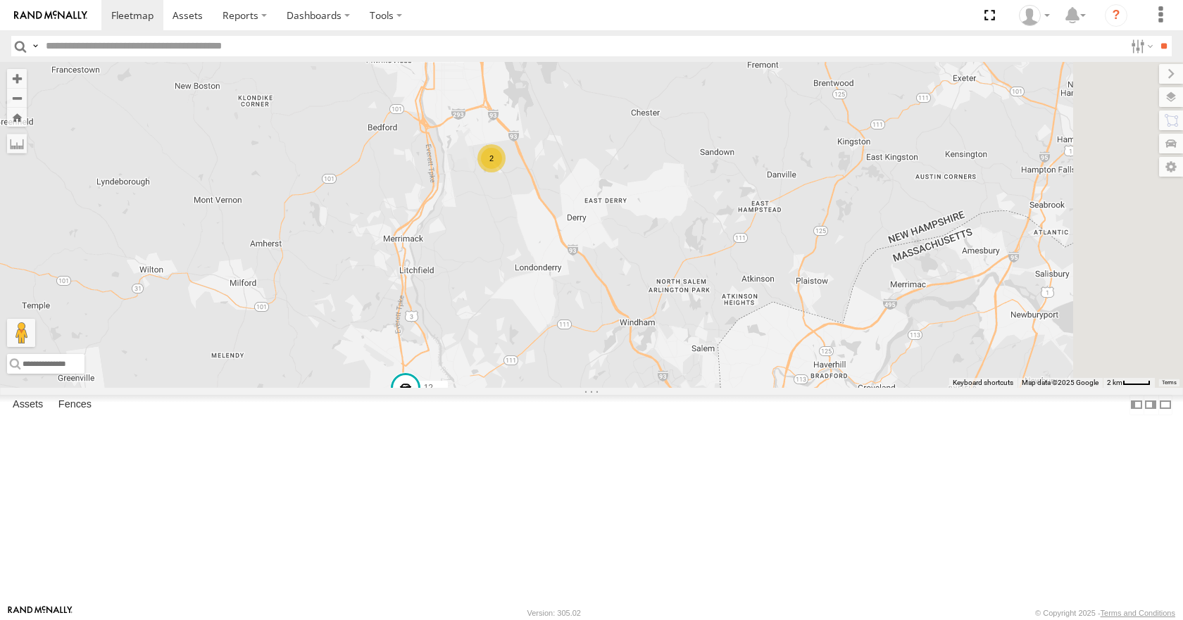
click at [782, 292] on div "12 2" at bounding box center [591, 224] width 1183 height 325
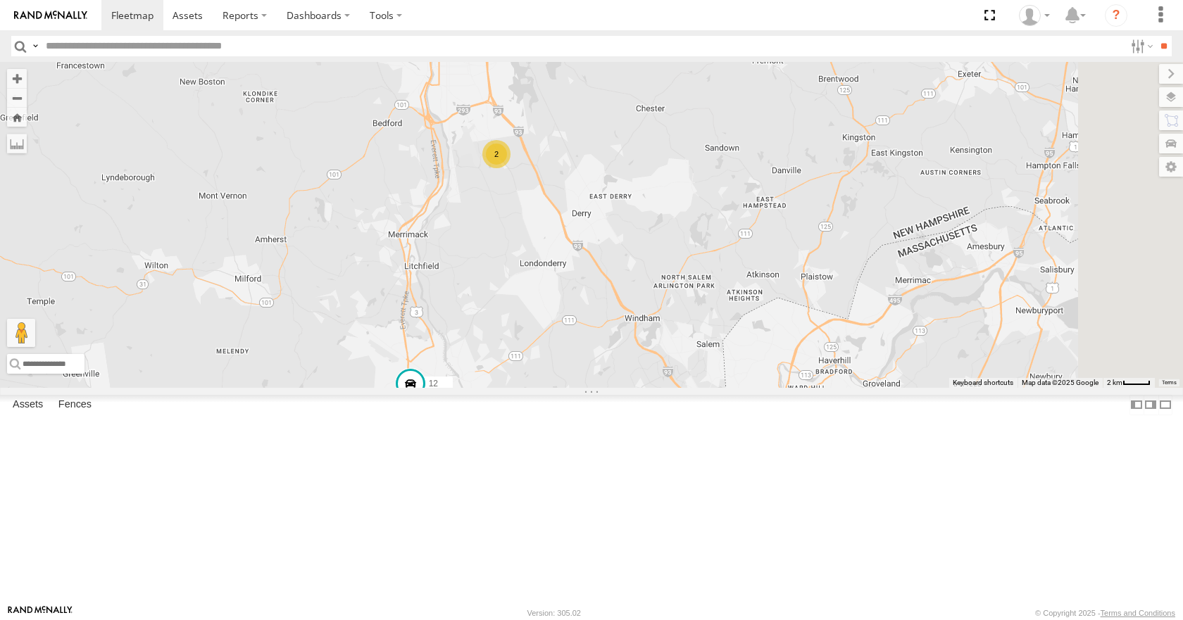
click at [767, 313] on div "12 2" at bounding box center [591, 224] width 1183 height 325
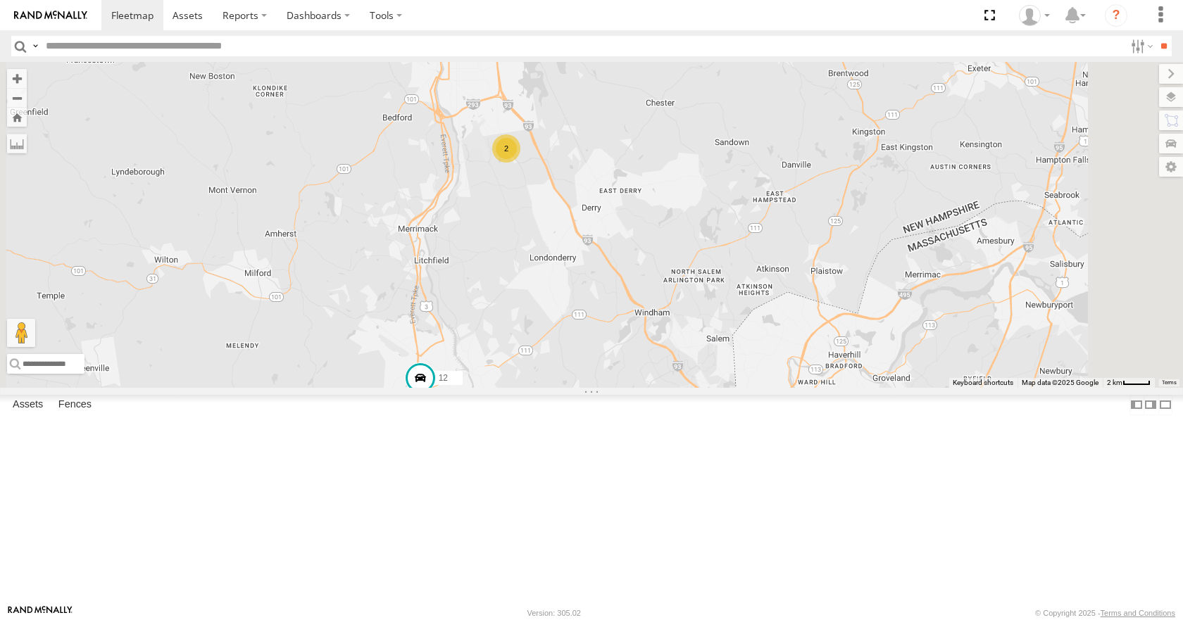
click at [743, 346] on div "12 2" at bounding box center [591, 224] width 1183 height 325
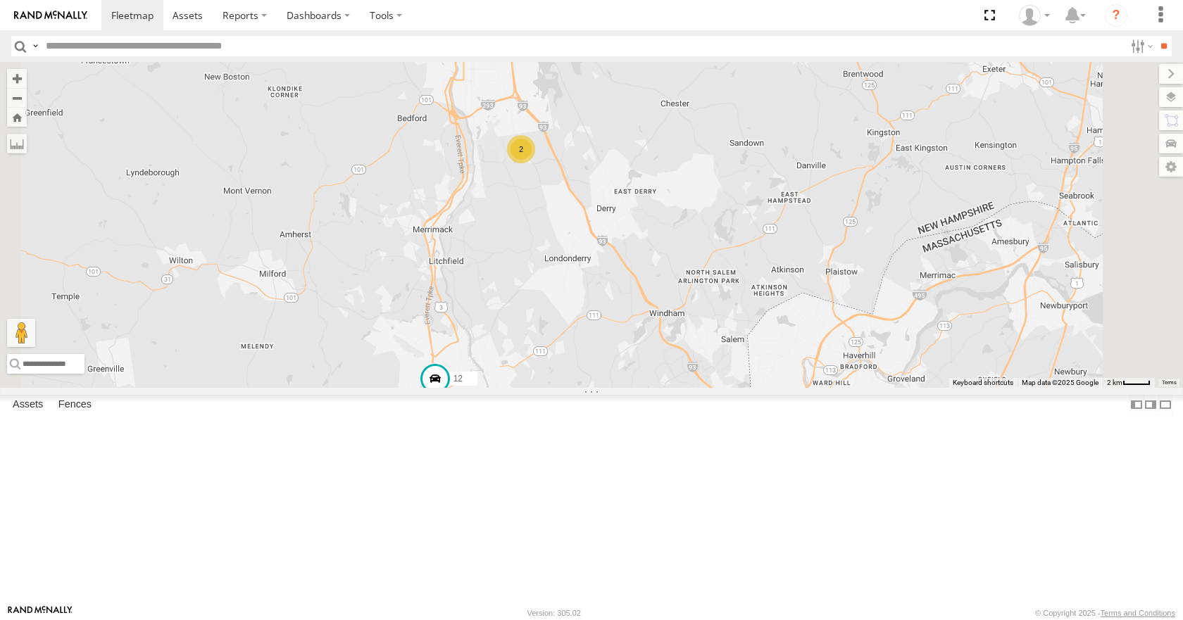
click at [736, 387] on div "12 2" at bounding box center [591, 224] width 1183 height 325
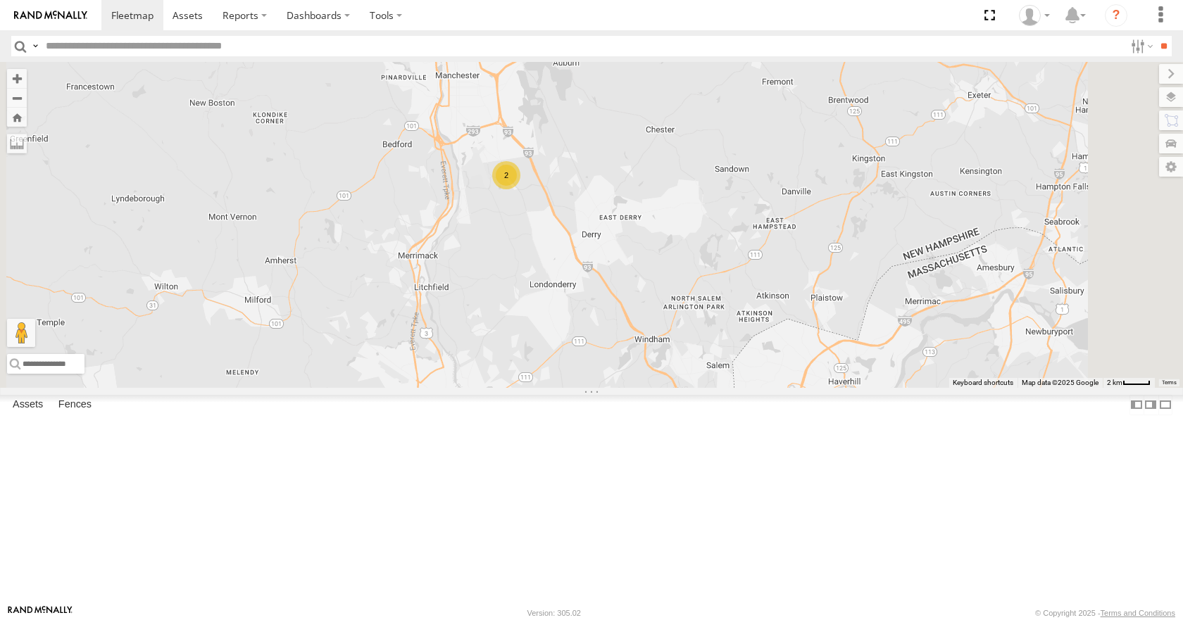
click at [726, 366] on div "12 2" at bounding box center [591, 224] width 1183 height 325
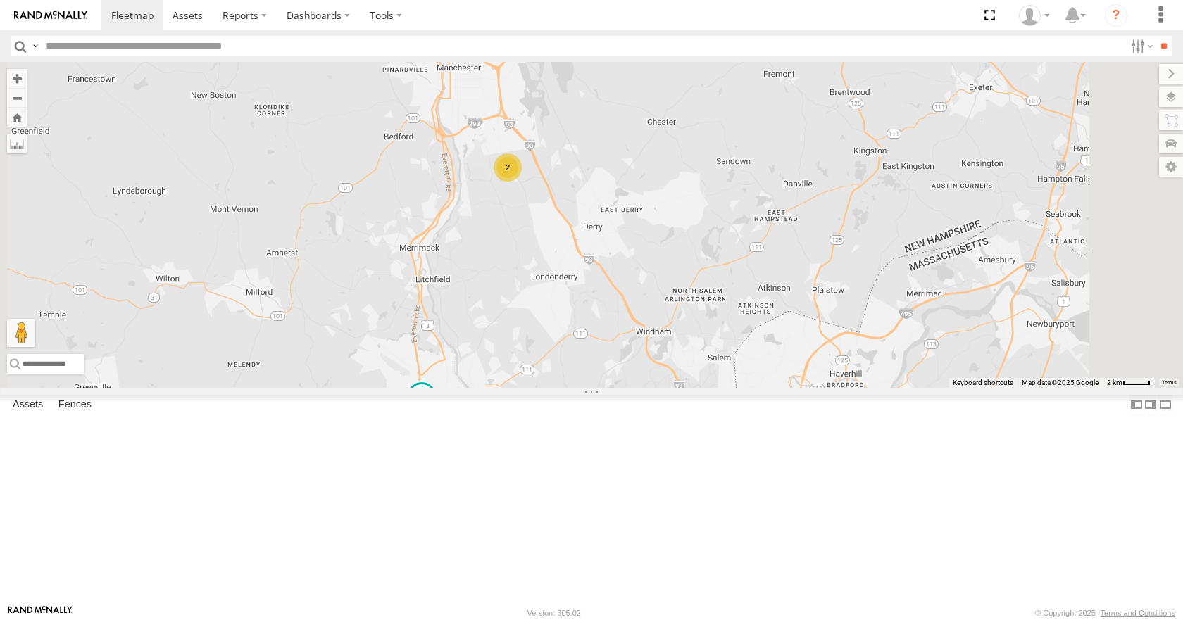
click at [798, 303] on div "12 2" at bounding box center [591, 224] width 1183 height 325
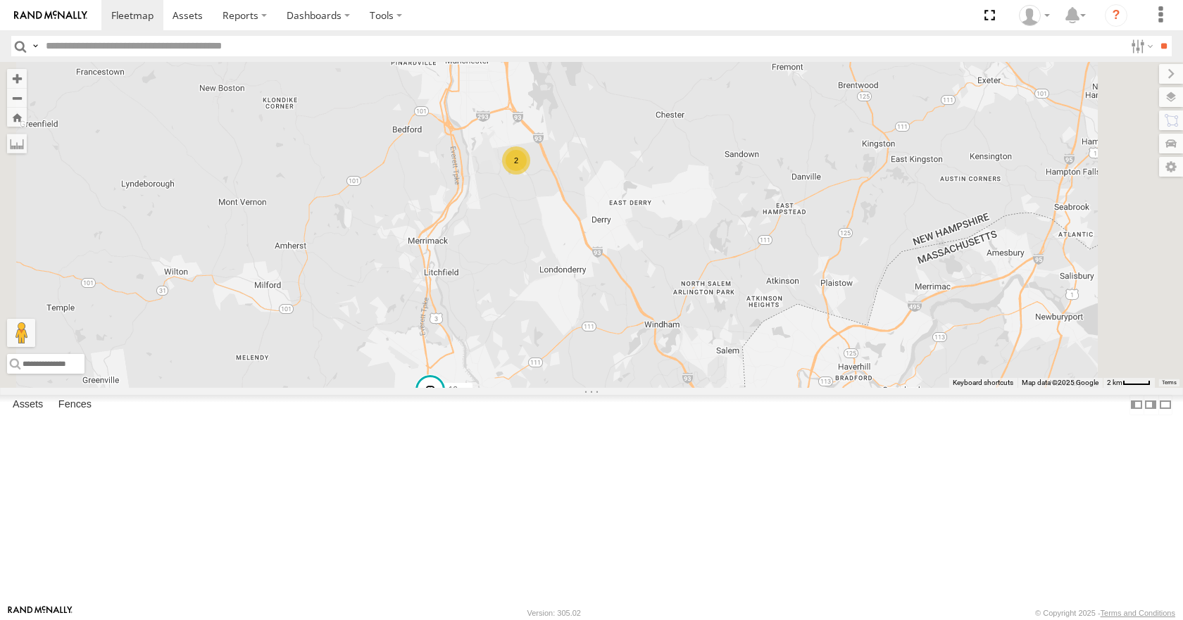
drag, startPoint x: 821, startPoint y: 340, endPoint x: 834, endPoint y: 327, distance: 17.9
click at [834, 327] on div "12 2" at bounding box center [591, 224] width 1183 height 325
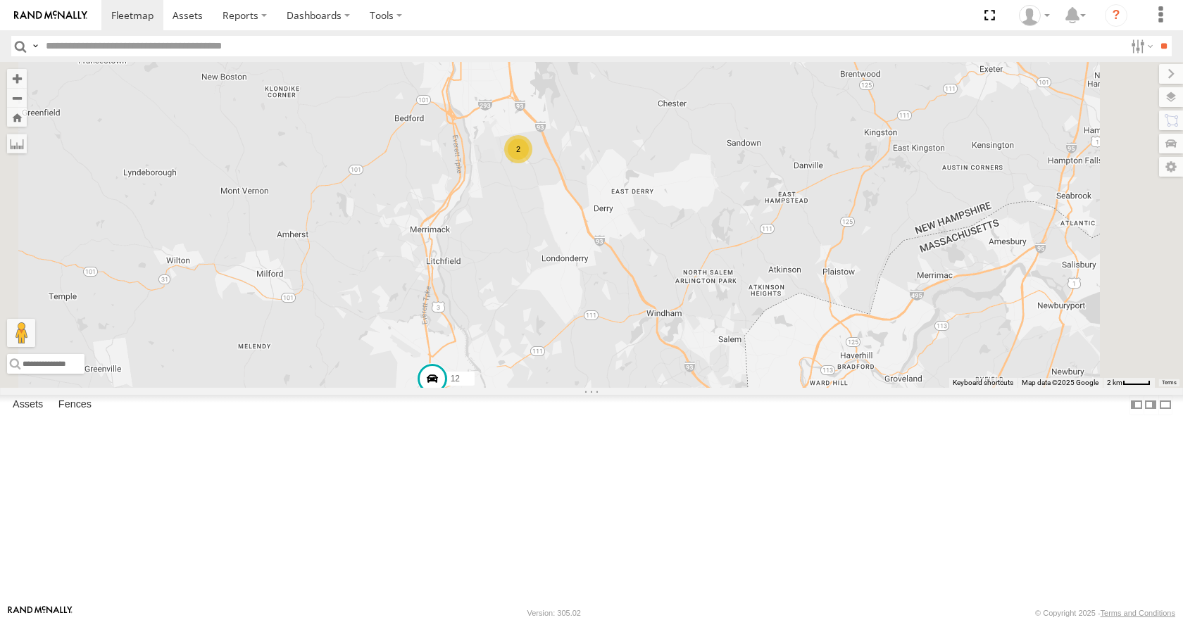
drag, startPoint x: 827, startPoint y: 290, endPoint x: 829, endPoint y: 270, distance: 19.8
click at [829, 270] on div "12 2" at bounding box center [591, 224] width 1183 height 325
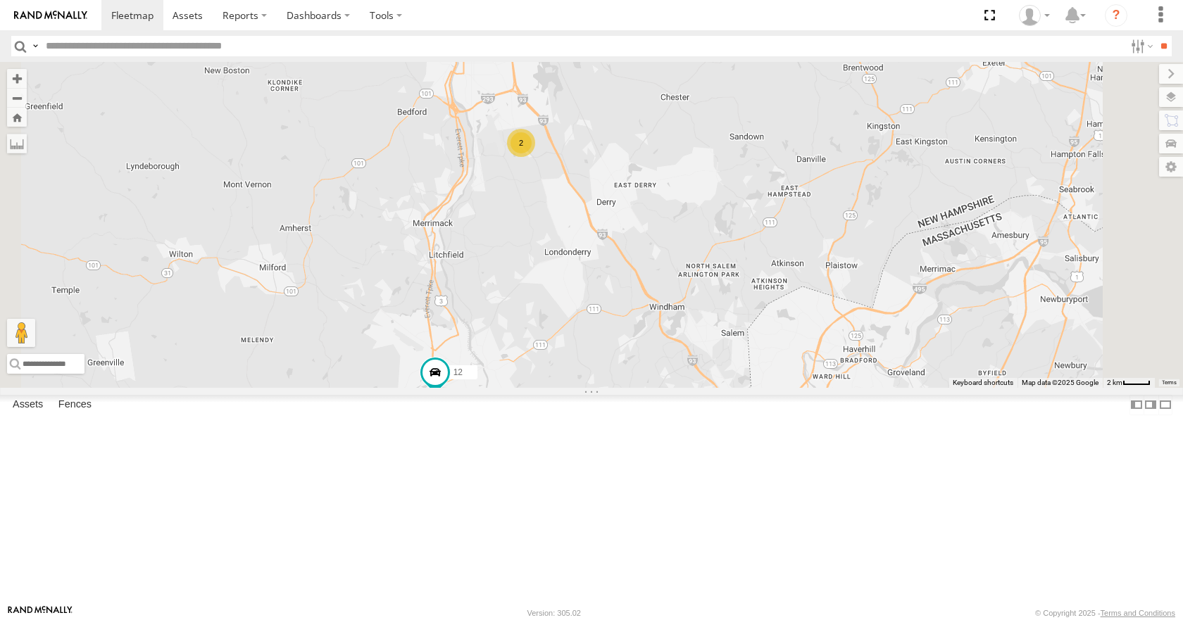
drag, startPoint x: 846, startPoint y: 148, endPoint x: 854, endPoint y: 134, distance: 15.5
click at [854, 134] on div "12 2" at bounding box center [591, 224] width 1183 height 325
drag, startPoint x: 846, startPoint y: 203, endPoint x: 842, endPoint y: 222, distance: 18.8
click at [842, 222] on div "12 2" at bounding box center [591, 224] width 1183 height 325
click at [843, 194] on div "12 2" at bounding box center [591, 224] width 1183 height 325
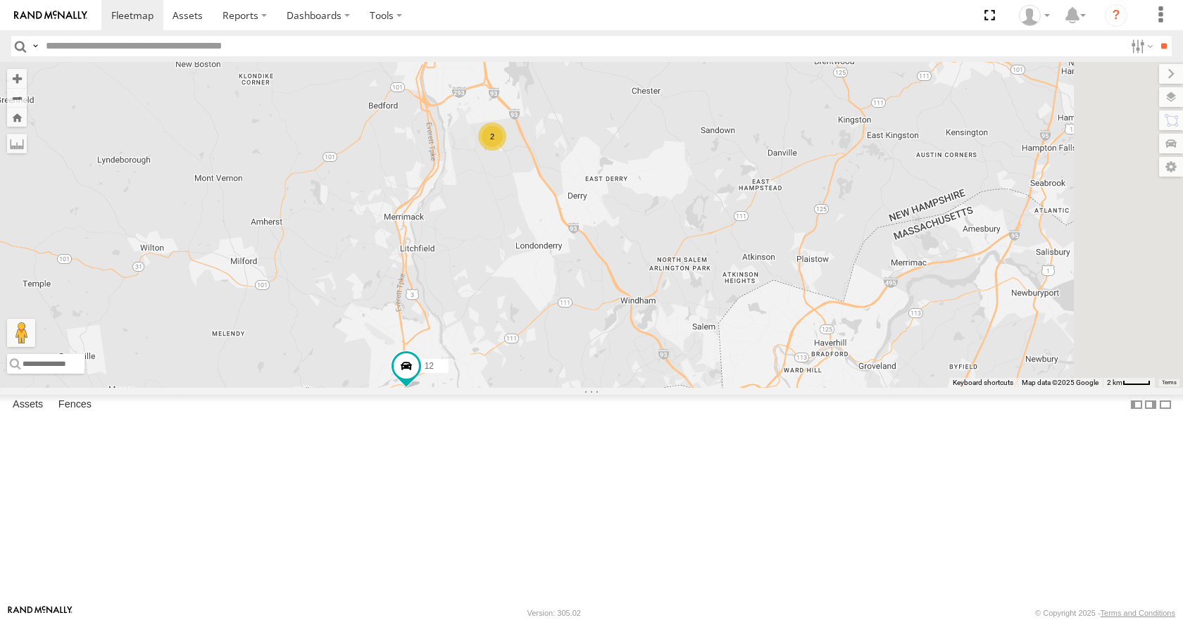
drag, startPoint x: 952, startPoint y: 234, endPoint x: 924, endPoint y: 223, distance: 30.1
click at [924, 223] on div "12 2" at bounding box center [591, 224] width 1183 height 325
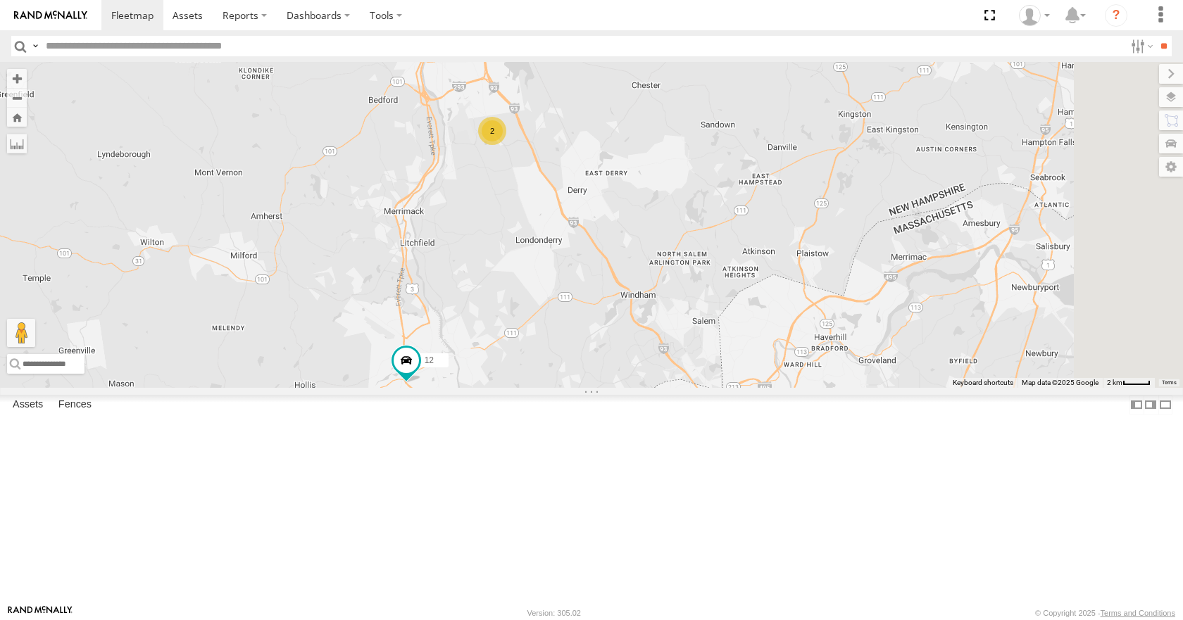
click at [953, 245] on div "12 2" at bounding box center [591, 224] width 1183 height 325
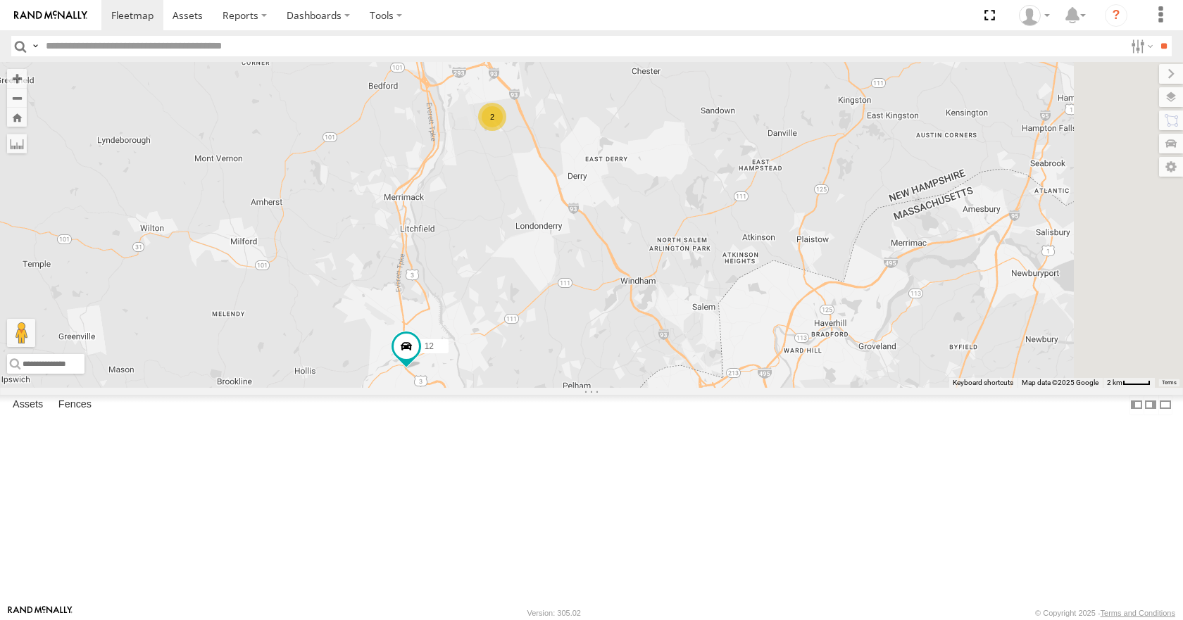
drag, startPoint x: 929, startPoint y: 272, endPoint x: 929, endPoint y: 255, distance: 16.9
click at [929, 255] on div "12 2" at bounding box center [591, 224] width 1183 height 325
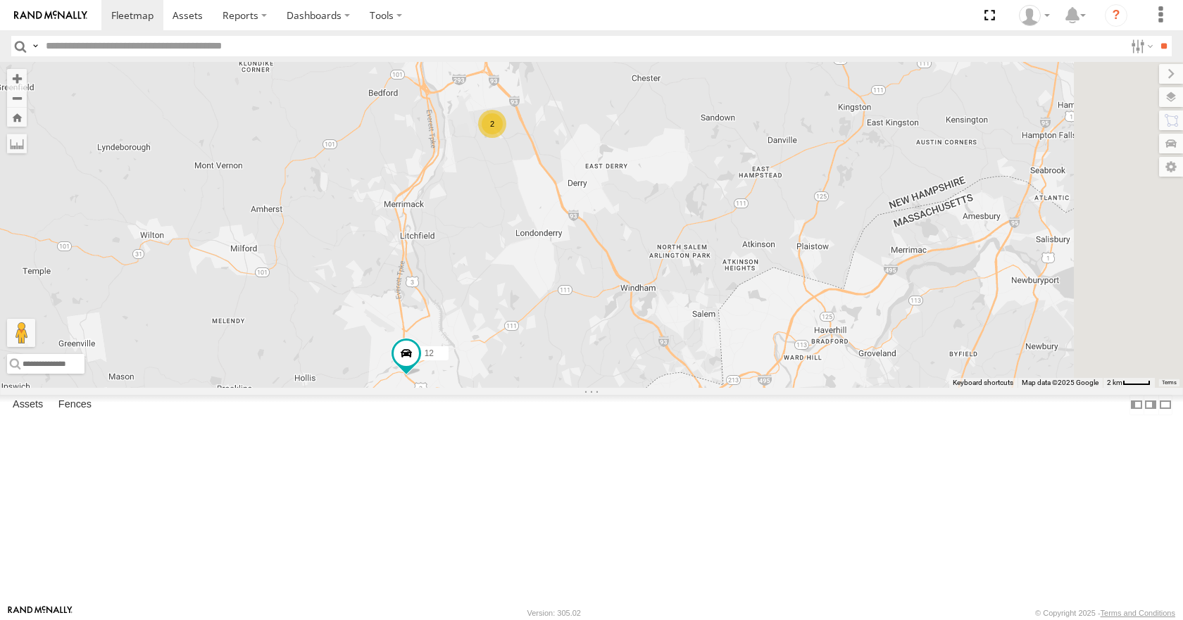
drag, startPoint x: 929, startPoint y: 288, endPoint x: 929, endPoint y: 298, distance: 9.9
click at [929, 298] on div "12 2" at bounding box center [591, 224] width 1183 height 325
drag, startPoint x: 936, startPoint y: 276, endPoint x: 920, endPoint y: 281, distance: 16.9
click at [920, 281] on div "12 2" at bounding box center [591, 224] width 1183 height 325
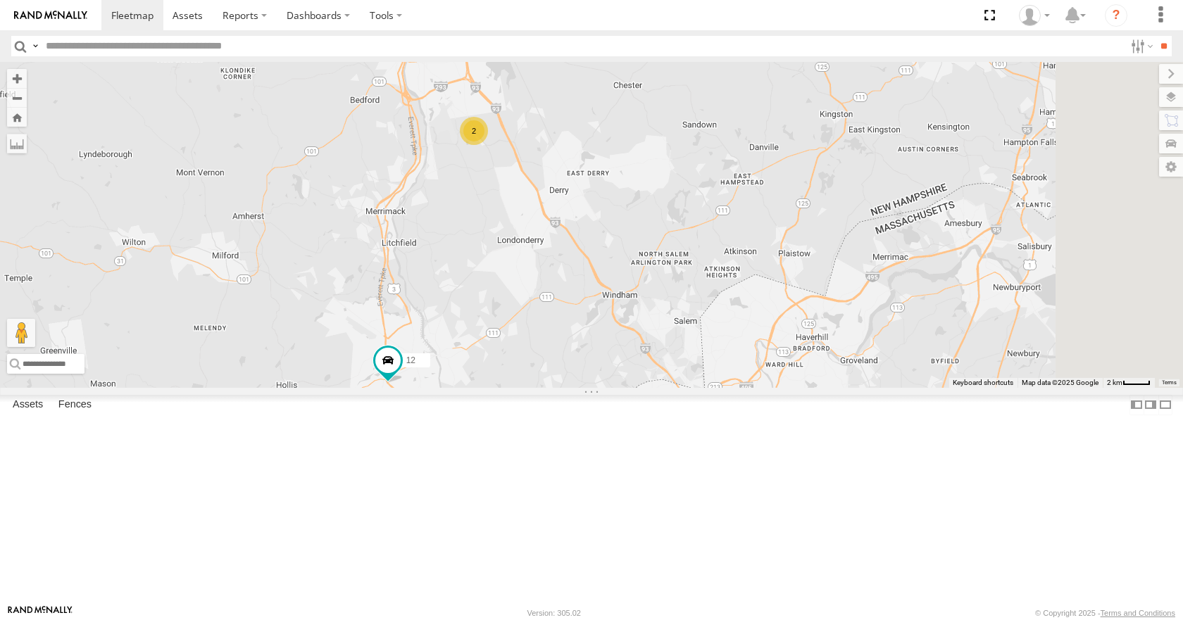
drag, startPoint x: 939, startPoint y: 241, endPoint x: 932, endPoint y: 249, distance: 11.0
click at [932, 249] on div "12 2" at bounding box center [591, 224] width 1183 height 325
drag, startPoint x: 998, startPoint y: 205, endPoint x: 998, endPoint y: 218, distance: 12.7
click at [998, 218] on div "12 2" at bounding box center [591, 224] width 1183 height 325
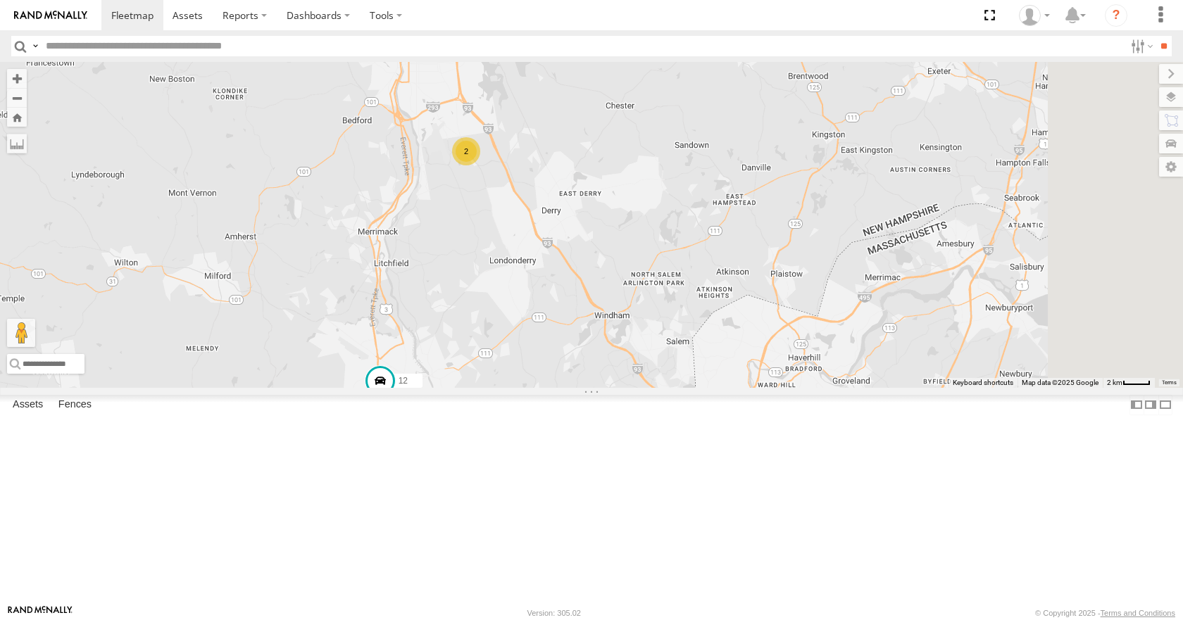
drag, startPoint x: 986, startPoint y: 152, endPoint x: 981, endPoint y: 161, distance: 10.7
click at [981, 161] on div "12 2" at bounding box center [591, 224] width 1183 height 325
click at [915, 158] on div "12 2" at bounding box center [591, 224] width 1183 height 325
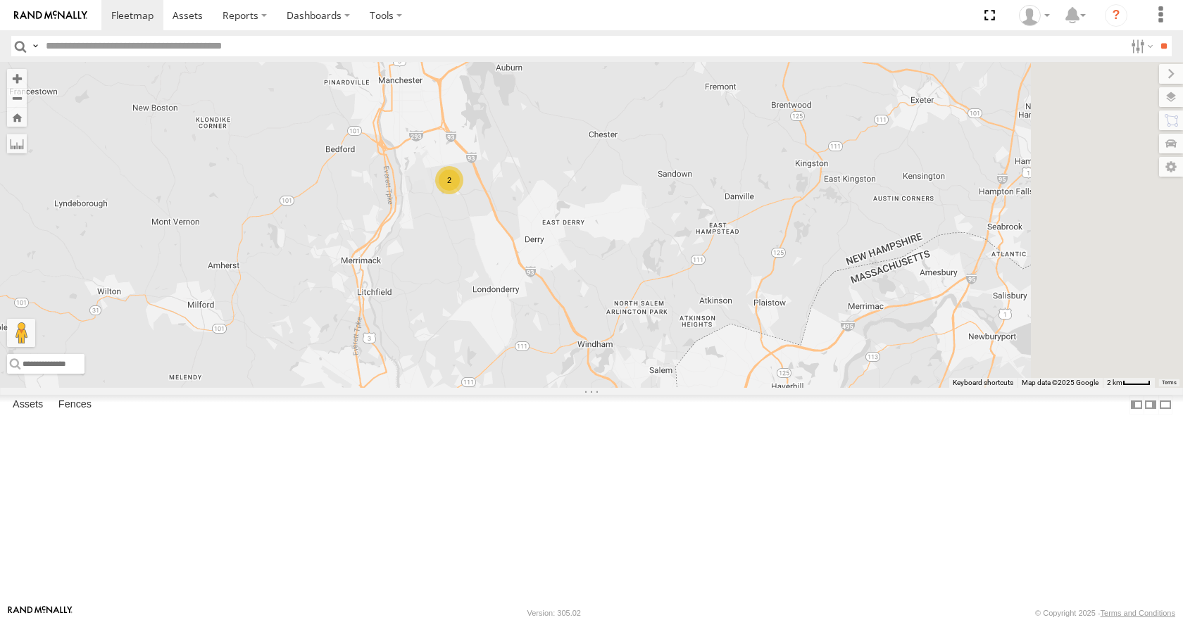
drag, startPoint x: 953, startPoint y: 84, endPoint x: 934, endPoint y: 115, distance: 36.6
click at [934, 115] on div "12 2" at bounding box center [591, 224] width 1183 height 325
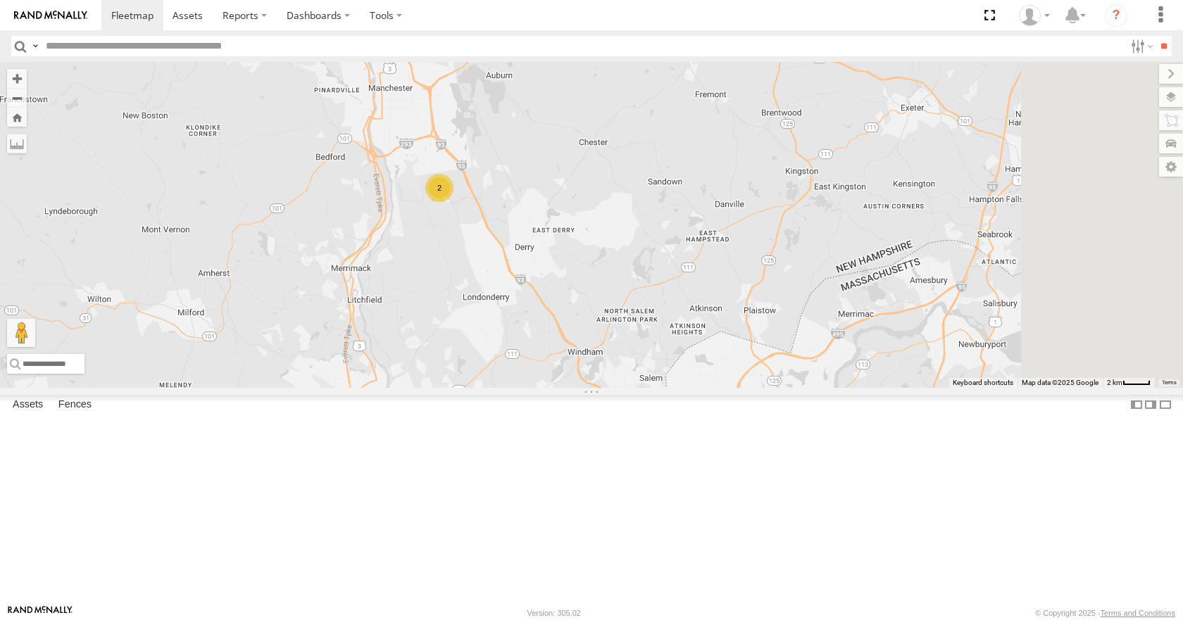
click at [958, 102] on div "12 2" at bounding box center [591, 224] width 1183 height 325
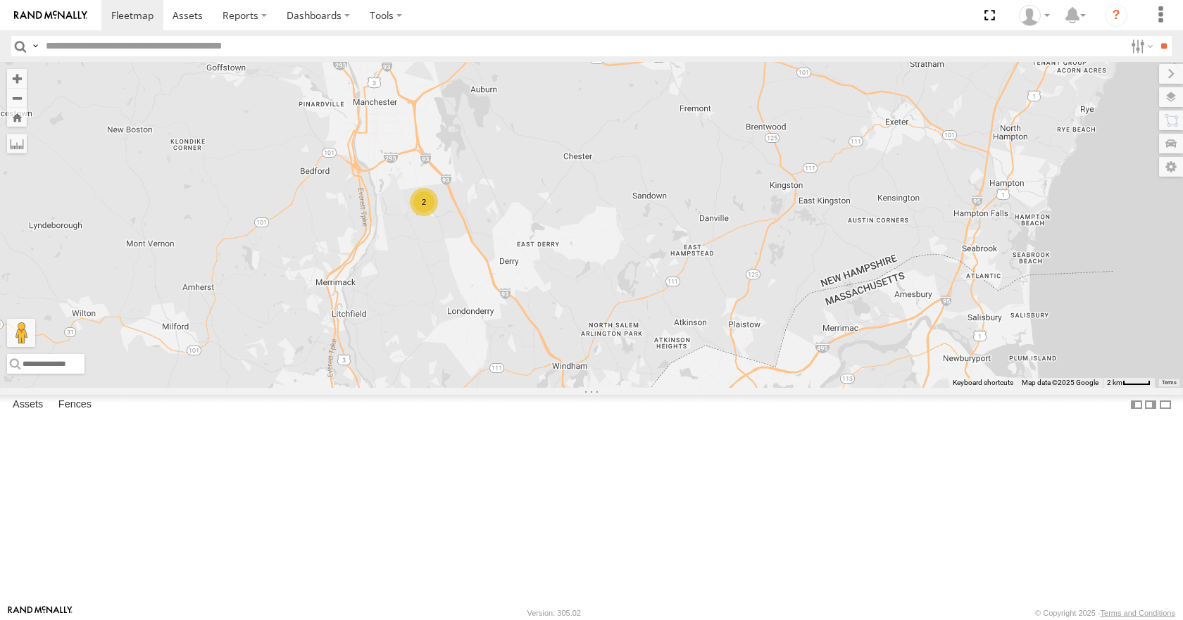
click at [922, 155] on div "12 2" at bounding box center [591, 224] width 1183 height 325
click at [929, 127] on div "12 2" at bounding box center [591, 224] width 1183 height 325
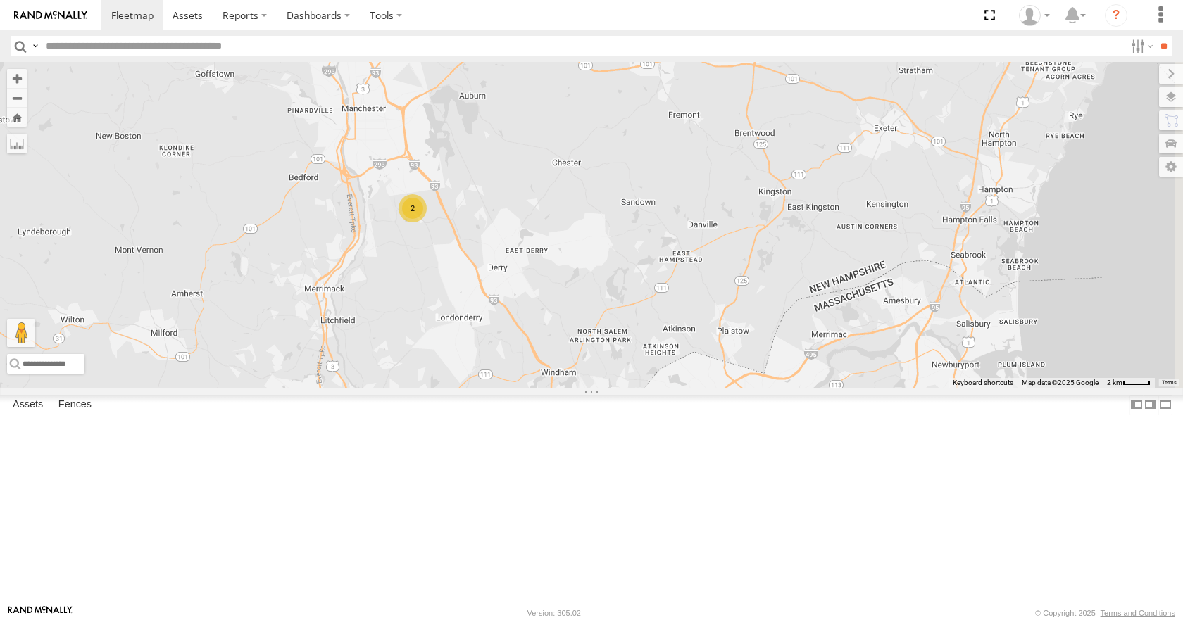
click at [818, 153] on div "12 2" at bounding box center [591, 224] width 1183 height 325
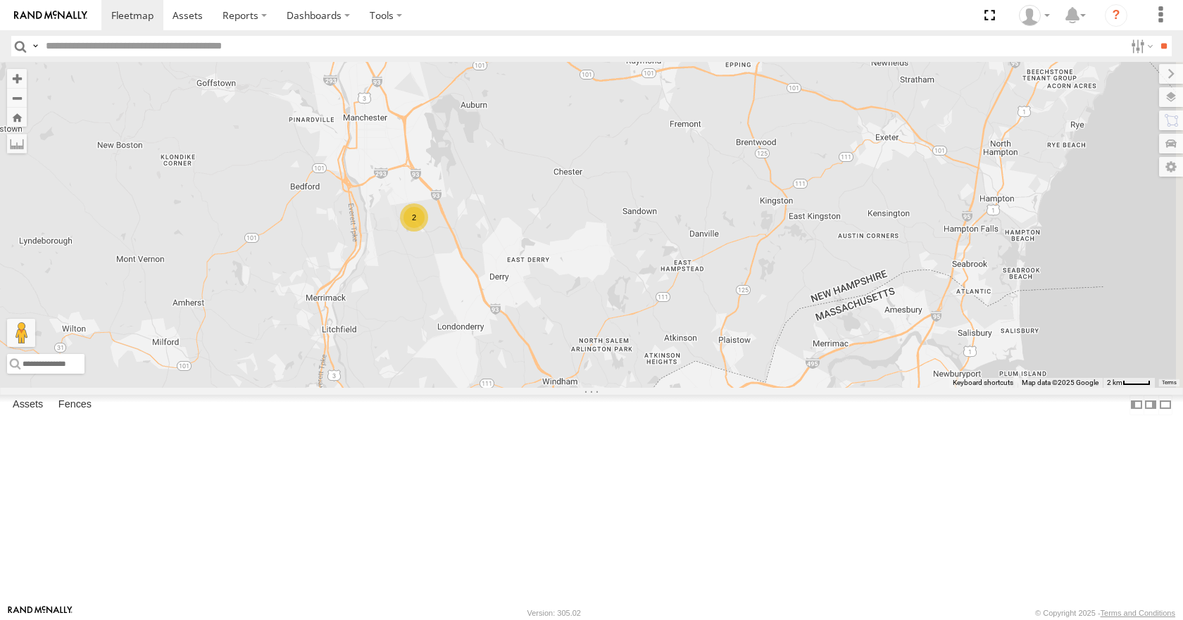
click at [816, 187] on div "12 2" at bounding box center [591, 224] width 1183 height 325
click at [817, 166] on div "12 2" at bounding box center [591, 224] width 1183 height 325
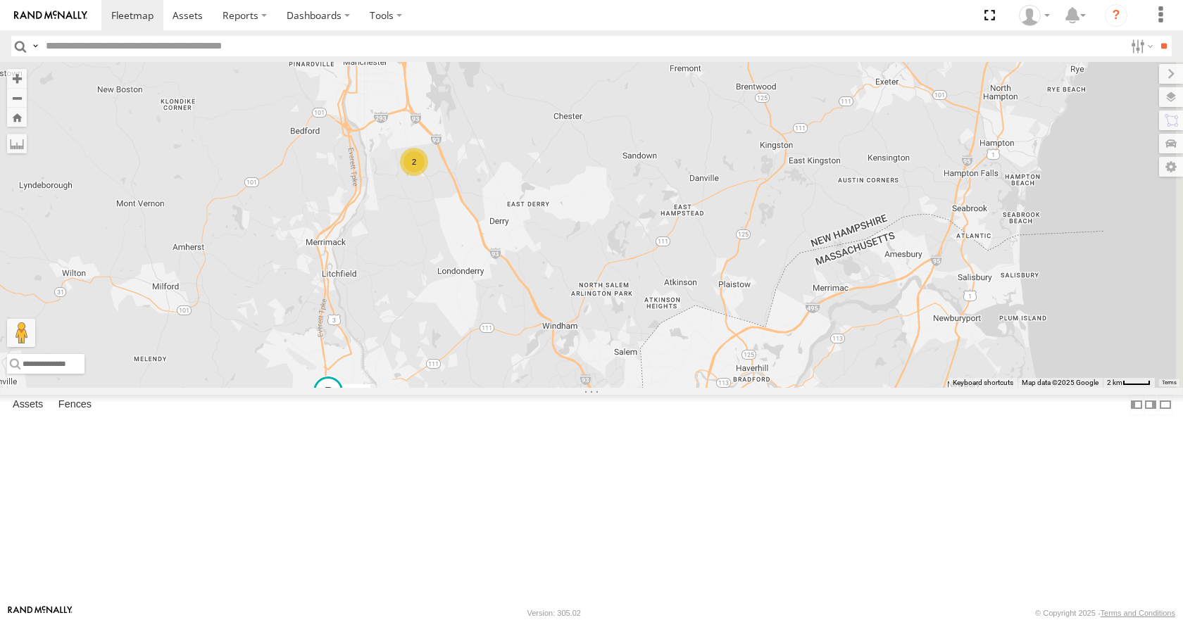
click at [751, 87] on div "12 2" at bounding box center [591, 224] width 1183 height 325
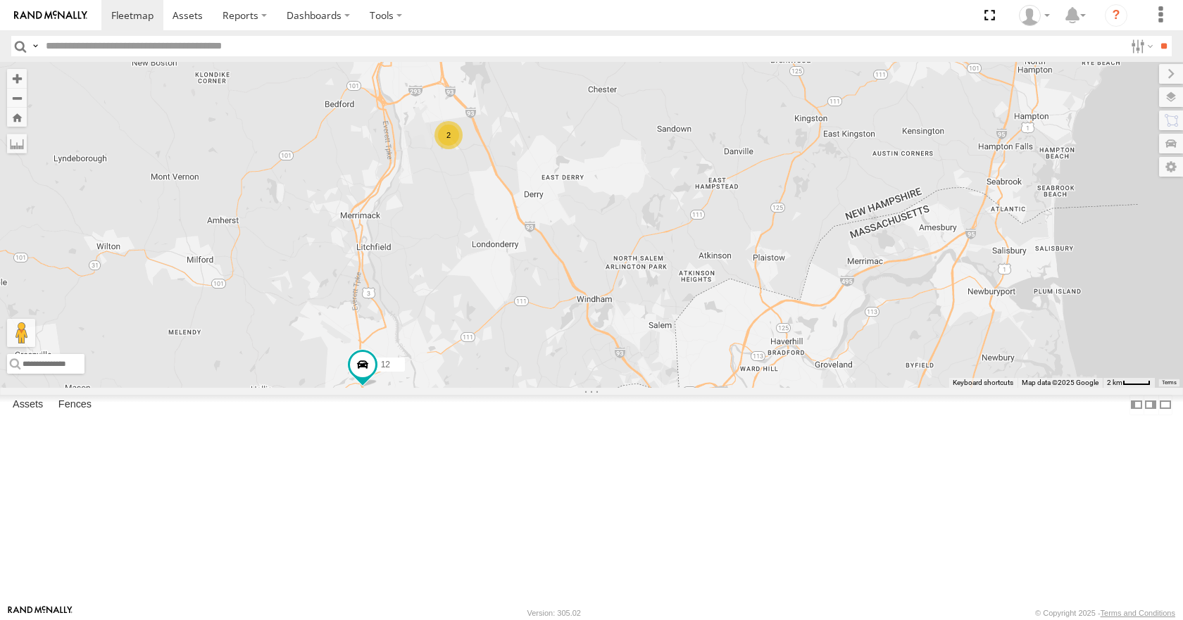
click at [806, 272] on div "12 2" at bounding box center [591, 224] width 1183 height 325
drag, startPoint x: 786, startPoint y: 182, endPoint x: 766, endPoint y: 181, distance: 19.8
click at [766, 181] on div "12 2" at bounding box center [591, 224] width 1183 height 325
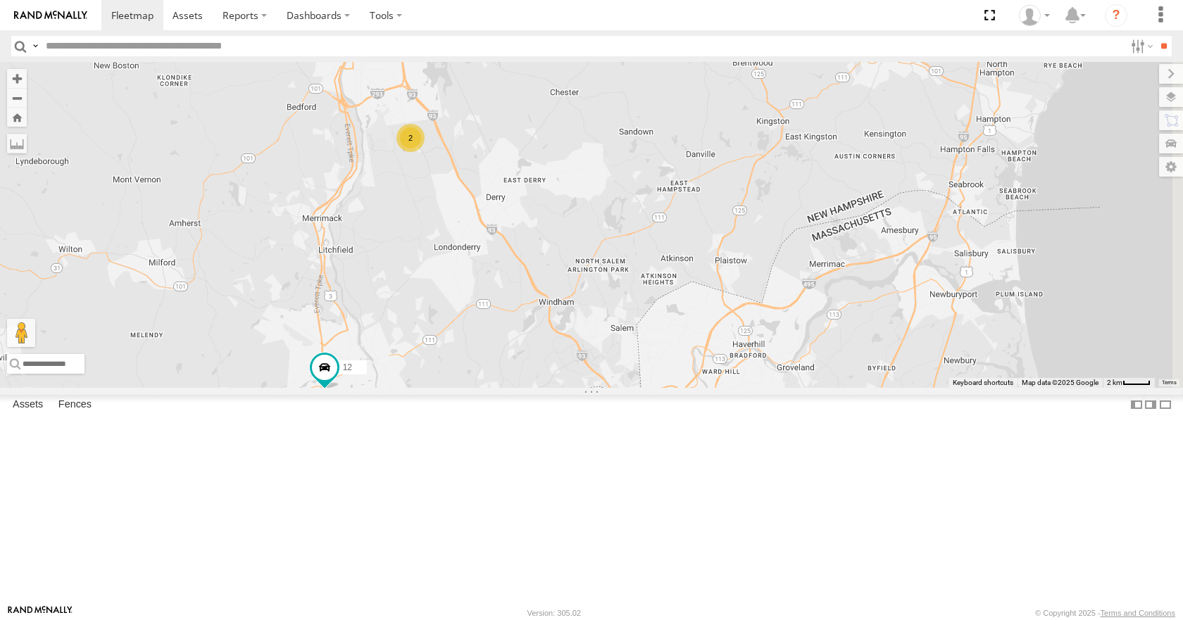
drag, startPoint x: 876, startPoint y: 129, endPoint x: 855, endPoint y: 132, distance: 21.4
click at [855, 132] on div "12 2" at bounding box center [591, 224] width 1183 height 325
drag, startPoint x: 903, startPoint y: 83, endPoint x: 857, endPoint y: 123, distance: 60.4
click at [857, 123] on div "12 2" at bounding box center [591, 224] width 1183 height 325
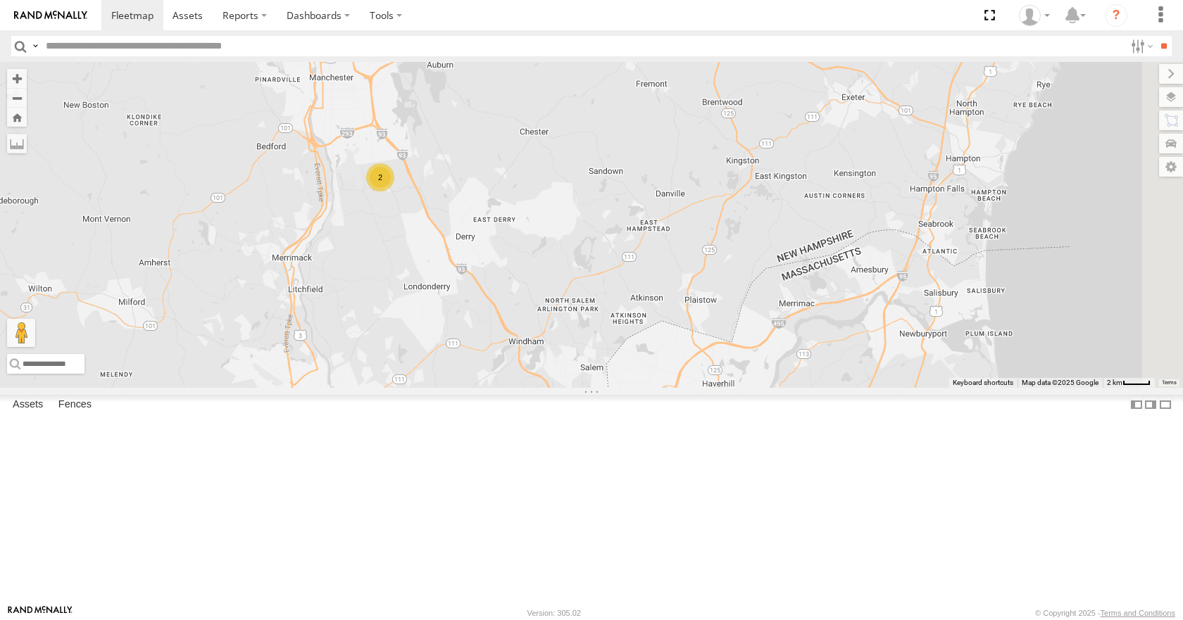
click at [891, 90] on div "12 2" at bounding box center [591, 224] width 1183 height 325
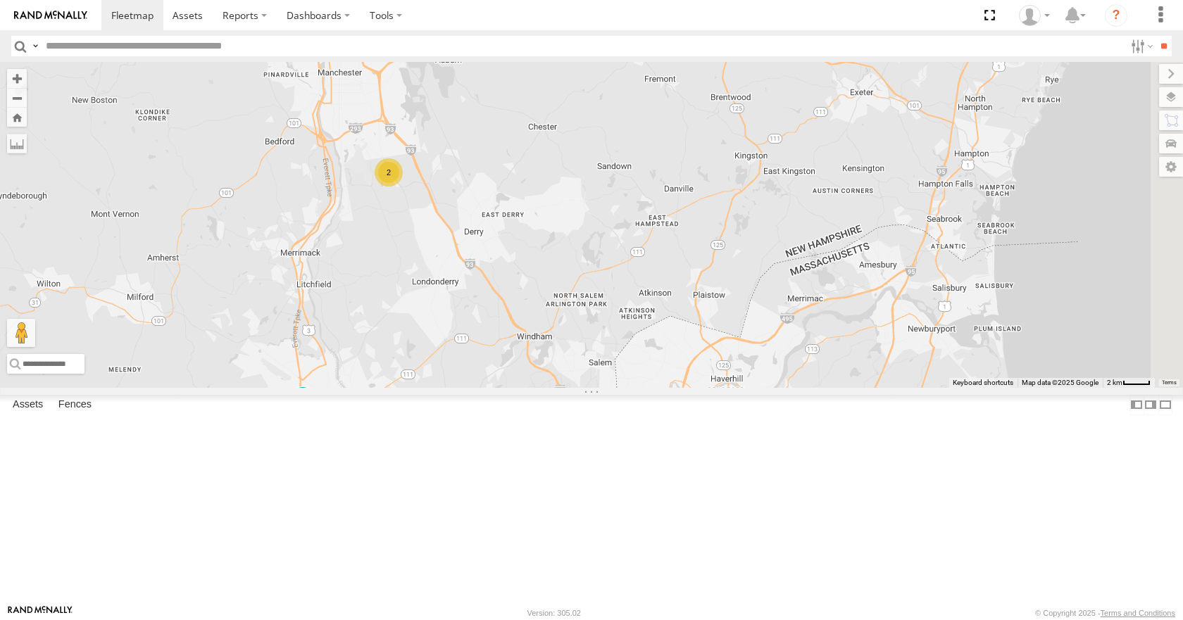
drag, startPoint x: 877, startPoint y: 117, endPoint x: 893, endPoint y: 108, distance: 17.6
click at [893, 108] on div "12 2" at bounding box center [591, 224] width 1183 height 325
drag, startPoint x: 808, startPoint y: 106, endPoint x: 822, endPoint y: 99, distance: 16.4
click at [822, 99] on div "12 2" at bounding box center [591, 224] width 1183 height 325
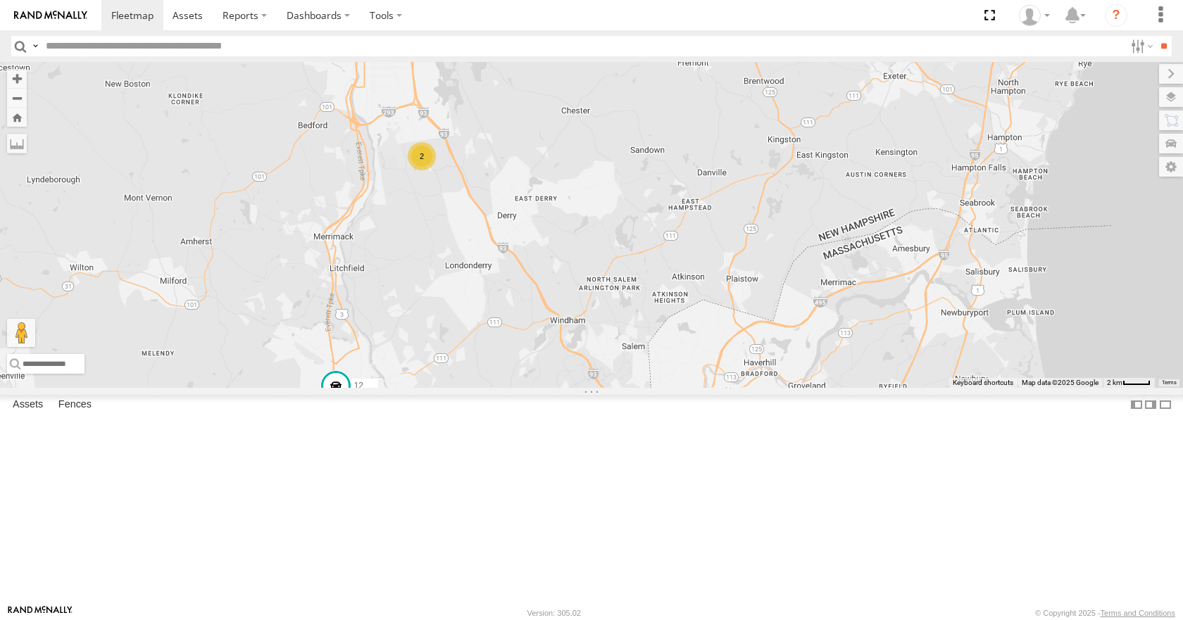
drag, startPoint x: 850, startPoint y: 161, endPoint x: 868, endPoint y: 152, distance: 20.5
click at [868, 152] on div "12 2" at bounding box center [591, 224] width 1183 height 325
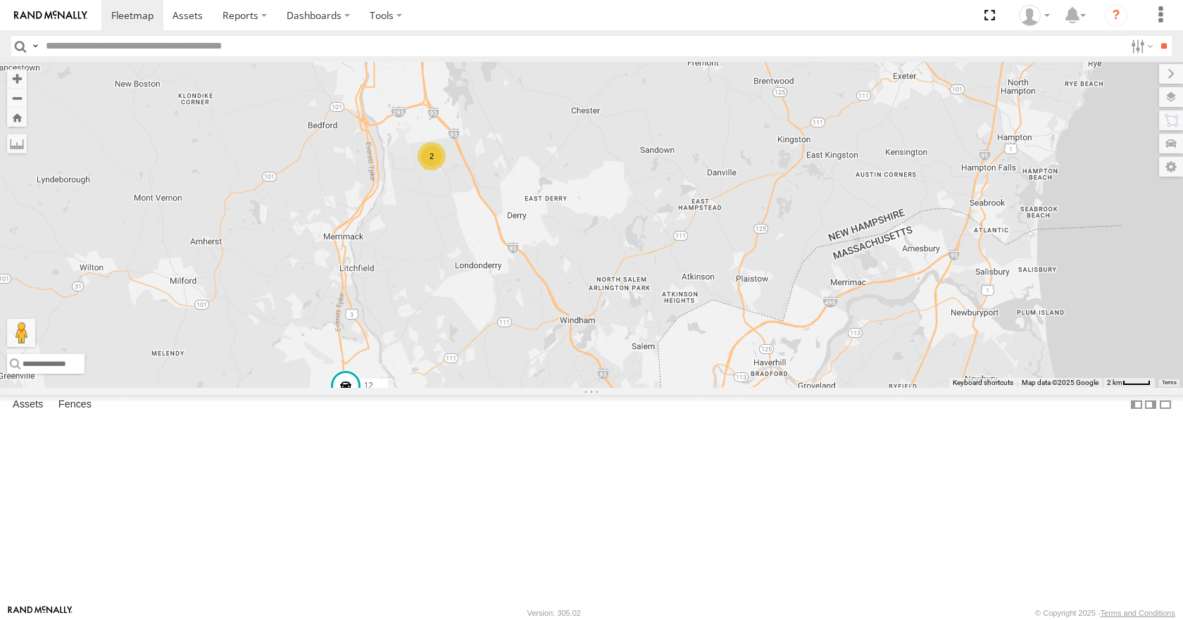
drag, startPoint x: 927, startPoint y: 170, endPoint x: 936, endPoint y: 170, distance: 9.2
click at [936, 170] on div "12 2" at bounding box center [591, 224] width 1183 height 325
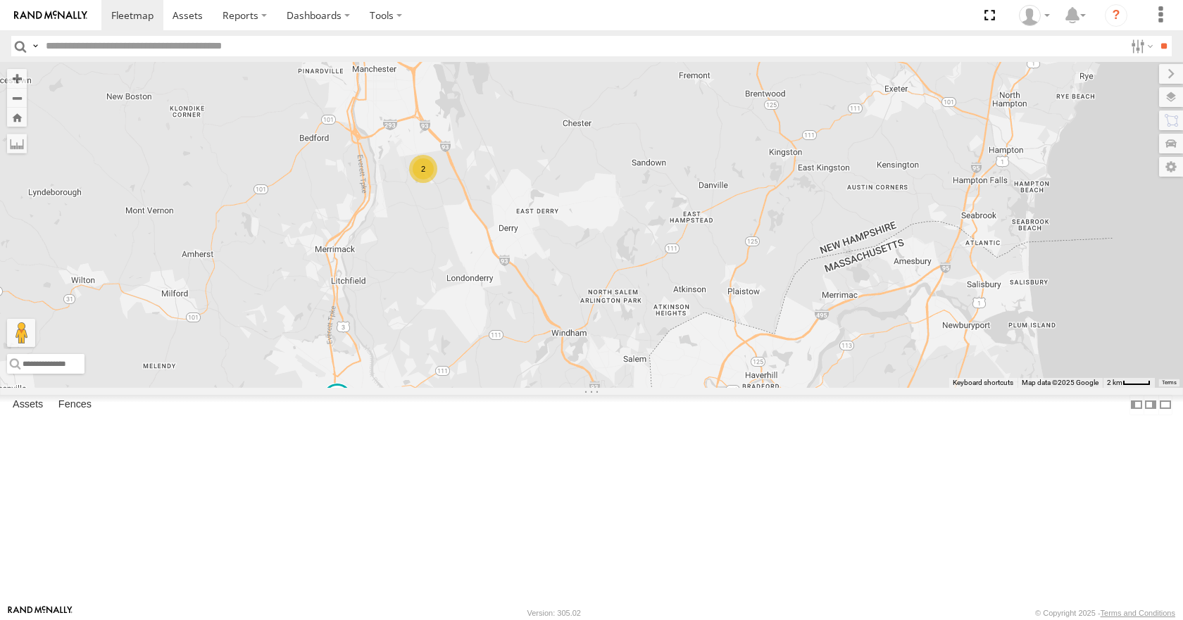
drag, startPoint x: 970, startPoint y: 220, endPoint x: 957, endPoint y: 237, distance: 20.6
click at [957, 237] on div "12 2" at bounding box center [591, 224] width 1183 height 325
drag, startPoint x: 942, startPoint y: 187, endPoint x: 967, endPoint y: 178, distance: 26.7
click at [967, 178] on div "12 2" at bounding box center [591, 224] width 1183 height 325
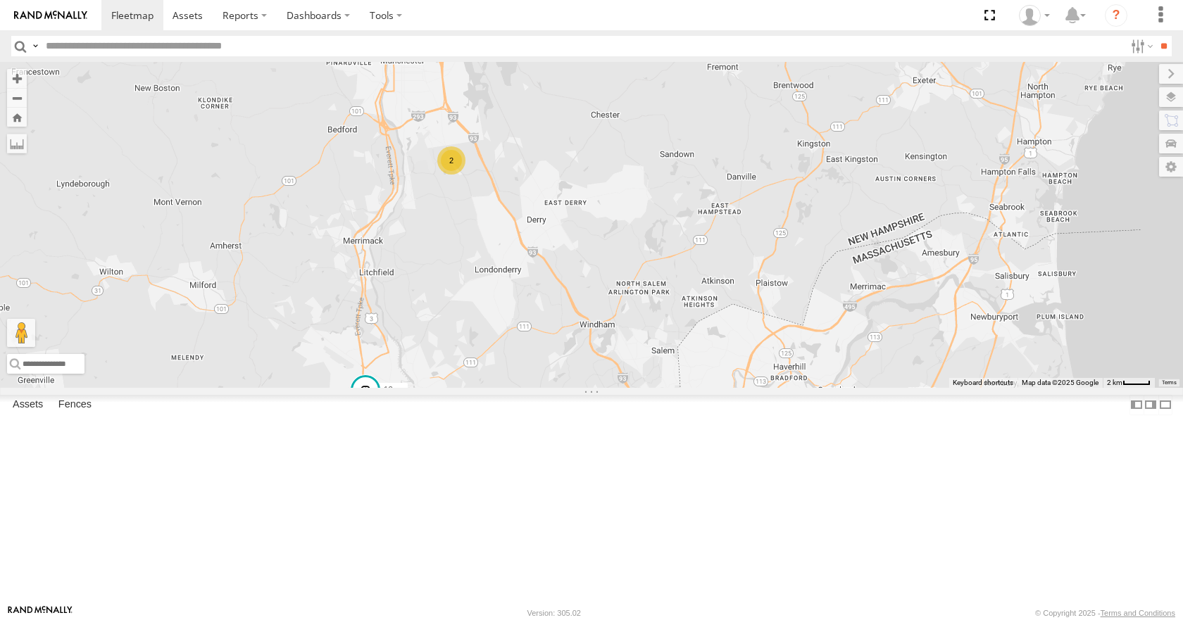
drag, startPoint x: 888, startPoint y: 163, endPoint x: 896, endPoint y: 163, distance: 7.7
click at [896, 163] on div "12 2" at bounding box center [591, 224] width 1183 height 325
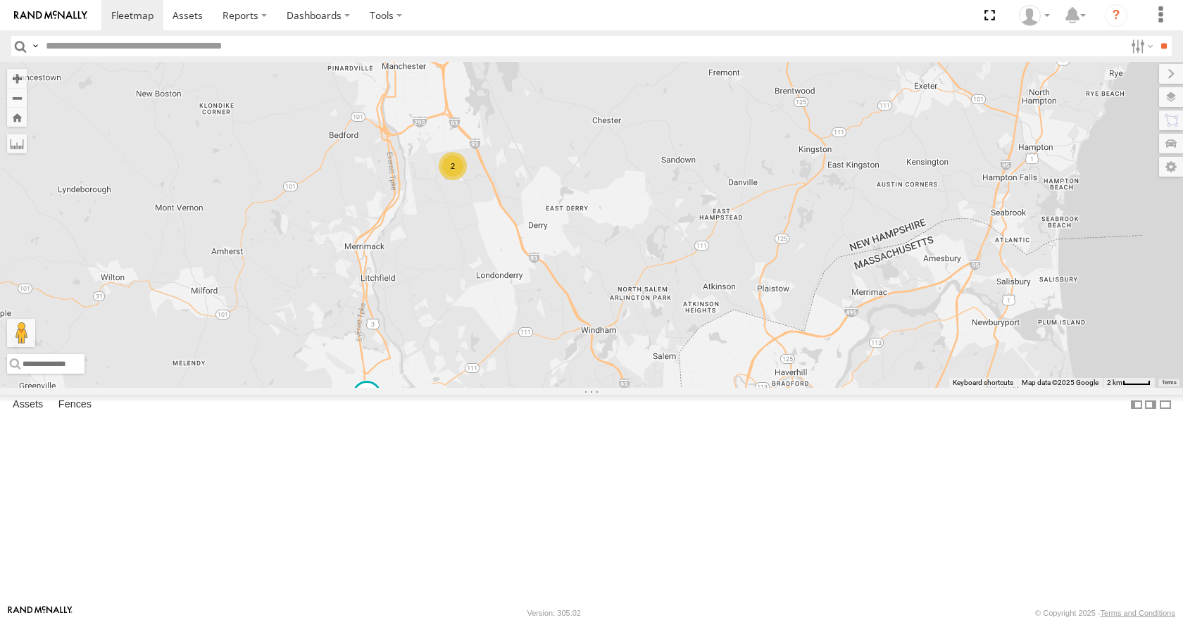
click at [899, 203] on div "12 2" at bounding box center [591, 224] width 1183 height 325
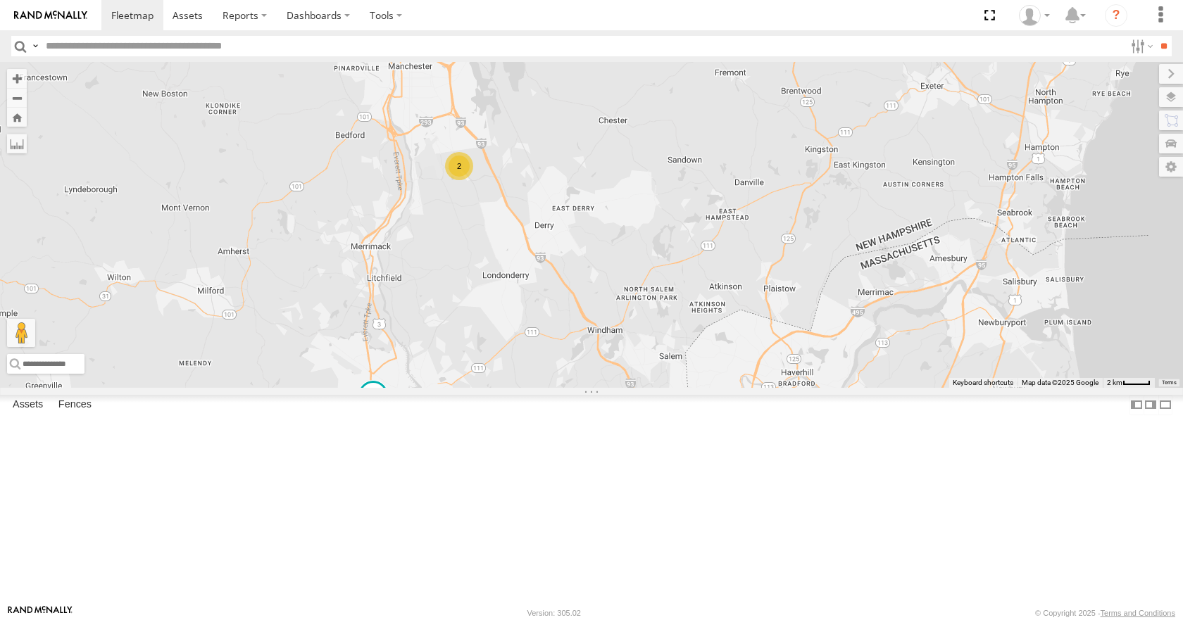
drag, startPoint x: 899, startPoint y: 166, endPoint x: 908, endPoint y: 166, distance: 8.4
click at [908, 166] on div "12 2" at bounding box center [591, 224] width 1183 height 325
click at [865, 104] on div "12 2" at bounding box center [591, 224] width 1183 height 325
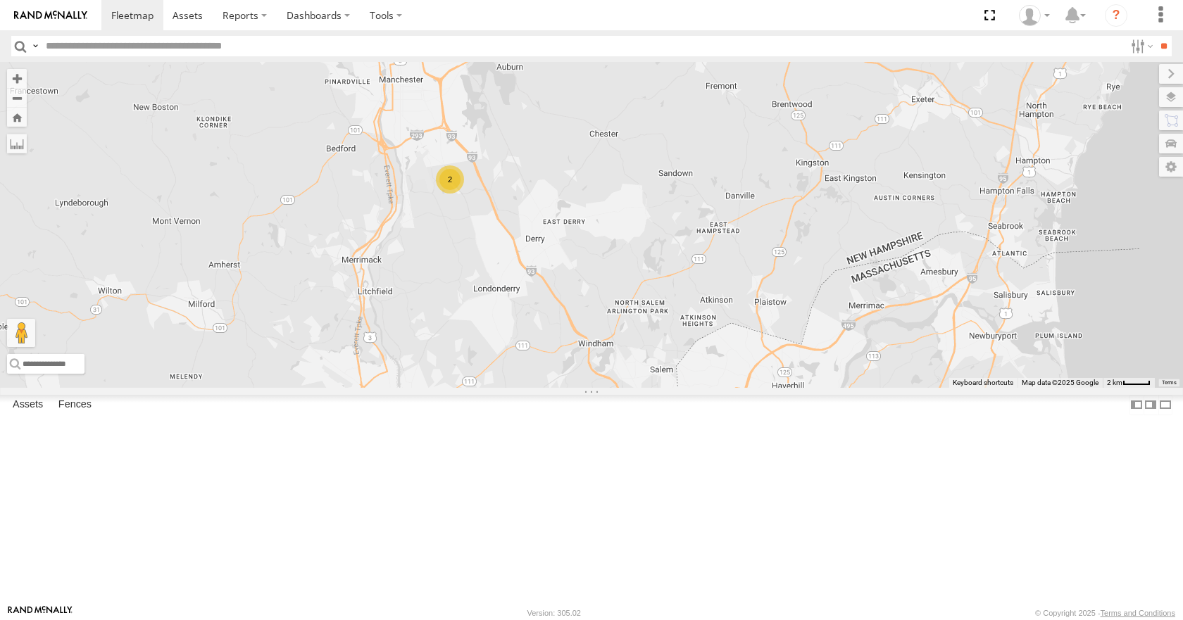
click at [863, 139] on div "12 2" at bounding box center [591, 224] width 1183 height 325
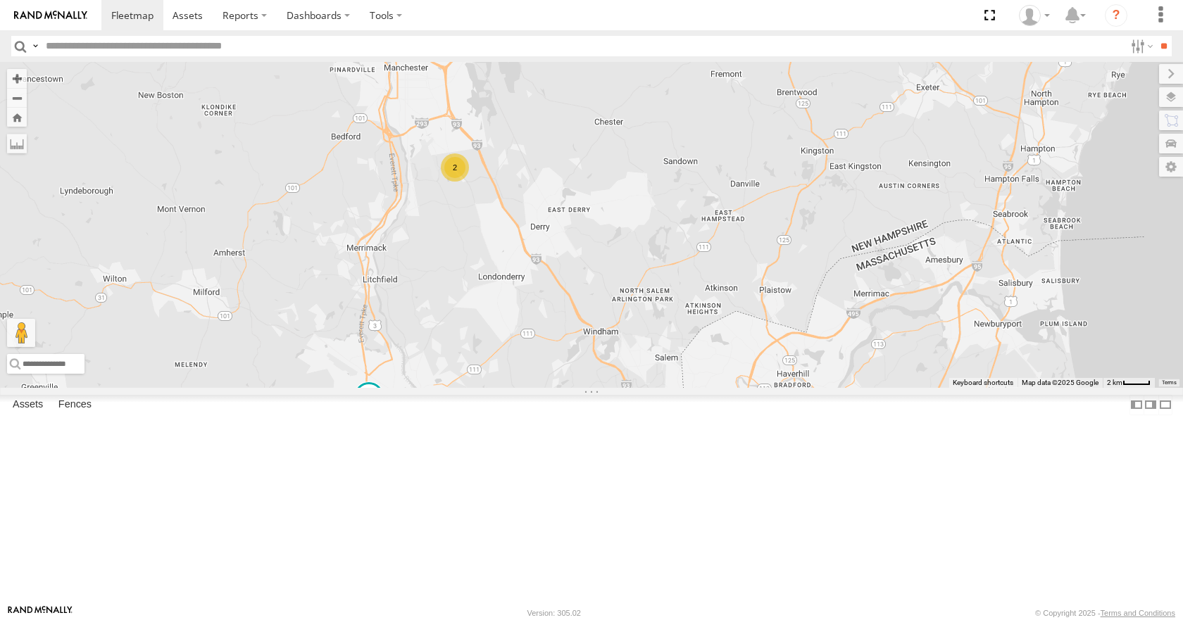
click at [866, 107] on div "12 2" at bounding box center [591, 224] width 1183 height 325
